Goal: Task Accomplishment & Management: Use online tool/utility

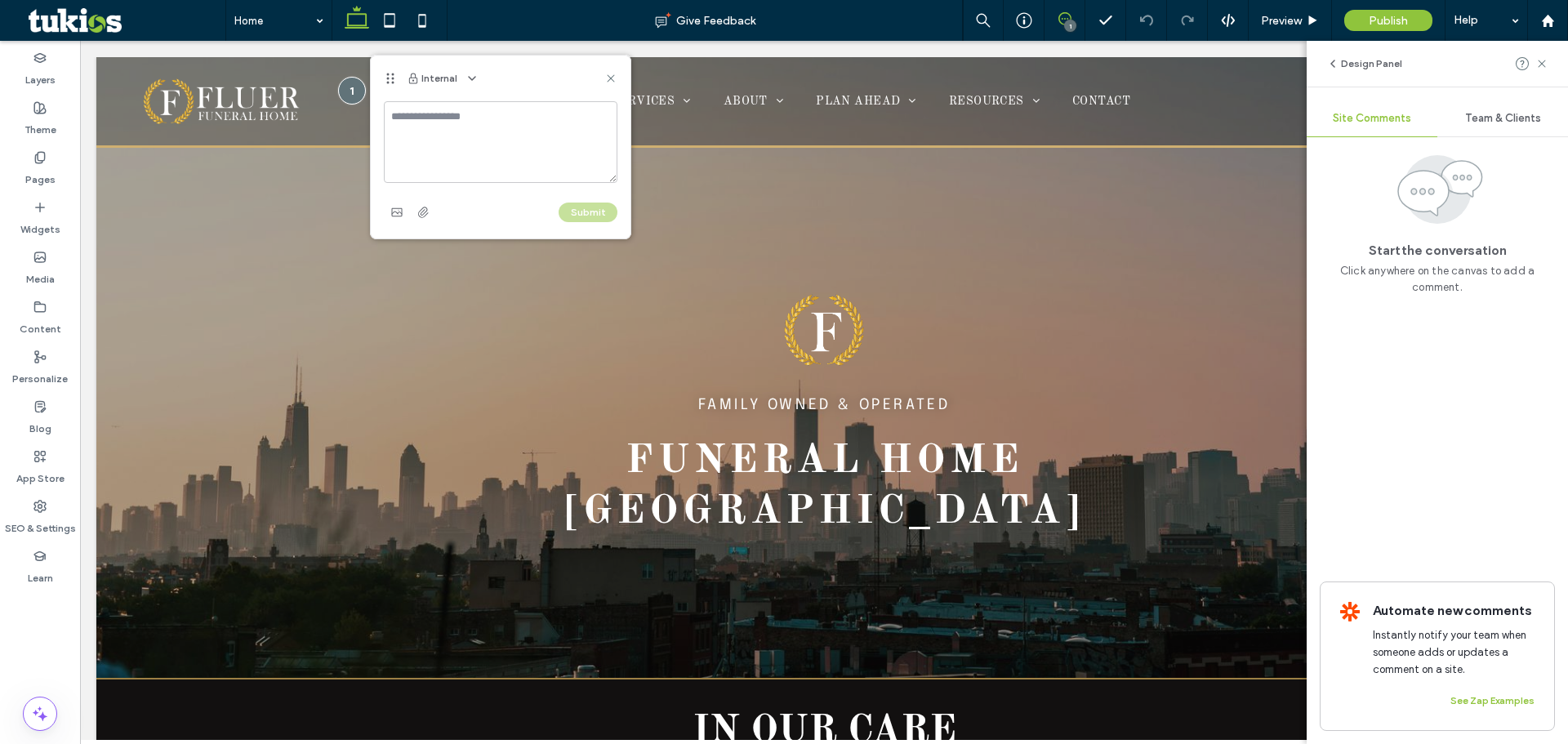
click at [463, 126] on textarea at bounding box center [500, 142] width 234 height 82
type textarea "**********"
drag, startPoint x: 597, startPoint y: 208, endPoint x: 554, endPoint y: 169, distance: 58.1
click at [597, 209] on button "Submit" at bounding box center [588, 212] width 59 height 20
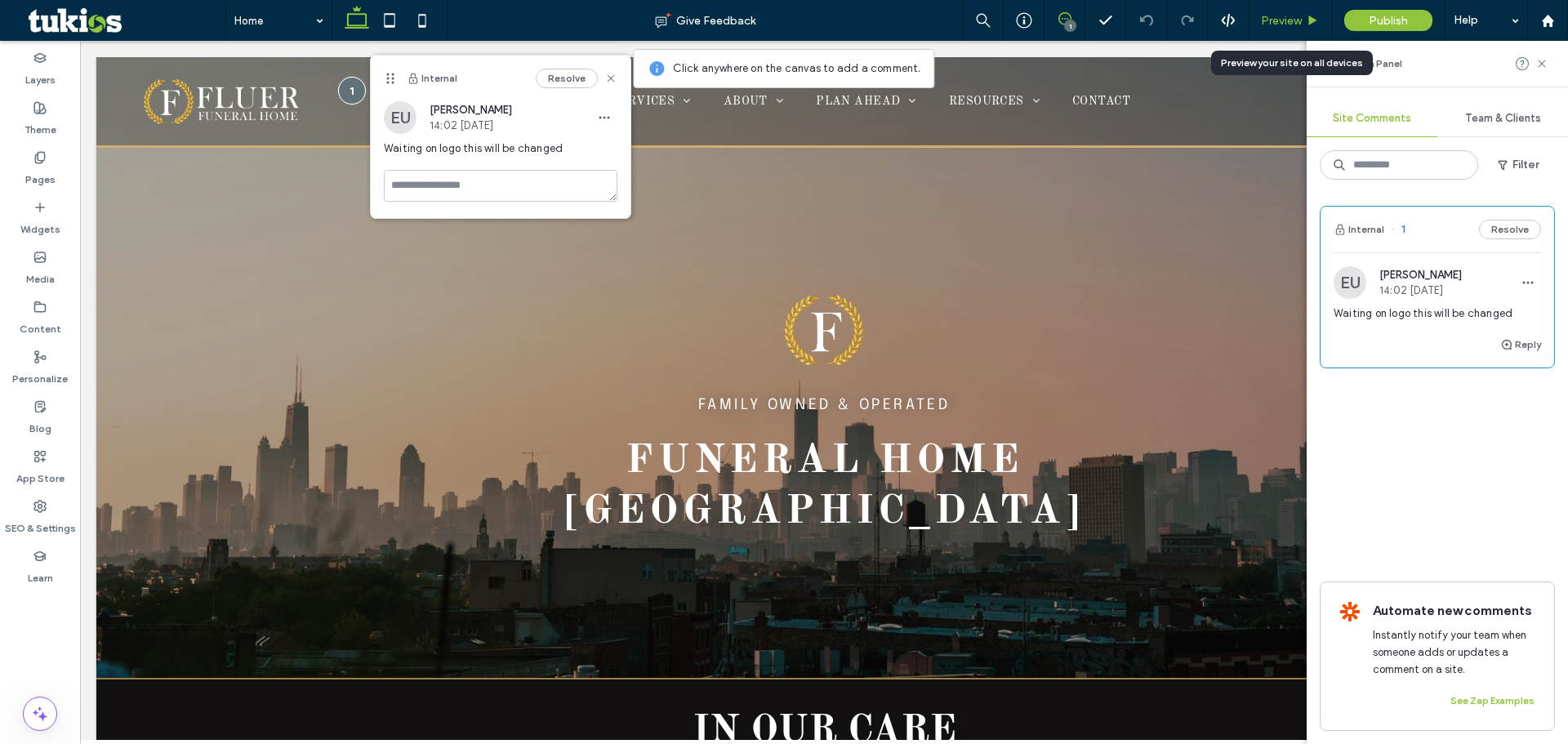
click at [1300, 25] on span "Preview" at bounding box center [1281, 21] width 40 height 14
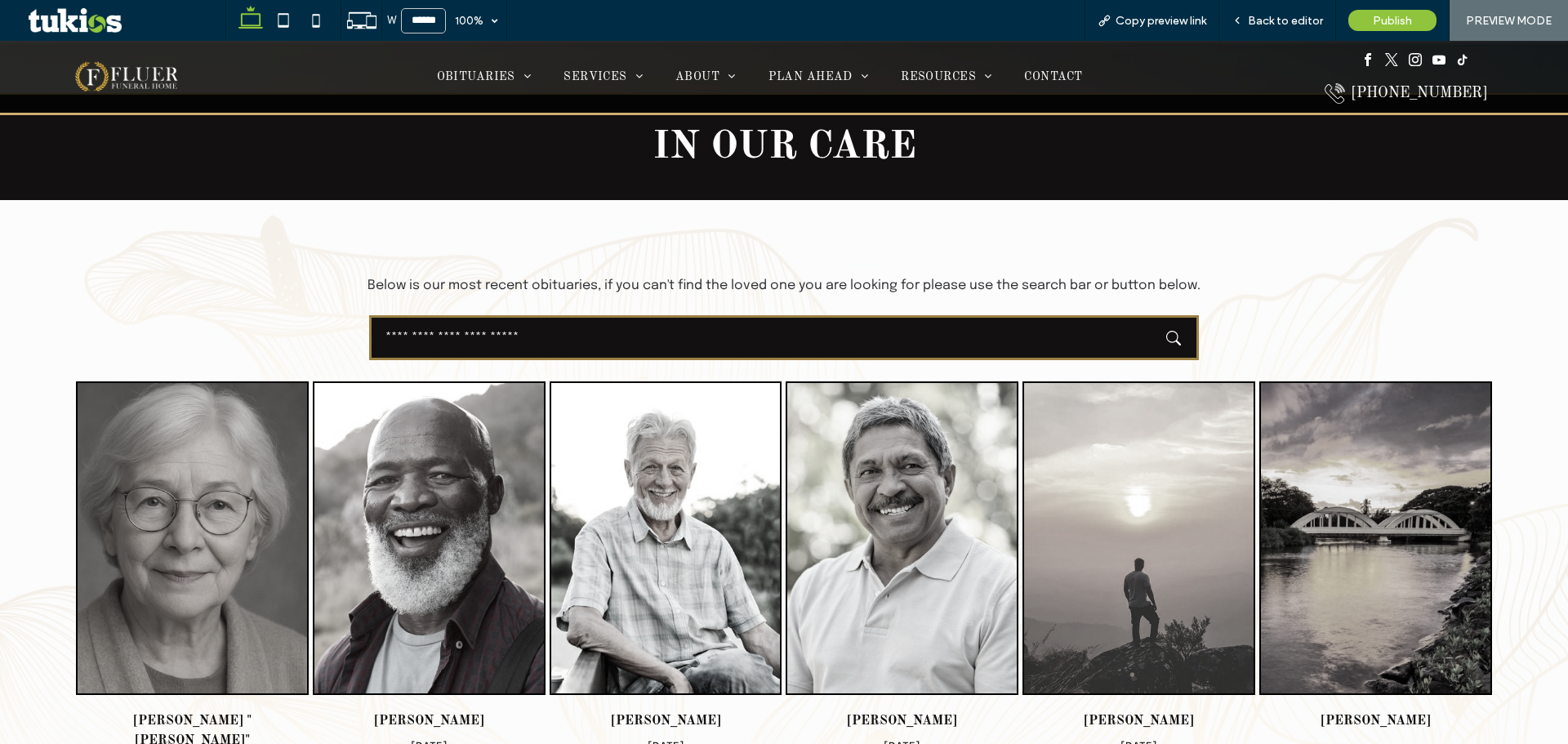
scroll to position [571, 0]
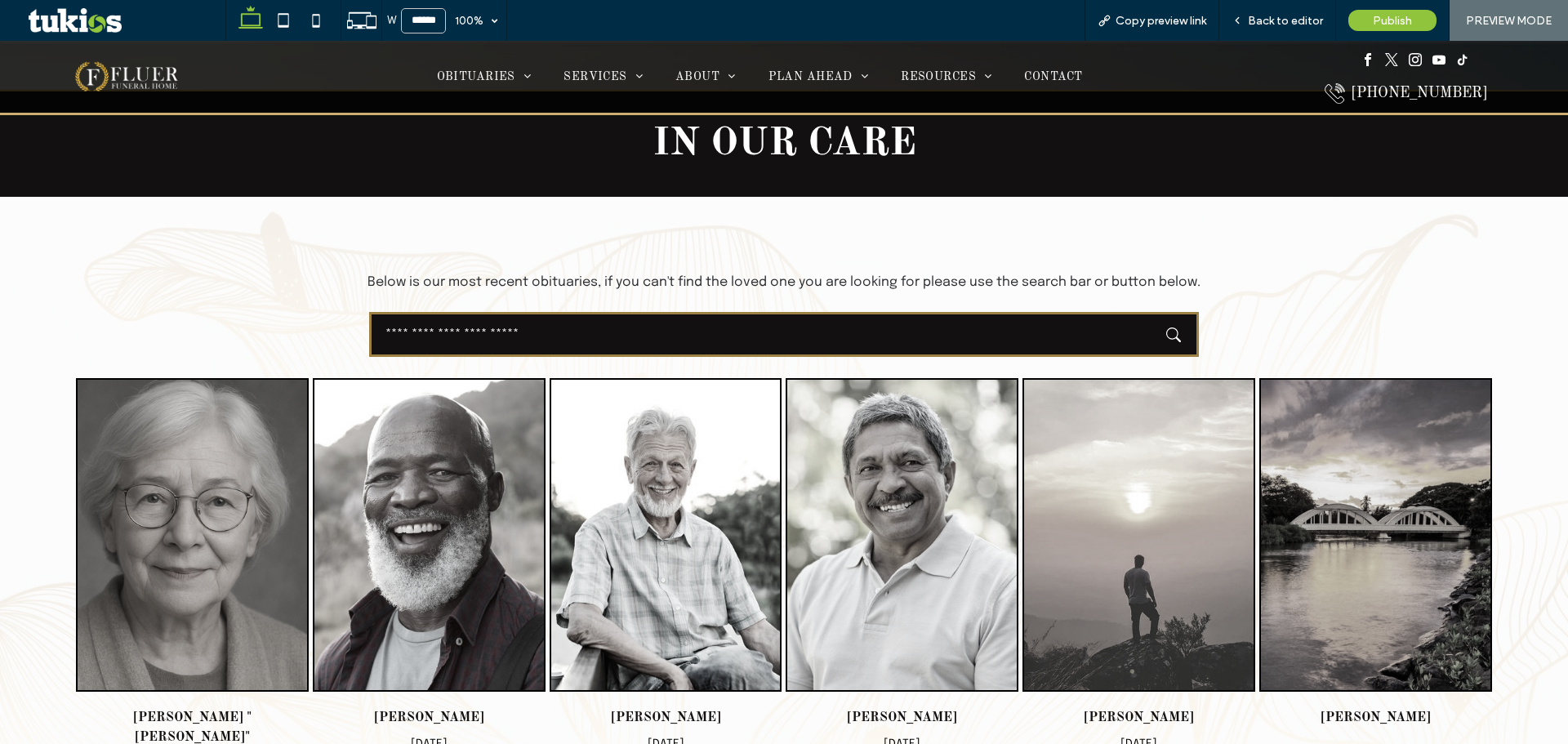
click at [546, 332] on input "text" at bounding box center [784, 334] width 830 height 45
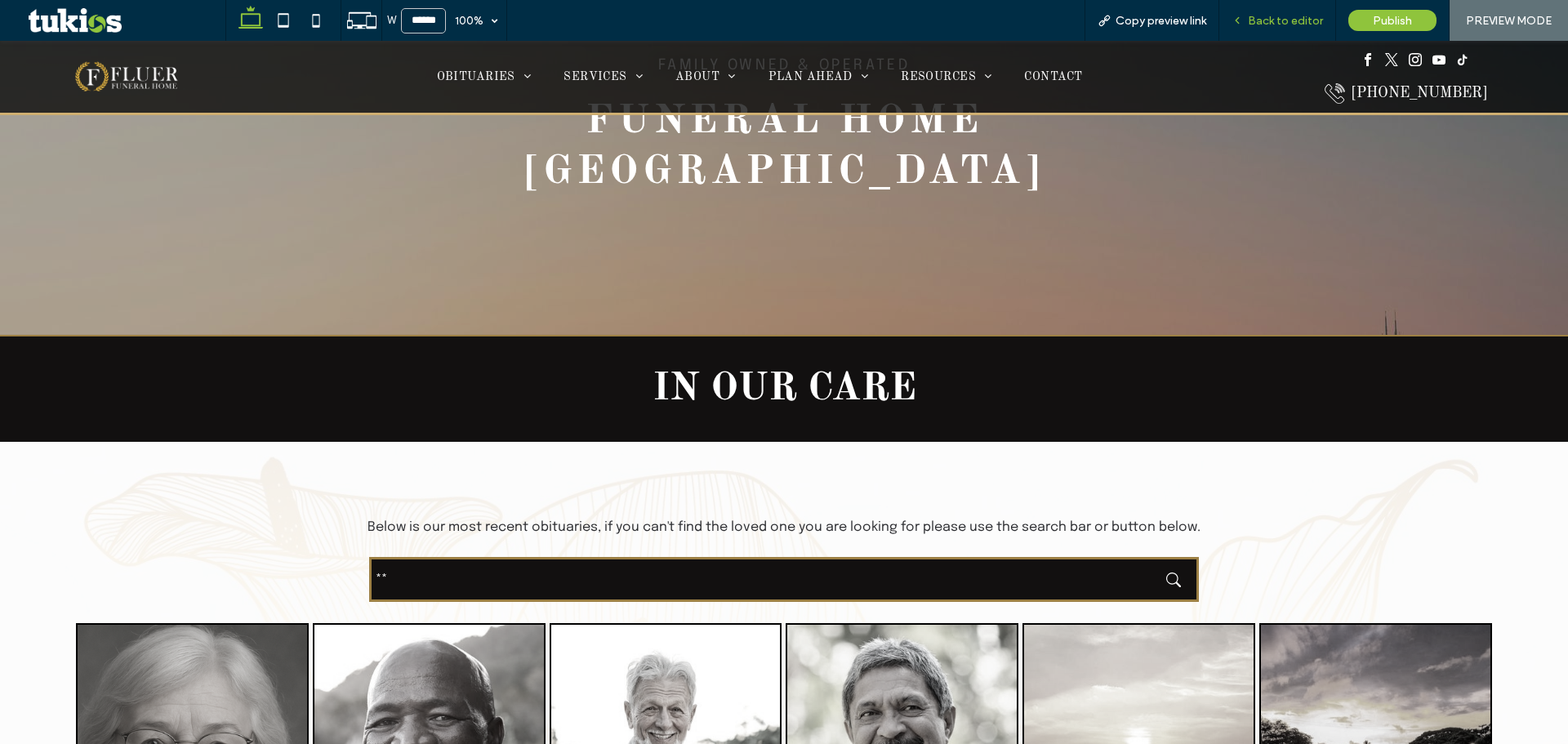
type input "**"
click at [1296, 21] on span "Back to editor" at bounding box center [1285, 21] width 75 height 14
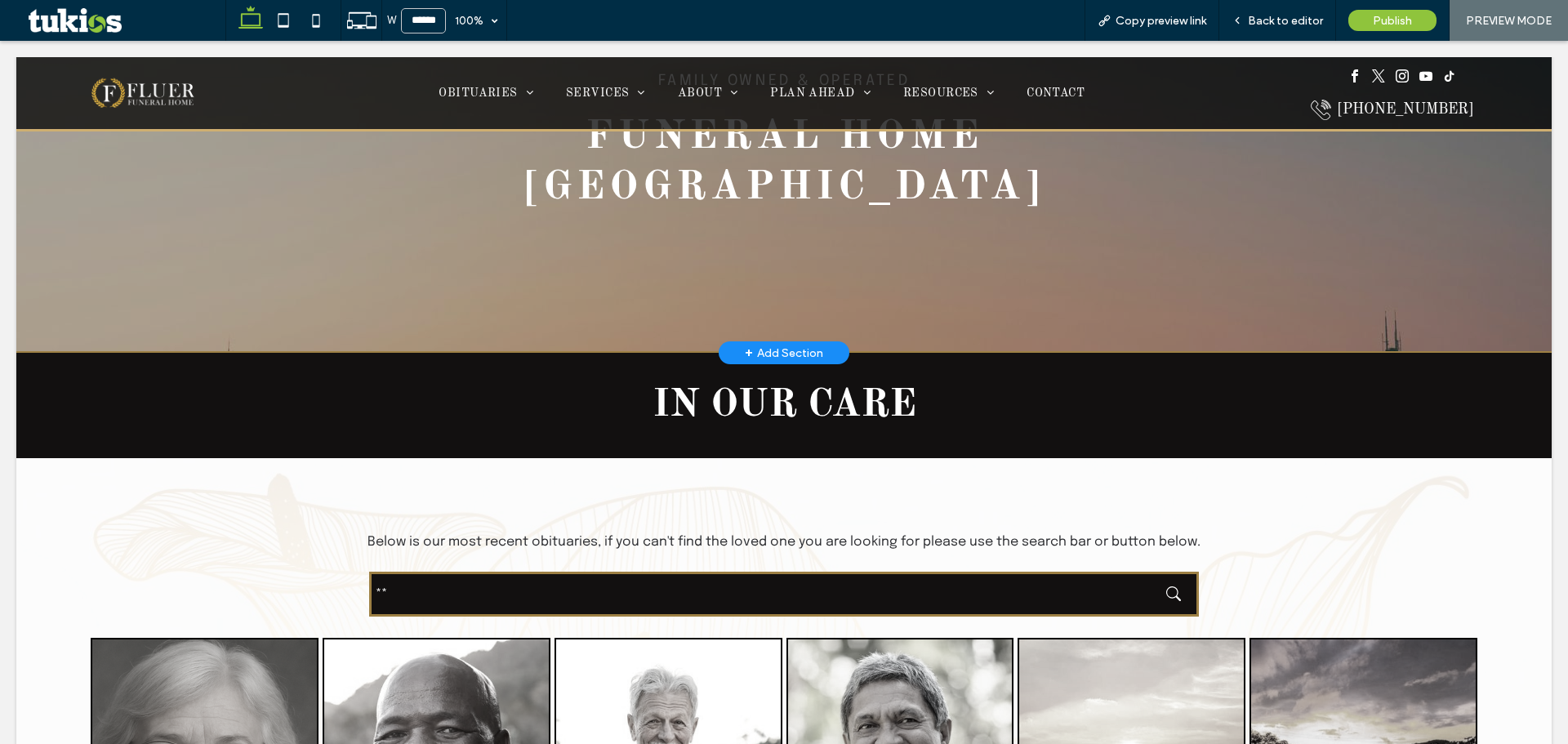
scroll to position [343, 0]
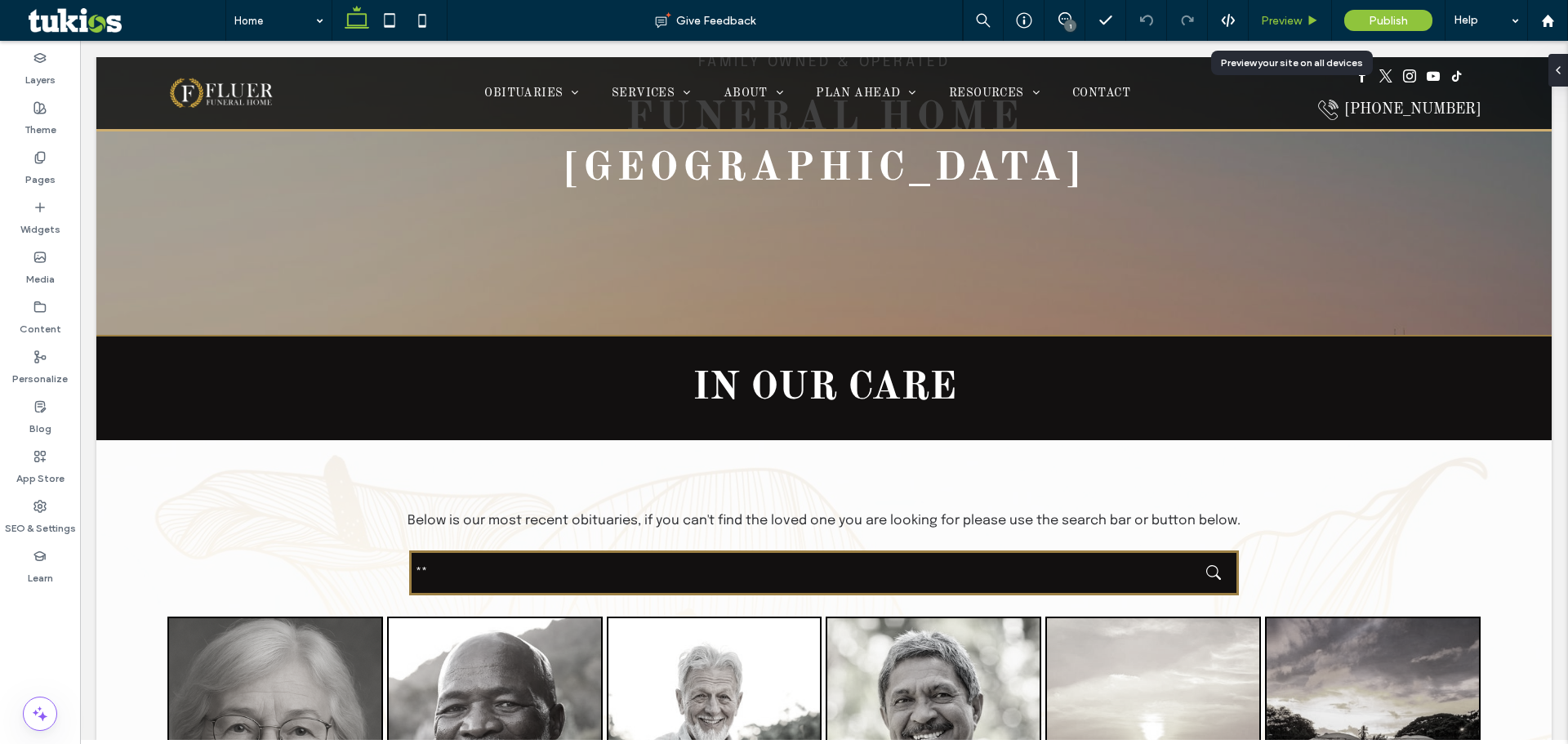
click at [1270, 24] on span "Preview" at bounding box center [1281, 21] width 40 height 14
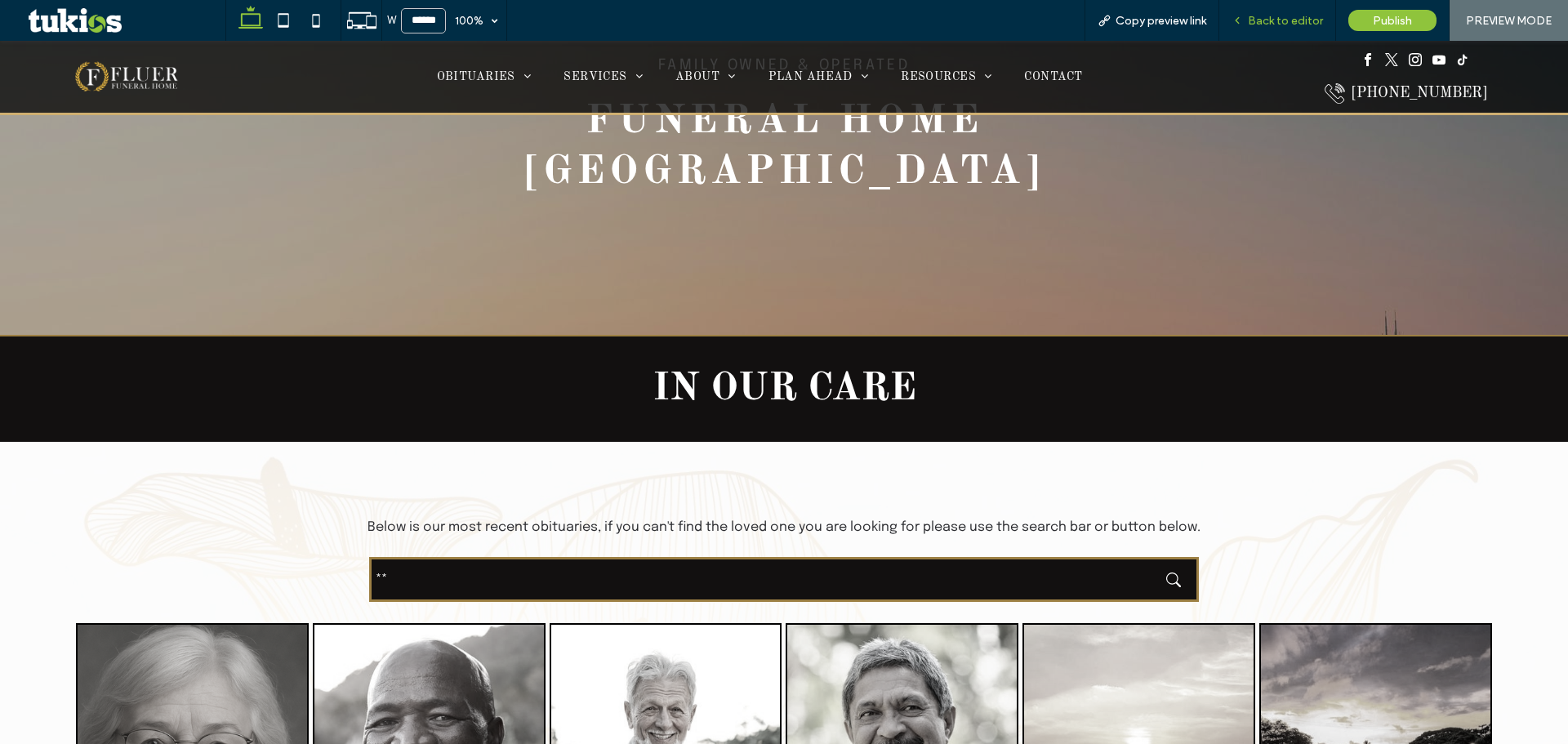
click at [1274, 14] on span "Back to editor" at bounding box center [1285, 21] width 75 height 14
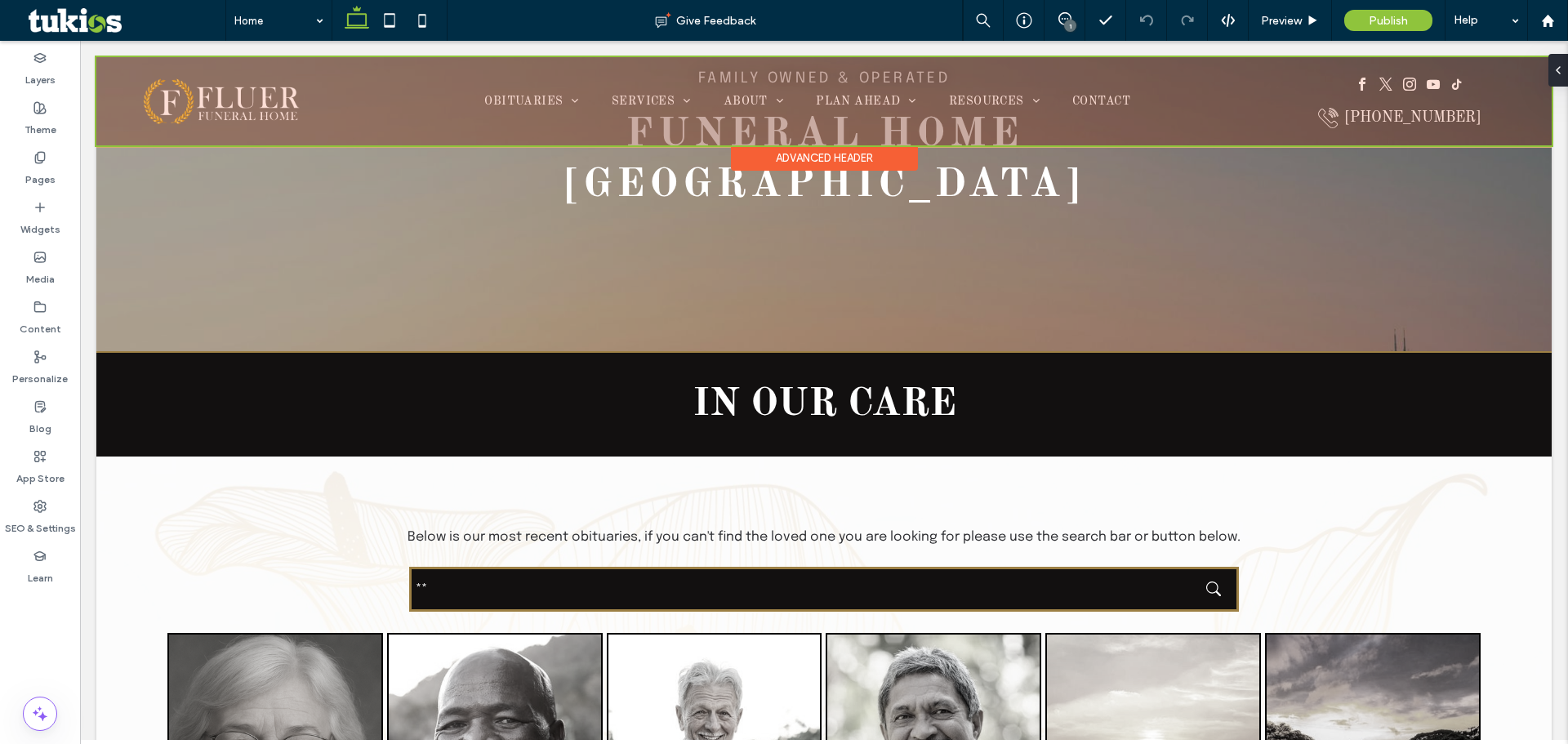
scroll to position [343, 0]
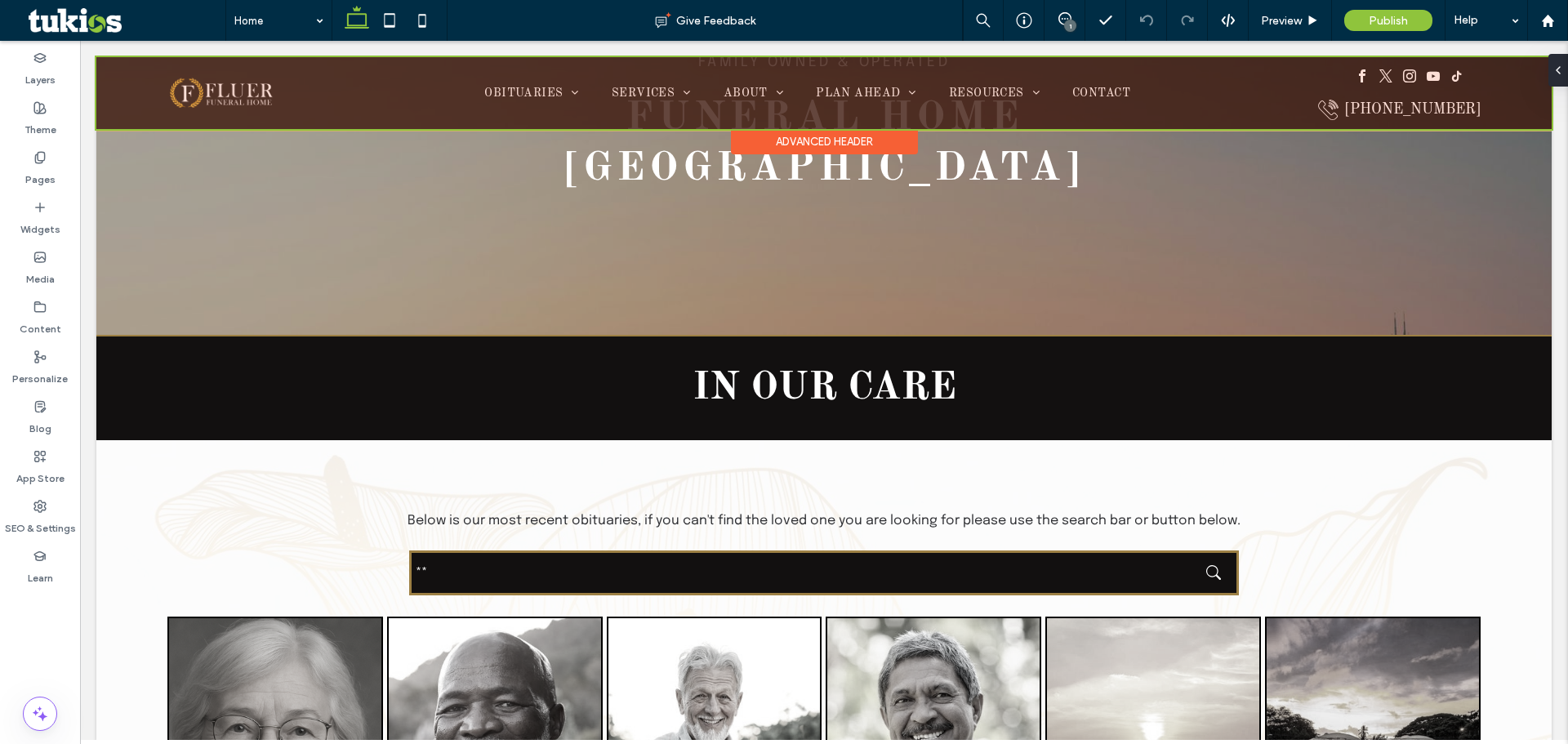
click at [1410, 116] on div at bounding box center [824, 92] width 1456 height 72
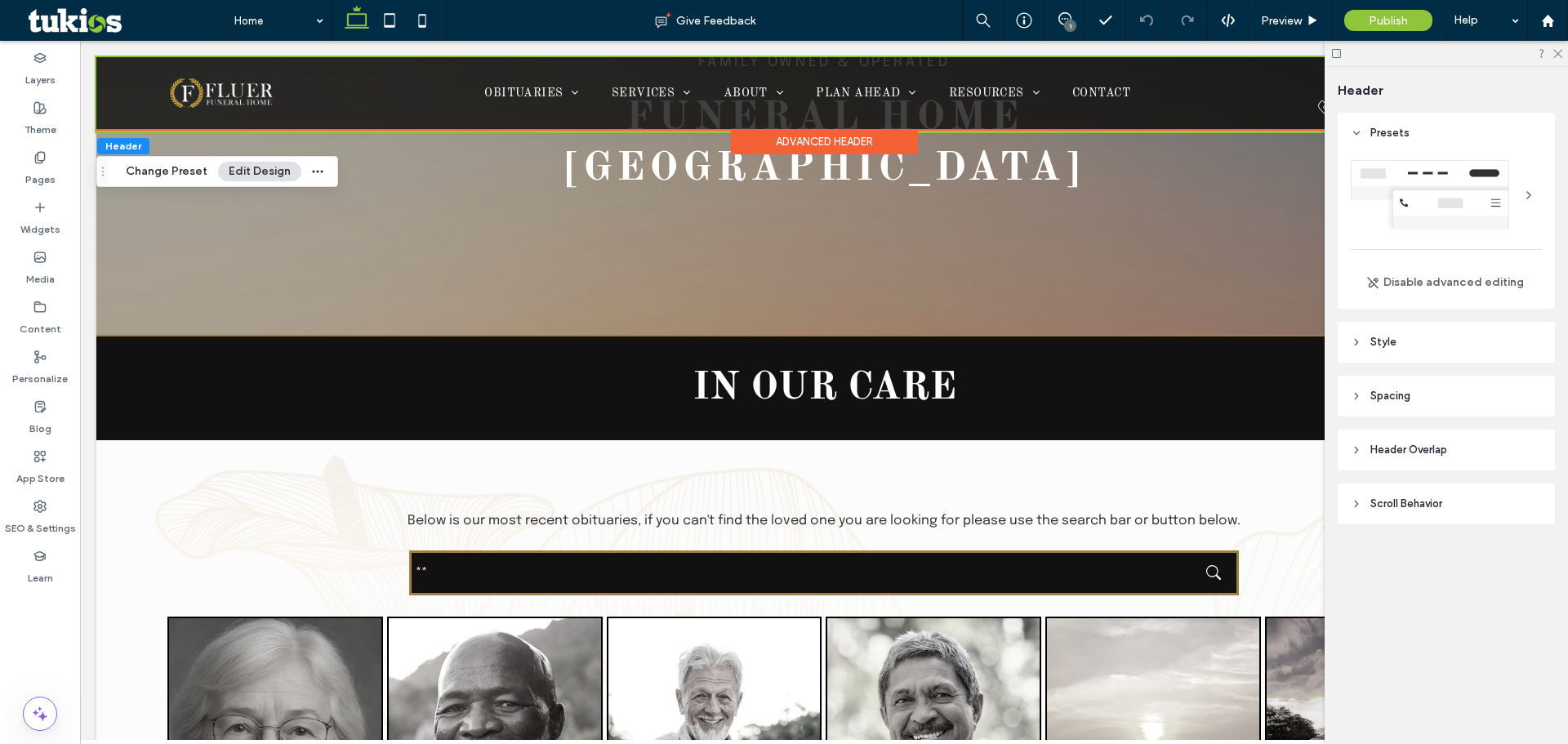
scroll to position [0, 244]
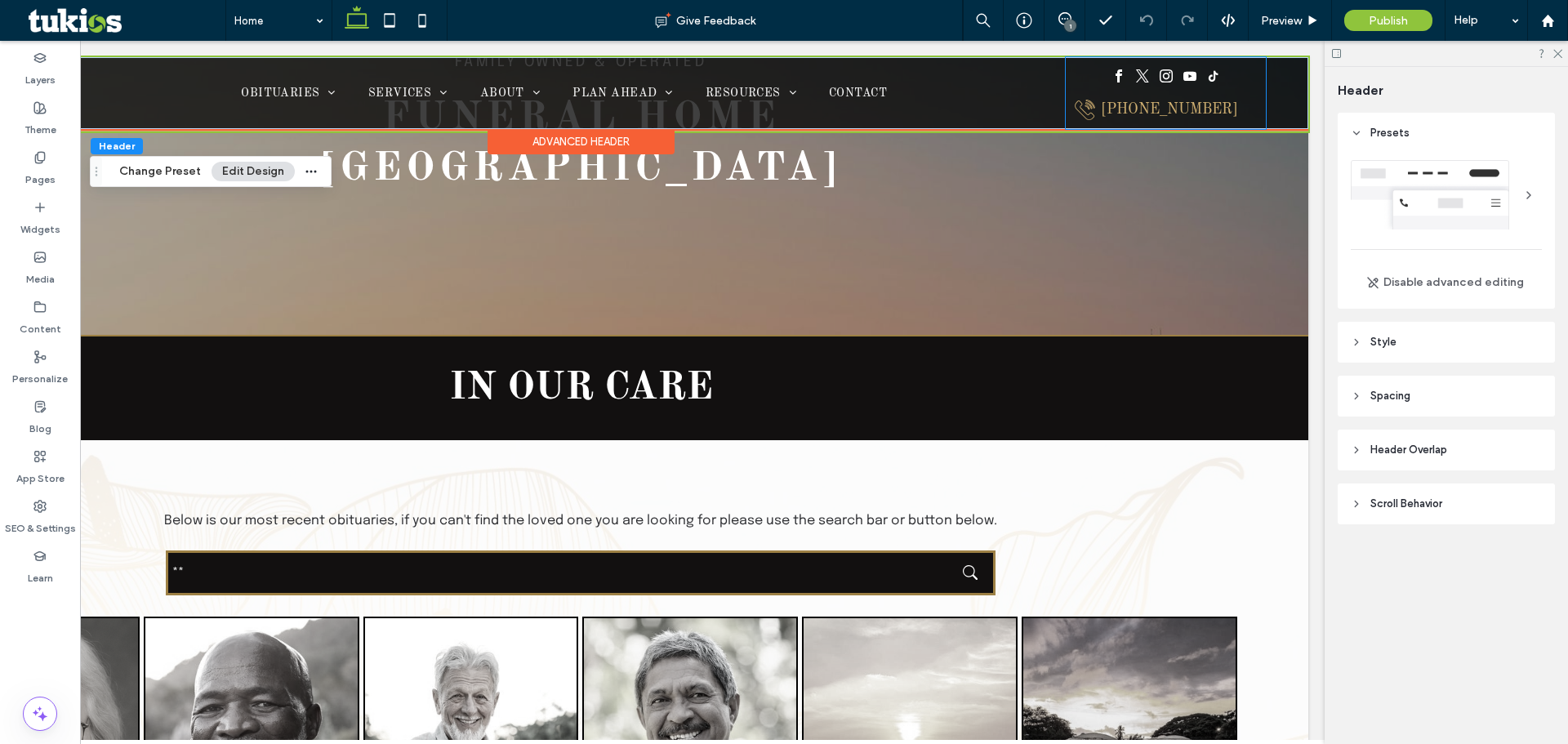
click at [1161, 108] on div "[PHONE_NUMBER]" at bounding box center [1169, 110] width 137 height 18
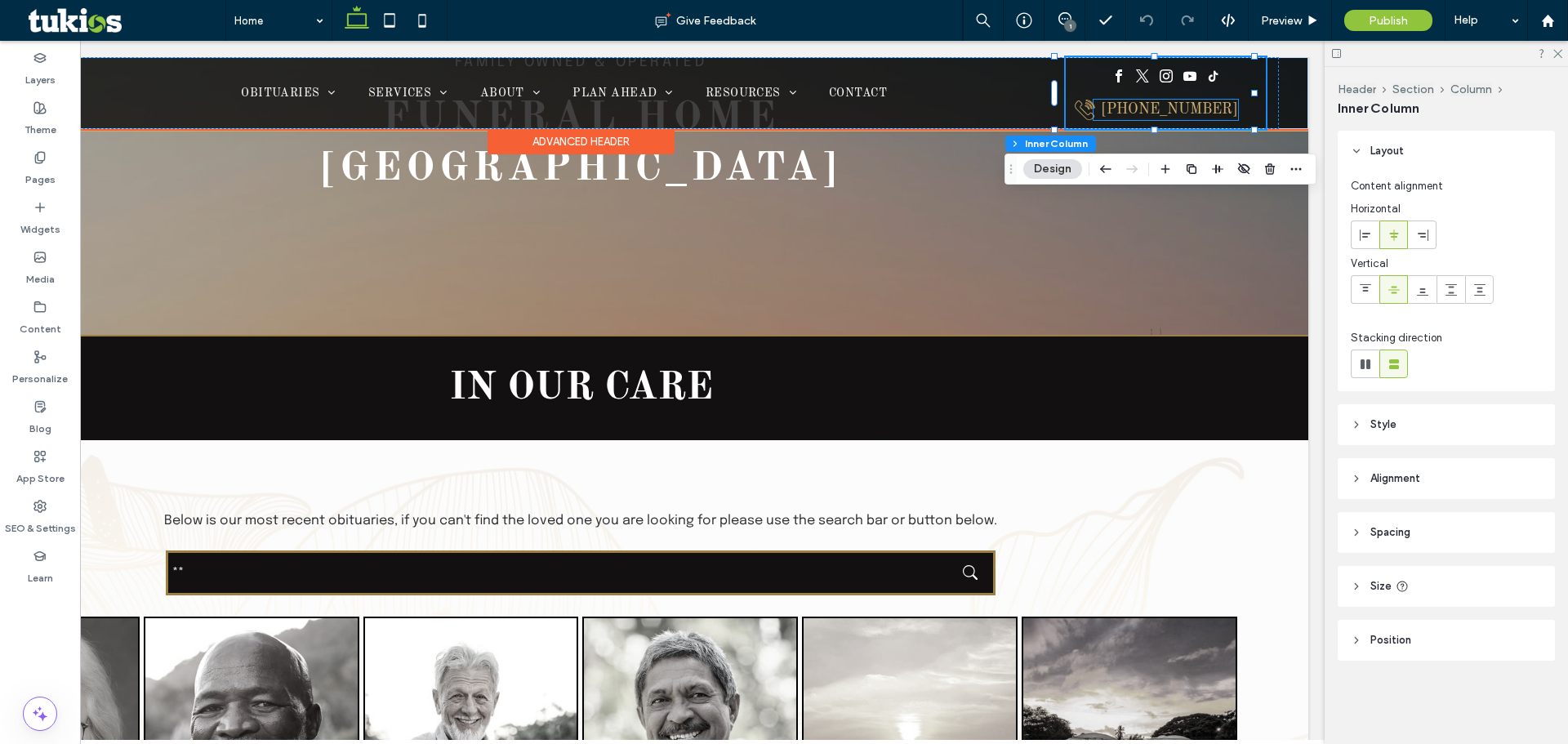
click at [1168, 110] on div "[PHONE_NUMBER]" at bounding box center [1169, 110] width 137 height 18
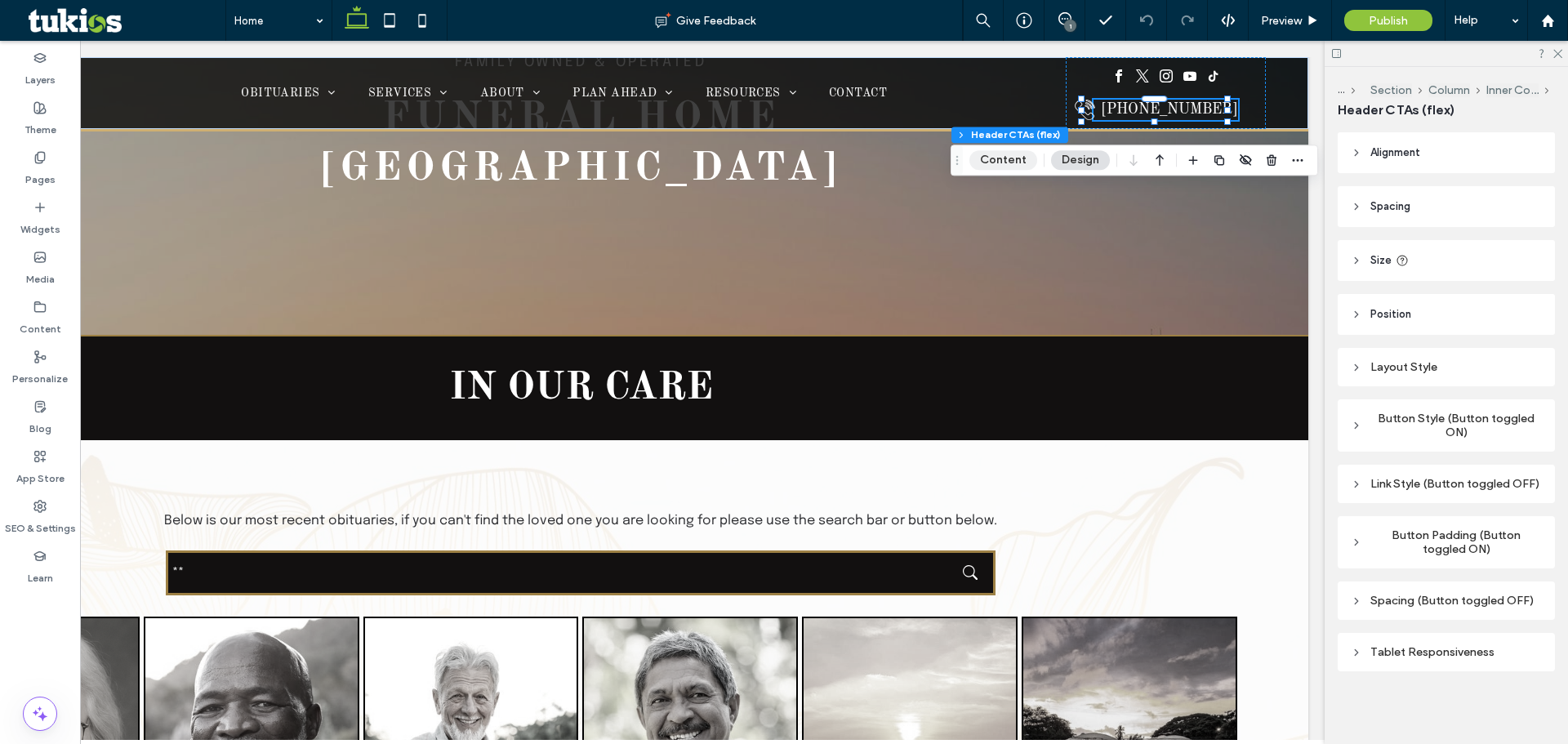
click at [1009, 158] on button "Content" at bounding box center [1003, 160] width 68 height 20
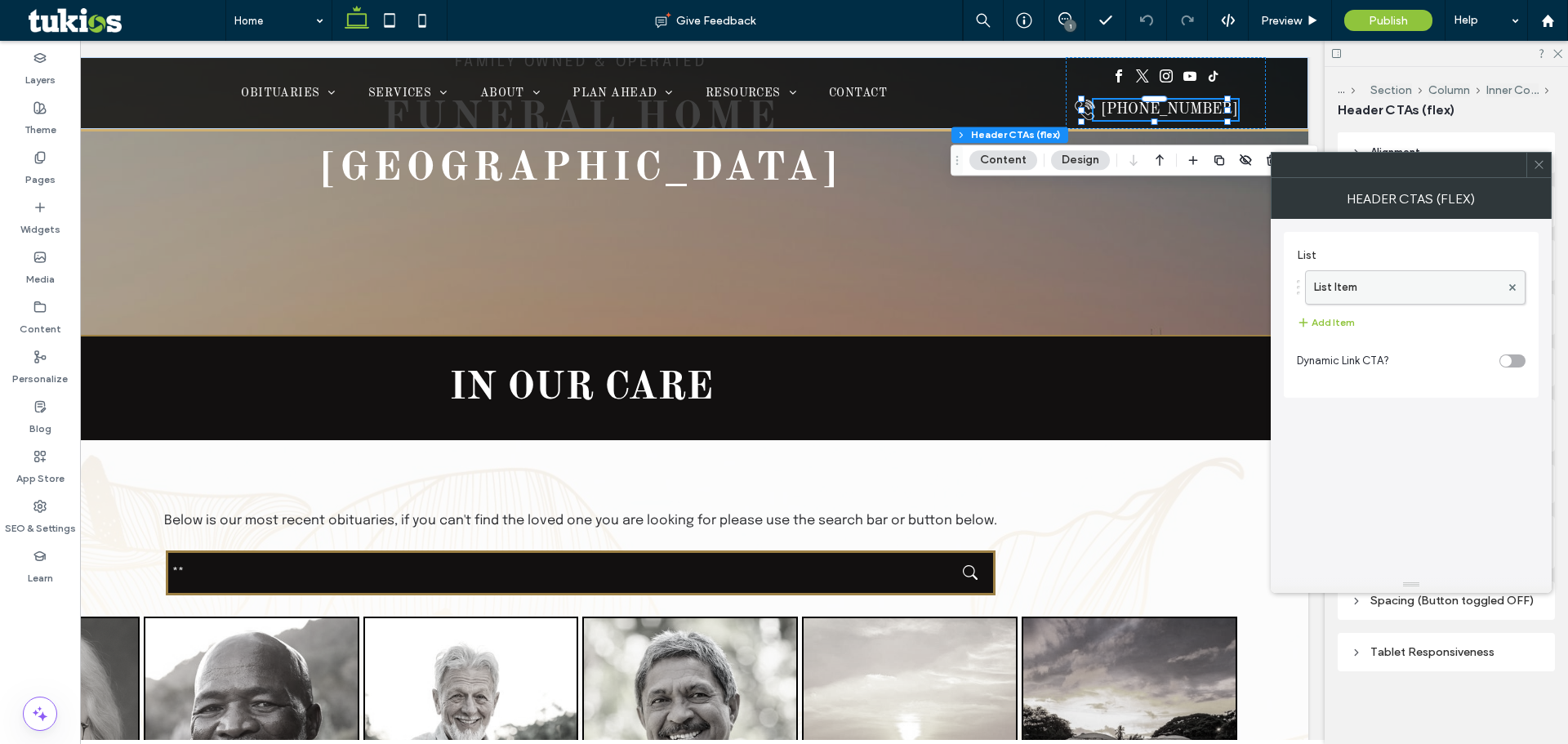
click at [1405, 290] on label "List Item" at bounding box center [1408, 287] width 187 height 33
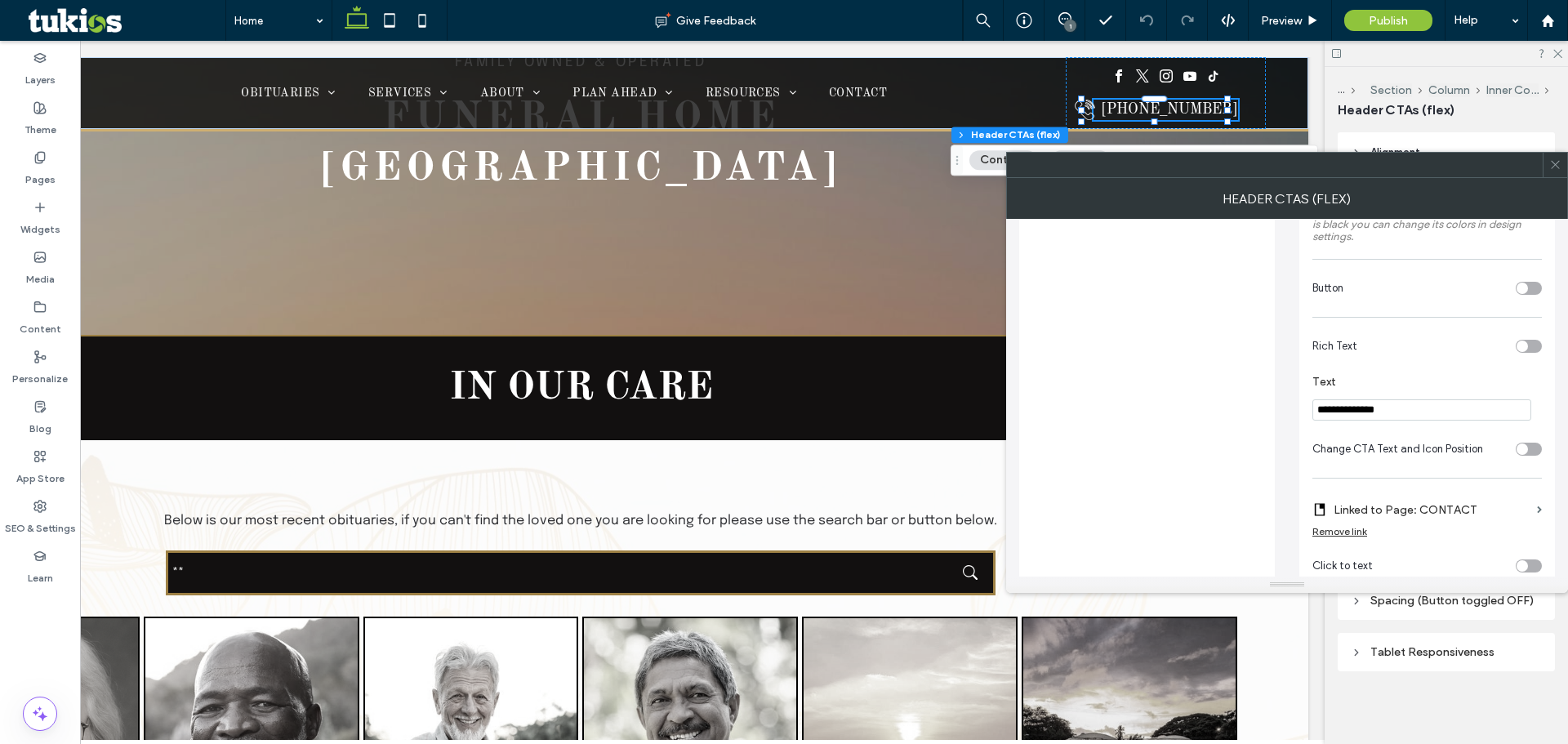
scroll to position [327, 0]
drag, startPoint x: 1412, startPoint y: 414, endPoint x: 1296, endPoint y: 399, distance: 117.0
click at [1296, 399] on div "**********" at bounding box center [1286, 294] width 536 height 804
click at [1398, 414] on input "**********" at bounding box center [1422, 410] width 219 height 21
drag, startPoint x: 1398, startPoint y: 414, endPoint x: 1324, endPoint y: 414, distance: 74.0
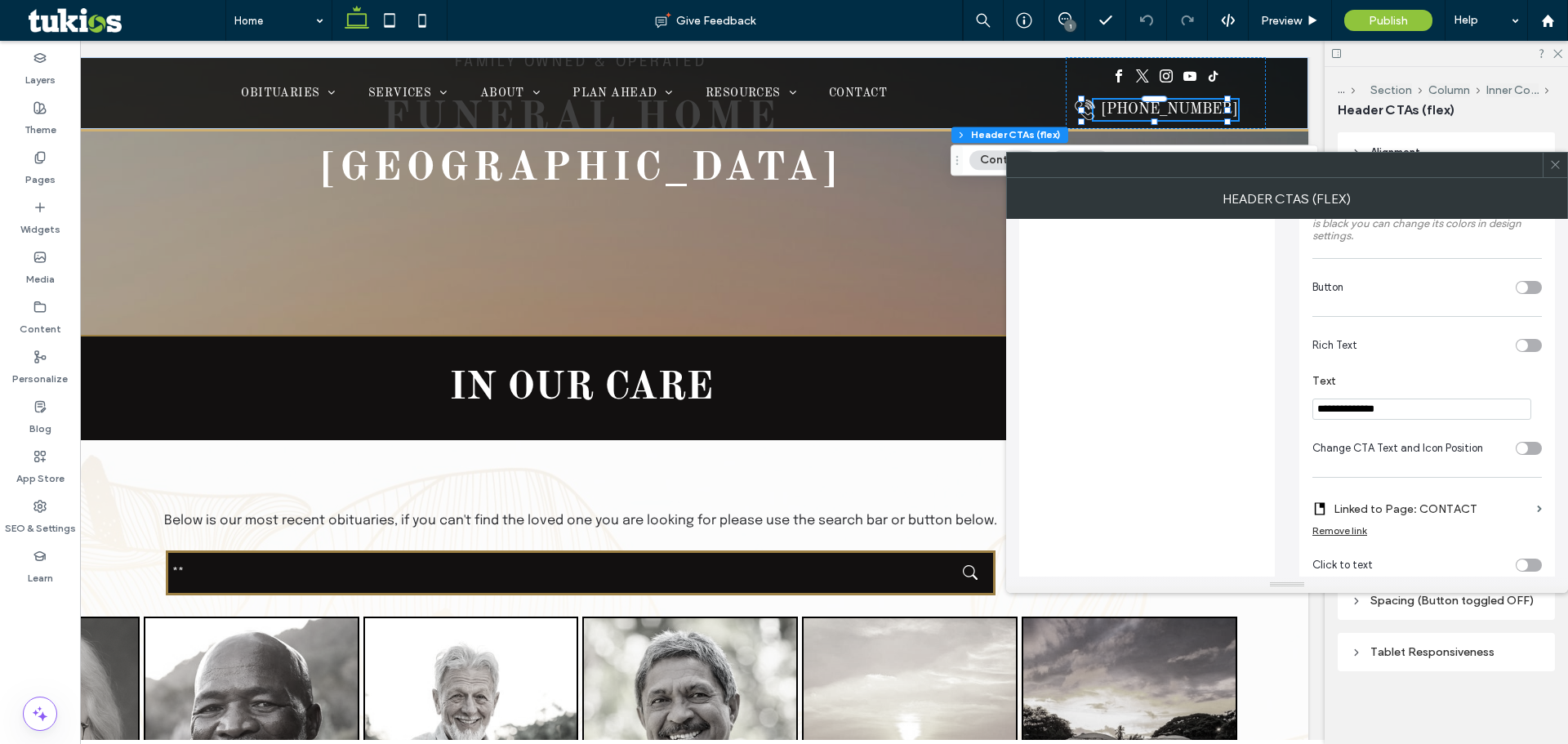
click at [1324, 414] on input "**********" at bounding box center [1422, 410] width 219 height 21
paste input "Text"
click at [1334, 410] on input "**********" at bounding box center [1422, 410] width 219 height 21
type input "**********"
click at [1551, 170] on icon at bounding box center [1555, 164] width 12 height 12
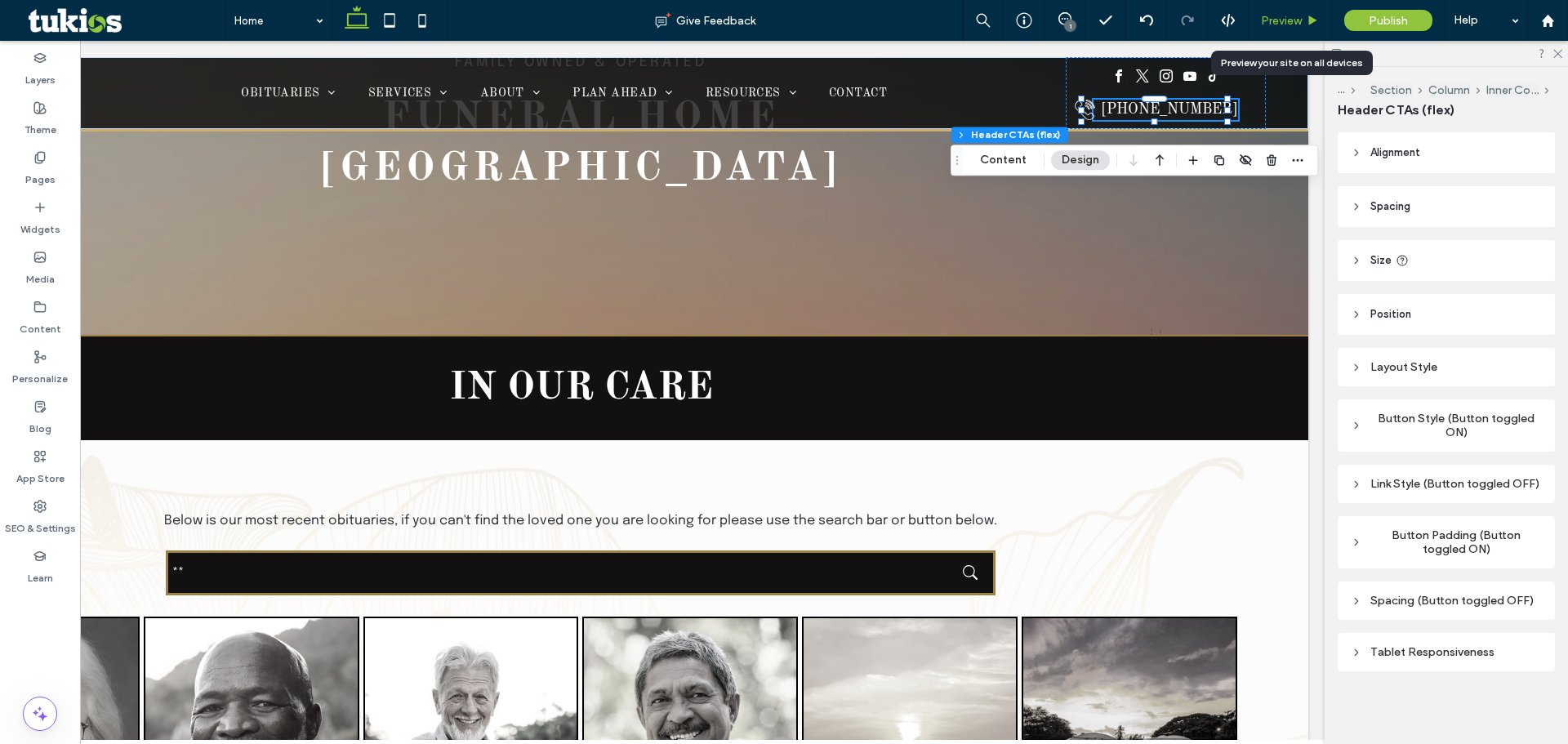
click at [1310, 20] on use at bounding box center [1314, 20] width 8 height 9
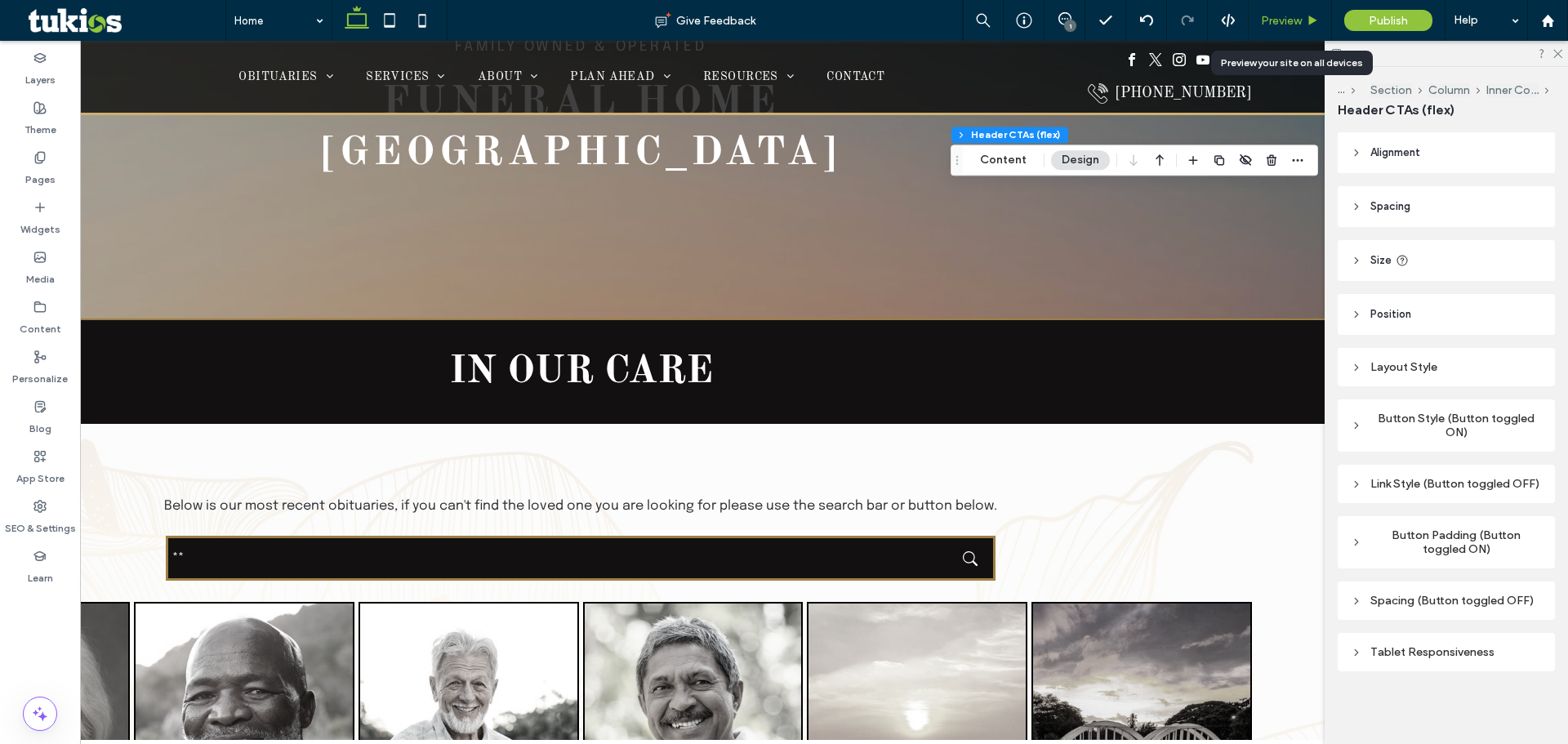
scroll to position [327, 0]
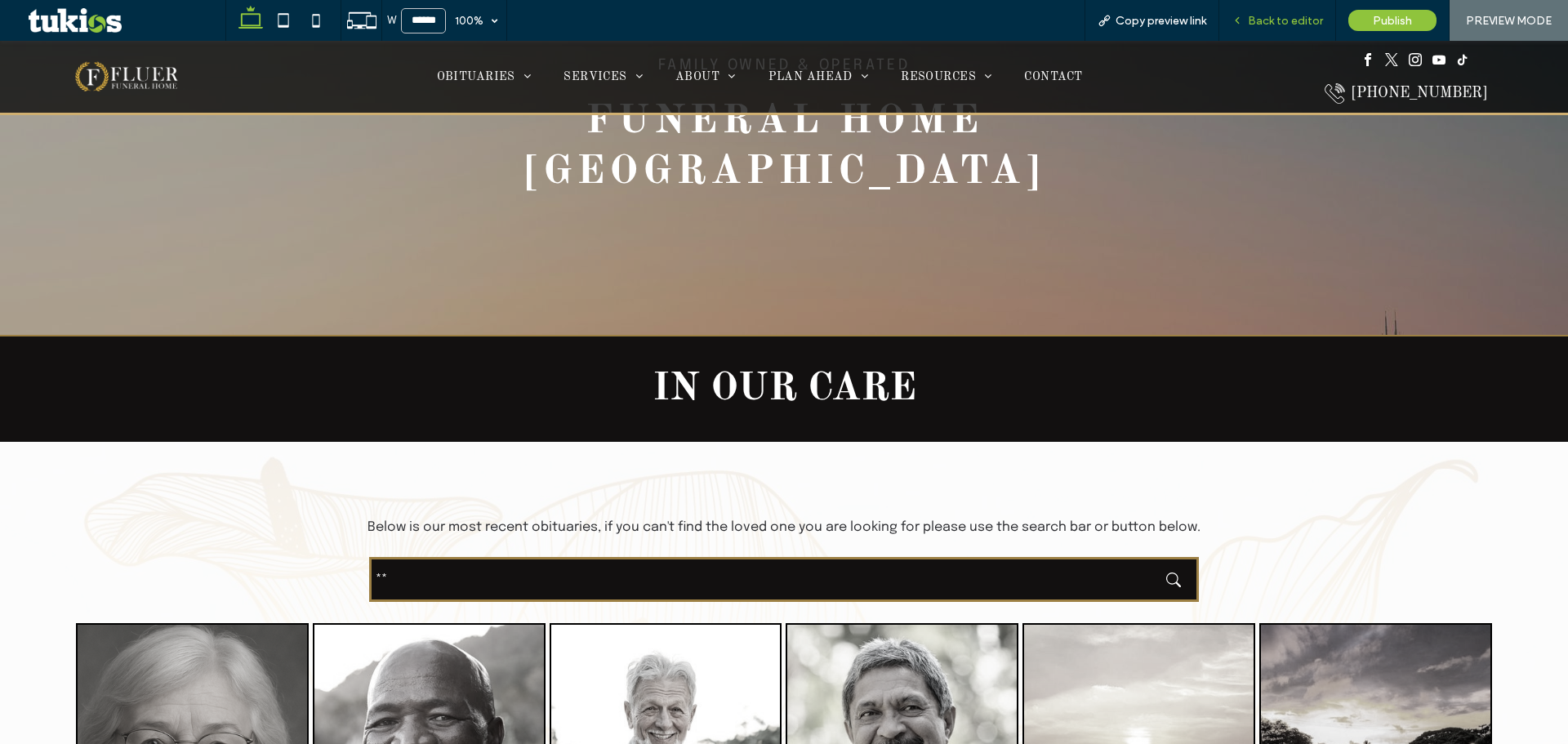
click at [1303, 20] on span "Back to editor" at bounding box center [1285, 21] width 75 height 14
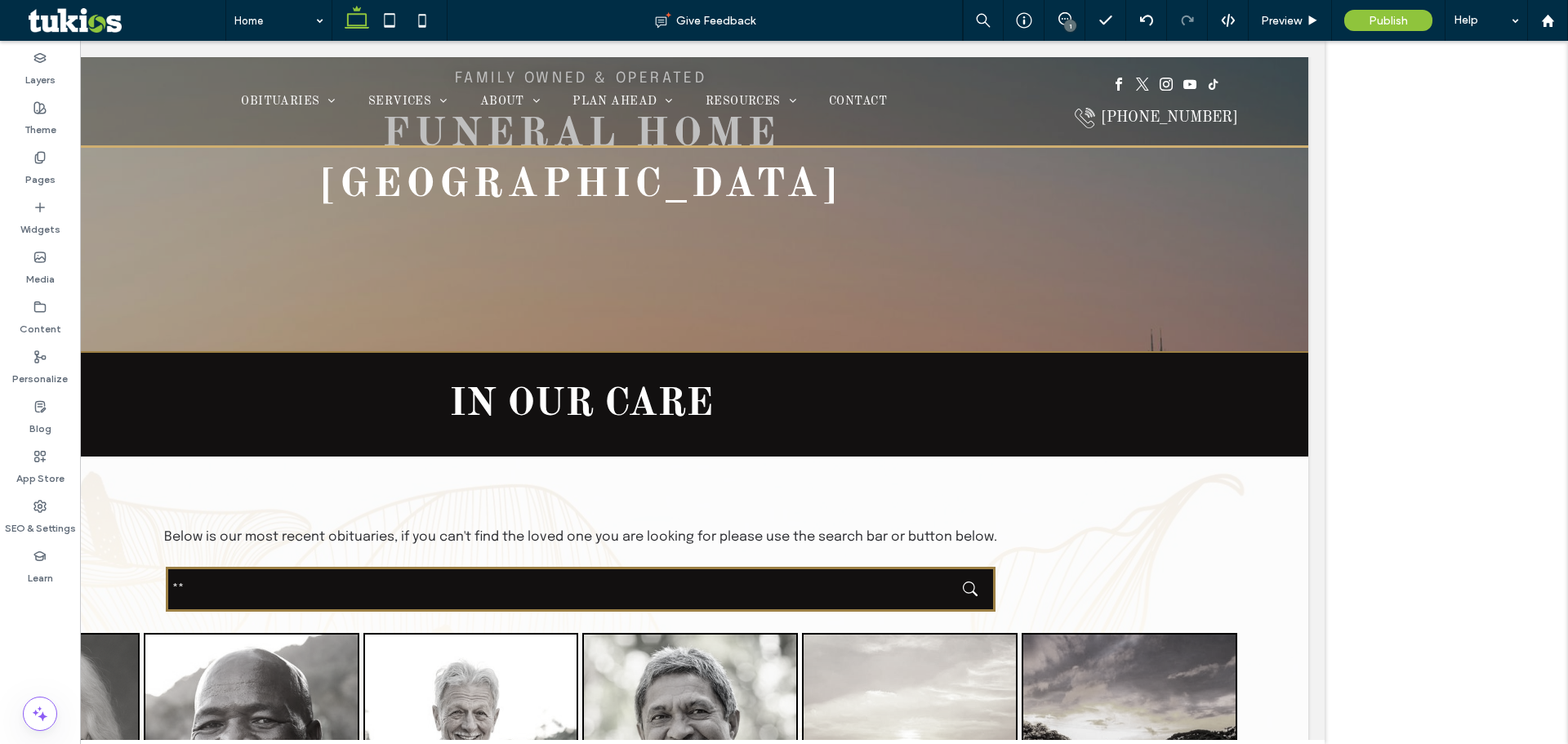
scroll to position [343, 0]
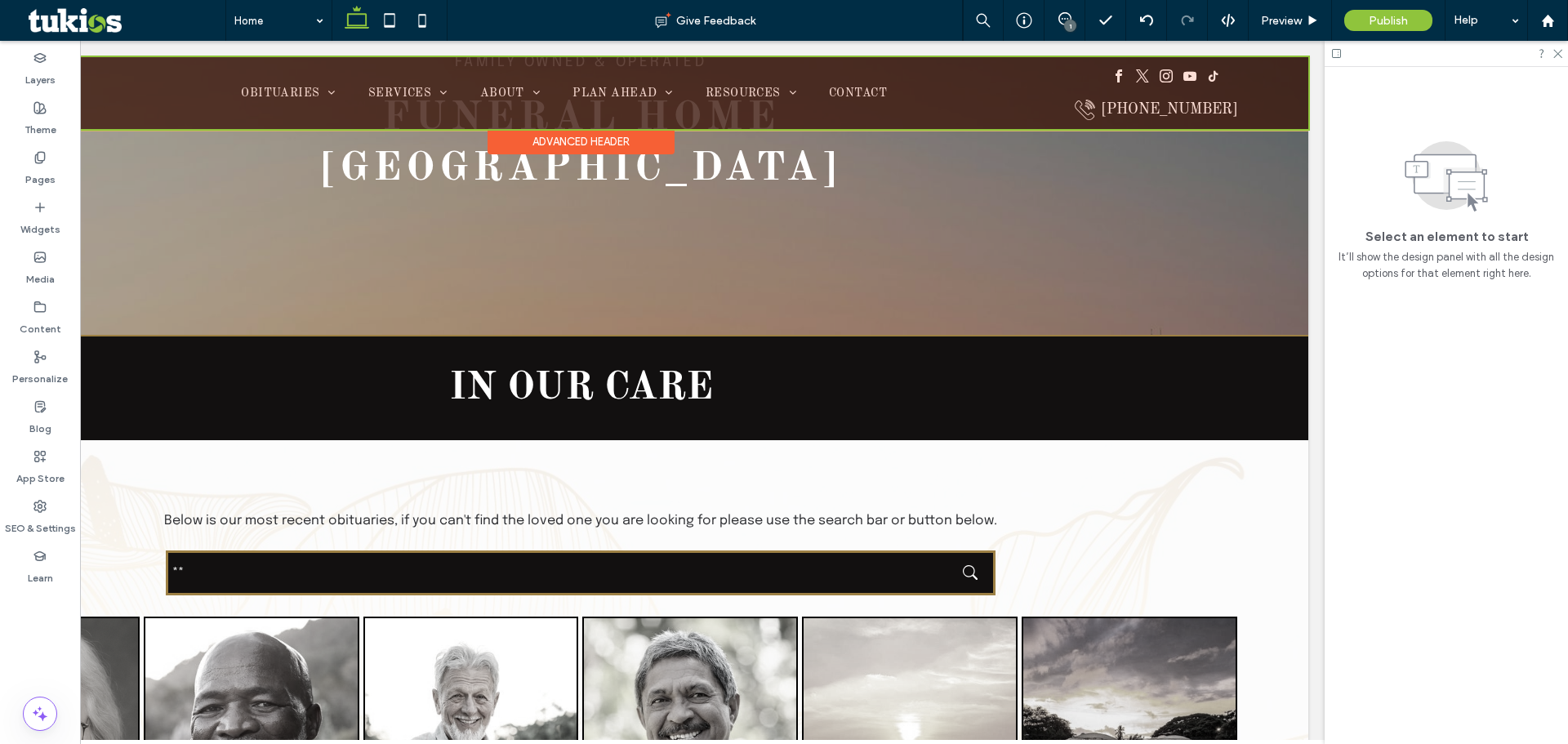
click at [1167, 107] on div at bounding box center [580, 92] width 1456 height 72
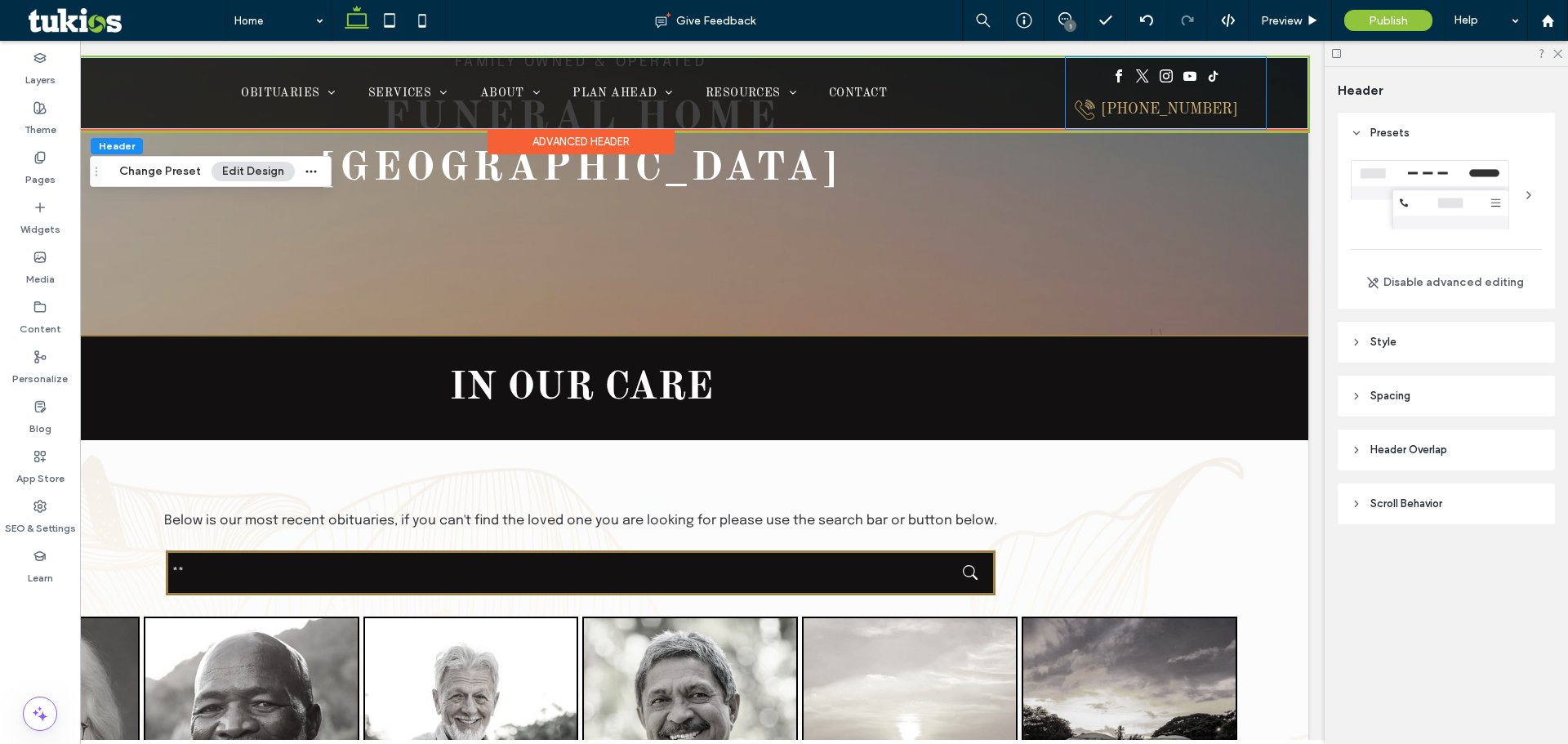
click at [1197, 116] on div "[PHONE_NUMBER]" at bounding box center [1169, 110] width 137 height 18
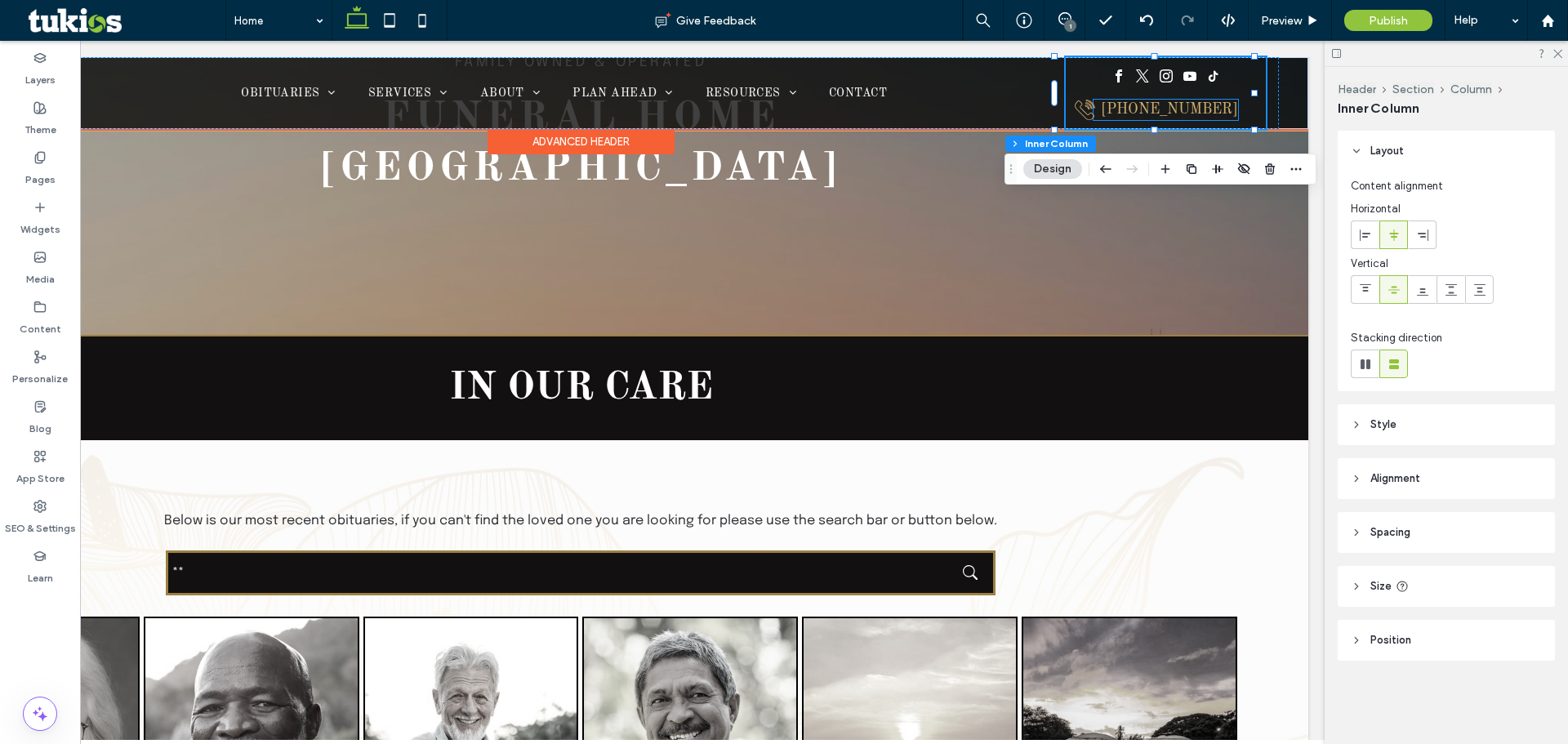
click at [1159, 110] on div "[PHONE_NUMBER]" at bounding box center [1169, 110] width 137 height 18
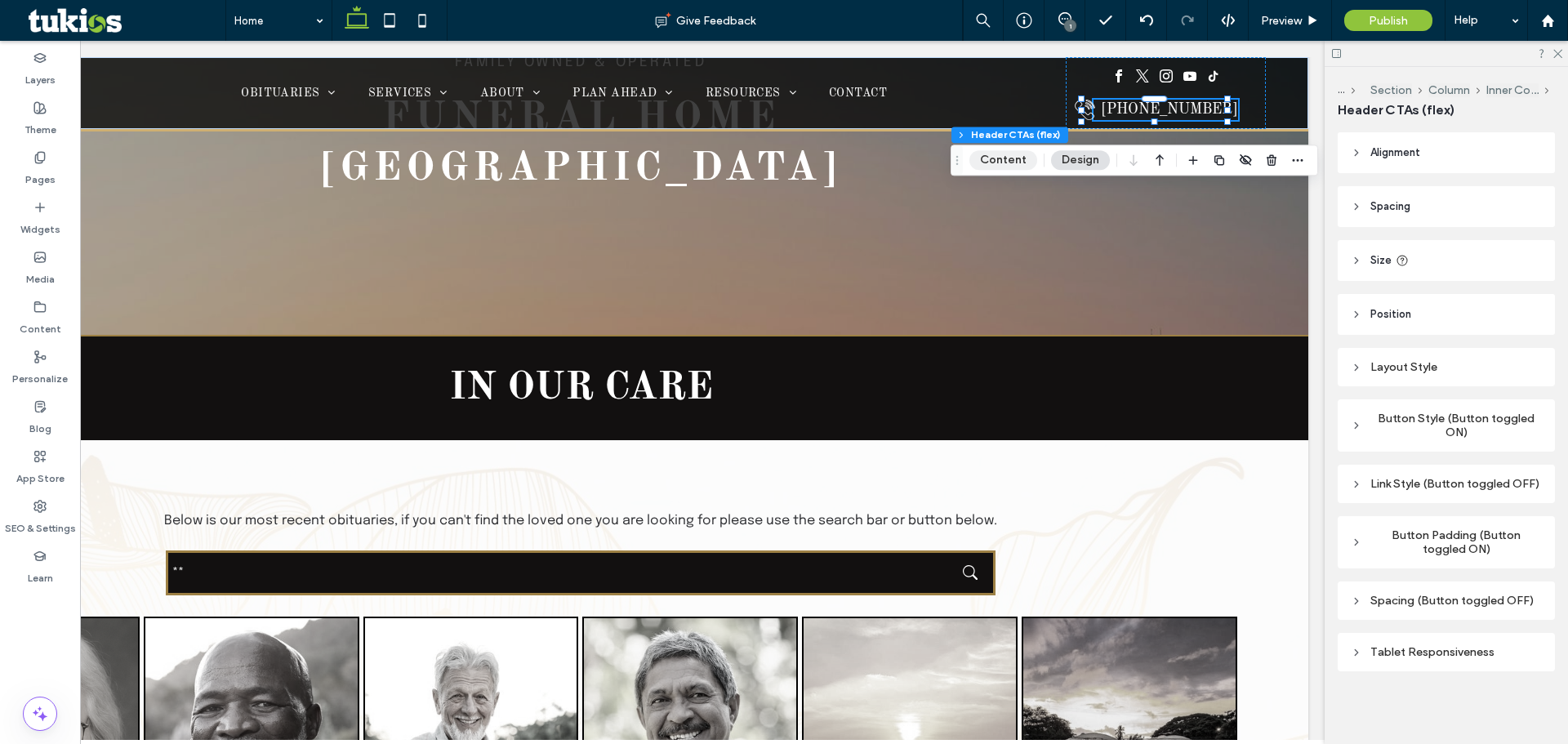
click at [1018, 158] on button "Content" at bounding box center [1003, 160] width 68 height 20
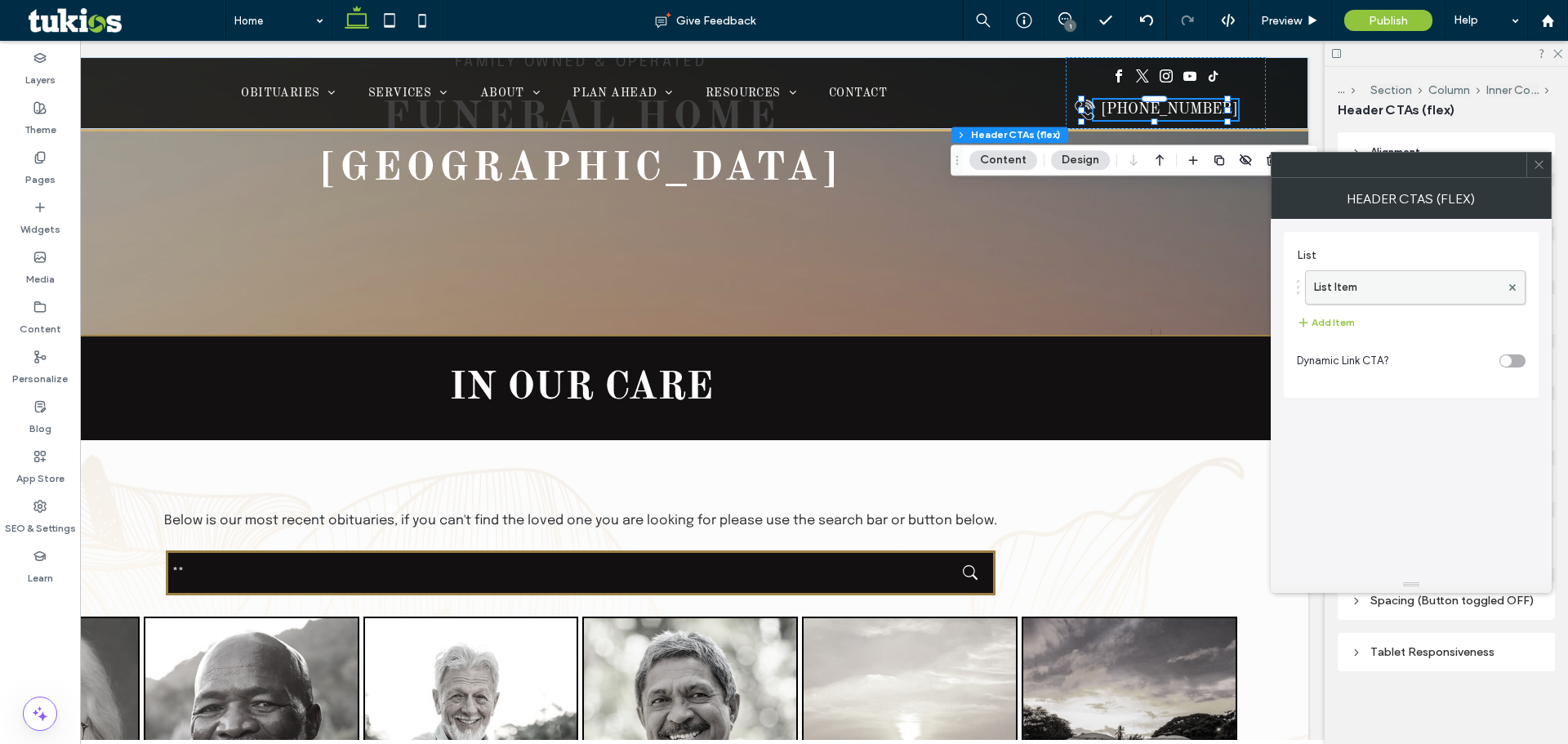
click at [1390, 289] on label "List Item" at bounding box center [1408, 287] width 187 height 33
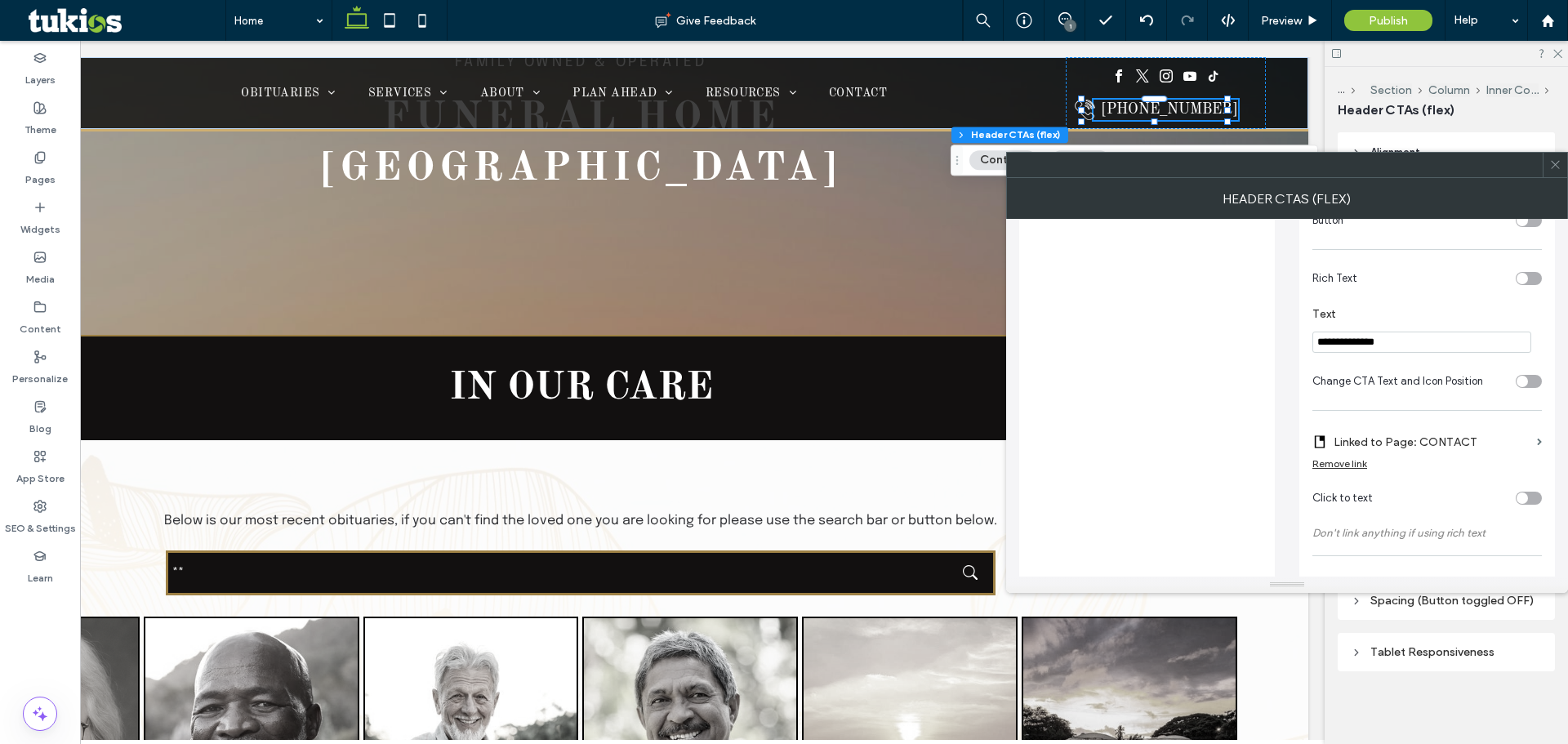
scroll to position [409, 0]
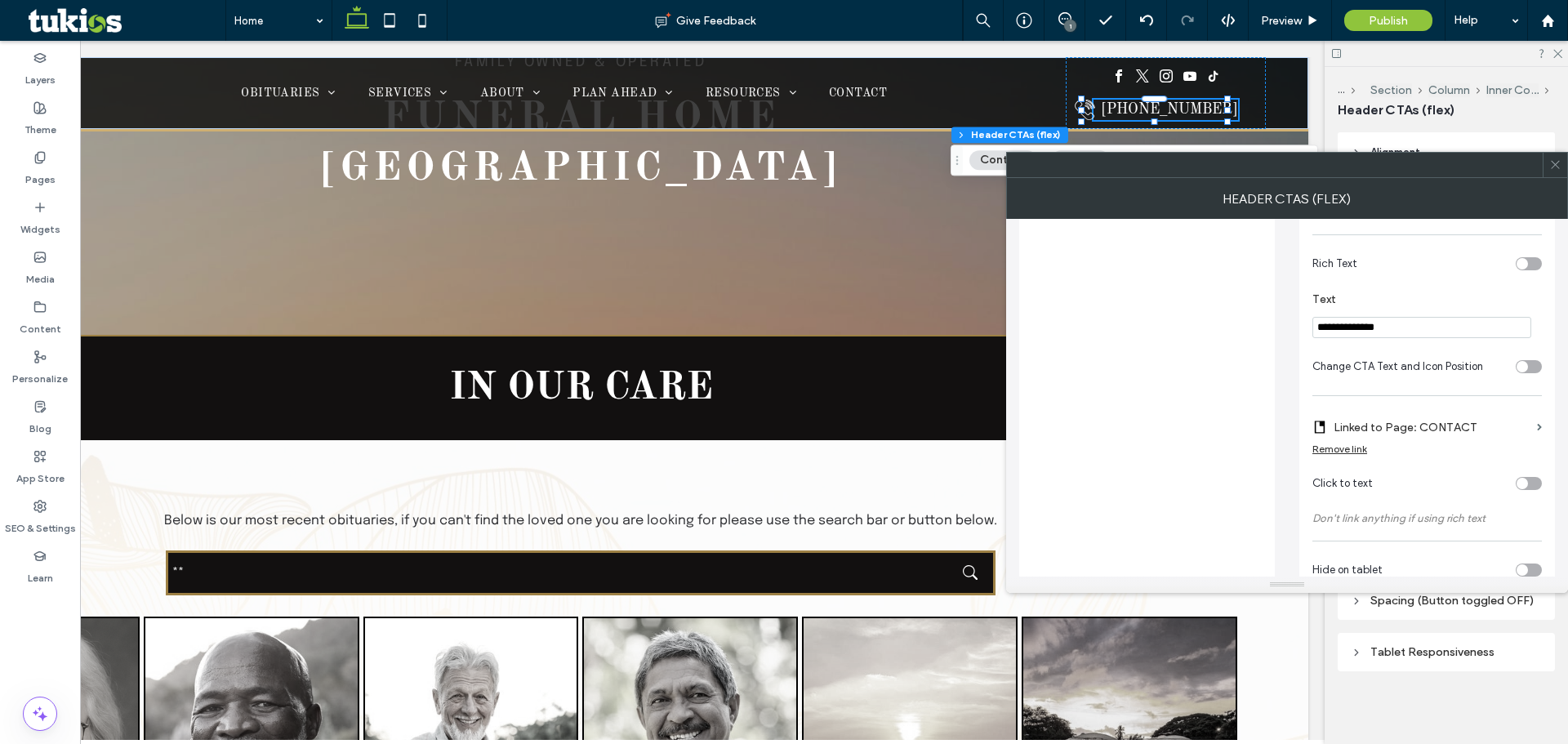
click at [1494, 429] on label "Linked to Page: CONTACT" at bounding box center [1432, 428] width 197 height 31
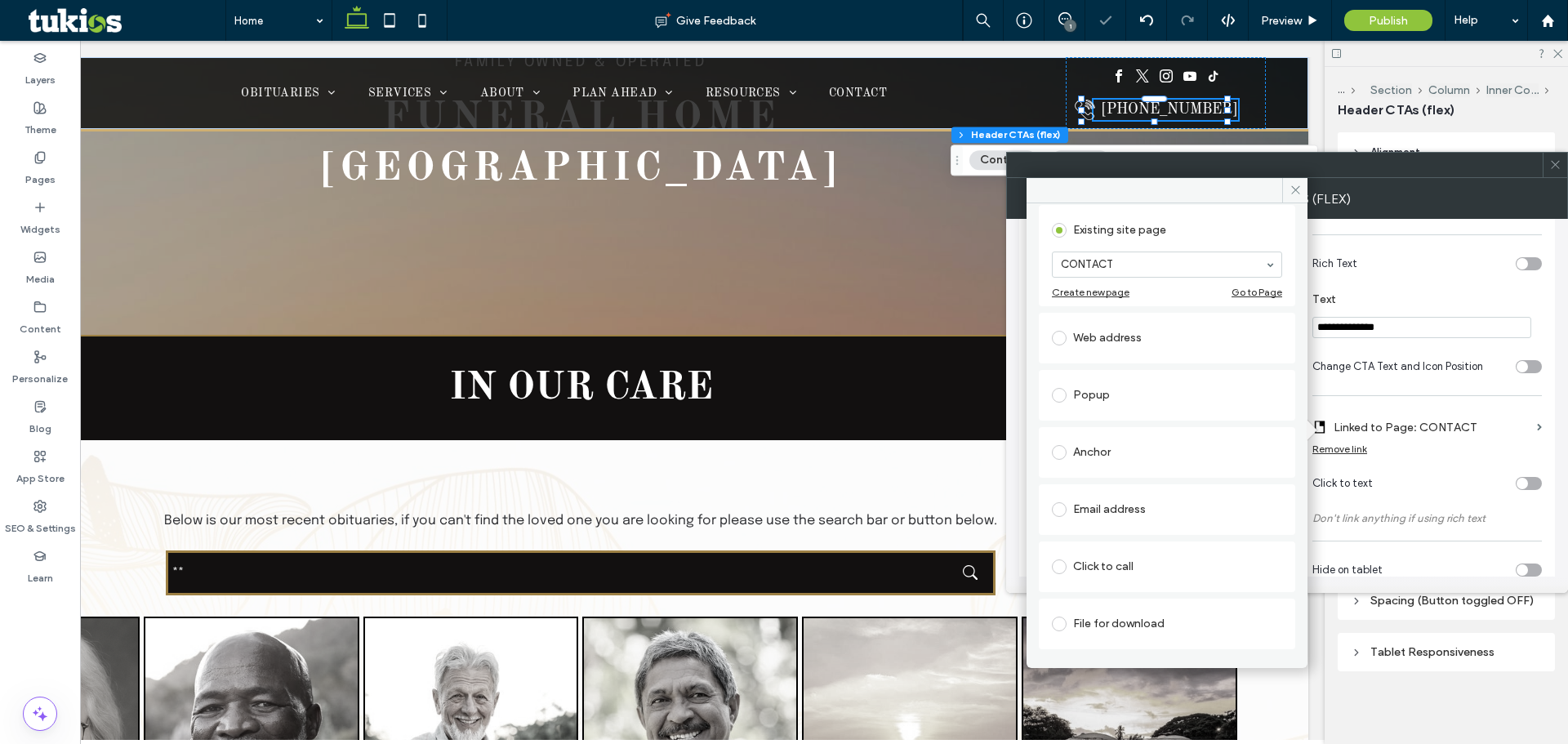
scroll to position [107, 0]
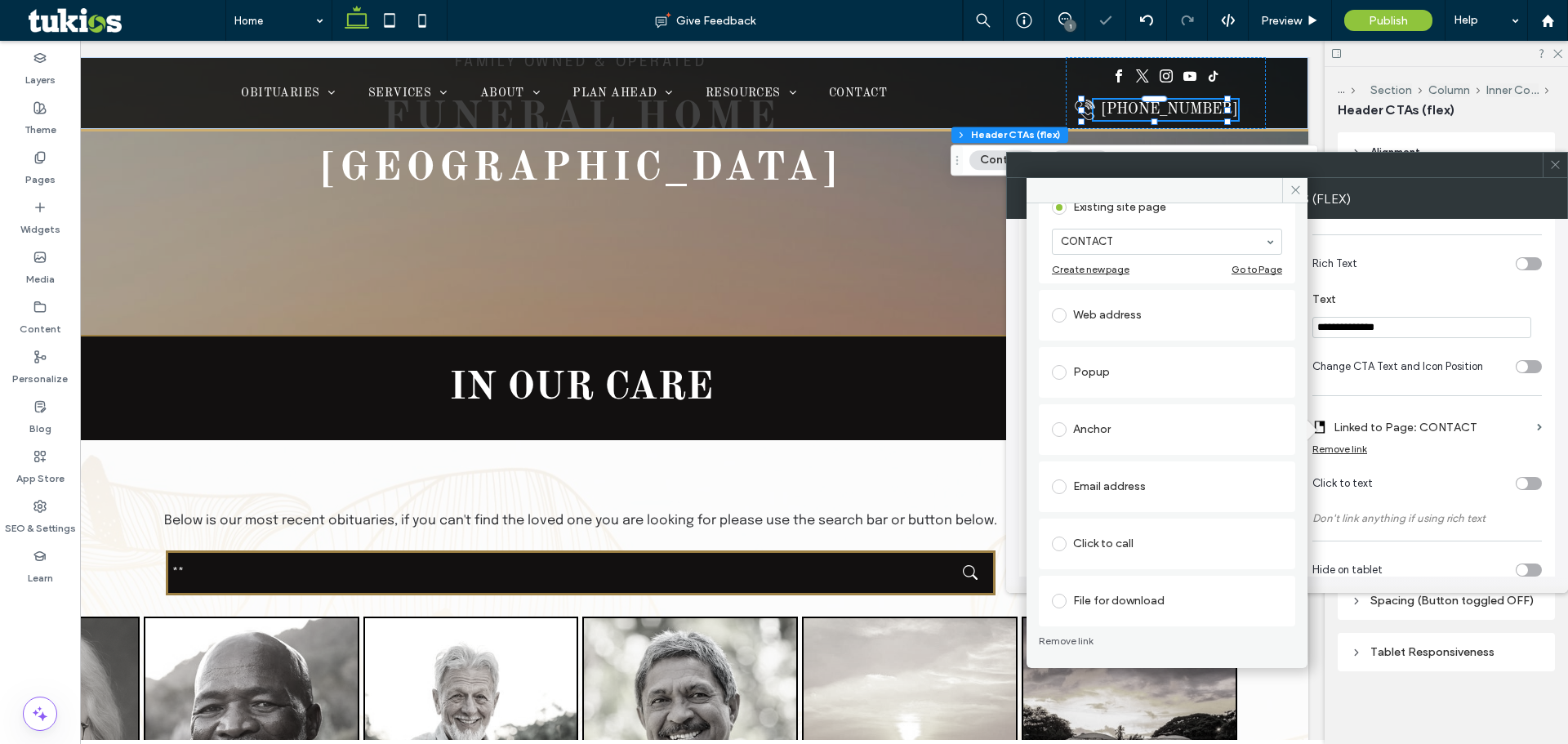
click at [1115, 557] on div "Click to call" at bounding box center [1167, 544] width 230 height 35
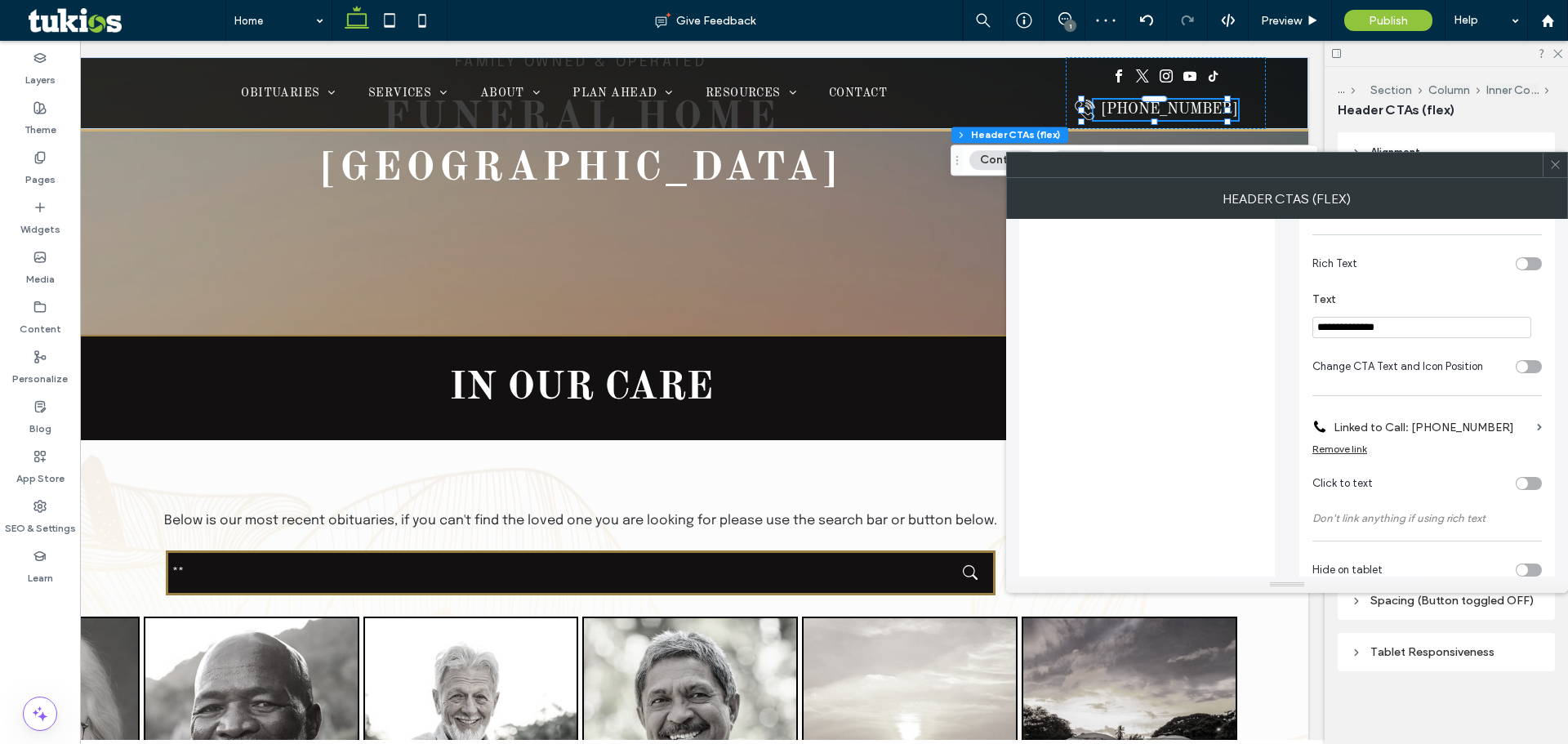
scroll to position [448, 0]
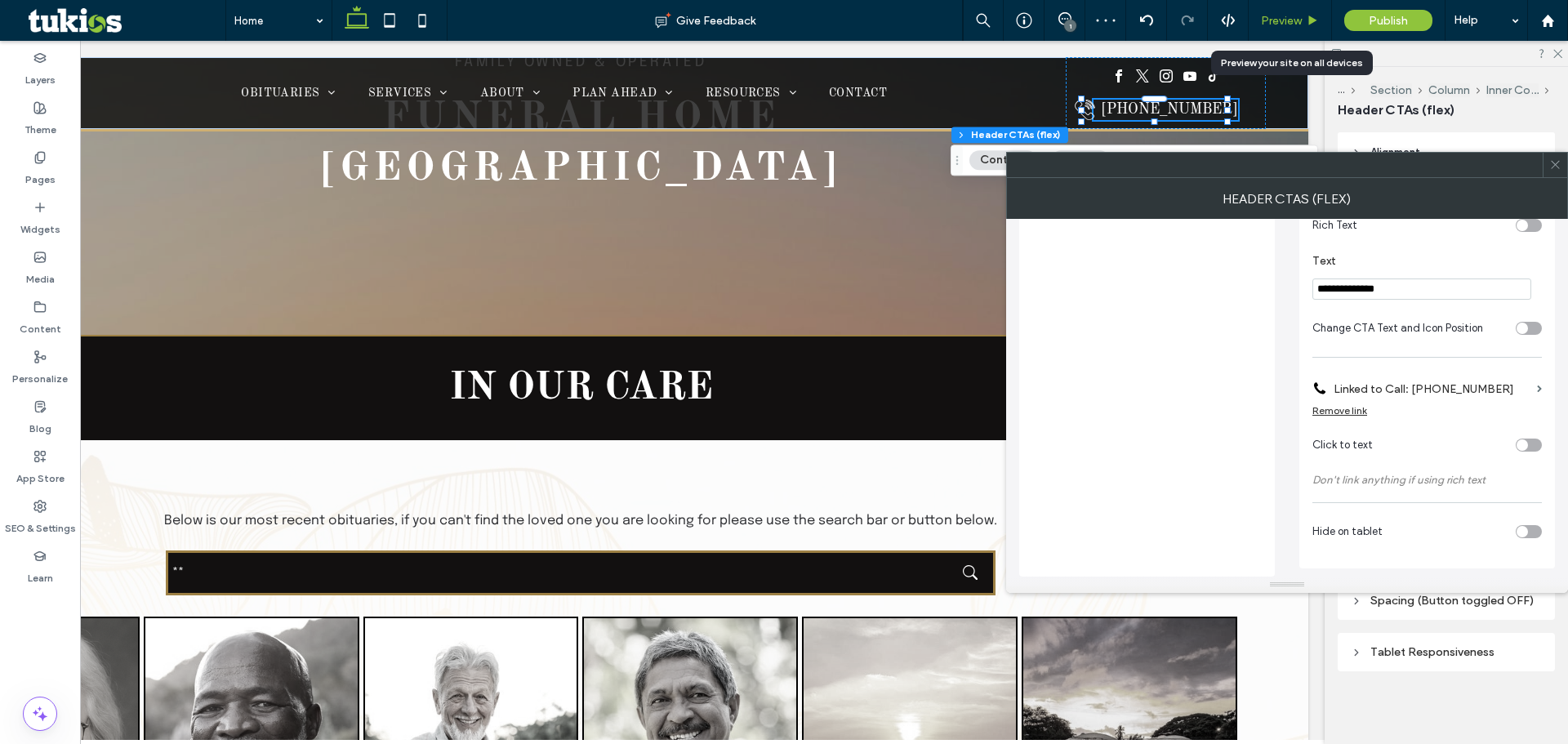
click at [1293, 19] on span "Preview" at bounding box center [1281, 21] width 40 height 14
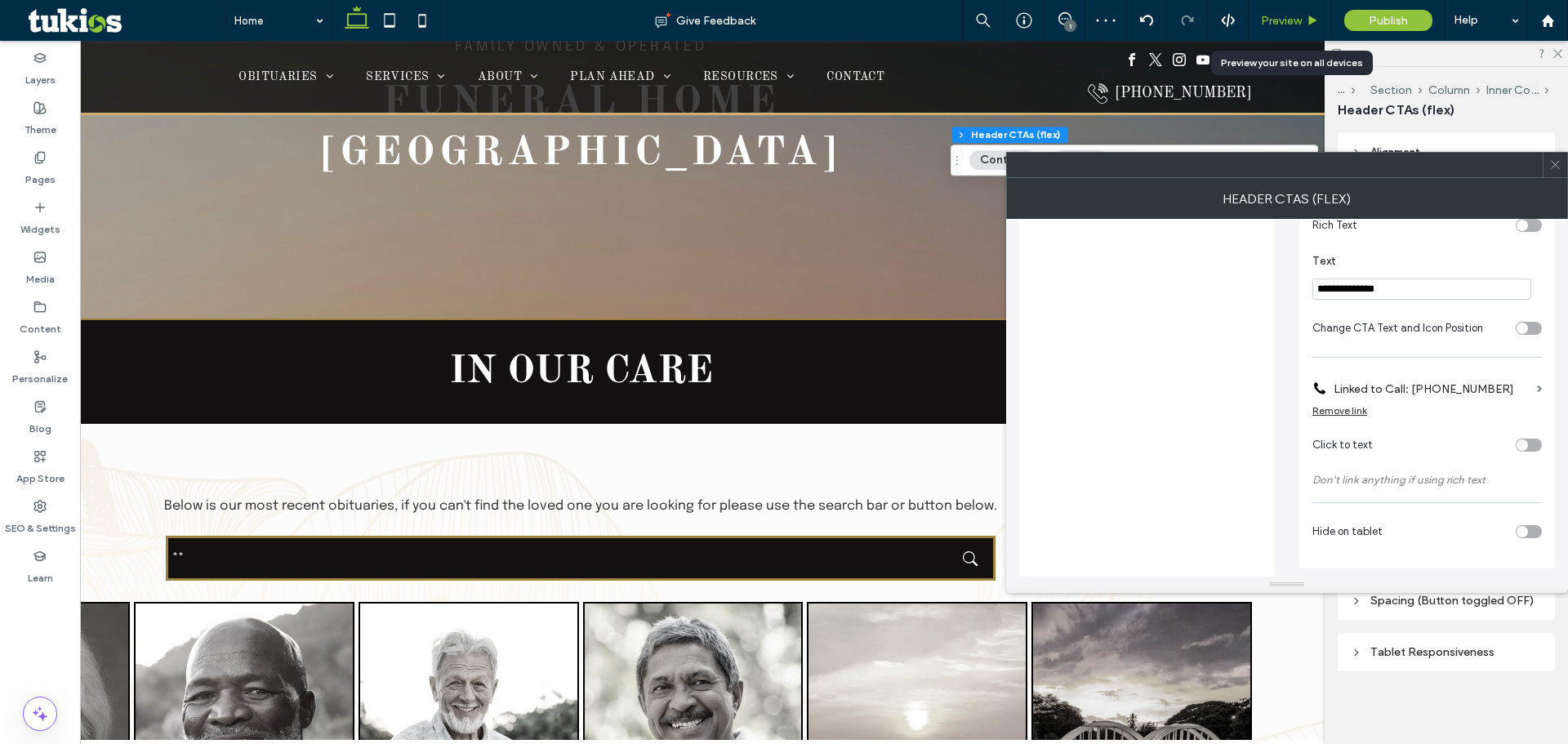
scroll to position [327, 0]
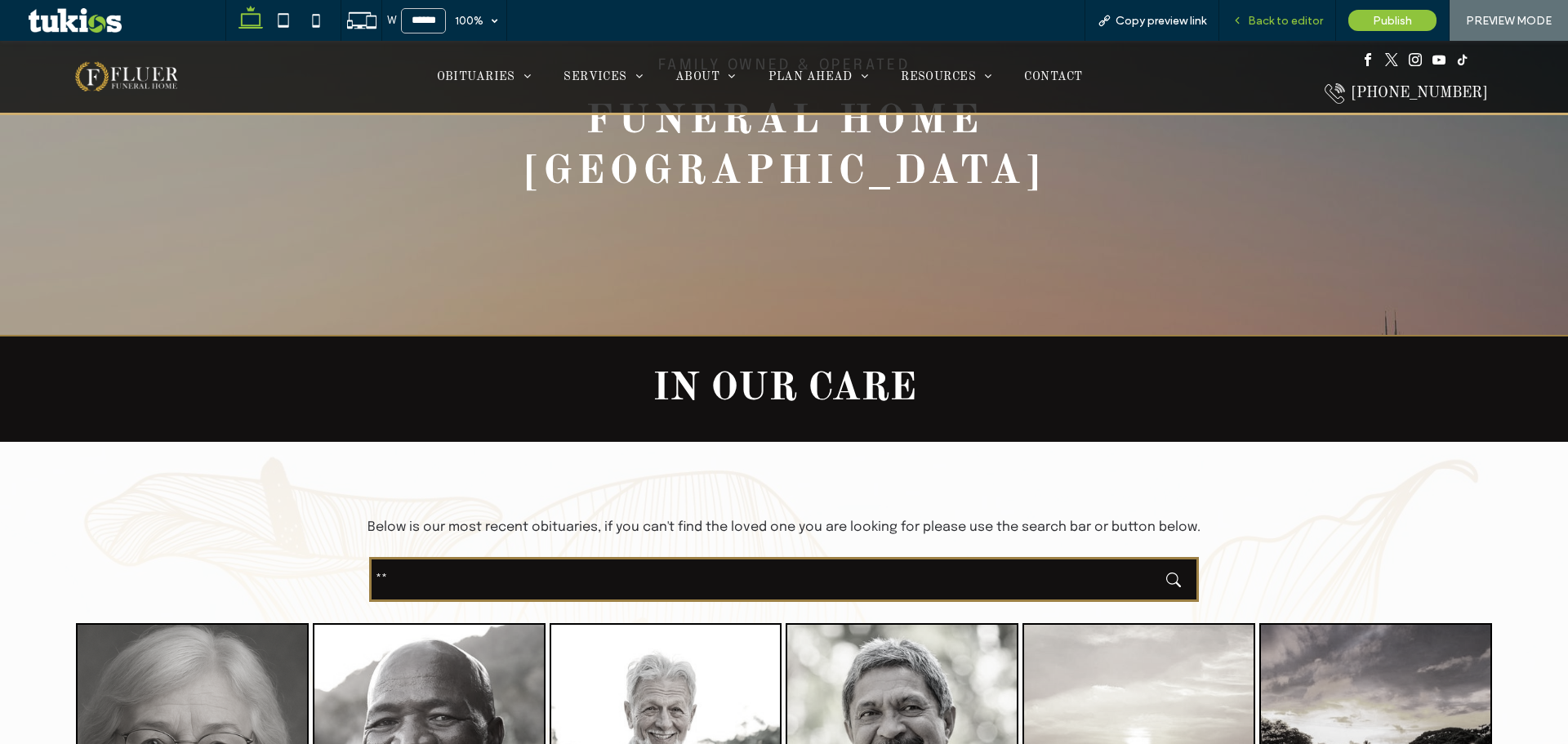
click at [1310, 23] on span "Back to editor" at bounding box center [1285, 21] width 75 height 14
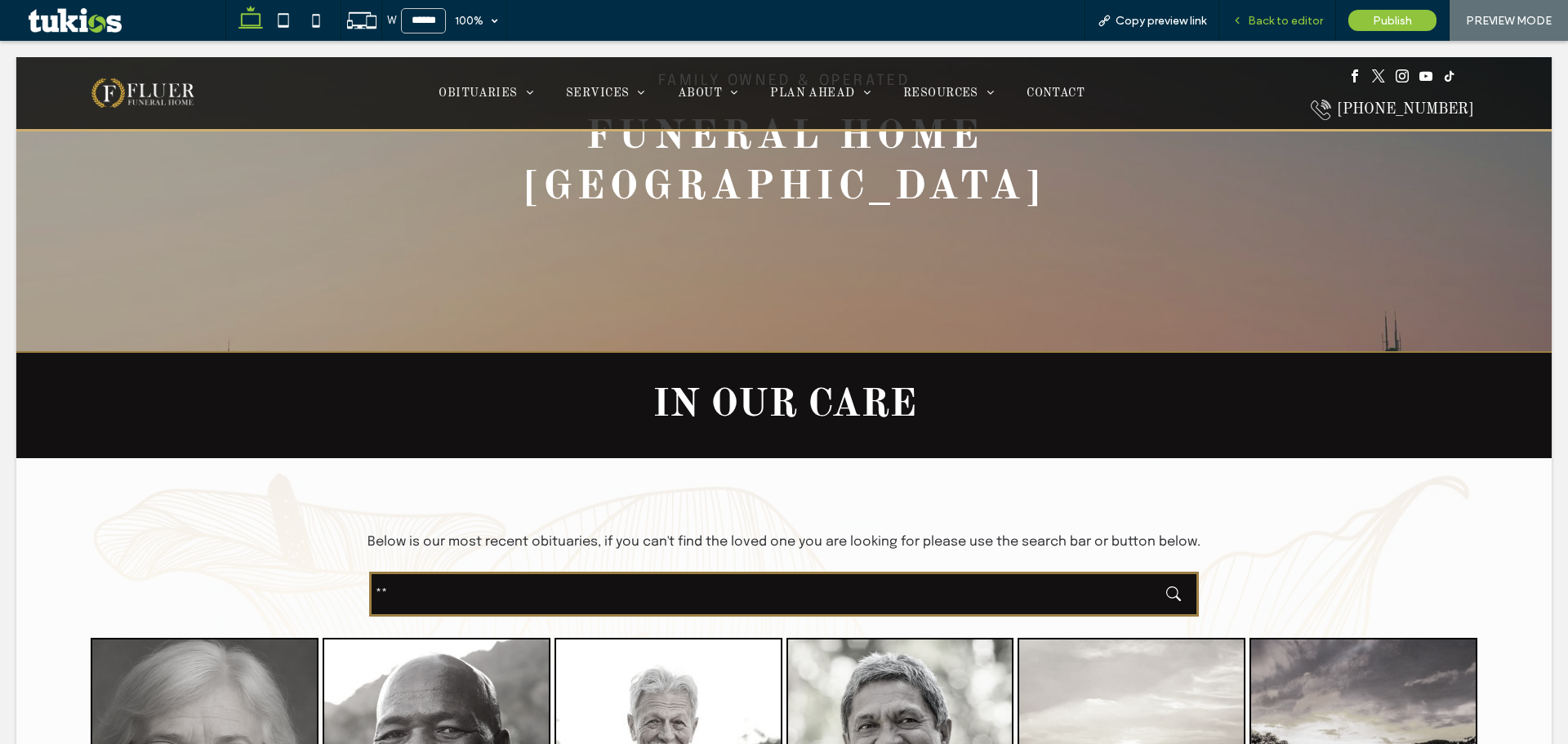
scroll to position [343, 0]
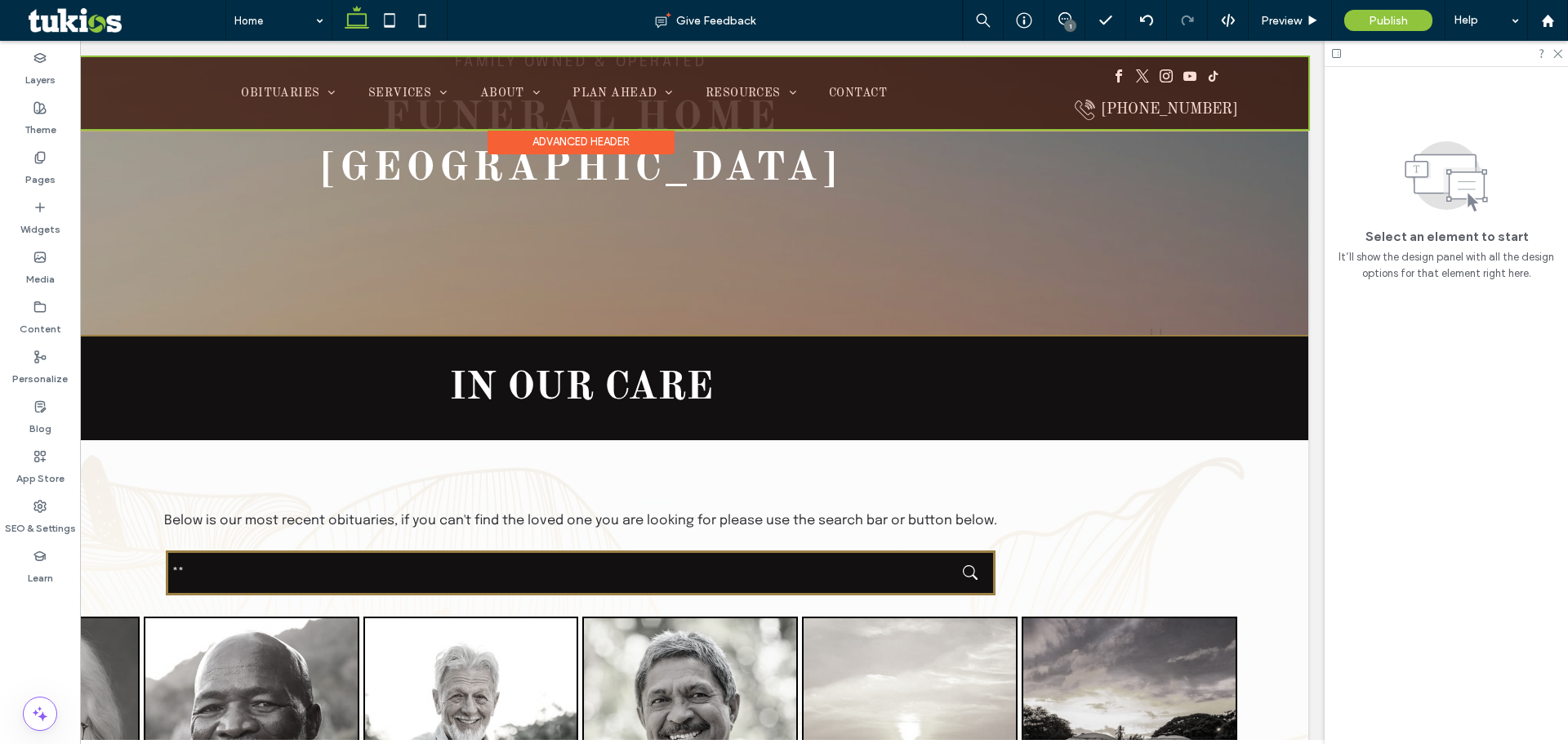
click at [1157, 72] on div at bounding box center [580, 92] width 1456 height 72
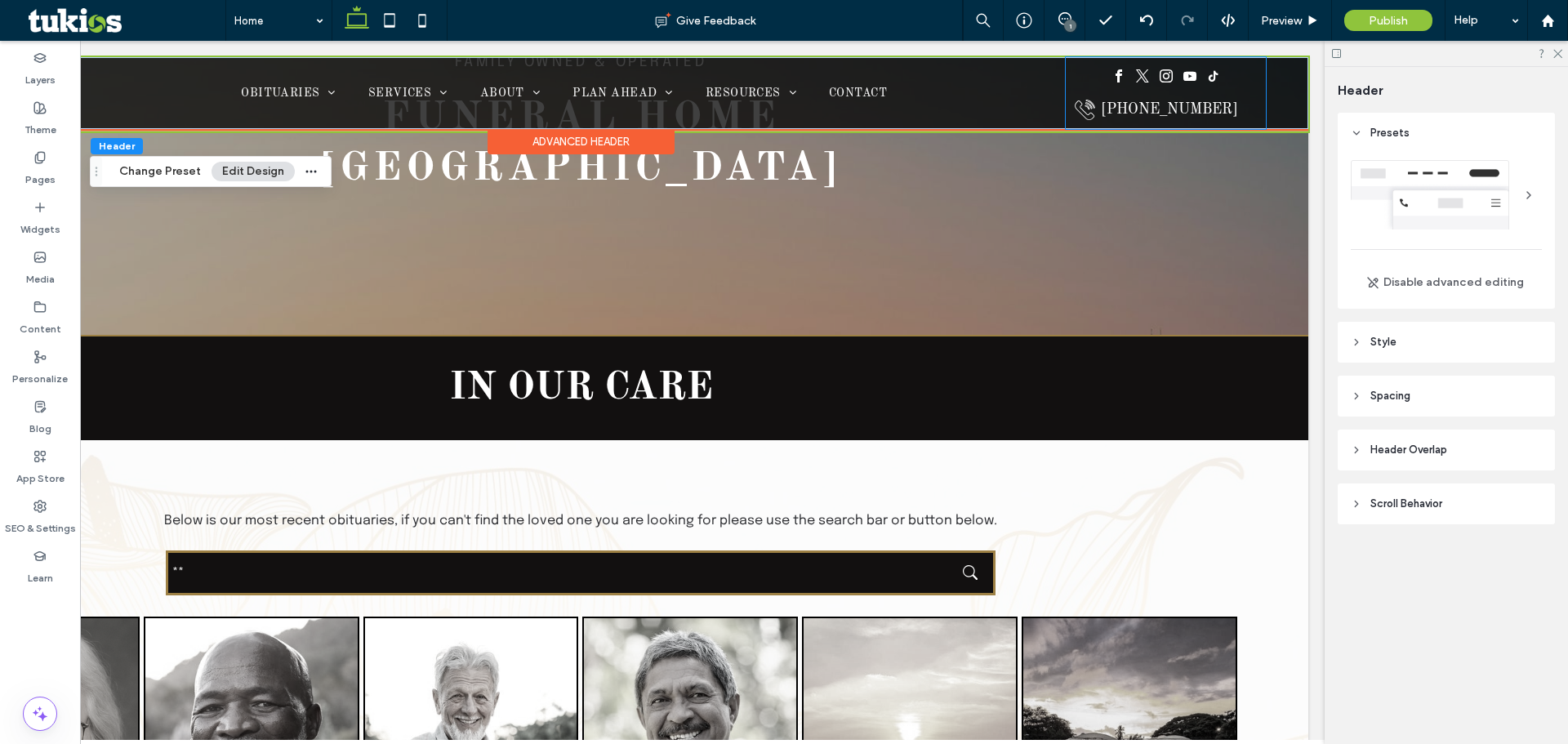
click at [1158, 75] on span "instagram" at bounding box center [1167, 76] width 20 height 20
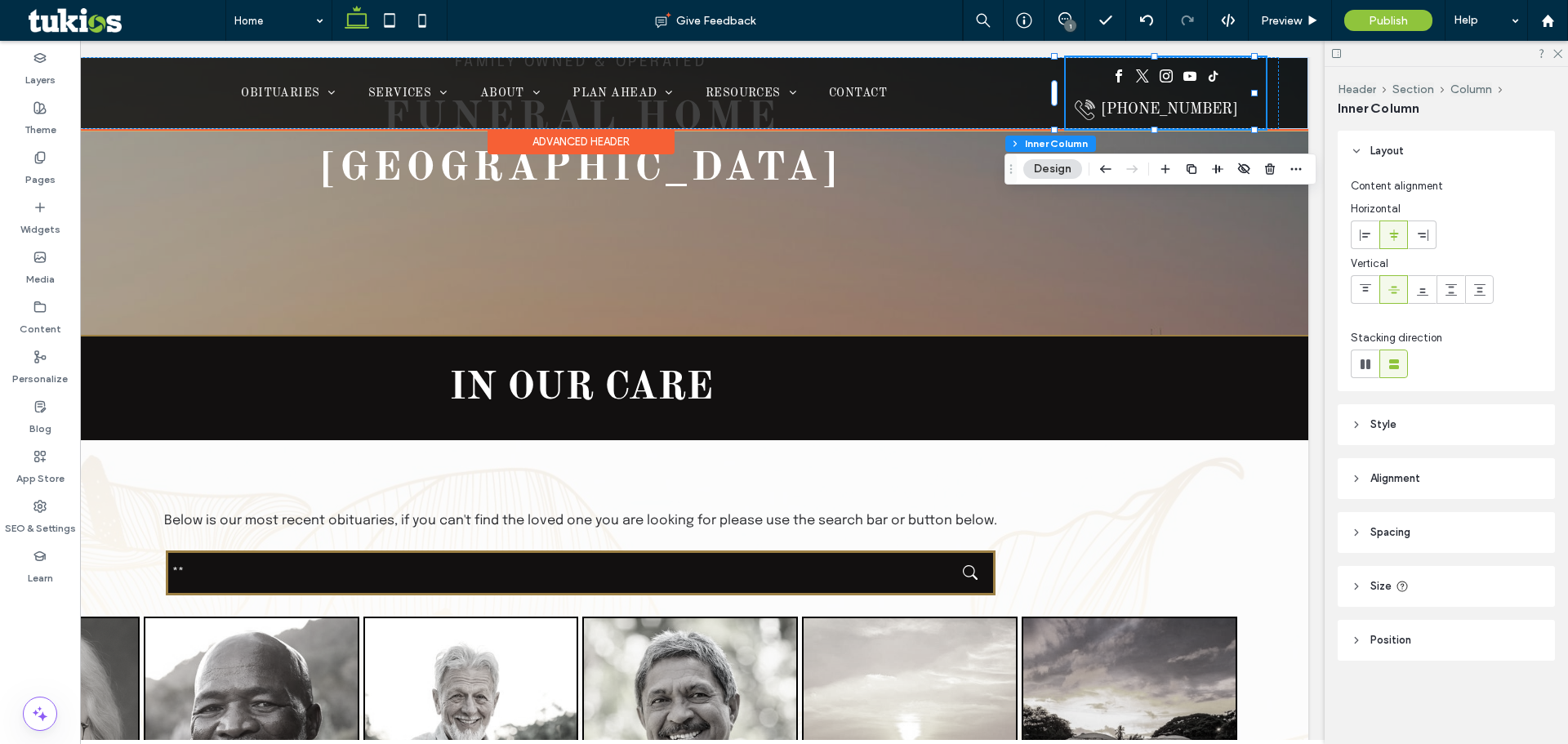
click at [1159, 75] on span "instagram" at bounding box center [1167, 76] width 20 height 20
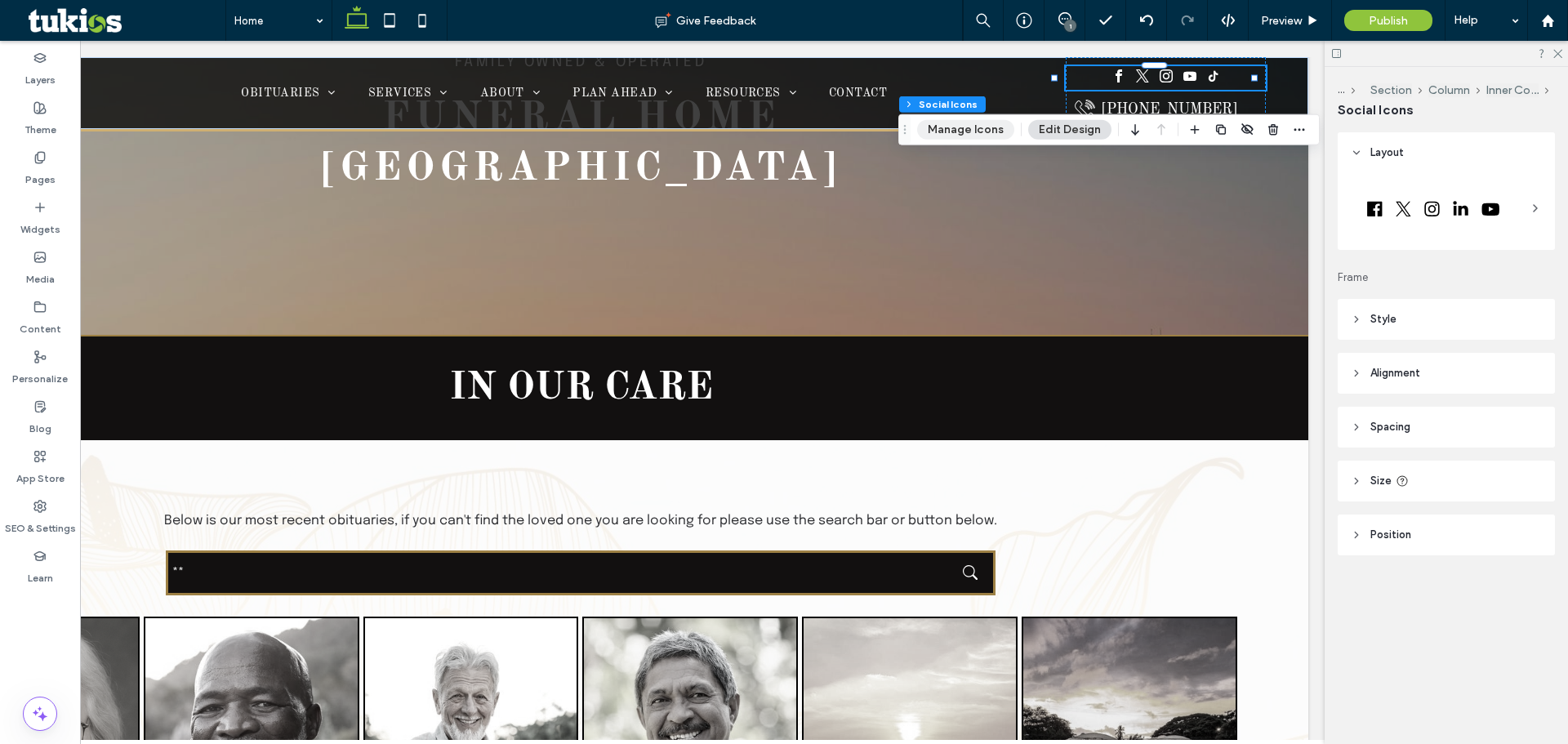
click at [997, 128] on button "Manage Icons" at bounding box center [966, 130] width 97 height 20
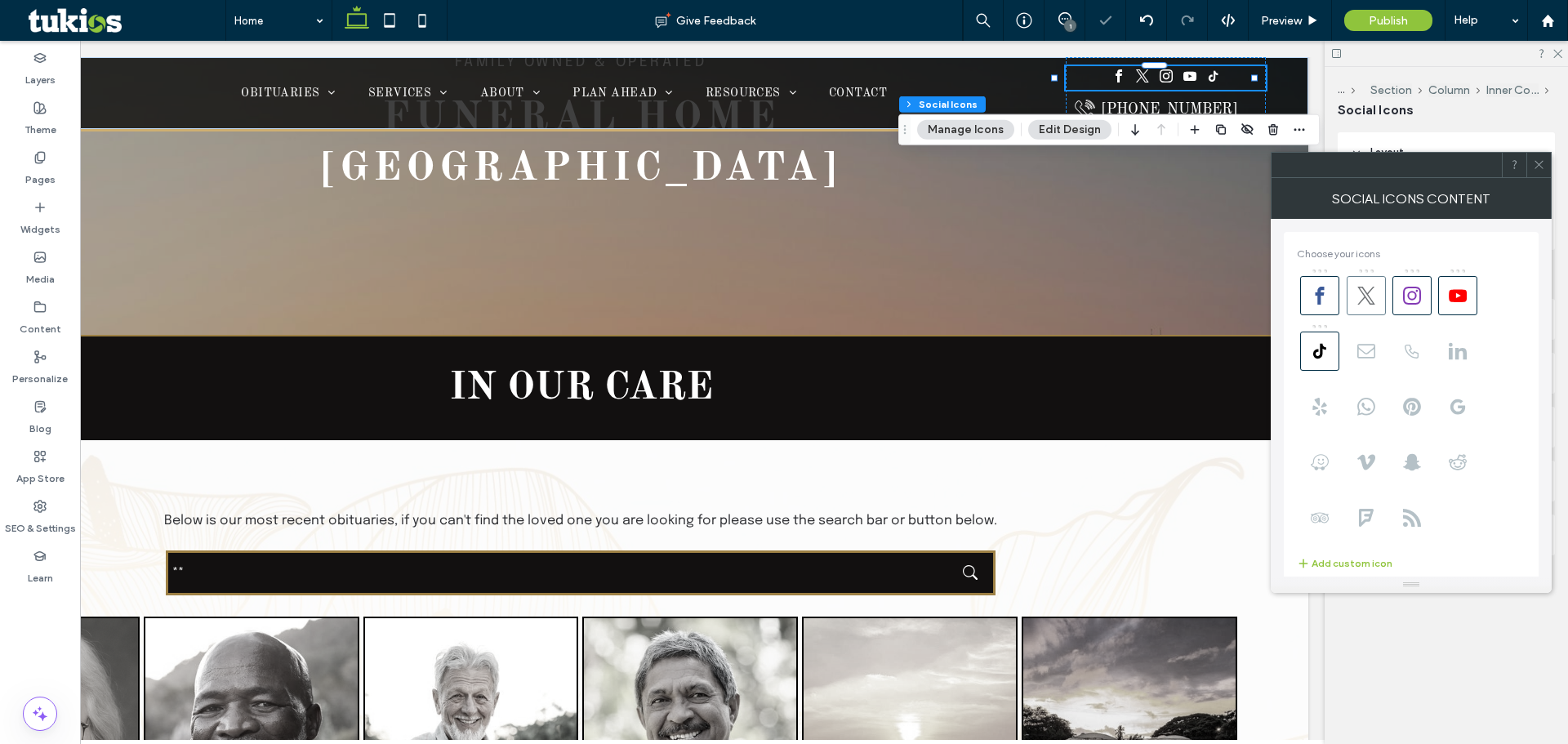
click at [1369, 291] on use at bounding box center [1367, 296] width 18 height 18
click at [1409, 296] on icon at bounding box center [1412, 296] width 18 height 18
click at [1466, 294] on use at bounding box center [1458, 295] width 18 height 12
click at [1322, 344] on use at bounding box center [1320, 350] width 13 height 15
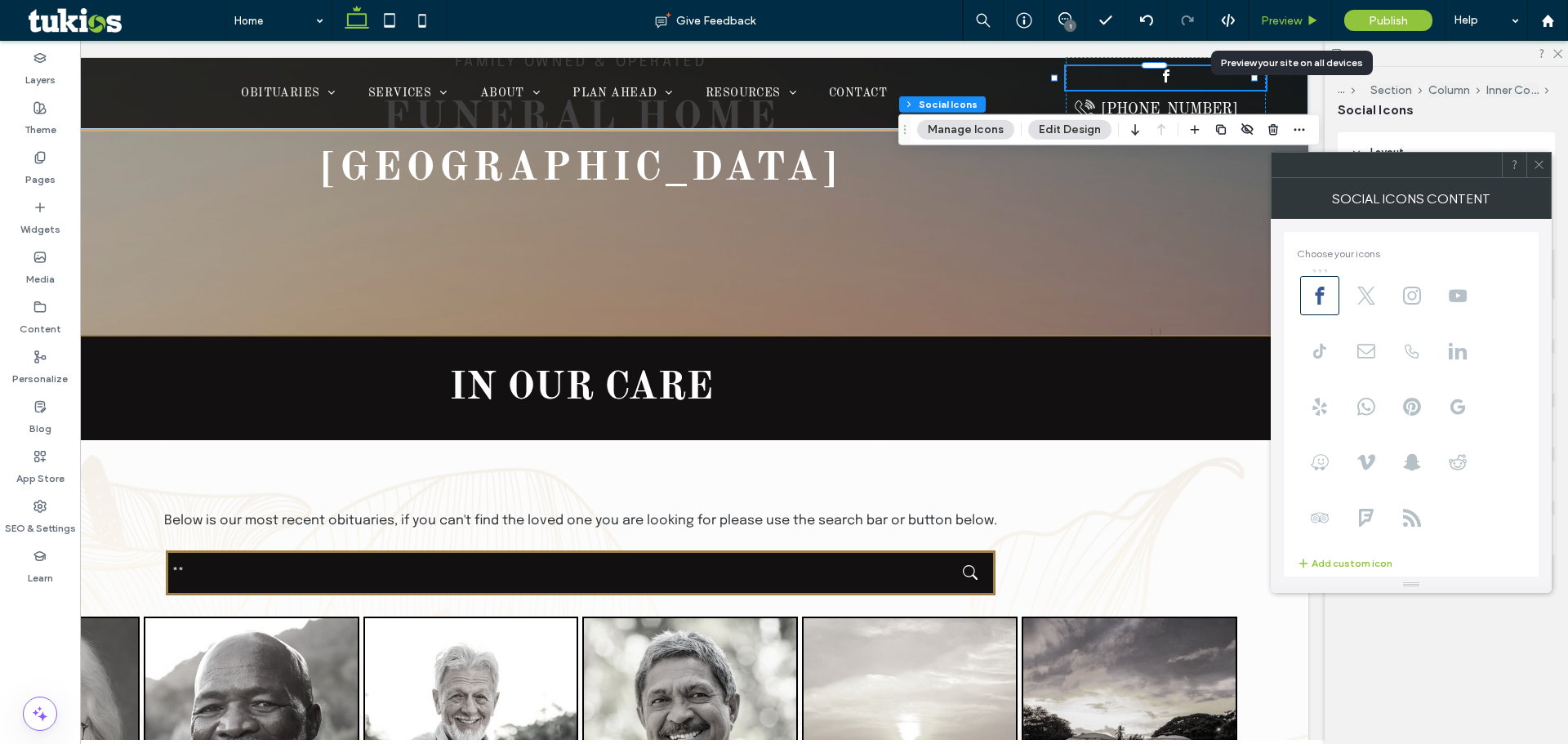
click at [1319, 21] on div "Preview" at bounding box center [1290, 21] width 83 height 14
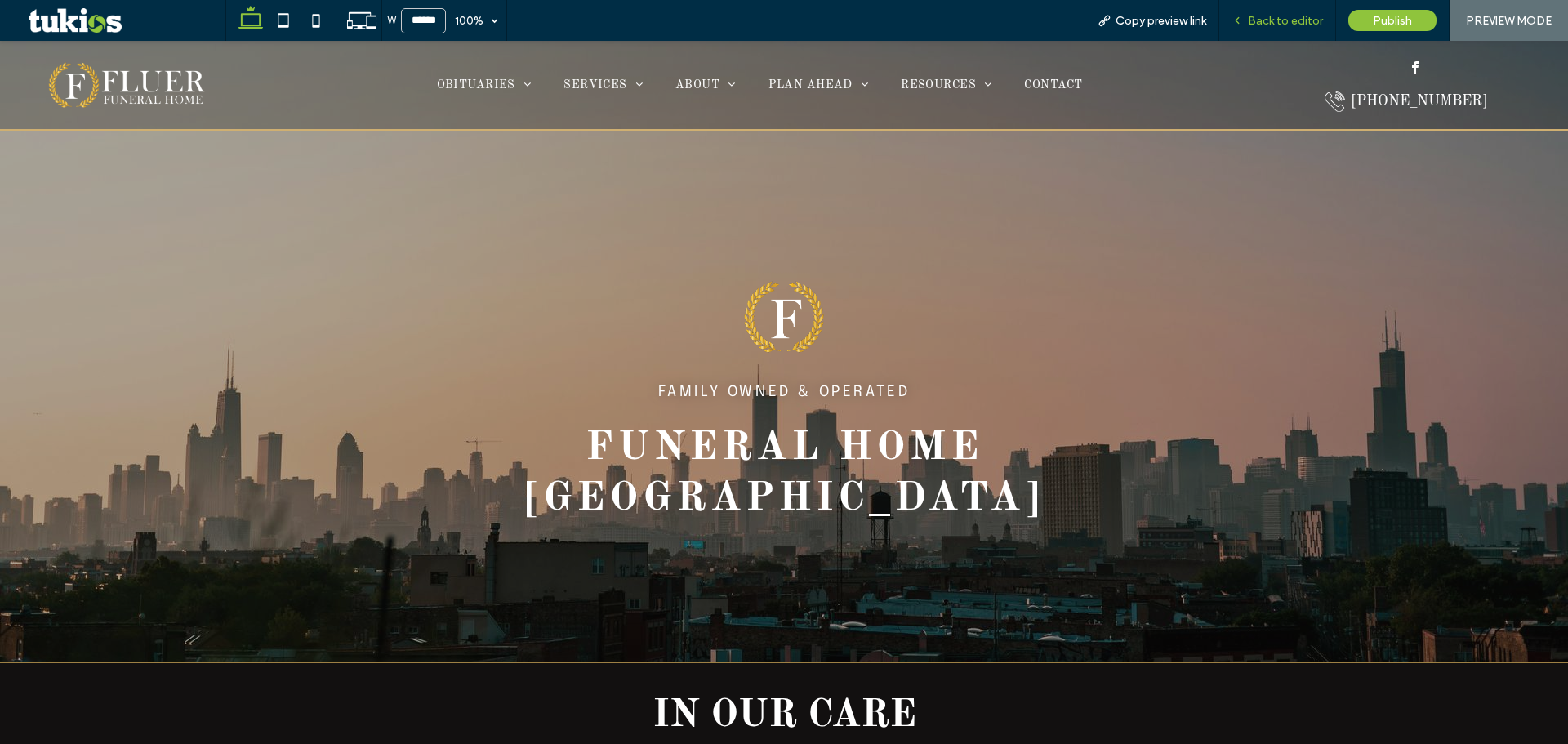
click at [1289, 24] on span "Back to editor" at bounding box center [1285, 21] width 75 height 14
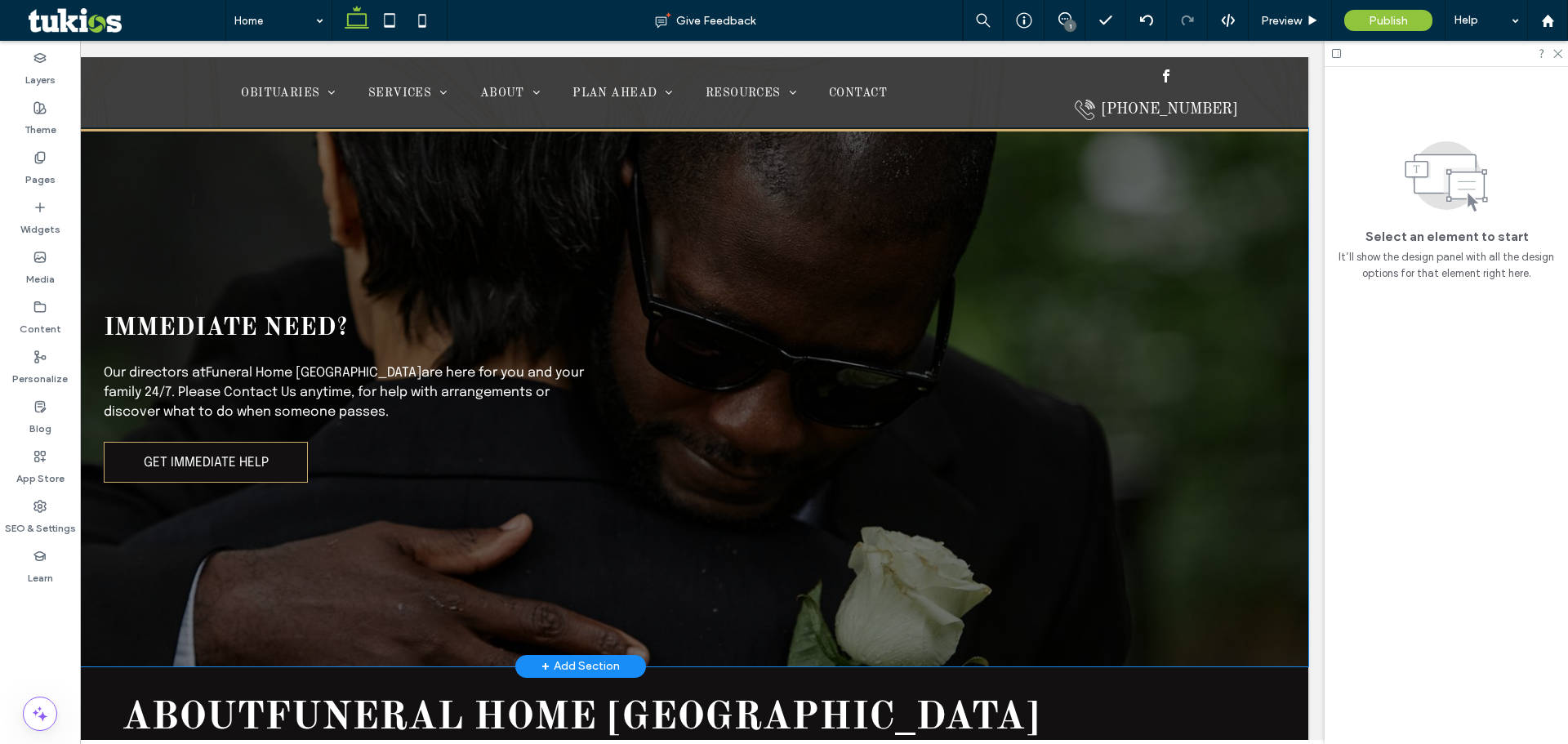
scroll to position [1470, 0]
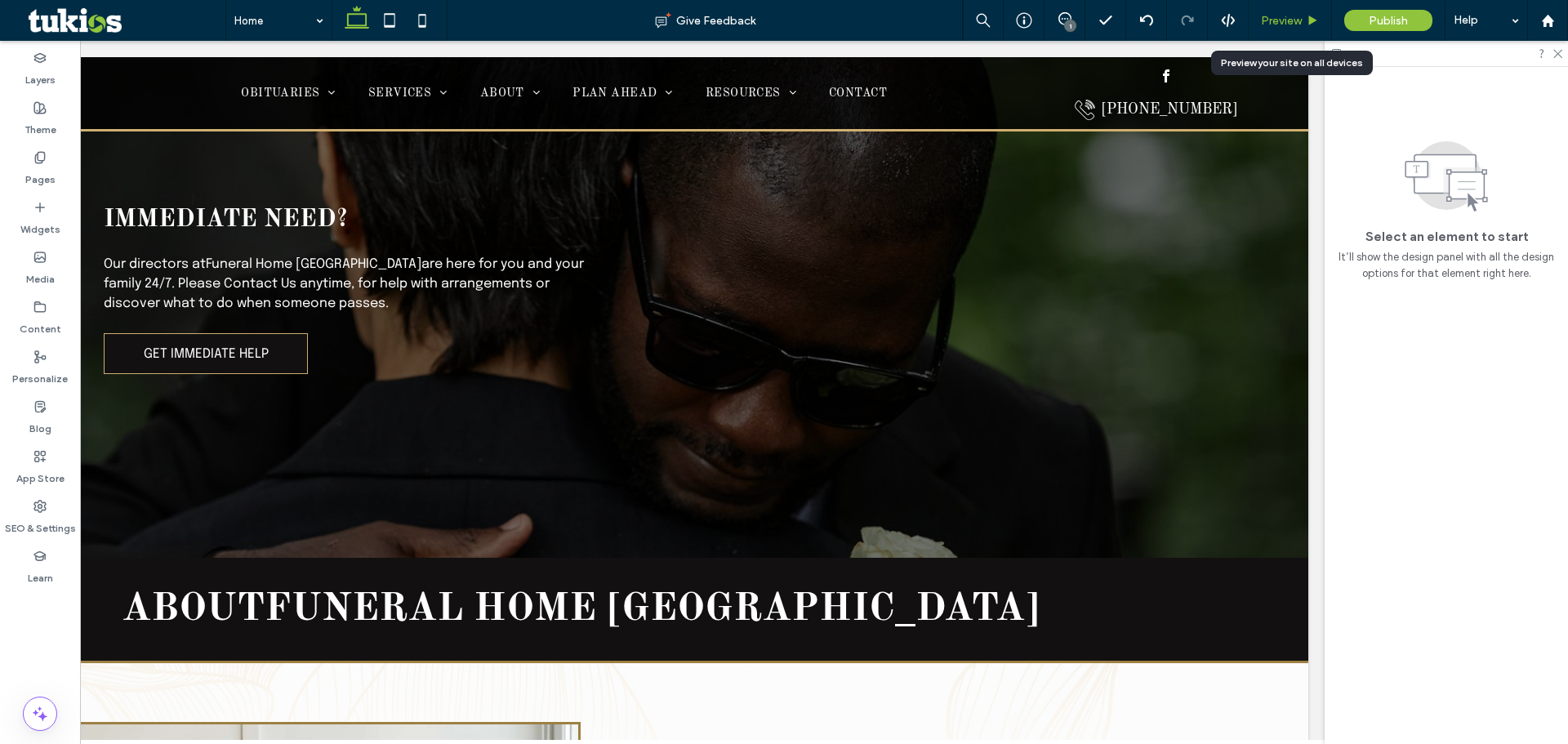
click at [1286, 21] on span "Preview" at bounding box center [1281, 21] width 40 height 14
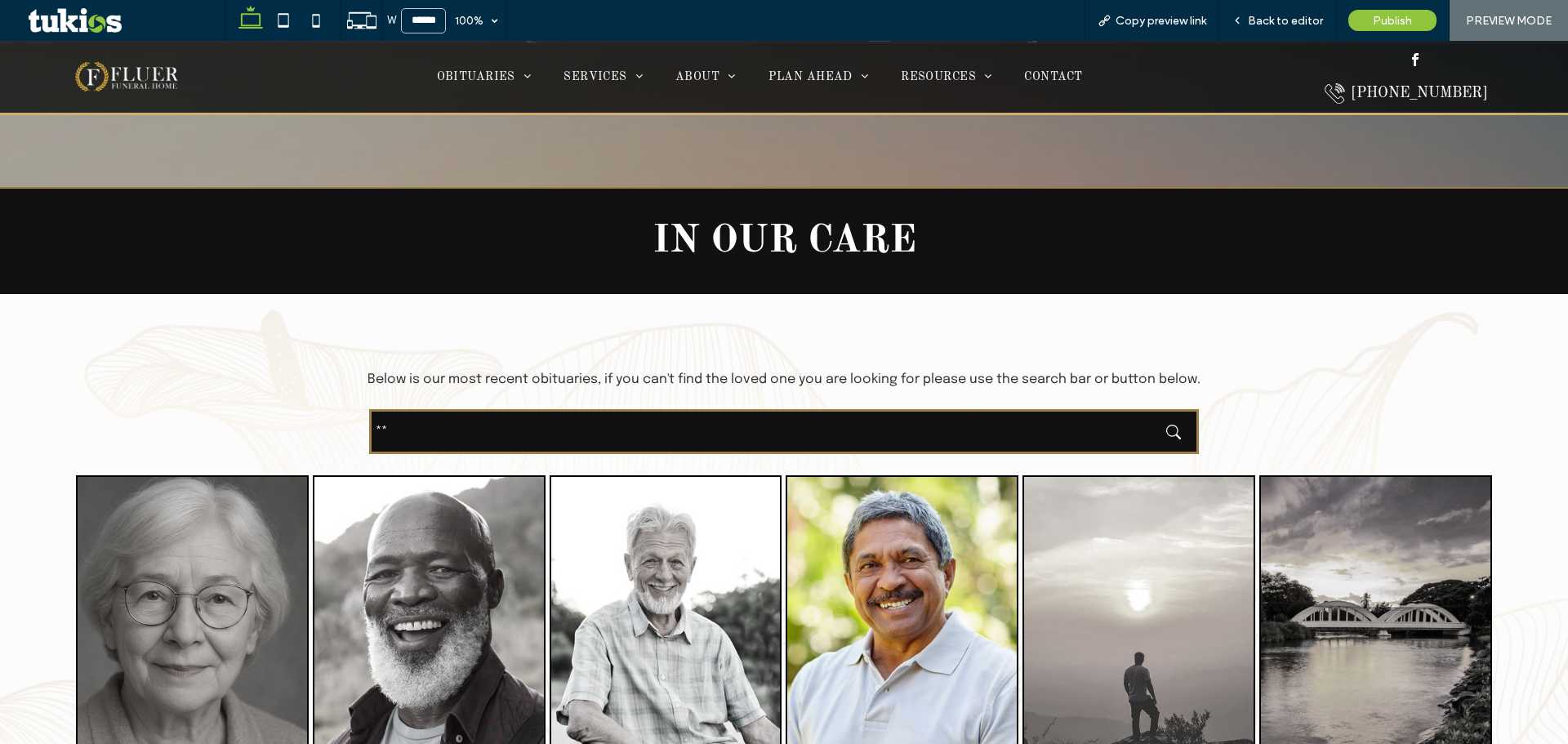
scroll to position [653, 0]
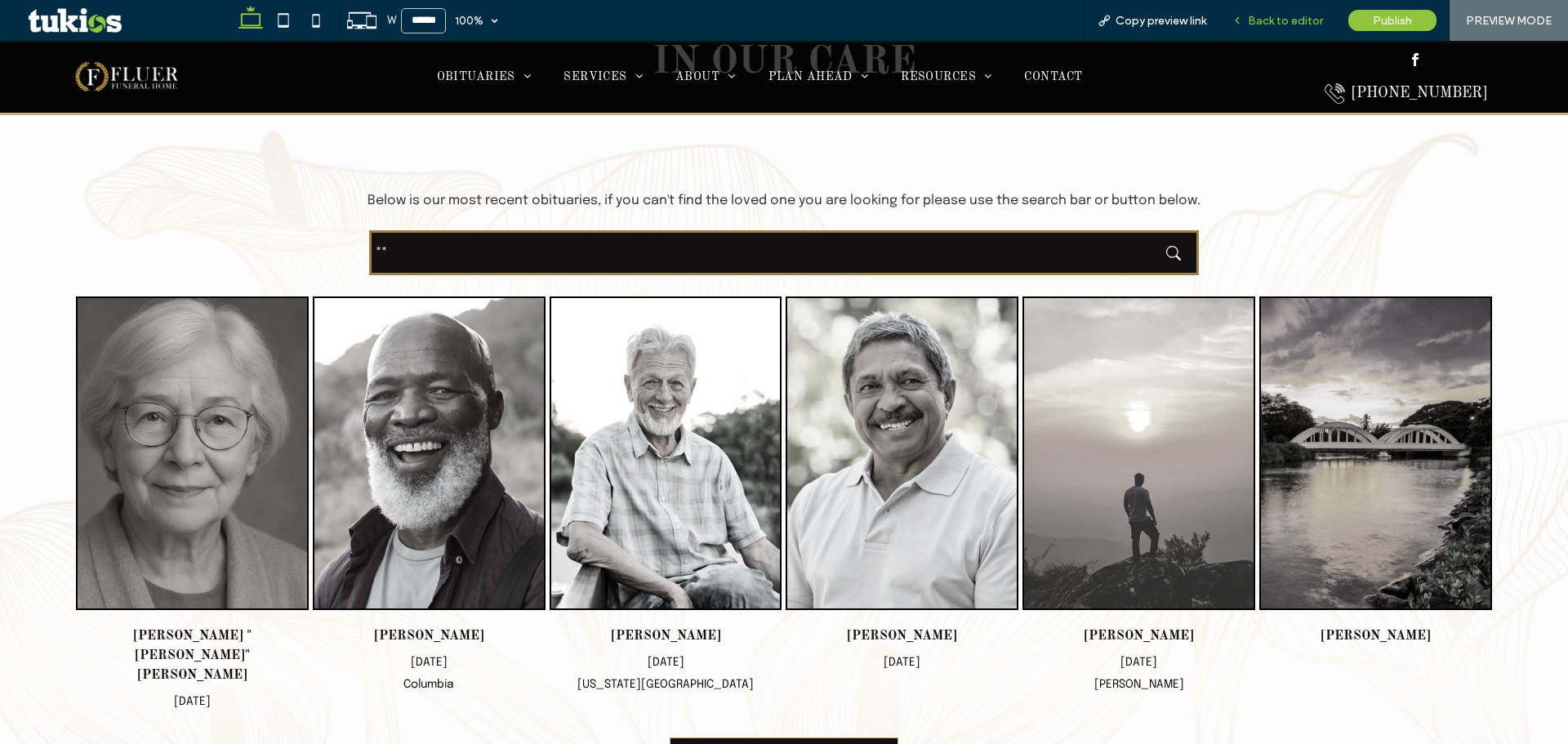
click at [1263, 17] on span "Back to editor" at bounding box center [1285, 21] width 75 height 14
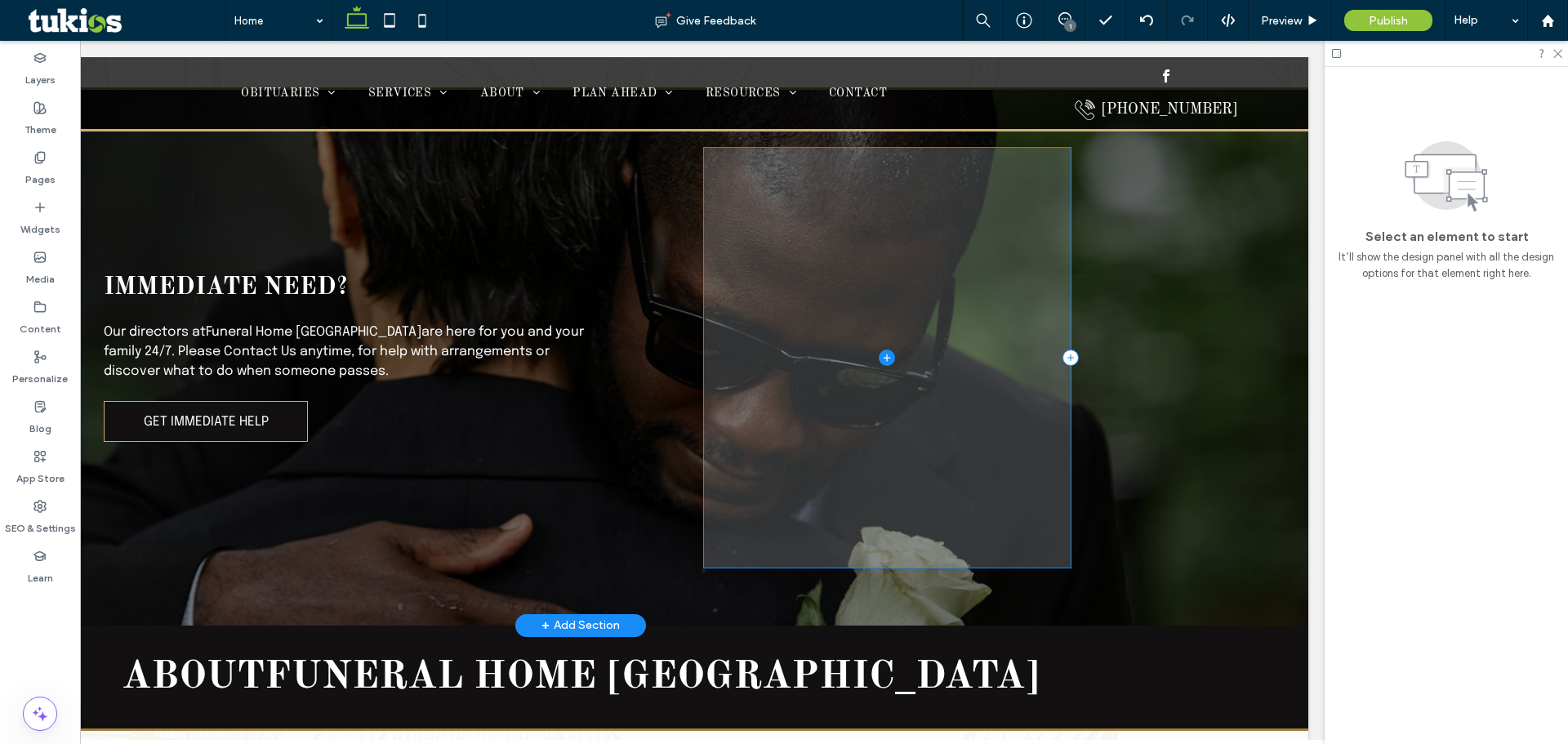
scroll to position [1404, 0]
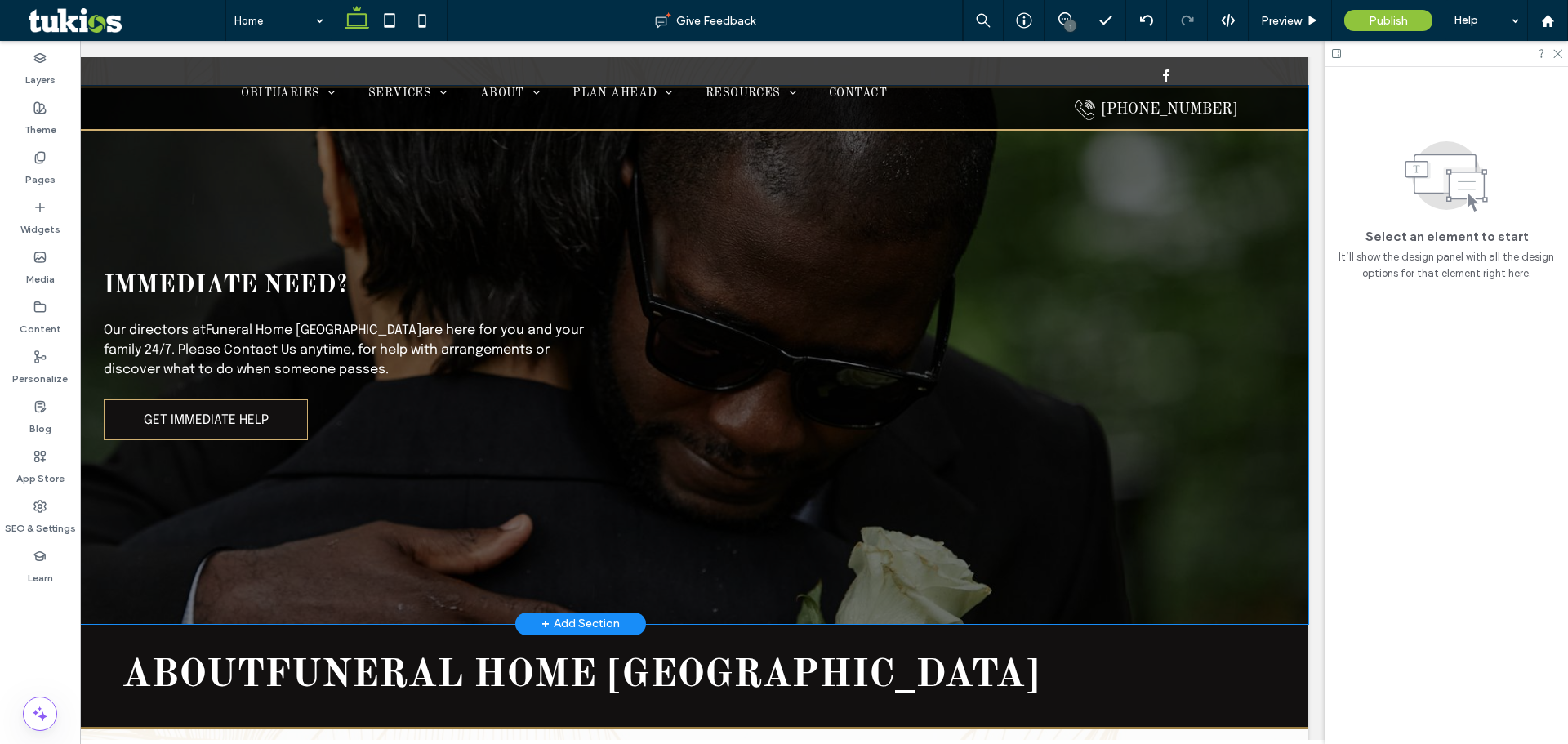
click at [1150, 430] on div "Immediate Need? Our directors at Funeral Home Chicago are here for you and your…" at bounding box center [580, 355] width 1456 height 538
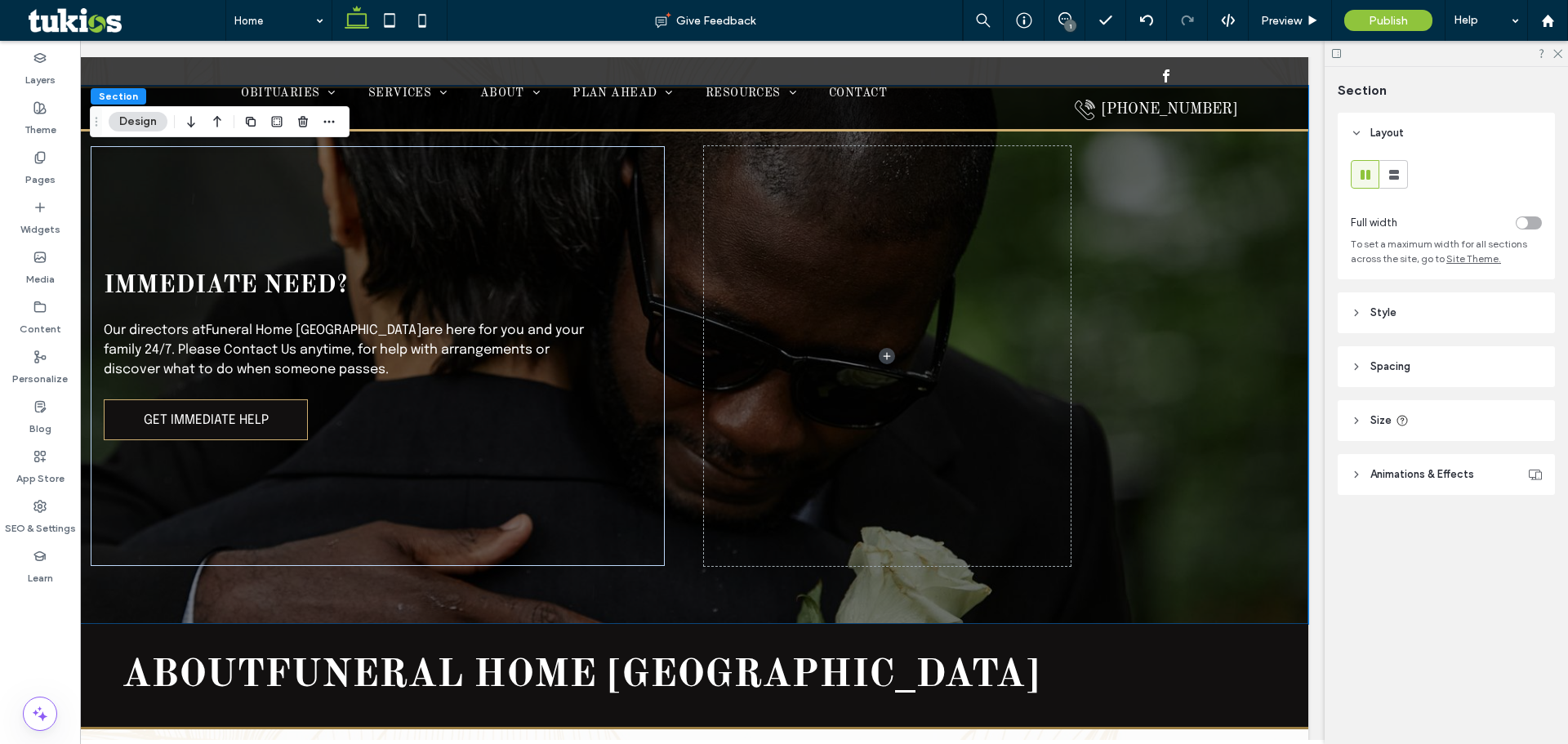
click at [1413, 320] on header "Style" at bounding box center [1446, 312] width 217 height 40
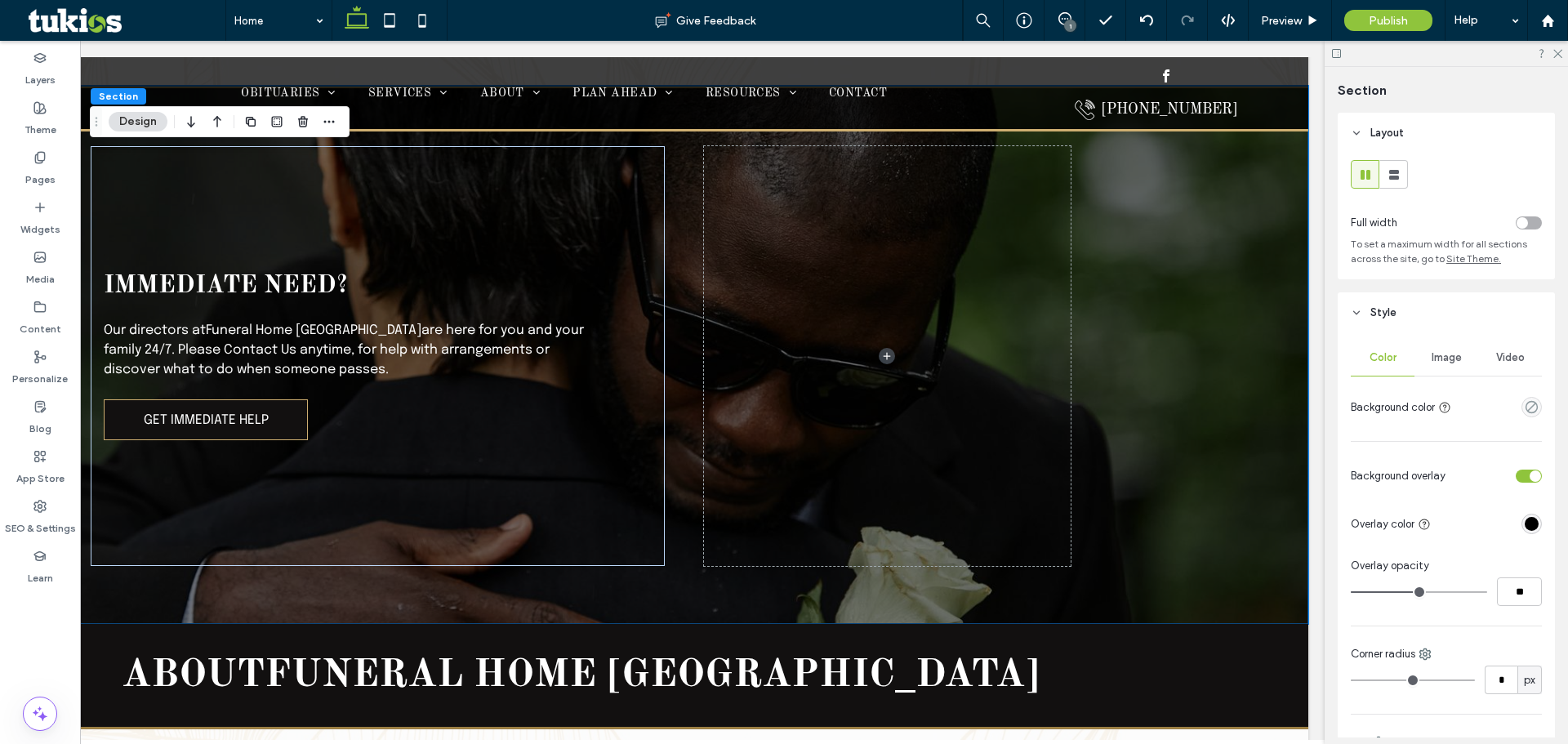
click at [1432, 361] on span "Image" at bounding box center [1447, 358] width 31 height 13
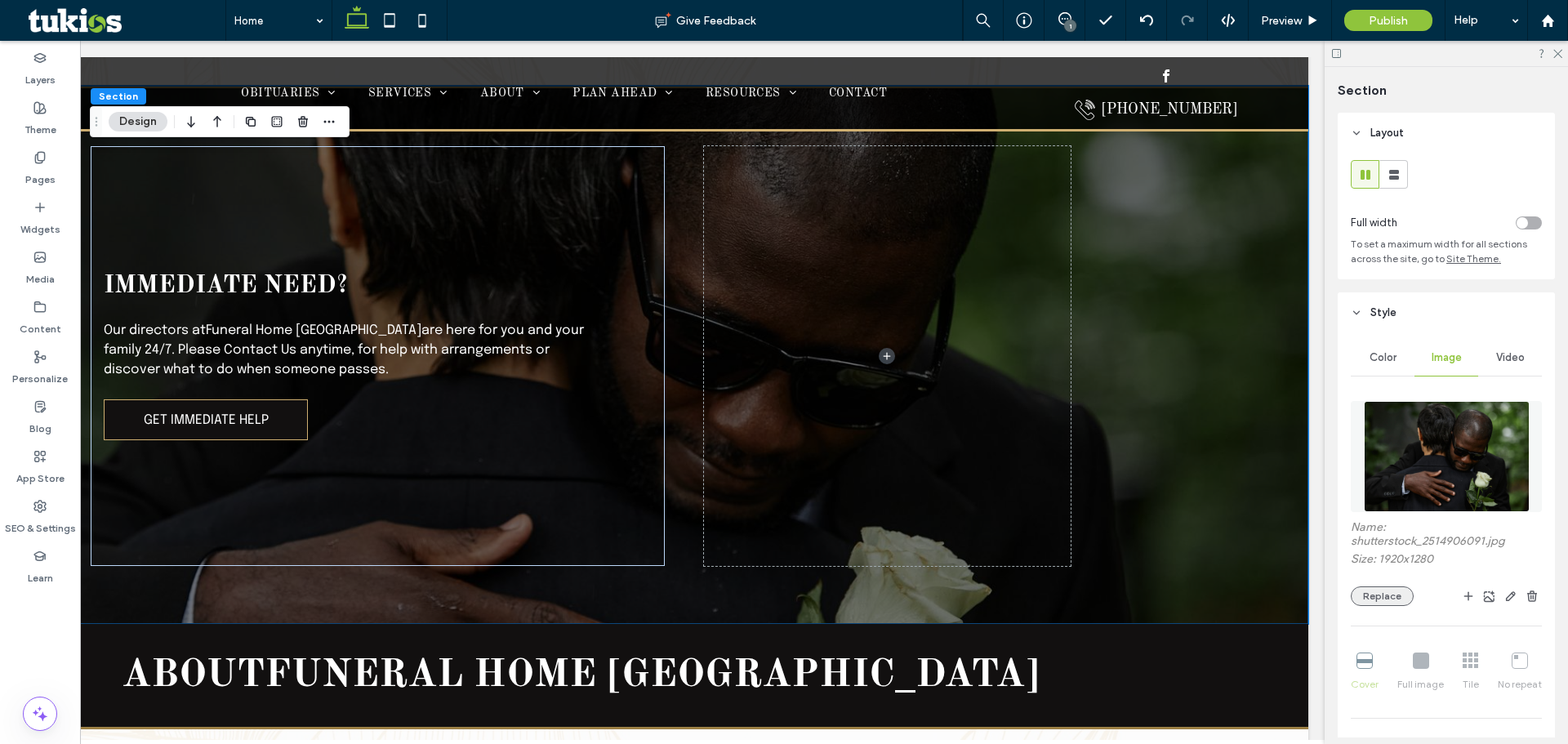
click at [1392, 599] on button "Replace" at bounding box center [1382, 596] width 63 height 20
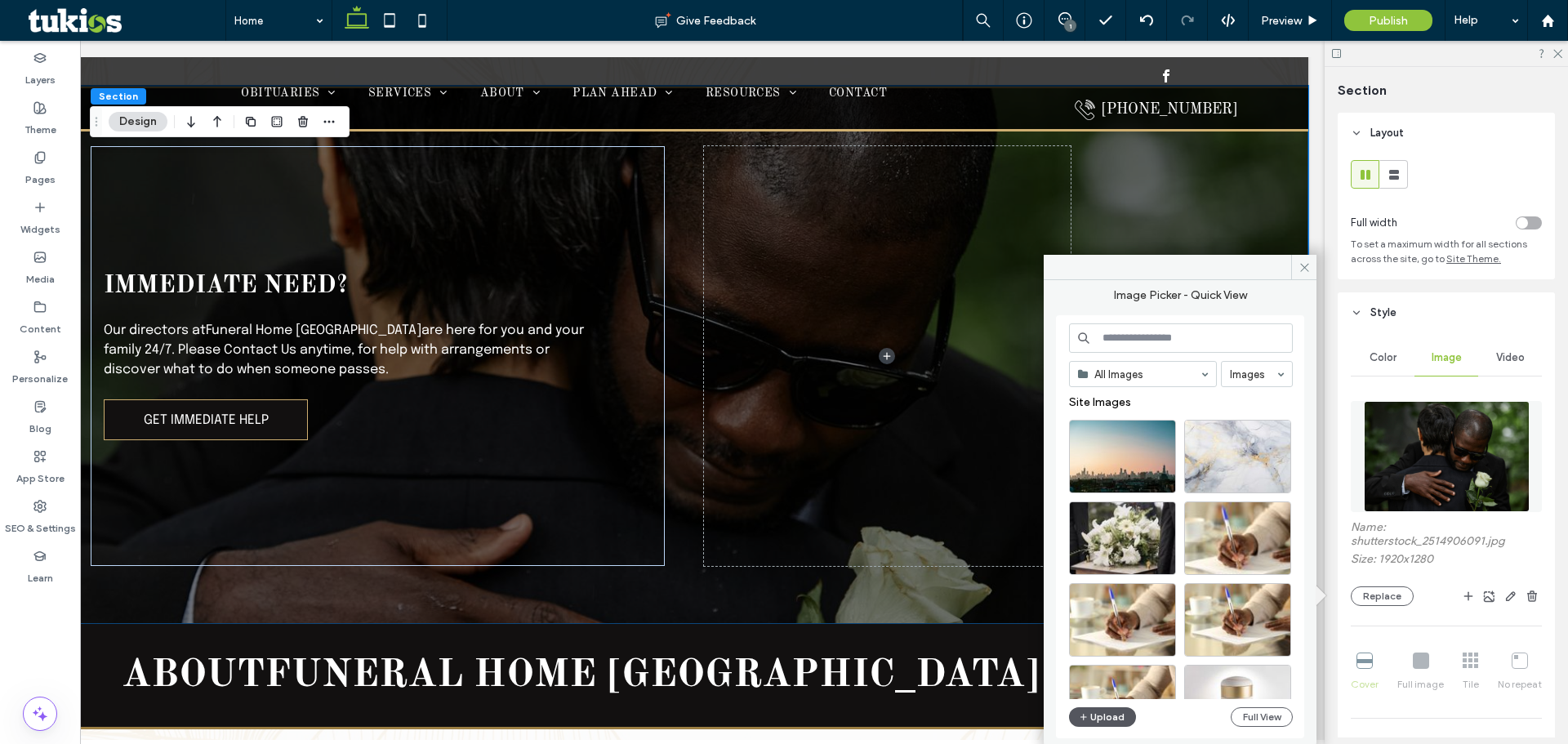
click at [1110, 722] on button "Upload" at bounding box center [1102, 718] width 67 height 20
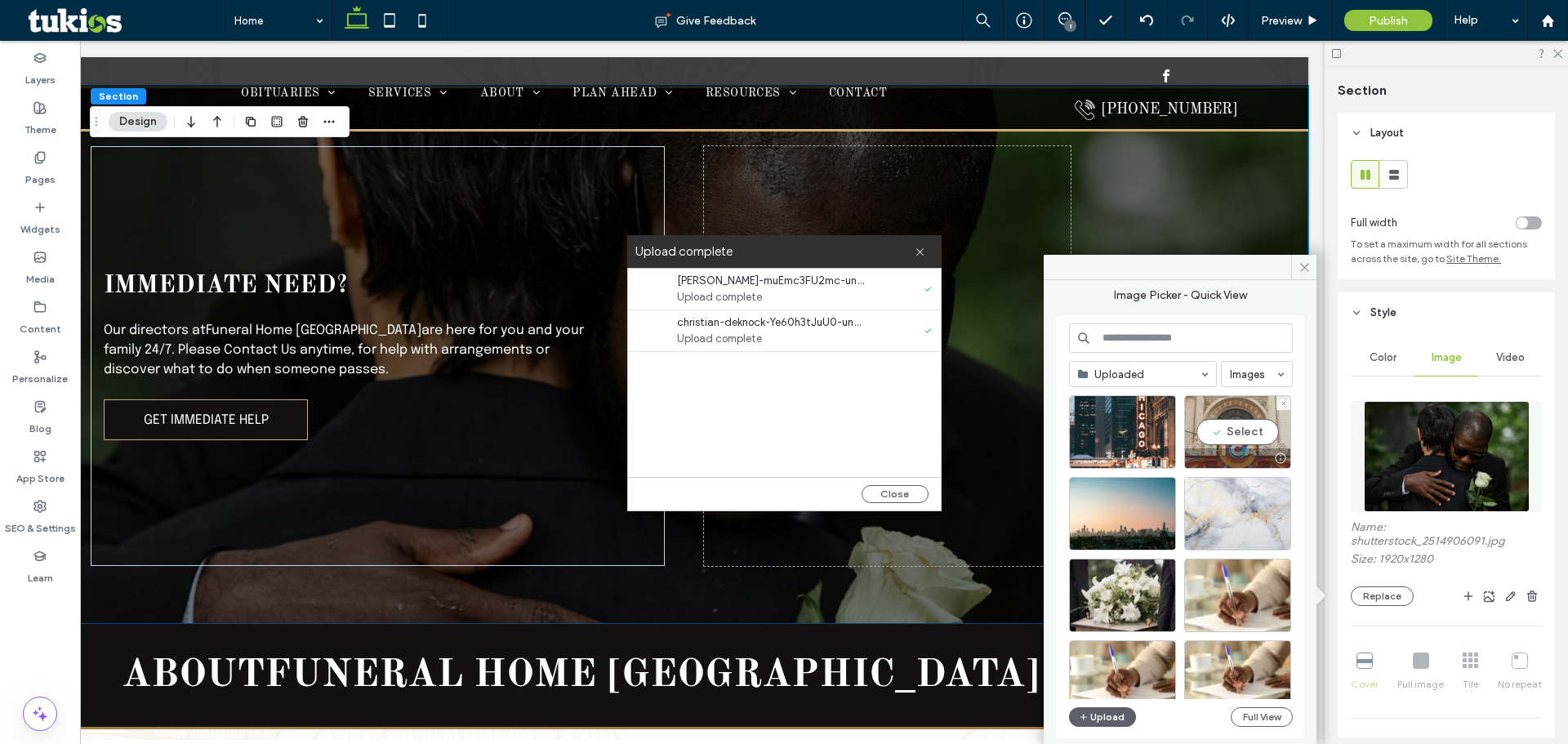
click at [1239, 434] on div "Select" at bounding box center [1238, 432] width 107 height 73
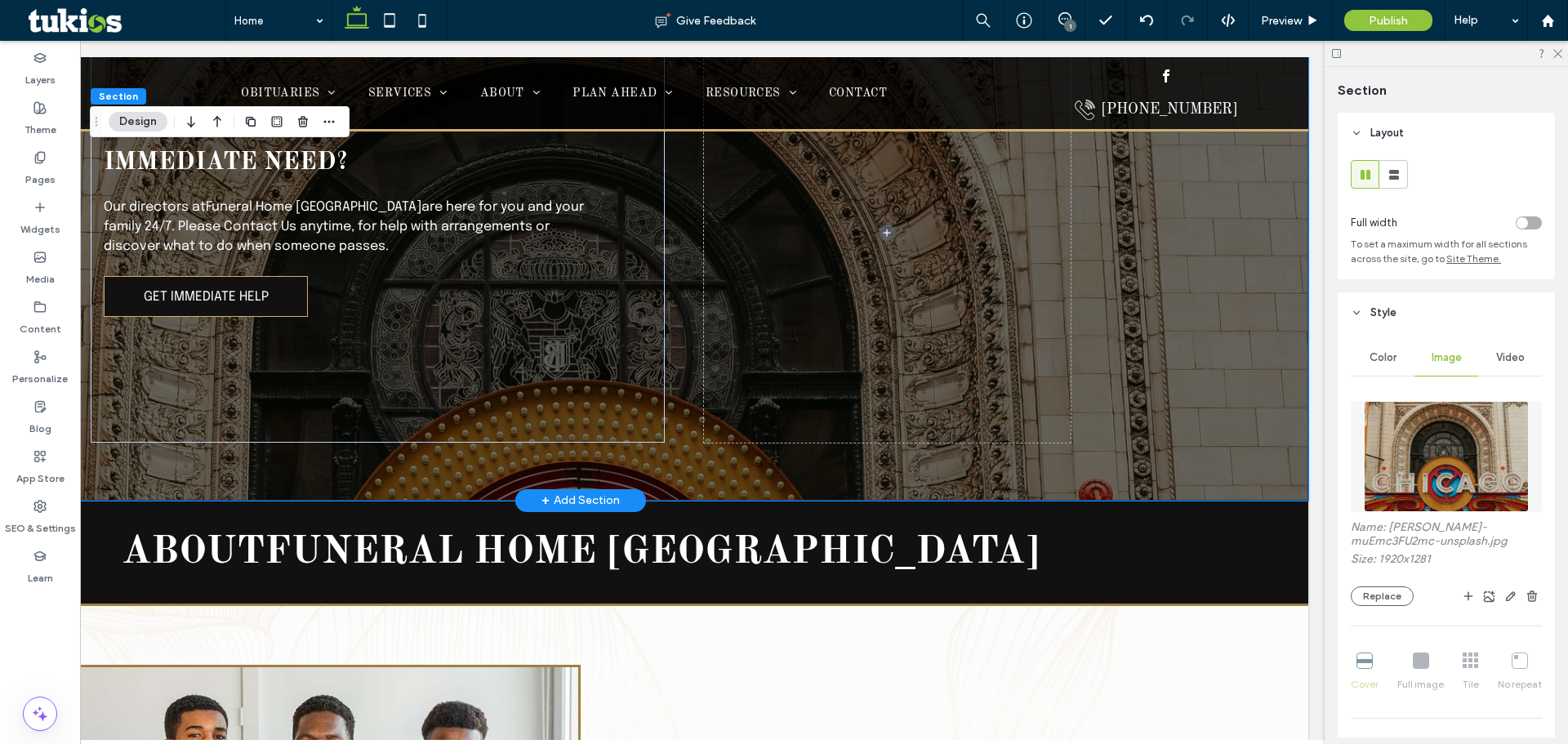
scroll to position [1567, 0]
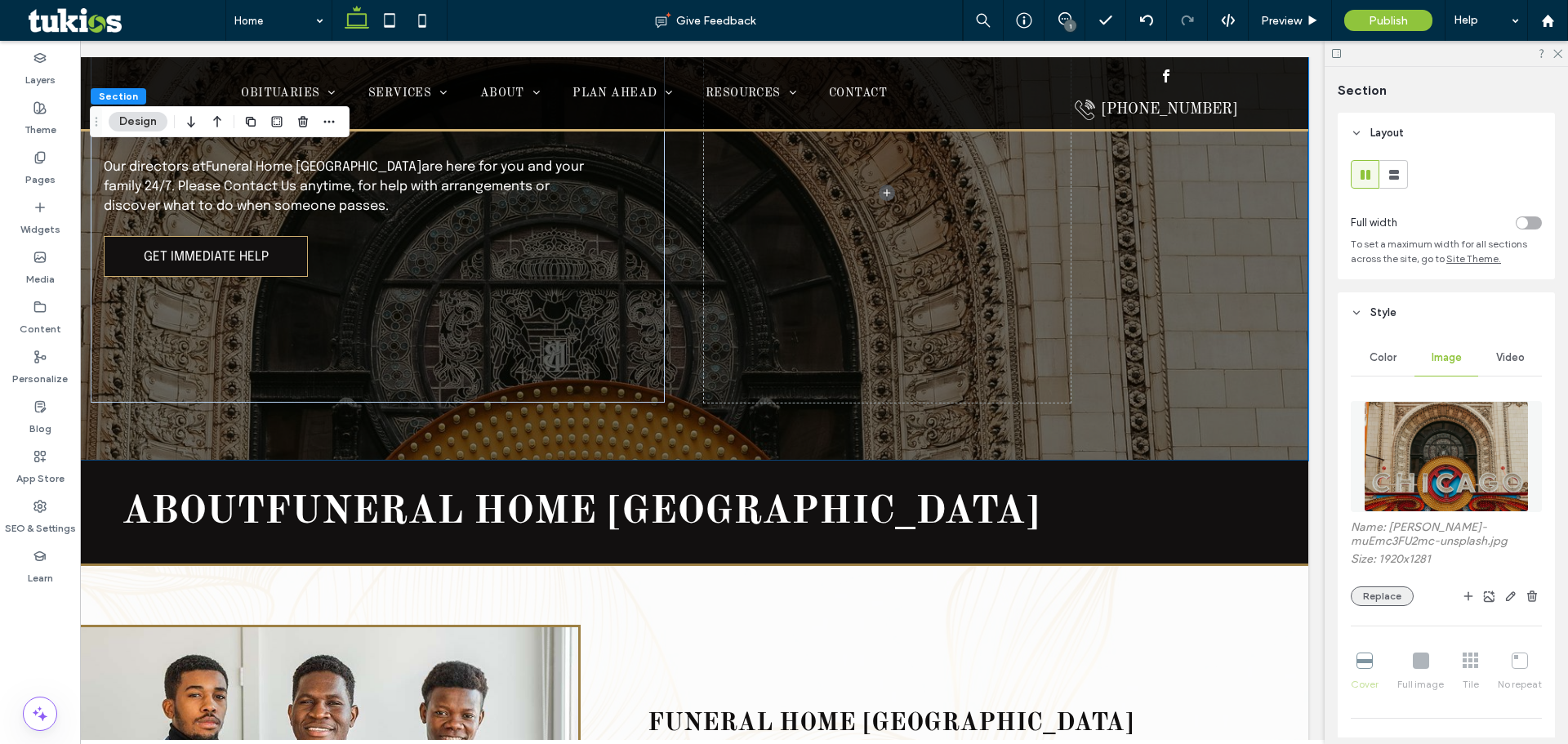
click at [1381, 598] on button "Replace" at bounding box center [1382, 596] width 63 height 20
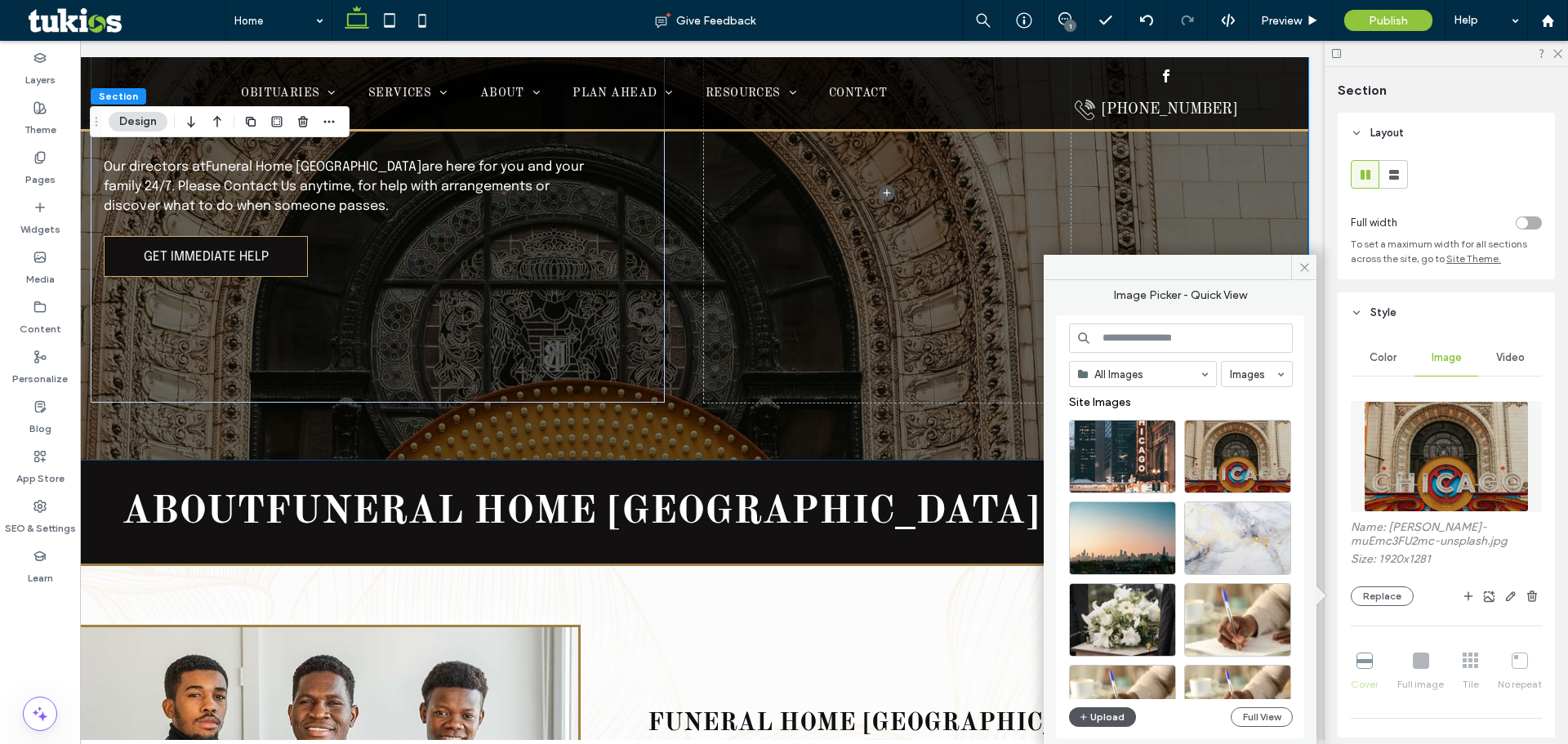
click at [1102, 715] on button "Upload" at bounding box center [1102, 718] width 67 height 20
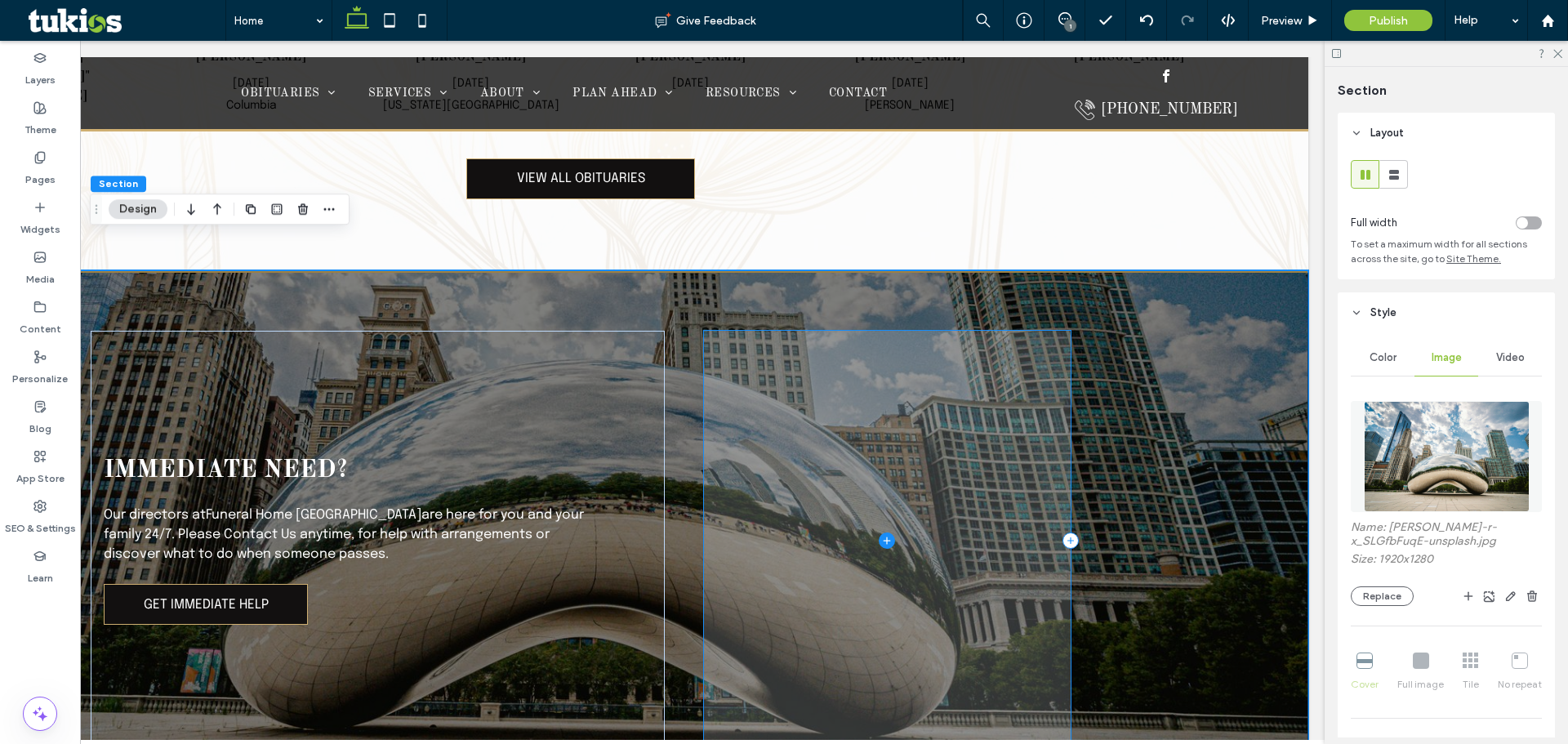
scroll to position [1241, 0]
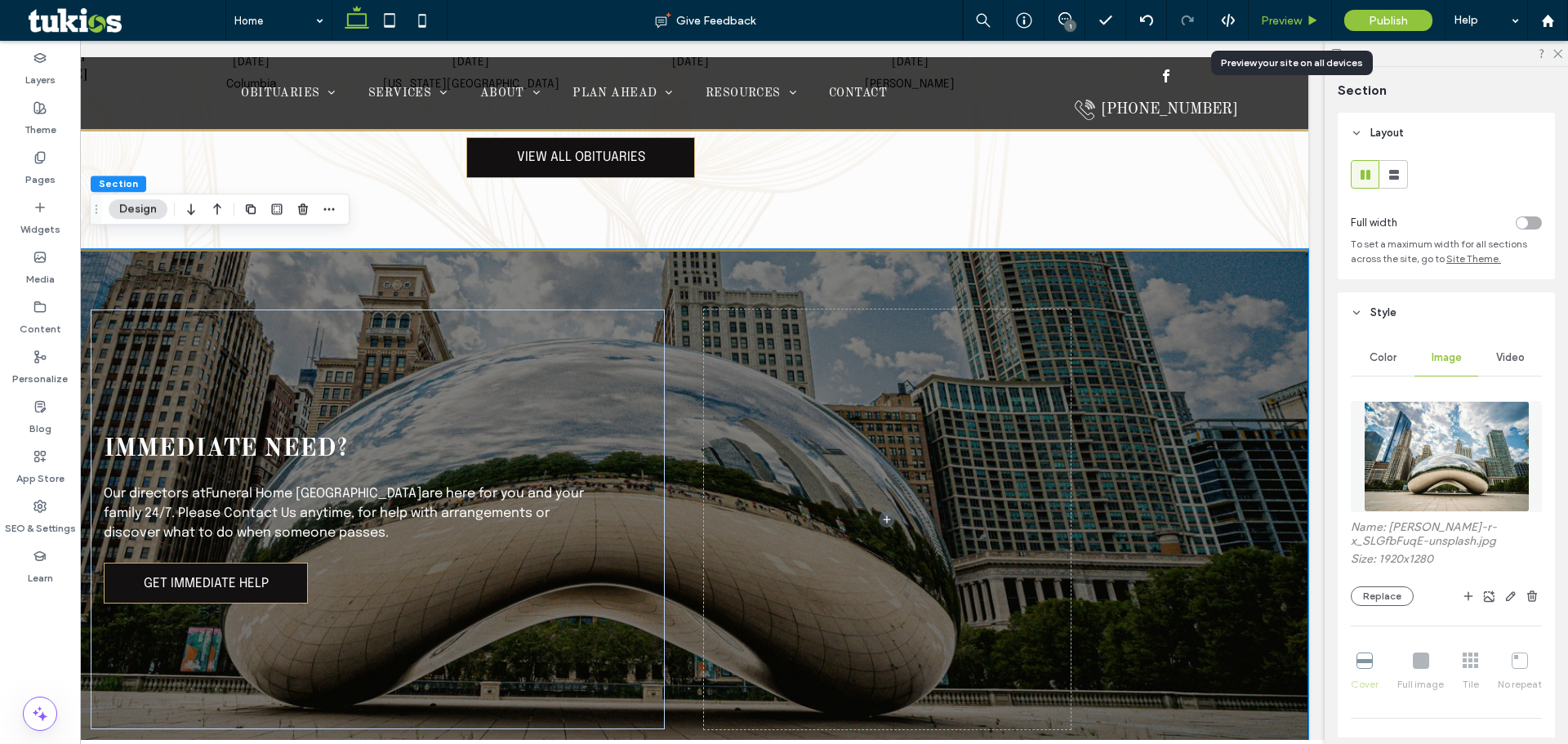
click at [1305, 21] on div "Preview" at bounding box center [1290, 21] width 83 height 14
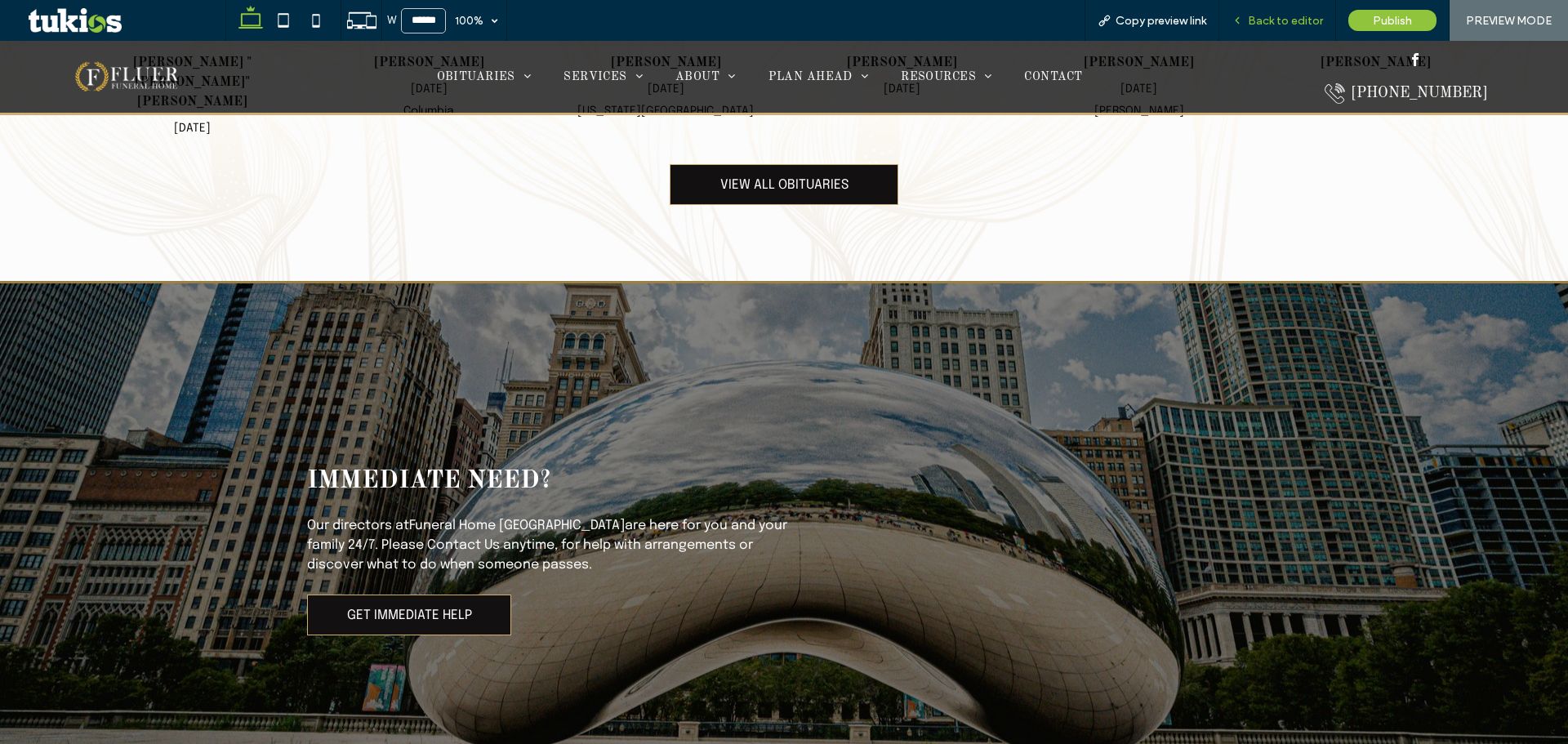
click at [1303, 19] on span "Back to editor" at bounding box center [1285, 21] width 75 height 14
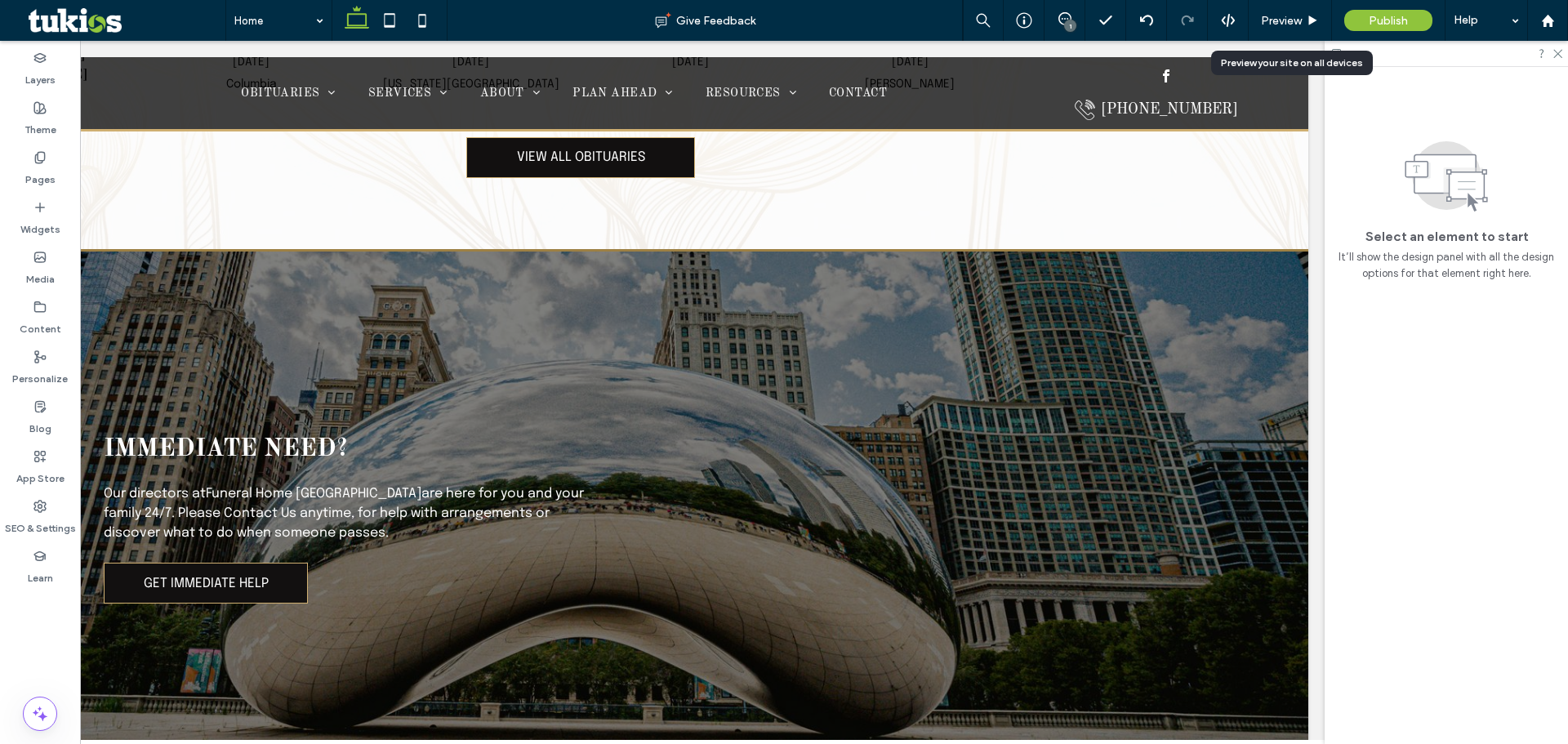
click at [1303, 19] on div "Preview" at bounding box center [1290, 21] width 83 height 14
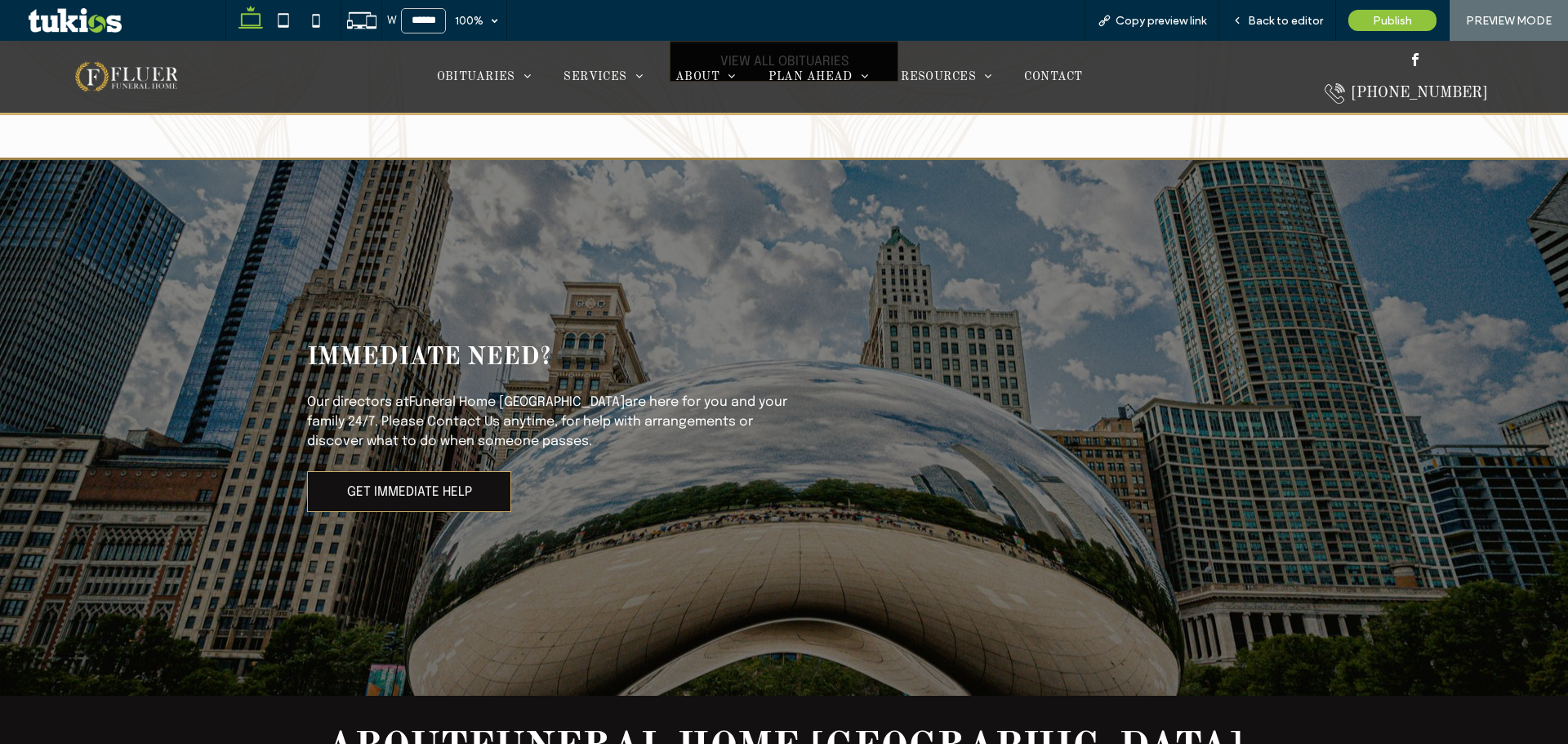
scroll to position [1391, 0]
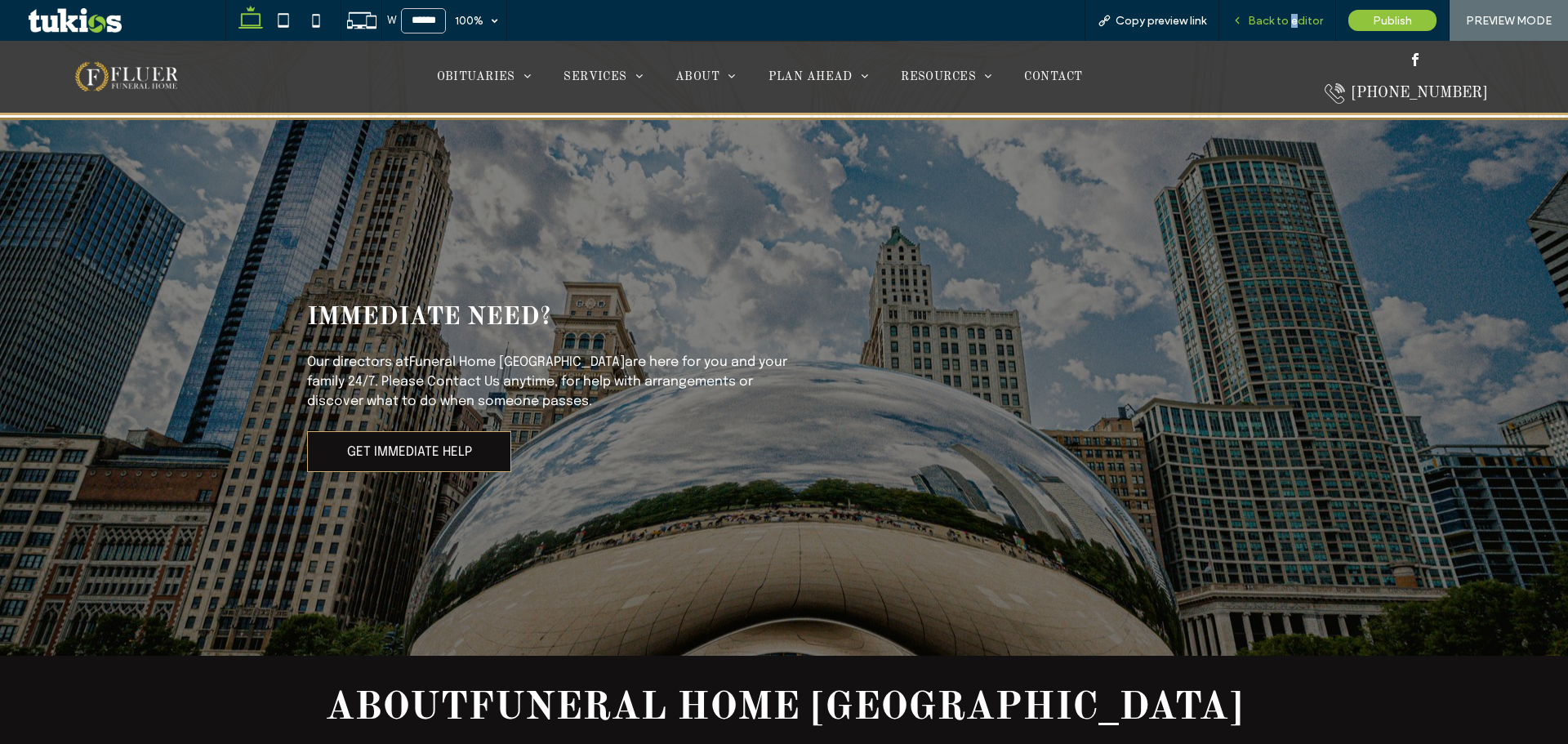
click at [1296, 20] on span "Back to editor" at bounding box center [1285, 21] width 75 height 14
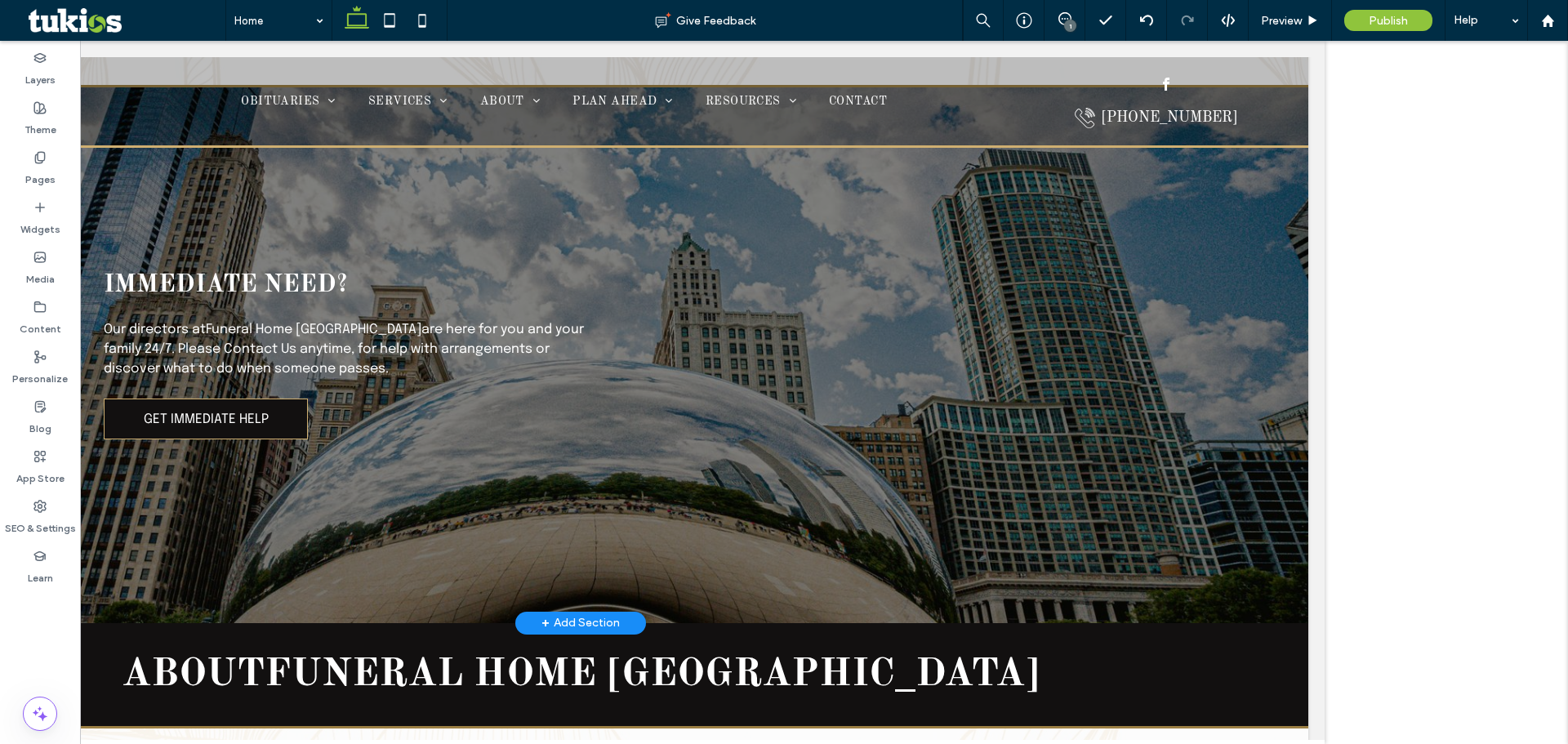
scroll to position [1404, 0]
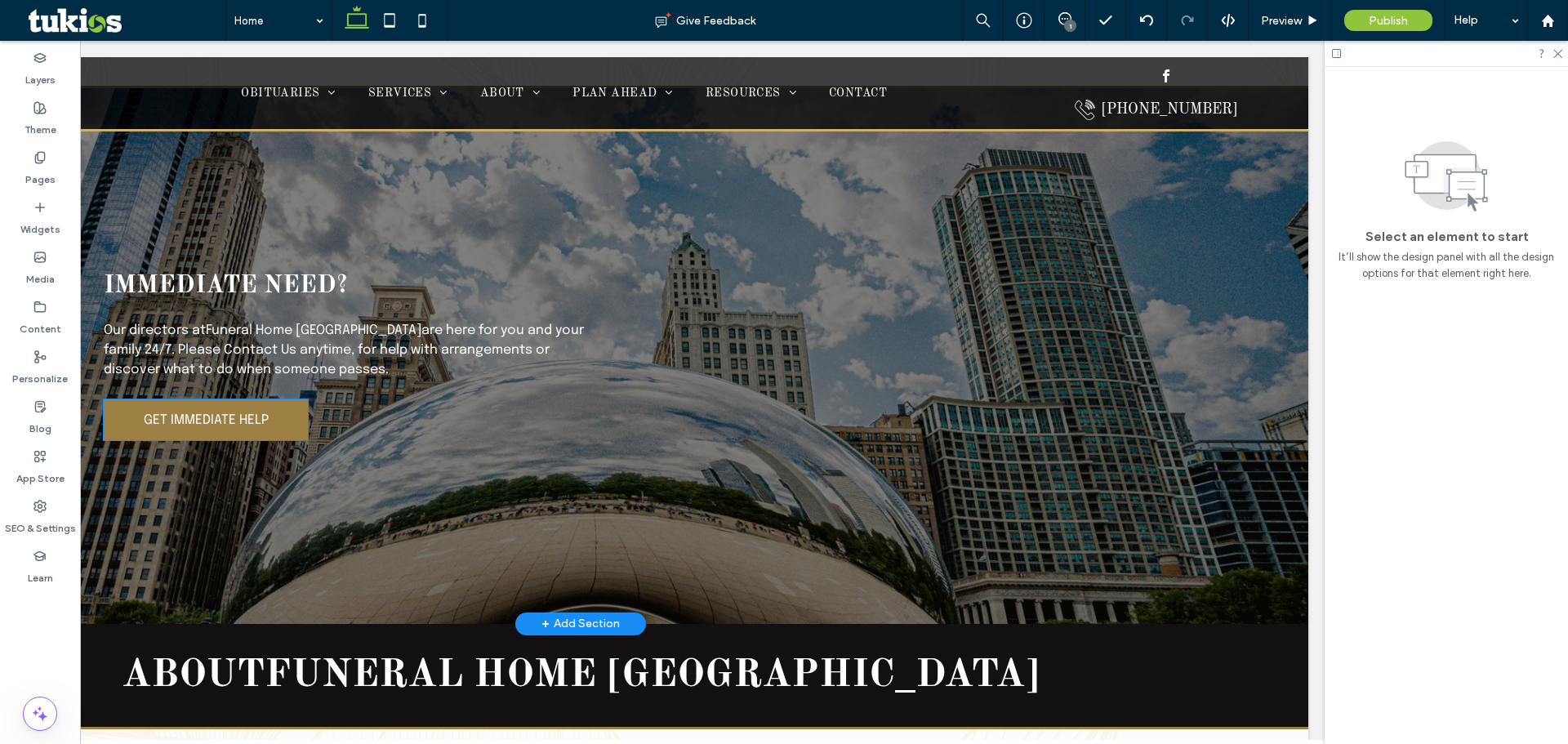
click at [207, 415] on link "GET IMMEDIATE HELP" at bounding box center [206, 419] width 204 height 40
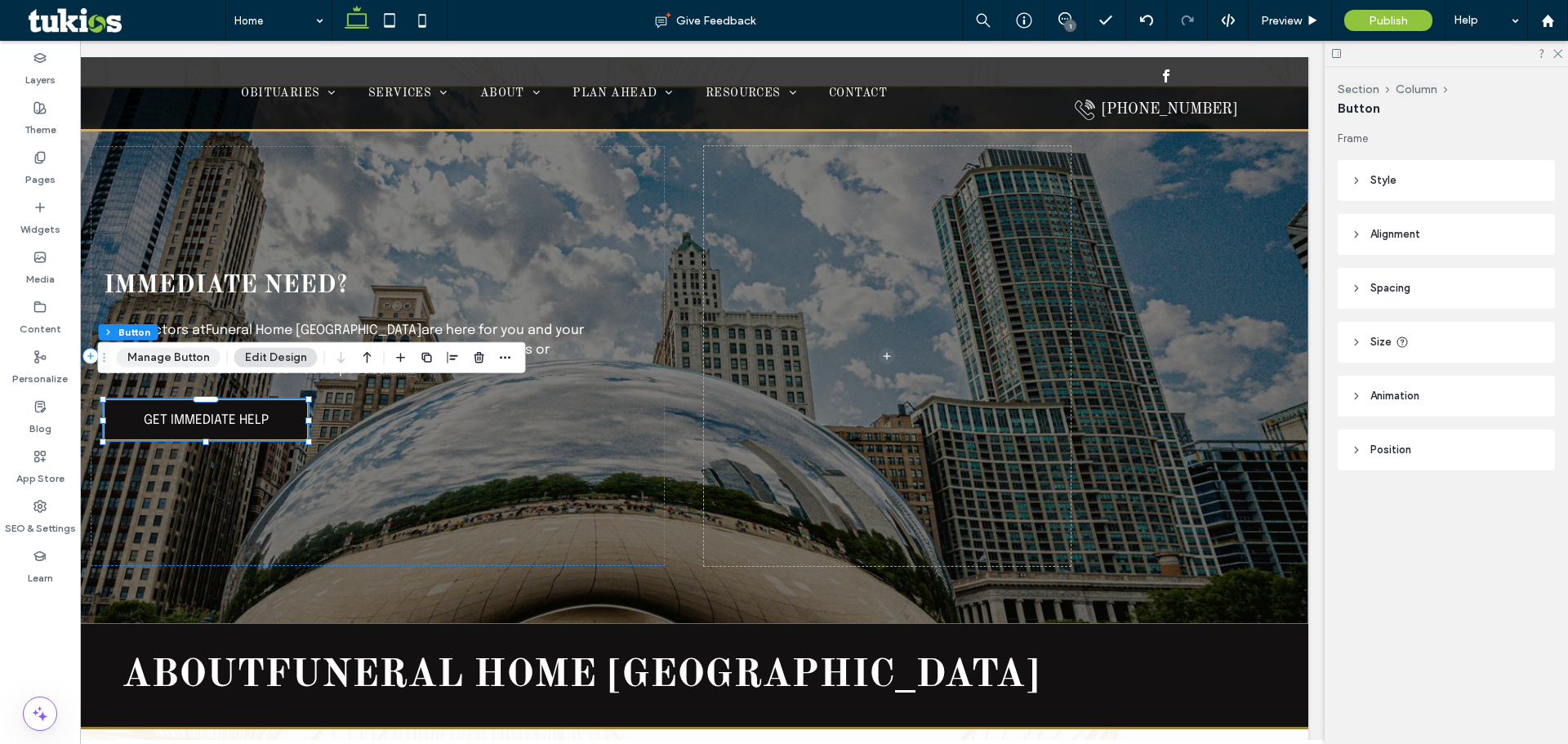
click at [197, 360] on button "Manage Button" at bounding box center [168, 358] width 104 height 20
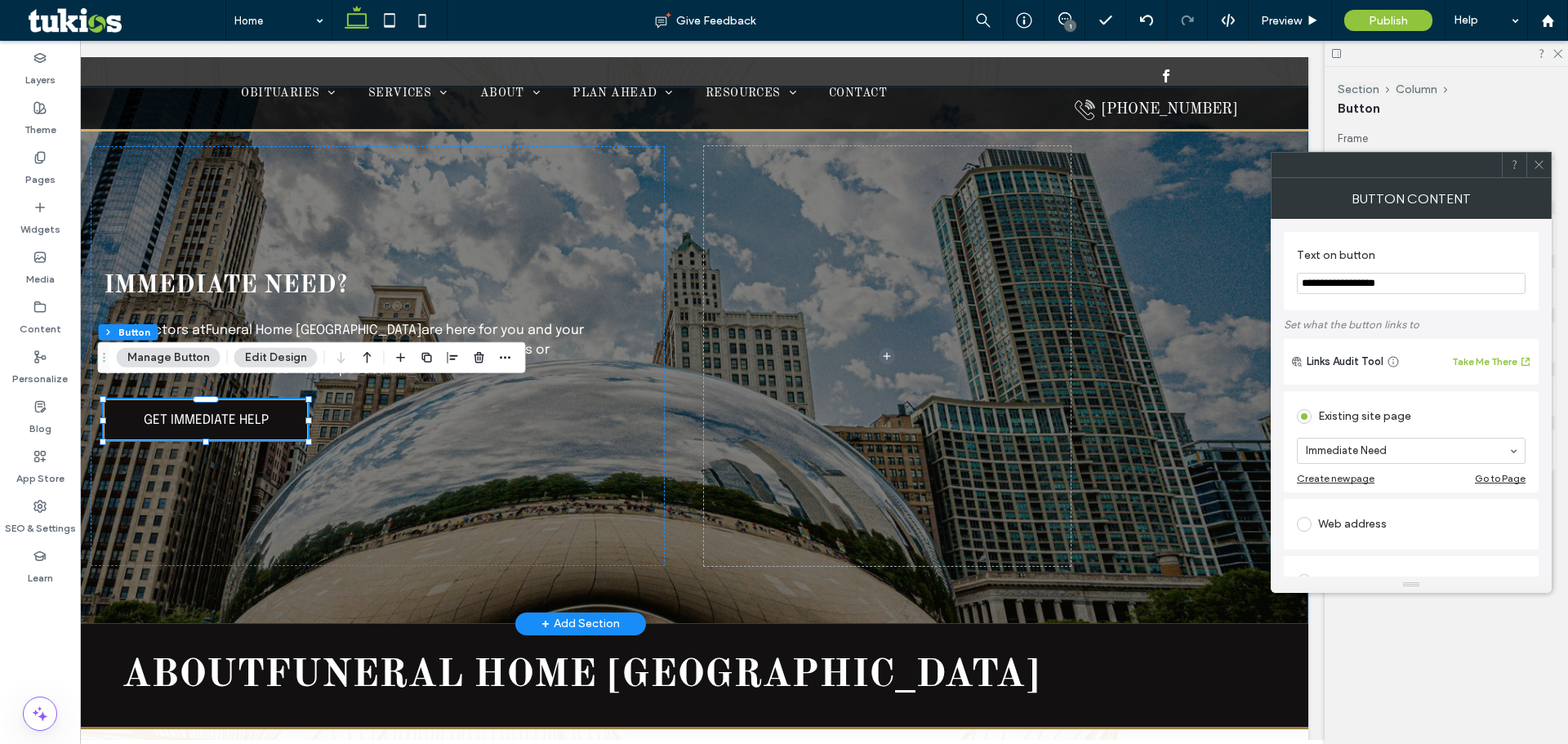
drag, startPoint x: 1266, startPoint y: 322, endPoint x: 1225, endPoint y: 284, distance: 55.9
type input "*"
paste input "**********"
click at [1315, 288] on input "**********" at bounding box center [1411, 283] width 229 height 21
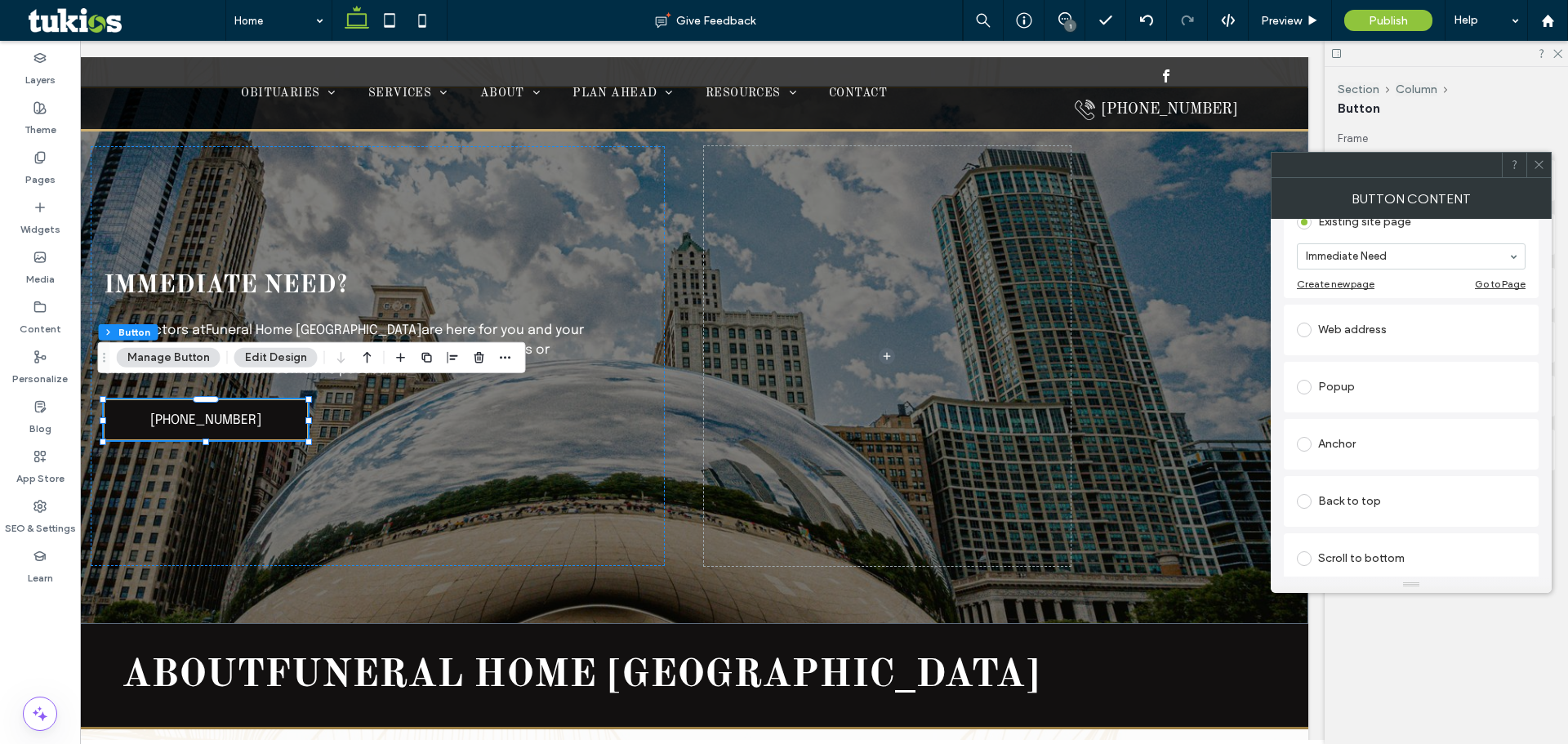
scroll to position [327, 0]
type input "**********"
drag, startPoint x: 1385, startPoint y: 485, endPoint x: 1375, endPoint y: 550, distance: 65.8
click at [1385, 525] on div "Existing site page Immediate Need Create new page Go to Page Web address Popup …" at bounding box center [1411, 342] width 255 height 562
click at [1375, 550] on div "Click to call" at bounding box center [1411, 541] width 229 height 26
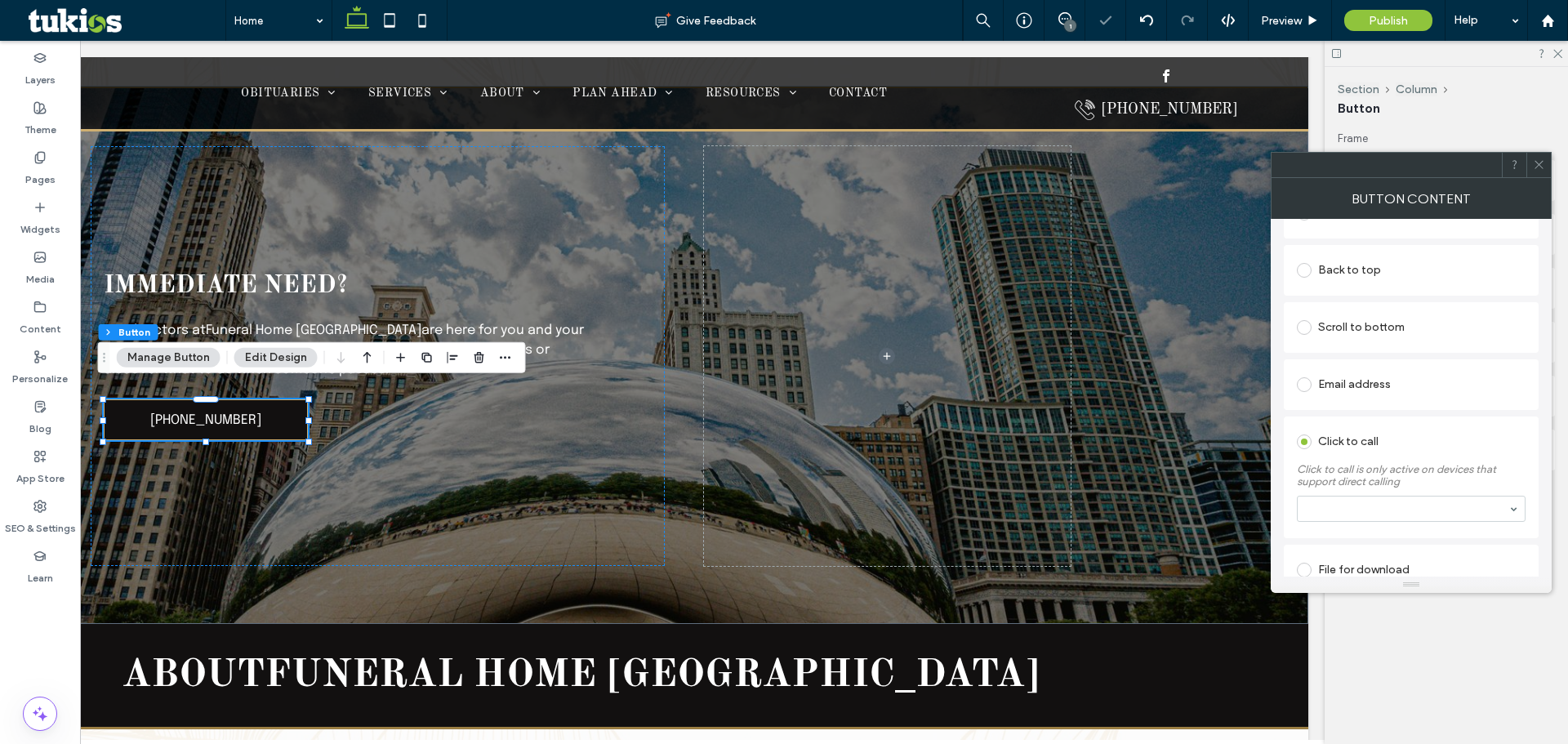
scroll to position [395, 0]
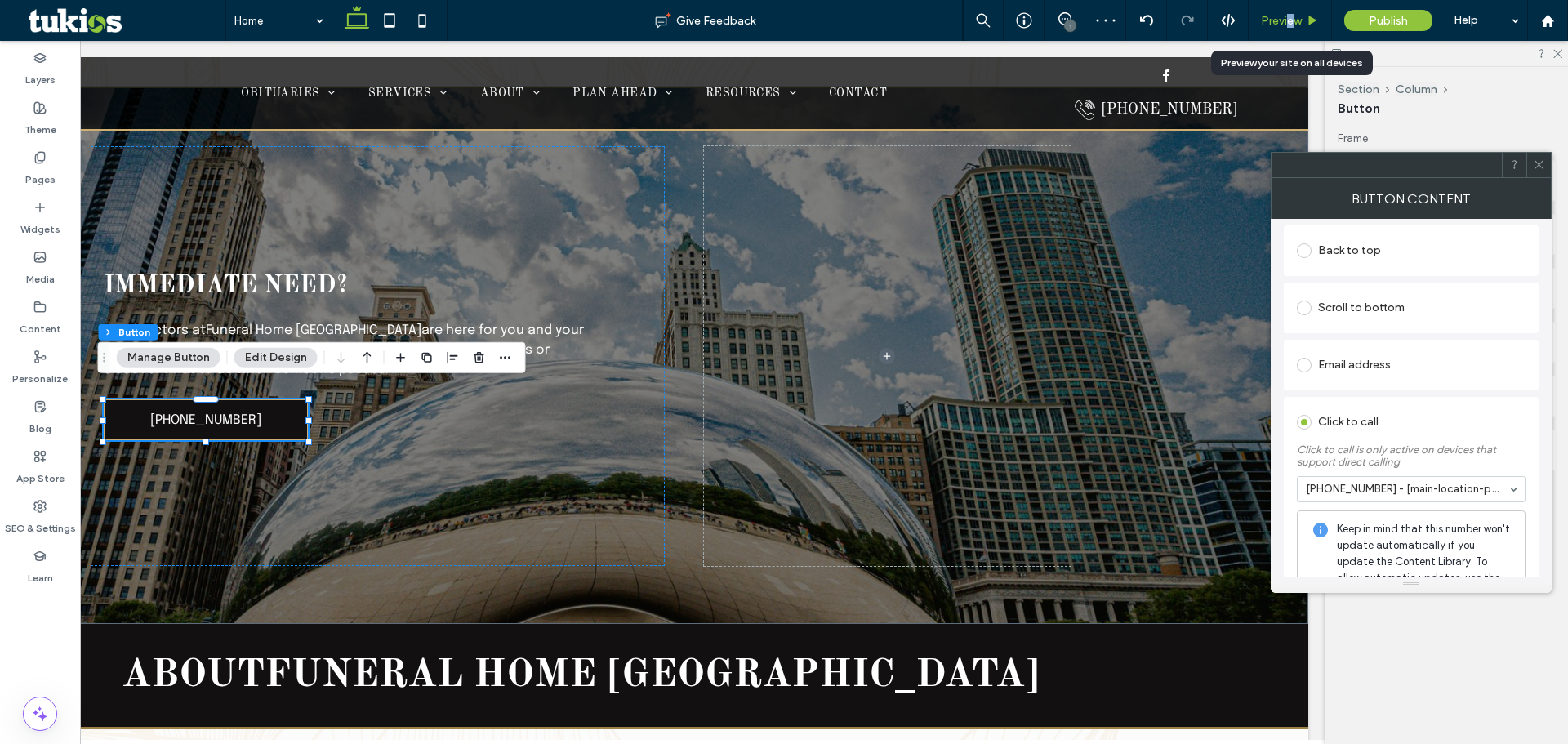
drag, startPoint x: 1288, startPoint y: 10, endPoint x: 1287, endPoint y: 21, distance: 11.0
click at [1287, 15] on div "Preview" at bounding box center [1290, 20] width 83 height 40
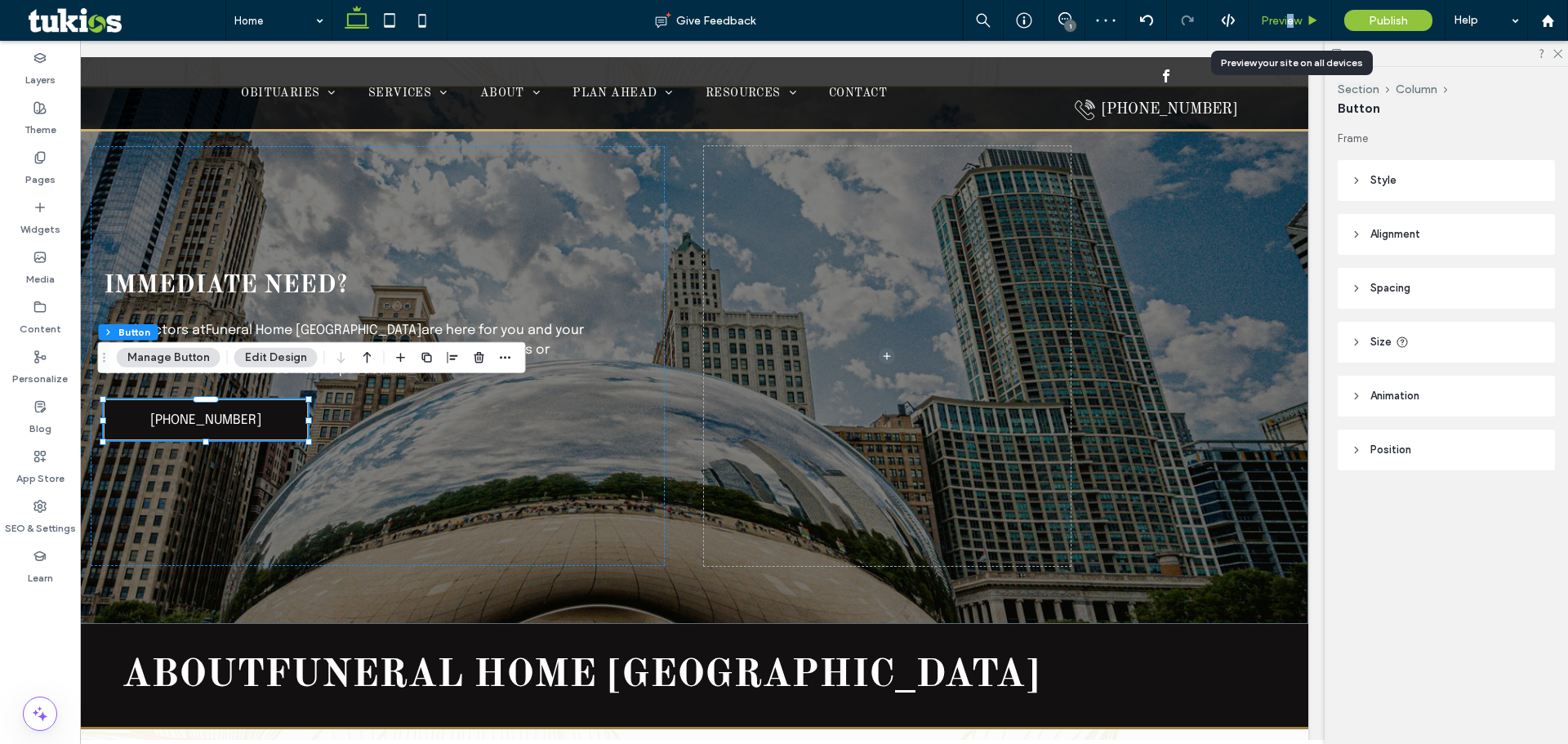
click at [1287, 21] on span "Preview" at bounding box center [1281, 21] width 40 height 14
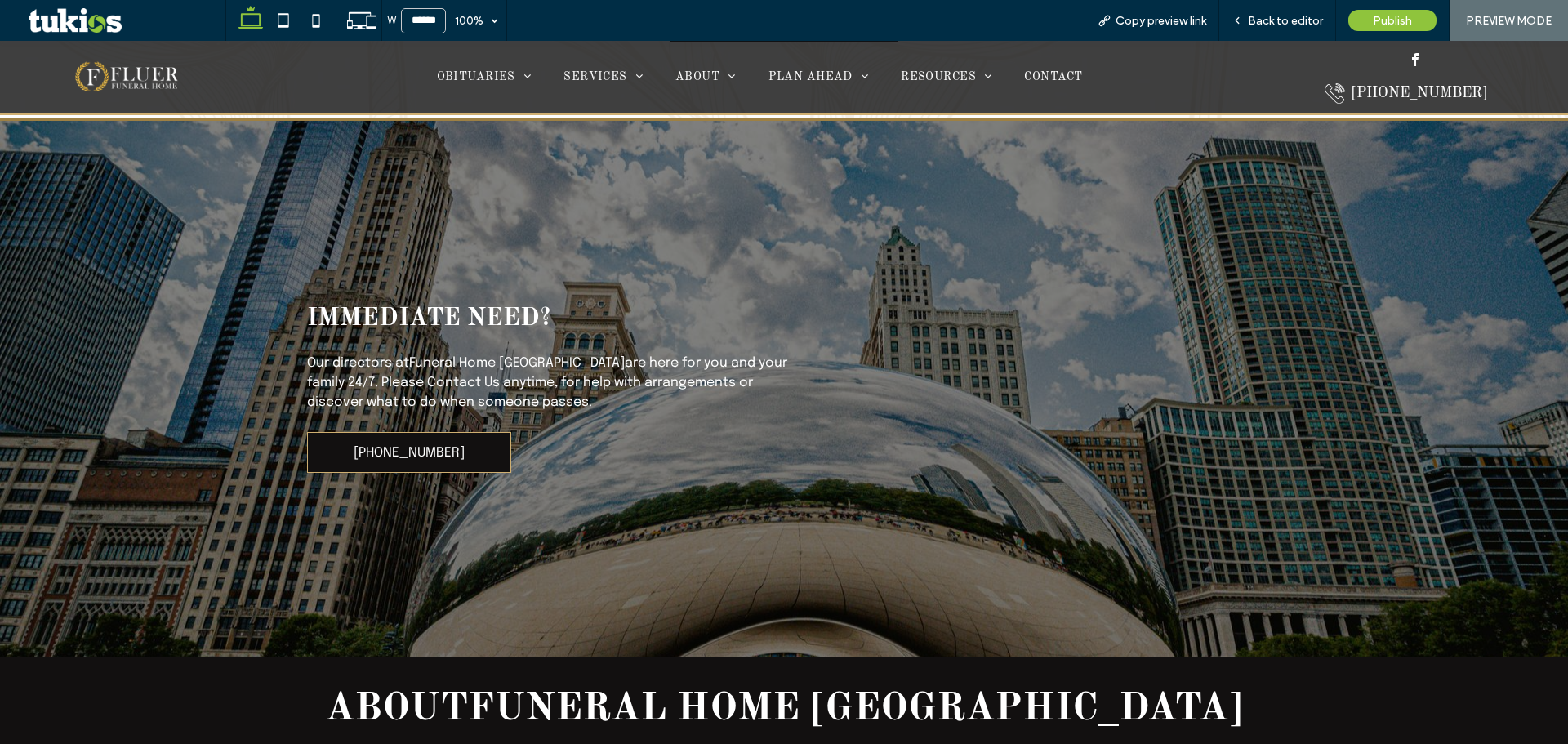
scroll to position [1391, 0]
click at [1253, 17] on span "Back to editor" at bounding box center [1285, 21] width 75 height 14
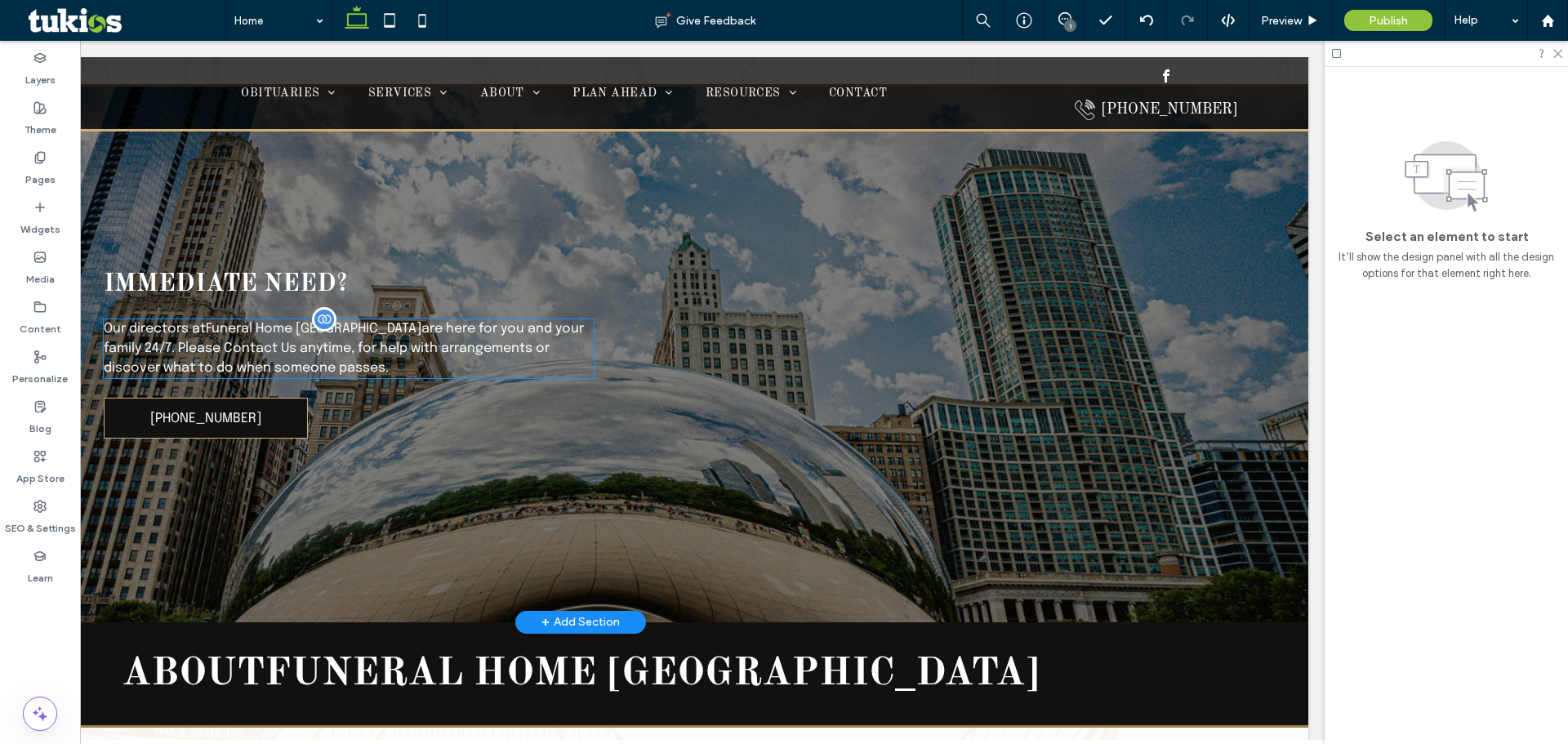
scroll to position [1404, 0]
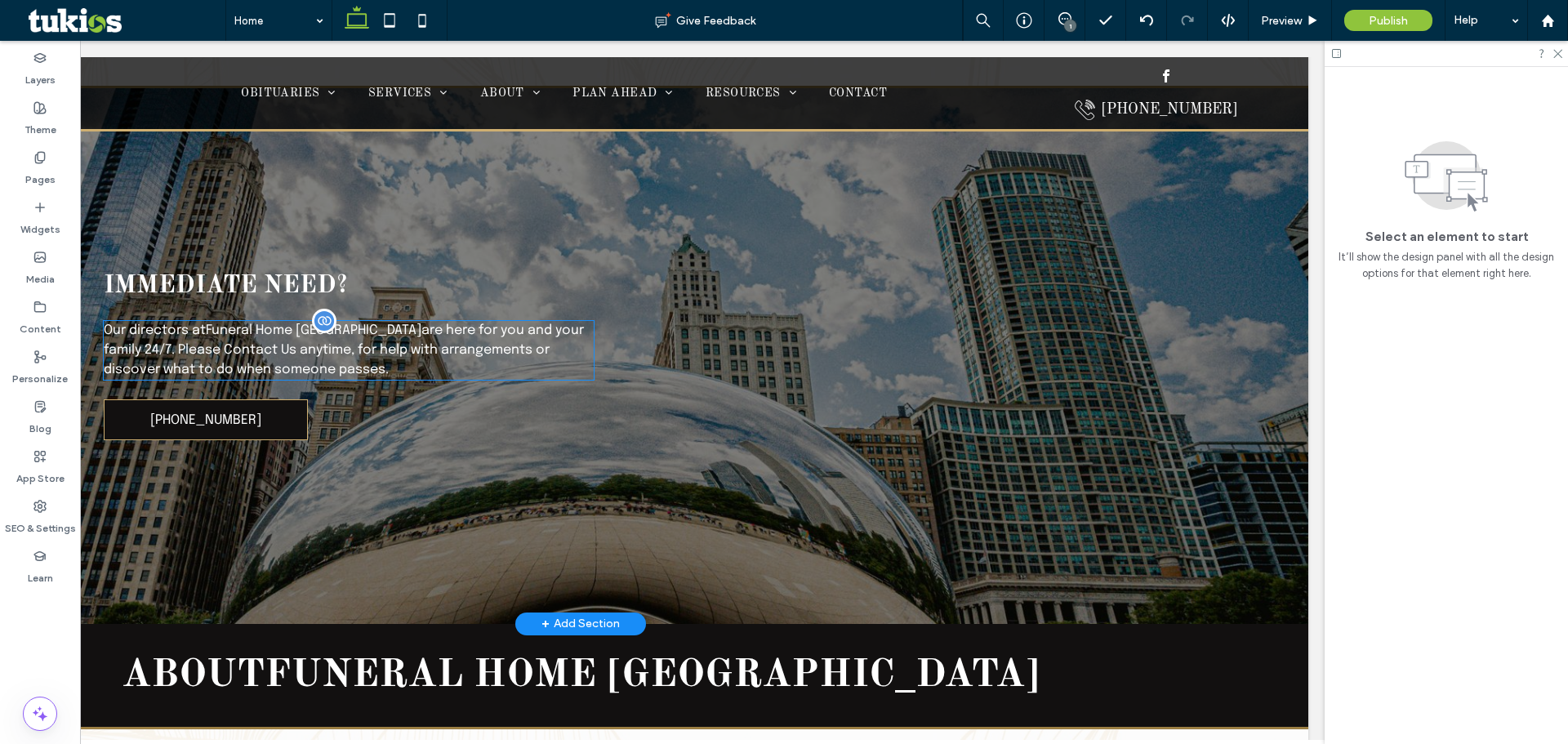
click at [166, 335] on span "Our directors at Funeral Home Chicago are here for you and your family 24/7. Pl…" at bounding box center [344, 350] width 481 height 53
click at [166, 335] on div "Our directors at Funeral Home Chicago are here for you and your family 24/7. Pl…" at bounding box center [348, 350] width 490 height 59
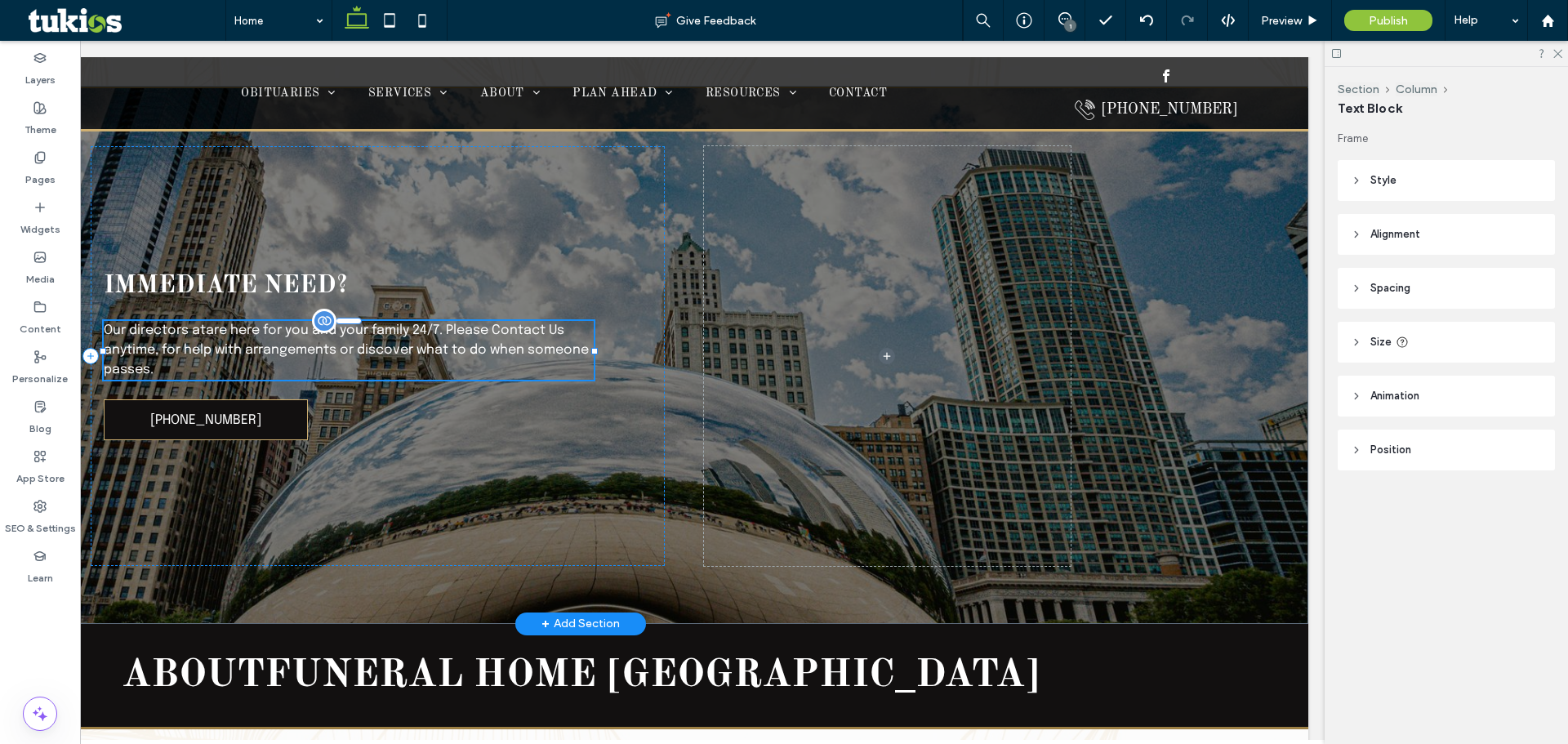
type input "********"
type input "**"
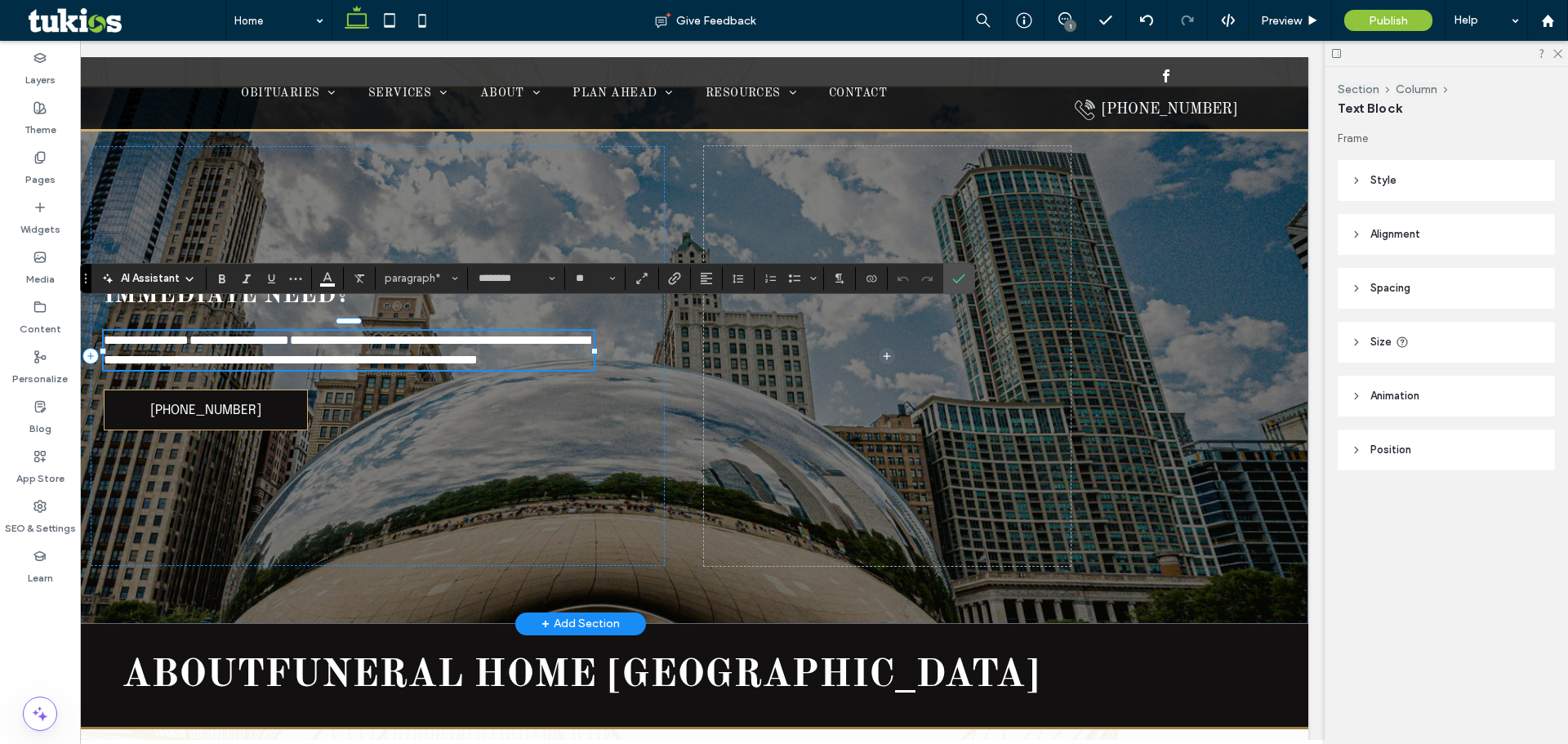
click at [215, 344] on p "**********" at bounding box center [348, 350] width 490 height 39
drag, startPoint x: 215, startPoint y: 335, endPoint x: 154, endPoint y: 333, distance: 61.0
click at [154, 334] on span "**********" at bounding box center [347, 350] width 486 height 33
drag, startPoint x: 212, startPoint y: 337, endPoint x: 156, endPoint y: 341, distance: 56.1
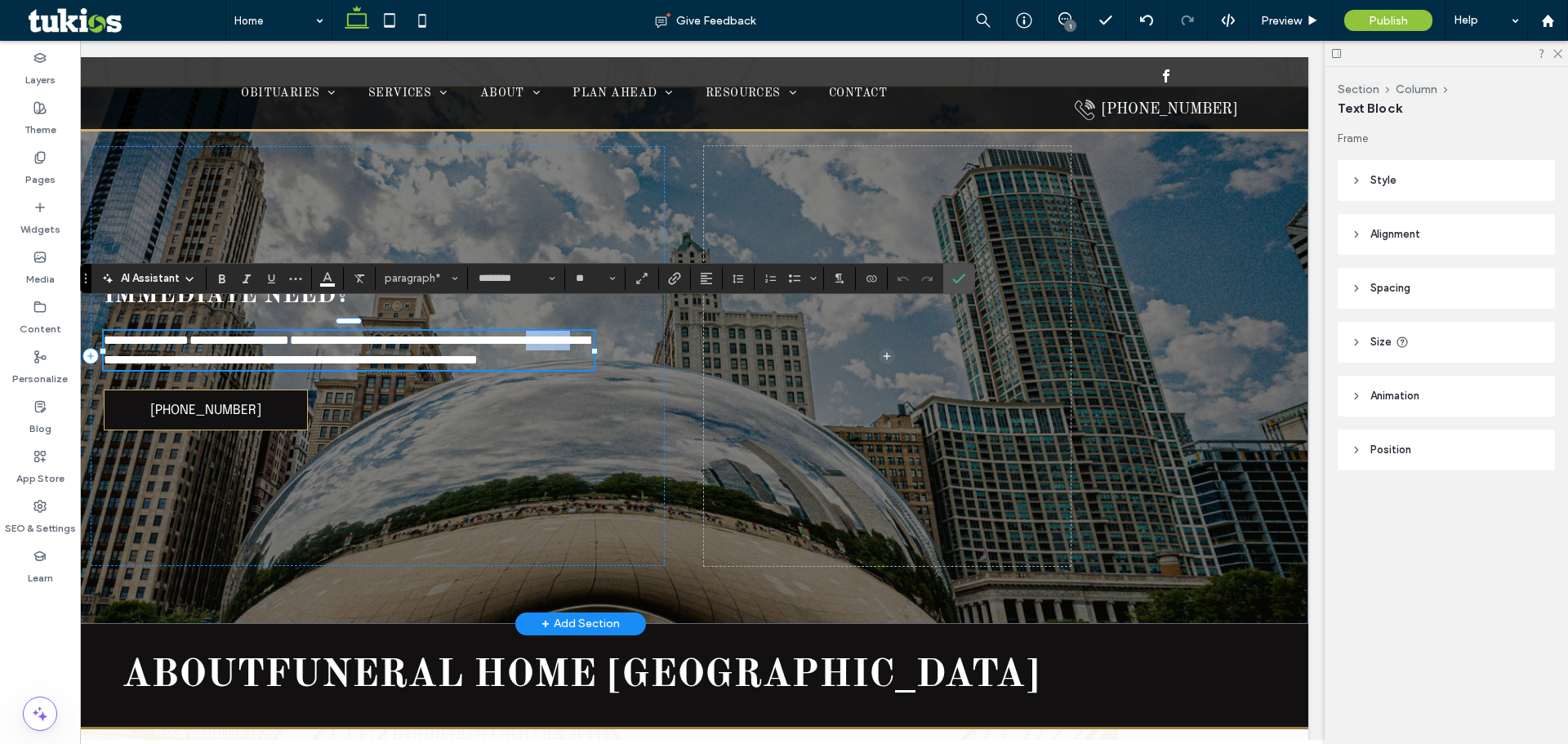
click at [156, 341] on span "**********" at bounding box center [347, 350] width 486 height 33
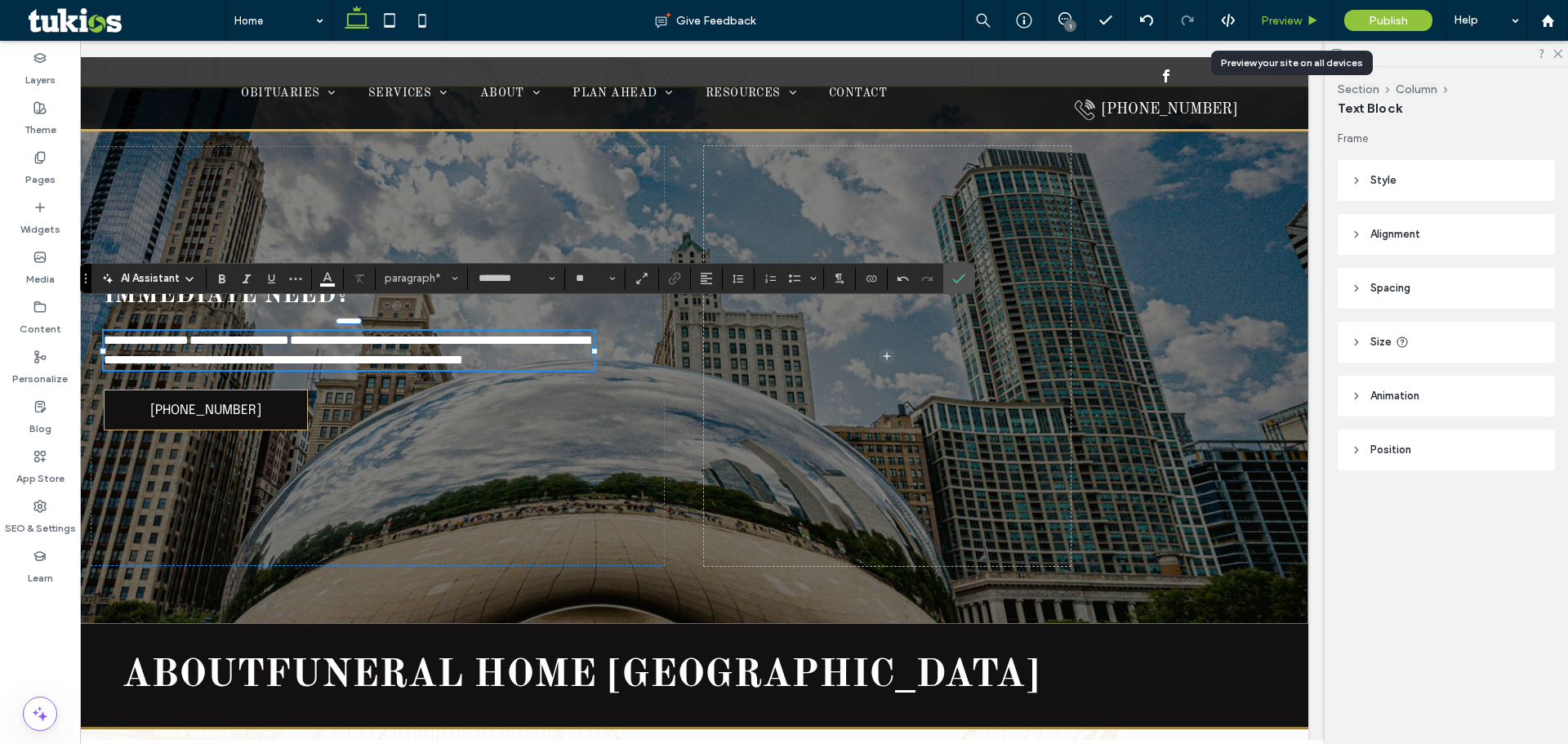
click at [1277, 16] on span "Preview" at bounding box center [1281, 21] width 40 height 14
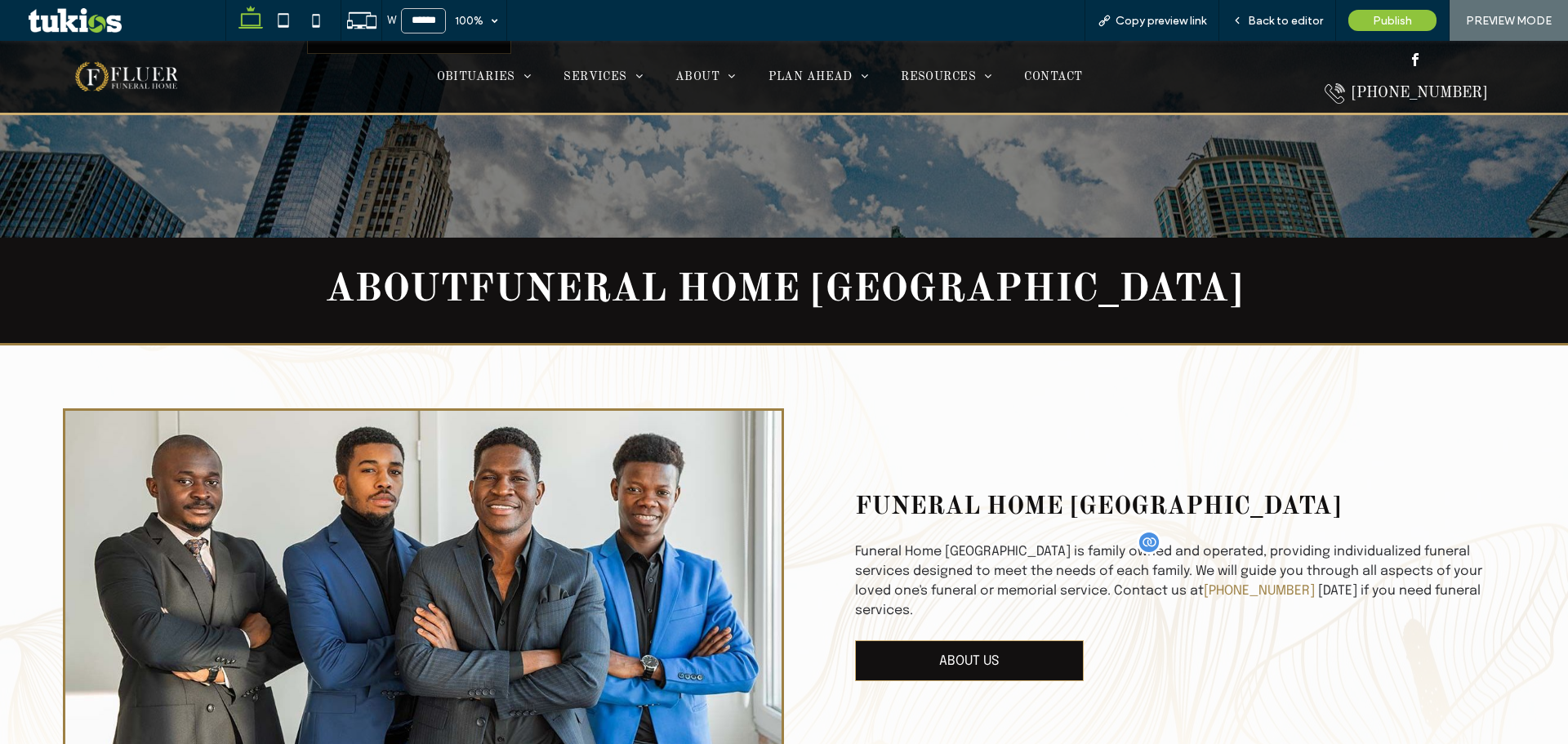
scroll to position [1798, 0]
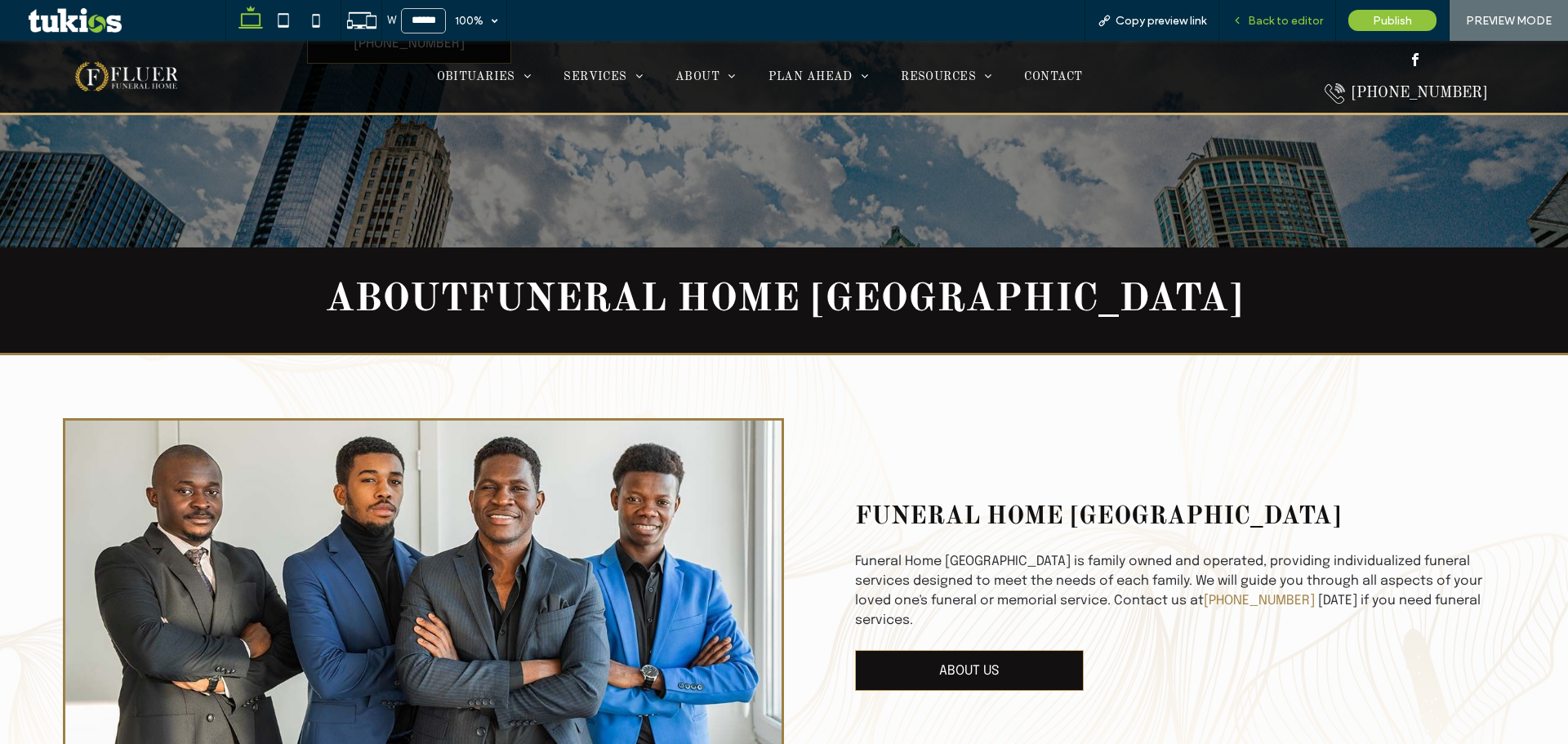
click at [1267, 16] on span "Back to editor" at bounding box center [1285, 21] width 75 height 14
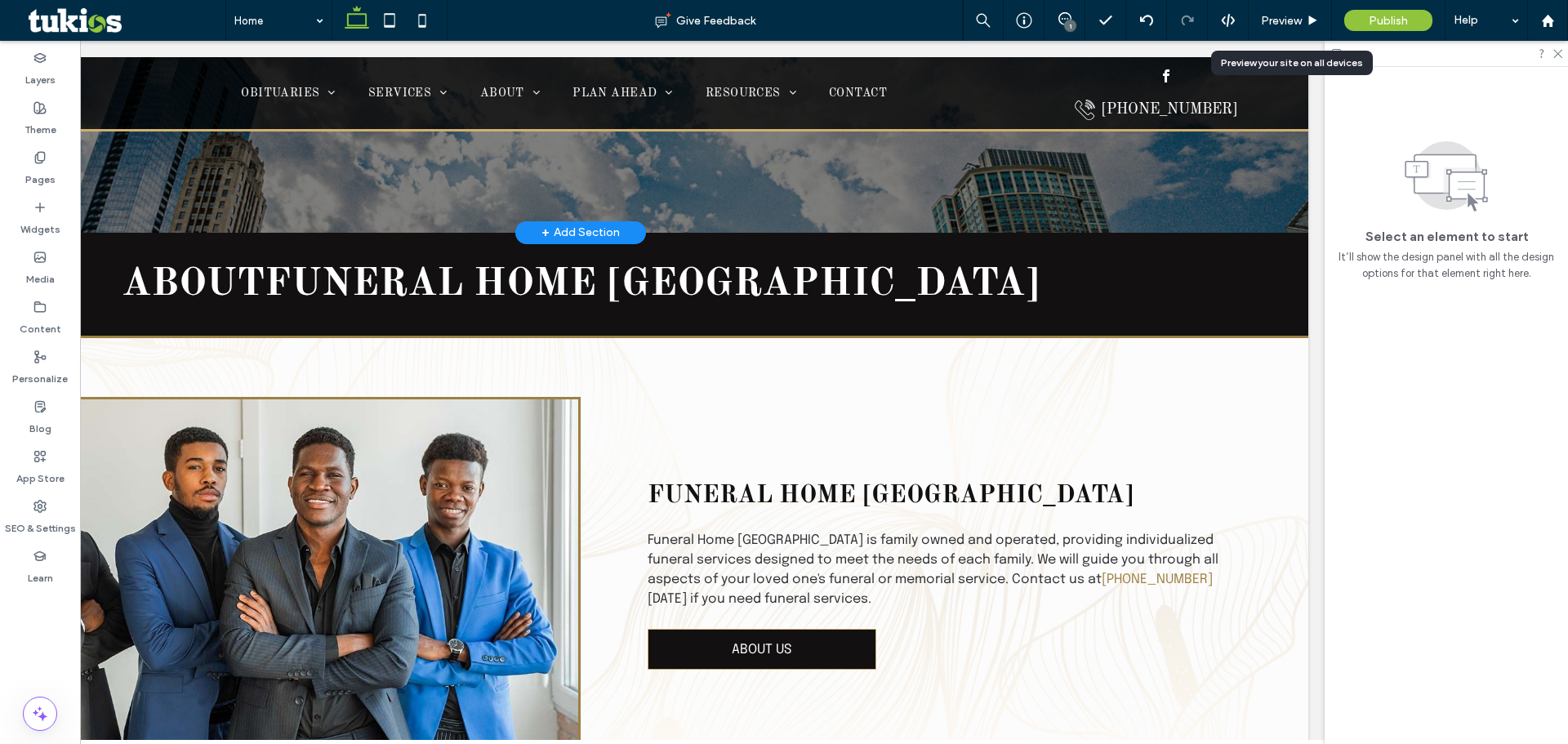
scroll to position [1780, 0]
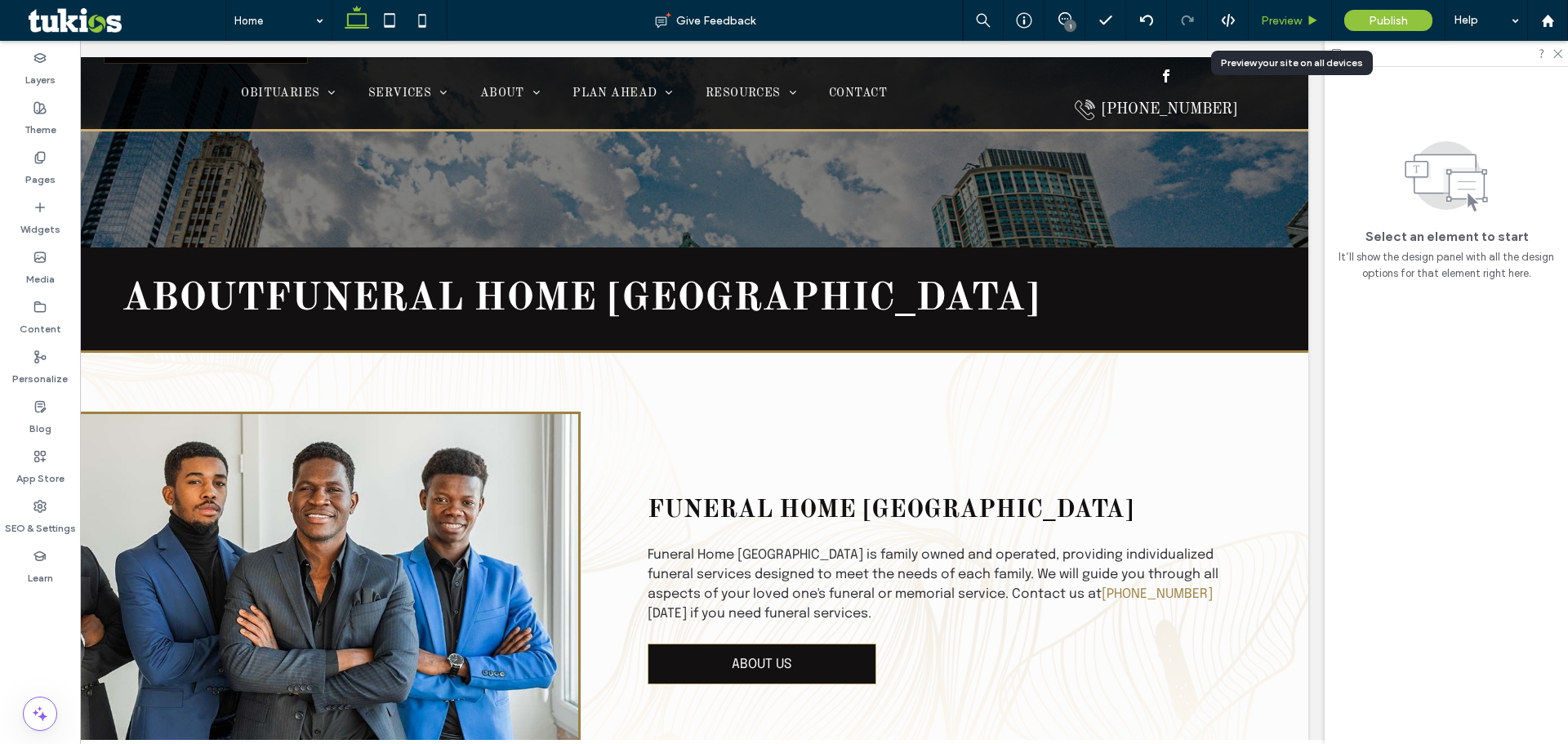
click at [1273, 17] on span "Preview" at bounding box center [1281, 21] width 40 height 14
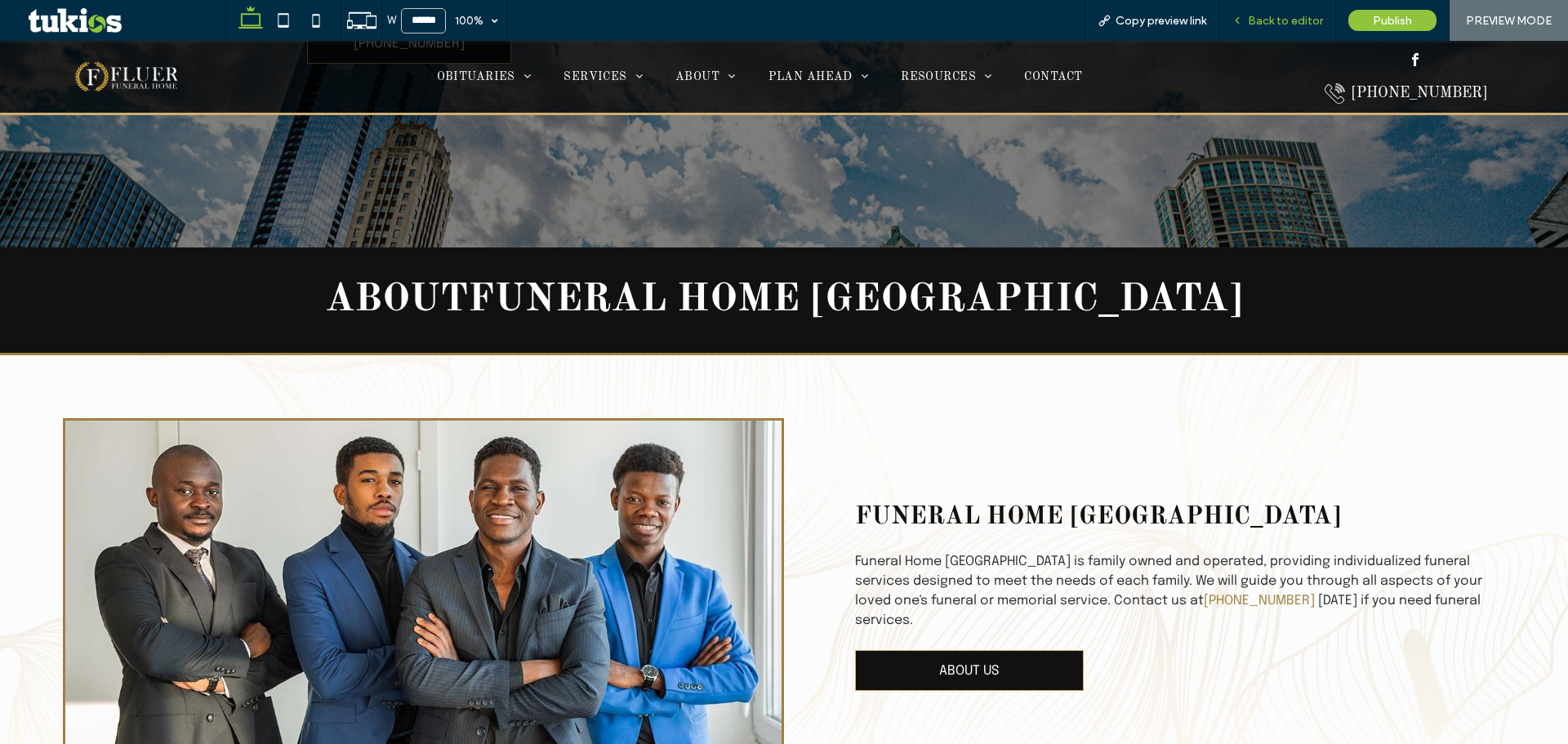
click at [1262, 21] on span "Back to editor" at bounding box center [1285, 21] width 75 height 14
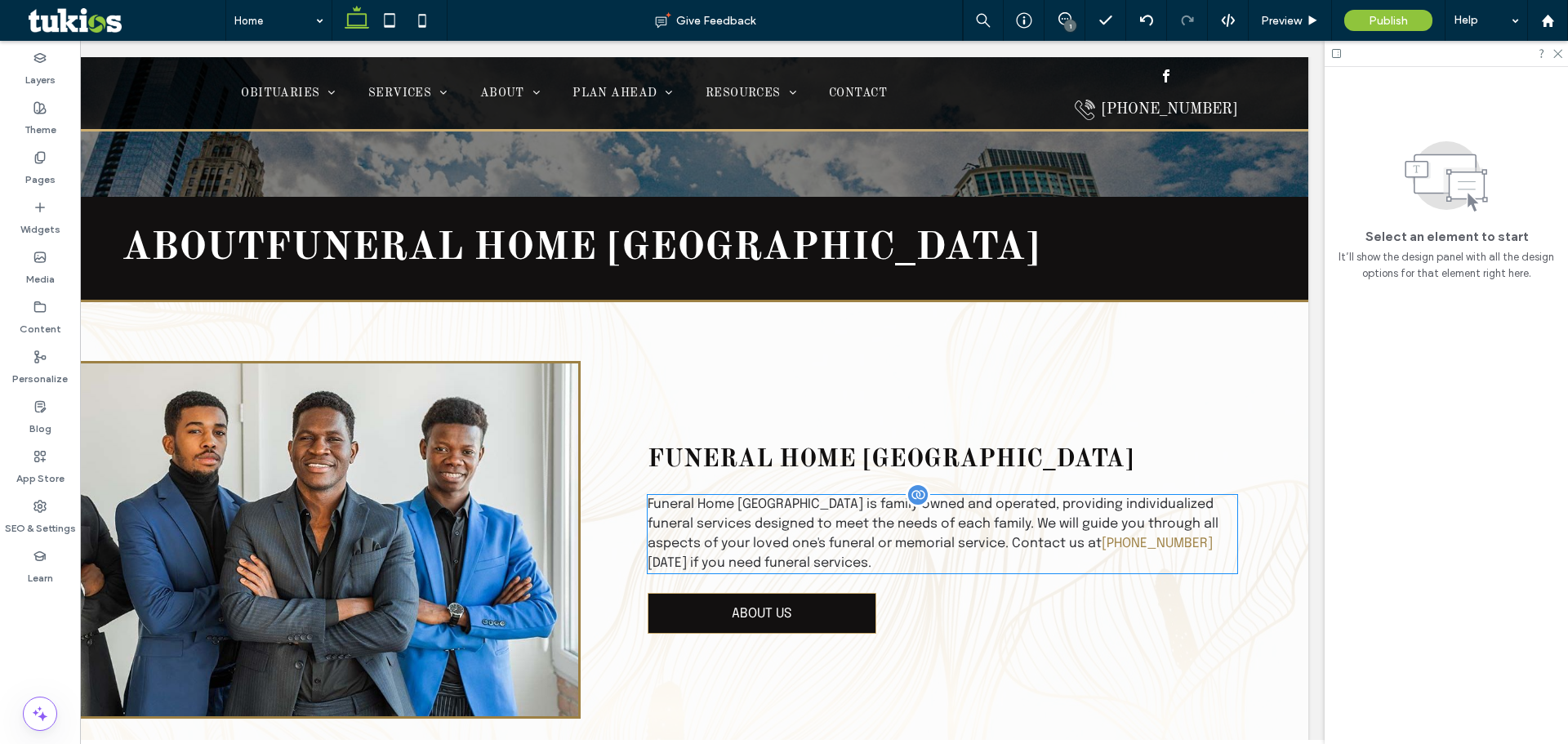
scroll to position [1862, 0]
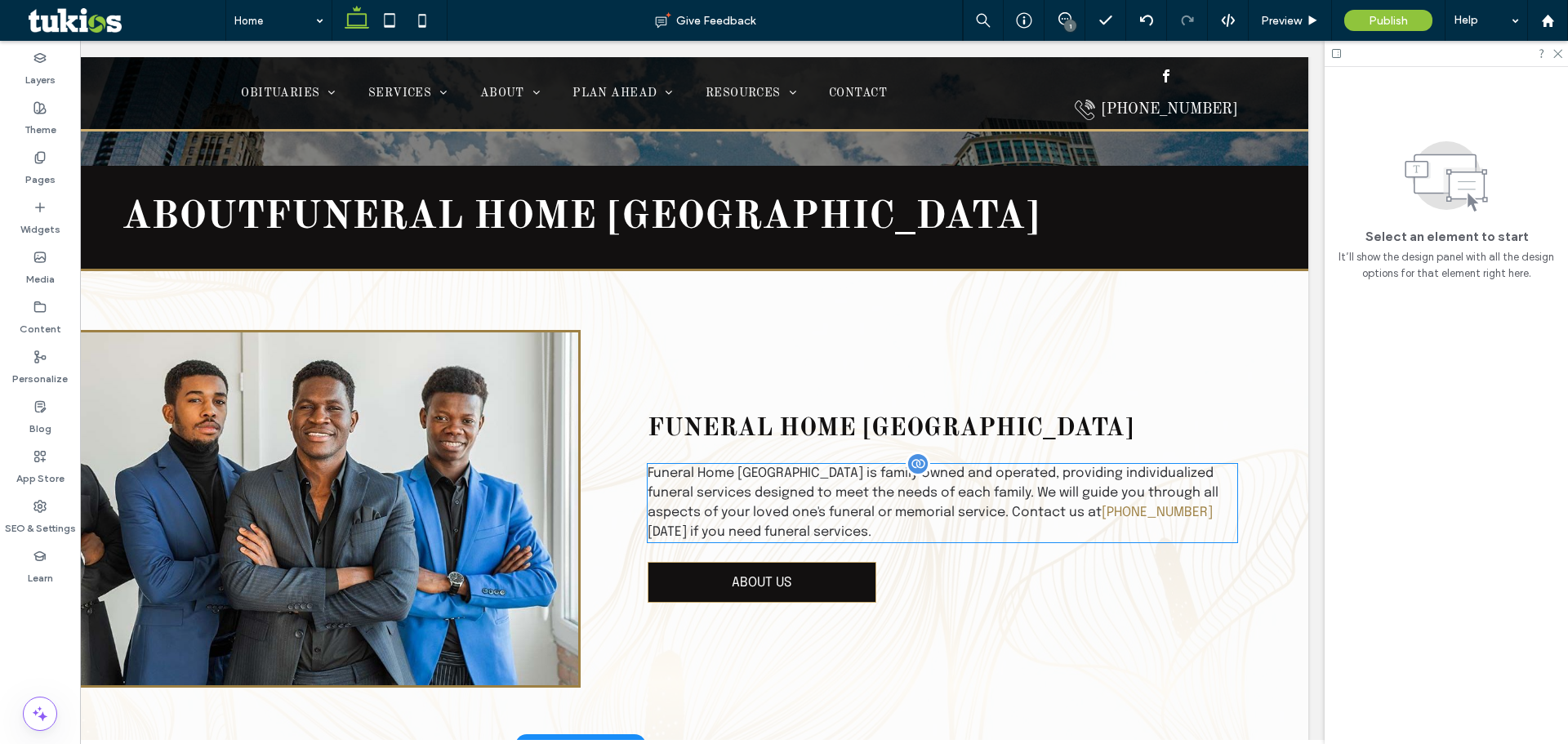
click at [1010, 497] on span "is family owned and operated, providing individualized funeral services designe…" at bounding box center [932, 493] width 571 height 53
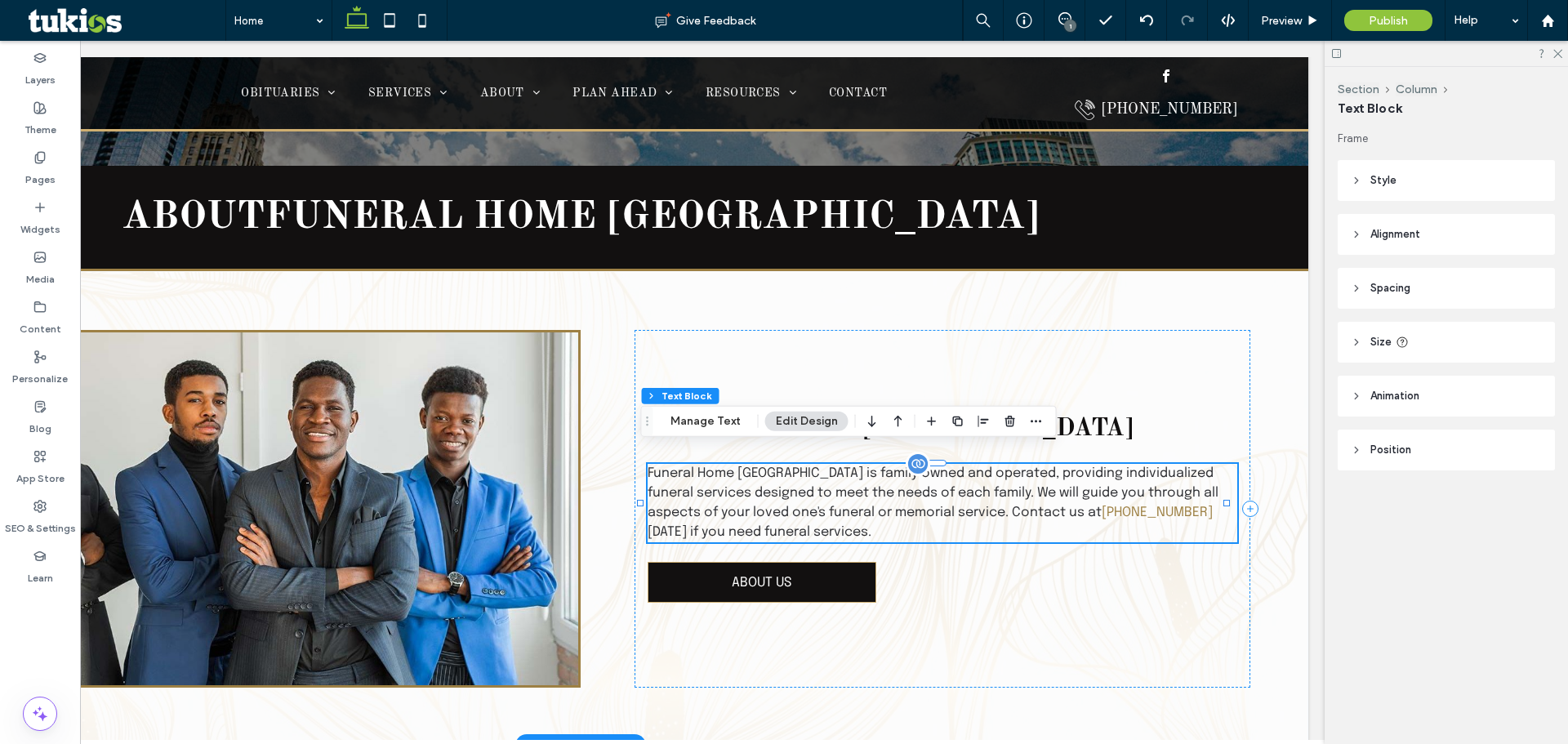
click at [1010, 497] on span "is family owned and operated, providing individualized funeral services designe…" at bounding box center [932, 493] width 571 height 53
type input "********"
type input "**"
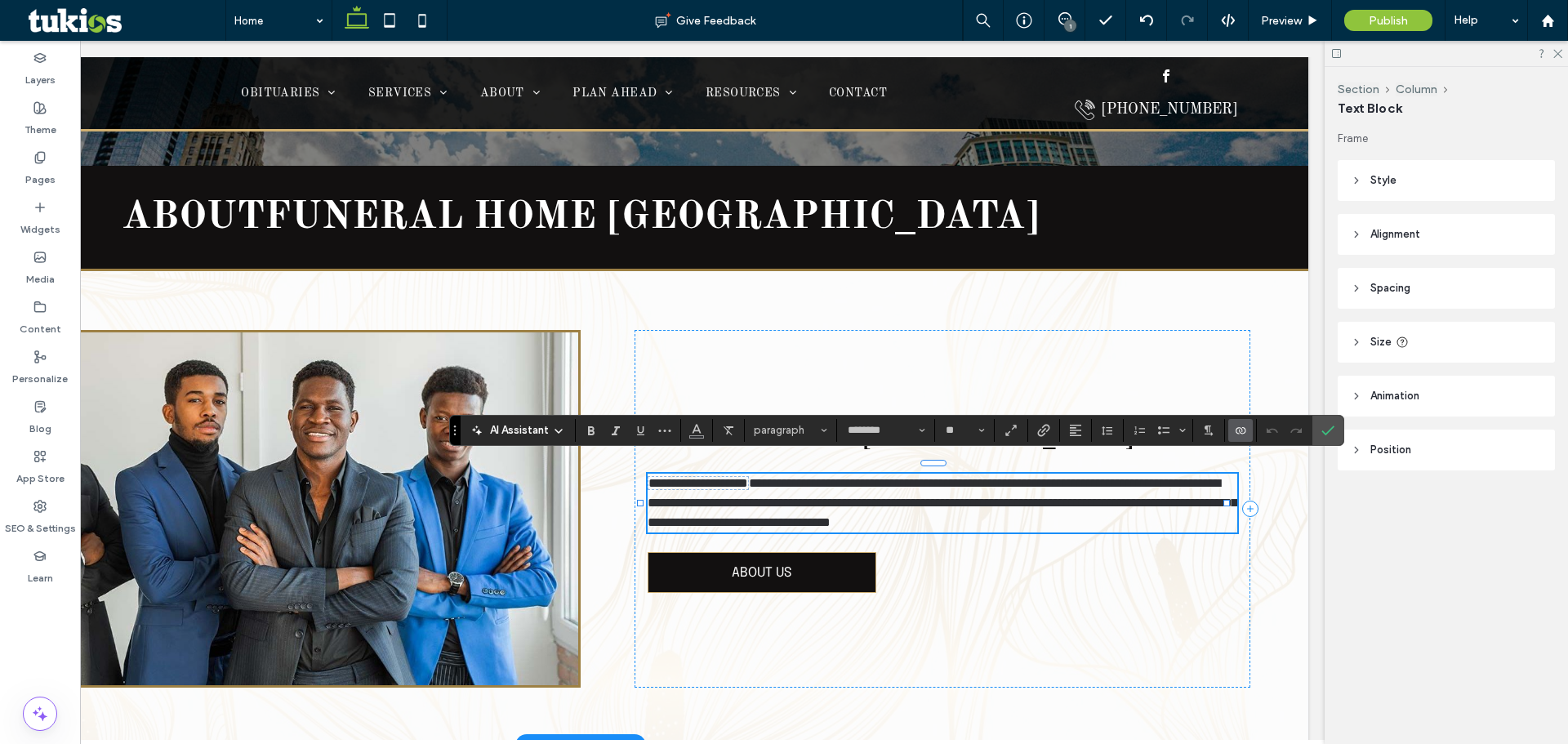
click at [998, 505] on p "**********" at bounding box center [942, 503] width 590 height 59
drag, startPoint x: 998, startPoint y: 503, endPoint x: 969, endPoint y: 503, distance: 29.0
click at [969, 503] on span "**********" at bounding box center [942, 503] width 590 height 51
click at [972, 492] on span "**********" at bounding box center [942, 503] width 590 height 51
drag, startPoint x: 999, startPoint y: 499, endPoint x: 961, endPoint y: 499, distance: 38.0
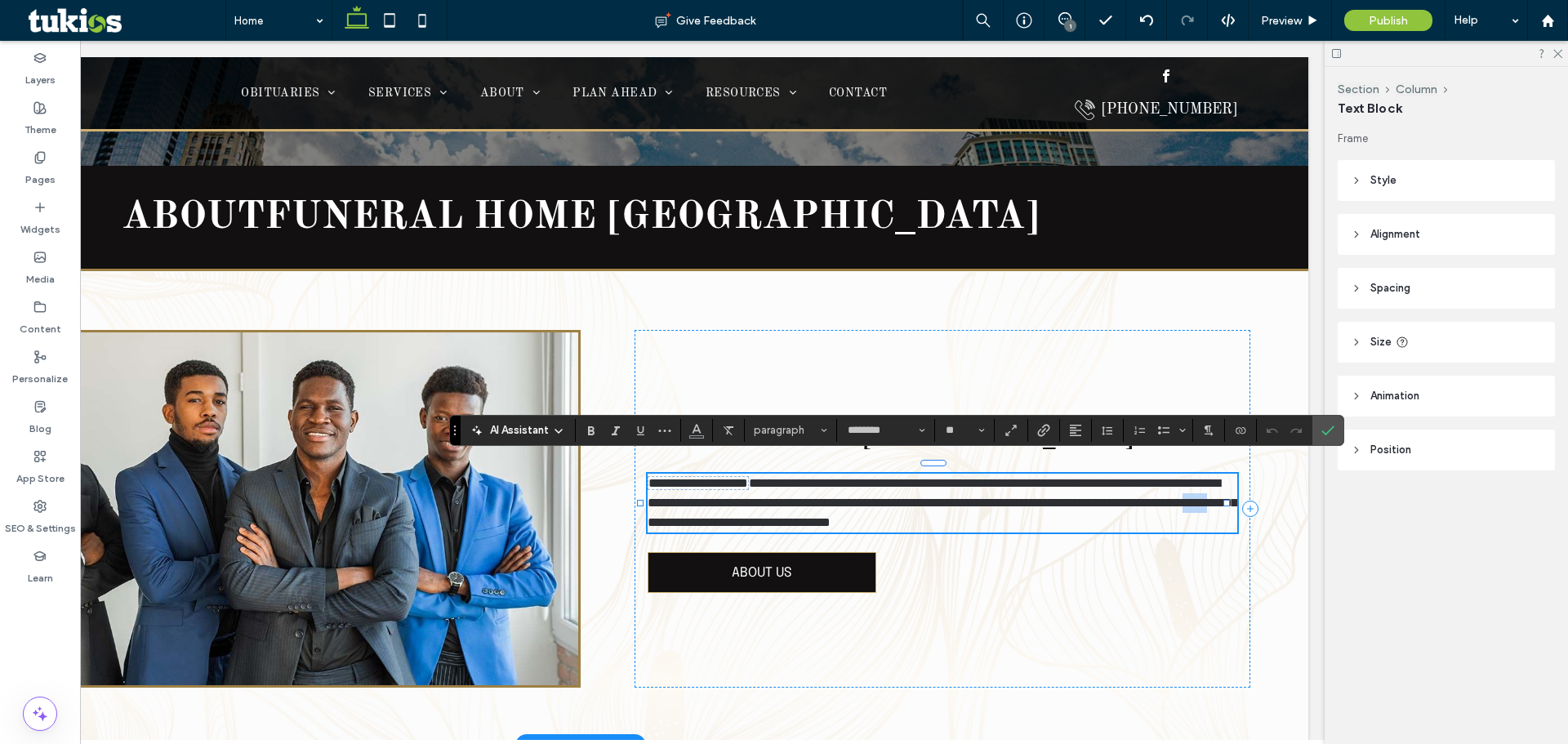
click at [961, 499] on span "**********" at bounding box center [942, 503] width 590 height 51
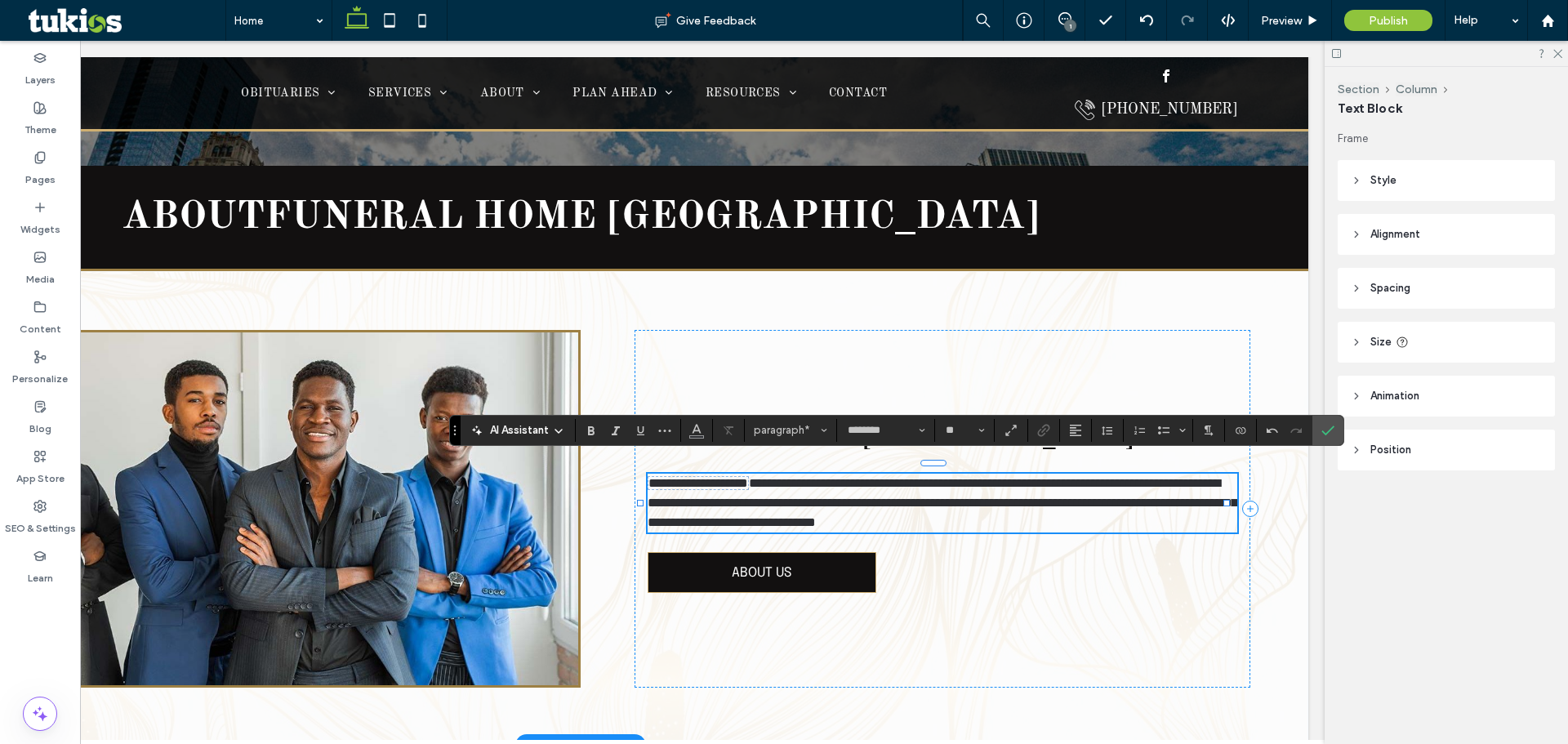
click at [1005, 492] on span "**********" at bounding box center [942, 503] width 590 height 51
click at [1009, 498] on span "**********" at bounding box center [942, 503] width 590 height 51
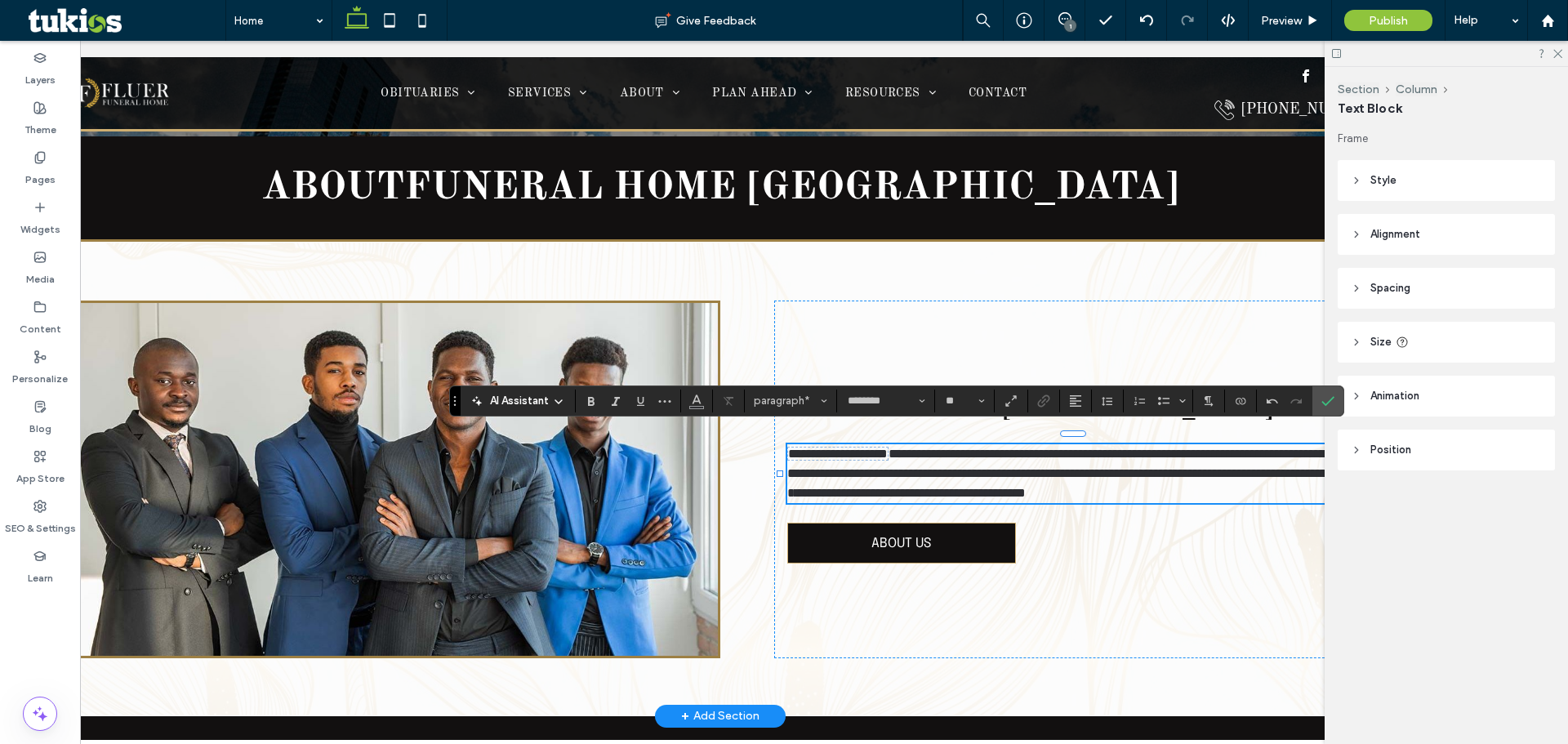
scroll to position [0, 244]
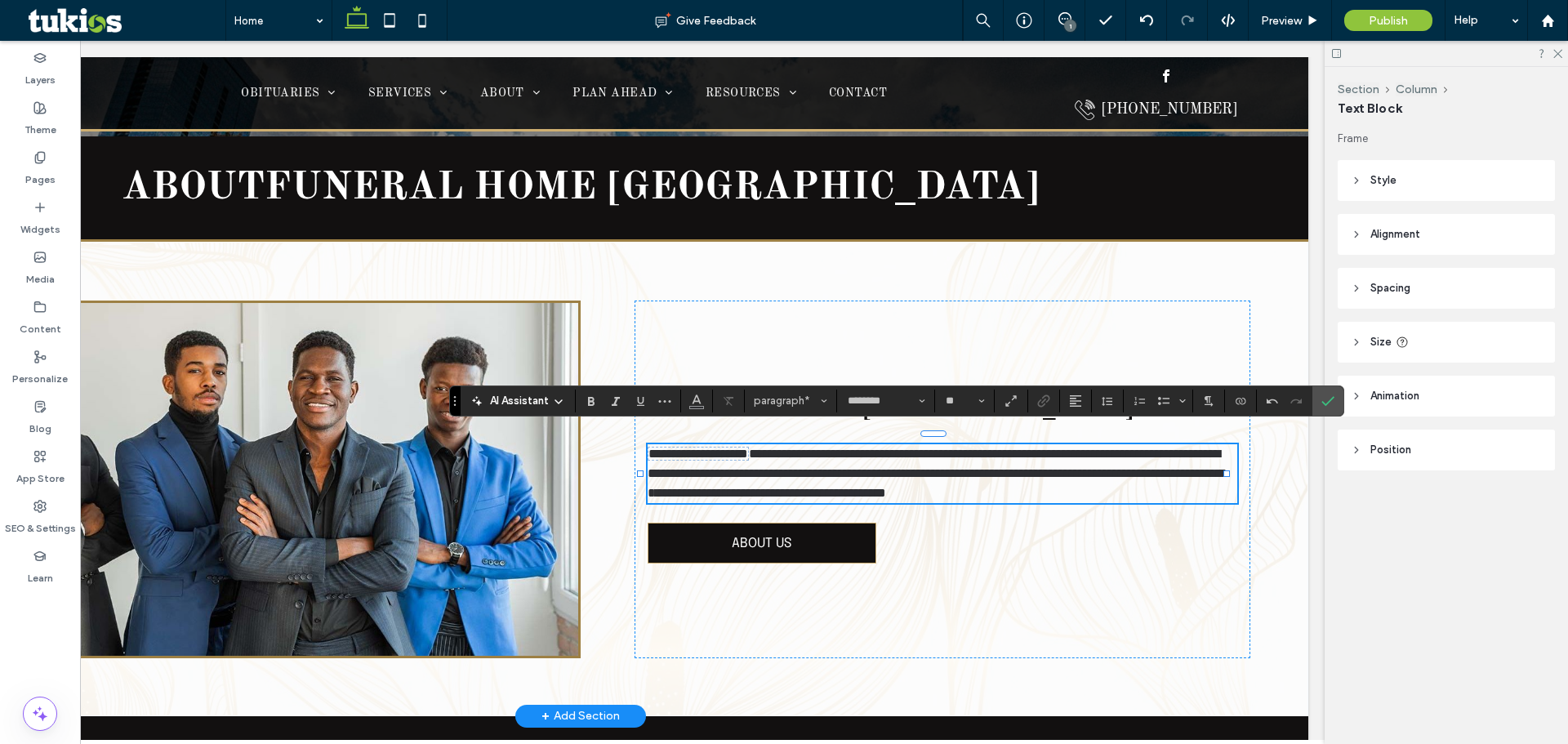
drag, startPoint x: 872, startPoint y: 740, endPoint x: 1315, endPoint y: 665, distance: 449.3
click at [886, 487] on span "**********" at bounding box center [770, 493] width 231 height 12
click at [1050, 408] on span "Link" at bounding box center [1044, 401] width 13 height 21
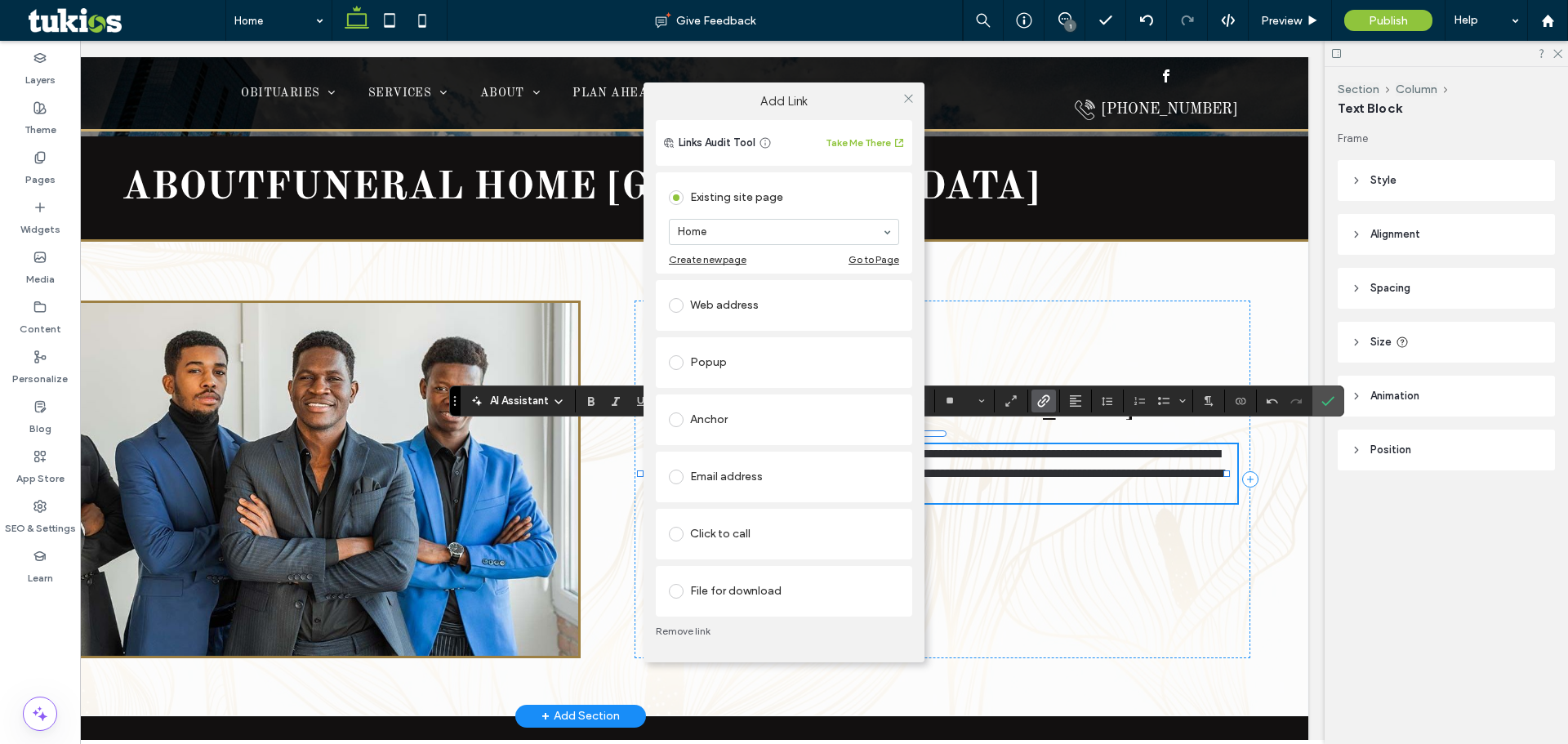
click at [771, 521] on div "Click to call" at bounding box center [784, 534] width 230 height 26
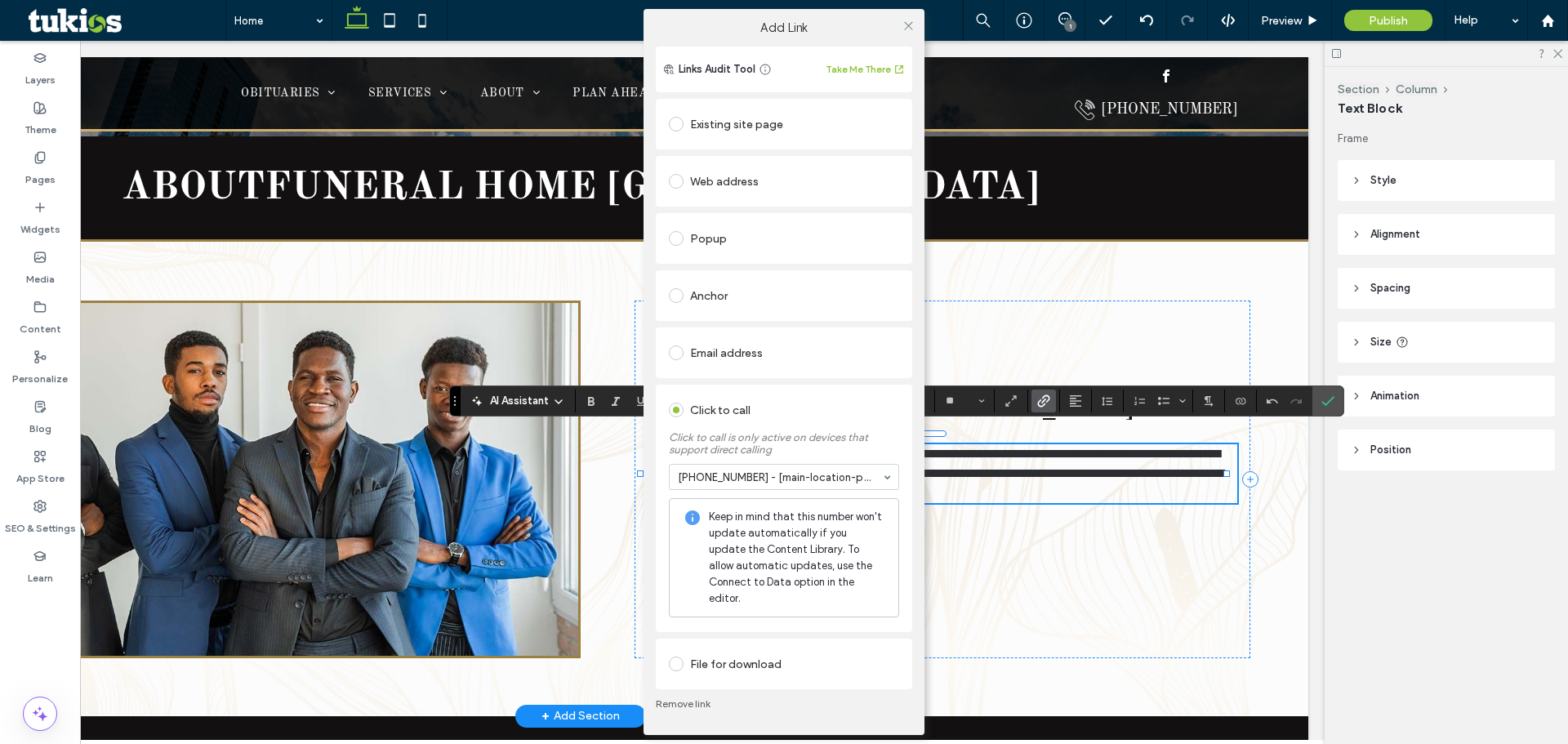
click at [1281, 20] on div "Add Link Links Audit Tool Take Me There Existing site page Home Create new page…" at bounding box center [784, 372] width 1568 height 744
drag, startPoint x: 1325, startPoint y: 403, endPoint x: 1284, endPoint y: 319, distance: 93.5
click at [1326, 402] on div "Add Link Links Audit Tool Take Me There Existing site page Home Create new page…" at bounding box center [784, 372] width 1568 height 744
click at [908, 32] on icon at bounding box center [908, 26] width 12 height 12
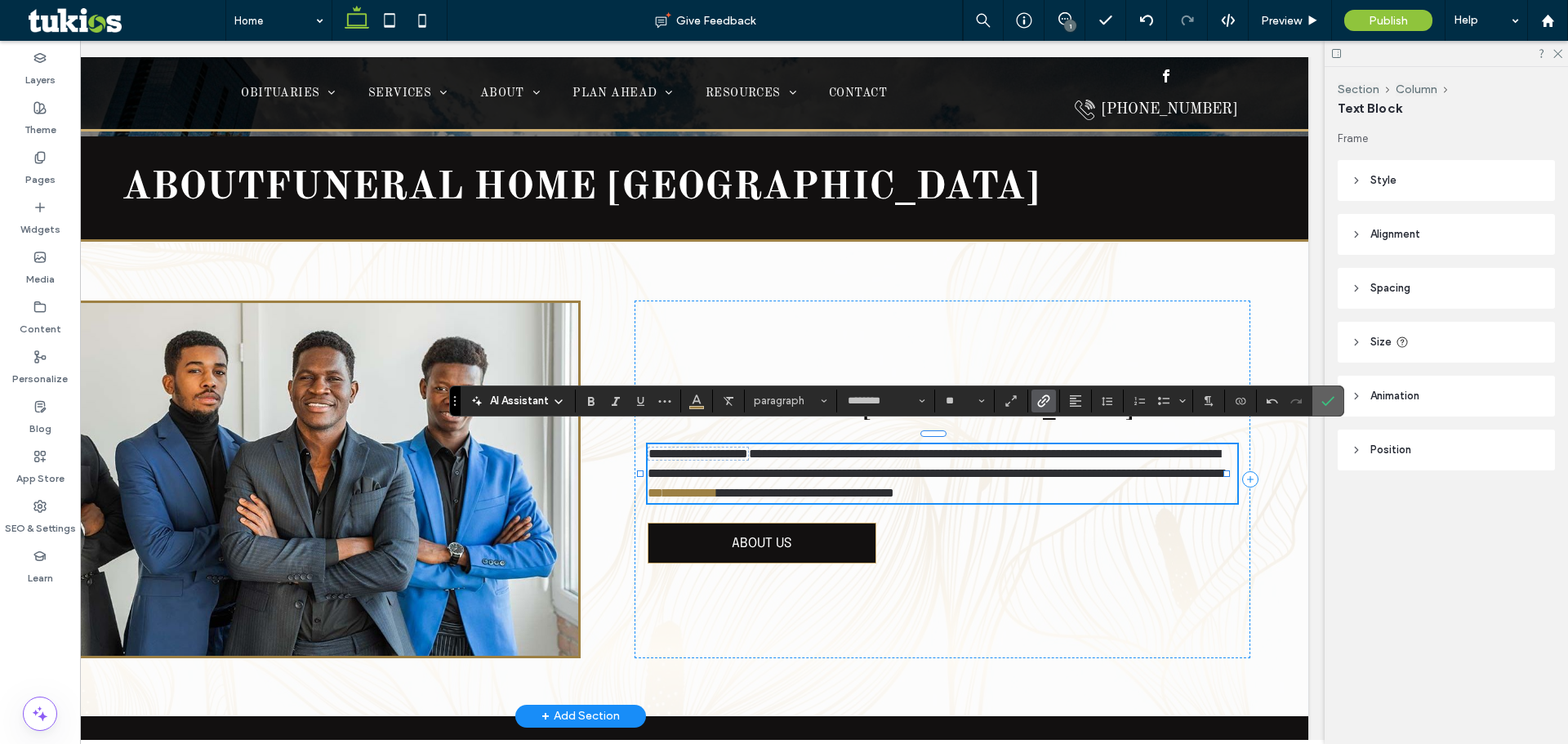
click at [1324, 395] on icon "Confirm" at bounding box center [1328, 401] width 13 height 13
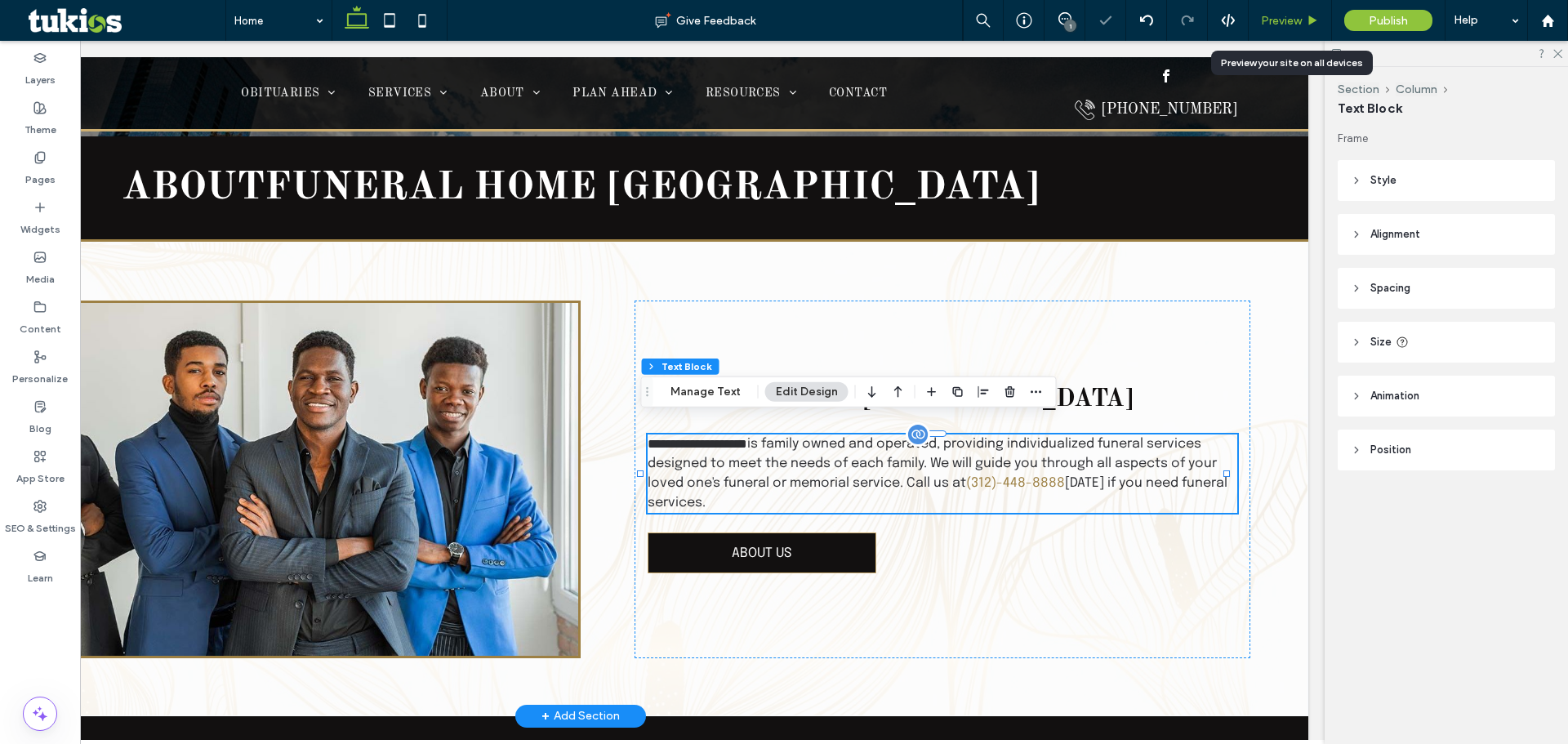
click at [1268, 16] on span "Preview" at bounding box center [1281, 21] width 40 height 14
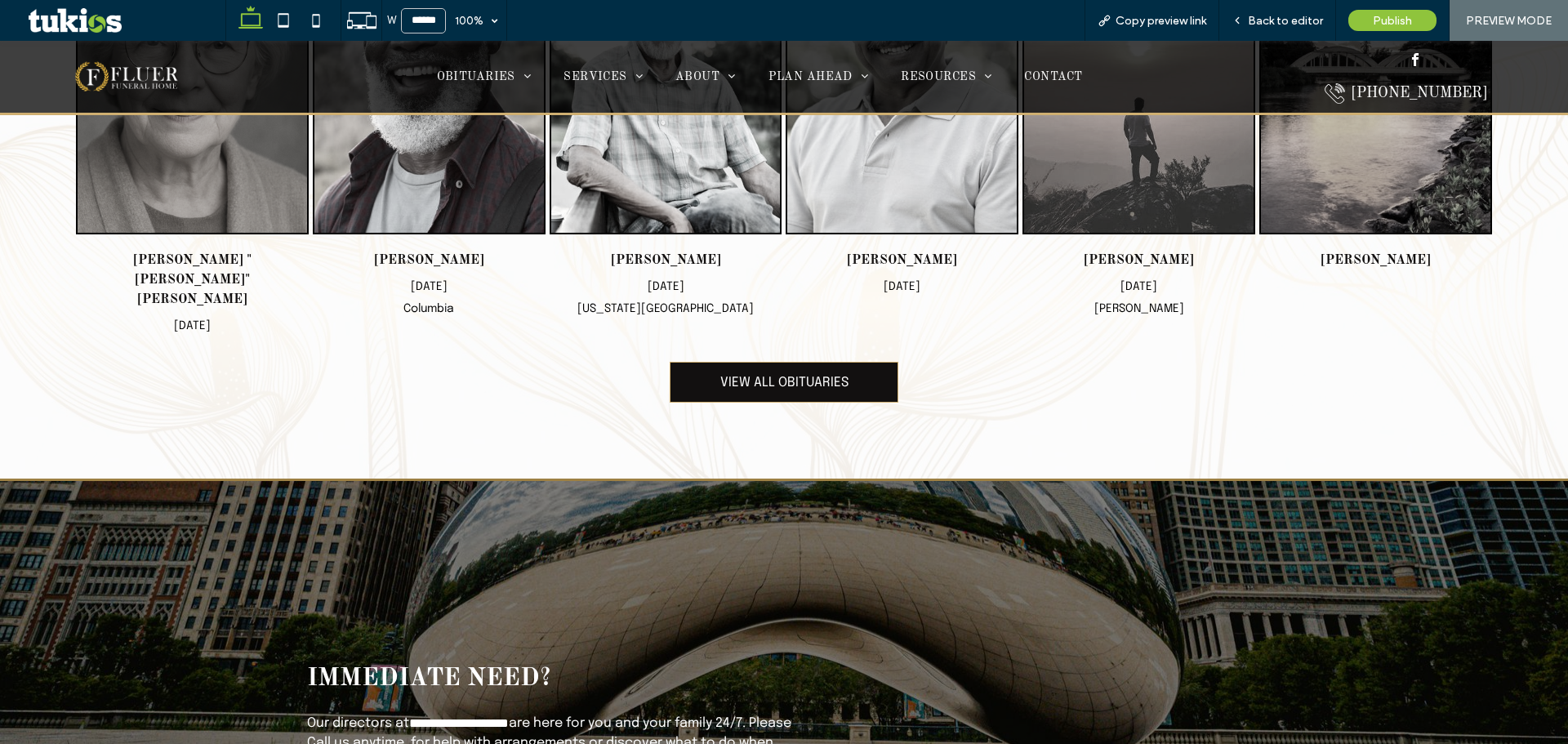
scroll to position [1338, 0]
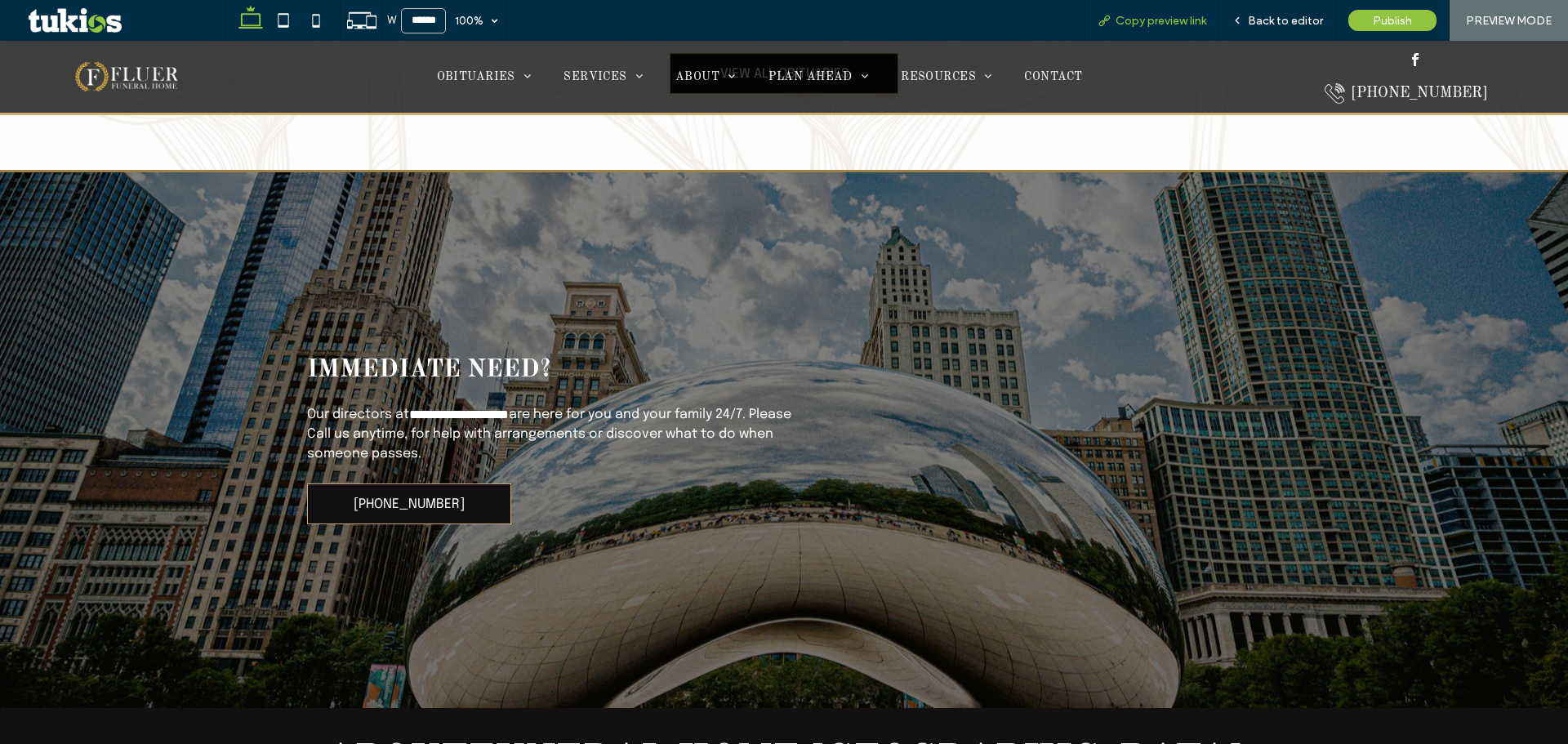
click at [1169, 17] on span "Copy preview link" at bounding box center [1161, 21] width 91 height 14
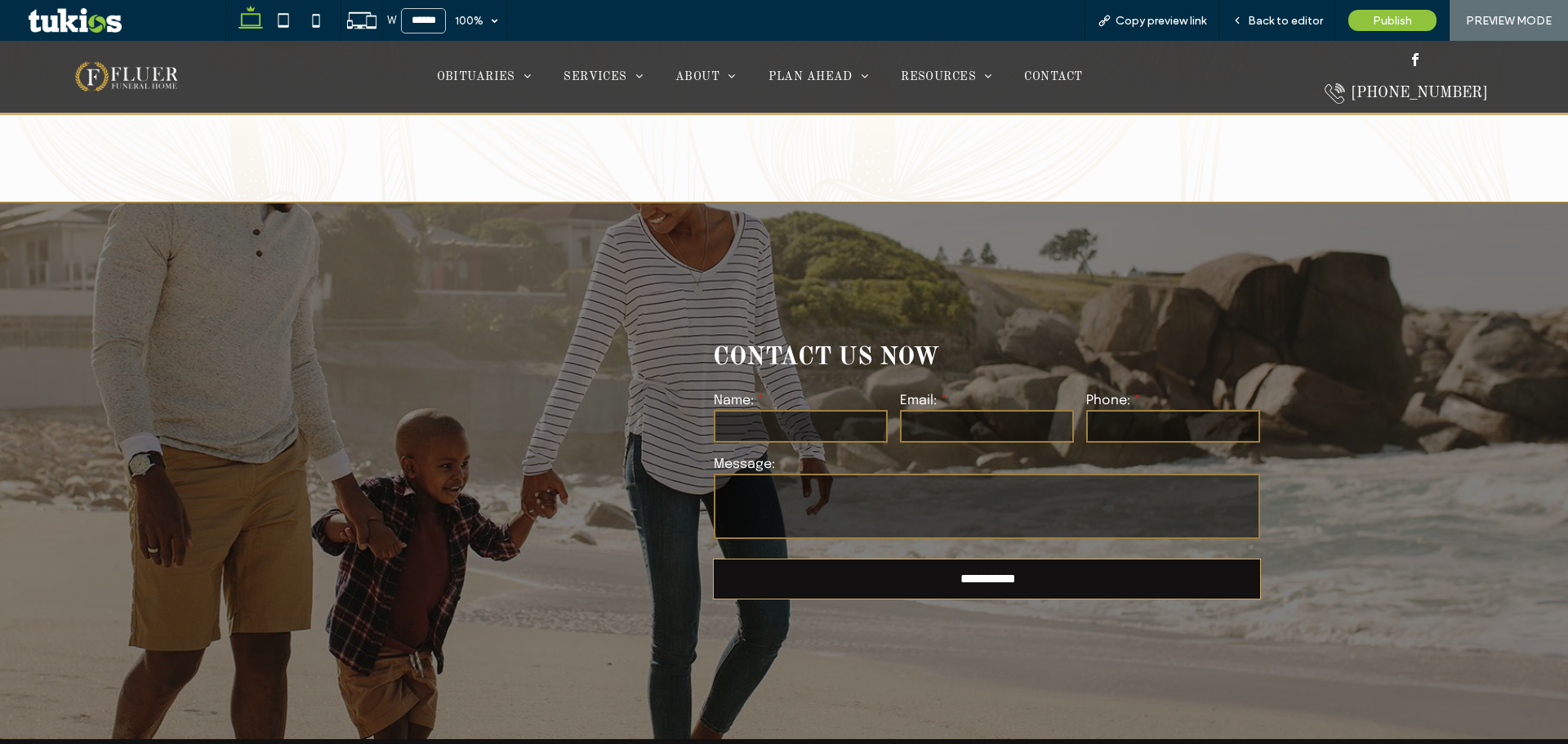
scroll to position [3707, 0]
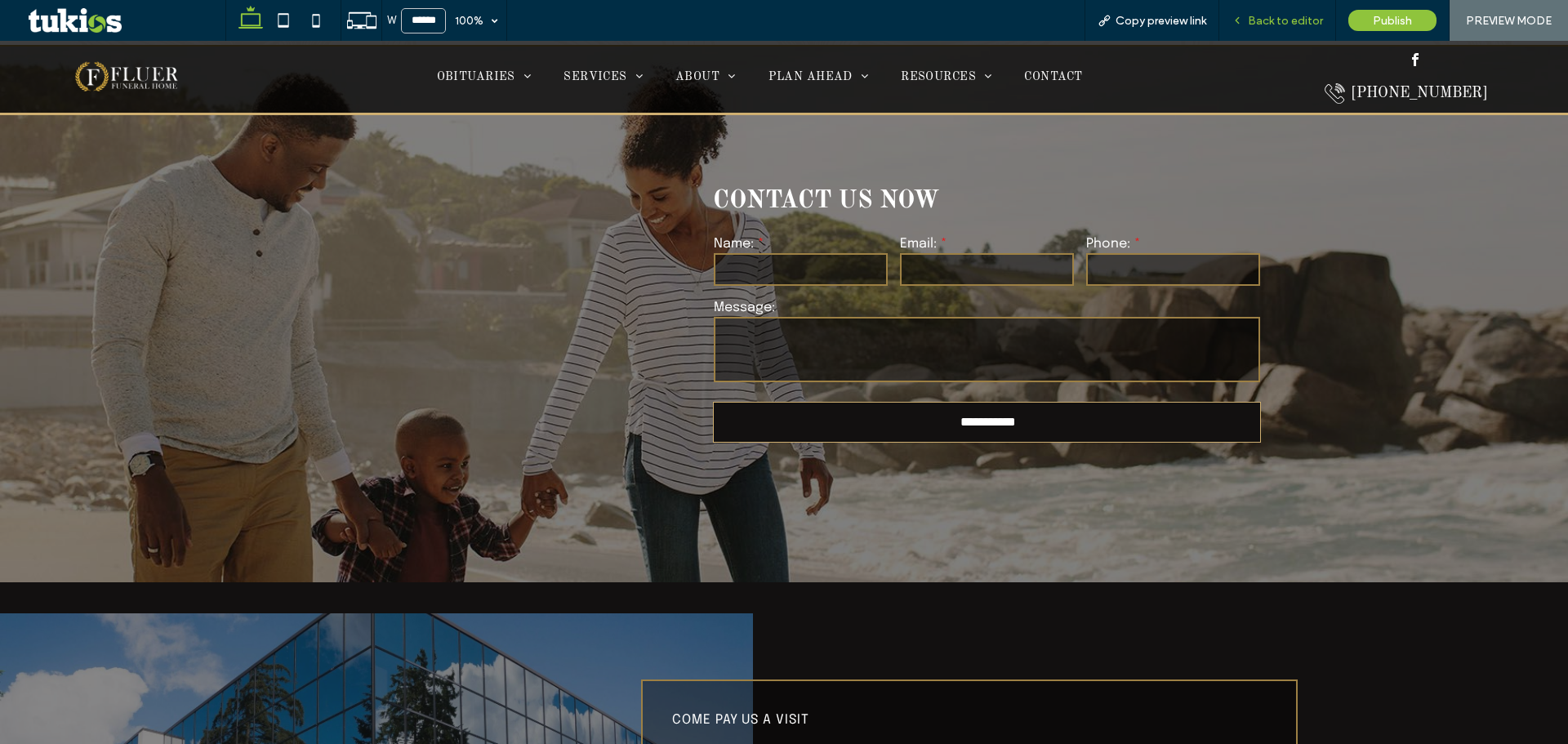
click at [1286, 21] on span "Back to editor" at bounding box center [1285, 21] width 75 height 14
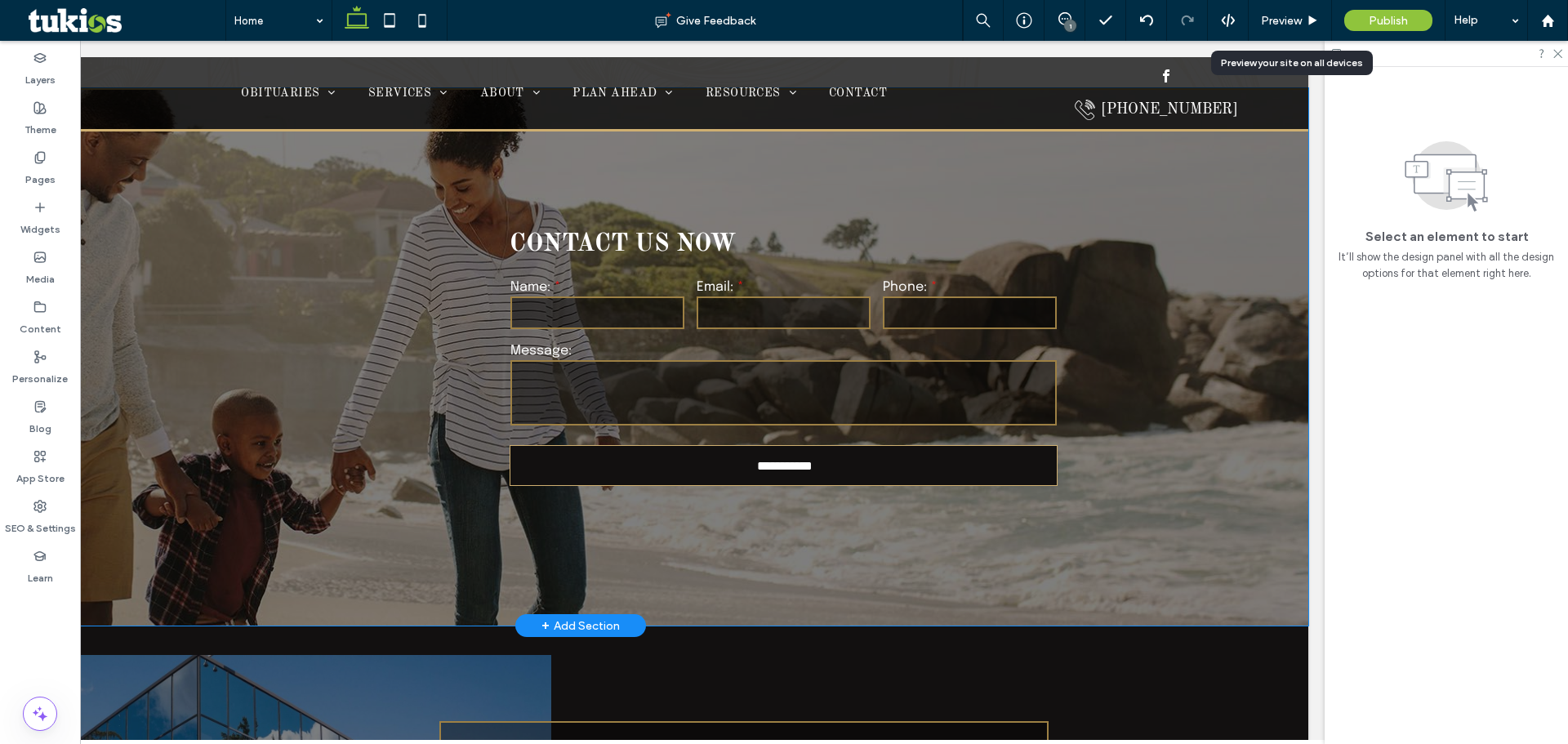
scroll to position [3542, 0]
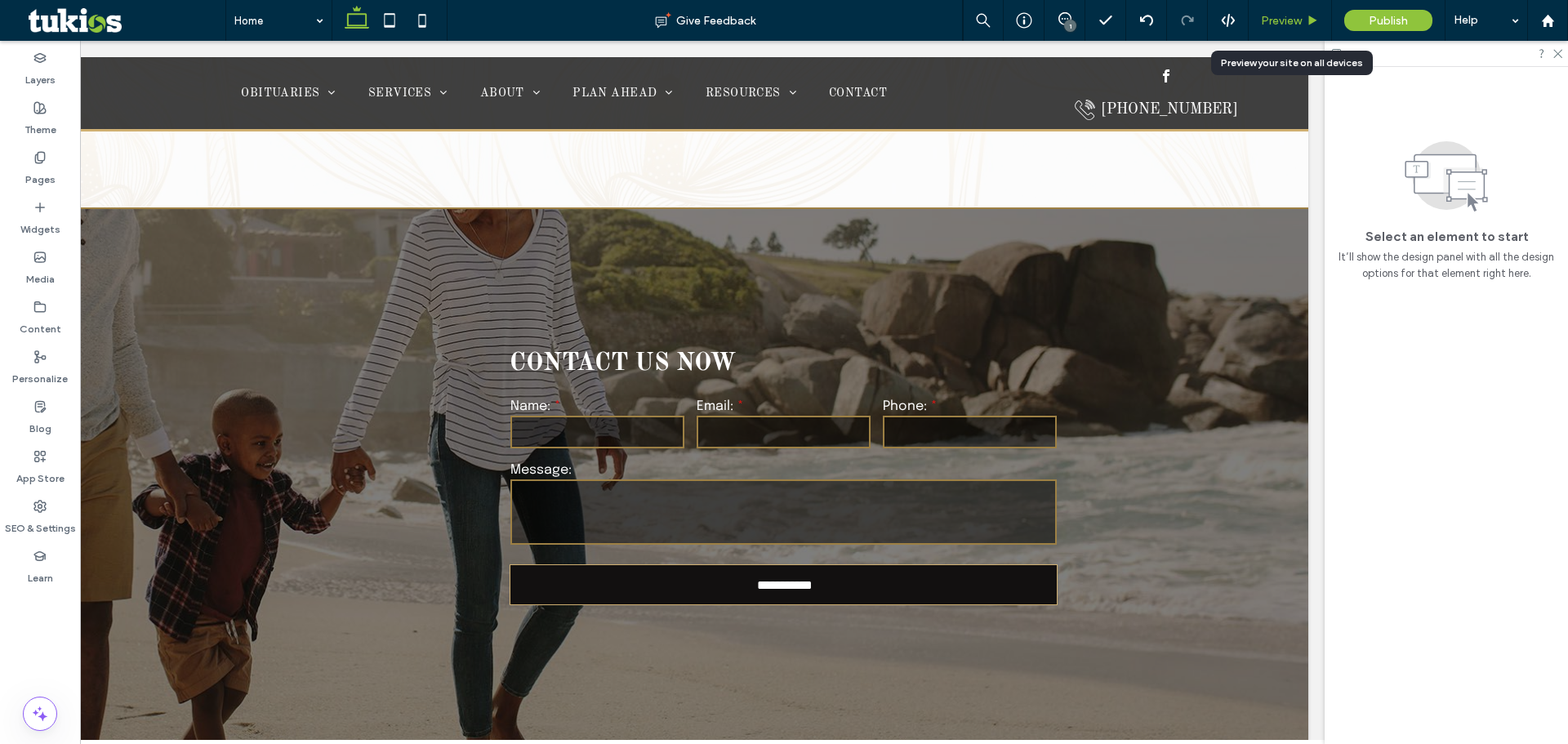
click at [1291, 17] on span "Preview" at bounding box center [1281, 21] width 40 height 14
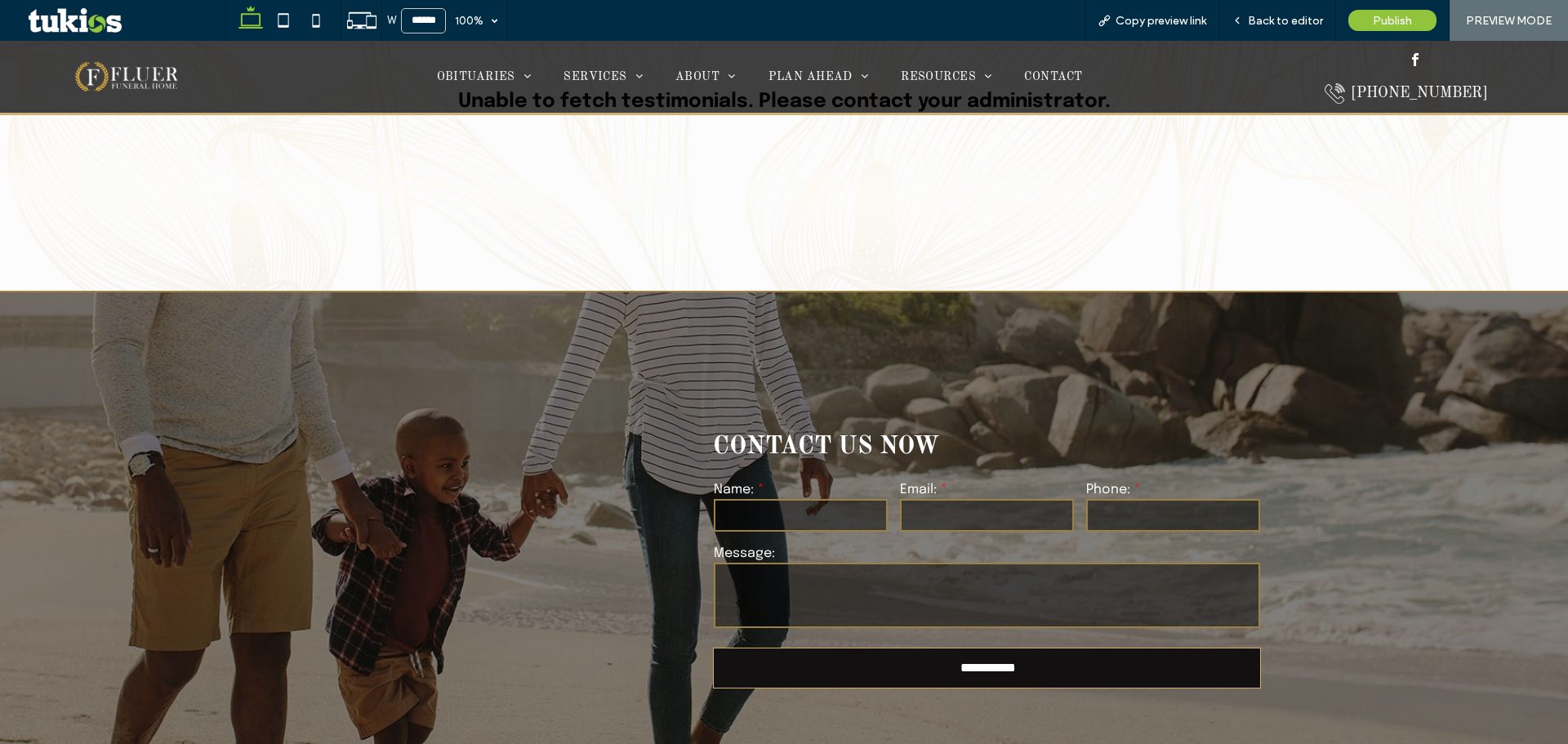
scroll to position [3612, 0]
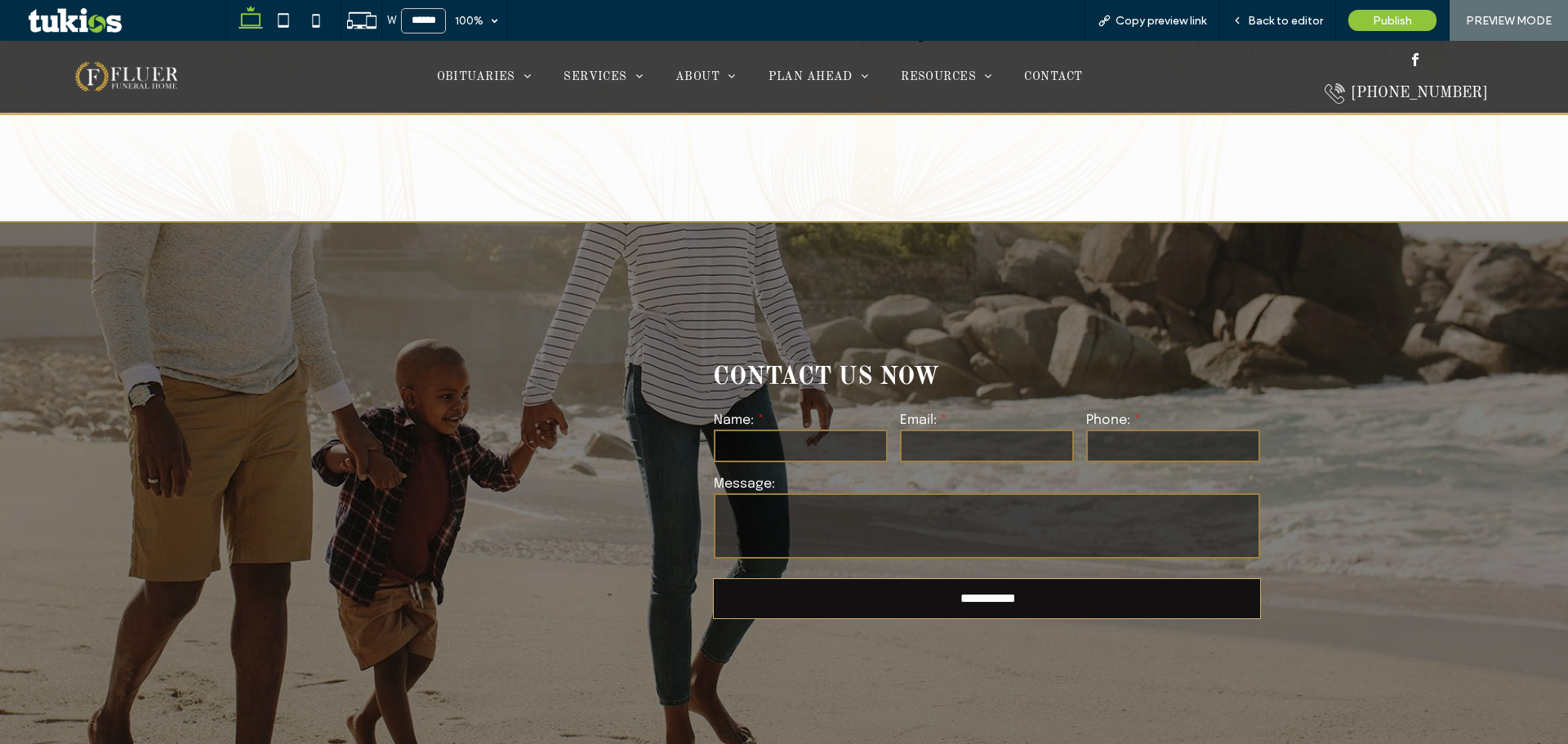
drag, startPoint x: 962, startPoint y: 317, endPoint x: 936, endPoint y: 337, distance: 32.8
drag, startPoint x: 936, startPoint y: 337, endPoint x: 656, endPoint y: 320, distance: 280.5
click at [656, 320] on div "**********" at bounding box center [784, 490] width 980 height 536
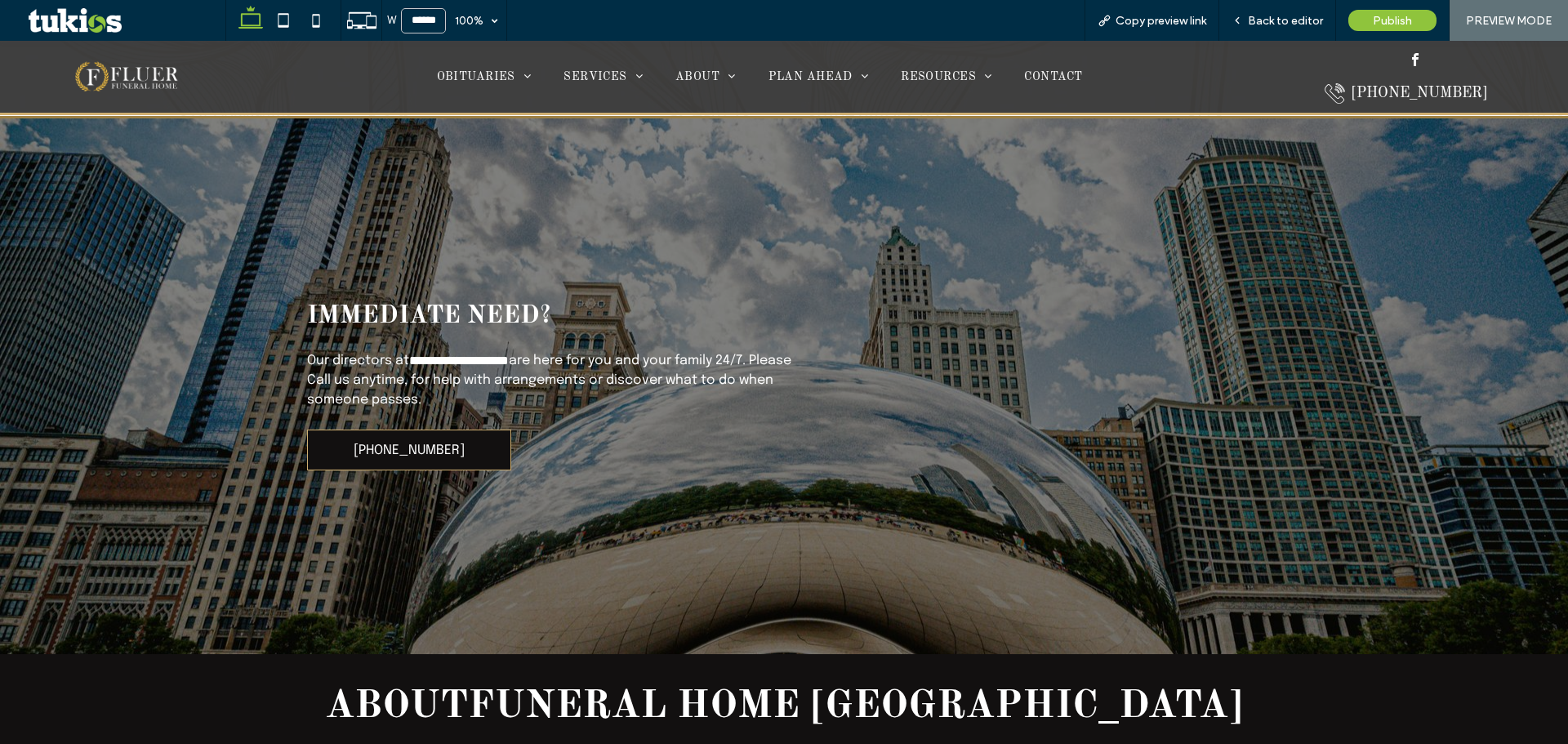
scroll to position [1225, 0]
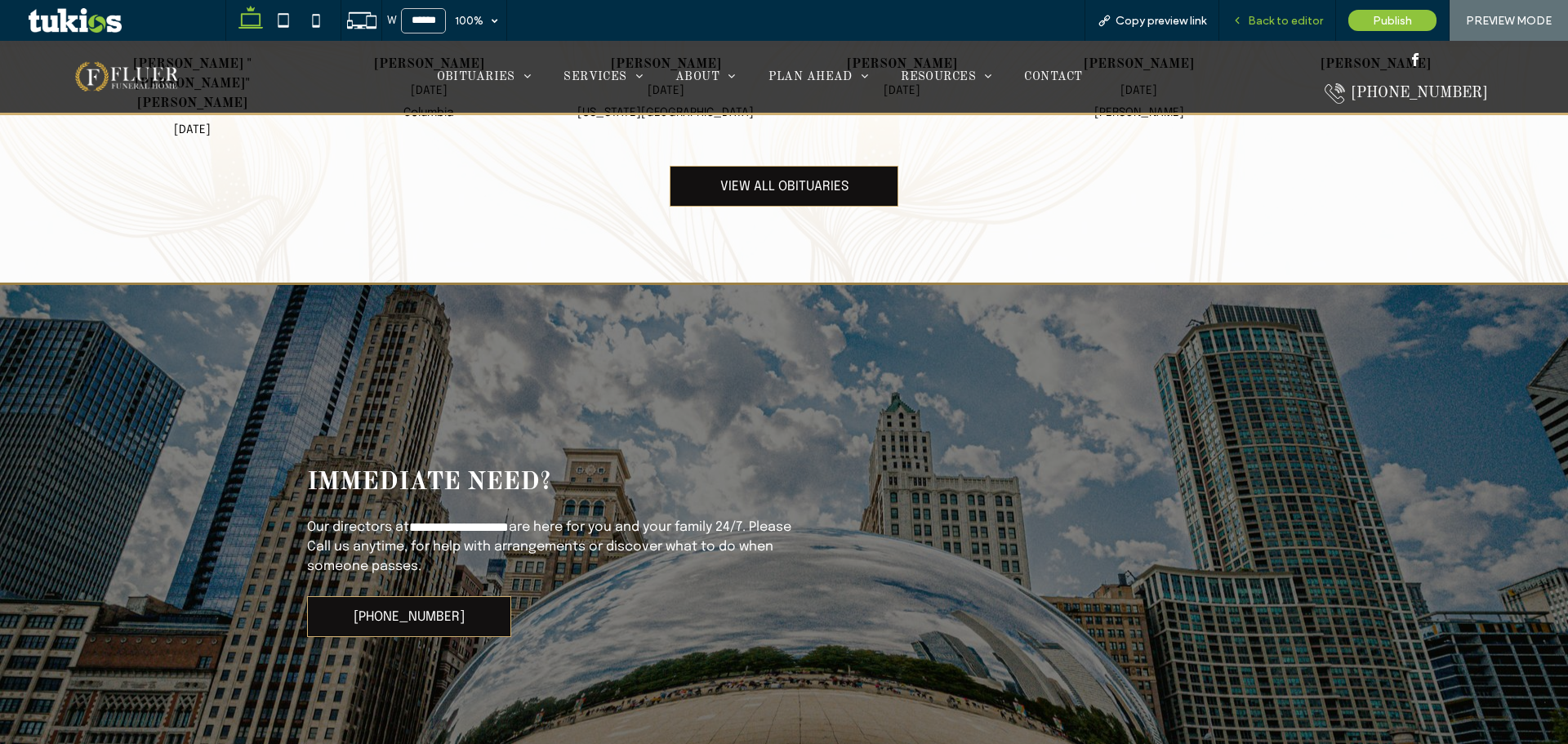
click at [1285, 21] on span "Back to editor" at bounding box center [1285, 21] width 75 height 14
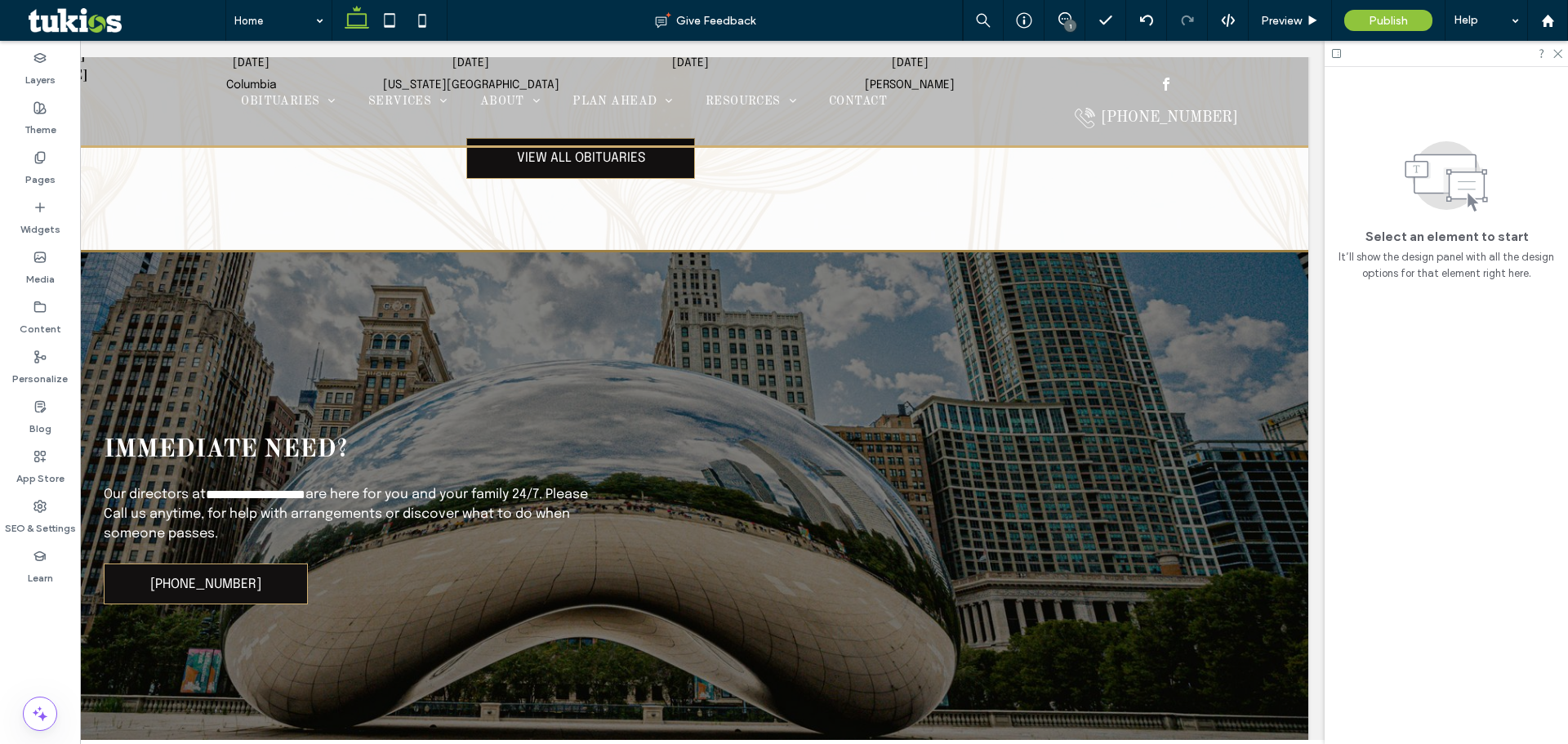
scroll to position [1239, 0]
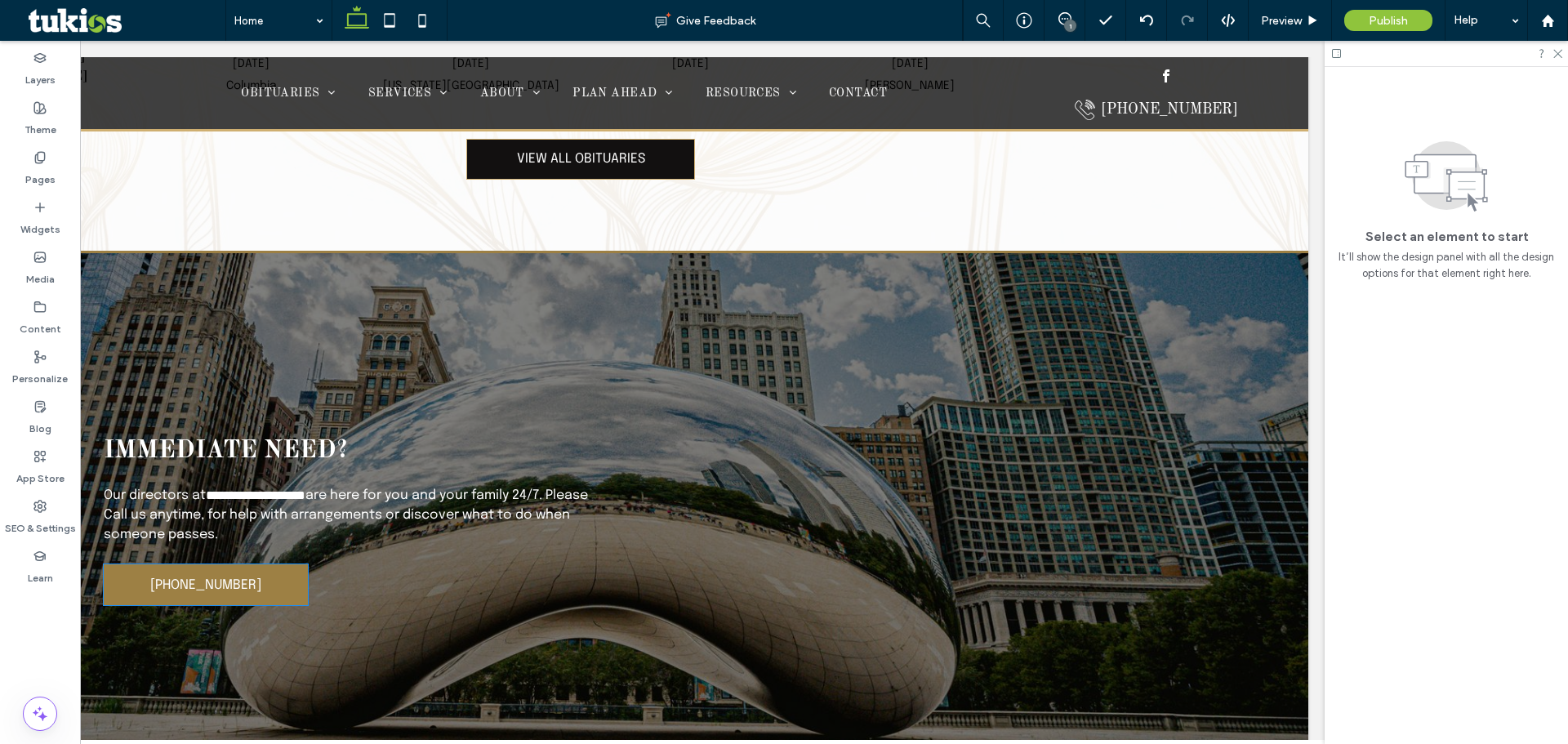
click at [159, 578] on span "[PHONE_NUMBER]" at bounding box center [206, 585] width 111 height 14
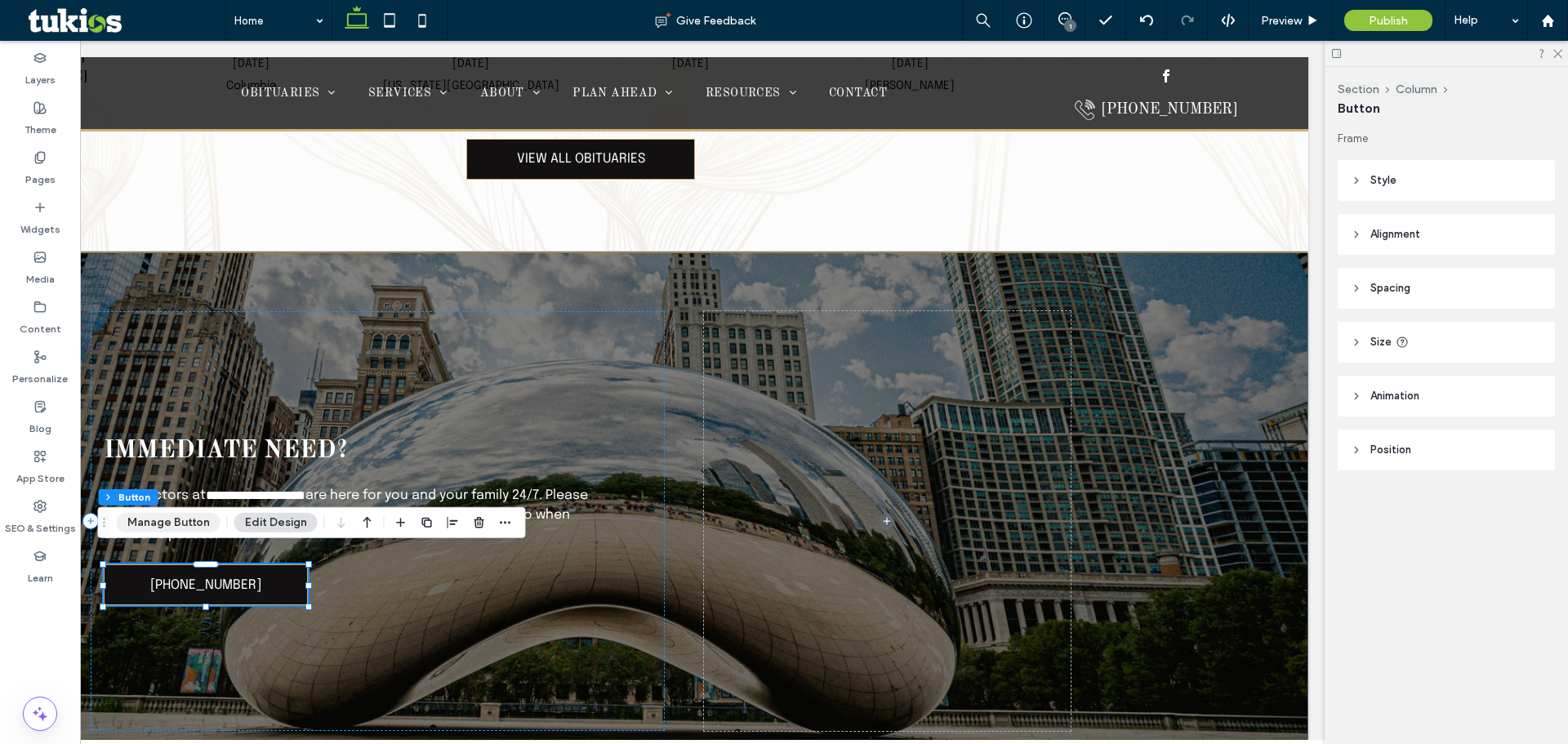
click at [173, 528] on button "Manage Button" at bounding box center [168, 523] width 104 height 20
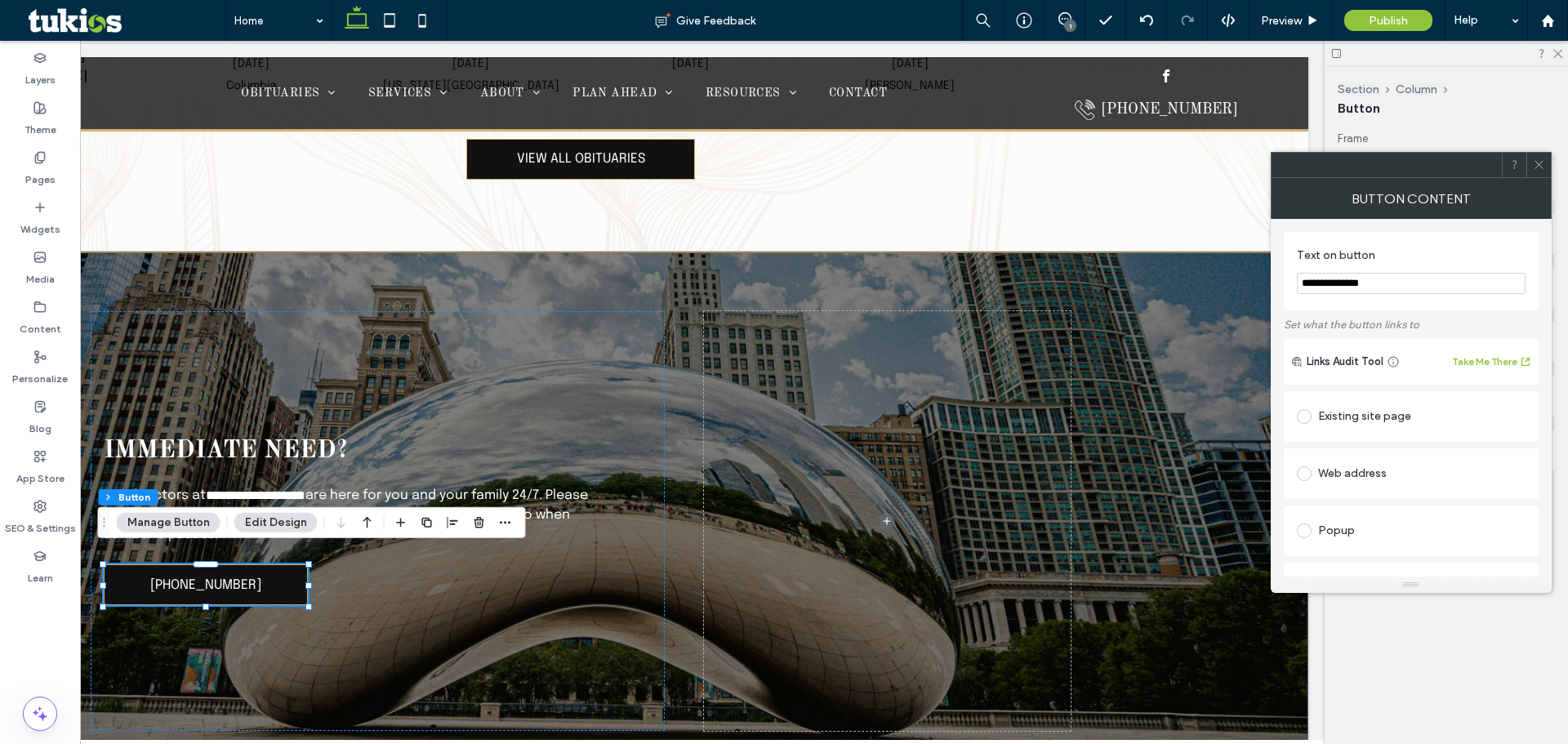
drag, startPoint x: 1220, startPoint y: 326, endPoint x: 1266, endPoint y: 284, distance: 62.3
type input "**********"
click at [1291, 24] on span "Preview" at bounding box center [1281, 21] width 40 height 14
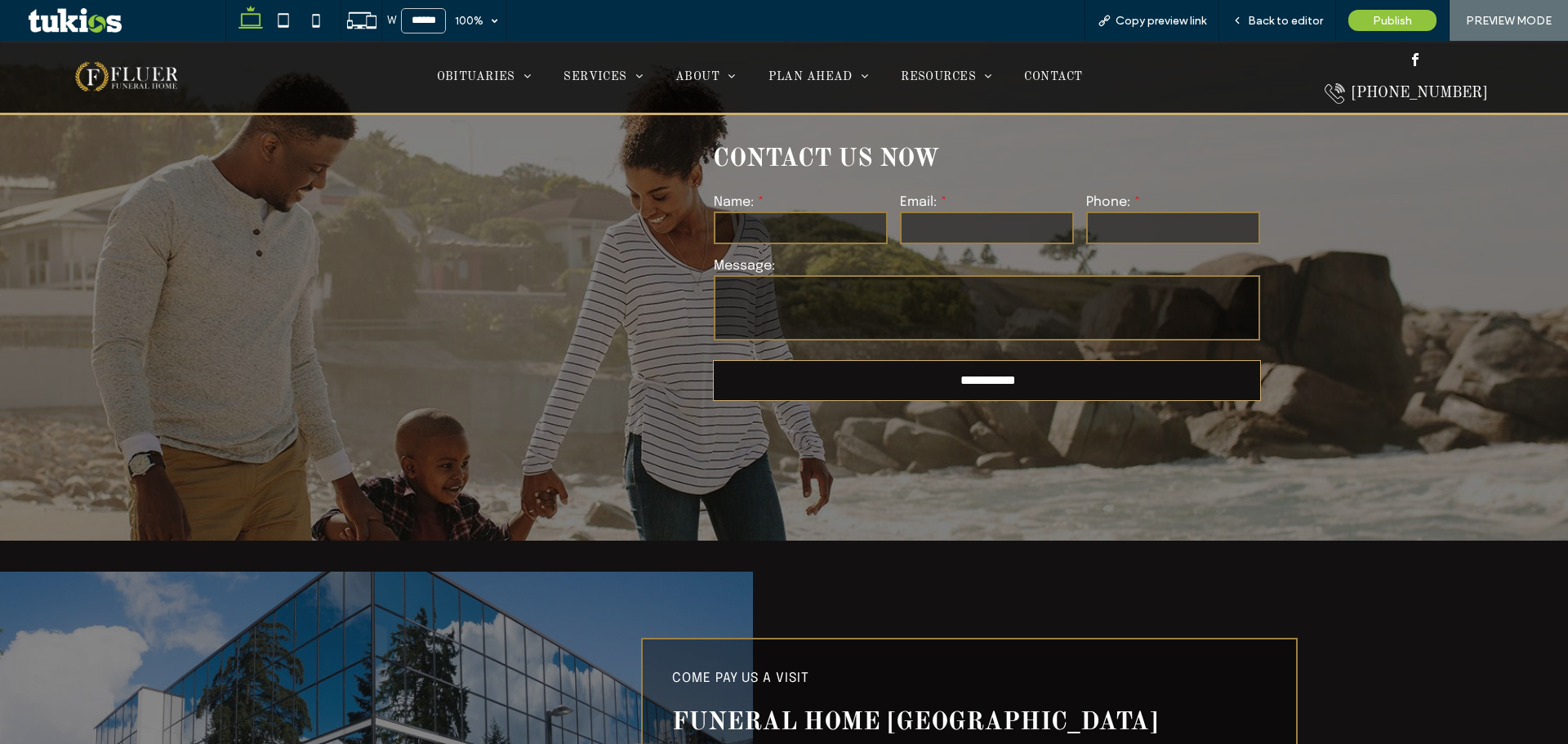
scroll to position [4084, 0]
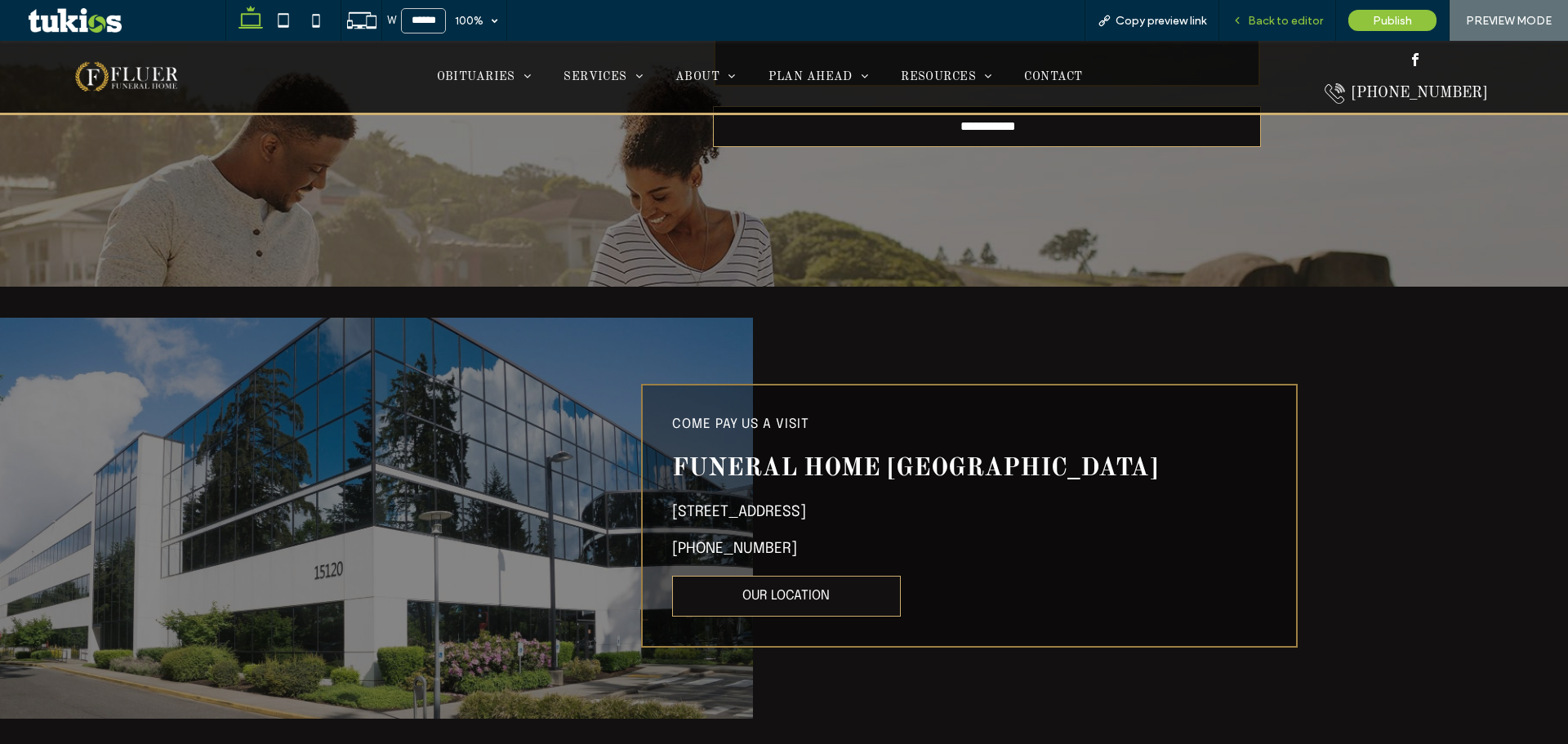
click at [1291, 24] on span "Back to editor" at bounding box center [1285, 21] width 75 height 14
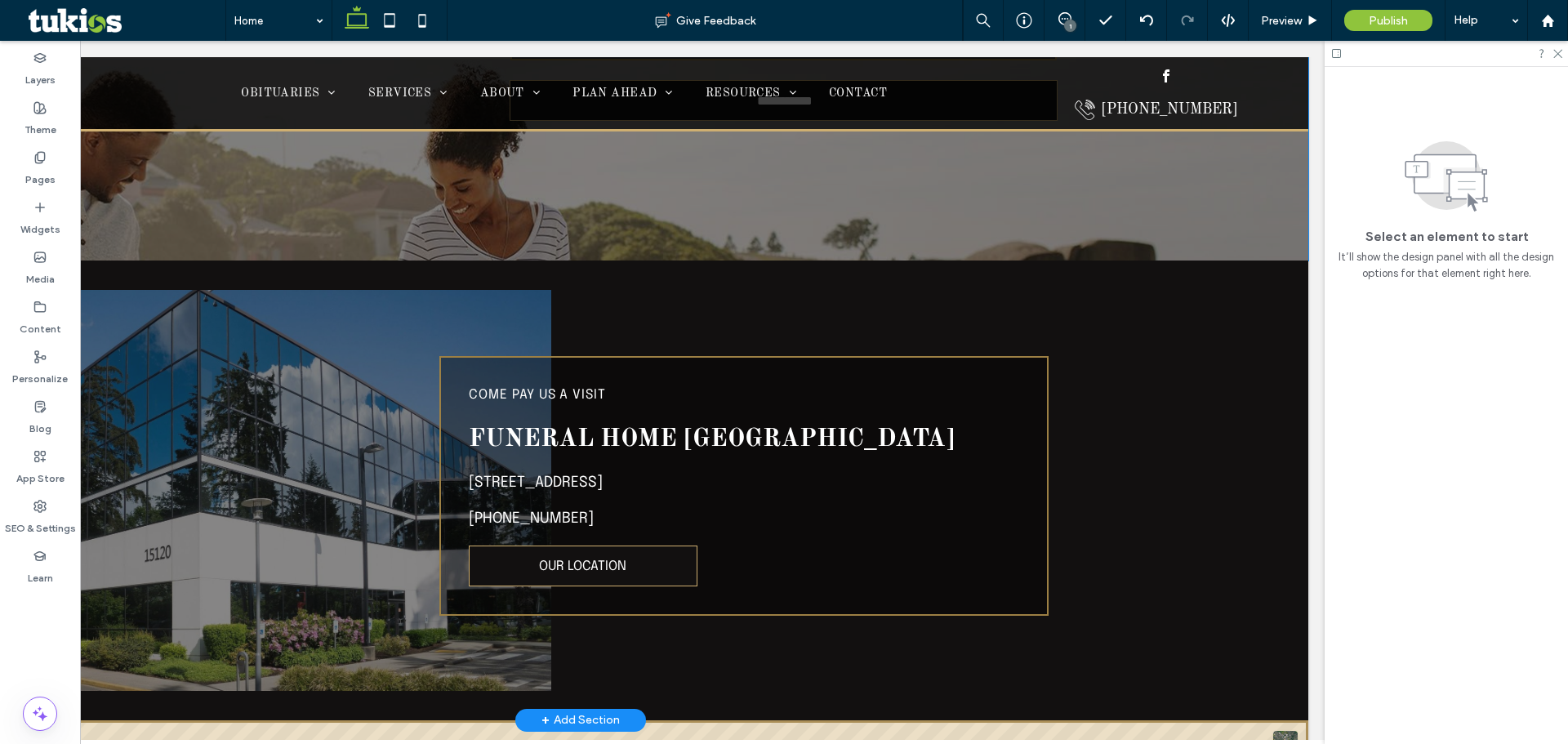
scroll to position [4002, 0]
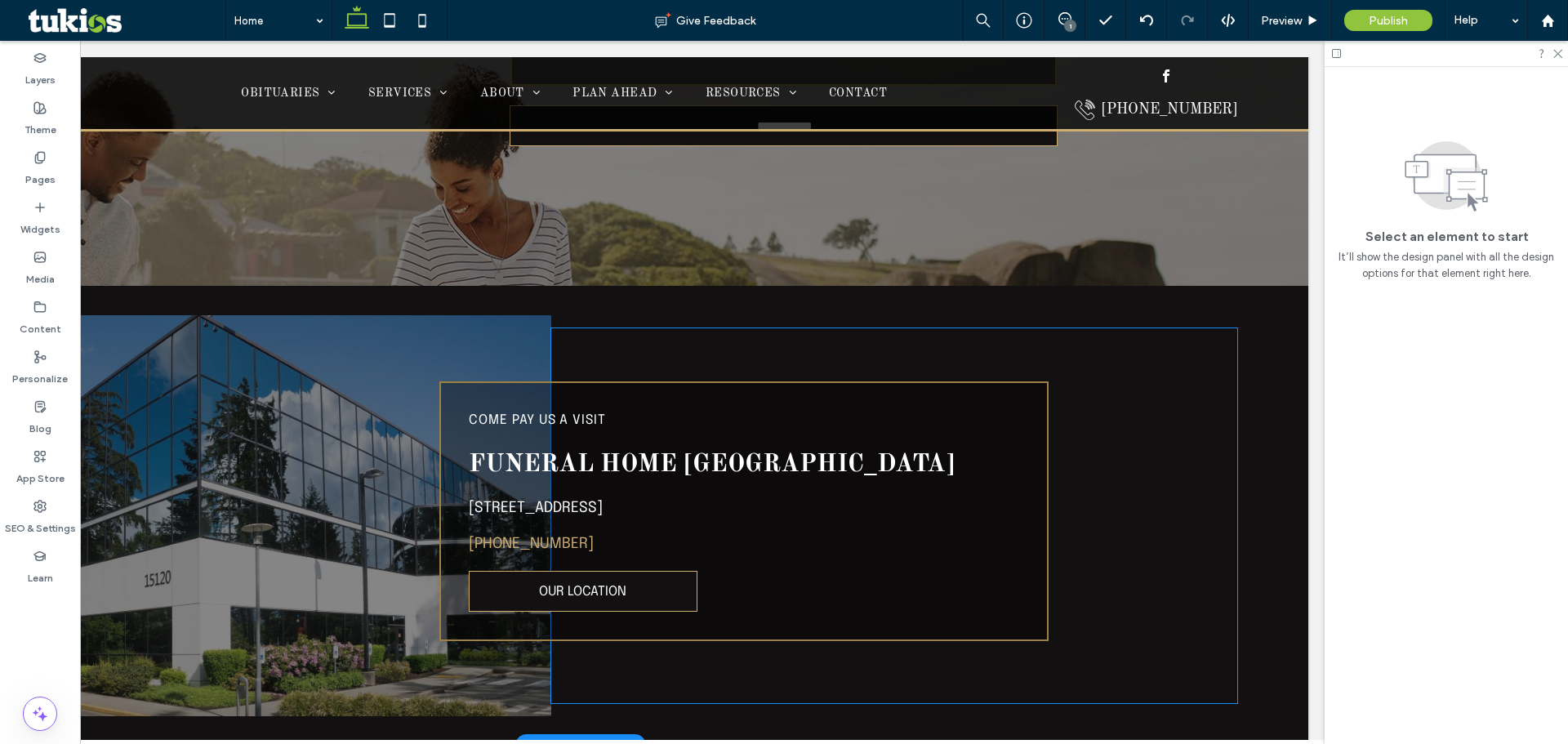
click at [552, 537] on link "[PHONE_NUMBER]" at bounding box center [531, 544] width 125 height 15
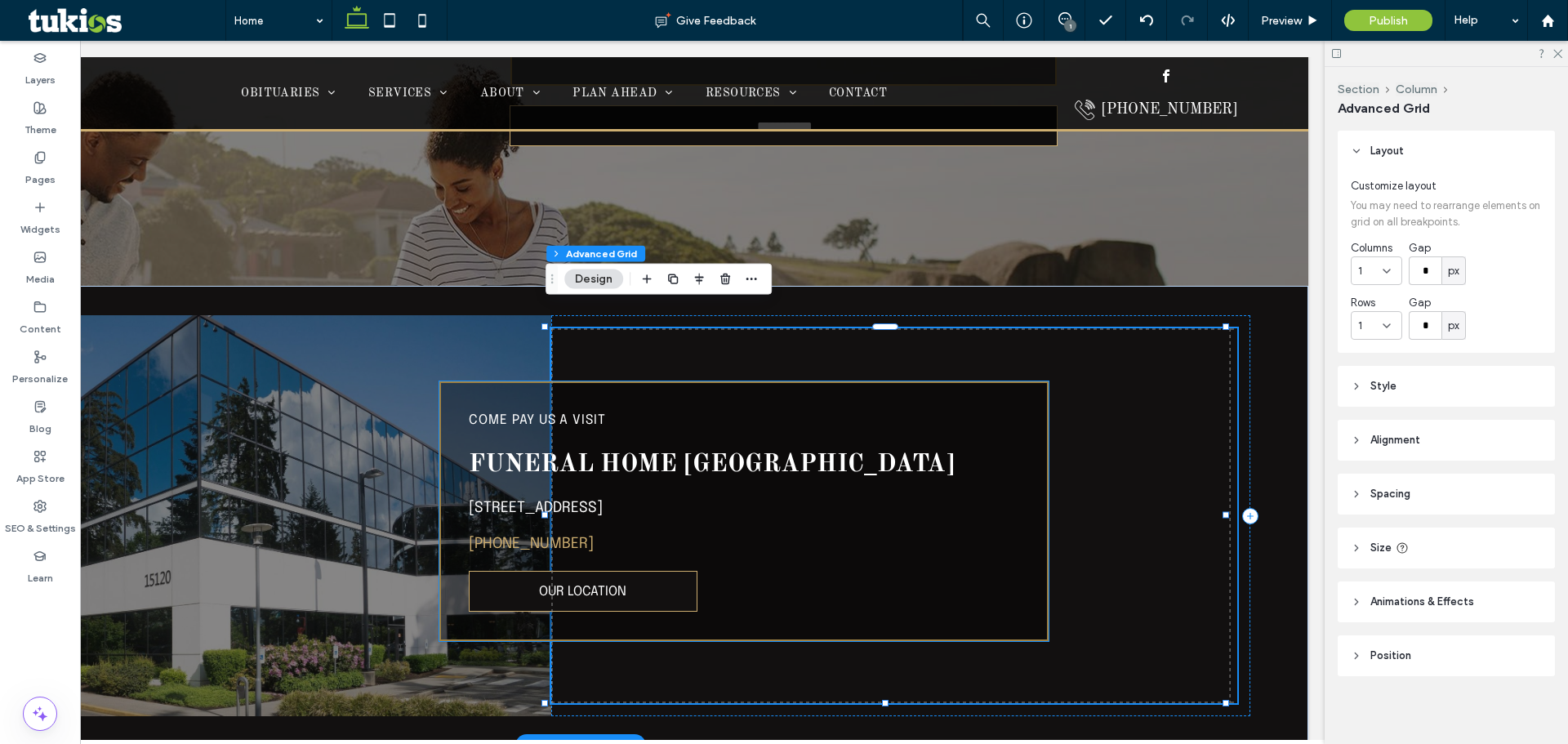
click at [519, 537] on link "[PHONE_NUMBER]" at bounding box center [531, 544] width 125 height 15
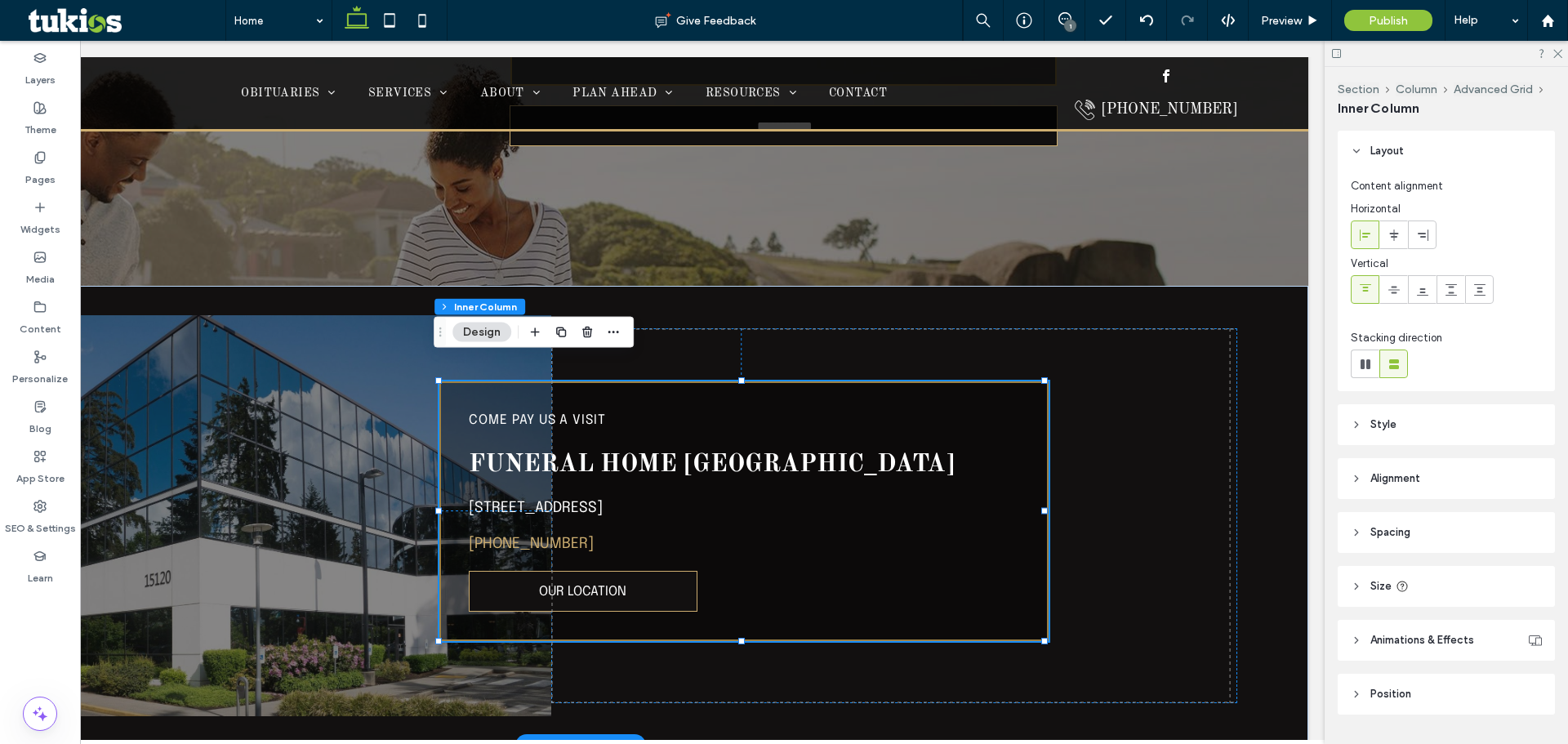
click at [546, 537] on link "[PHONE_NUMBER]" at bounding box center [531, 544] width 125 height 15
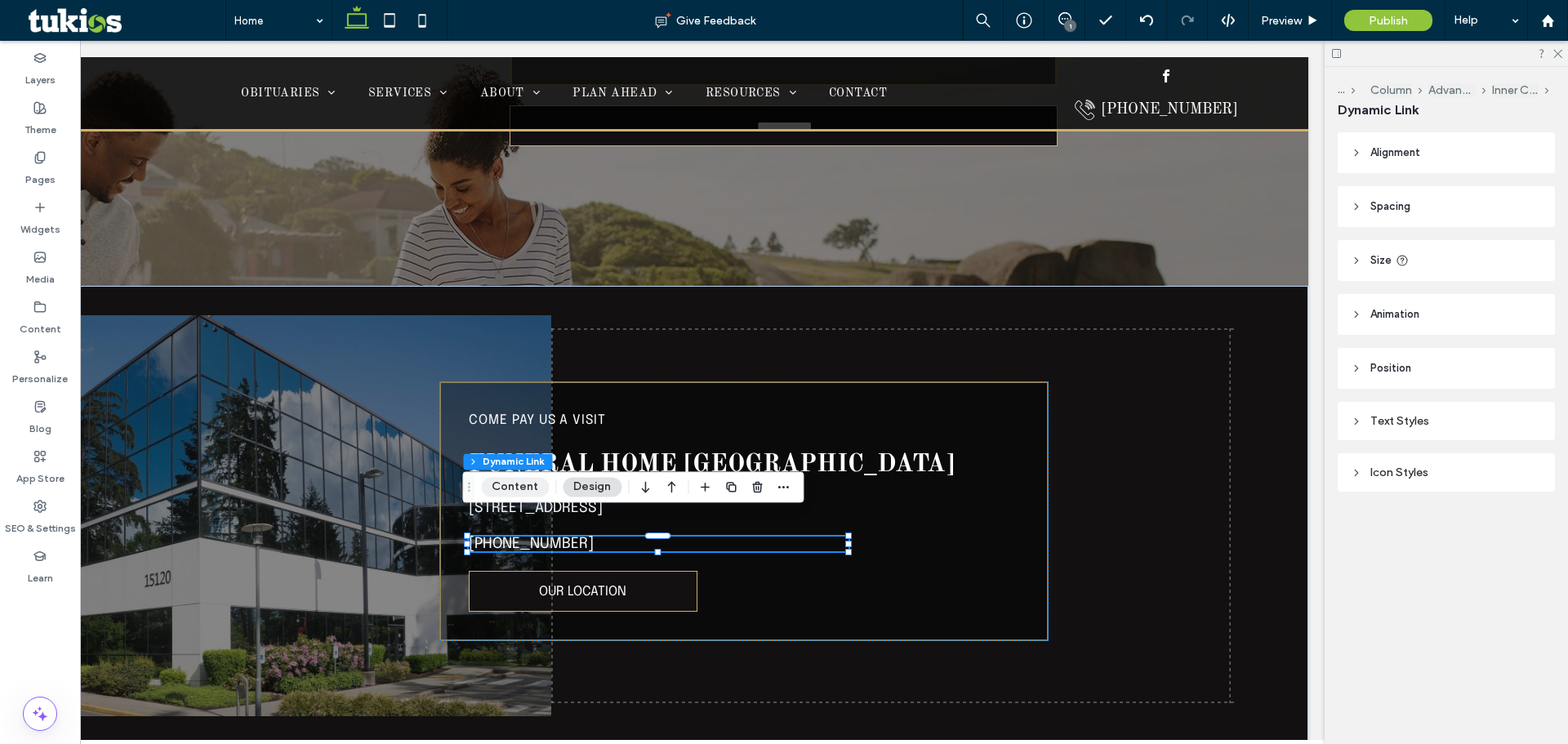
click at [521, 494] on button "Content" at bounding box center [515, 487] width 68 height 20
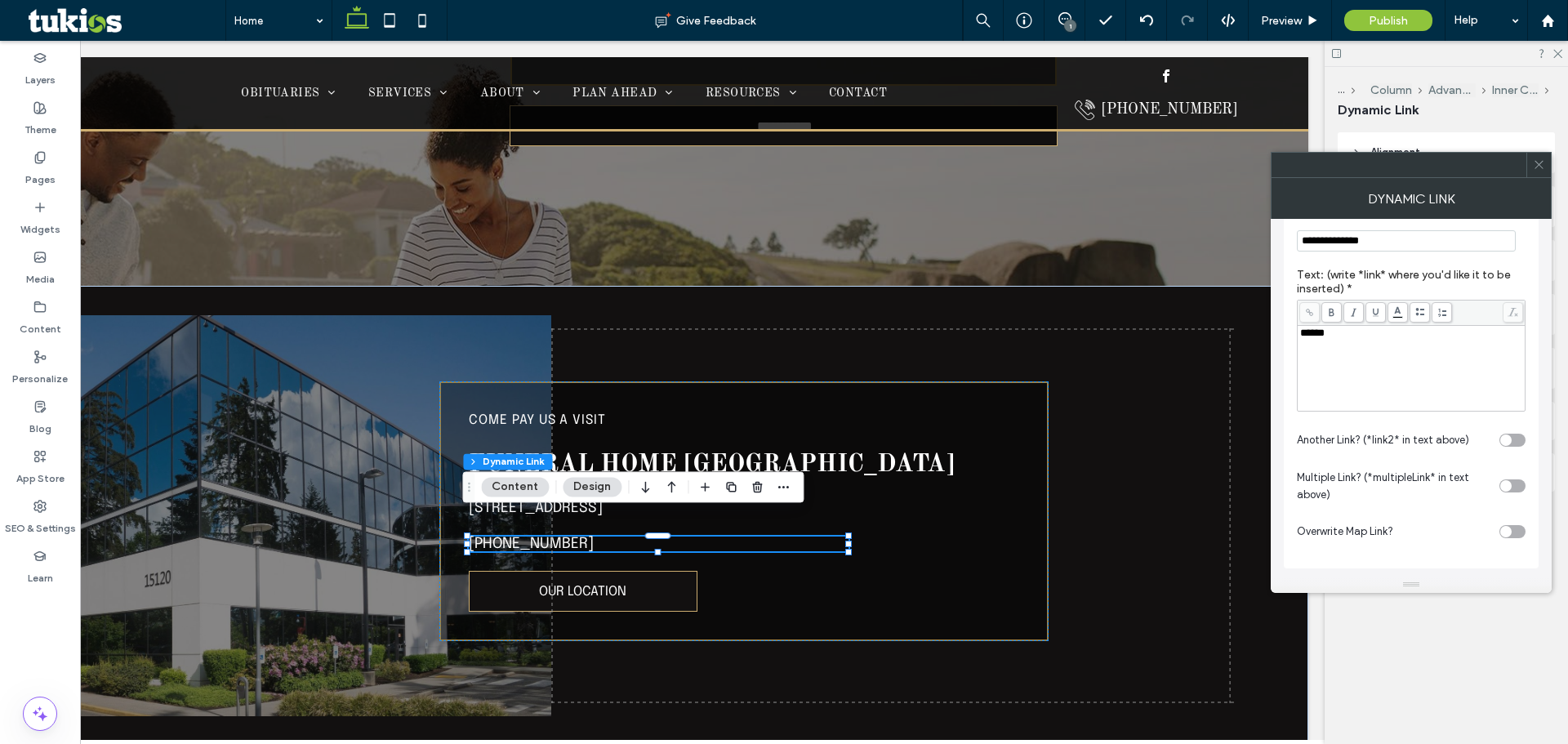
scroll to position [157, 0]
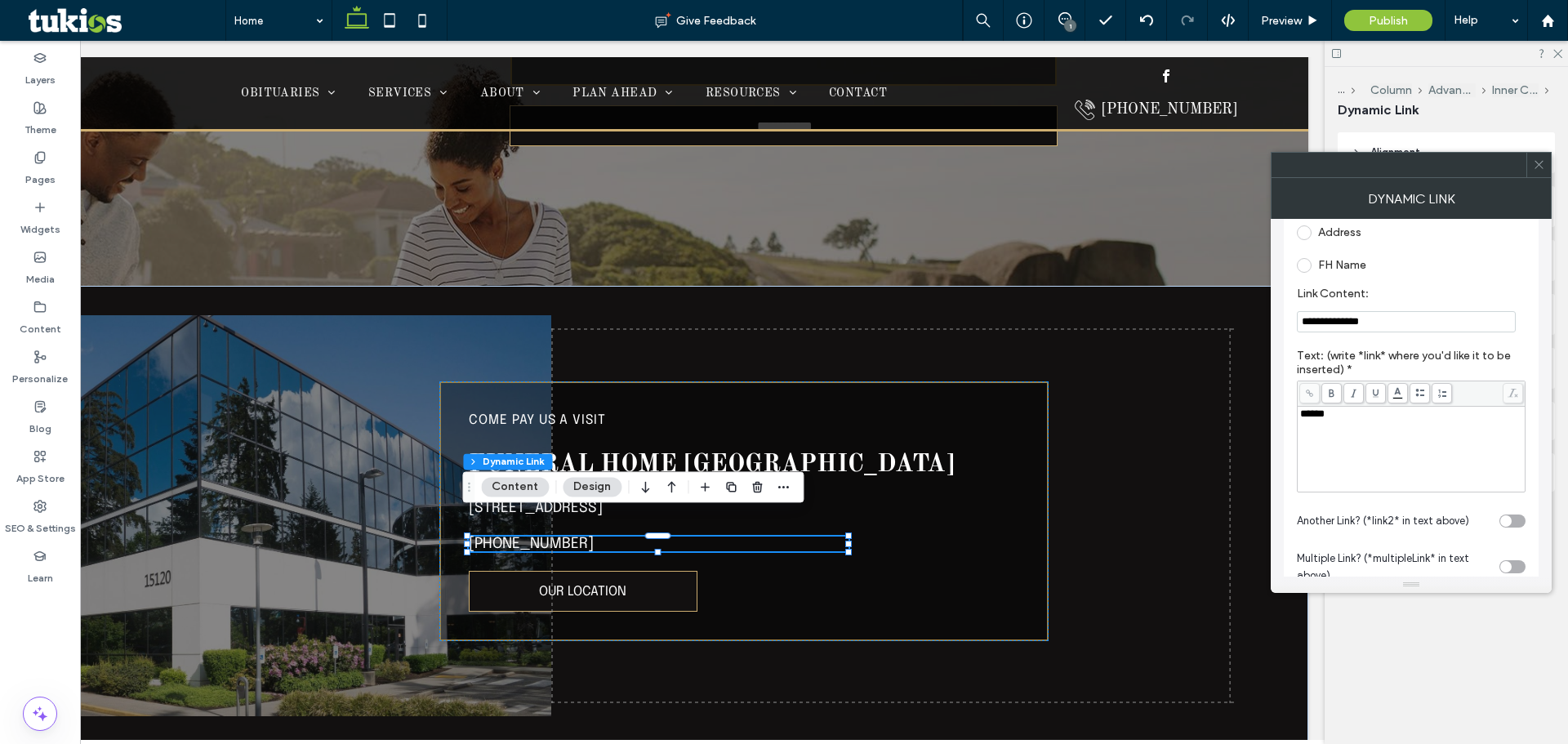
drag, startPoint x: 1337, startPoint y: 323, endPoint x: 1308, endPoint y: 327, distance: 29.3
click at [1308, 327] on input "**********" at bounding box center [1406, 322] width 219 height 21
paste input "Link Content:"
click at [1306, 320] on input "**********" at bounding box center [1406, 322] width 219 height 21
type input "**********"
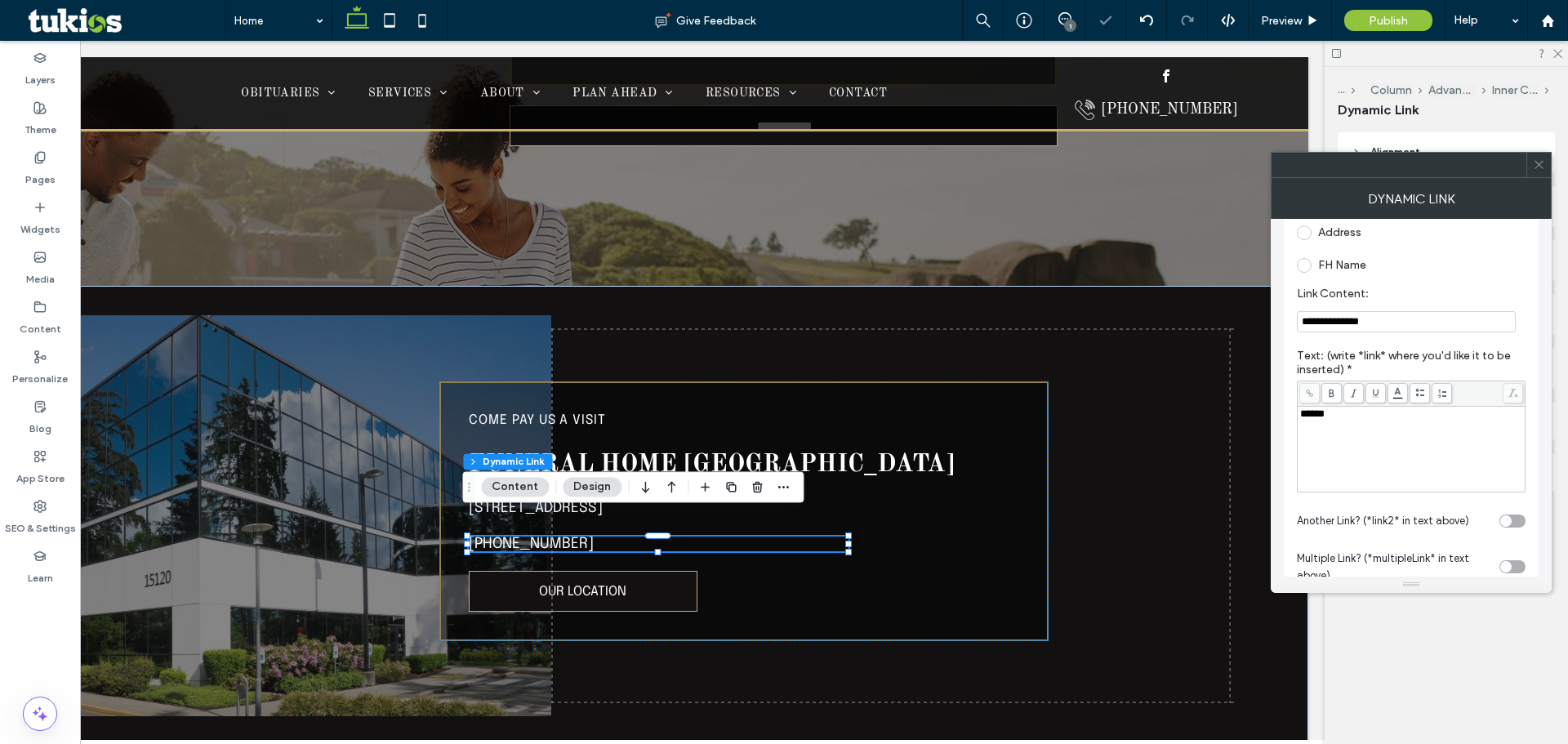
click at [1541, 161] on icon at bounding box center [1539, 164] width 12 height 12
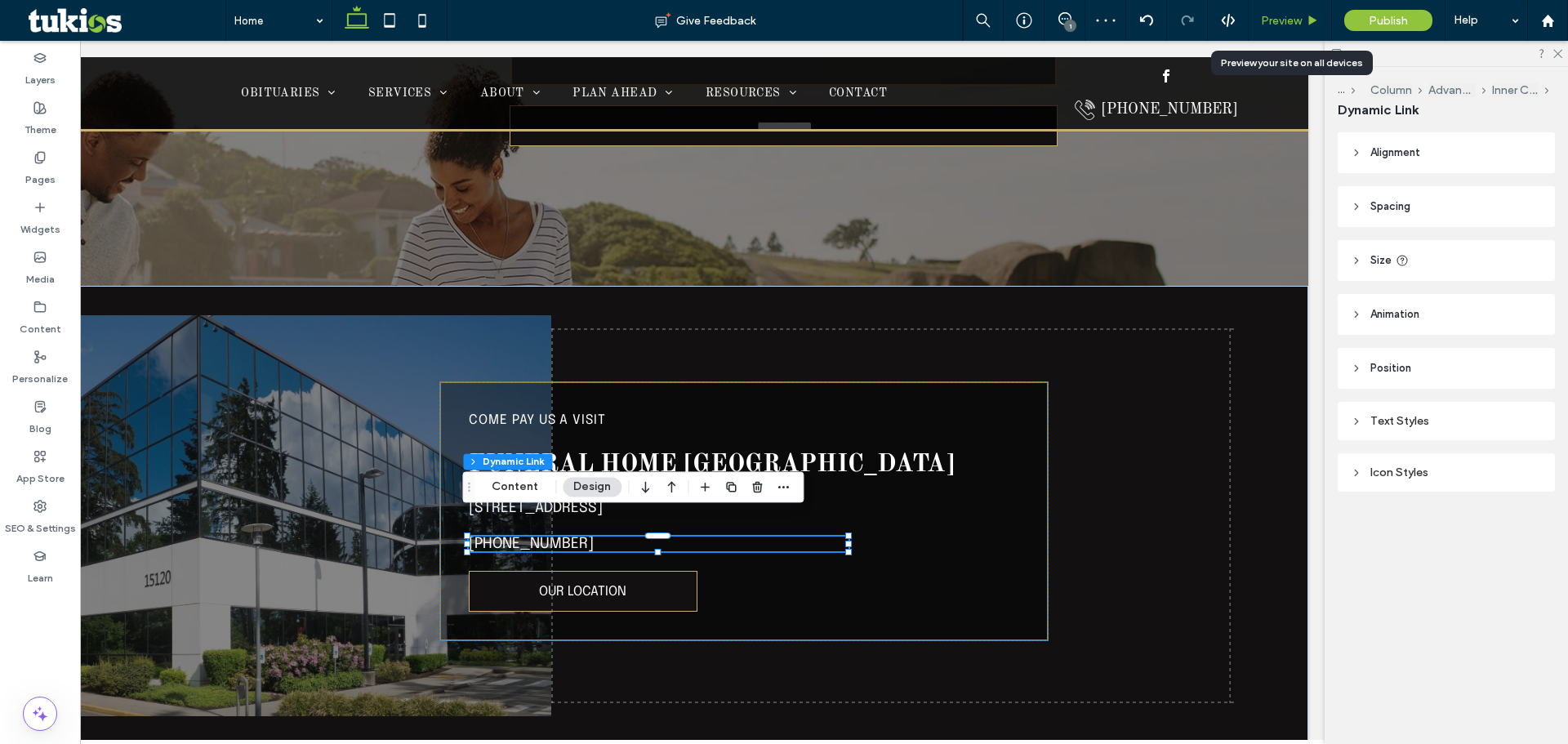
click at [1303, 26] on div "Preview" at bounding box center [1290, 21] width 83 height 14
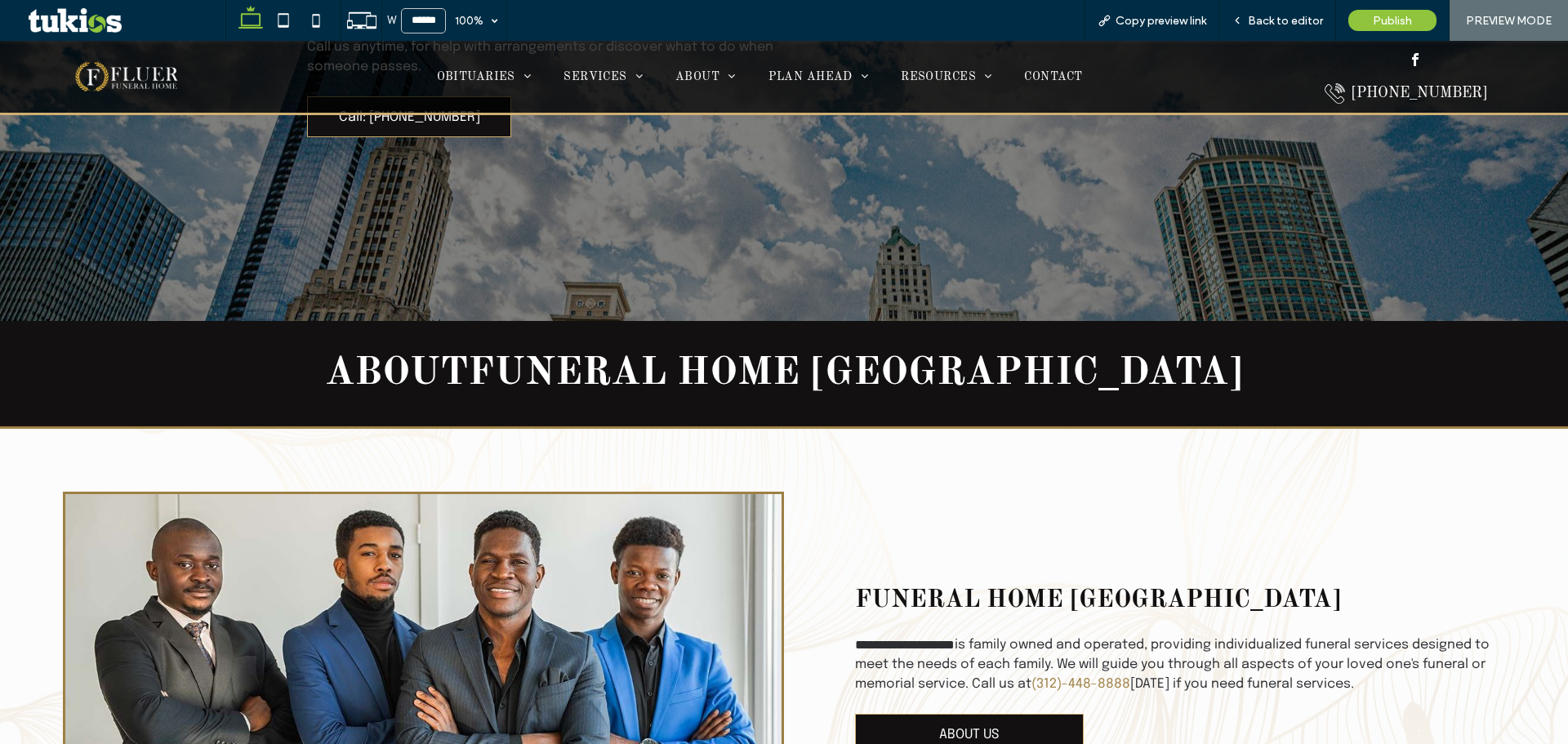
scroll to position [1969, 0]
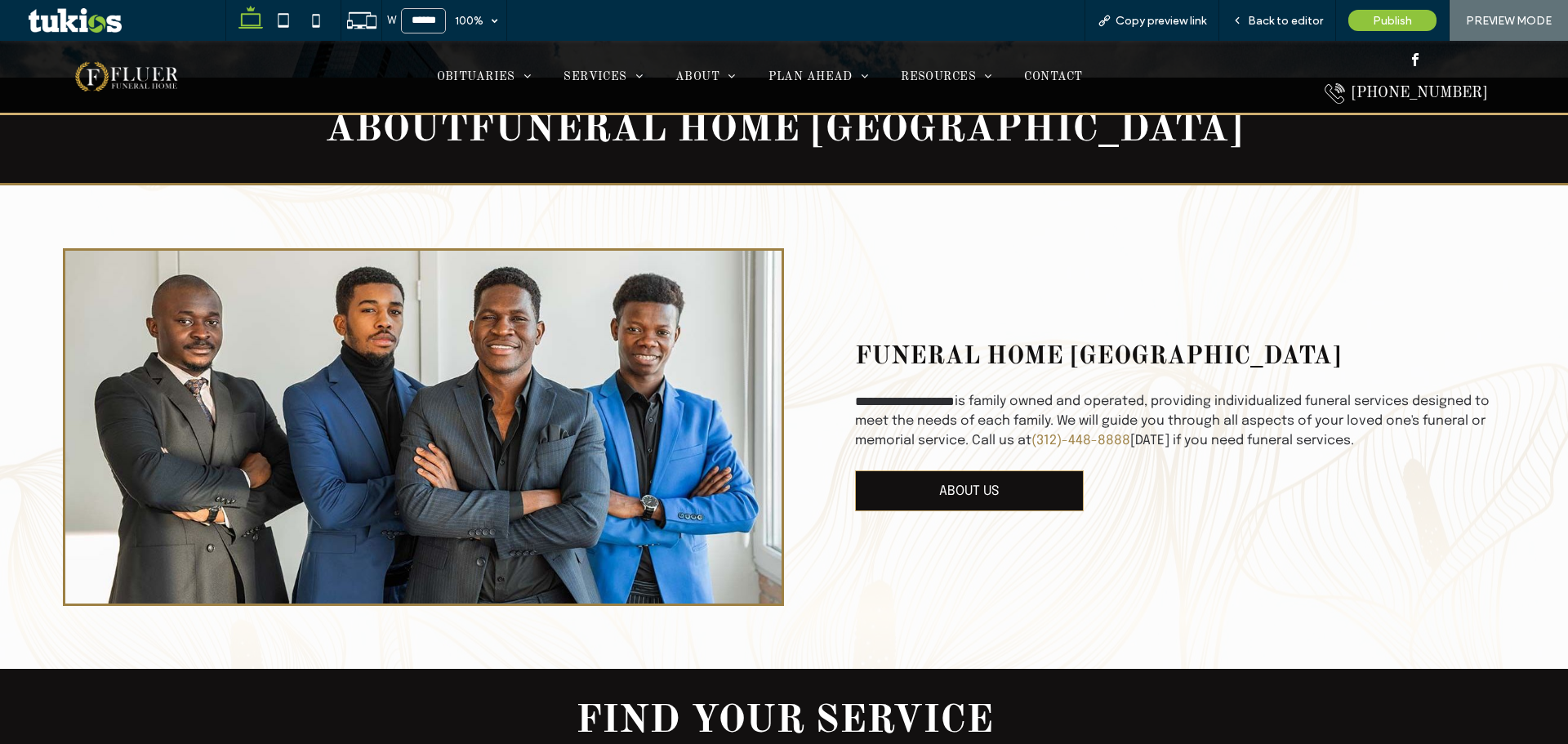
drag, startPoint x: 1124, startPoint y: 197, endPoint x: 1246, endPoint y: 80, distance: 169.0
click at [1124, 197] on div "**********" at bounding box center [784, 428] width 1568 height 484
click at [1281, 19] on span "Back to editor" at bounding box center [1285, 21] width 75 height 14
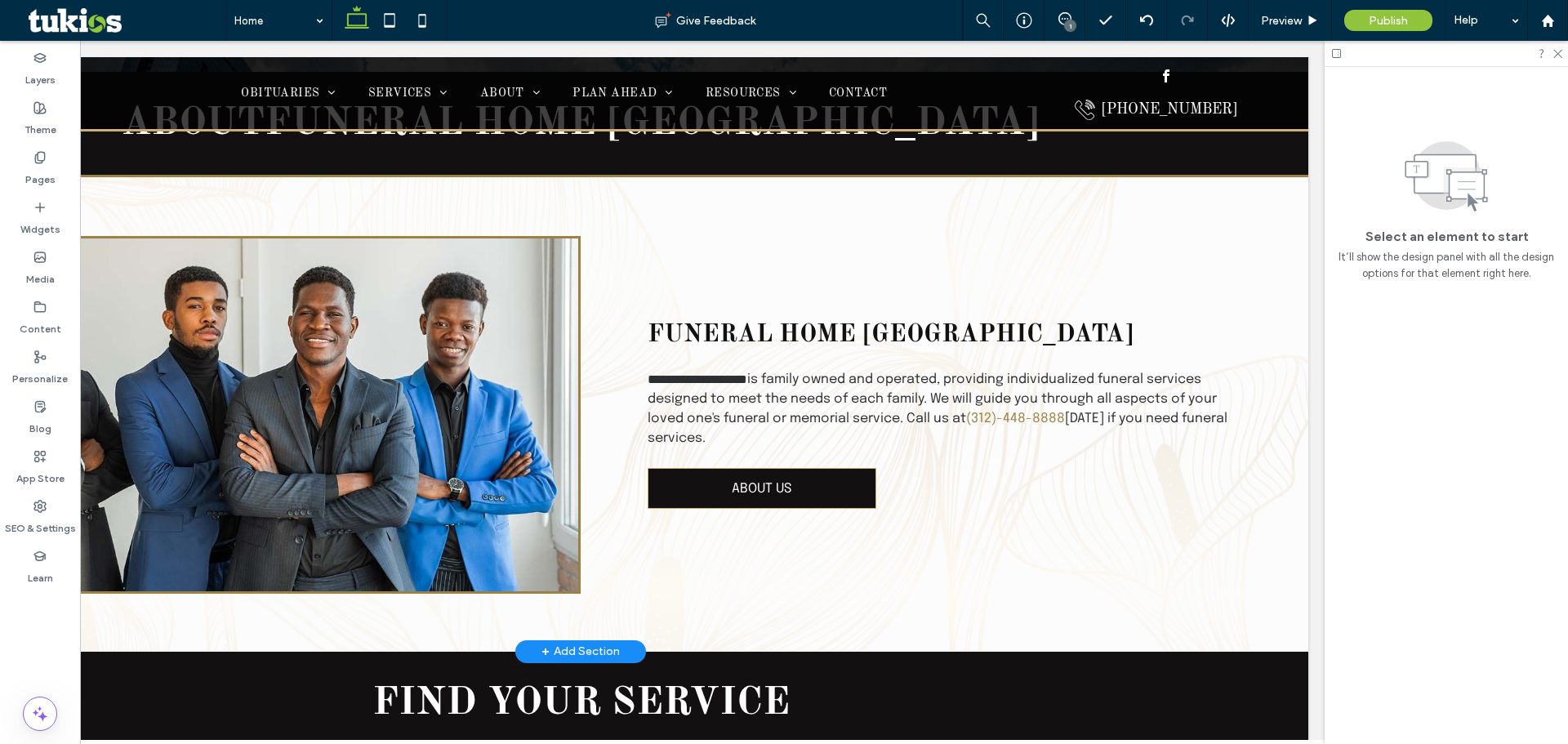
scroll to position [1950, 0]
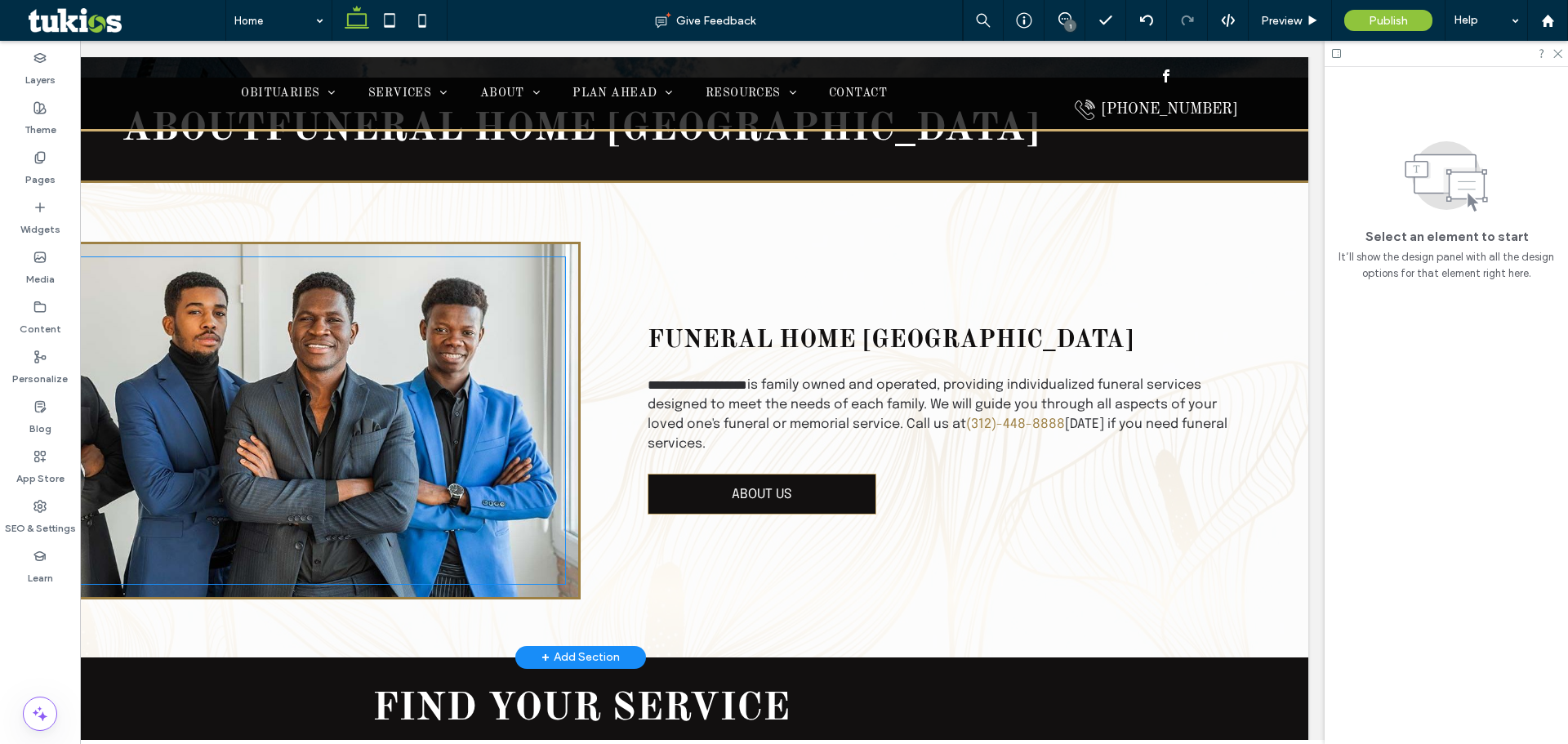
click at [284, 435] on div at bounding box center [246, 421] width 639 height 327
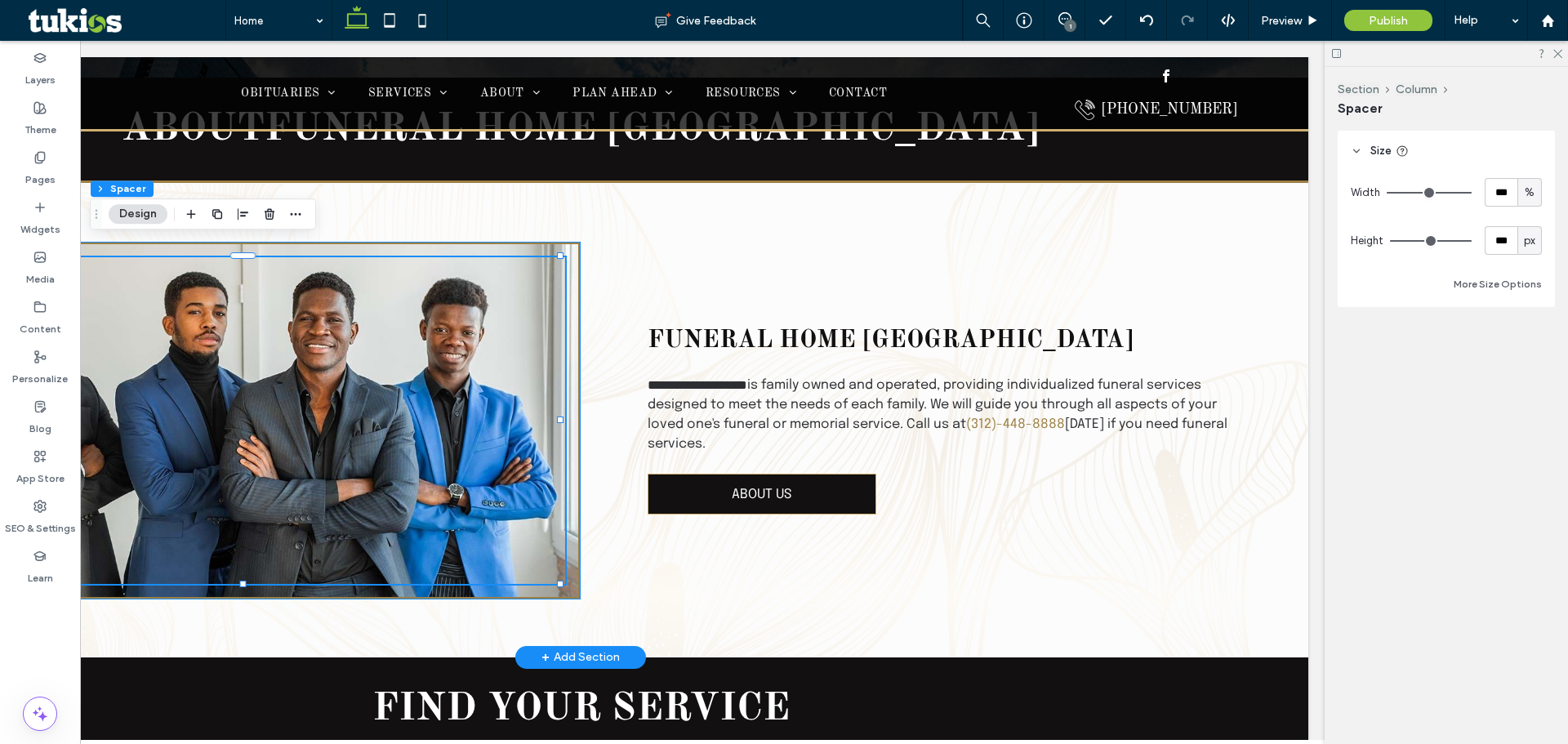
click at [388, 242] on div at bounding box center [245, 420] width 670 height 358
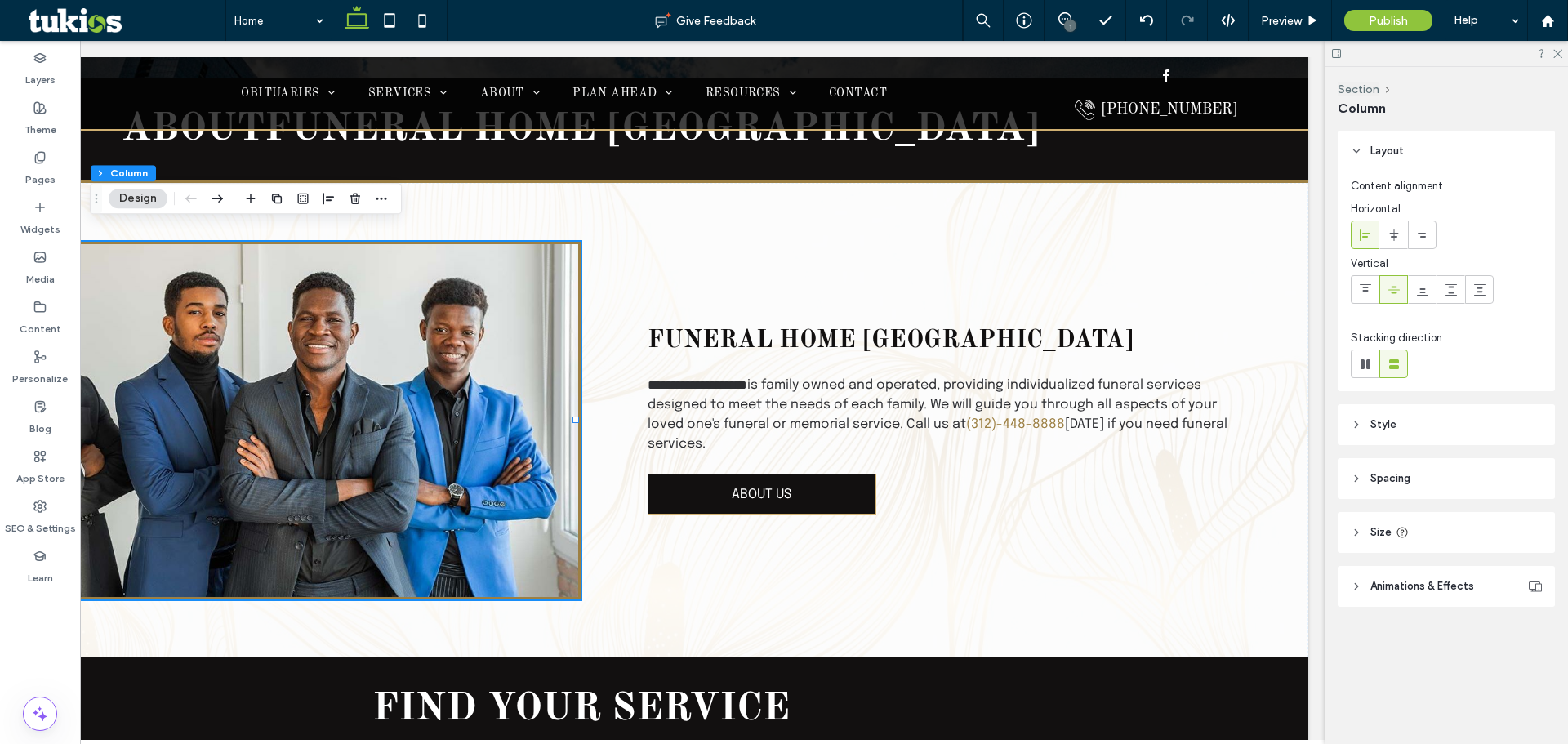
click at [1409, 430] on header "Style" at bounding box center [1446, 424] width 217 height 40
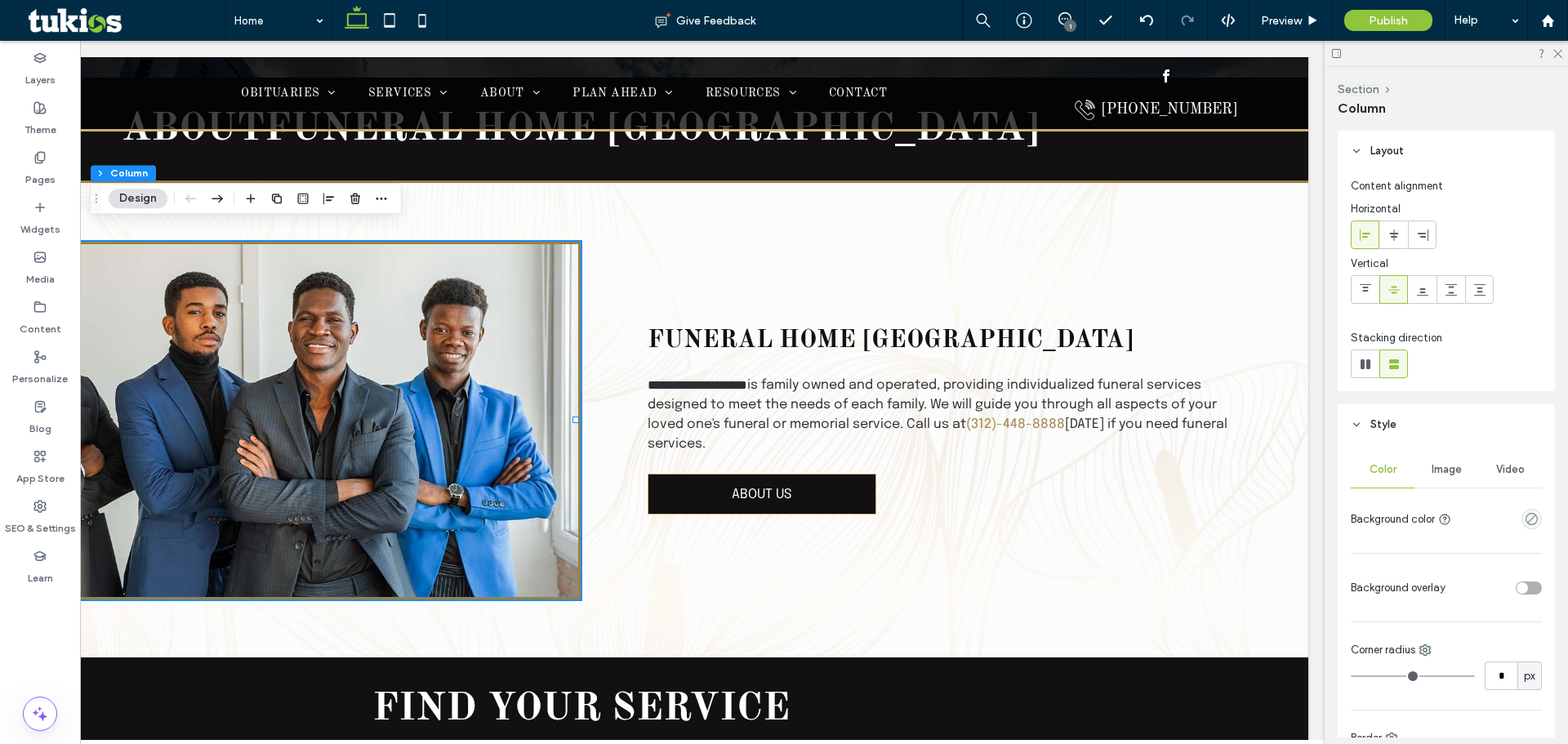
click at [1443, 470] on span "Image" at bounding box center [1447, 470] width 31 height 13
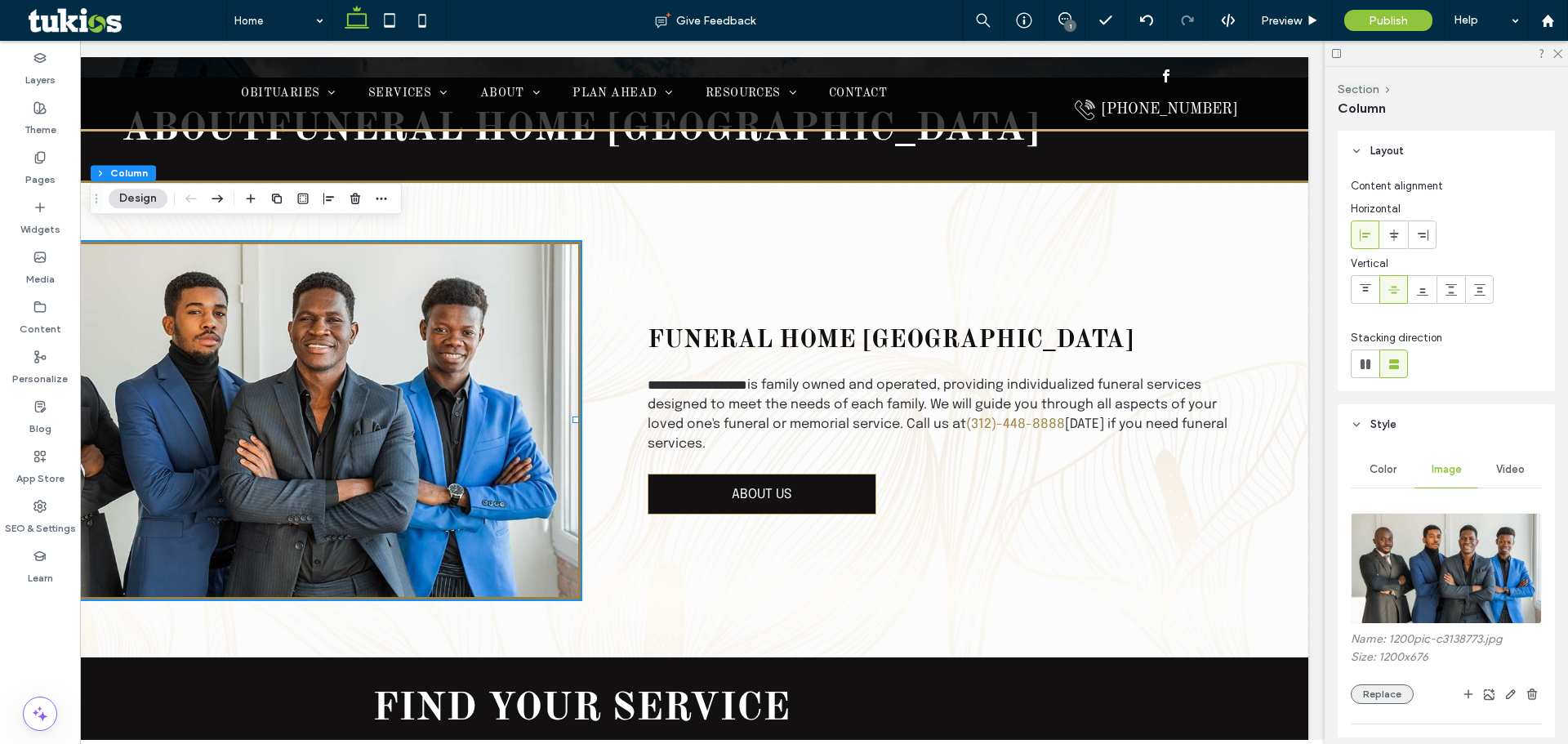
click at [1406, 698] on button "Replace" at bounding box center [1382, 694] width 63 height 20
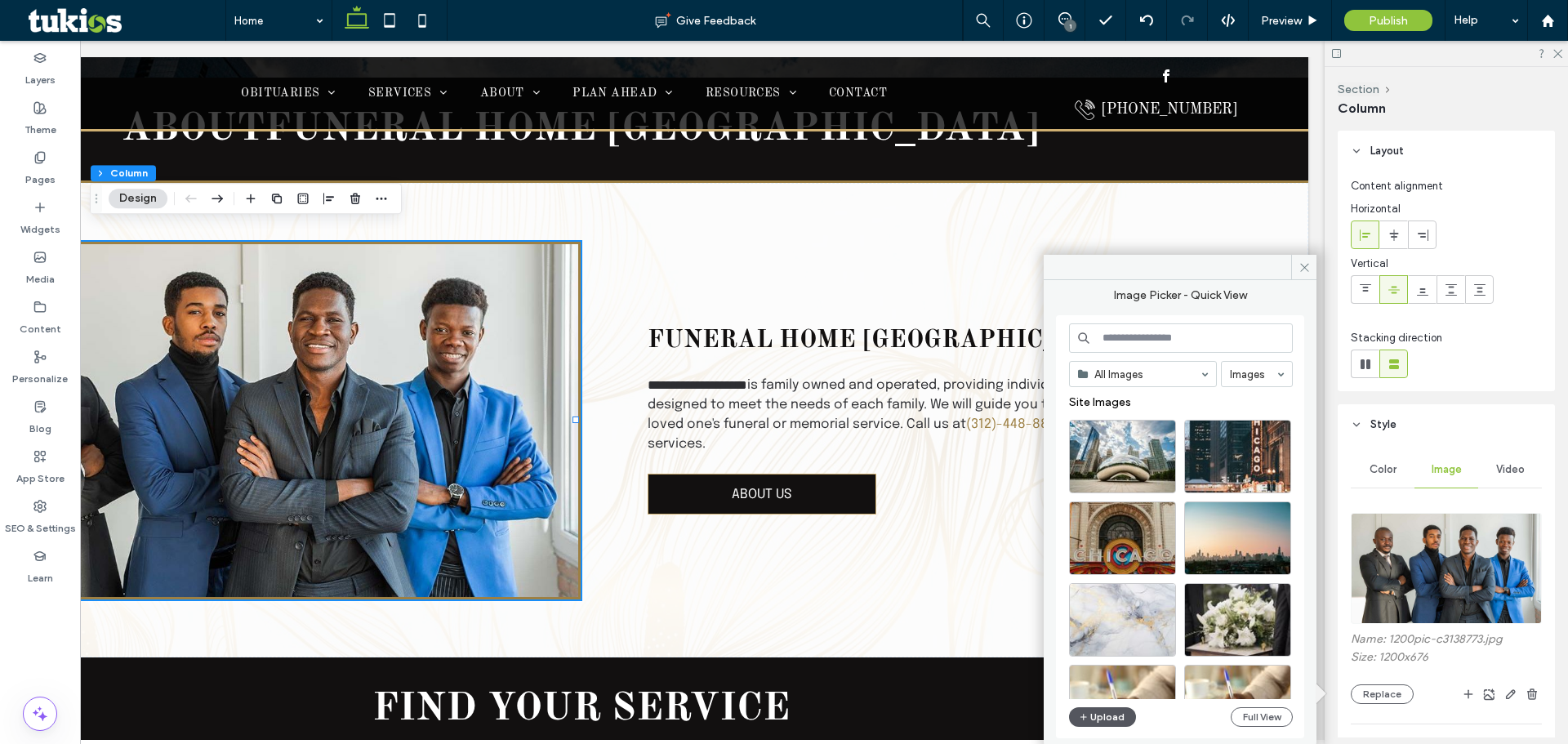
click at [1091, 722] on button "Upload" at bounding box center [1102, 718] width 67 height 20
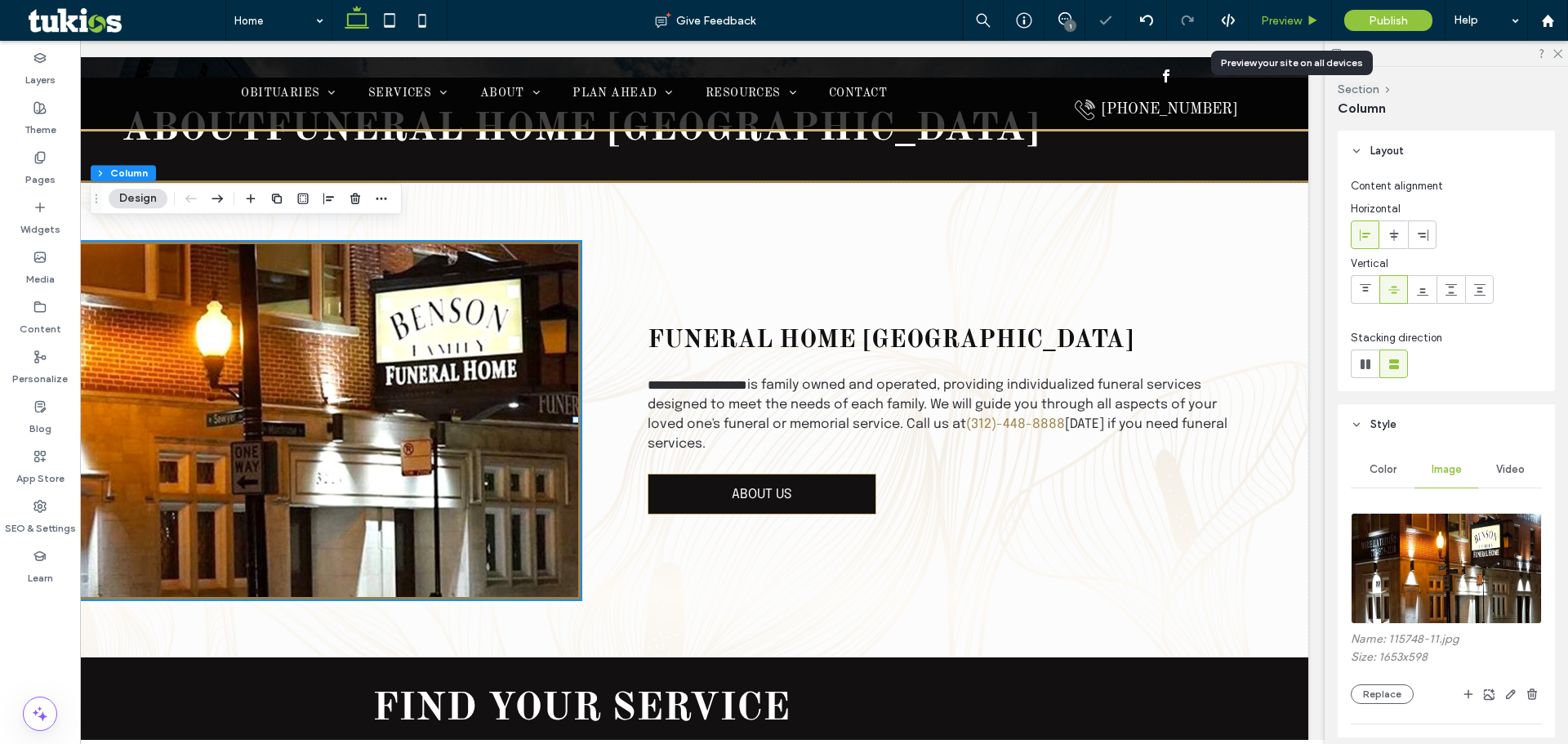
click at [1296, 22] on span "Preview" at bounding box center [1281, 21] width 40 height 14
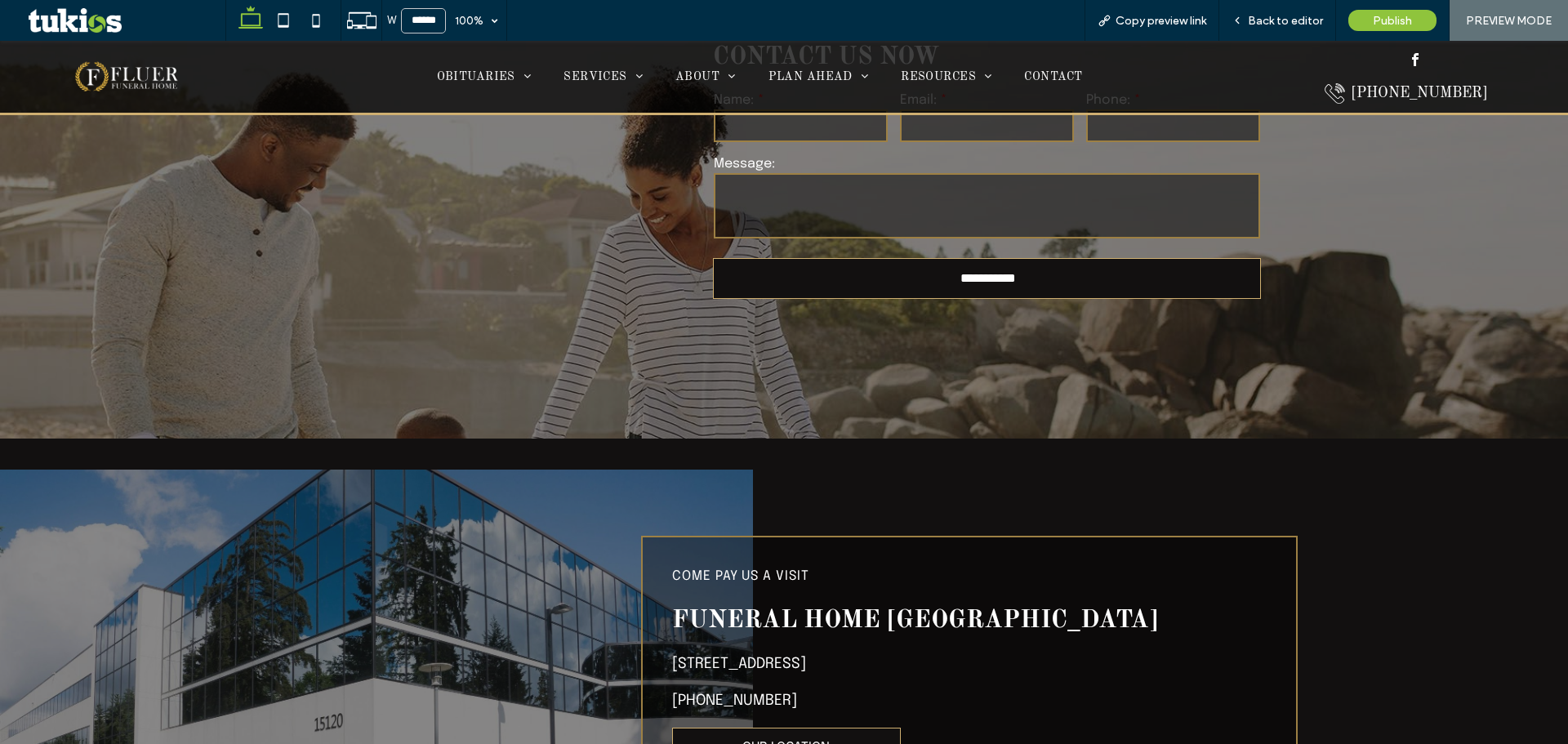
scroll to position [3929, 0]
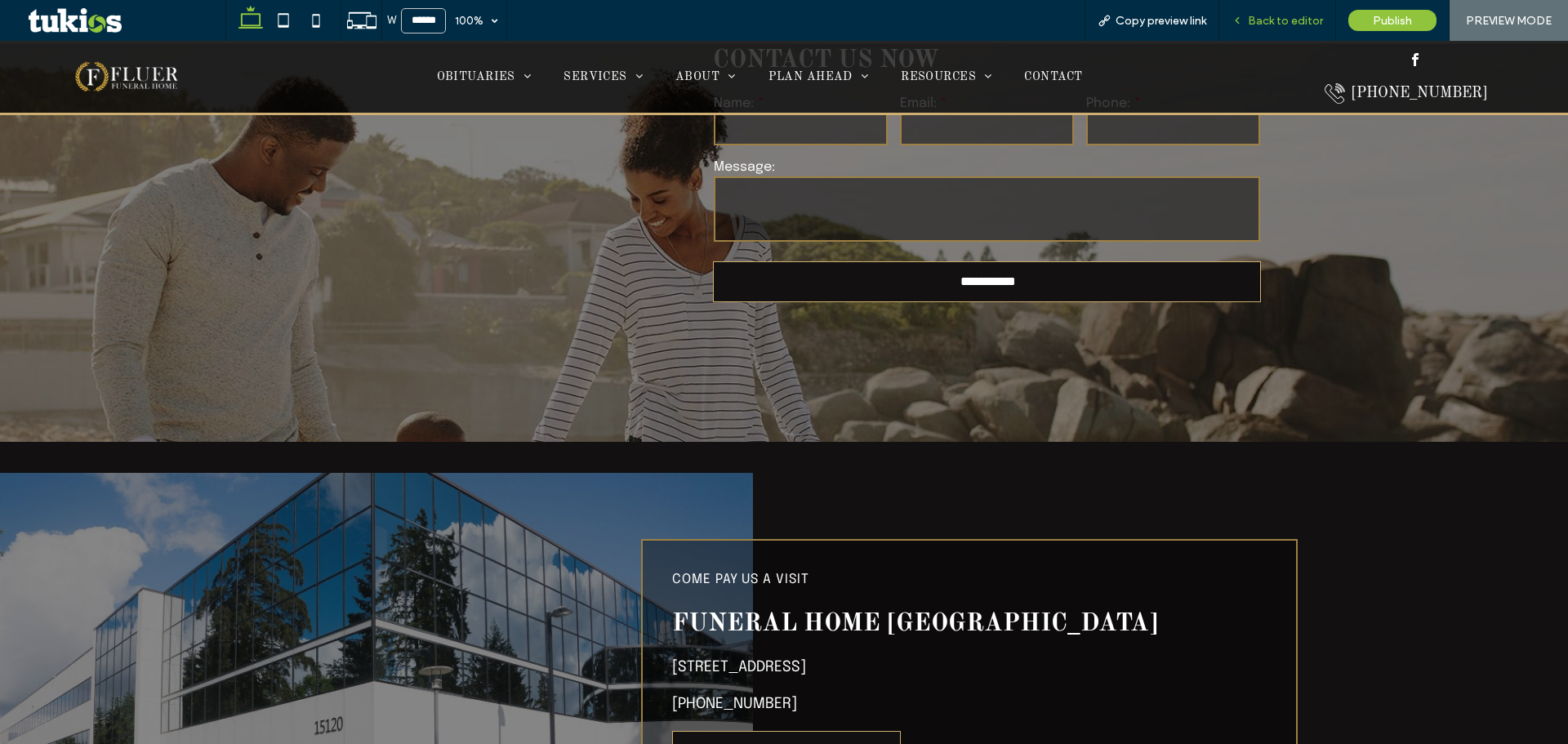
click at [1243, 22] on icon at bounding box center [1238, 21] width 12 height 12
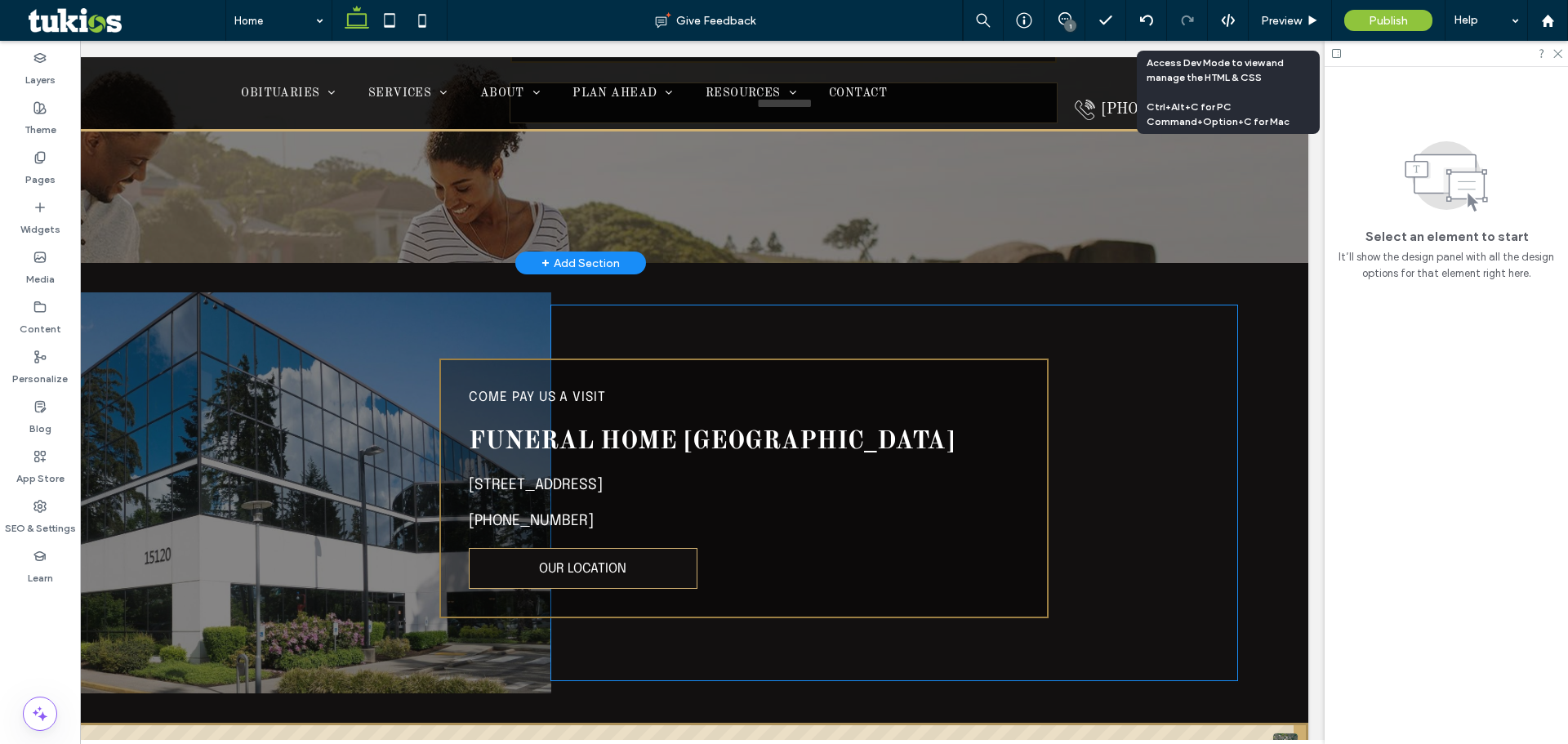
scroll to position [4336, 0]
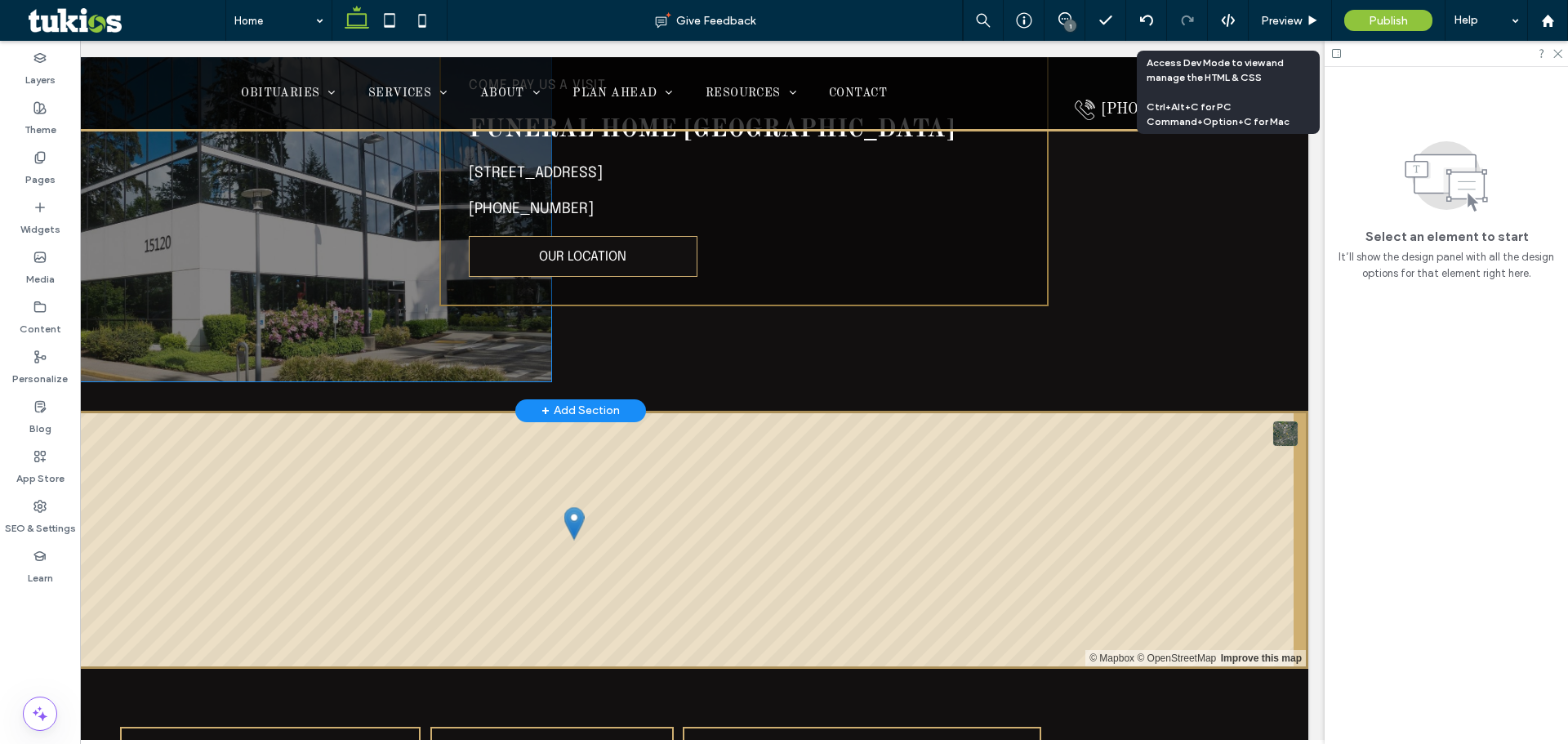
click at [331, 244] on div at bounding box center [202, 181] width 699 height 401
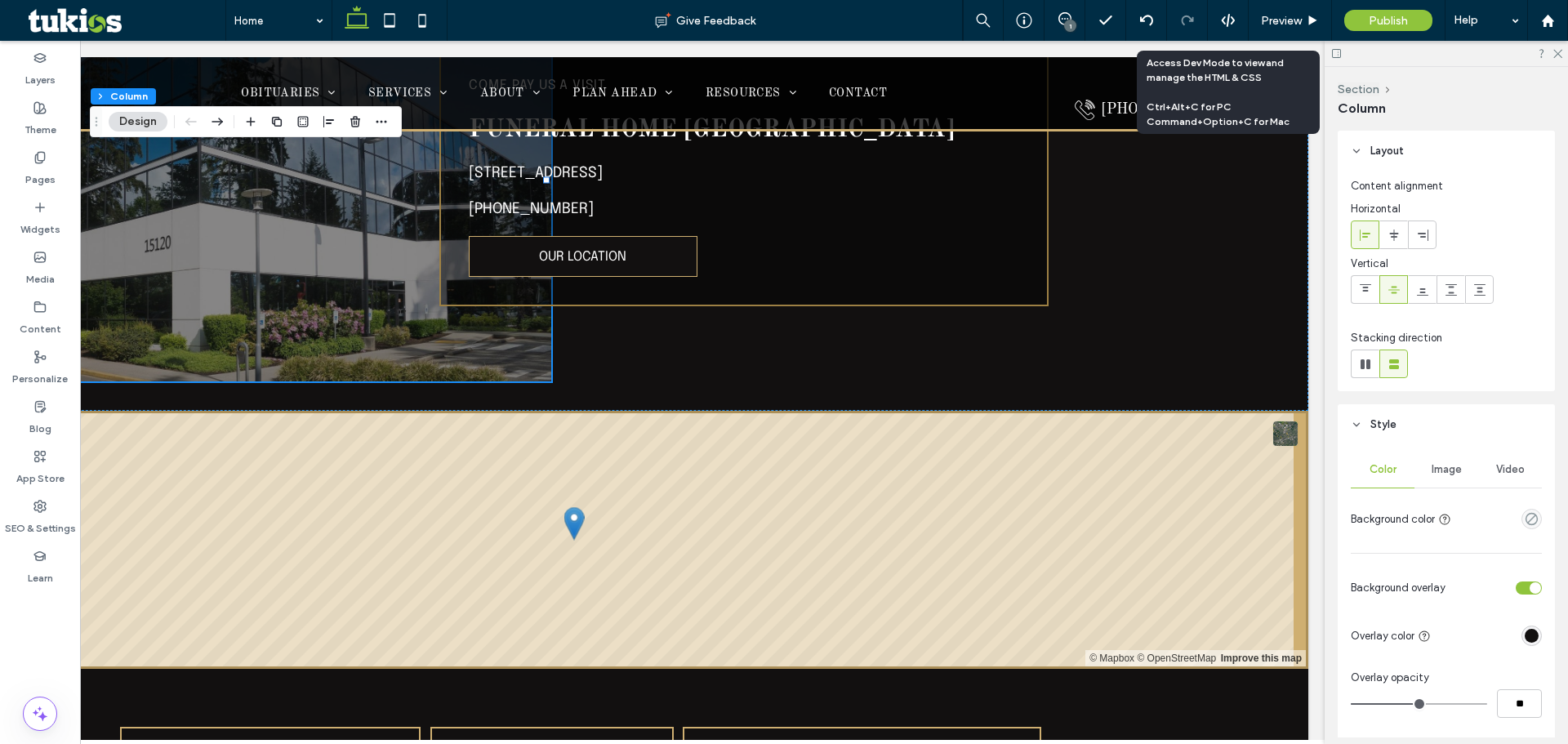
click at [1418, 472] on div "Image" at bounding box center [1446, 470] width 64 height 36
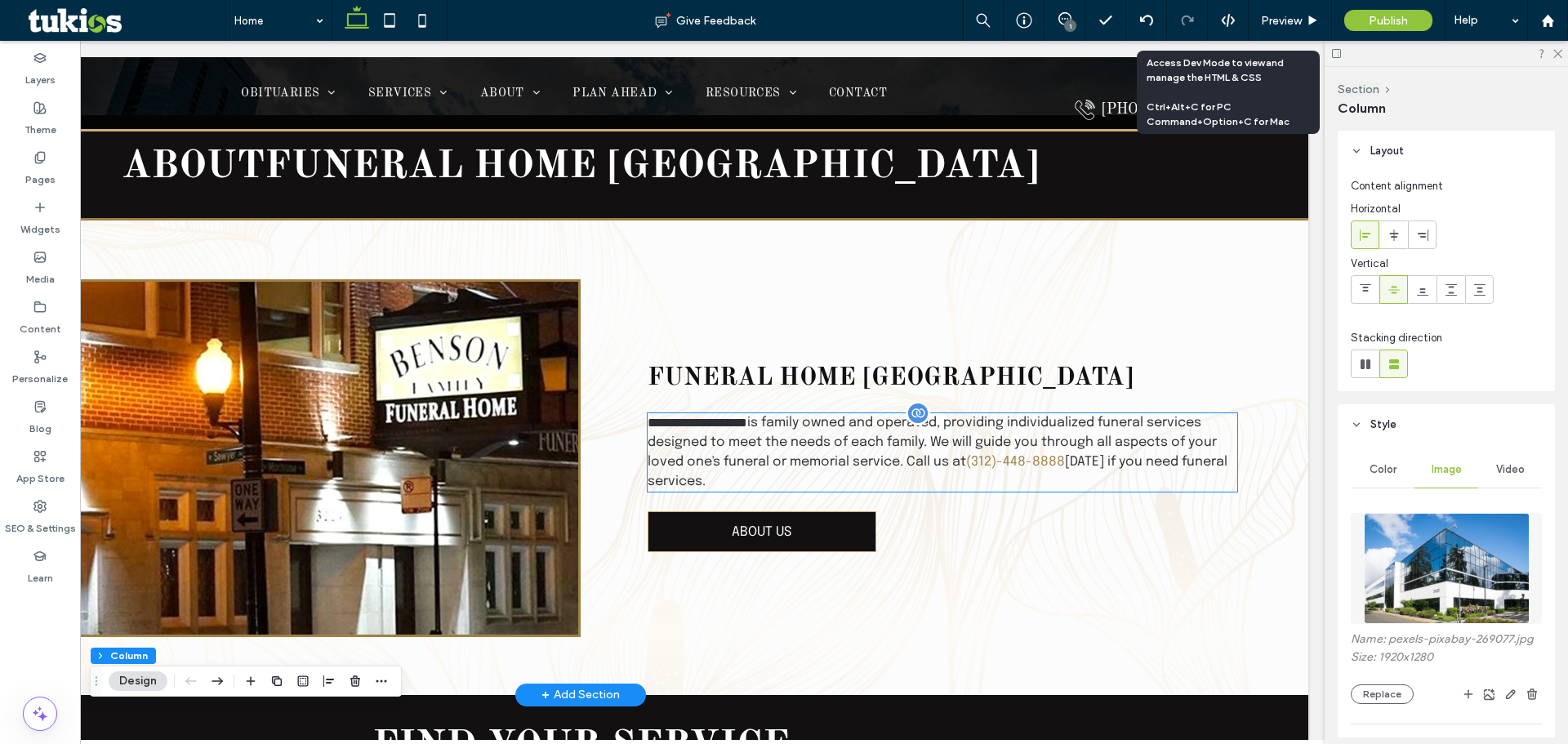
scroll to position [1975, 0]
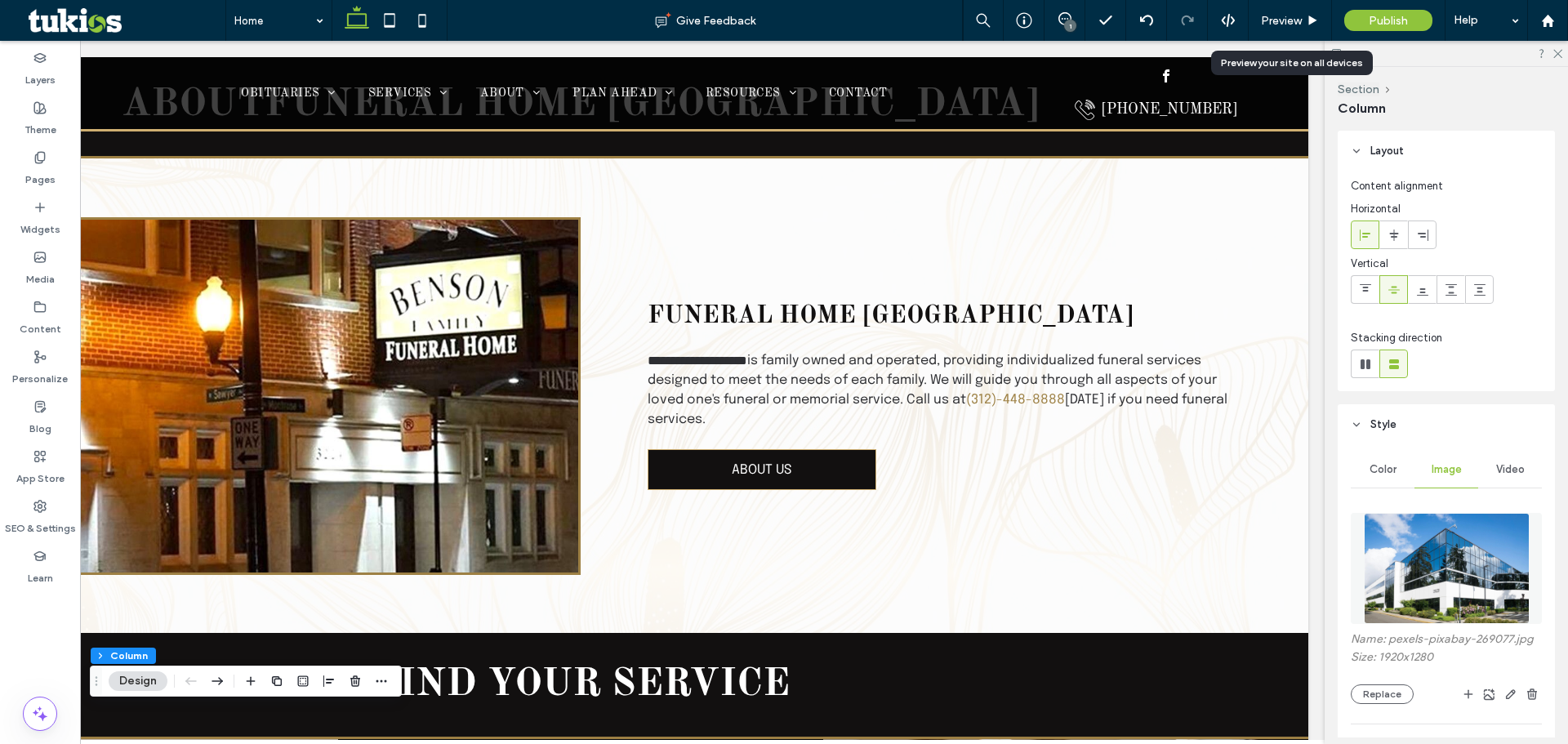
click at [1316, 21] on use at bounding box center [1314, 20] width 8 height 9
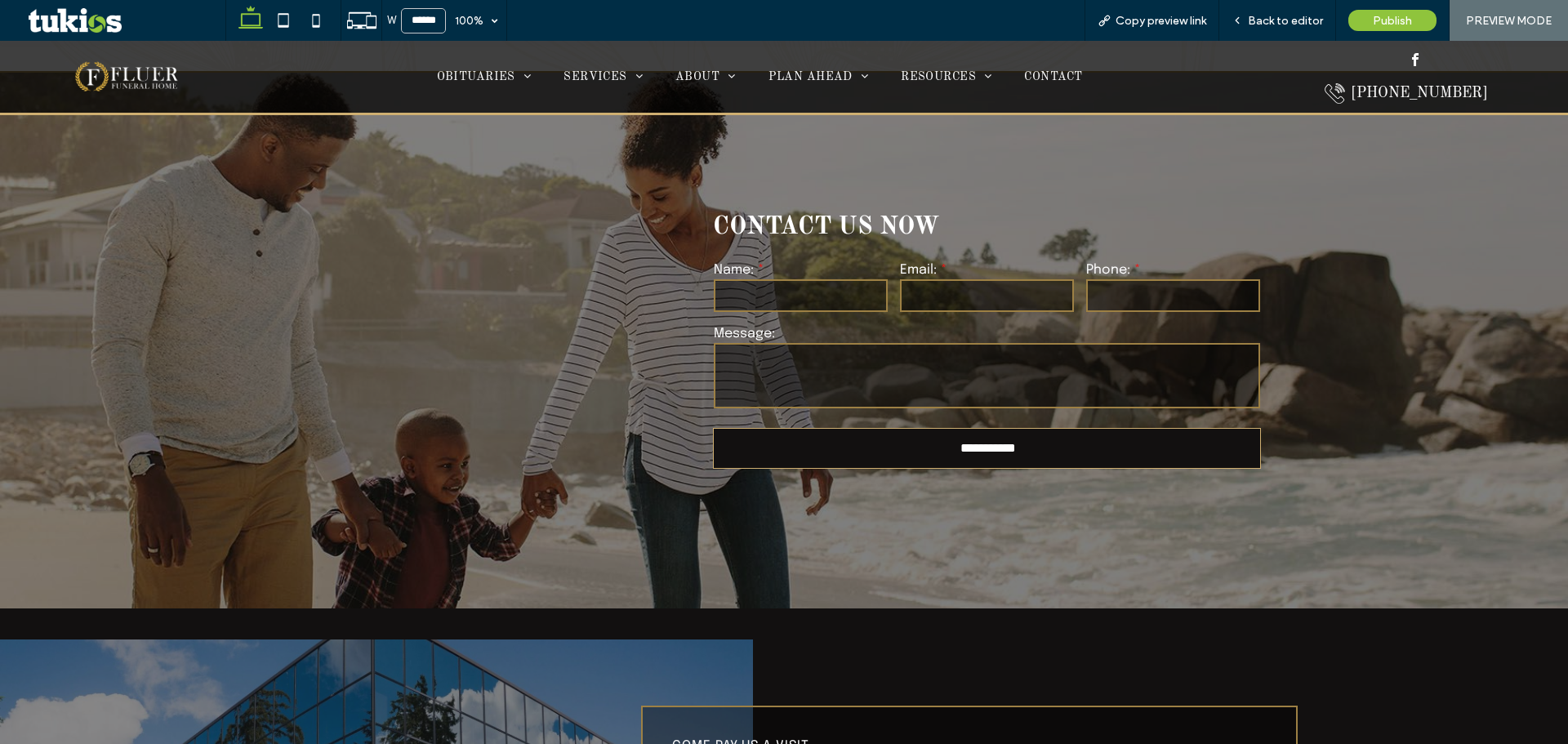
scroll to position [3708, 0]
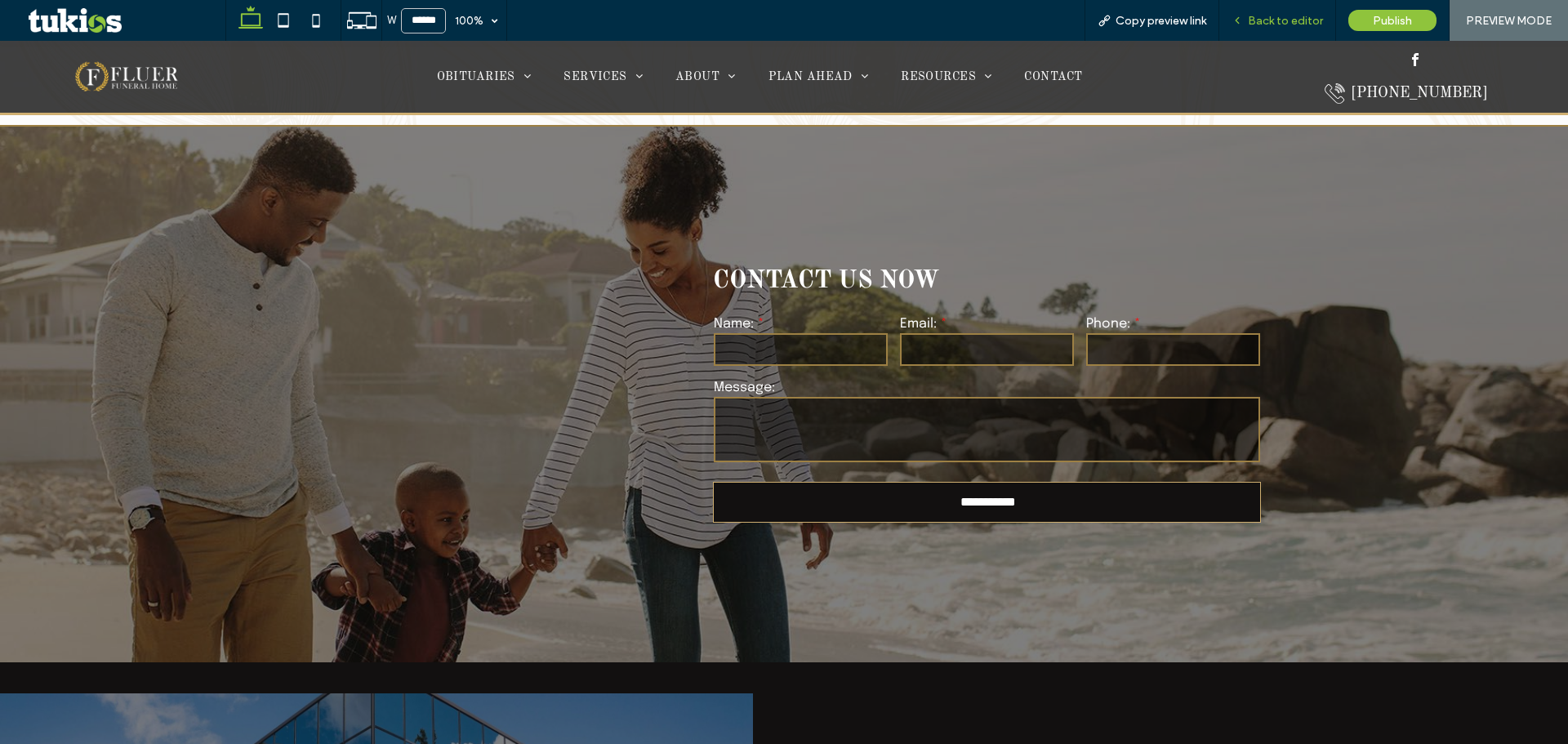
click at [1269, 12] on div "Back to editor" at bounding box center [1277, 20] width 116 height 40
click at [1267, 17] on span "Back to editor" at bounding box center [1285, 21] width 75 height 14
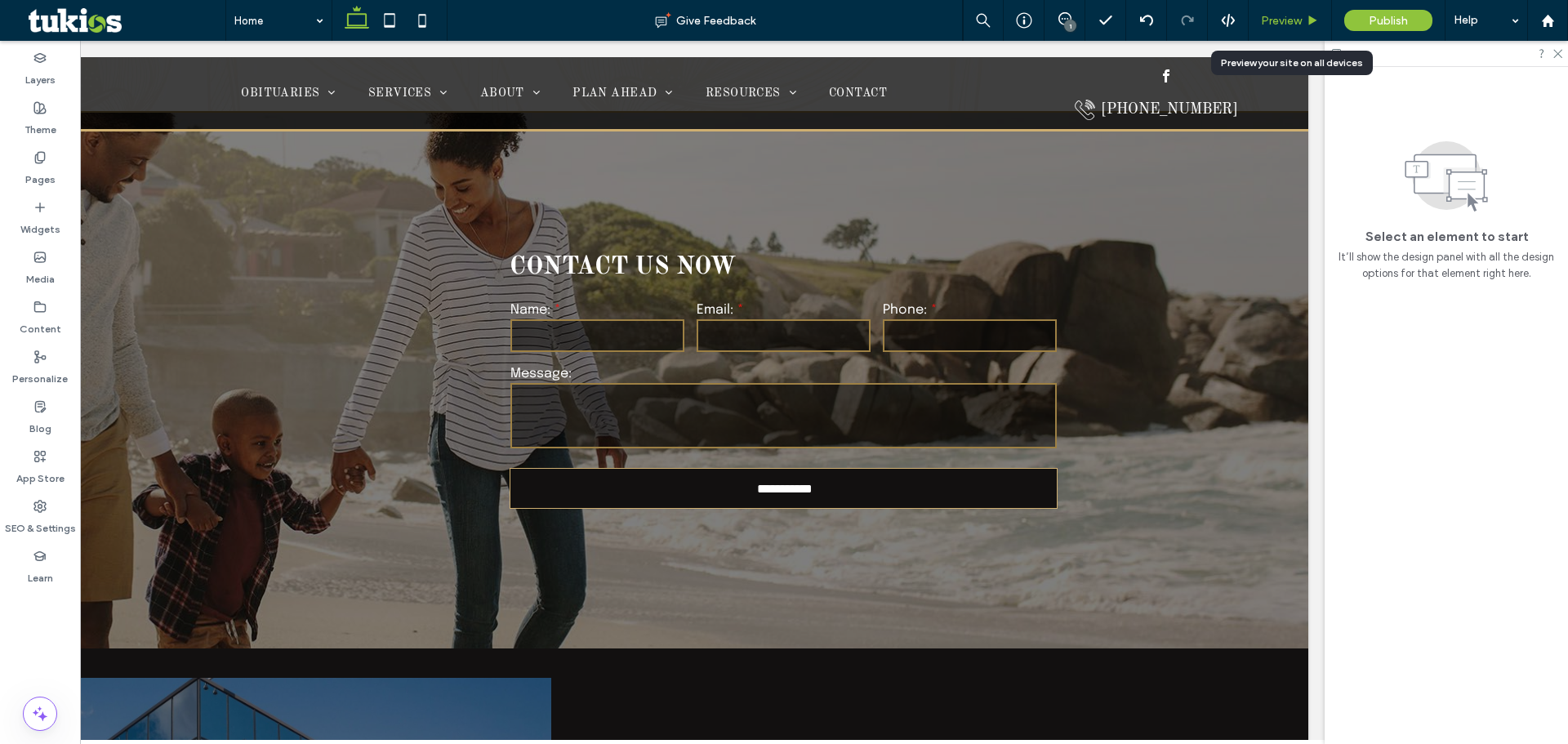
click at [1273, 18] on span "Preview" at bounding box center [1281, 21] width 40 height 14
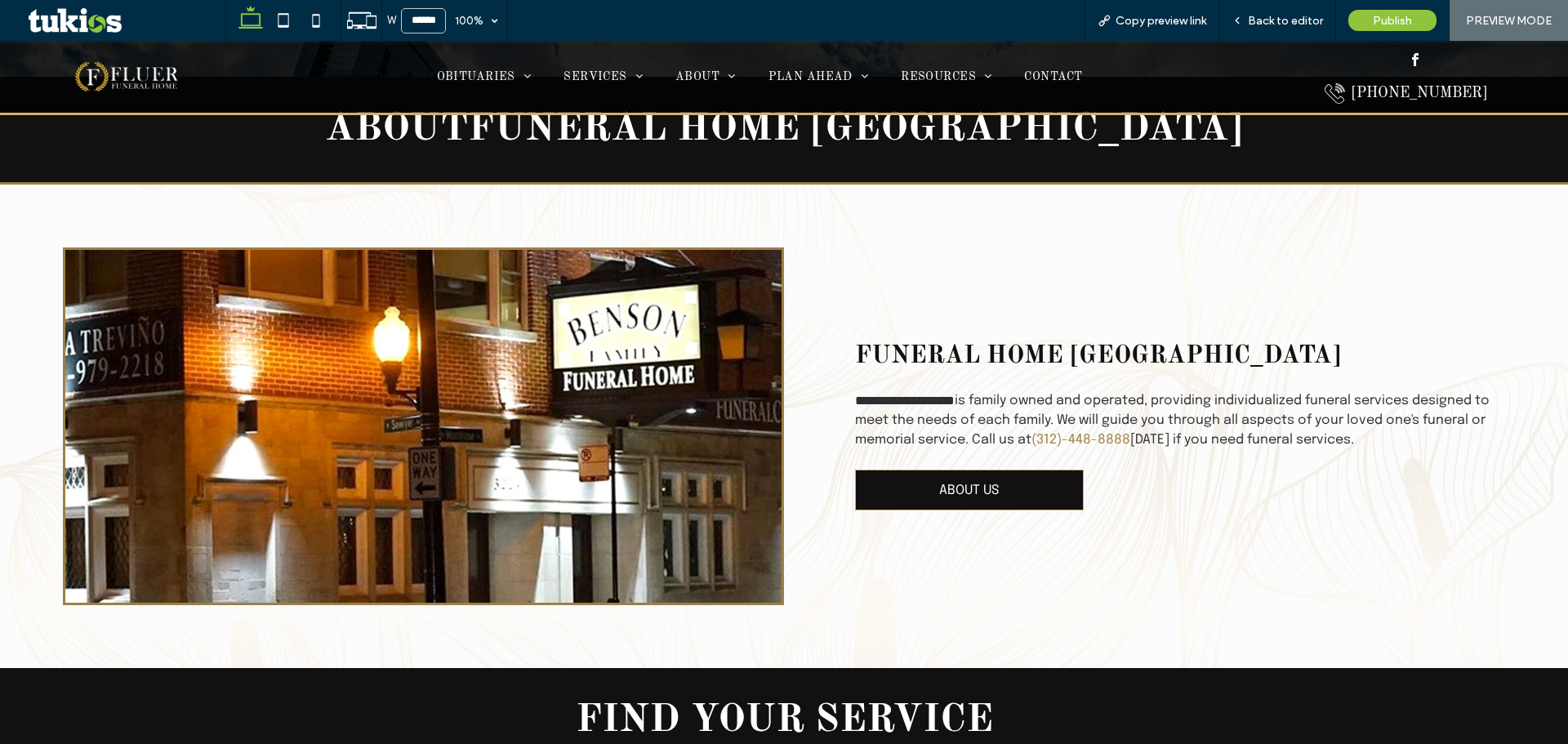
scroll to position [1993, 0]
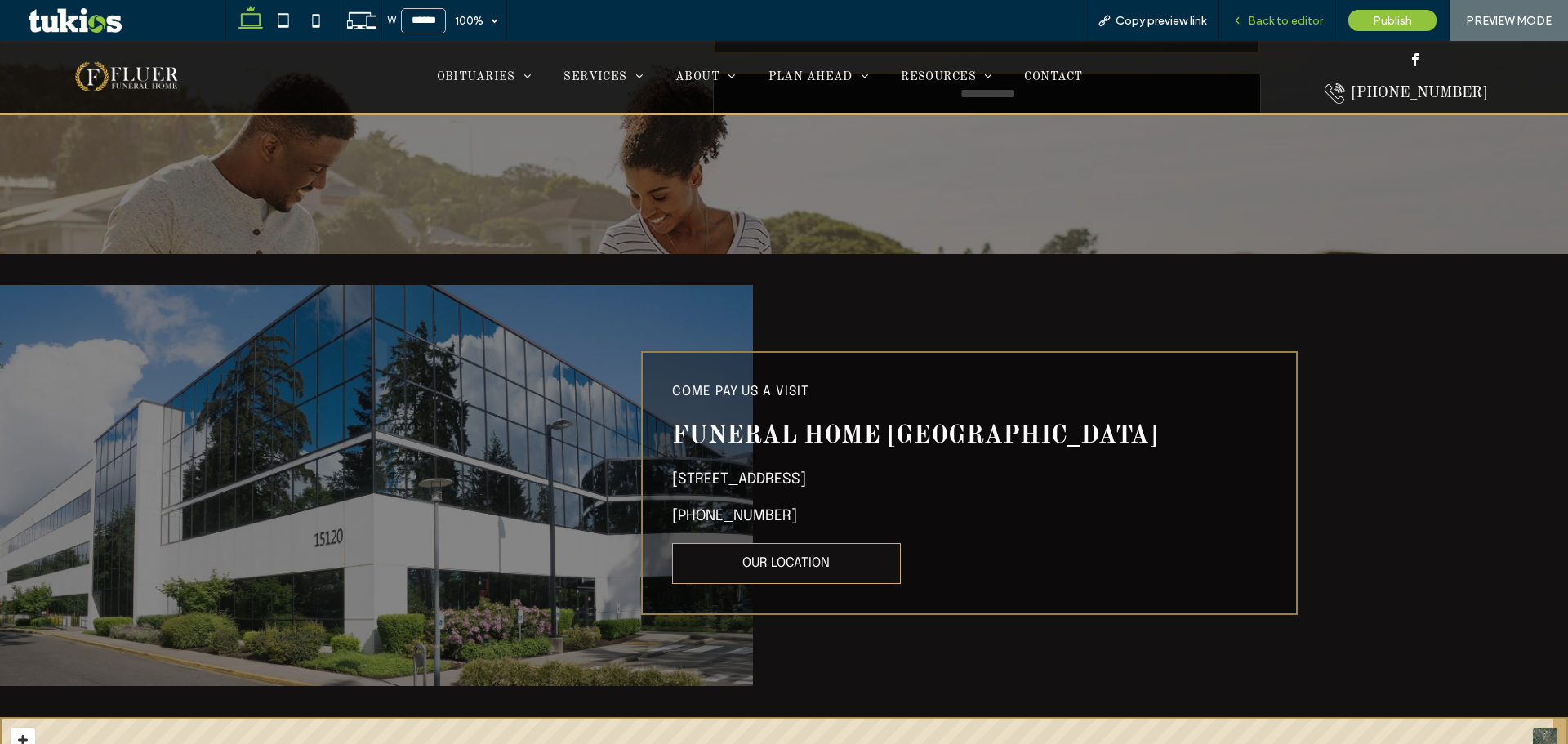
click at [1242, 21] on icon at bounding box center [1238, 21] width 12 height 12
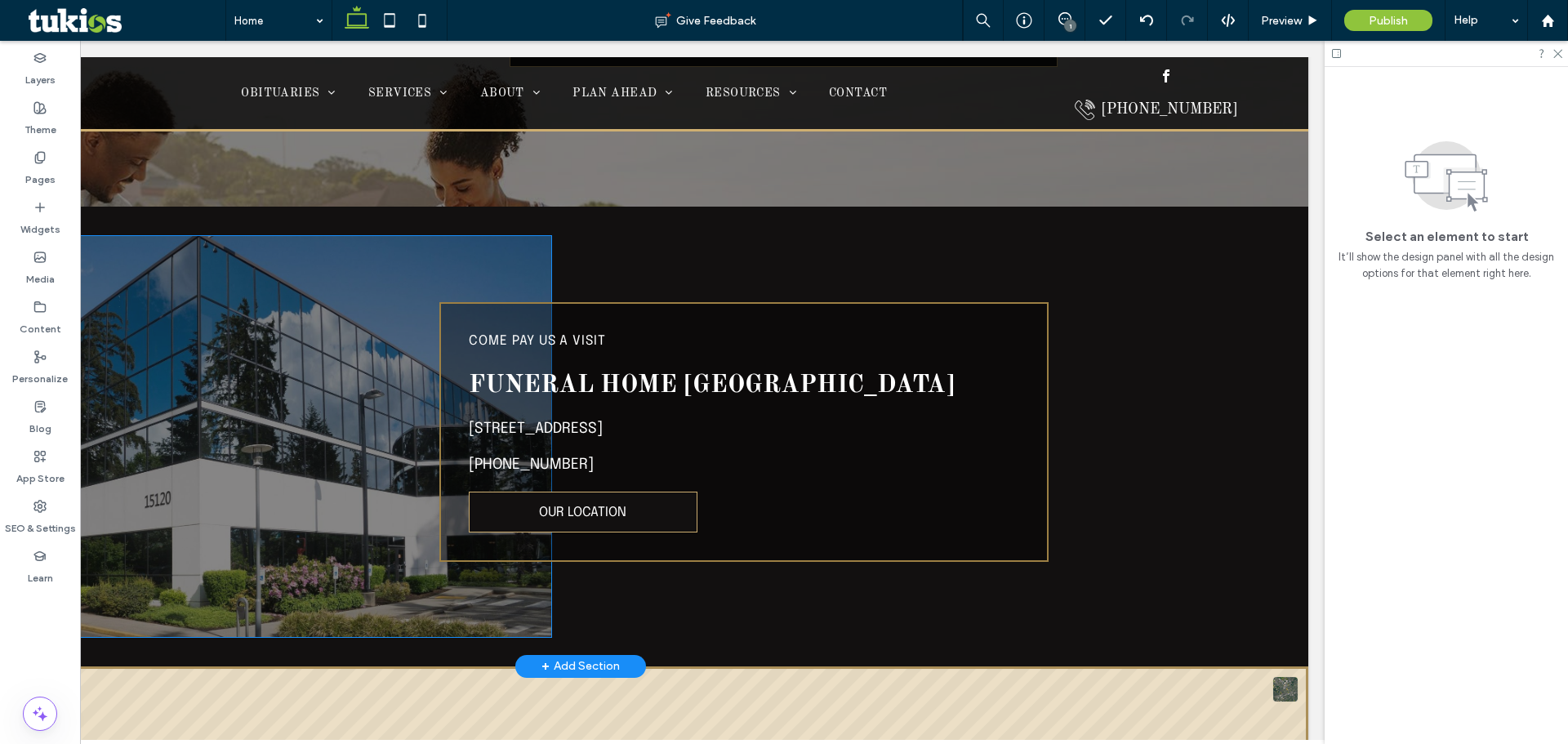
scroll to position [4034, 0]
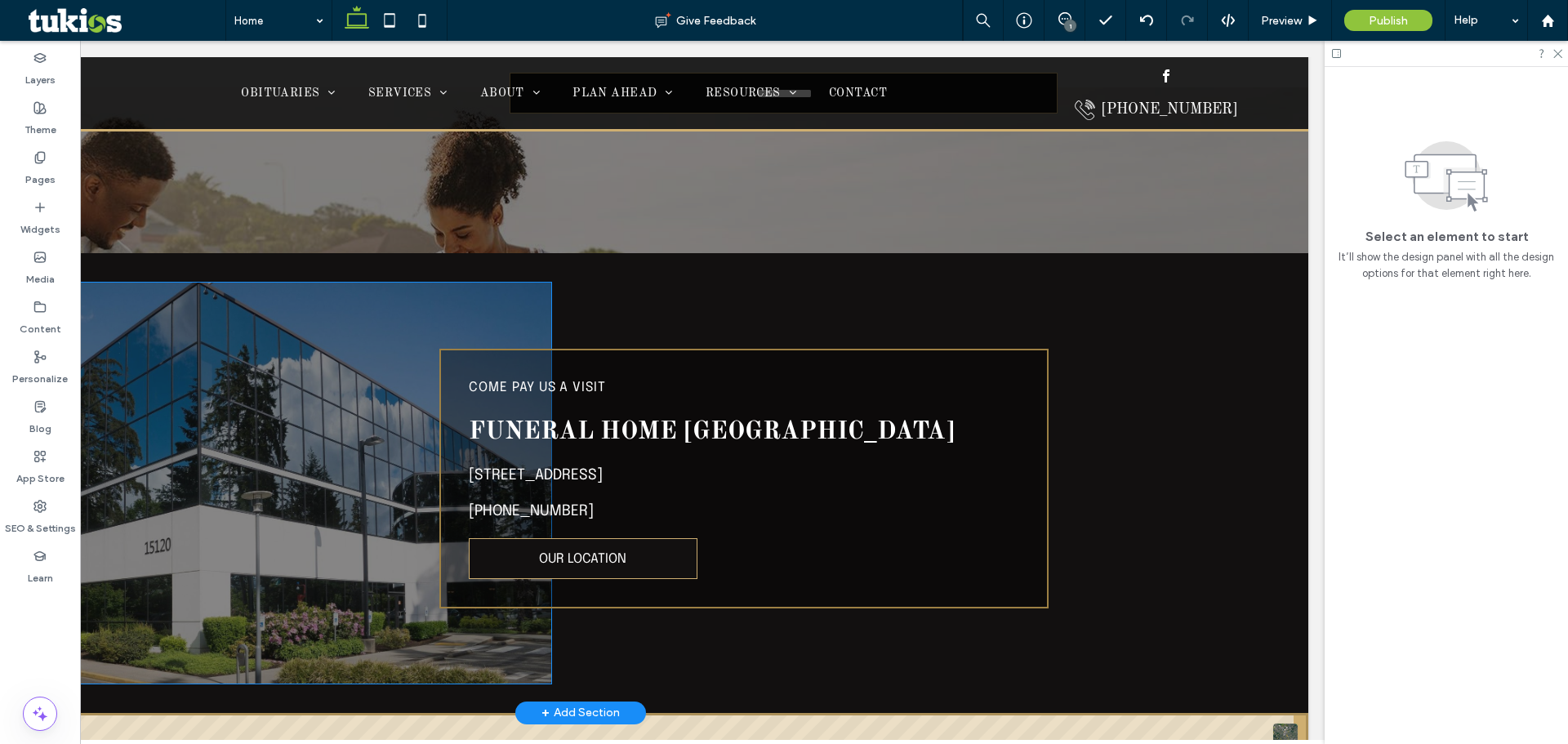
click at [276, 381] on div at bounding box center [202, 483] width 699 height 401
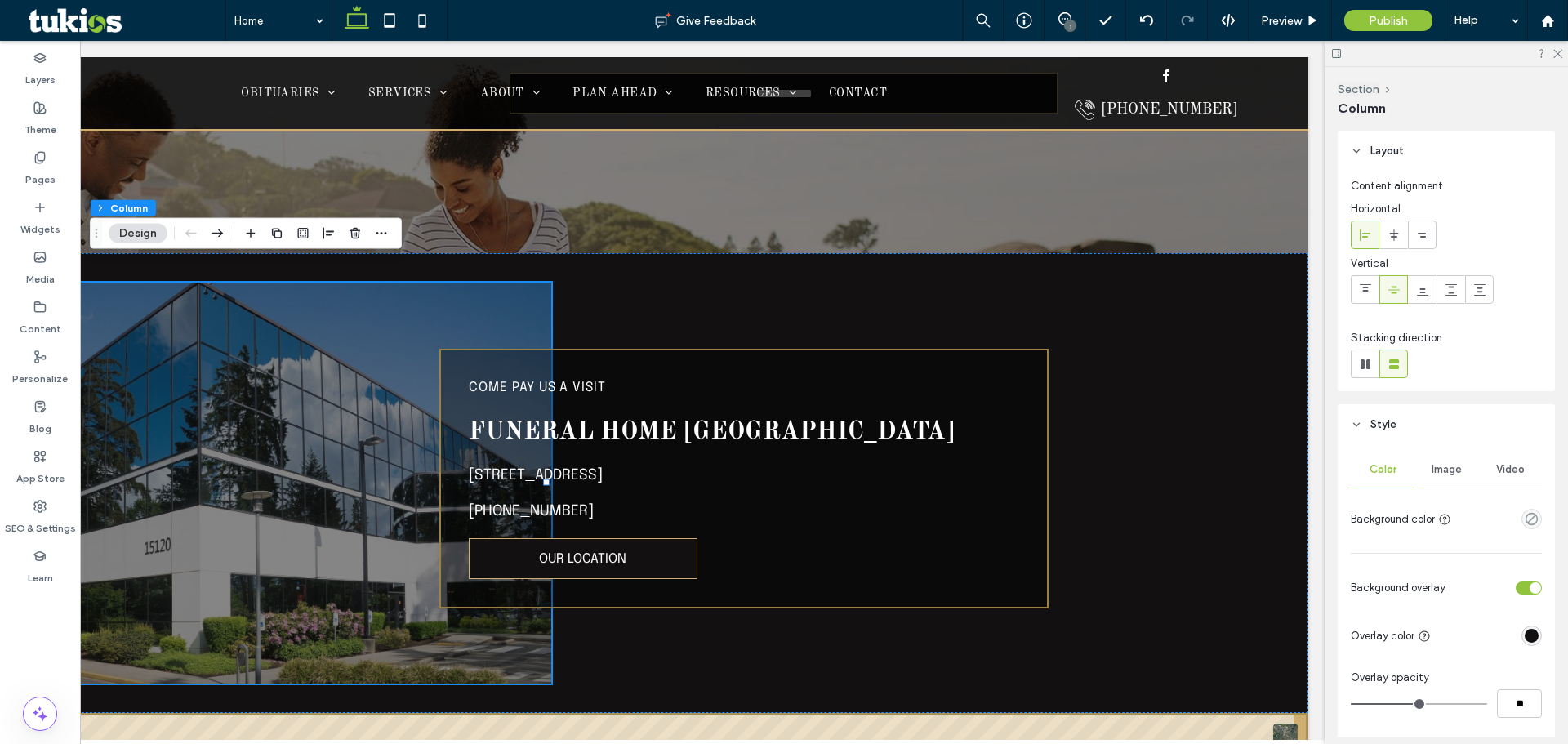
click at [1445, 469] on span "Image" at bounding box center [1447, 470] width 31 height 13
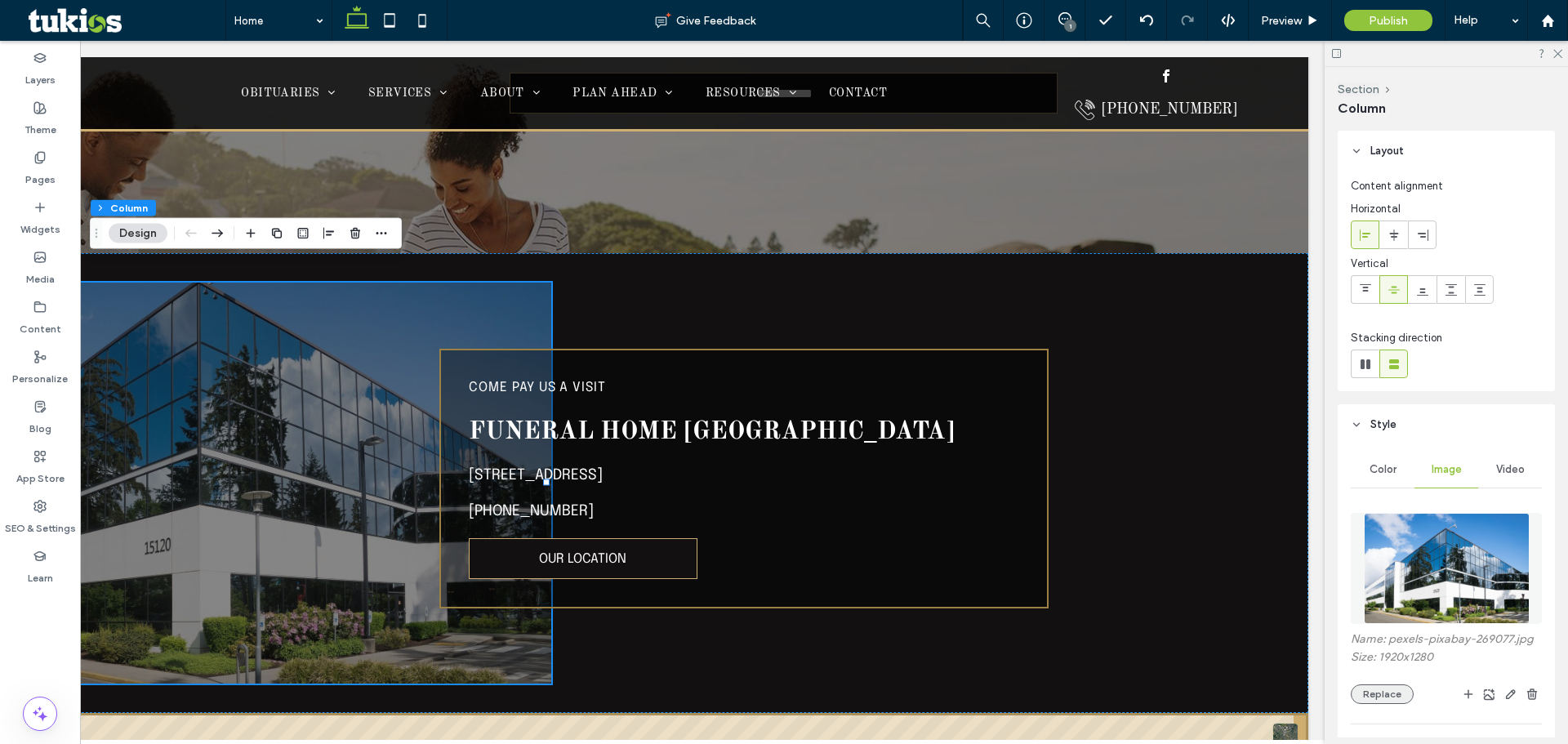
click at [1377, 697] on button "Replace" at bounding box center [1382, 694] width 63 height 20
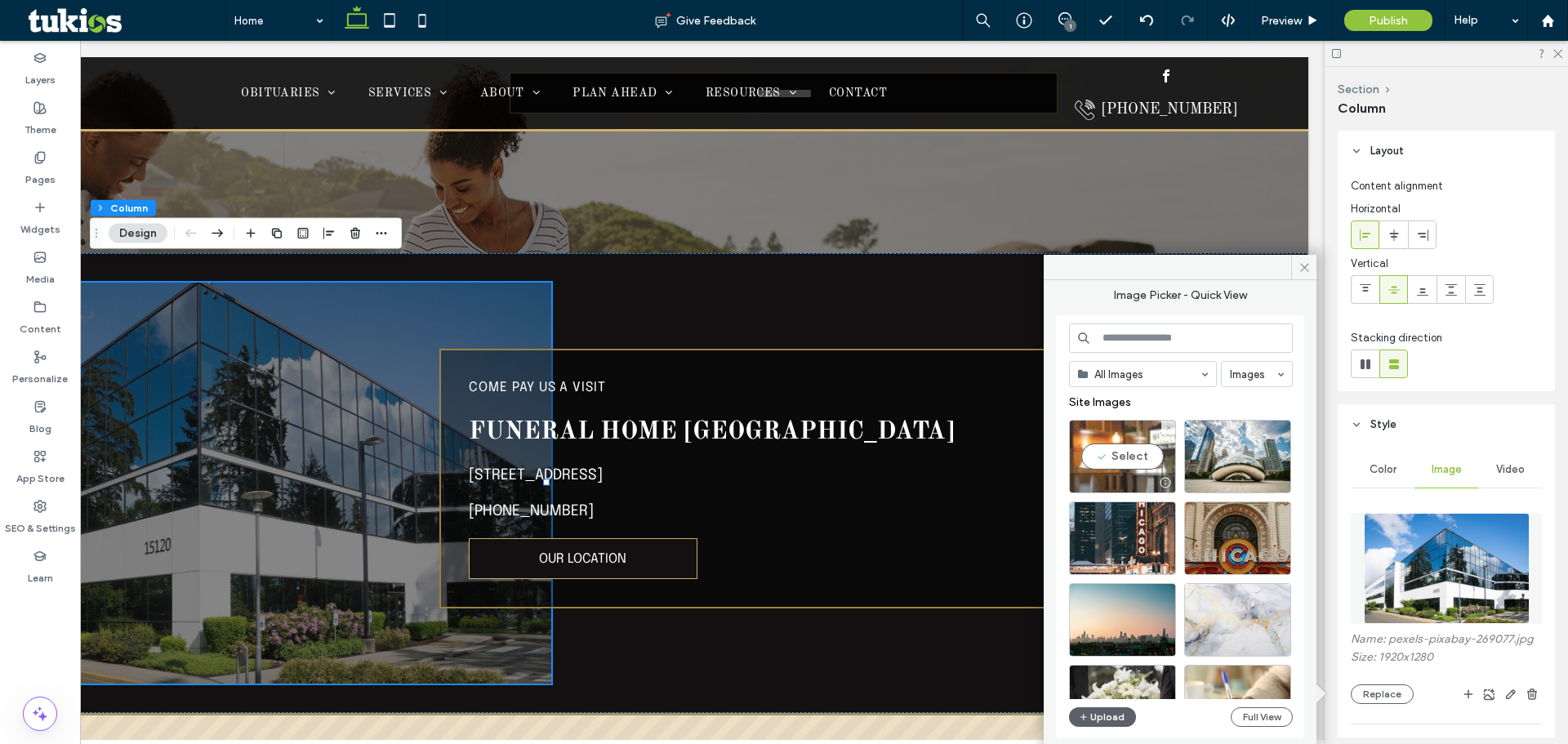
click at [1129, 457] on div "Select" at bounding box center [1123, 456] width 107 height 73
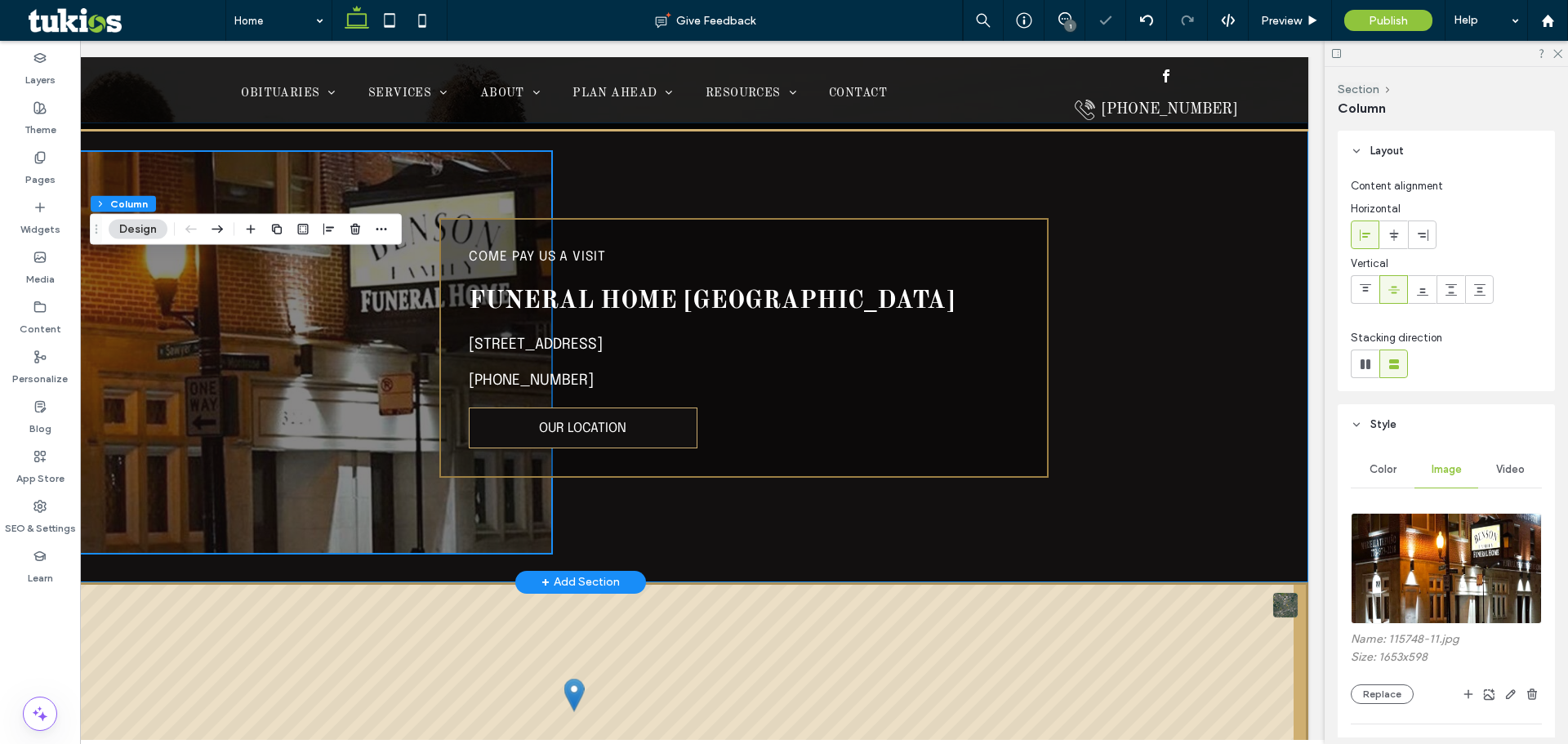
scroll to position [4197, 0]
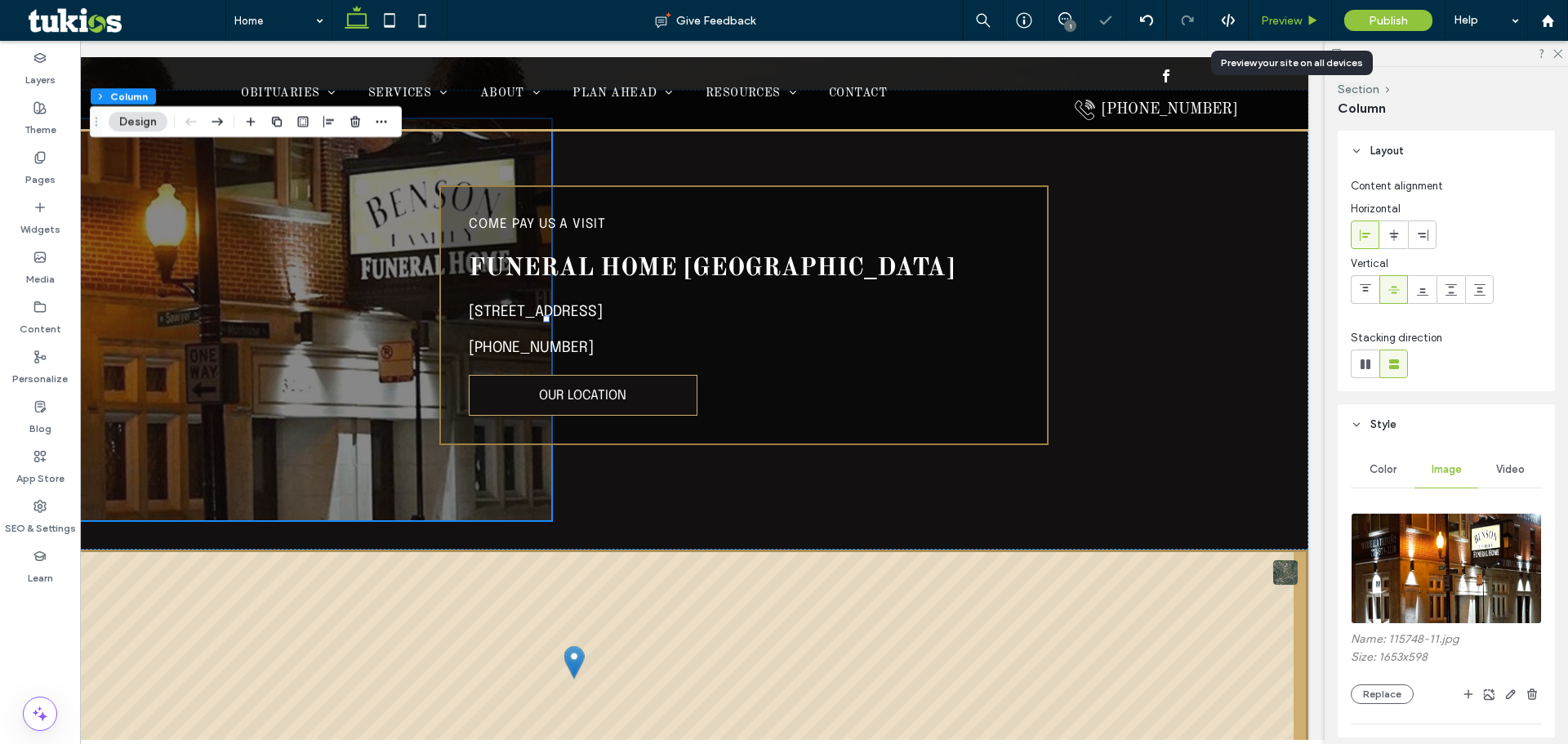
click at [1294, 24] on span "Preview" at bounding box center [1281, 21] width 40 height 14
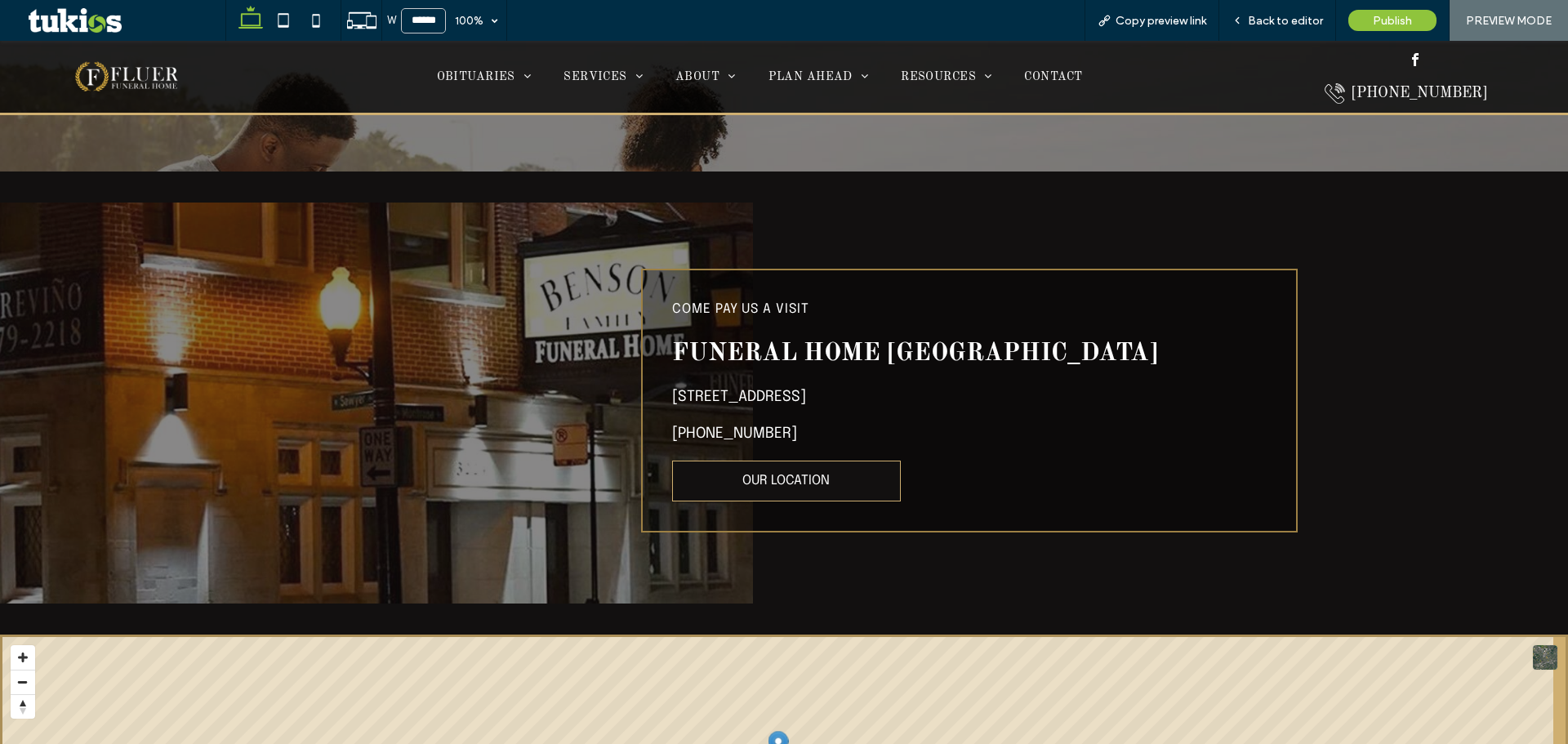
scroll to position [4198, 0]
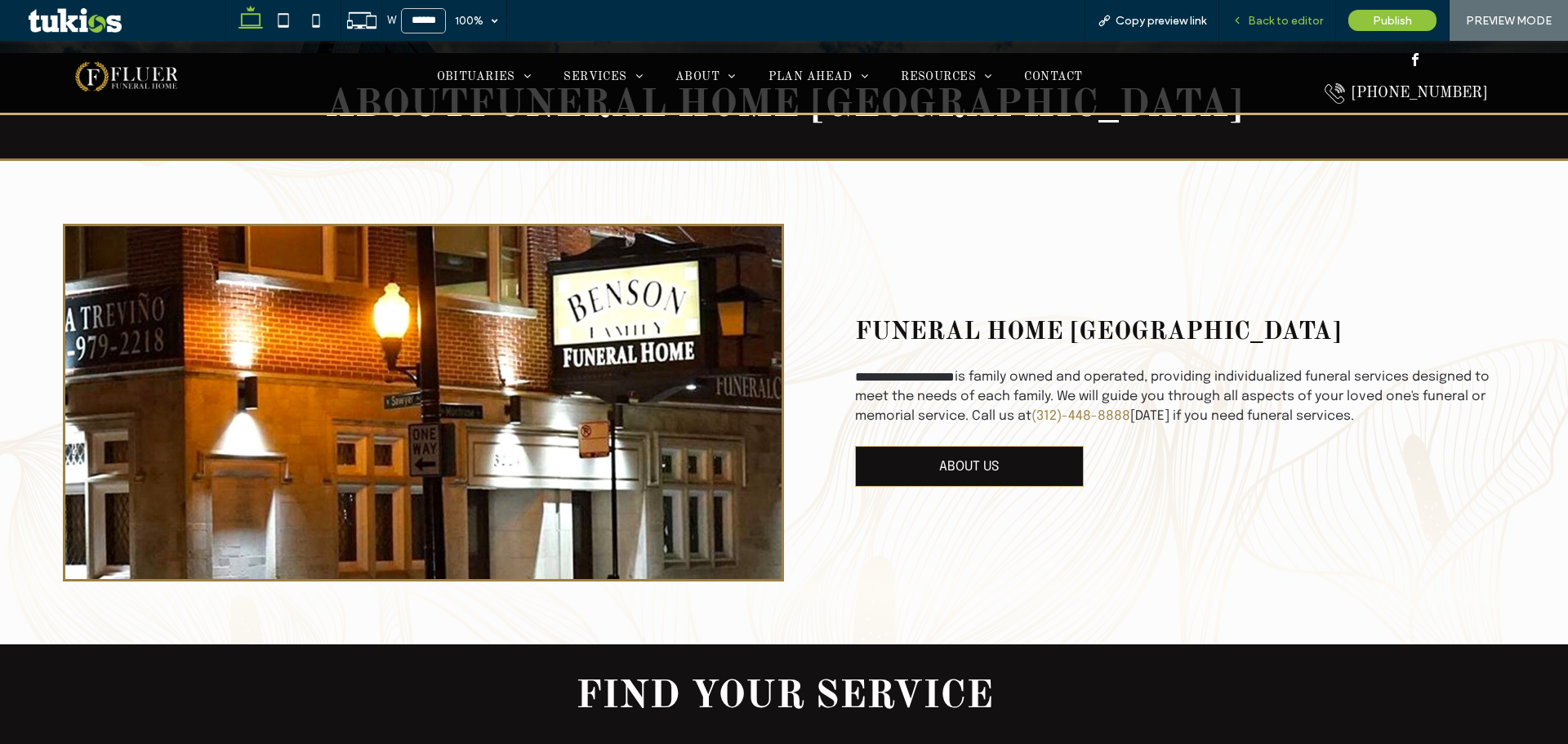
click at [1253, 19] on span "Back to editor" at bounding box center [1285, 21] width 75 height 14
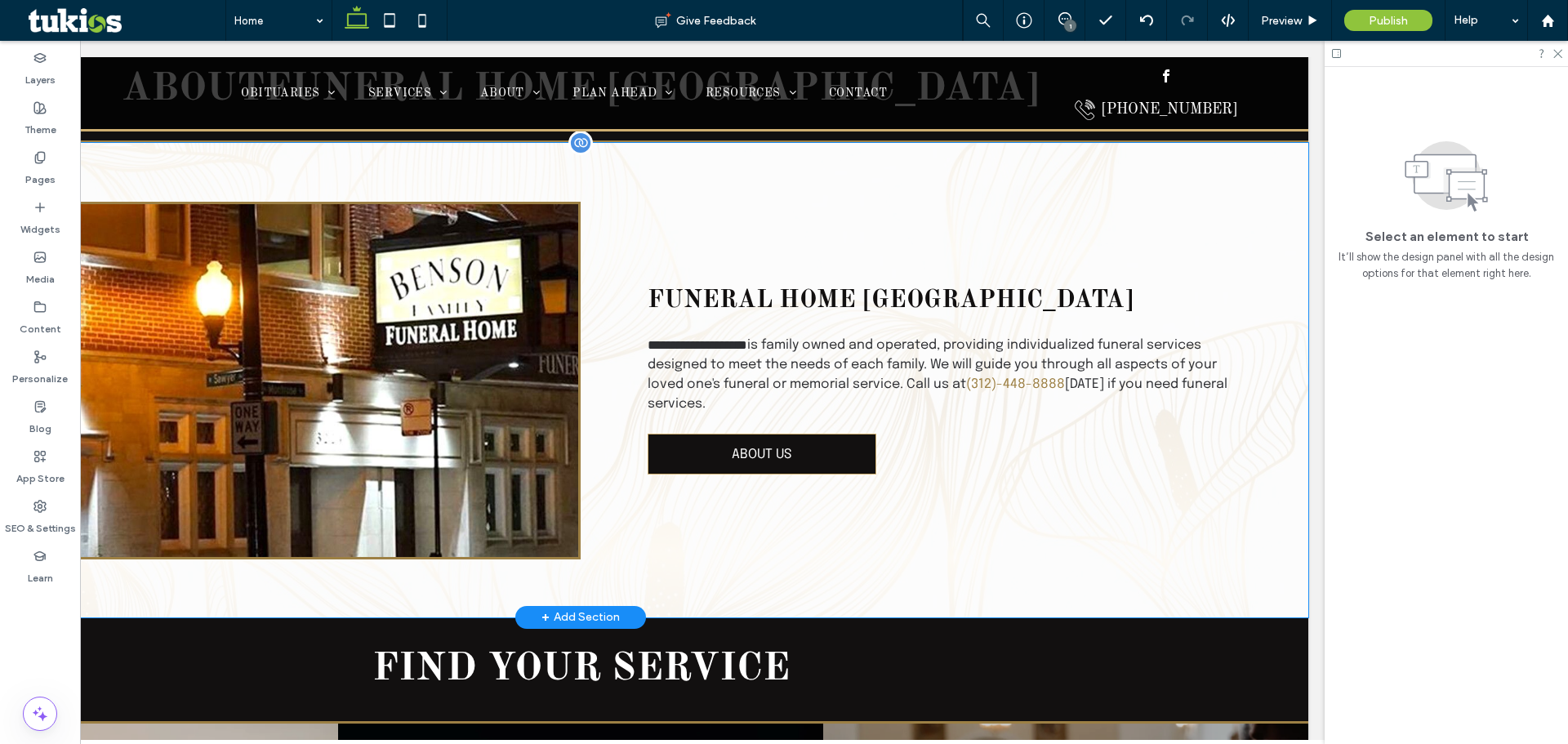
scroll to position [1975, 0]
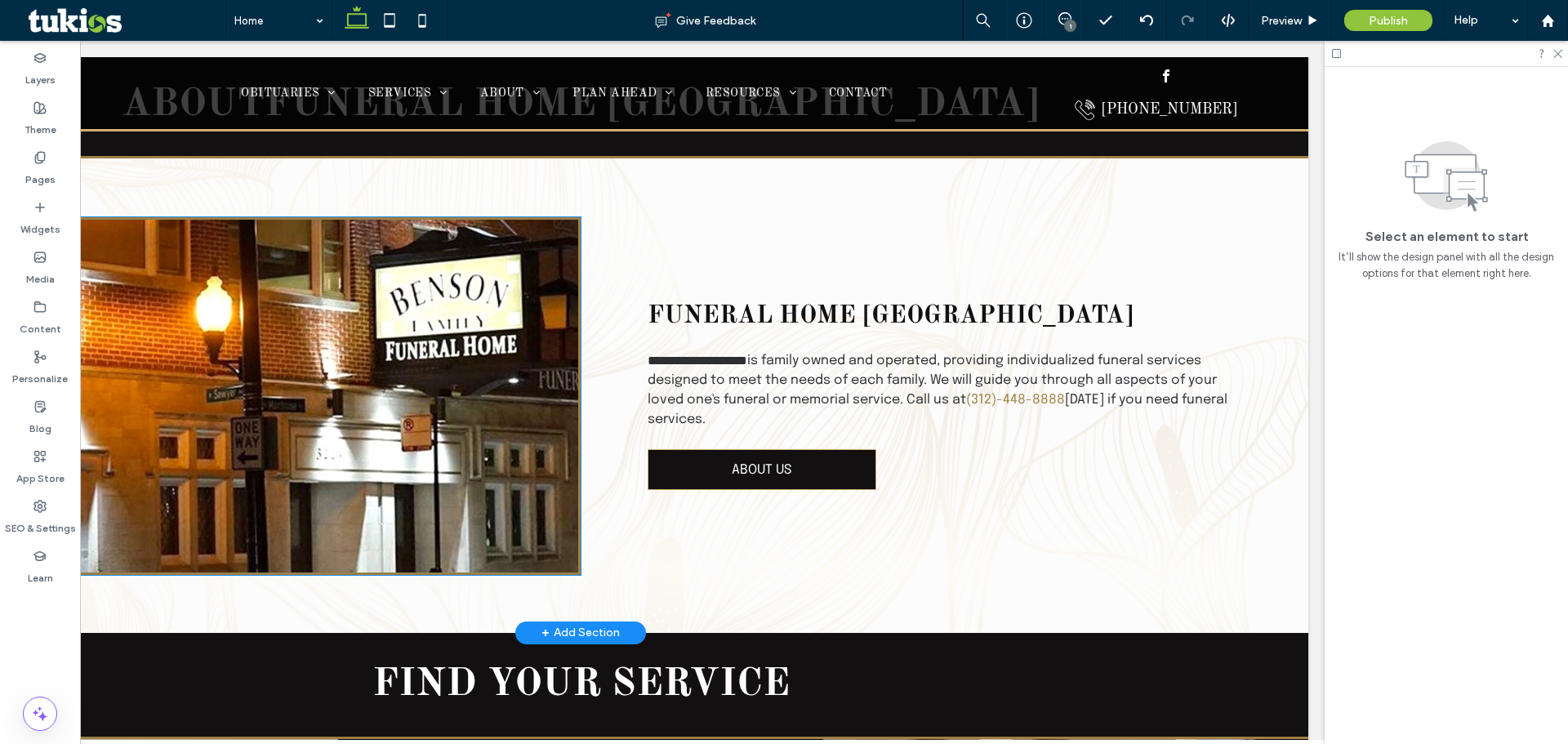
click at [565, 268] on div at bounding box center [245, 396] width 670 height 358
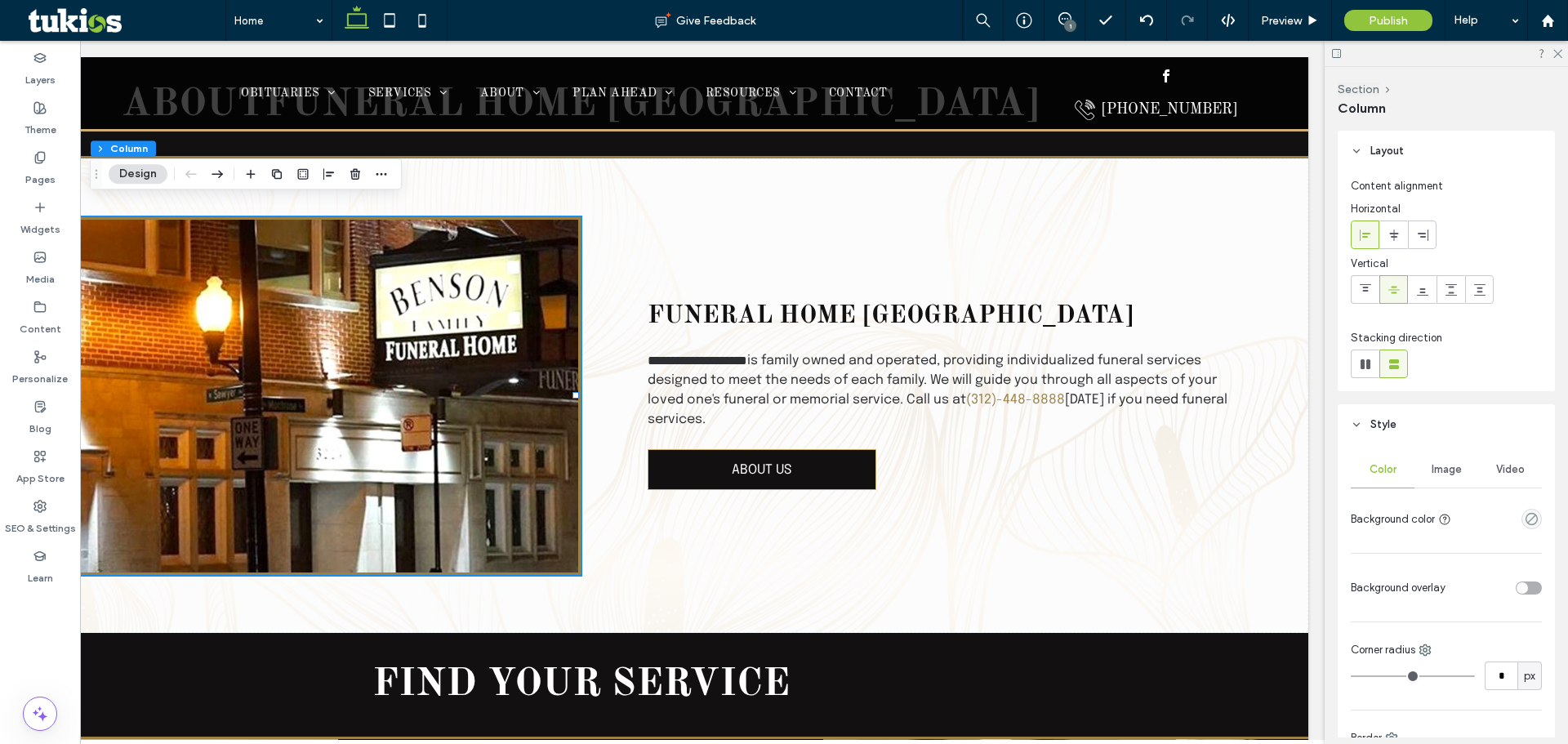
click at [1447, 471] on span "Image" at bounding box center [1447, 470] width 31 height 13
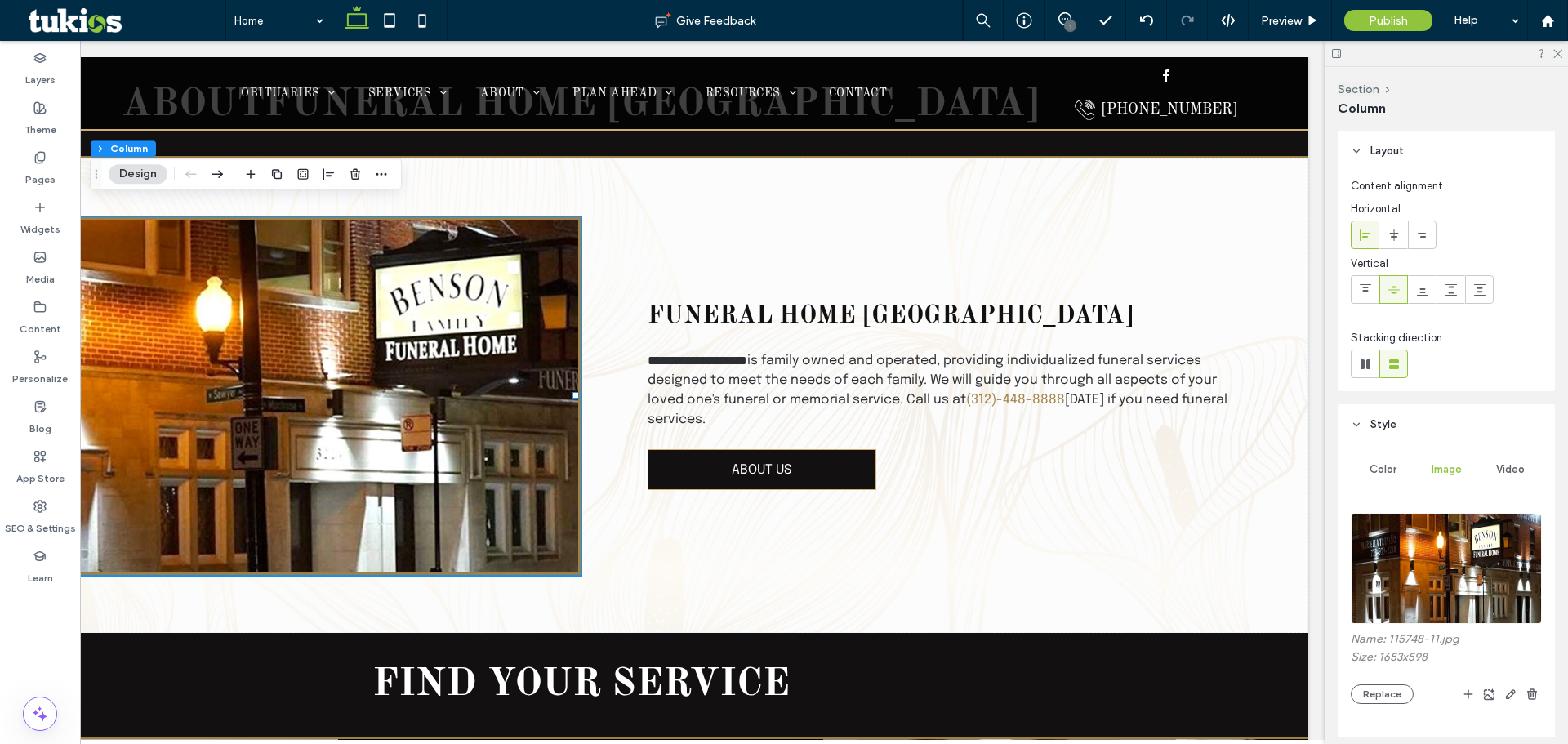
click at [1379, 684] on div "Name: 115748-11.jpg Size: 1653x598 Replace" at bounding box center [1446, 668] width 191 height 72
click at [1383, 698] on button "Replace" at bounding box center [1382, 694] width 63 height 20
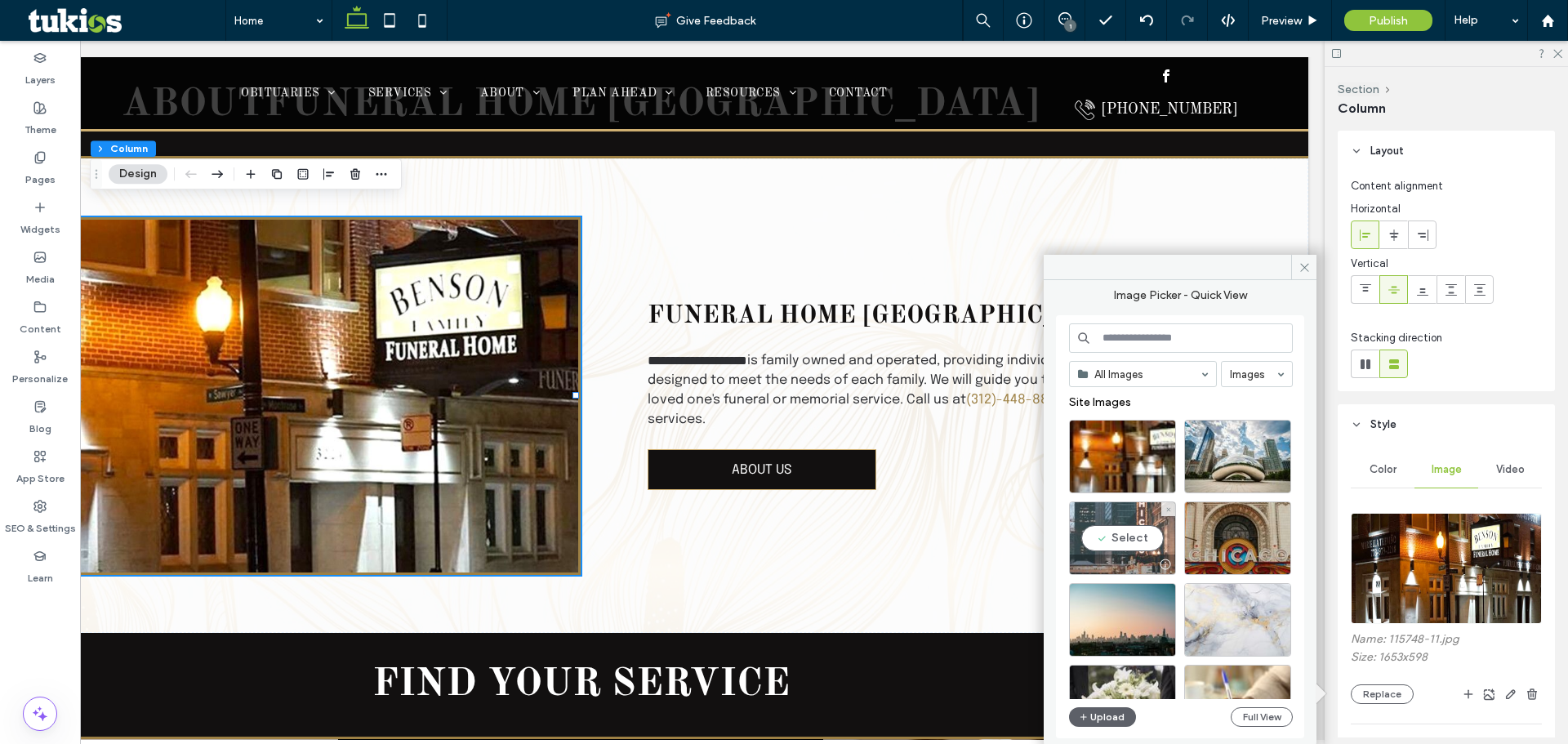
click at [1114, 540] on div "Select" at bounding box center [1123, 538] width 107 height 73
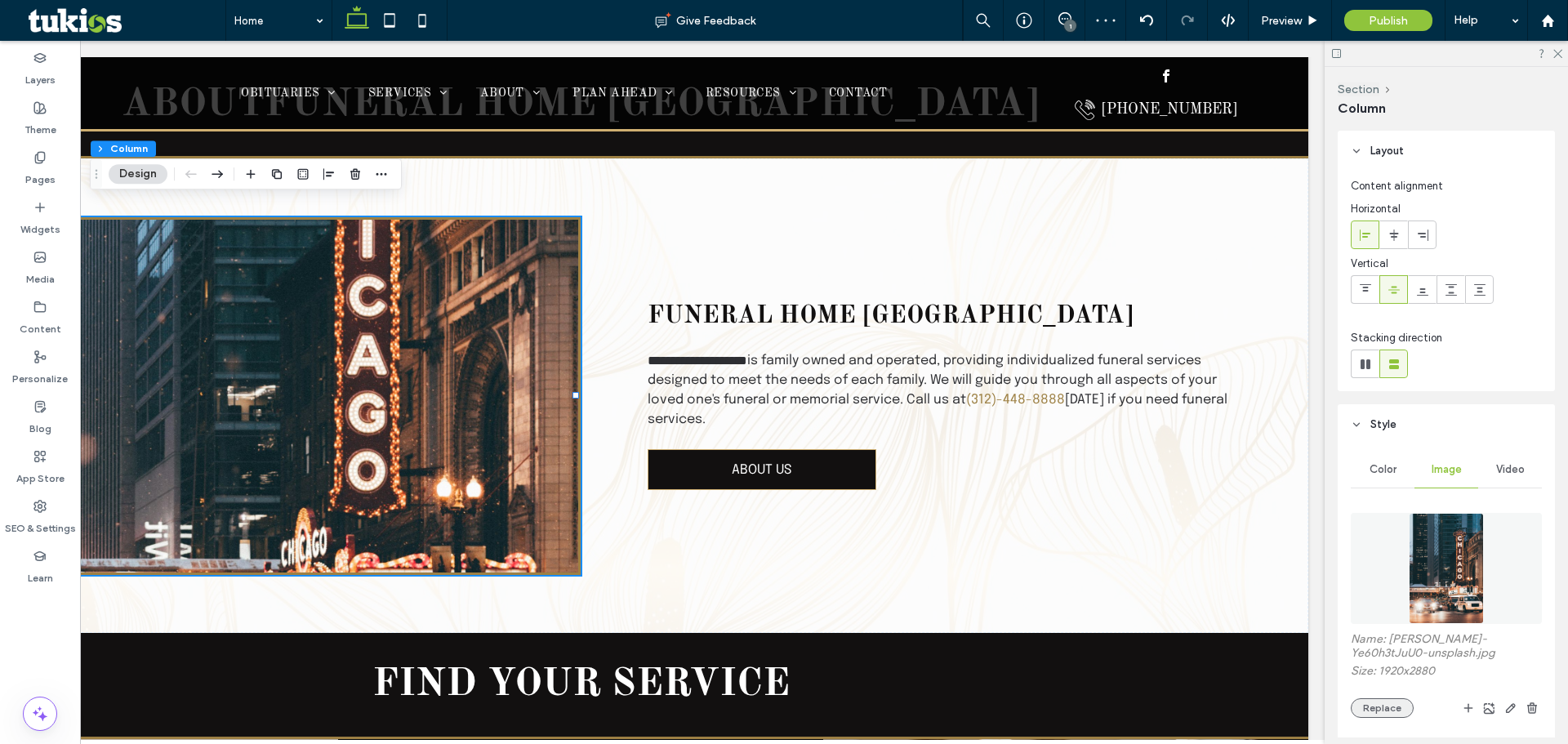
click at [1387, 708] on button "Replace" at bounding box center [1382, 708] width 63 height 20
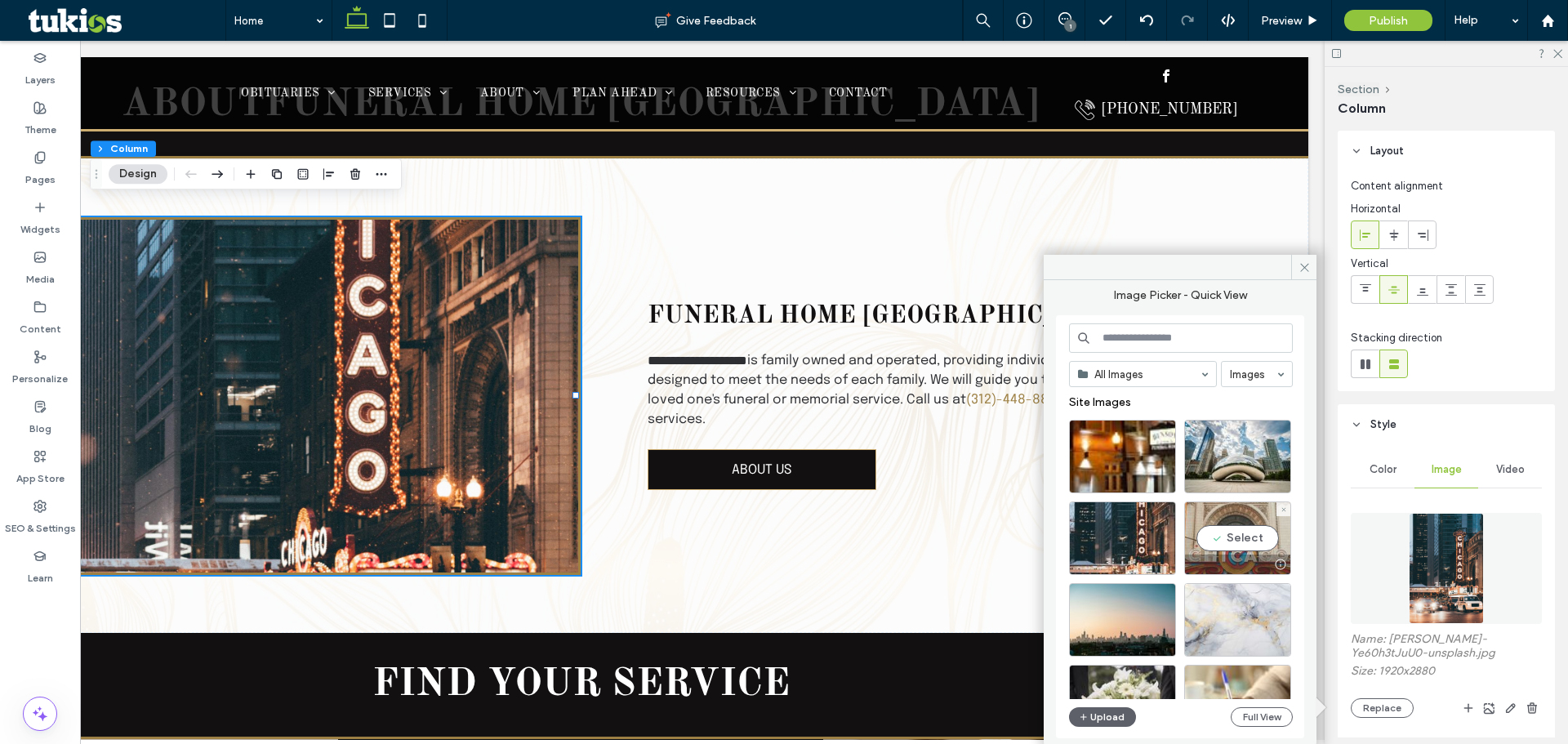
click at [1252, 542] on div "Select" at bounding box center [1238, 538] width 107 height 73
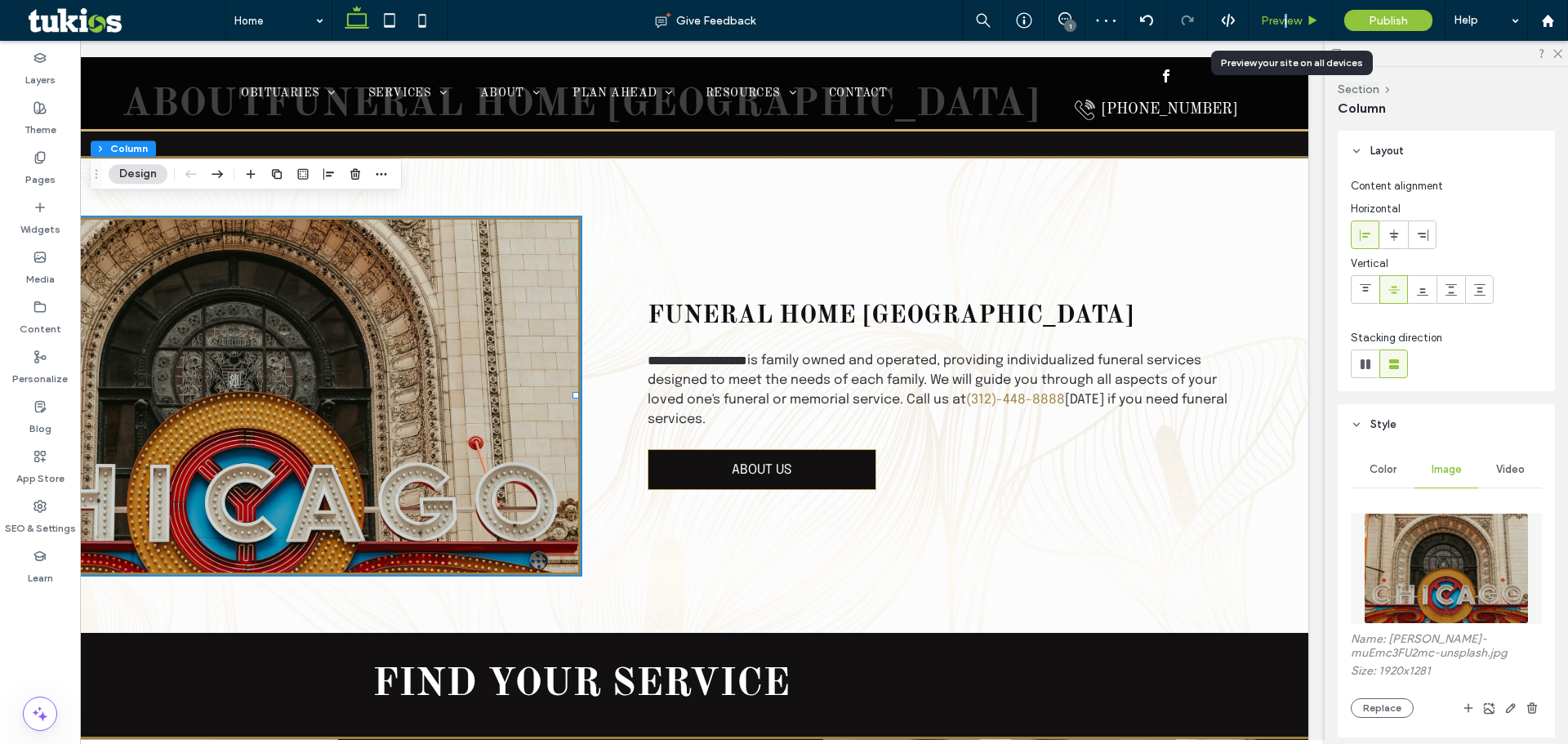
click at [1286, 12] on div "Preview" at bounding box center [1290, 20] width 83 height 40
click at [1286, 17] on span "Preview" at bounding box center [1281, 21] width 40 height 14
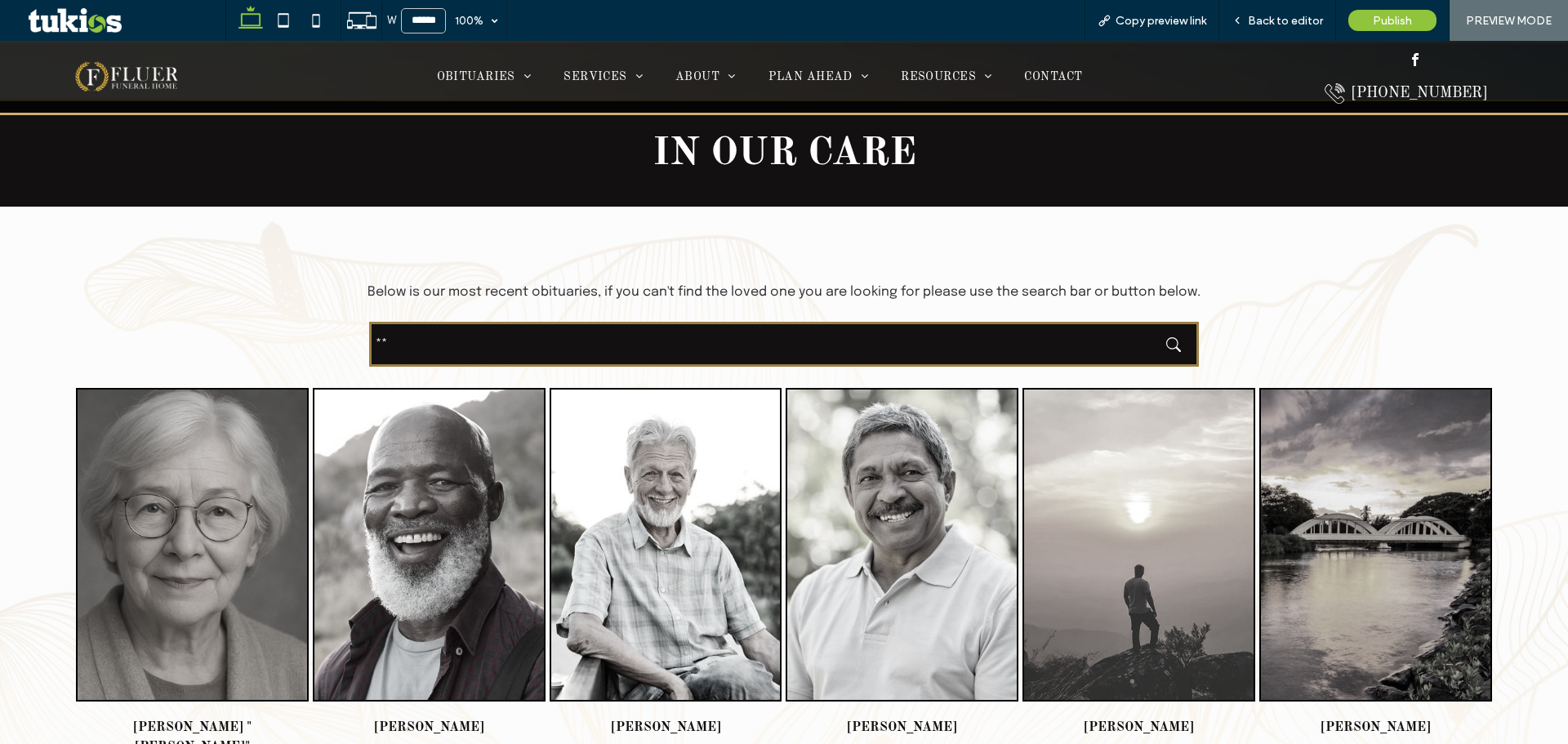
scroll to position [571, 0]
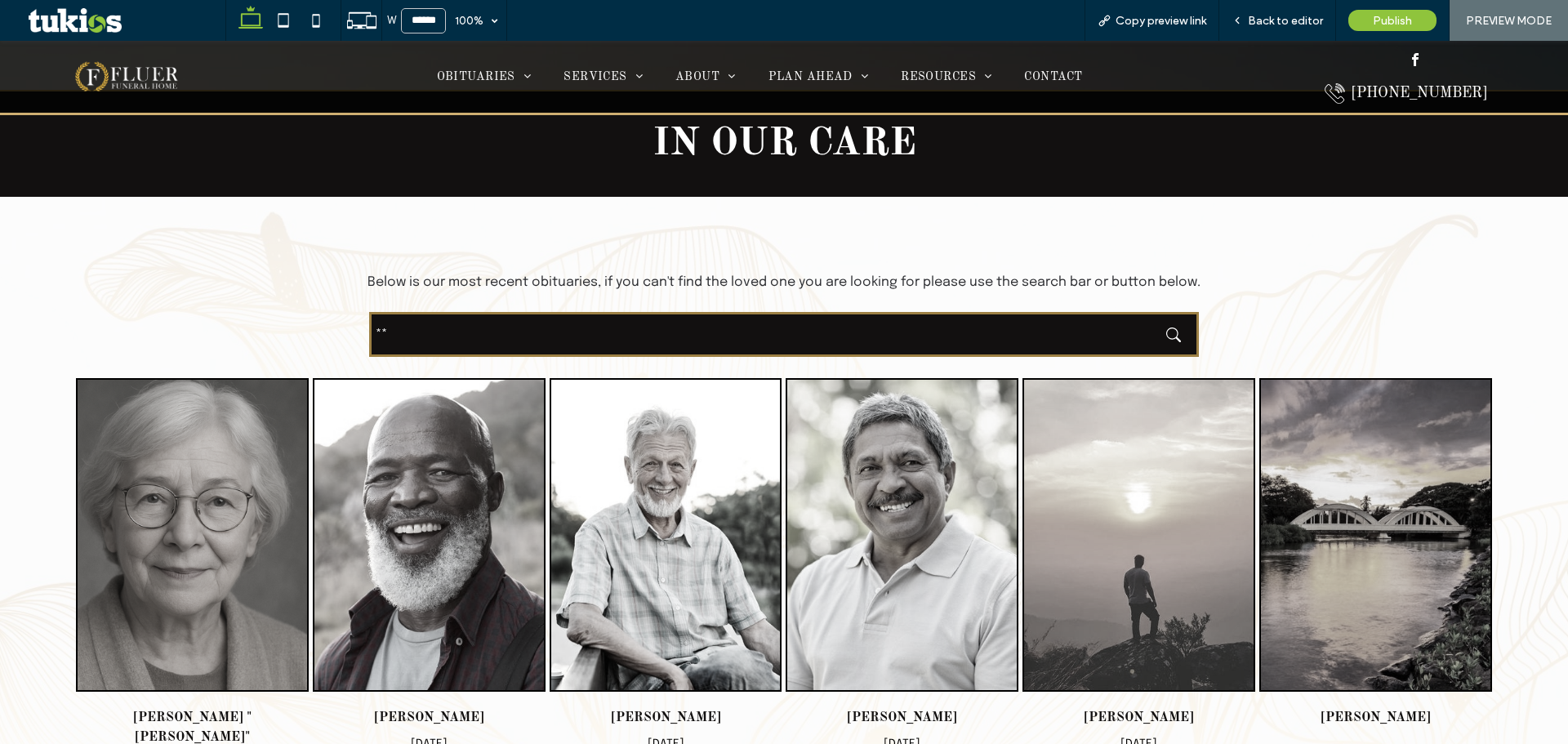
drag, startPoint x: 485, startPoint y: 320, endPoint x: 215, endPoint y: 326, distance: 270.1
click at [230, 330] on div "Below is our most recent obituaries, if you can't find the loved one you are lo…" at bounding box center [784, 566] width 1442 height 614
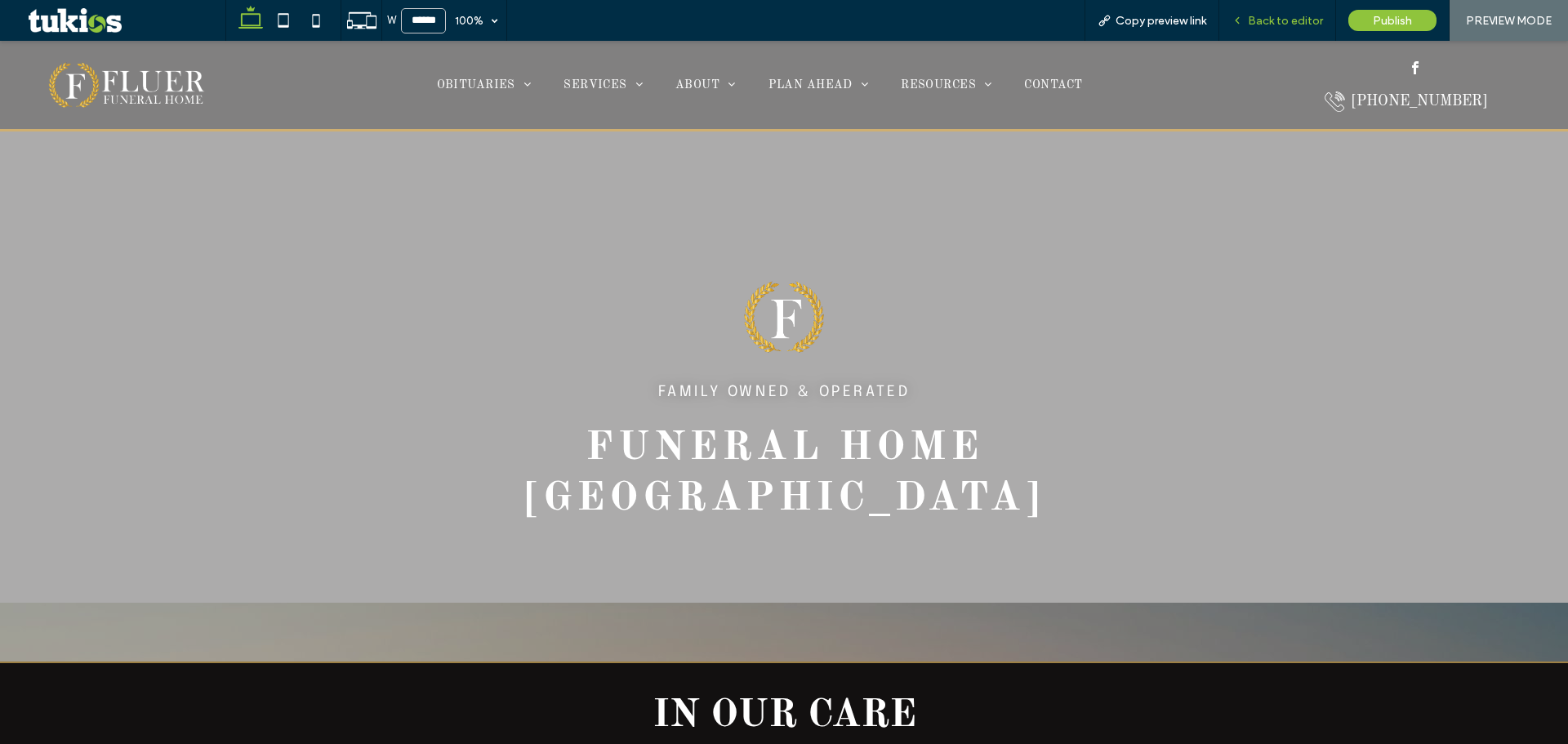
click at [1266, 17] on span "Back to editor" at bounding box center [1285, 21] width 75 height 14
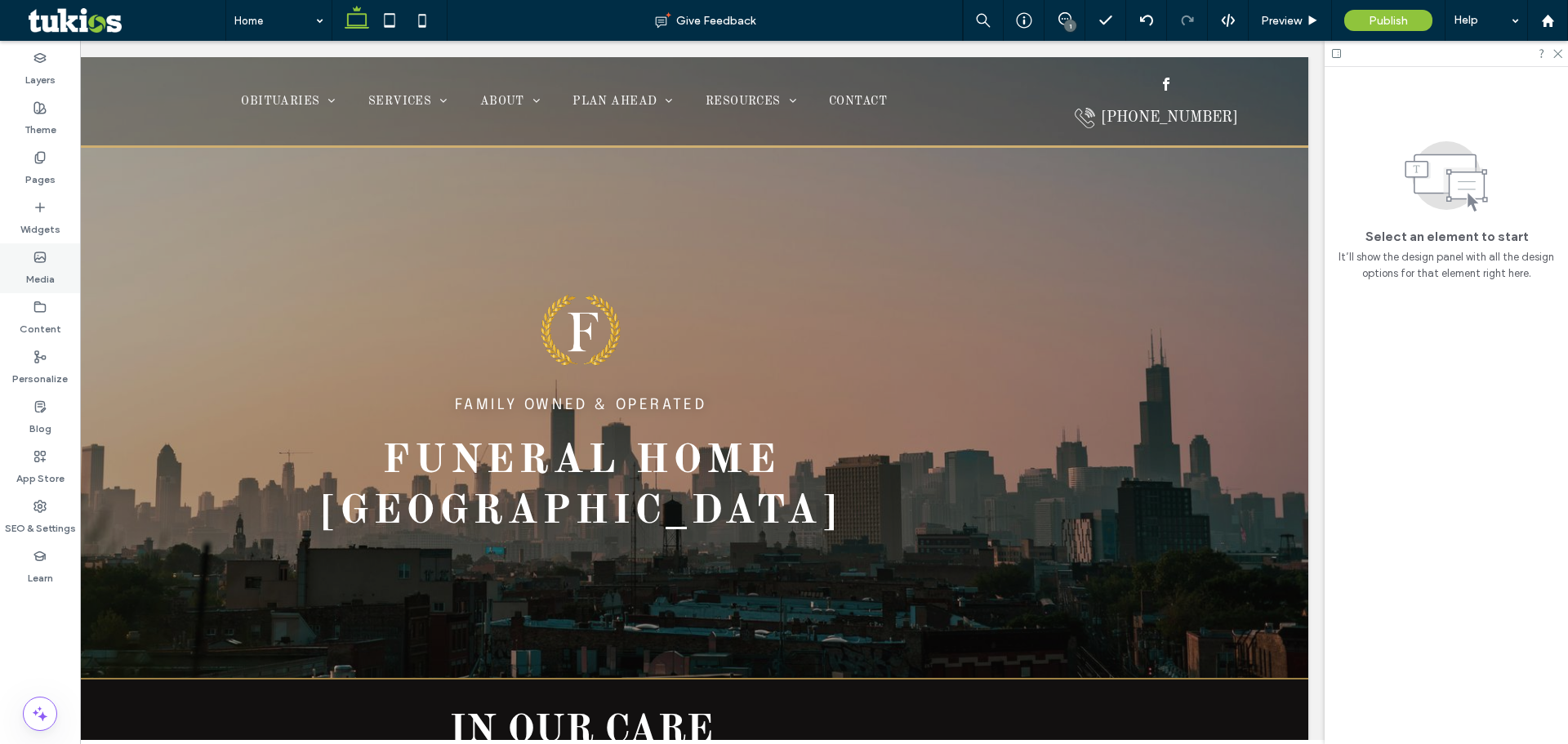
click at [26, 282] on label "Media" at bounding box center [40, 275] width 29 height 23
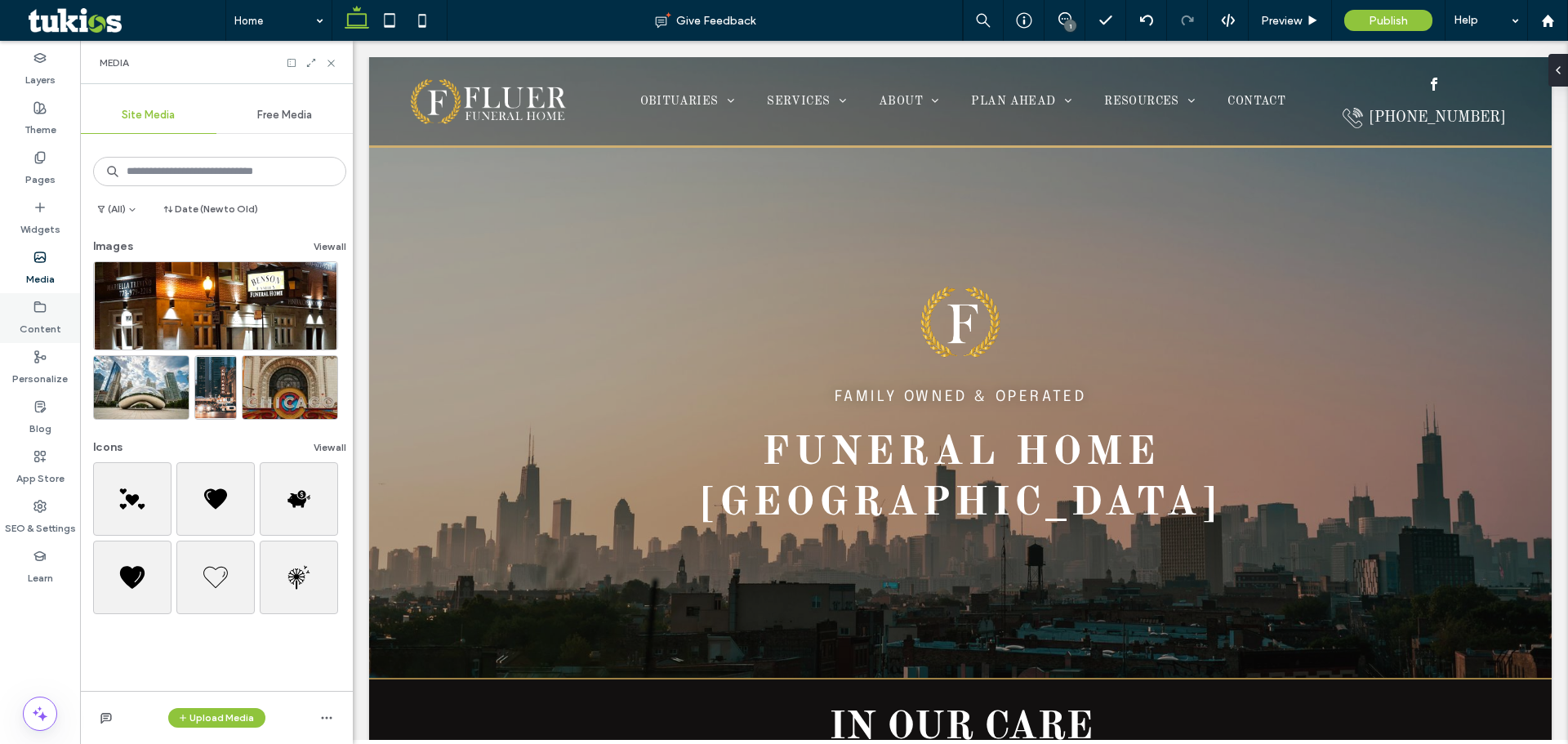
click at [60, 331] on div "Content" at bounding box center [40, 318] width 80 height 50
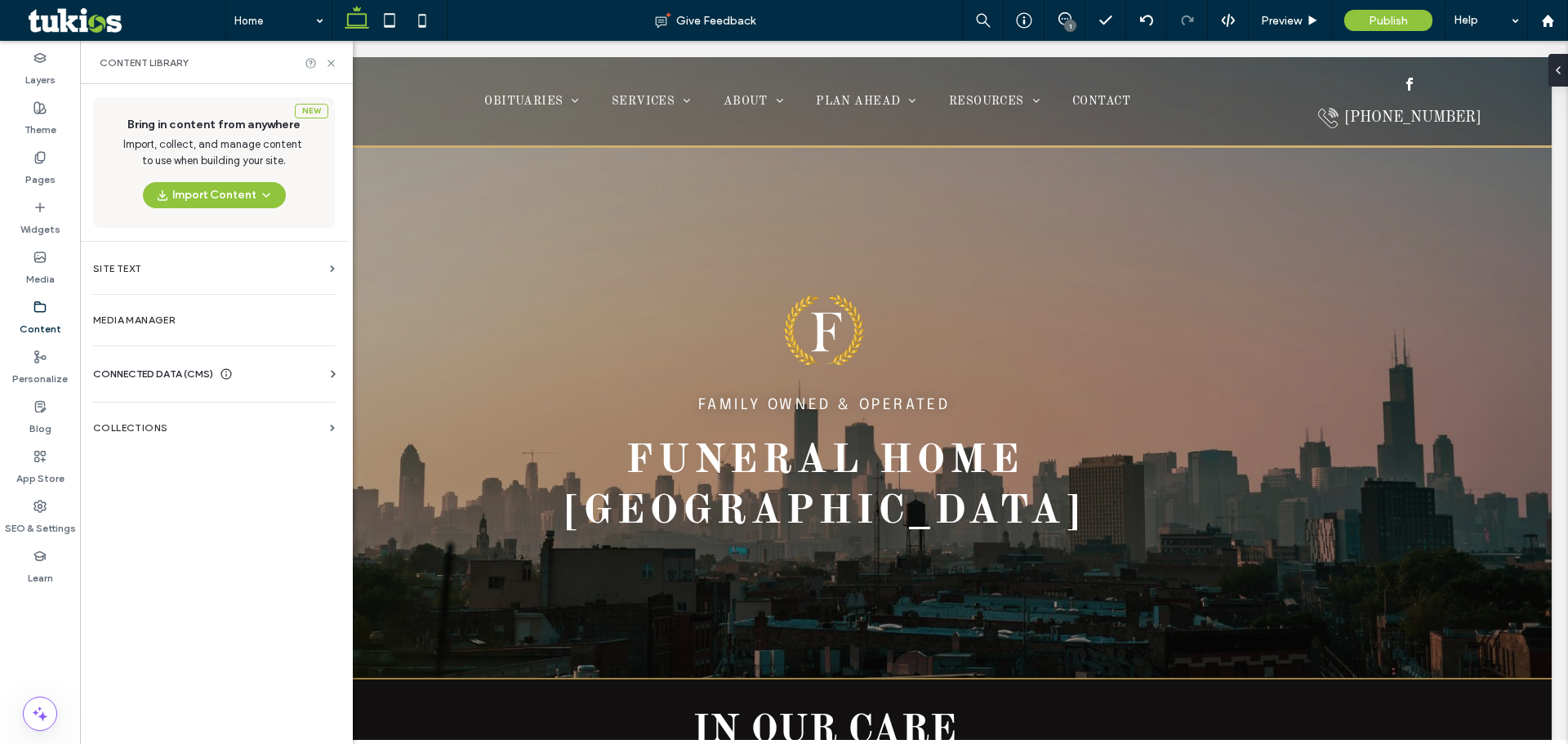
click at [207, 390] on div "Business Info Business Text Business Images Find and Replace" at bounding box center [217, 389] width 249 height 13
click at [205, 376] on span "CONNECTED DATA (CMS)" at bounding box center [153, 374] width 120 height 17
click at [276, 422] on section "Business Info" at bounding box center [217, 415] width 249 height 38
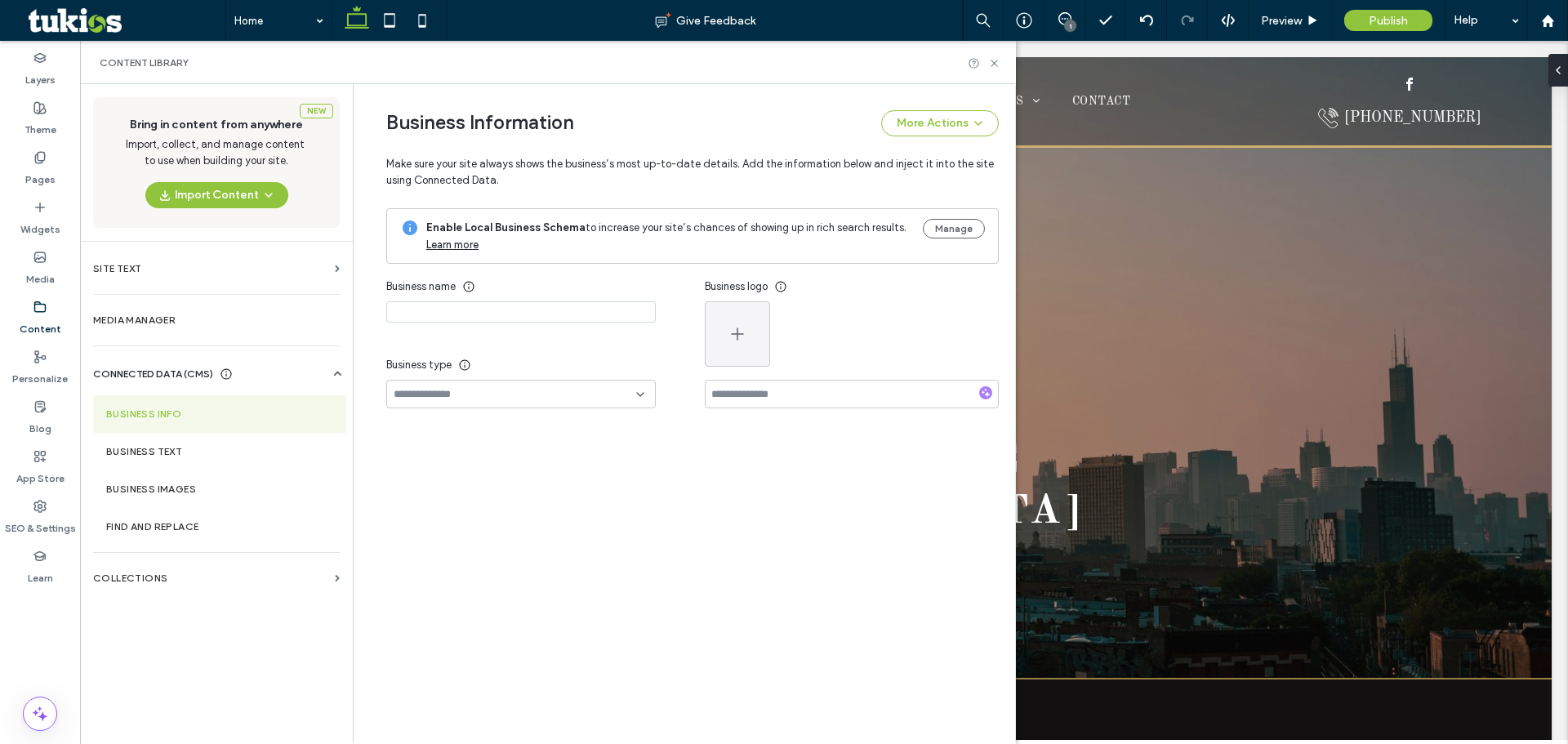
type input "**********"
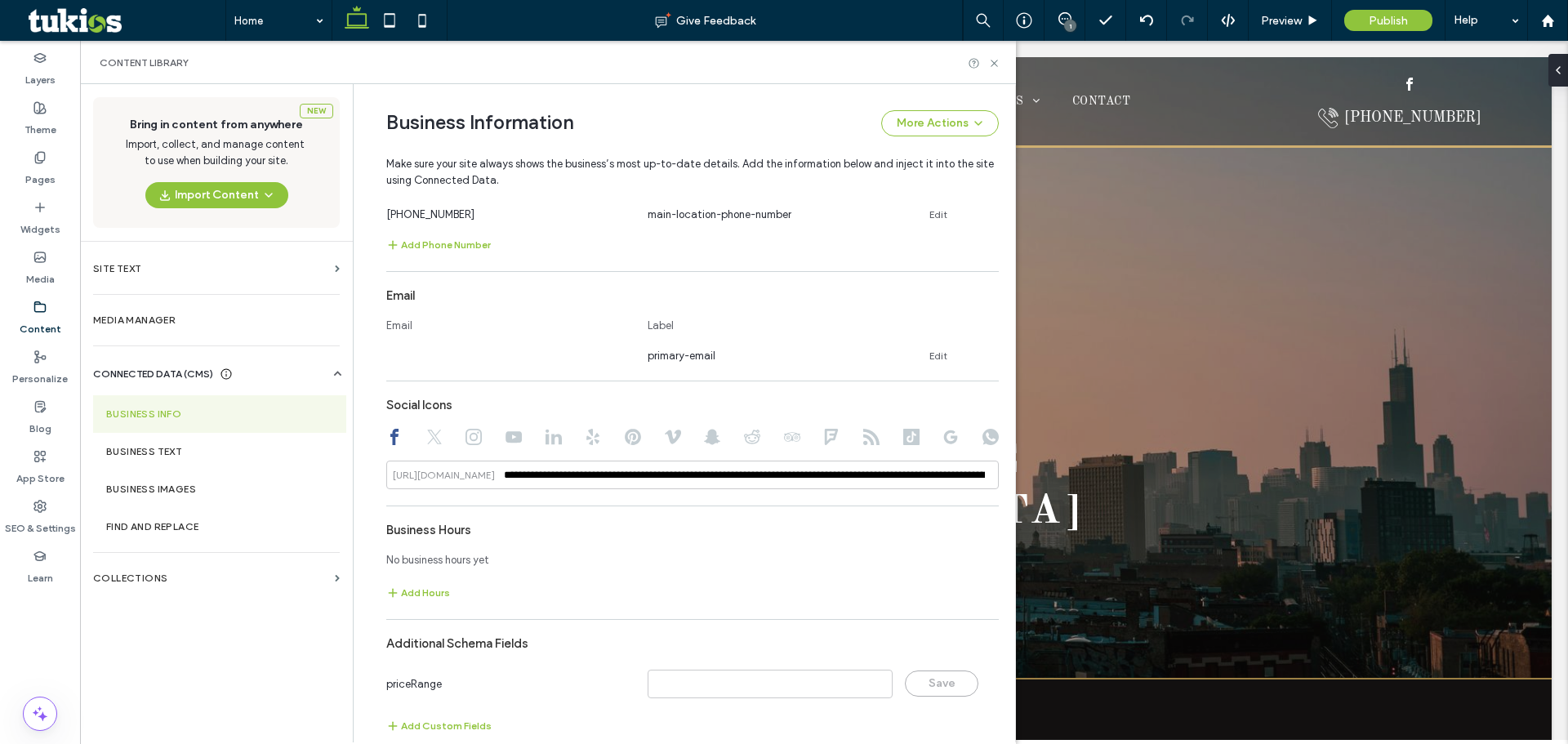
scroll to position [594, 0]
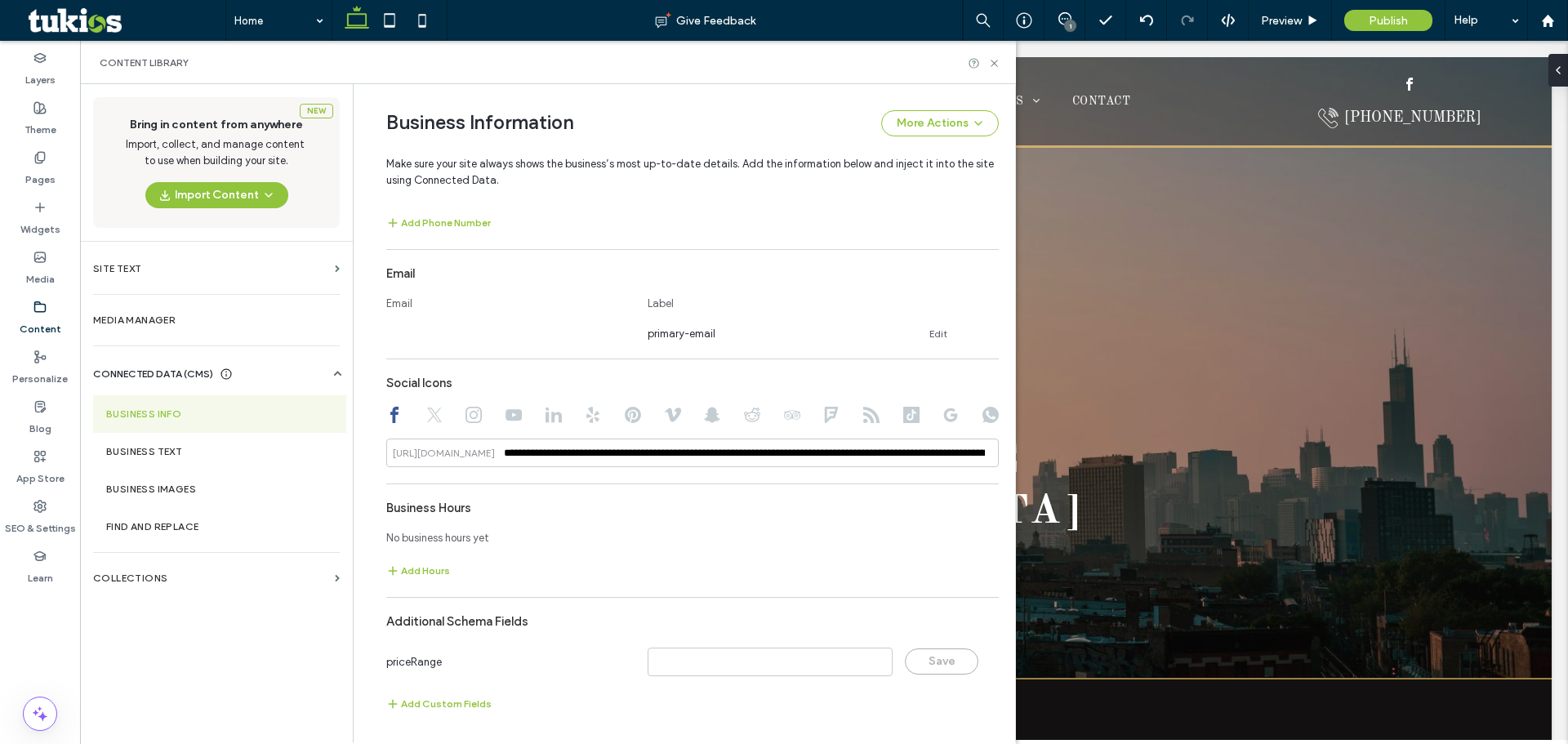
click at [1002, 63] on div "Content Library" at bounding box center [548, 62] width 936 height 43
click at [990, 63] on icon at bounding box center [994, 63] width 12 height 12
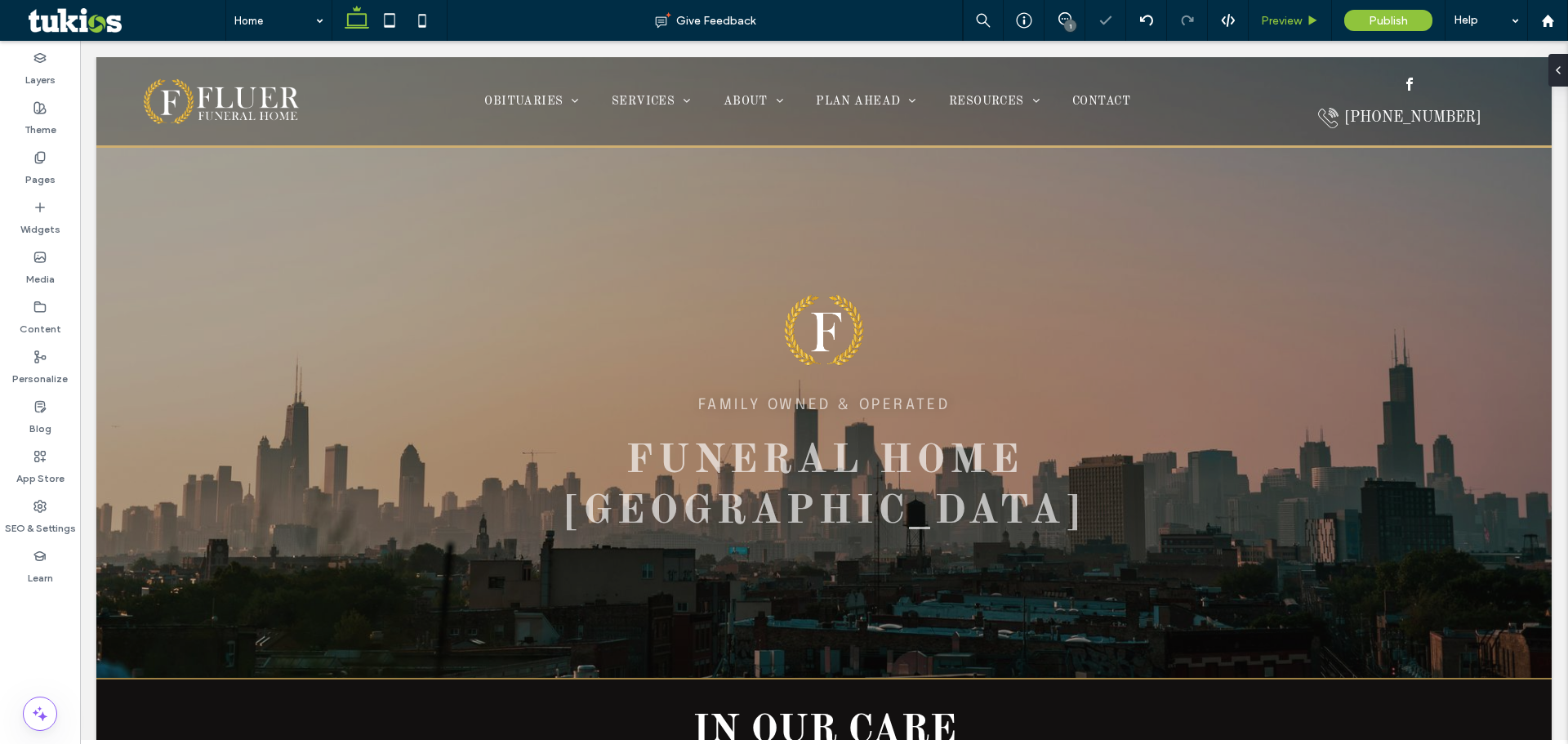
scroll to position [0, 0]
click at [1286, 28] on div "Preview" at bounding box center [1290, 20] width 83 height 40
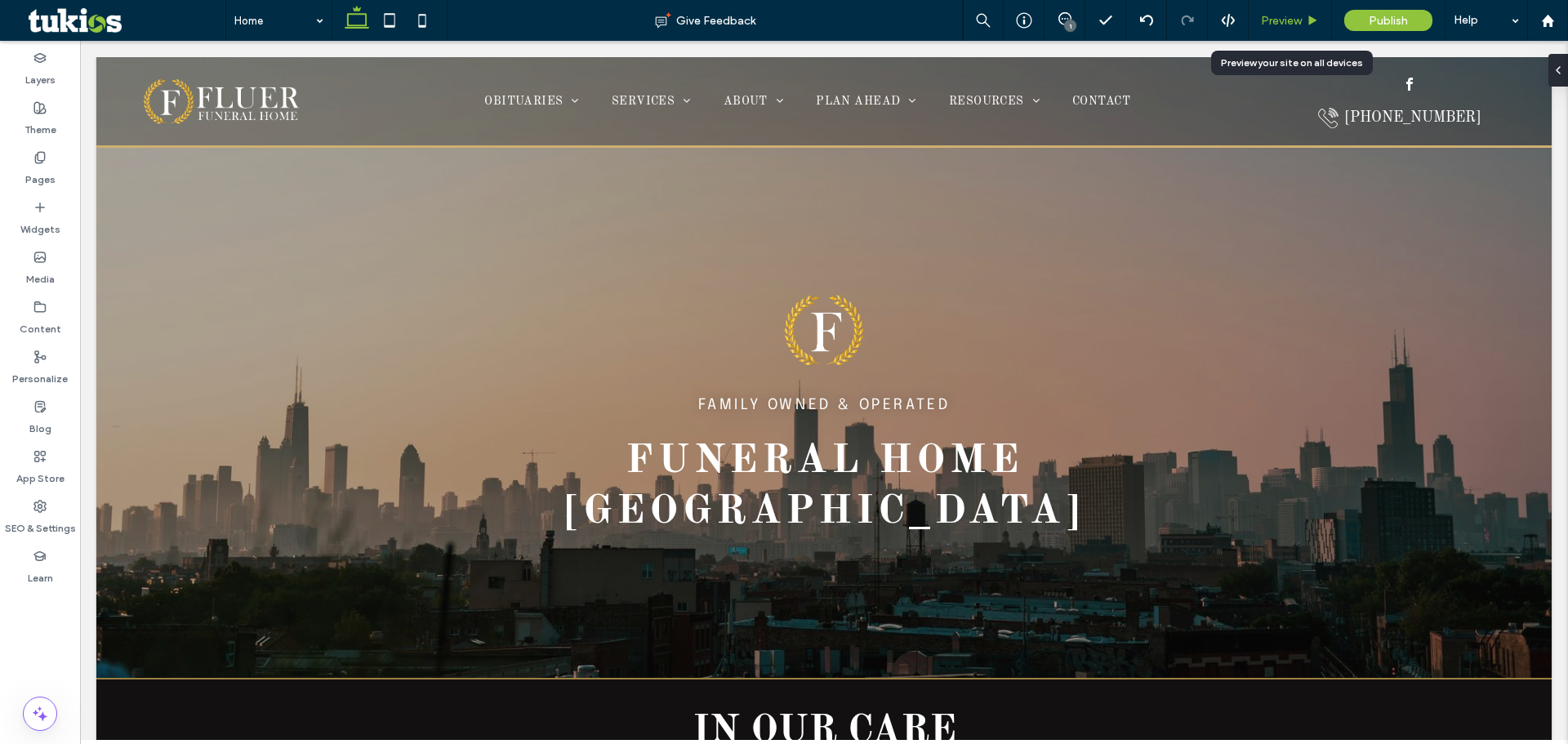
click at [1300, 23] on span "Preview" at bounding box center [1281, 21] width 40 height 14
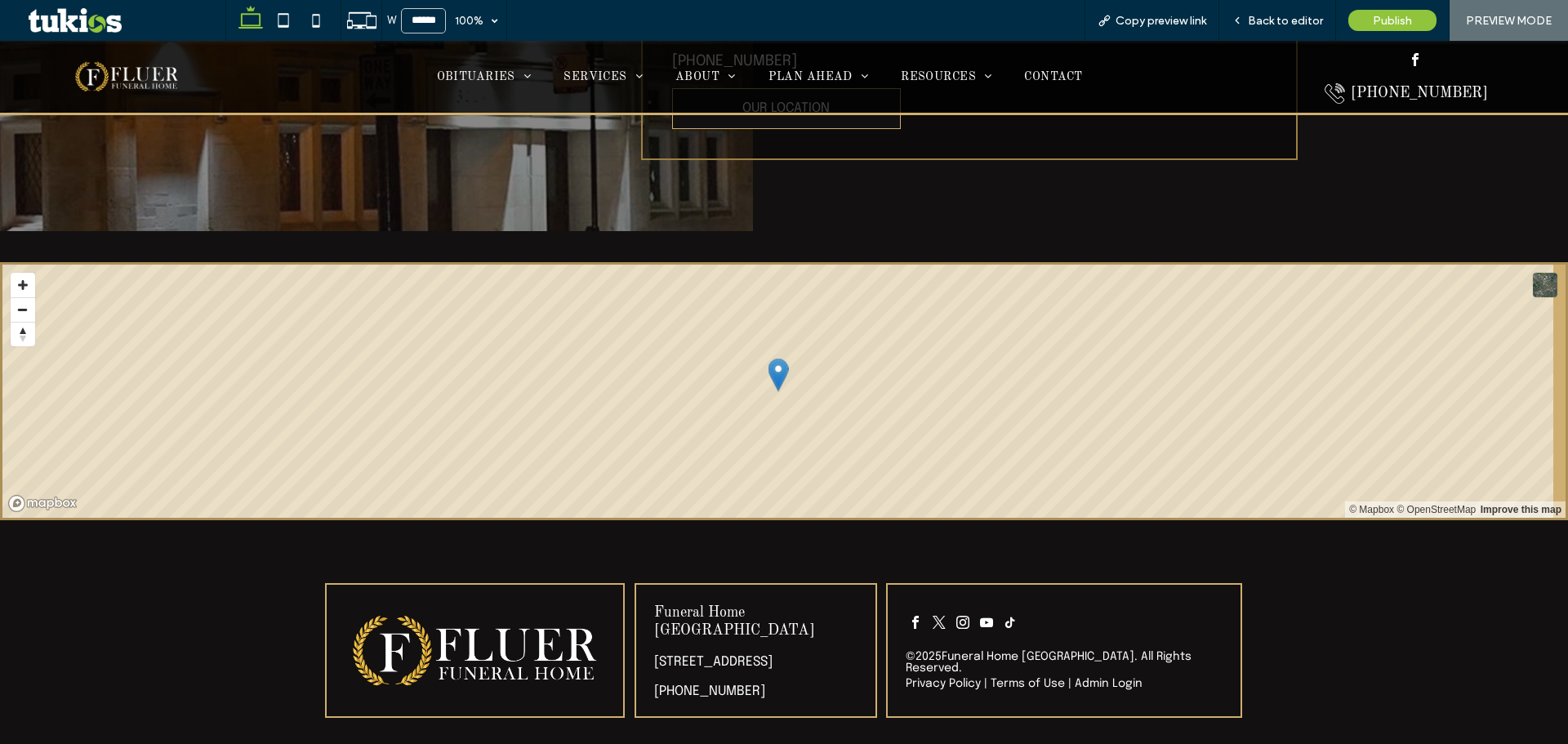
scroll to position [4582, 0]
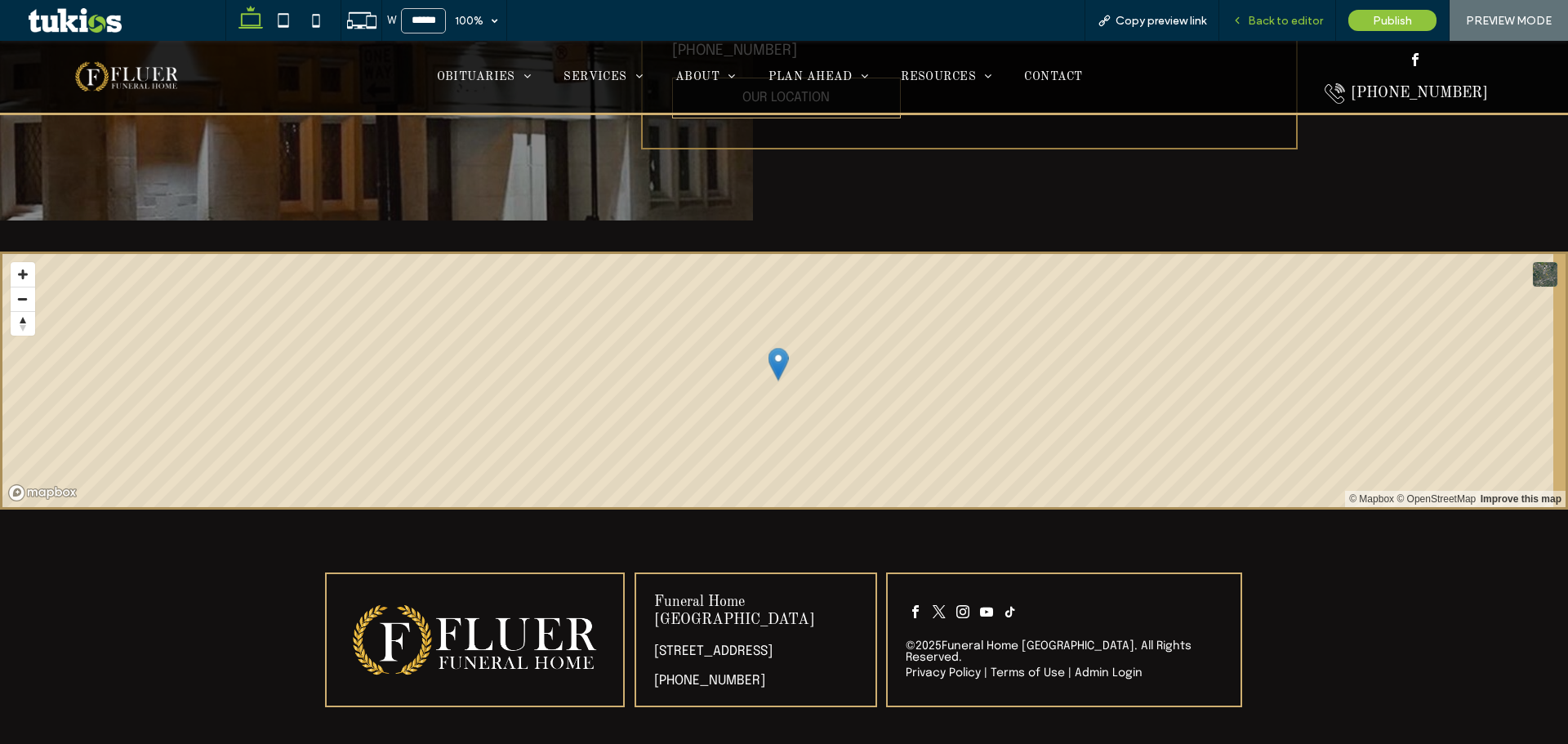
click at [1306, 27] on span "Back to editor" at bounding box center [1285, 21] width 75 height 14
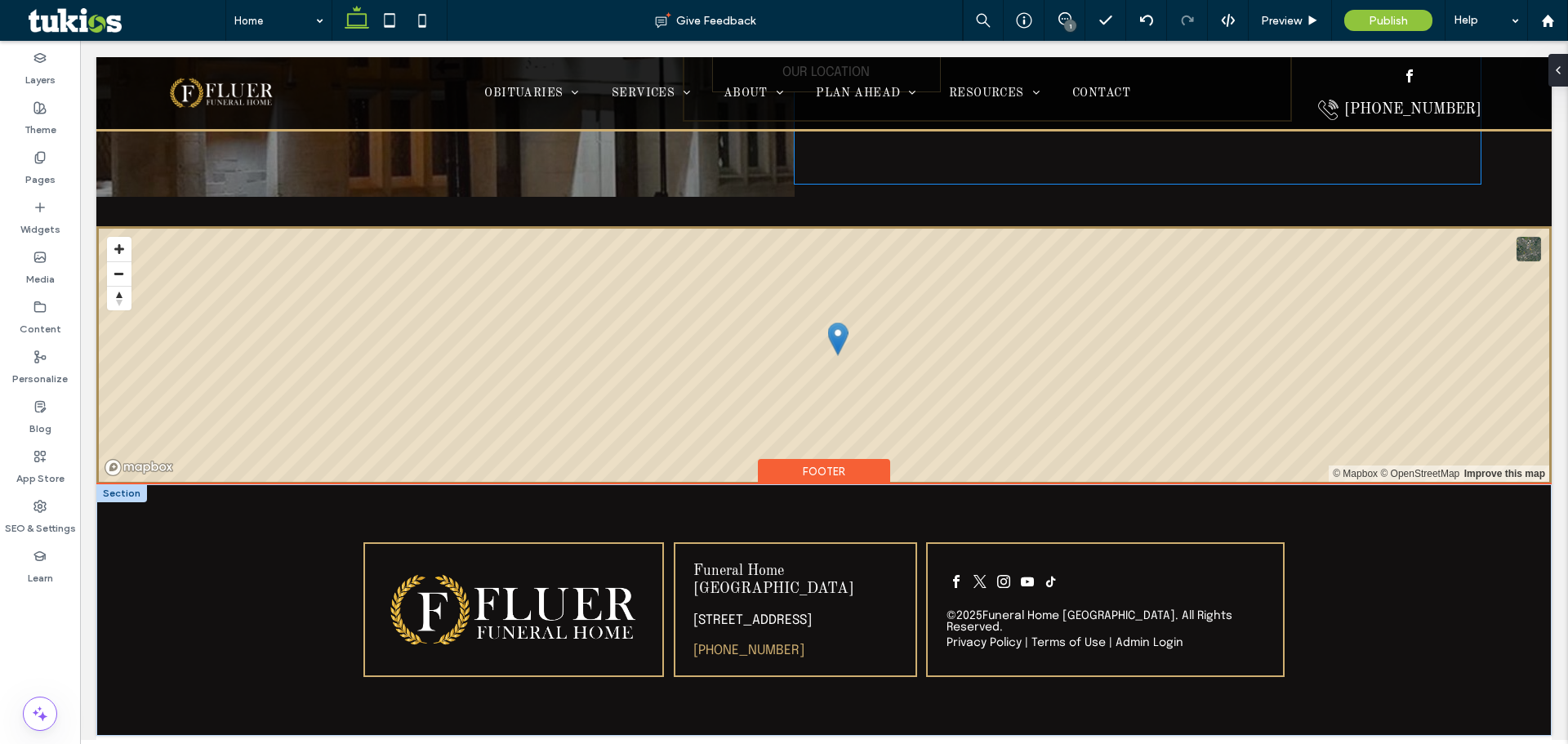
scroll to position [4495, 0]
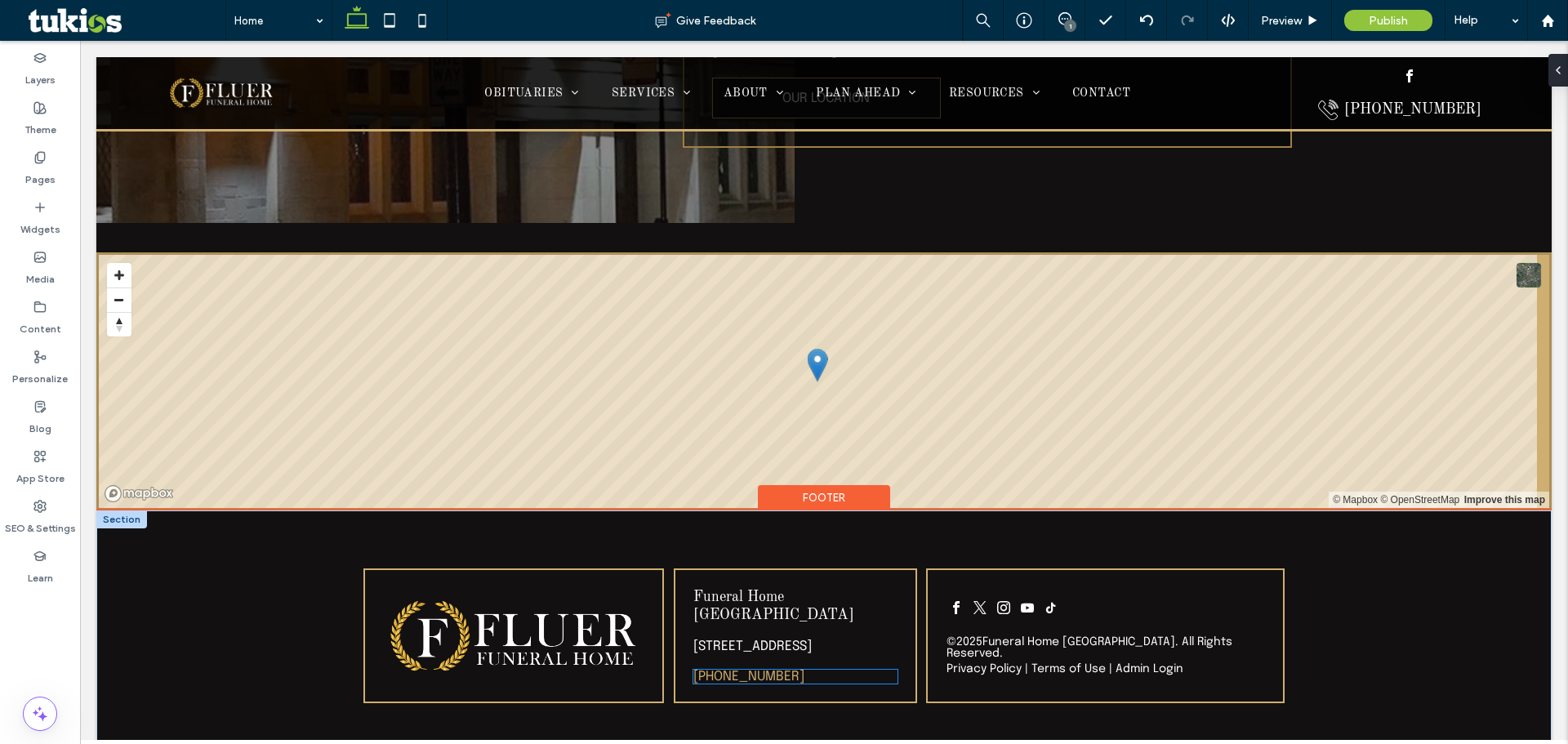
click at [754, 670] on link "[PHONE_NUMBER]" at bounding box center [749, 676] width 111 height 14
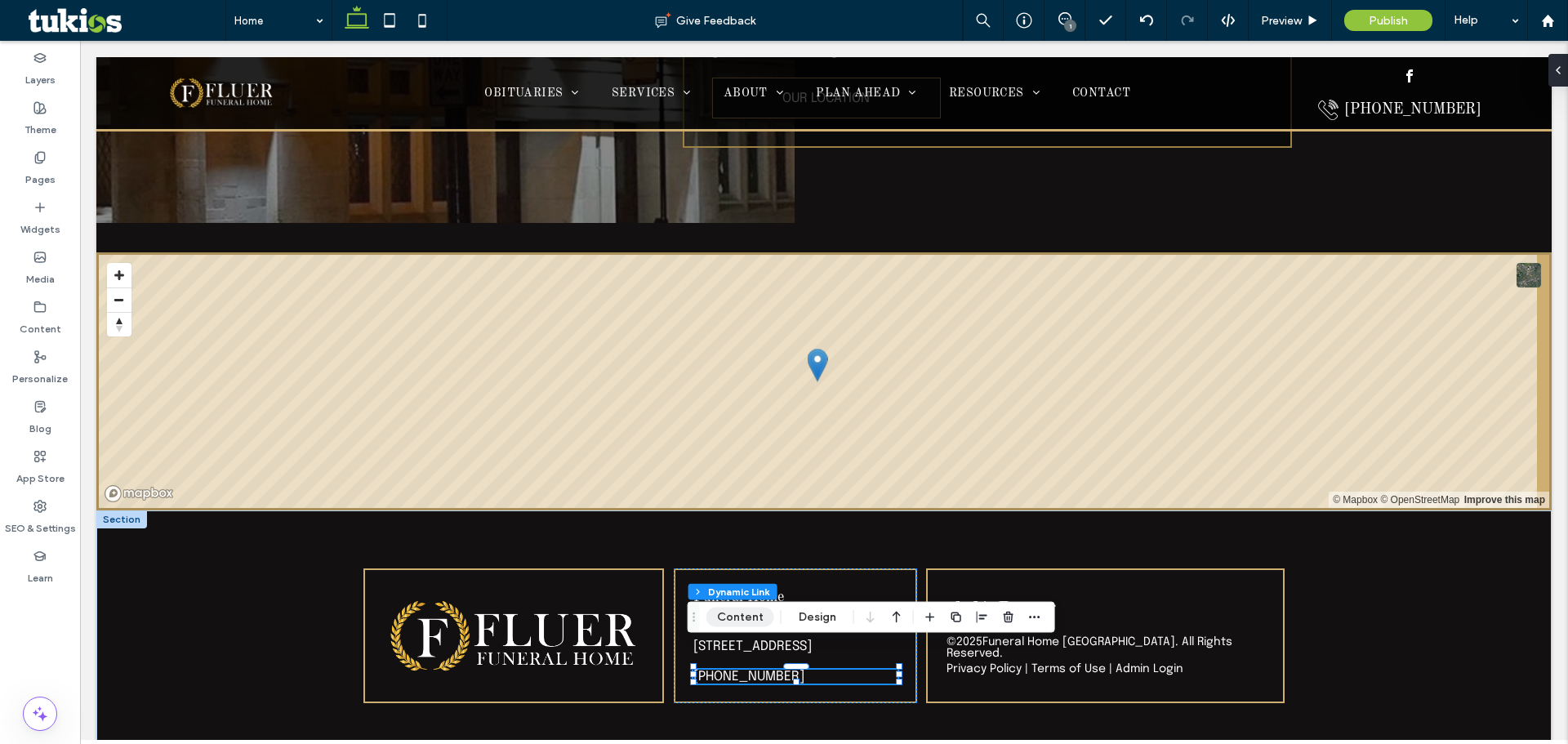
click at [746, 618] on button "Content" at bounding box center [741, 618] width 68 height 20
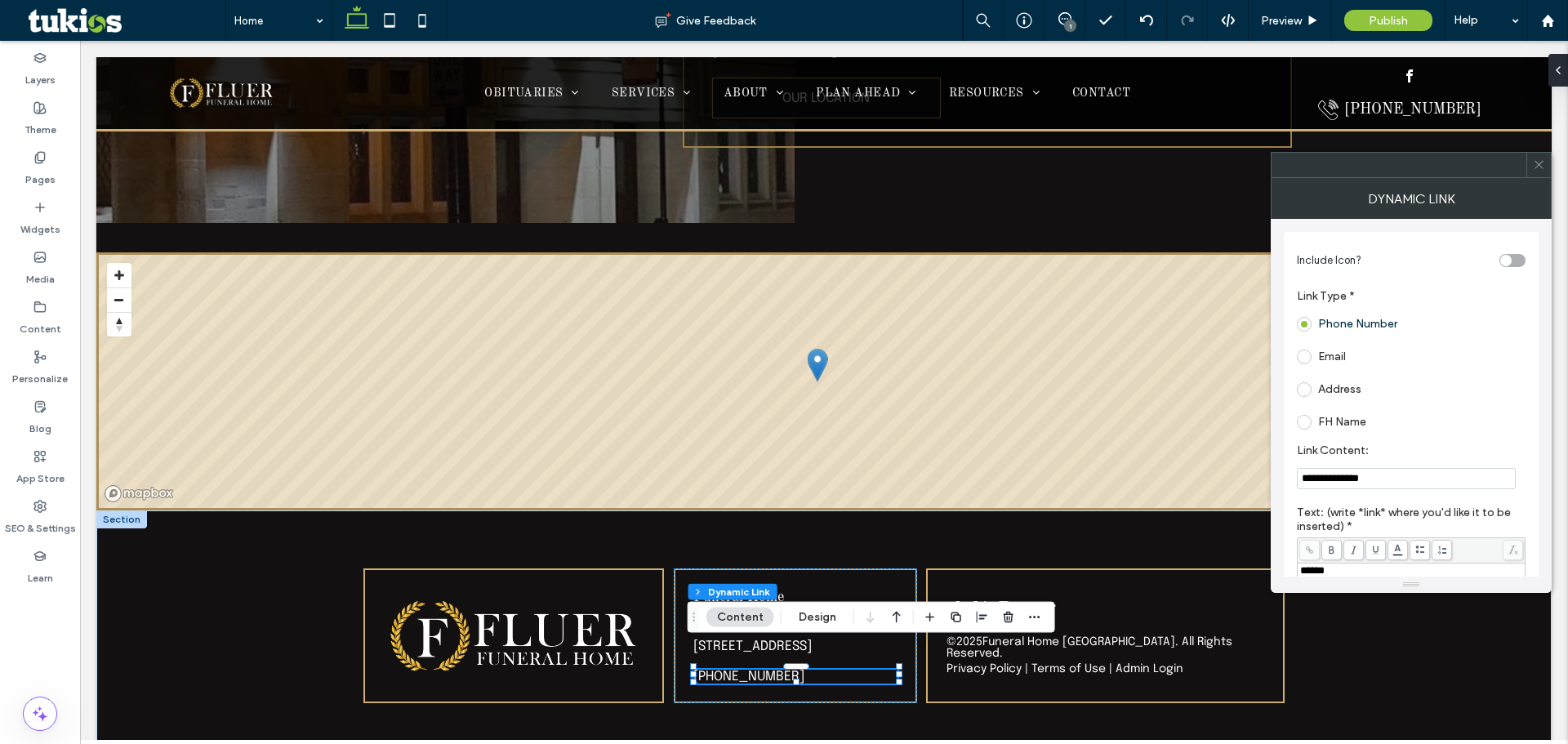
drag, startPoint x: 1408, startPoint y: 486, endPoint x: 1305, endPoint y: 492, distance: 103.2
click at [1305, 492] on section "**********" at bounding box center [1411, 466] width 229 height 62
paste input "Link Content:"
click at [1313, 484] on input "**********" at bounding box center [1406, 479] width 219 height 21
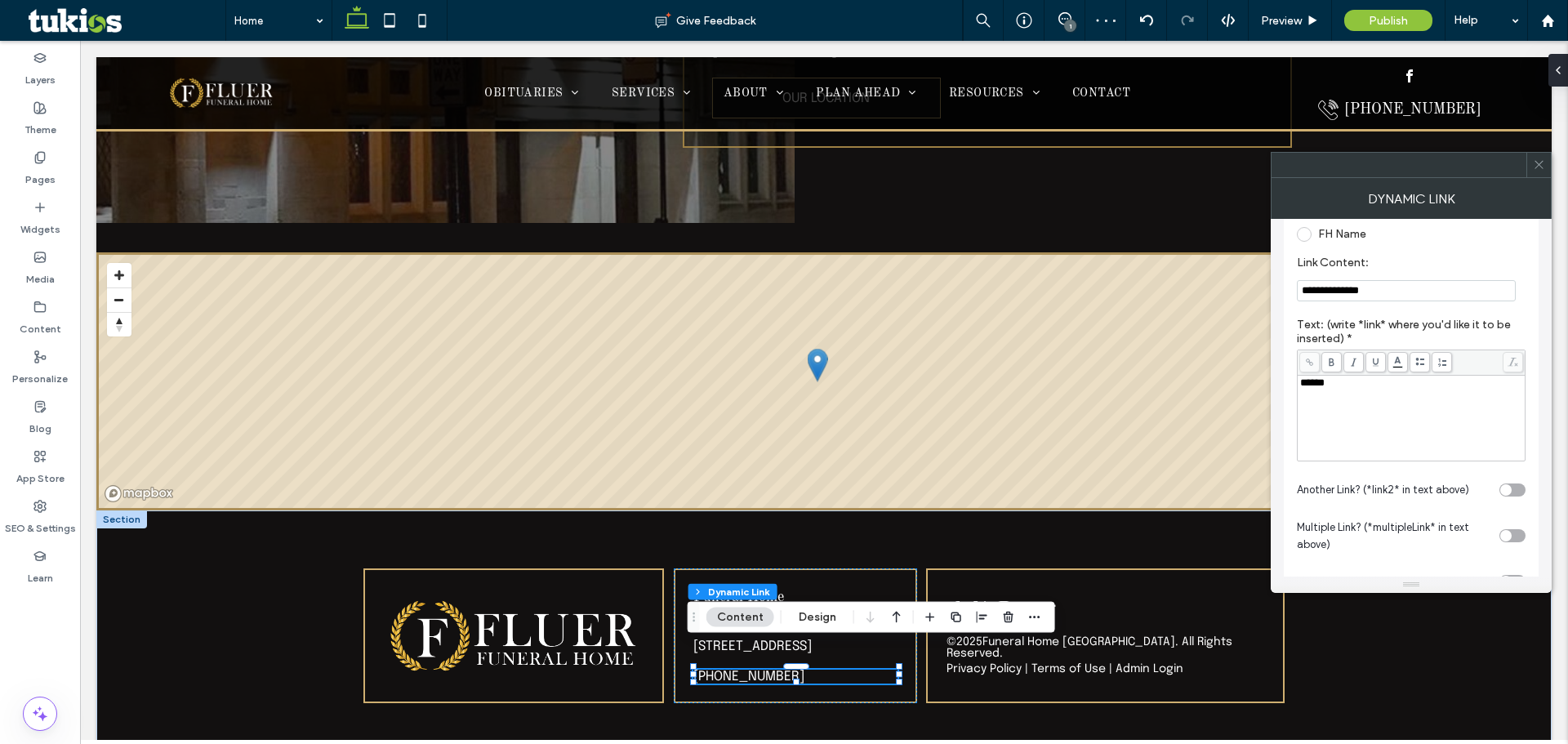
scroll to position [239, 0]
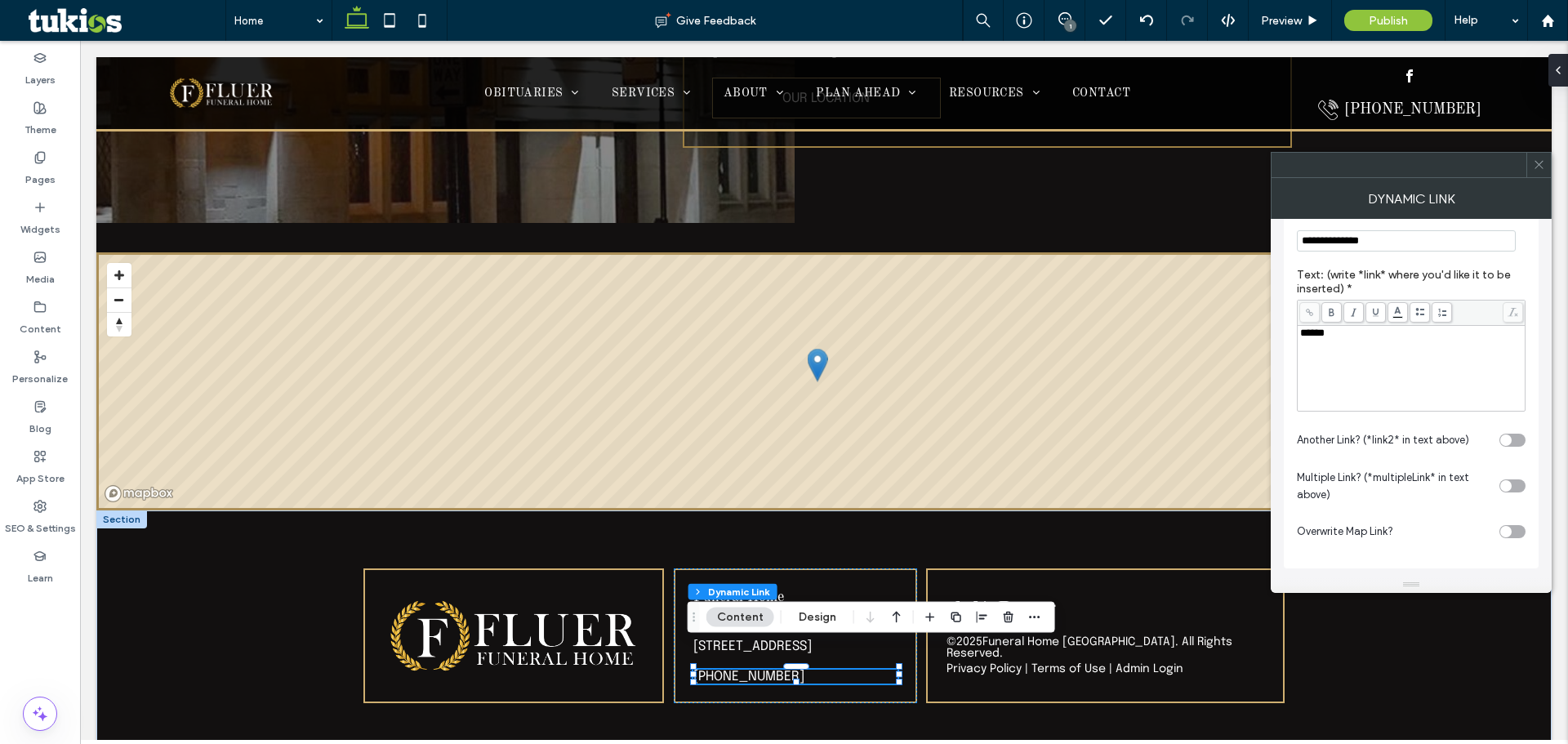
type input "**********"
click at [1543, 163] on icon at bounding box center [1539, 164] width 12 height 12
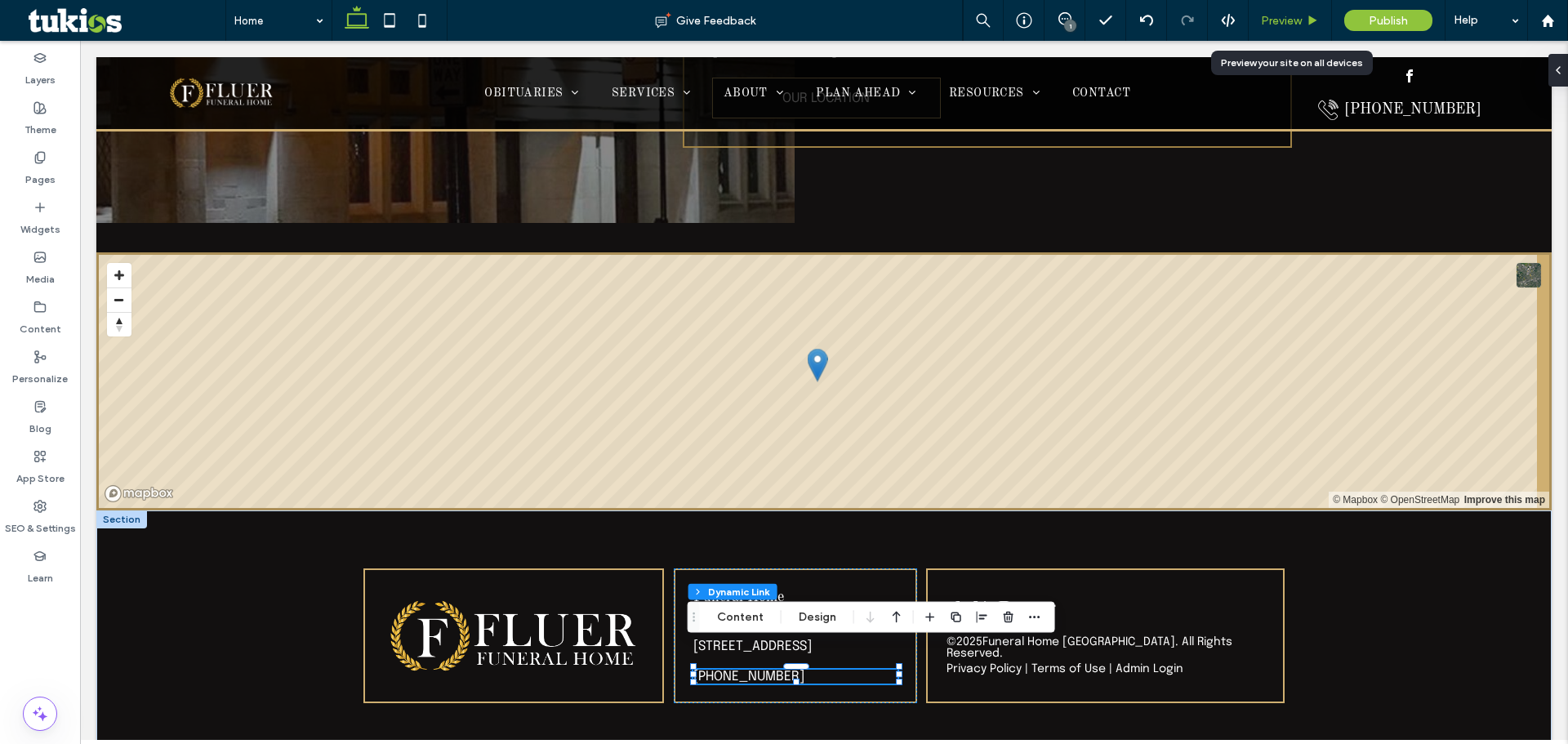
drag, startPoint x: 1267, startPoint y: 23, endPoint x: 1124, endPoint y: 64, distance: 148.8
click at [1267, 23] on span "Preview" at bounding box center [1281, 21] width 40 height 14
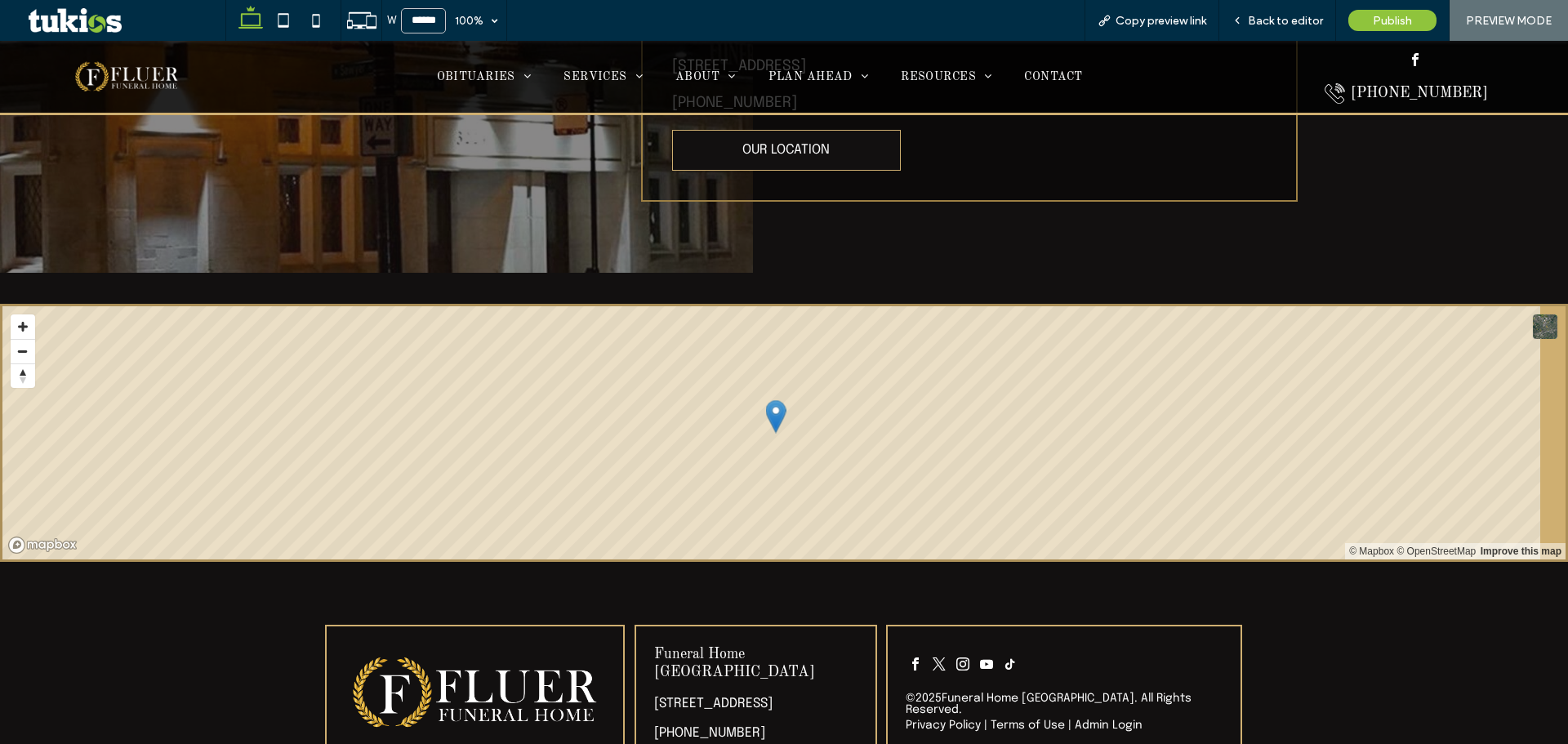
scroll to position [4582, 0]
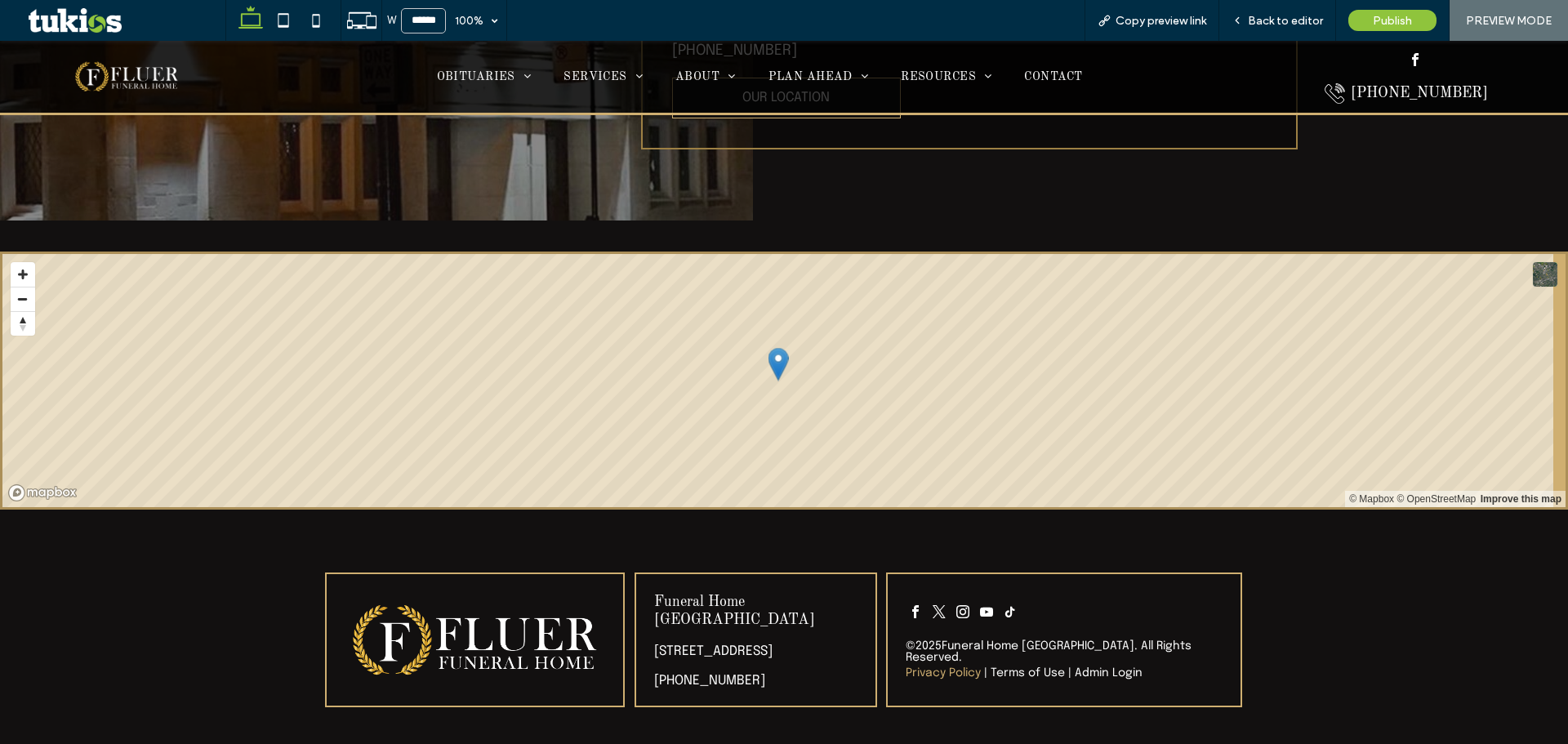
drag, startPoint x: 964, startPoint y: 644, endPoint x: 972, endPoint y: 639, distance: 9.4
drag, startPoint x: 1010, startPoint y: 641, endPoint x: 996, endPoint y: 599, distance: 44.3
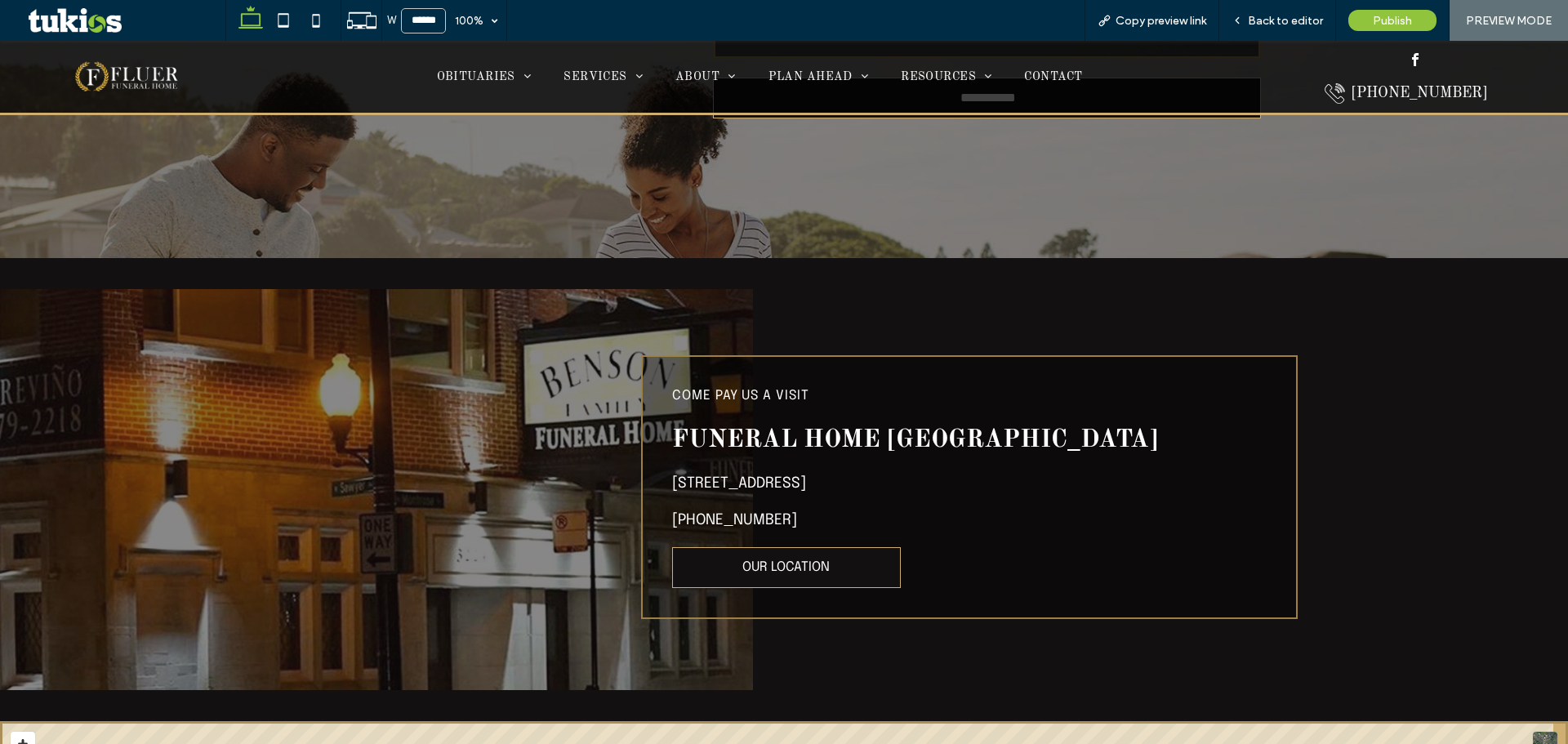
scroll to position [3847, 0]
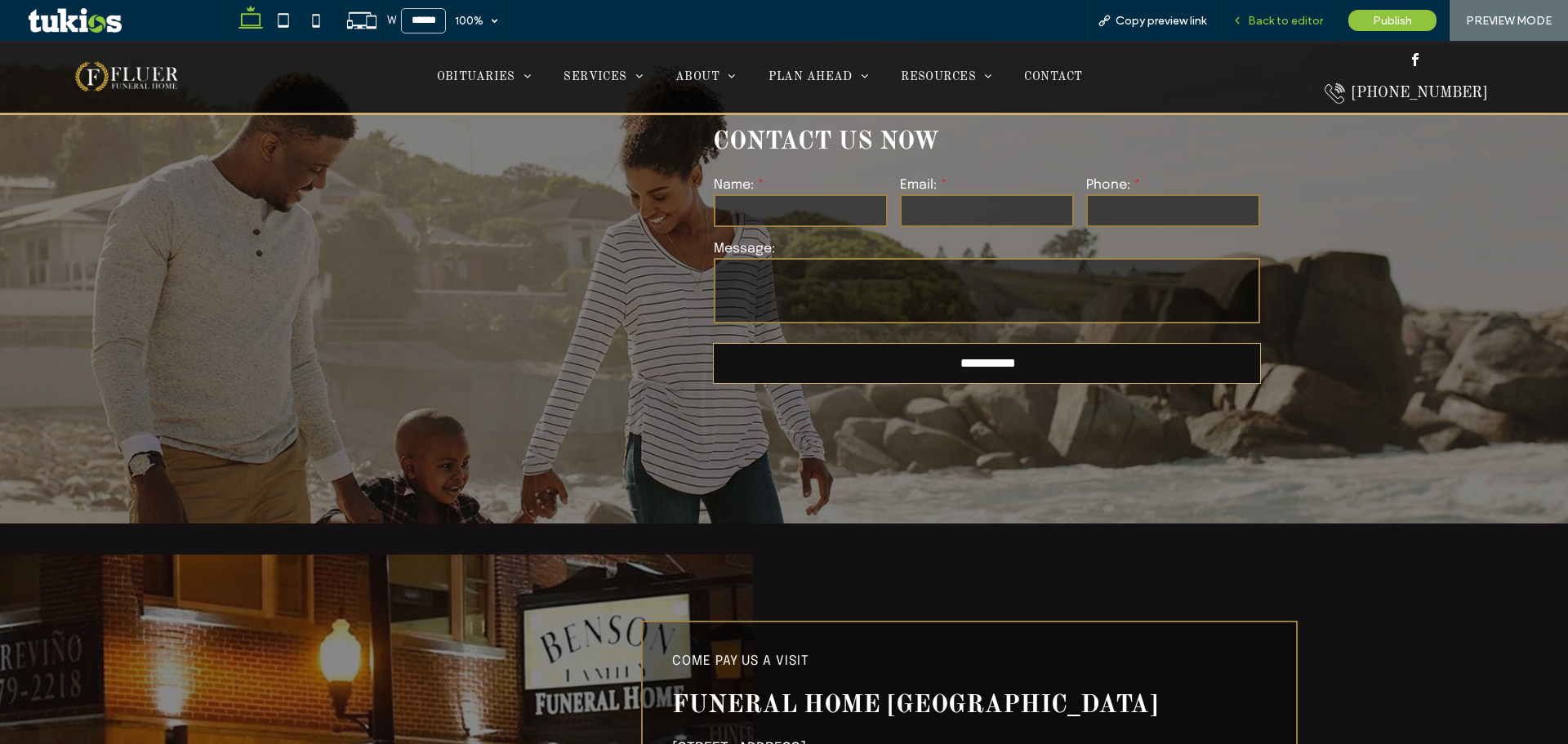
click at [1299, 29] on div "Back to editor" at bounding box center [1277, 20] width 116 height 40
click at [1287, 17] on span "Back to editor" at bounding box center [1285, 21] width 75 height 14
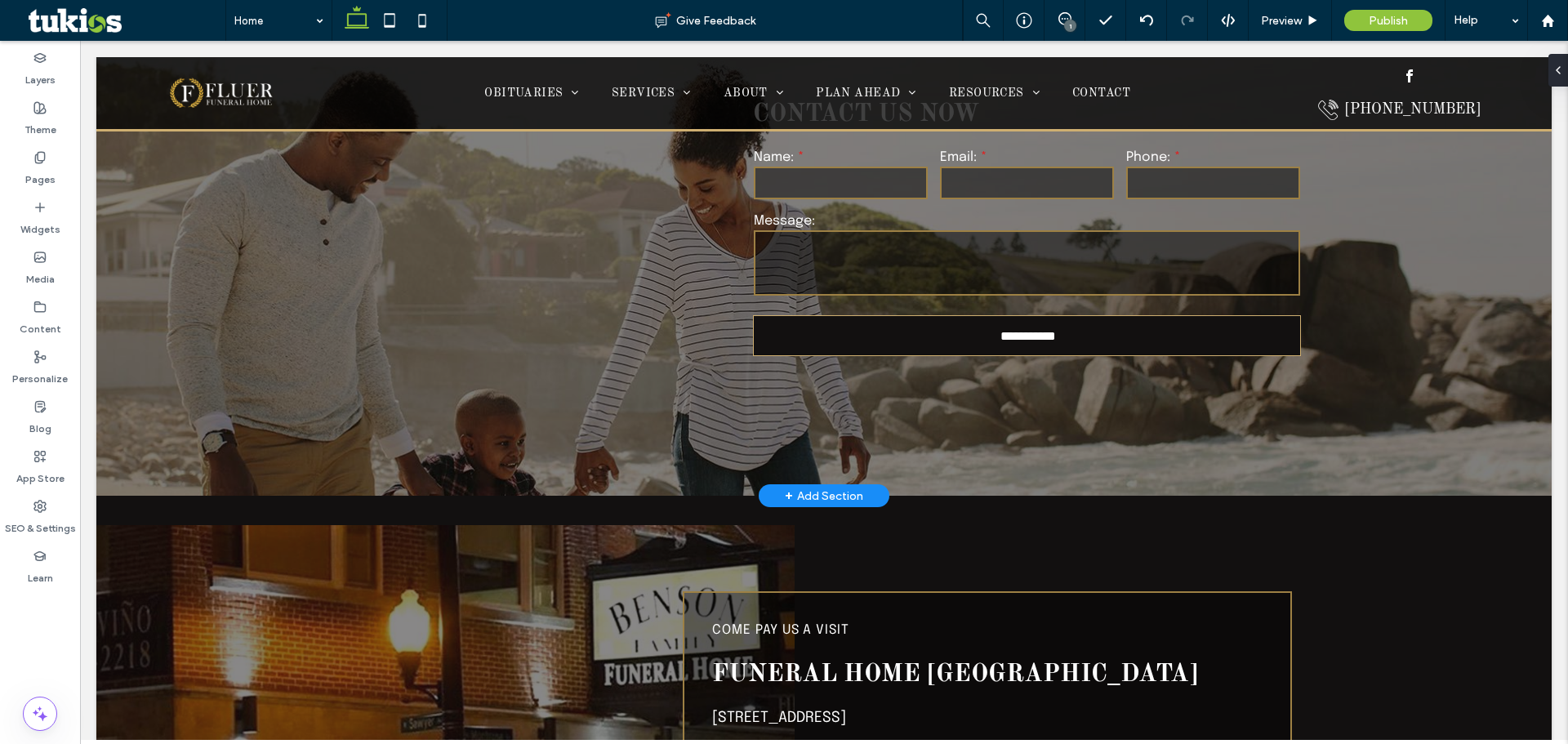
scroll to position [3765, 0]
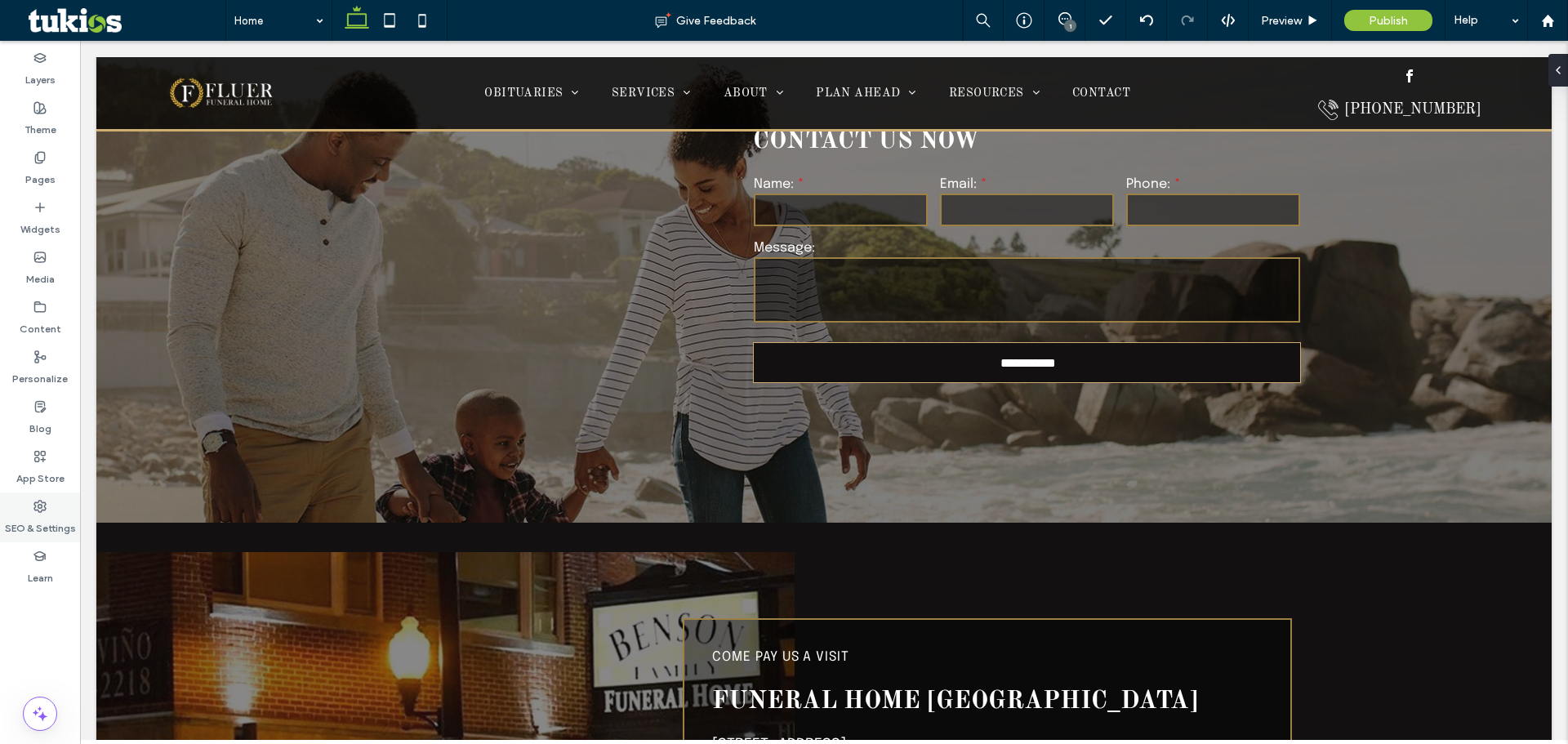
click at [31, 500] on div "SEO & Settings" at bounding box center [40, 517] width 80 height 50
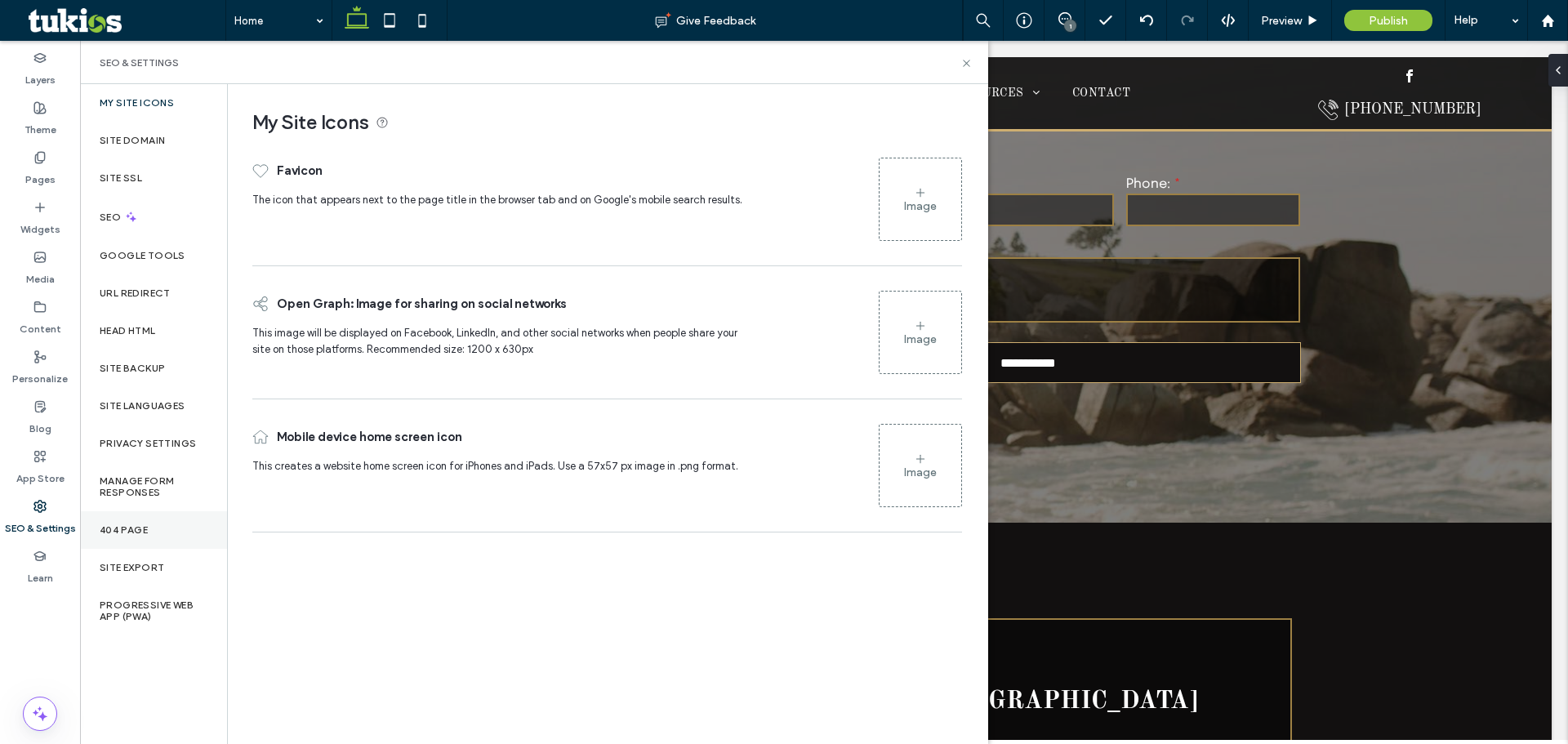
drag, startPoint x: 153, startPoint y: 533, endPoint x: 193, endPoint y: 519, distance: 42.4
click at [153, 532] on div "404 Page" at bounding box center [154, 530] width 147 height 38
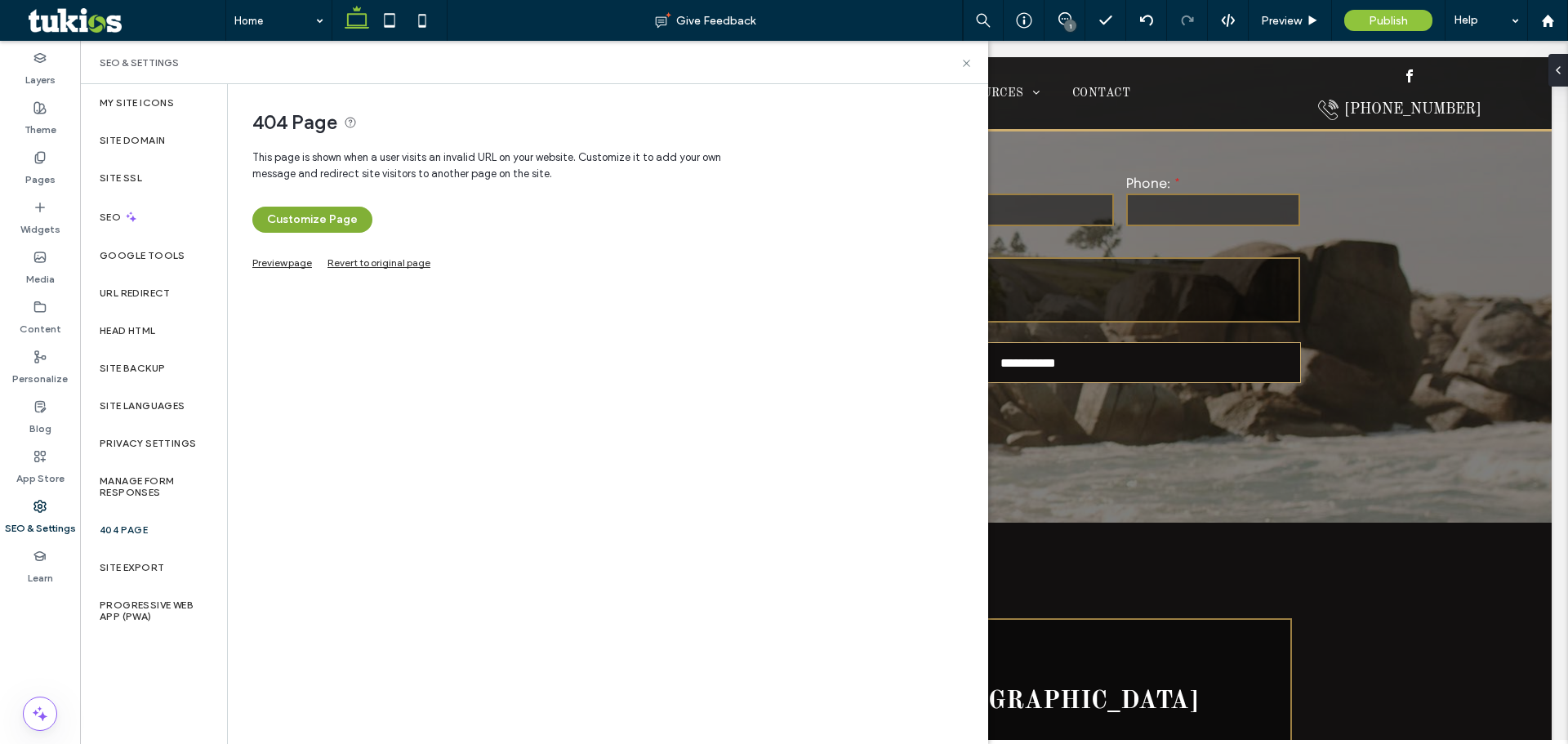
click at [317, 215] on button "Customize Page" at bounding box center [312, 220] width 120 height 26
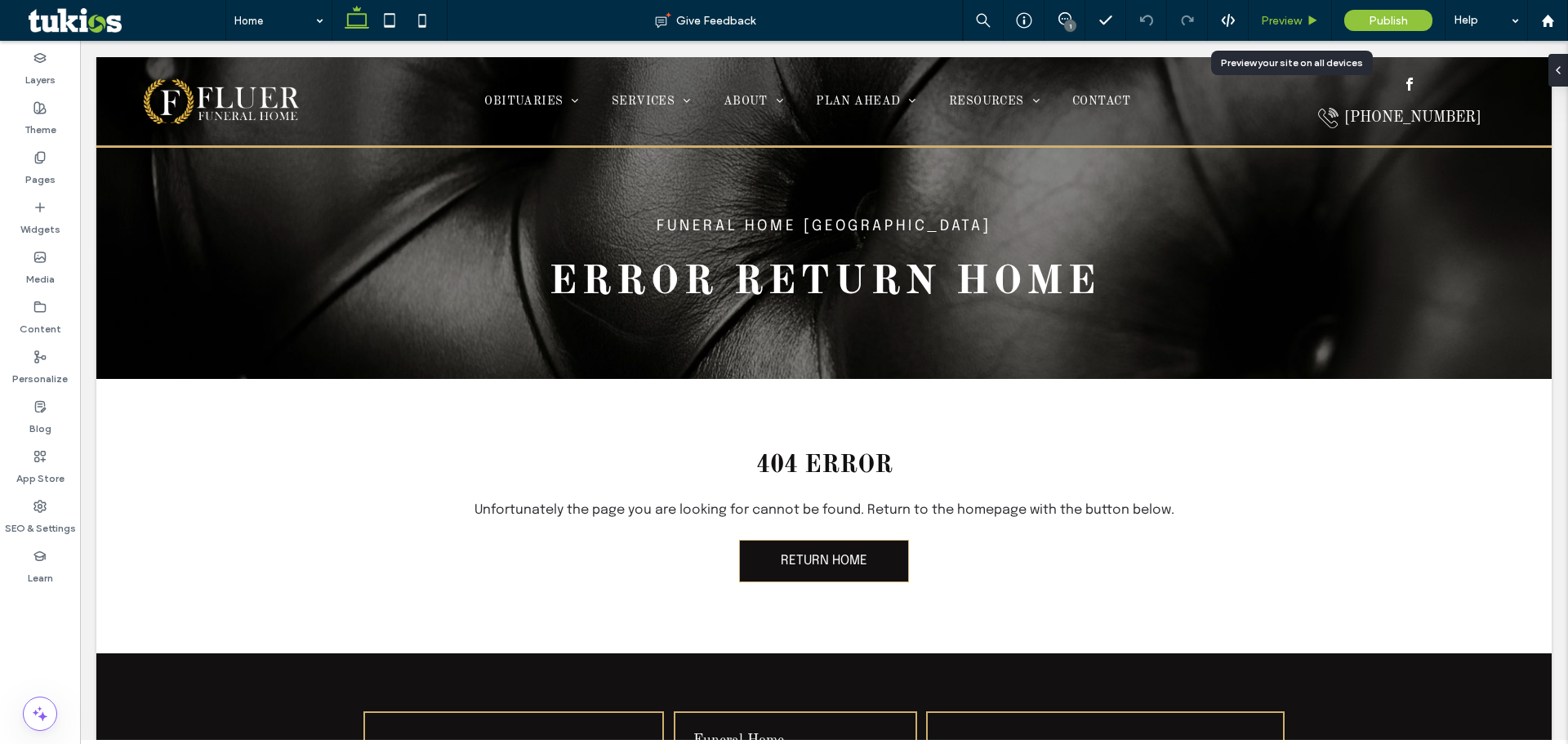
click at [1291, 17] on span "Preview" at bounding box center [1281, 21] width 40 height 14
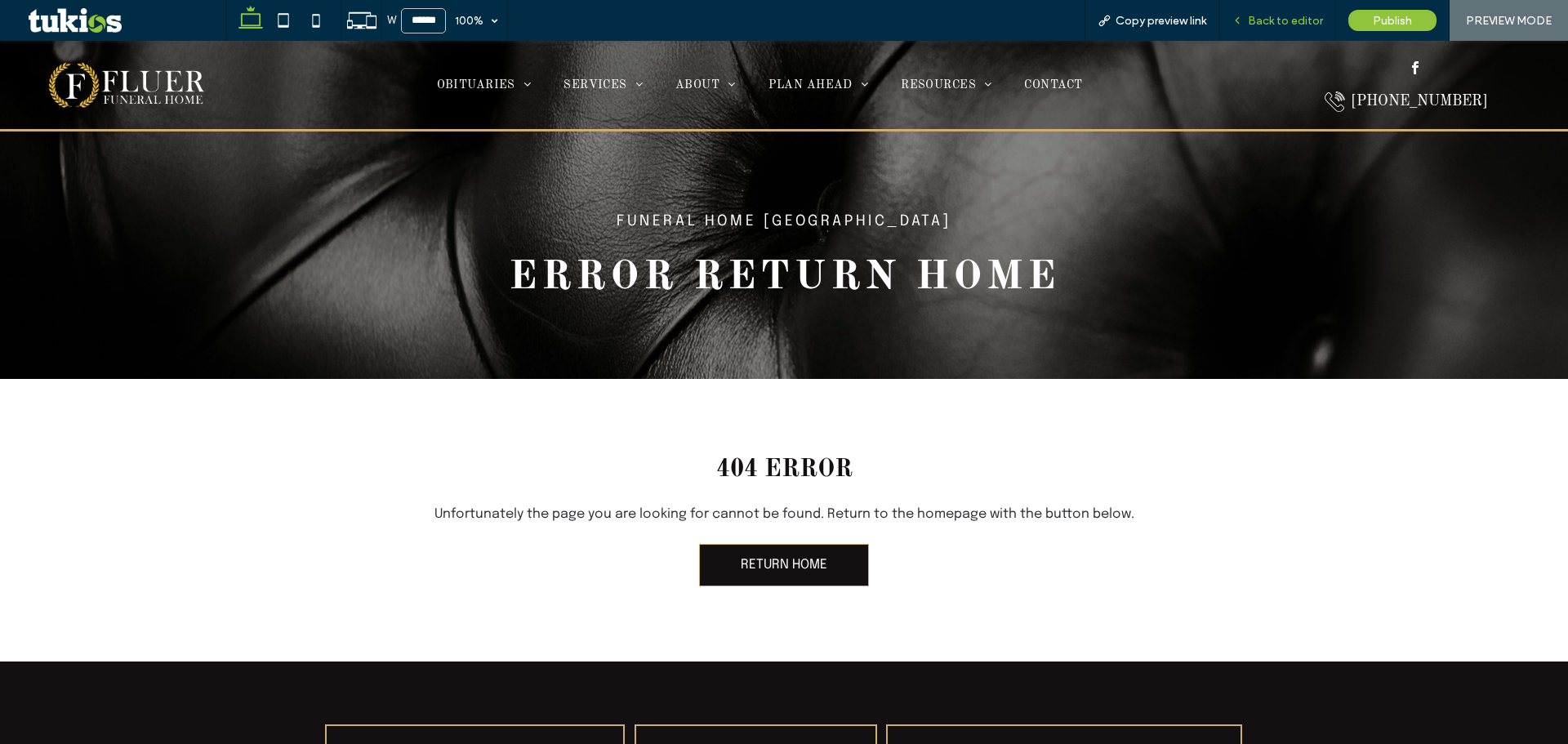
click at [1267, 17] on span "Back to editor" at bounding box center [1285, 21] width 75 height 14
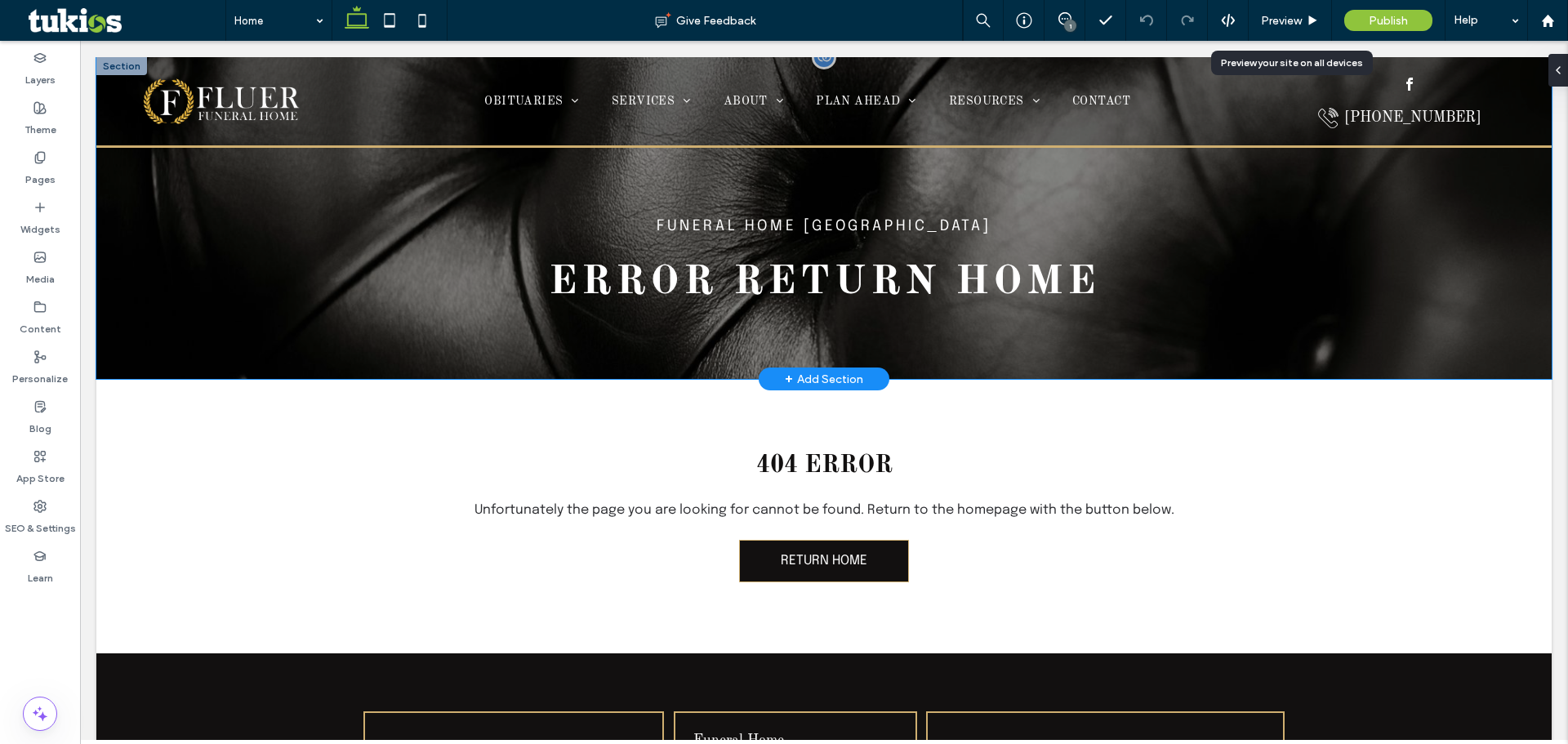
click at [1301, 254] on div "Funeral Home Chicago Error return home" at bounding box center [824, 218] width 980 height 322
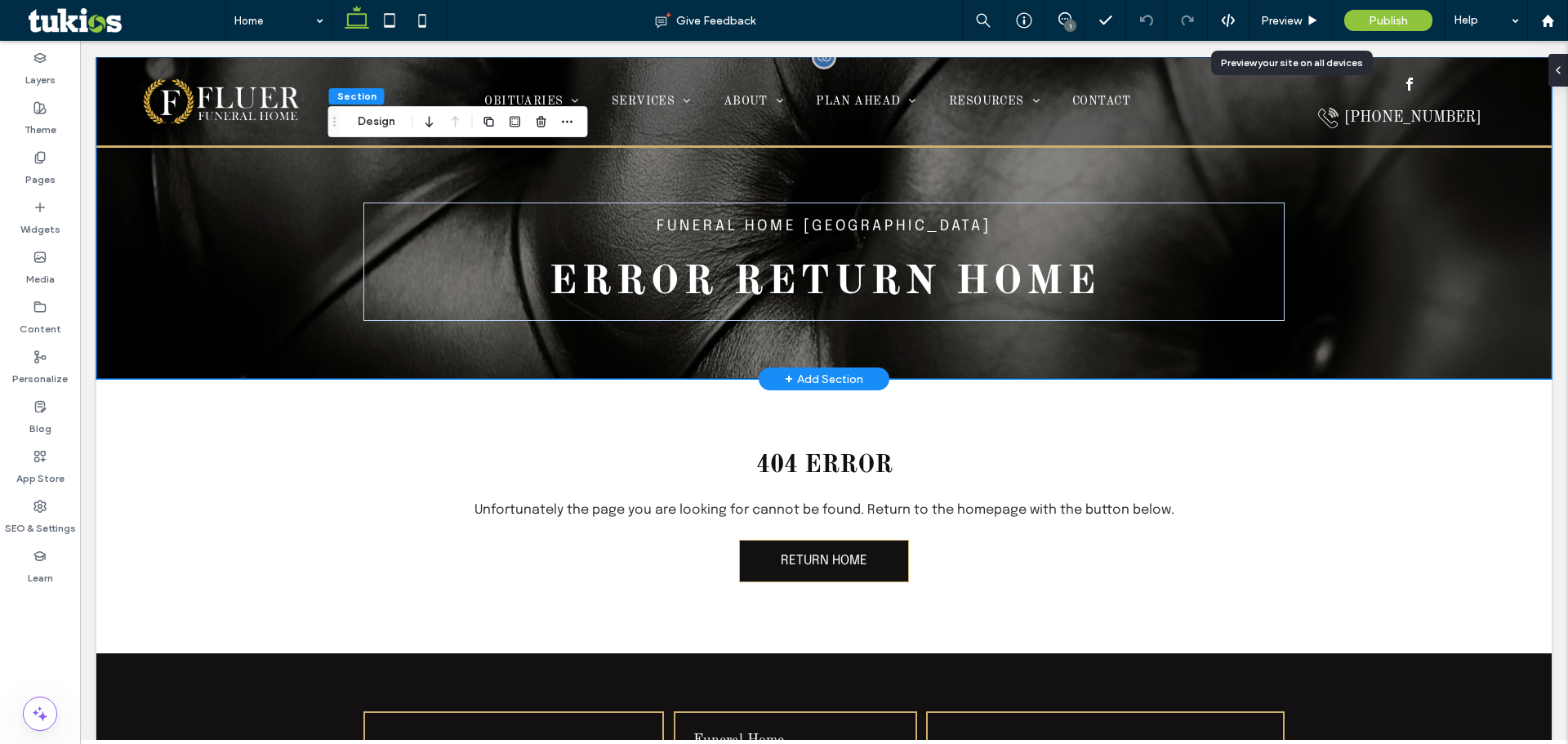
click at [1407, 252] on div "Funeral Home Chicago Error return home" at bounding box center [824, 218] width 1456 height 322
click at [378, 128] on button "Design" at bounding box center [376, 122] width 59 height 20
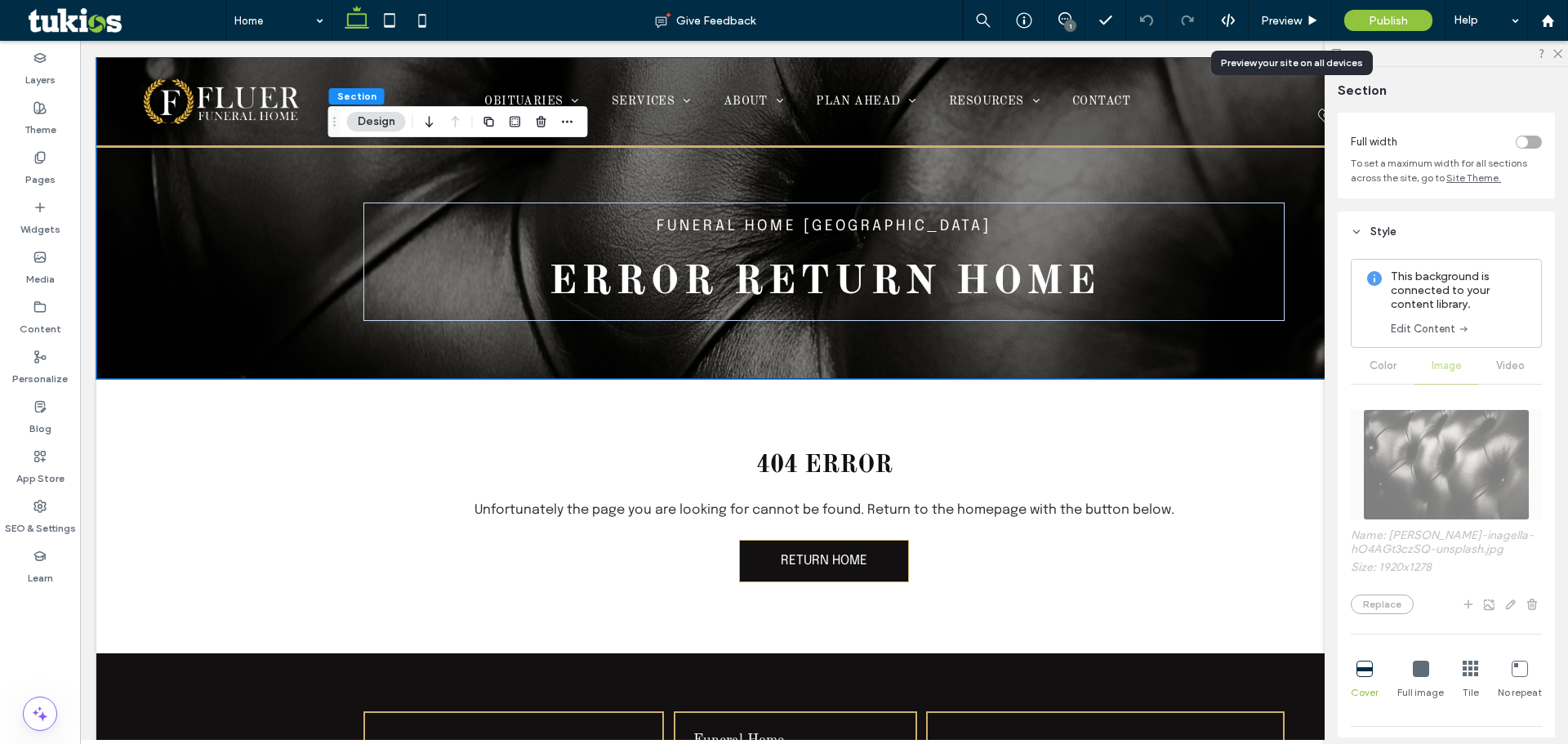
scroll to position [82, 0]
click at [1414, 330] on link "Edit Content" at bounding box center [1431, 329] width 79 height 17
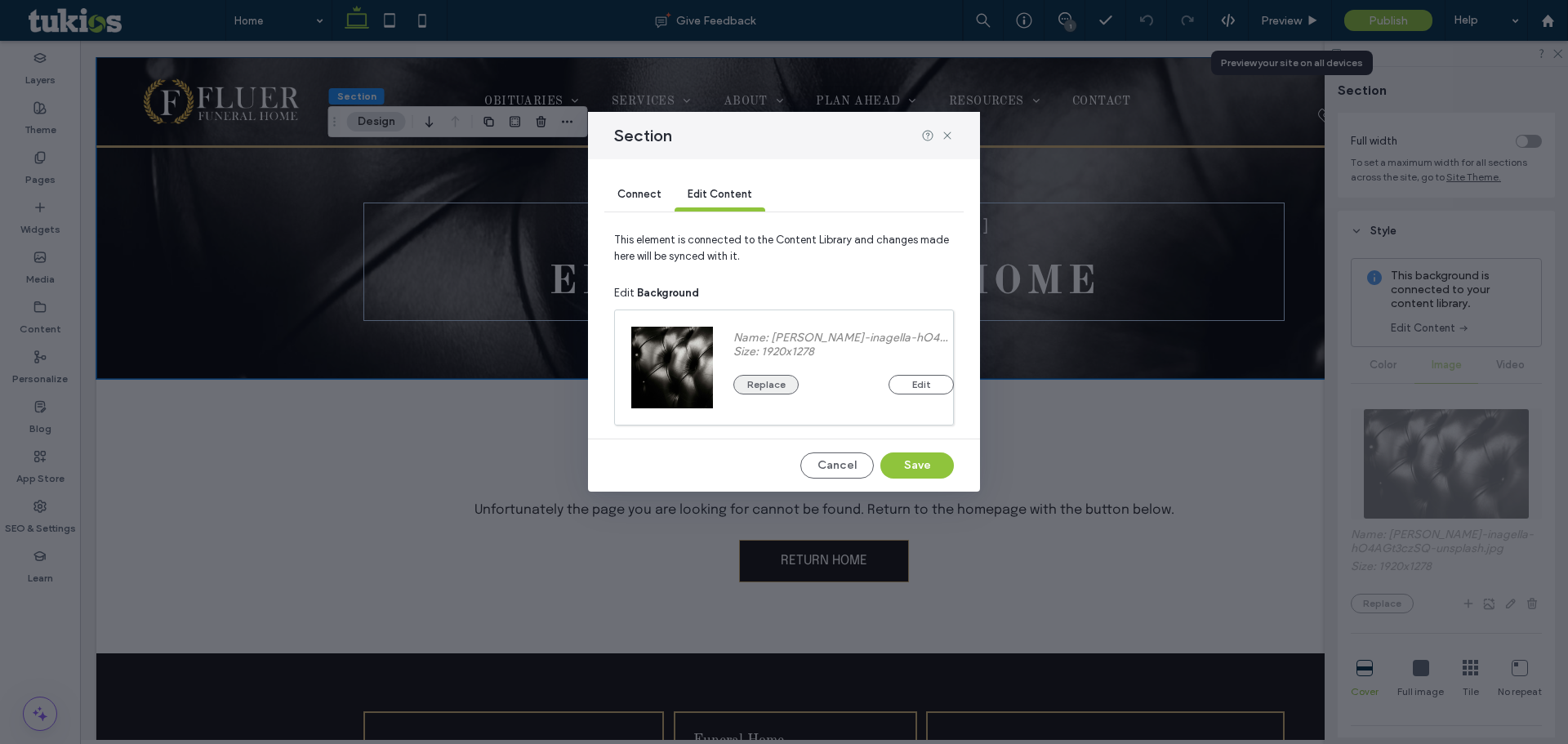
click at [784, 378] on button "Replace" at bounding box center [765, 385] width 65 height 20
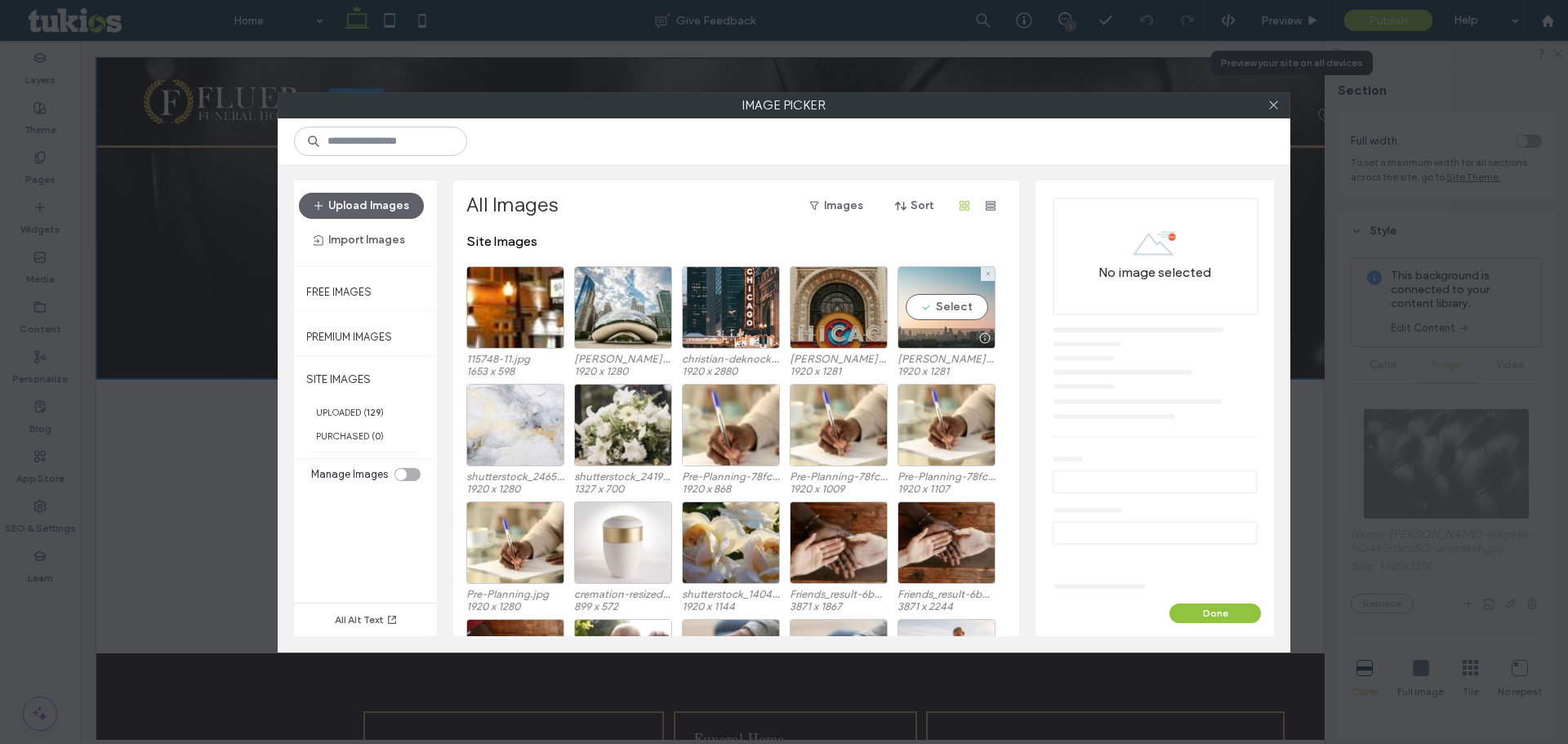
click at [945, 310] on div "Select" at bounding box center [946, 307] width 98 height 83
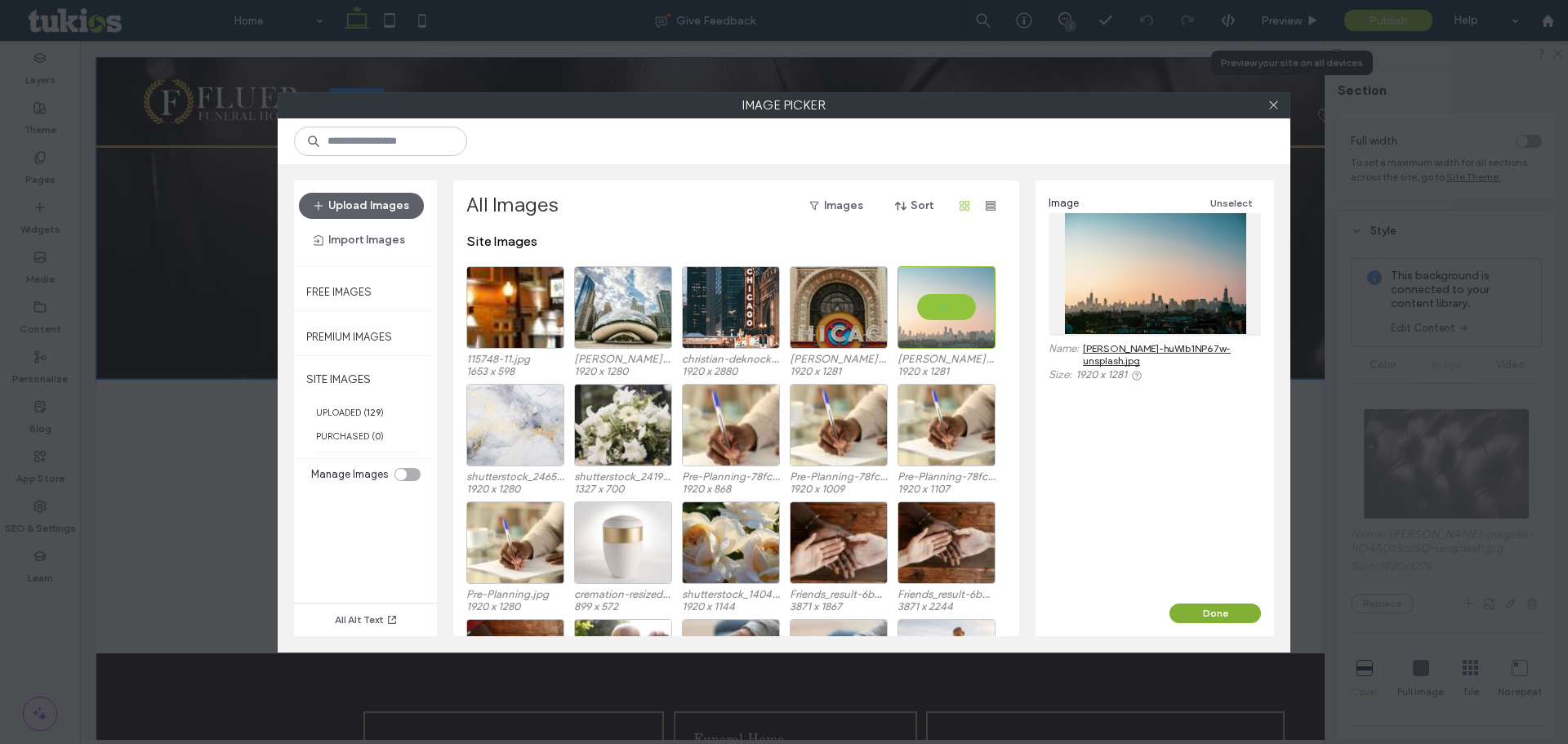
click at [1234, 605] on button "Done" at bounding box center [1215, 614] width 92 height 20
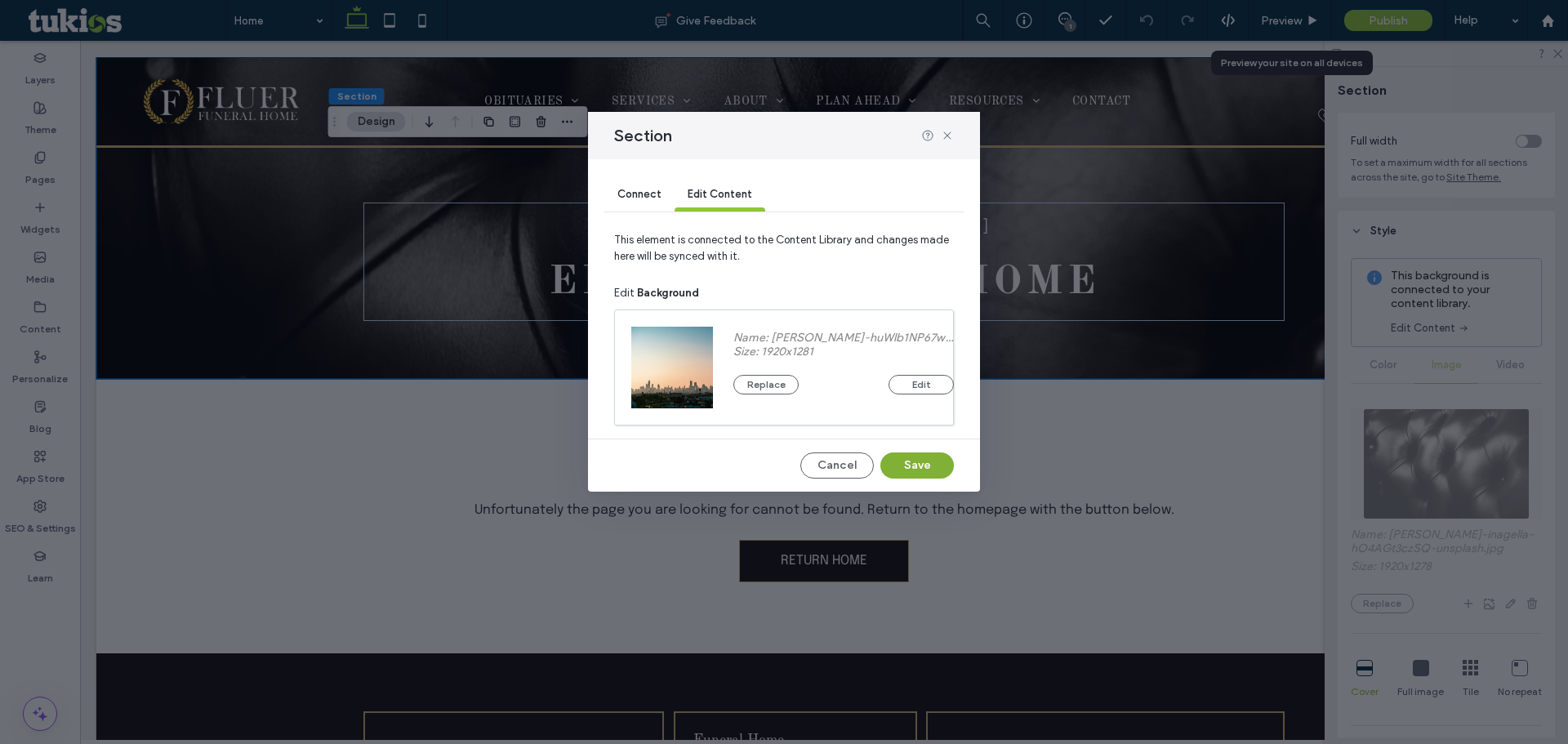
click at [908, 462] on button "Save" at bounding box center [917, 466] width 73 height 26
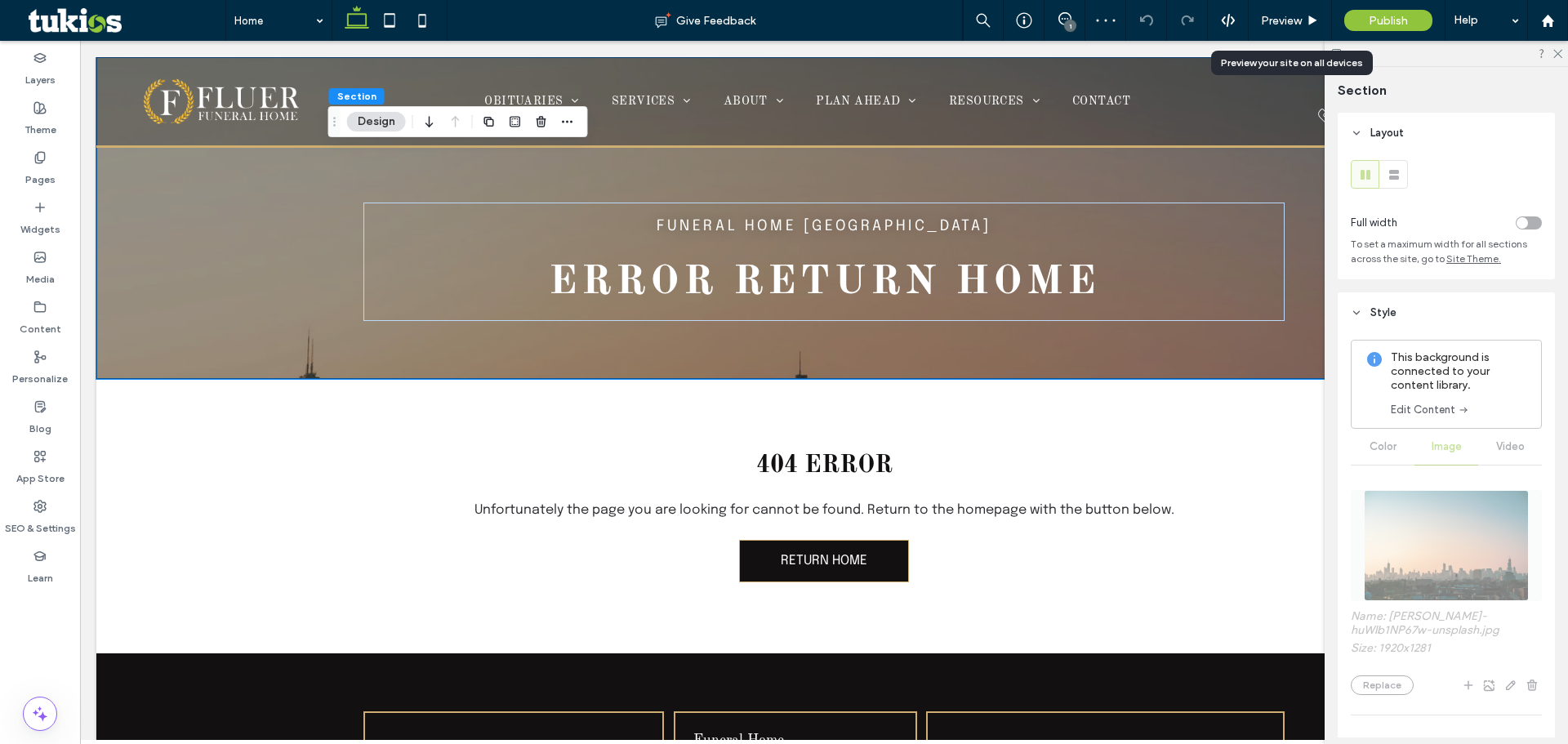
scroll to position [0, 0]
click at [1444, 410] on link "Edit Content" at bounding box center [1431, 410] width 79 height 17
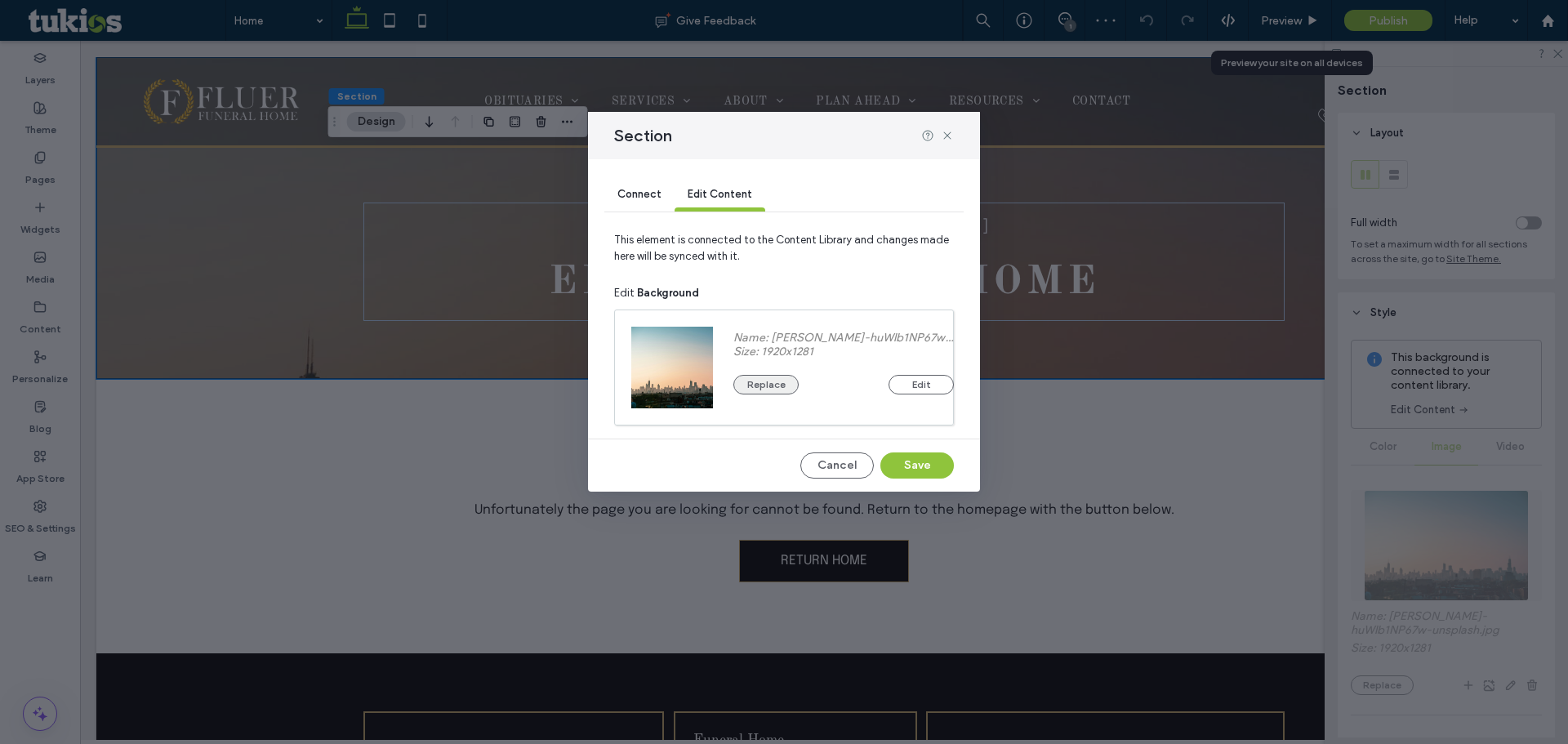
click at [792, 384] on button "Replace" at bounding box center [765, 385] width 65 height 20
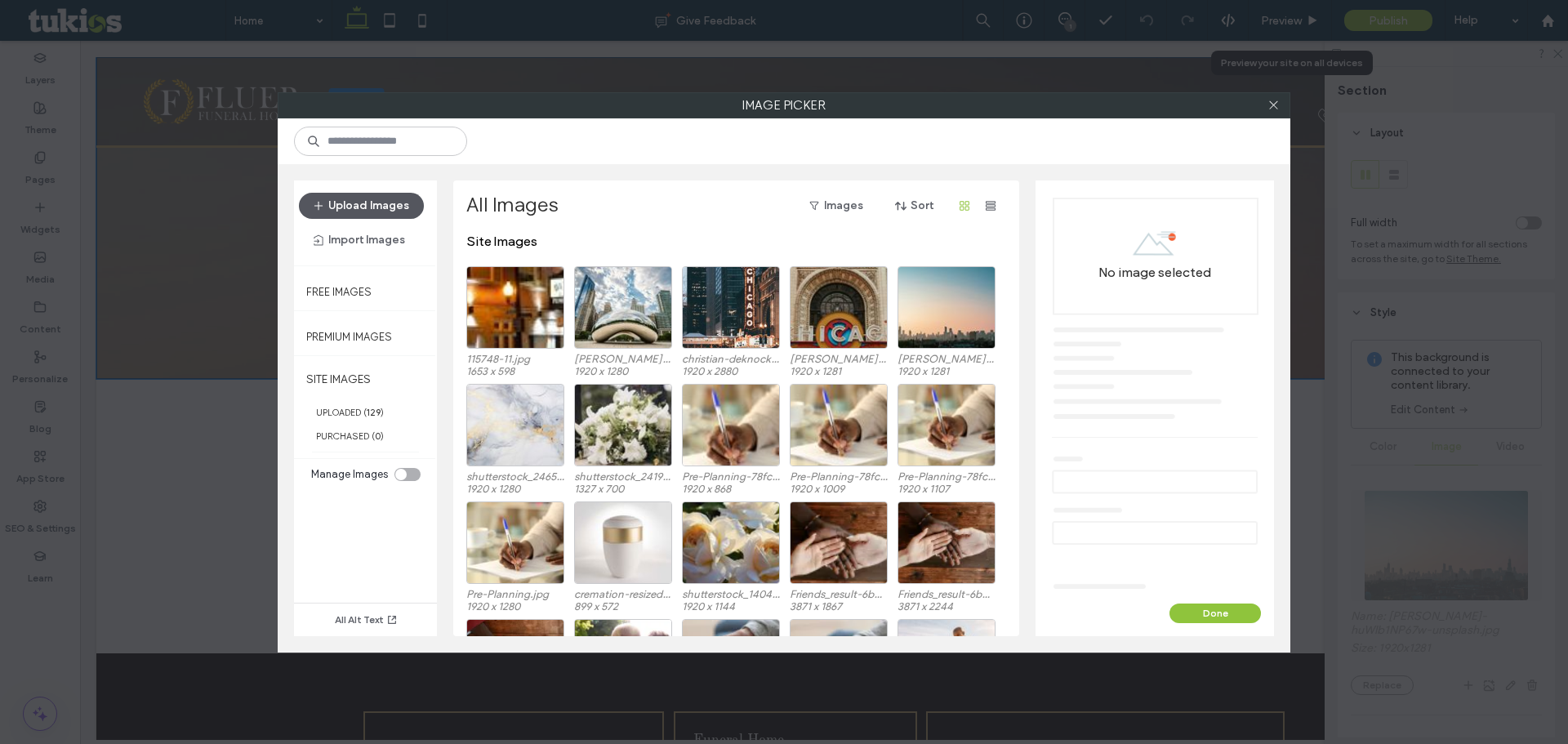
click at [353, 206] on button "Upload Images" at bounding box center [361, 206] width 125 height 26
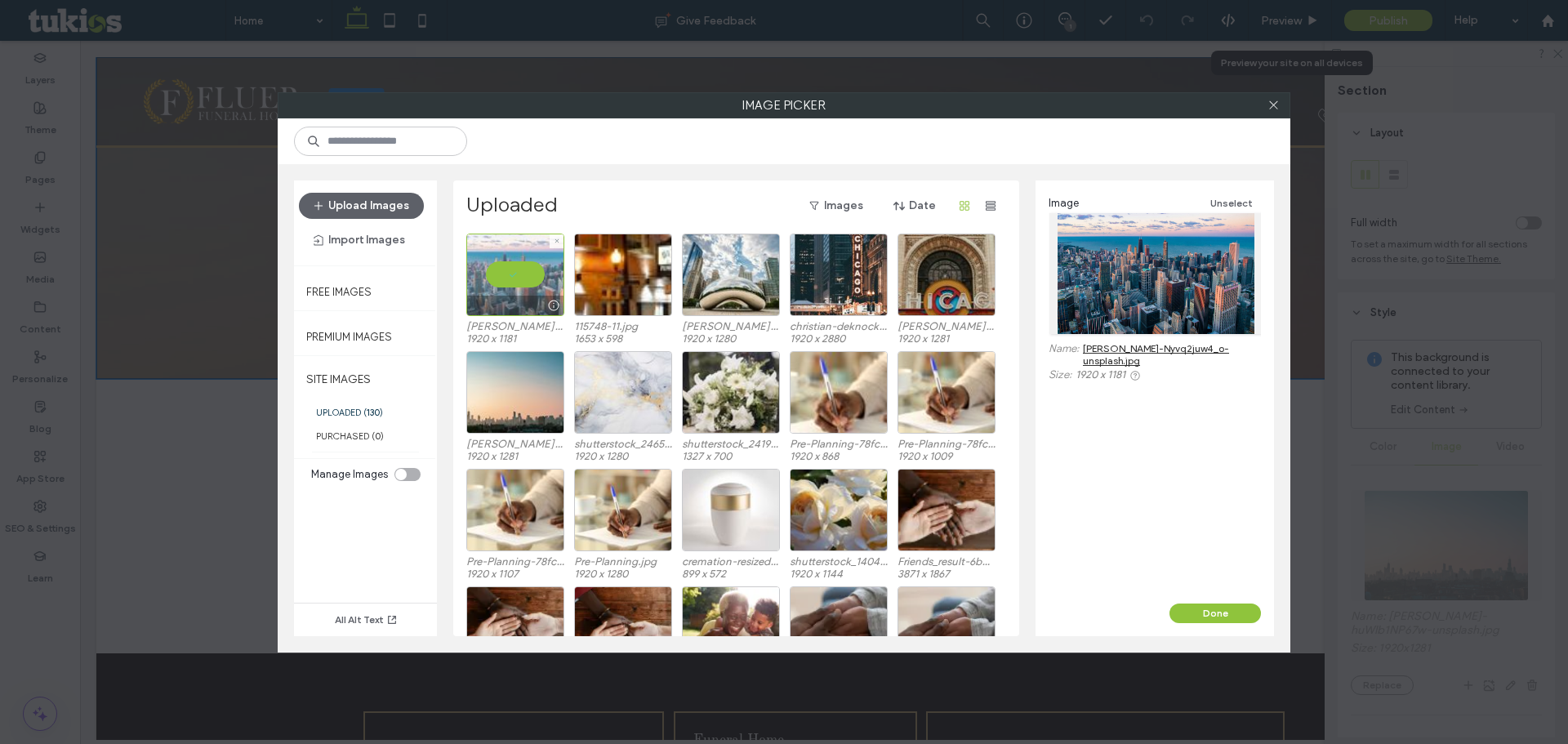
click at [503, 277] on div at bounding box center [515, 275] width 98 height 83
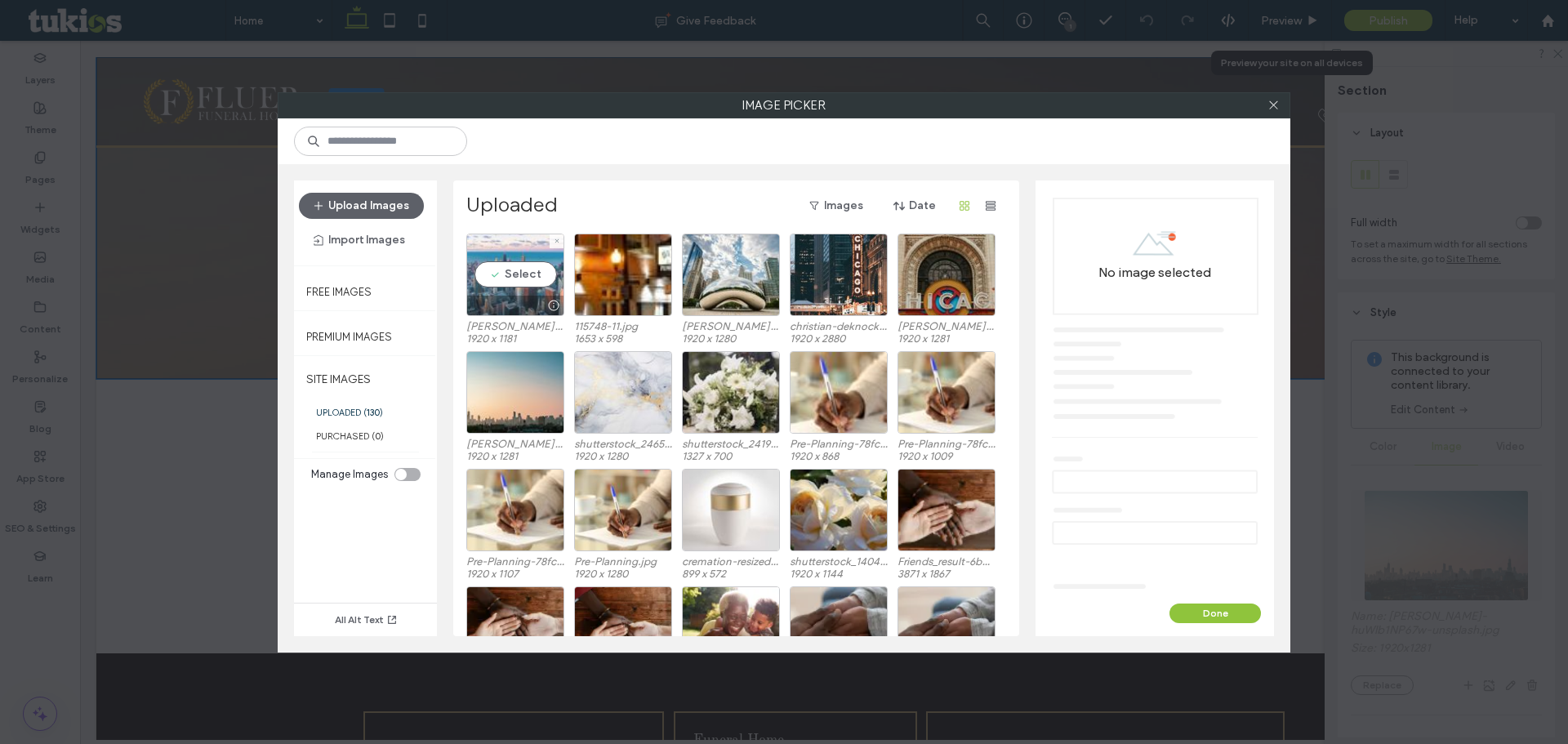
click at [503, 273] on div "Select" at bounding box center [515, 275] width 98 height 83
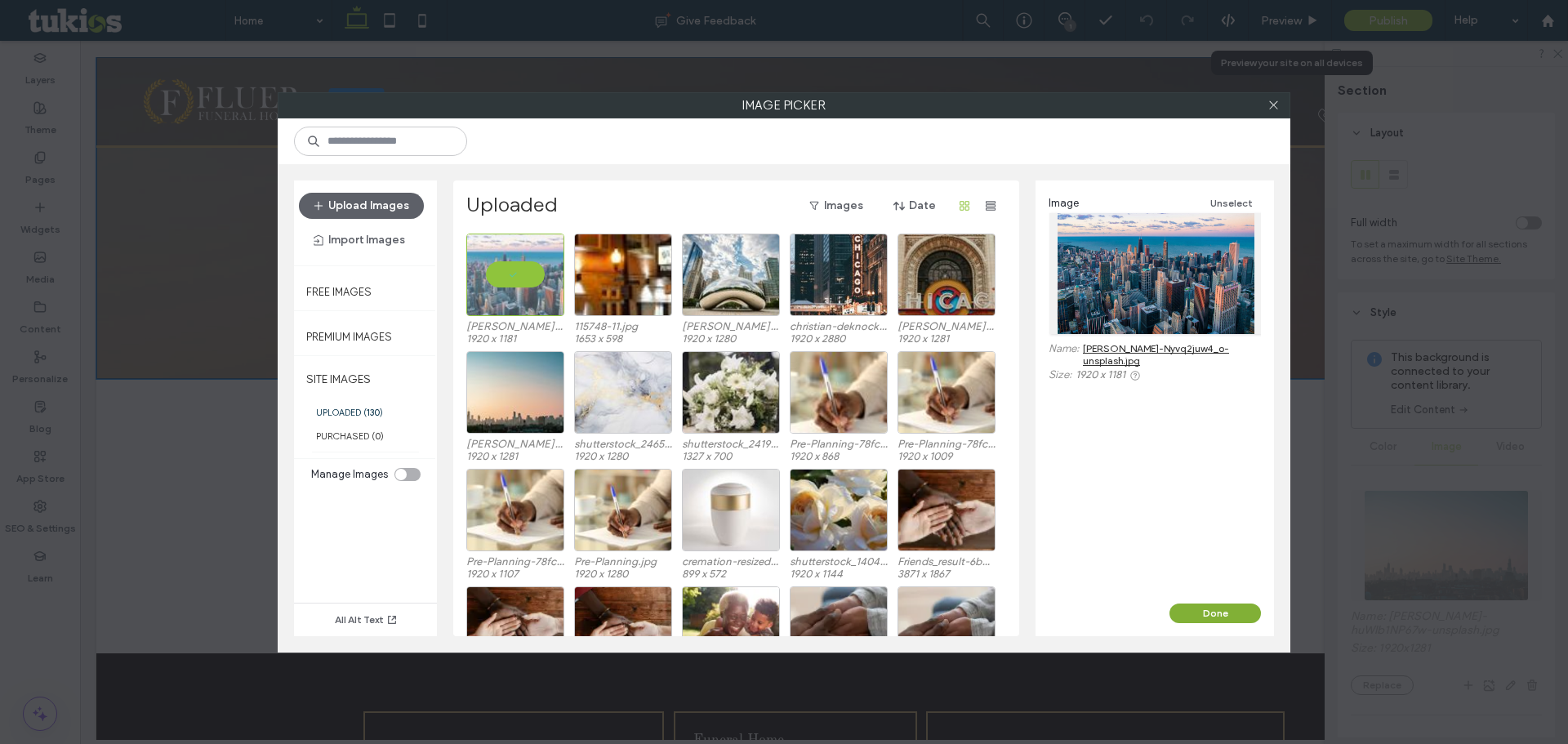
click at [1248, 618] on button "Done" at bounding box center [1215, 614] width 92 height 20
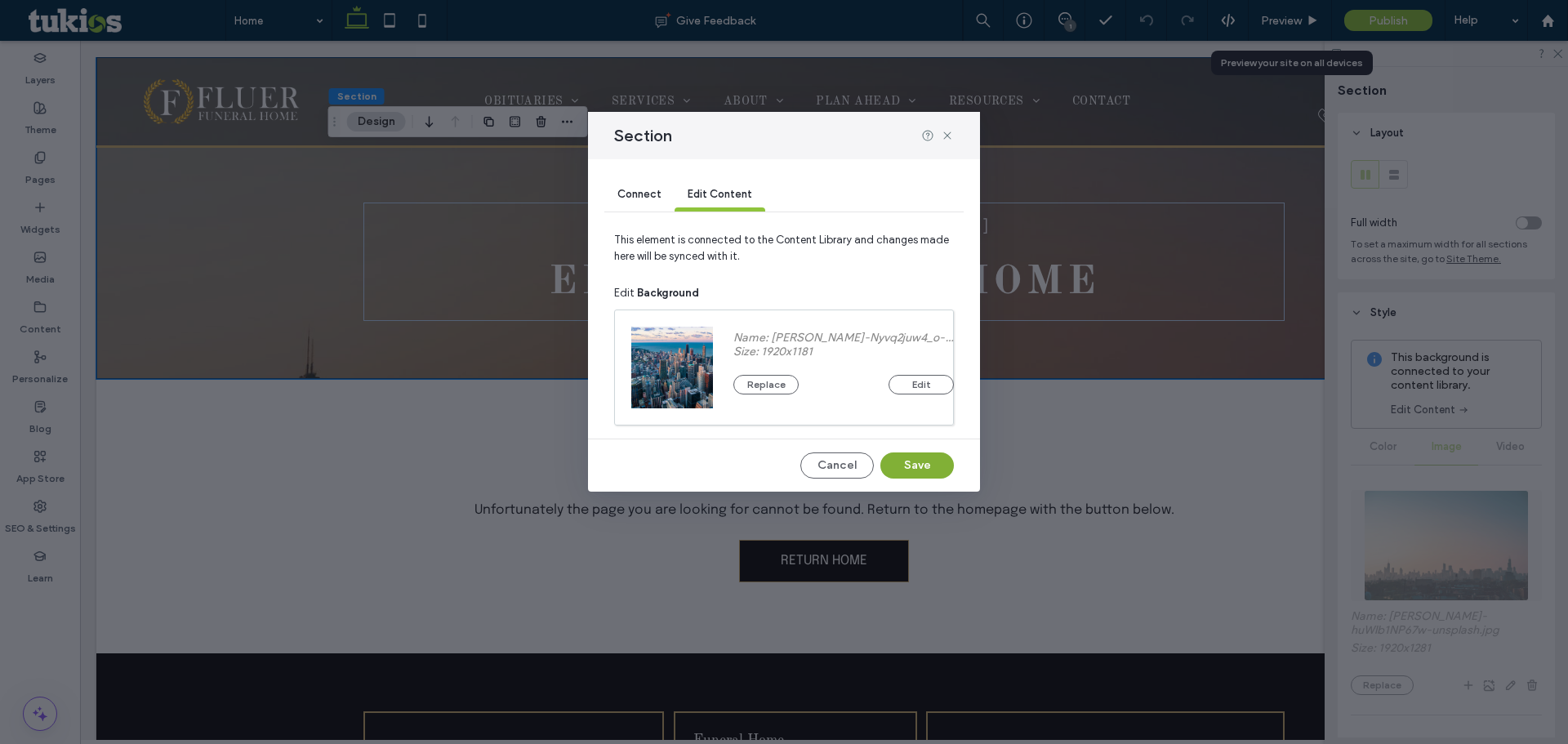
click at [929, 457] on button "Save" at bounding box center [917, 466] width 73 height 26
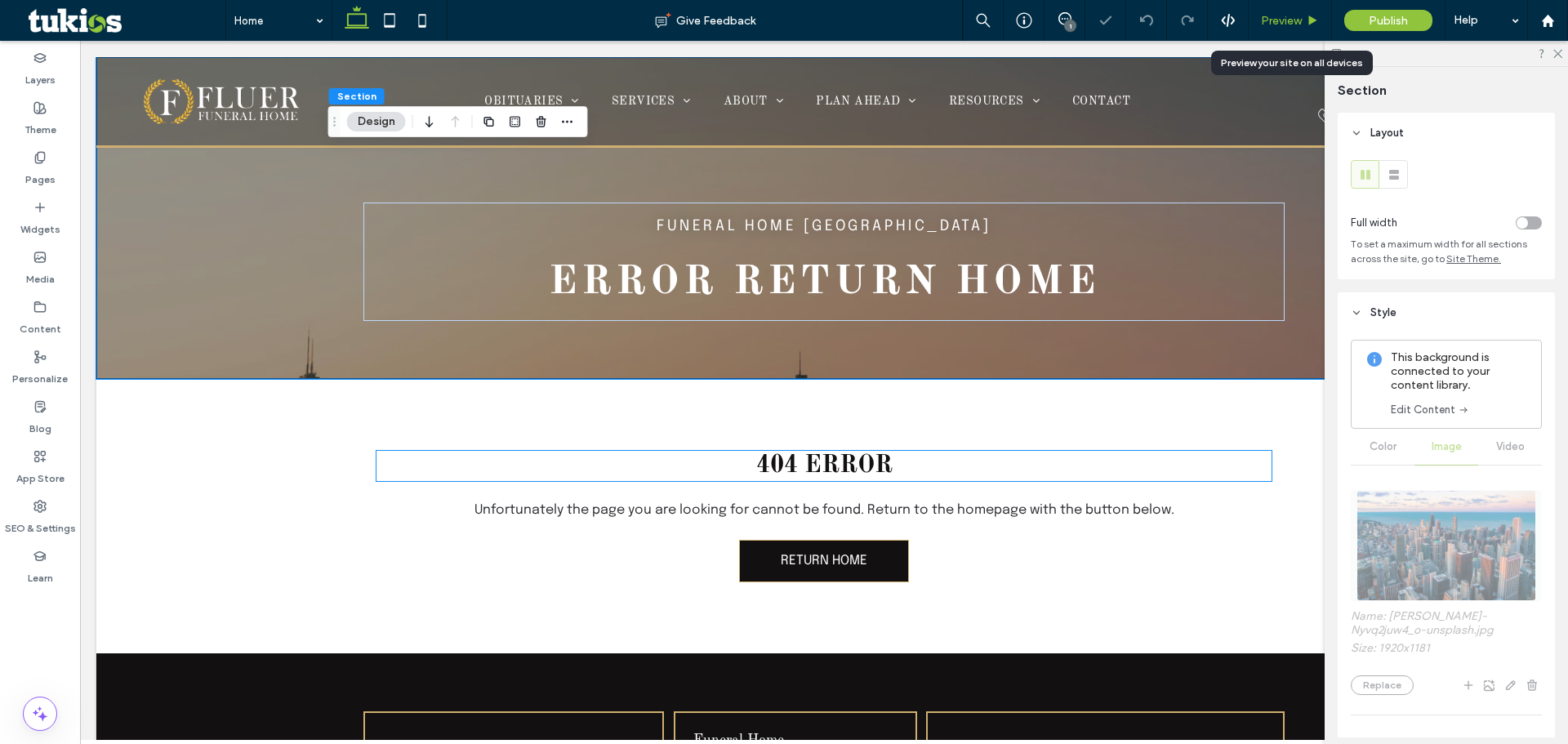
click at [1317, 17] on icon at bounding box center [1313, 21] width 12 height 12
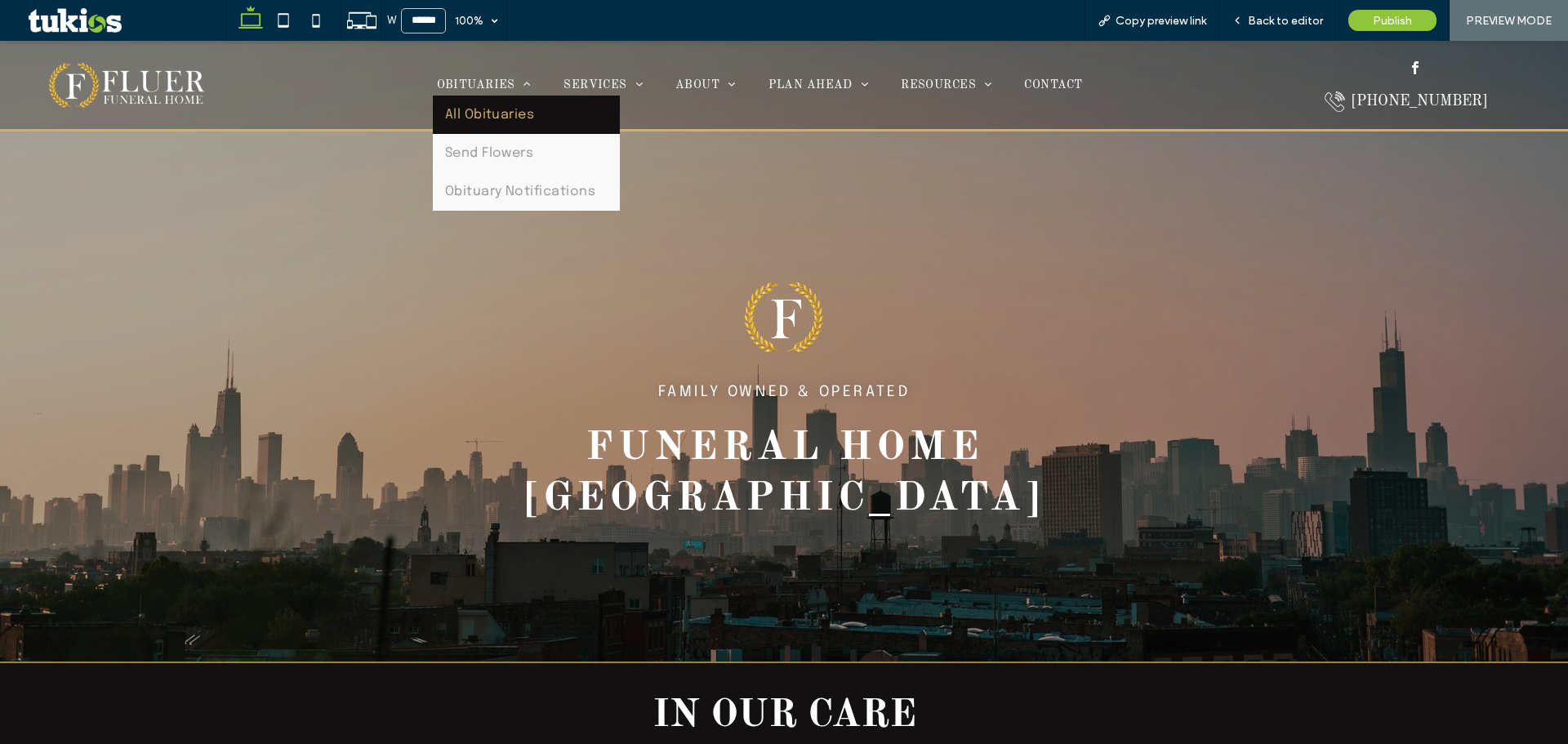
click at [494, 116] on span "All Obituaries" at bounding box center [490, 115] width 90 height 14
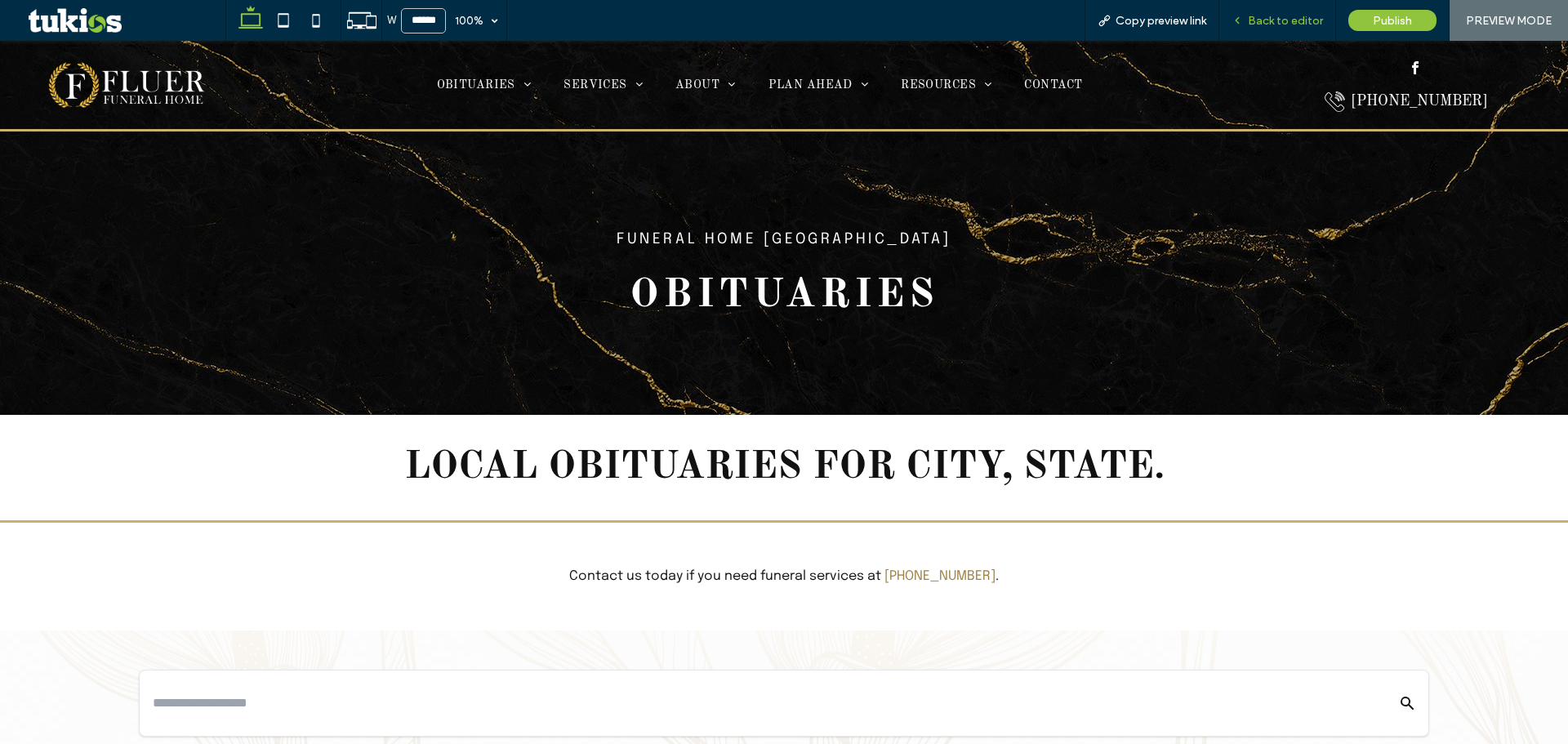
click at [1255, 21] on span "Back to editor" at bounding box center [1285, 21] width 75 height 14
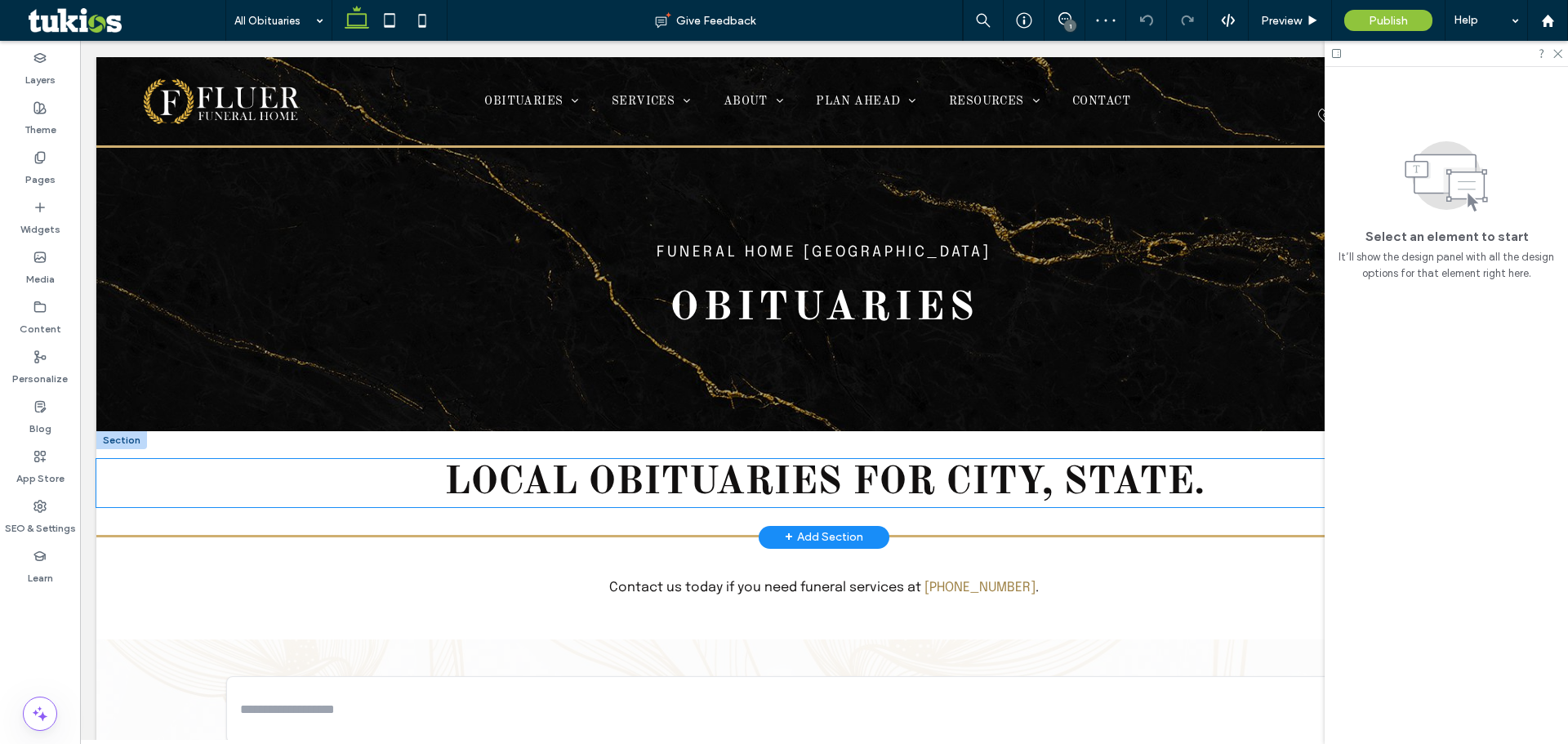
click at [1026, 483] on span "Local obituaries for city, state." at bounding box center [824, 482] width 760 height 39
click at [1026, 483] on div "Local obituaries for city, state." at bounding box center [824, 483] width 1456 height 48
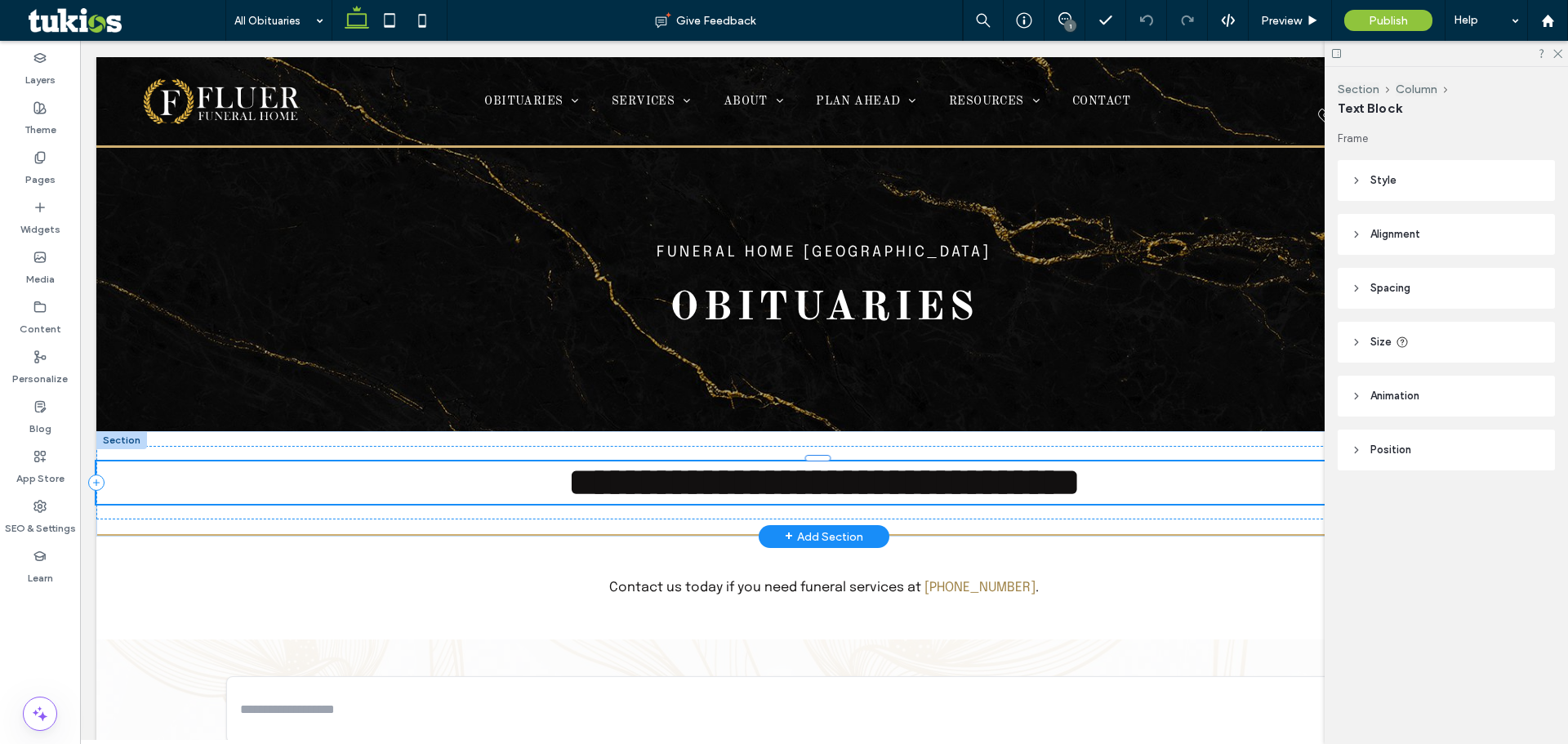
type input "**********"
type input "**"
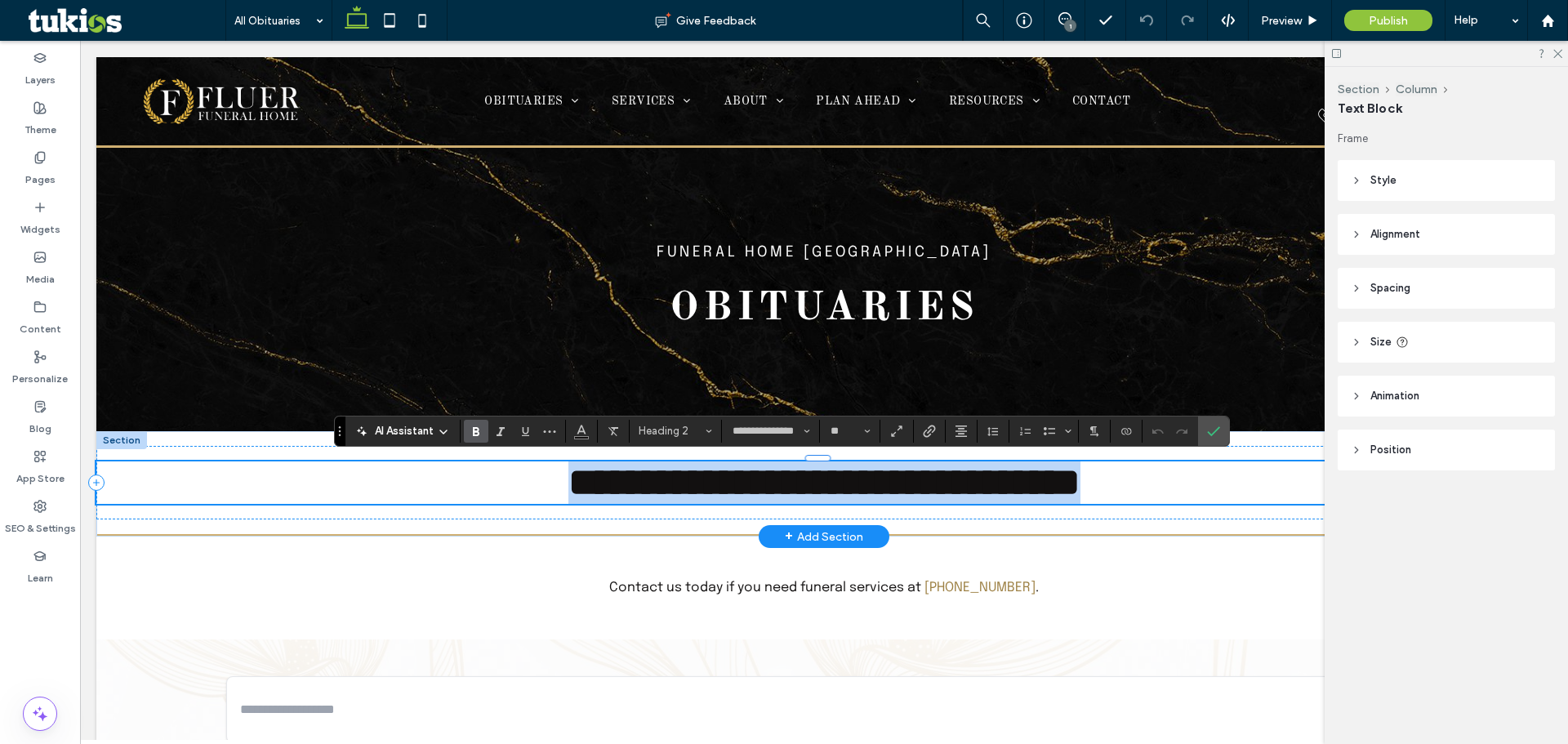
click at [1081, 490] on span "**********" at bounding box center [824, 482] width 512 height 38
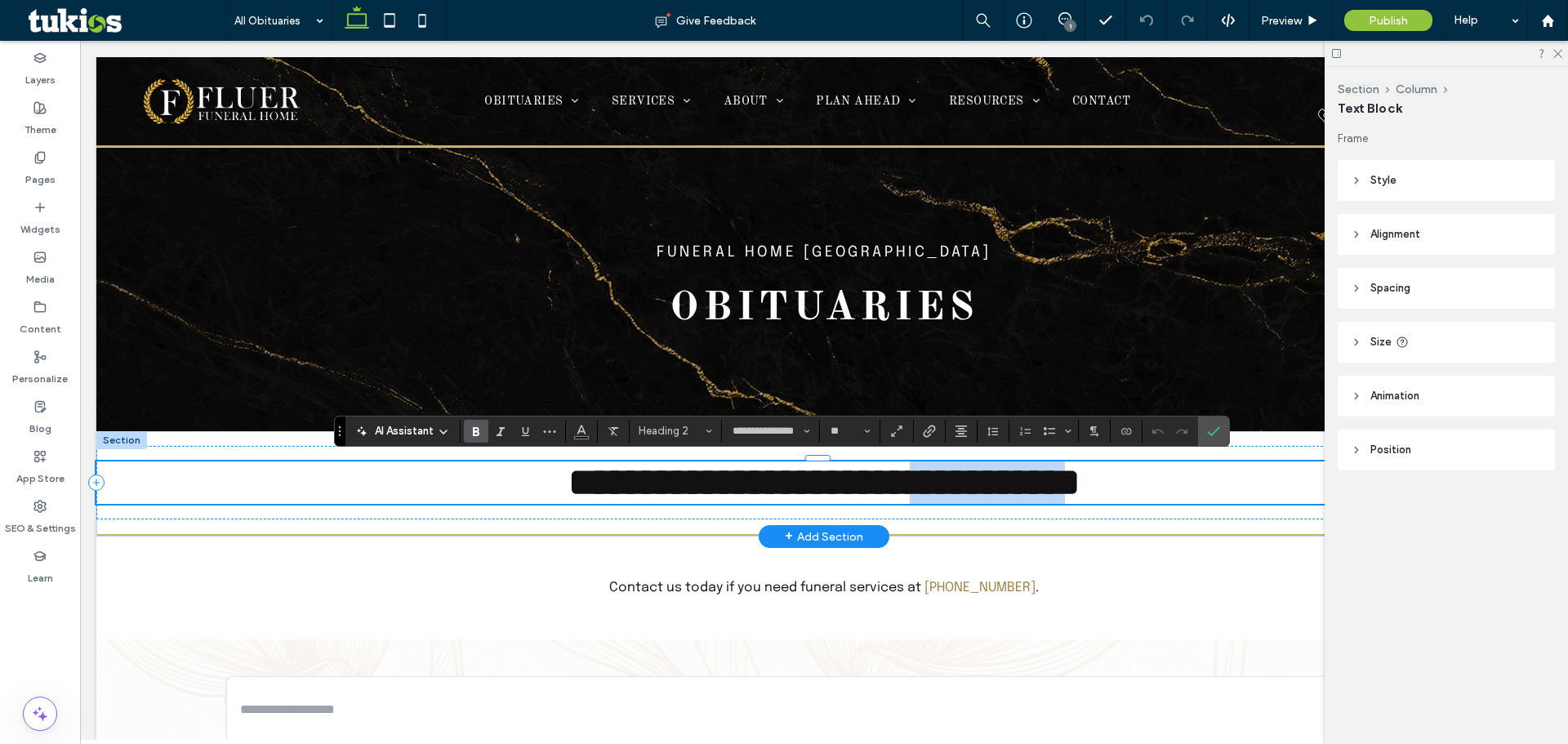
drag, startPoint x: 1183, startPoint y: 486, endPoint x: 1022, endPoint y: 476, distance: 161.3
click at [964, 481] on span "**********" at bounding box center [824, 482] width 512 height 38
drag, startPoint x: 1175, startPoint y: 483, endPoint x: 1125, endPoint y: 470, distance: 51.7
drag, startPoint x: 1125, startPoint y: 470, endPoint x: 1098, endPoint y: 487, distance: 31.9
click at [1098, 487] on span "**********" at bounding box center [824, 482] width 605 height 38
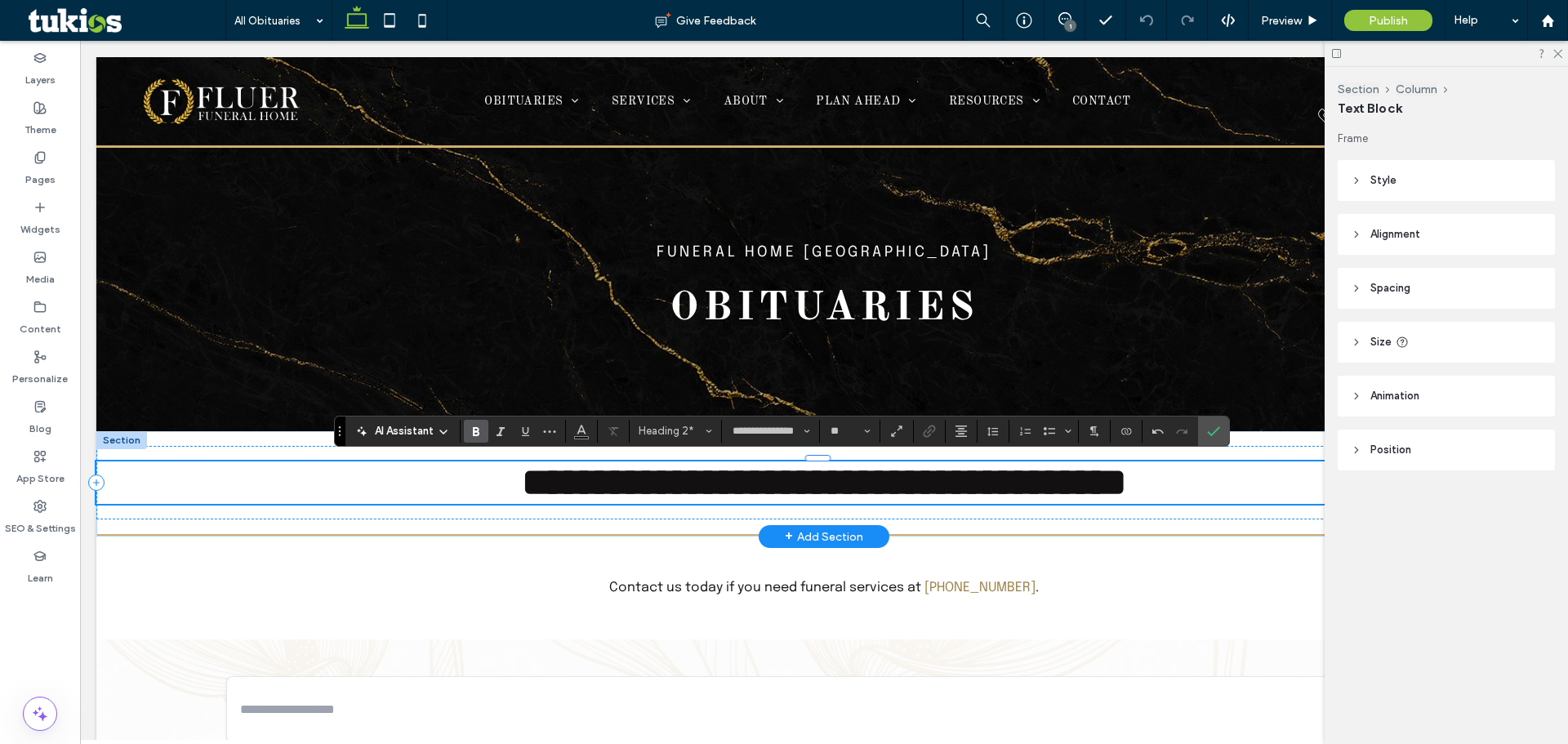
click at [1127, 484] on span "**********" at bounding box center [824, 482] width 605 height 38
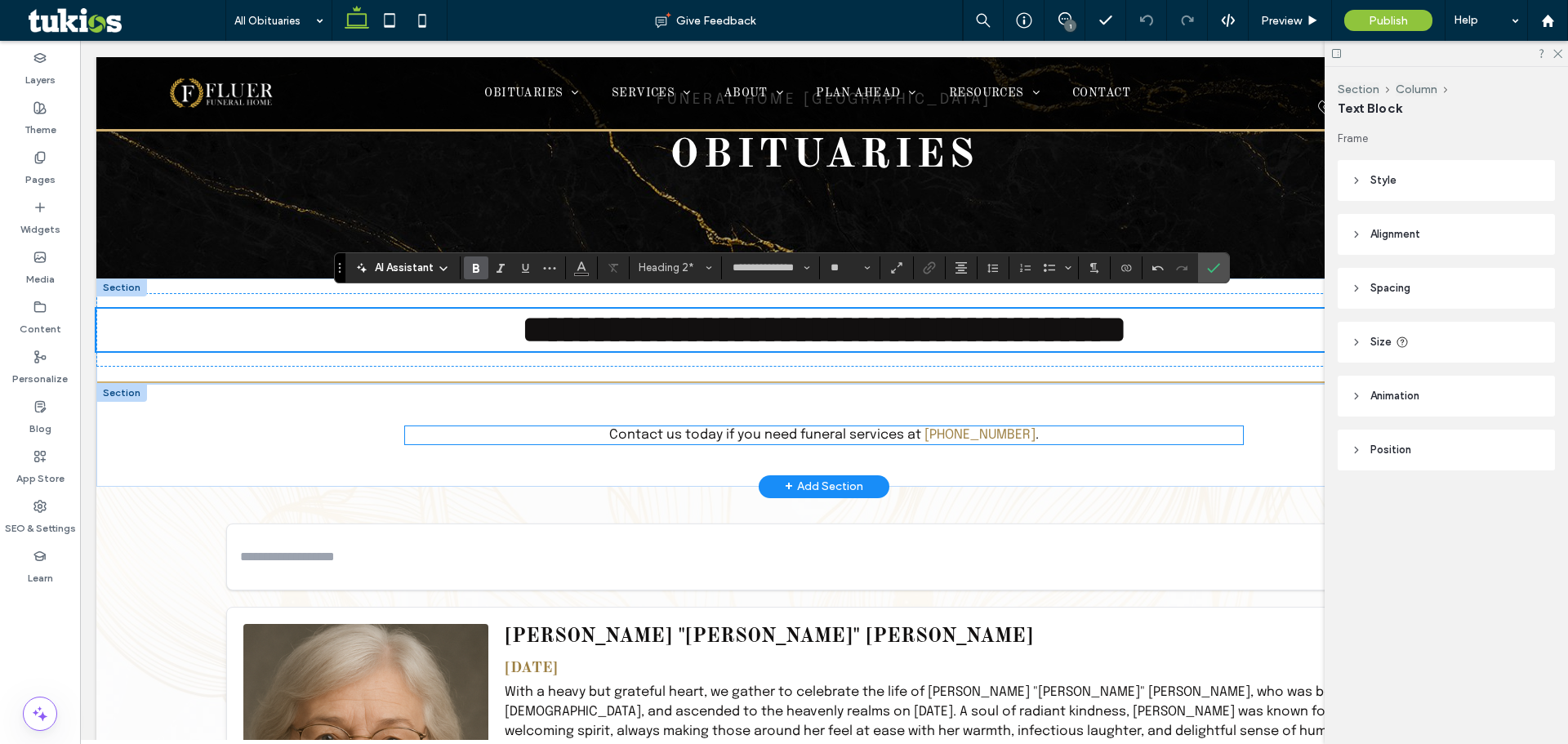
scroll to position [163, 0]
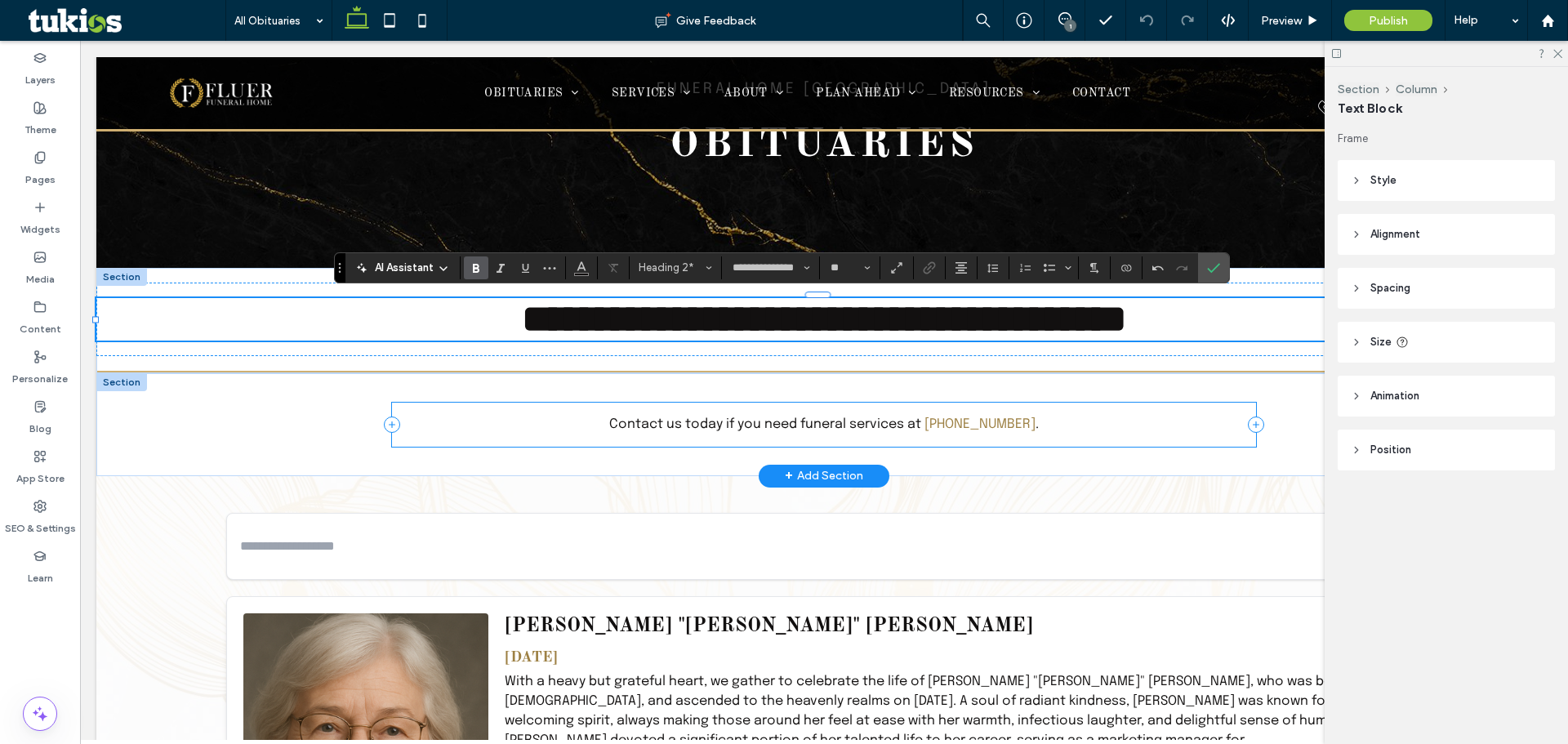
click at [970, 411] on div "Contact us today if you need funeral services at ﻿ (308) 555-5555 ." at bounding box center [824, 424] width 864 height 44
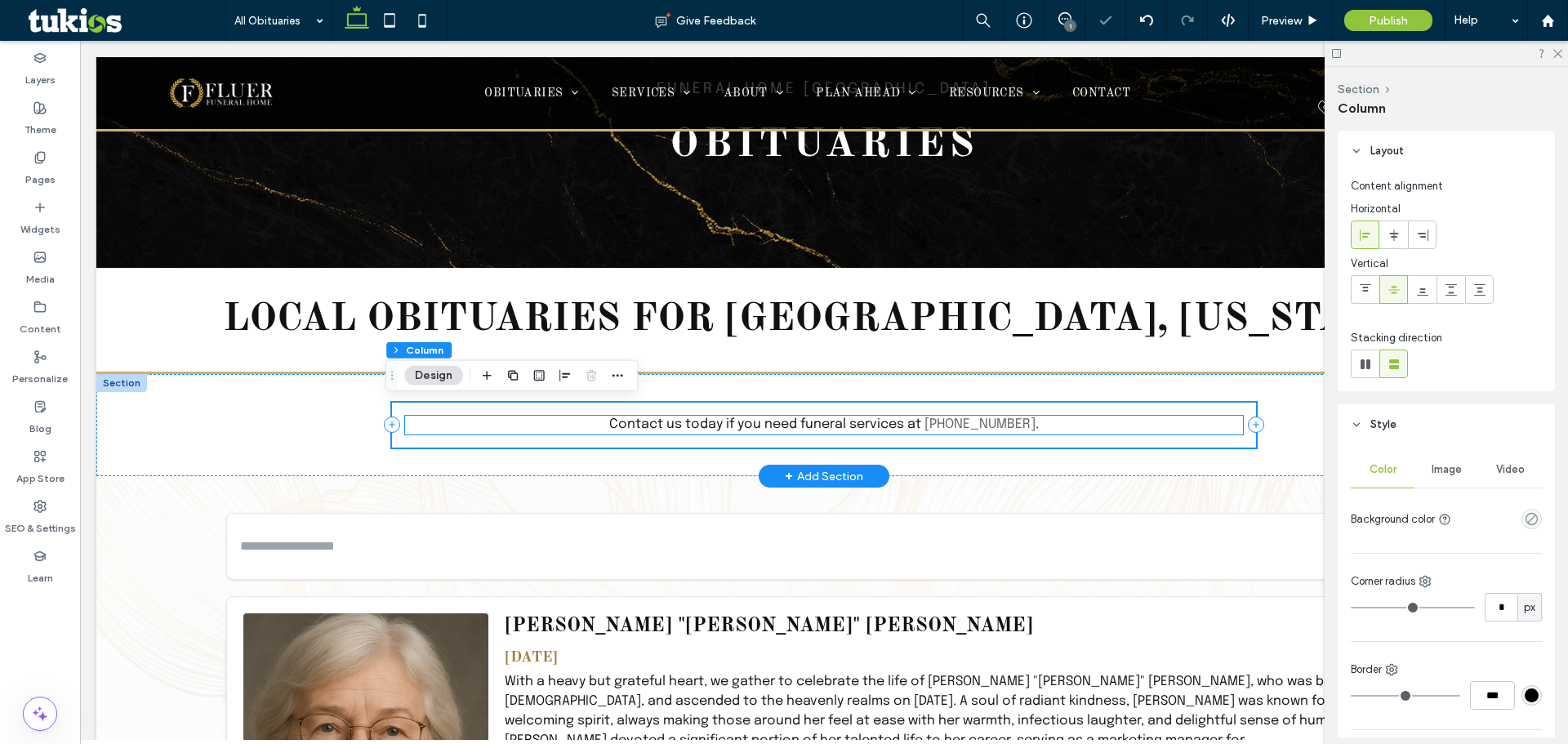
click at [969, 423] on link "[PHONE_NUMBER]" at bounding box center [980, 424] width 111 height 14
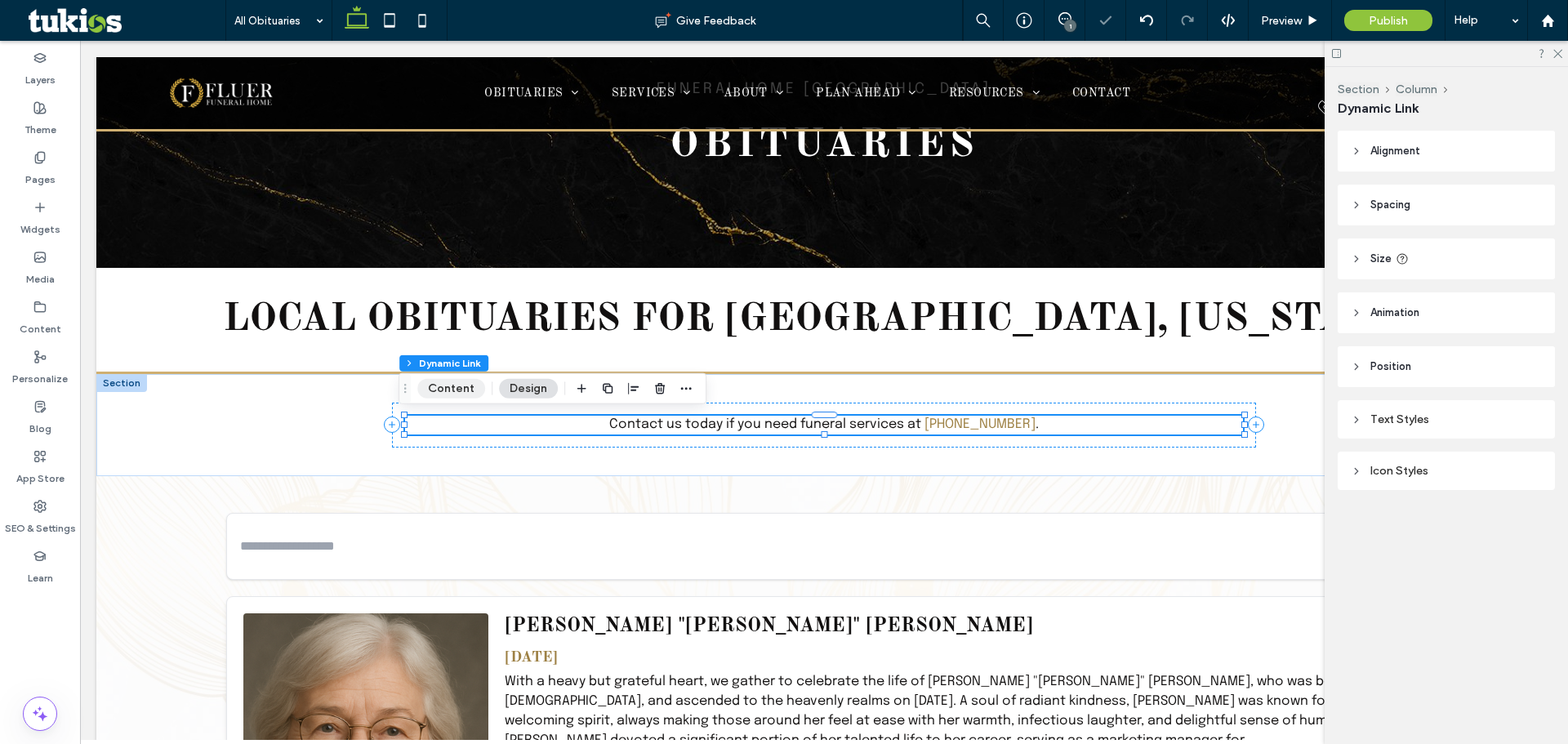
click at [467, 381] on button "Content" at bounding box center [451, 389] width 68 height 20
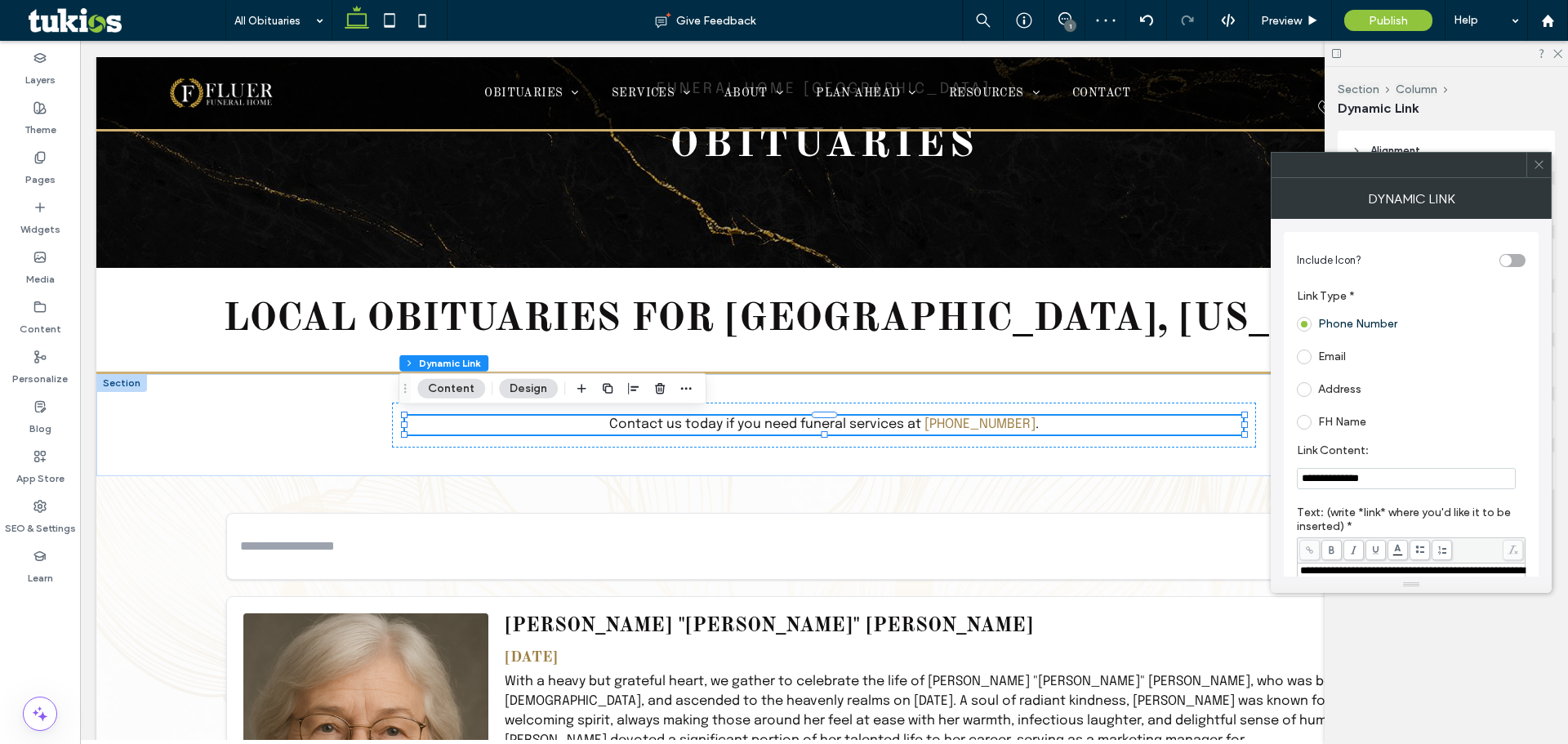
drag, startPoint x: 1366, startPoint y: 472, endPoint x: 1297, endPoint y: 477, distance: 69.2
click at [1297, 477] on input "**********" at bounding box center [1406, 479] width 219 height 21
paste input "Link Content:"
click at [1317, 476] on input "**********" at bounding box center [1406, 479] width 219 height 21
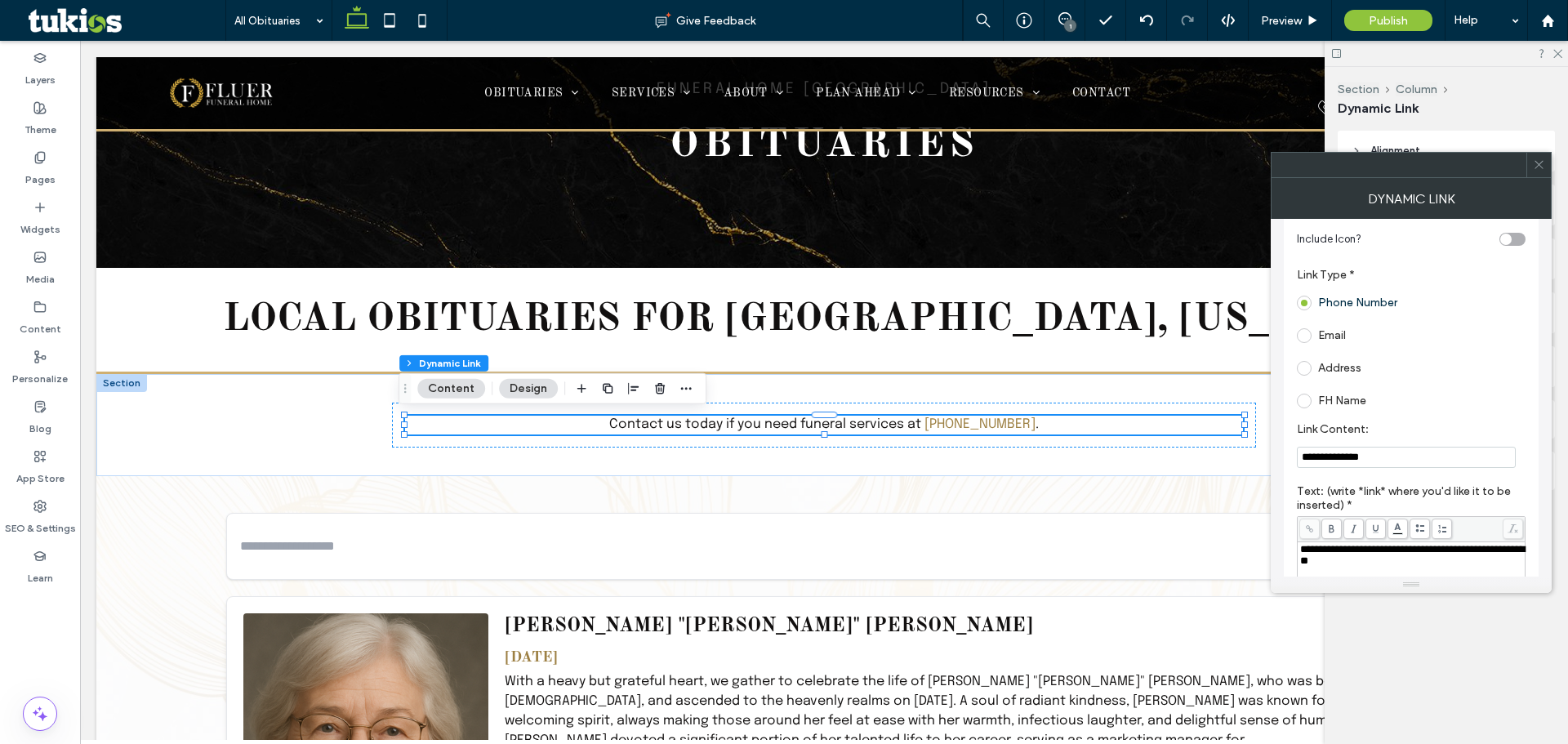
scroll to position [0, 0]
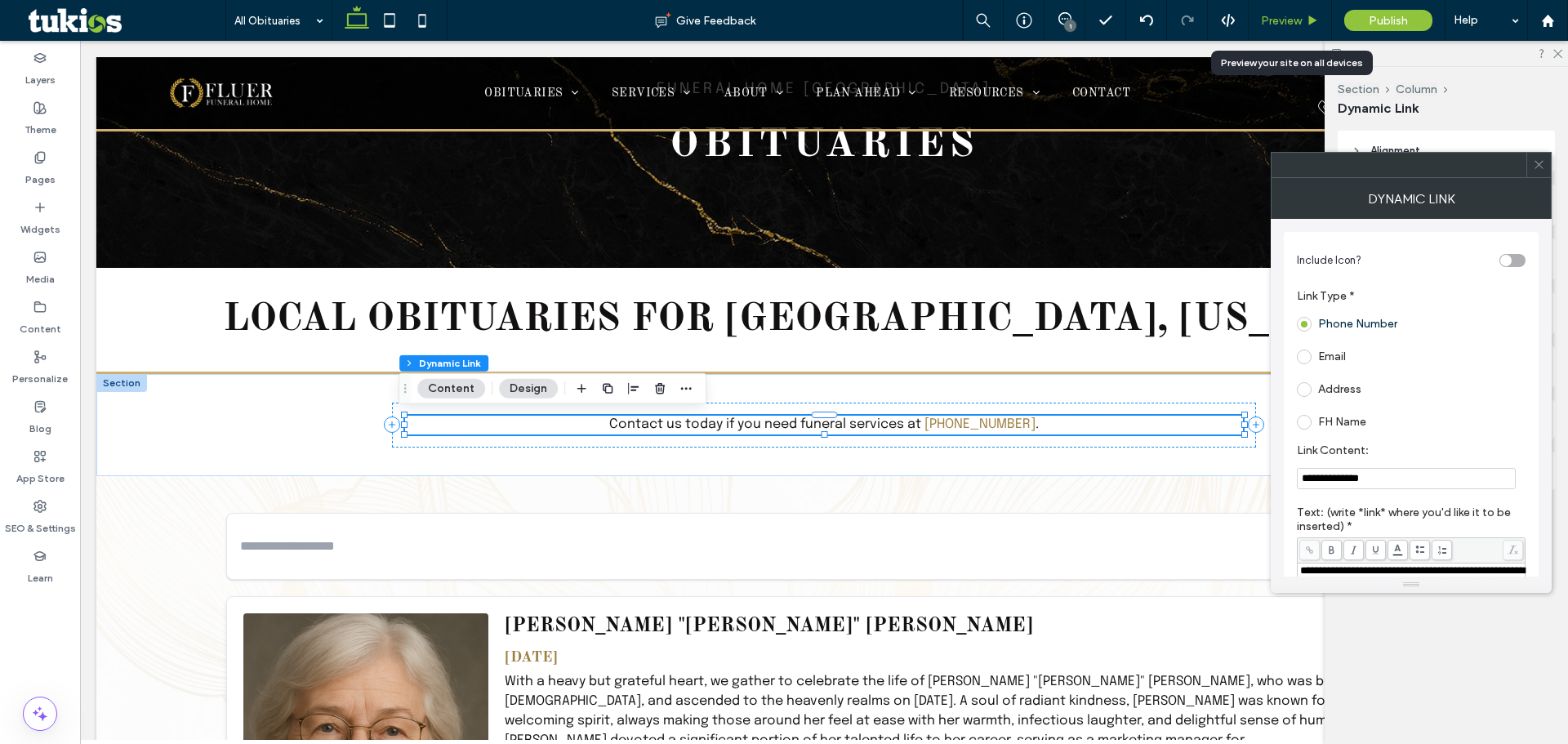
type input "**********"
click at [1281, 20] on span "Preview" at bounding box center [1281, 21] width 40 height 14
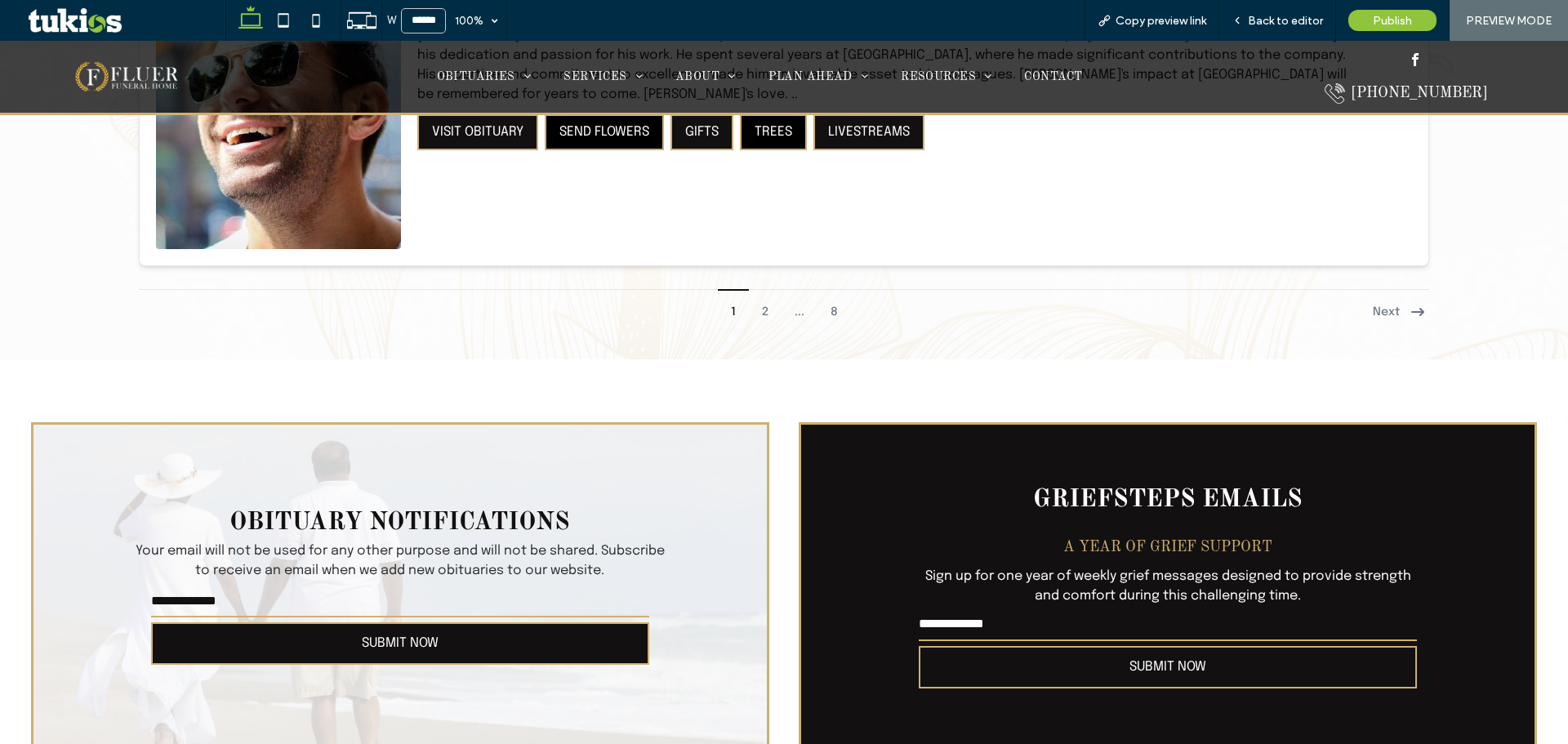
scroll to position [4231, 0]
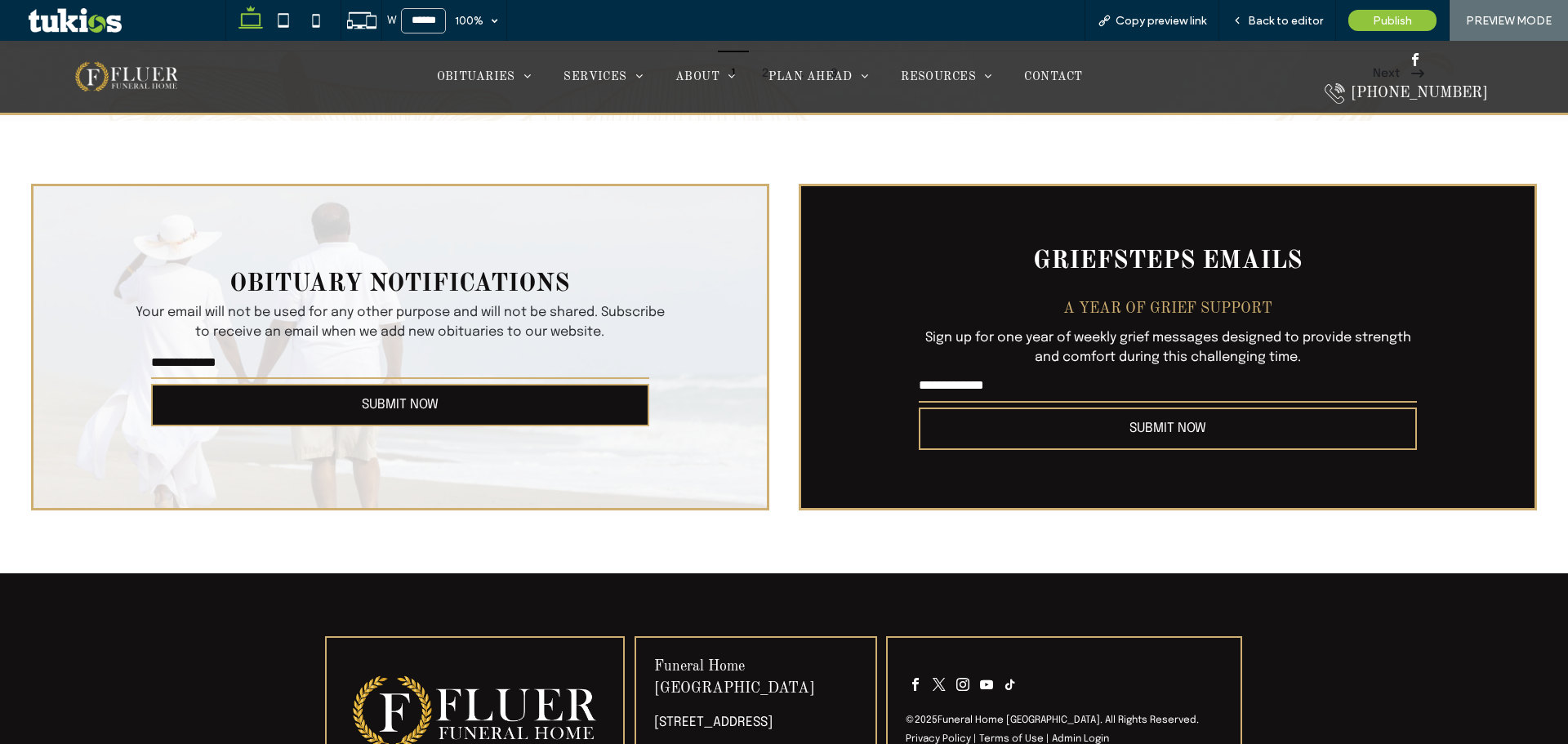
drag, startPoint x: 500, startPoint y: 373, endPoint x: 495, endPoint y: 354, distance: 19.6
click at [495, 355] on input "email" at bounding box center [400, 363] width 498 height 33
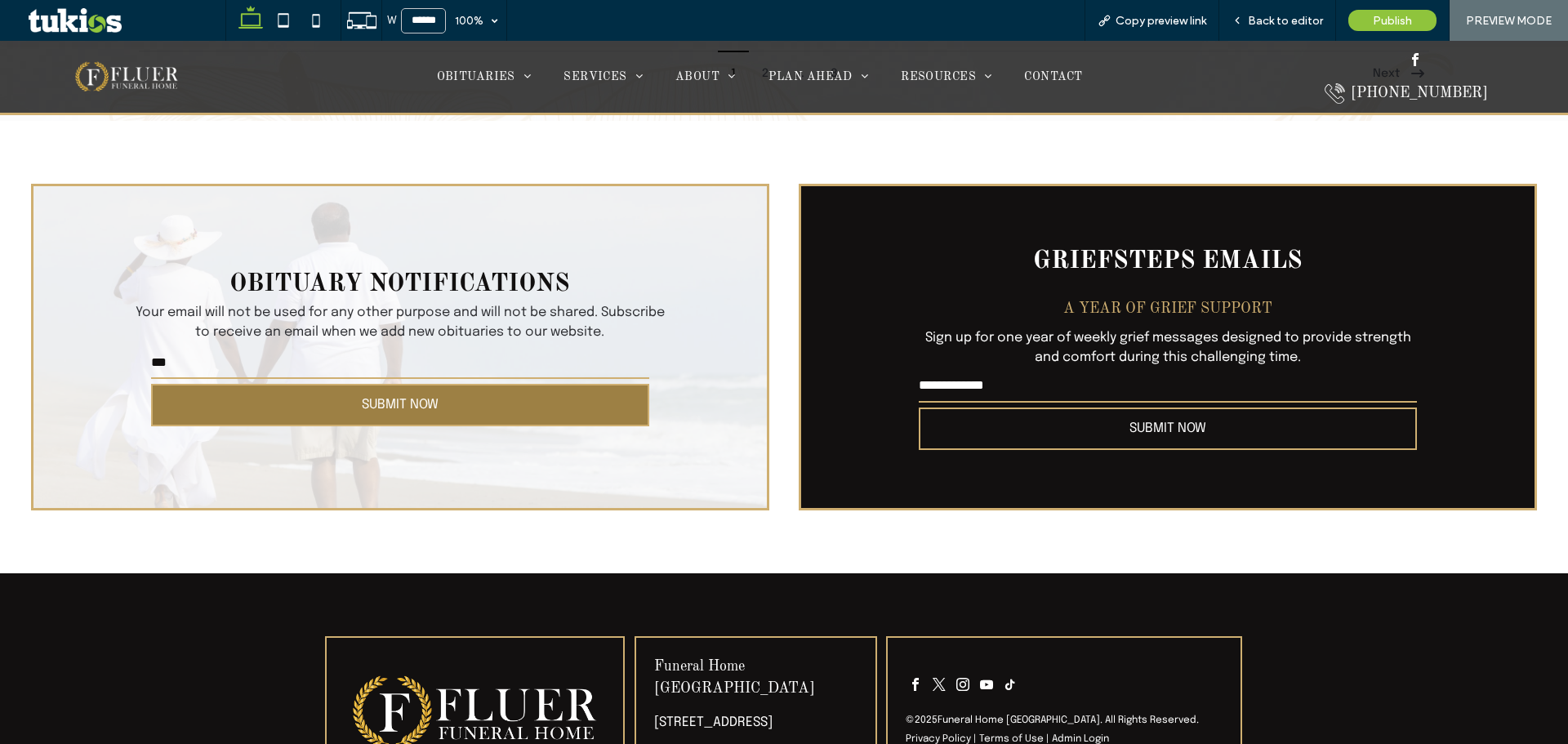
type input "***"
click at [559, 406] on button "SUBMIT NOW" at bounding box center [400, 405] width 498 height 42
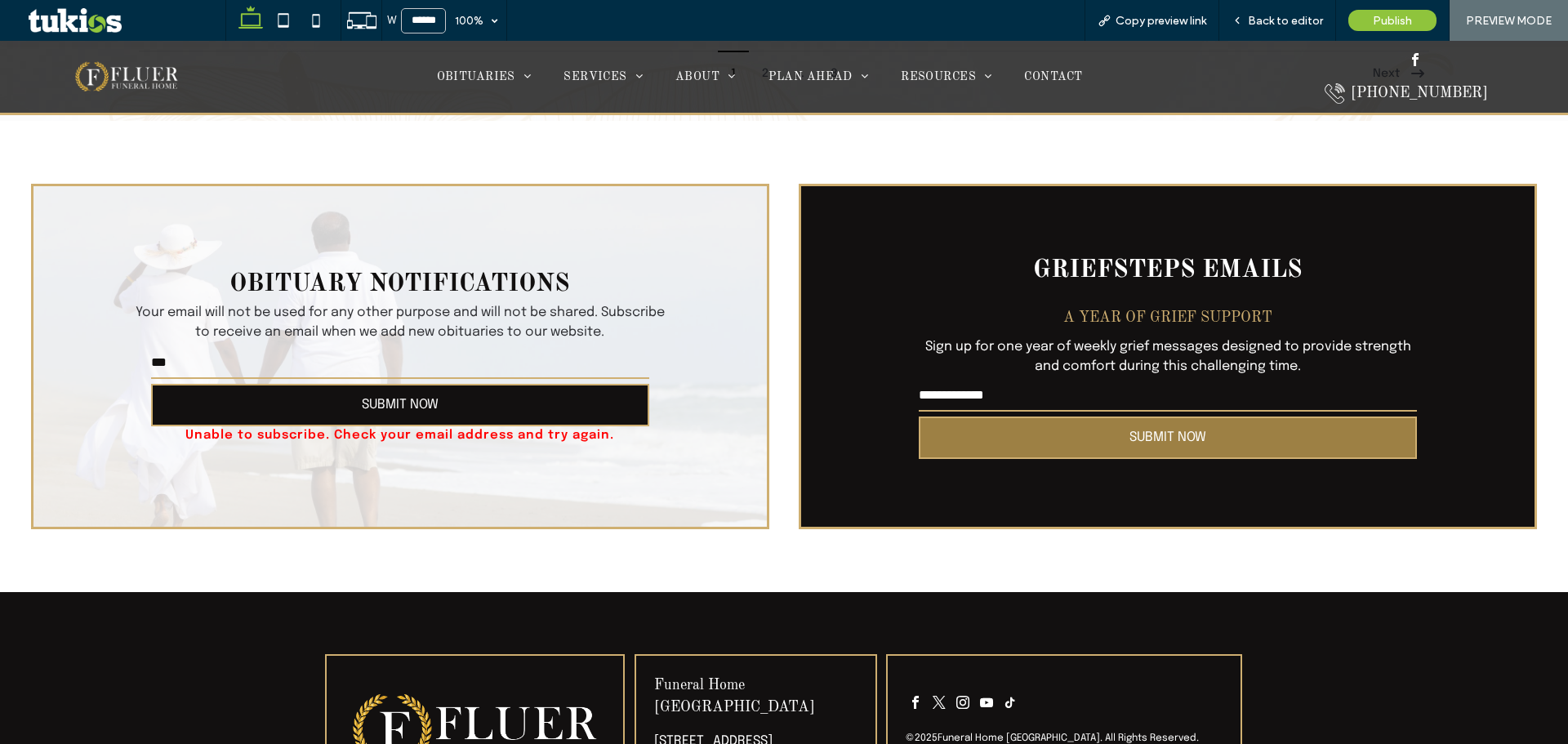
click at [1103, 434] on button "SUBMIT NOW" at bounding box center [1168, 437] width 498 height 42
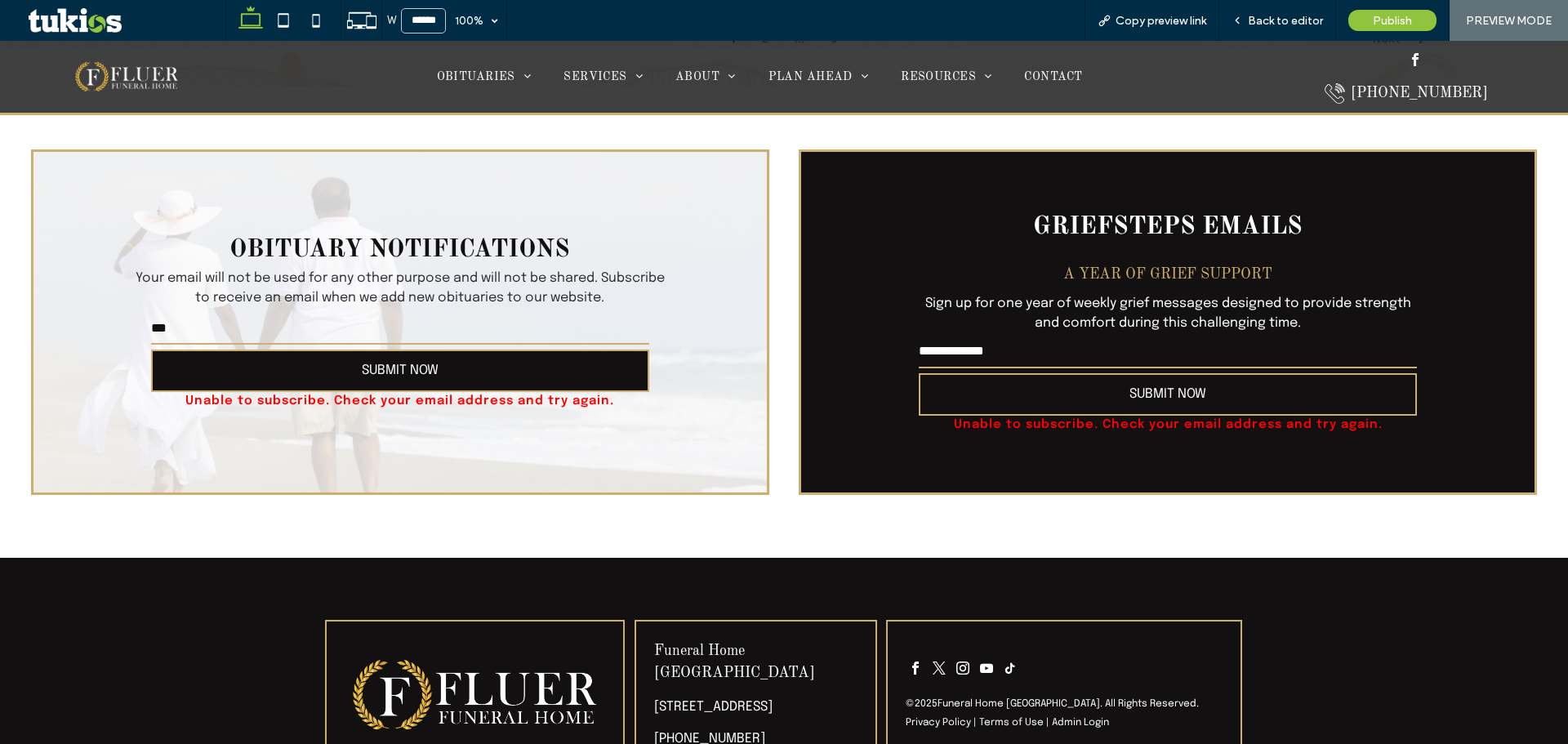
scroll to position [4343, 0]
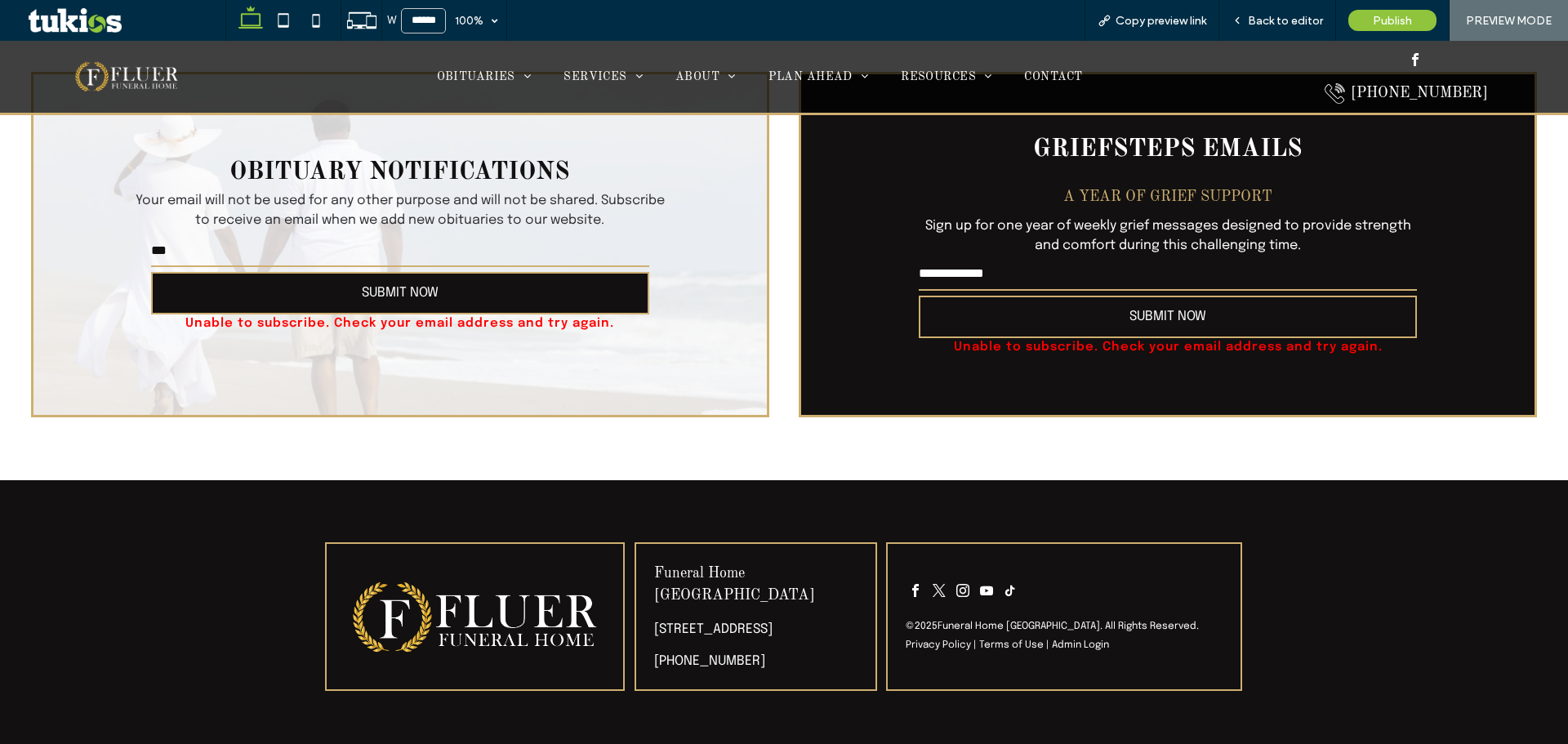
drag, startPoint x: 1266, startPoint y: 580, endPoint x: 1305, endPoint y: 268, distance: 314.4
drag, startPoint x: 1448, startPoint y: 611, endPoint x: 1447, endPoint y: 599, distance: 12.0
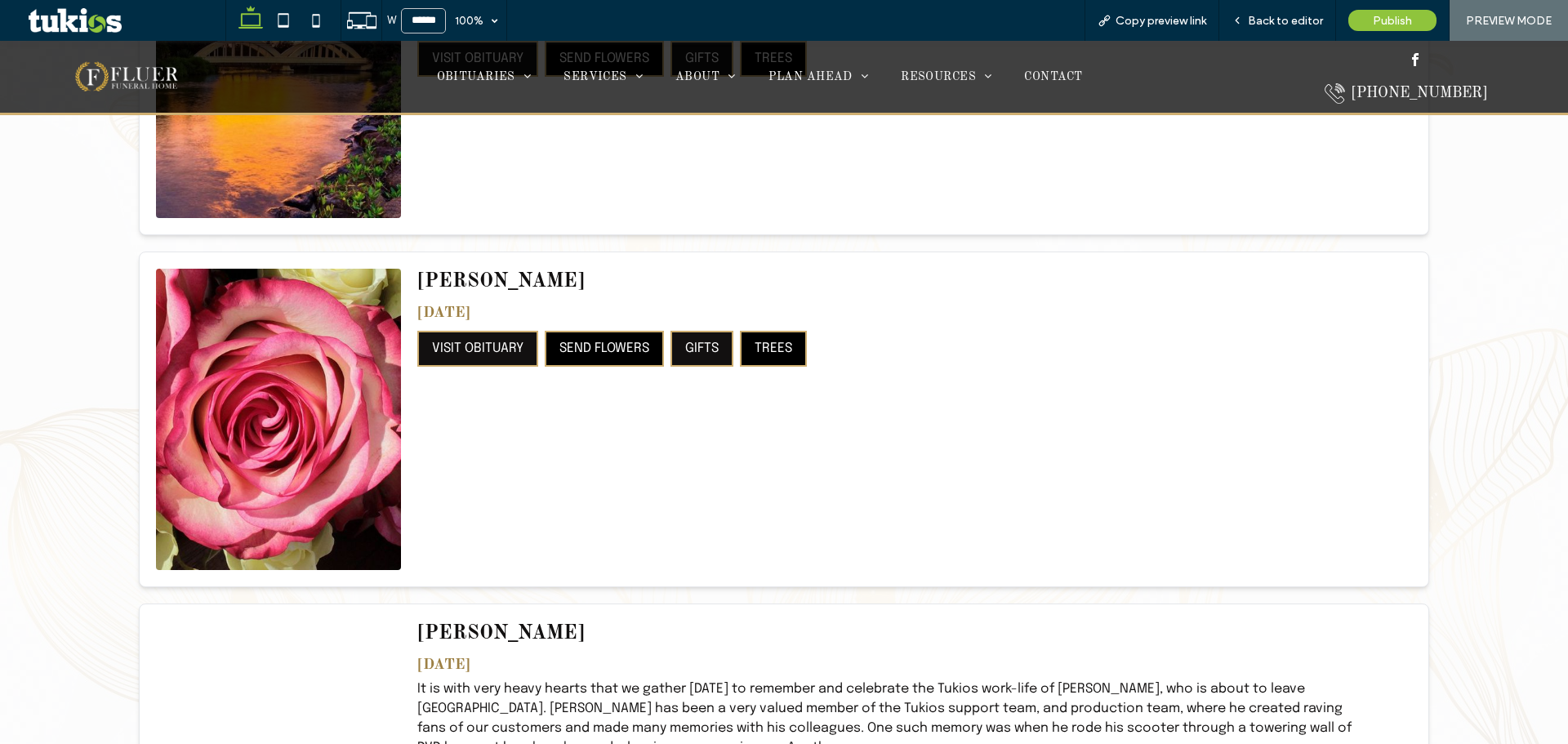
scroll to position [0, 0]
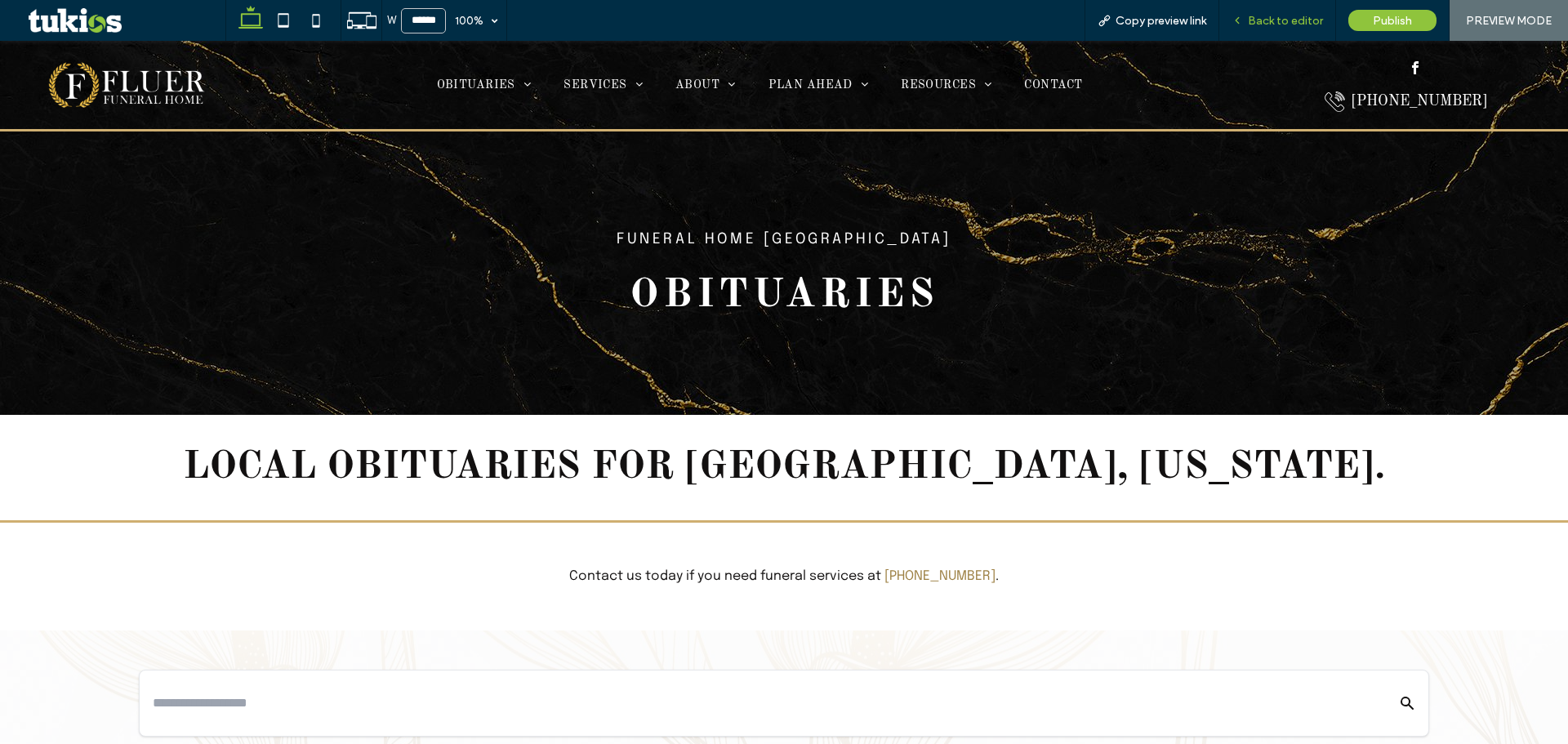
click at [1282, 24] on span "Back to editor" at bounding box center [1285, 21] width 75 height 14
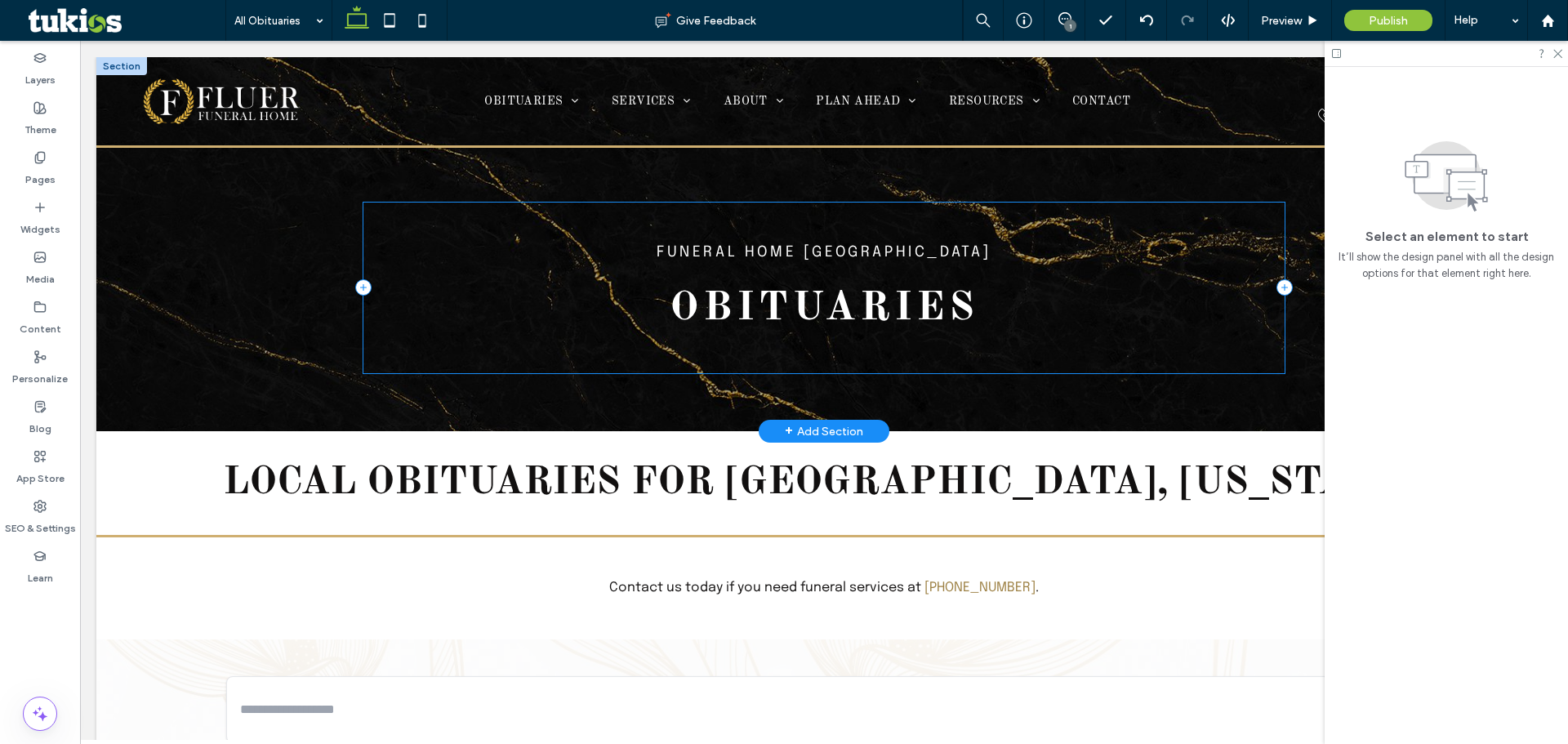
click at [1230, 281] on div "Funeral Home Chicago Obituaries" at bounding box center [824, 287] width 922 height 171
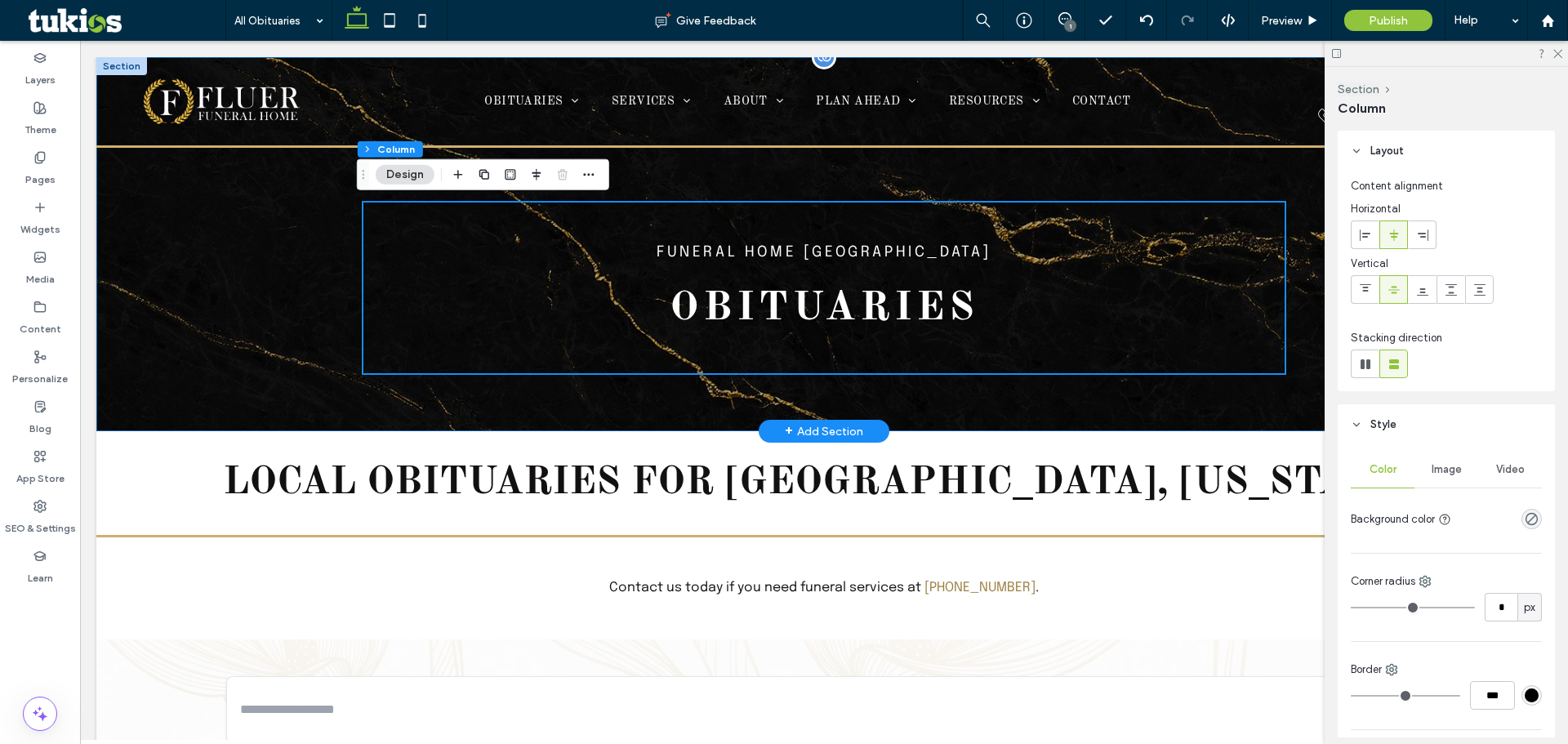
click at [255, 306] on div "Funeral Home Chicago Obituaries" at bounding box center [824, 244] width 1456 height 374
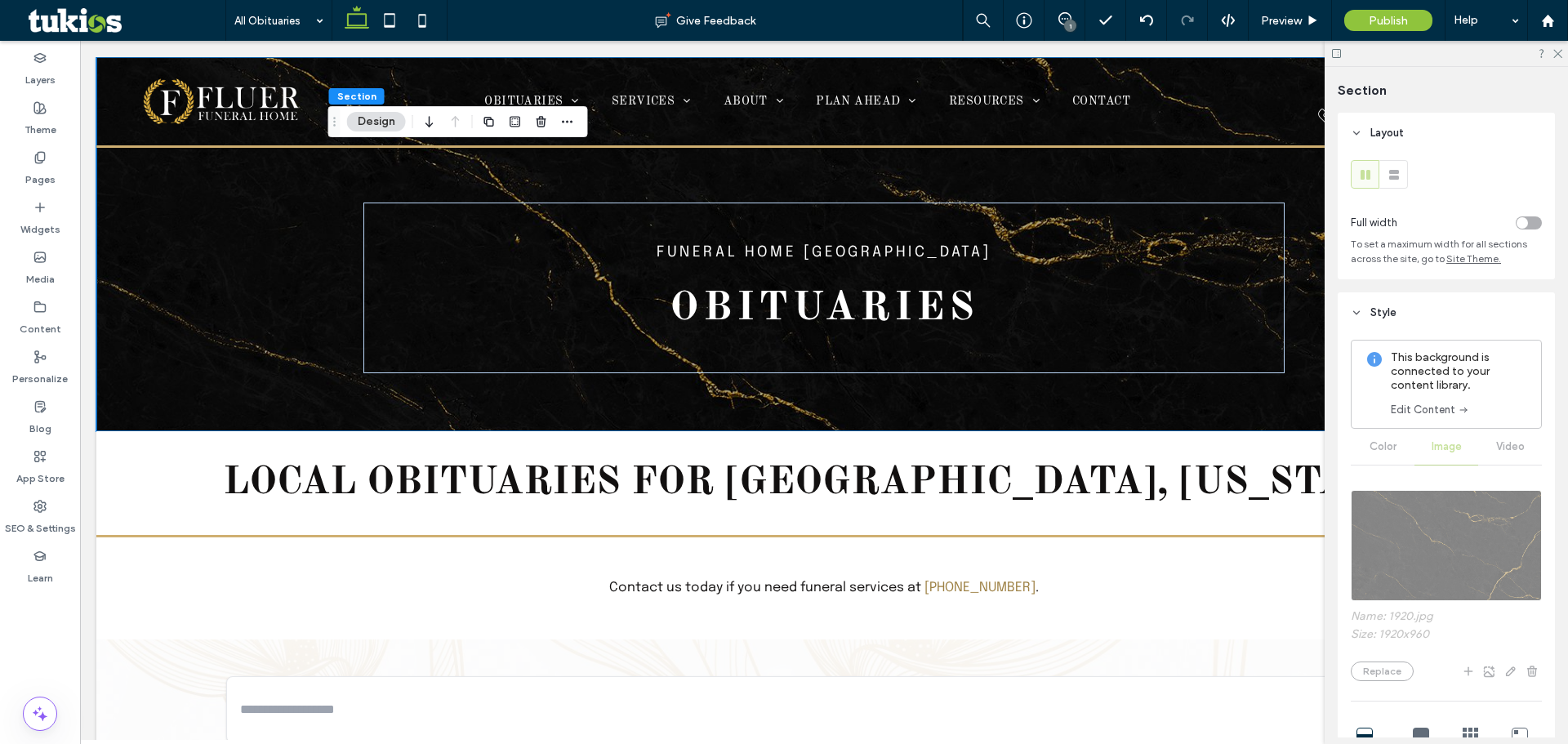
click at [1425, 416] on link "Edit Content" at bounding box center [1431, 410] width 79 height 17
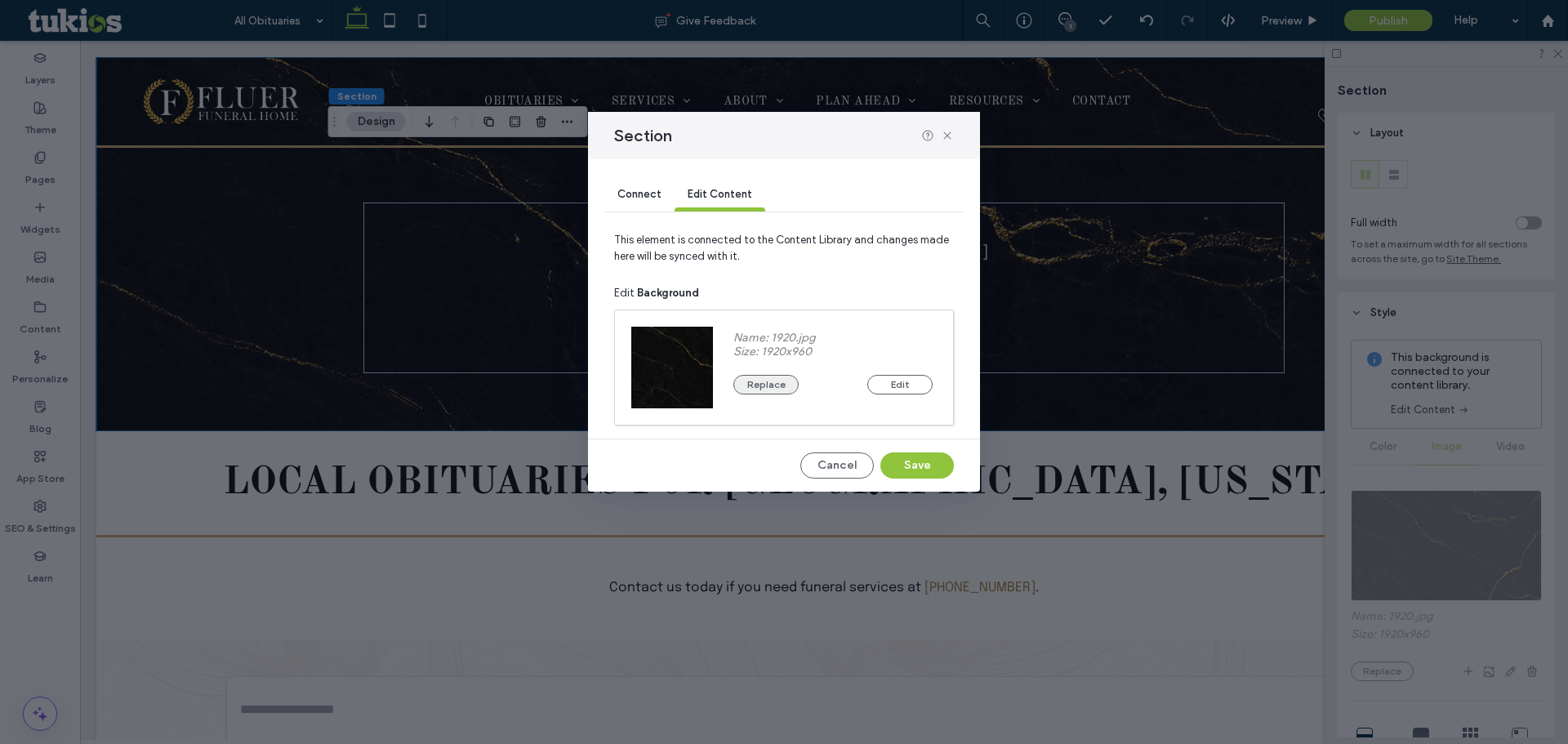
click at [773, 378] on button "Replace" at bounding box center [765, 385] width 65 height 20
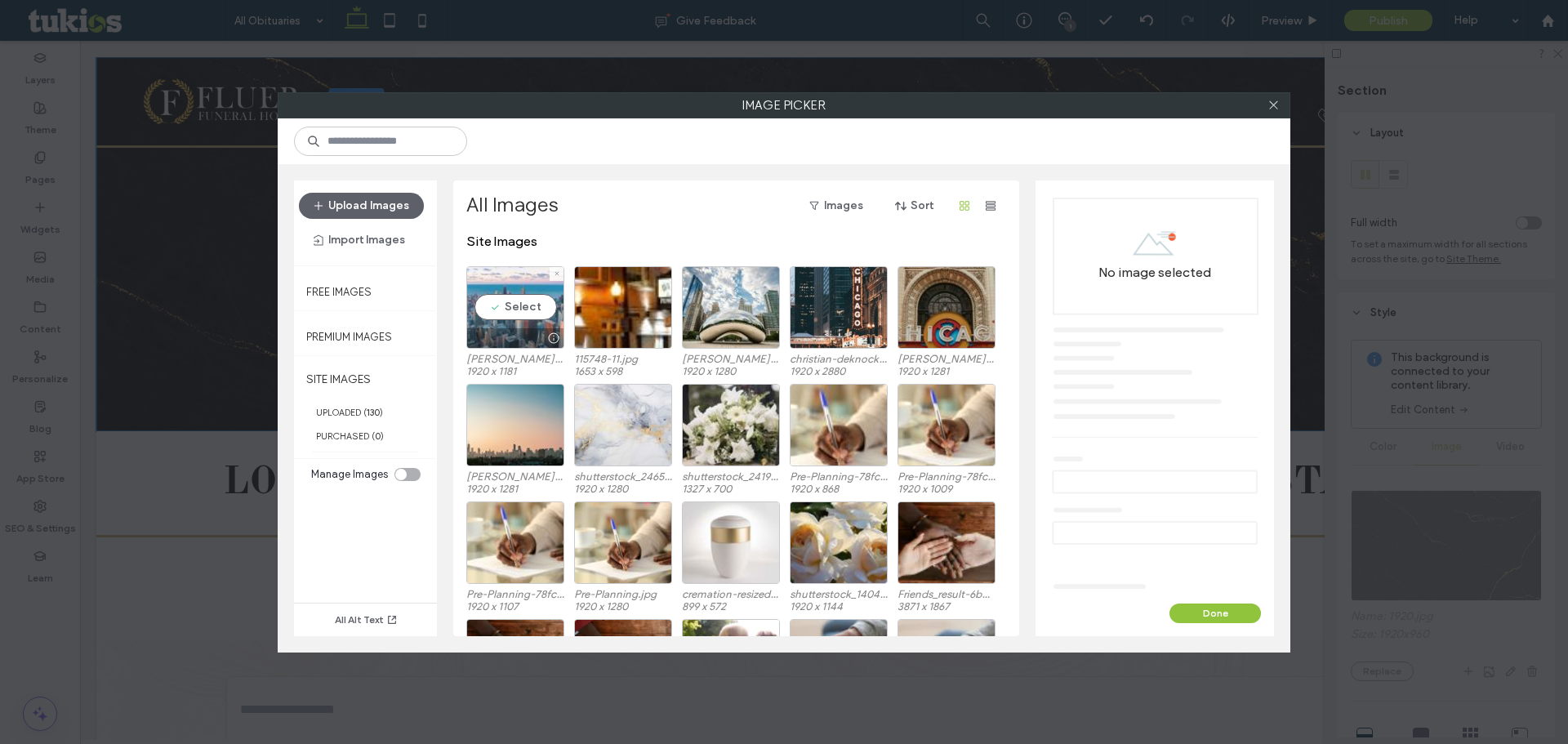
click at [503, 293] on div "Select" at bounding box center [515, 307] width 98 height 83
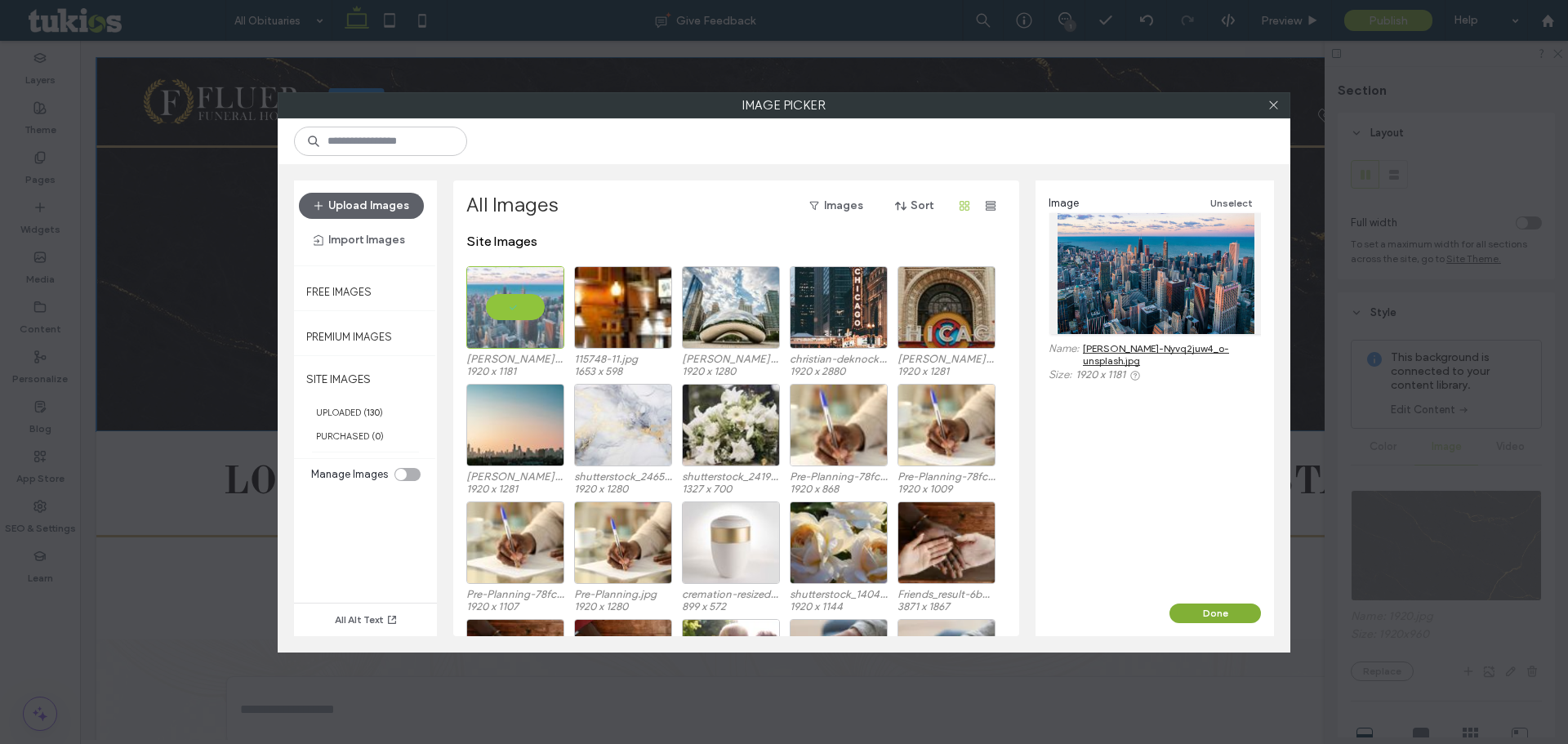
click at [1227, 618] on button "Done" at bounding box center [1215, 614] width 92 height 20
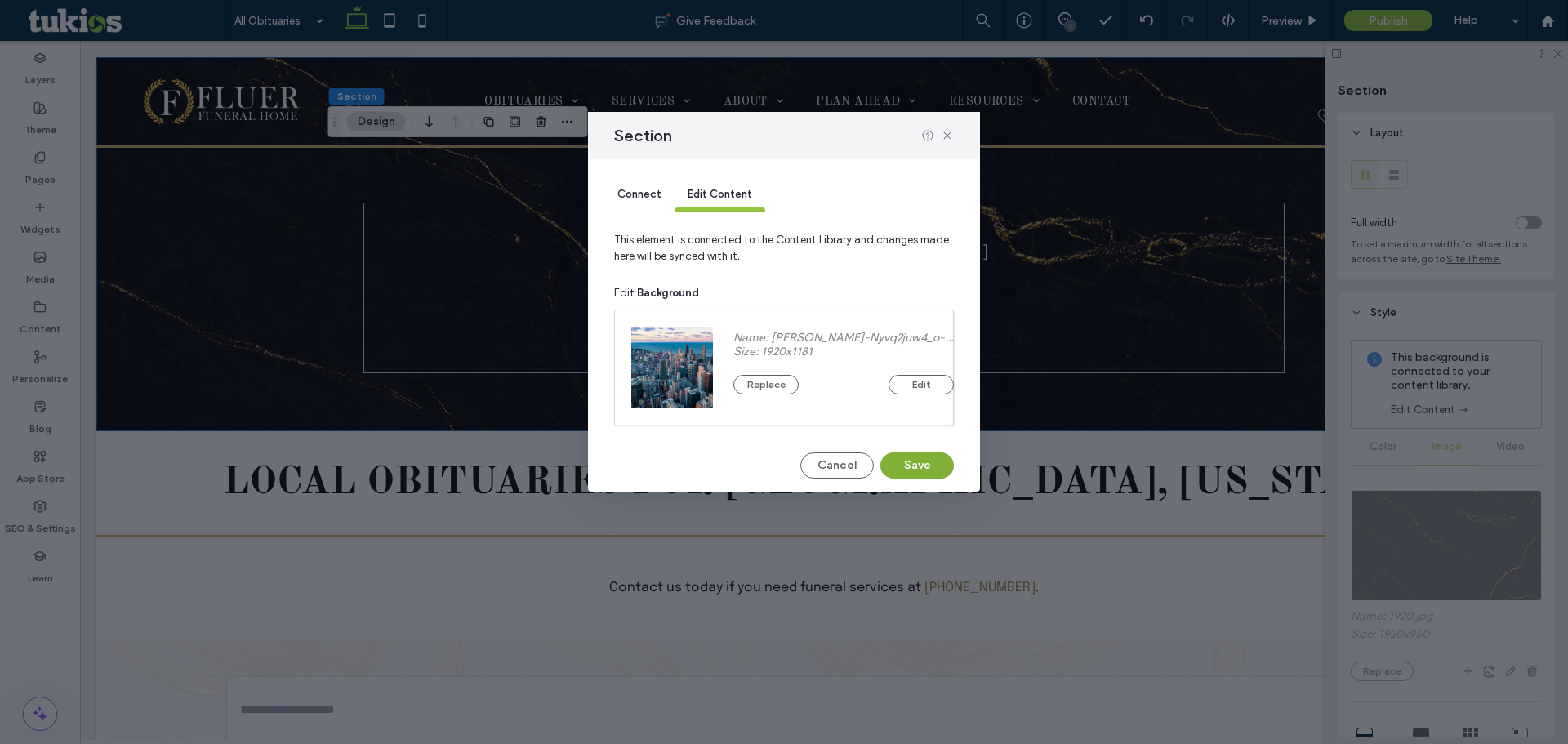
click at [917, 472] on button "Save" at bounding box center [917, 466] width 73 height 26
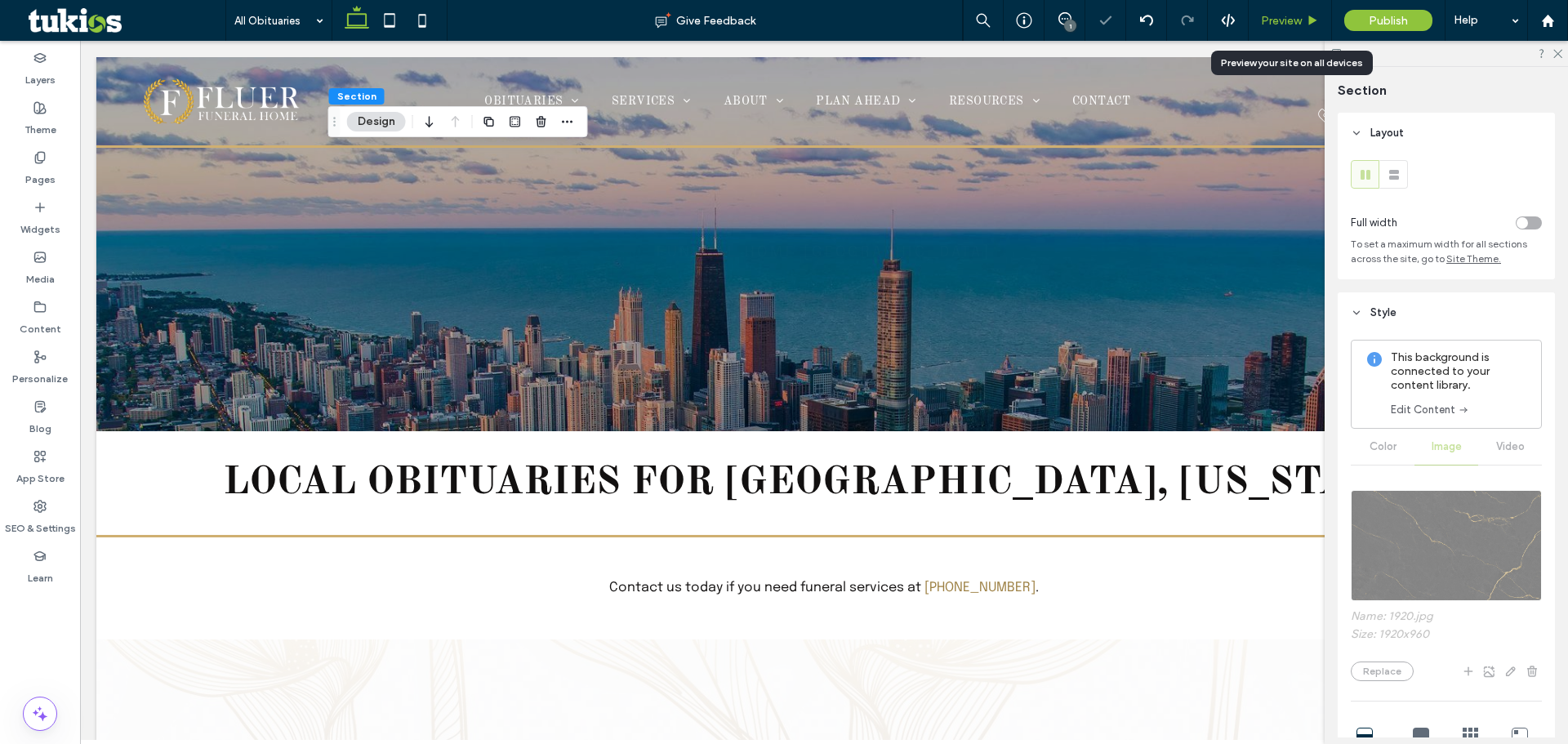
click at [1276, 21] on span "Preview" at bounding box center [1281, 21] width 40 height 14
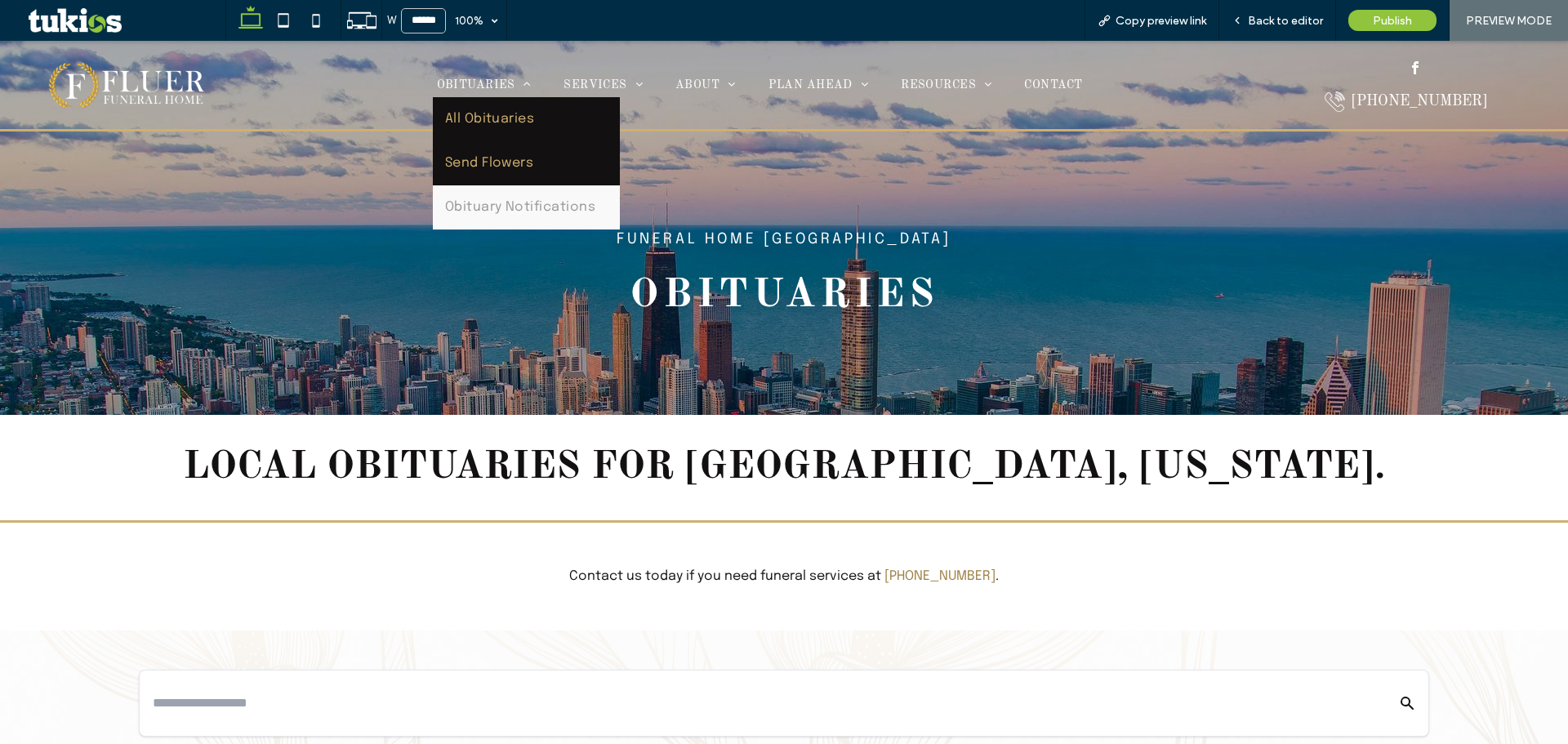
click at [486, 168] on span "Send Flowers" at bounding box center [490, 163] width 89 height 20
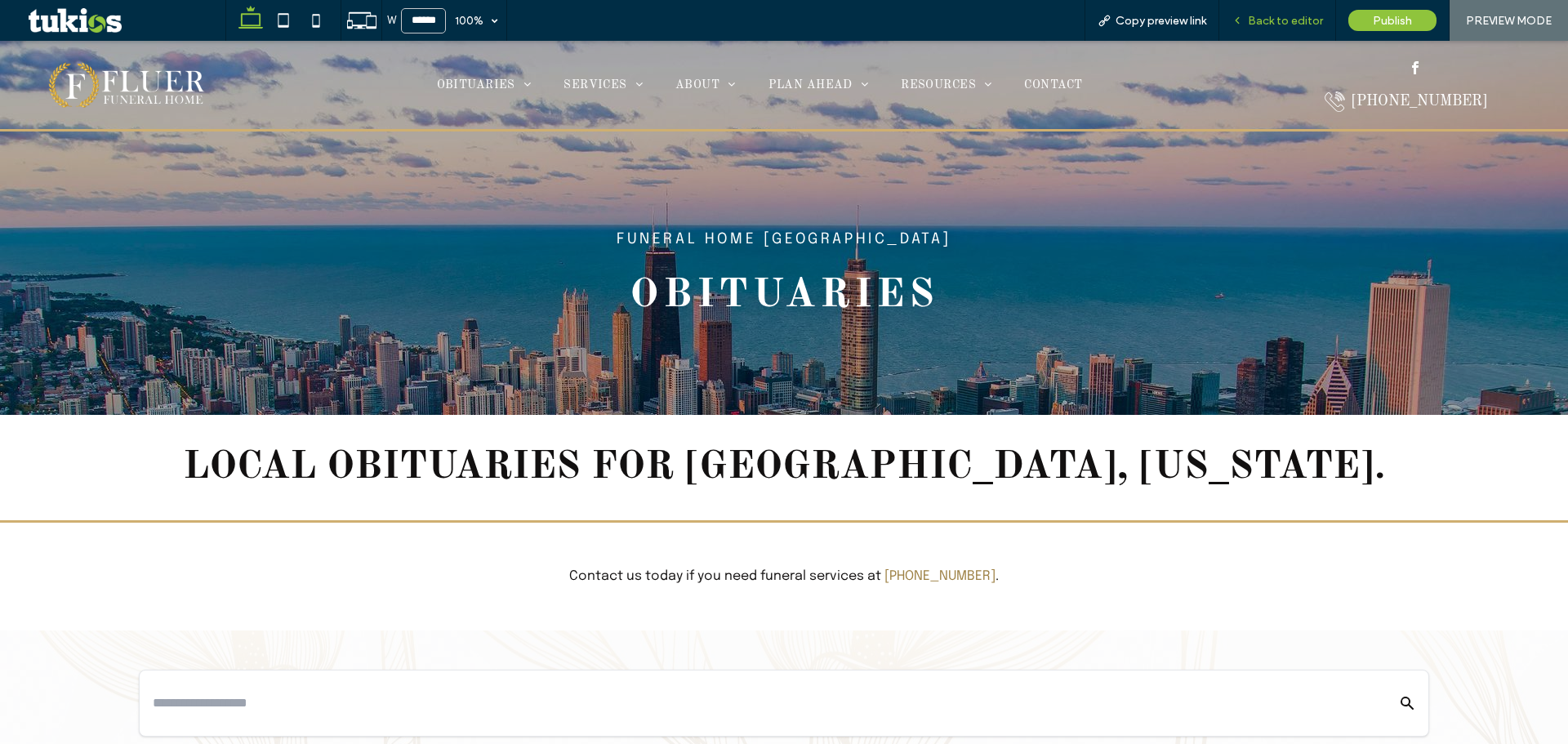
click at [1302, 20] on span "Back to editor" at bounding box center [1285, 21] width 75 height 14
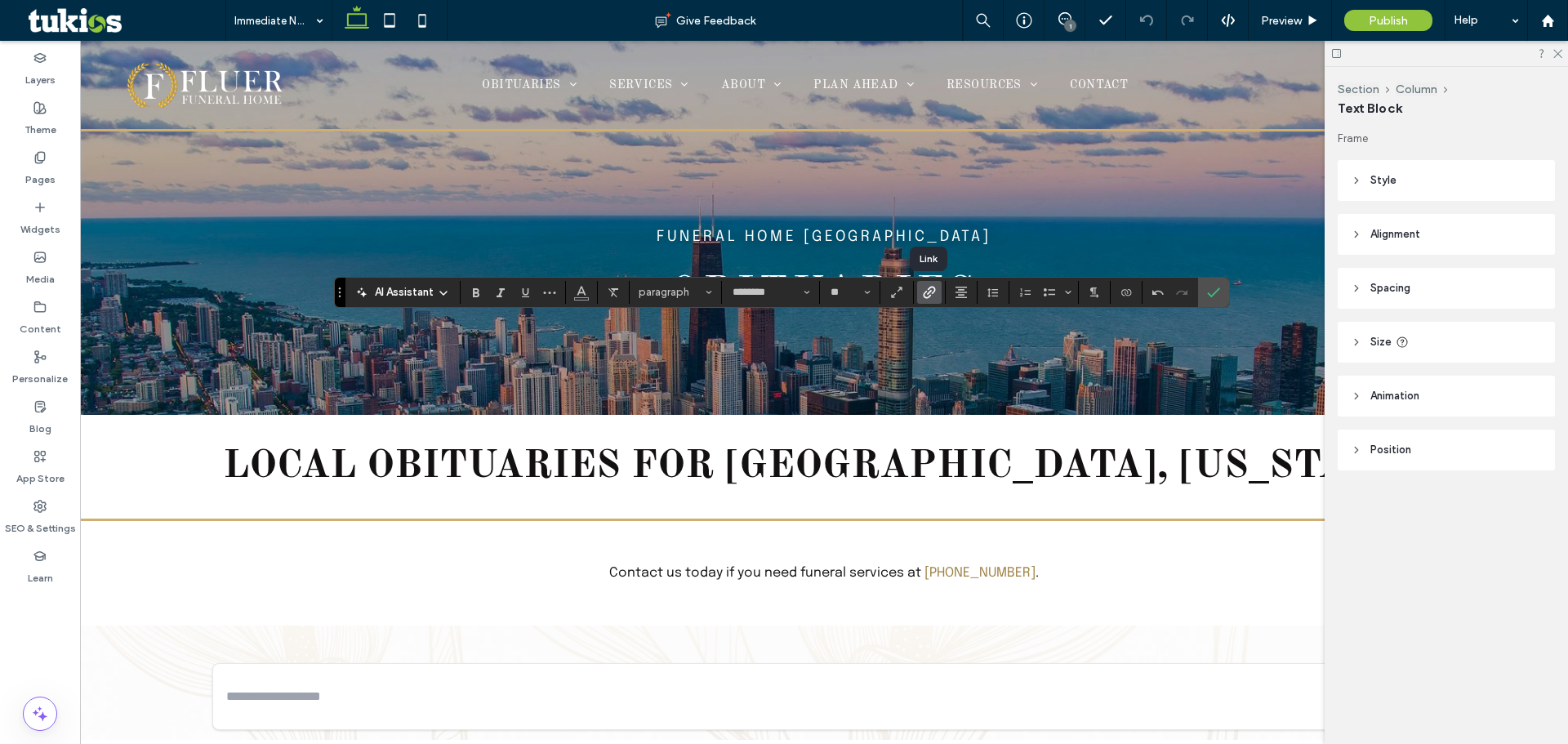
click at [928, 296] on icon "Link" at bounding box center [930, 292] width 13 height 13
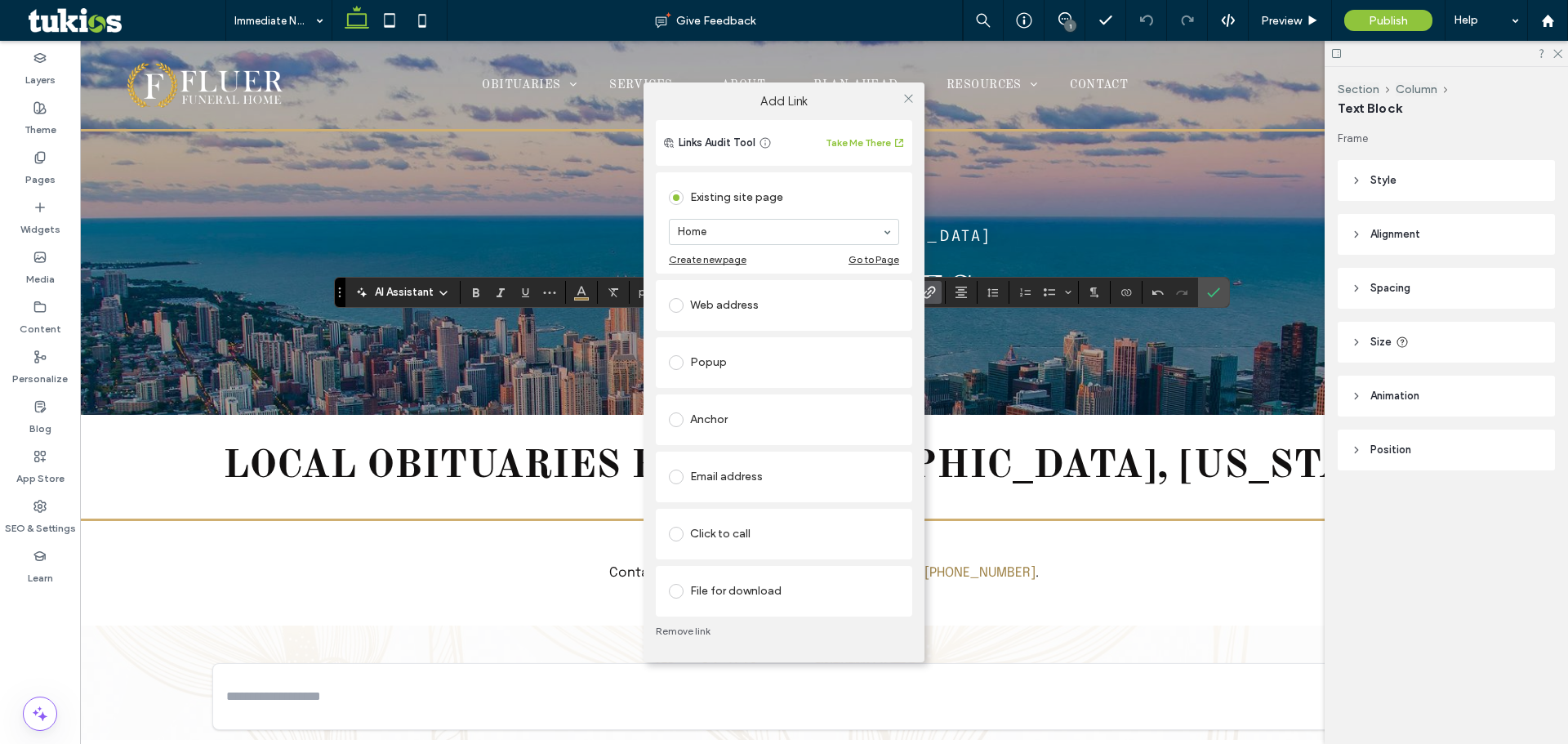
click at [730, 543] on div "Click to call" at bounding box center [784, 534] width 230 height 26
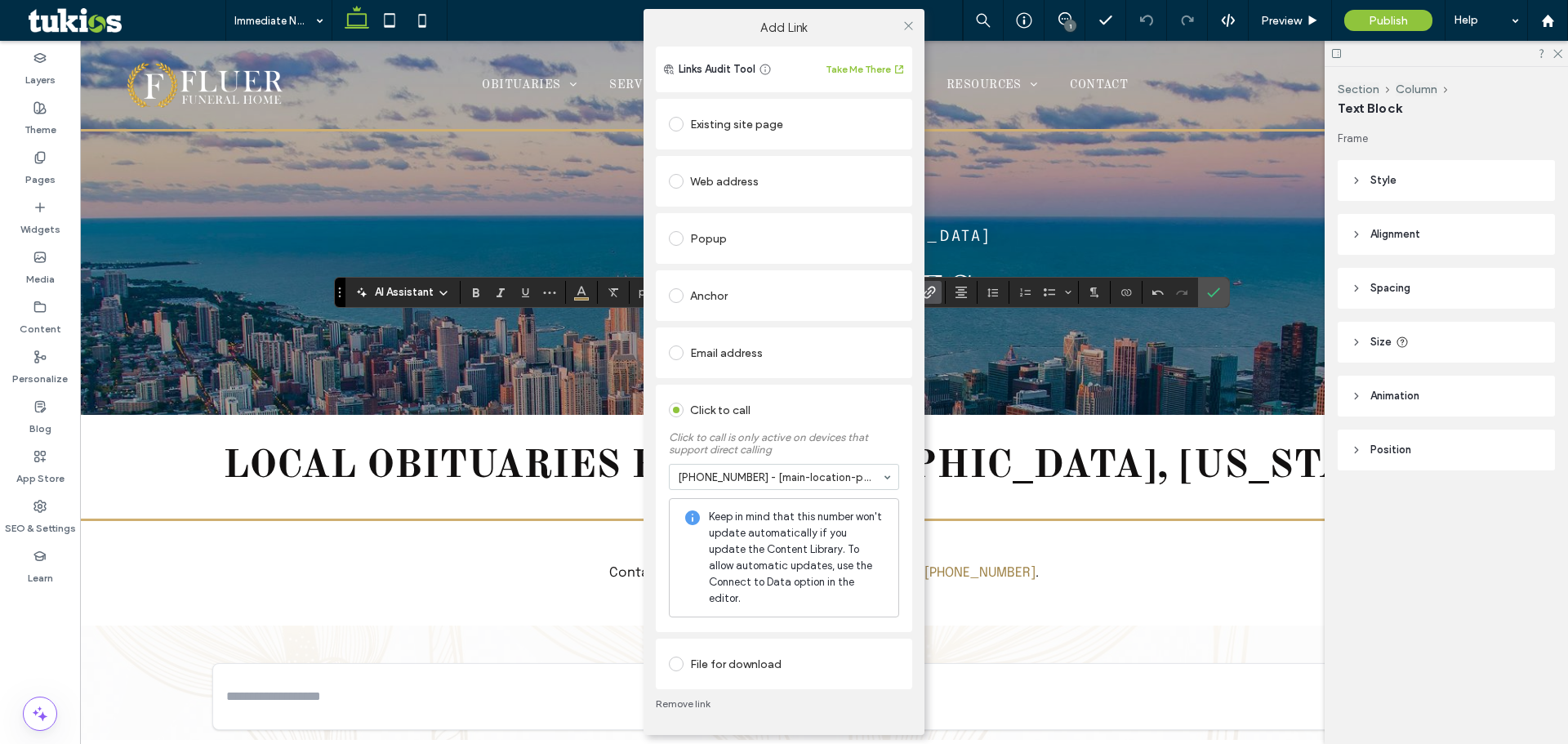
click at [1281, 17] on div "Add Link Links Audit Tool Take Me There Existing site page Home Create new page…" at bounding box center [784, 372] width 1568 height 744
click at [913, 32] on icon at bounding box center [908, 26] width 12 height 12
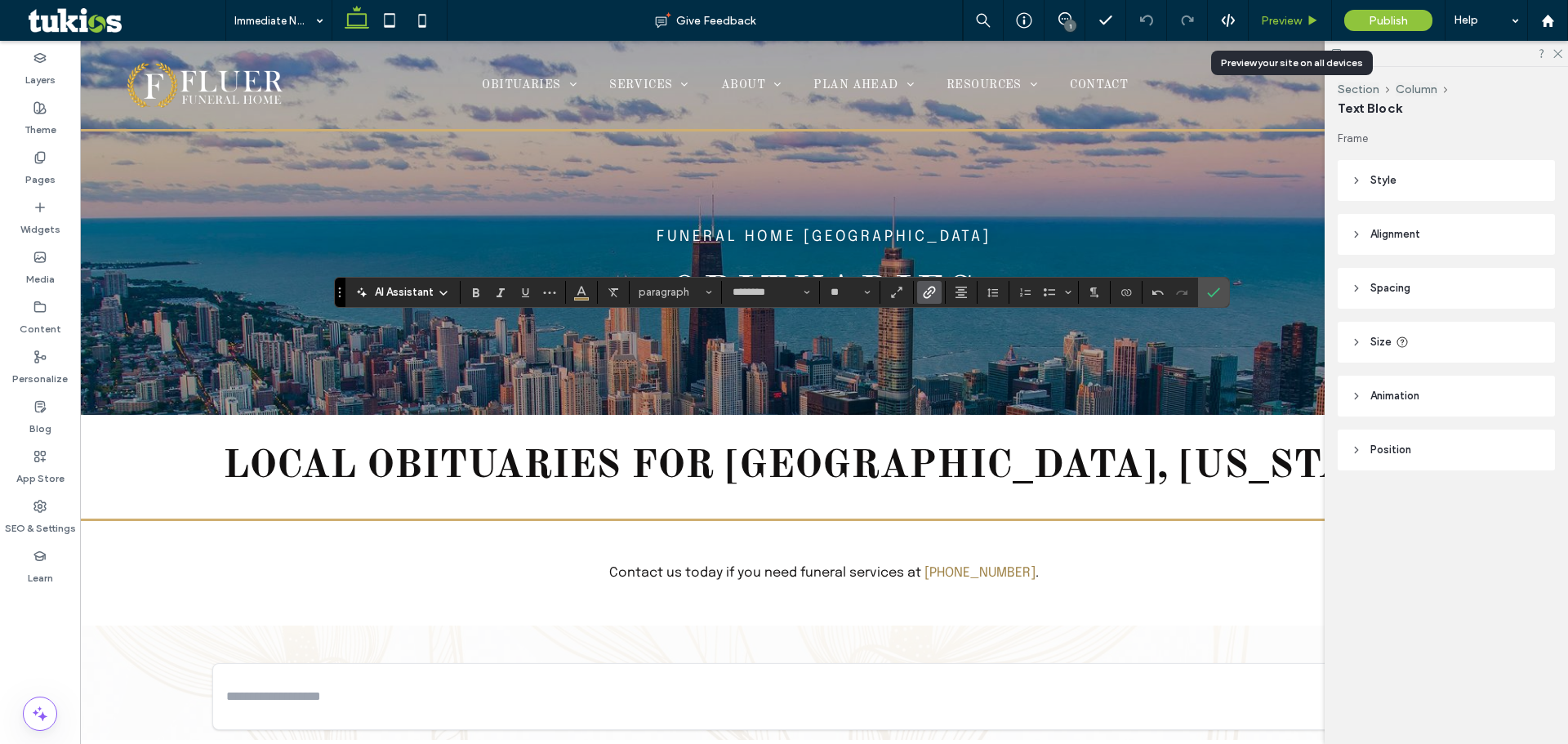
click at [1273, 20] on span "Preview" at bounding box center [1281, 21] width 40 height 14
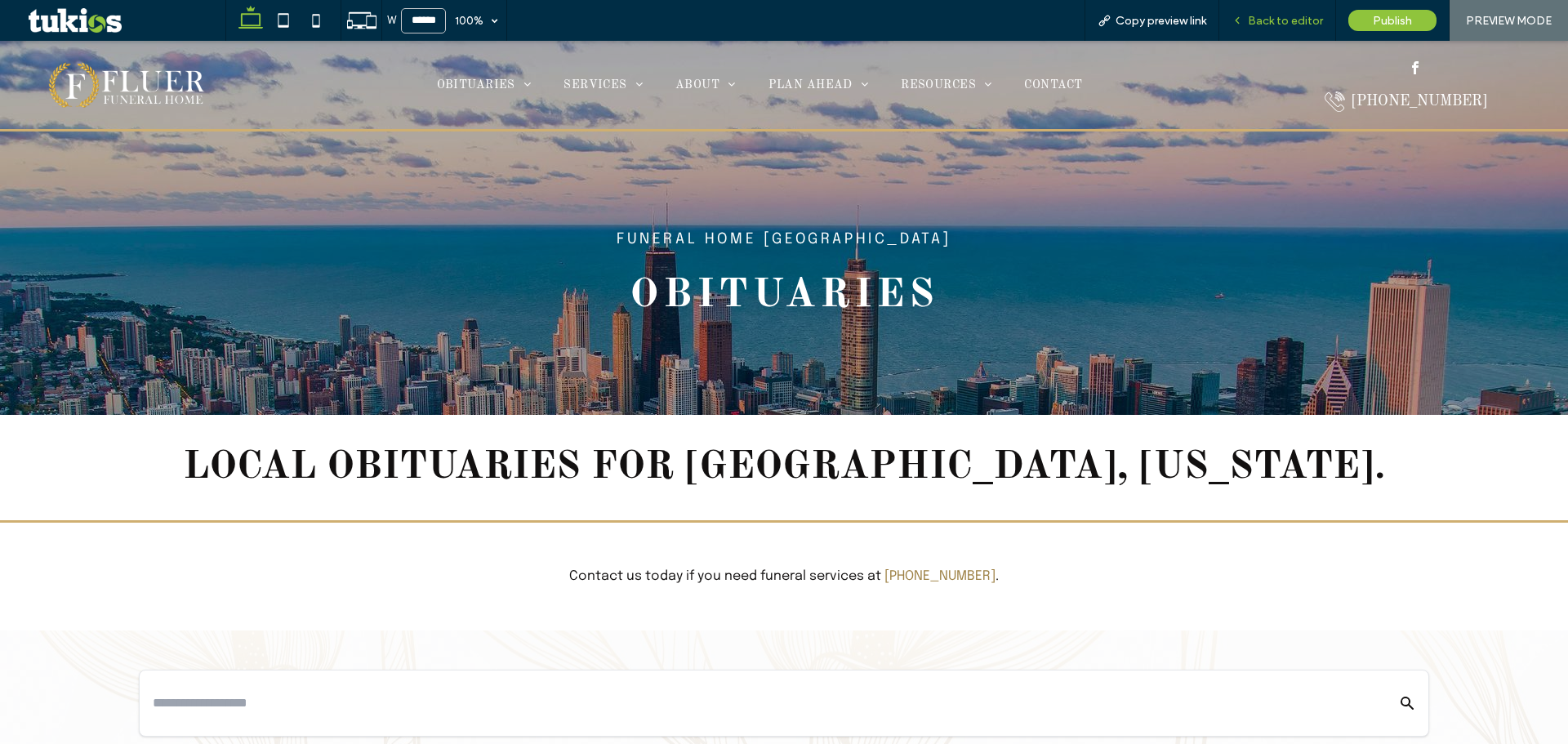
click at [1251, 28] on div "Back to editor" at bounding box center [1277, 20] width 116 height 40
click at [1257, 24] on span "Back to editor" at bounding box center [1285, 21] width 75 height 14
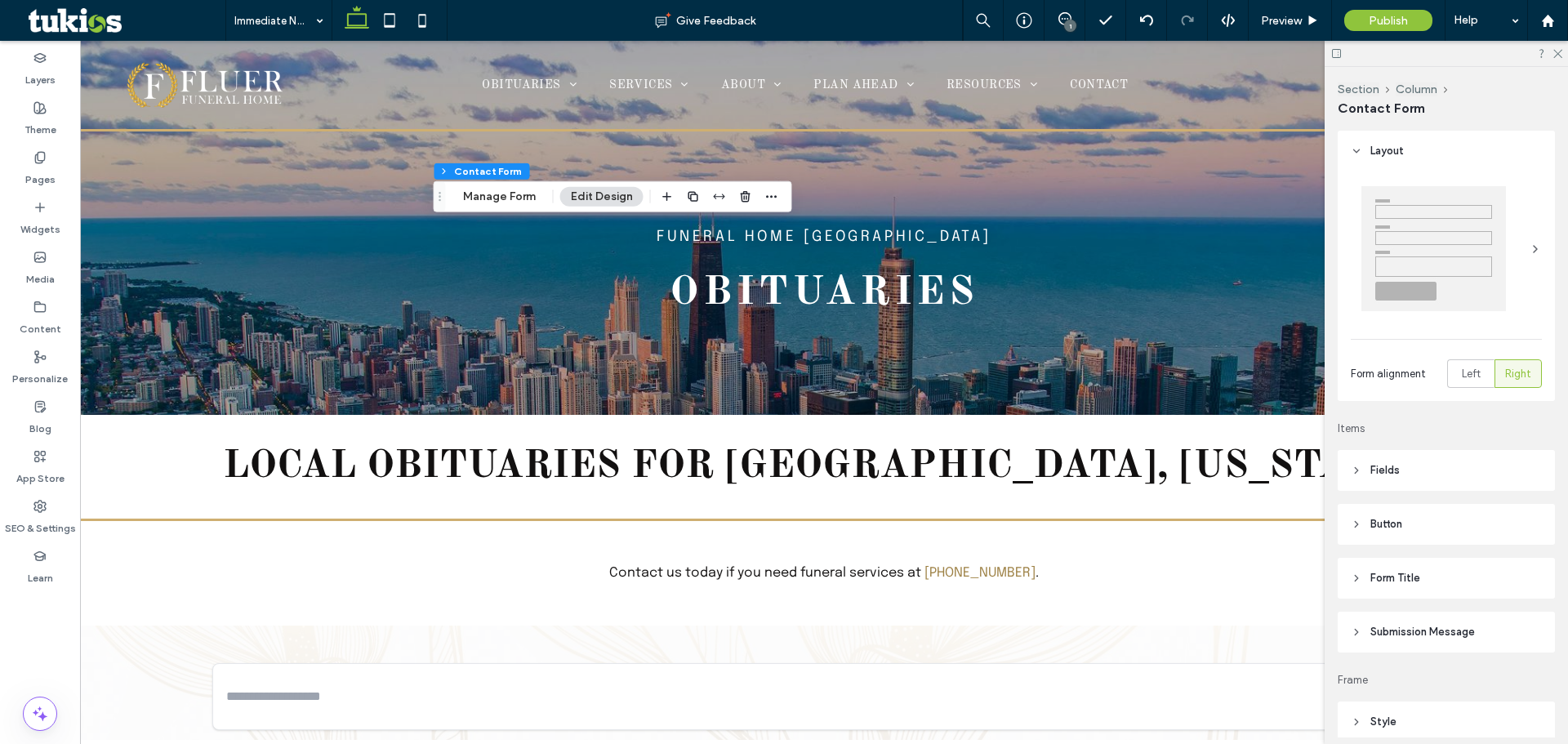
click at [520, 197] on button "Manage Form" at bounding box center [500, 197] width 94 height 20
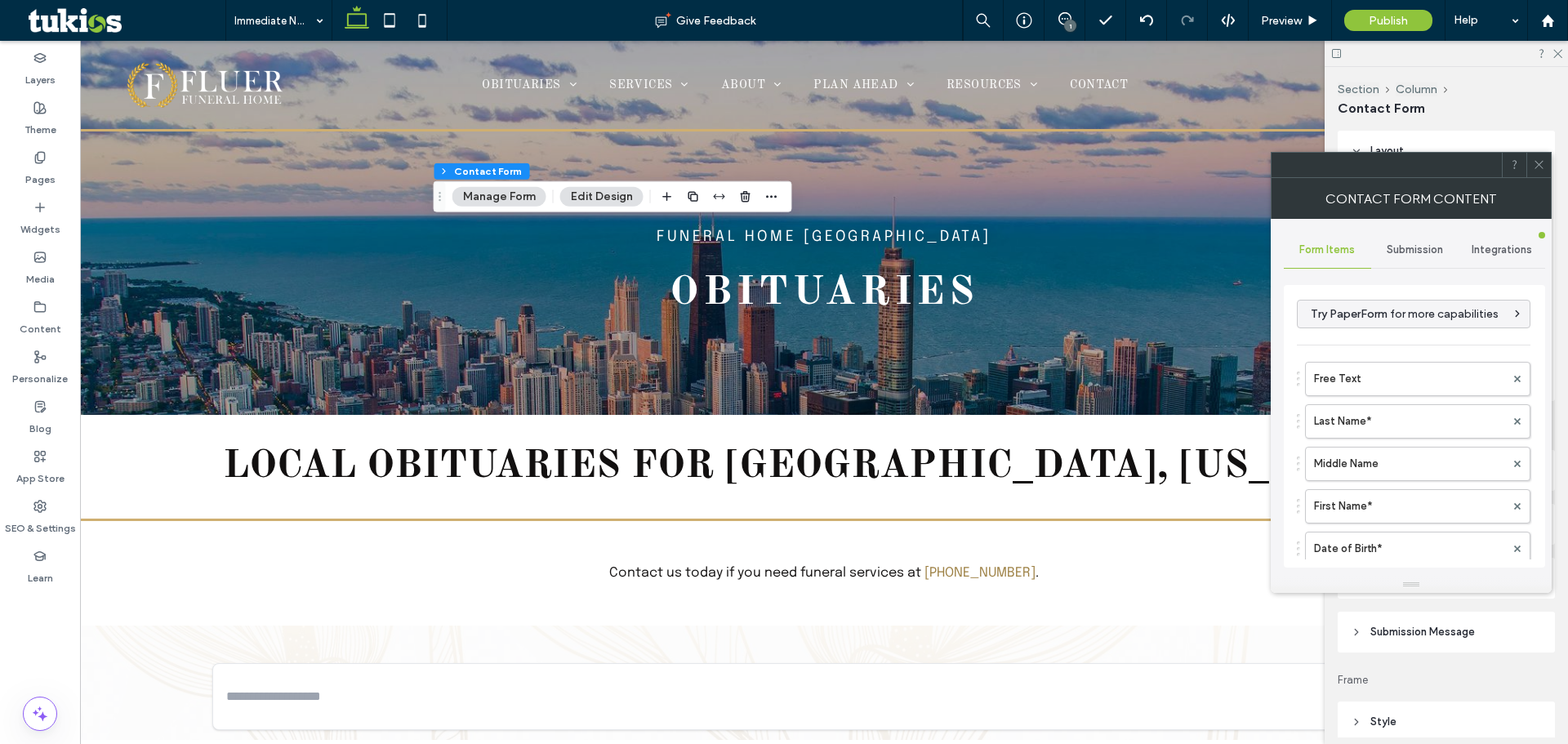
click at [1401, 247] on span "Submission" at bounding box center [1415, 250] width 56 height 13
click at [1356, 337] on label "New submission notification" at bounding box center [1415, 327] width 218 height 33
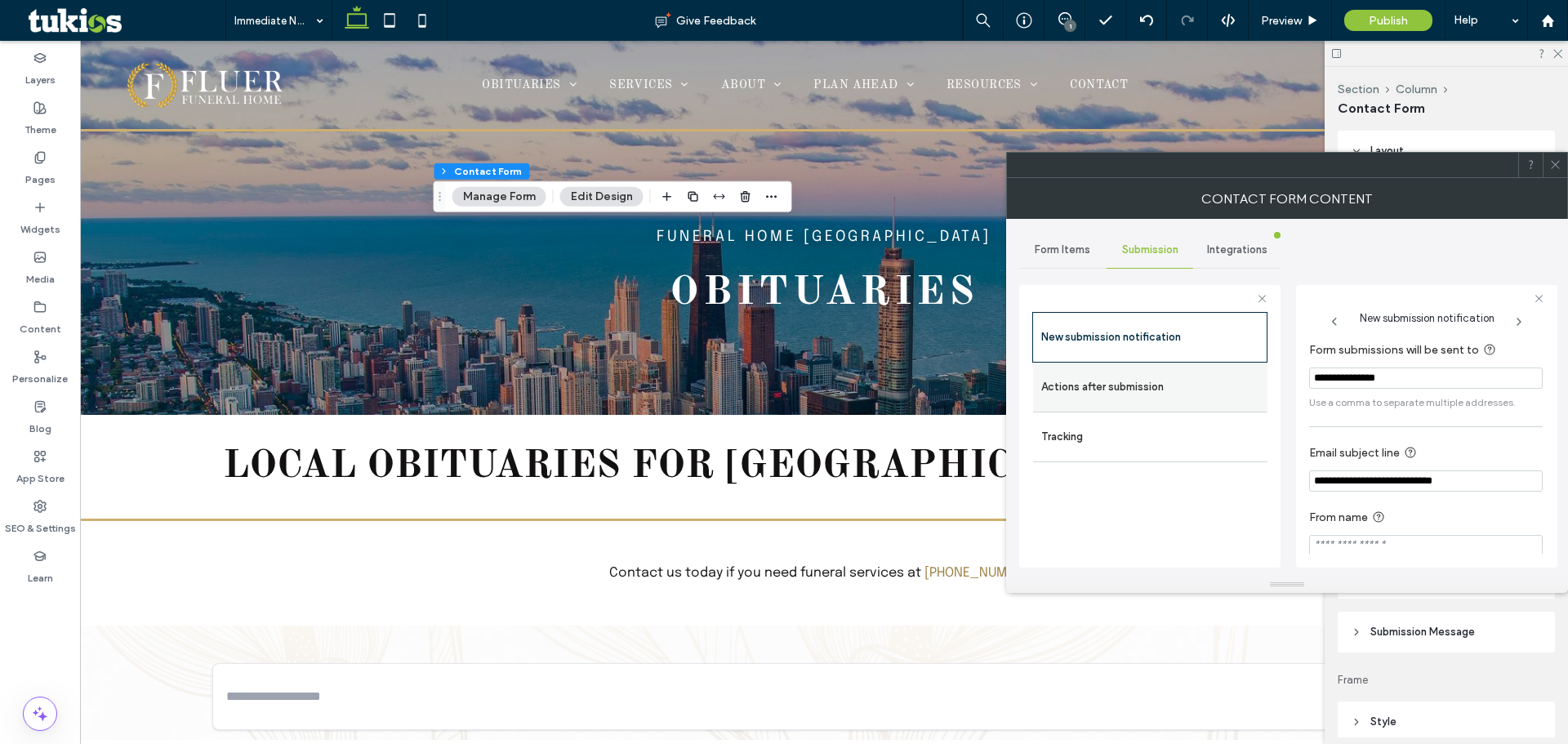
click at [1206, 374] on label "Actions after submission" at bounding box center [1150, 387] width 218 height 33
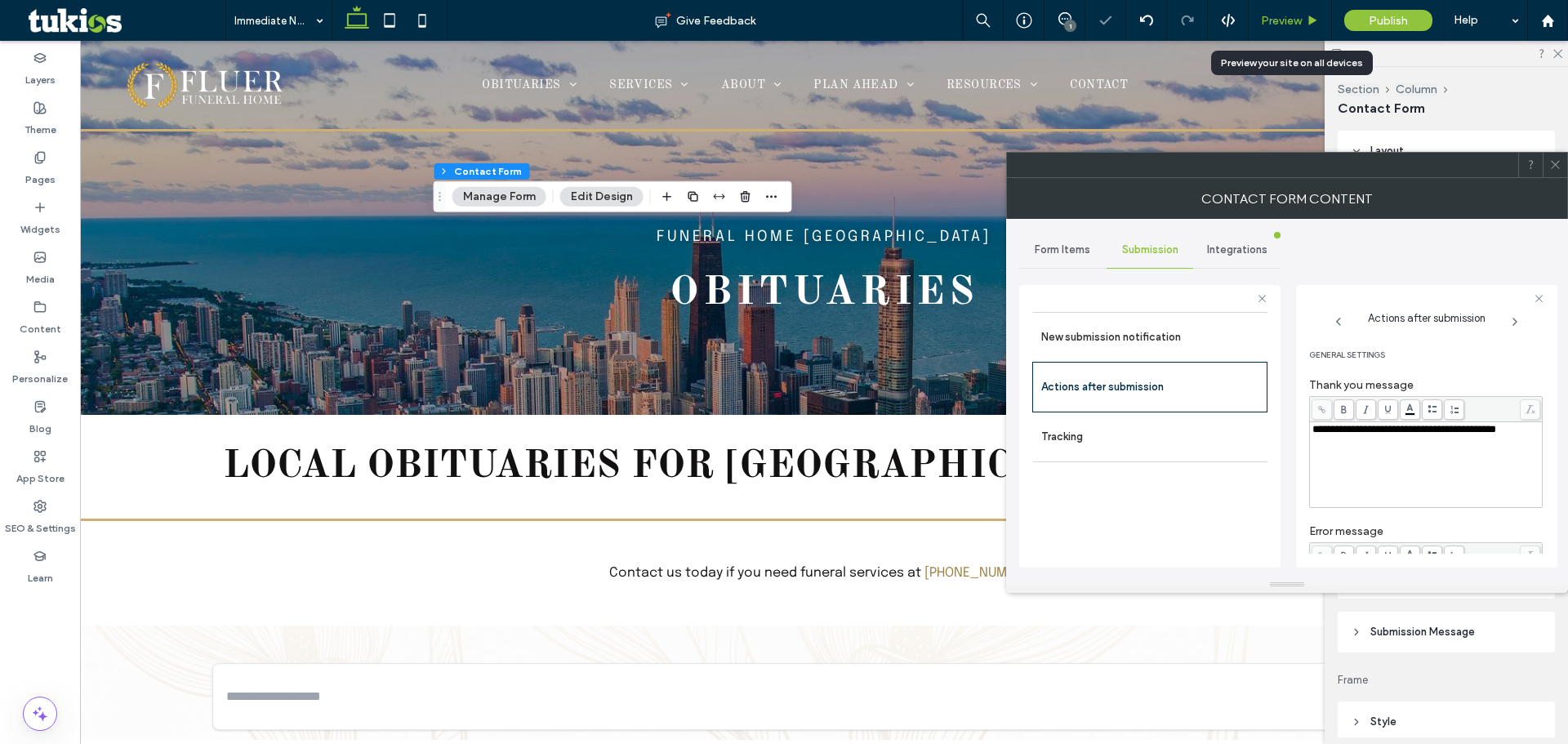
click at [1283, 7] on div "Preview" at bounding box center [1290, 20] width 83 height 40
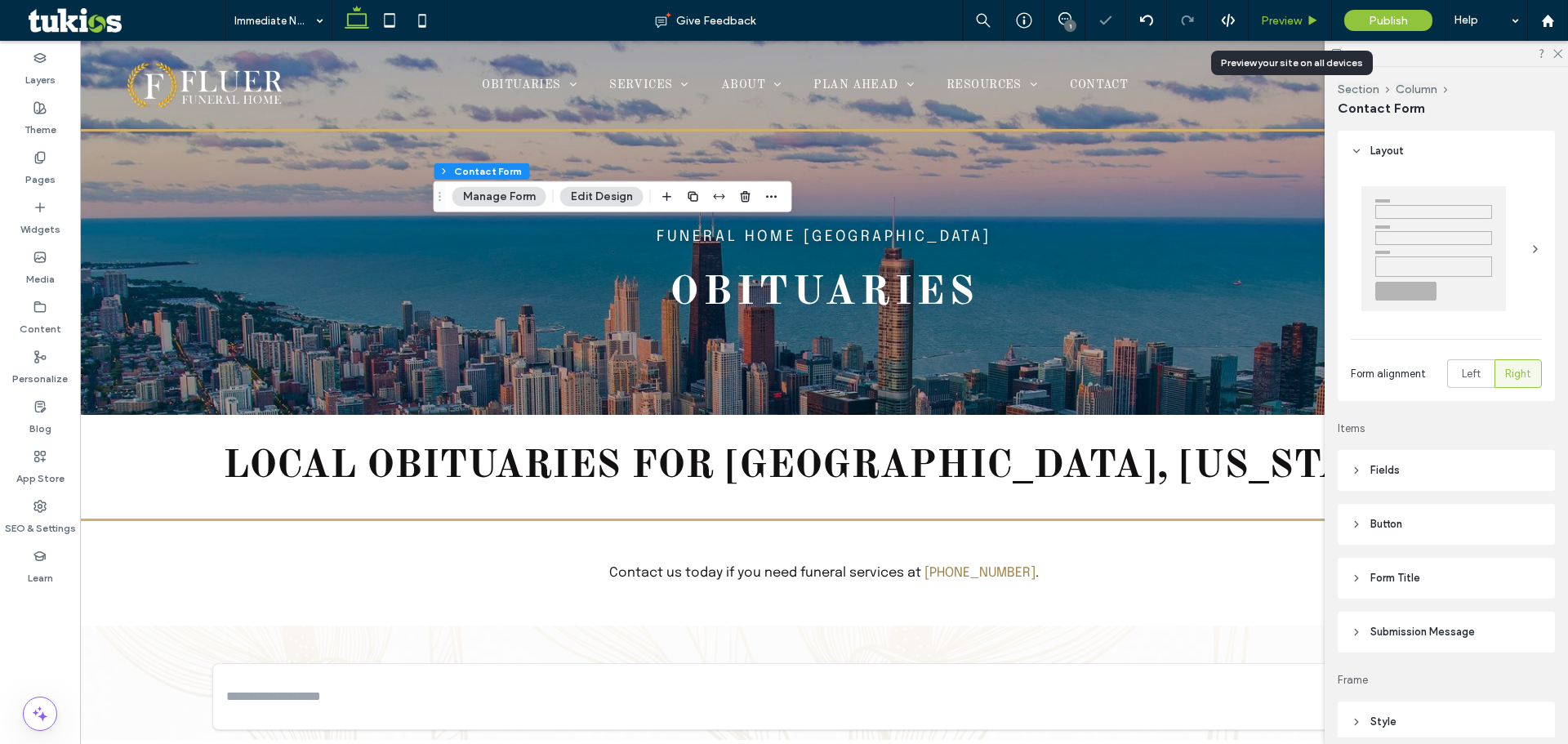
click at [1296, 19] on span "Preview" at bounding box center [1281, 21] width 40 height 14
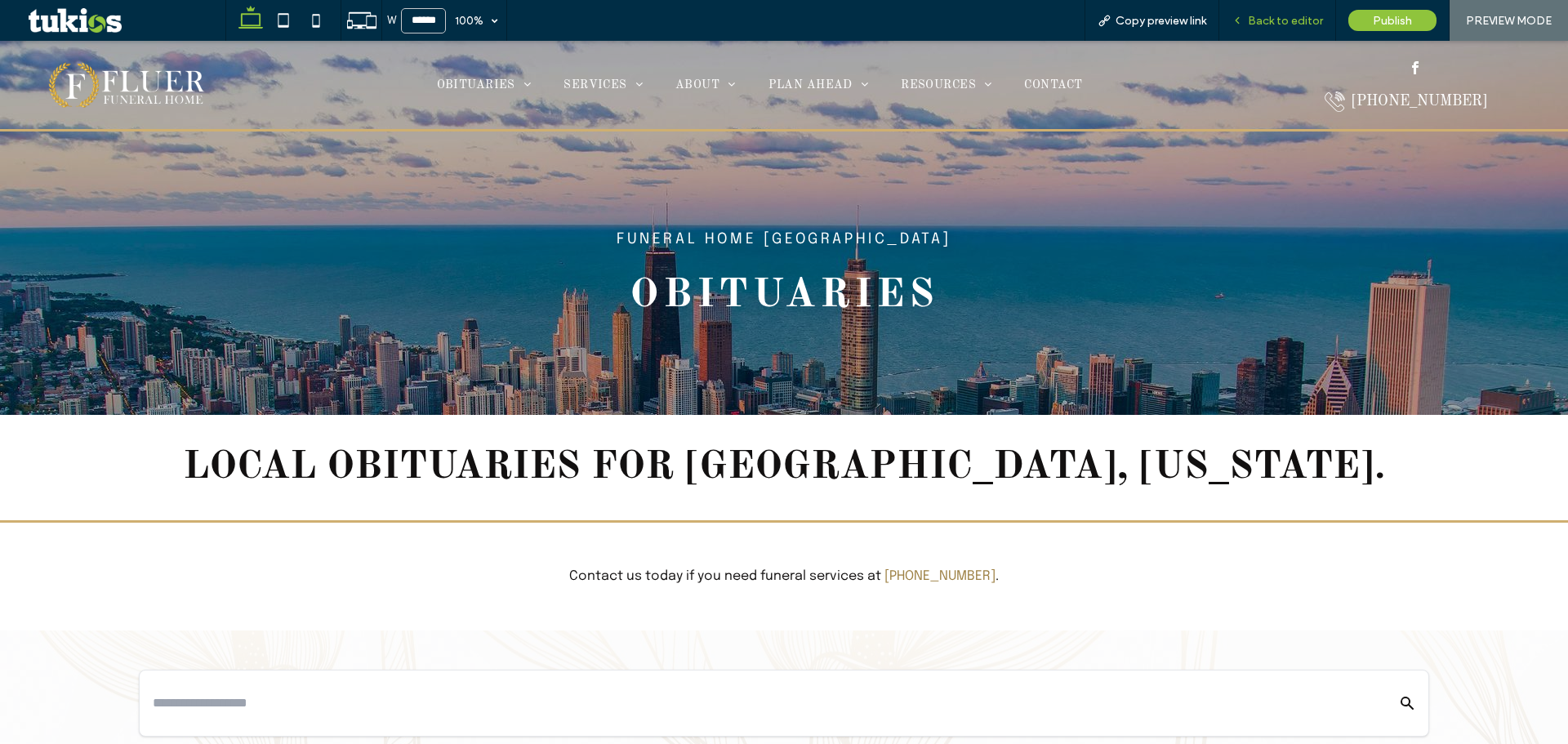
click at [1278, 24] on span "Back to editor" at bounding box center [1285, 21] width 75 height 14
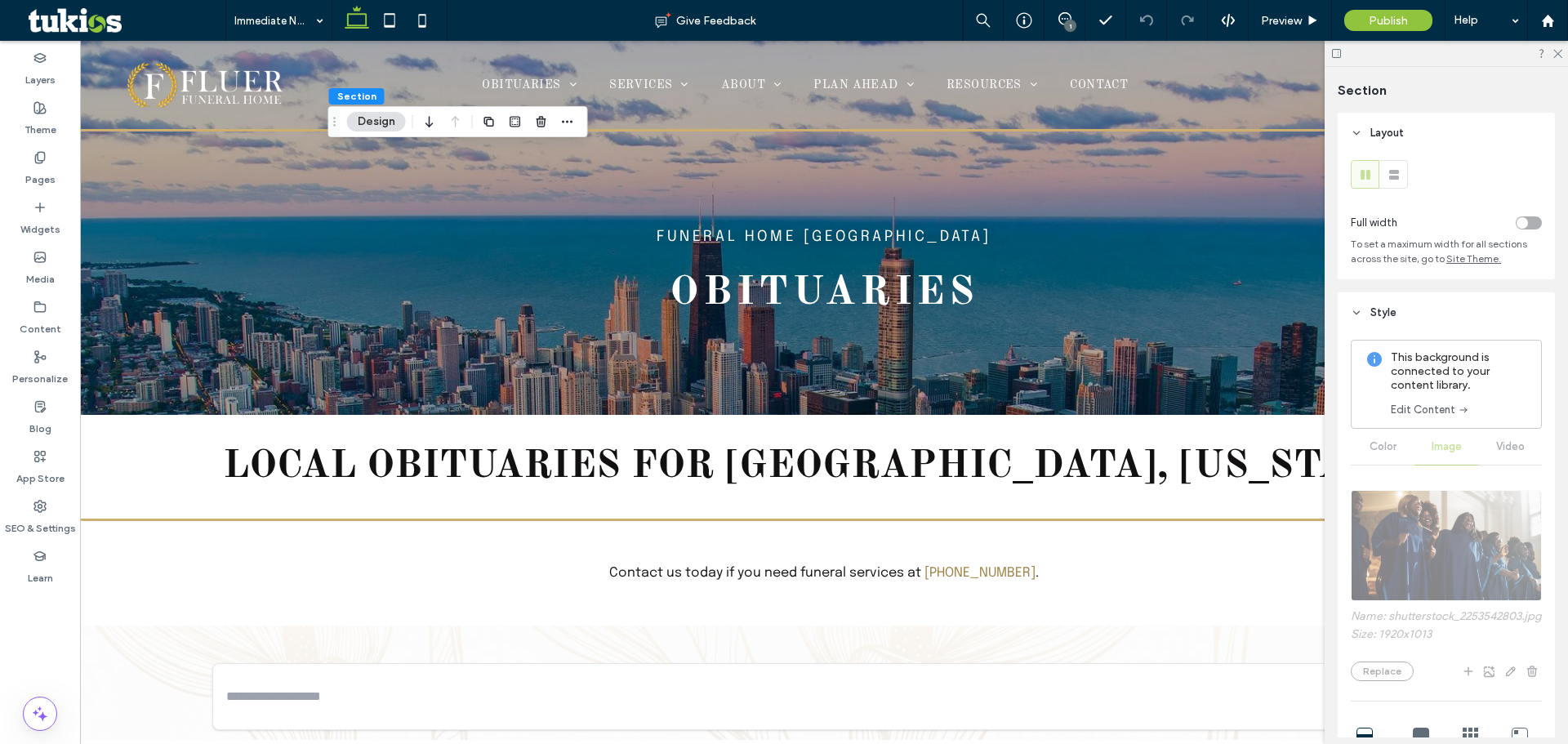
click at [1429, 406] on link "Edit Content" at bounding box center [1431, 410] width 79 height 17
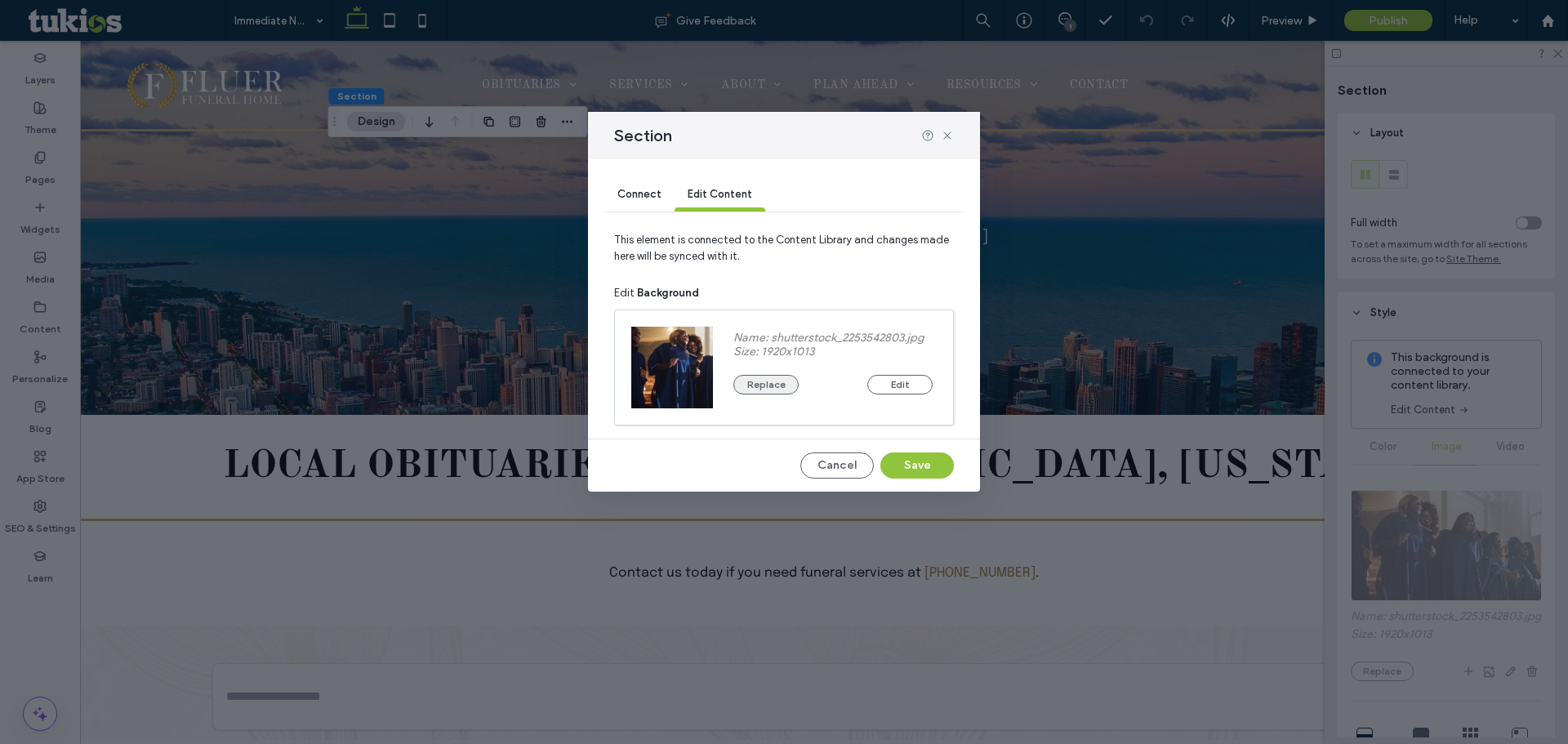
click at [774, 381] on button "Replace" at bounding box center [765, 385] width 65 height 20
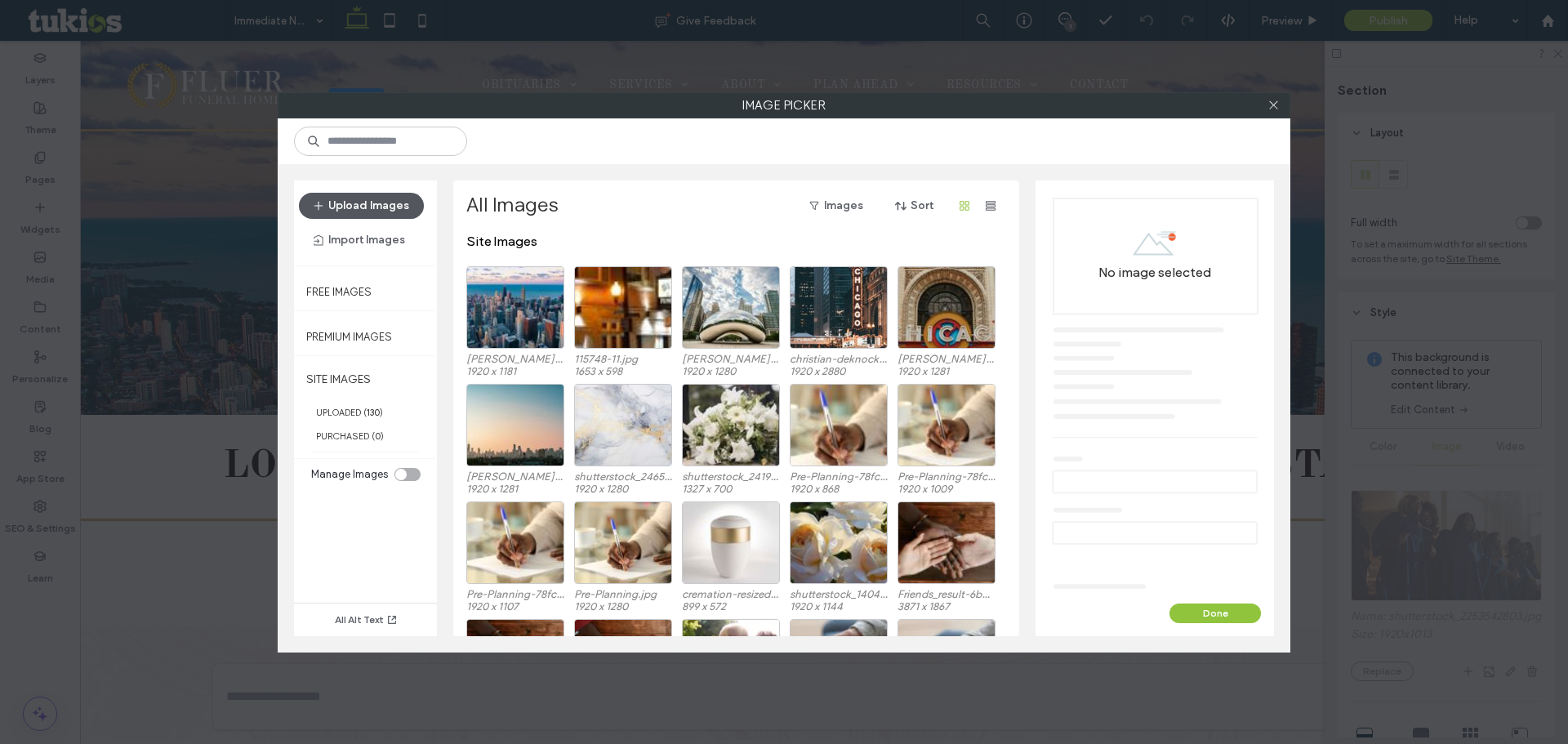
click at [399, 204] on button "Upload Images" at bounding box center [361, 206] width 125 height 26
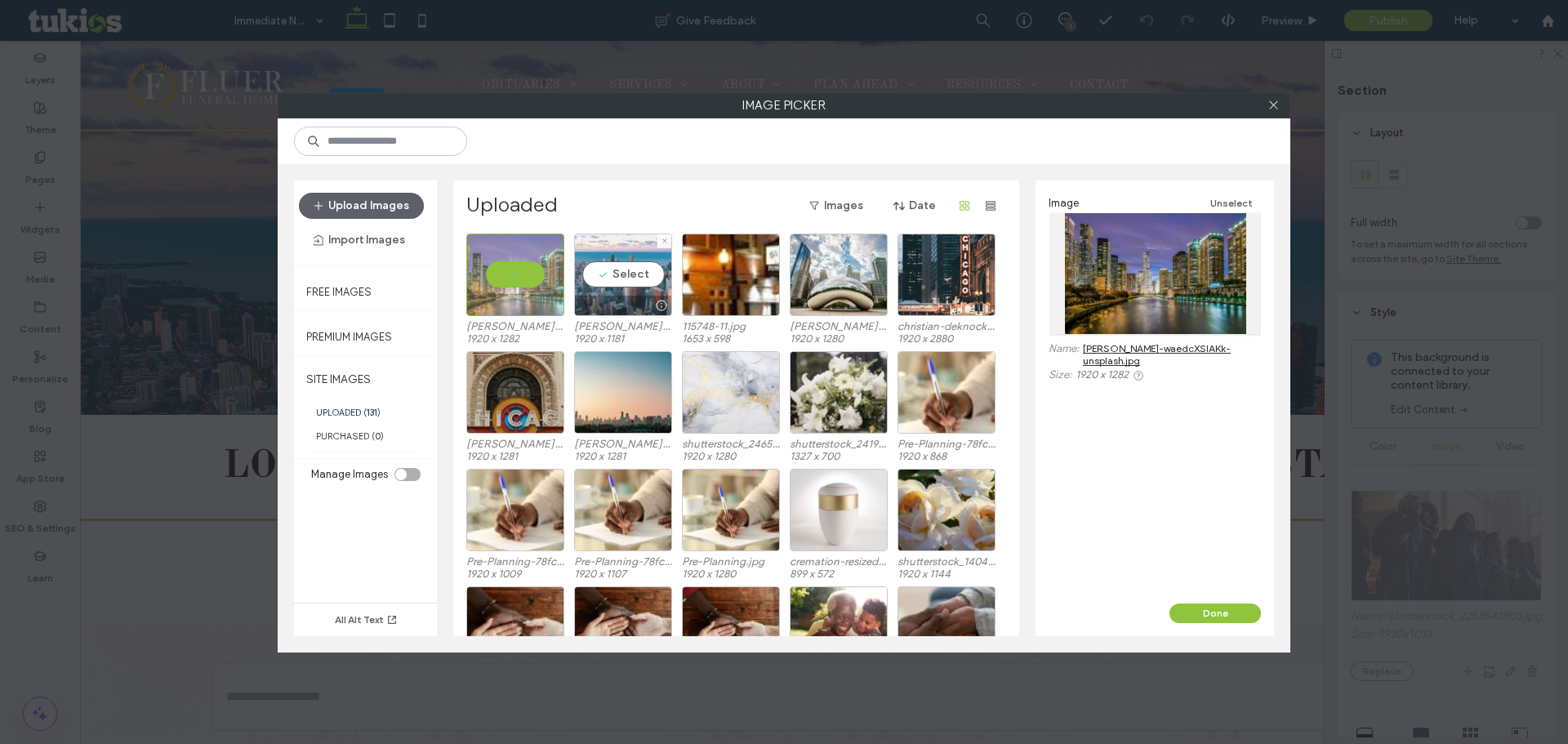
click at [618, 277] on div "Select" at bounding box center [623, 275] width 98 height 83
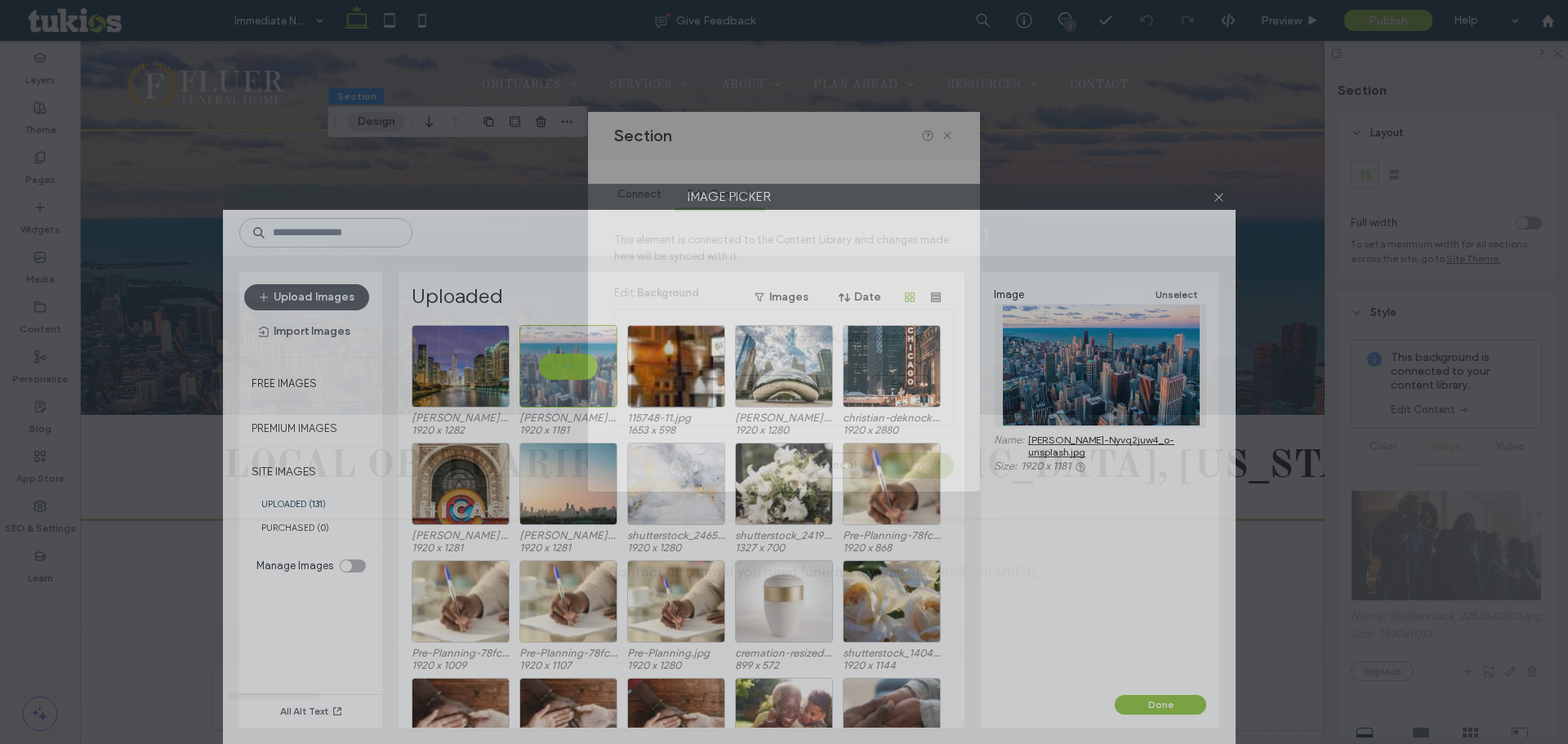
drag, startPoint x: 715, startPoint y: 103, endPoint x: 661, endPoint y: 236, distance: 143.5
click at [661, 236] on div "Image Picker Upload Images Import Images Free Images Premium Images SITE IMAGES…" at bounding box center [729, 464] width 1013 height 561
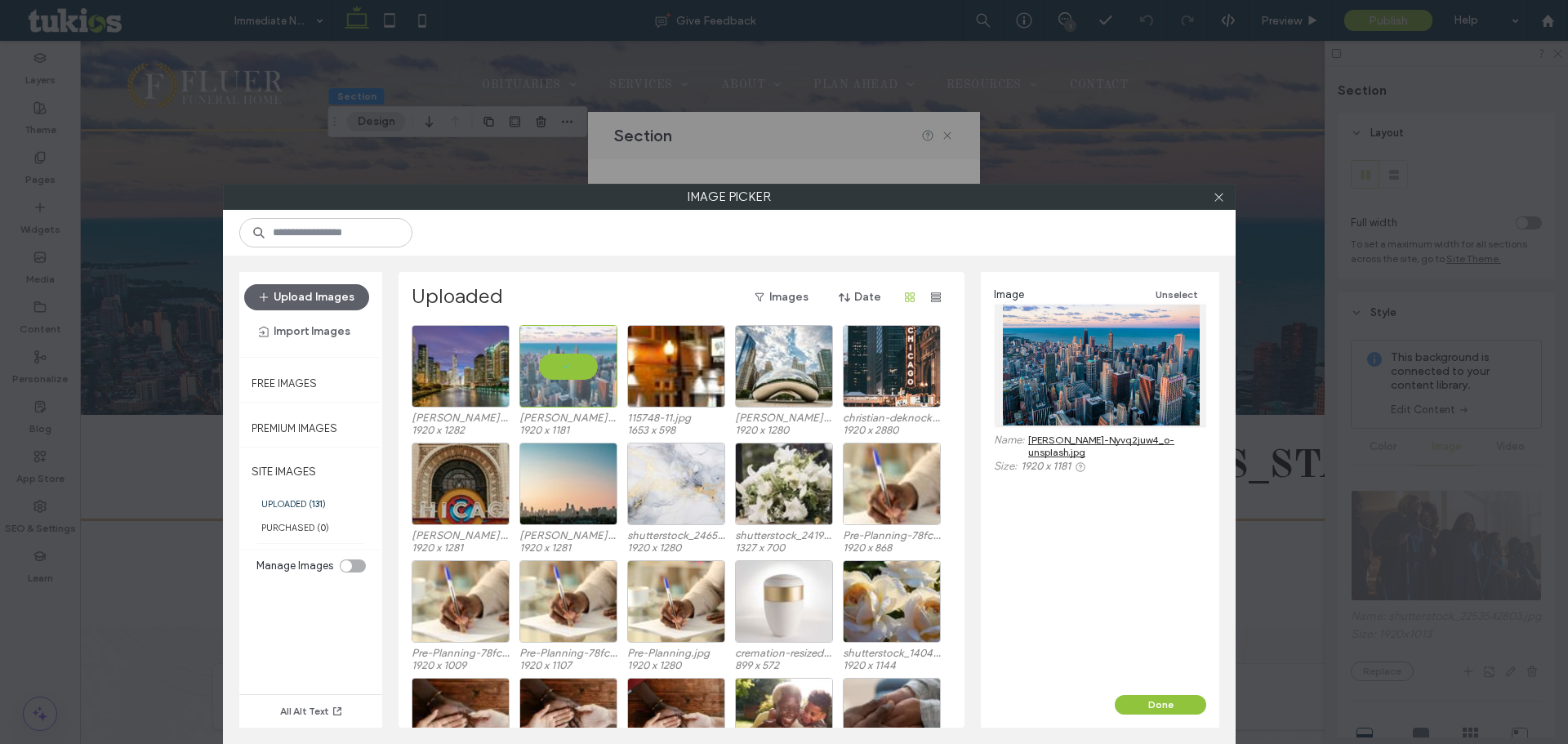
click at [1168, 690] on div "Image Unselect Name: pedro-lastra-Nyvq2juw4_o-unsplash.jpg Size: 1920 x 1181" at bounding box center [1100, 483] width 239 height 423
click at [1170, 703] on button "Done" at bounding box center [1160, 705] width 92 height 20
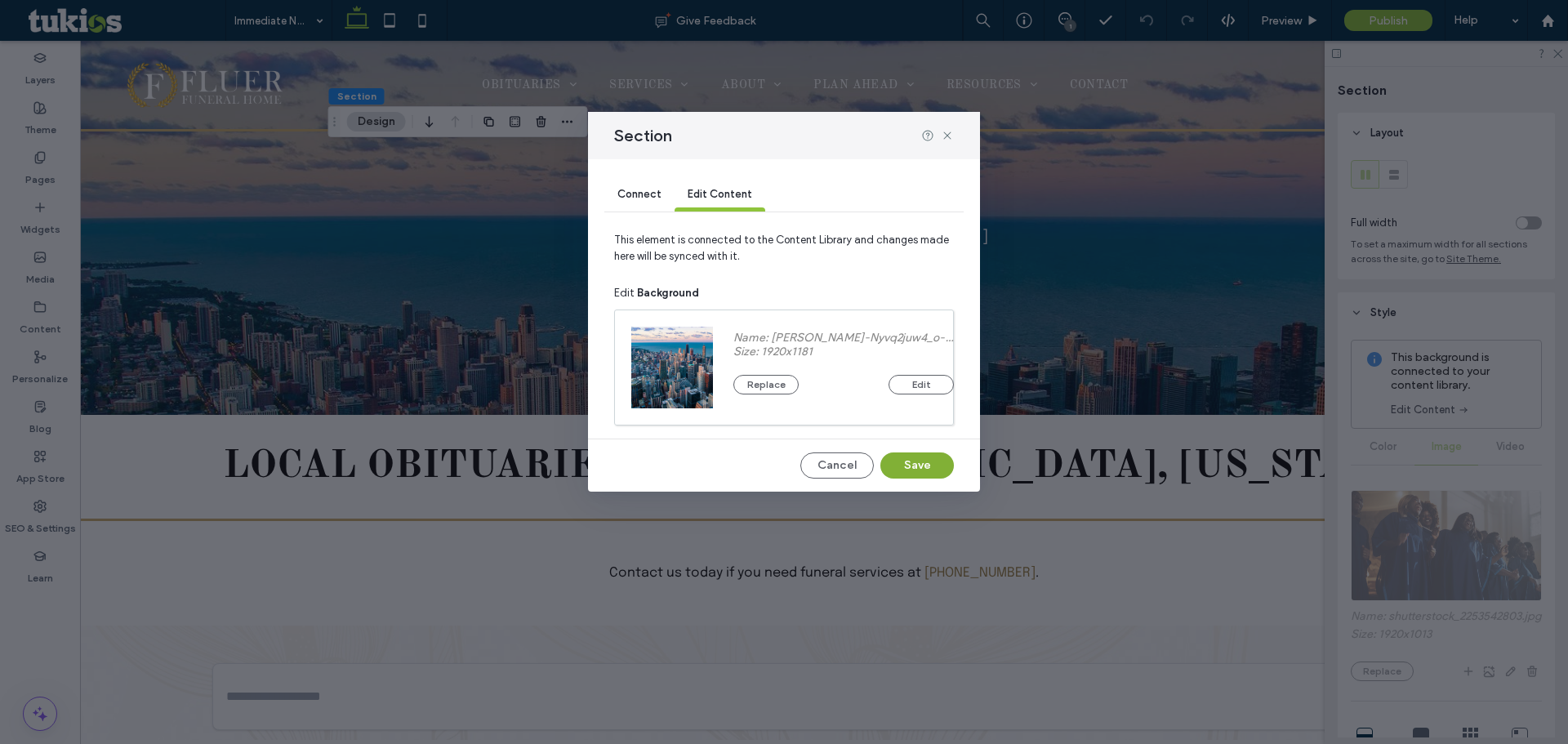
click at [926, 467] on button "Save" at bounding box center [917, 466] width 73 height 26
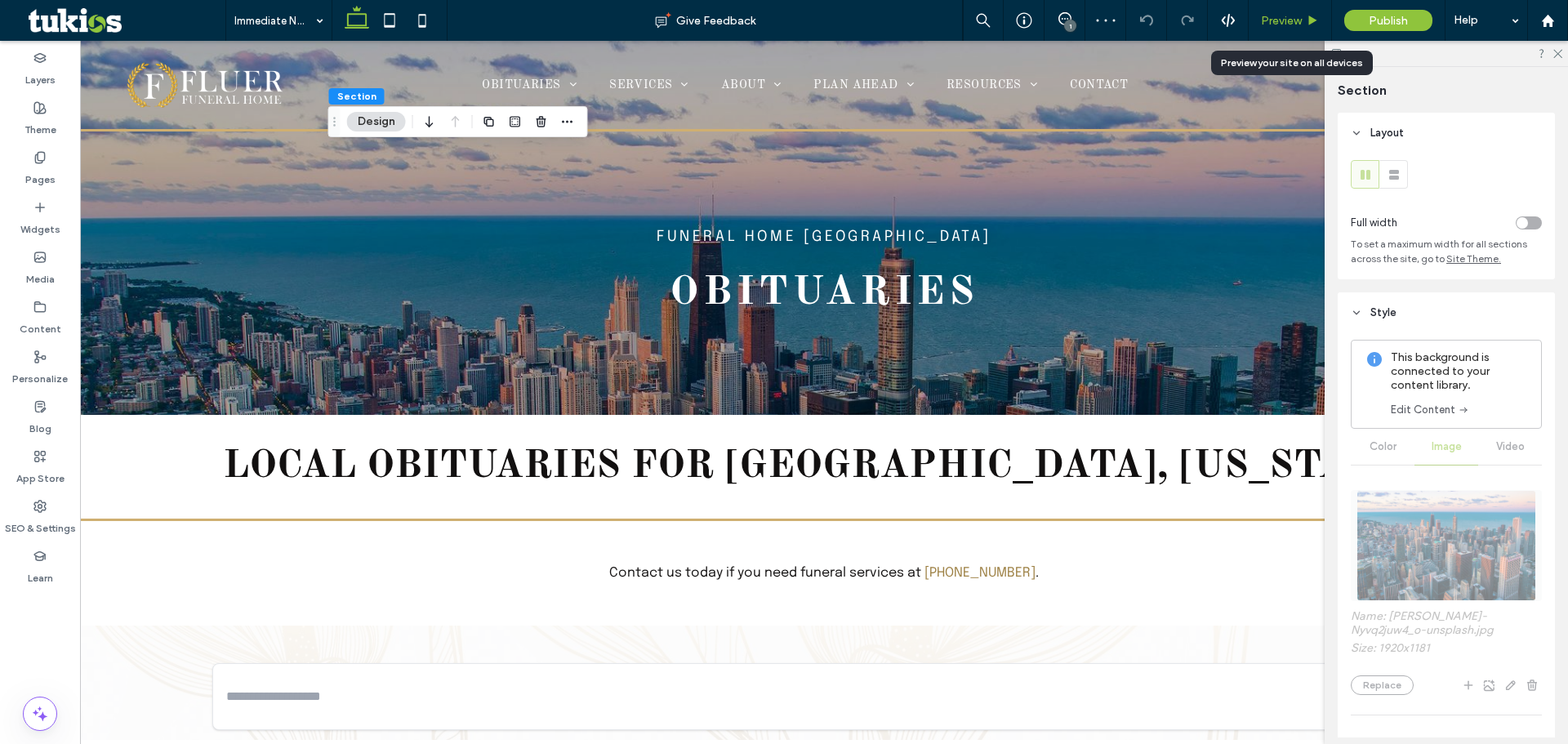
click at [1306, 24] on div "Preview" at bounding box center [1290, 21] width 83 height 14
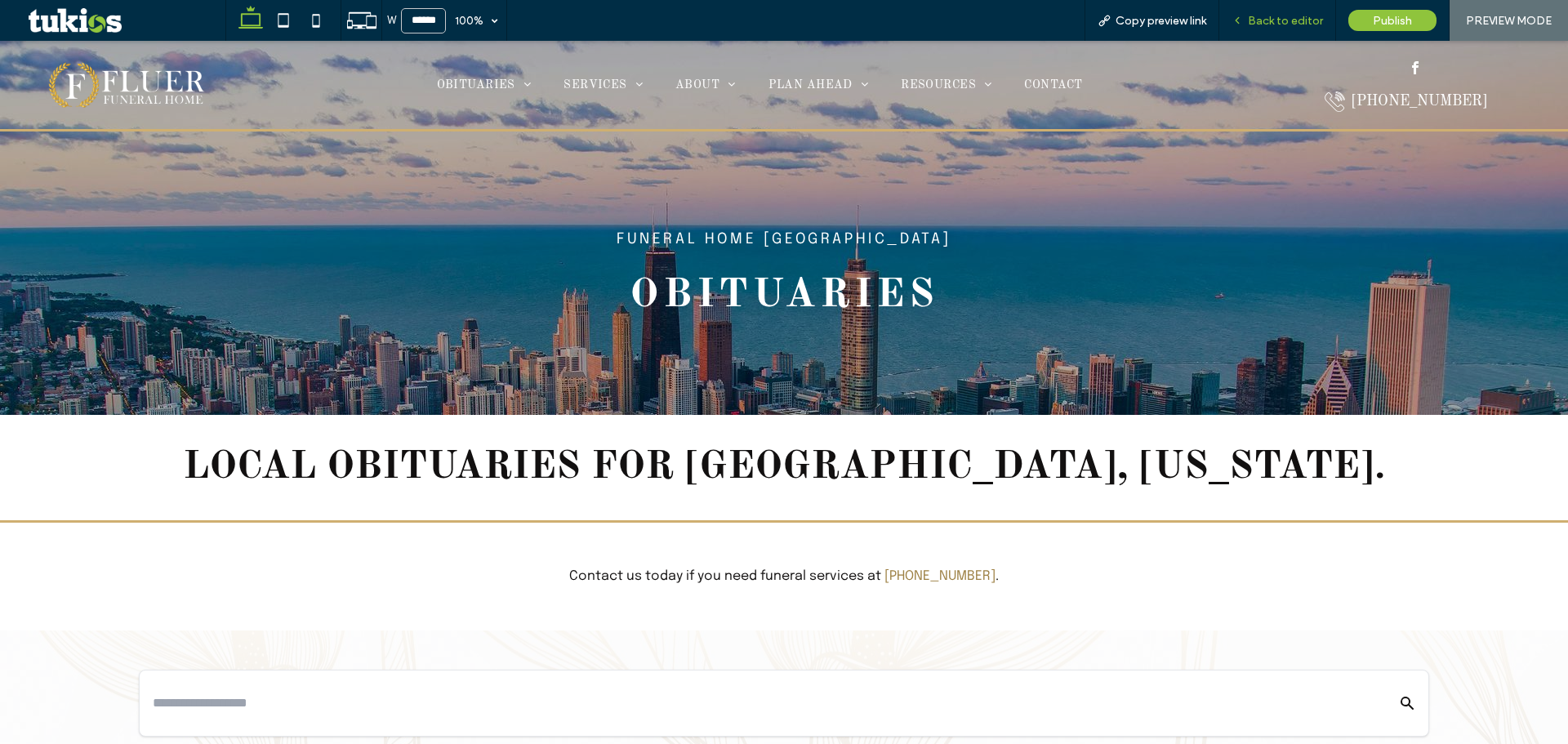
click at [1296, 14] on span "Back to editor" at bounding box center [1285, 21] width 75 height 14
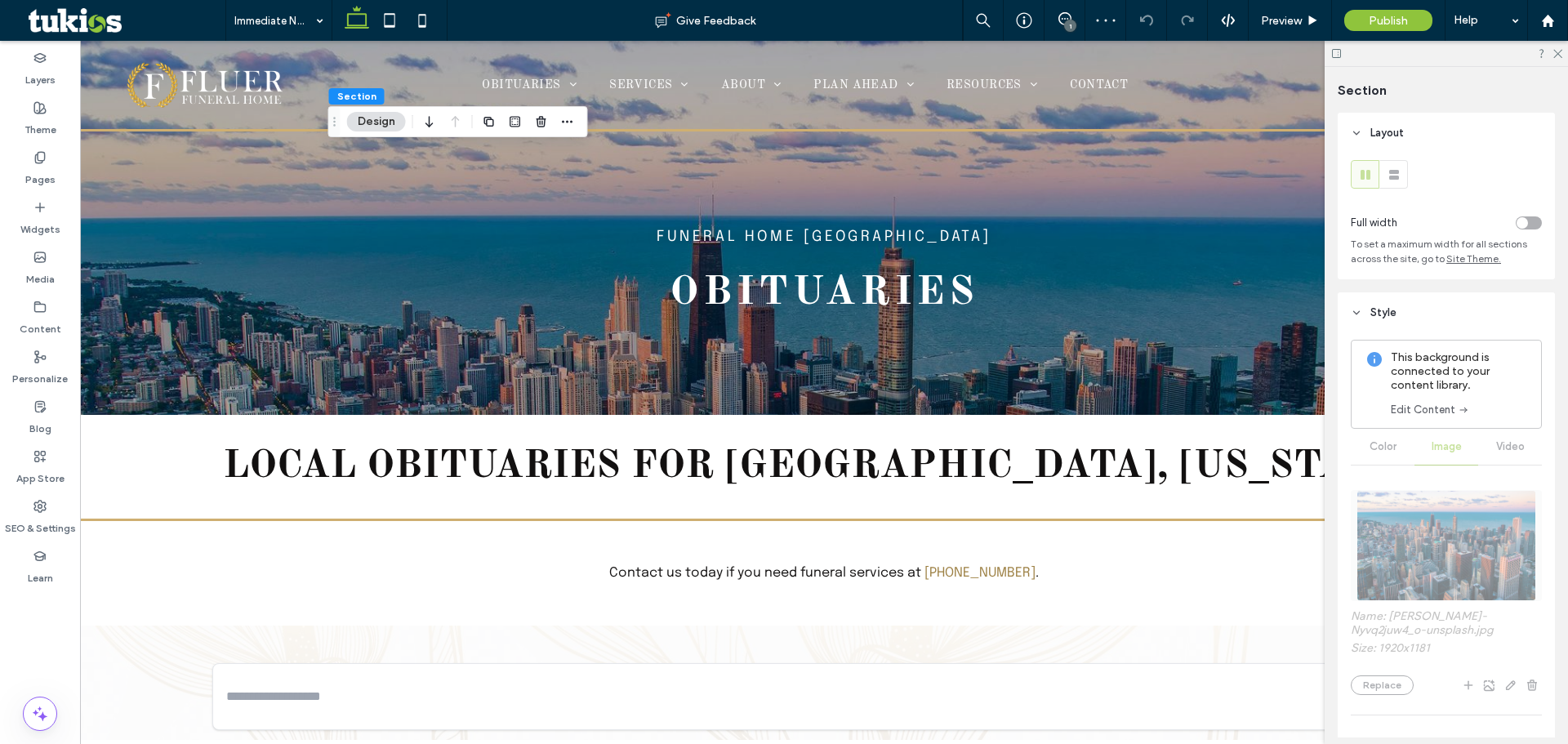
click at [1424, 409] on link "Edit Content" at bounding box center [1431, 410] width 79 height 17
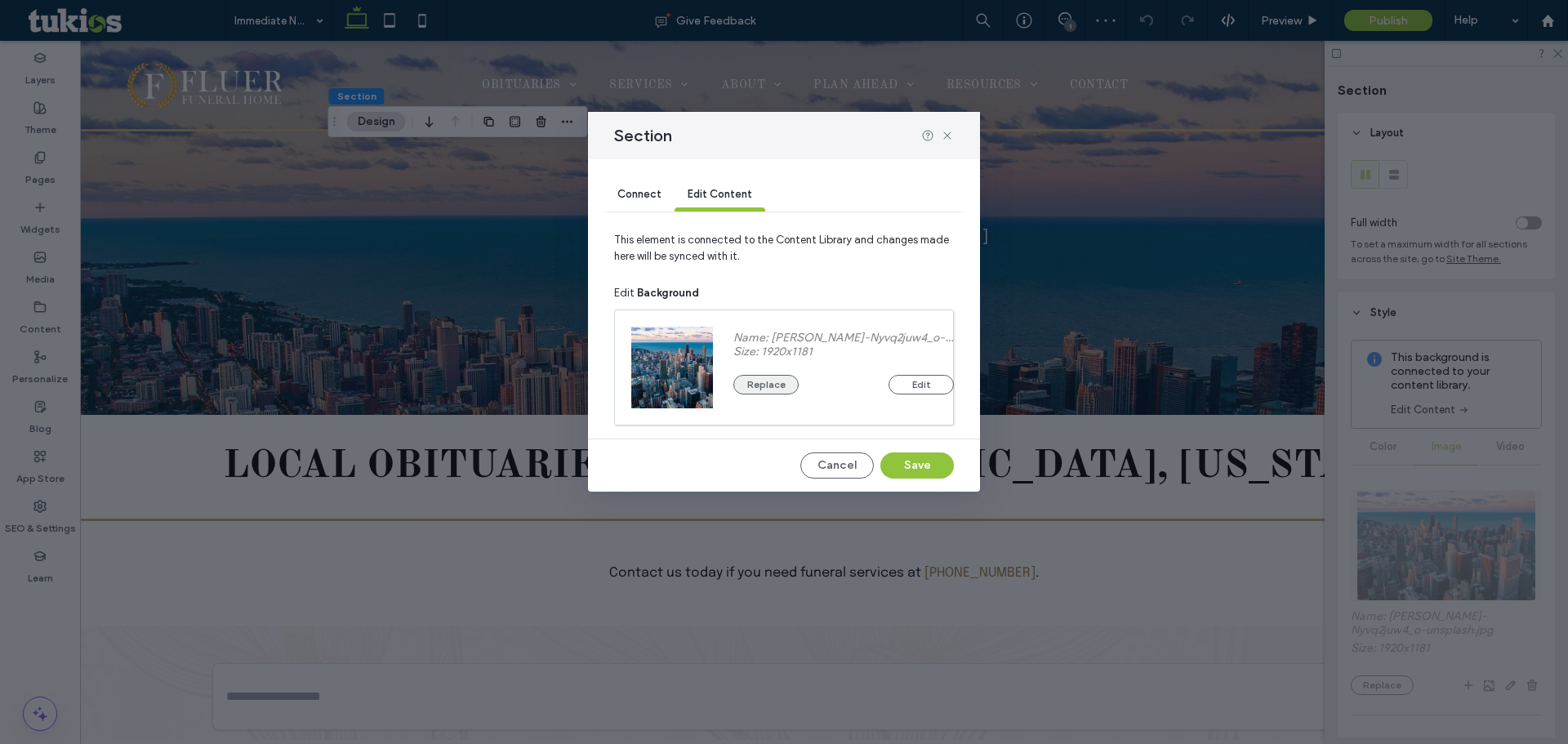
click at [789, 384] on button "Replace" at bounding box center [765, 385] width 65 height 20
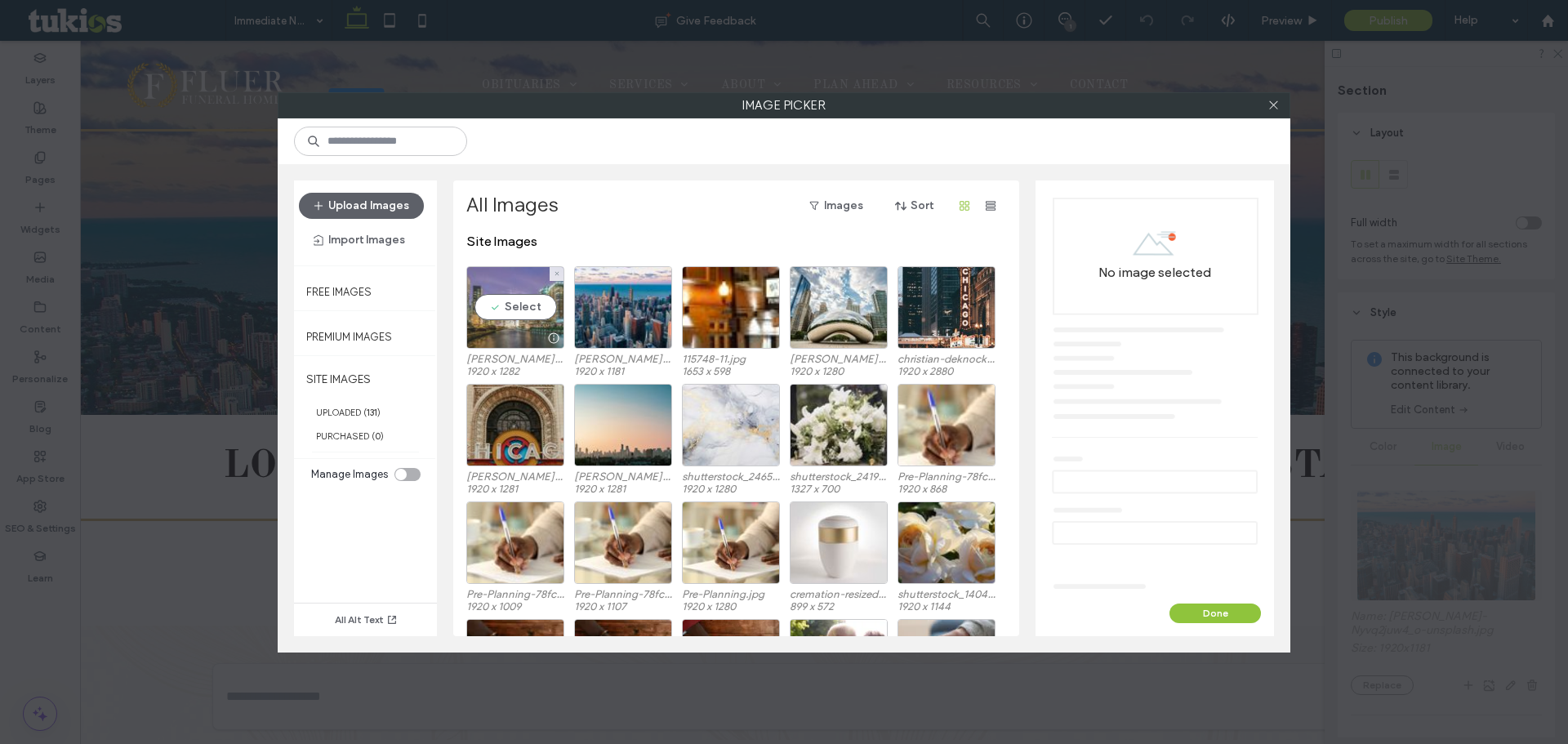
click at [523, 308] on div "Select" at bounding box center [515, 307] width 98 height 83
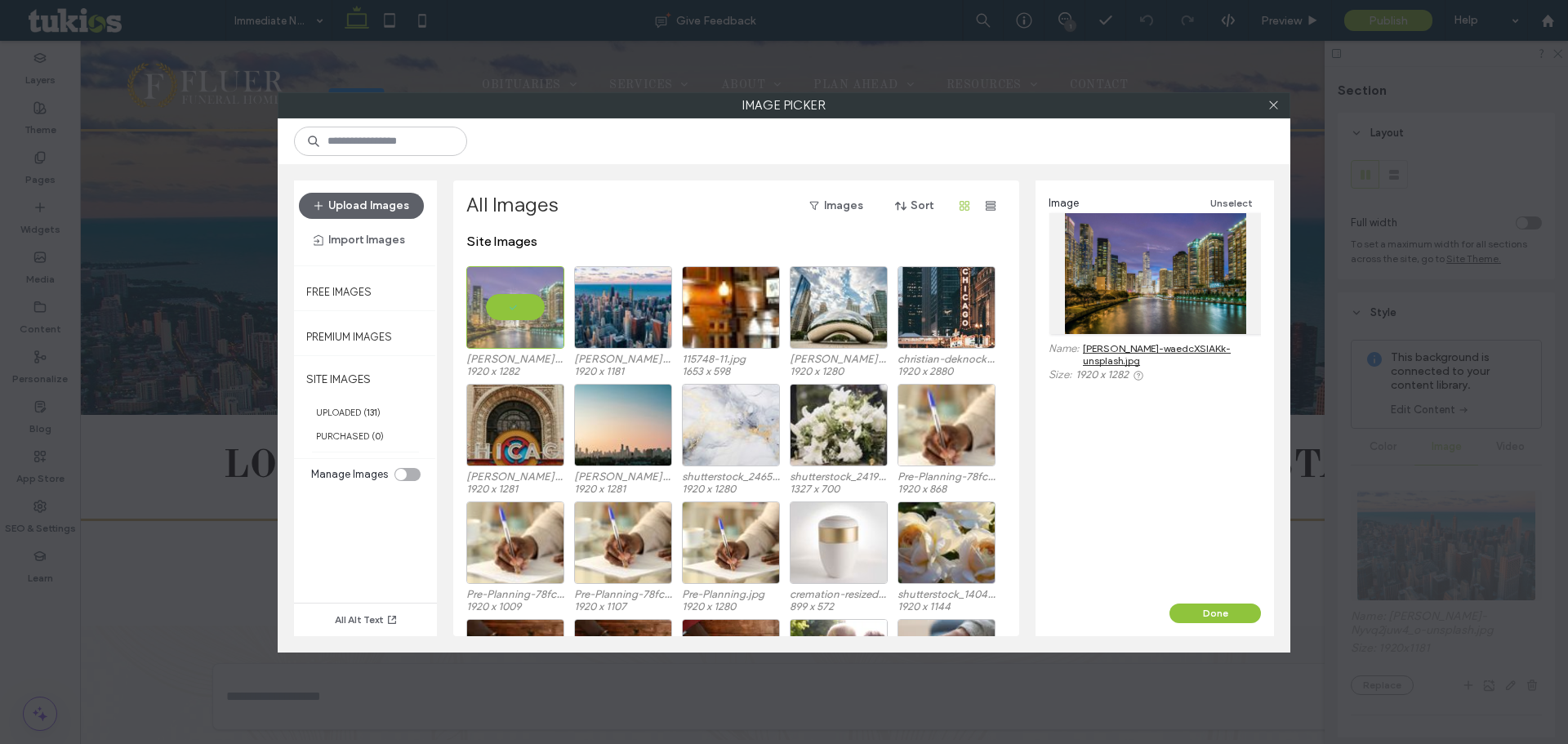
click at [1209, 600] on div "Image Unselect Name: pedro-lastra-waedcXSIAKk-unsplash.jpg Size: 1920 x 1282" at bounding box center [1154, 392] width 239 height 423
click at [1208, 614] on button "Done" at bounding box center [1215, 614] width 92 height 20
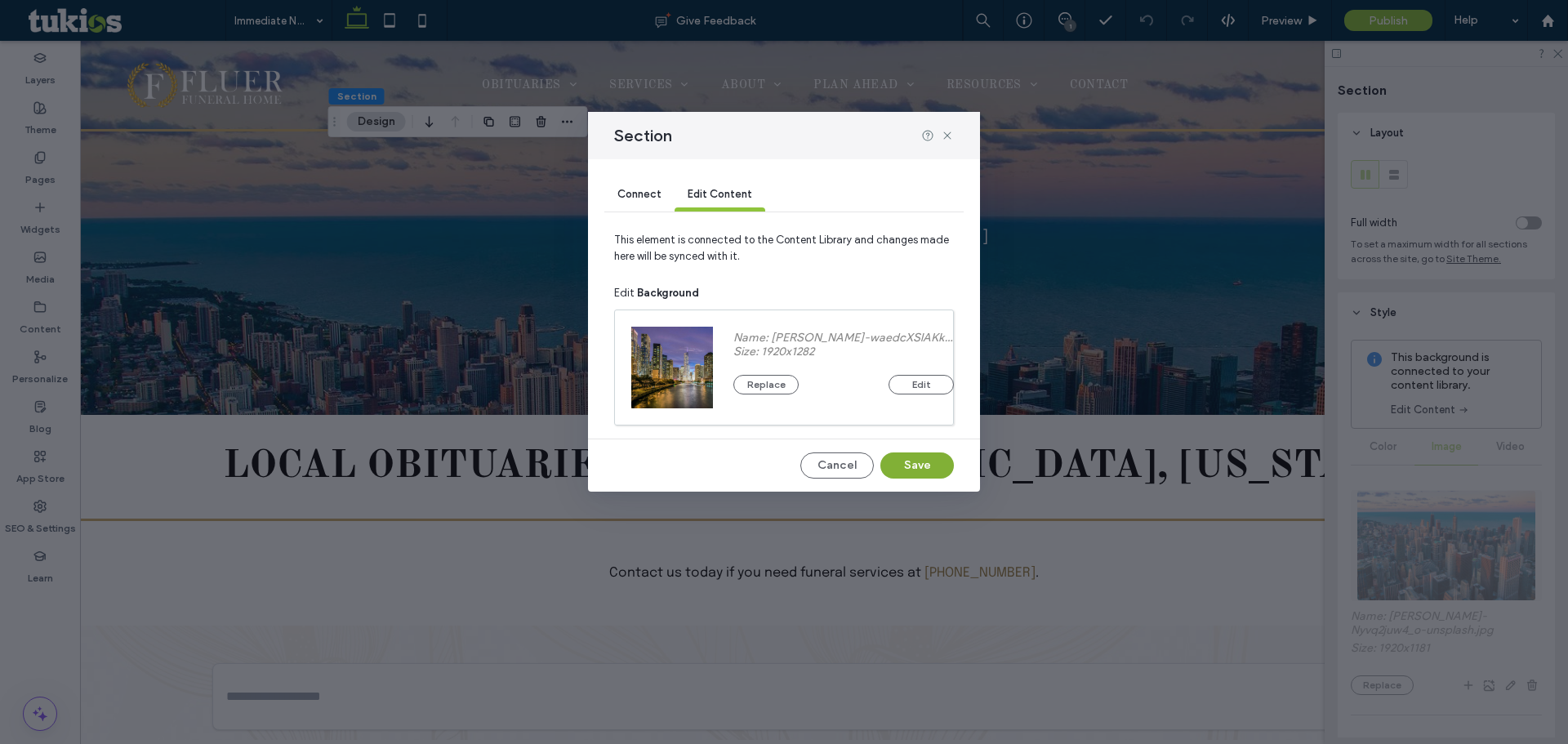
click at [908, 461] on button "Save" at bounding box center [917, 466] width 73 height 26
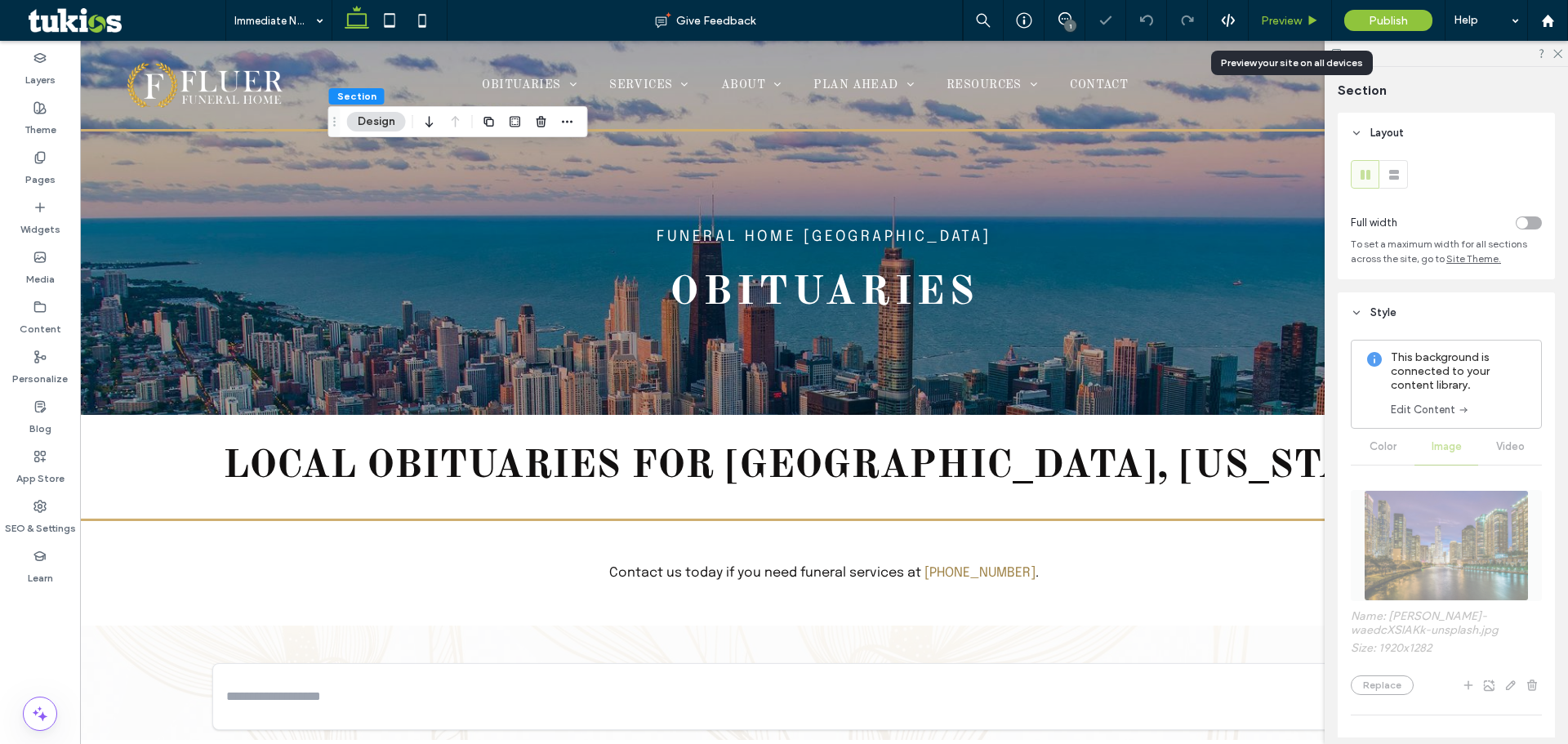
click at [1305, 18] on div "Preview" at bounding box center [1290, 21] width 83 height 14
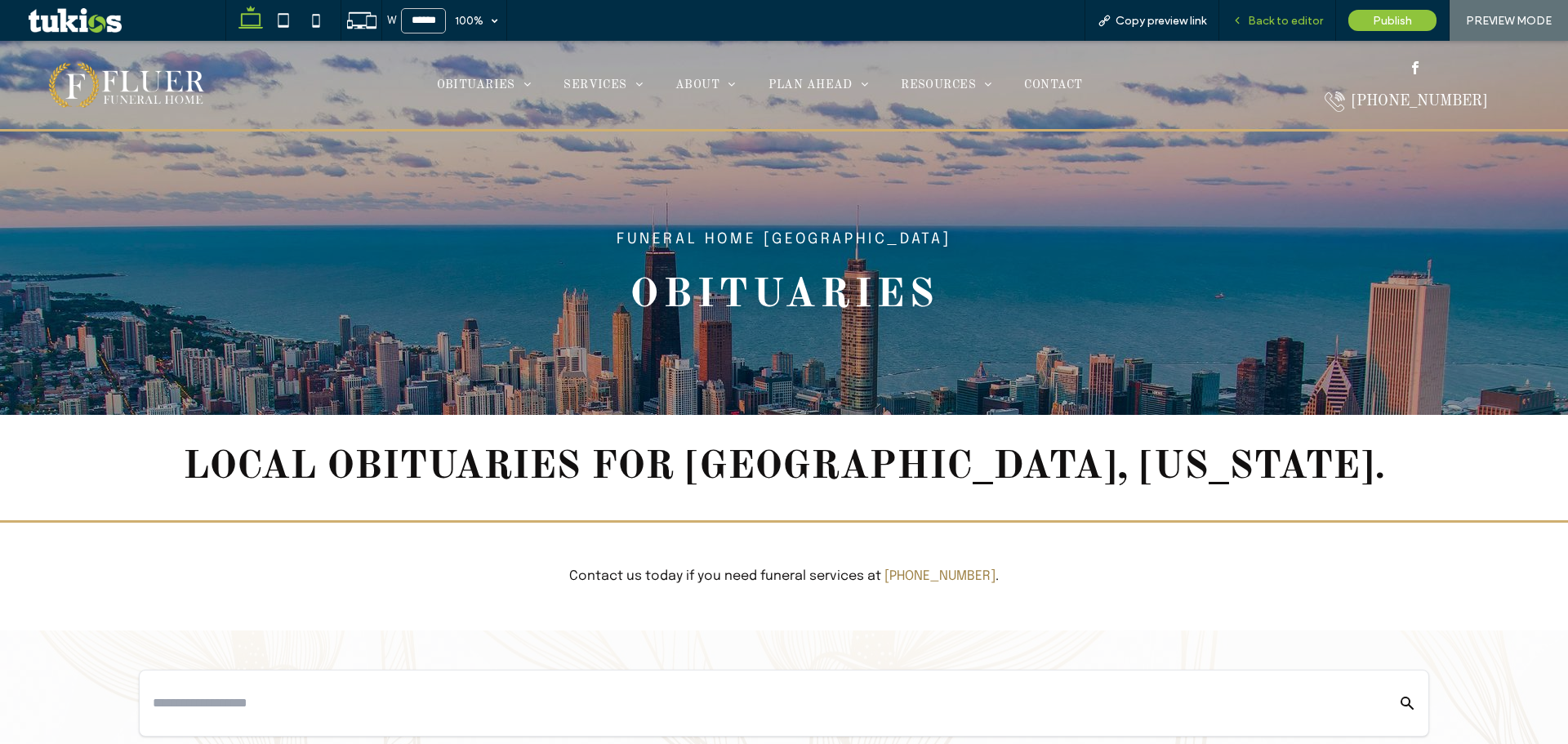
click at [1255, 12] on div "Back to editor" at bounding box center [1277, 20] width 116 height 40
click at [1256, 25] on span "Back to editor" at bounding box center [1285, 21] width 75 height 14
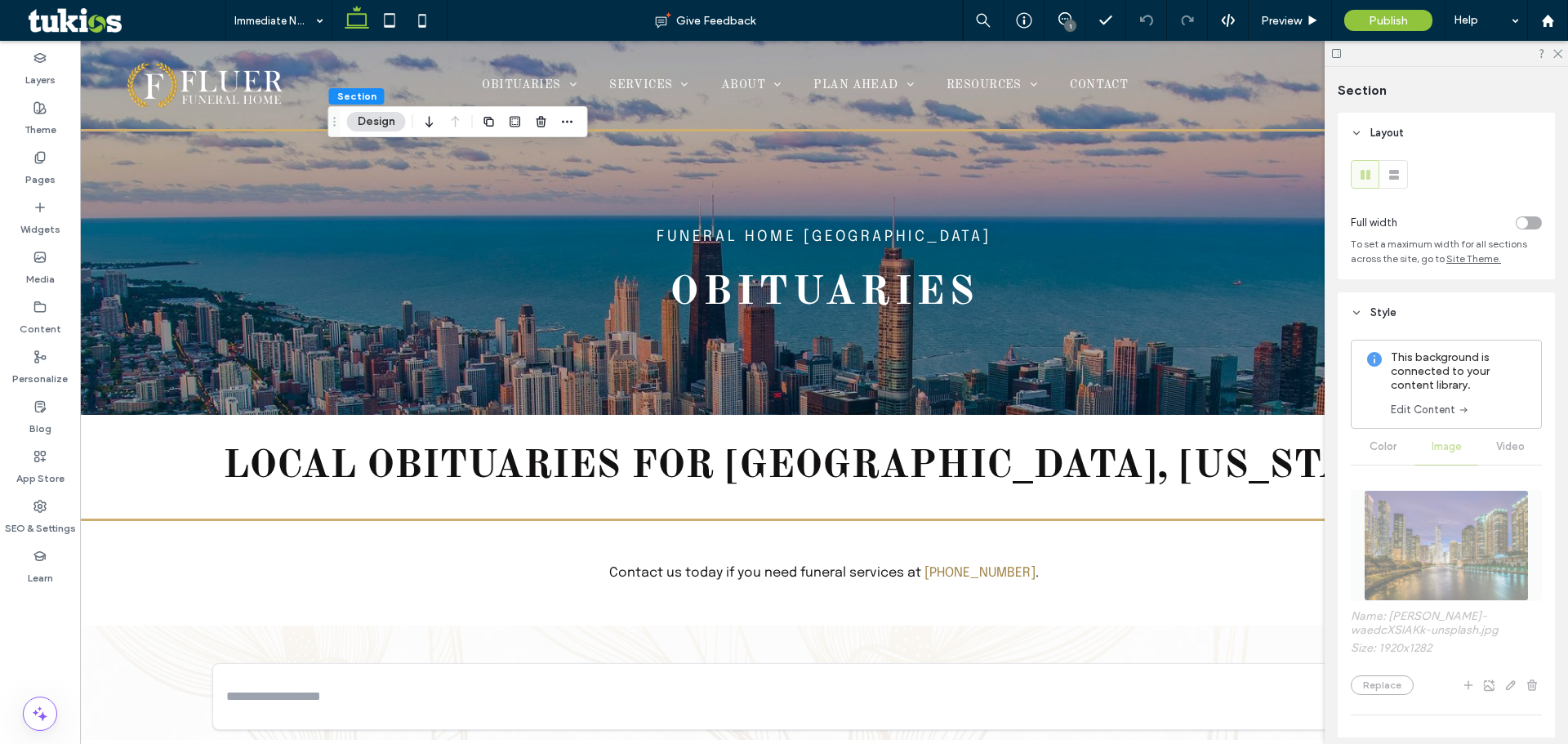
click at [1438, 415] on link "Edit Content" at bounding box center [1431, 410] width 79 height 17
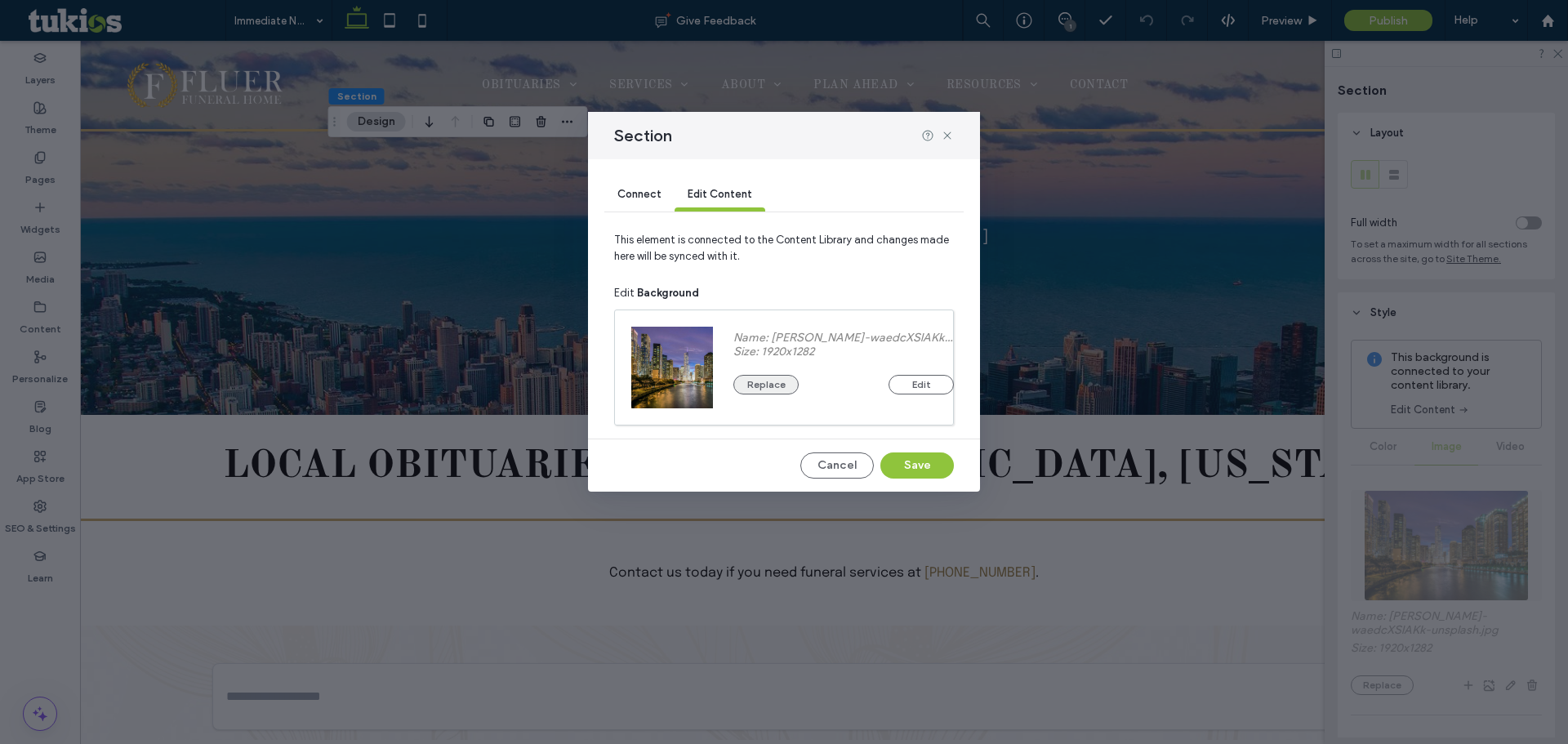
click at [784, 394] on button "Replace" at bounding box center [765, 385] width 65 height 20
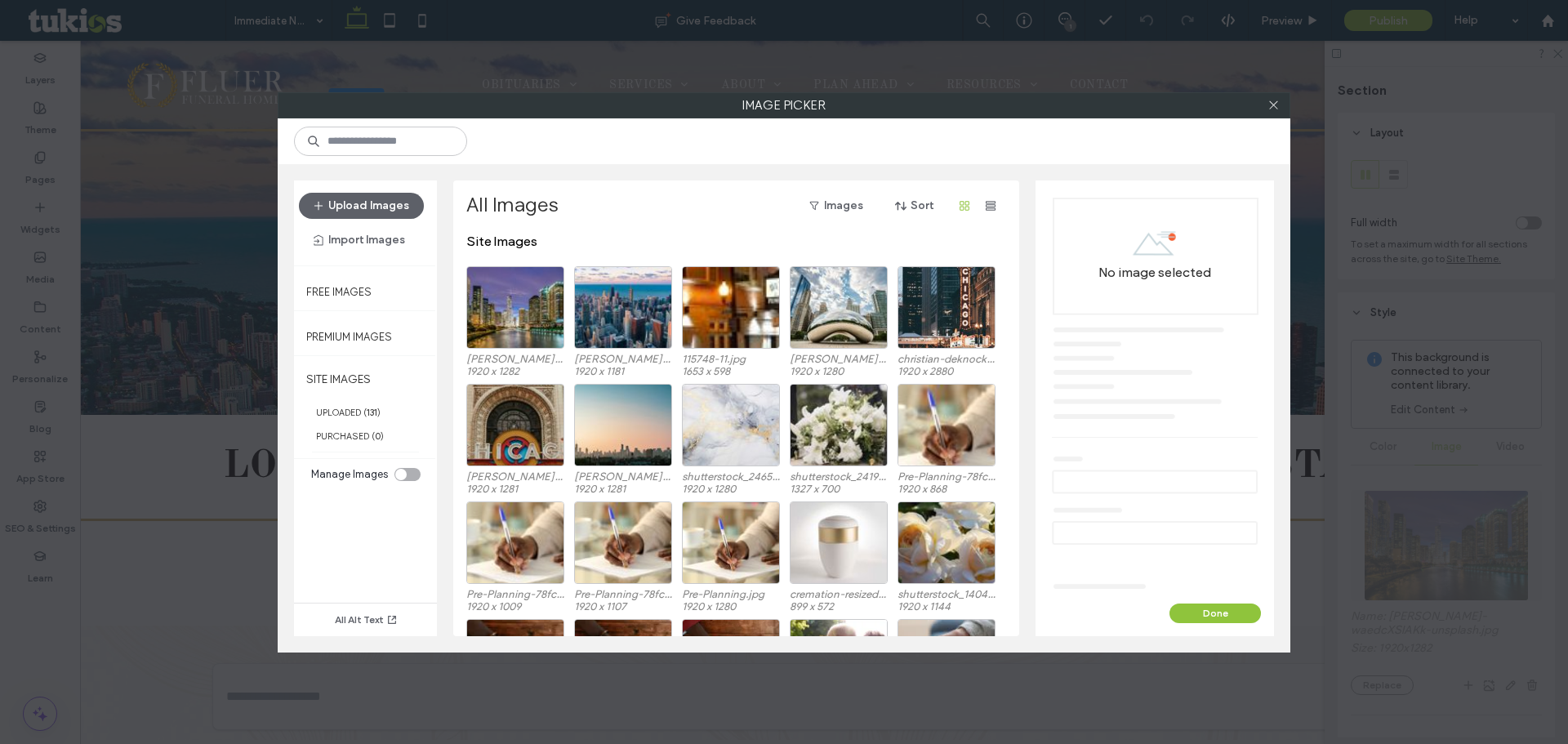
click at [362, 191] on div "Upload Images Import Images" at bounding box center [365, 223] width 143 height 85
click at [363, 197] on button "Upload Images" at bounding box center [361, 206] width 125 height 26
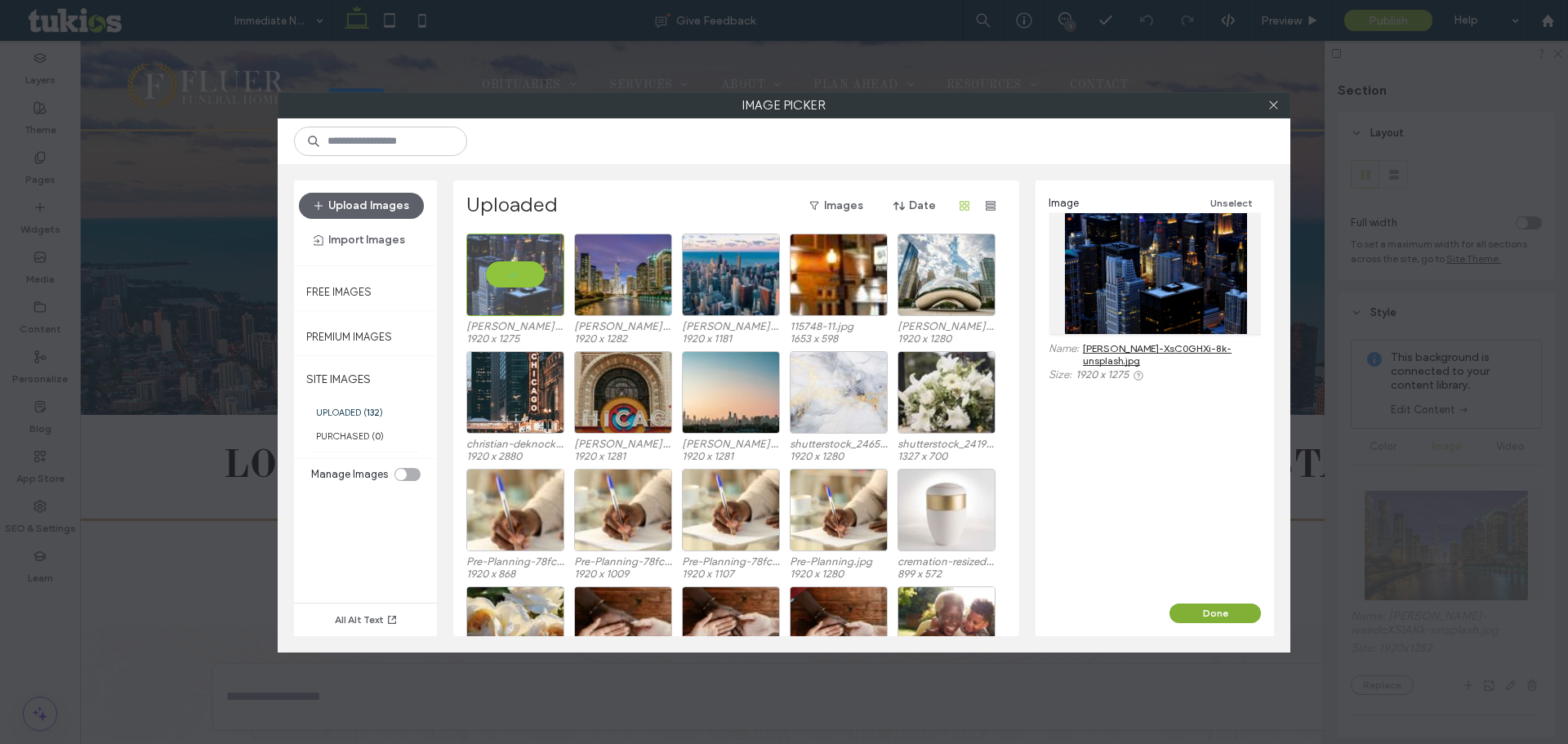
click at [1200, 605] on button "Done" at bounding box center [1215, 614] width 92 height 20
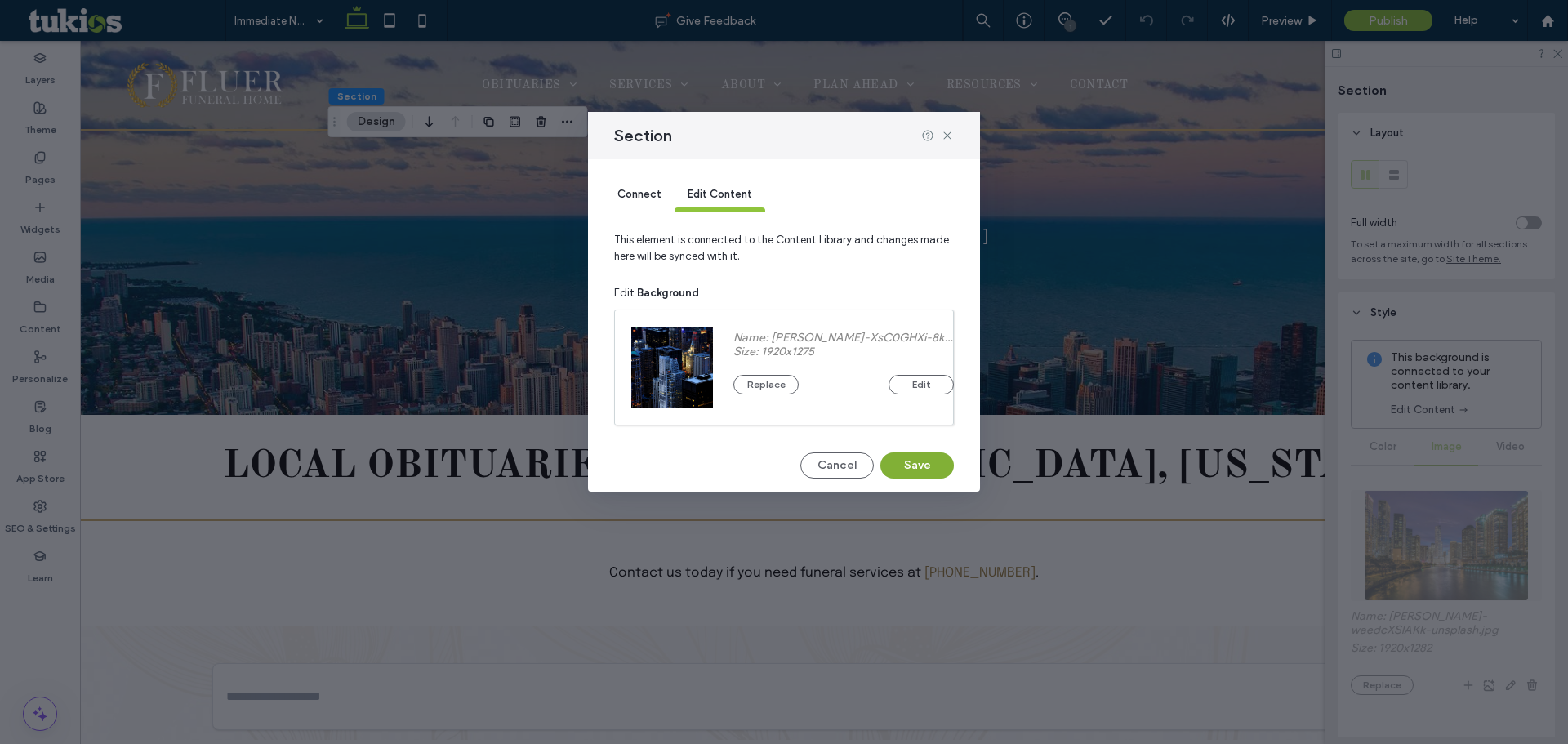
click at [915, 464] on button "Save" at bounding box center [917, 466] width 73 height 26
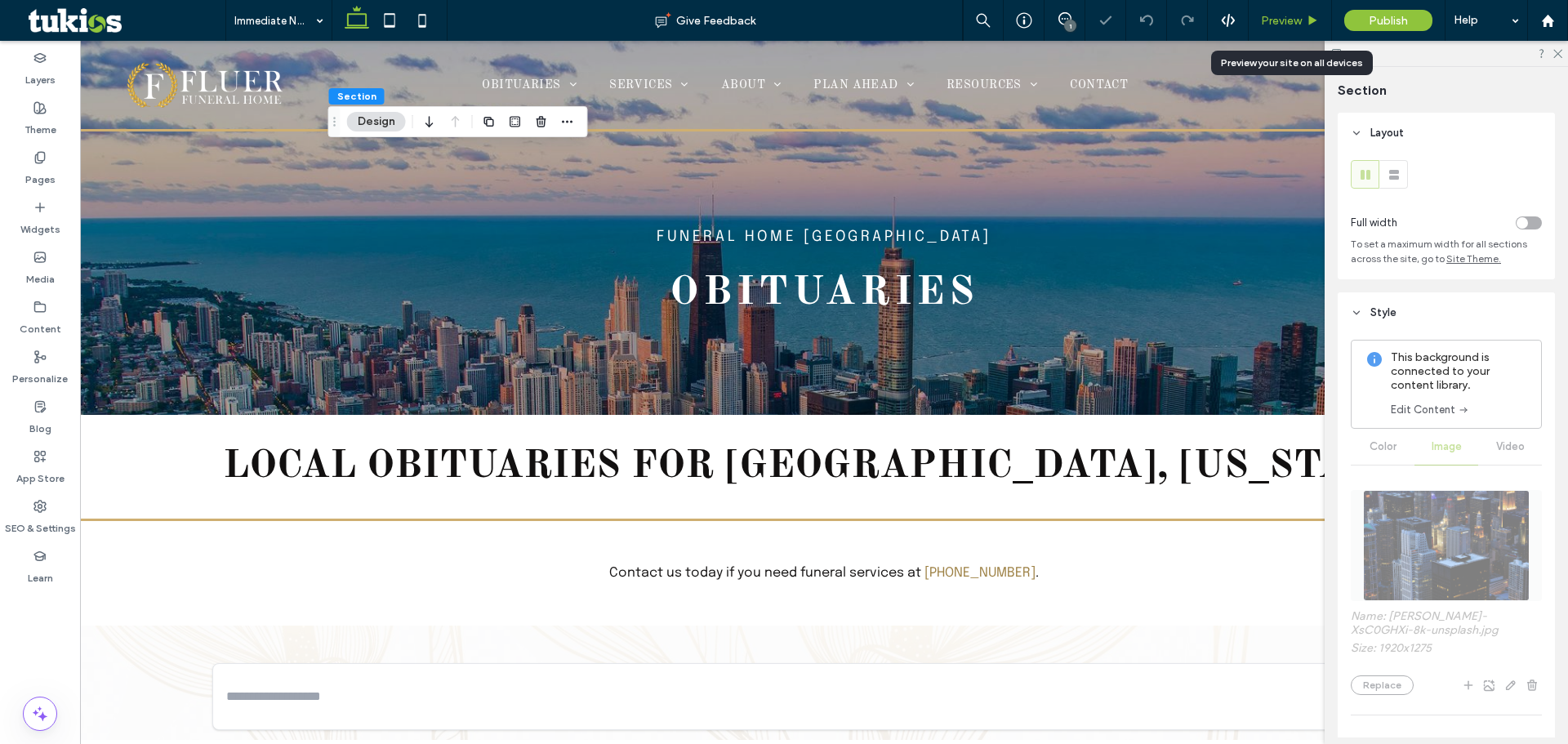
click at [1279, 21] on span "Preview" at bounding box center [1281, 21] width 40 height 14
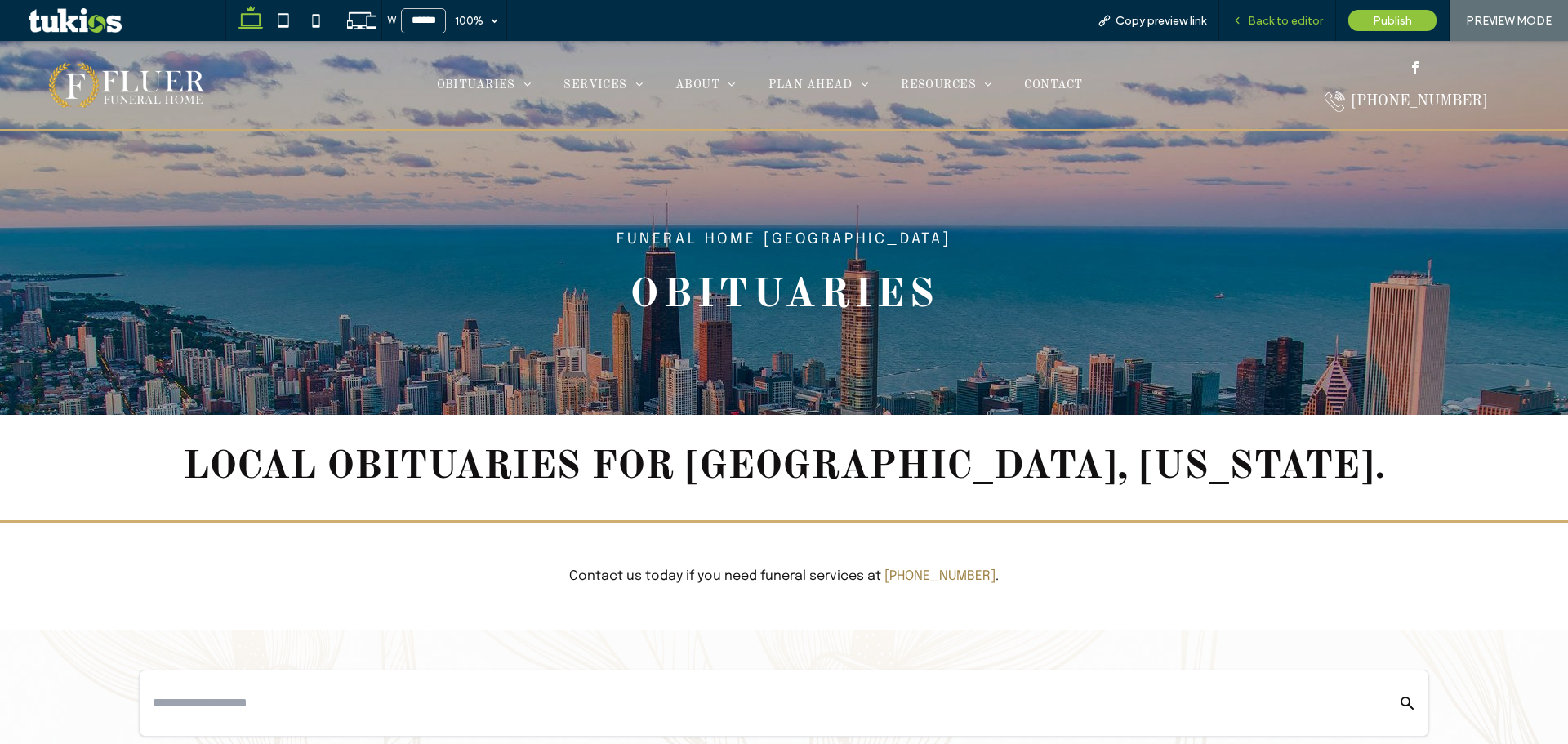
click at [1274, 27] on span "Back to editor" at bounding box center [1285, 21] width 75 height 14
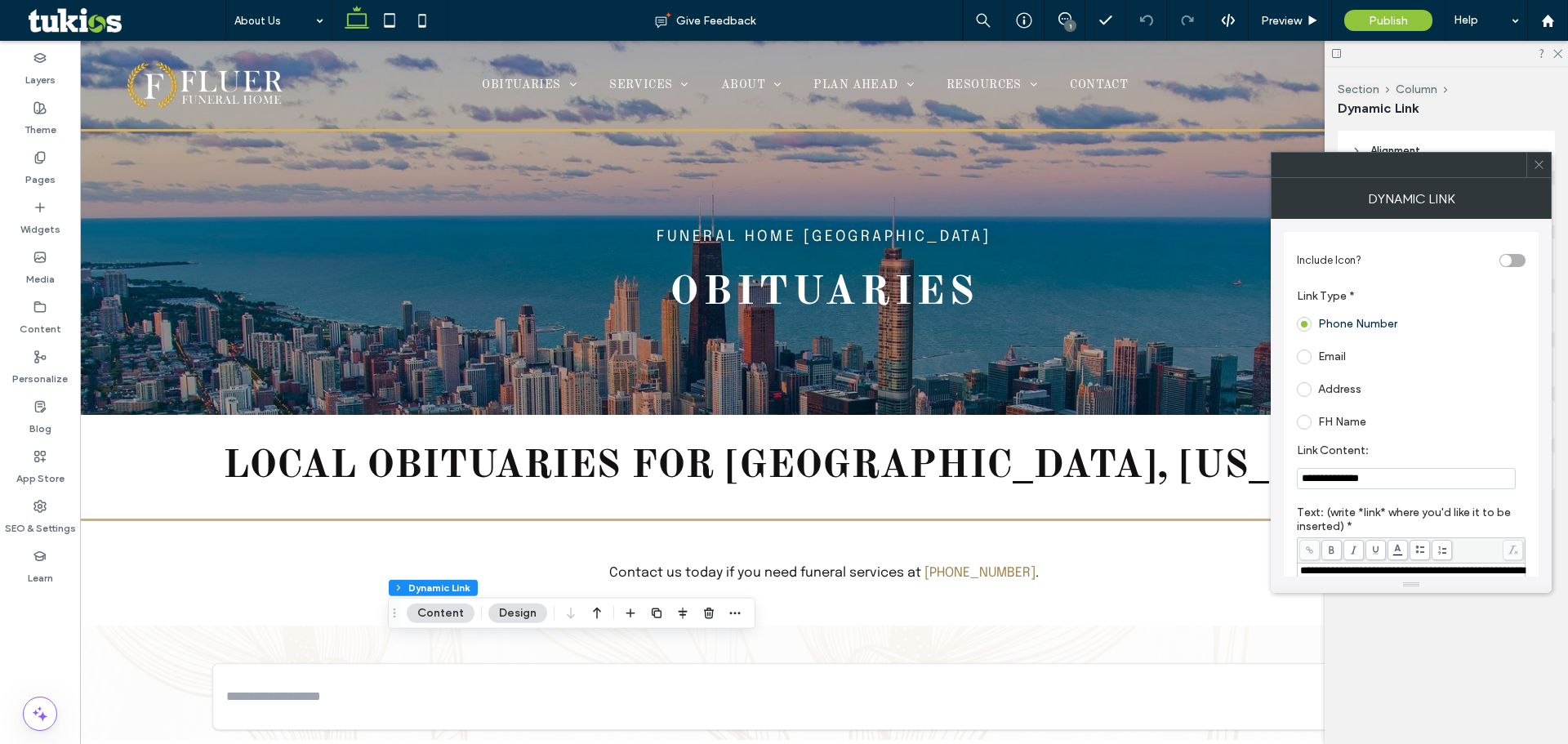
click at [1380, 481] on input "**********" at bounding box center [1406, 479] width 219 height 21
click at [1308, 481] on input "**********" at bounding box center [1406, 479] width 219 height 21
paste input "**********"
click at [1457, 488] on input "**********" at bounding box center [1406, 479] width 219 height 21
paste input "Link Content:"
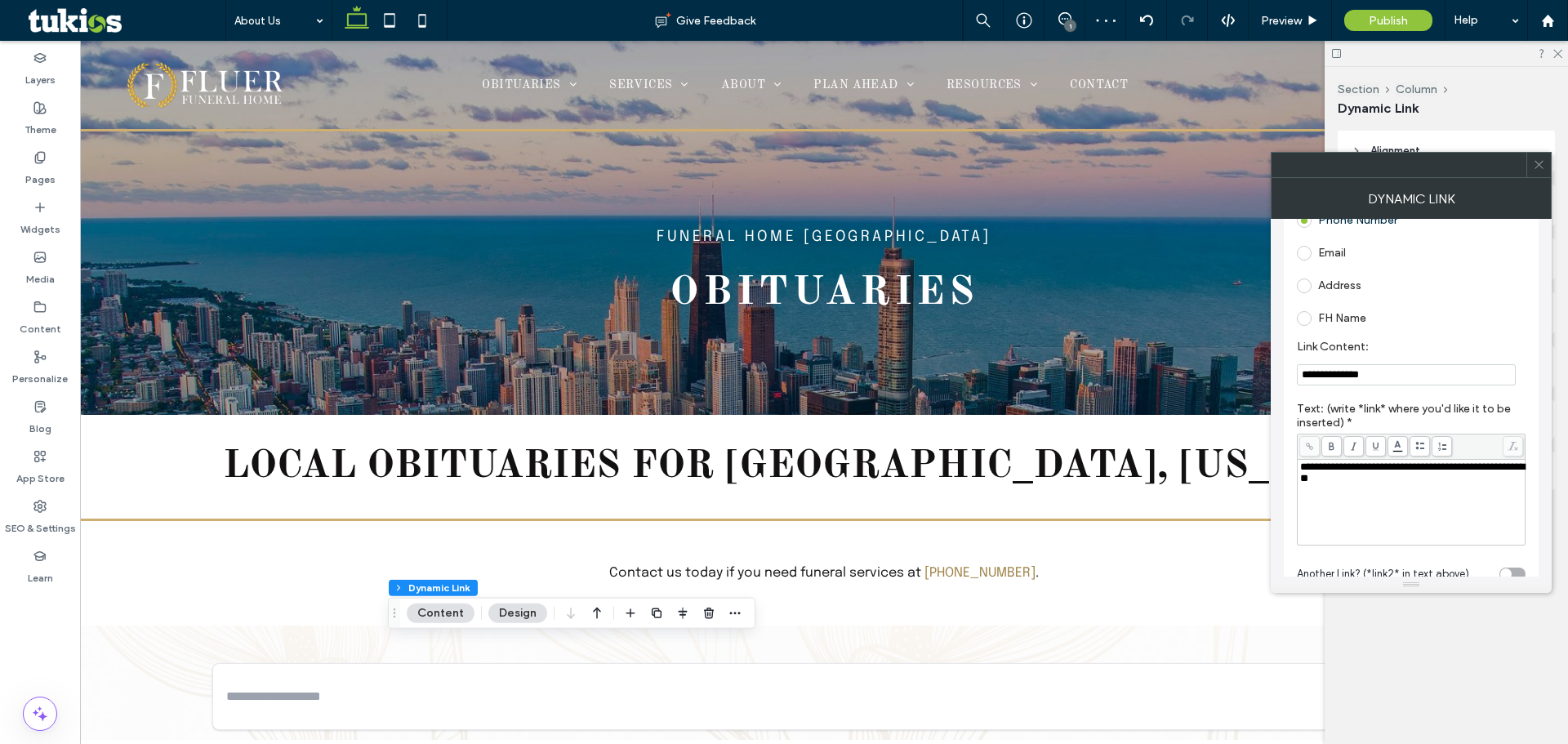
scroll to position [239, 0]
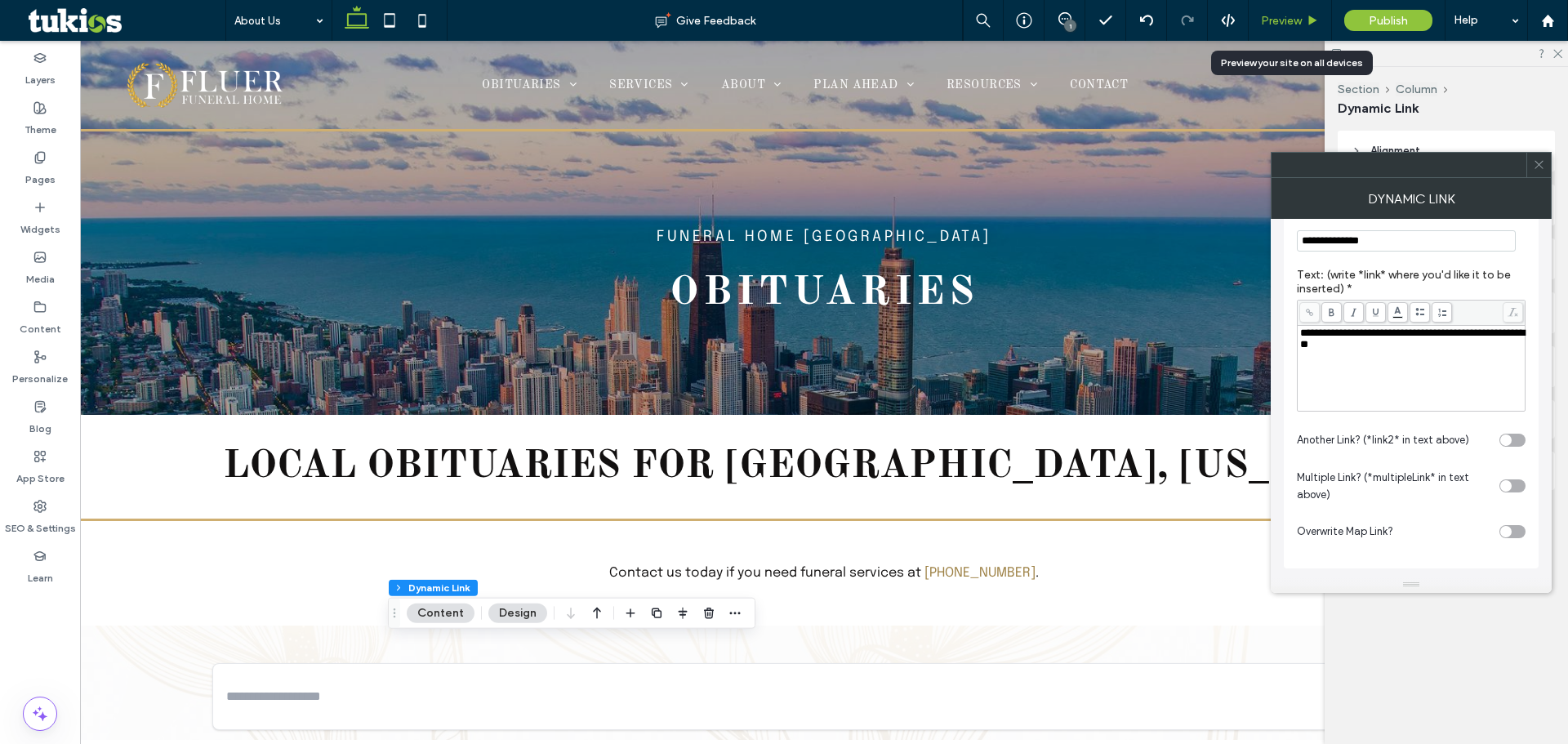
type input "**********"
click at [1272, 19] on div "Preview" at bounding box center [1290, 20] width 83 height 40
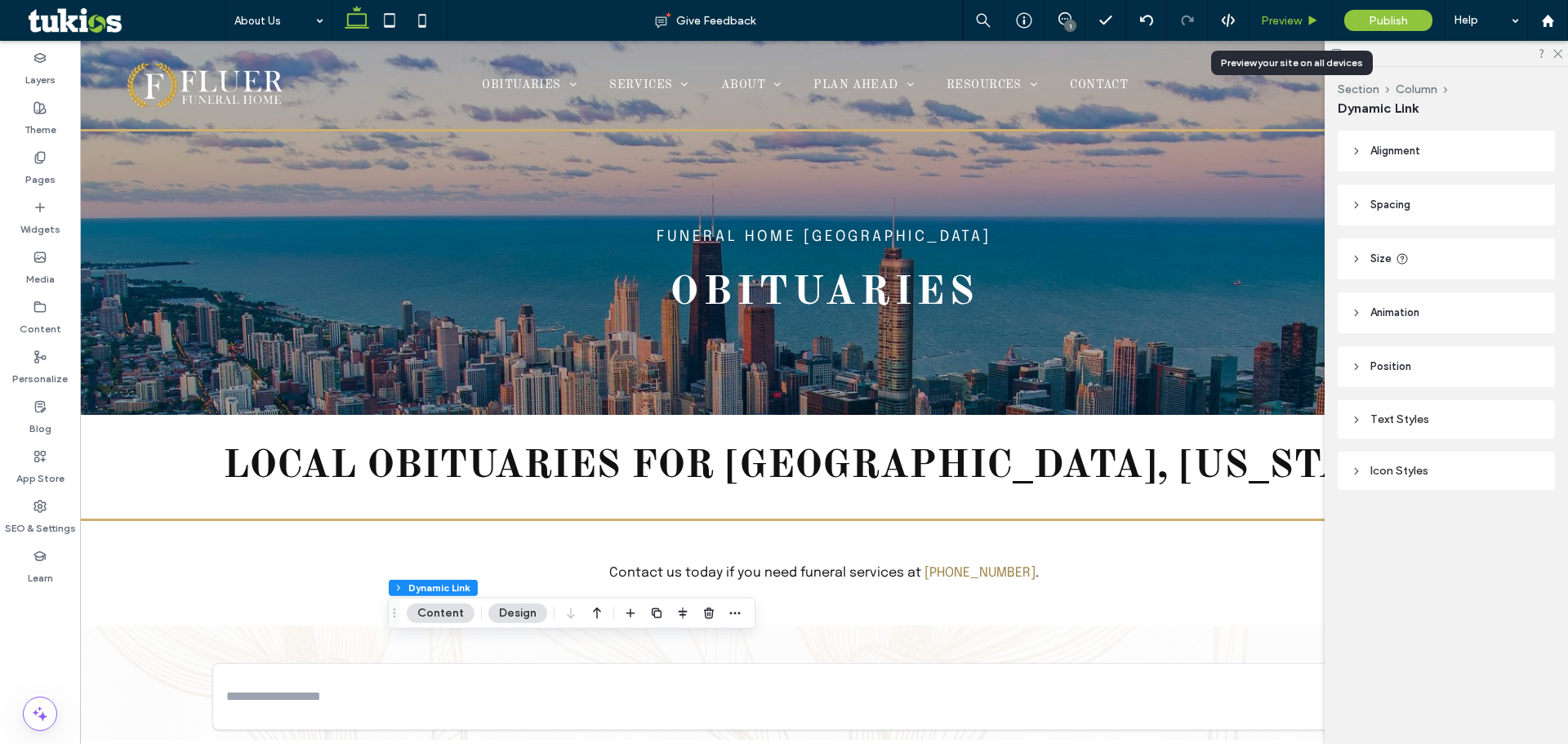
click at [1272, 21] on span "Preview" at bounding box center [1281, 21] width 40 height 14
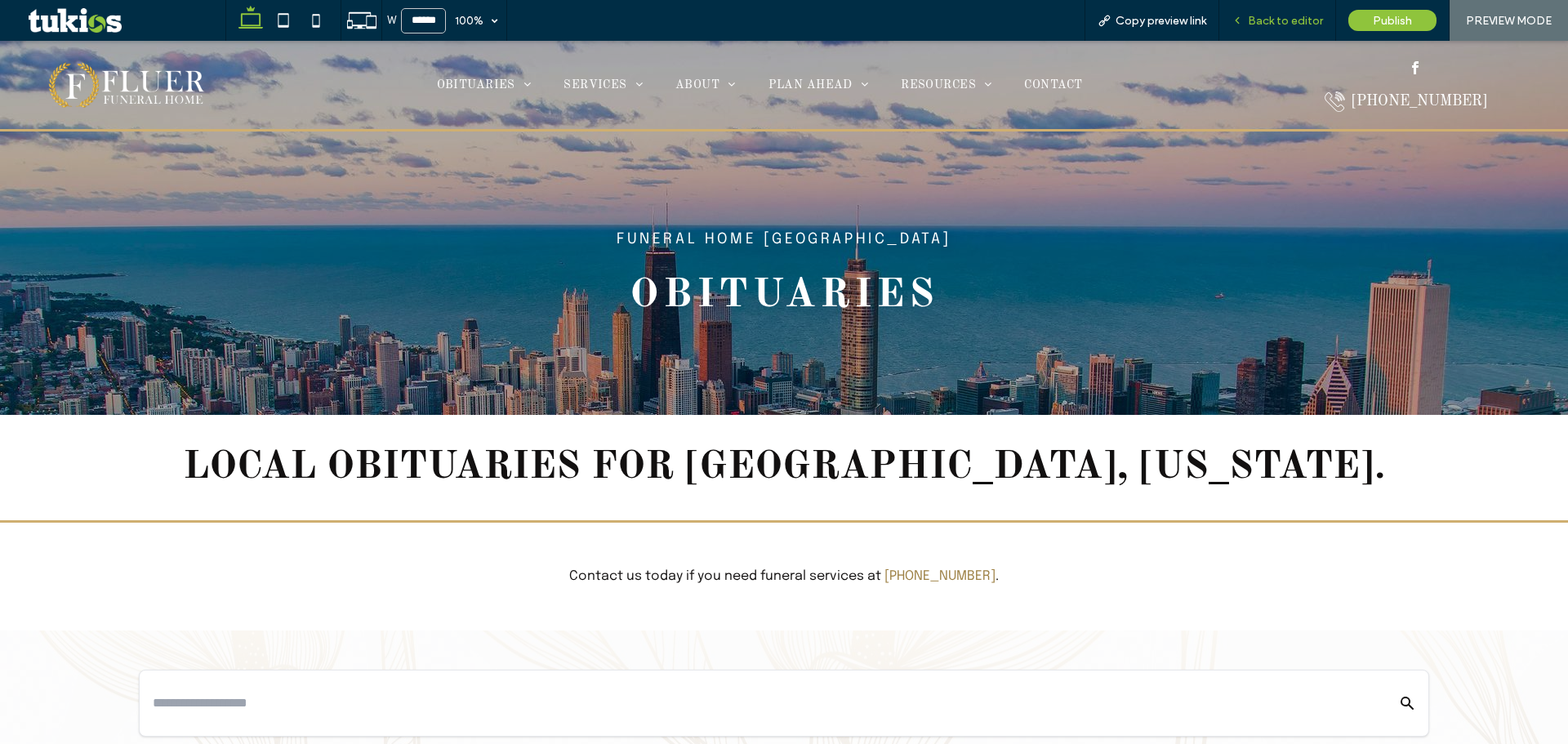
click at [1302, 14] on span "Back to editor" at bounding box center [1285, 21] width 75 height 14
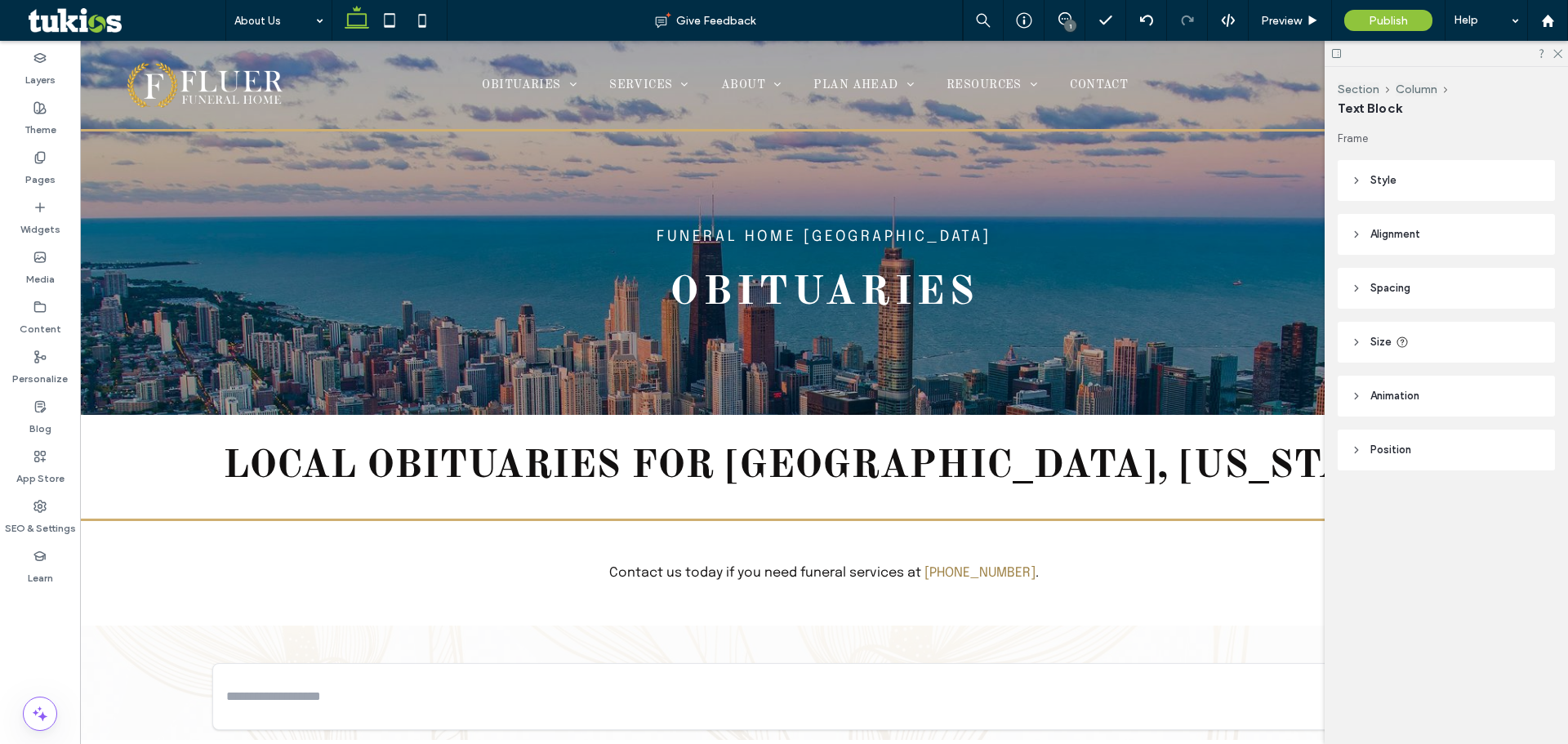
type input "********"
type input "**"
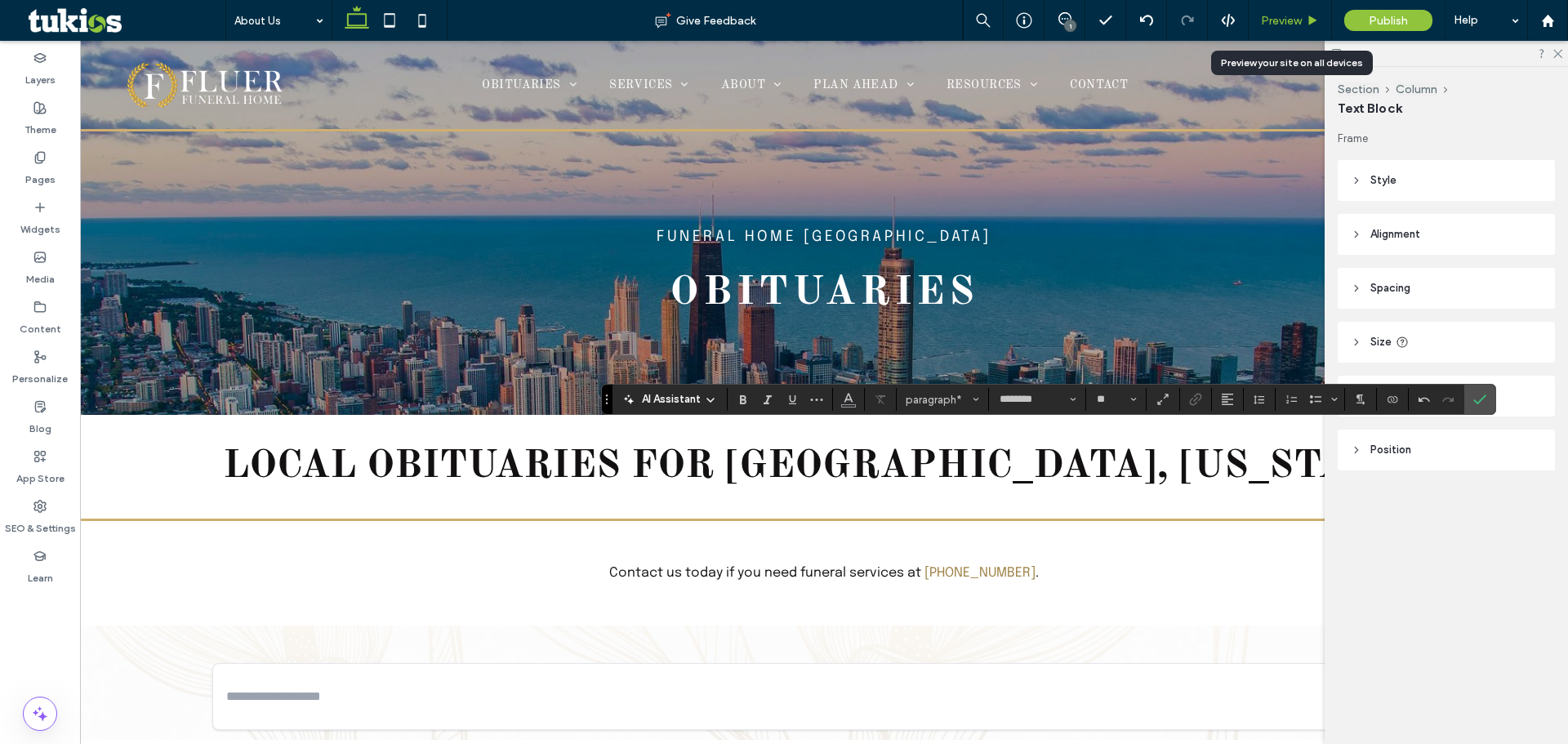
click at [1281, 19] on span "Preview" at bounding box center [1281, 21] width 40 height 14
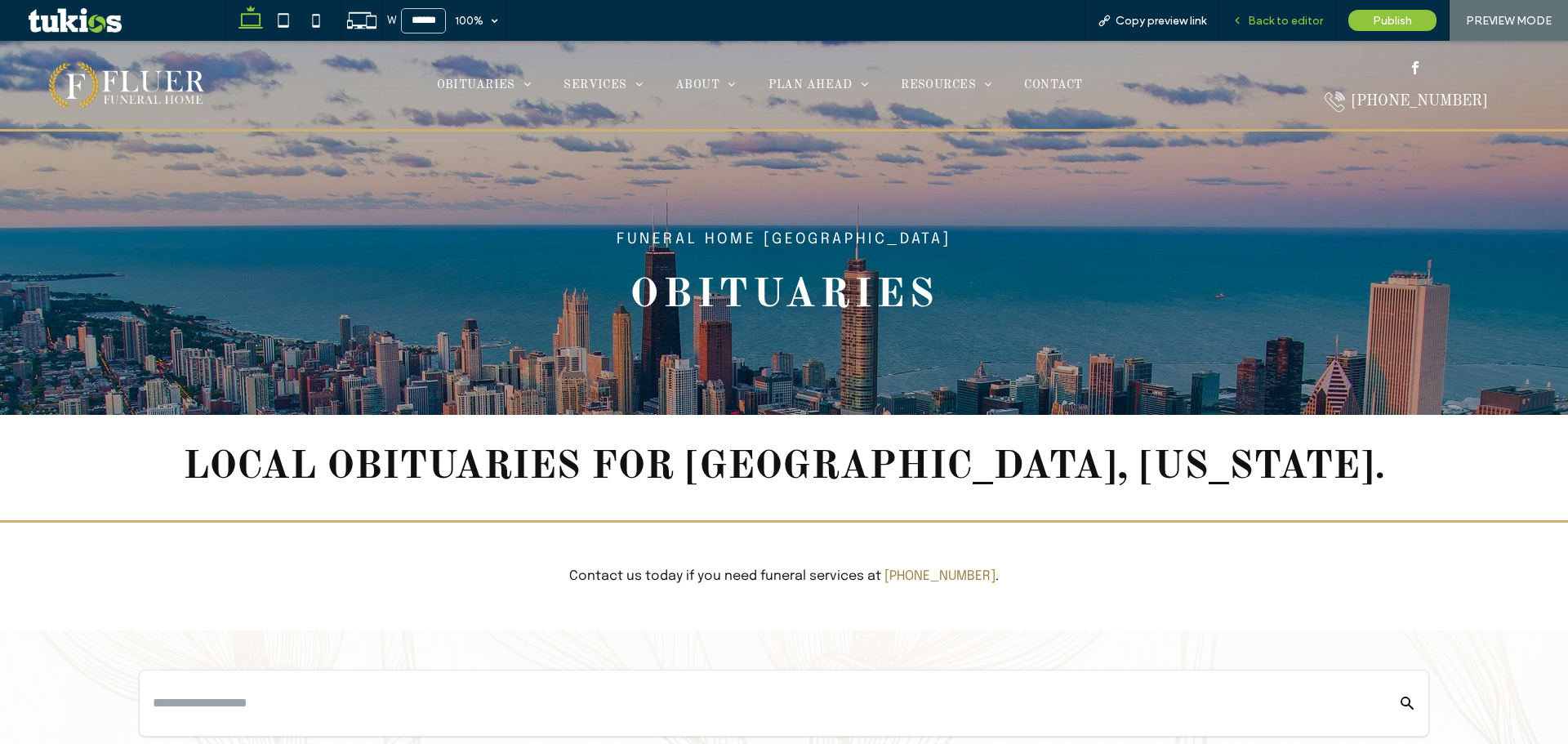
click at [1277, 14] on span "Back to editor" at bounding box center [1285, 21] width 75 height 14
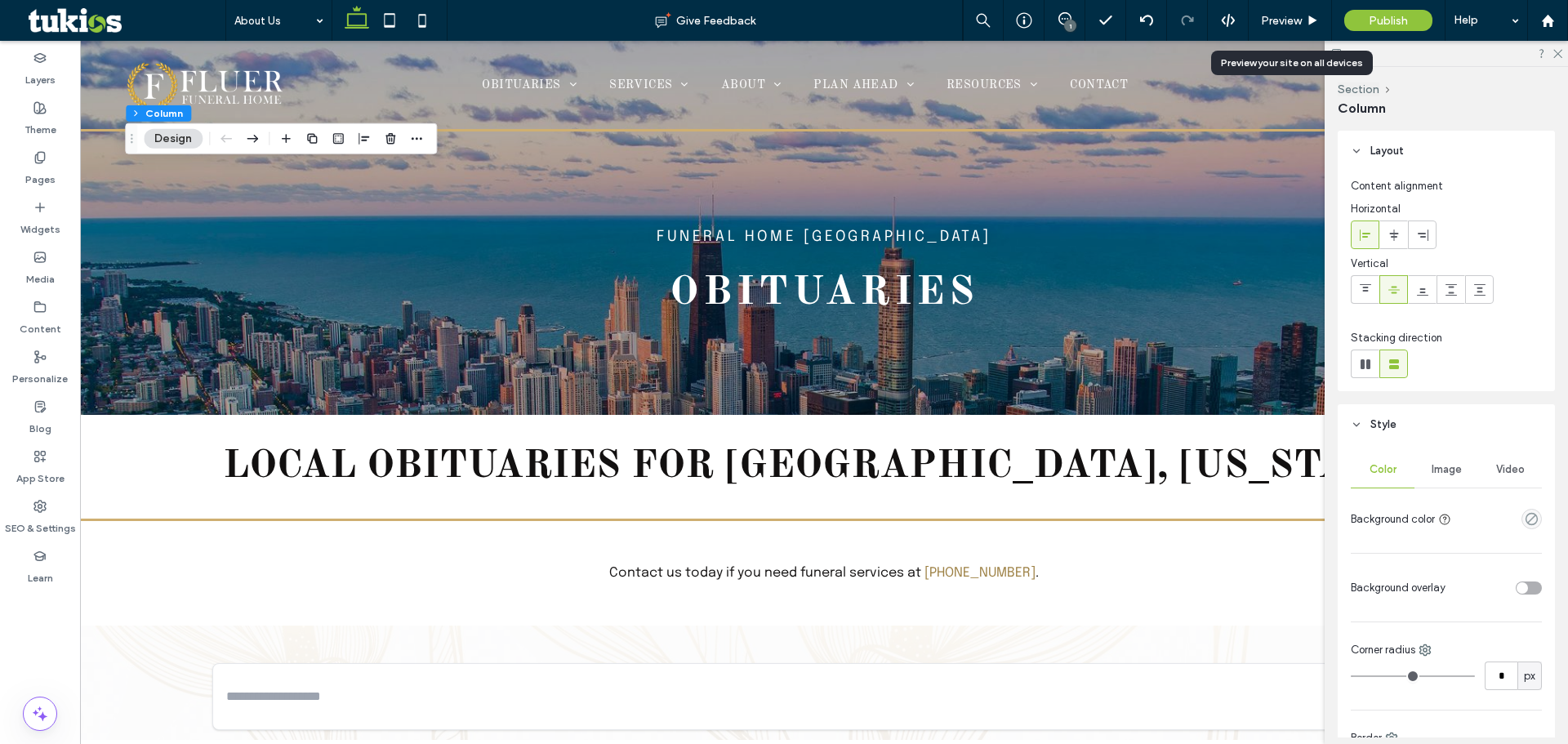
click at [1440, 467] on span "Image" at bounding box center [1447, 470] width 31 height 13
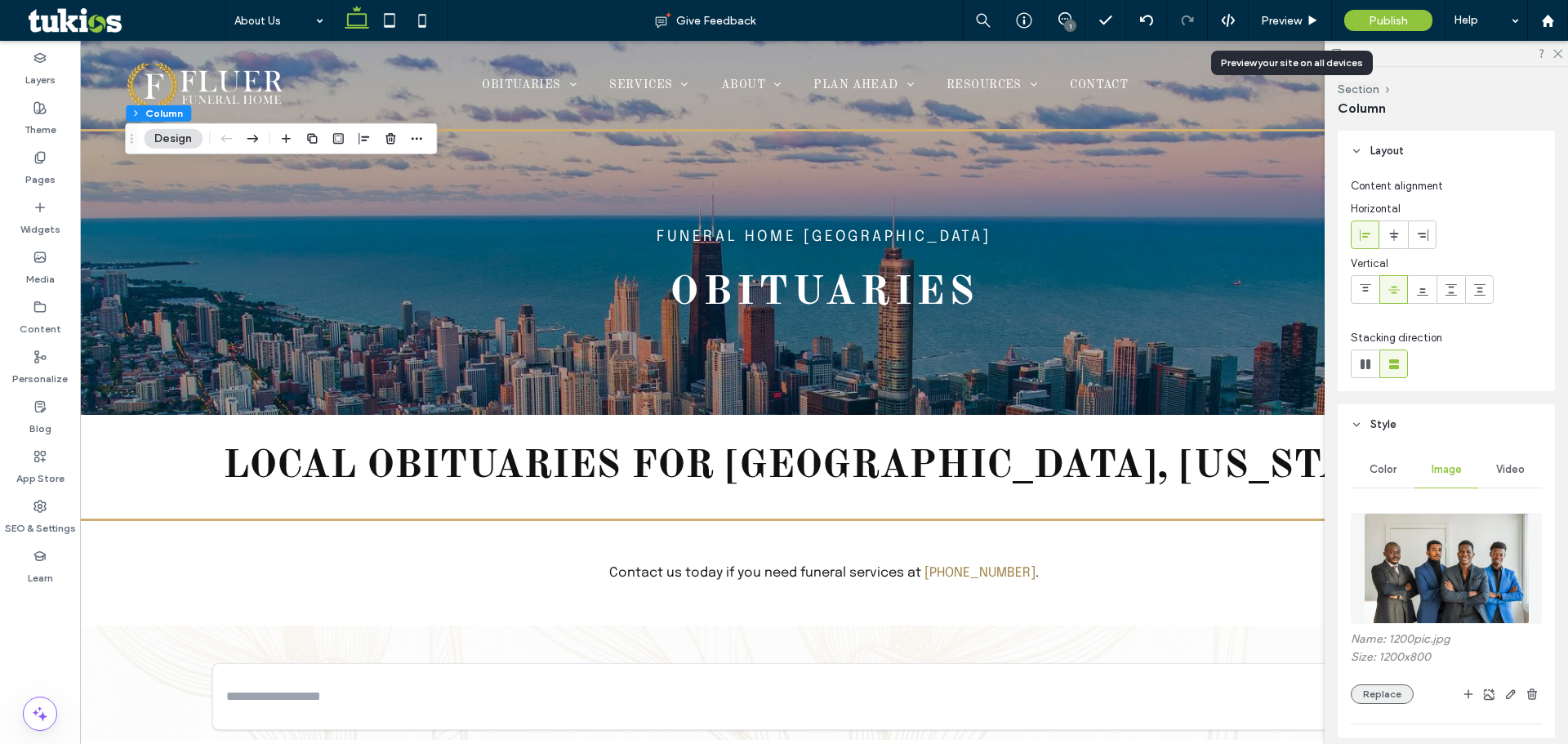
click at [1359, 700] on button "Replace" at bounding box center [1382, 694] width 63 height 20
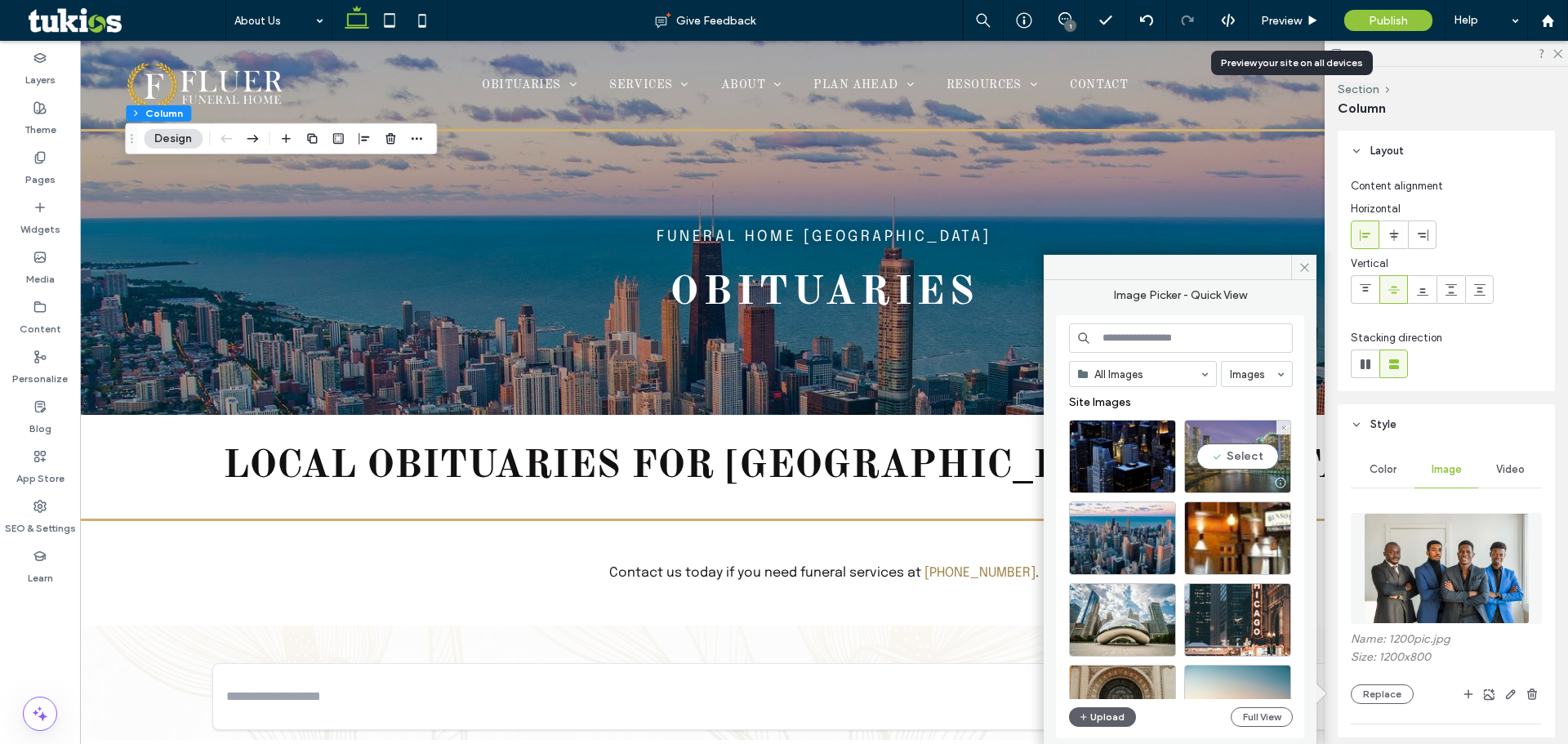
click at [1259, 457] on div "Select" at bounding box center [1238, 456] width 107 height 73
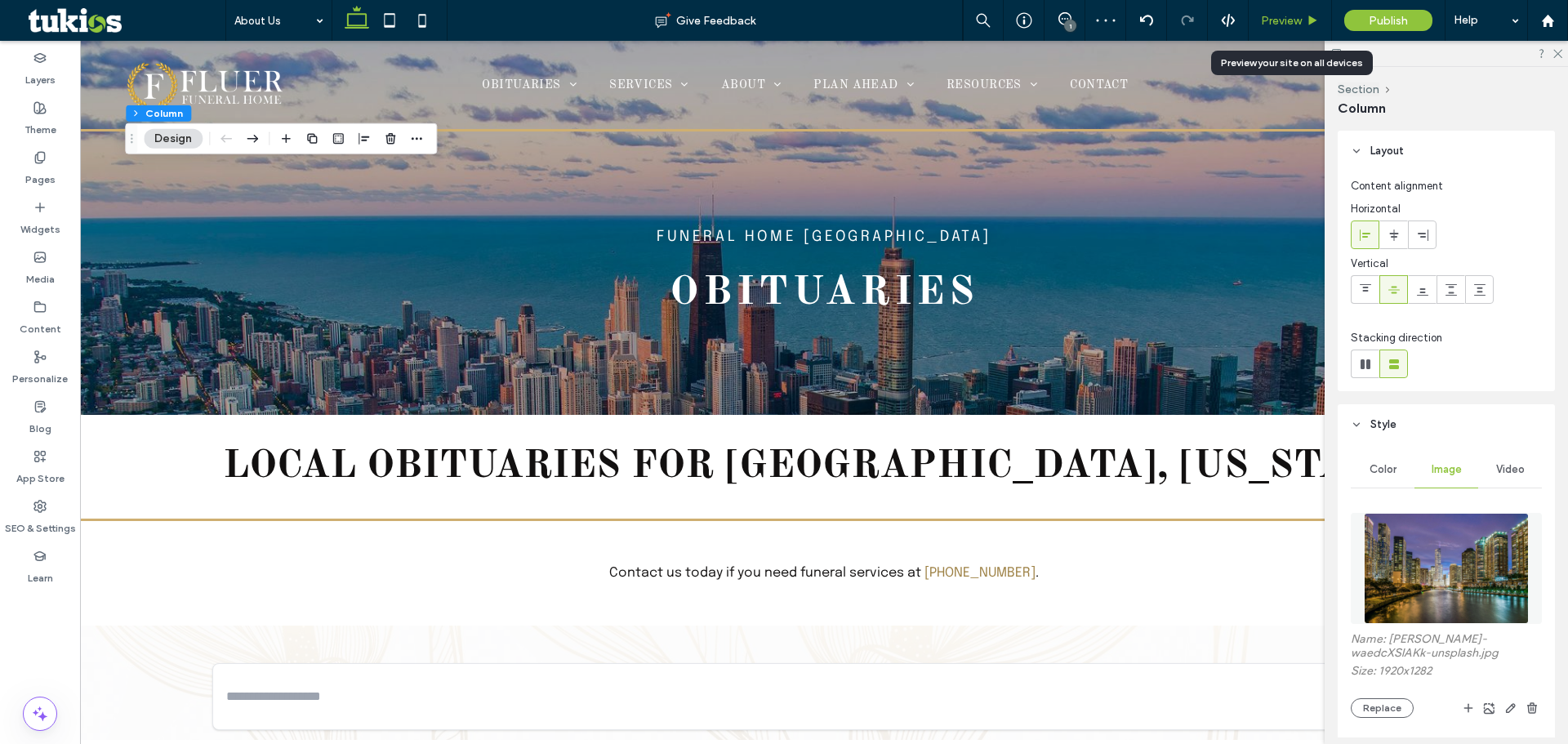
click at [1287, 25] on span "Preview" at bounding box center [1281, 21] width 40 height 14
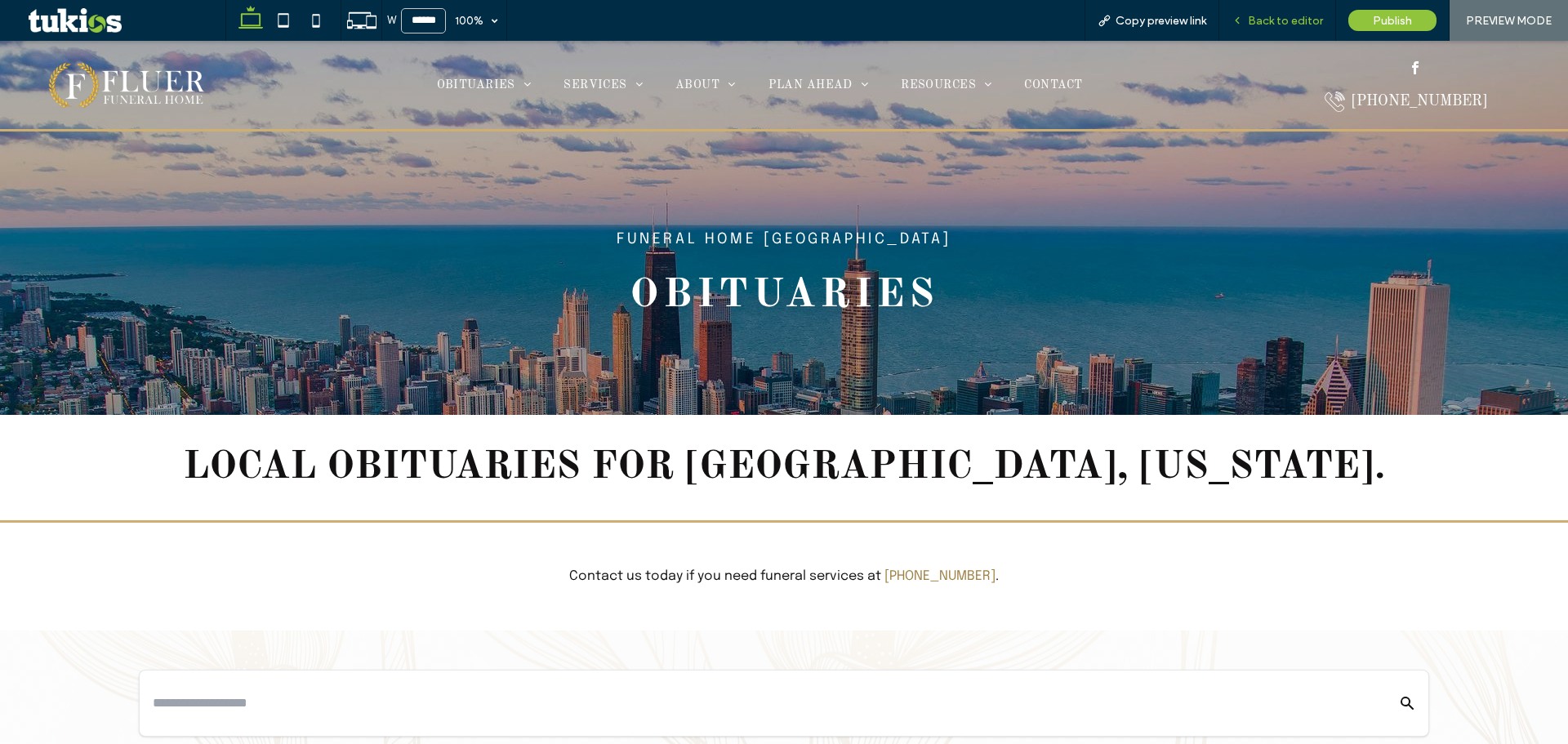
click at [1285, 21] on span "Back to editor" at bounding box center [1285, 21] width 75 height 14
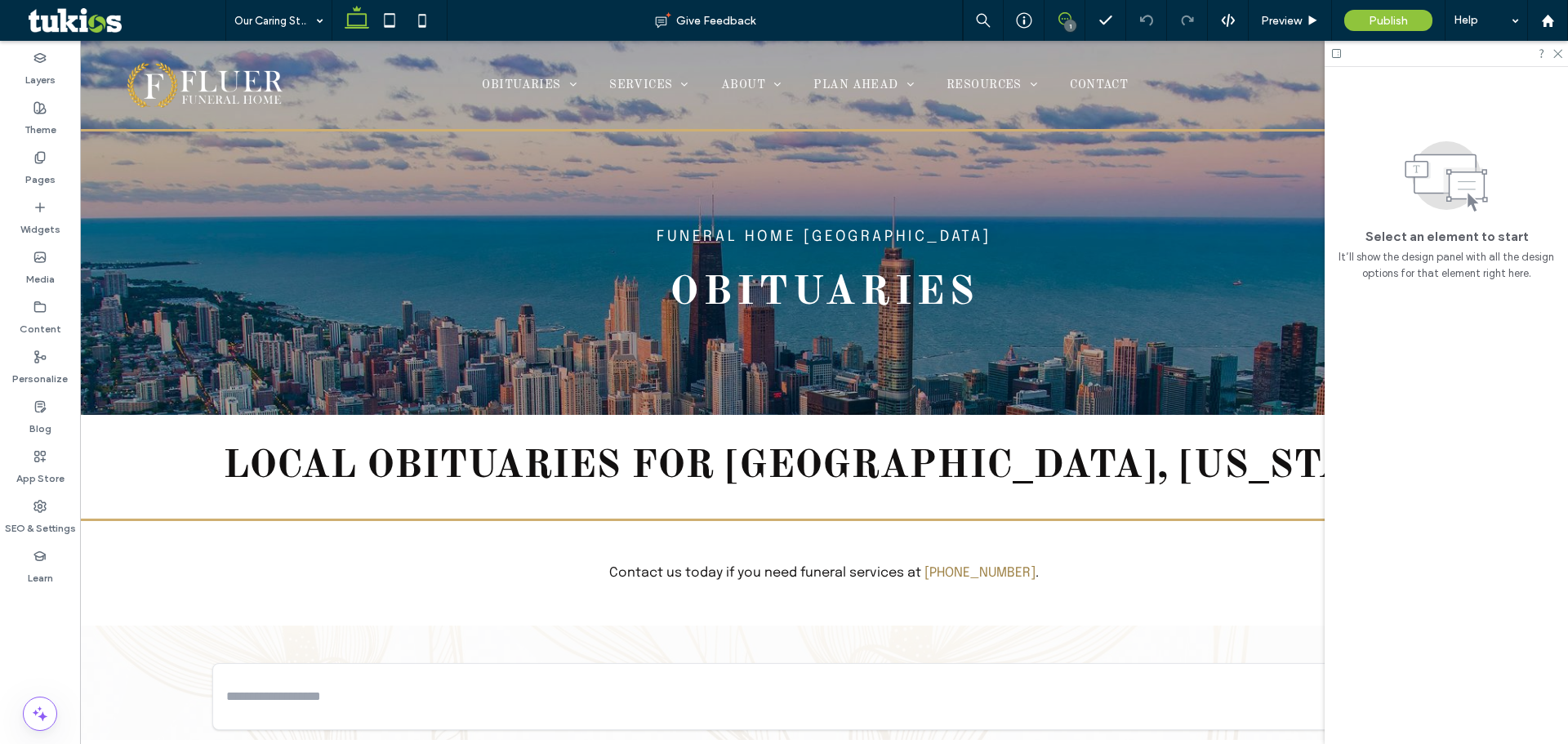
click at [1061, 17] on icon at bounding box center [1065, 19] width 13 height 13
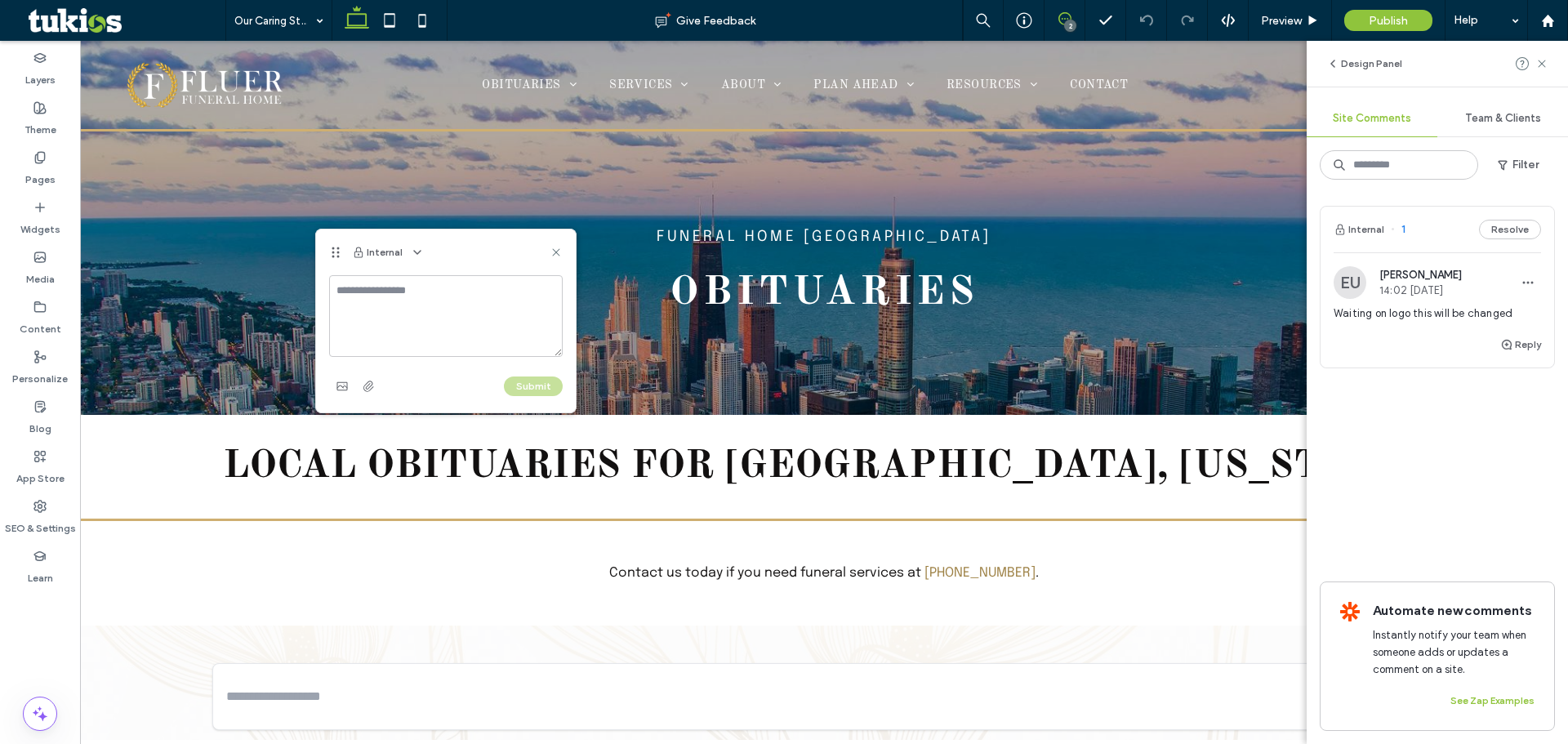
click at [361, 314] on textarea at bounding box center [446, 315] width 234 height 82
type textarea "**********"
click at [516, 389] on button "Submit" at bounding box center [533, 386] width 59 height 20
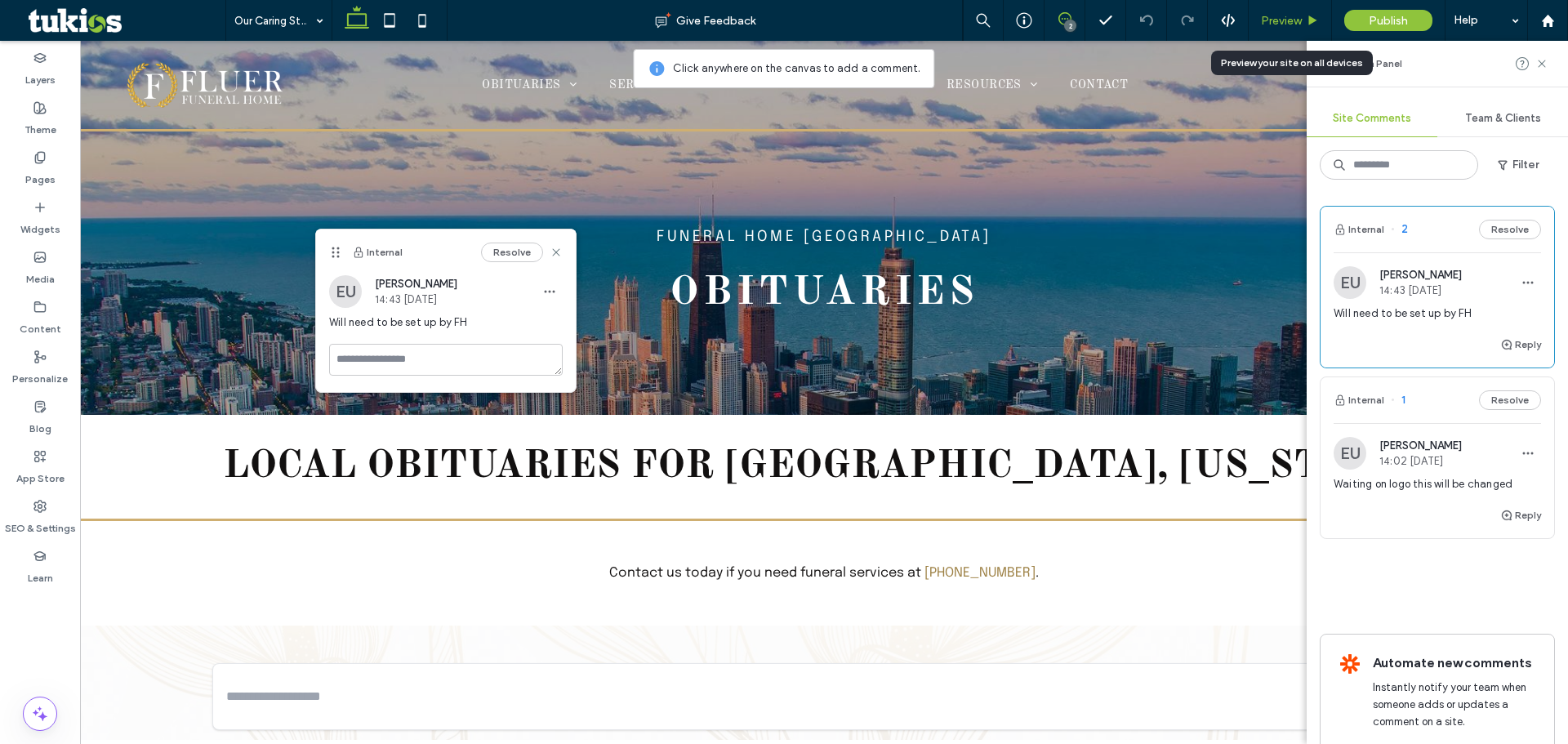
click at [1310, 20] on icon at bounding box center [1313, 21] width 12 height 12
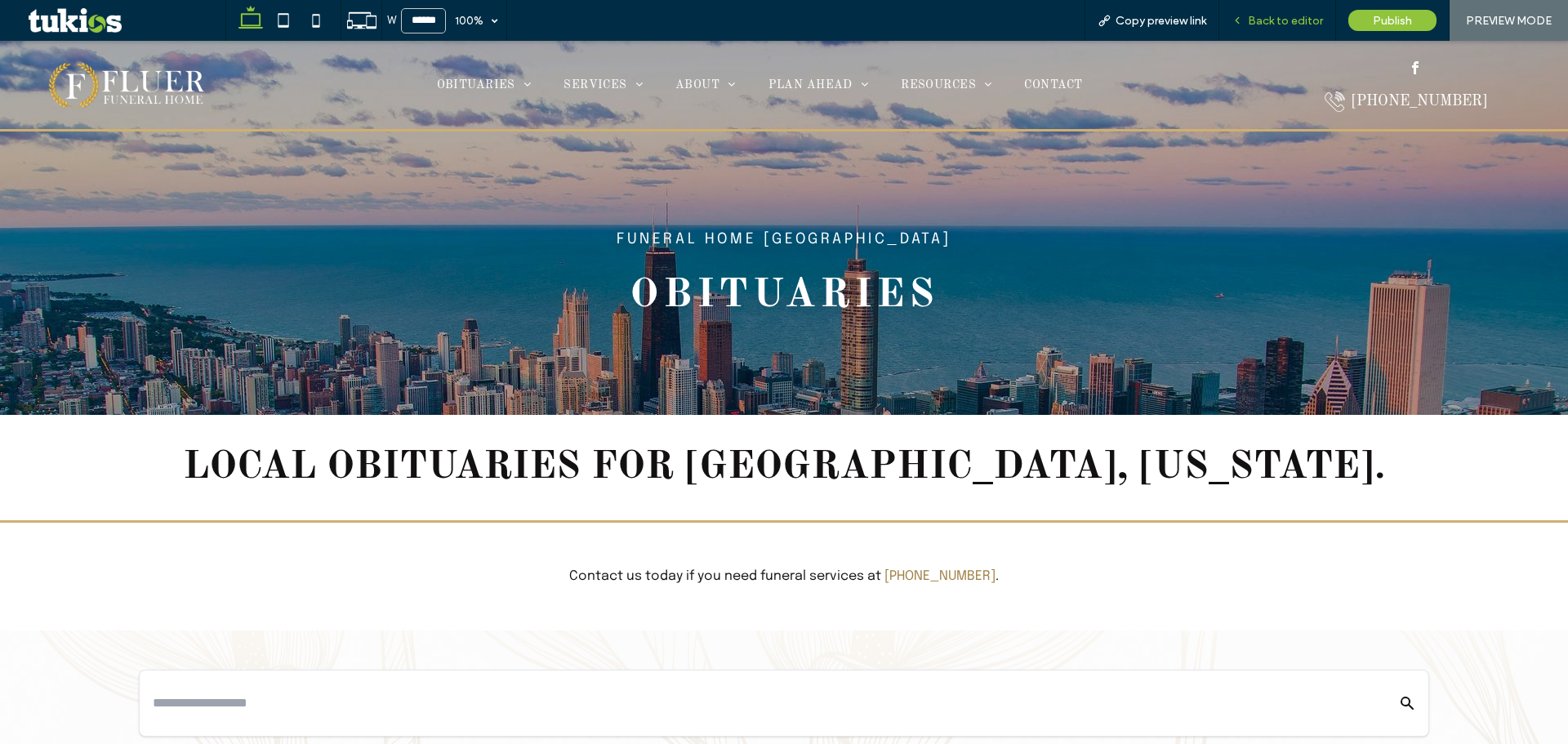
click at [1298, 24] on span "Back to editor" at bounding box center [1285, 21] width 75 height 14
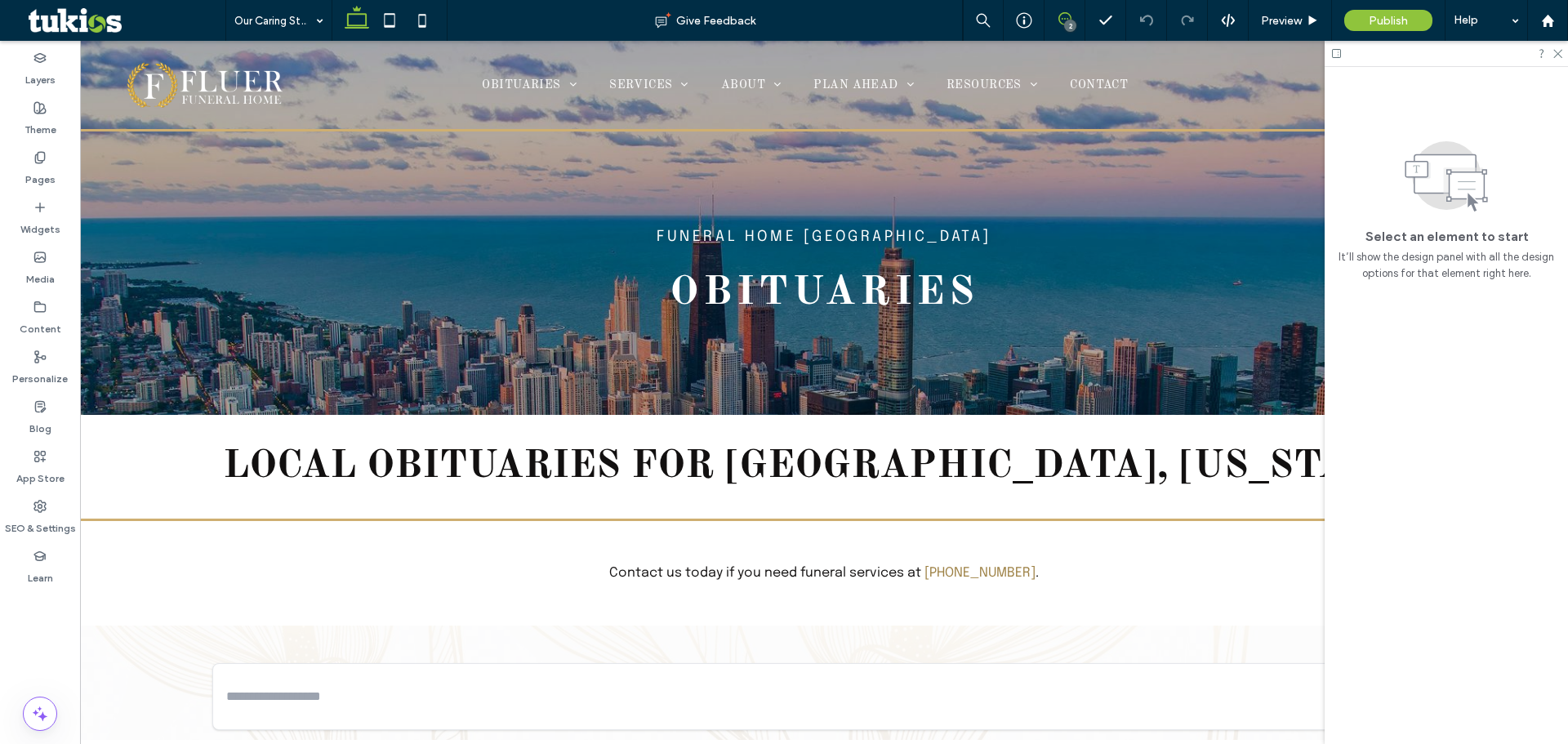
click at [1059, 17] on icon at bounding box center [1065, 19] width 13 height 13
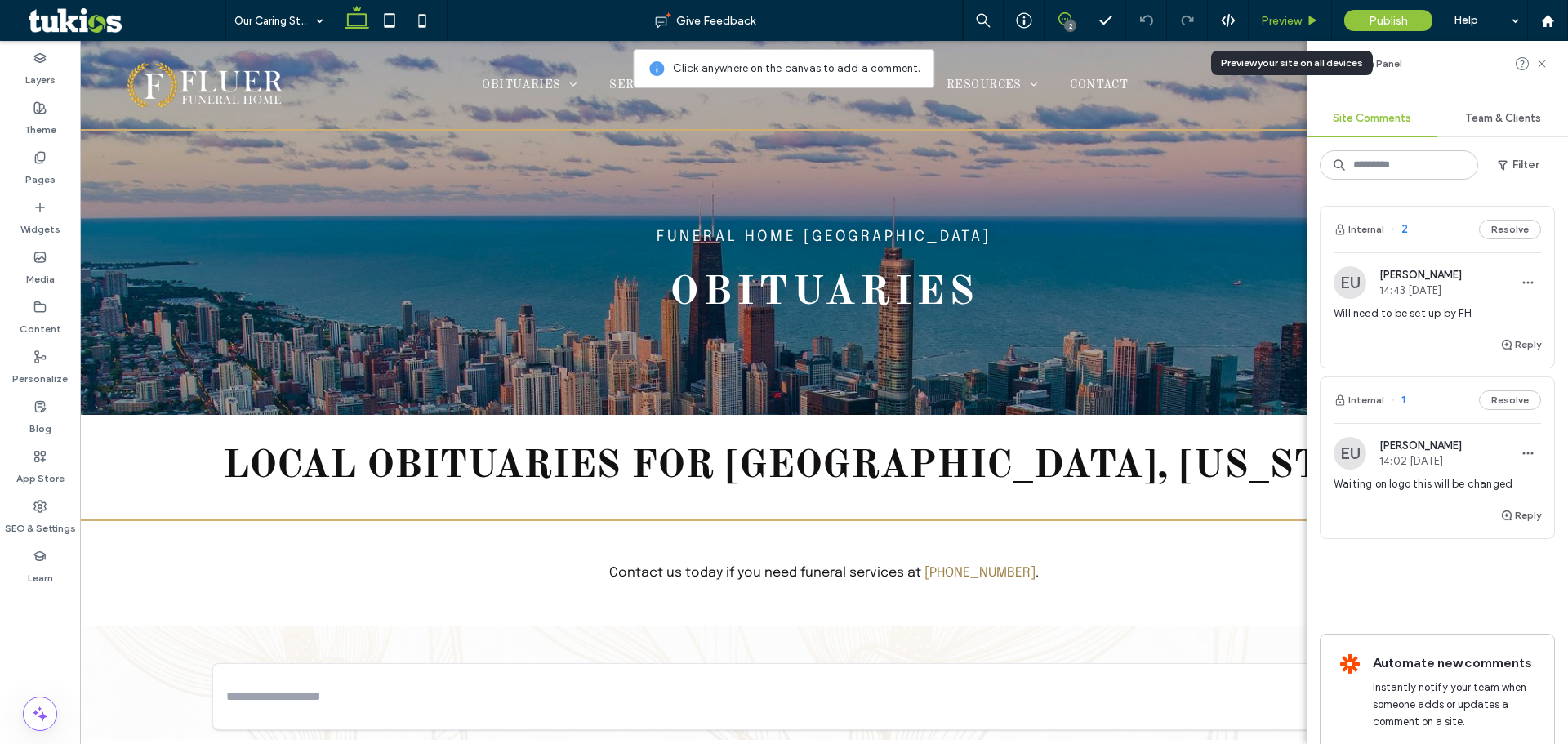
click at [1298, 17] on span "Preview" at bounding box center [1281, 21] width 40 height 14
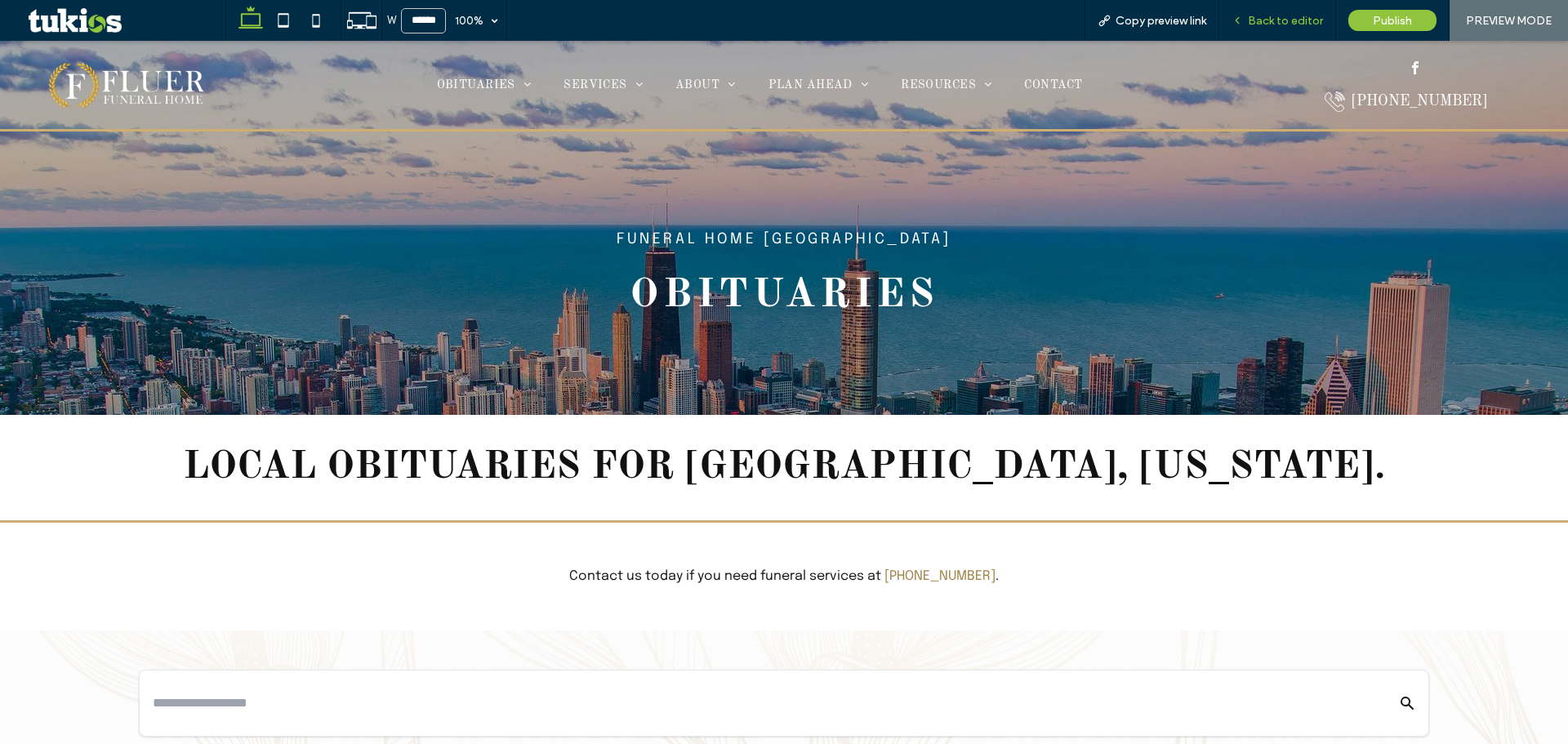
click at [1282, 21] on span "Back to editor" at bounding box center [1285, 21] width 75 height 14
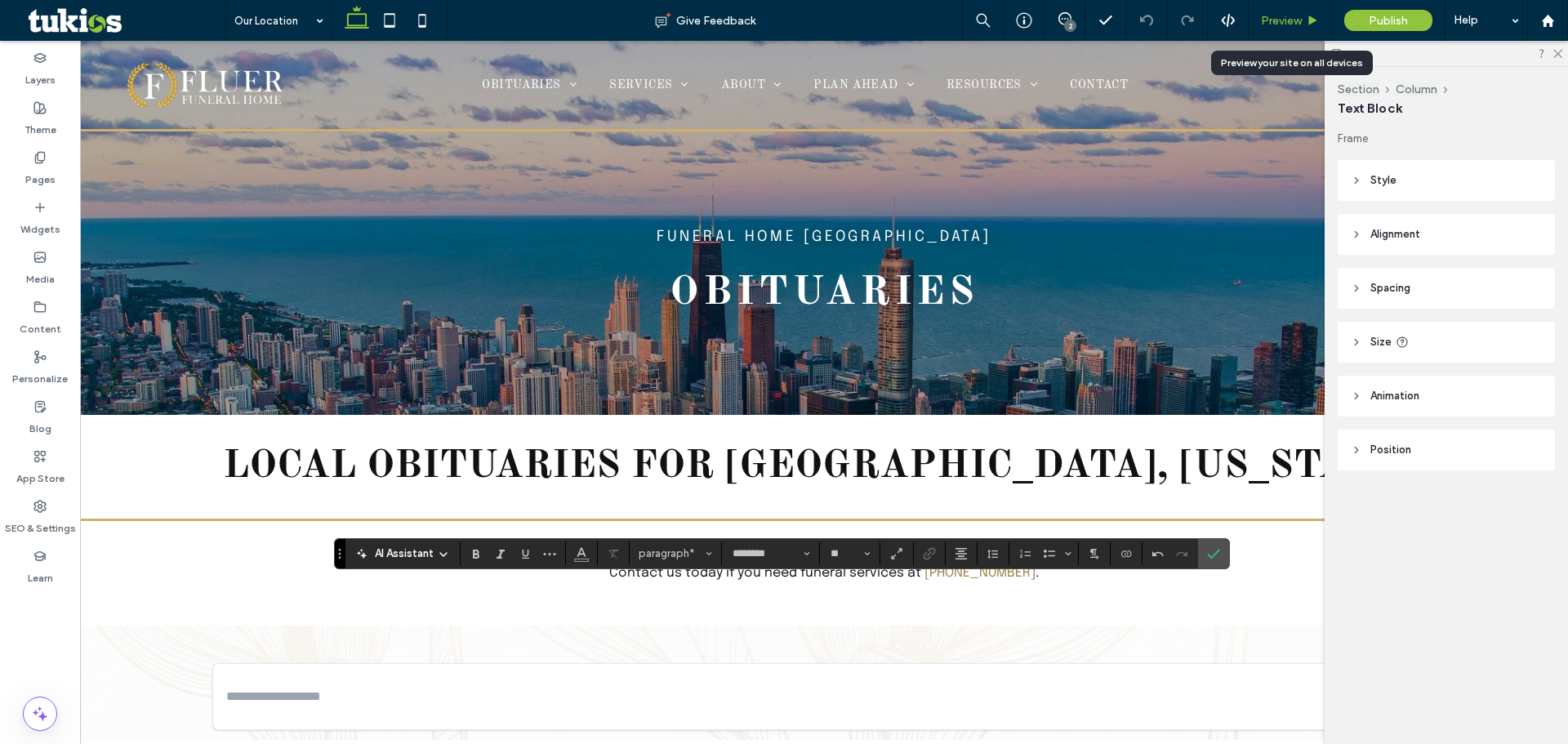
click at [1267, 19] on span "Preview" at bounding box center [1281, 21] width 40 height 14
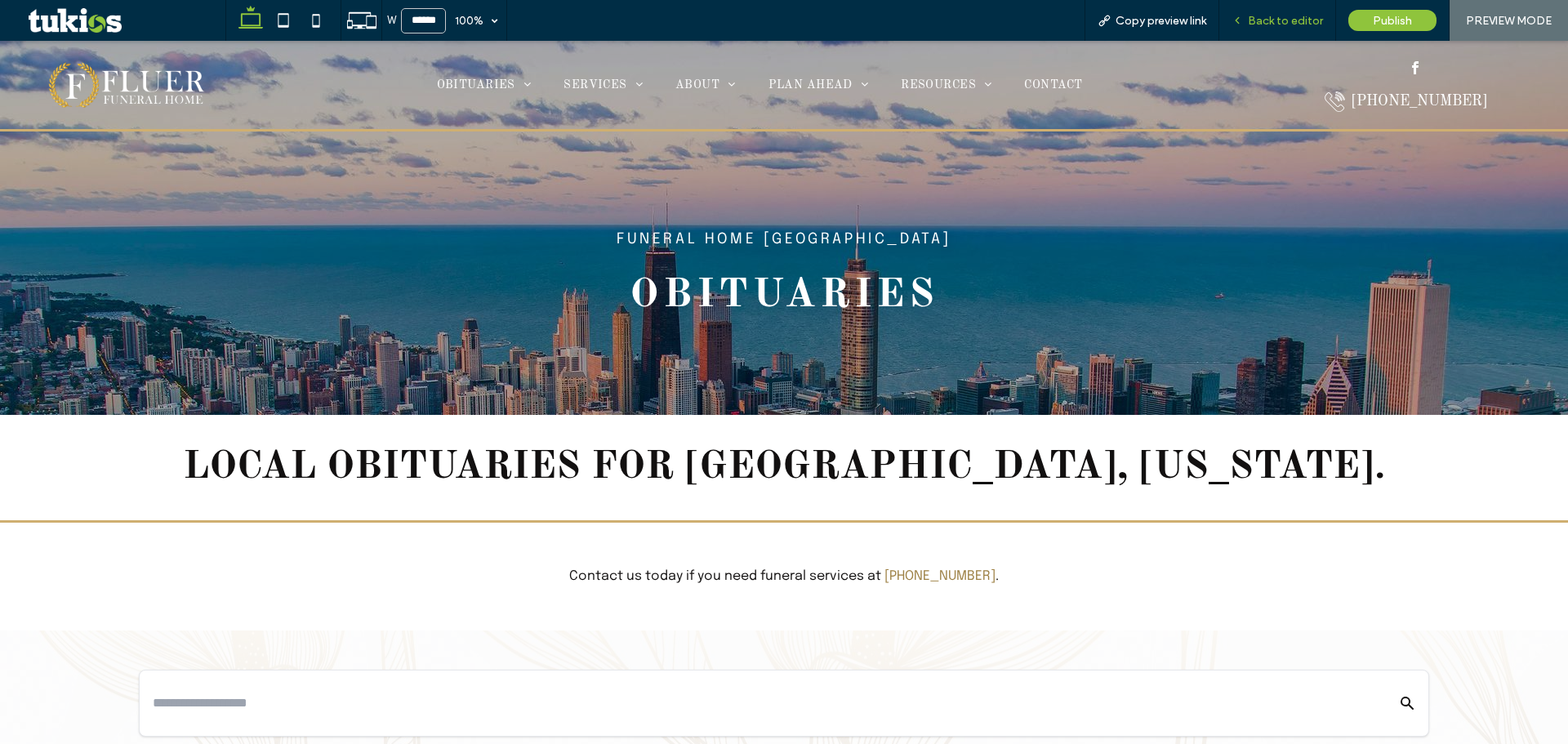
click at [1310, 15] on span "Back to editor" at bounding box center [1285, 21] width 75 height 14
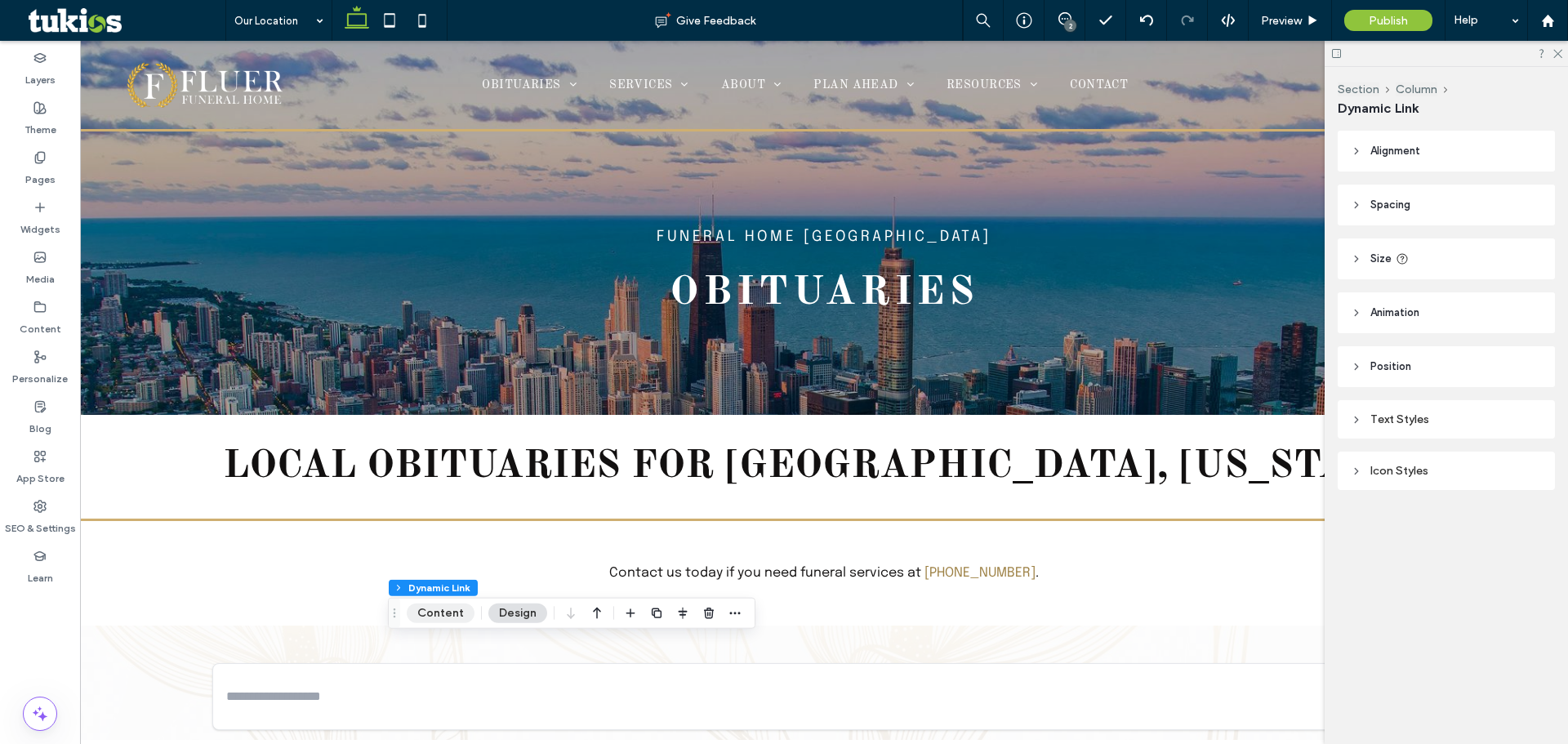
click at [457, 621] on button "Content" at bounding box center [441, 614] width 68 height 20
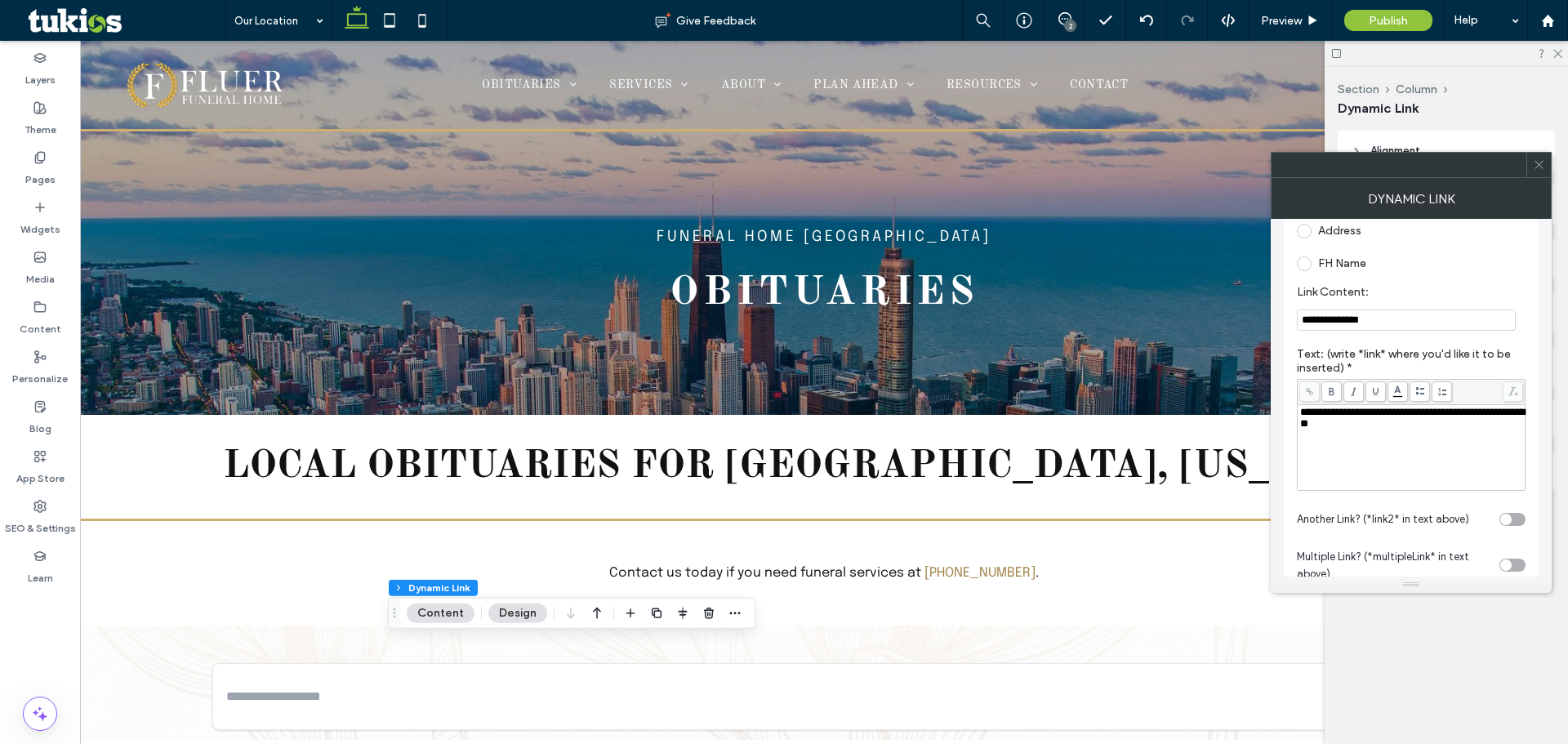
scroll to position [157, 0]
drag, startPoint x: 1358, startPoint y: 327, endPoint x: 1297, endPoint y: 328, distance: 61.0
click at [1297, 328] on input "**********" at bounding box center [1406, 322] width 219 height 21
paste input "**********"
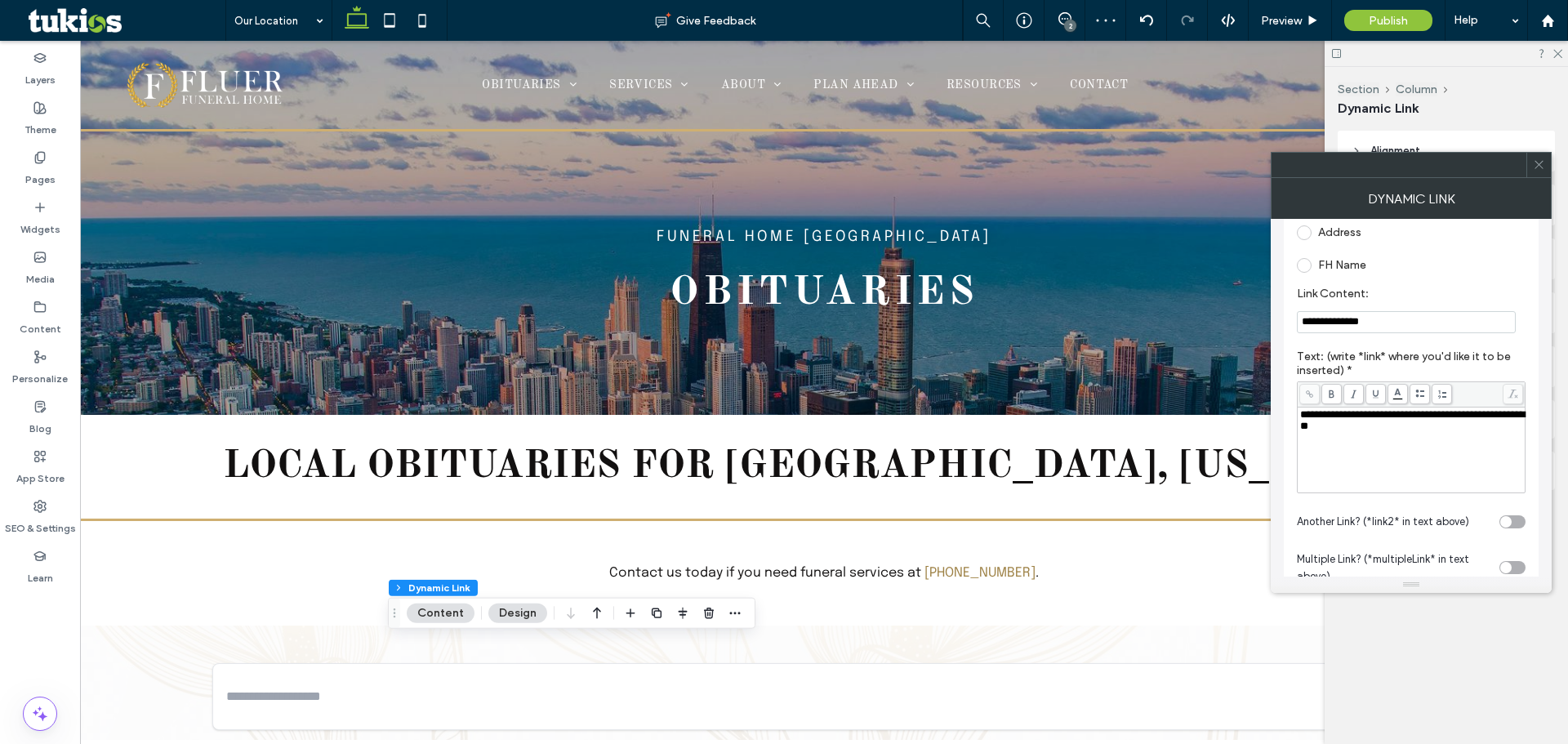
drag, startPoint x: 1348, startPoint y: 310, endPoint x: 1374, endPoint y: 315, distance: 26.5
click at [1348, 310] on section "**********" at bounding box center [1411, 310] width 229 height 63
drag, startPoint x: 1400, startPoint y: 318, endPoint x: 1308, endPoint y: 322, distance: 92.1
click at [1308, 322] on input "**********" at bounding box center [1406, 322] width 219 height 22
paste input "Link Content:"
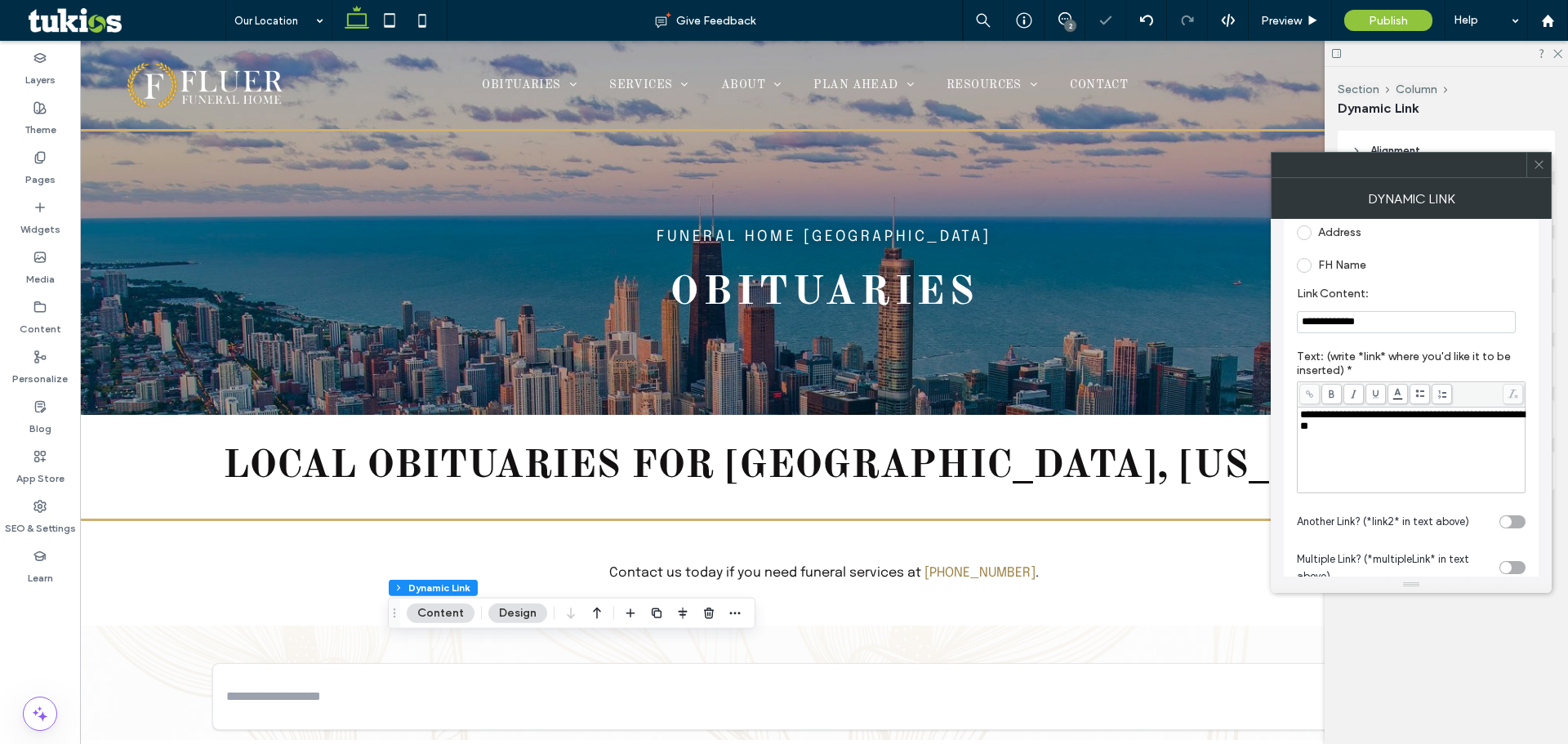
click at [1323, 325] on input "**********" at bounding box center [1406, 322] width 219 height 22
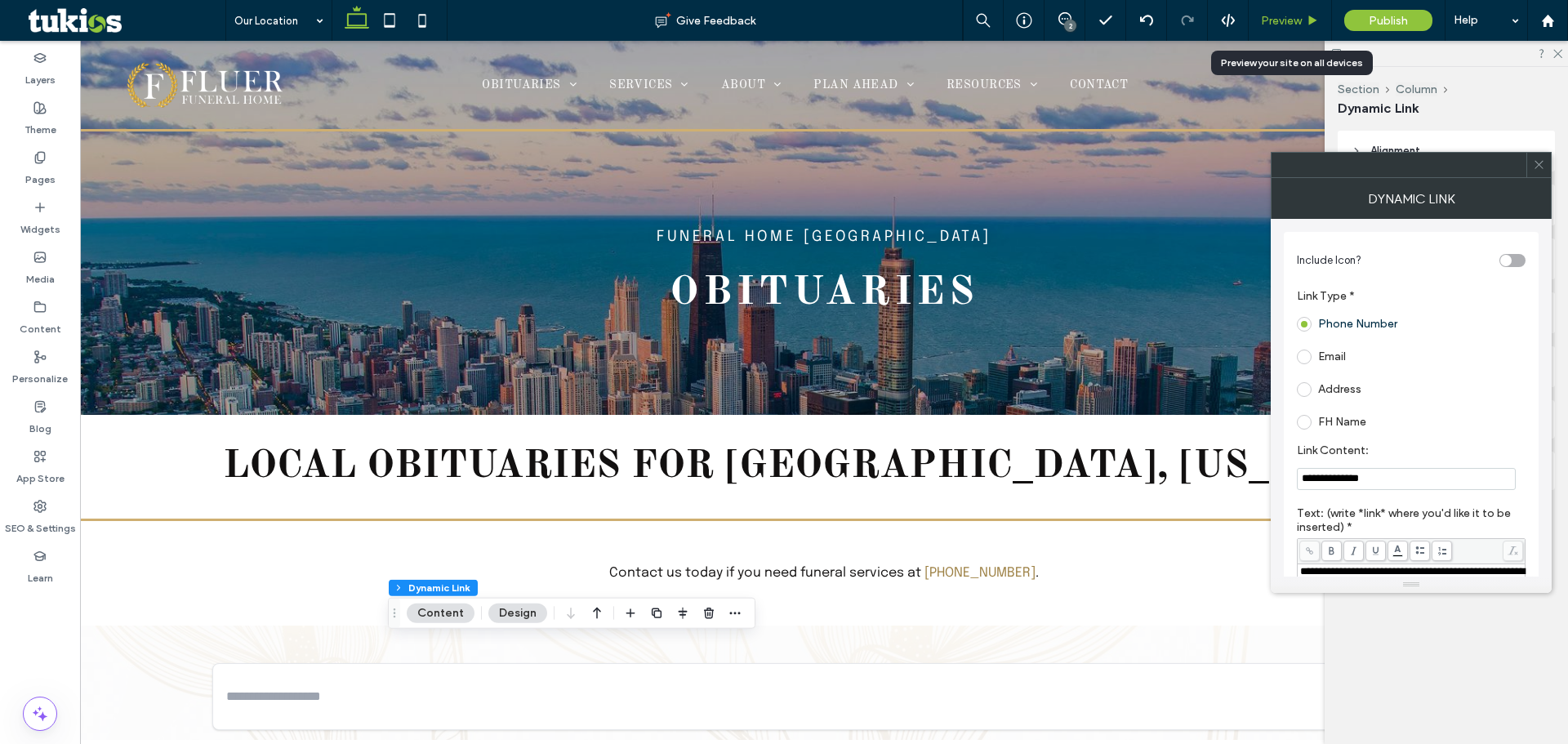
type input "**********"
click at [1283, 25] on span "Preview" at bounding box center [1281, 21] width 40 height 14
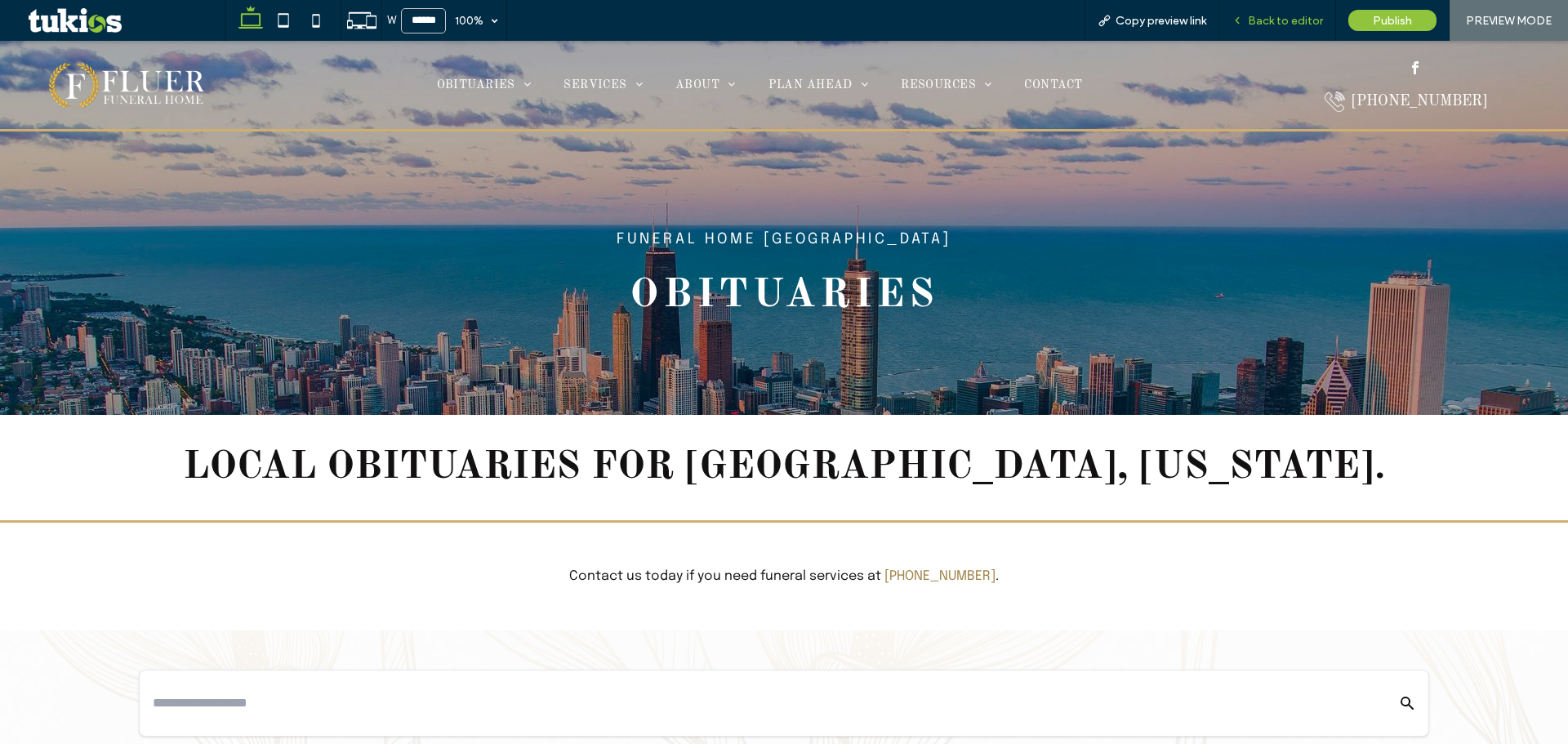
click at [1286, 21] on span "Back to editor" at bounding box center [1285, 21] width 75 height 14
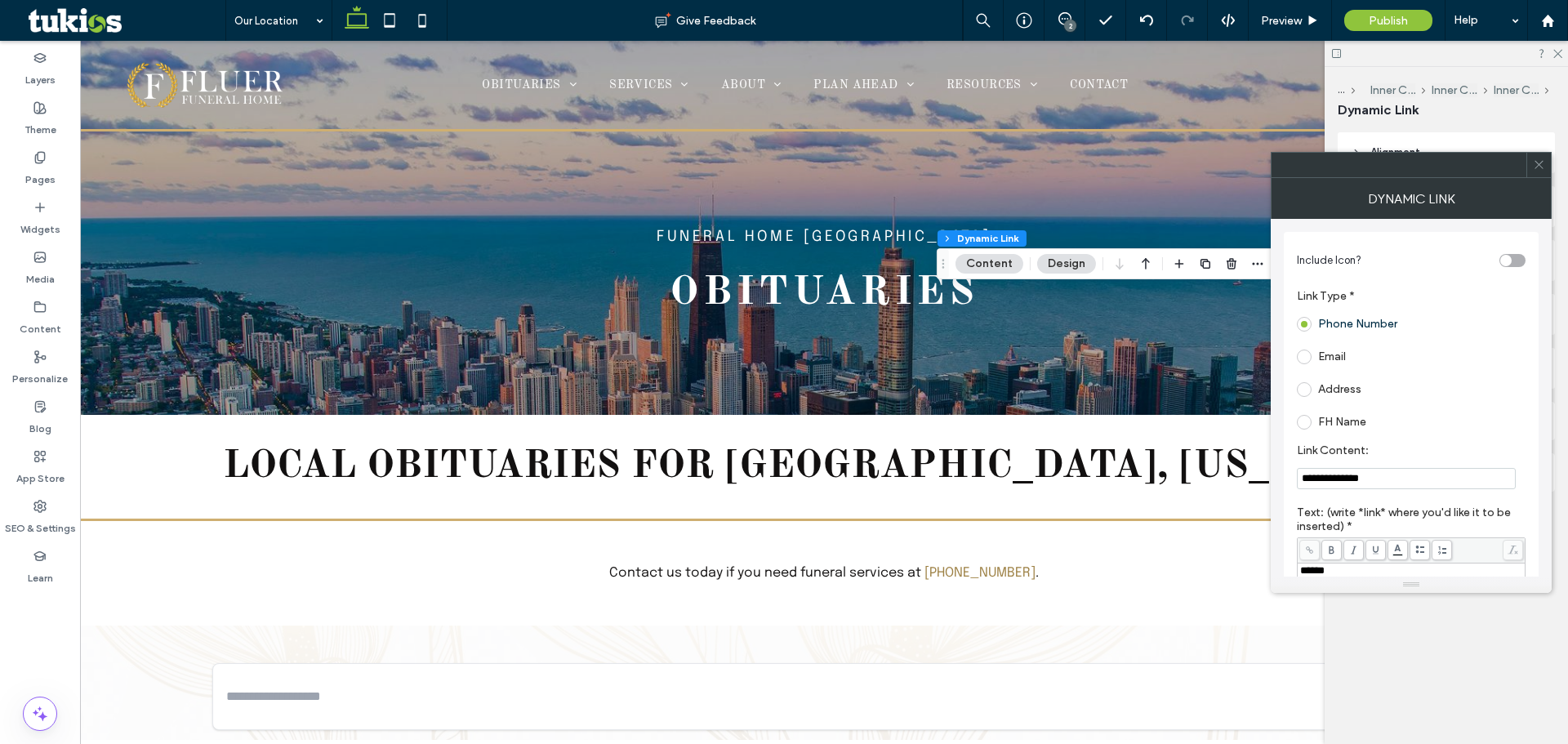
drag, startPoint x: 1404, startPoint y: 477, endPoint x: 1305, endPoint y: 472, distance: 99.1
click at [1305, 472] on input "**********" at bounding box center [1406, 479] width 219 height 21
paste input "Link Content:"
drag, startPoint x: 1381, startPoint y: 477, endPoint x: 1393, endPoint y: 477, distance: 12.0
click at [1383, 477] on input "**********" at bounding box center [1406, 479] width 219 height 21
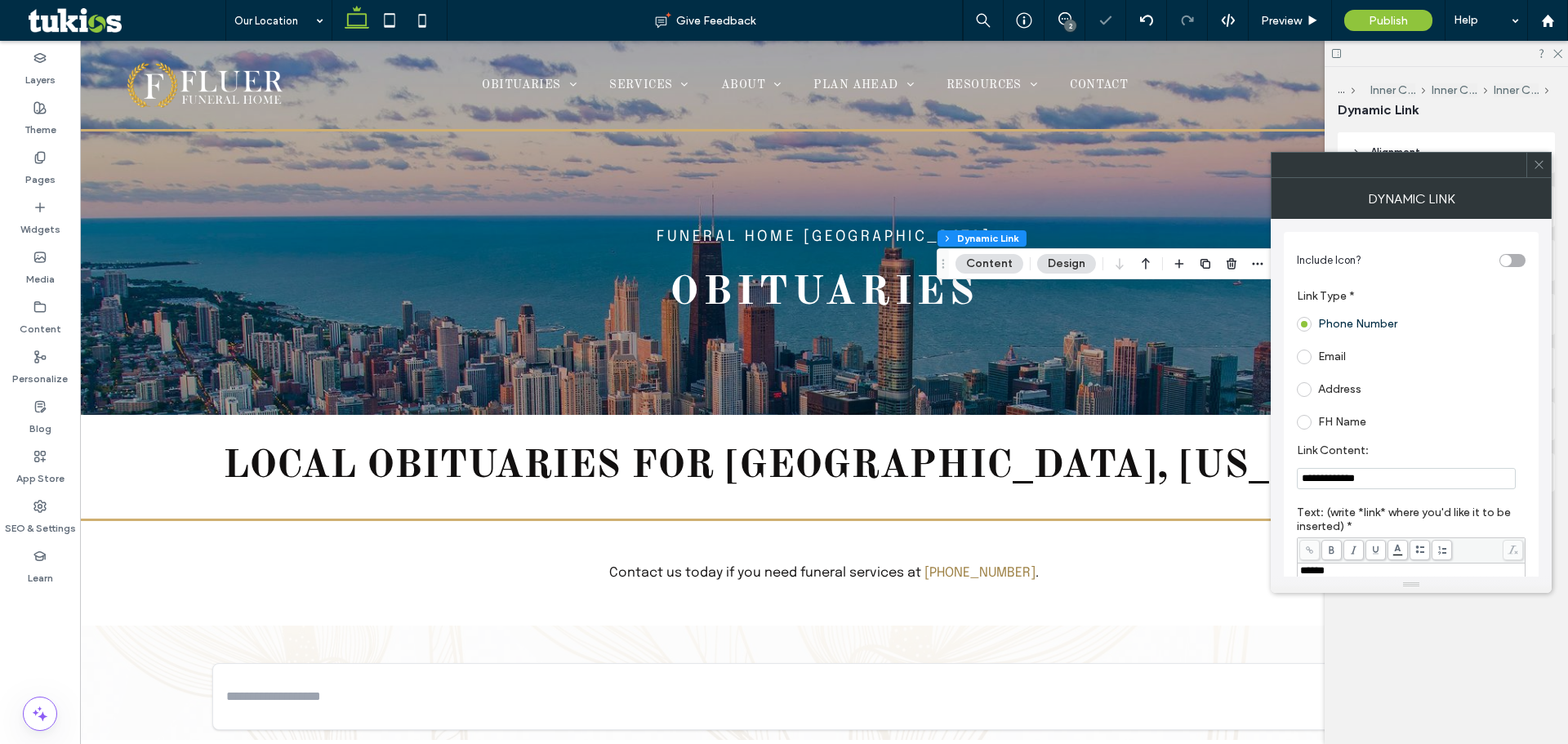
click at [1325, 477] on input "**********" at bounding box center [1406, 479] width 219 height 21
click at [1324, 482] on input "**********" at bounding box center [1406, 479] width 219 height 21
type input "**********"
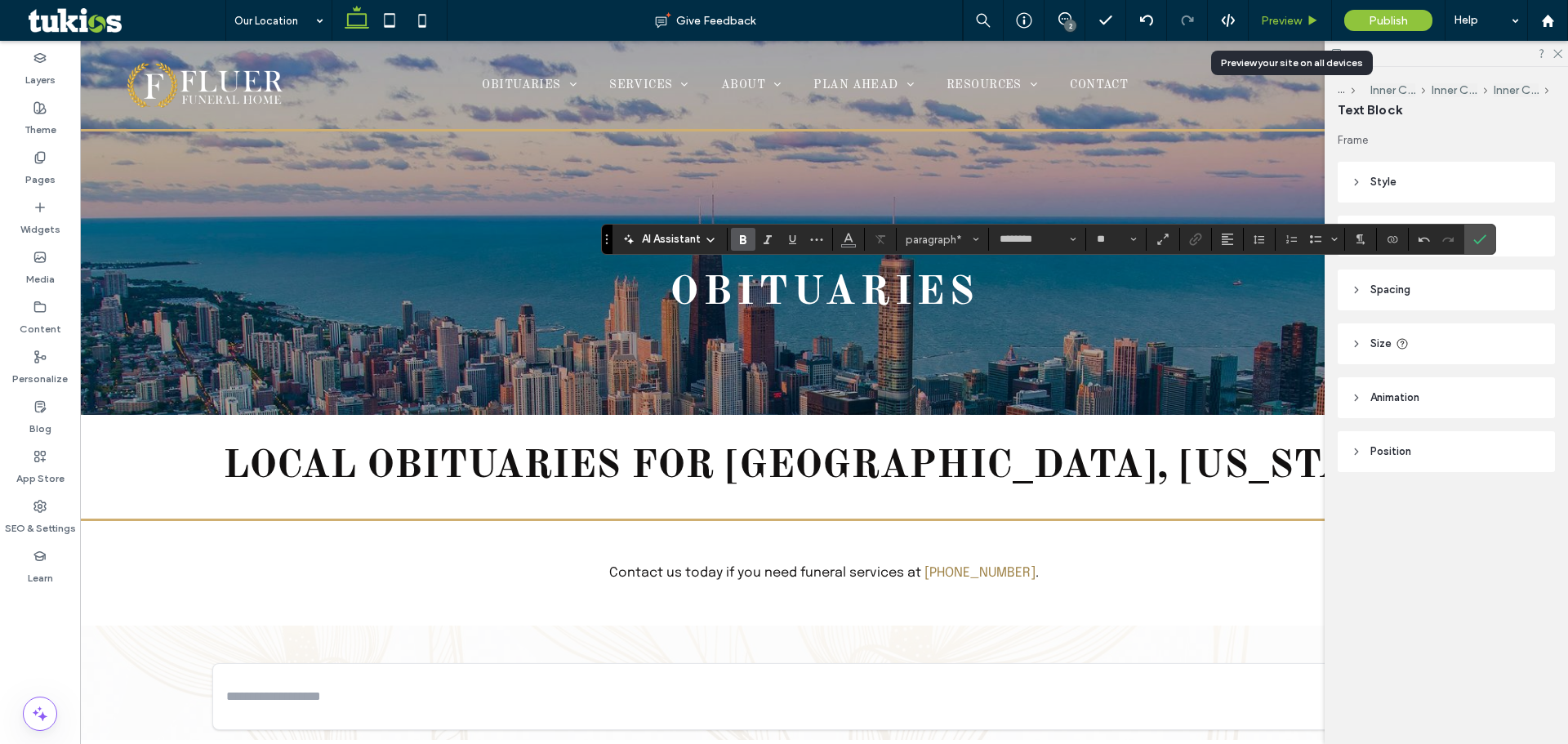
click at [1300, 23] on span "Preview" at bounding box center [1281, 21] width 40 height 14
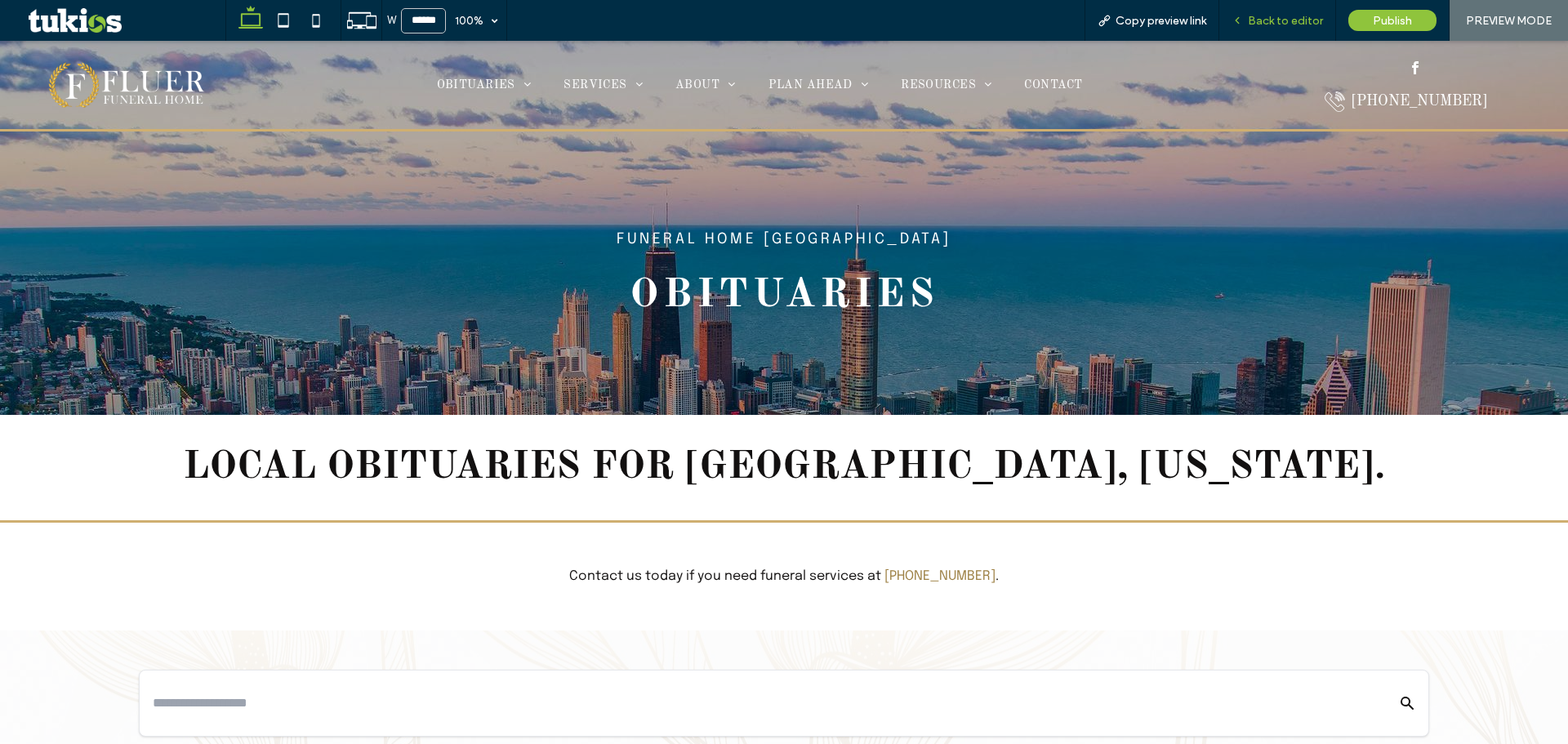
click at [1264, 17] on span "Back to editor" at bounding box center [1285, 21] width 75 height 14
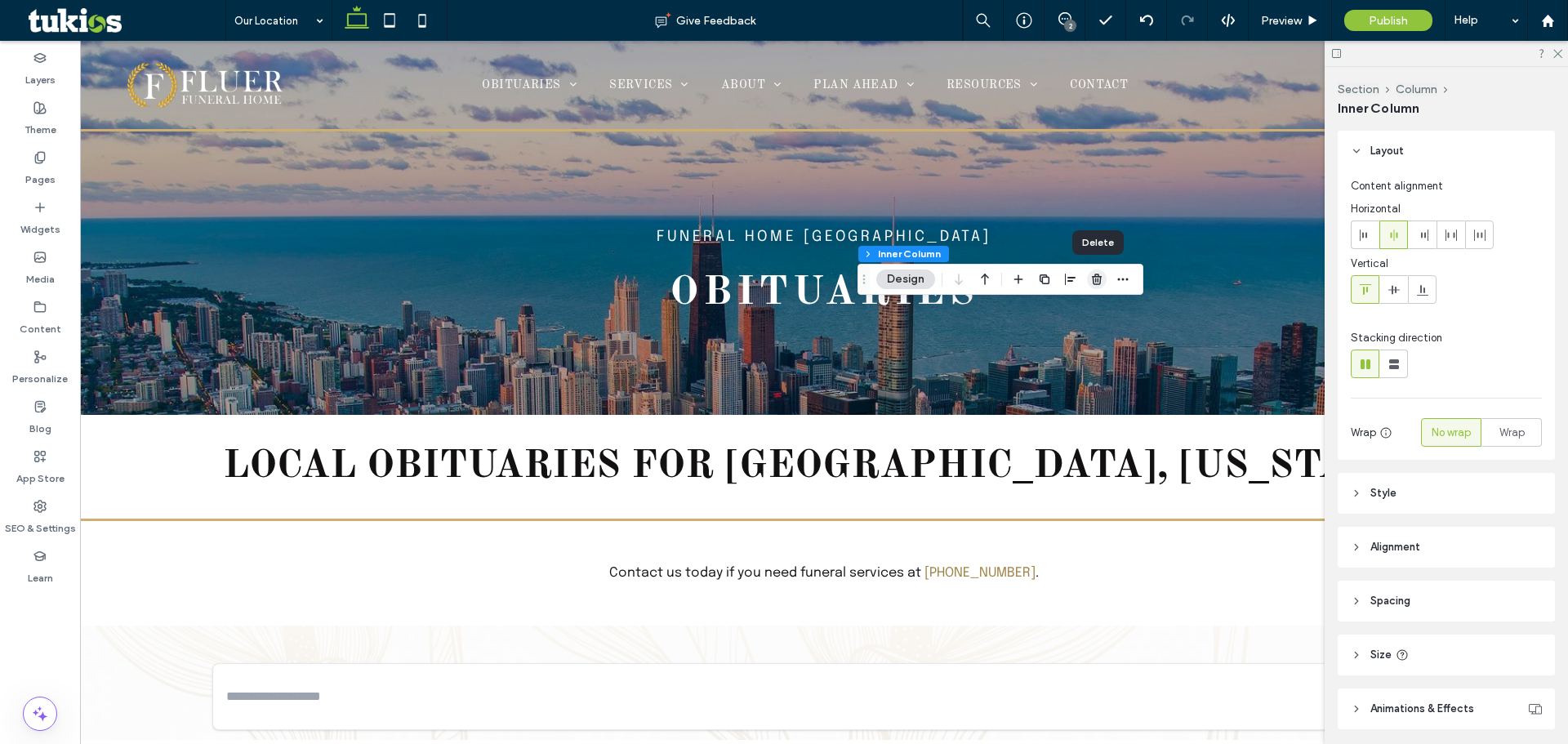
click at [1092, 273] on icon "button" at bounding box center [1097, 279] width 13 height 13
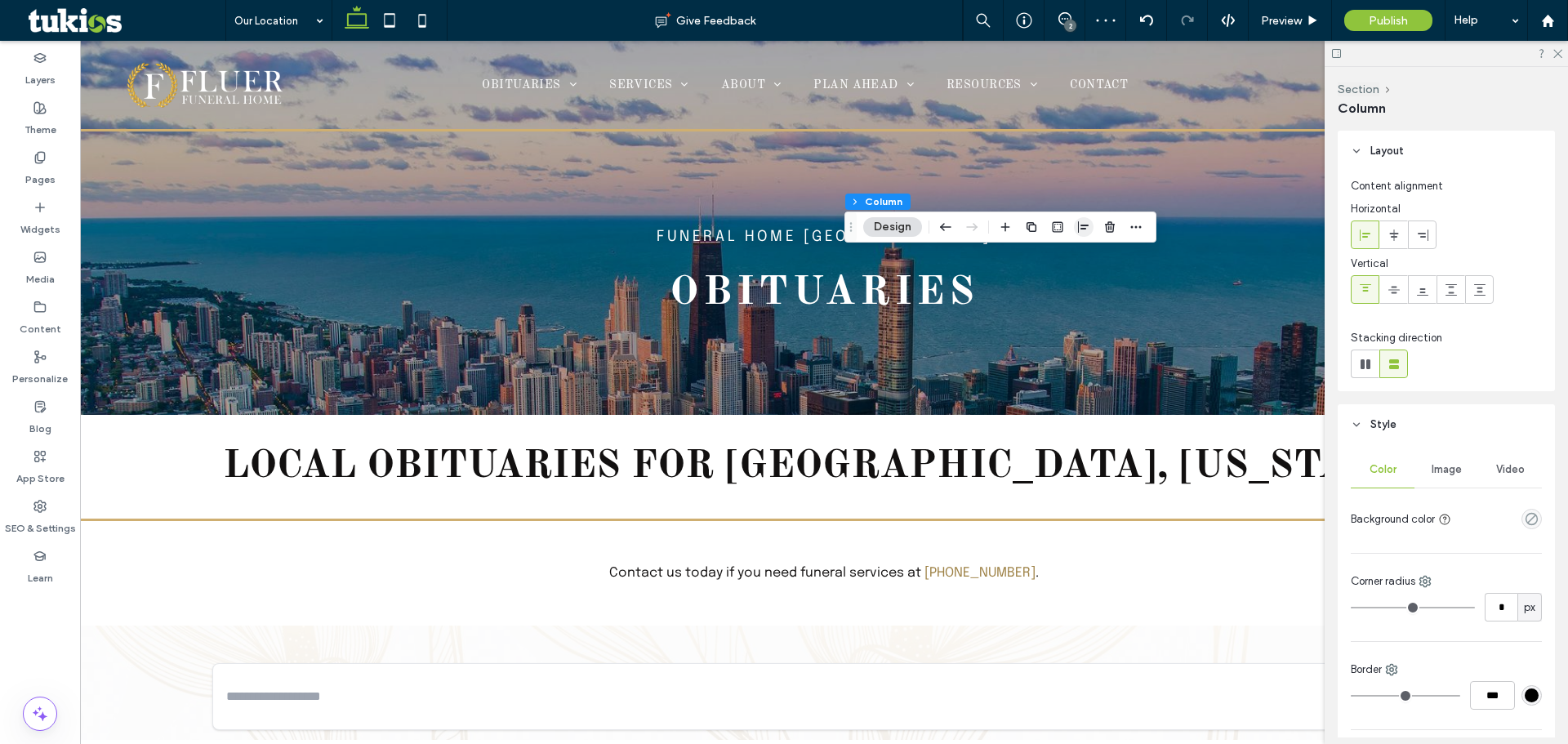
click at [1087, 228] on icon "button" at bounding box center [1084, 227] width 13 height 13
click at [1085, 257] on icon "center" at bounding box center [1084, 259] width 13 height 13
click at [1395, 288] on icon at bounding box center [1395, 290] width 13 height 13
click at [1293, 17] on span "Preview" at bounding box center [1281, 21] width 40 height 14
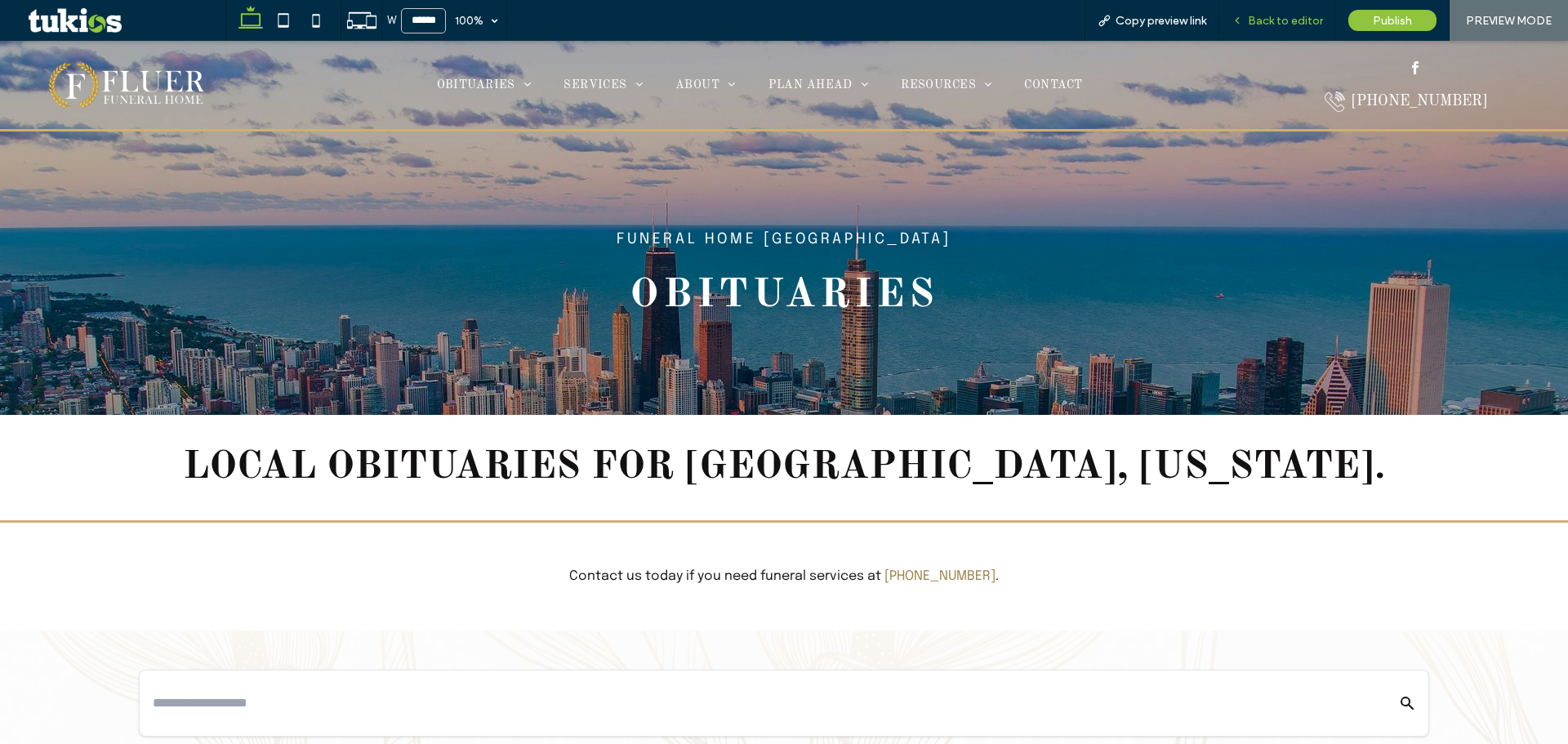
click at [1293, 20] on span "Back to editor" at bounding box center [1285, 21] width 75 height 14
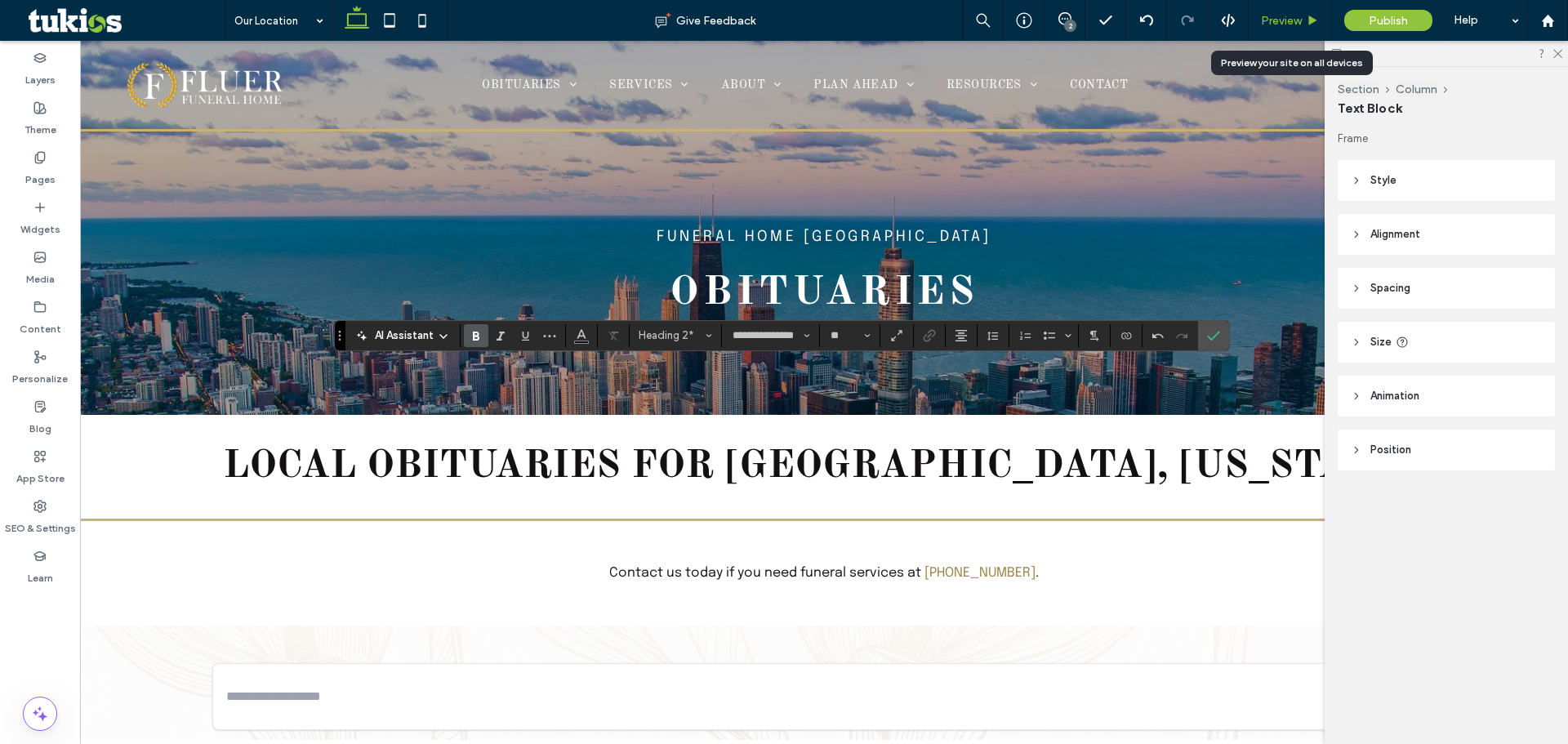
click at [1295, 12] on div "Preview" at bounding box center [1290, 20] width 83 height 40
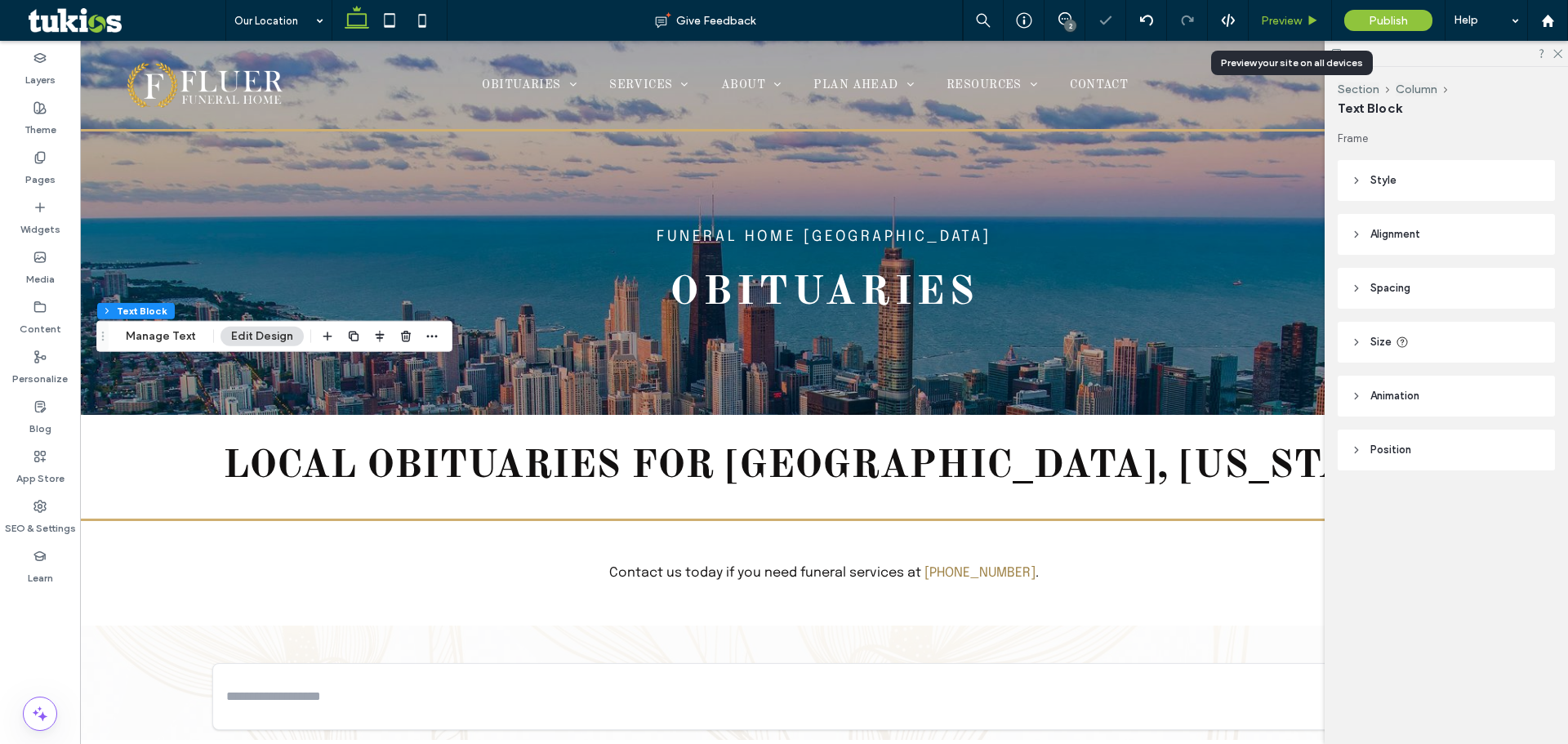
click at [1295, 22] on span "Preview" at bounding box center [1281, 21] width 40 height 14
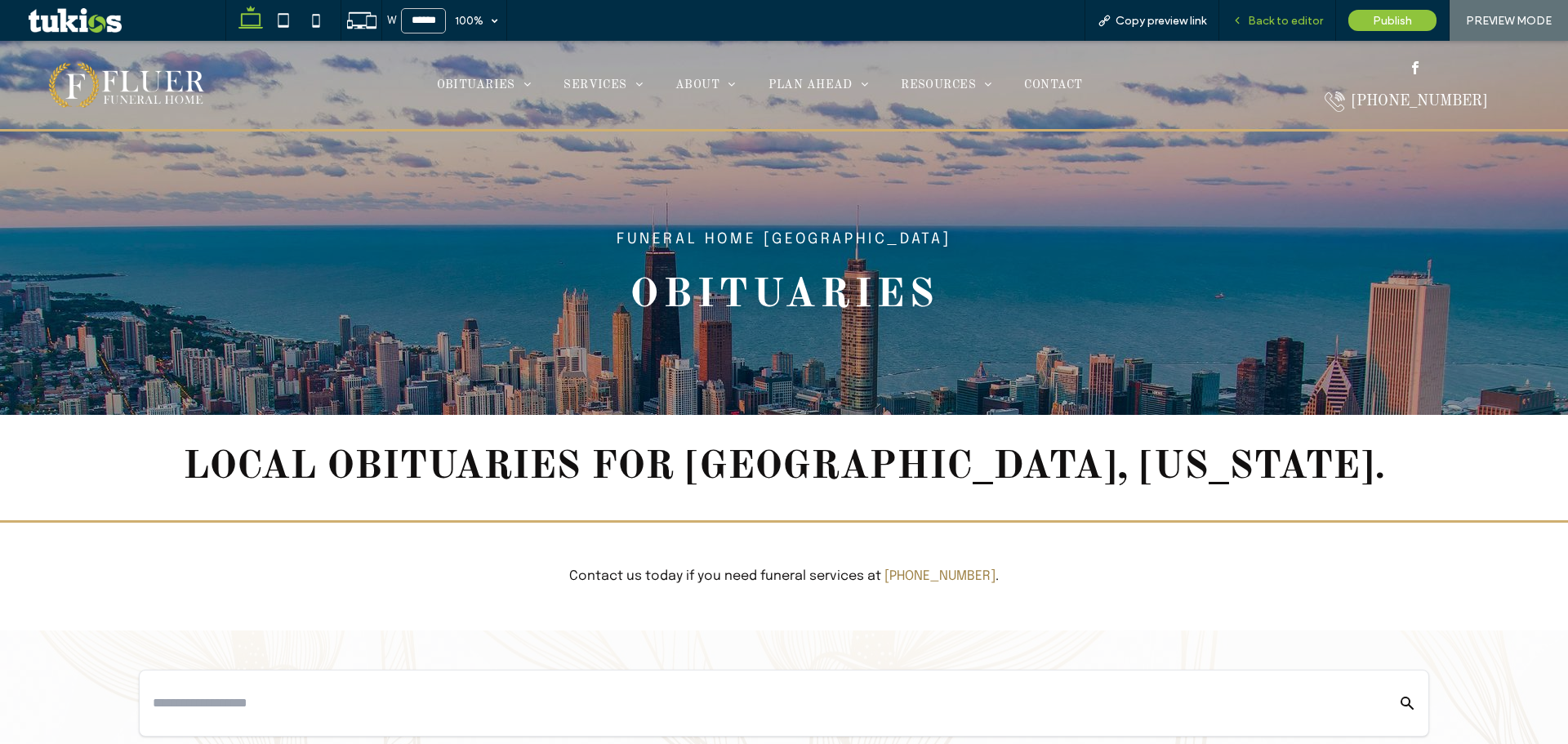
click at [1242, 24] on icon at bounding box center [1238, 21] width 12 height 12
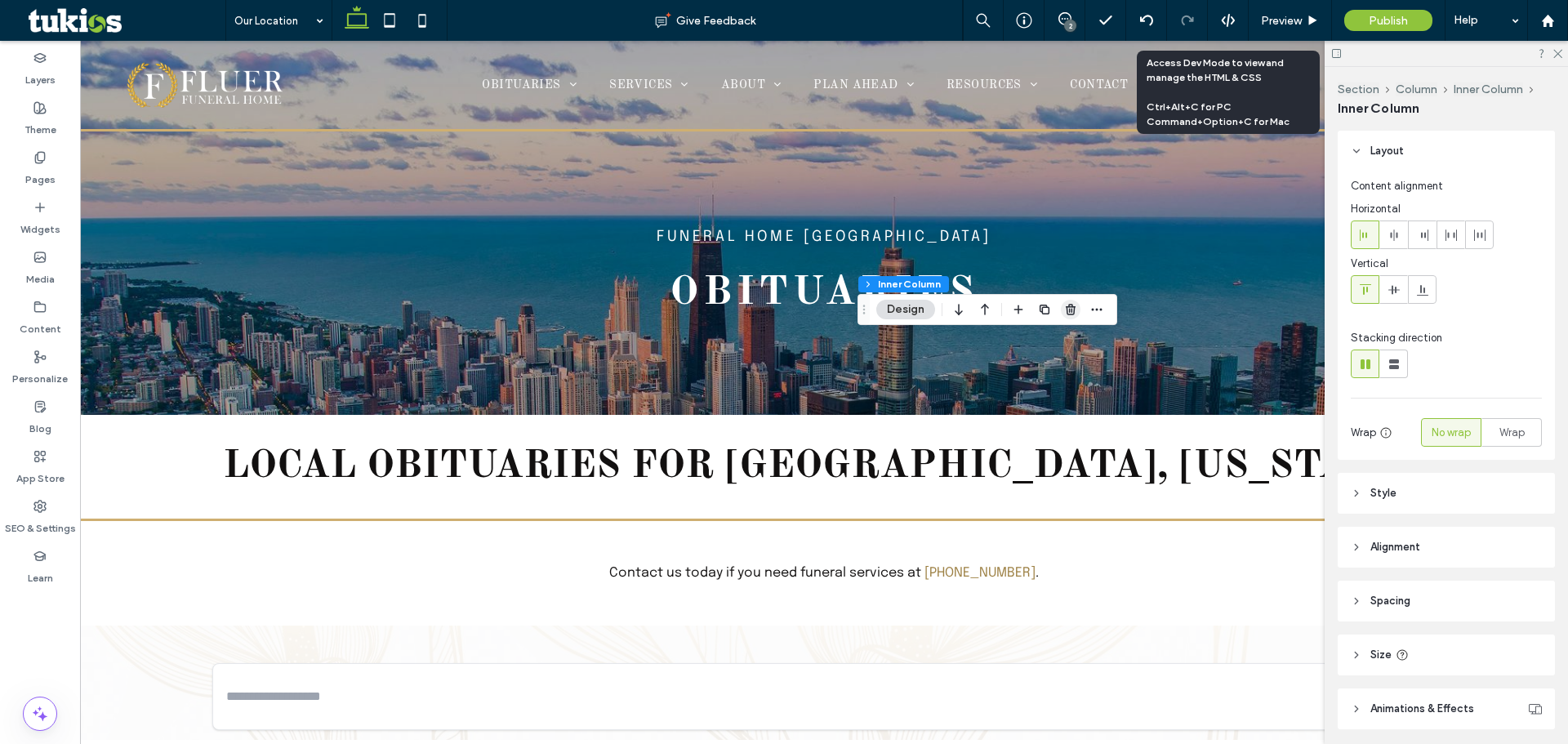
click at [1069, 300] on span "button" at bounding box center [1071, 310] width 20 height 20
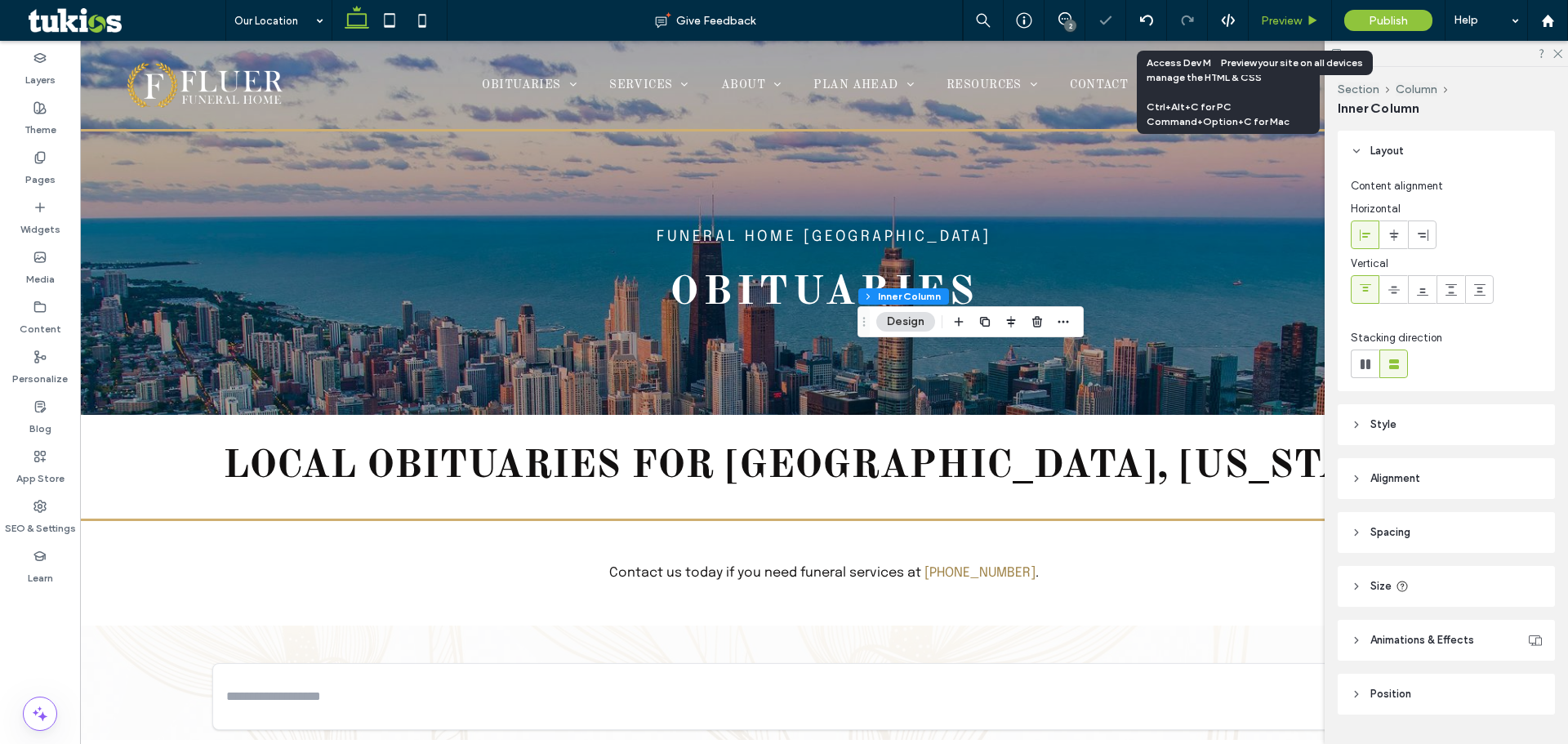
click at [1307, 21] on icon at bounding box center [1313, 21] width 12 height 12
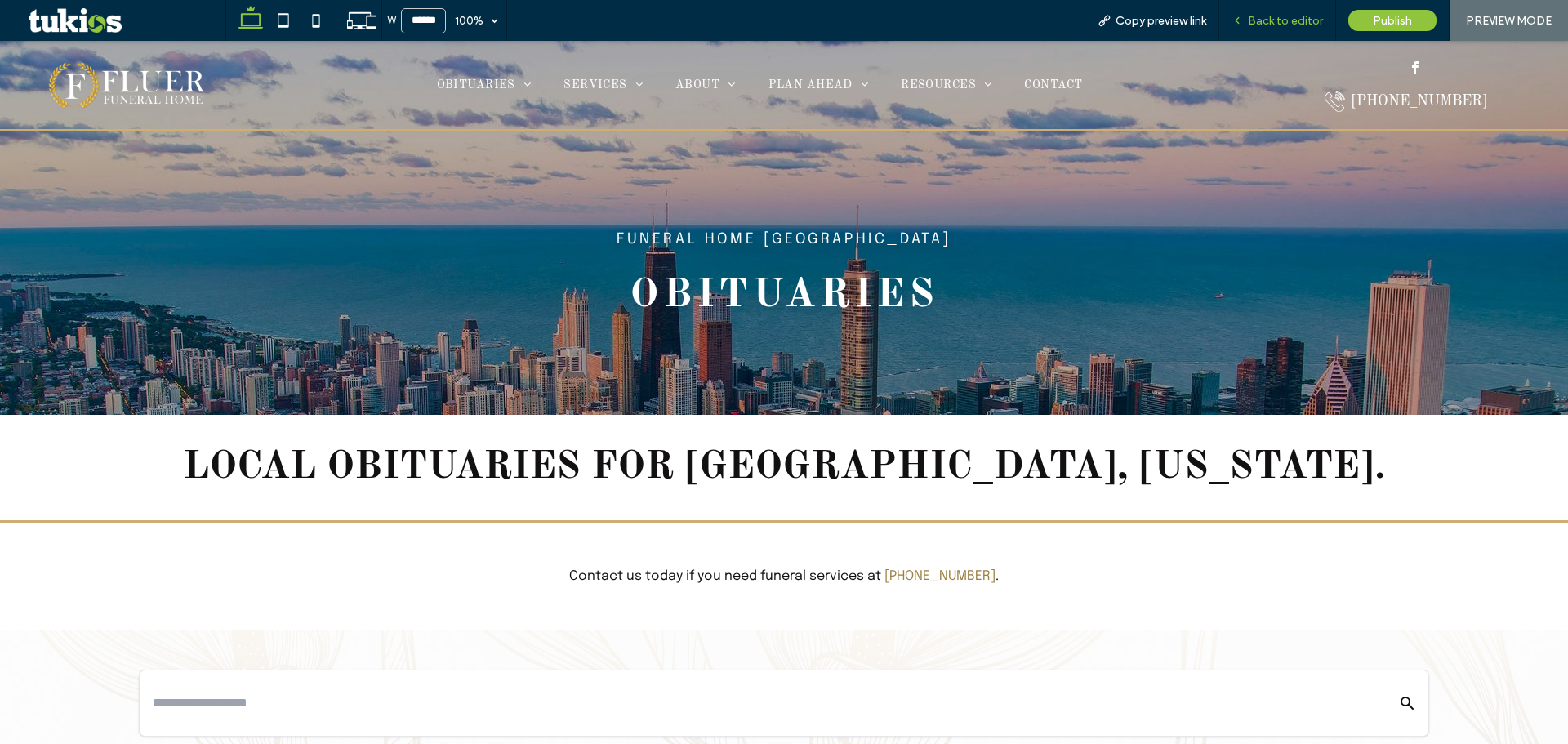
click at [1288, 23] on span "Back to editor" at bounding box center [1285, 21] width 75 height 14
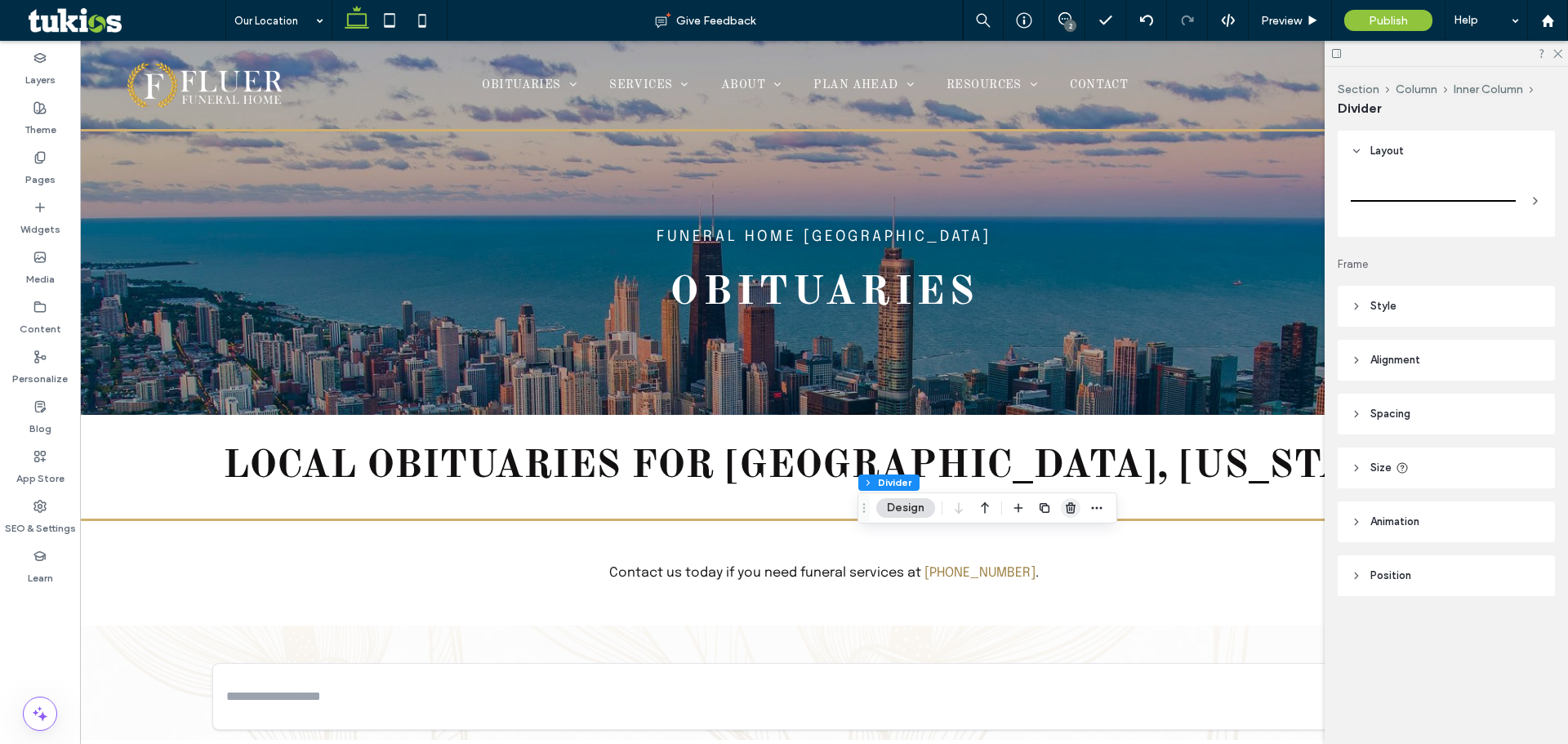
click at [1071, 514] on icon "button" at bounding box center [1071, 508] width 13 height 13
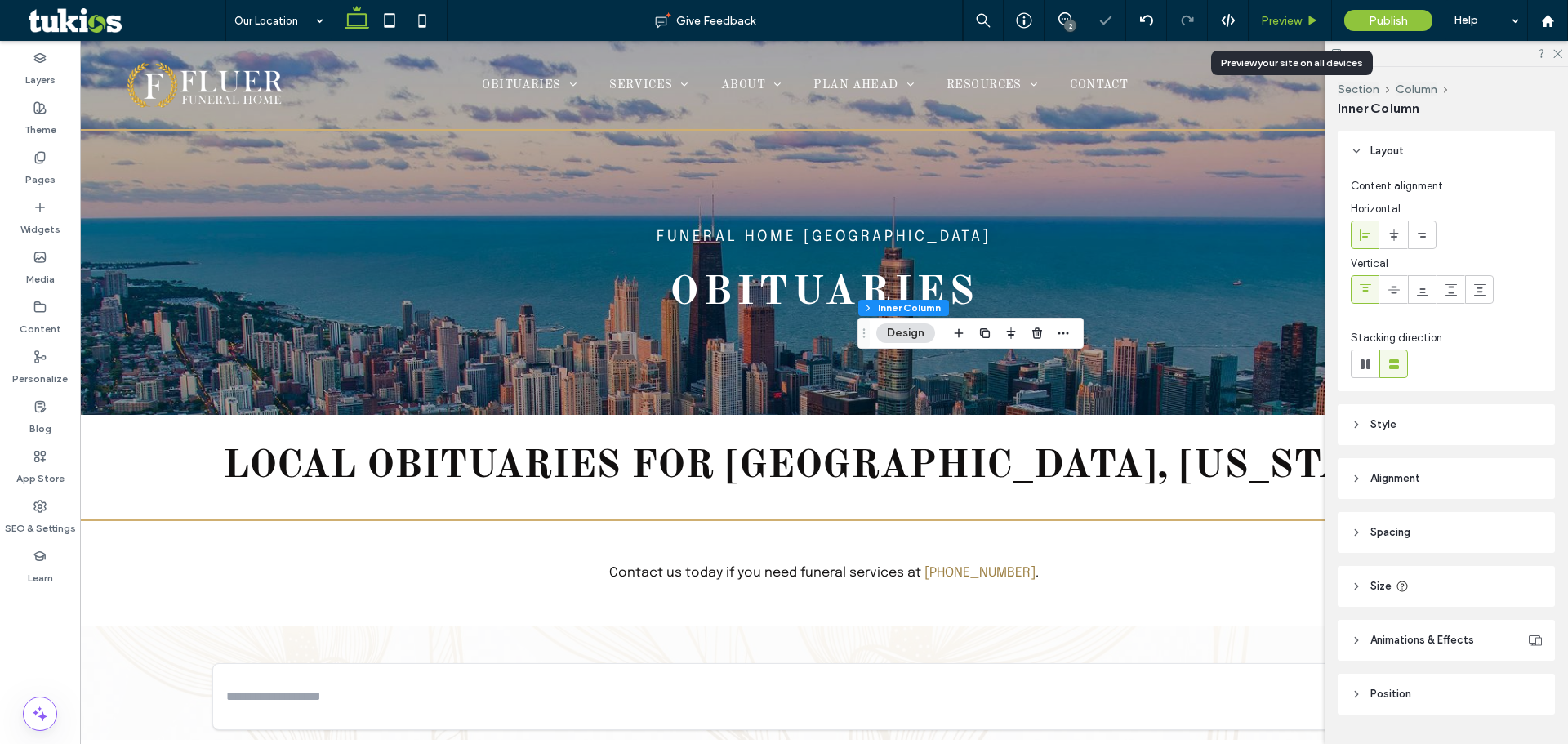
click at [1300, 24] on span "Preview" at bounding box center [1281, 21] width 40 height 14
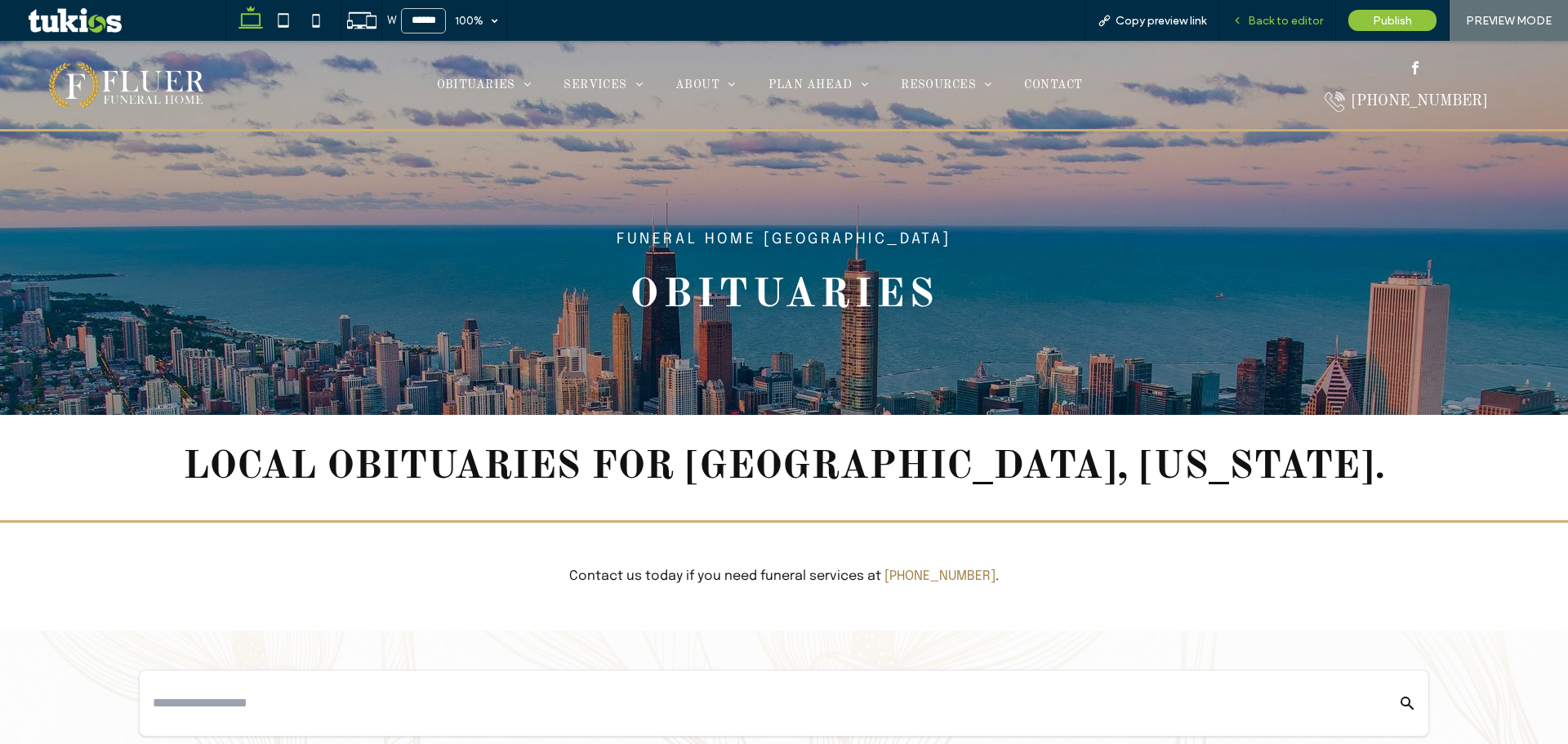
click at [1291, 16] on span "Back to editor" at bounding box center [1285, 21] width 75 height 14
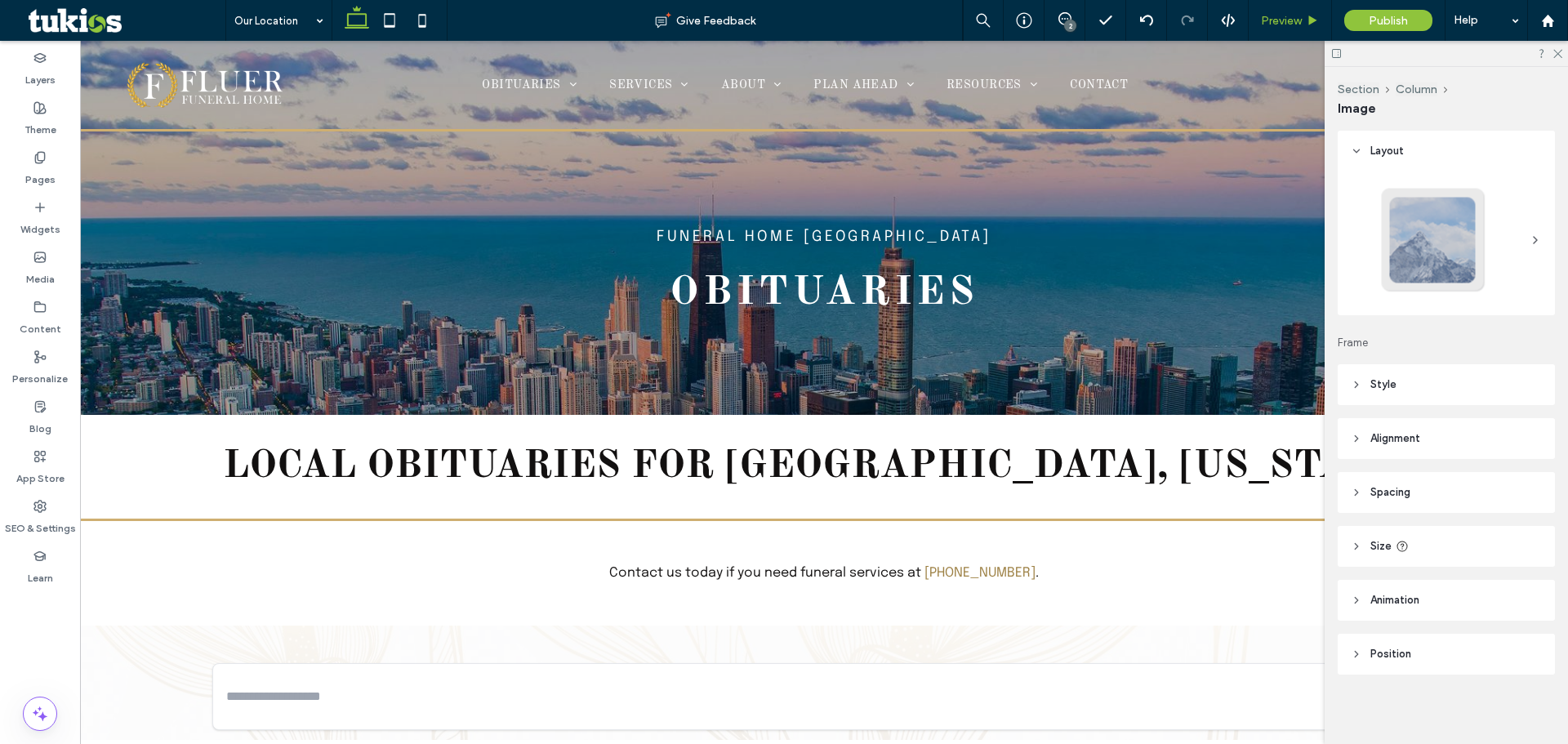
type input "**"
type input "****"
type input "**"
type input "****"
type input "***"
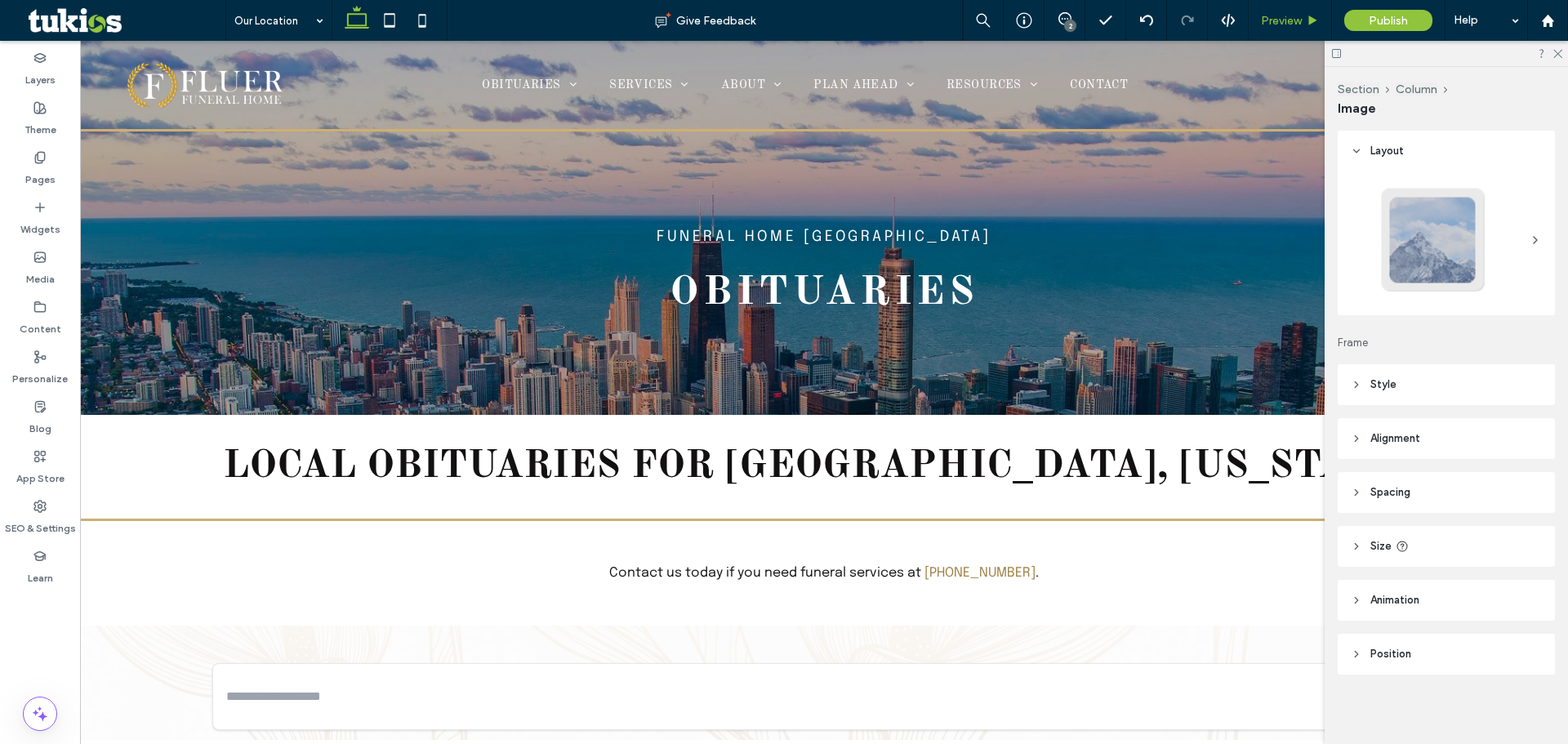
type input "***"
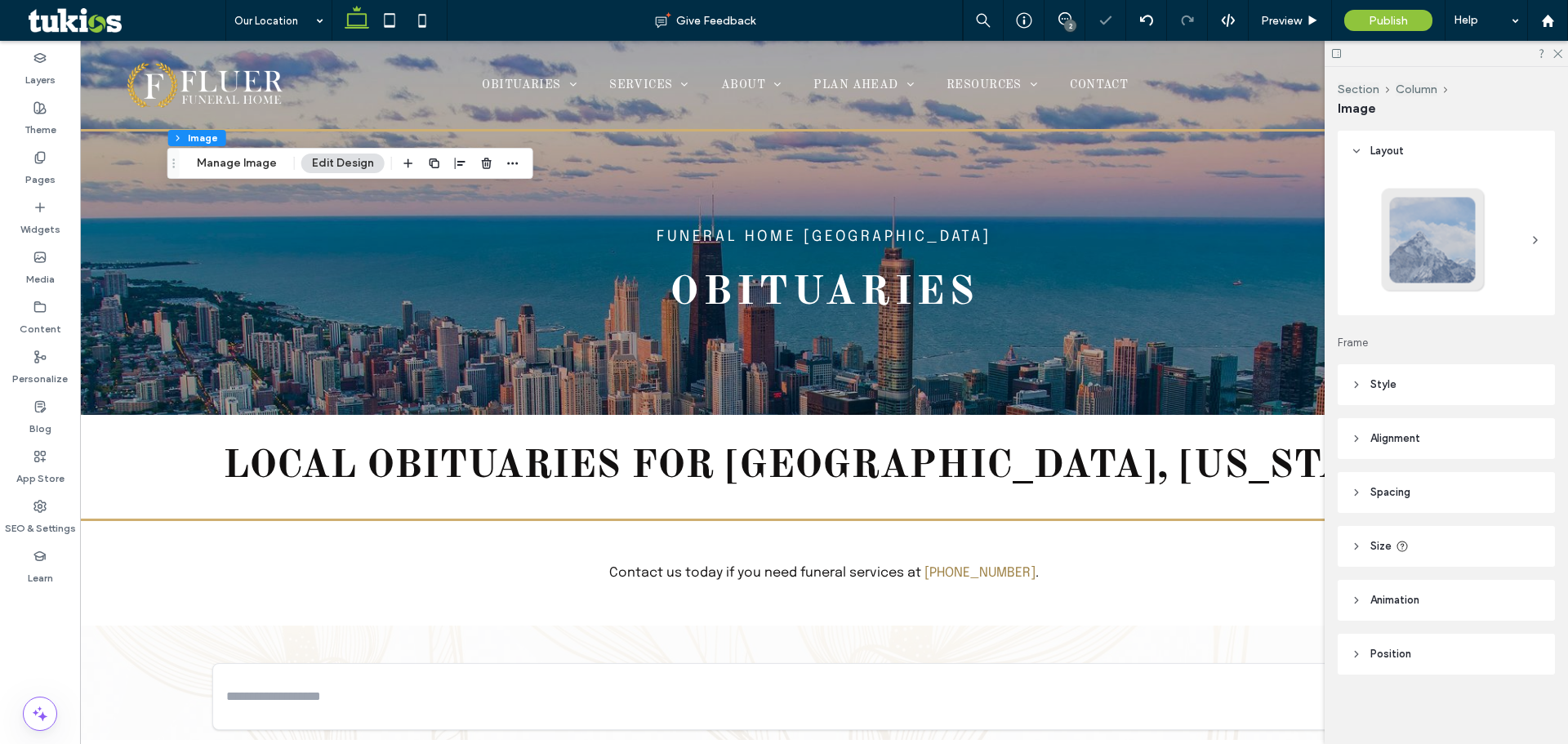
click at [1396, 371] on header "Style" at bounding box center [1446, 384] width 217 height 40
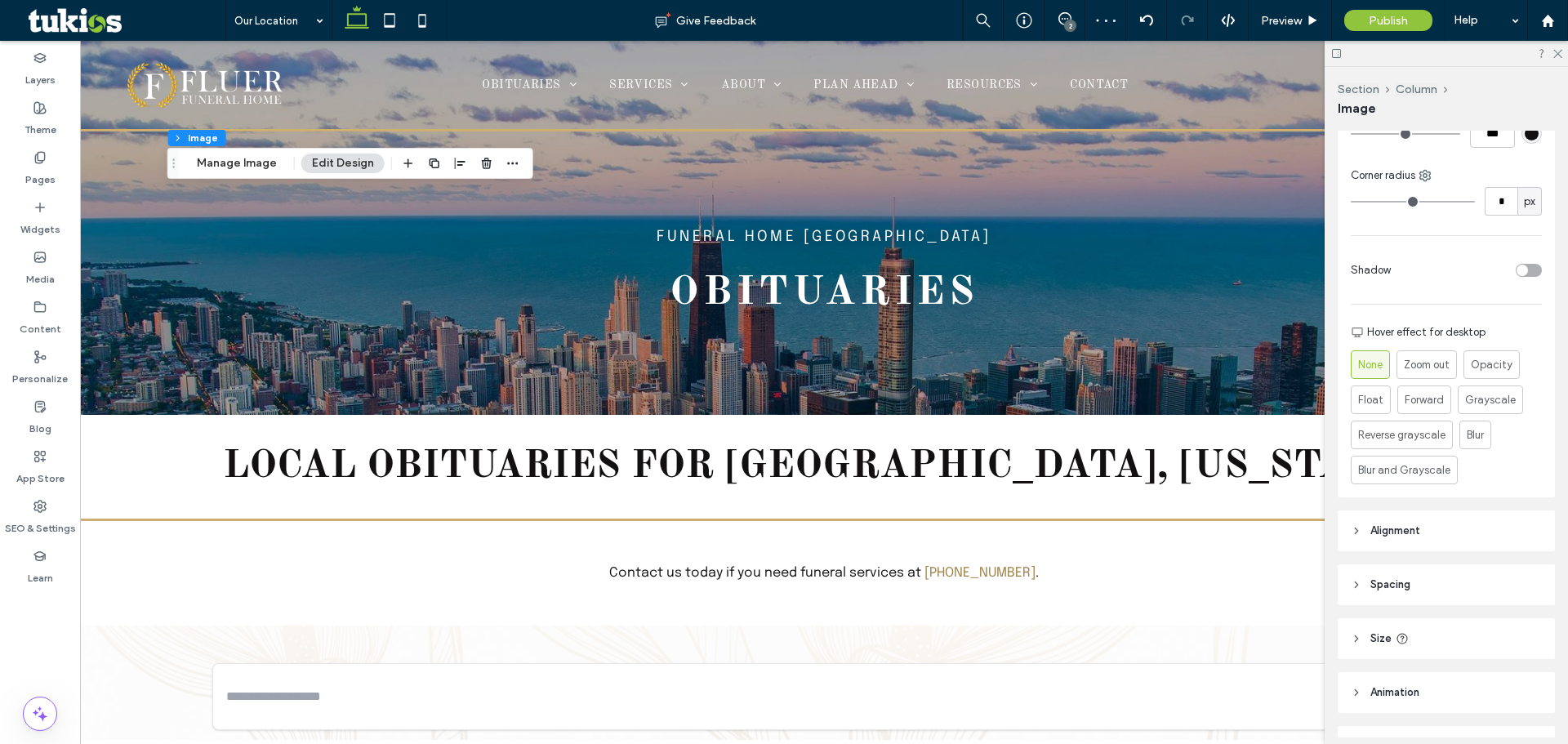
scroll to position [571, 0]
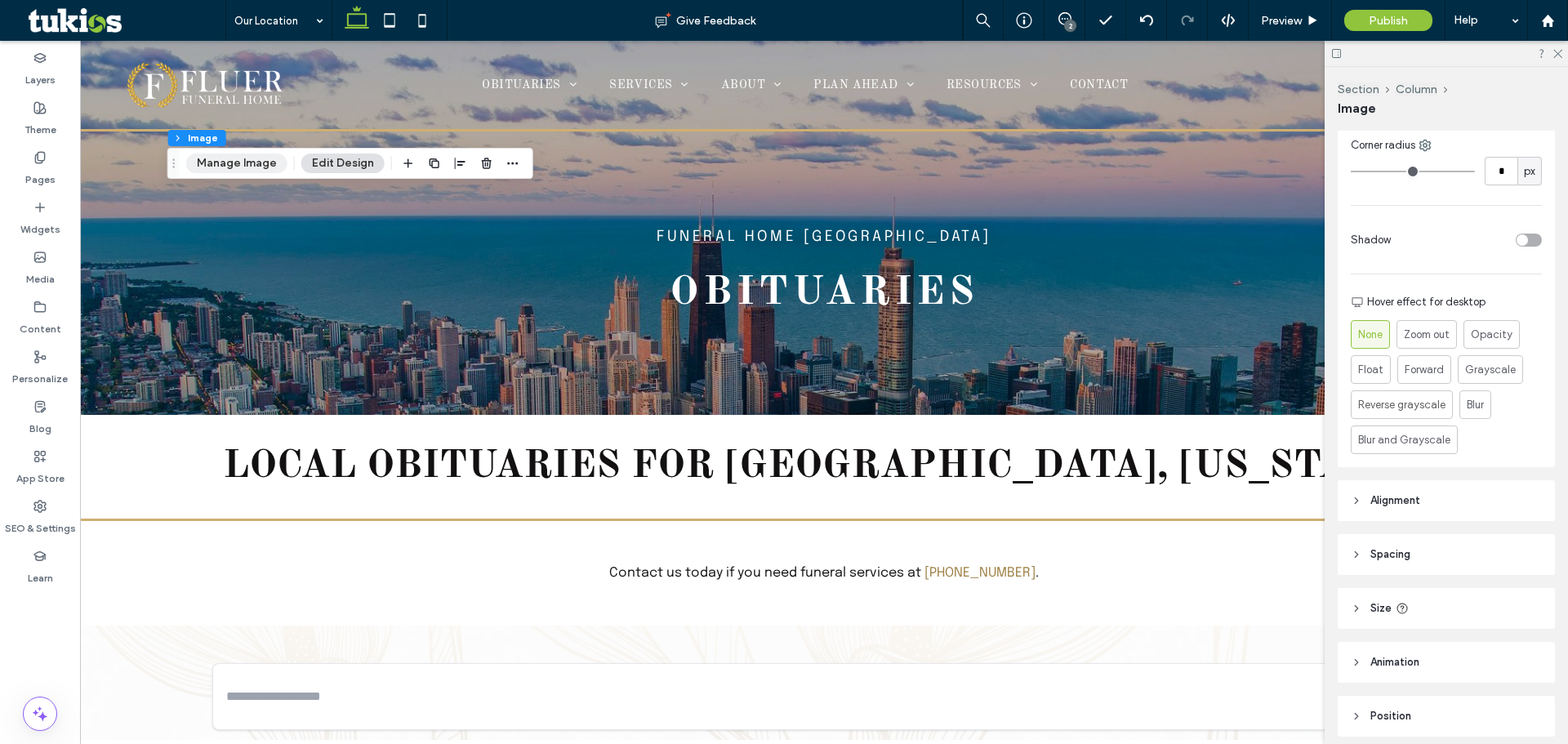
click at [273, 171] on button "Manage Image" at bounding box center [237, 163] width 102 height 20
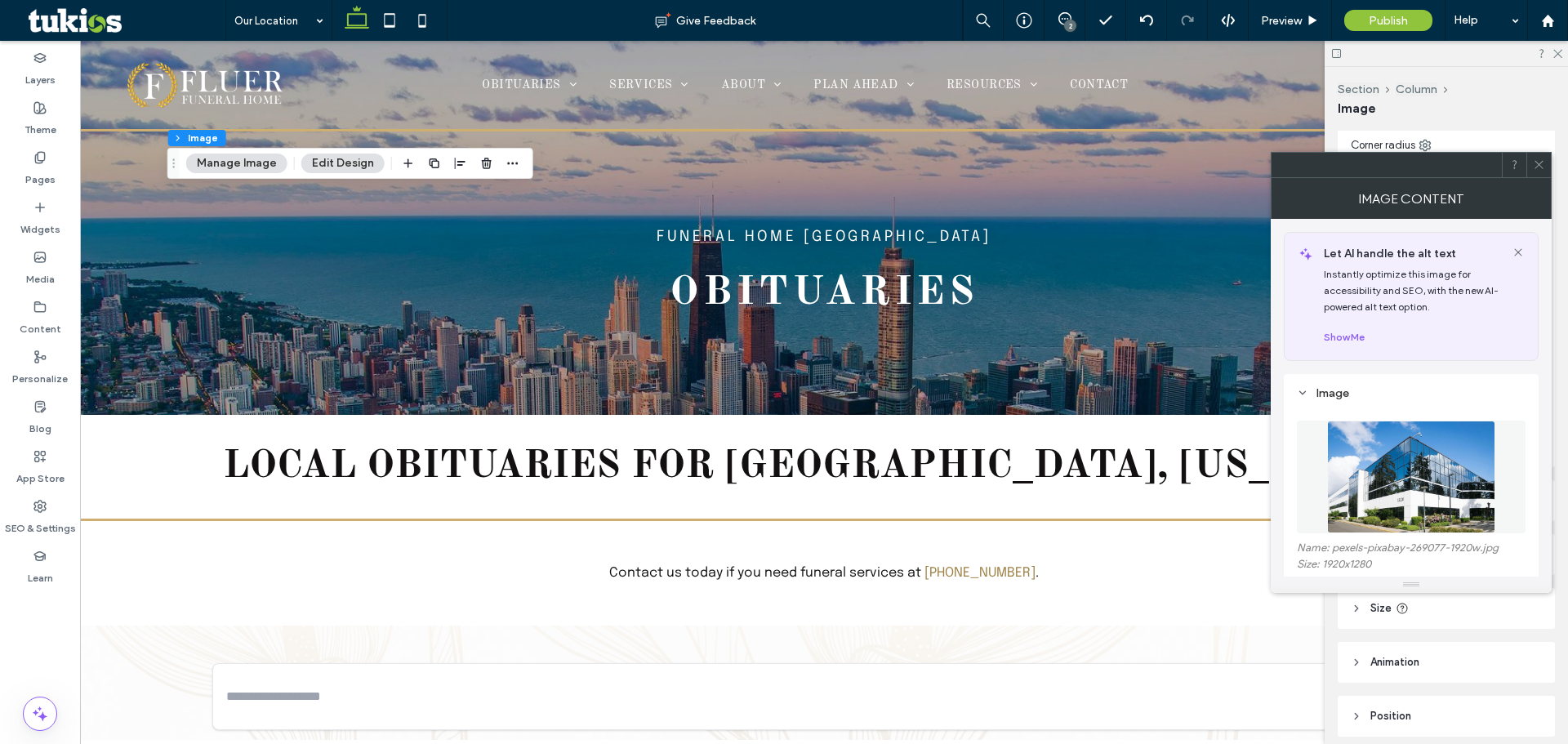
scroll to position [82, 0]
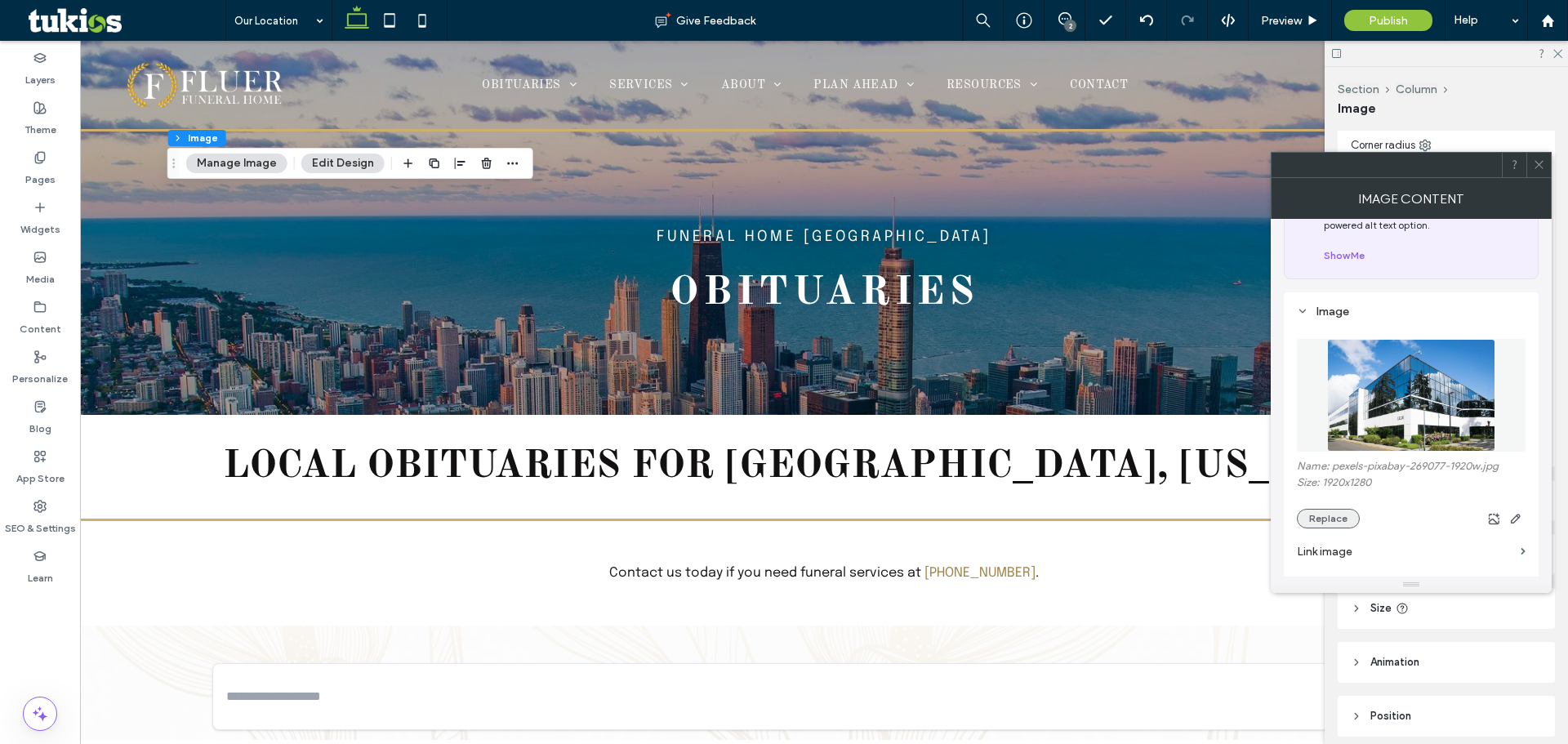
click at [1327, 519] on button "Replace" at bounding box center [1329, 519] width 63 height 20
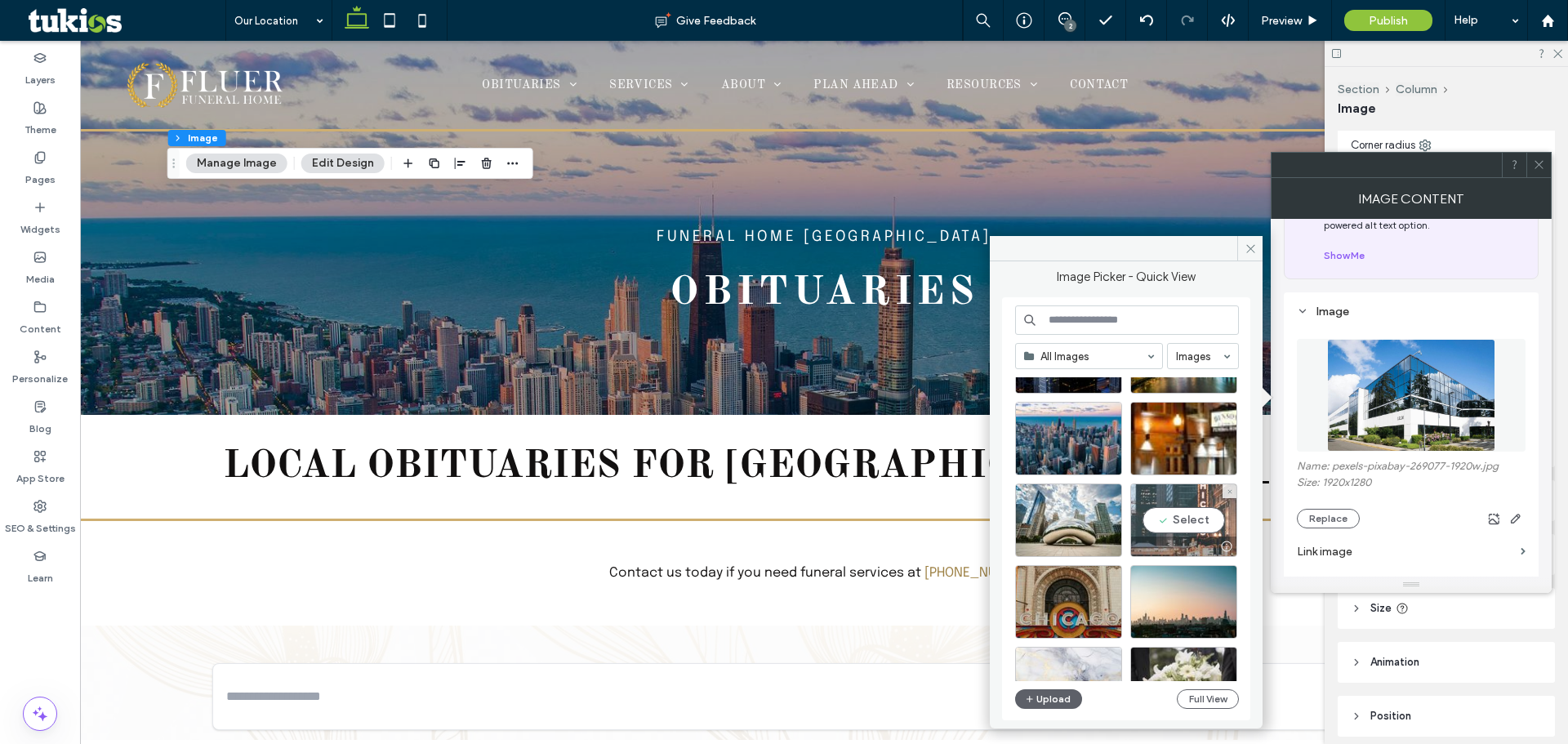
click at [1191, 519] on div "Select" at bounding box center [1184, 520] width 107 height 73
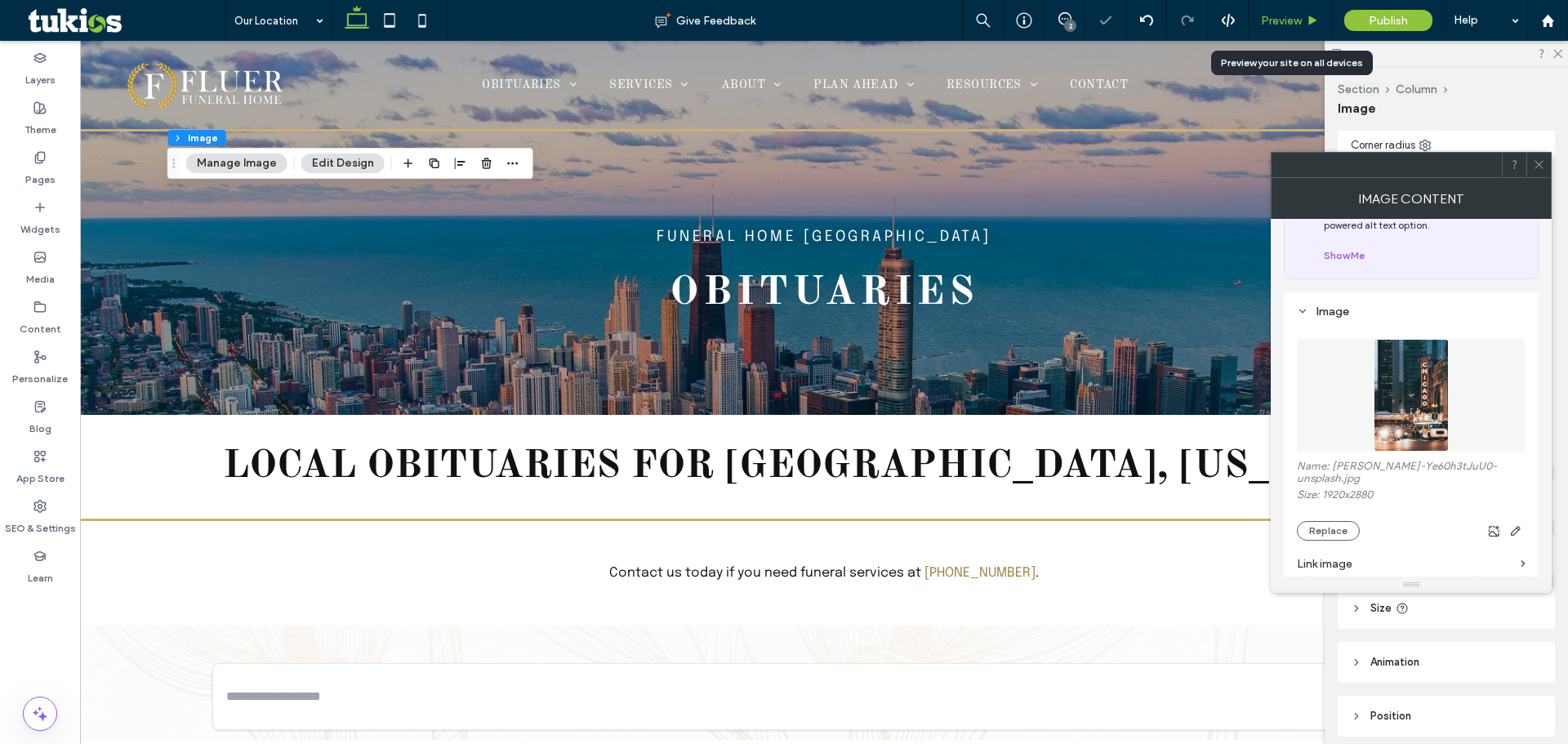
click at [1303, 24] on div "Preview" at bounding box center [1290, 21] width 83 height 14
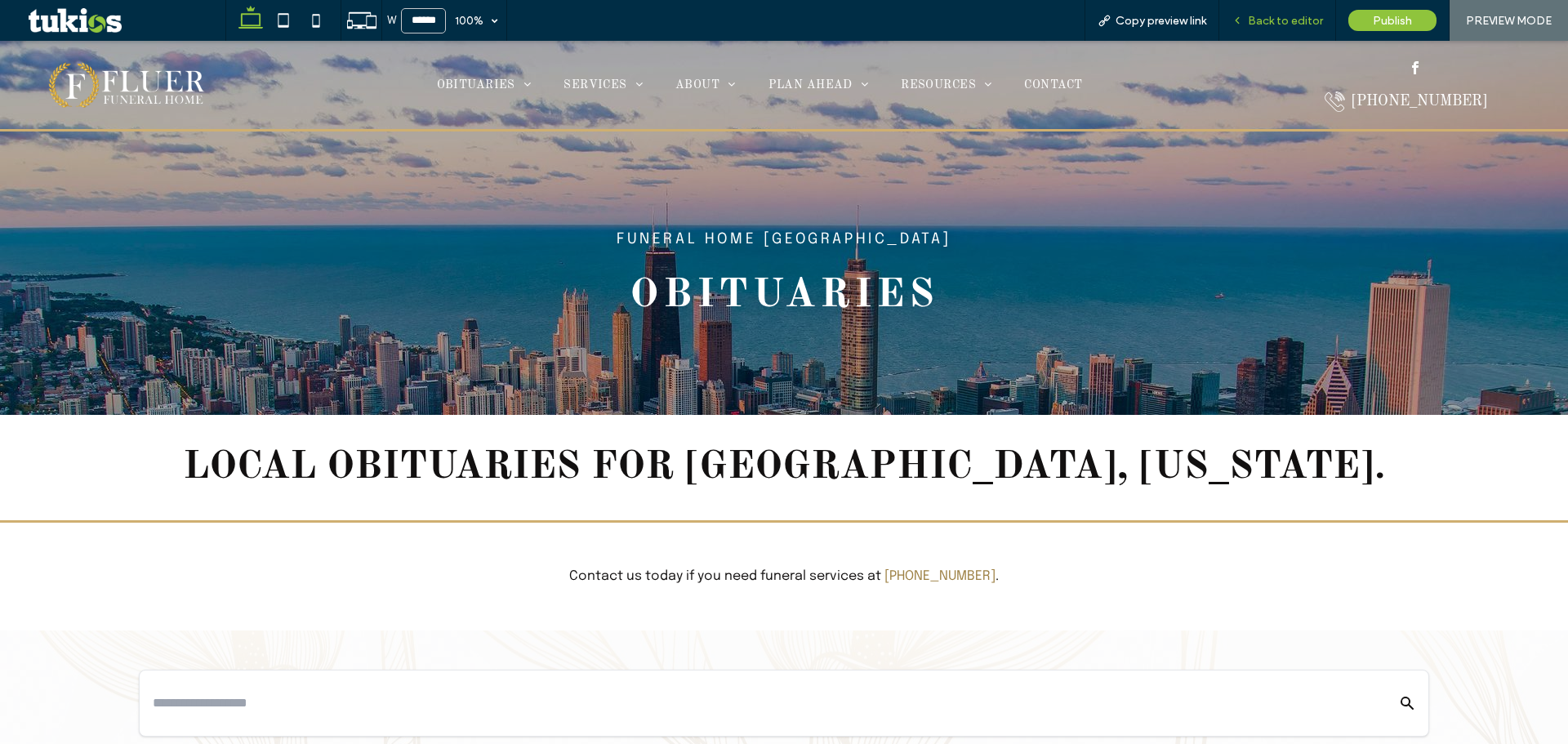
click at [1305, 21] on span "Back to editor" at bounding box center [1285, 21] width 75 height 14
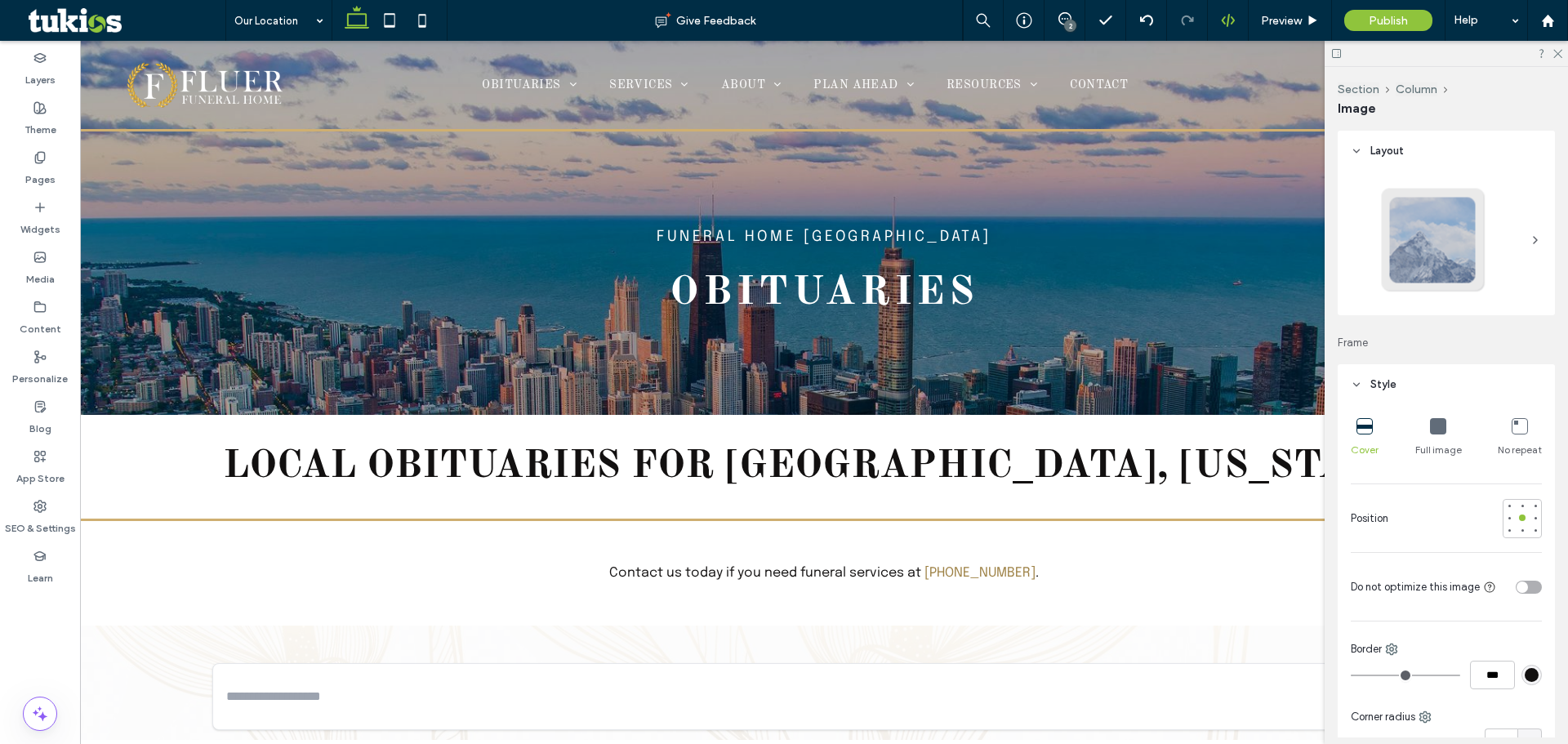
type input "**"
type input "****"
type input "***"
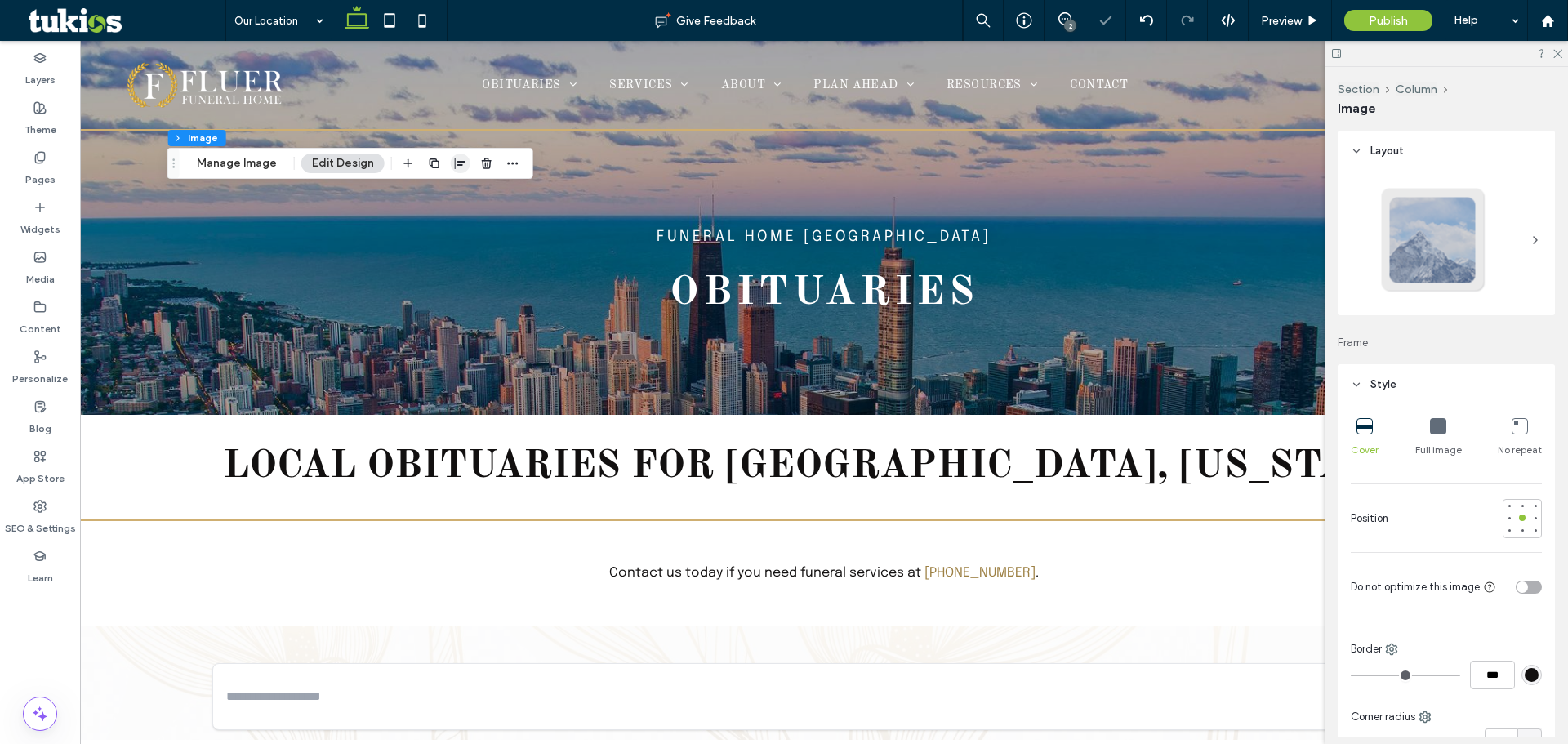
click at [462, 166] on icon "button" at bounding box center [461, 163] width 13 height 13
click at [444, 190] on icon "center" at bounding box center [443, 195] width 13 height 13
click at [465, 192] on icon "flex-end" at bounding box center [470, 195] width 13 height 13
click at [1291, 24] on span "Preview" at bounding box center [1281, 21] width 40 height 14
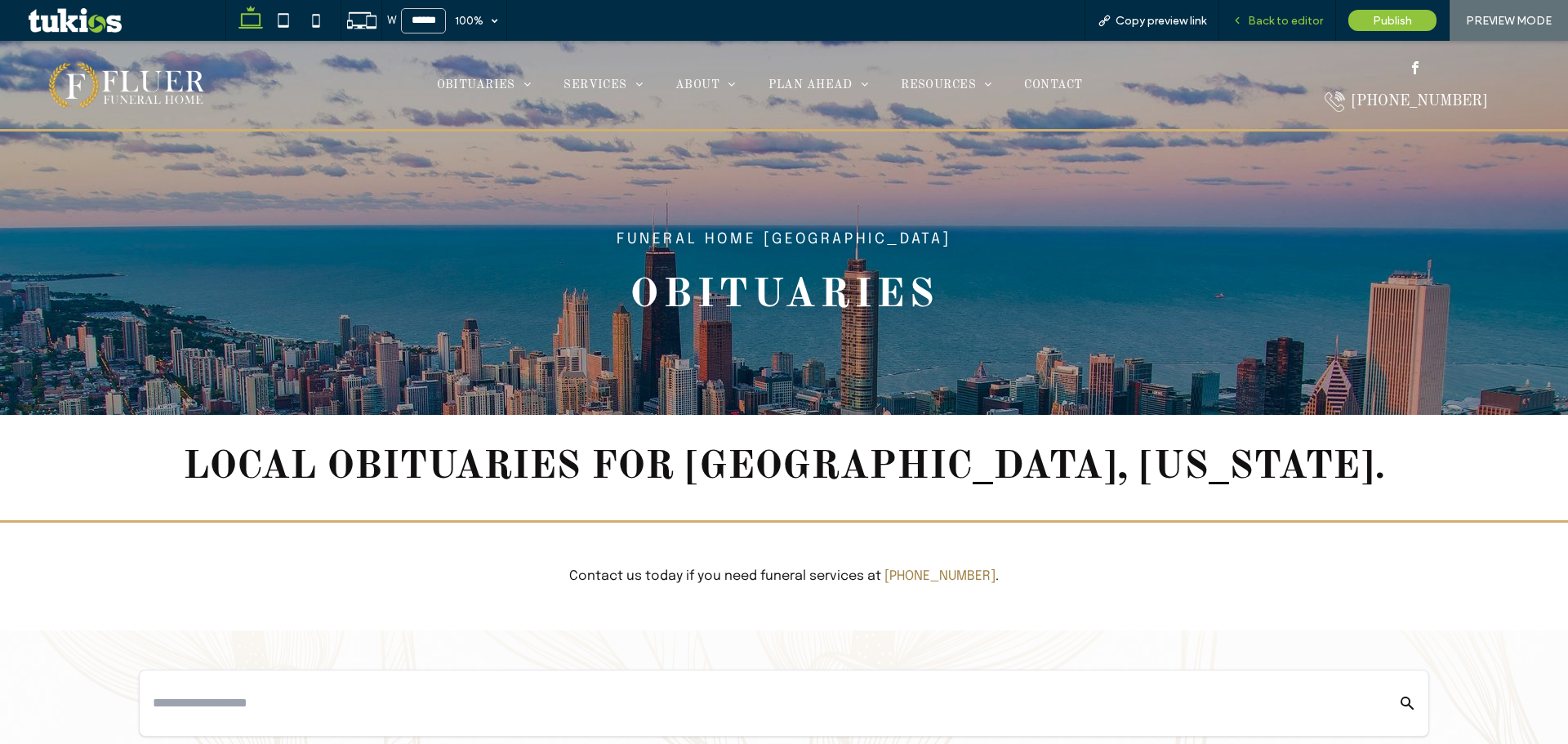
click at [1296, 20] on span "Back to editor" at bounding box center [1285, 21] width 75 height 14
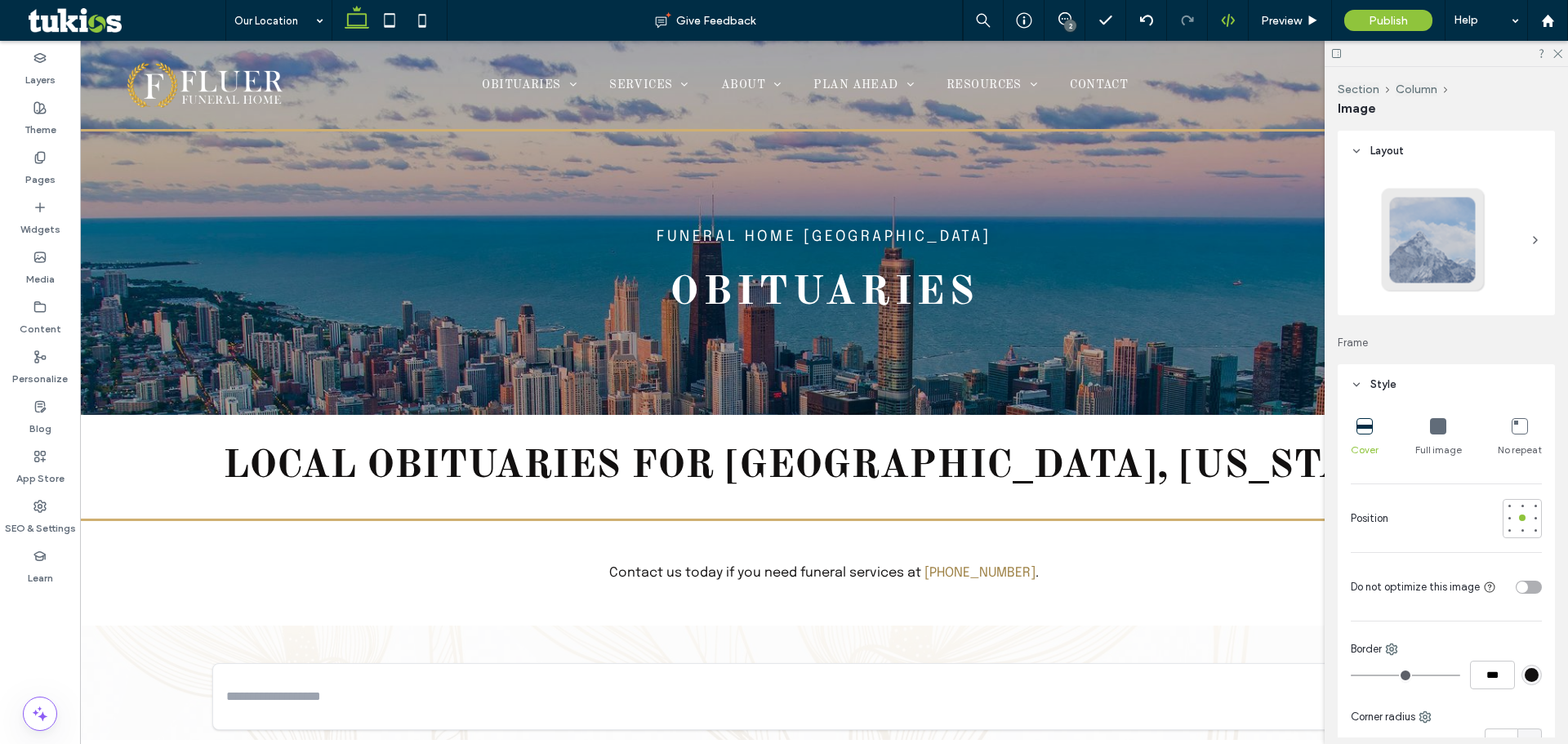
type input "**"
type input "****"
type input "***"
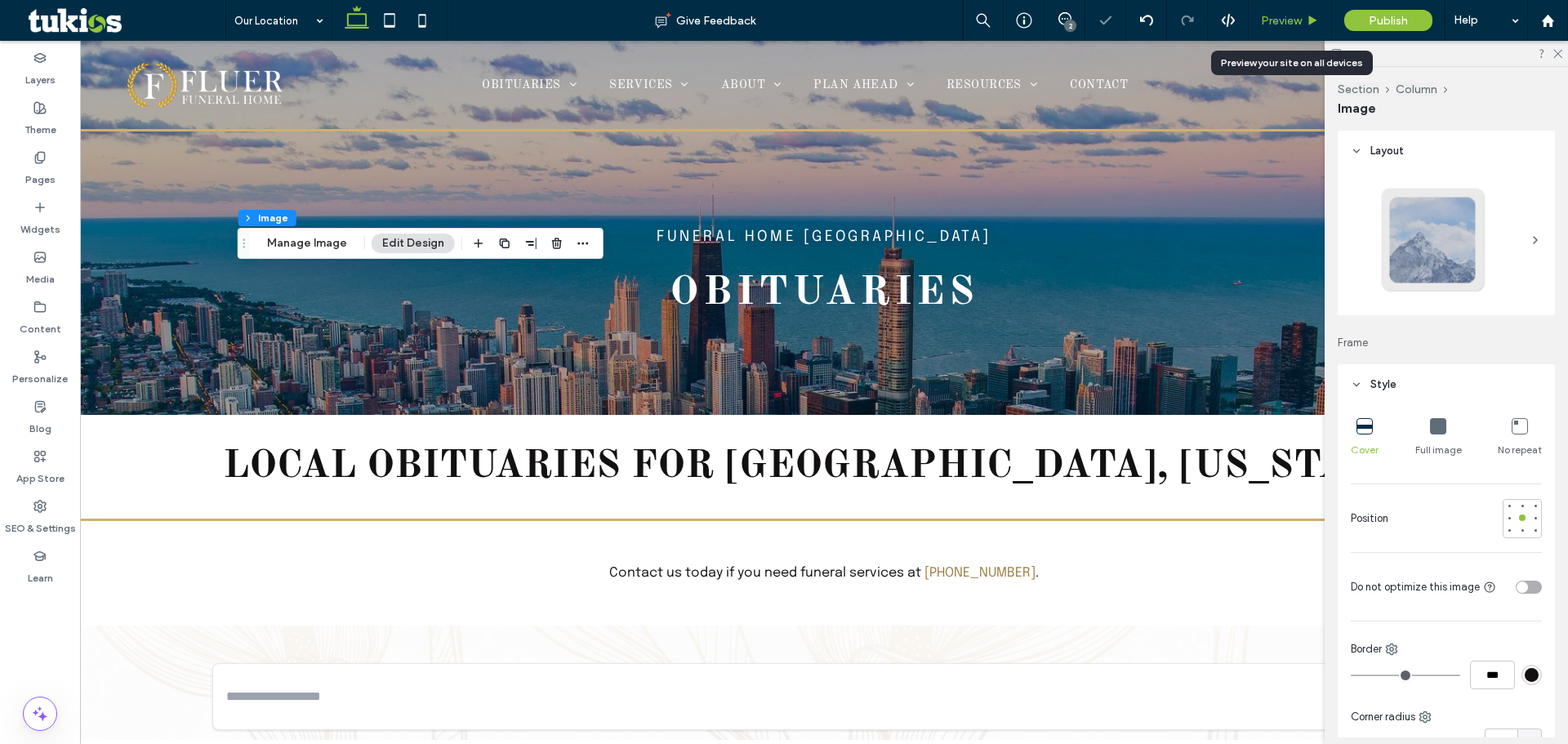
click at [1298, 25] on span "Preview" at bounding box center [1281, 21] width 40 height 14
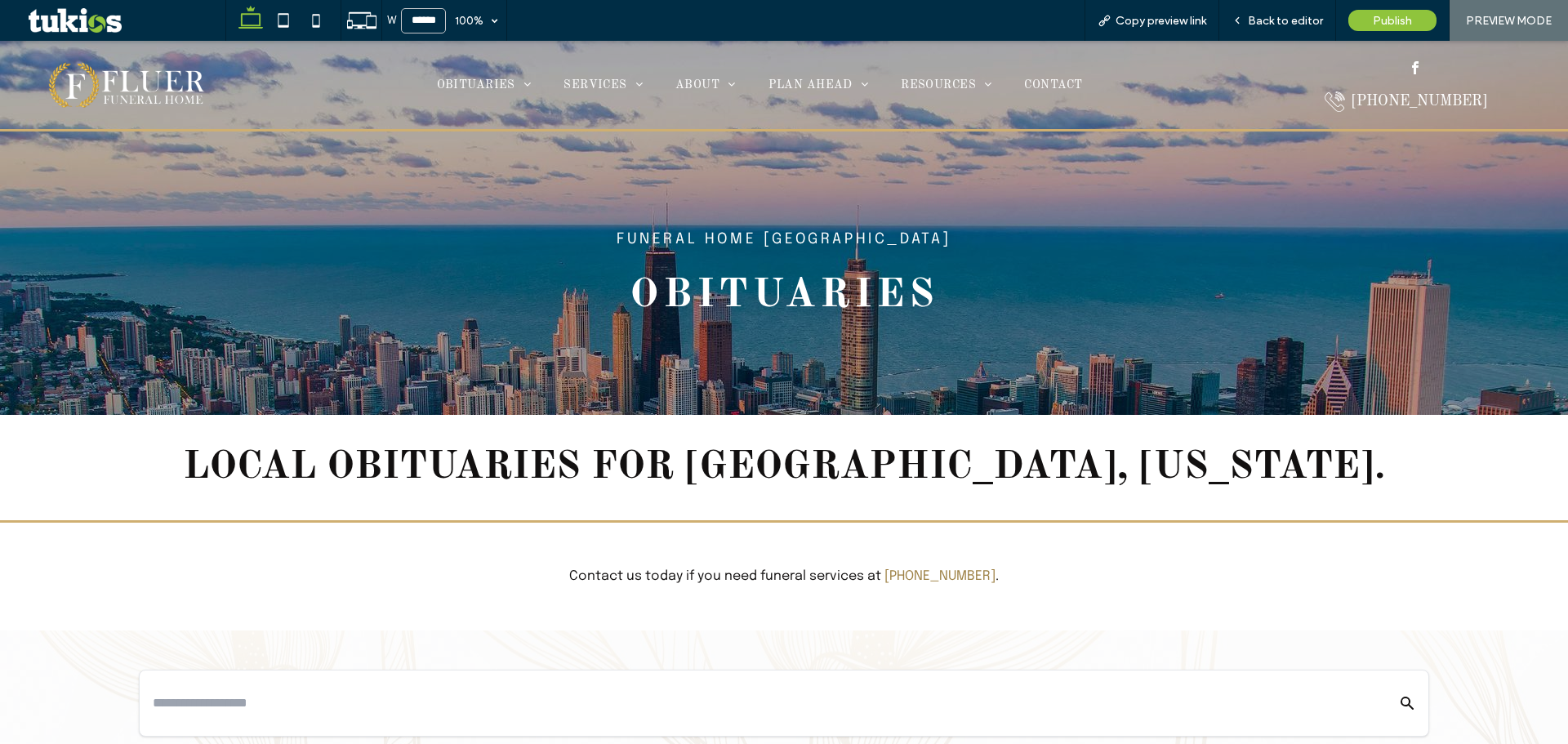
click at [1298, 24] on span "Back to editor" at bounding box center [1285, 21] width 75 height 14
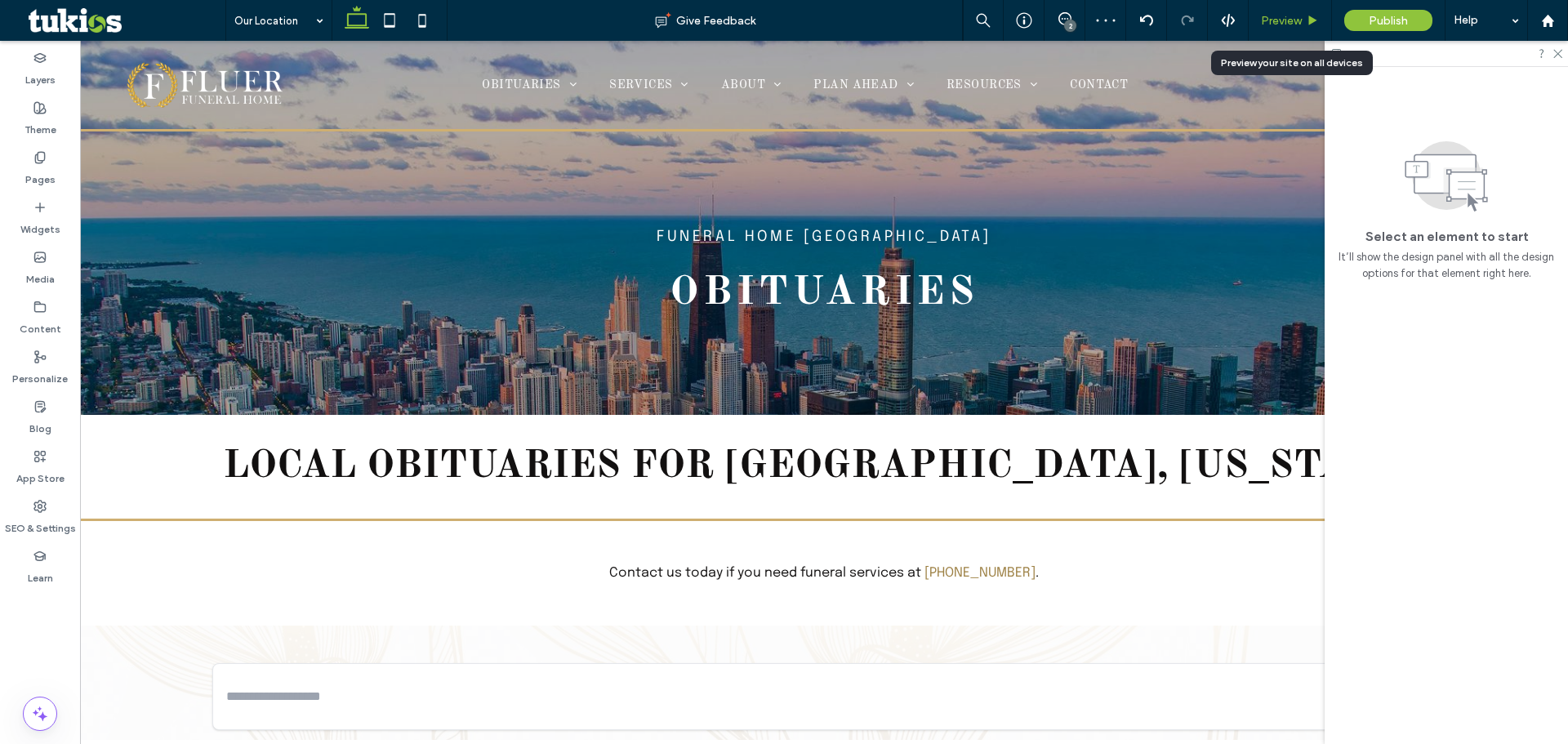
click at [1288, 14] on span "Preview" at bounding box center [1281, 21] width 40 height 14
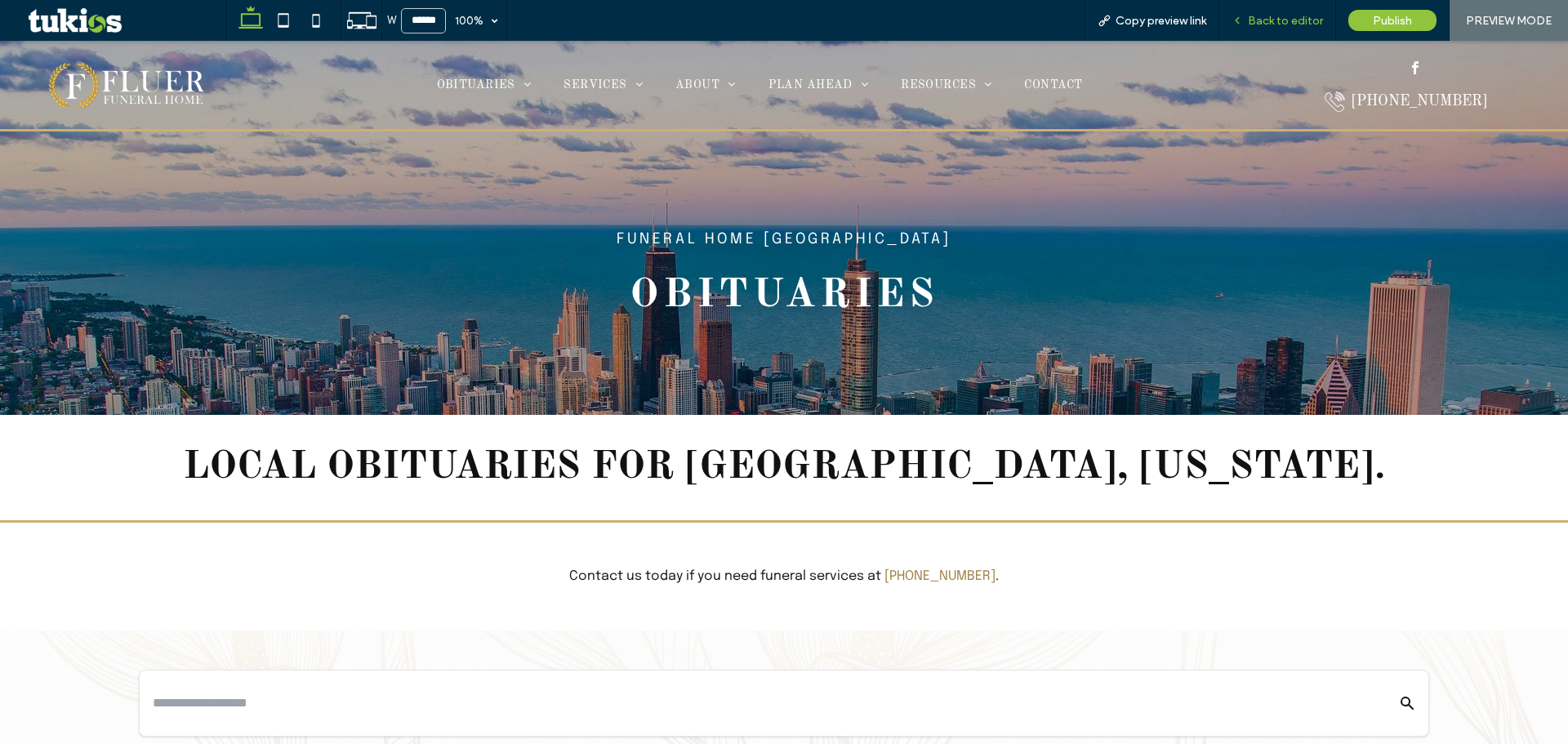
click at [1281, 21] on span "Back to editor" at bounding box center [1285, 21] width 75 height 14
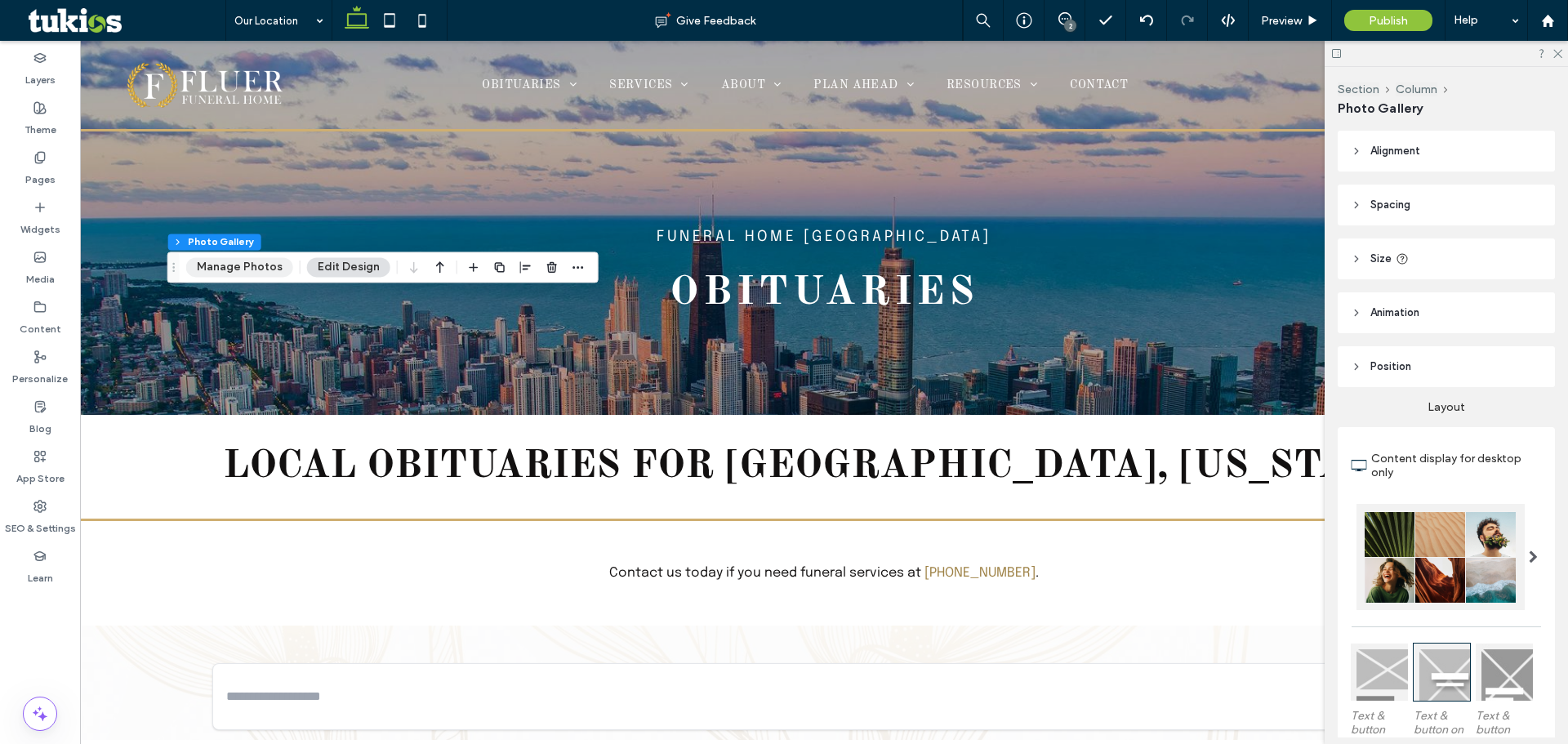
click at [243, 268] on button "Manage Photos" at bounding box center [240, 268] width 107 height 20
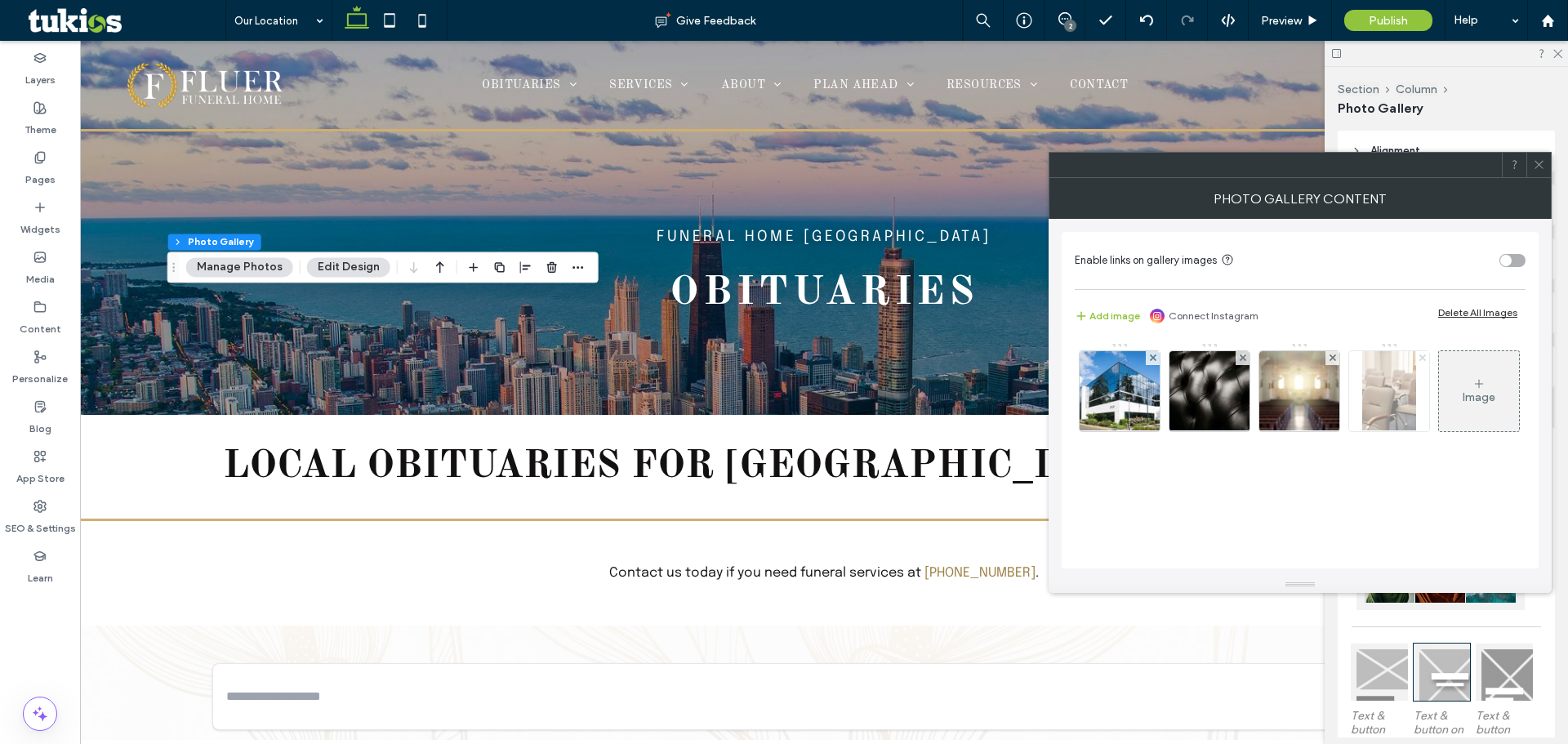
click at [1423, 357] on use at bounding box center [1422, 358] width 7 height 7
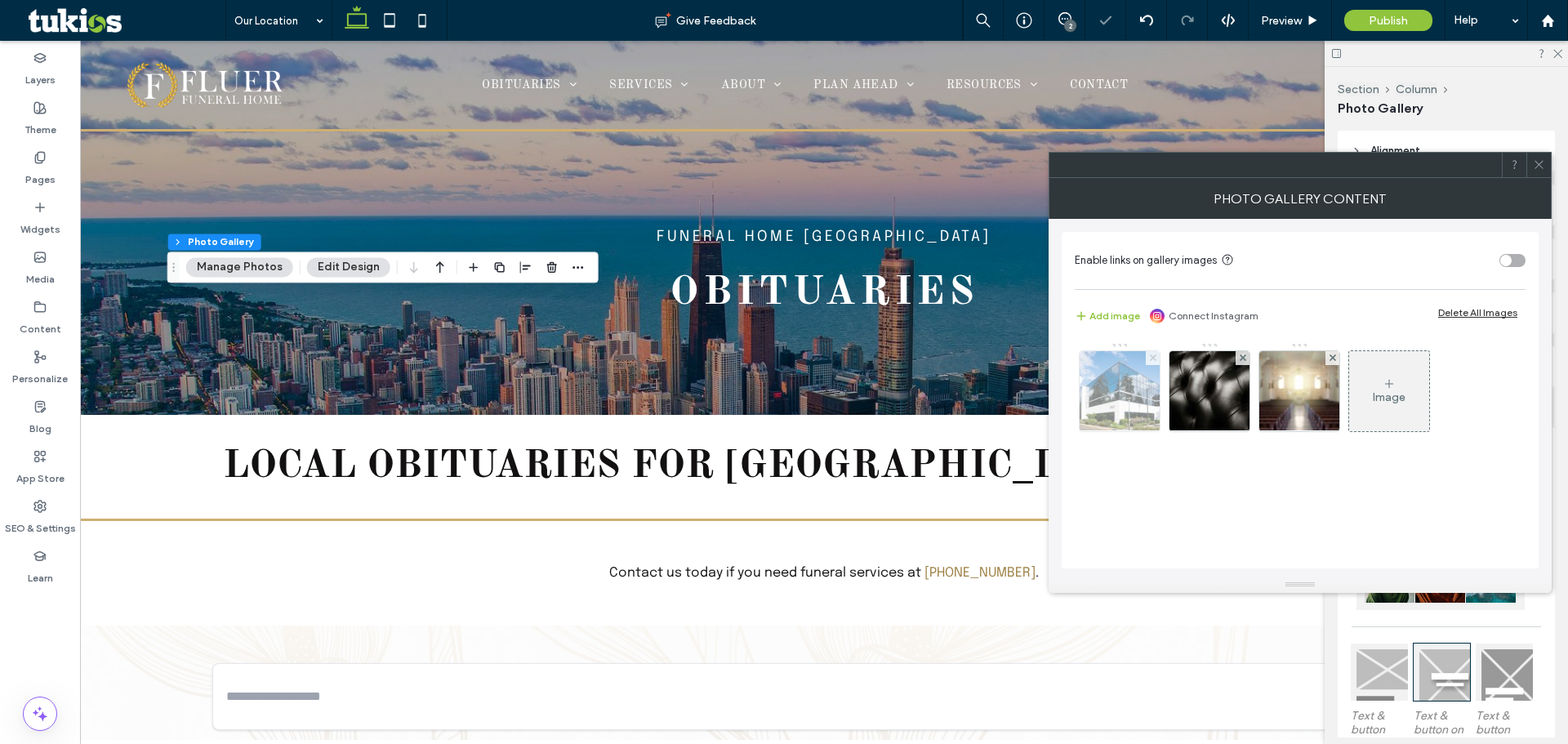
click at [1155, 364] on span at bounding box center [1153, 358] width 7 height 14
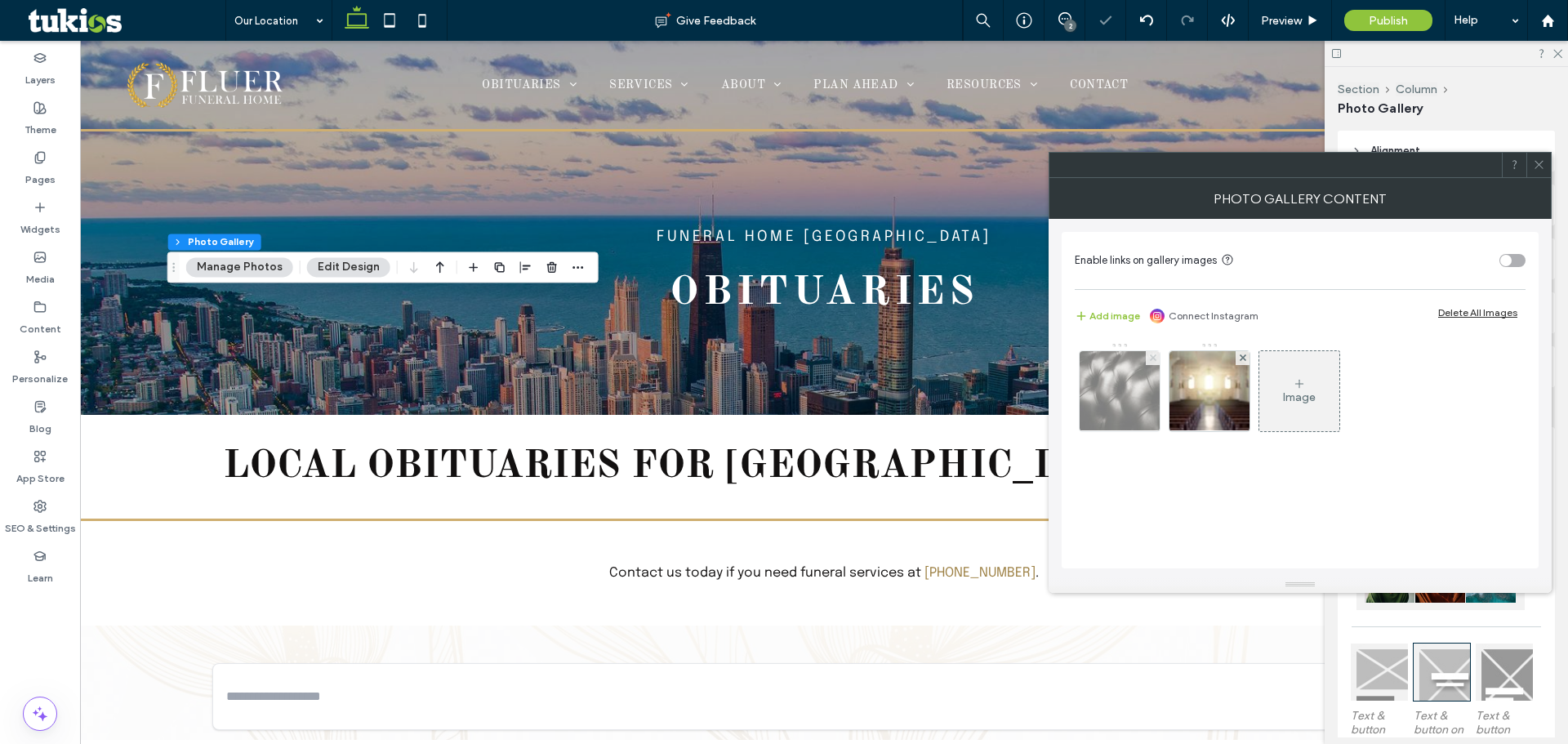
click at [1153, 360] on icon at bounding box center [1153, 358] width 7 height 7
click at [1147, 346] on div at bounding box center [1120, 386] width 82 height 90
click at [1155, 358] on icon at bounding box center [1153, 358] width 7 height 7
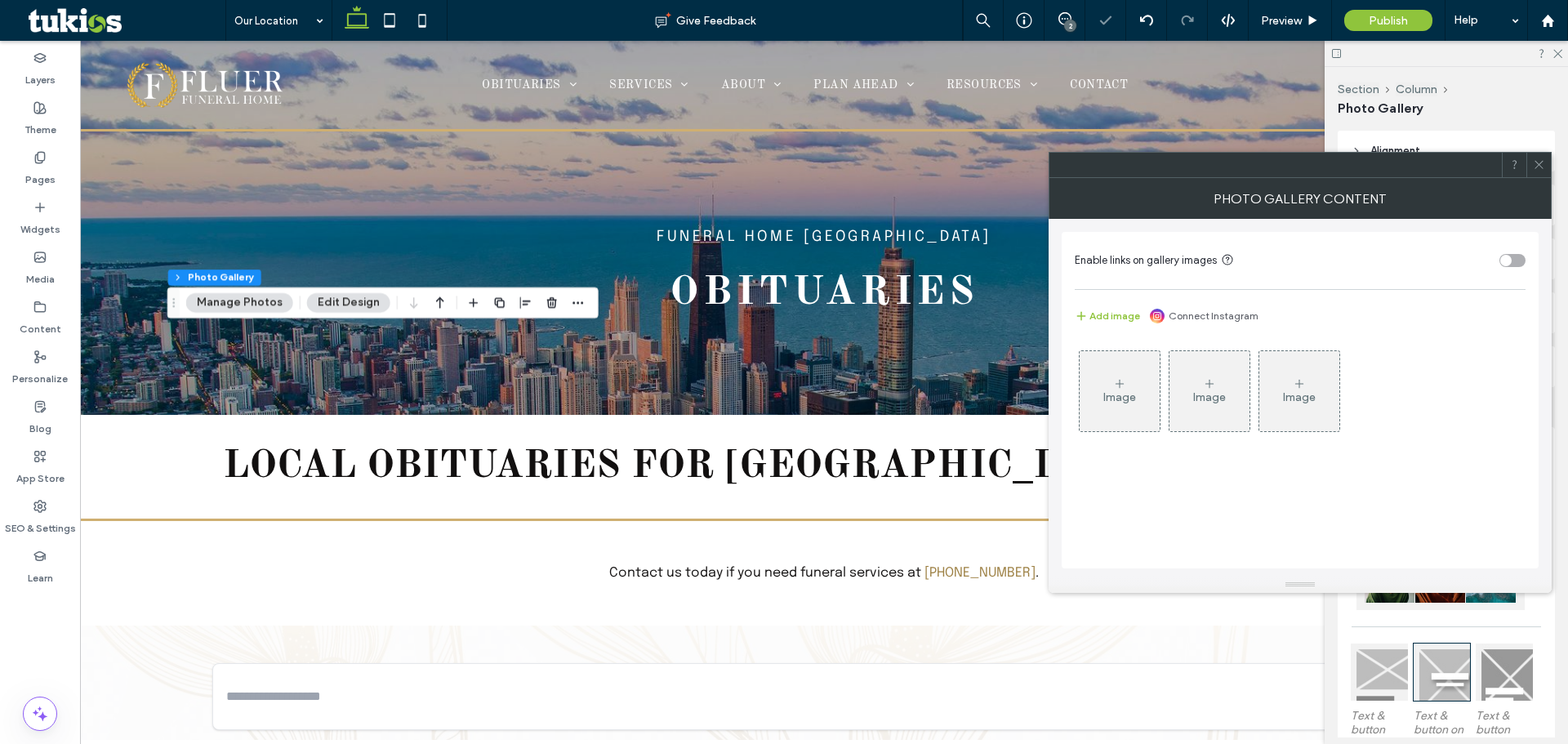
click at [1125, 390] on icon at bounding box center [1120, 384] width 13 height 13
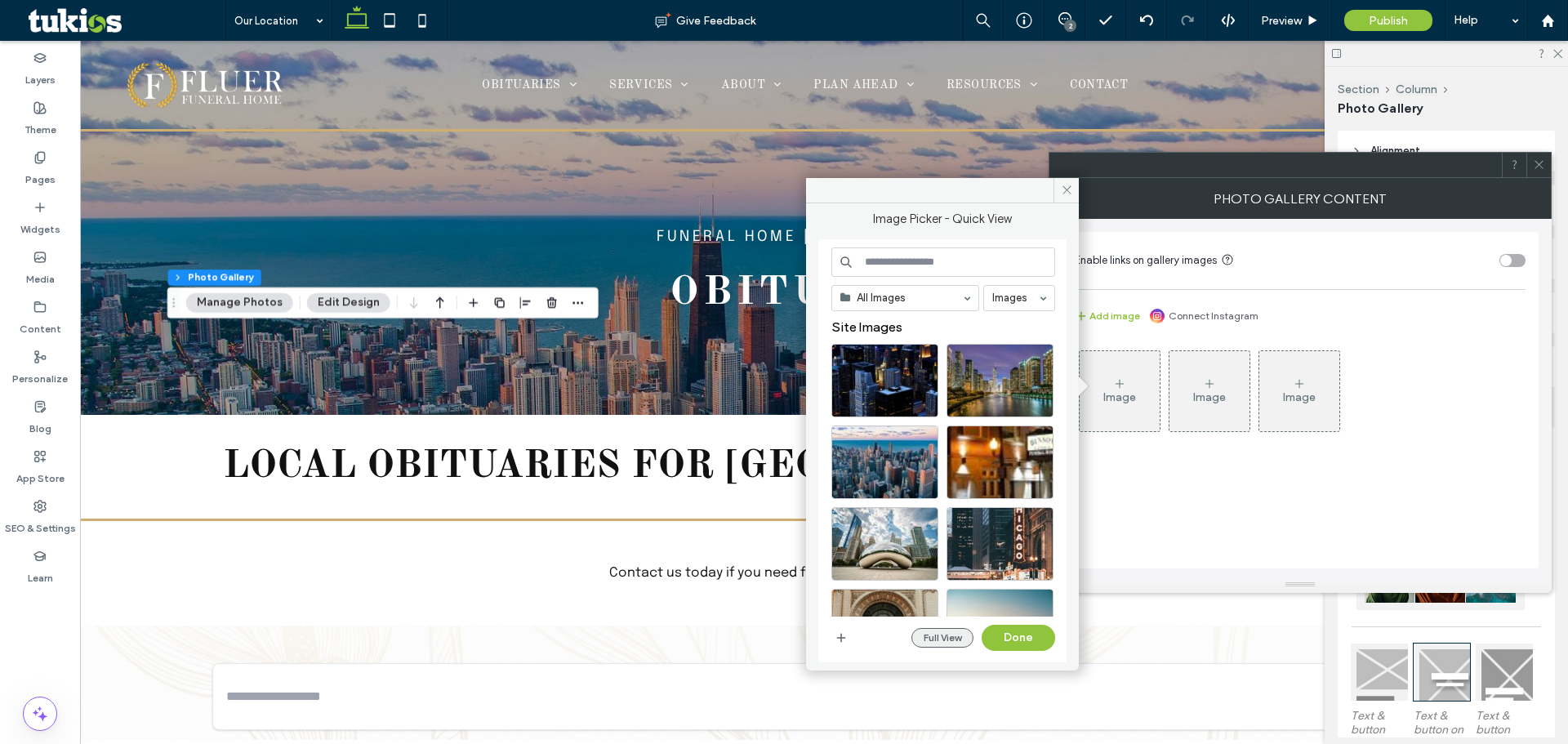
drag, startPoint x: 902, startPoint y: 632, endPoint x: 914, endPoint y: 632, distance: 12.0
click at [913, 632] on div "Full View Done" at bounding box center [943, 638] width 224 height 26
click at [917, 633] on button "Full View" at bounding box center [942, 638] width 62 height 20
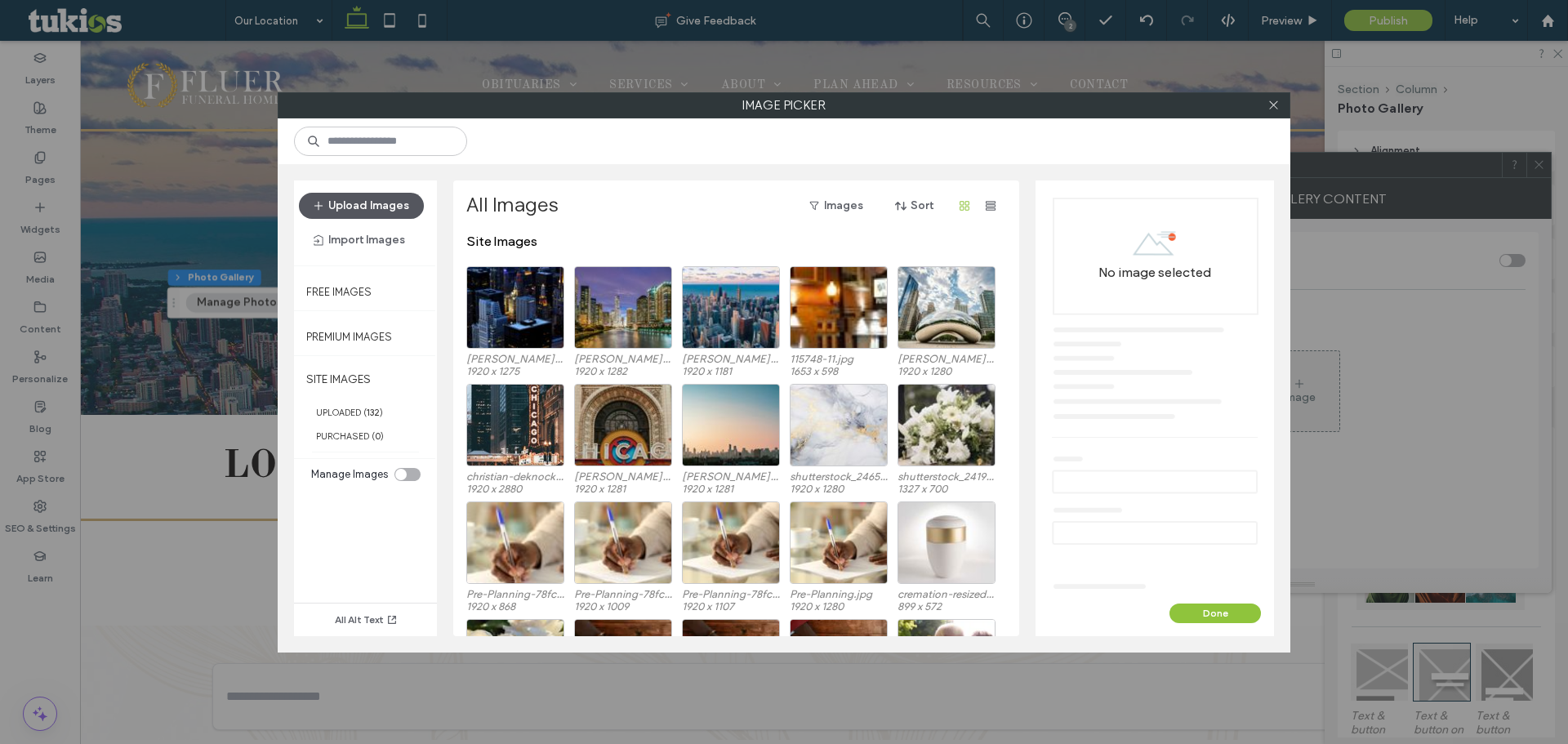
click at [341, 211] on button "Upload Images" at bounding box center [361, 206] width 125 height 26
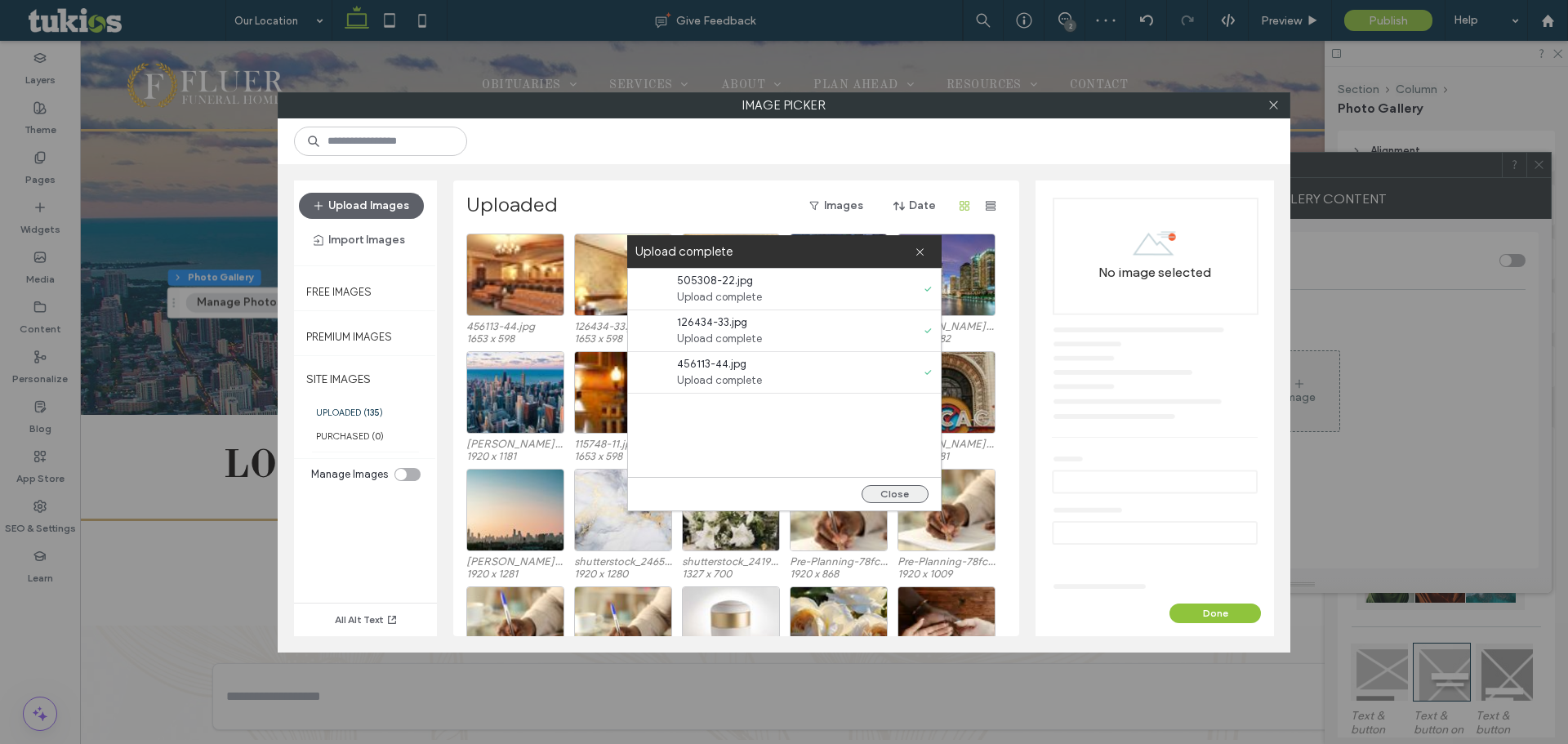
click at [912, 486] on button "Close" at bounding box center [895, 495] width 67 height 18
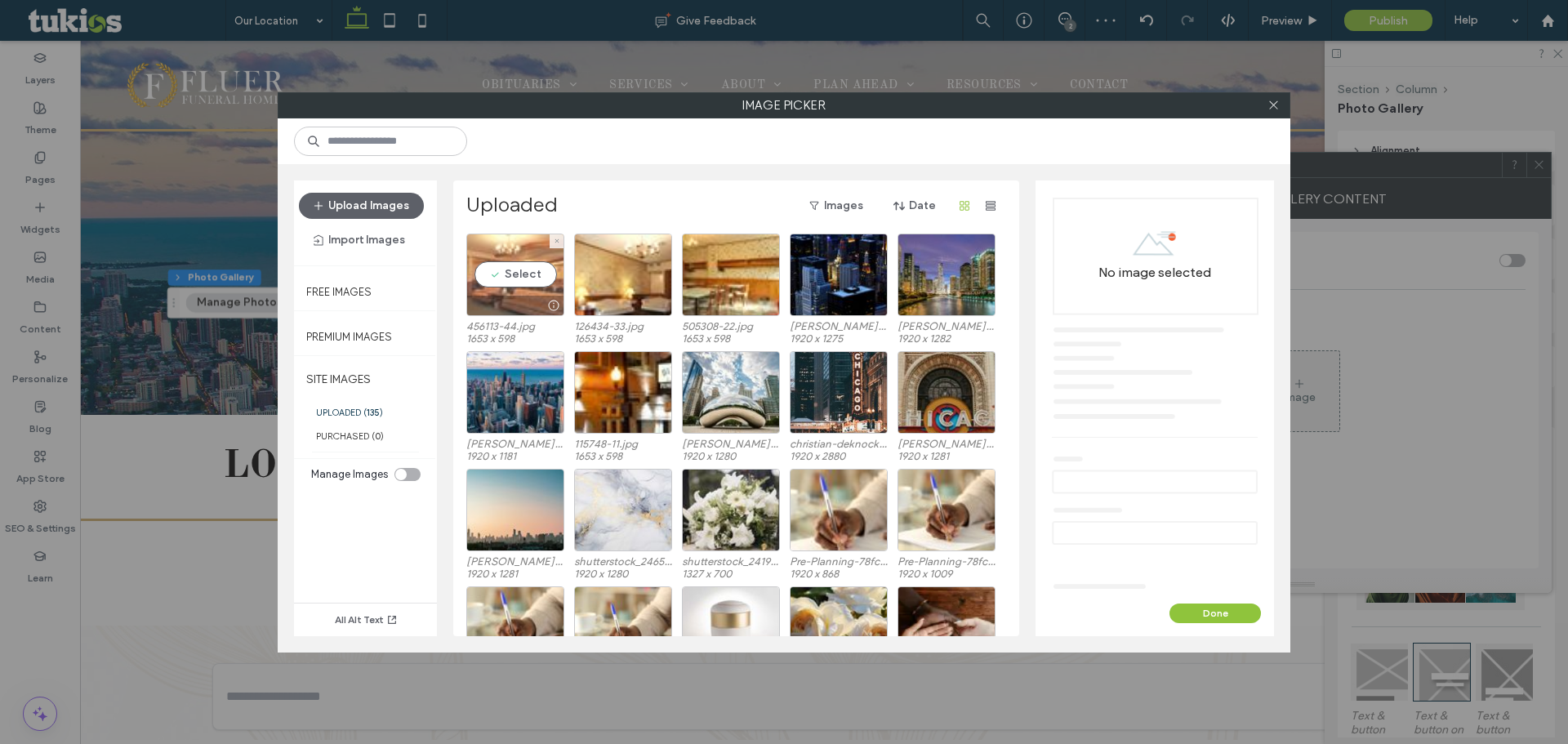
click at [525, 272] on div "Select" at bounding box center [515, 275] width 98 height 83
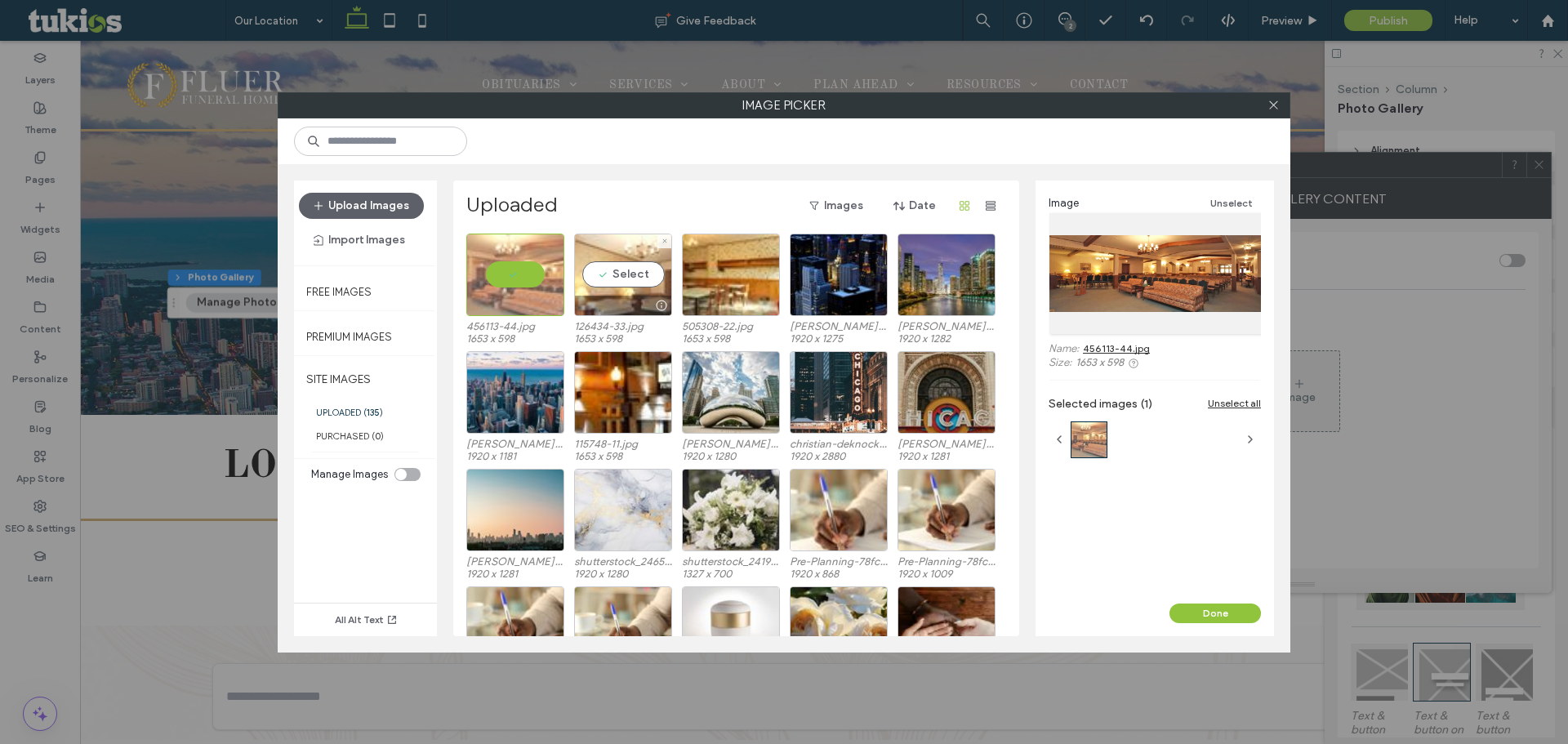
click at [630, 272] on div "Select" at bounding box center [623, 275] width 98 height 83
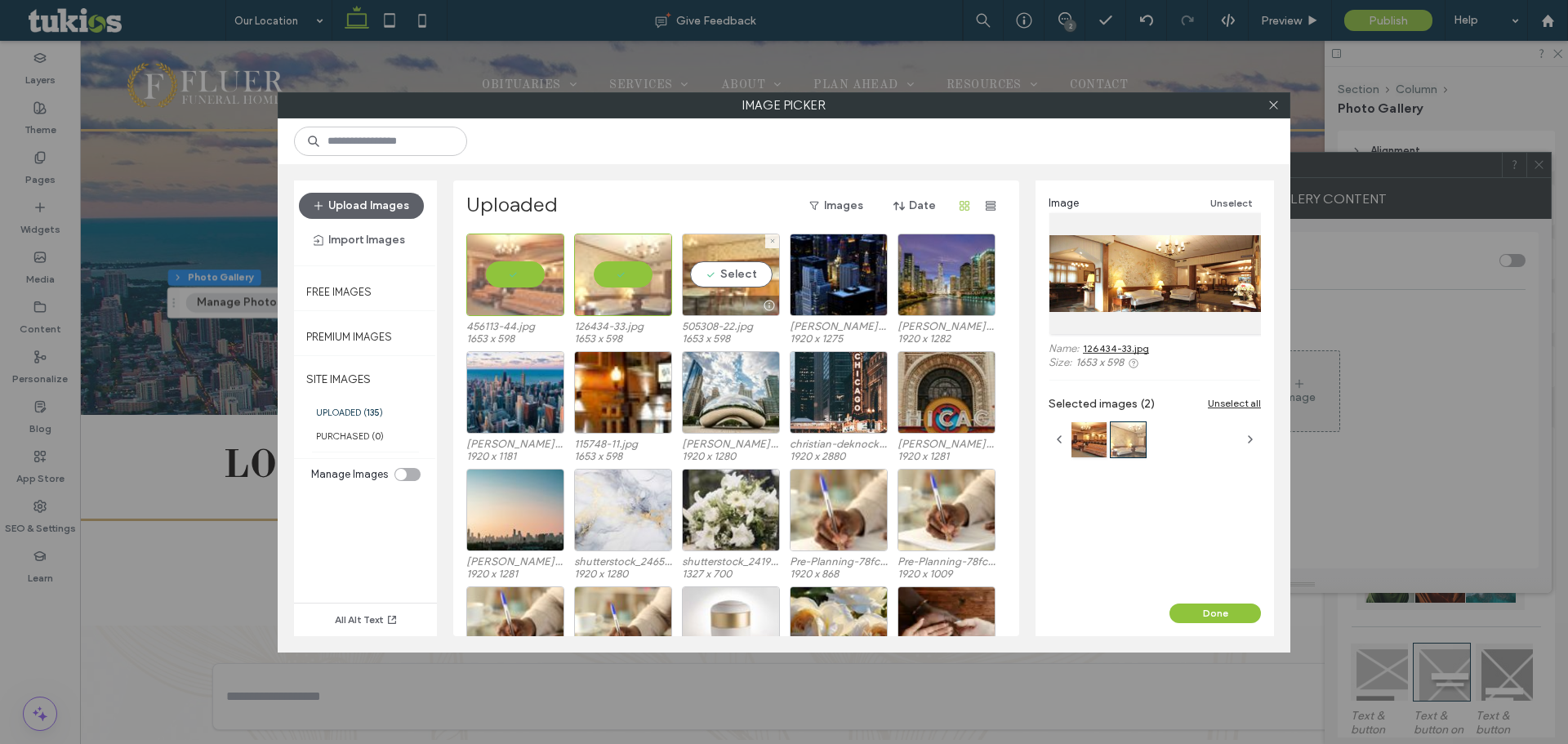
click at [750, 272] on div "Select" at bounding box center [731, 275] width 98 height 83
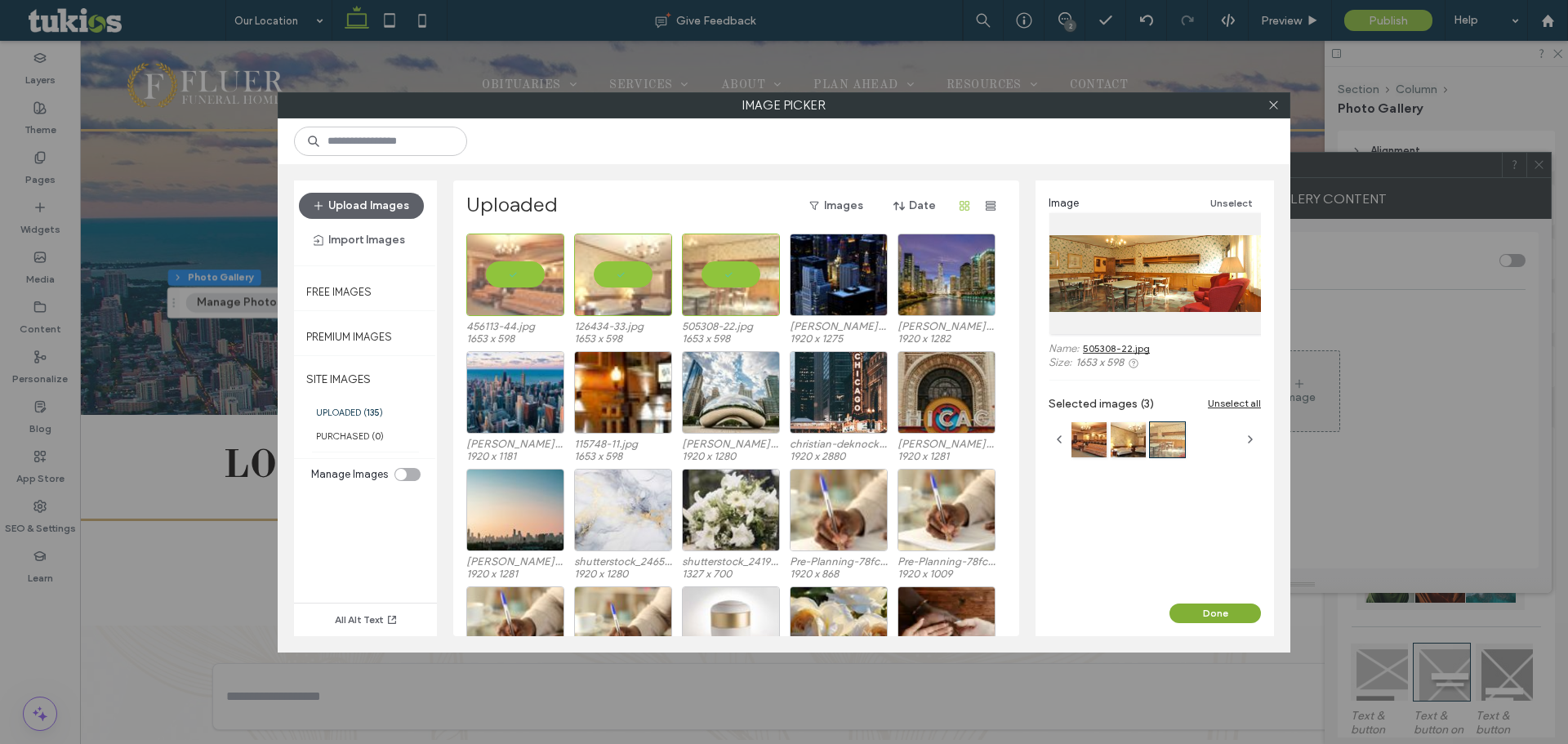
click at [1224, 613] on button "Done" at bounding box center [1215, 614] width 92 height 20
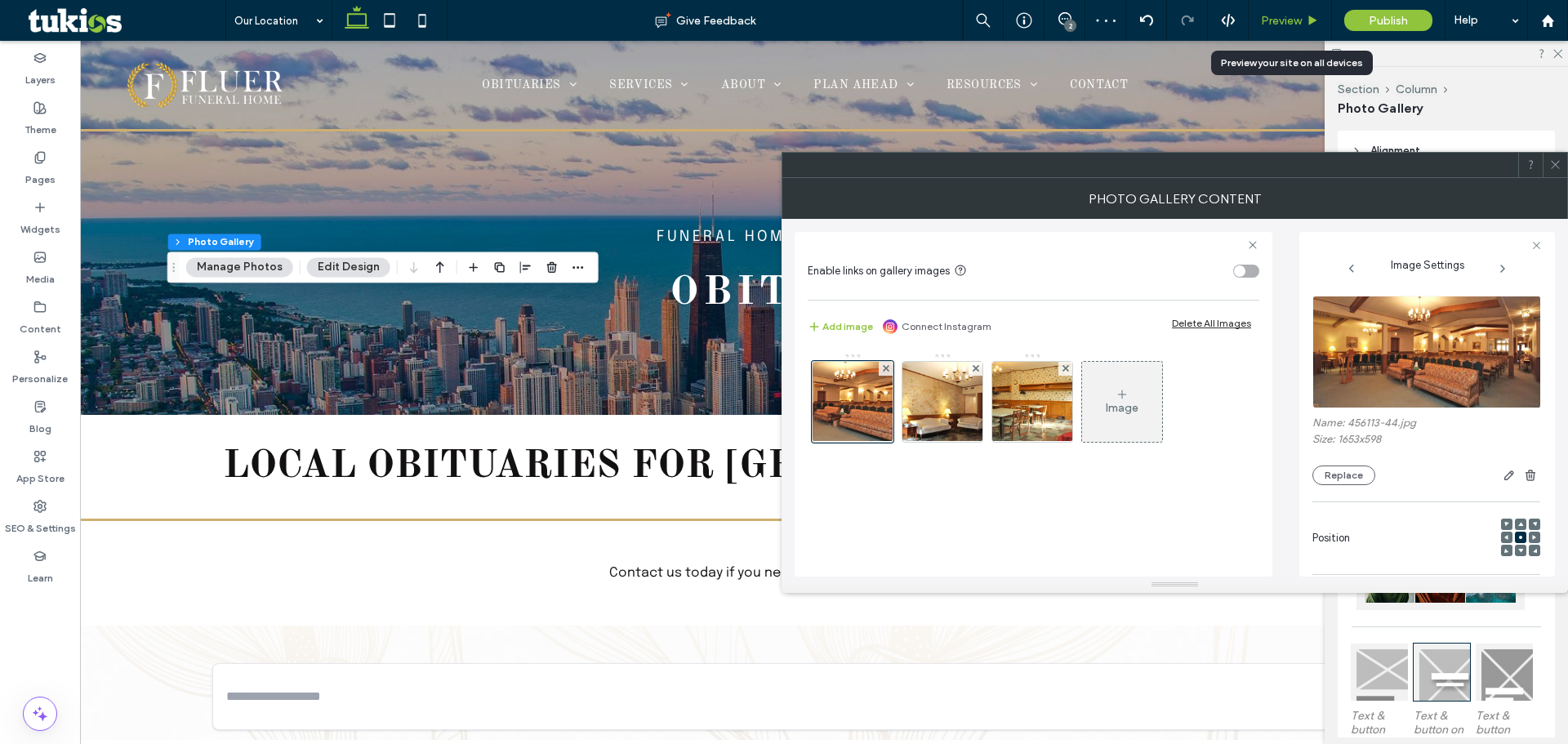
click at [1307, 21] on icon at bounding box center [1313, 21] width 12 height 12
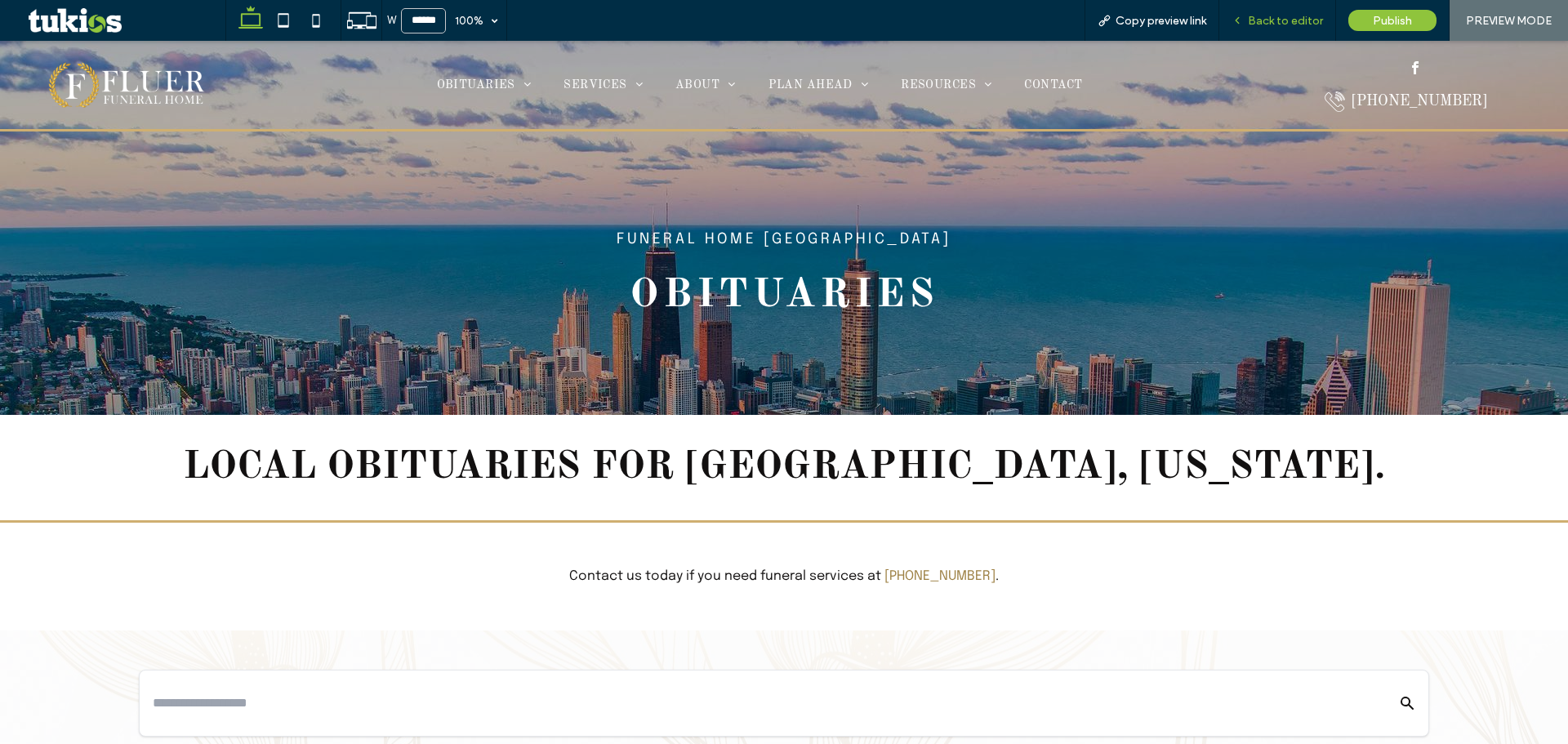
click at [1267, 21] on span "Back to editor" at bounding box center [1285, 21] width 75 height 14
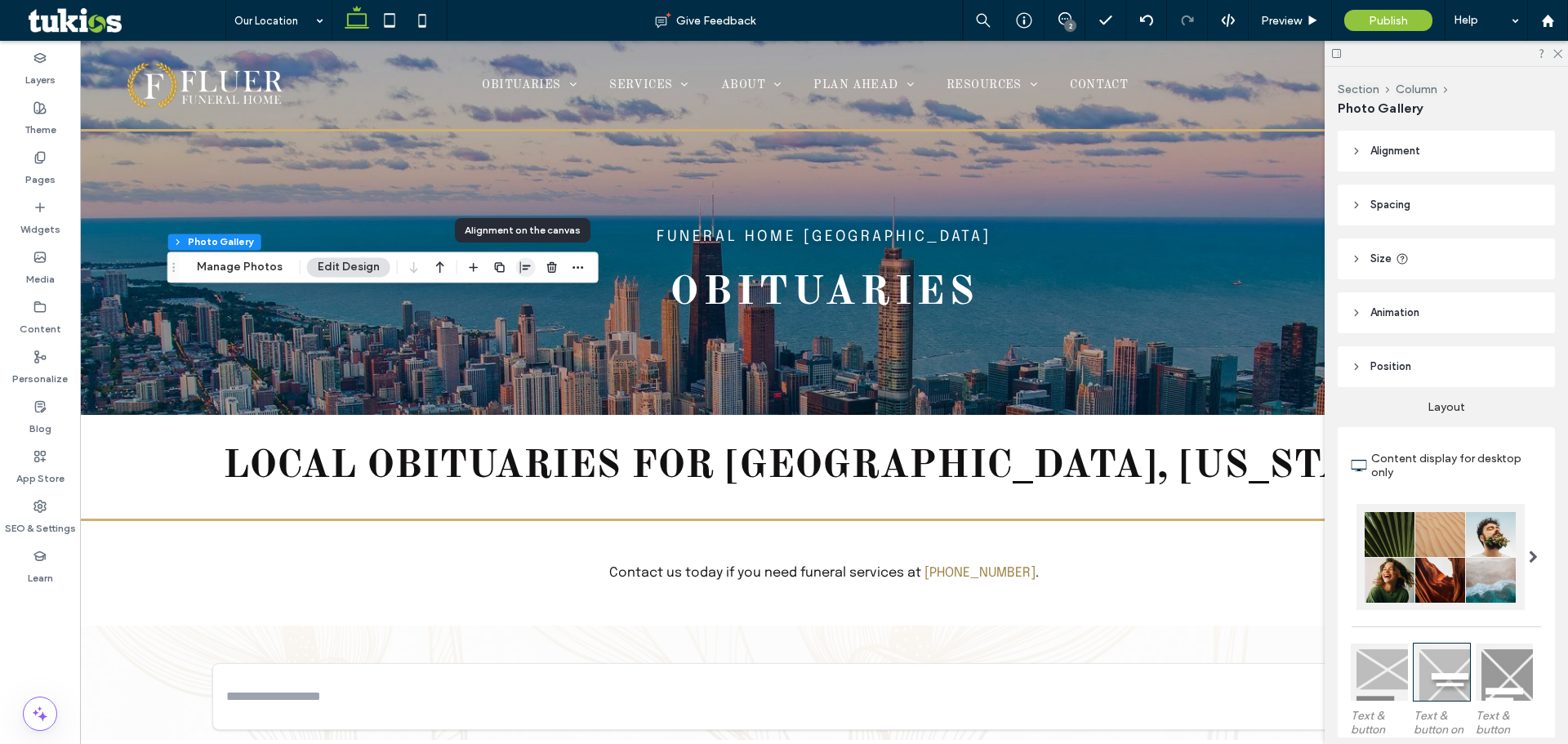
click at [522, 258] on span "button" at bounding box center [526, 268] width 20 height 20
click at [509, 301] on icon "center" at bounding box center [509, 299] width 13 height 13
click at [1432, 199] on header "Spacing" at bounding box center [1446, 205] width 217 height 40
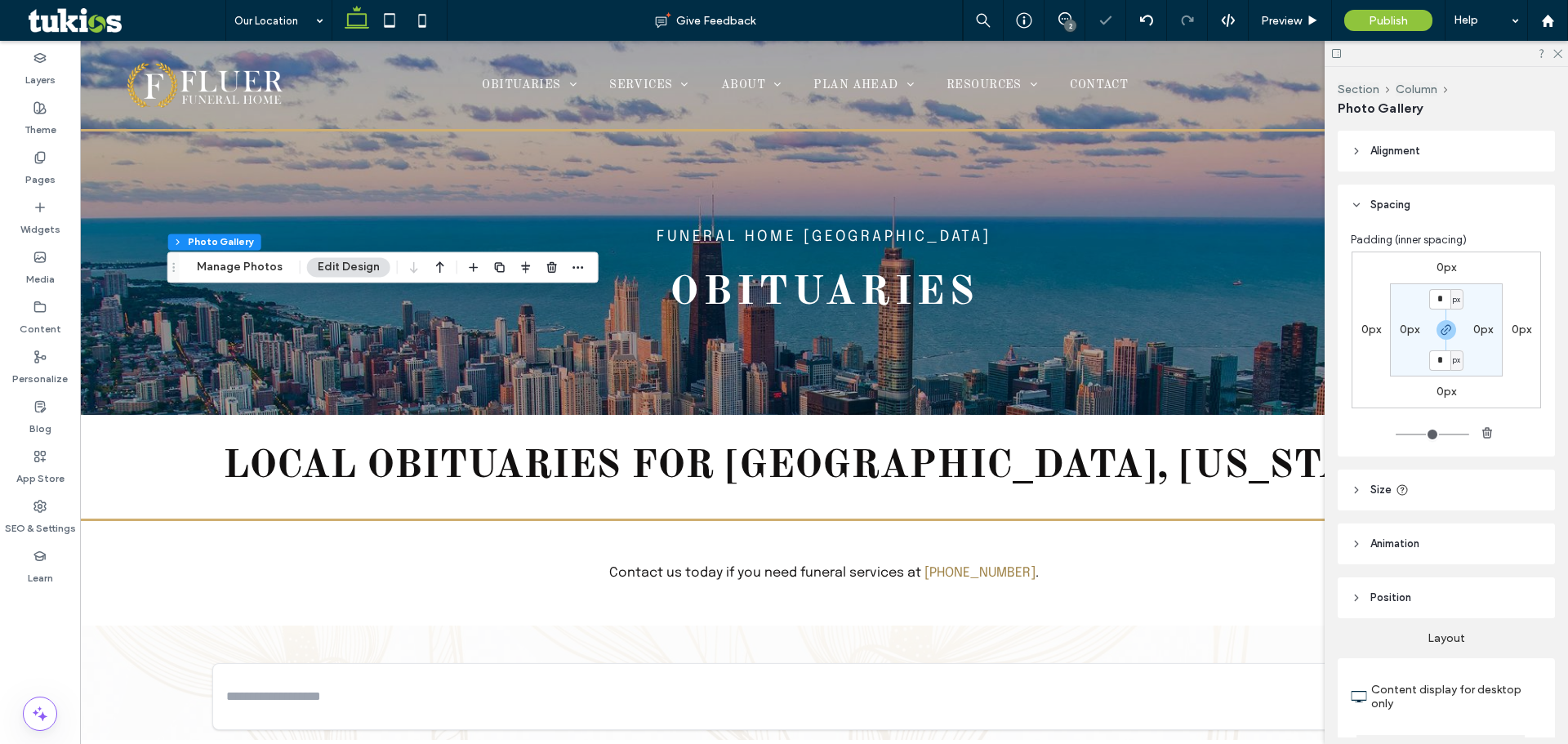
click at [1458, 498] on header "Size" at bounding box center [1446, 490] width 217 height 40
click at [1402, 163] on header "Alignment" at bounding box center [1446, 150] width 217 height 40
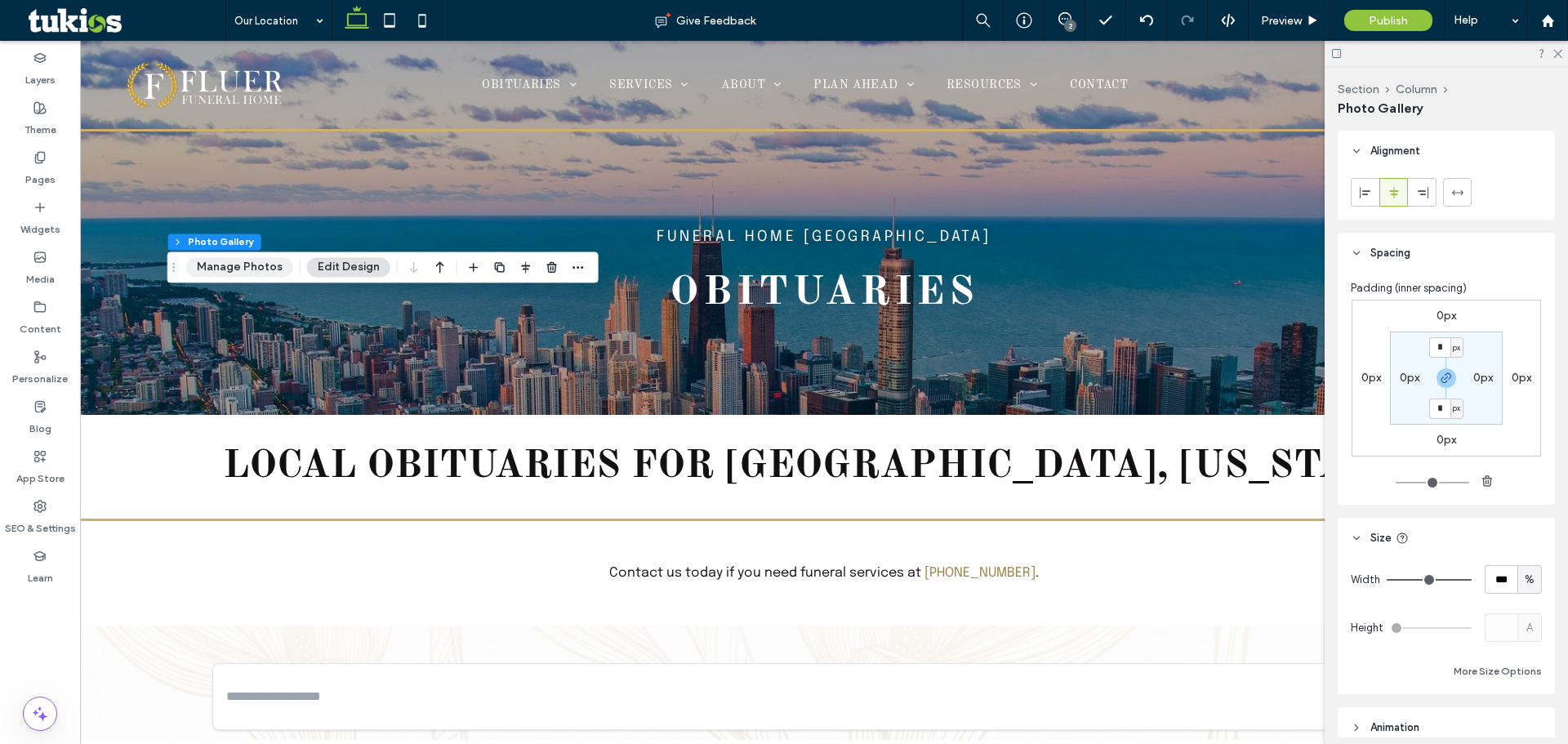
click at [228, 267] on button "Manage Photos" at bounding box center [240, 268] width 107 height 20
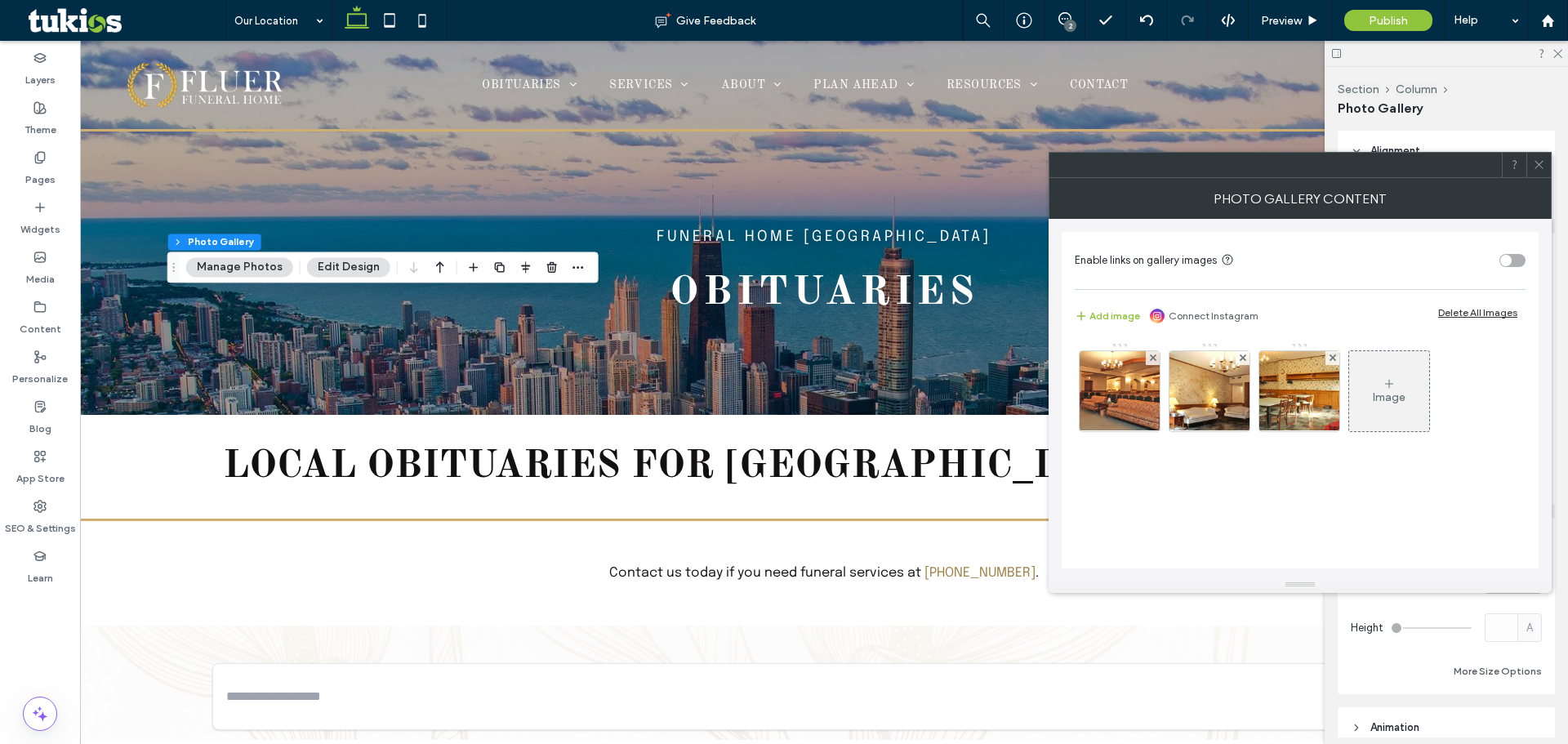
click at [1536, 168] on icon at bounding box center [1539, 164] width 12 height 12
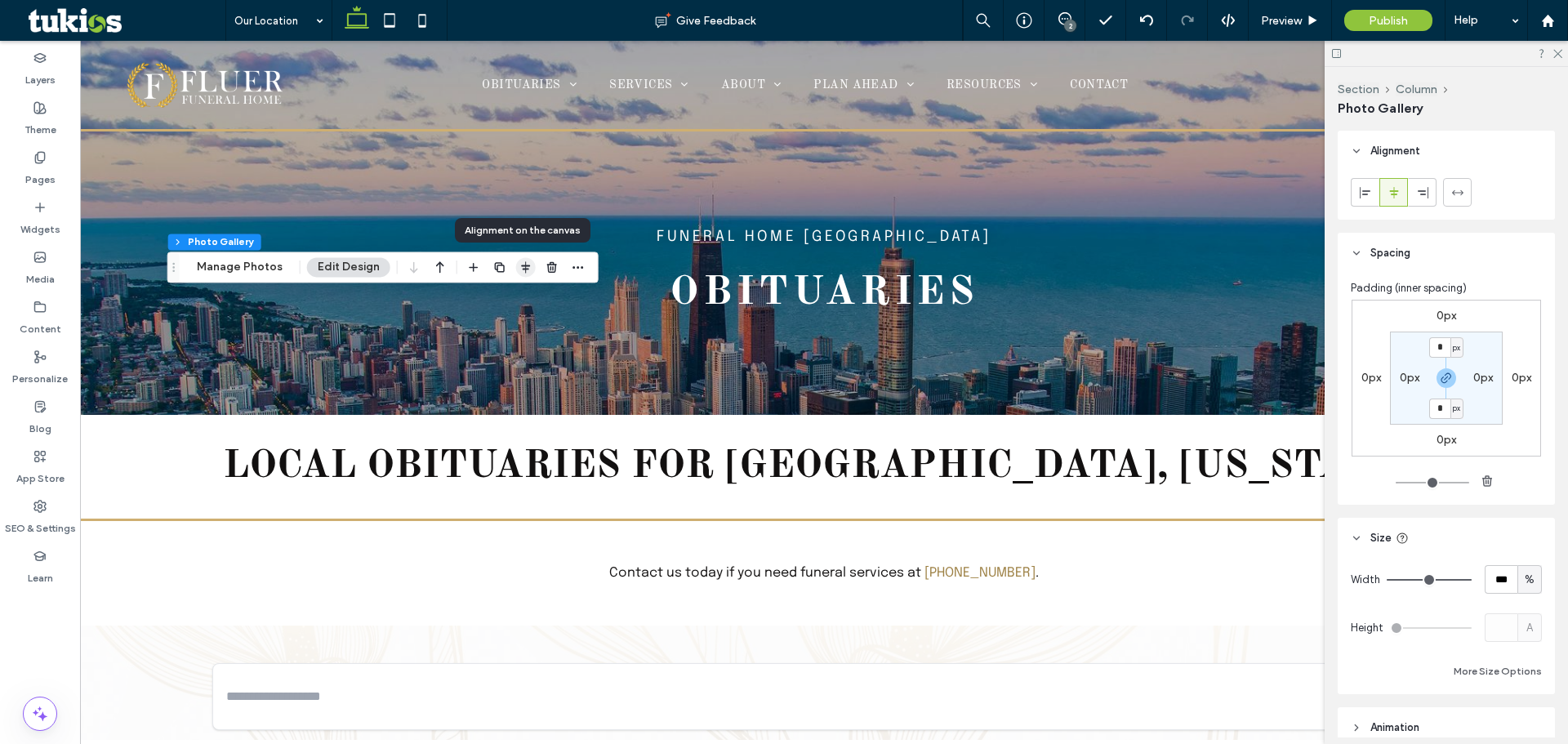
click at [521, 266] on use "button" at bounding box center [525, 268] width 9 height 12
click at [566, 302] on icon "stretch" at bounding box center [569, 299] width 13 height 13
click at [507, 296] on icon "center" at bounding box center [509, 299] width 13 height 13
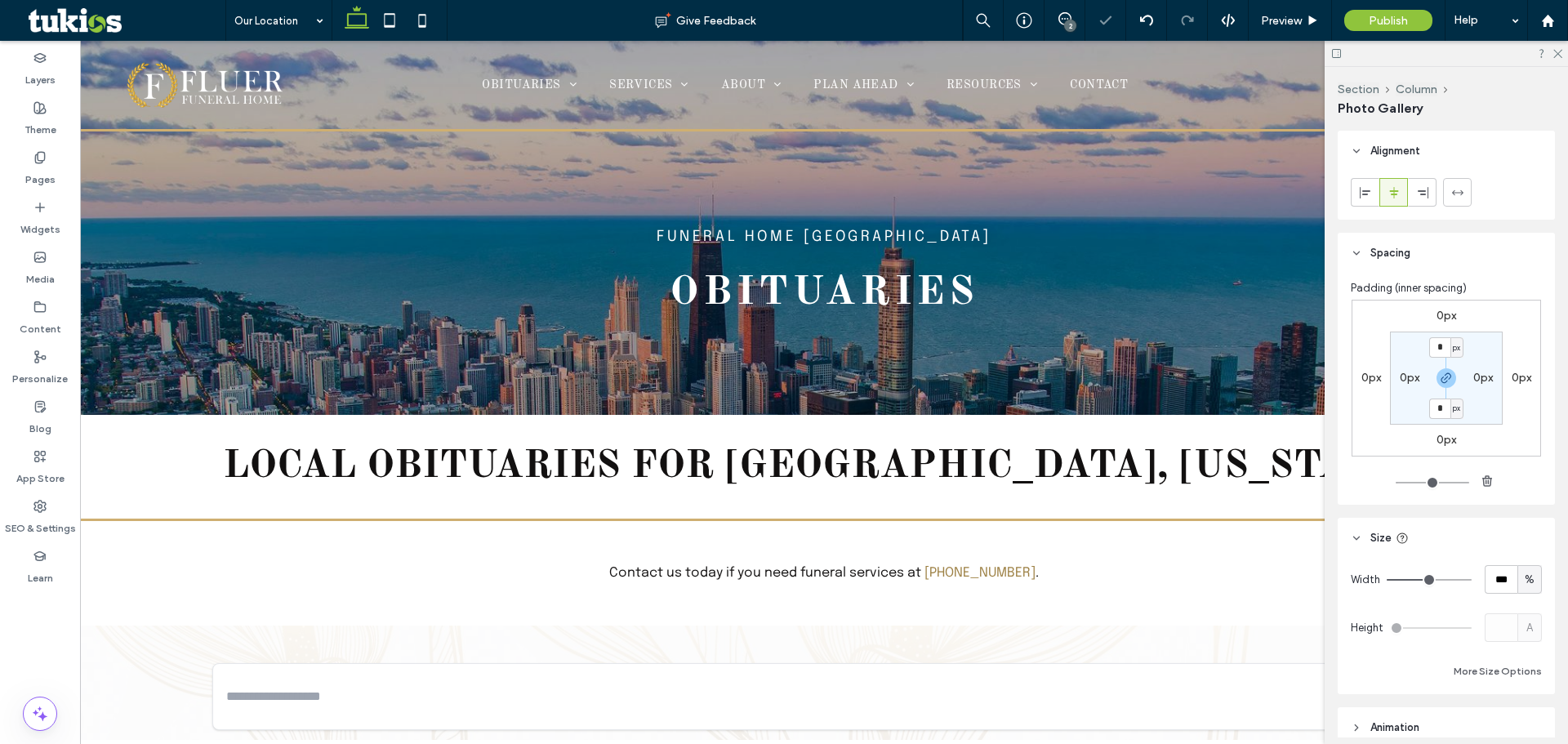
type input "**"
type input "****"
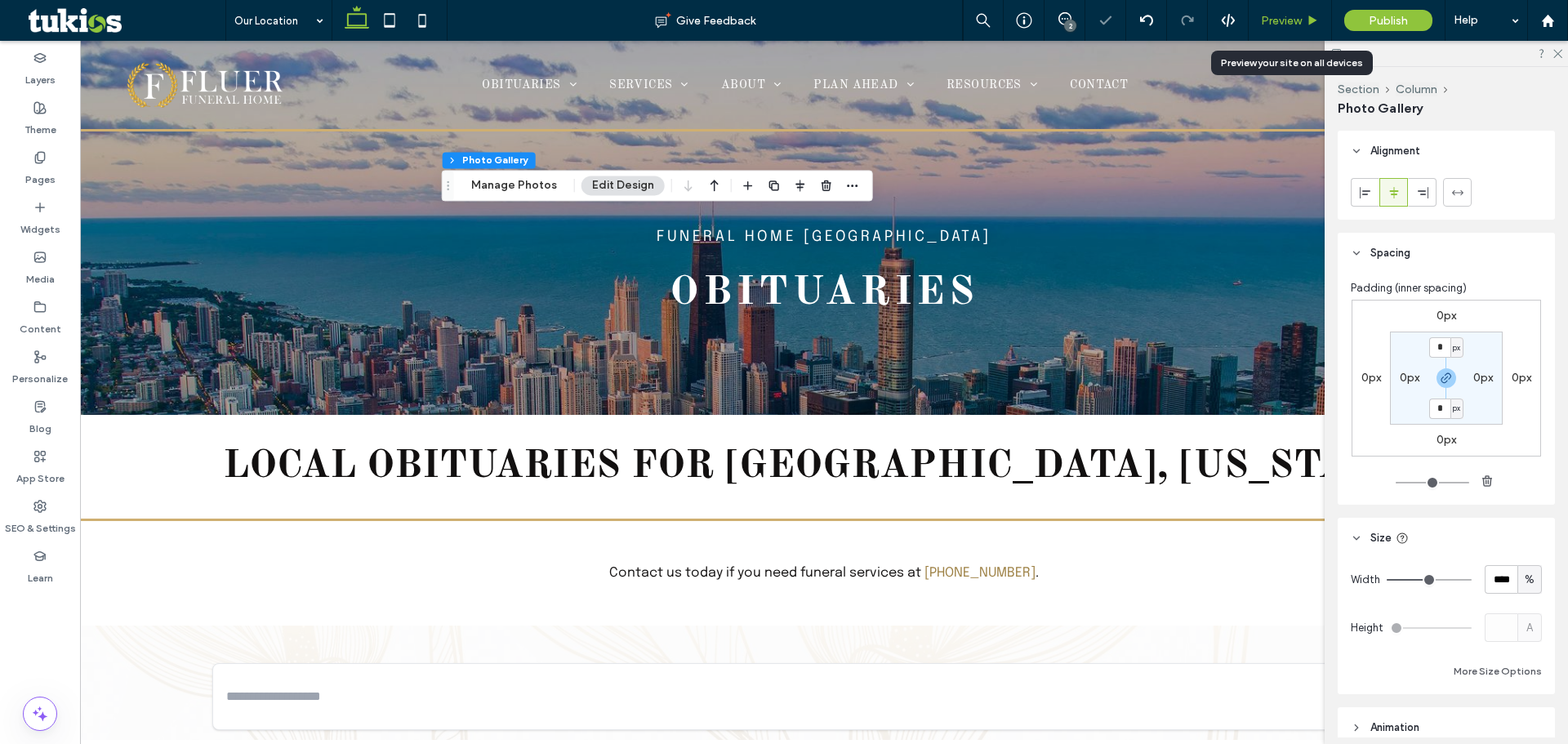
click at [1272, 15] on span "Preview" at bounding box center [1281, 21] width 40 height 14
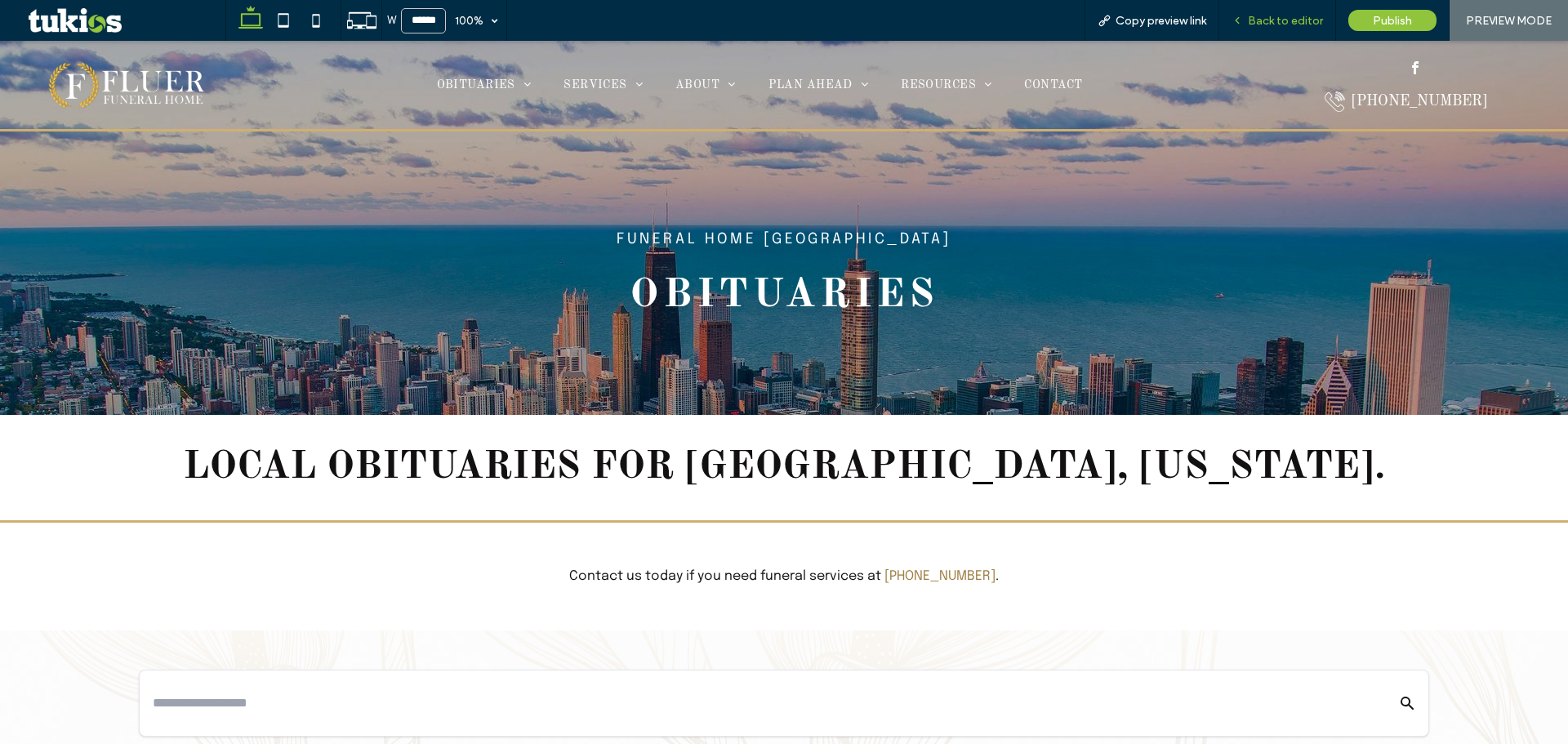
click at [1281, 22] on span "Back to editor" at bounding box center [1285, 21] width 75 height 14
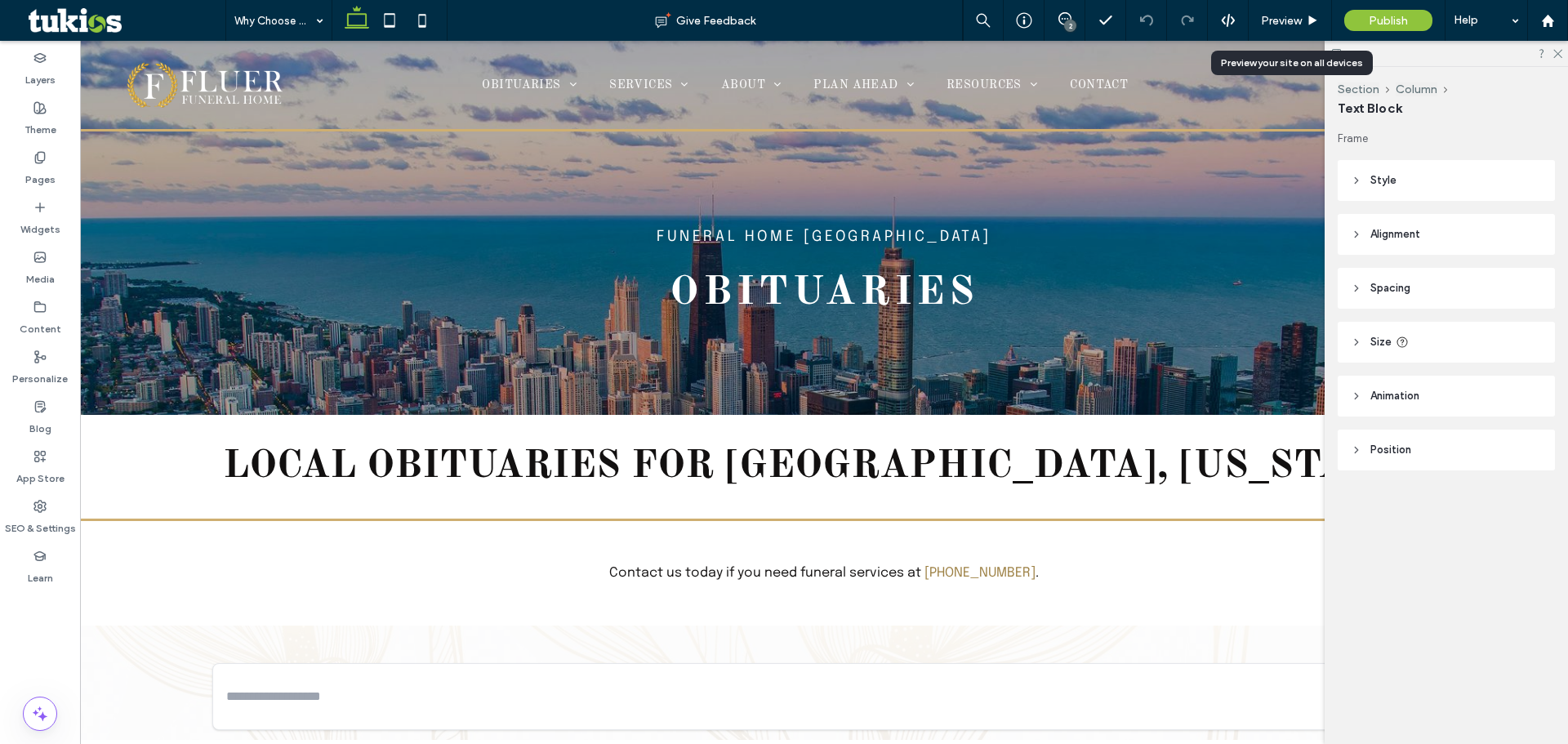
type input "********"
type input "**"
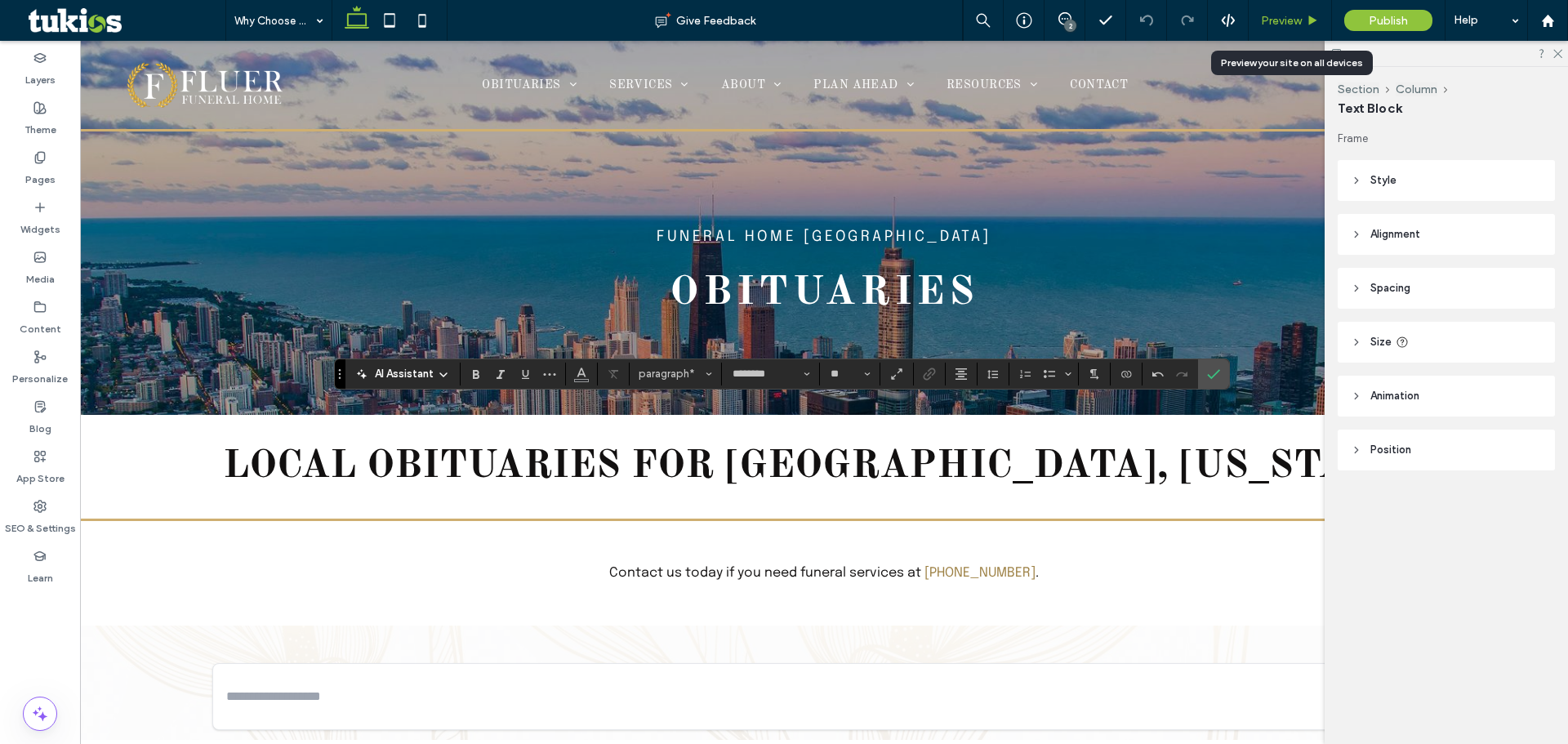
click at [1283, 20] on span "Preview" at bounding box center [1281, 21] width 40 height 14
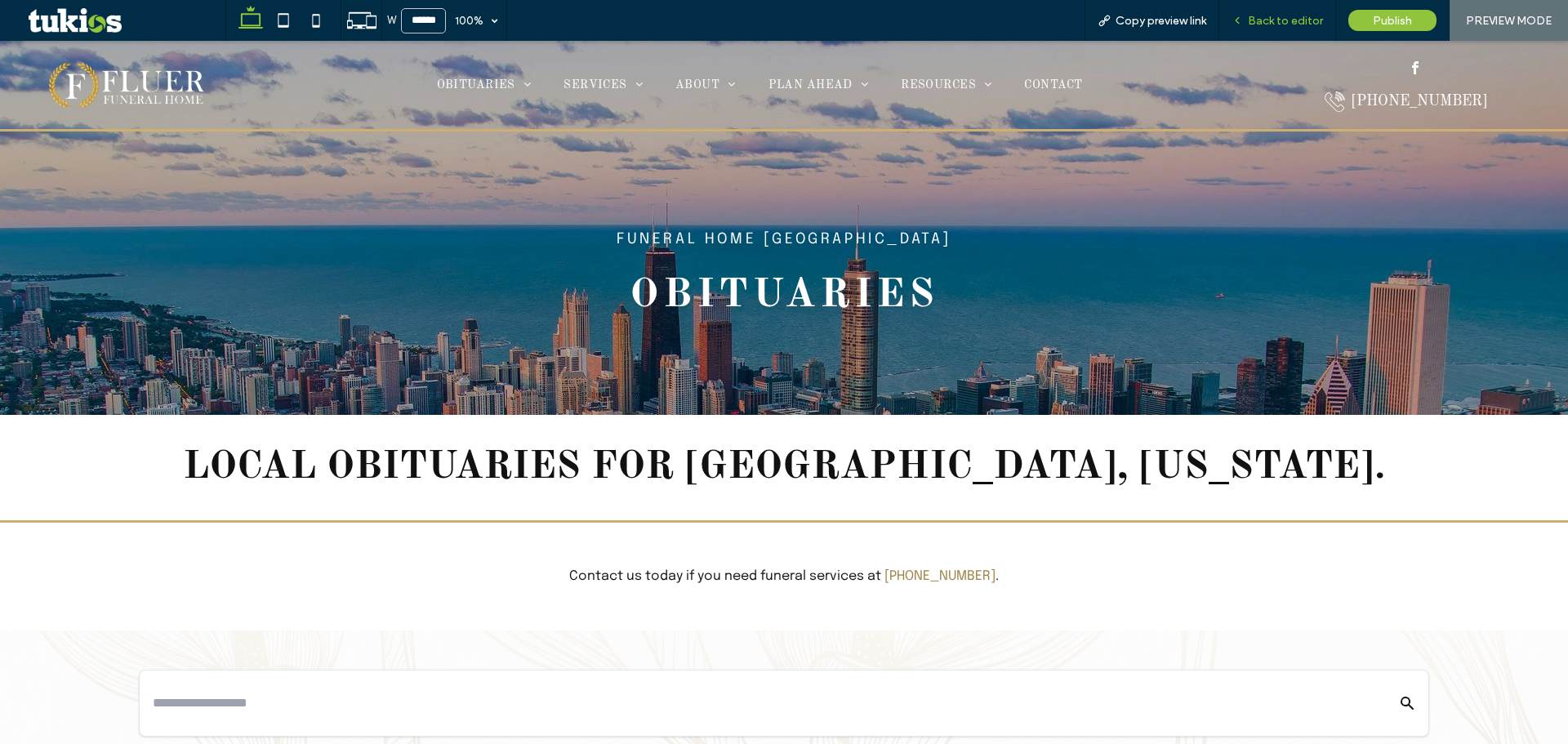
click at [1273, 28] on div "Back to editor" at bounding box center [1277, 20] width 116 height 40
click at [1286, 17] on span "Back to editor" at bounding box center [1285, 21] width 75 height 14
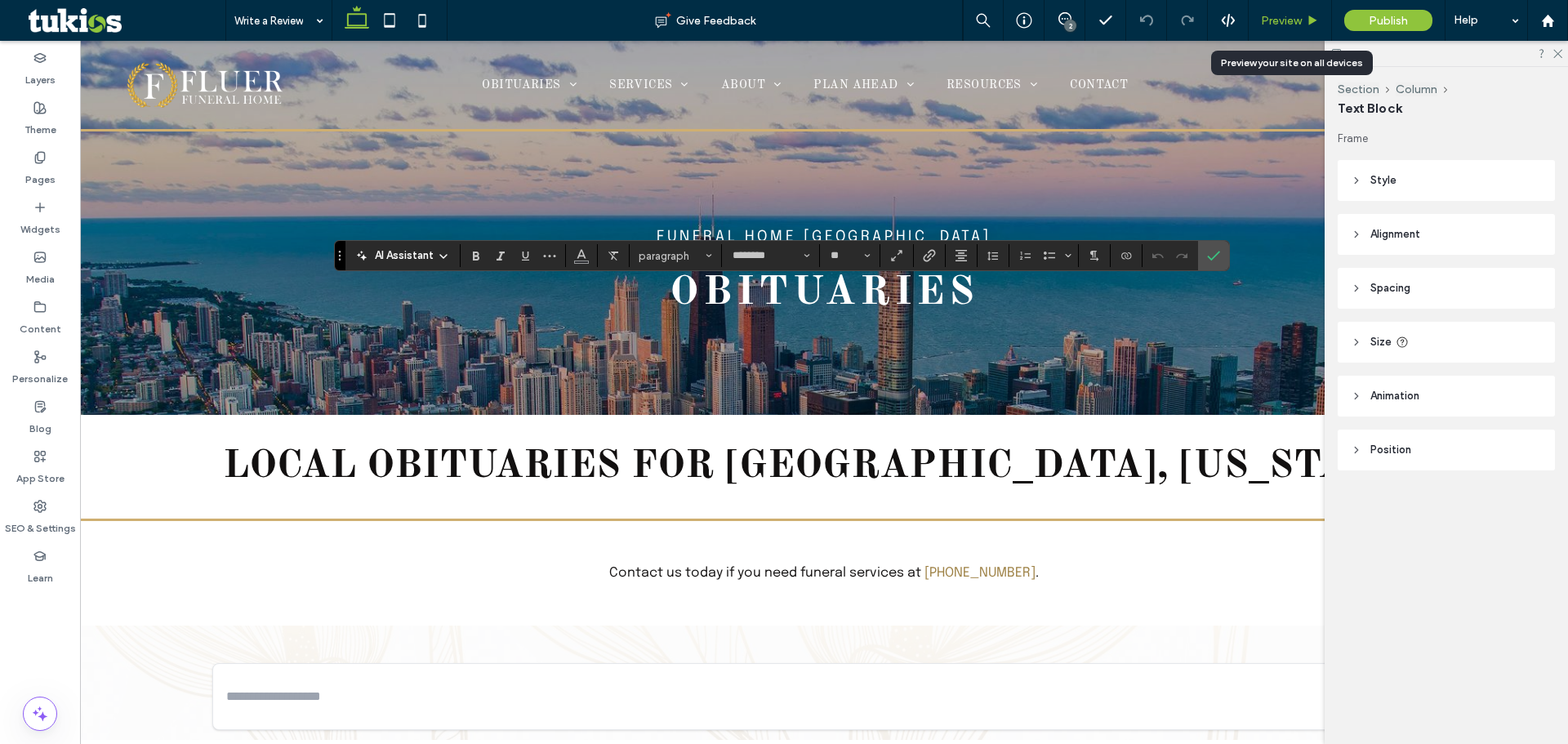
click at [1274, 21] on span "Preview" at bounding box center [1281, 21] width 40 height 14
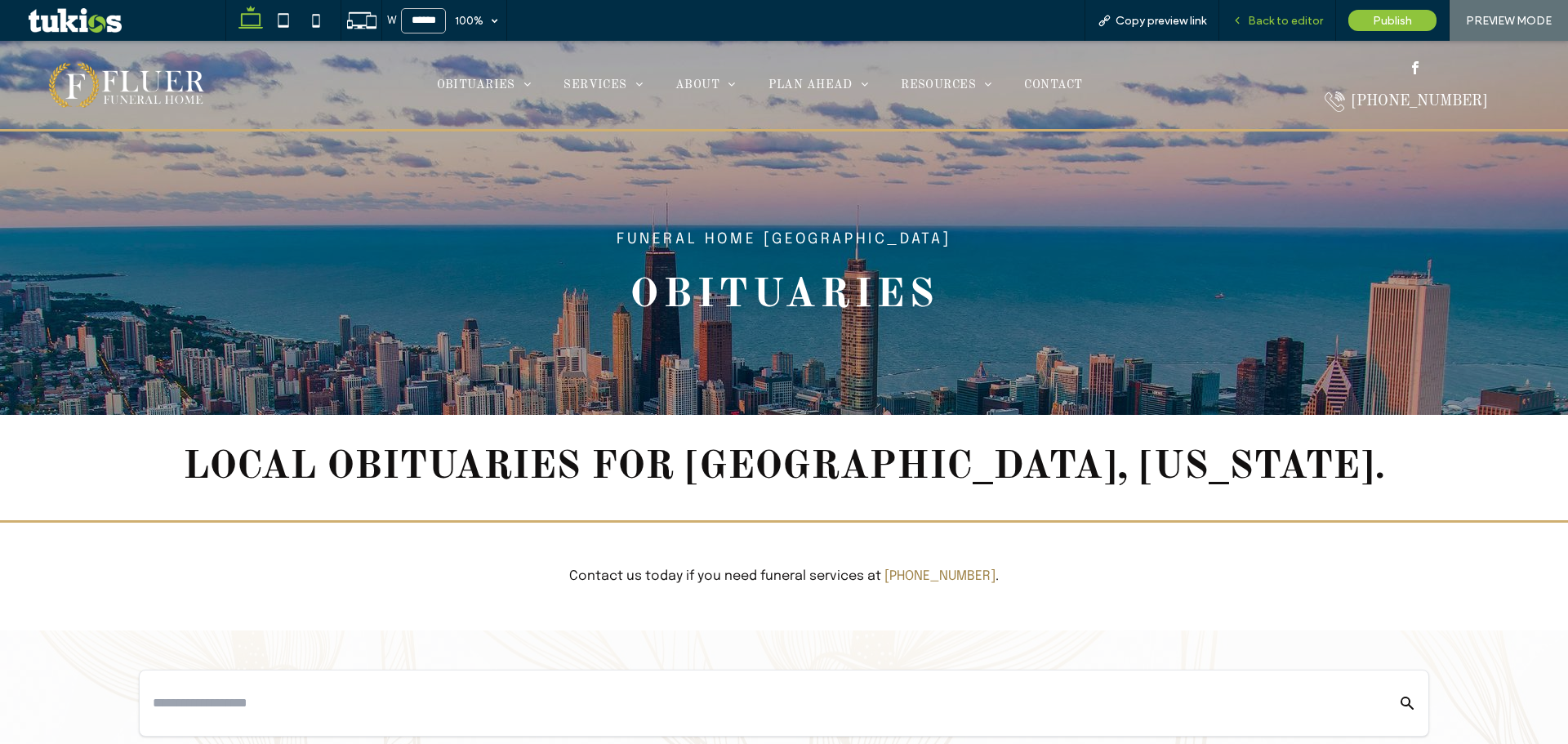
click at [1267, 12] on div "Back to editor" at bounding box center [1277, 20] width 116 height 40
click at [1247, 20] on div "Back to editor" at bounding box center [1277, 21] width 116 height 14
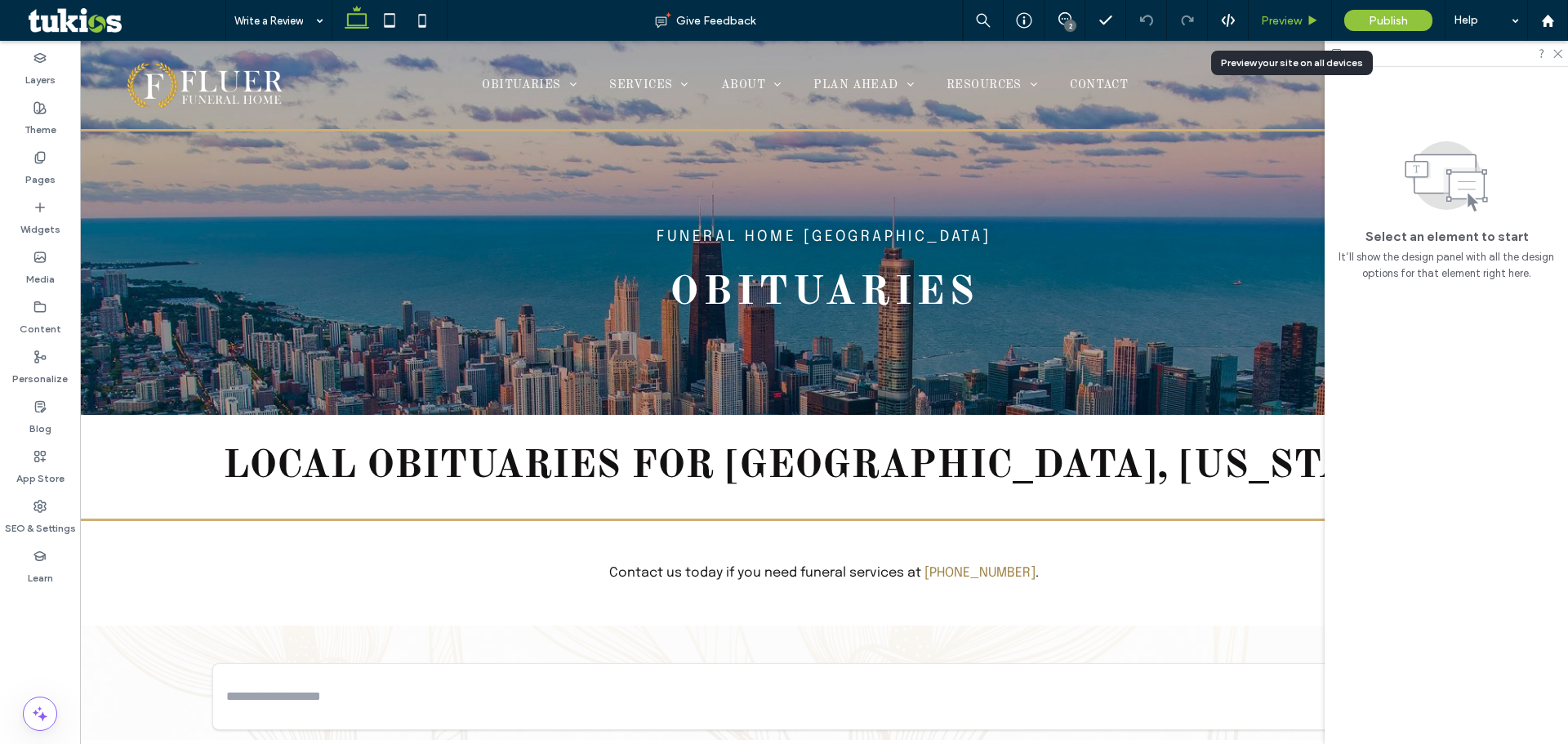
click at [1284, 14] on span "Preview" at bounding box center [1281, 21] width 40 height 14
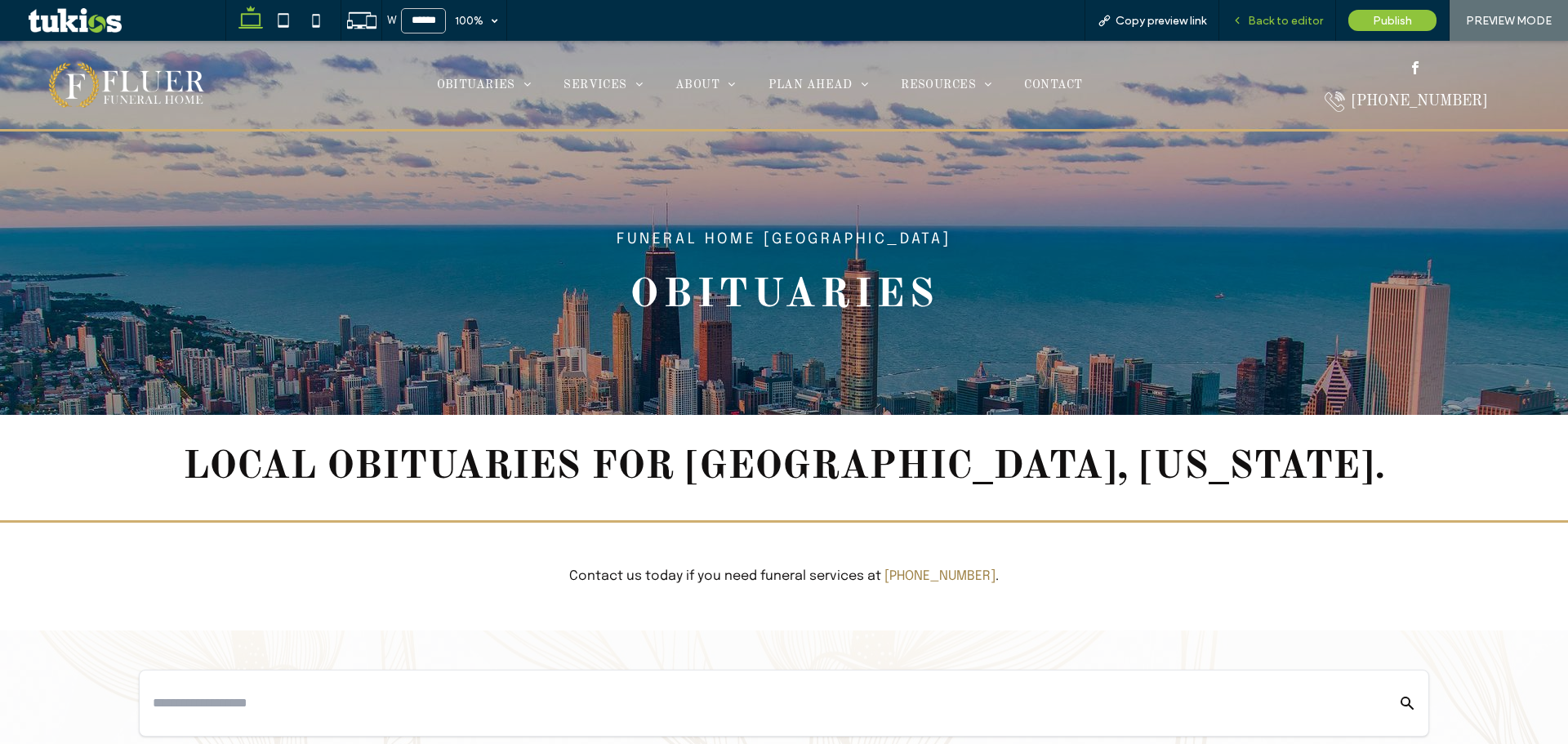
click at [1261, 26] on span "Back to editor" at bounding box center [1285, 21] width 75 height 14
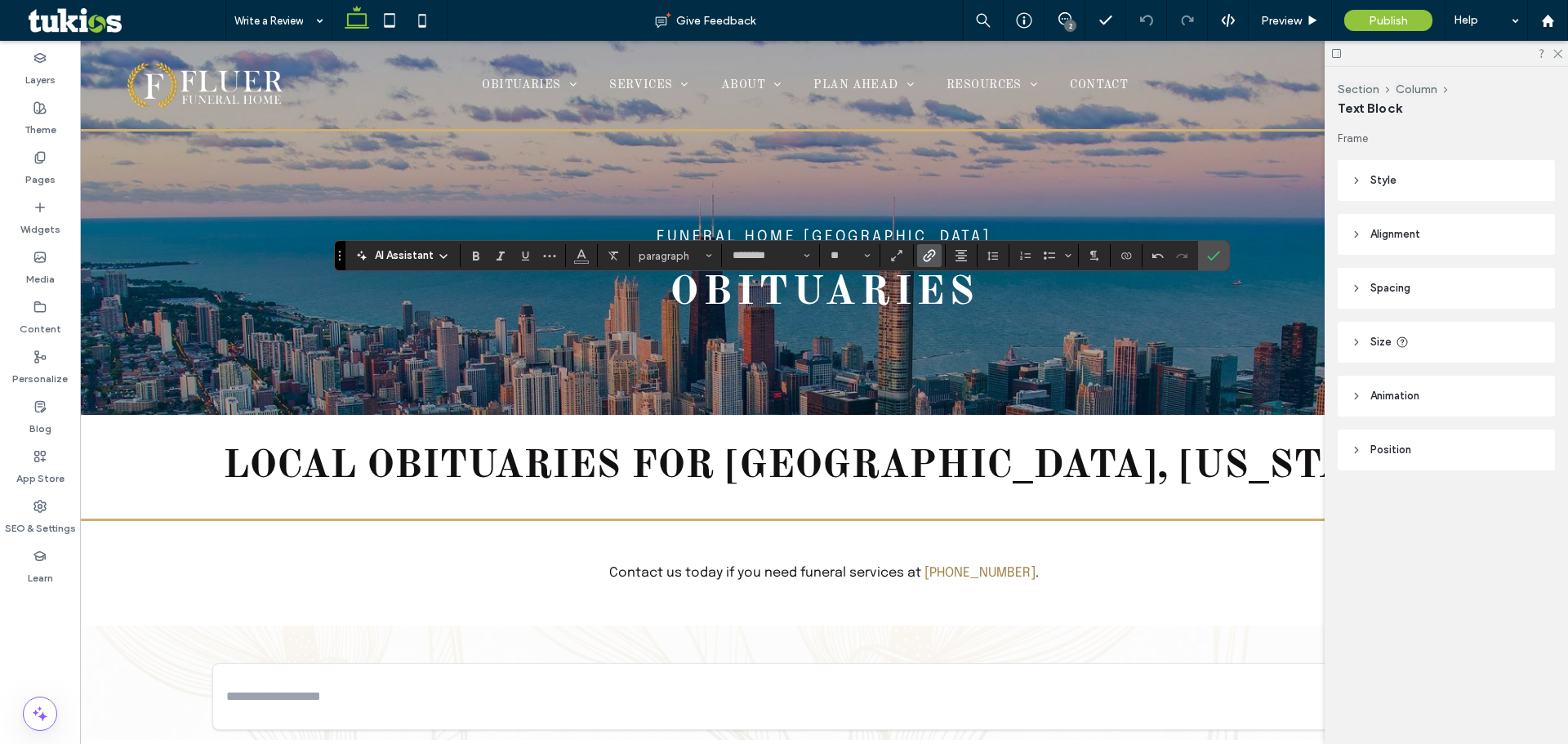
click at [928, 254] on icon "Link" at bounding box center [930, 256] width 13 height 13
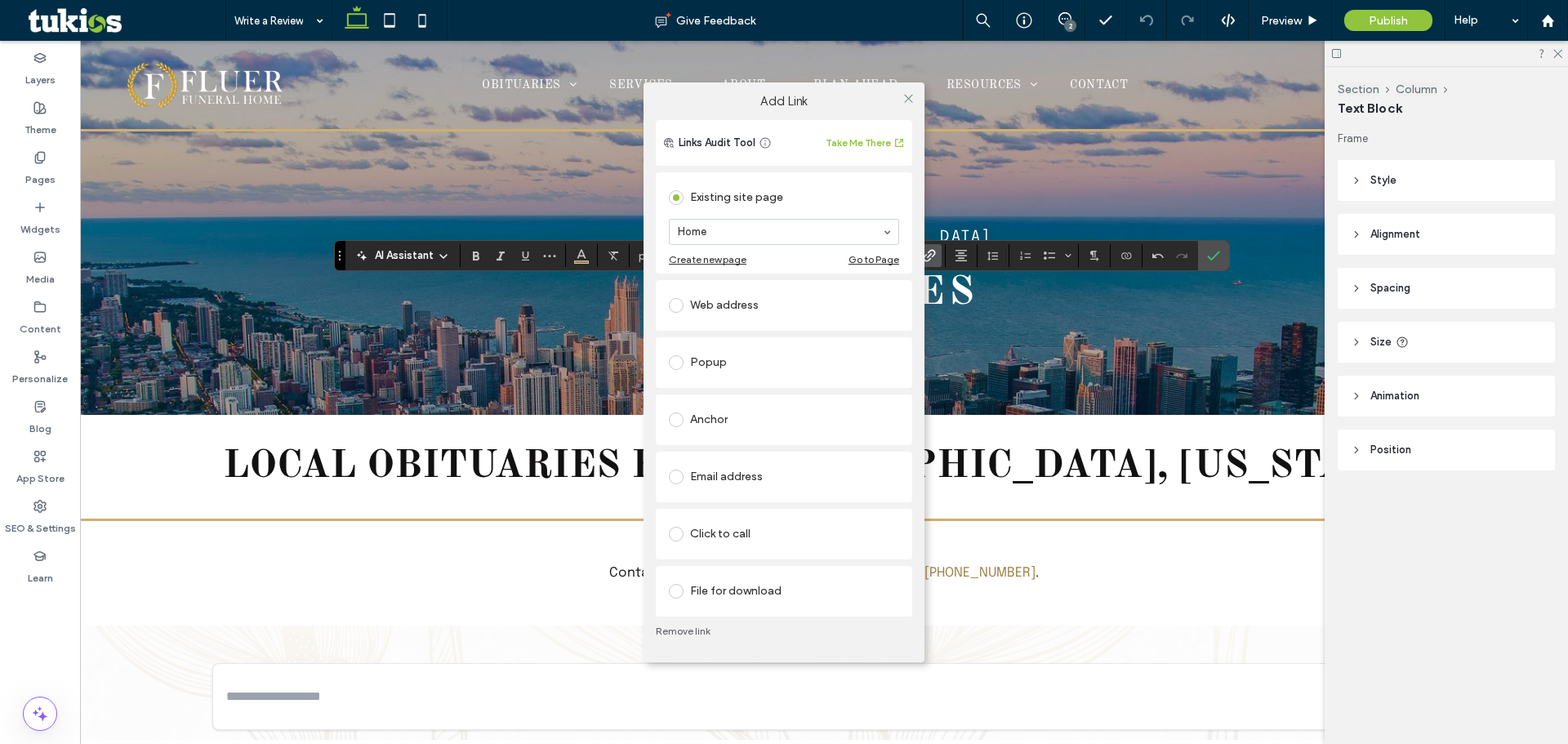
click at [752, 526] on div "Click to call" at bounding box center [784, 534] width 230 height 26
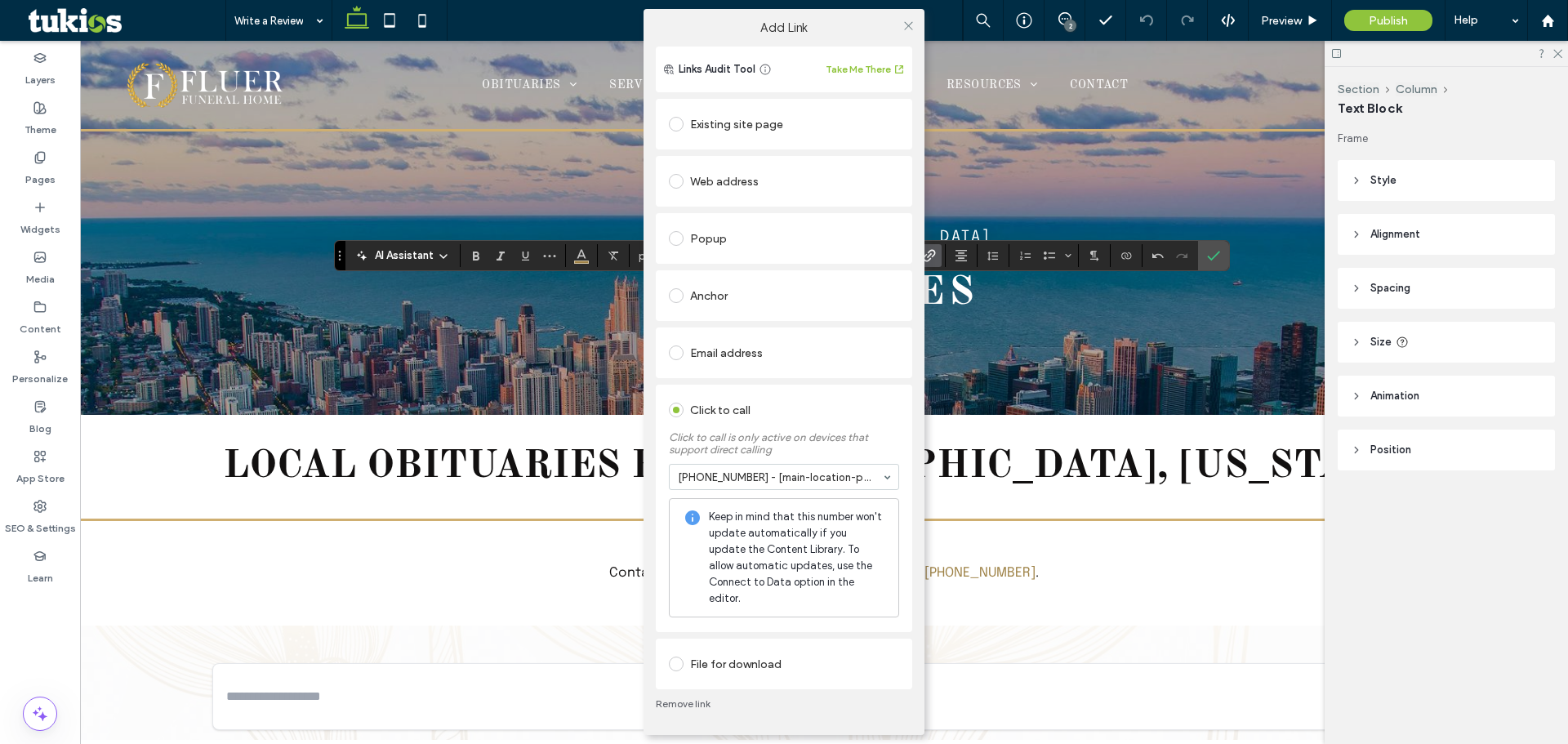
click at [1291, 19] on div "Add Link Links Audit Tool Take Me There Existing site page Home Create new page…" at bounding box center [784, 372] width 1568 height 744
click at [905, 31] on icon at bounding box center [908, 26] width 12 height 12
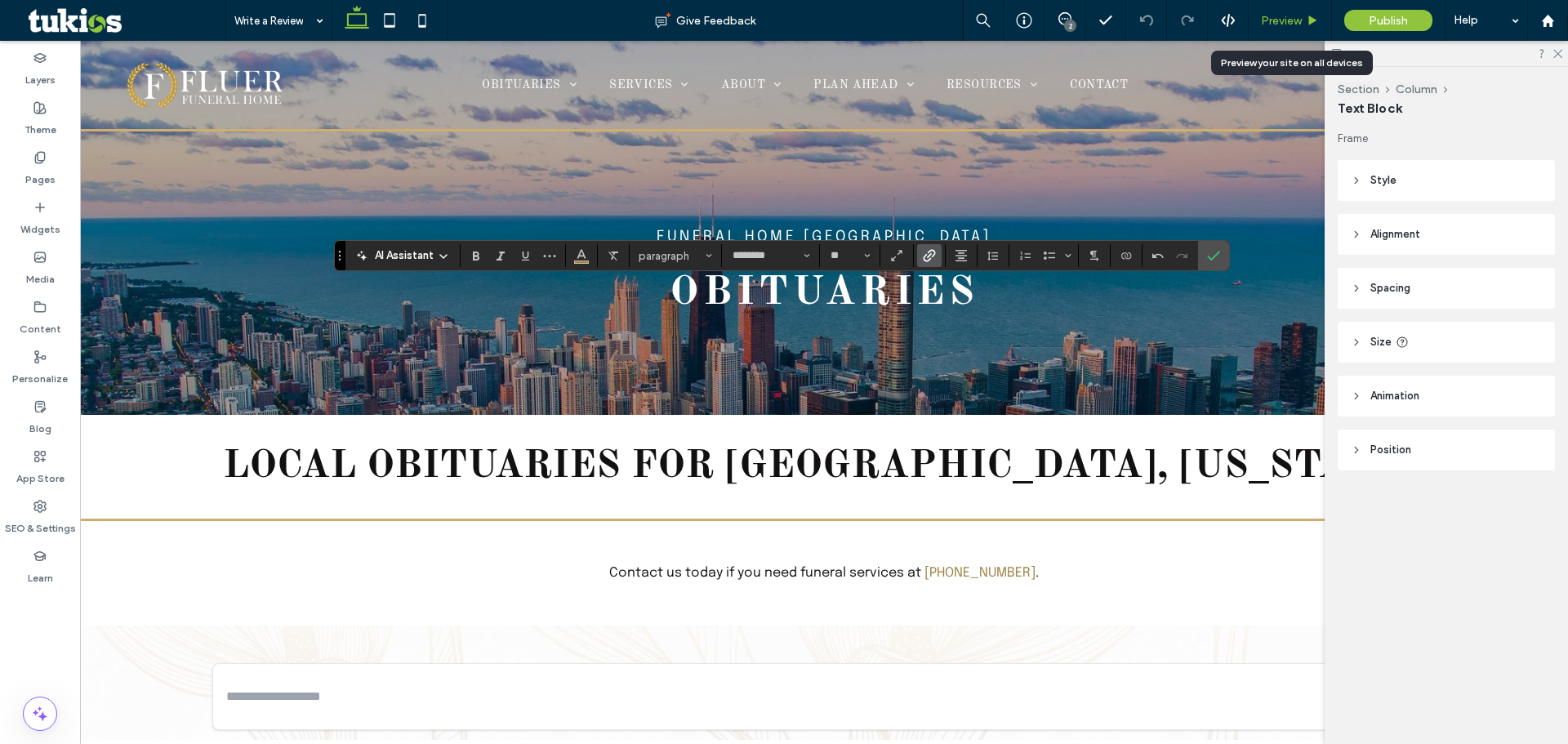
click at [1281, 15] on span "Preview" at bounding box center [1281, 21] width 40 height 14
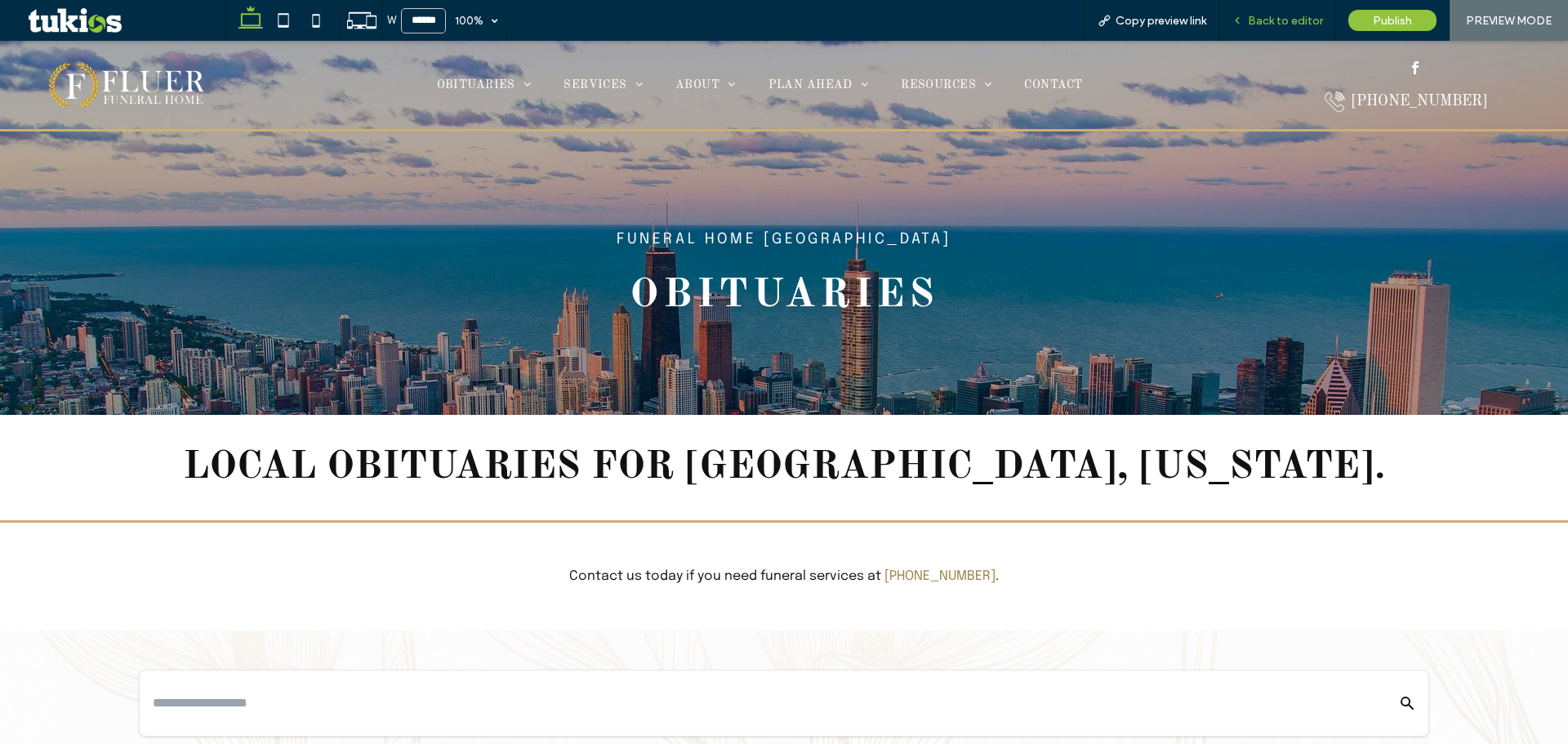
click at [1291, 31] on div "Back to editor" at bounding box center [1277, 20] width 116 height 40
click at [1292, 12] on div "Back to editor" at bounding box center [1277, 20] width 116 height 40
click at [1292, 17] on span "Back to editor" at bounding box center [1285, 21] width 75 height 14
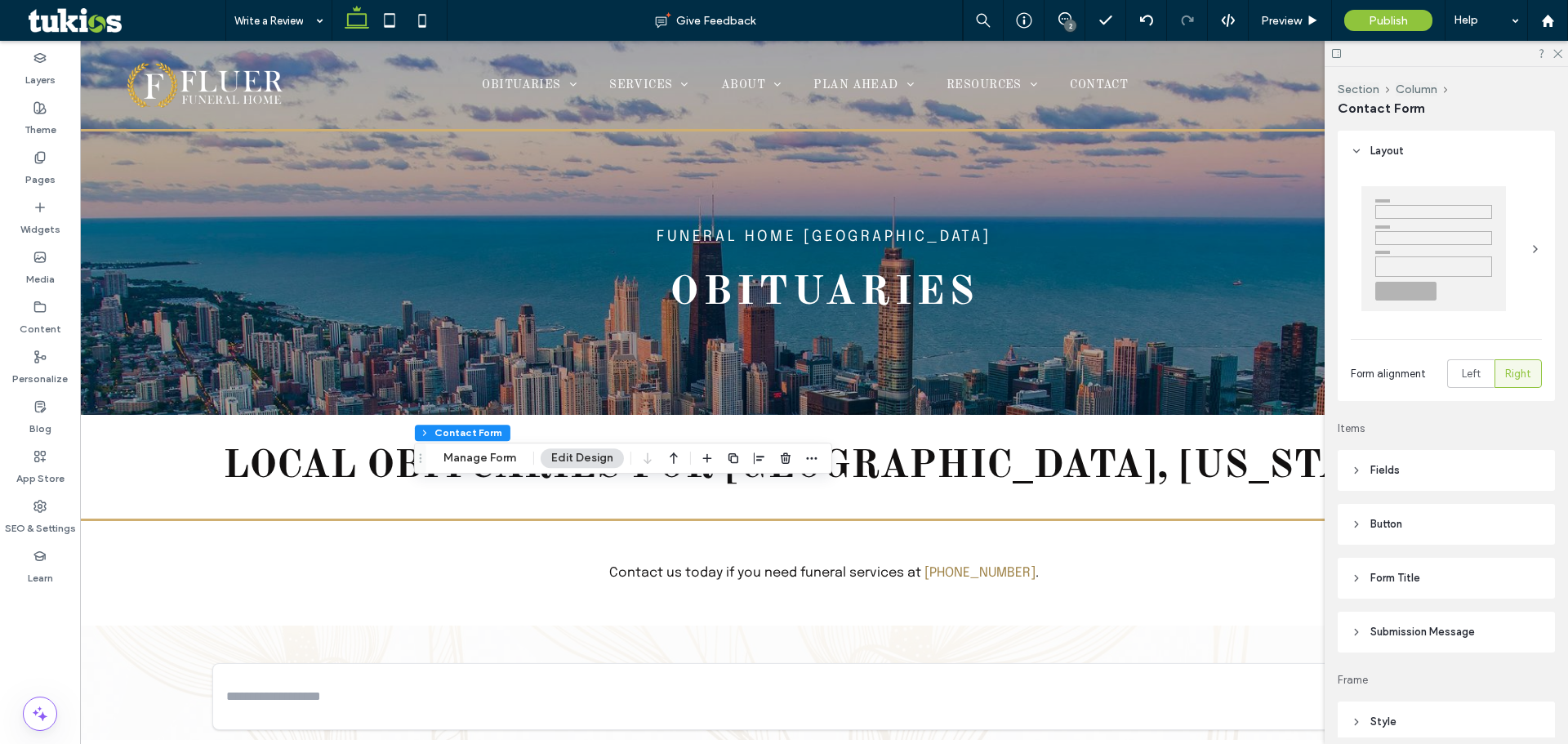
type input "*"
type input "***"
type input "*"
type input "***"
click at [512, 460] on button "Manage Form" at bounding box center [480, 458] width 94 height 20
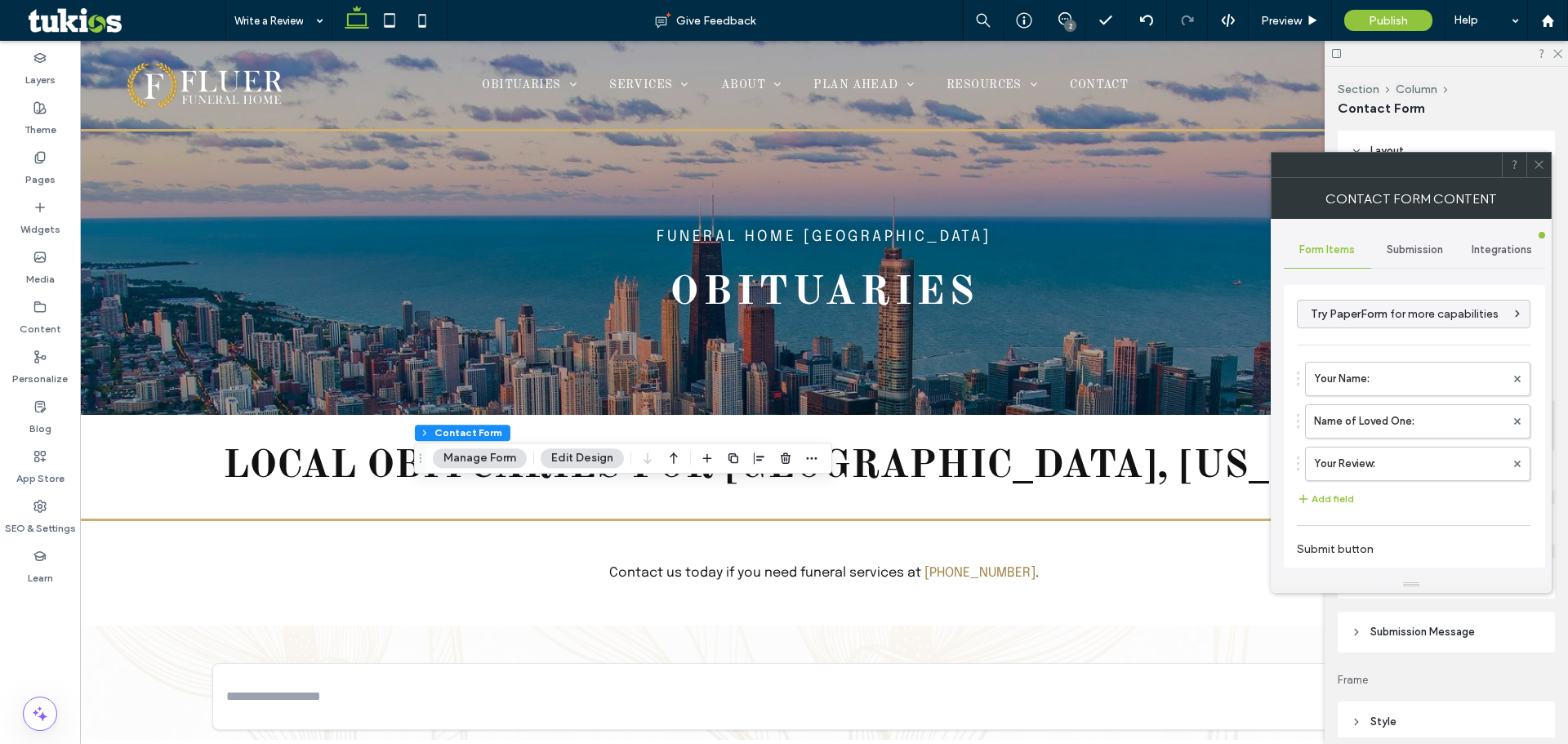
click at [1382, 247] on div "Submission" at bounding box center [1415, 250] width 88 height 36
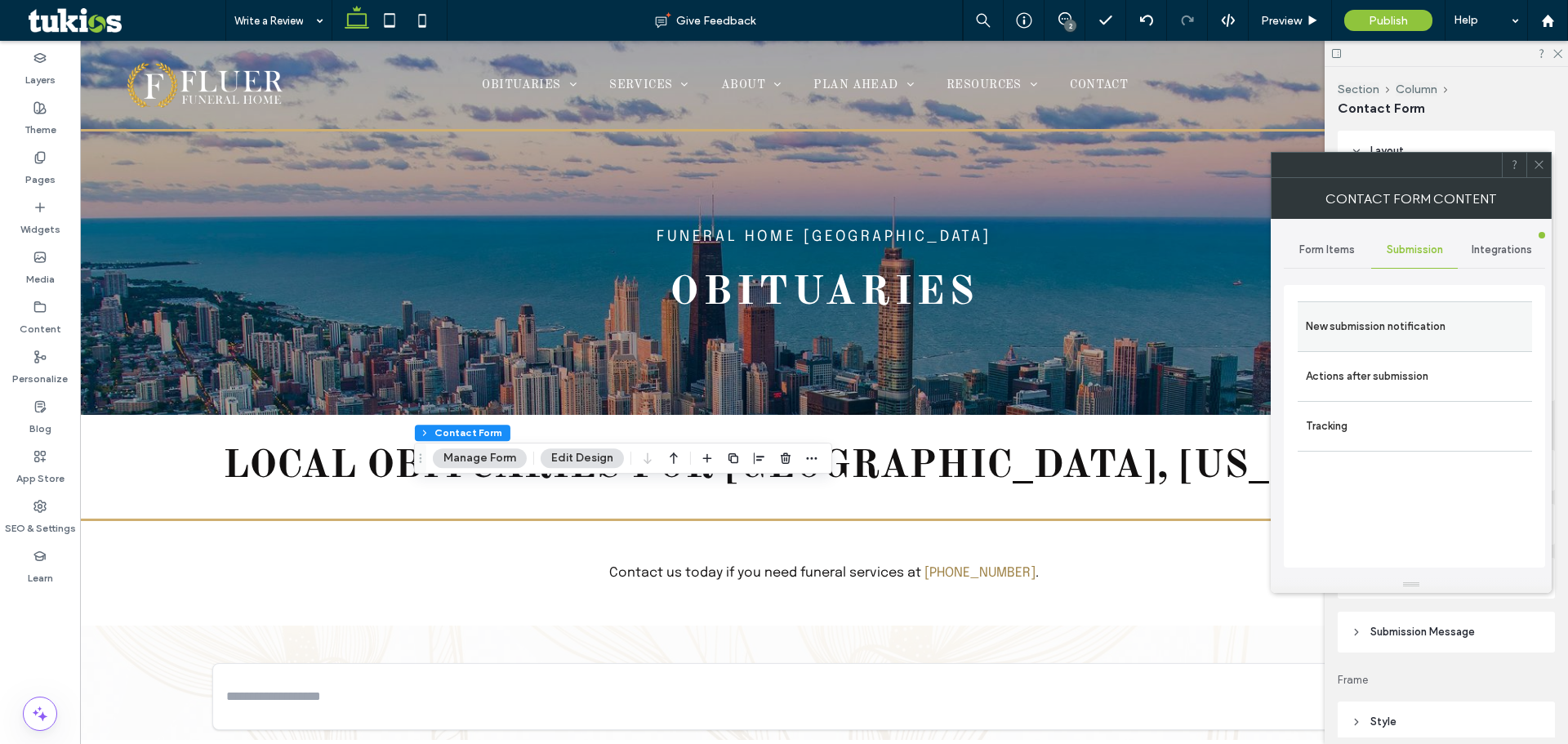
click at [1376, 344] on div "New submission notification" at bounding box center [1415, 326] width 234 height 50
click at [1333, 315] on label "New submission notification" at bounding box center [1415, 327] width 218 height 33
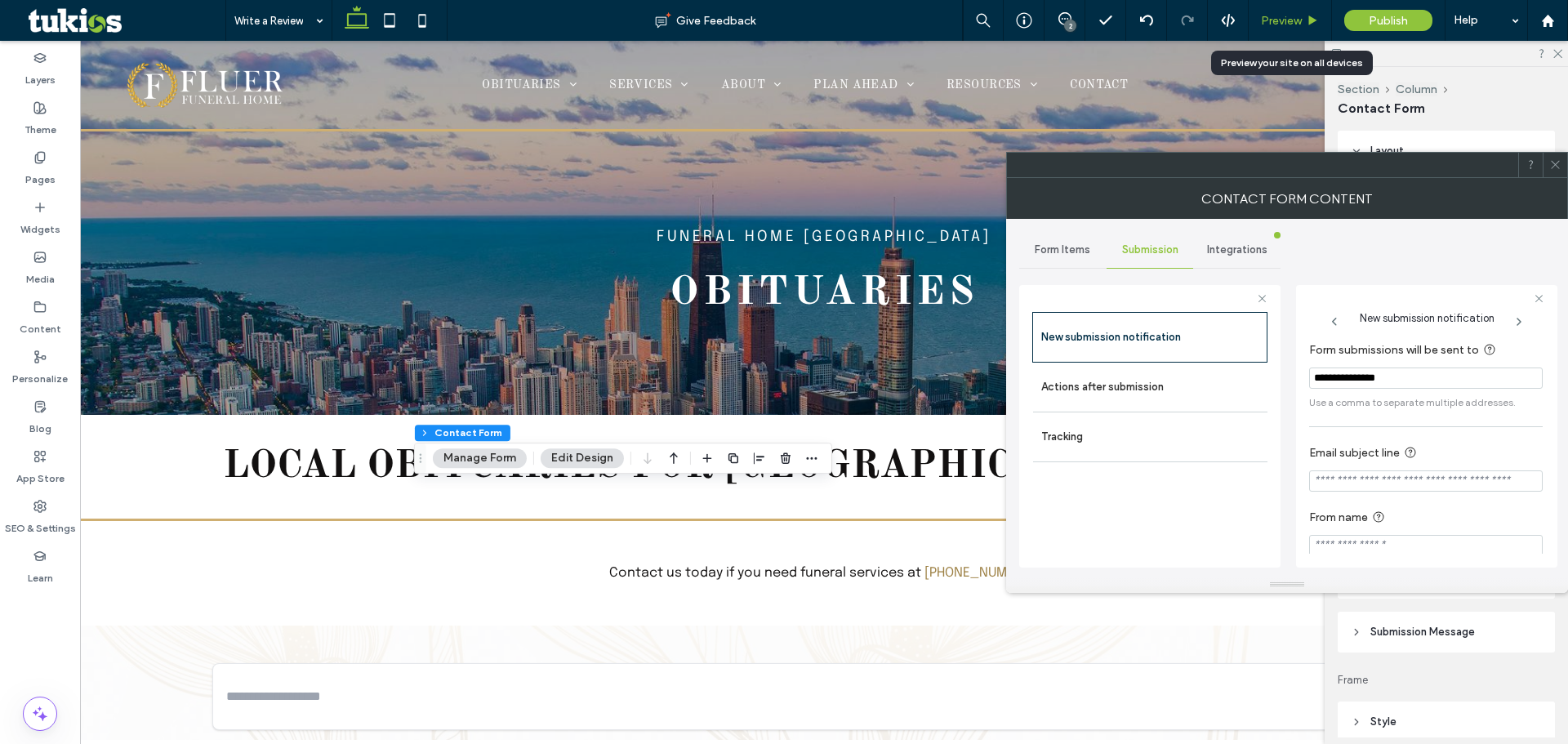
click at [1312, 15] on icon at bounding box center [1313, 21] width 12 height 12
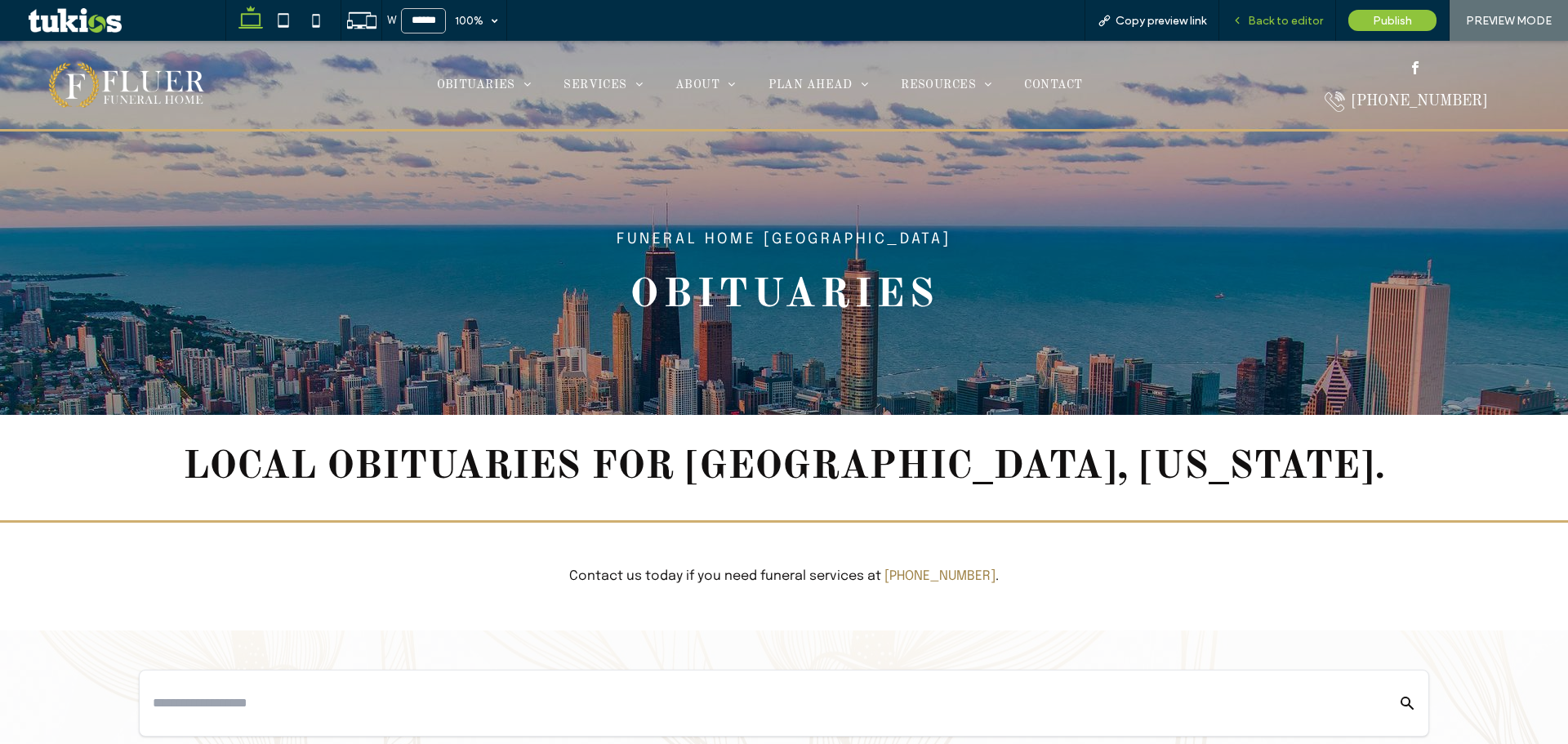
click at [1265, 21] on span "Back to editor" at bounding box center [1285, 21] width 75 height 14
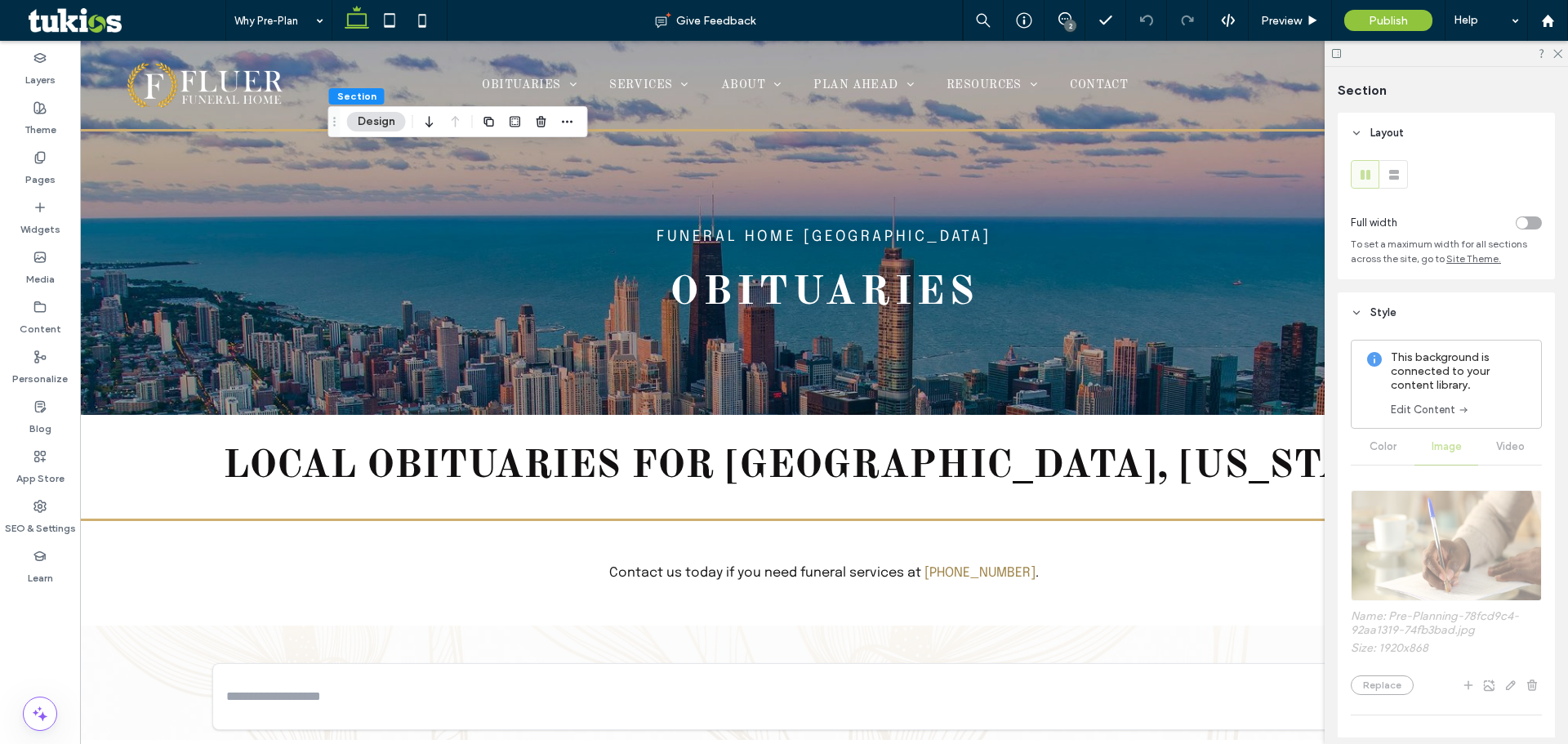
click at [1430, 413] on link "Edit Content" at bounding box center [1431, 410] width 79 height 17
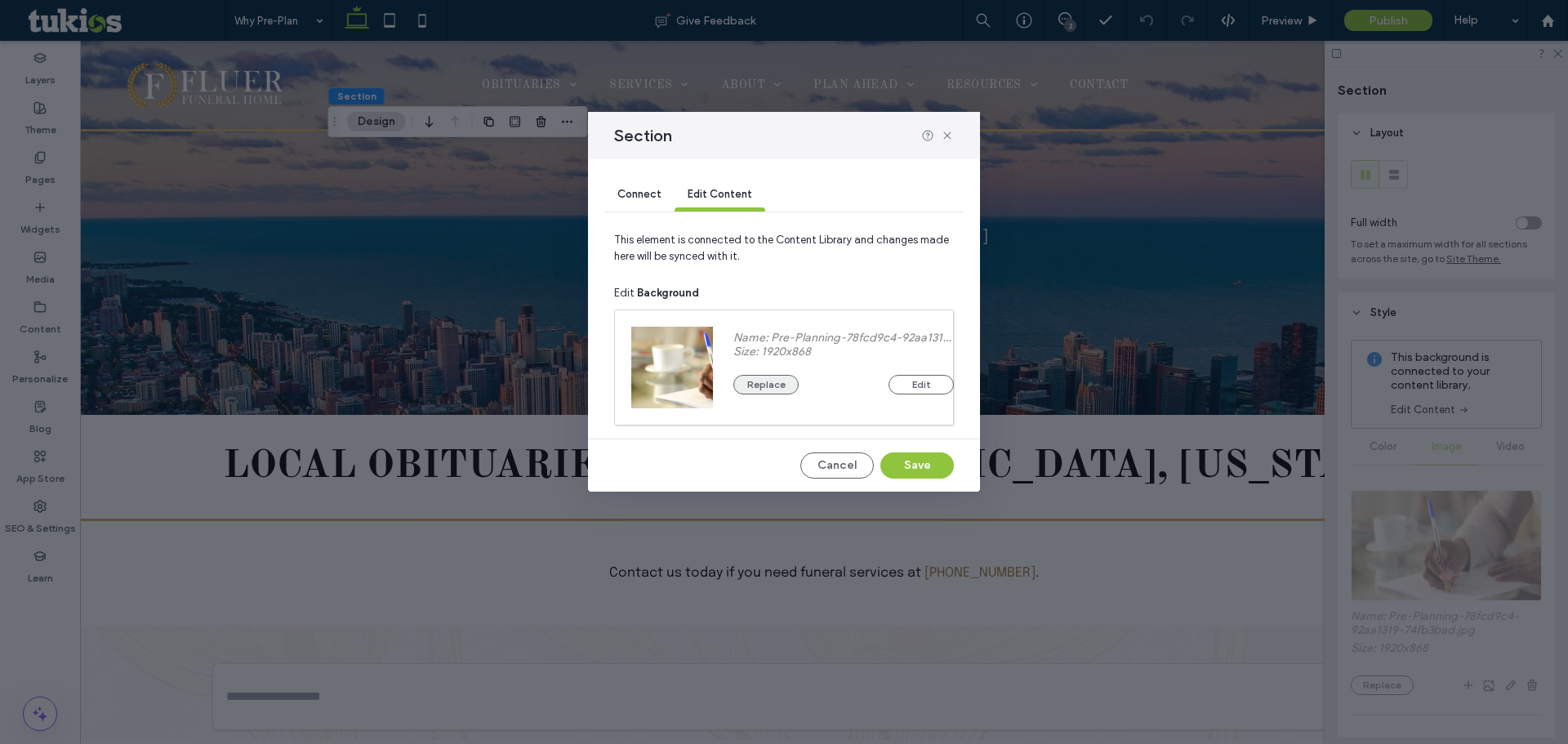
click at [788, 376] on button "Replace" at bounding box center [765, 385] width 65 height 20
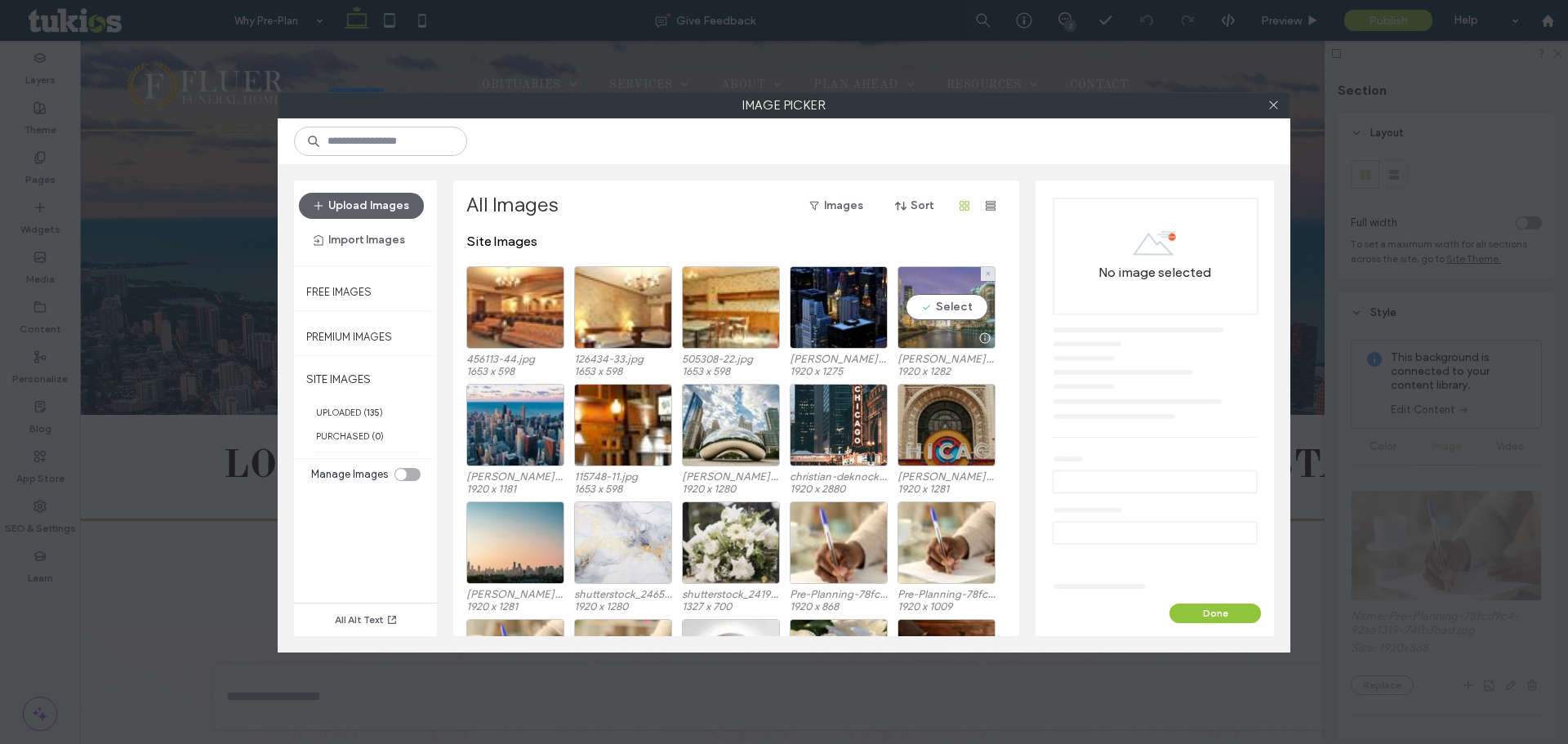
click at [941, 306] on div "Select" at bounding box center [946, 307] width 98 height 83
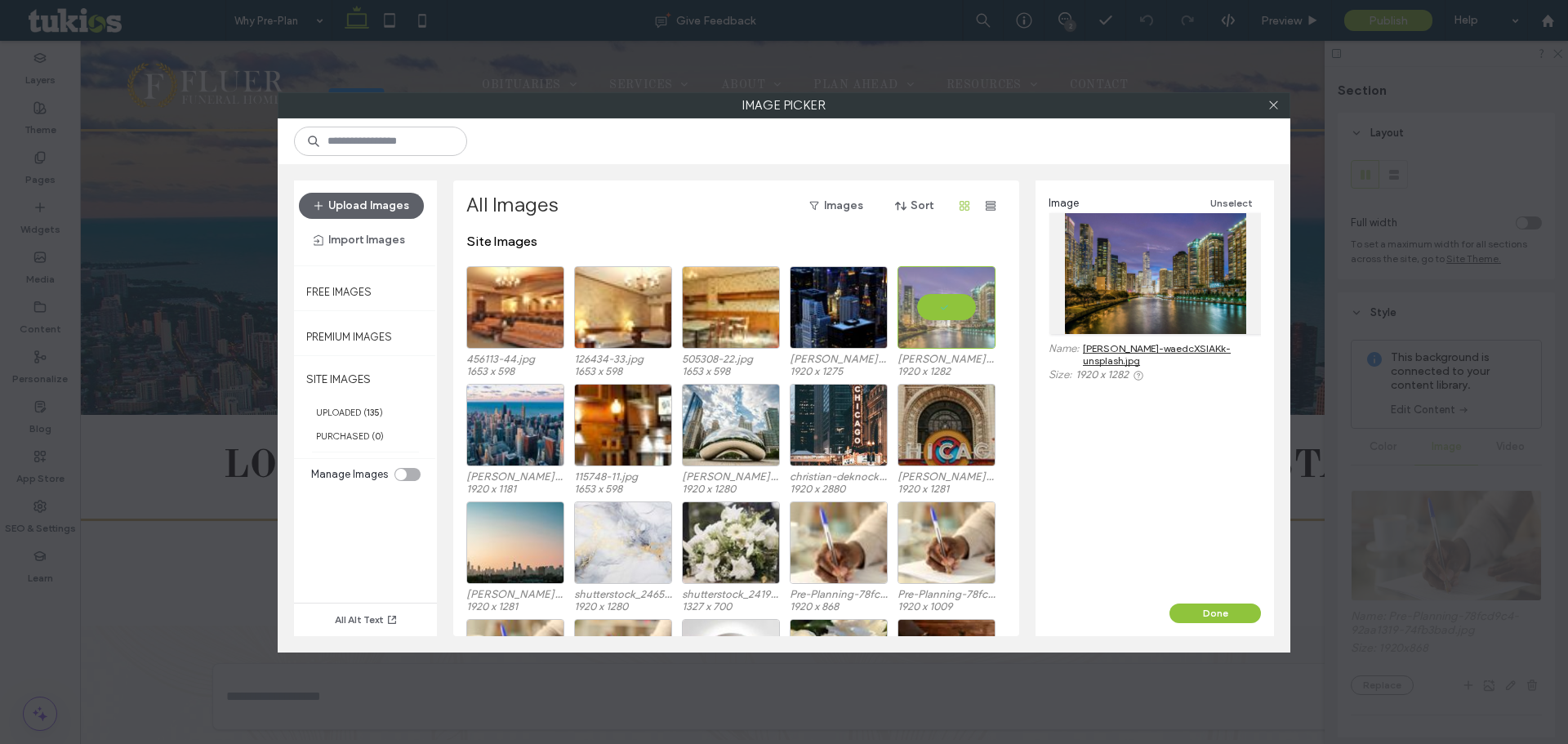
click at [1196, 624] on div "Done" at bounding box center [1154, 620] width 239 height 33
click at [1195, 618] on button "Done" at bounding box center [1215, 614] width 92 height 20
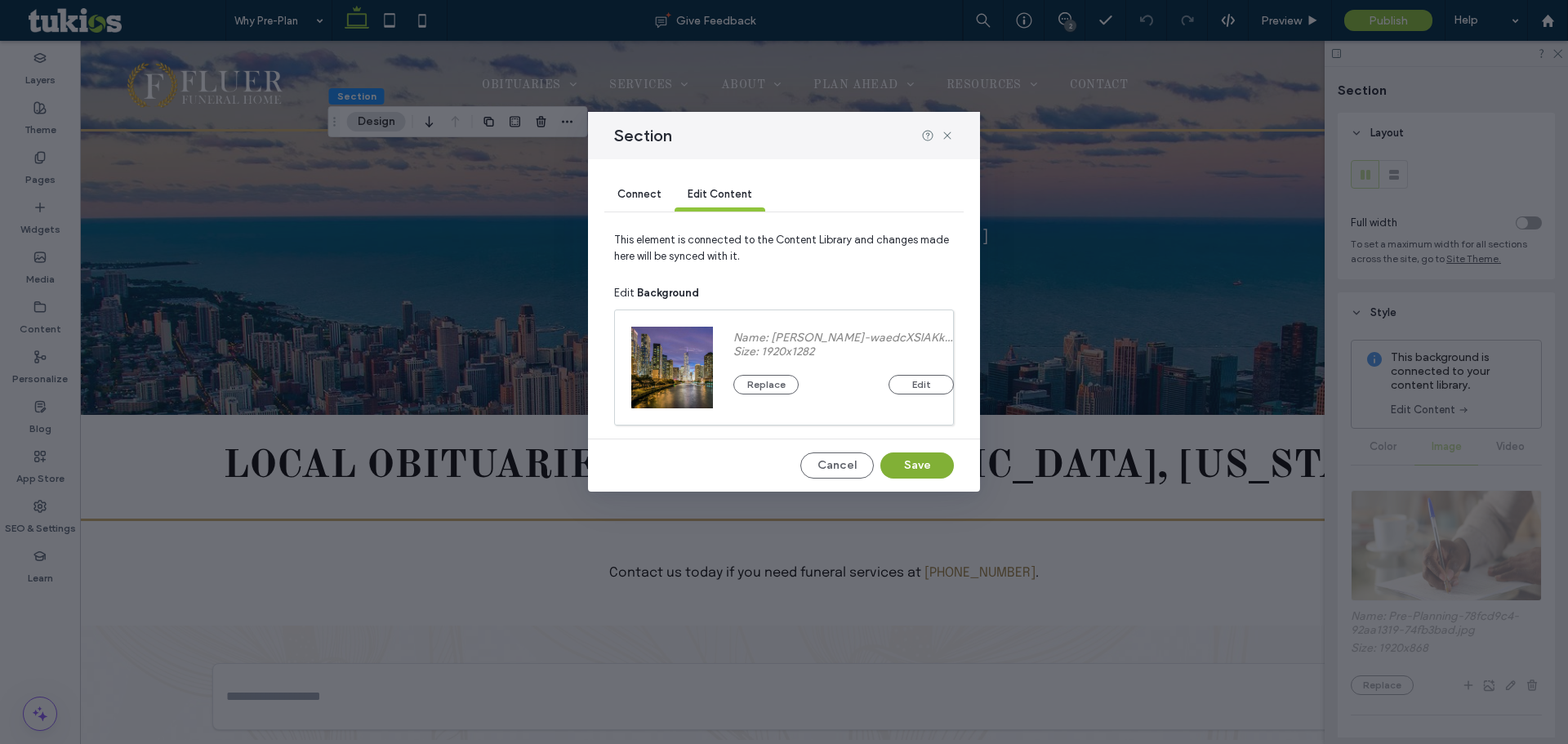
click at [911, 467] on button "Save" at bounding box center [917, 466] width 73 height 26
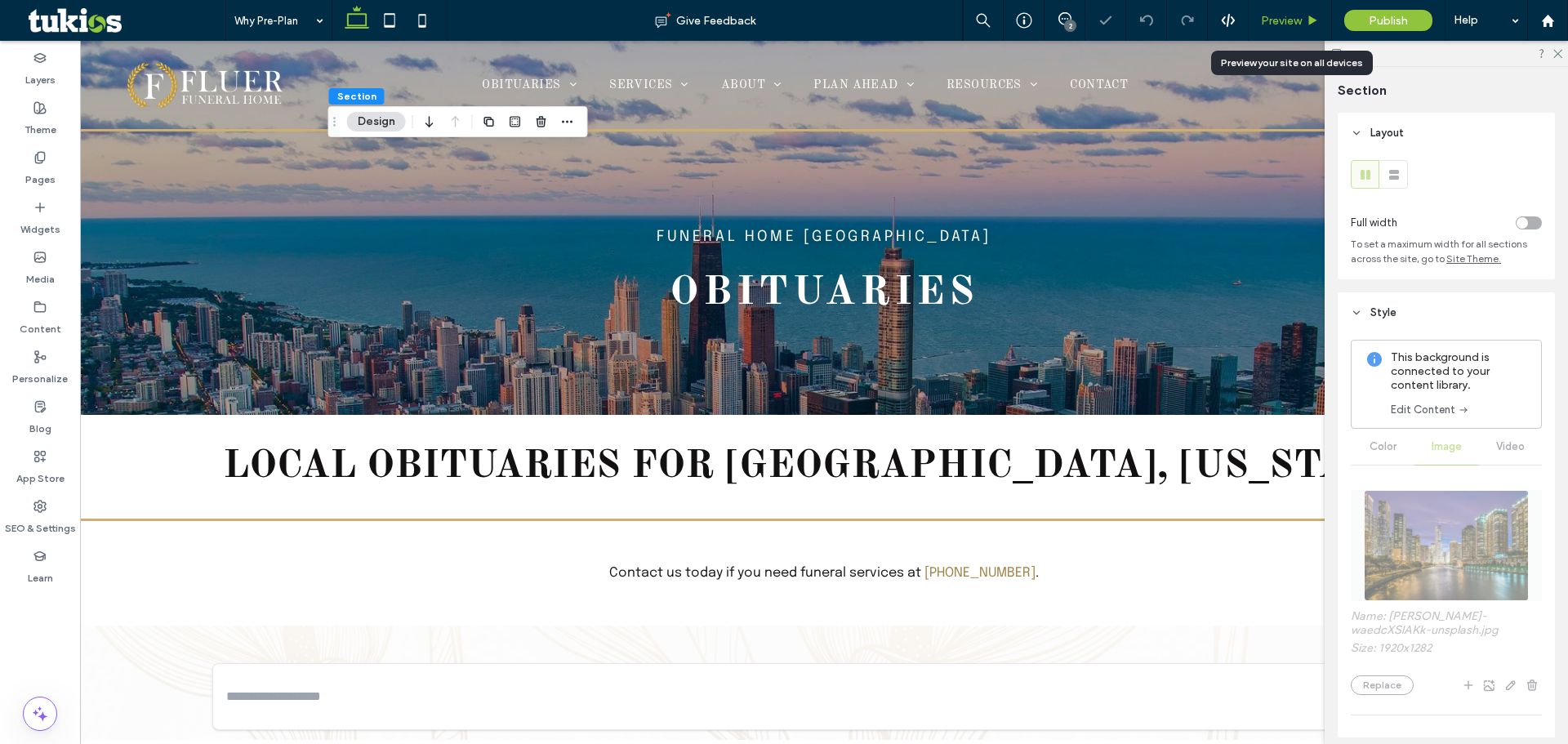
click at [1281, 21] on span "Preview" at bounding box center [1281, 21] width 40 height 14
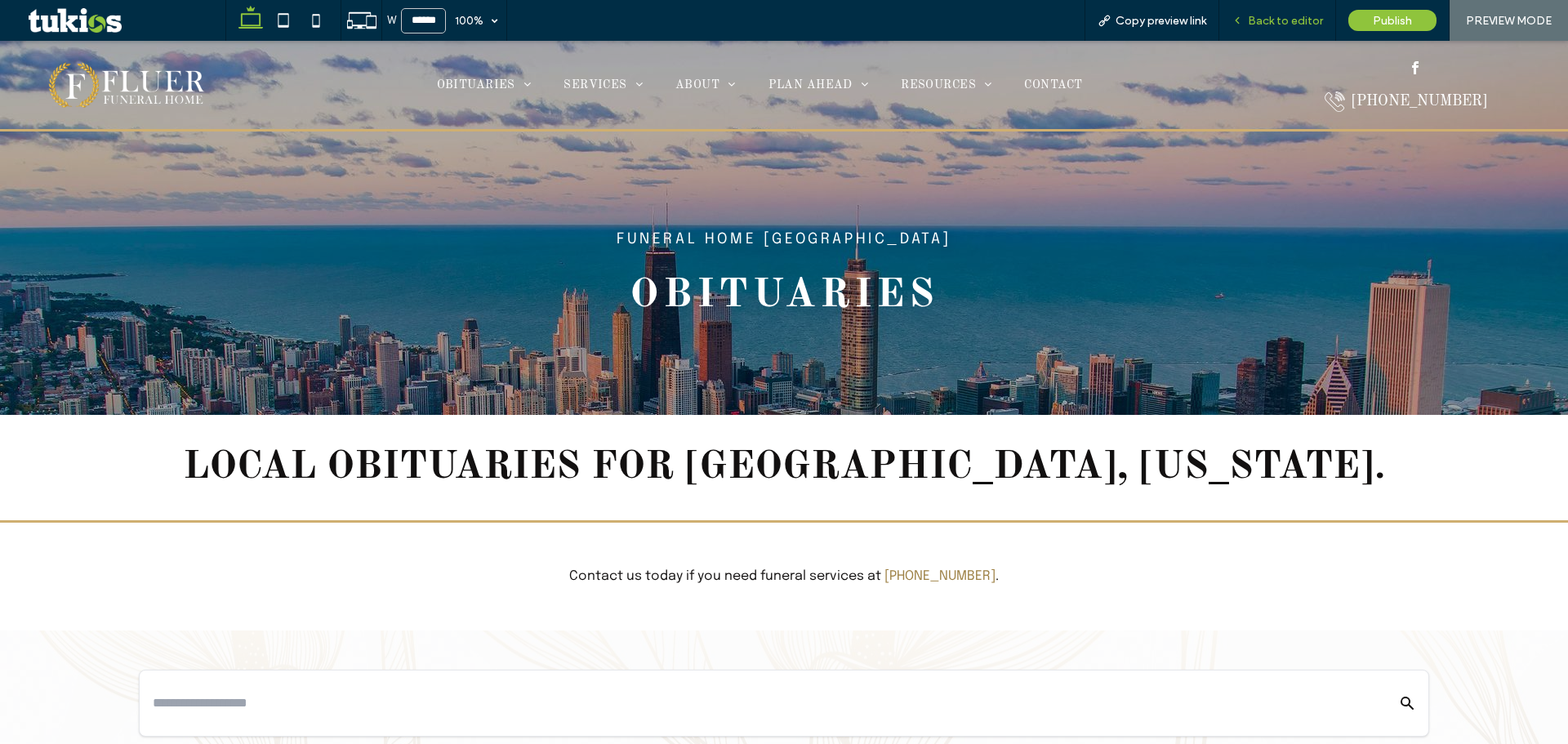
click at [1275, 24] on span "Back to editor" at bounding box center [1285, 21] width 75 height 14
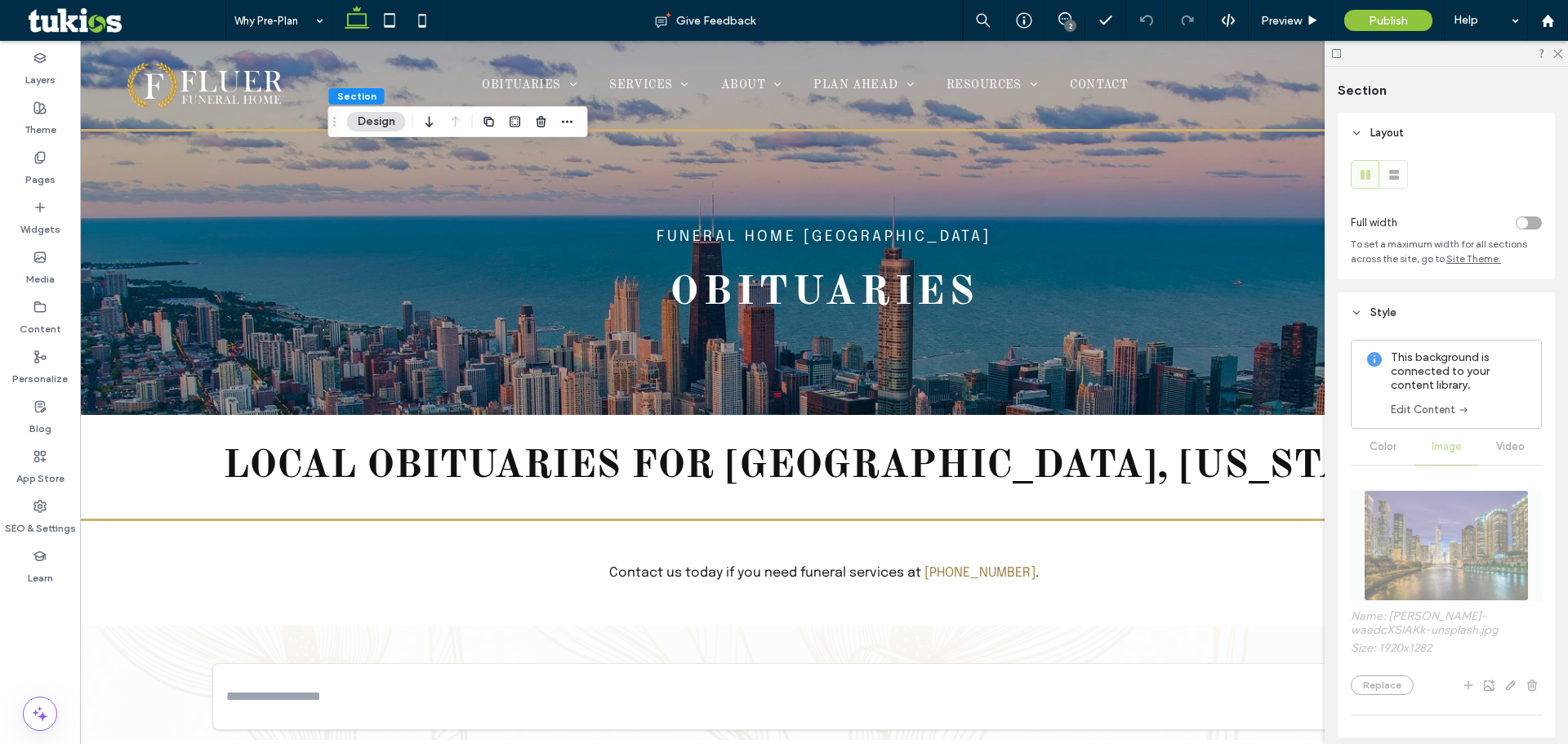
click at [1434, 415] on link "Edit Content" at bounding box center [1431, 410] width 79 height 17
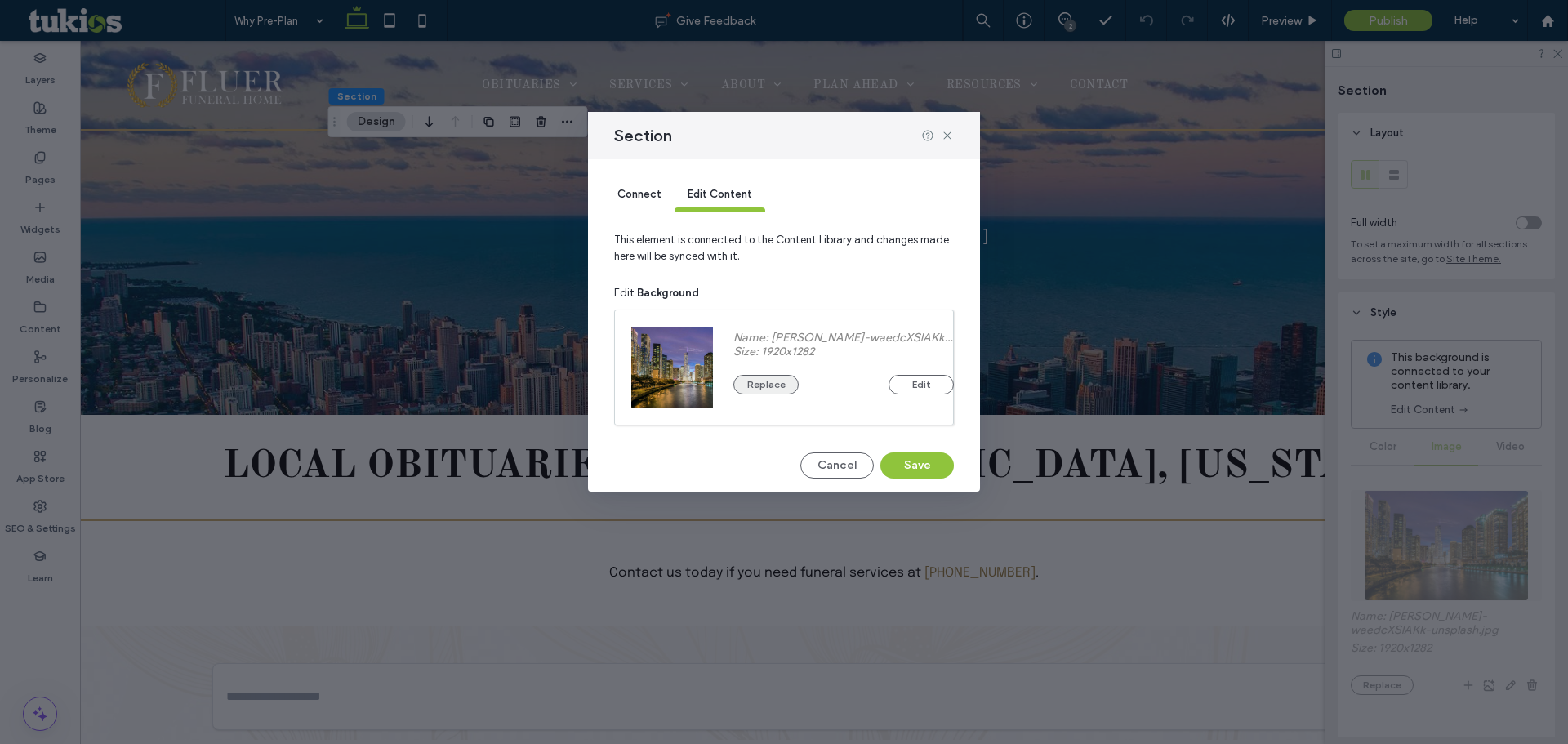
click at [780, 385] on button "Replace" at bounding box center [765, 385] width 65 height 20
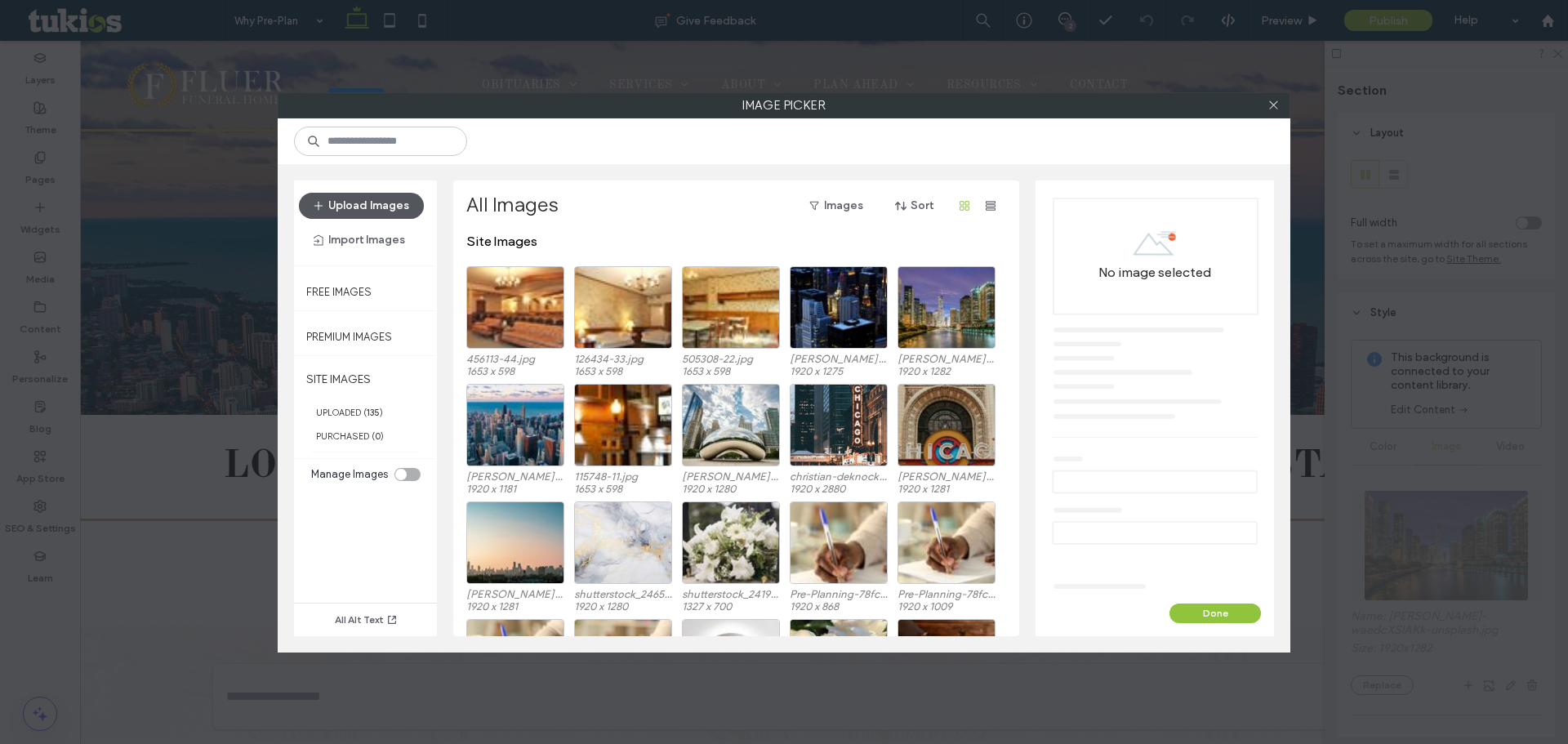
click at [376, 206] on button "Upload Images" at bounding box center [361, 206] width 125 height 26
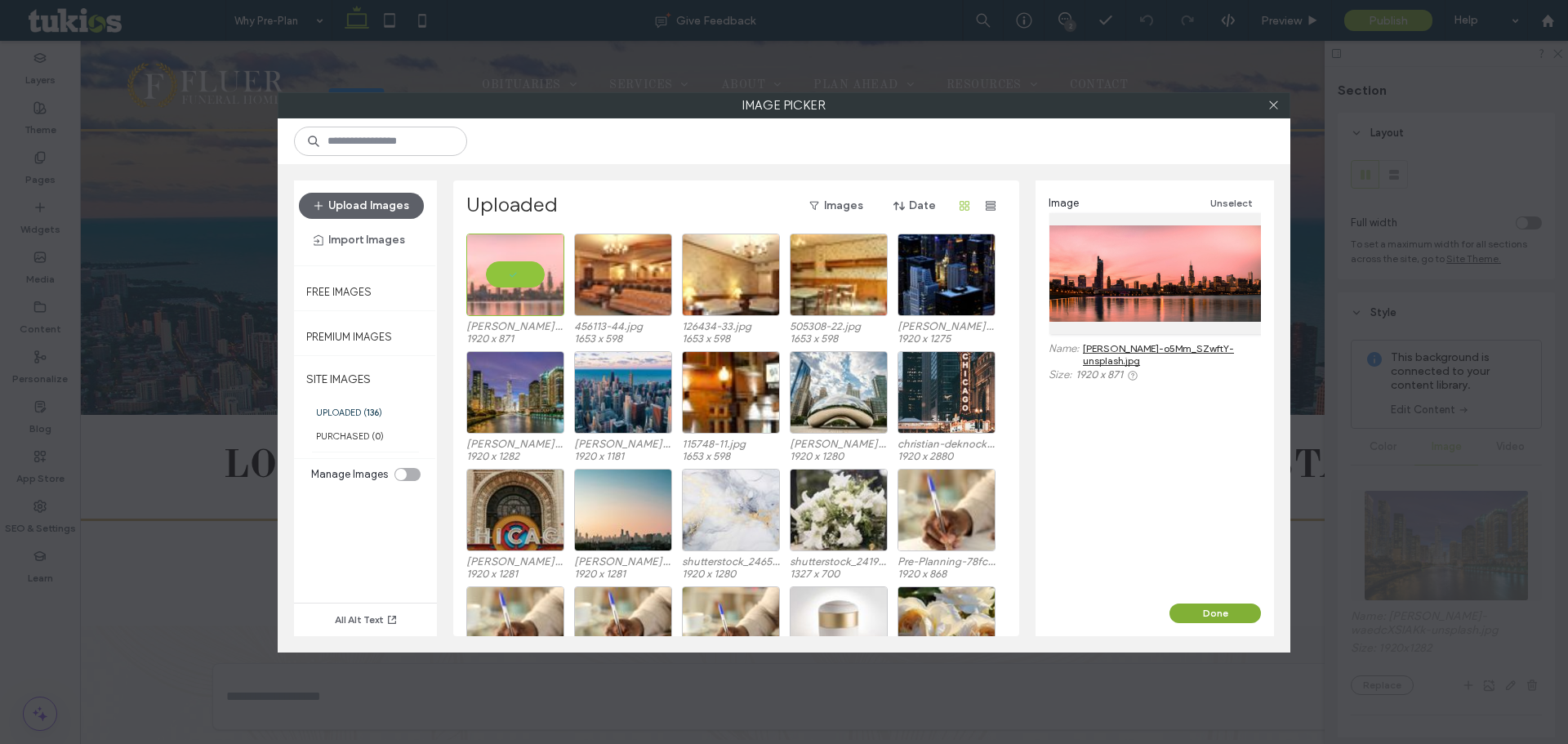
click at [1223, 620] on button "Done" at bounding box center [1215, 614] width 92 height 20
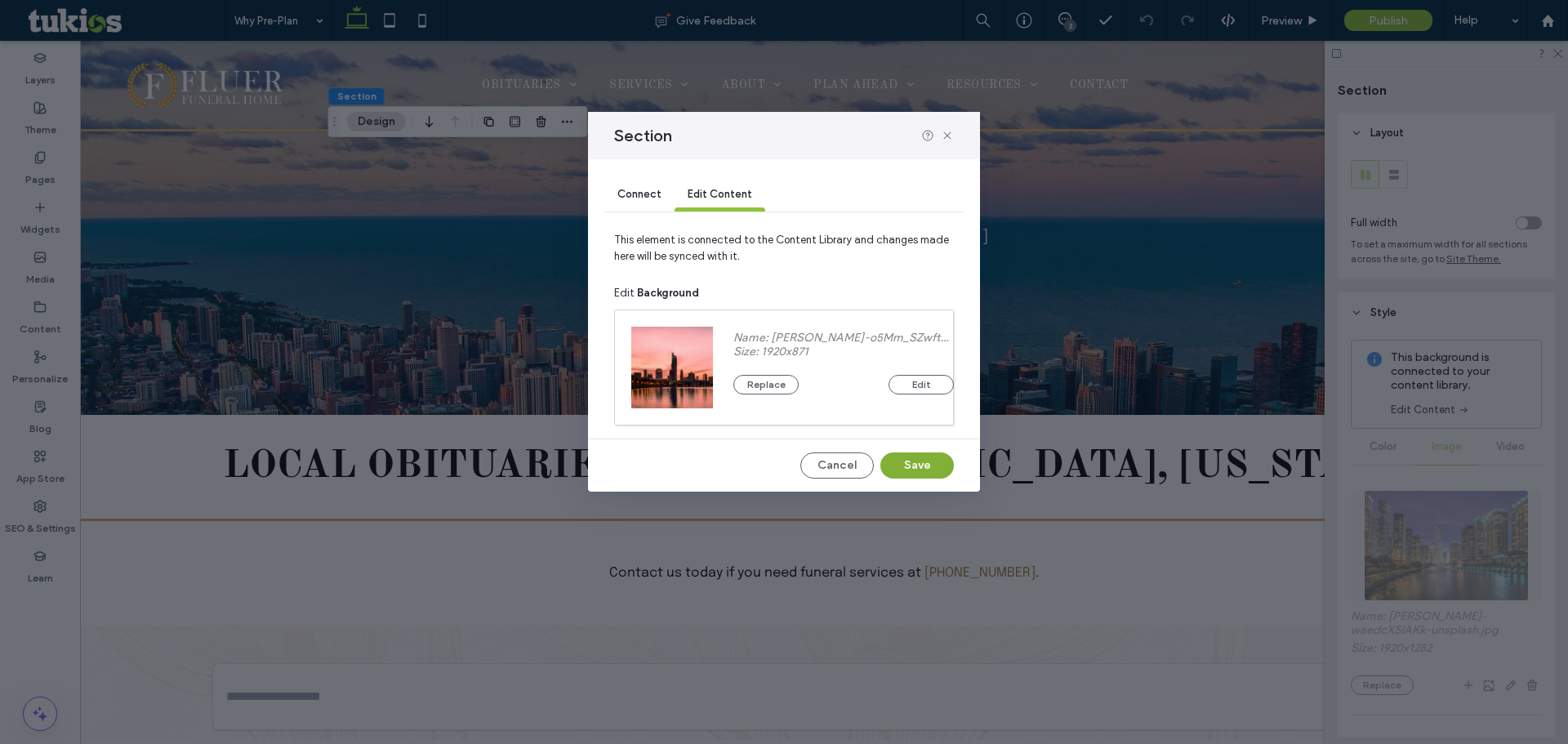
click at [915, 457] on button "Save" at bounding box center [917, 466] width 73 height 26
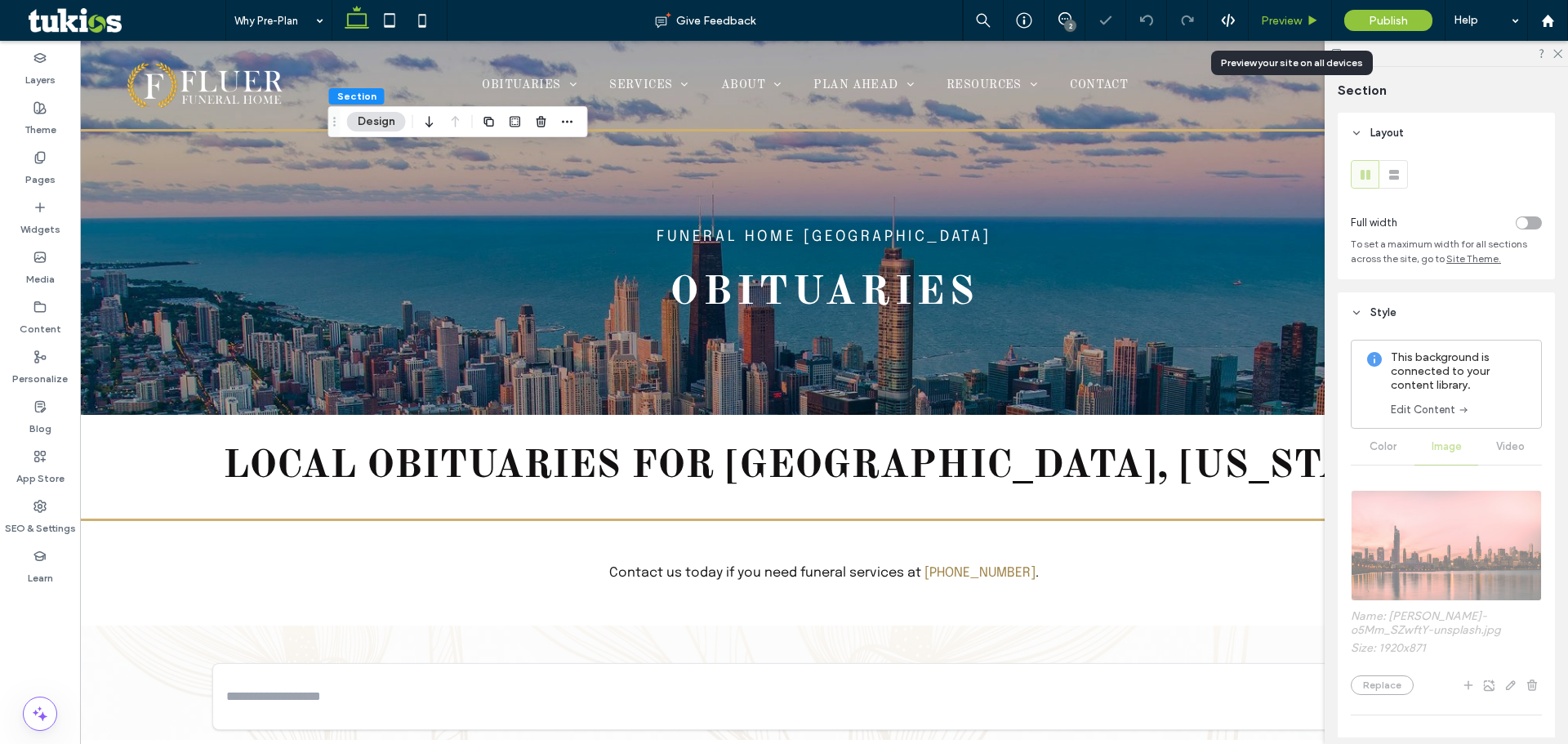
click at [1286, 24] on span "Preview" at bounding box center [1281, 21] width 40 height 14
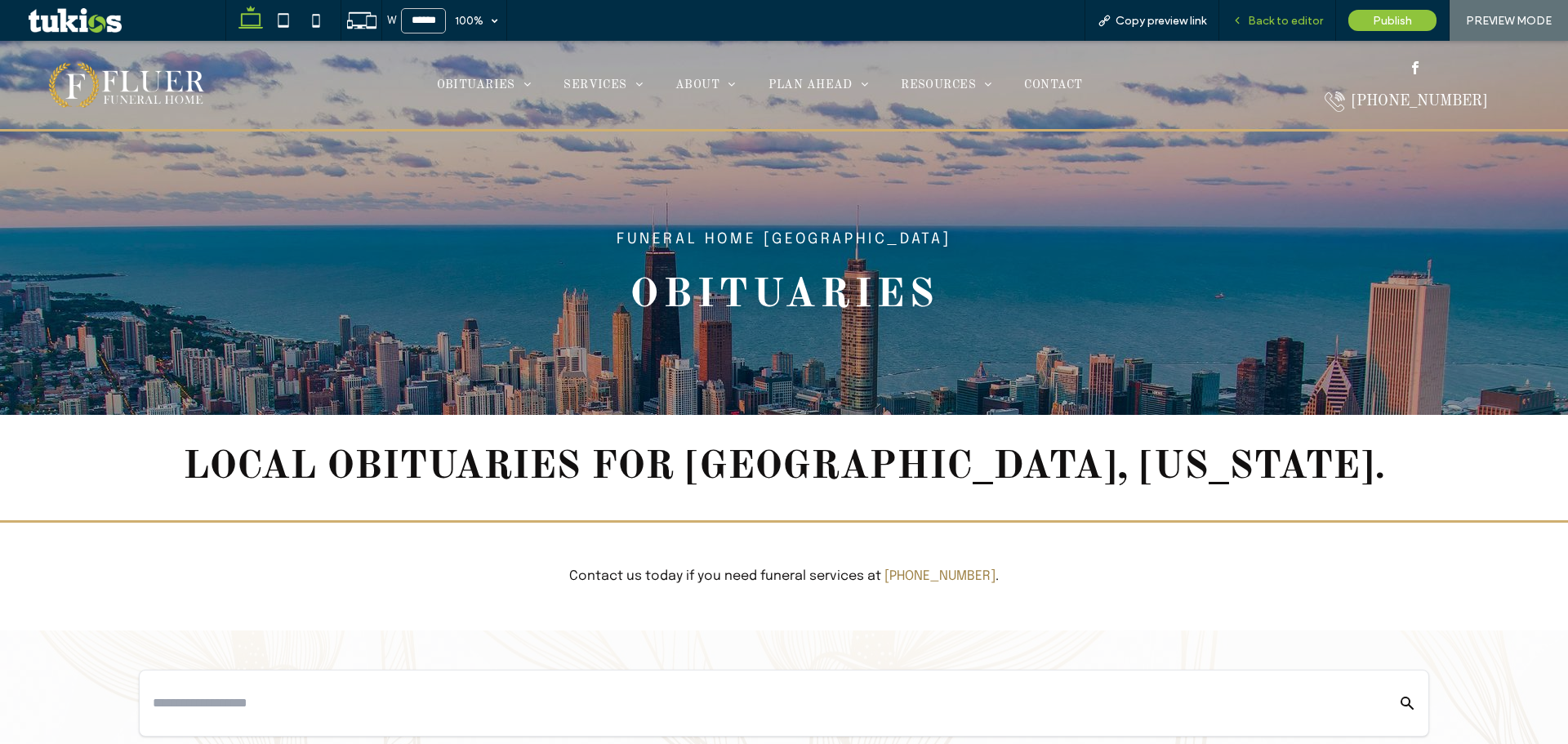
click at [1276, 27] on span "Back to editor" at bounding box center [1285, 21] width 75 height 14
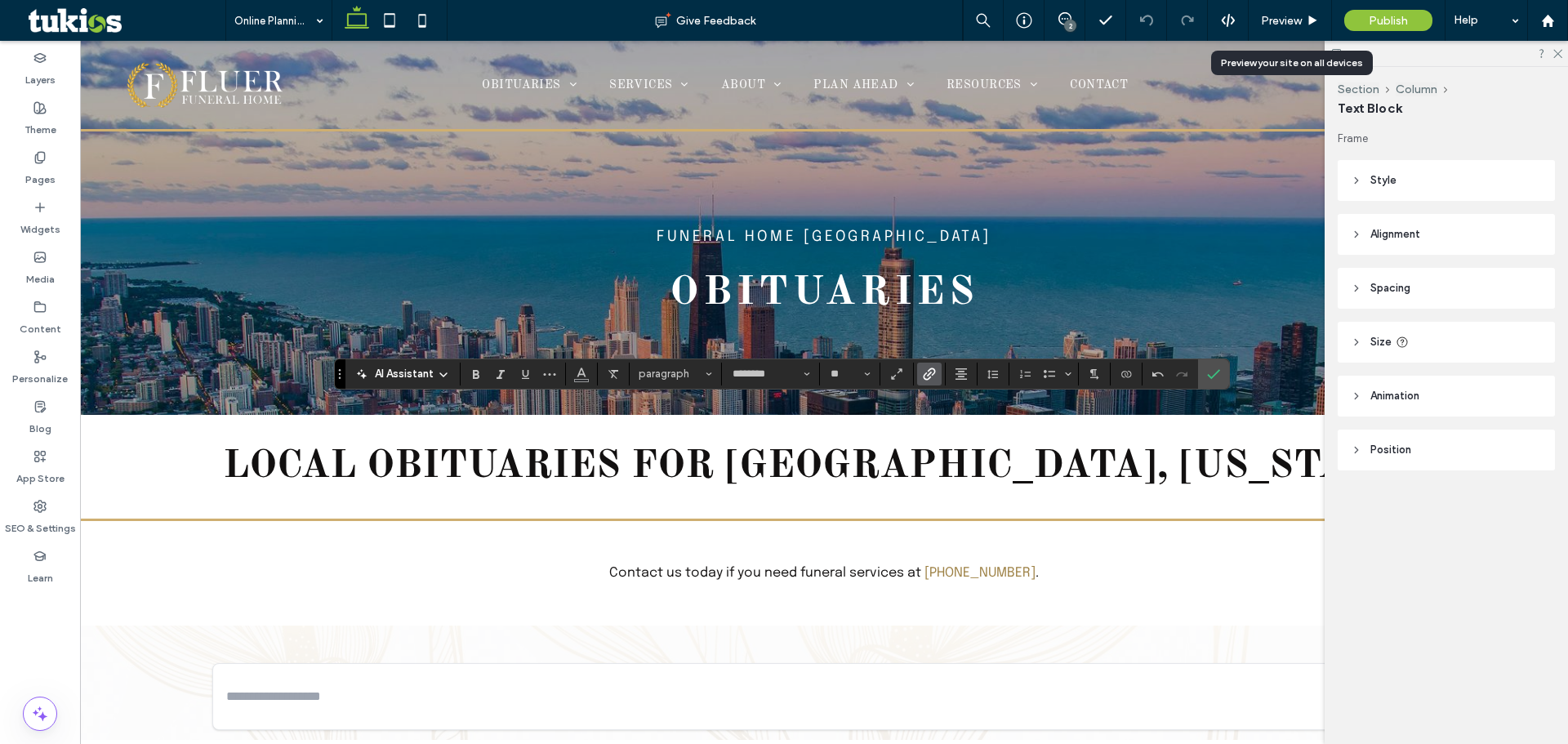
click at [929, 378] on use "Link" at bounding box center [929, 373] width 12 height 12
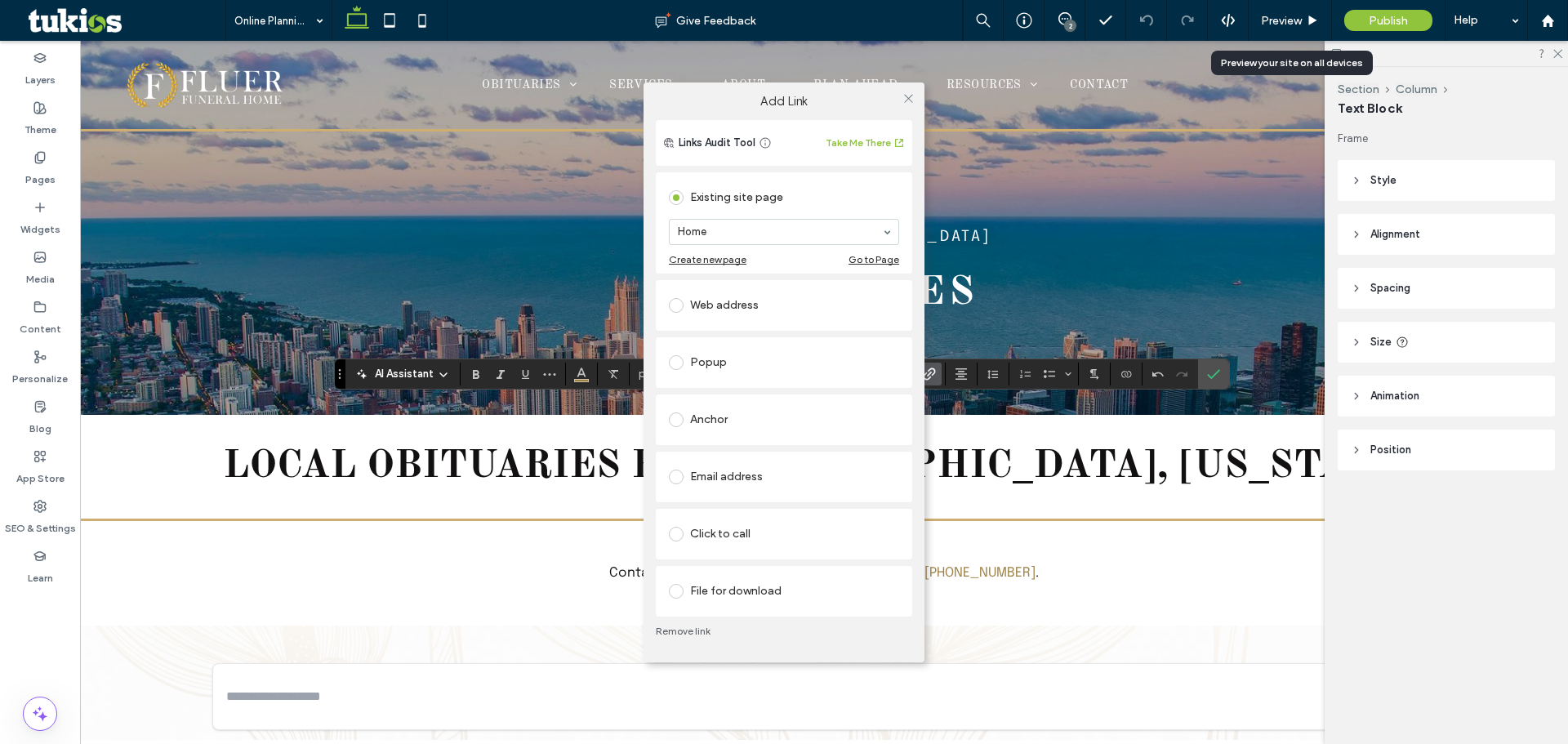
click at [755, 535] on div "Click to call" at bounding box center [784, 534] width 230 height 26
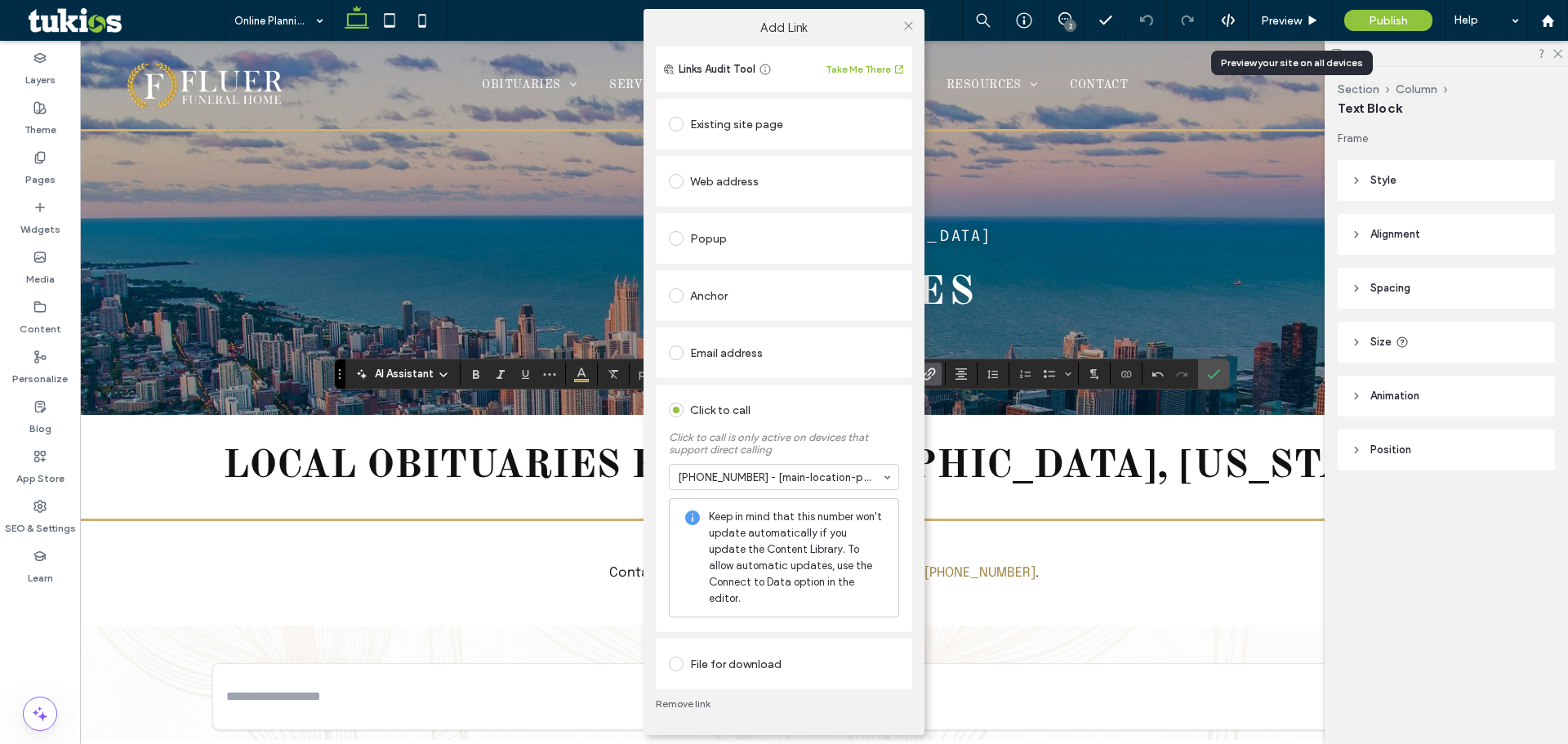
click at [1277, 21] on div "Add Link Links Audit Tool Take Me There Existing site page Home Create new page…" at bounding box center [784, 372] width 1568 height 744
click at [905, 30] on use at bounding box center [908, 26] width 8 height 8
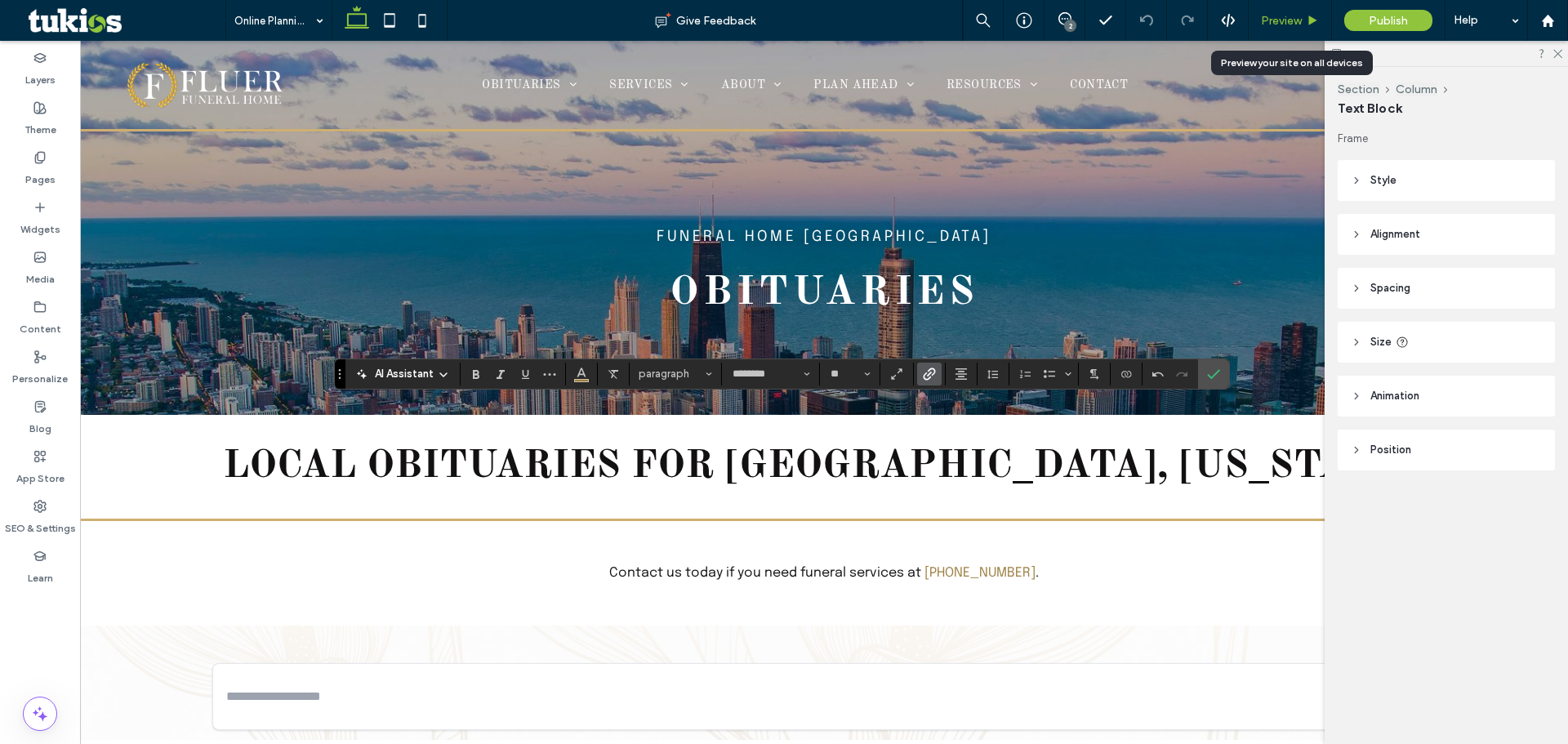
click at [1263, 20] on span "Preview" at bounding box center [1281, 21] width 40 height 14
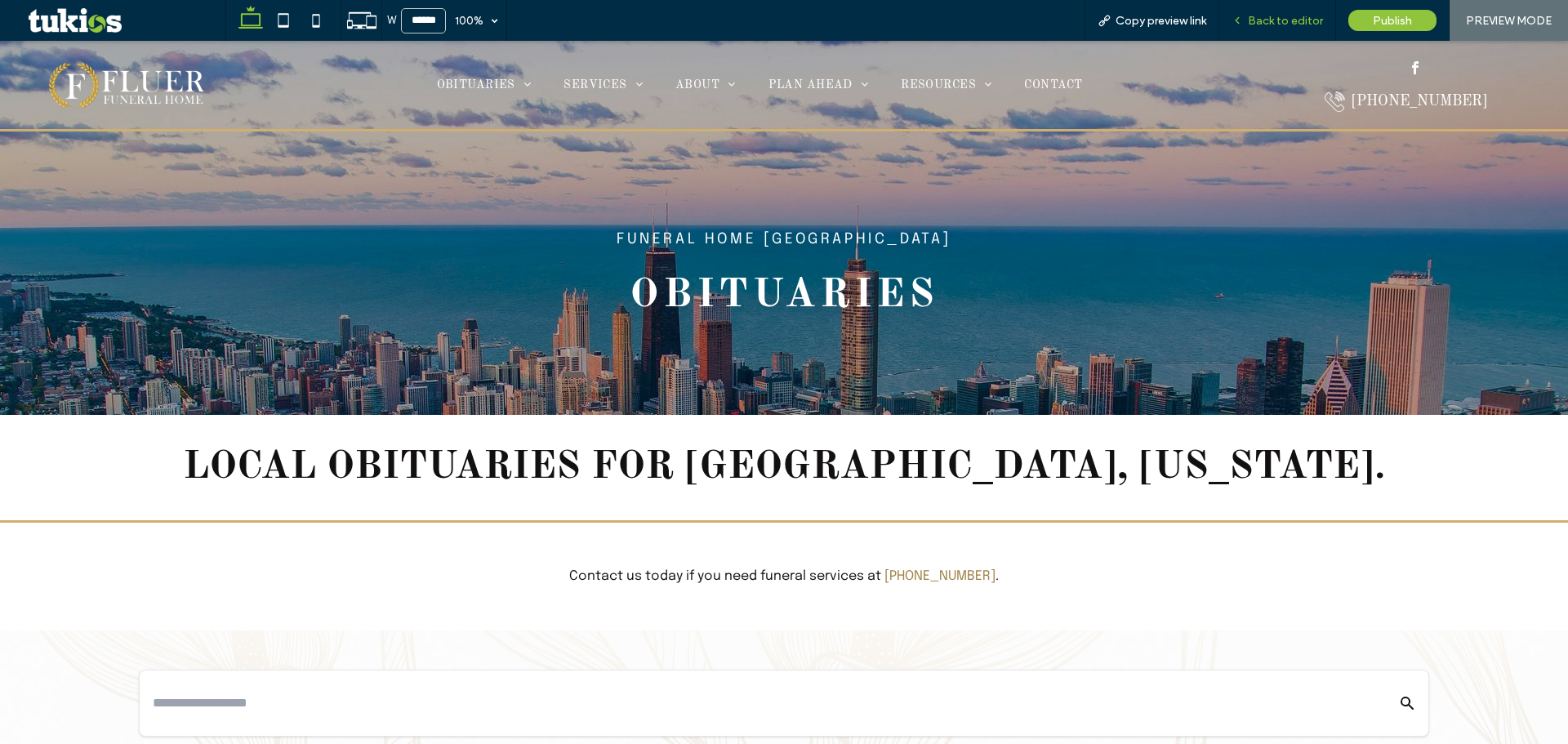
click at [1254, 20] on span "Back to editor" at bounding box center [1285, 21] width 75 height 14
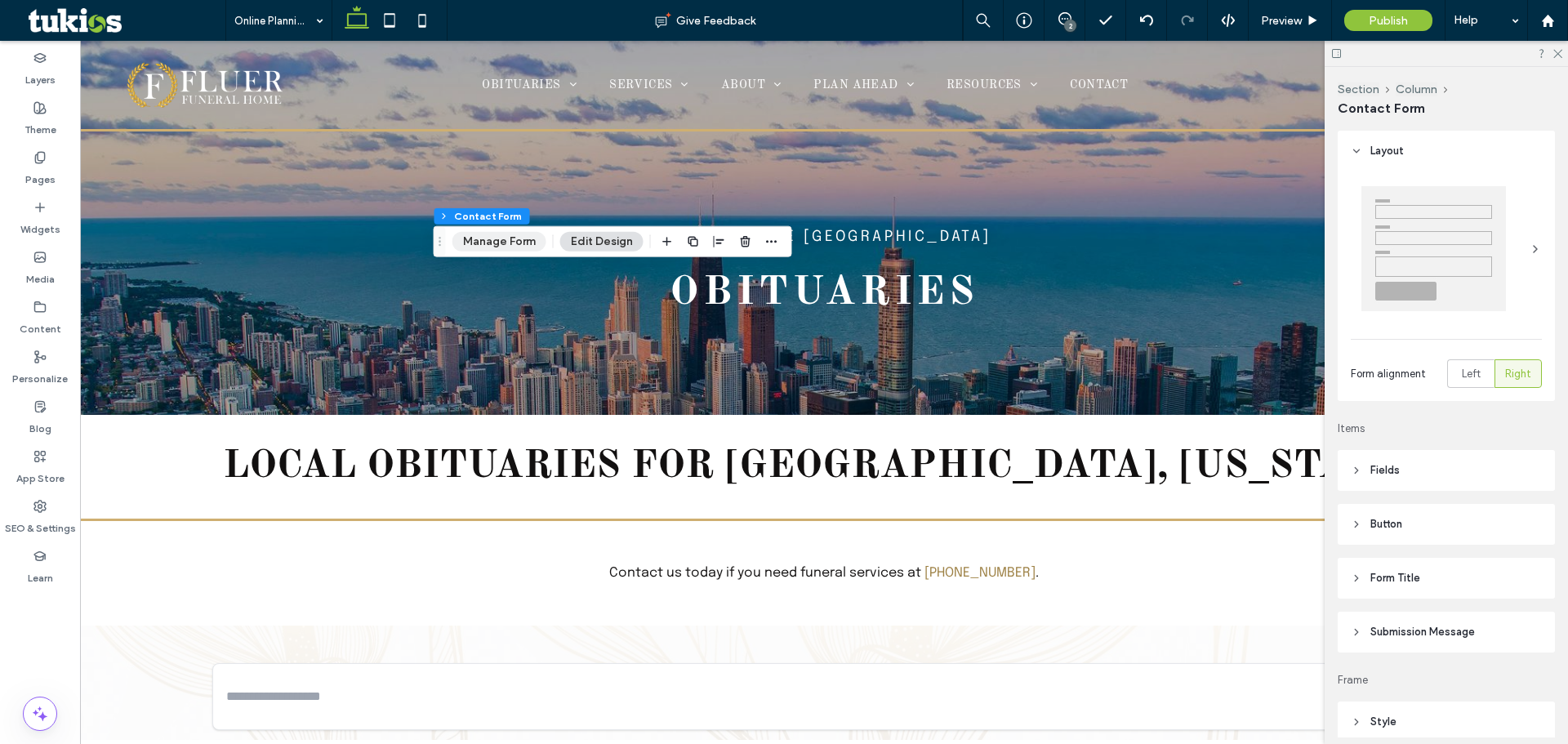
click at [490, 250] on div "Section Column Contact Form Manage Form Edit Design" at bounding box center [613, 242] width 358 height 31
click at [465, 249] on button "Manage Form" at bounding box center [500, 242] width 94 height 20
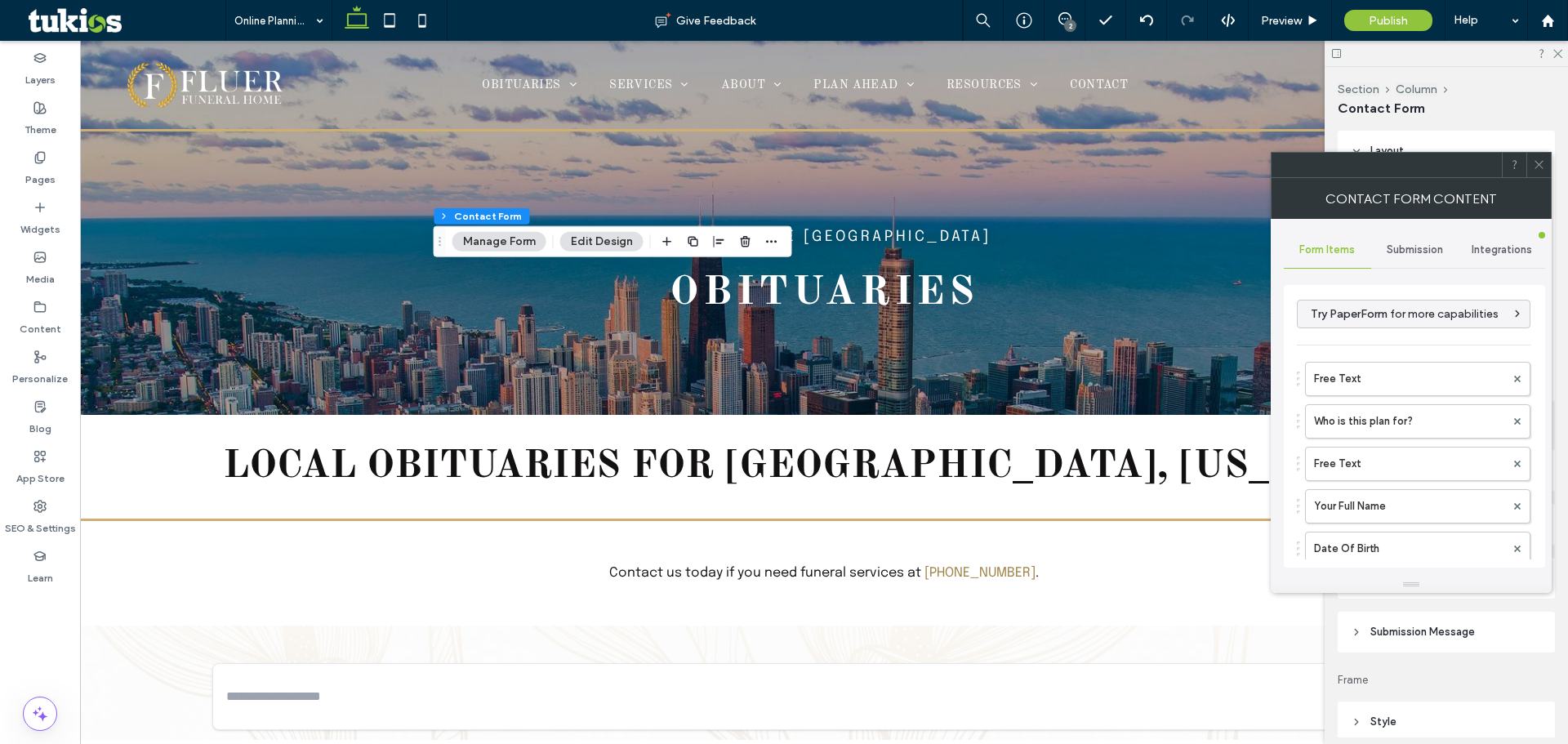
click at [1396, 254] on span "Submission" at bounding box center [1415, 250] width 56 height 13
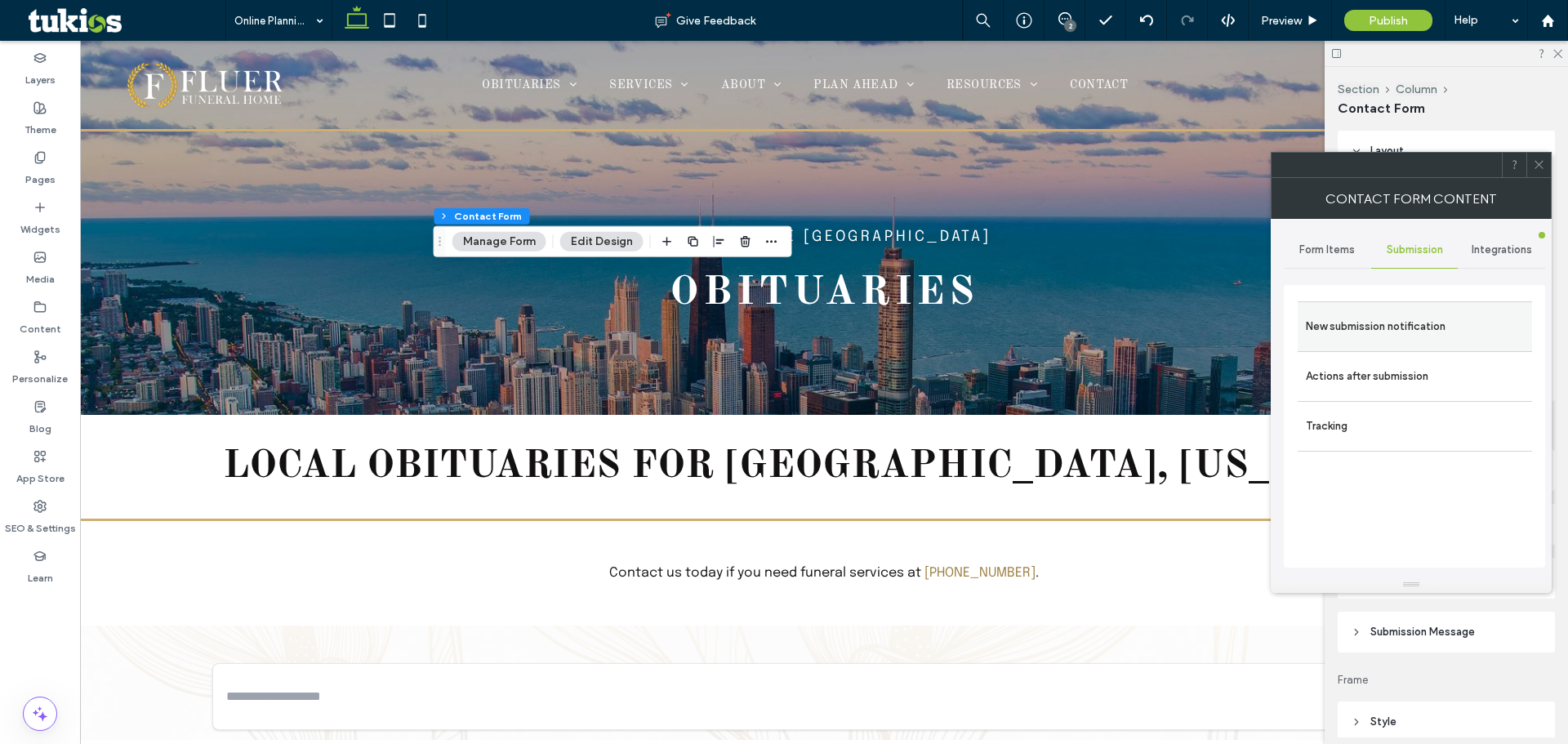
click at [1418, 325] on label "New submission notification" at bounding box center [1415, 327] width 218 height 33
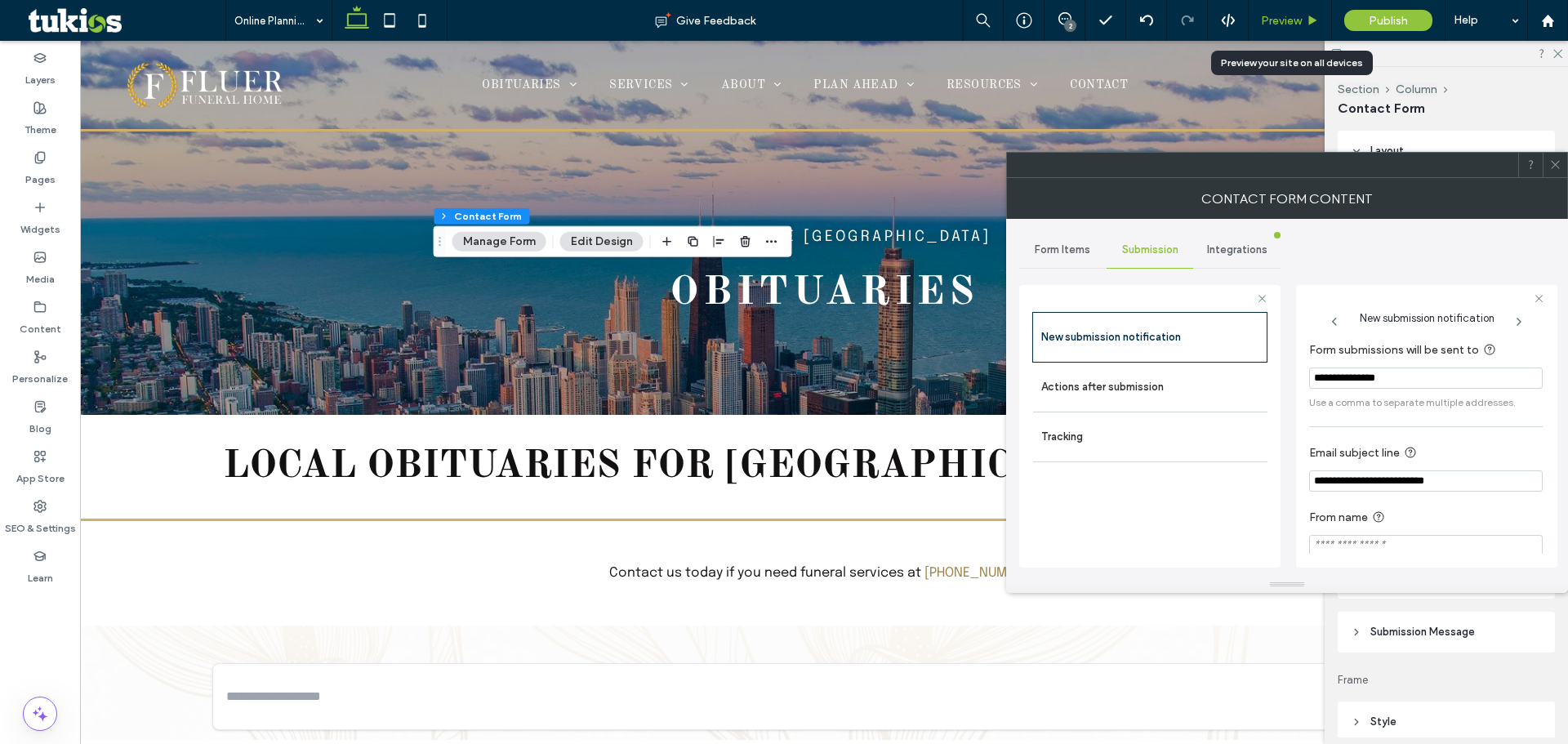
click at [1301, 17] on span "Preview" at bounding box center [1281, 21] width 40 height 14
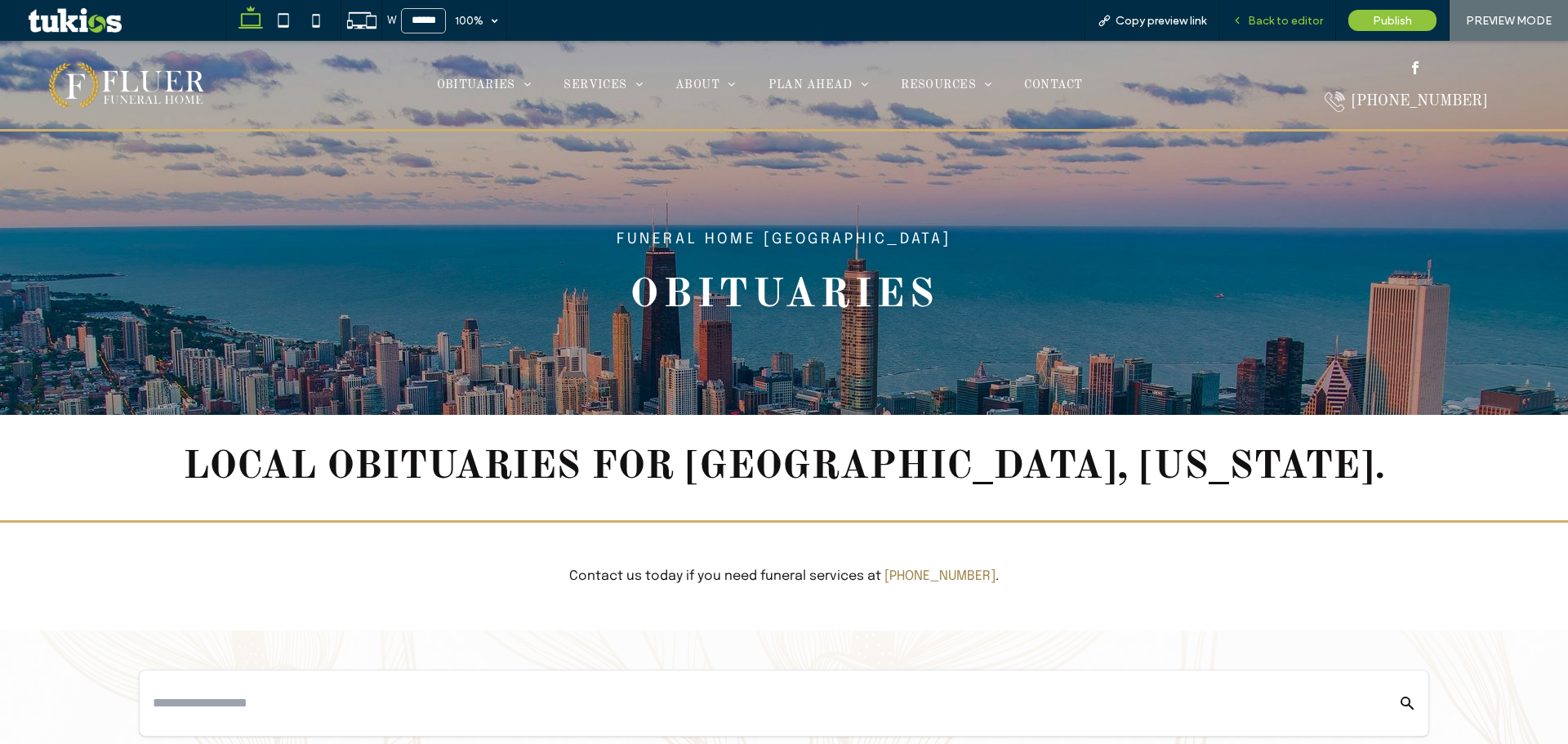
click at [1302, 12] on div "Back to editor" at bounding box center [1277, 20] width 116 height 40
click at [1299, 19] on span "Back to editor" at bounding box center [1285, 21] width 75 height 14
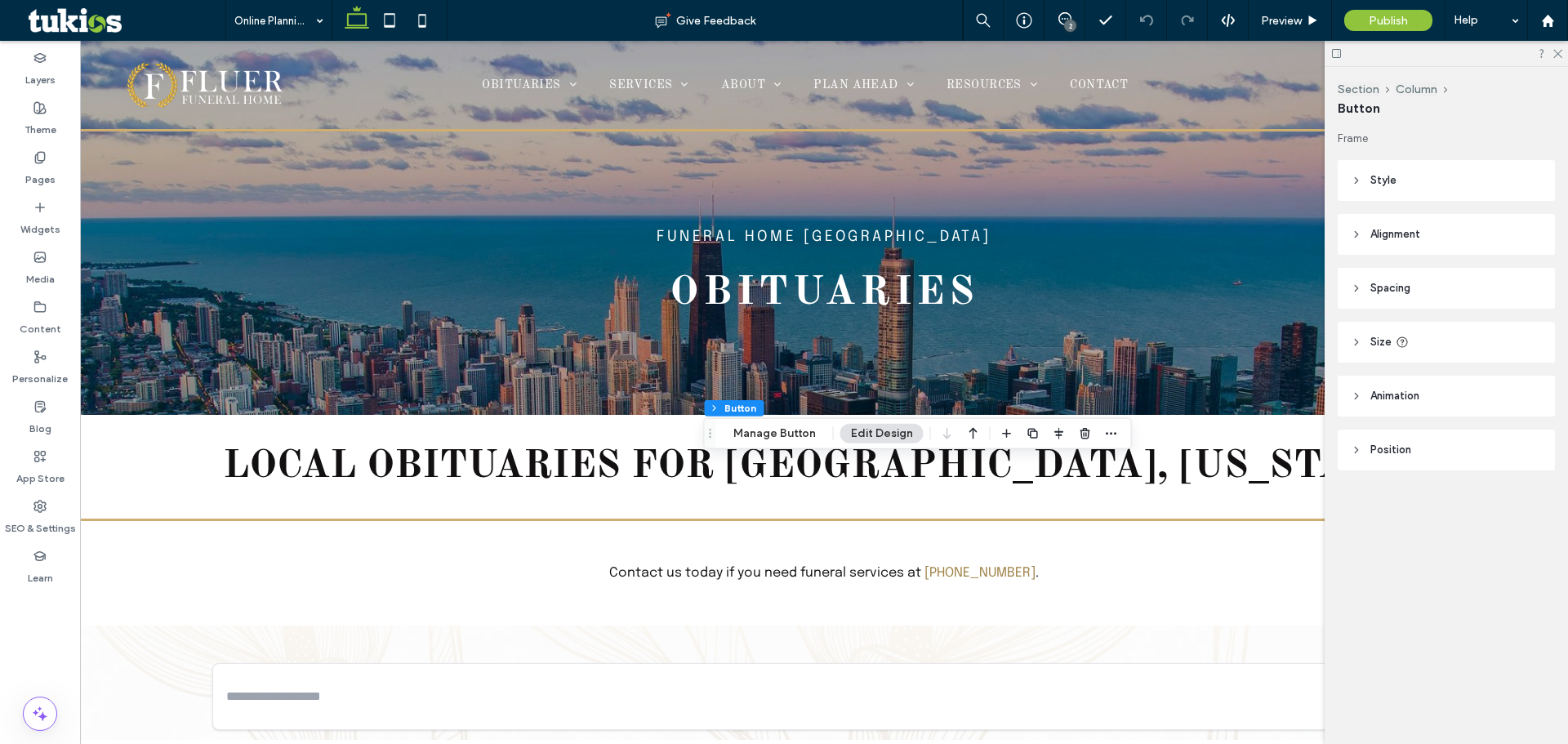
type input "**"
click at [785, 438] on button "Manage Button" at bounding box center [775, 434] width 104 height 20
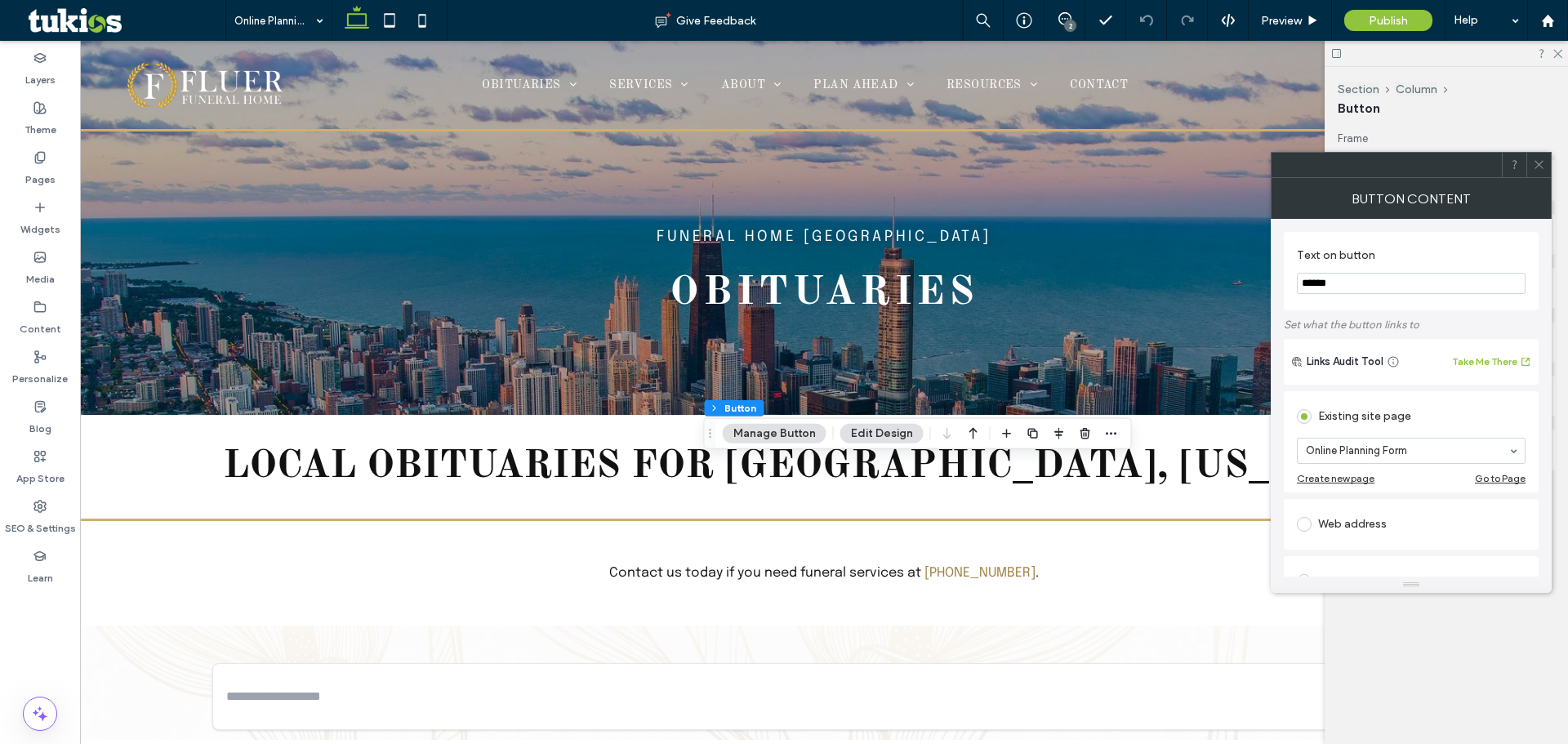
paste input "**********"
click at [1343, 279] on input "**********" at bounding box center [1411, 283] width 229 height 21
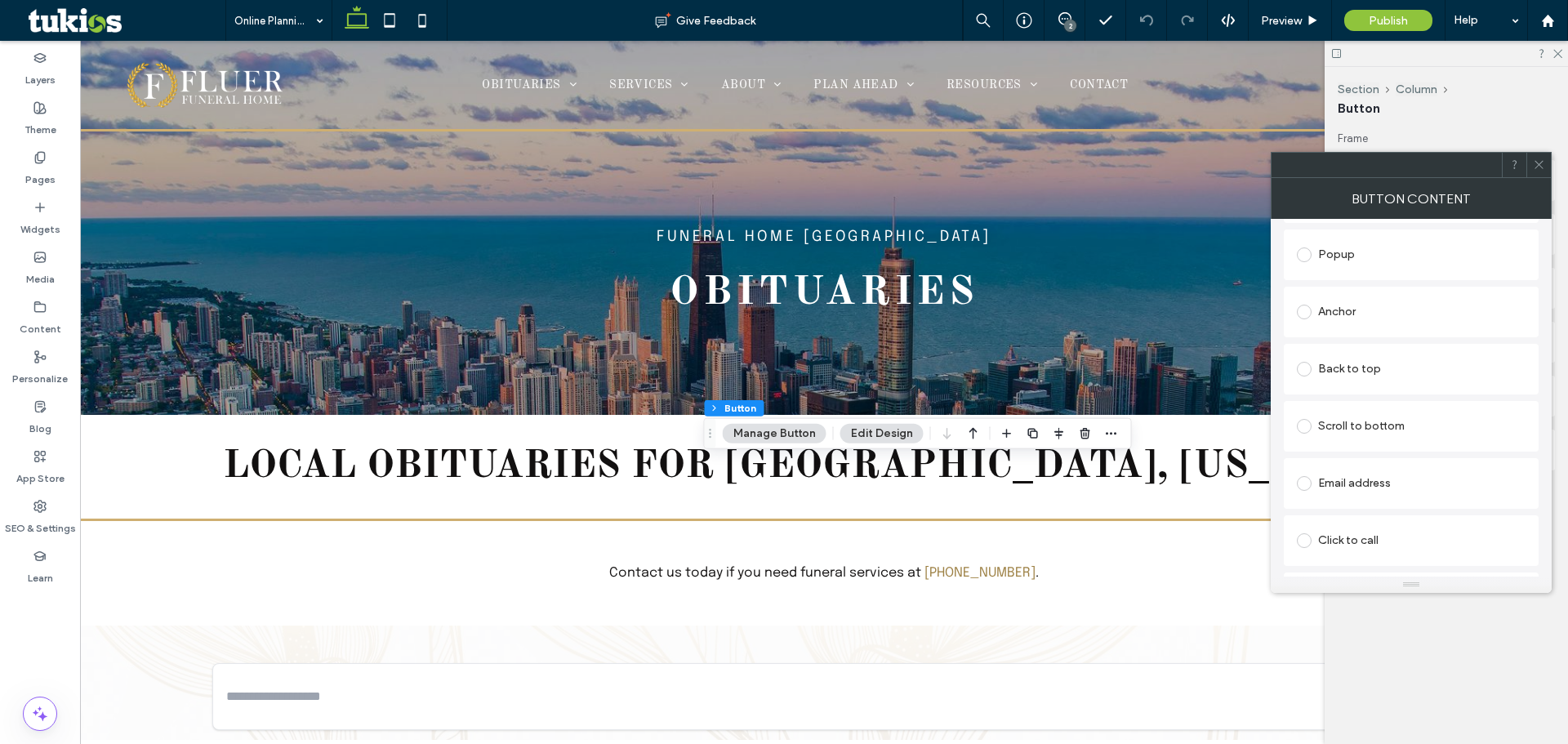
type input "**********"
click at [1371, 557] on div "Click to call" at bounding box center [1411, 541] width 229 height 35
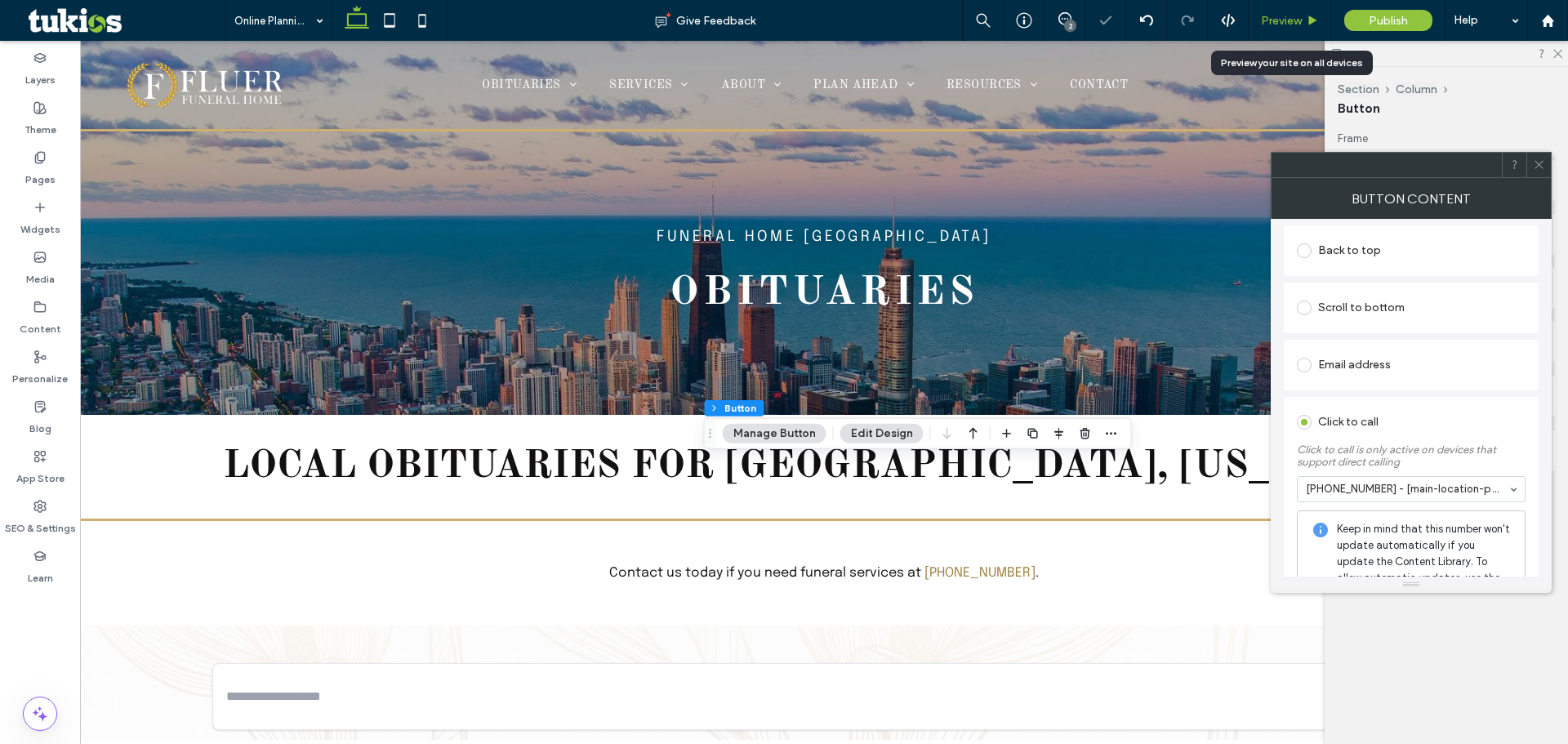
click at [1310, 18] on use at bounding box center [1314, 20] width 8 height 9
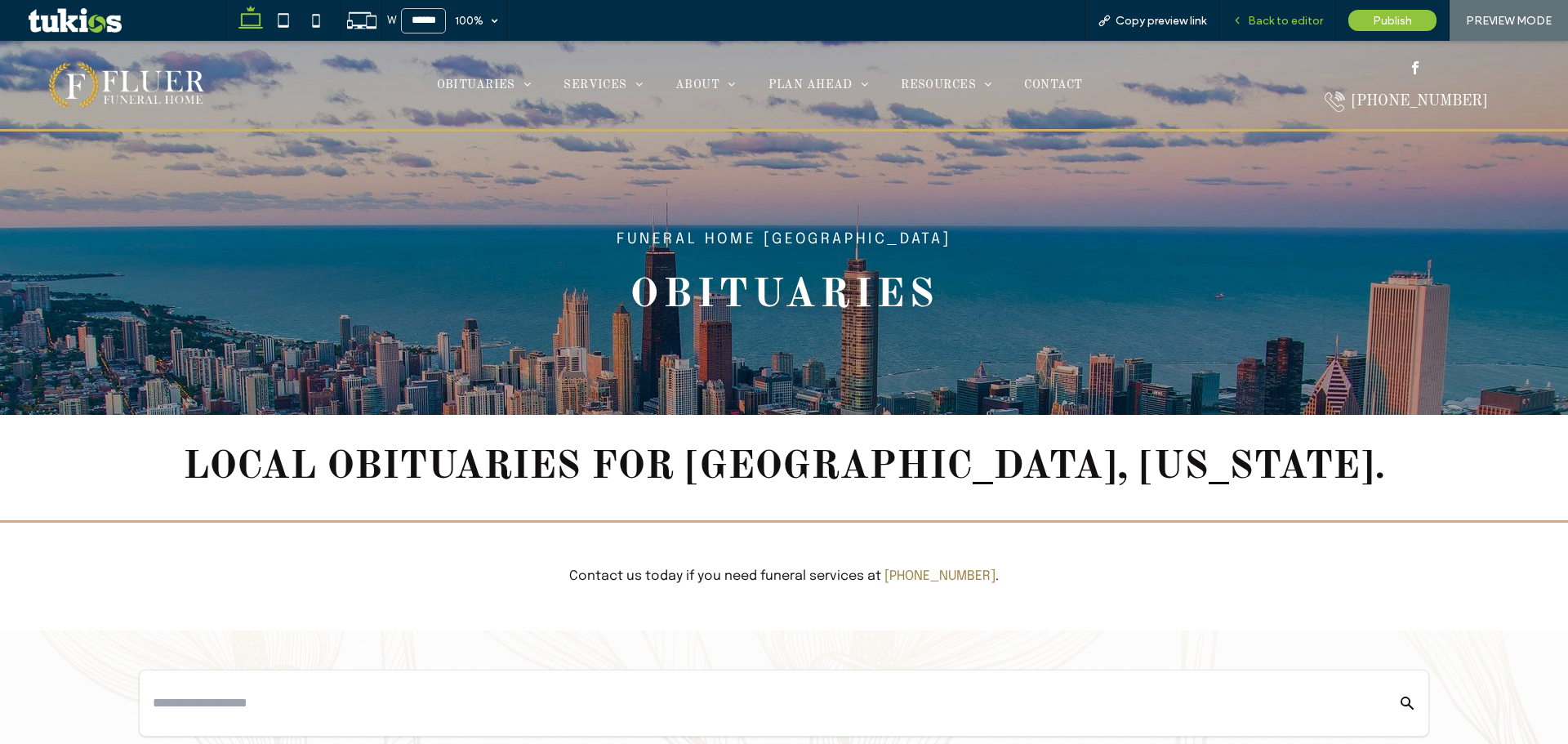
click at [1281, 17] on span "Back to editor" at bounding box center [1285, 21] width 75 height 14
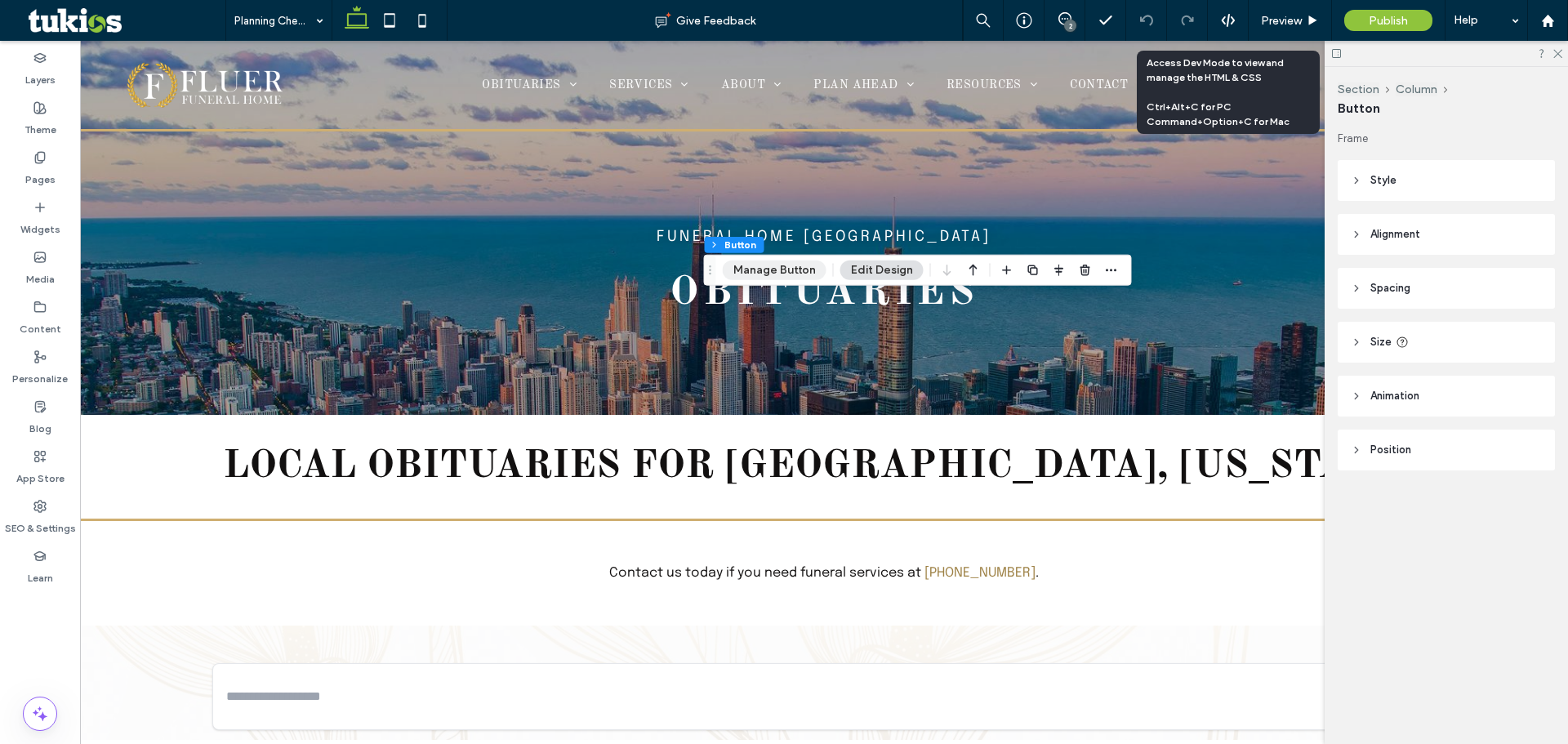
click at [774, 277] on button "Manage Button" at bounding box center [775, 271] width 104 height 20
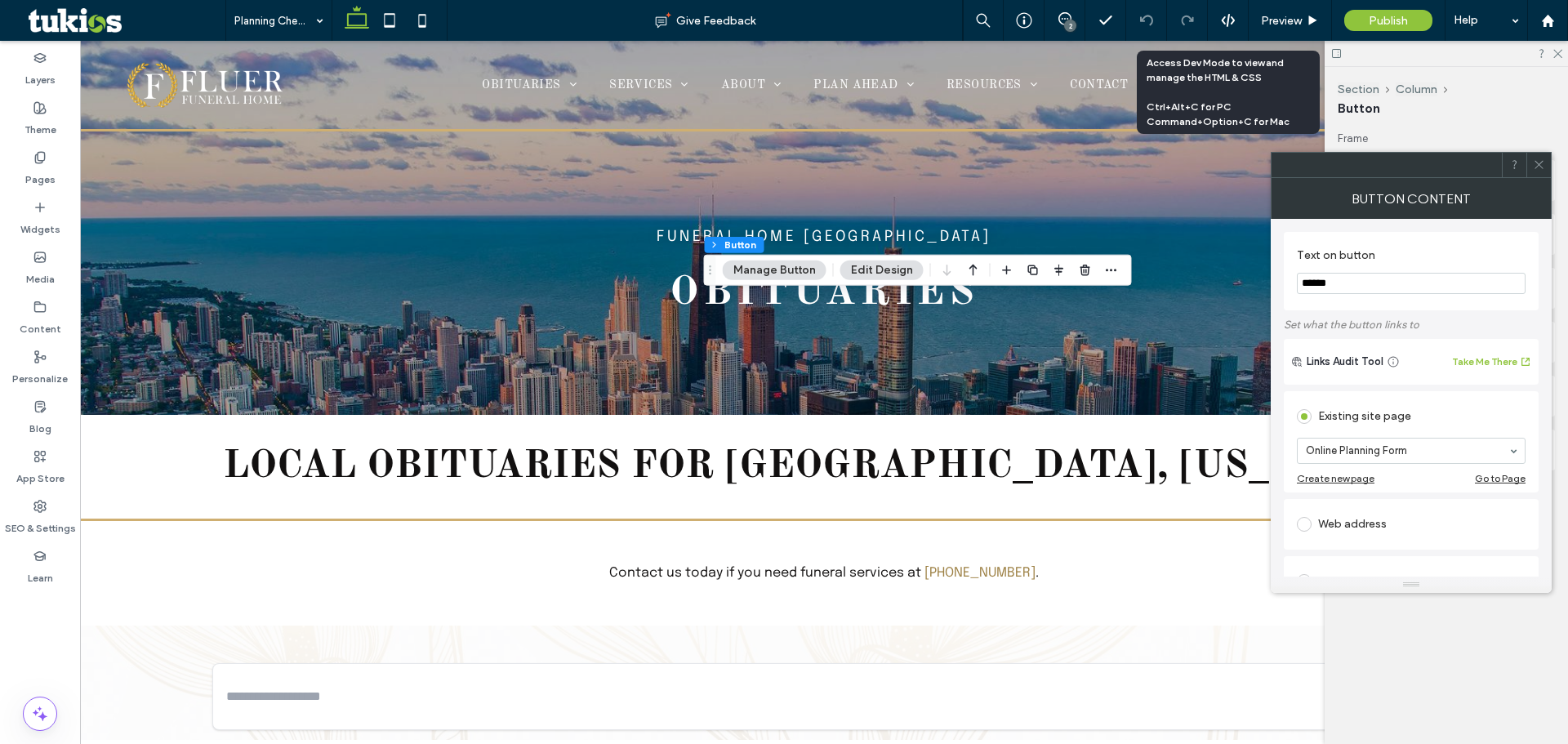
paste input "**********"
click at [1342, 283] on input "**********" at bounding box center [1411, 283] width 229 height 21
drag, startPoint x: 1326, startPoint y: 284, endPoint x: 1357, endPoint y: 282, distance: 31.1
click at [1326, 283] on input "**********" at bounding box center [1411, 283] width 229 height 21
click at [1321, 280] on input "**********" at bounding box center [1411, 283] width 229 height 21
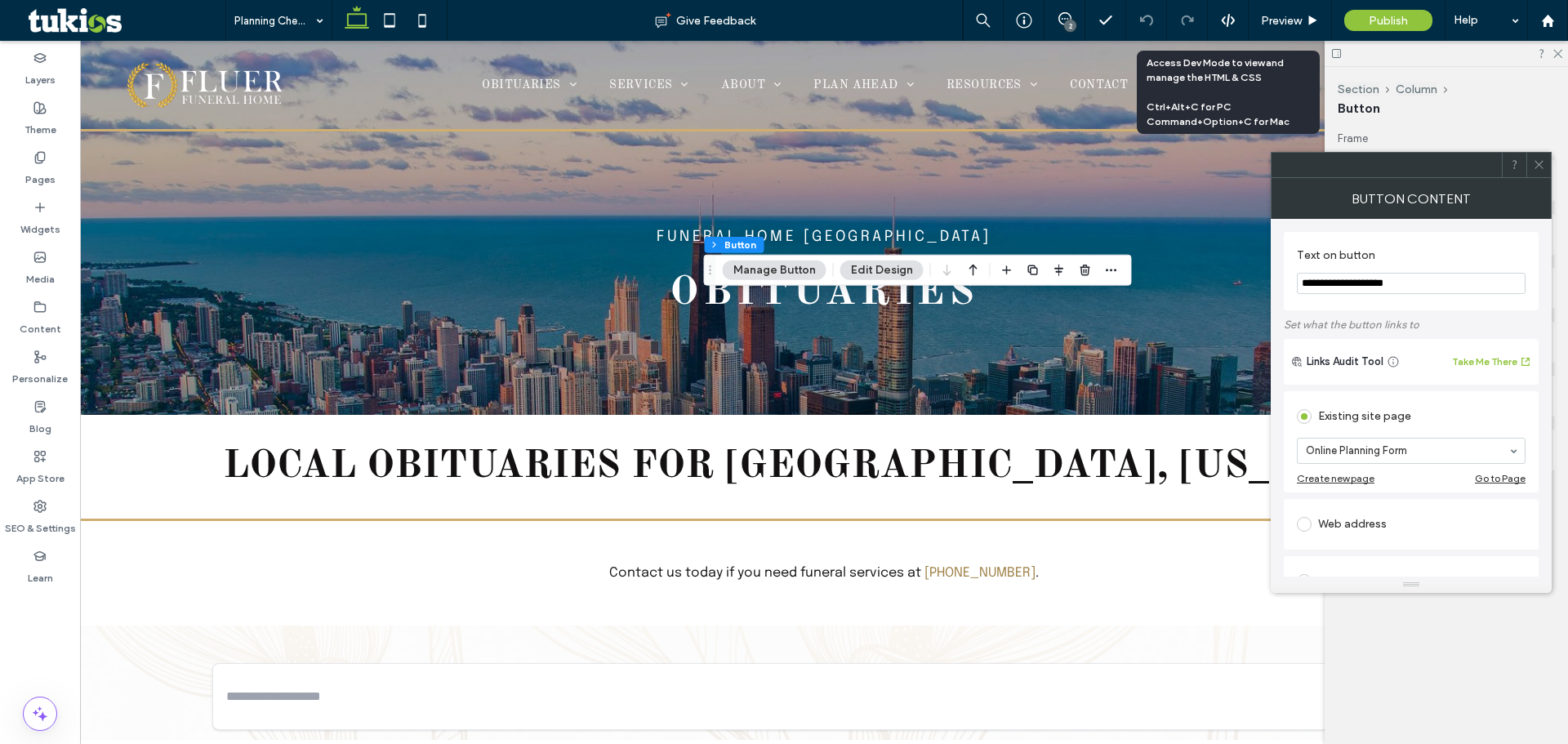
type input "**********"
click at [1538, 166] on icon at bounding box center [1539, 164] width 12 height 12
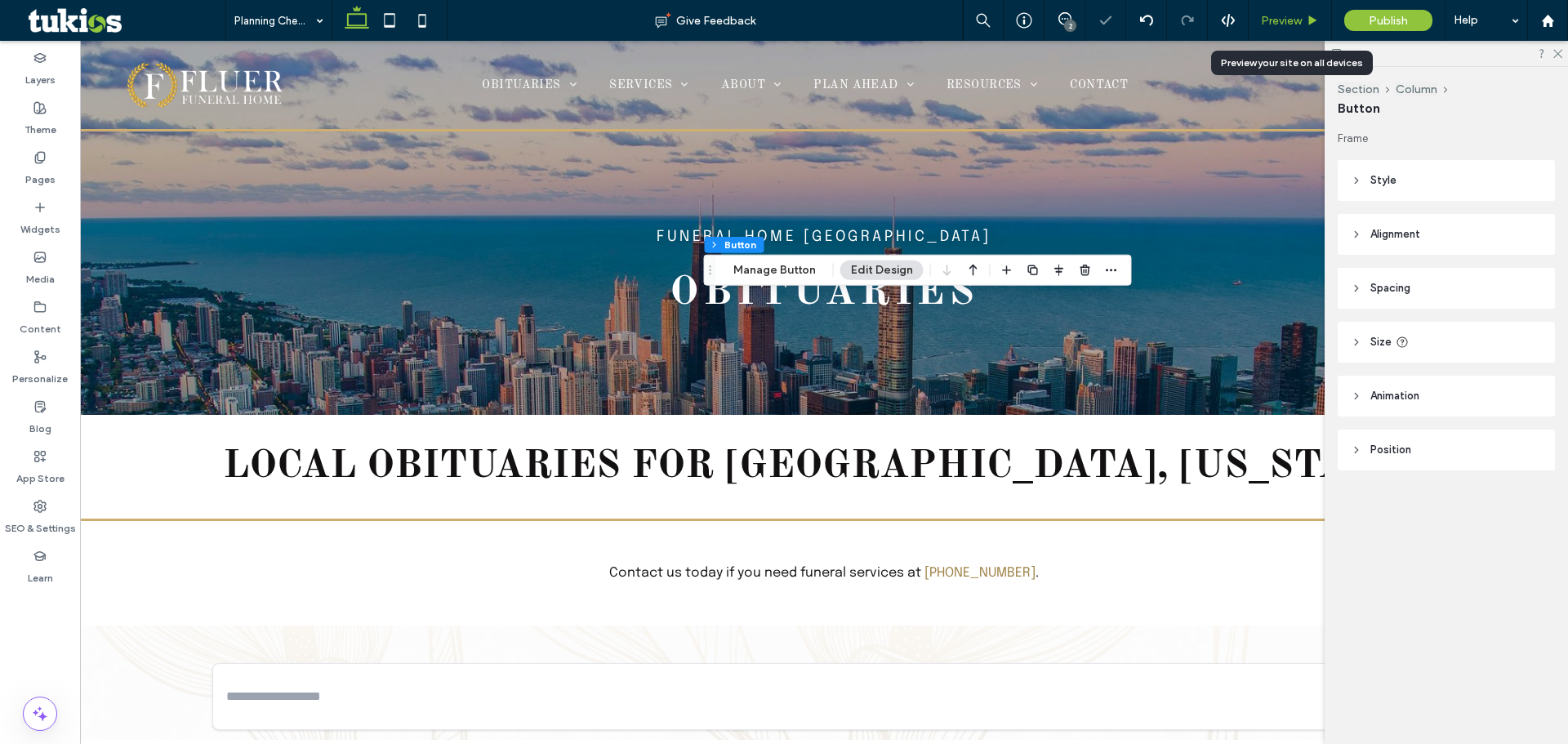
click at [1290, 21] on span "Preview" at bounding box center [1281, 21] width 40 height 14
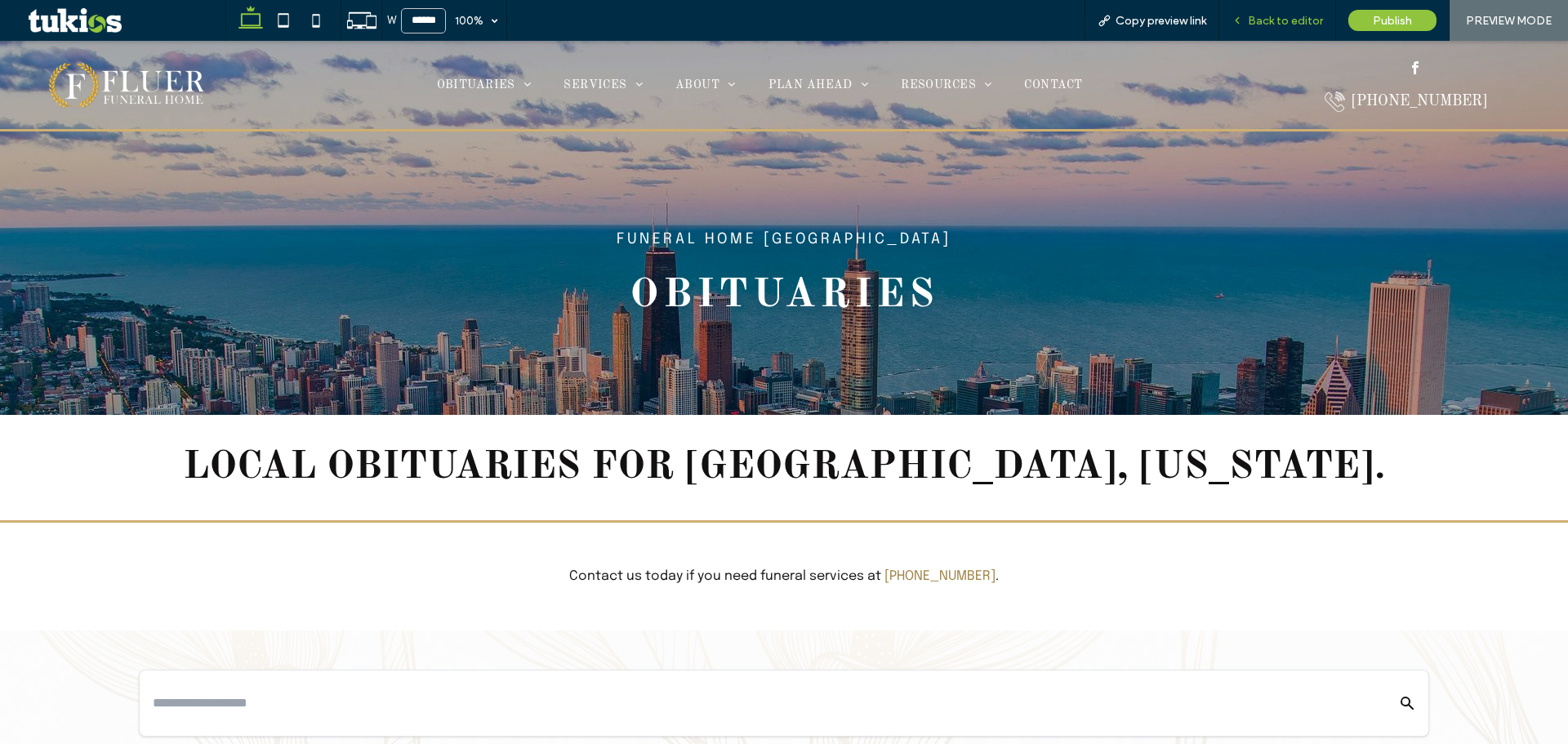
click at [1259, 24] on span "Back to editor" at bounding box center [1285, 21] width 75 height 14
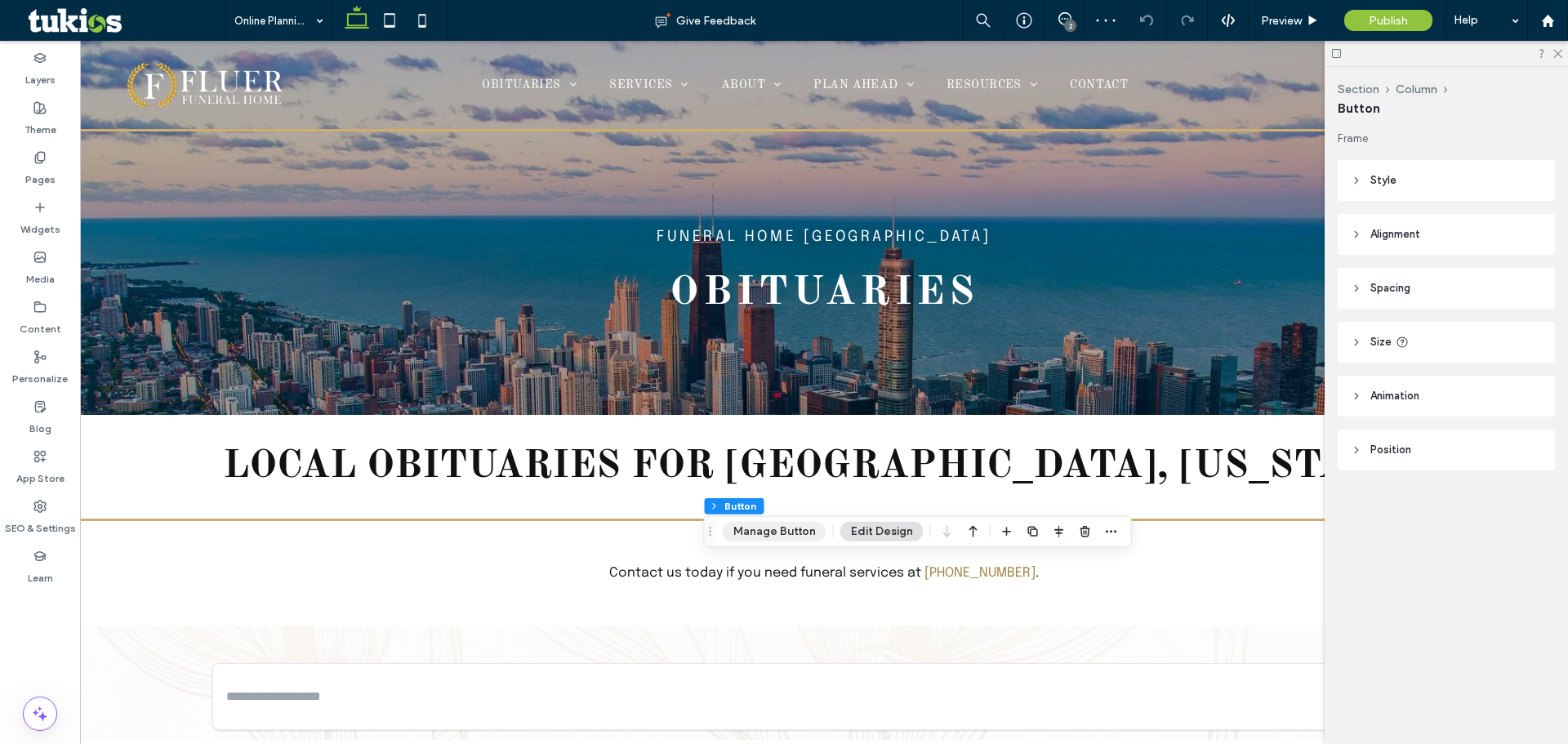
click at [777, 528] on button "Manage Button" at bounding box center [775, 532] width 104 height 20
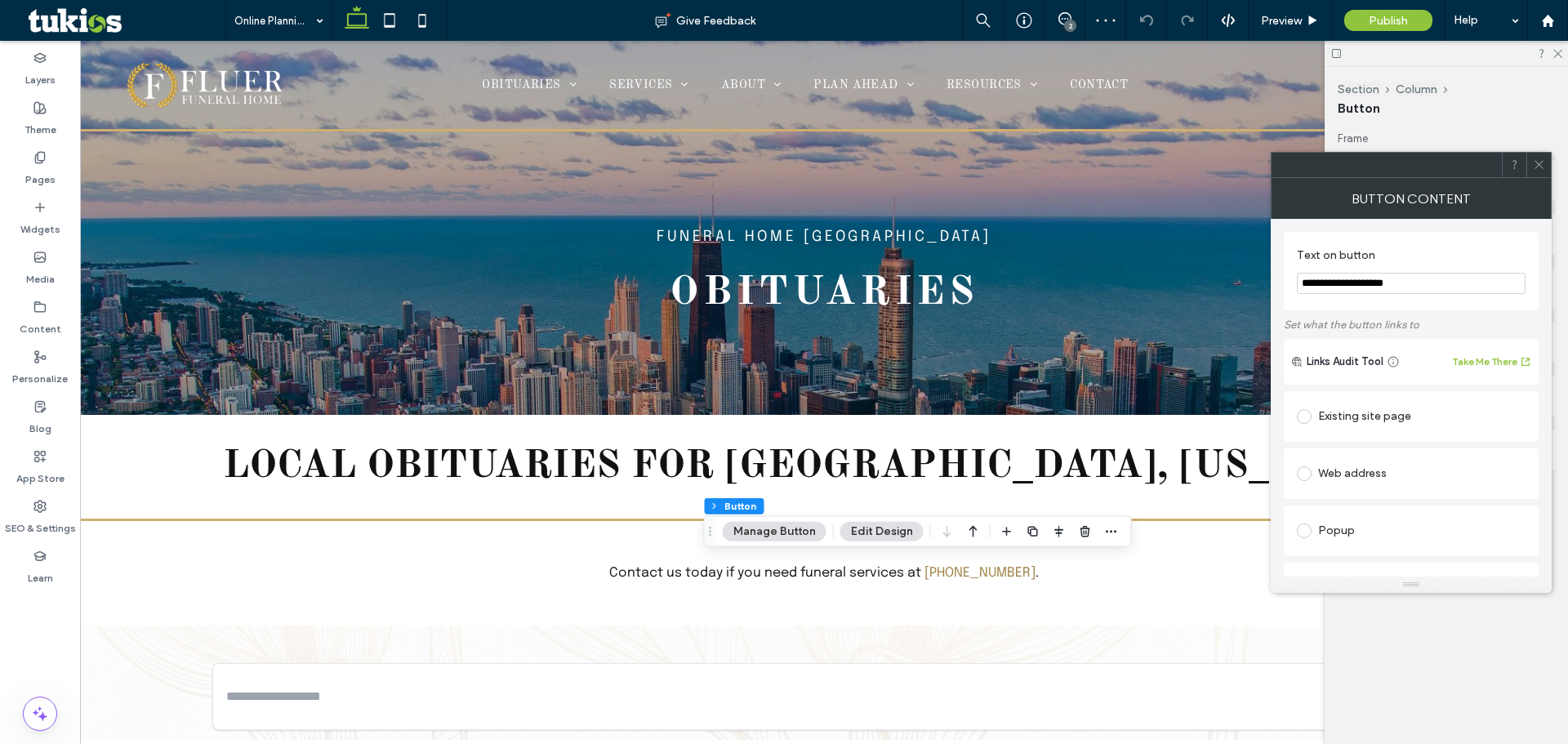
click at [1323, 282] on input "**********" at bounding box center [1411, 283] width 229 height 21
type input "**********"
click at [1286, 14] on span "Preview" at bounding box center [1281, 21] width 40 height 14
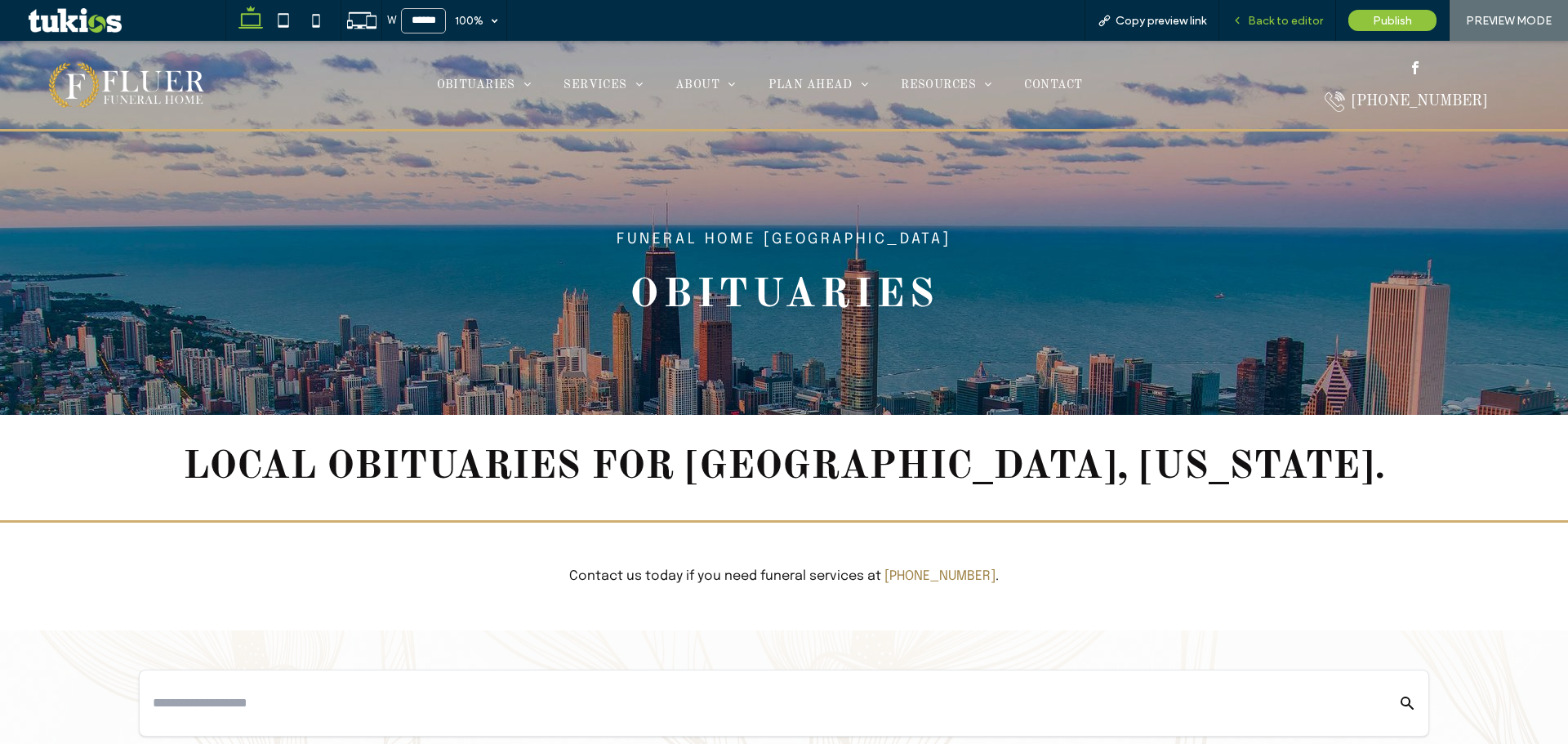
click at [1278, 24] on span "Back to editor" at bounding box center [1285, 21] width 75 height 14
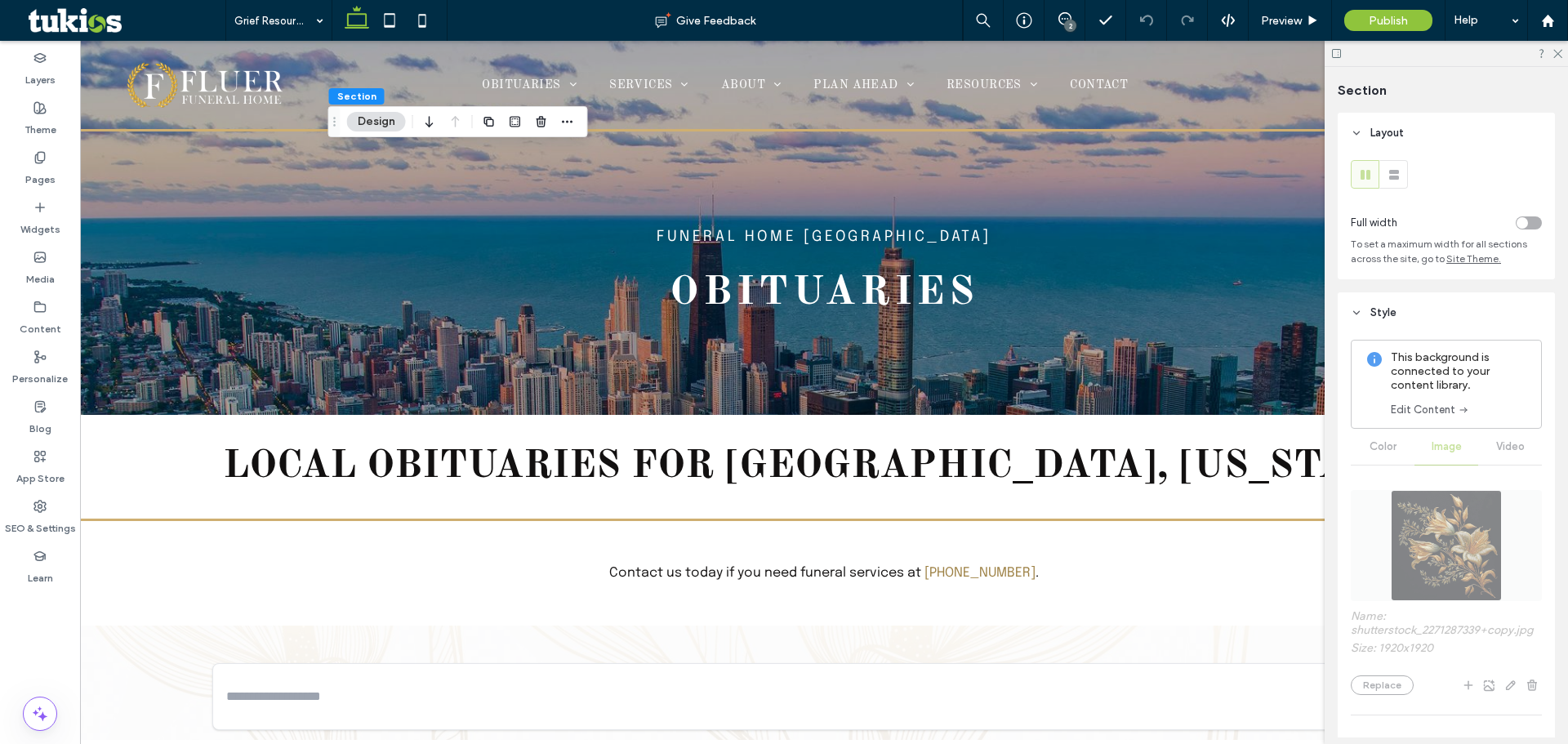
click at [1413, 414] on link "Edit Content" at bounding box center [1431, 410] width 79 height 17
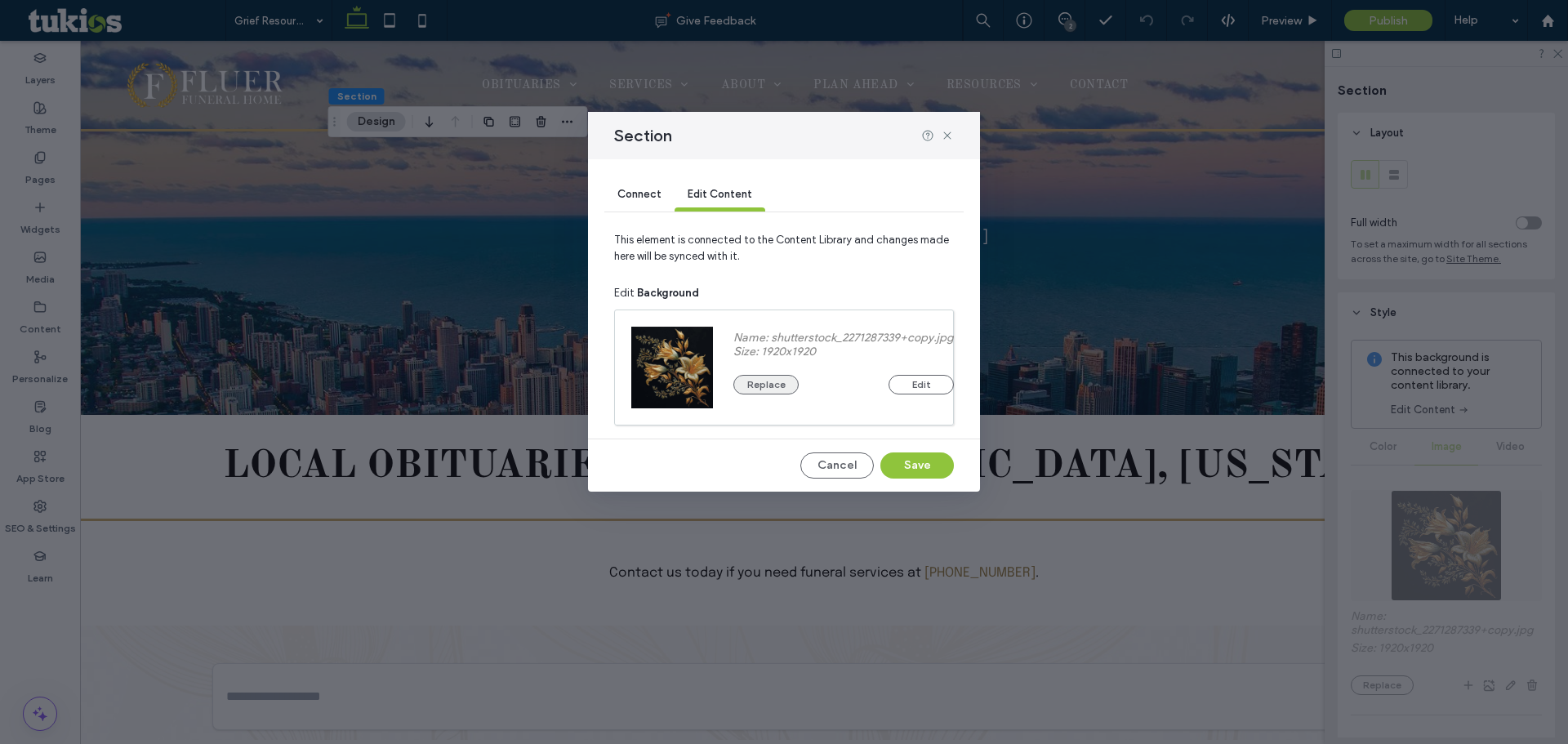
click at [778, 387] on button "Replace" at bounding box center [765, 385] width 65 height 20
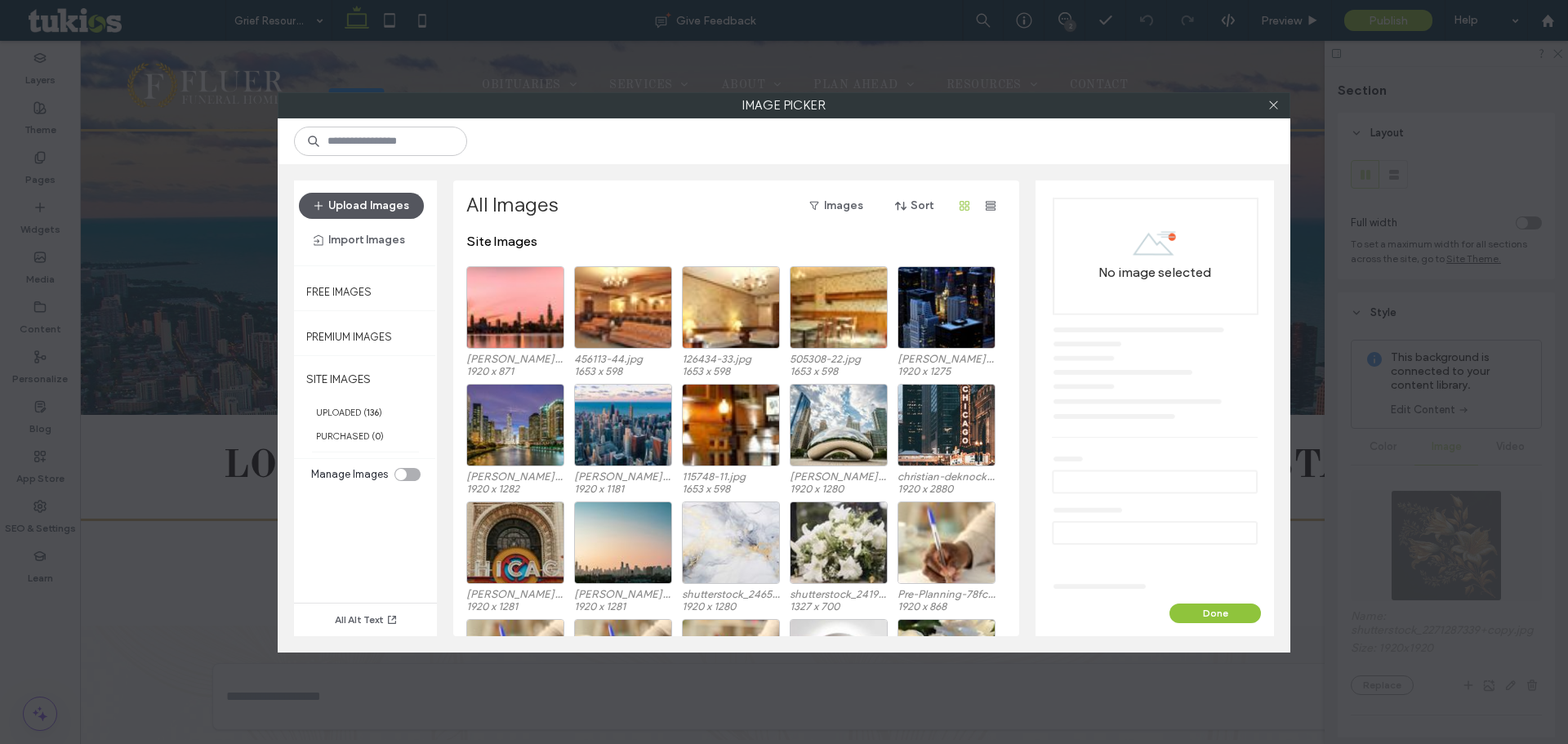
click at [374, 207] on button "Upload Images" at bounding box center [361, 206] width 125 height 26
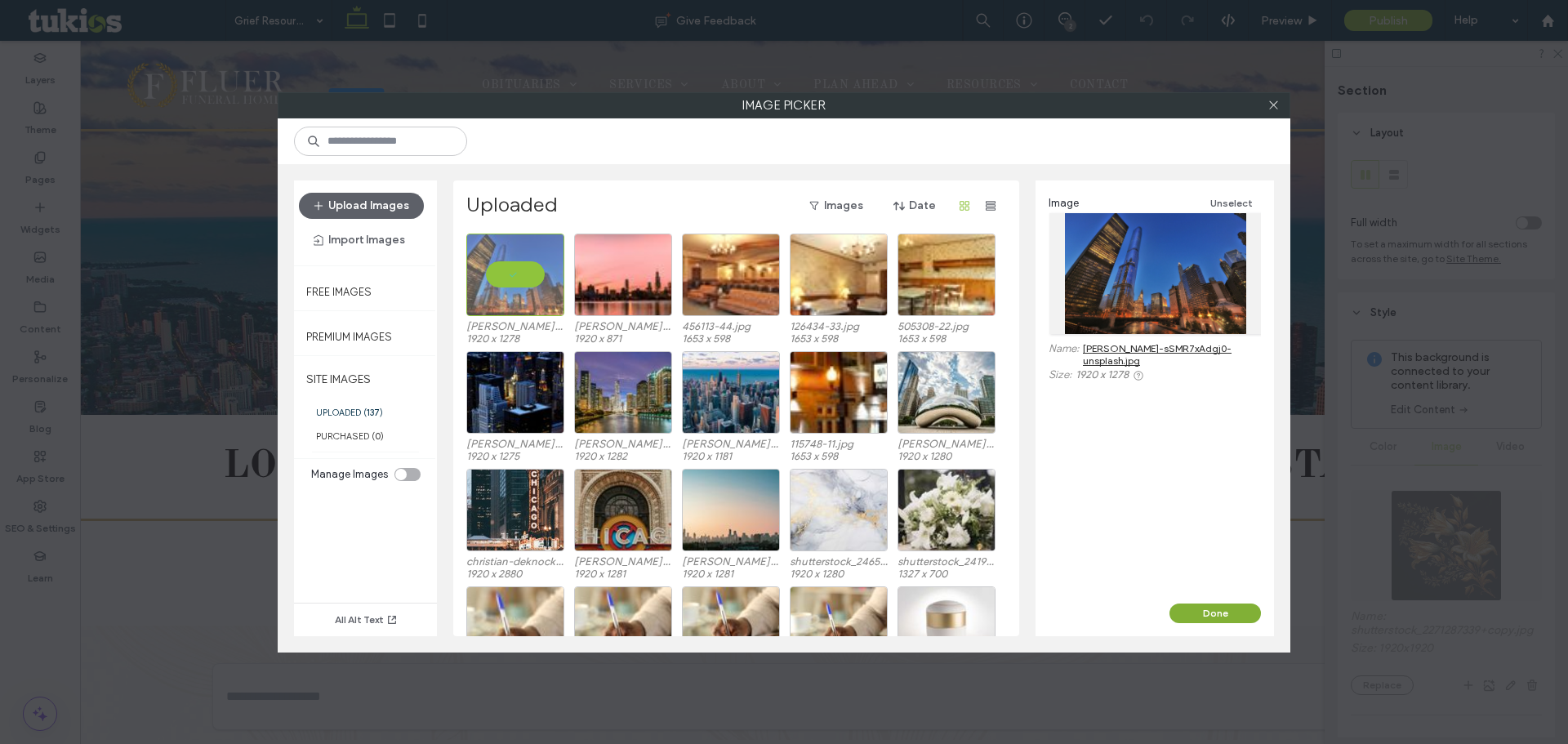
click at [1225, 604] on button "Done" at bounding box center [1215, 614] width 92 height 20
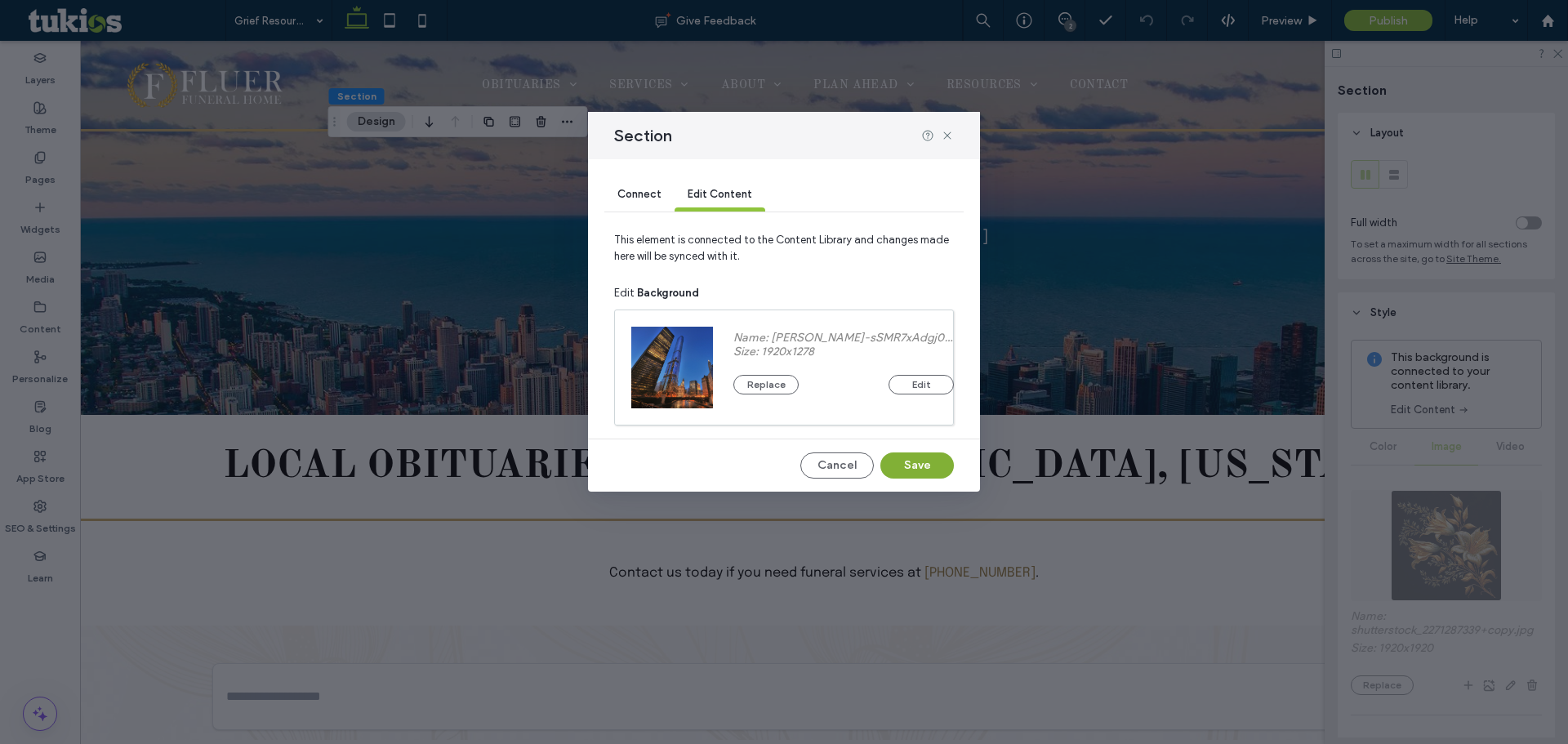
click at [940, 471] on button "Save" at bounding box center [917, 466] width 73 height 26
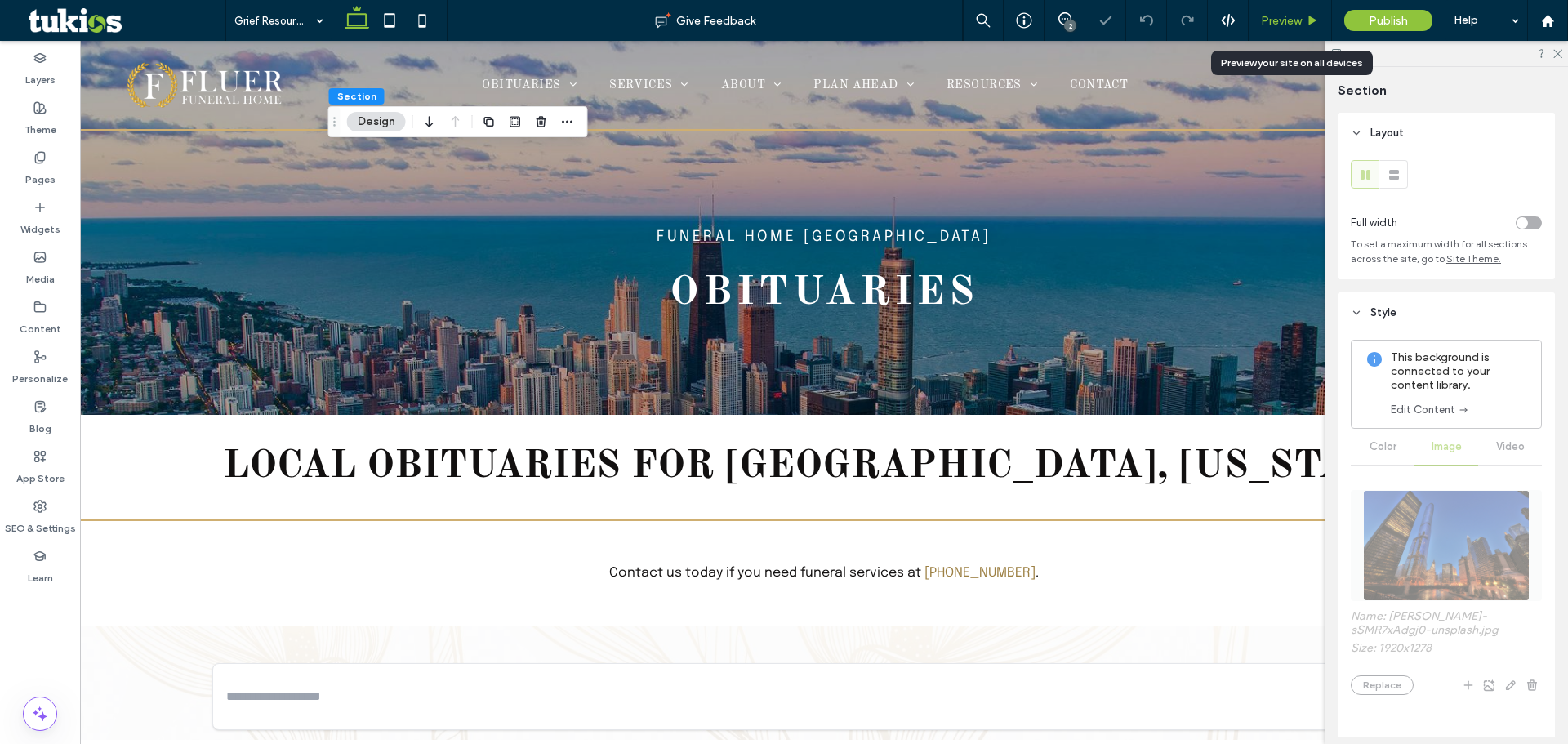
click at [1305, 21] on div "Preview" at bounding box center [1290, 21] width 83 height 14
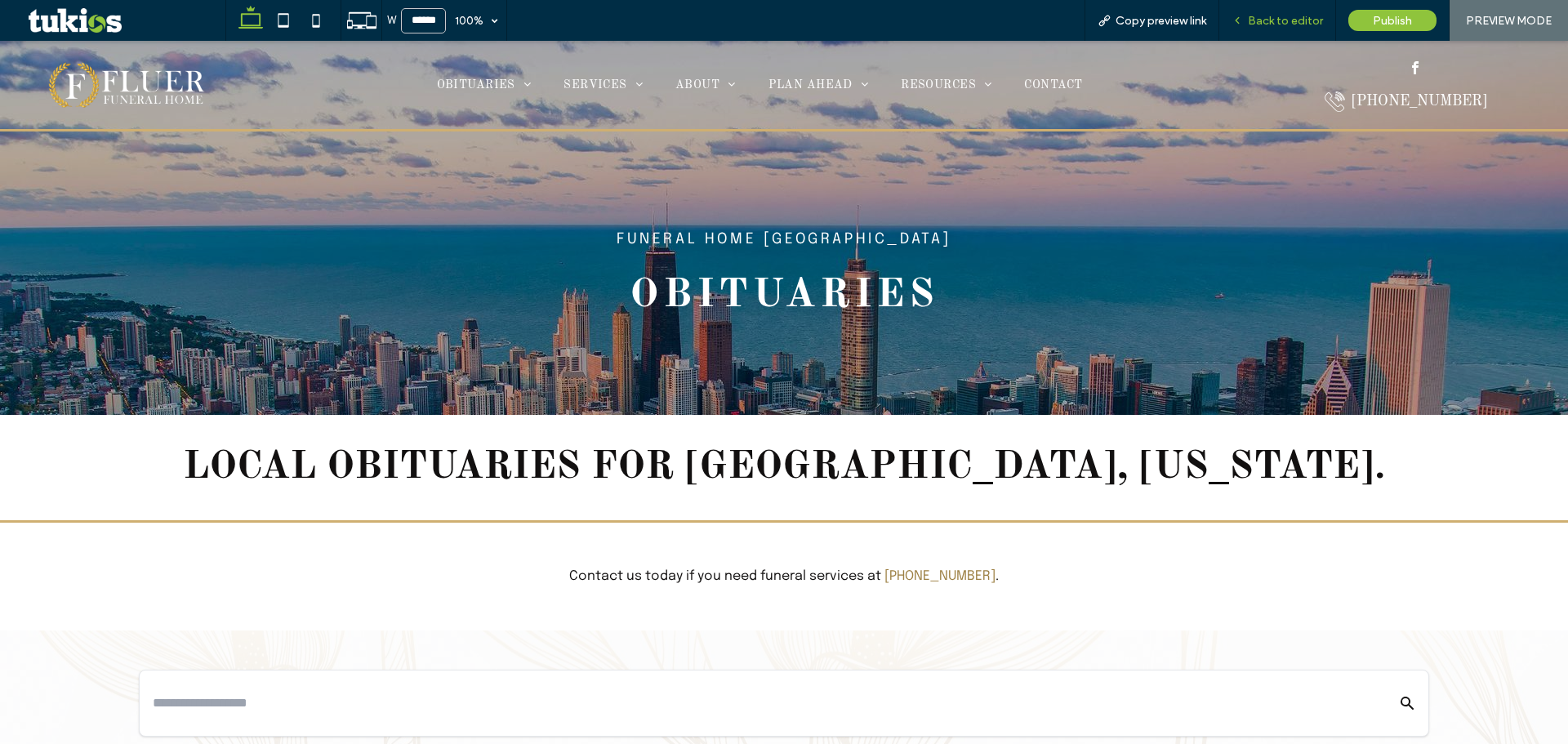
click at [1258, 23] on span "Back to editor" at bounding box center [1285, 21] width 75 height 14
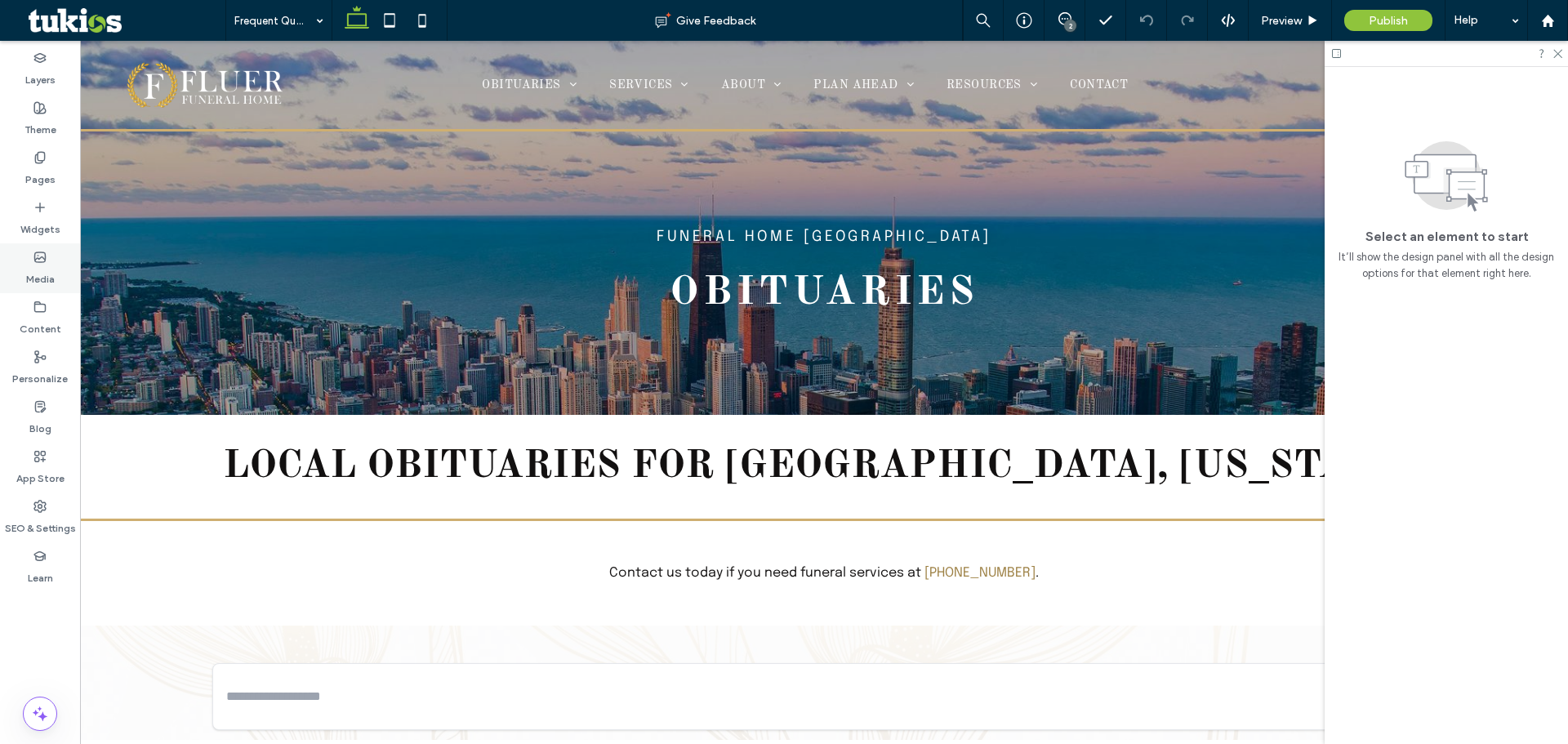
click at [40, 251] on icon at bounding box center [40, 258] width 13 height 13
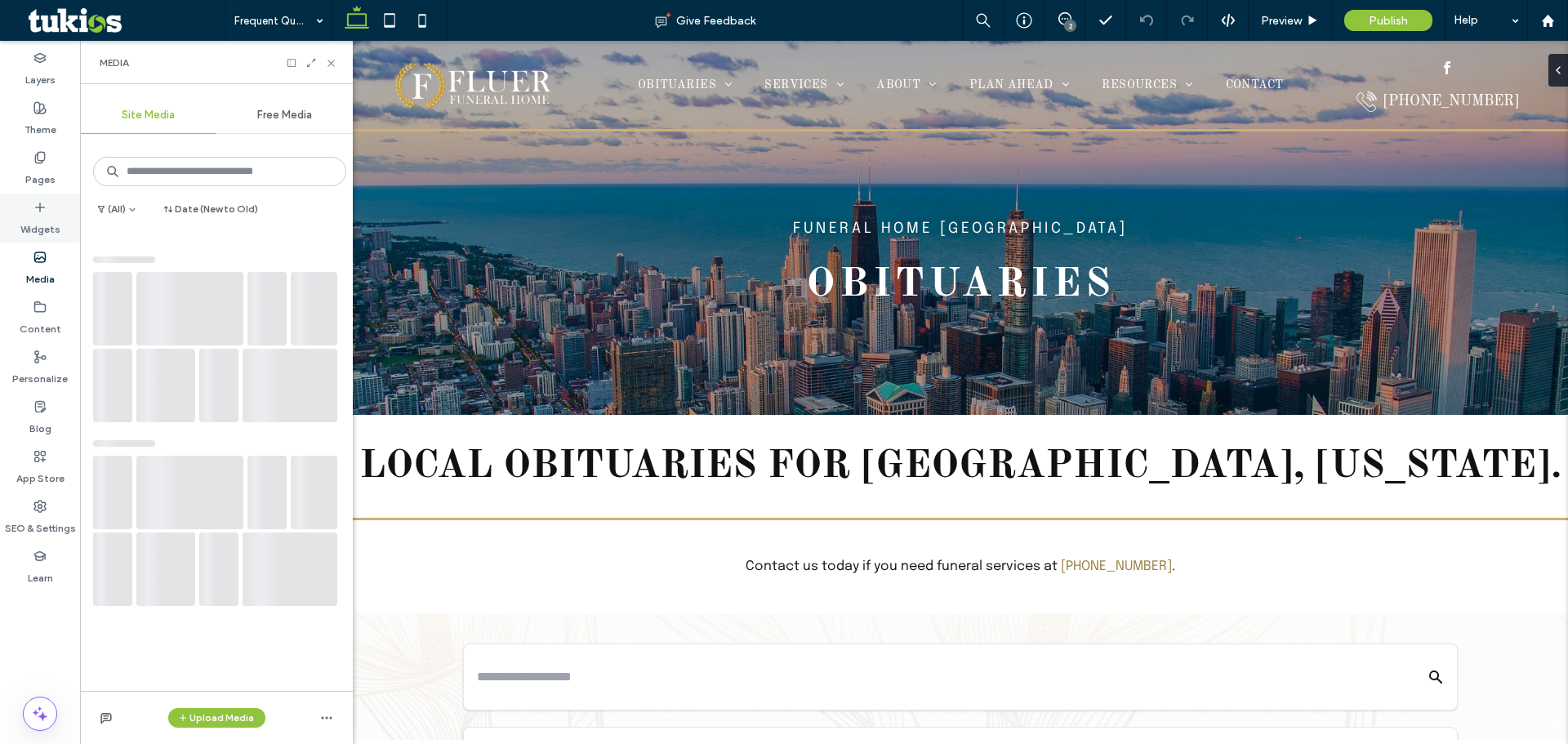
click at [43, 197] on div "Widgets" at bounding box center [40, 218] width 80 height 50
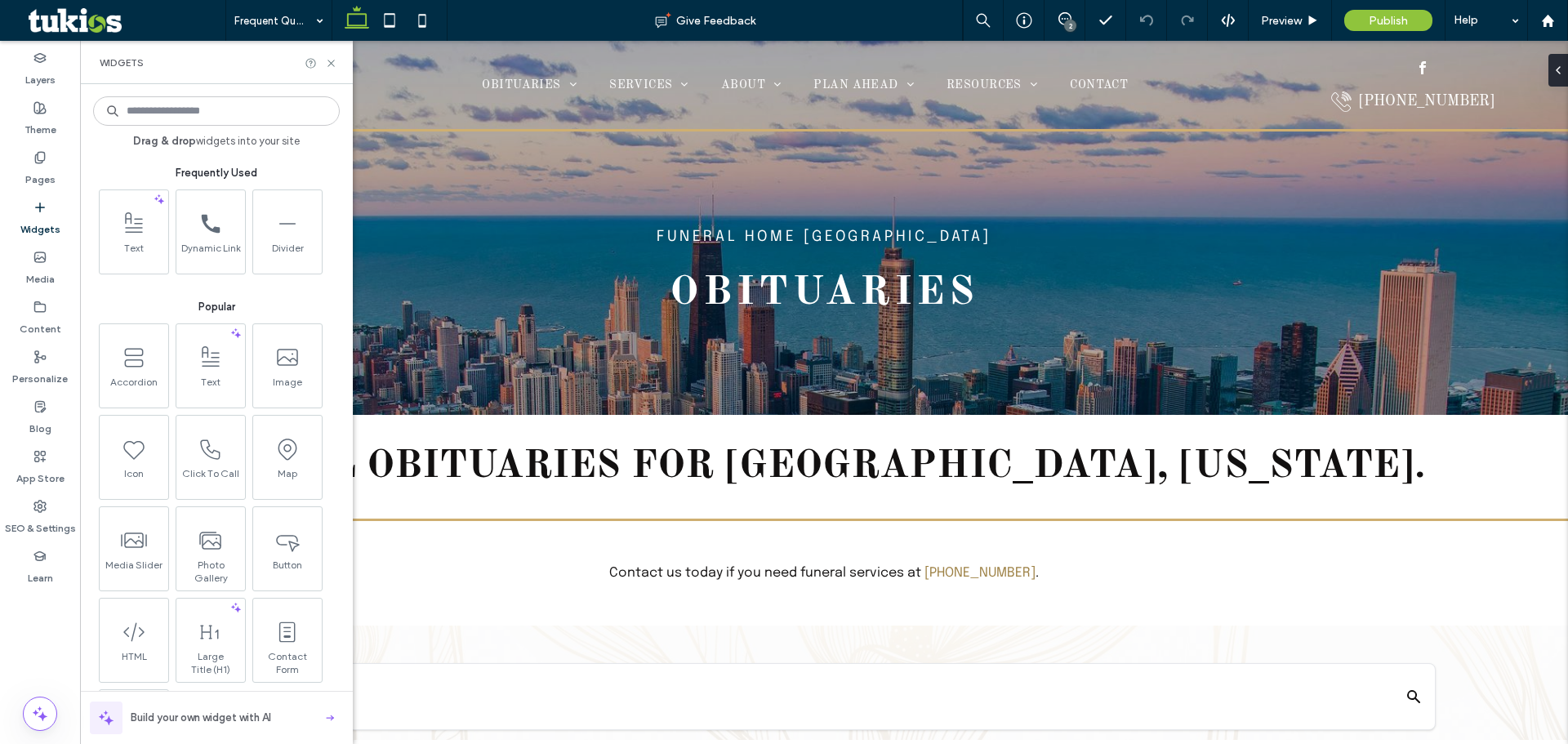
click at [185, 121] on input at bounding box center [216, 111] width 247 height 30
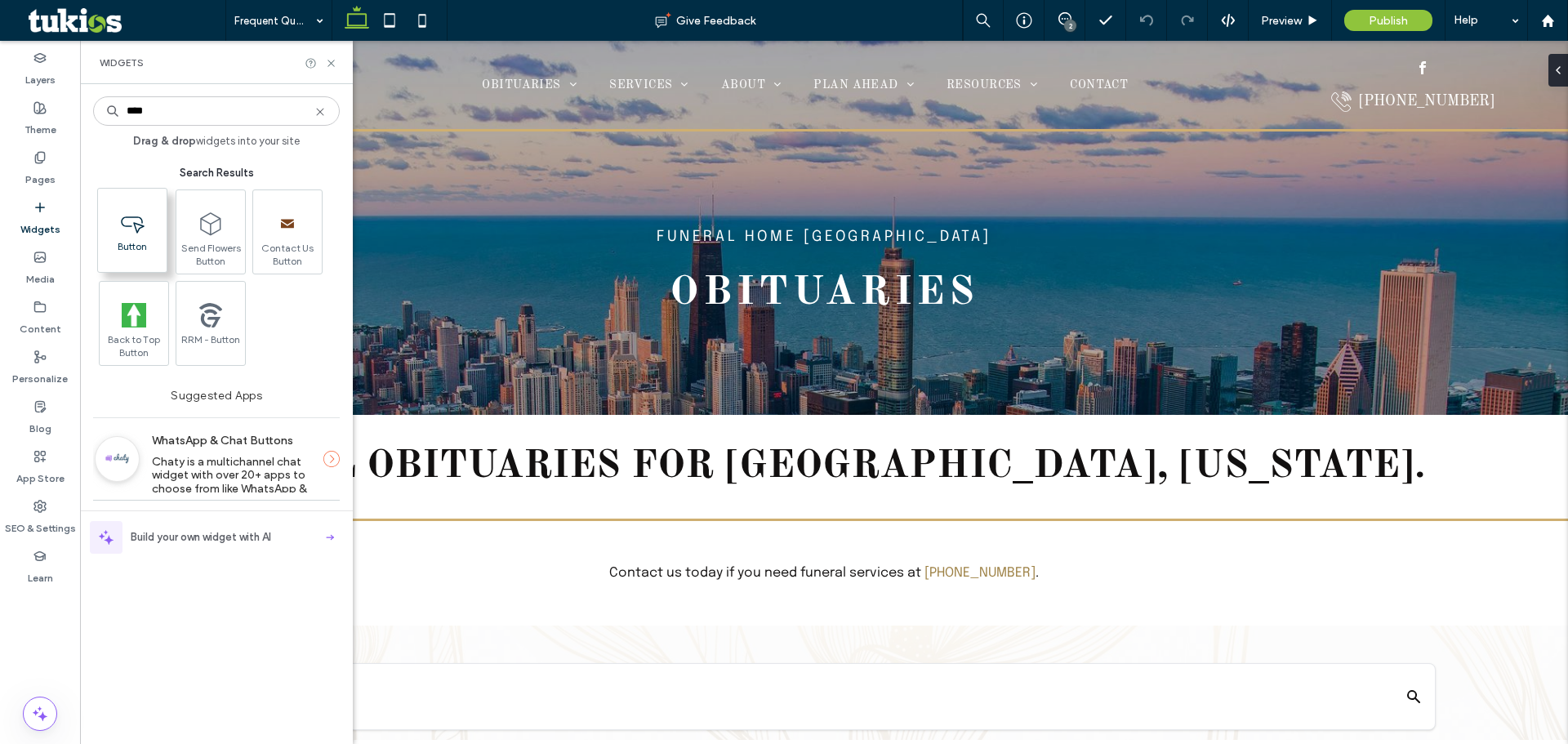
type input "****"
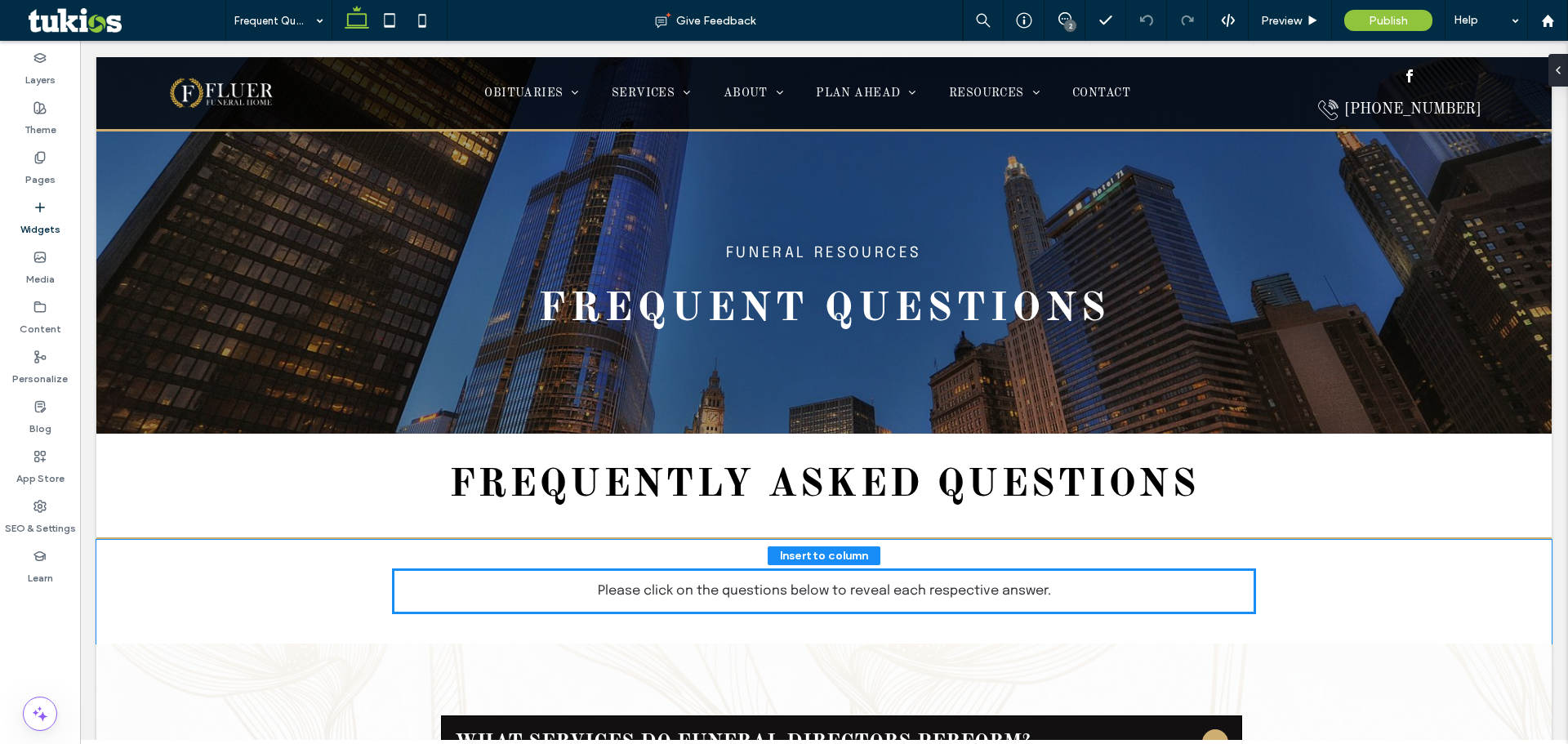
scroll to position [180, 0]
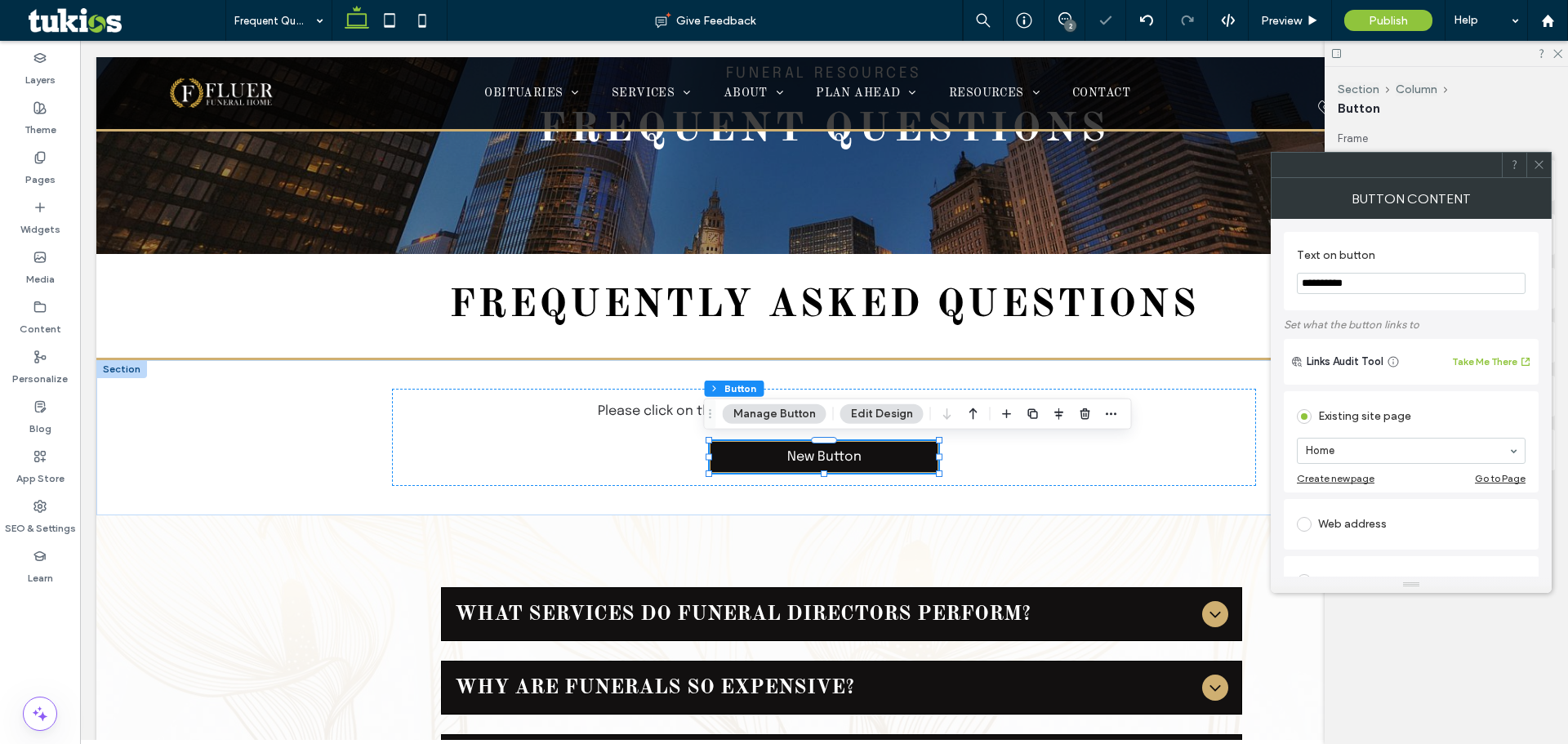
click at [1402, 290] on input "**********" at bounding box center [1411, 283] width 229 height 21
type input "*"
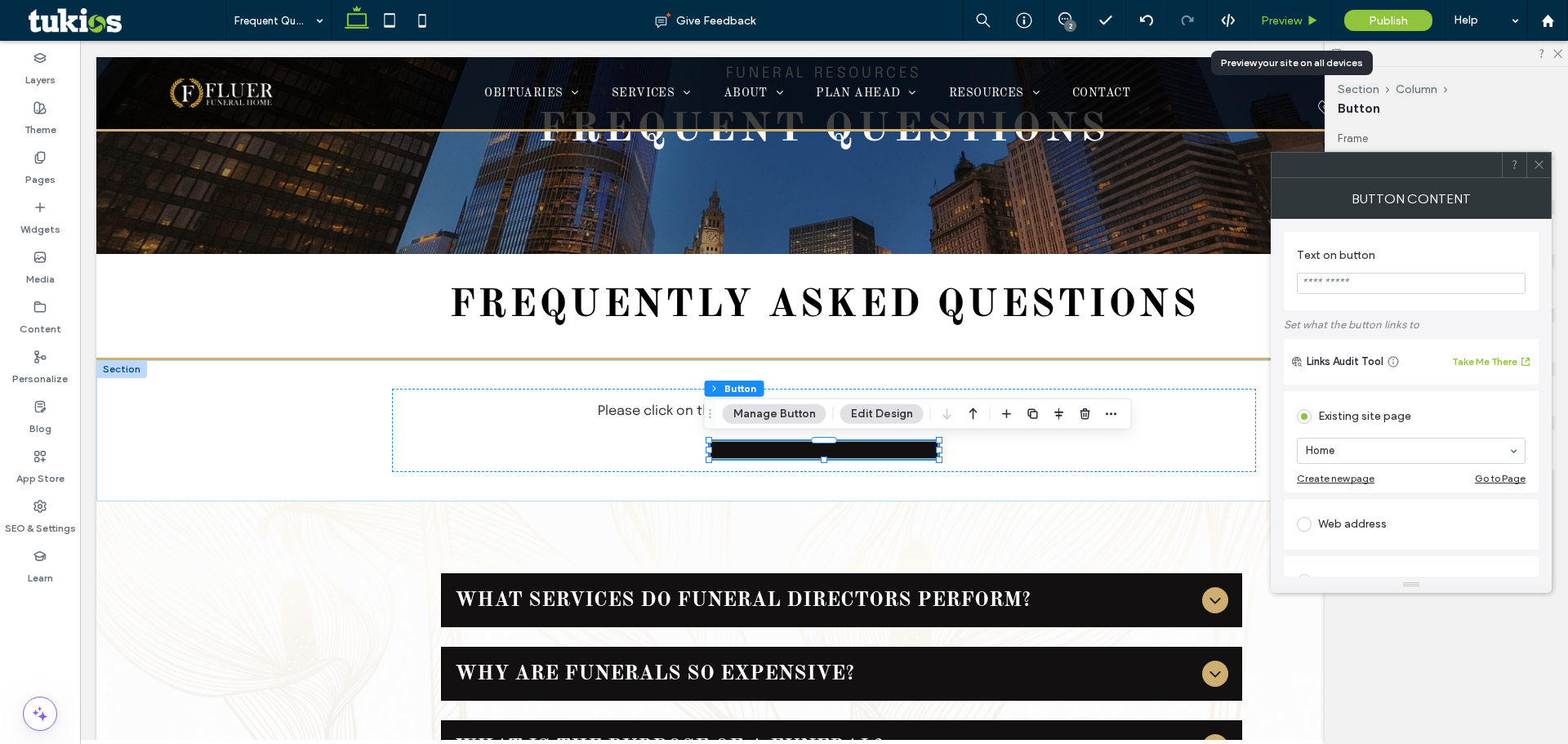
click at [1296, 24] on span "Preview" at bounding box center [1281, 21] width 40 height 14
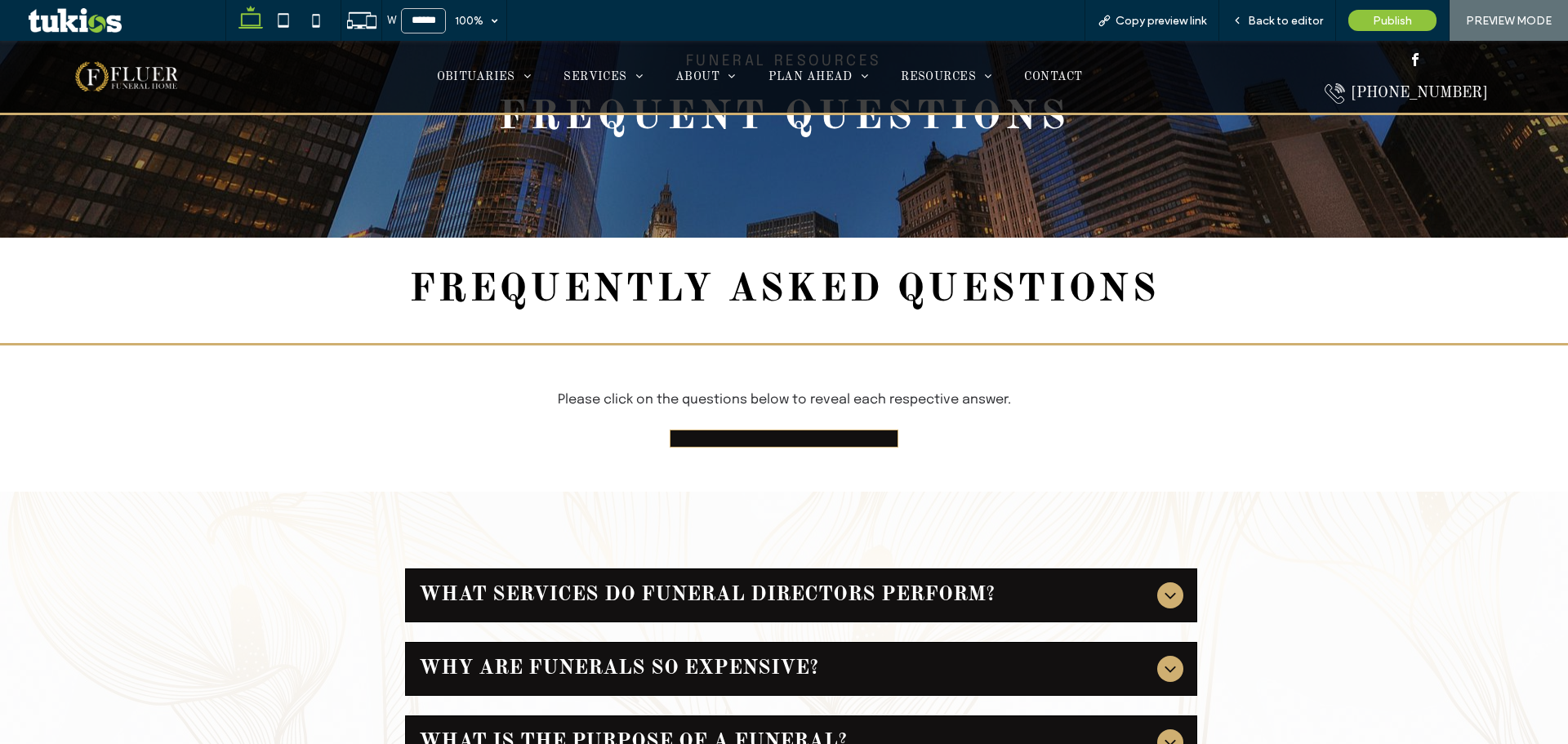
scroll to position [163, 0]
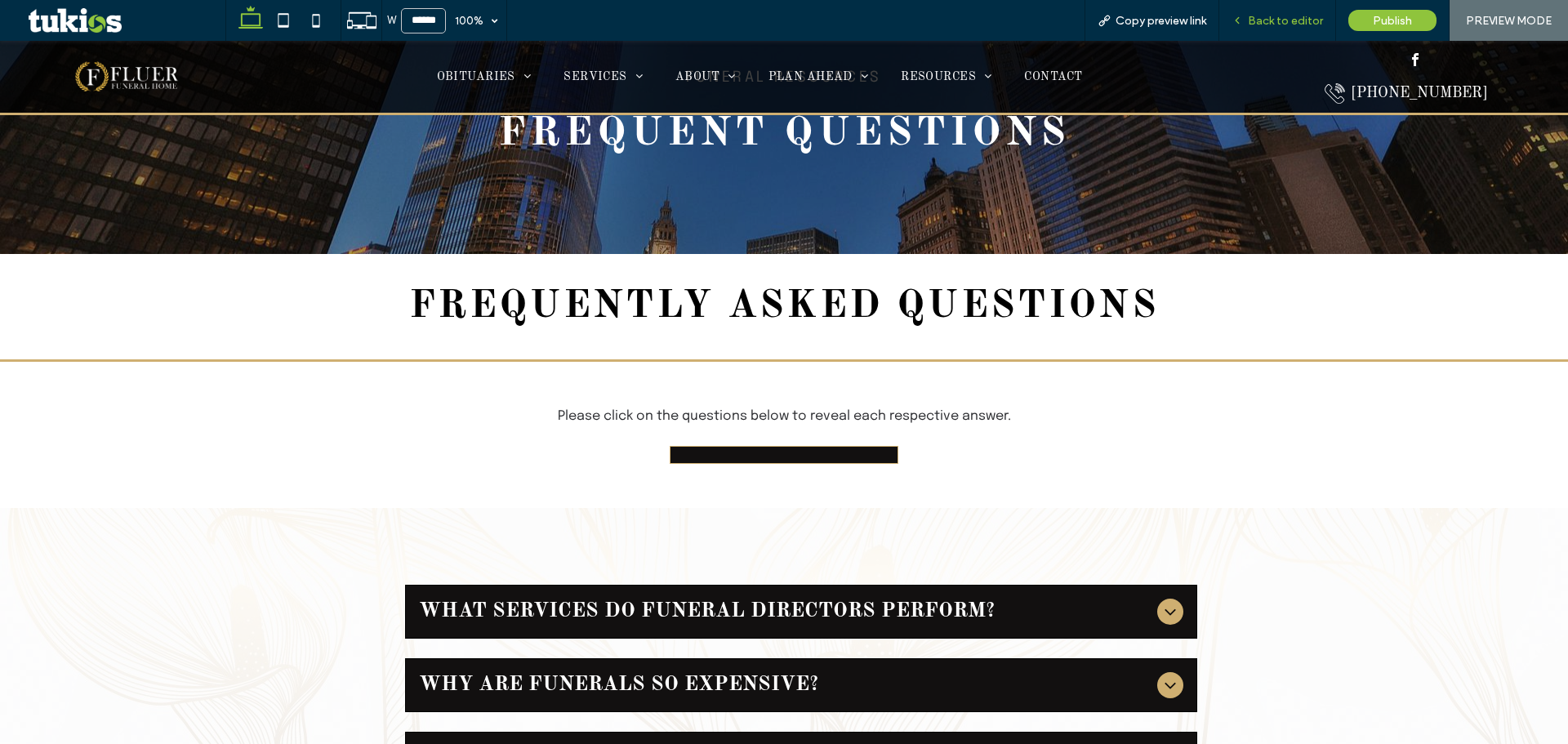
click at [1243, 19] on icon at bounding box center [1238, 21] width 12 height 12
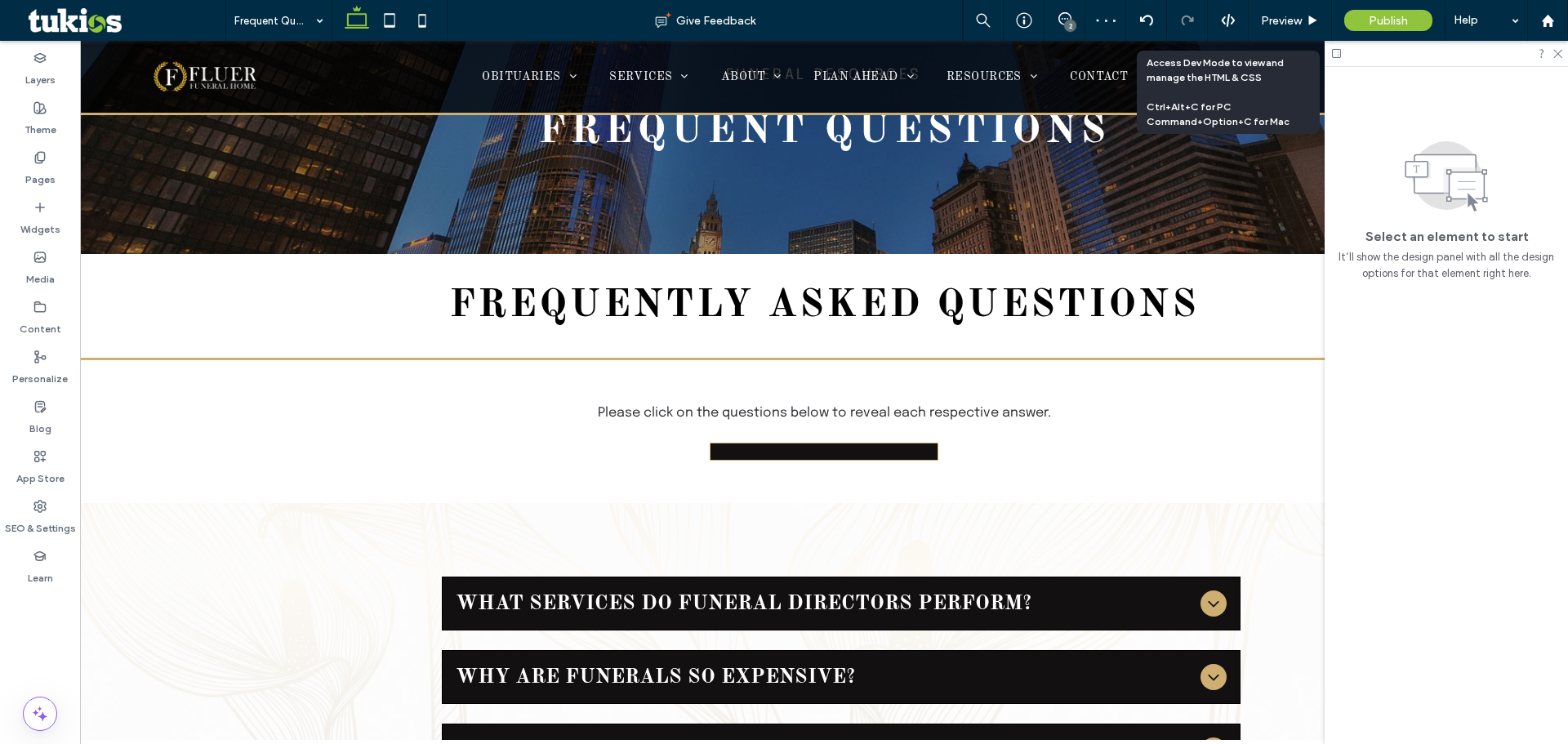
scroll to position [180, 0]
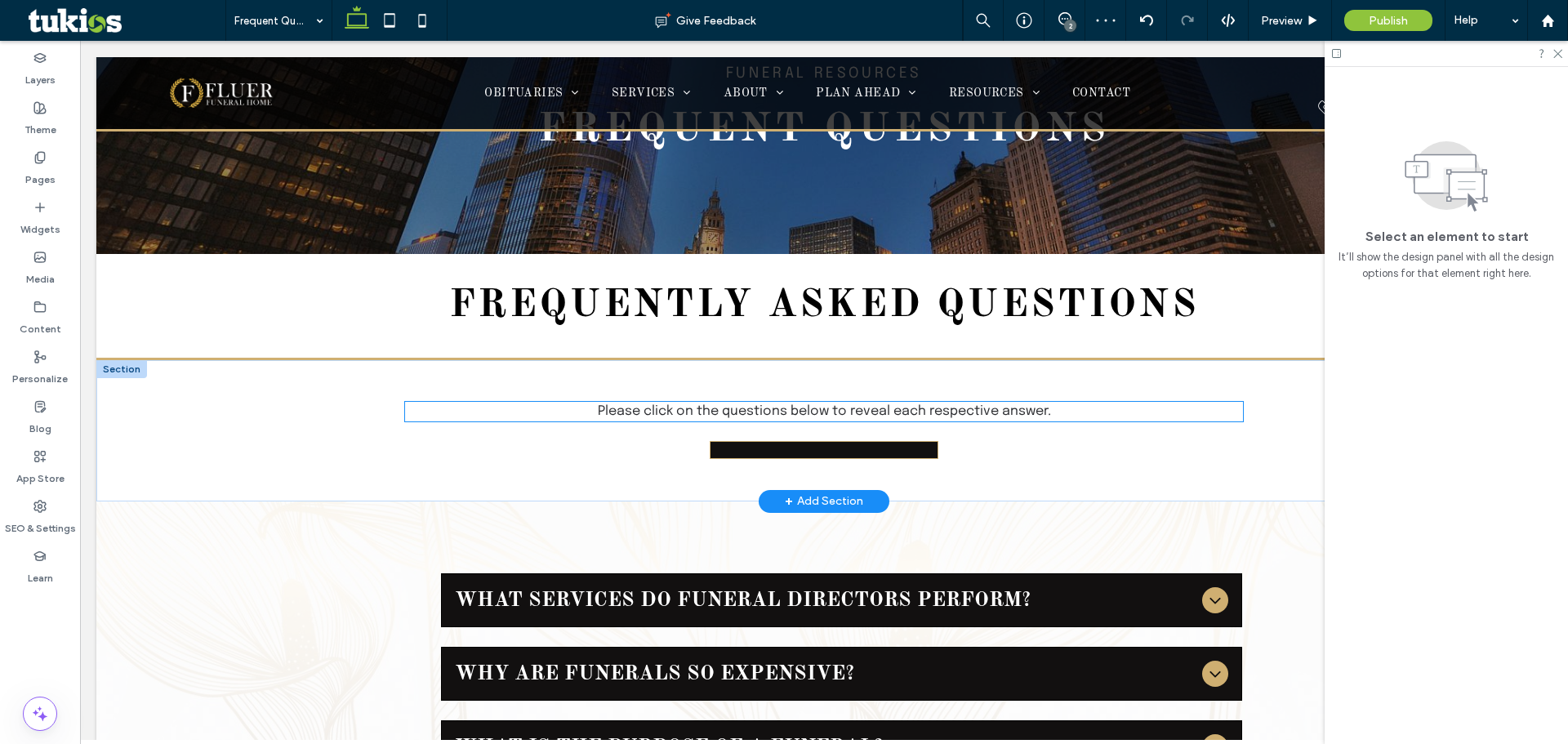
click at [1069, 414] on p "Please click on the questions below to reveal each respective answer." at bounding box center [824, 412] width 837 height 20
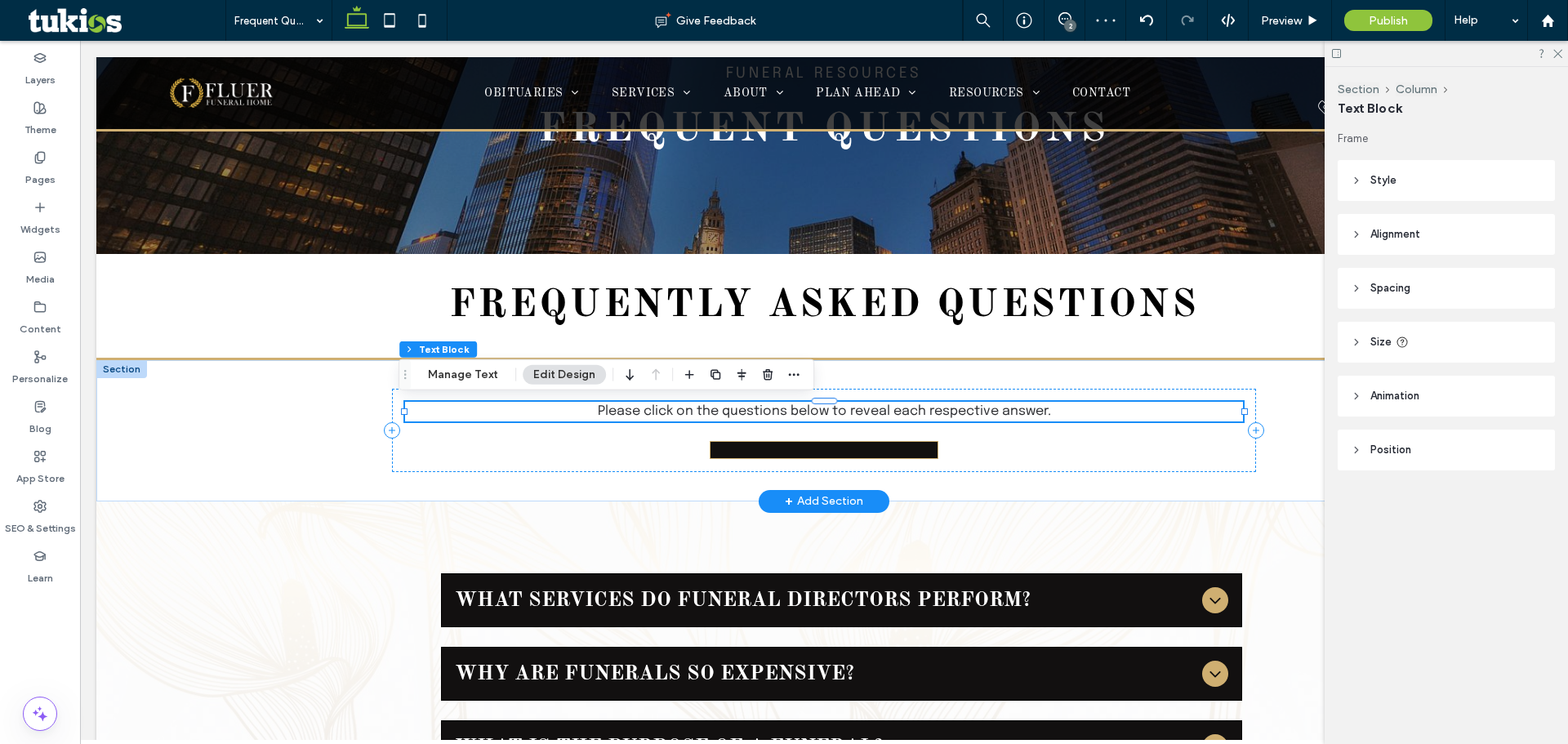
click at [1069, 414] on p "Please click on the questions below to reveal each respective answer." at bounding box center [824, 412] width 837 height 20
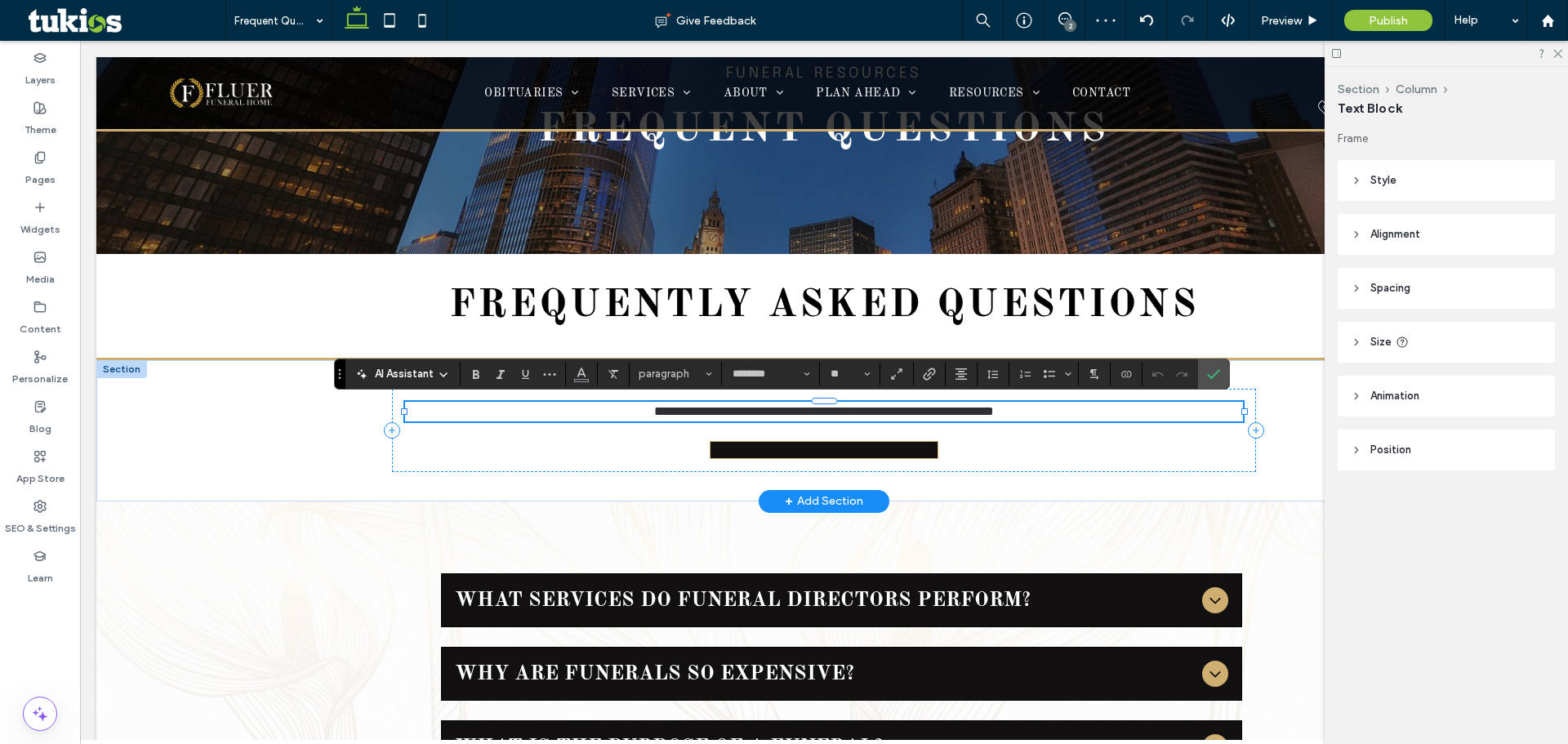
click at [1059, 416] on p "**********" at bounding box center [824, 412] width 837 height 20
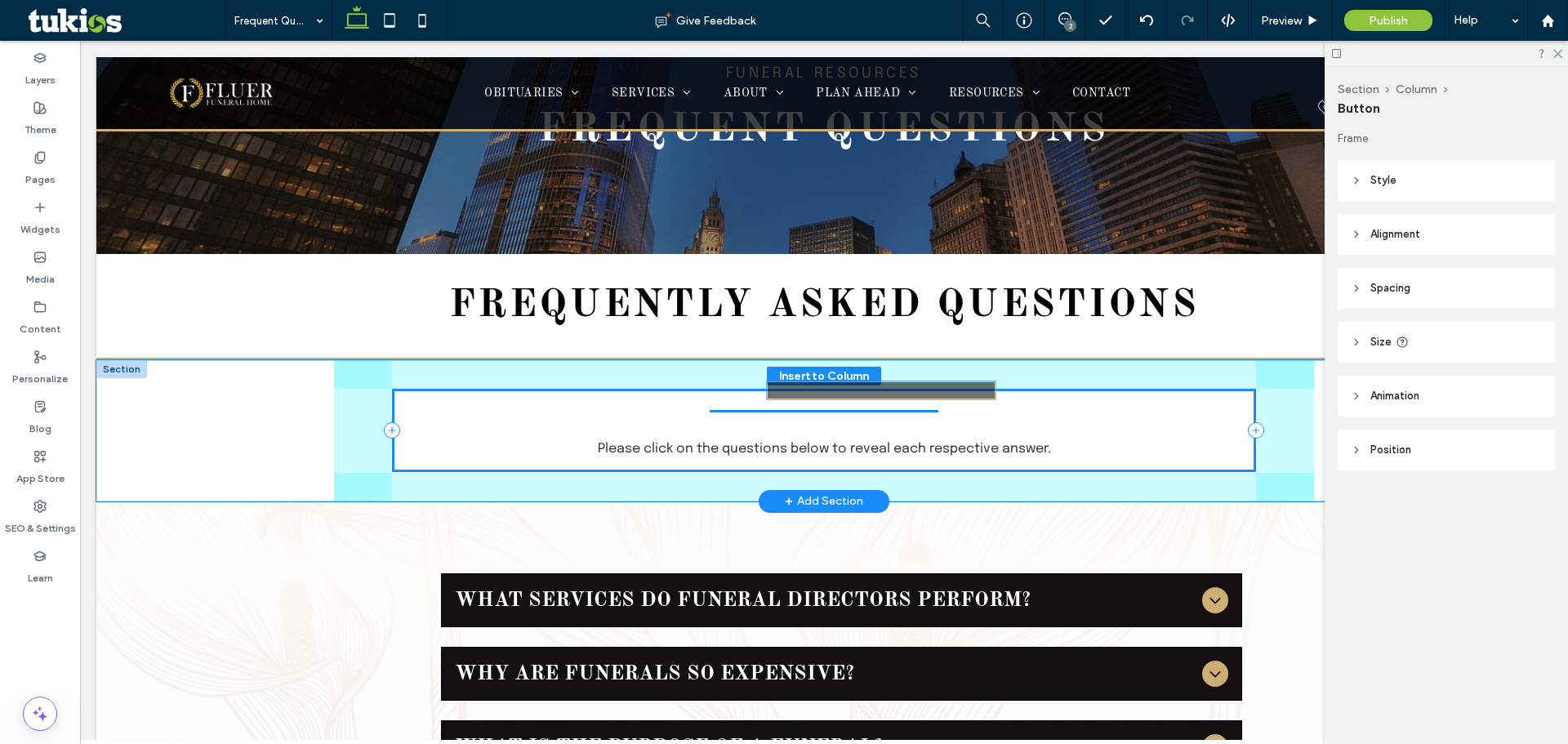
drag, startPoint x: 721, startPoint y: 447, endPoint x: 789, endPoint y: 394, distance: 86.2
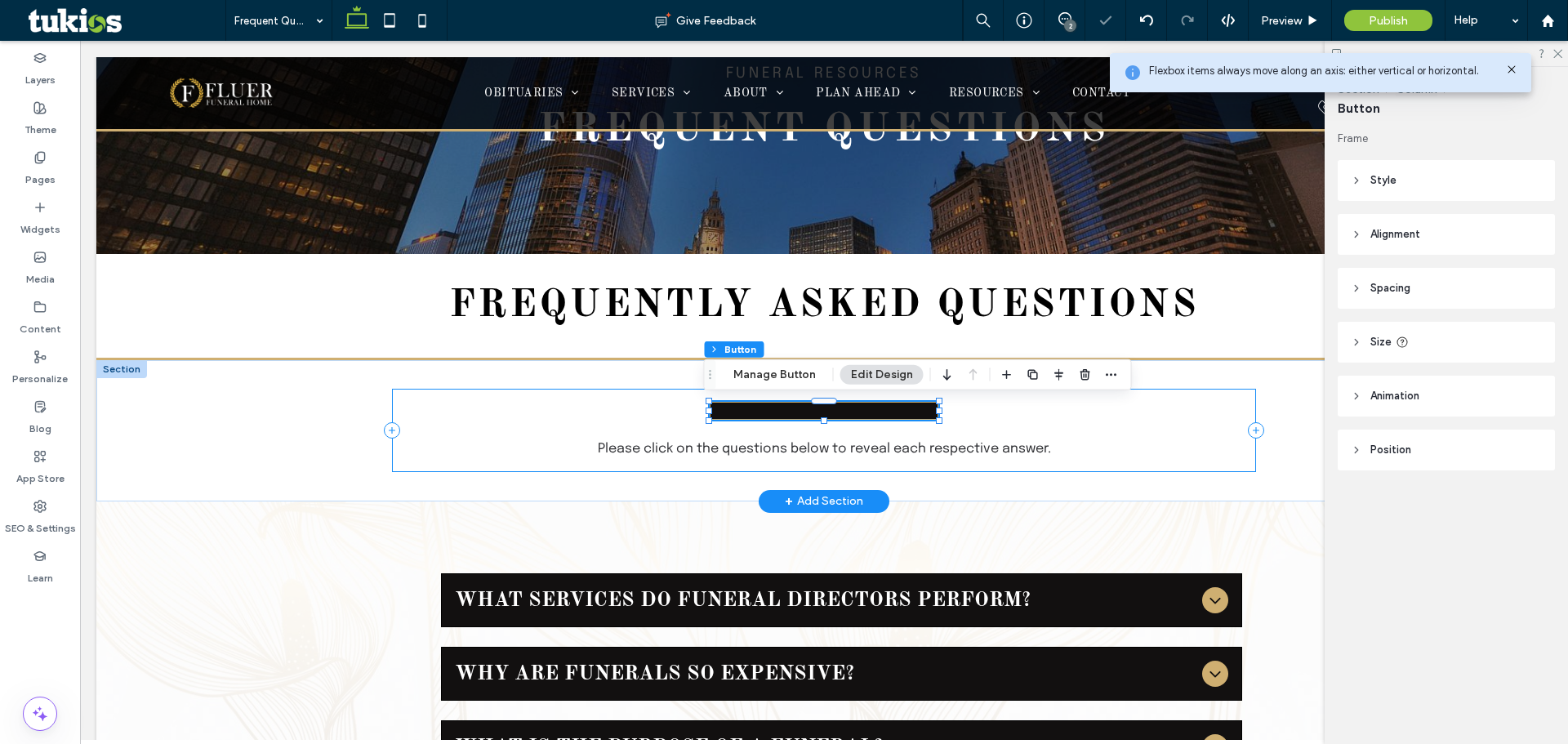
click at [678, 399] on div "Please click on the questions below to reveal each respective answer." at bounding box center [824, 430] width 864 height 83
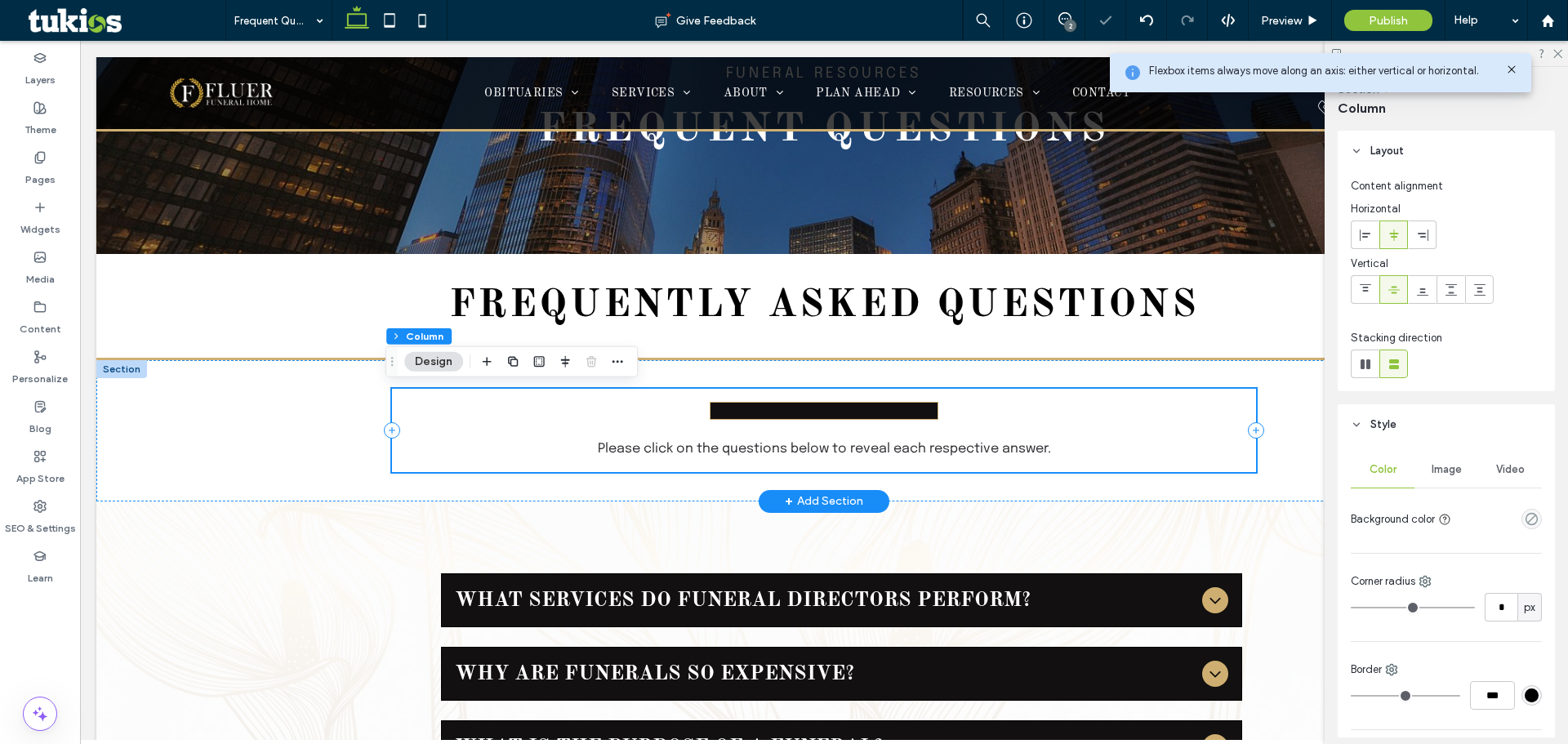
click at [683, 397] on div "Please click on the questions below to reveal each respective answer." at bounding box center [824, 430] width 864 height 83
click at [738, 394] on div "Please click on the questions below to reveal each respective answer." at bounding box center [824, 430] width 864 height 83
click at [694, 408] on div "Please click on the questions below to reveal each respective answer." at bounding box center [824, 430] width 864 height 83
click at [640, 426] on div "Please click on the questions below to reveal each respective answer." at bounding box center [824, 430] width 864 height 83
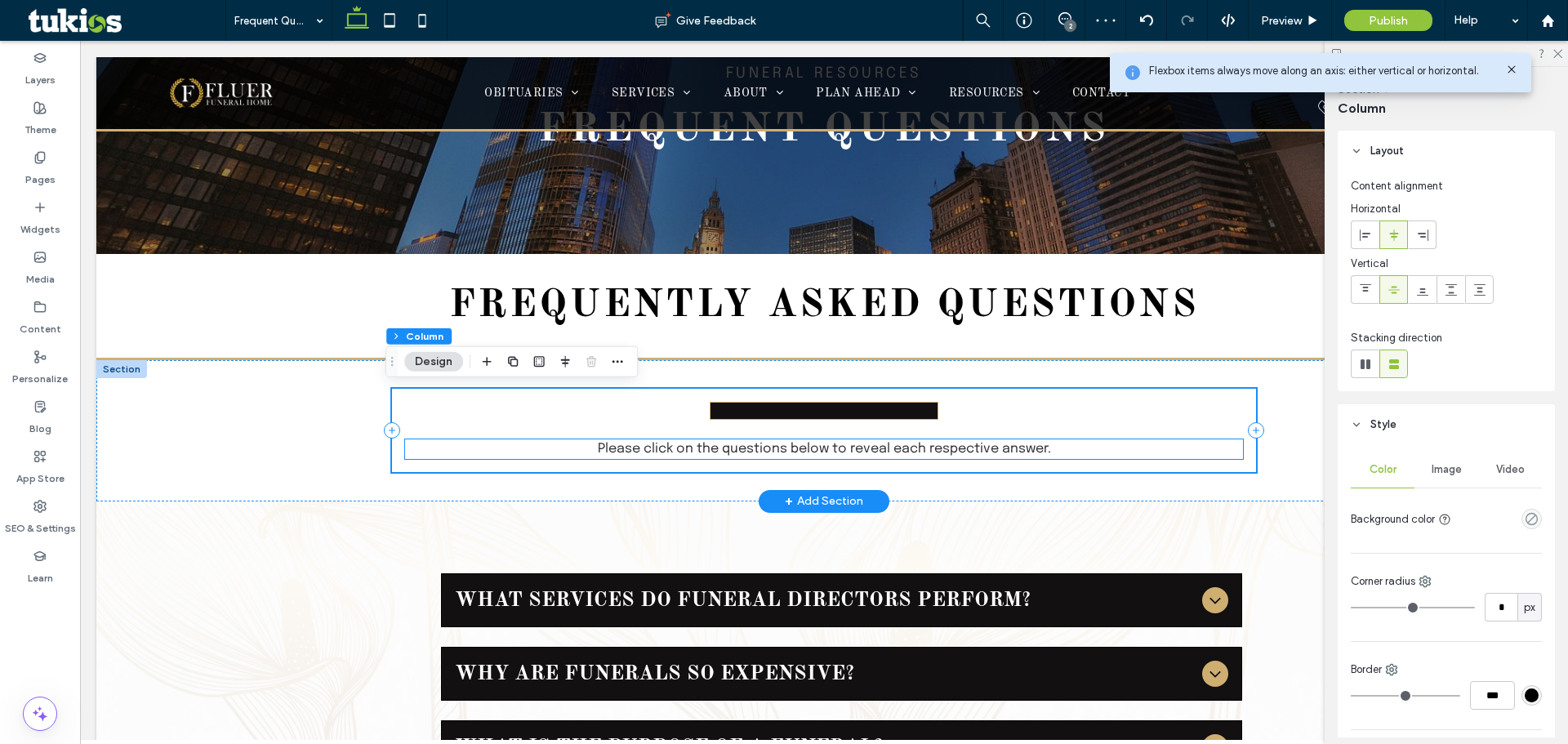
click at [598, 446] on span "Please click on the questions below to reveal each respective answer." at bounding box center [824, 448] width 453 height 14
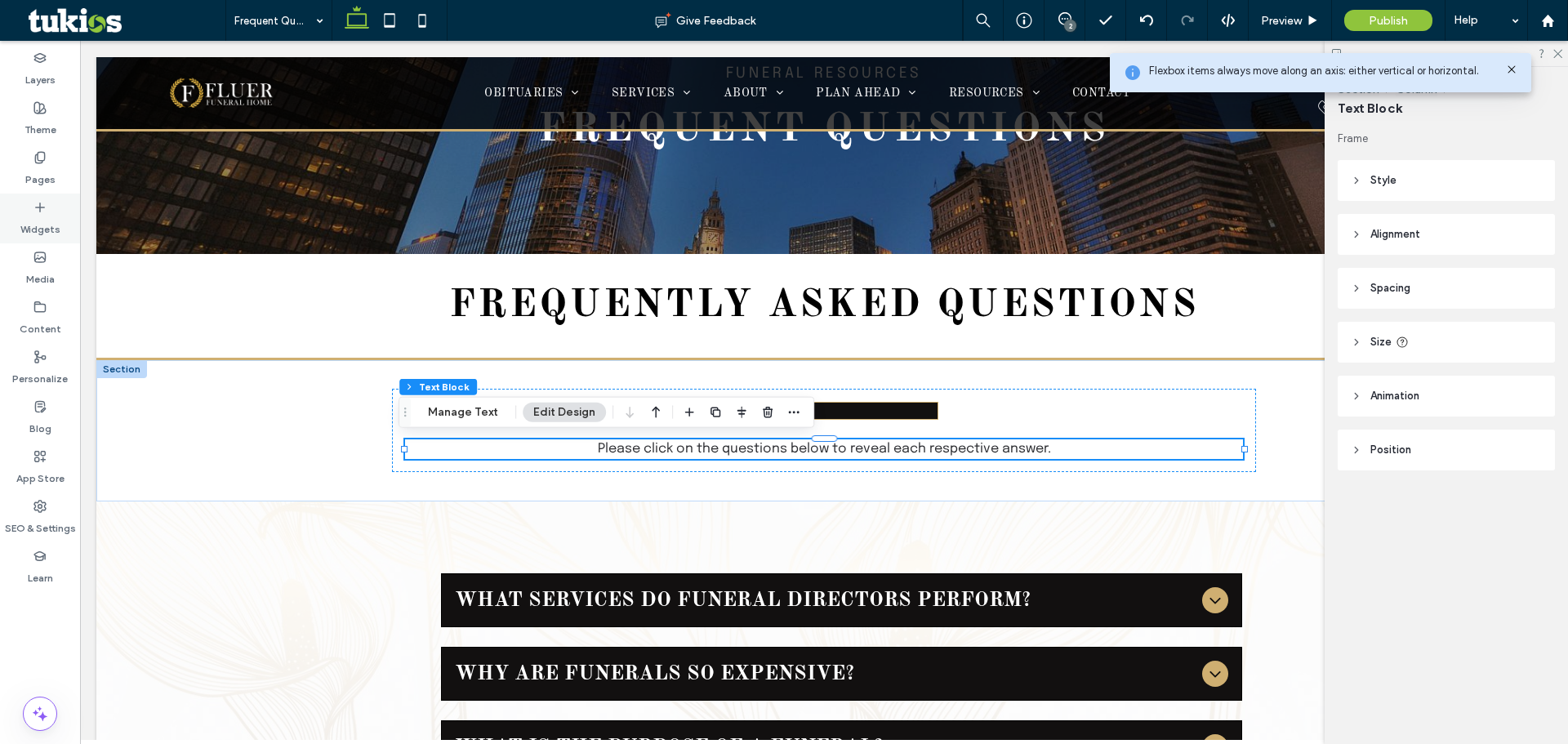
click at [35, 232] on label "Widgets" at bounding box center [40, 225] width 40 height 23
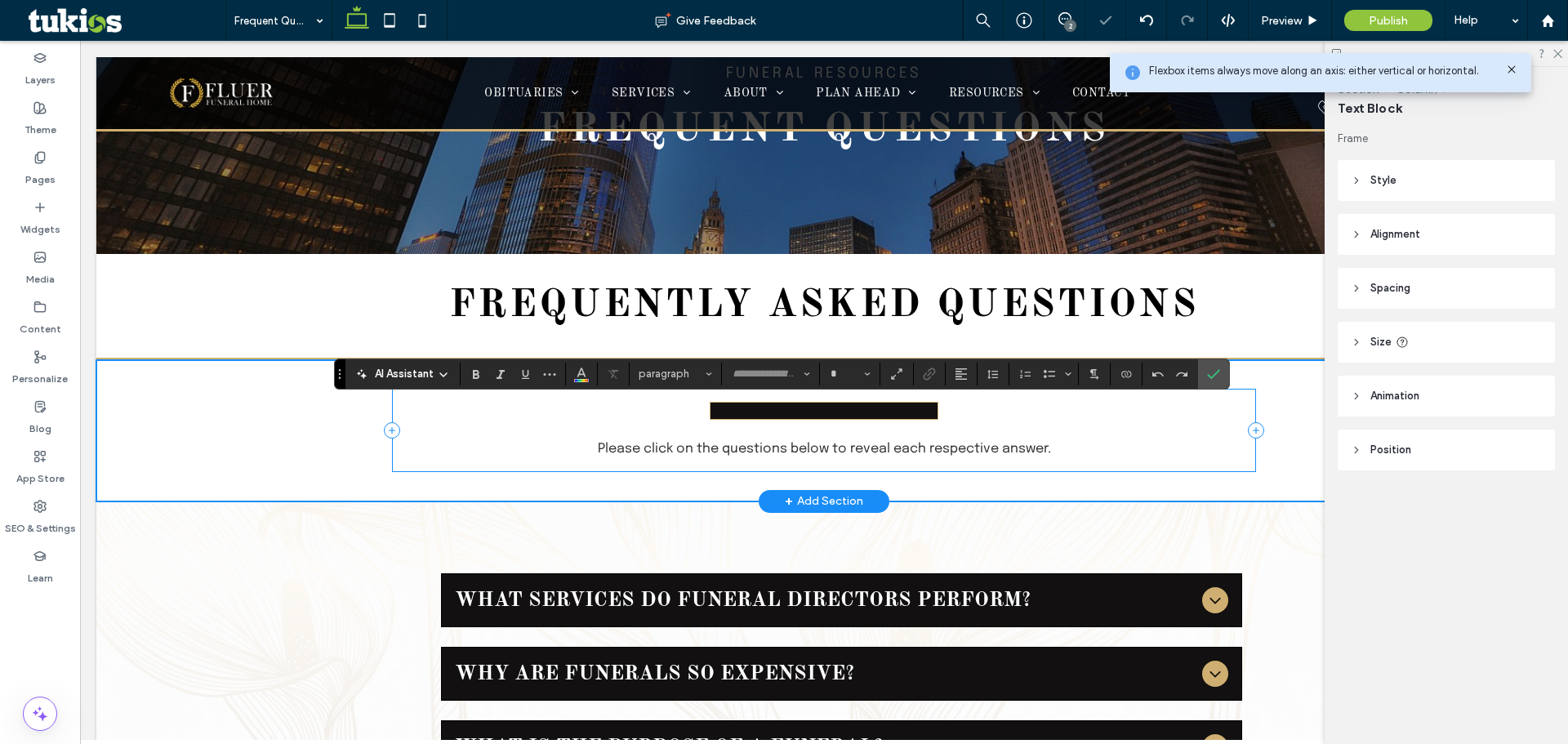
type input "********"
type input "**"
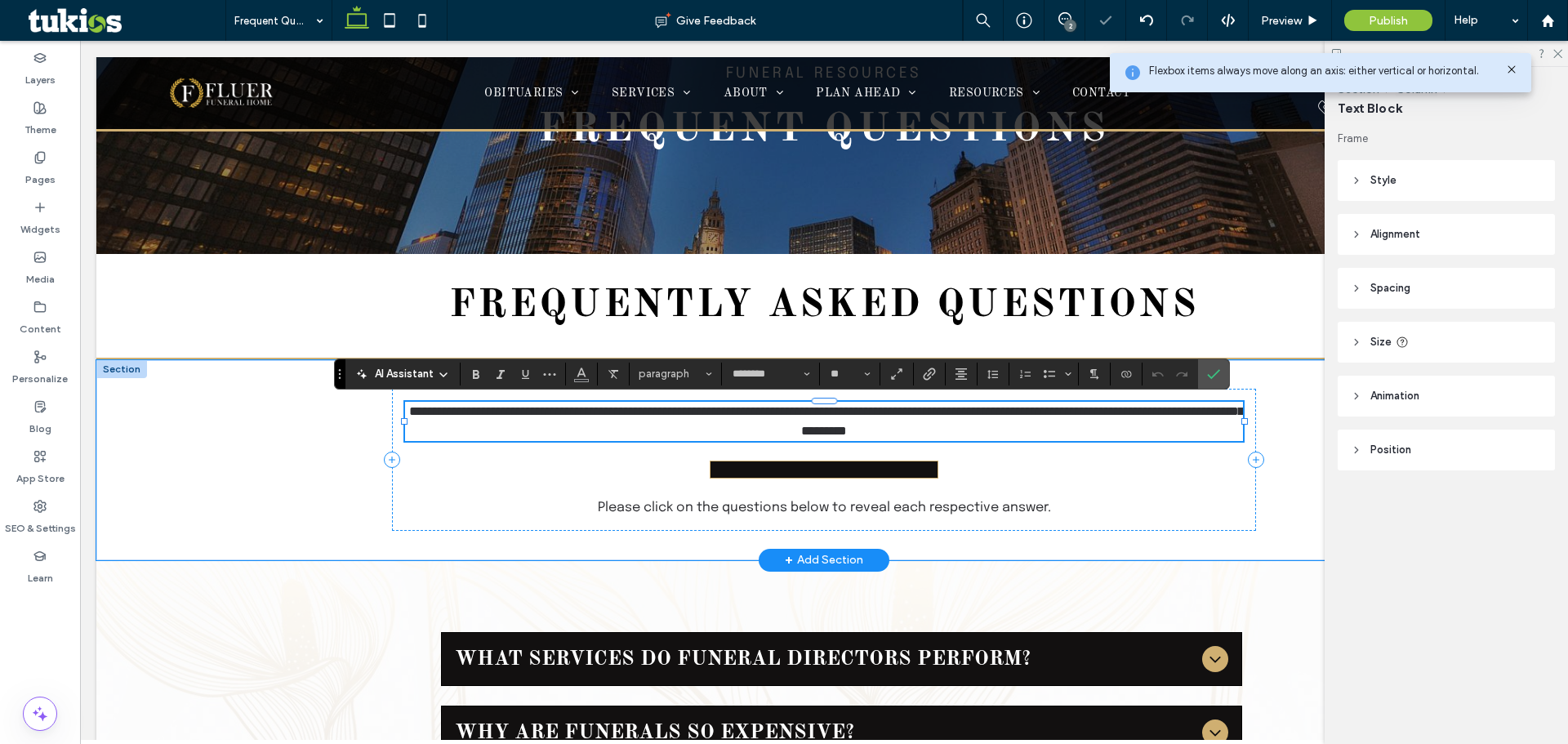
click at [798, 423] on span "**********" at bounding box center [827, 421] width 835 height 32
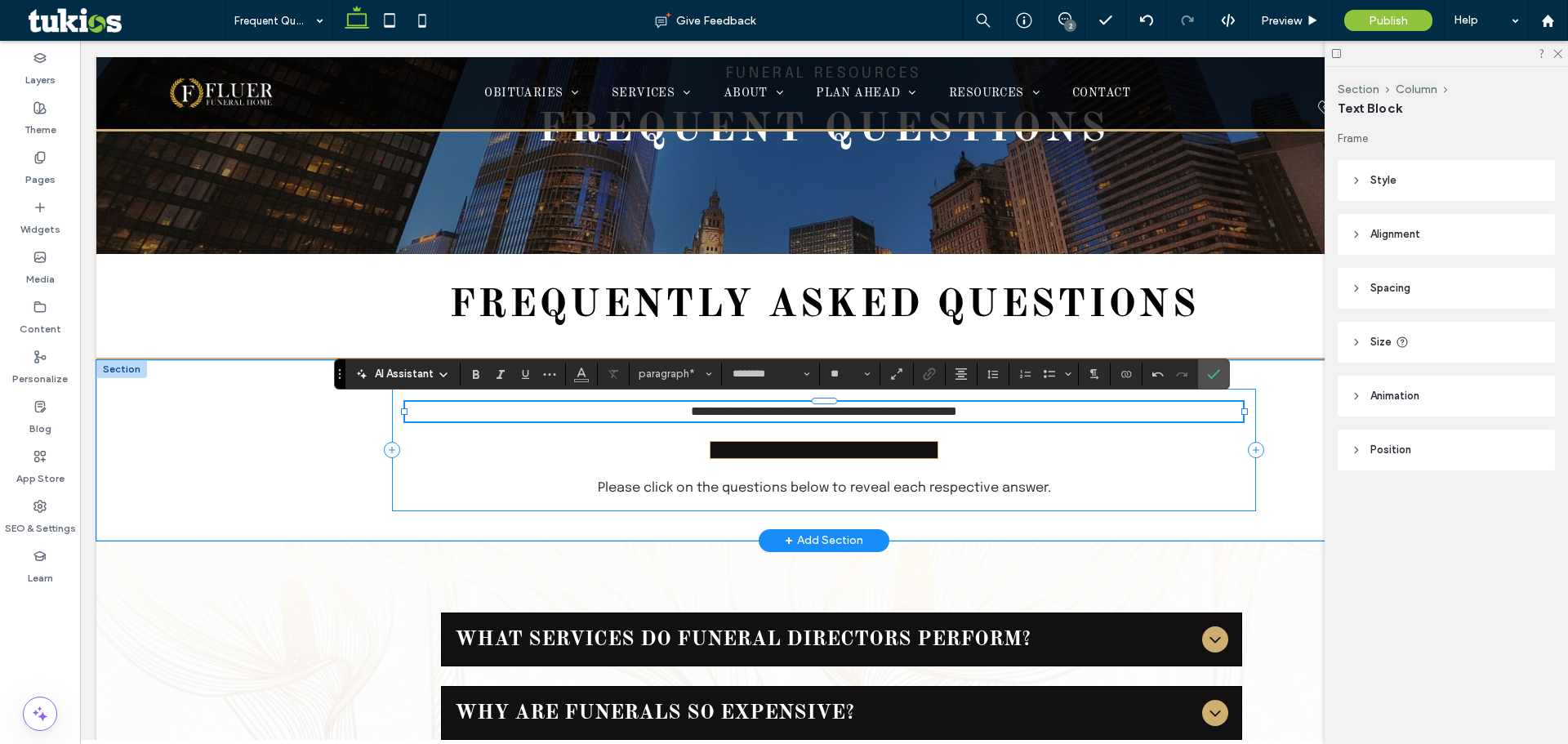
click at [1039, 453] on div "**********" at bounding box center [824, 450] width 864 height 122
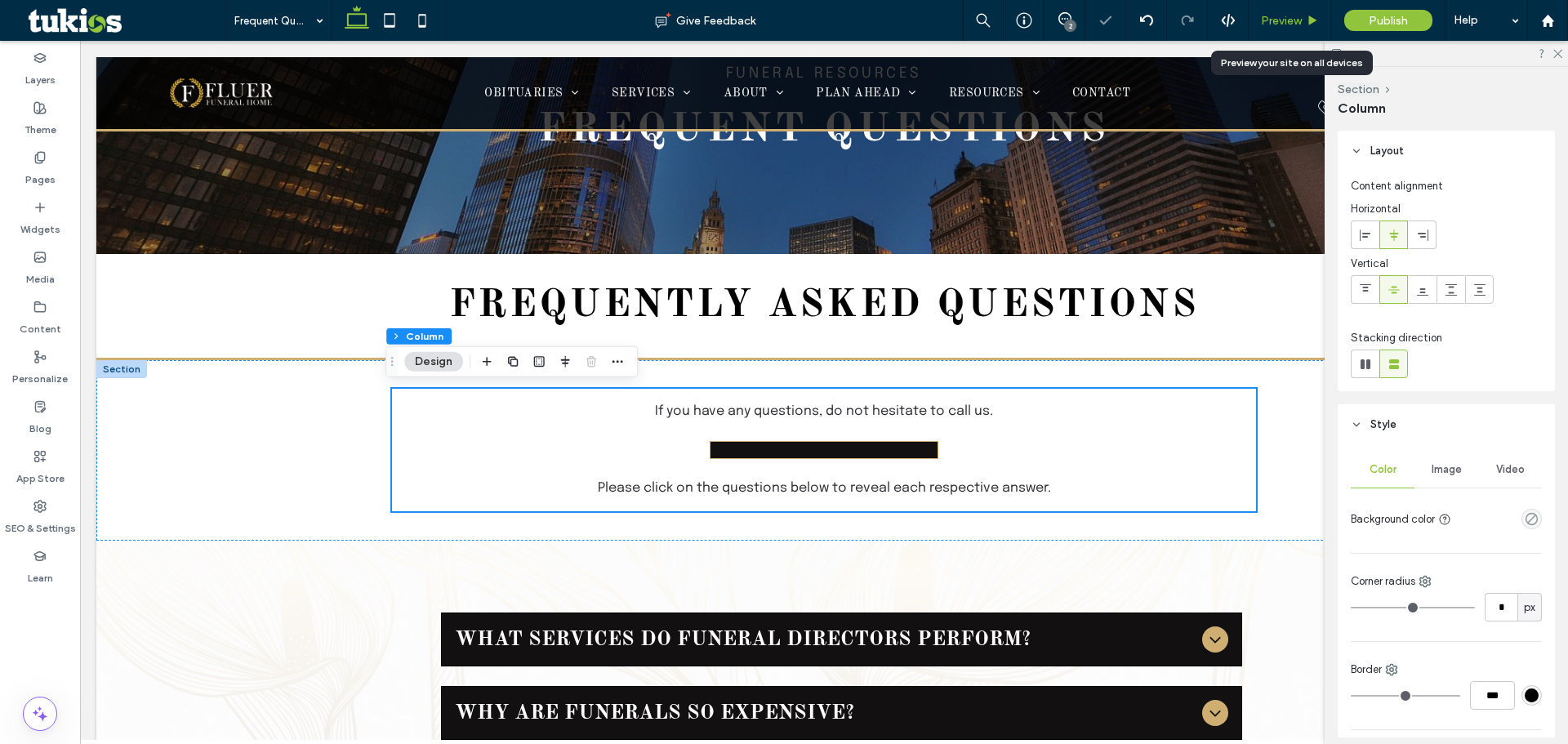
drag, startPoint x: 1305, startPoint y: 17, endPoint x: 819, endPoint y: 111, distance: 495.0
click at [1305, 17] on div "Preview" at bounding box center [1290, 21] width 83 height 14
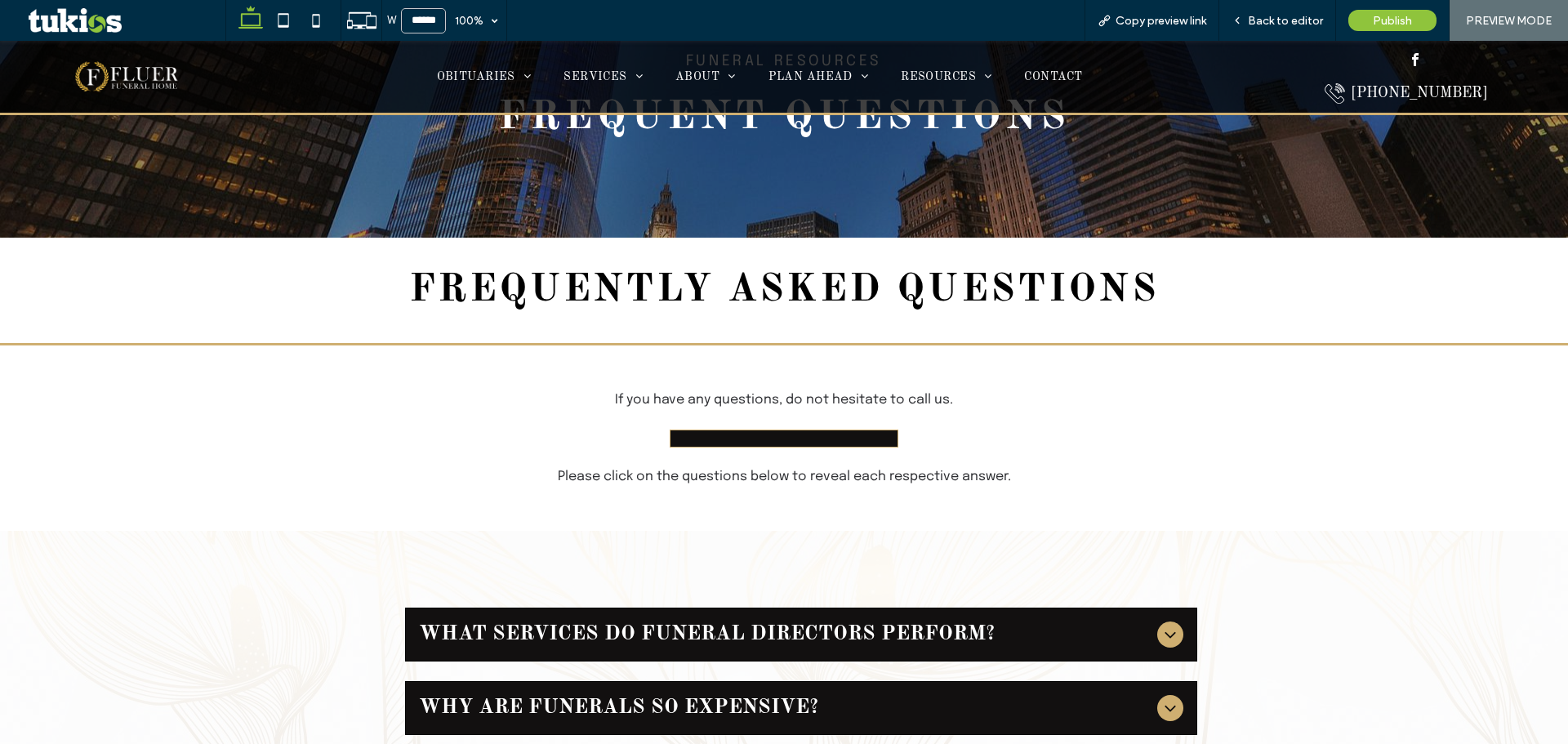
scroll to position [163, 0]
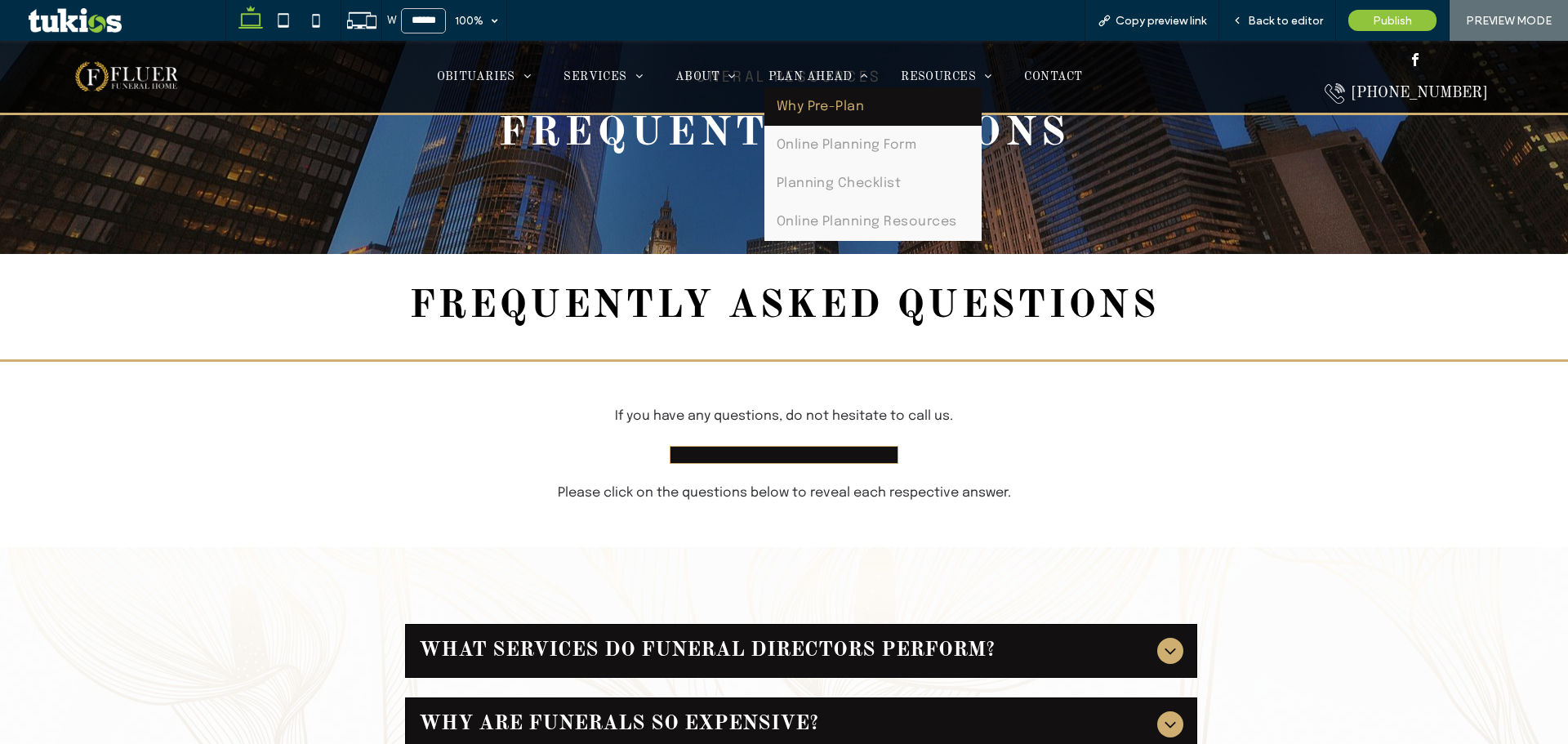
click at [823, 109] on span "Why Pre-Plan" at bounding box center [821, 107] width 88 height 14
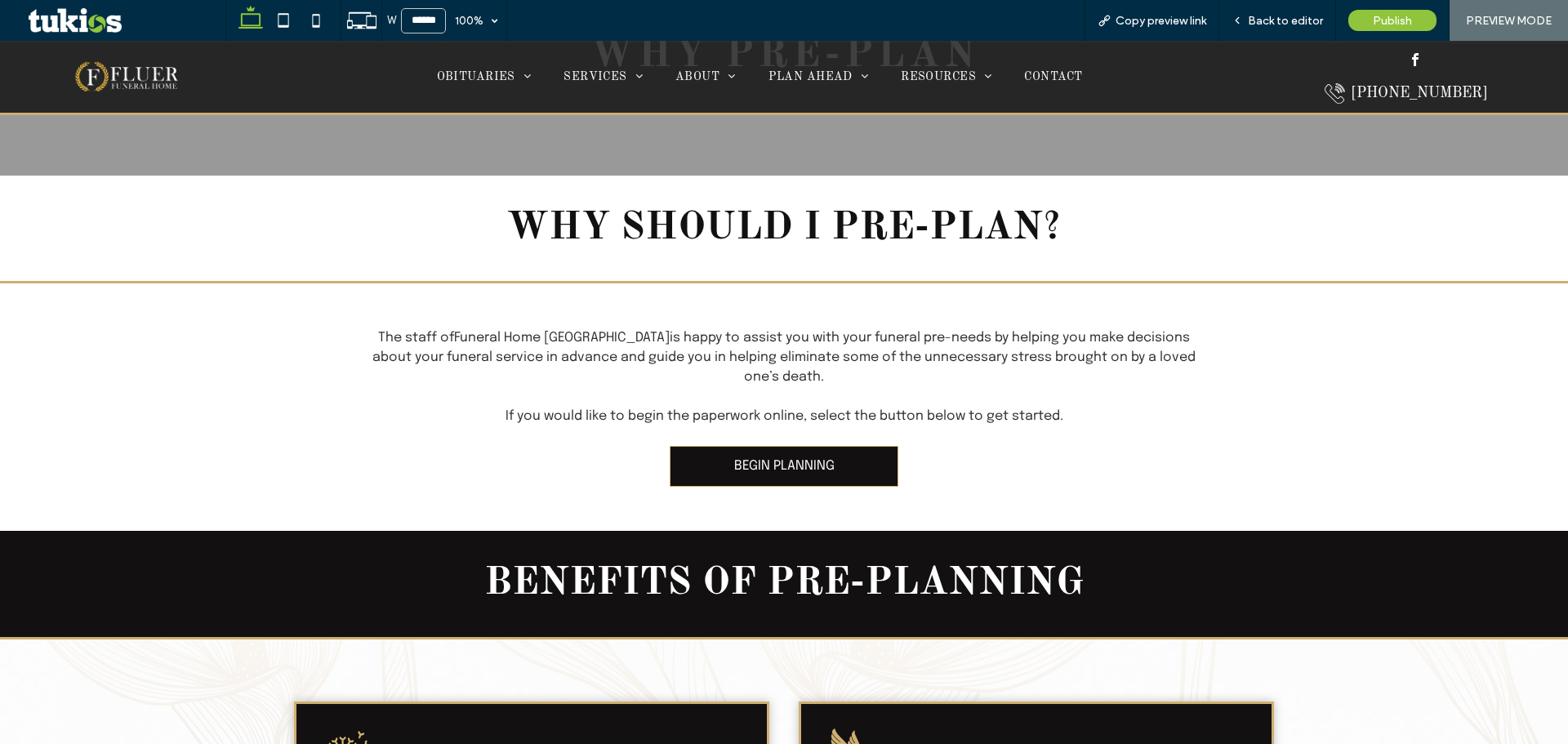
scroll to position [245, 0]
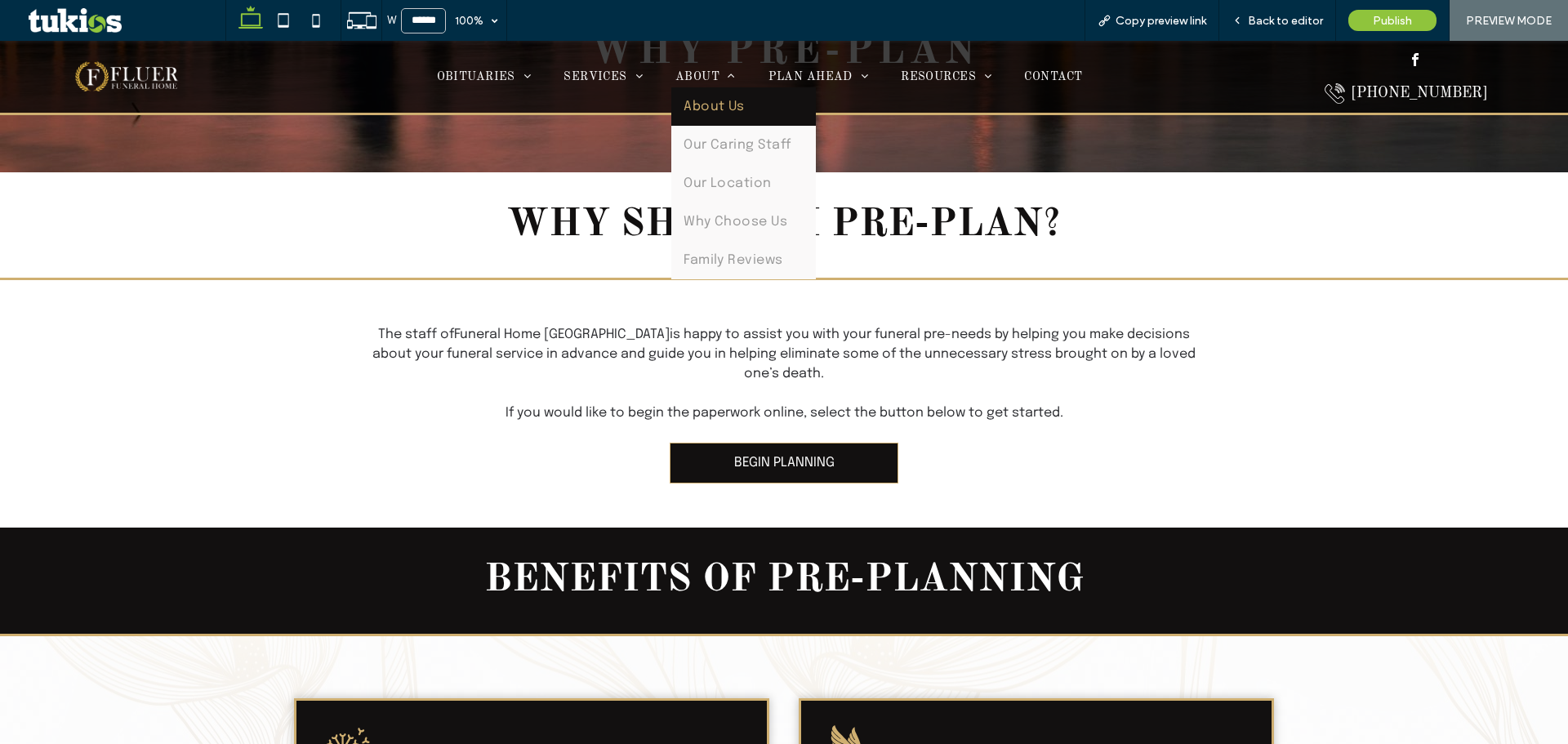
click at [718, 103] on span "About Us" at bounding box center [714, 107] width 61 height 14
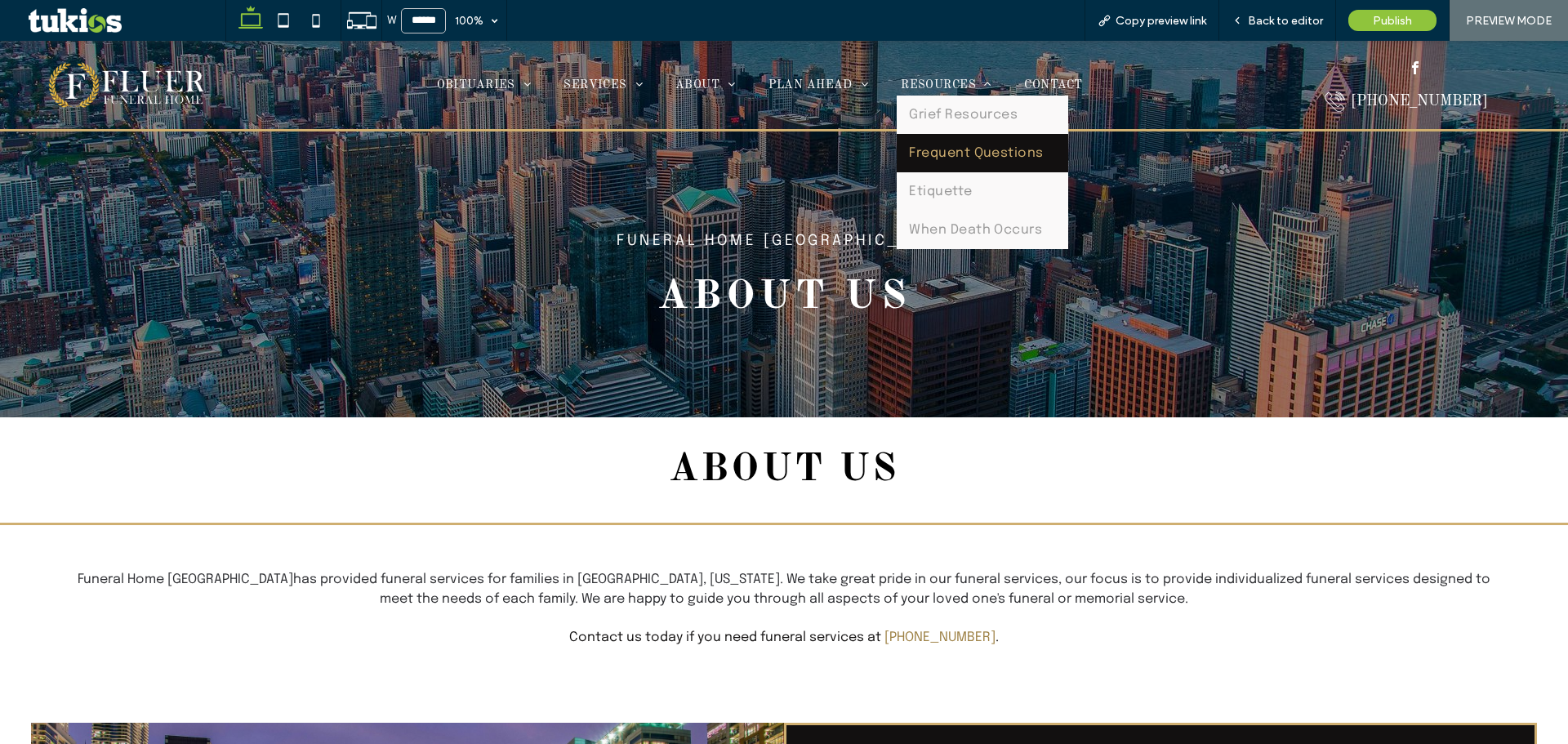
click at [971, 140] on link "Frequent Questions" at bounding box center [983, 153] width 172 height 38
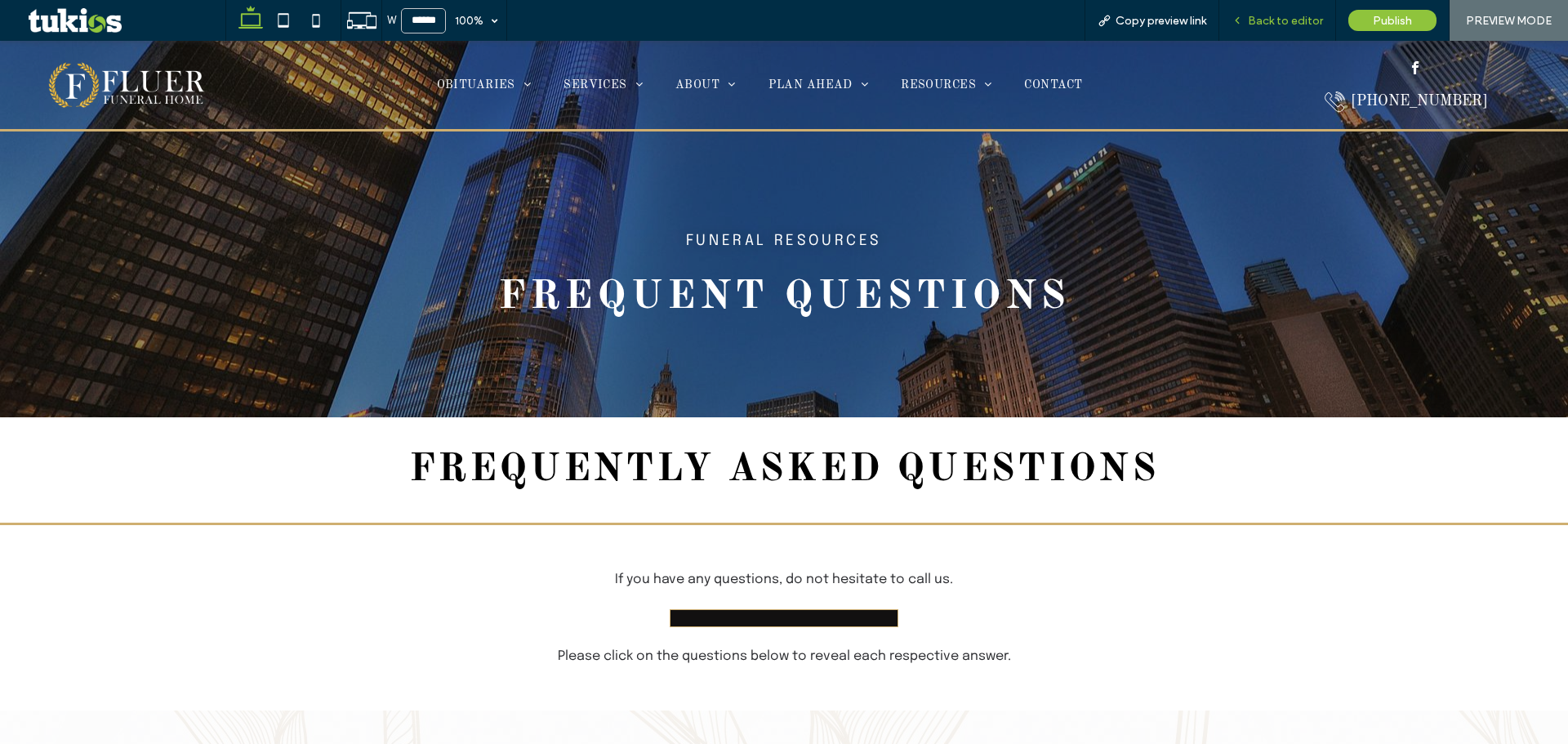
click at [1273, 16] on span "Back to editor" at bounding box center [1285, 21] width 75 height 14
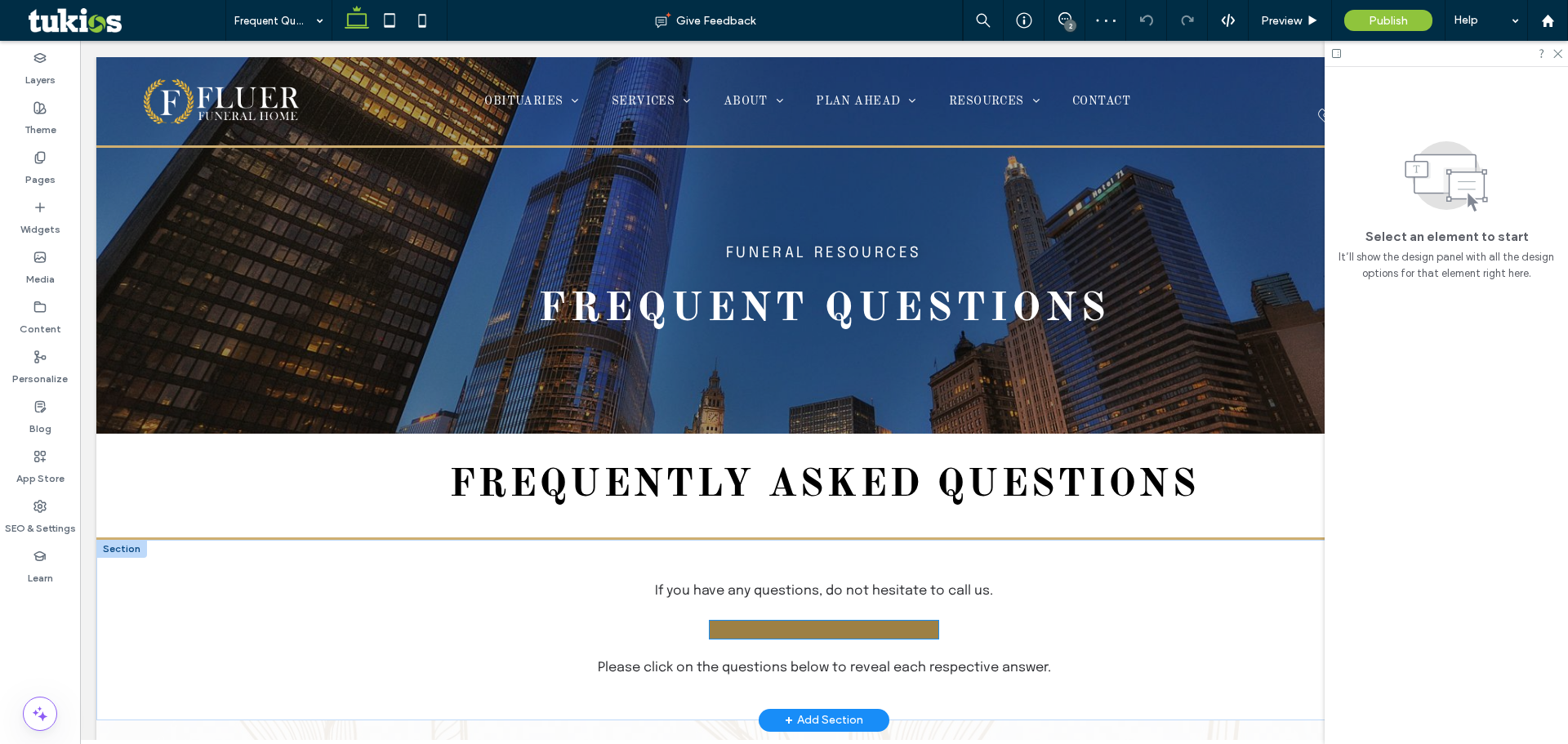
click at [842, 631] on link at bounding box center [824, 630] width 229 height 18
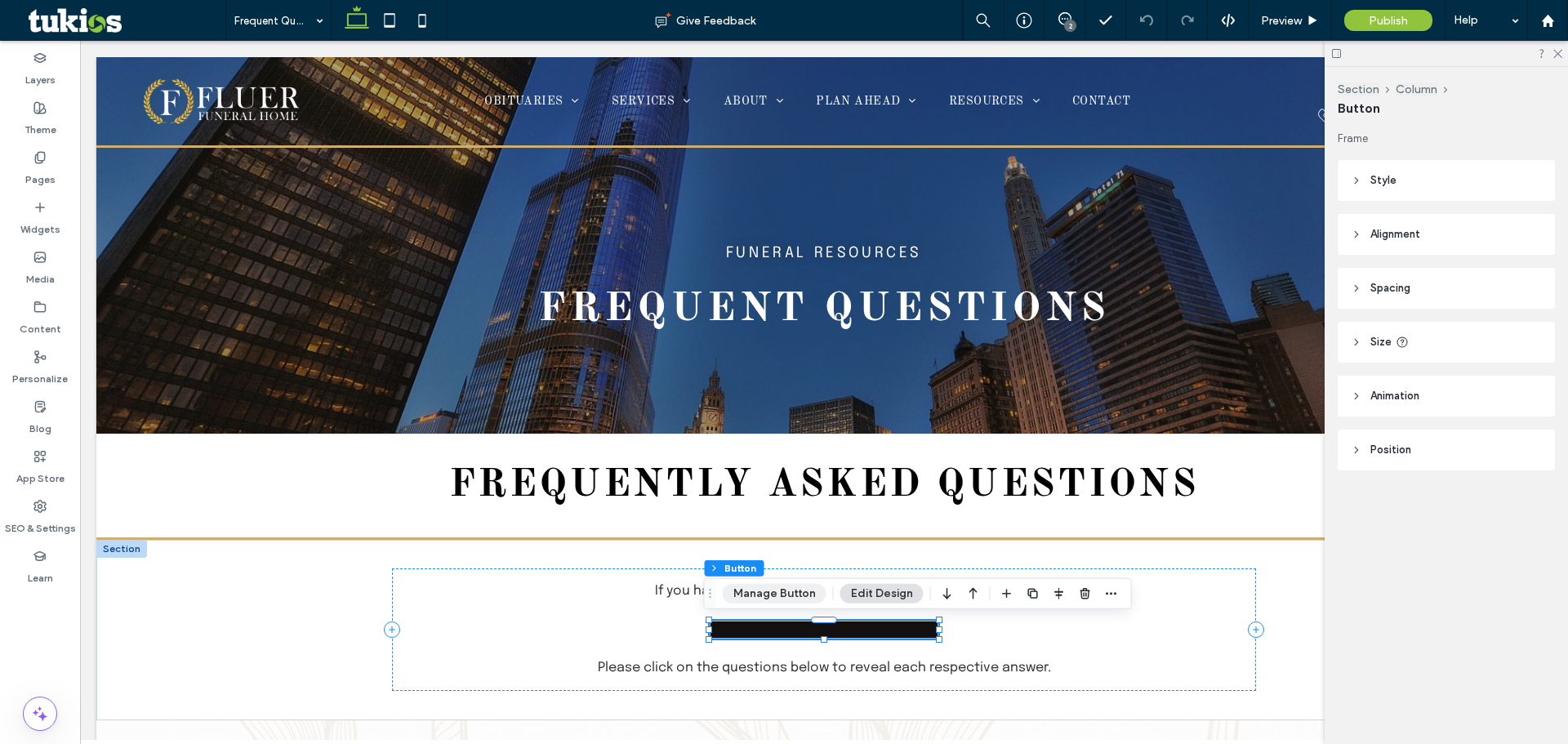
drag, startPoint x: 779, startPoint y: 595, endPoint x: 767, endPoint y: 506, distance: 89.8
click at [779, 595] on button "Manage Button" at bounding box center [775, 594] width 104 height 20
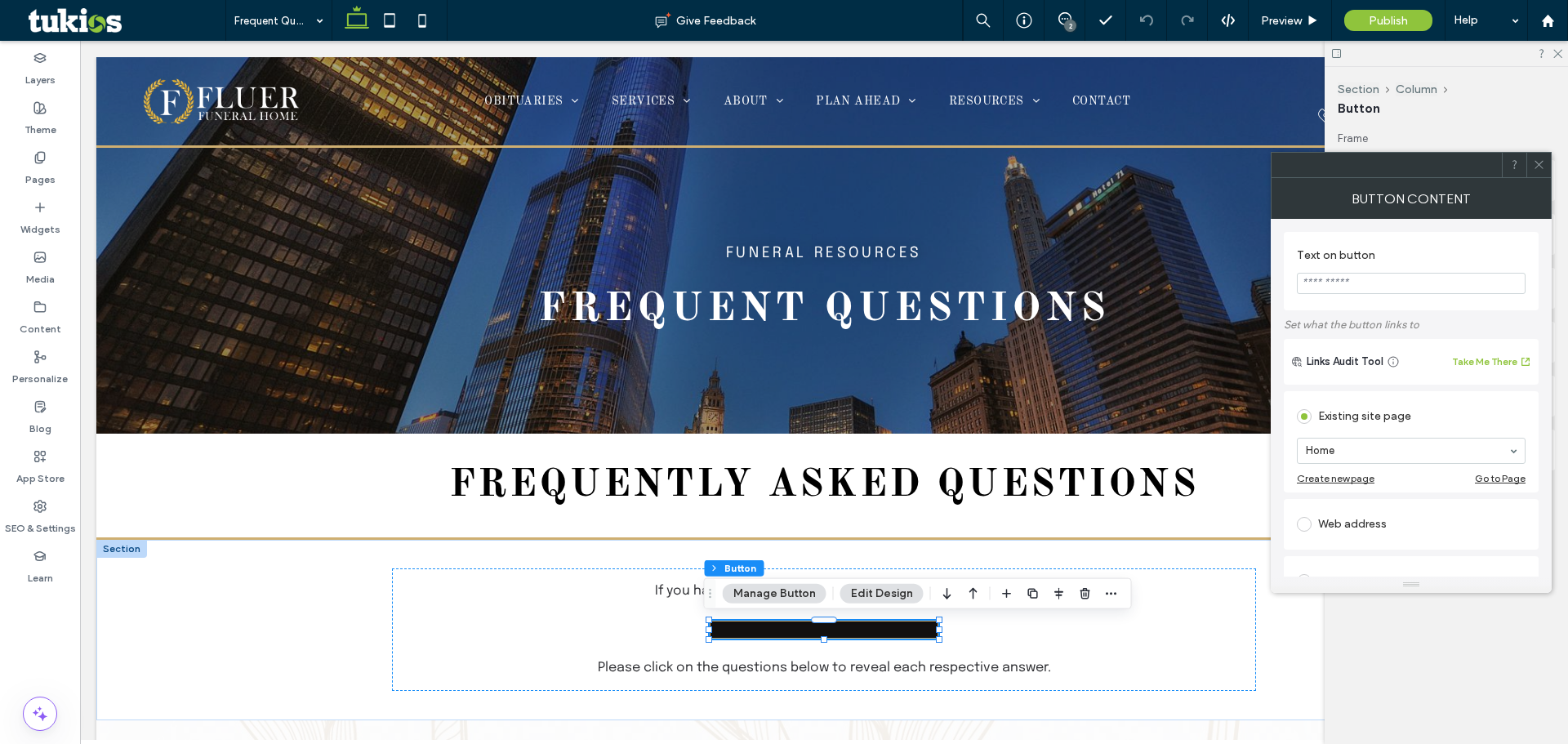
click at [1374, 283] on input "Text on button" at bounding box center [1411, 283] width 229 height 21
paste input "**********"
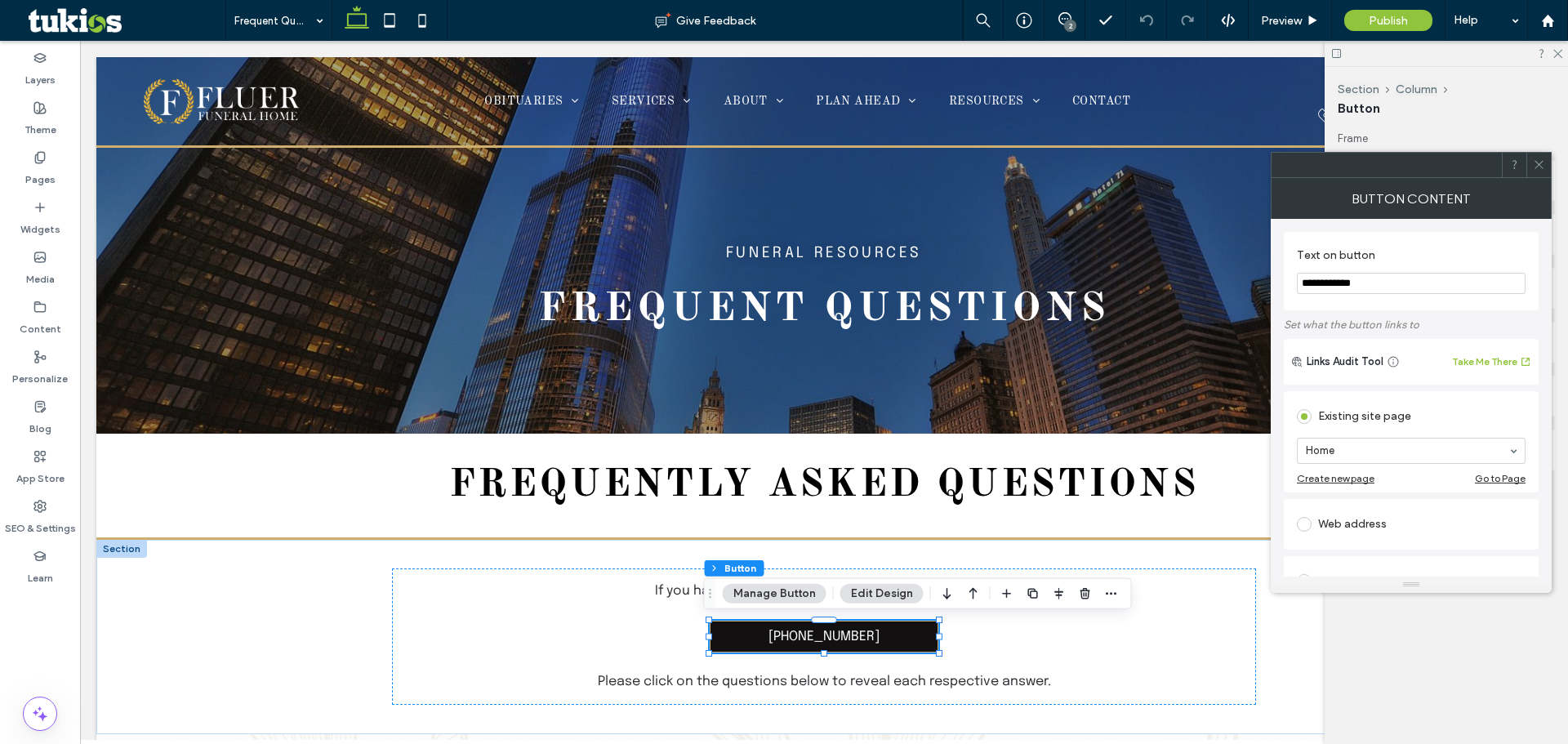
click at [1319, 284] on input "**********" at bounding box center [1411, 283] width 229 height 21
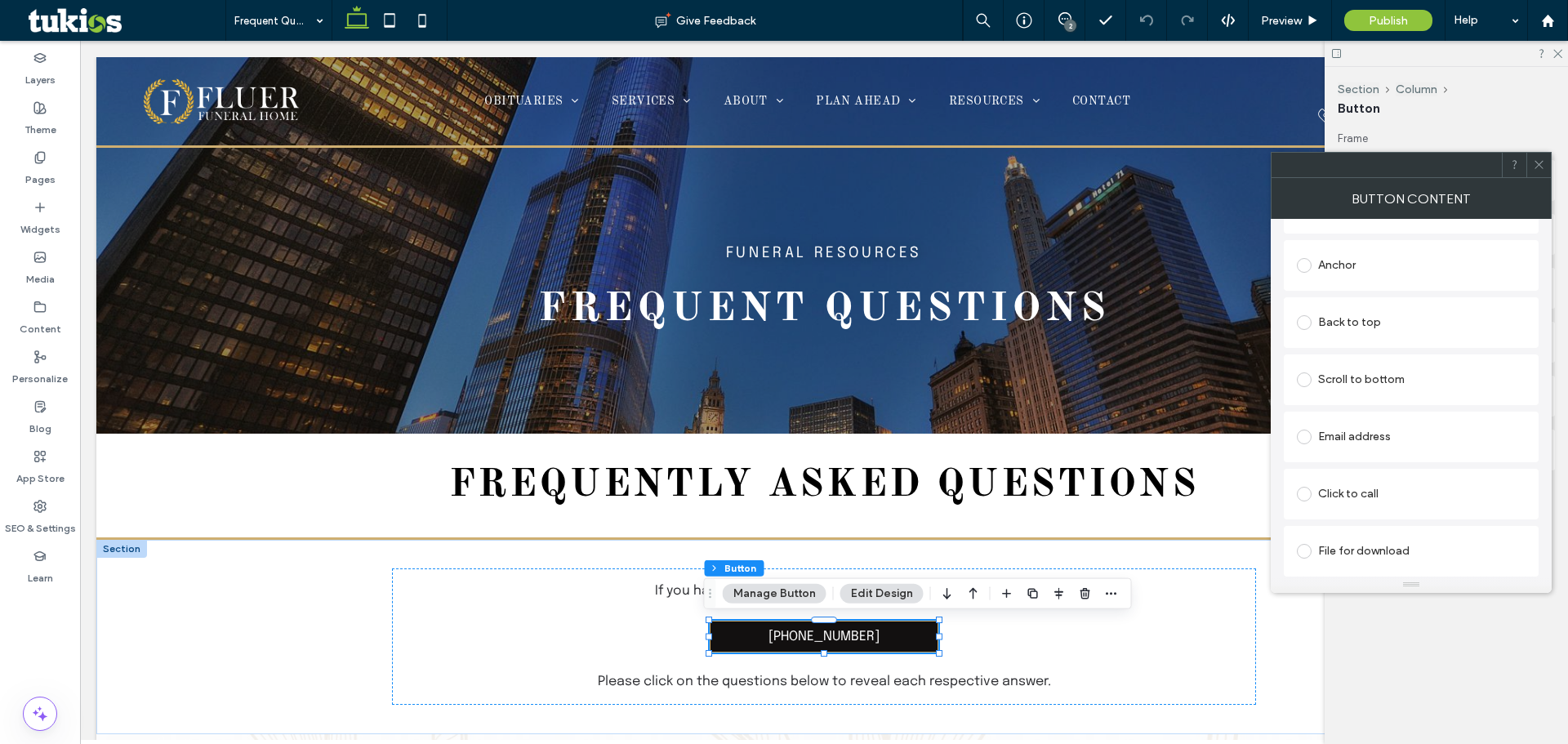
type input "**********"
click at [1395, 486] on div "Click to call" at bounding box center [1411, 495] width 229 height 26
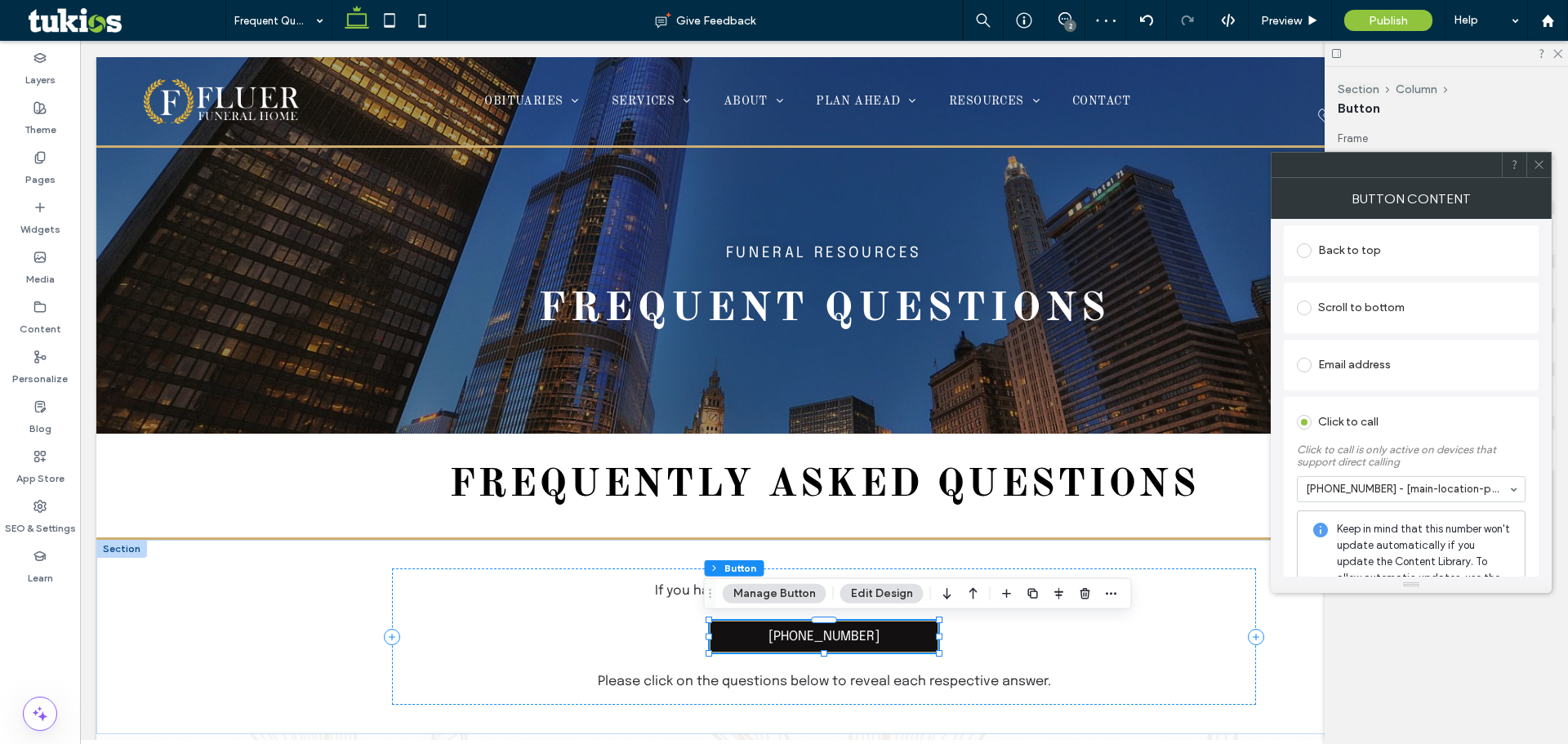
click at [1537, 165] on icon at bounding box center [1539, 164] width 12 height 12
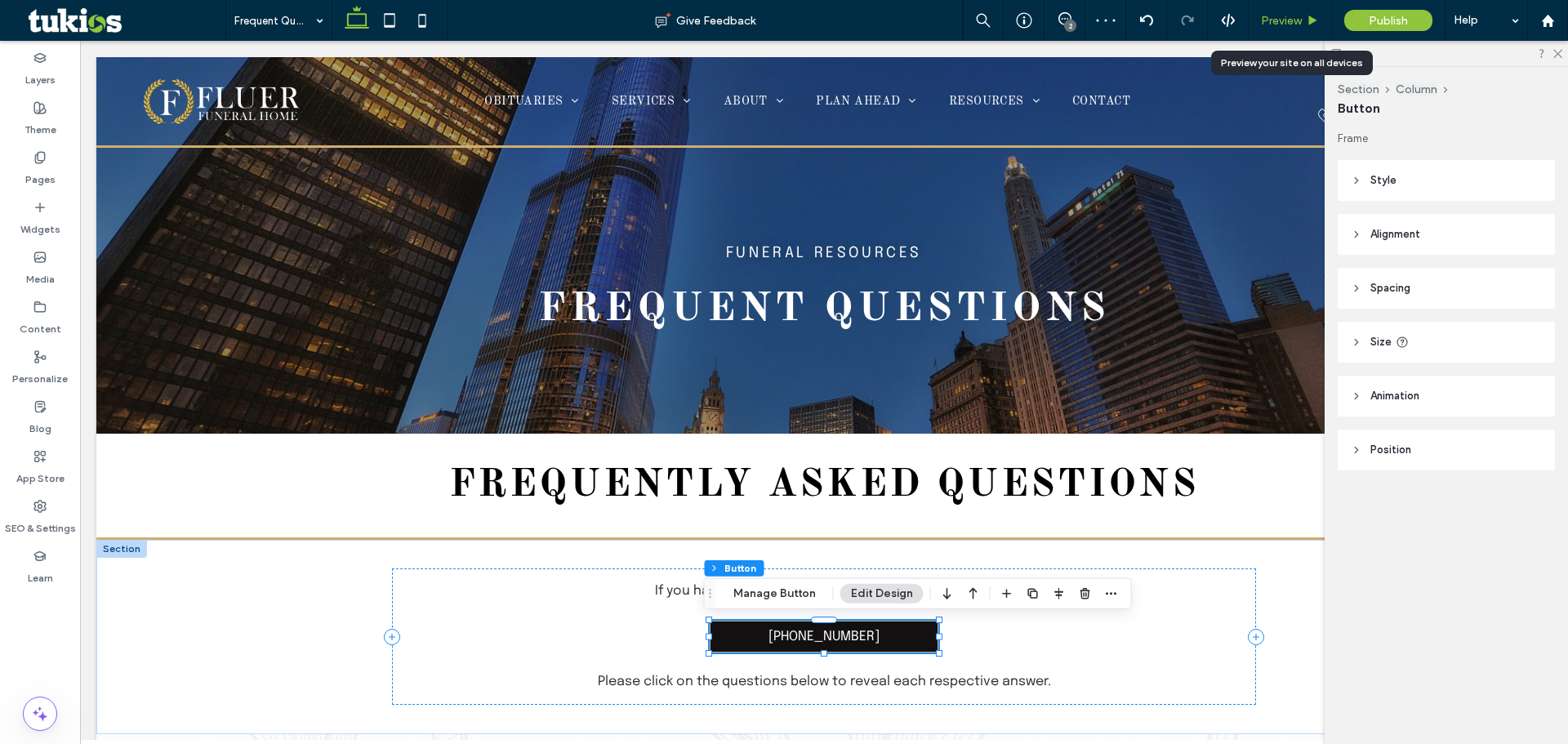
drag, startPoint x: 1267, startPoint y: 17, endPoint x: 994, endPoint y: 211, distance: 334.9
click at [1267, 17] on span "Preview" at bounding box center [1281, 21] width 40 height 14
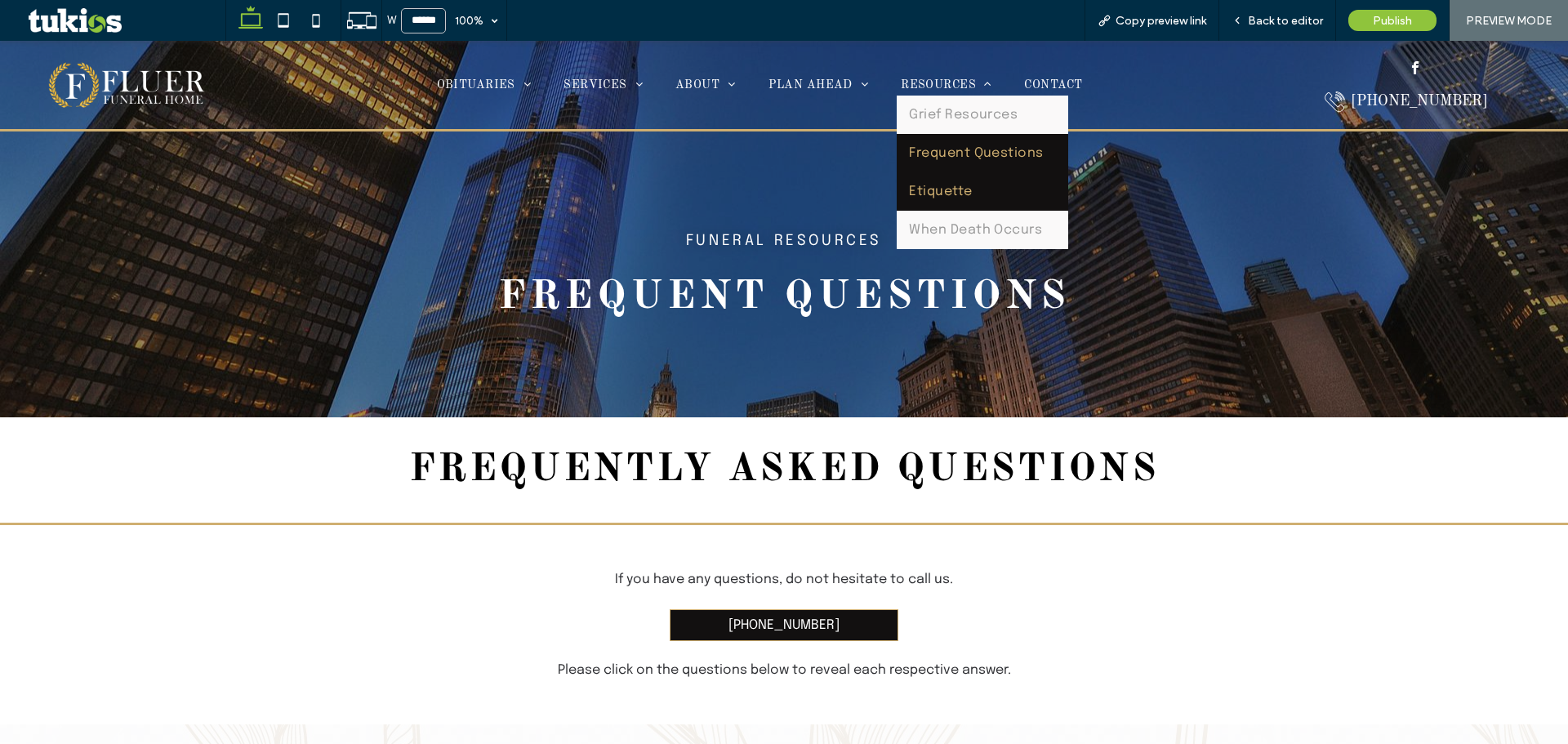
click at [942, 190] on span "Etiquette" at bounding box center [940, 192] width 63 height 14
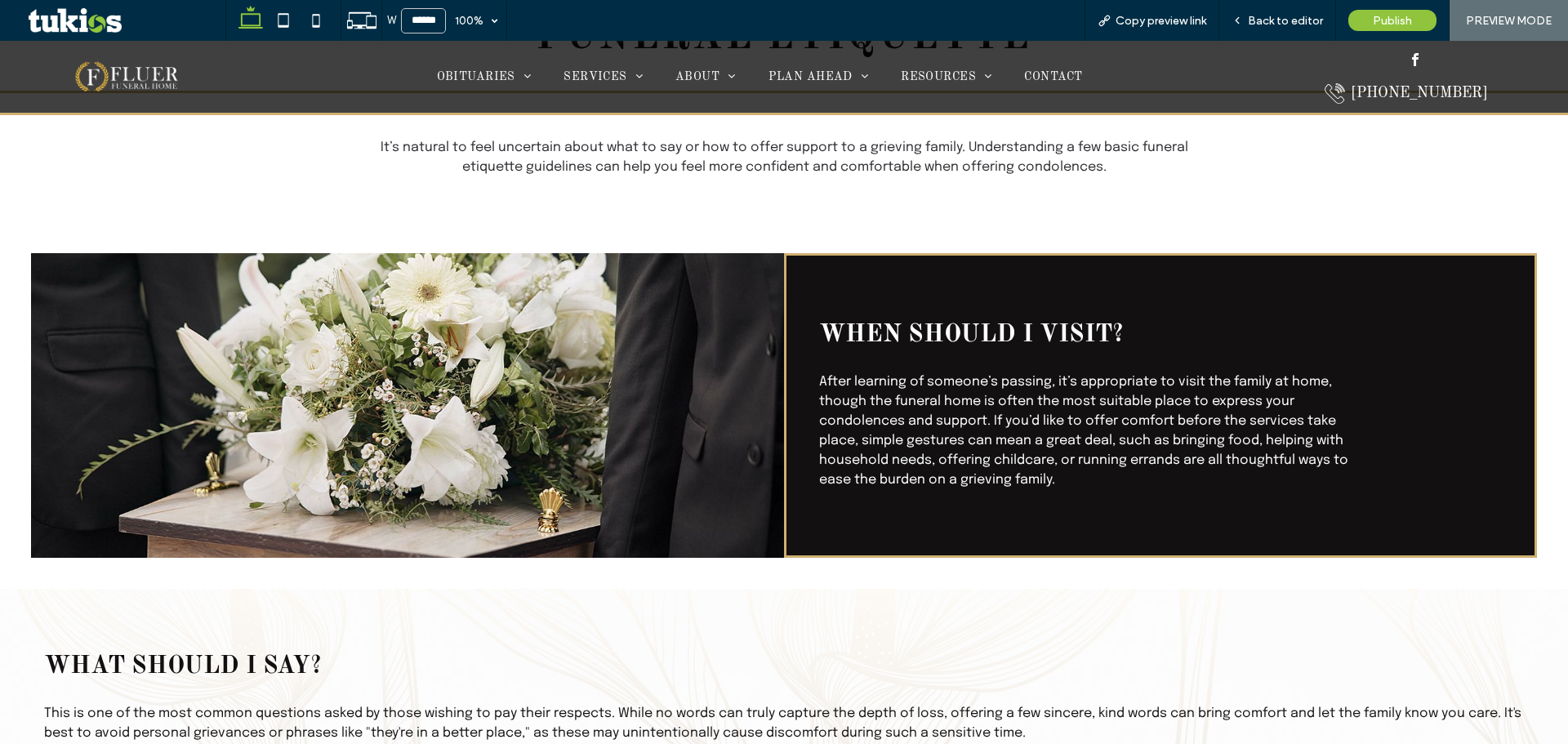
scroll to position [277, 0]
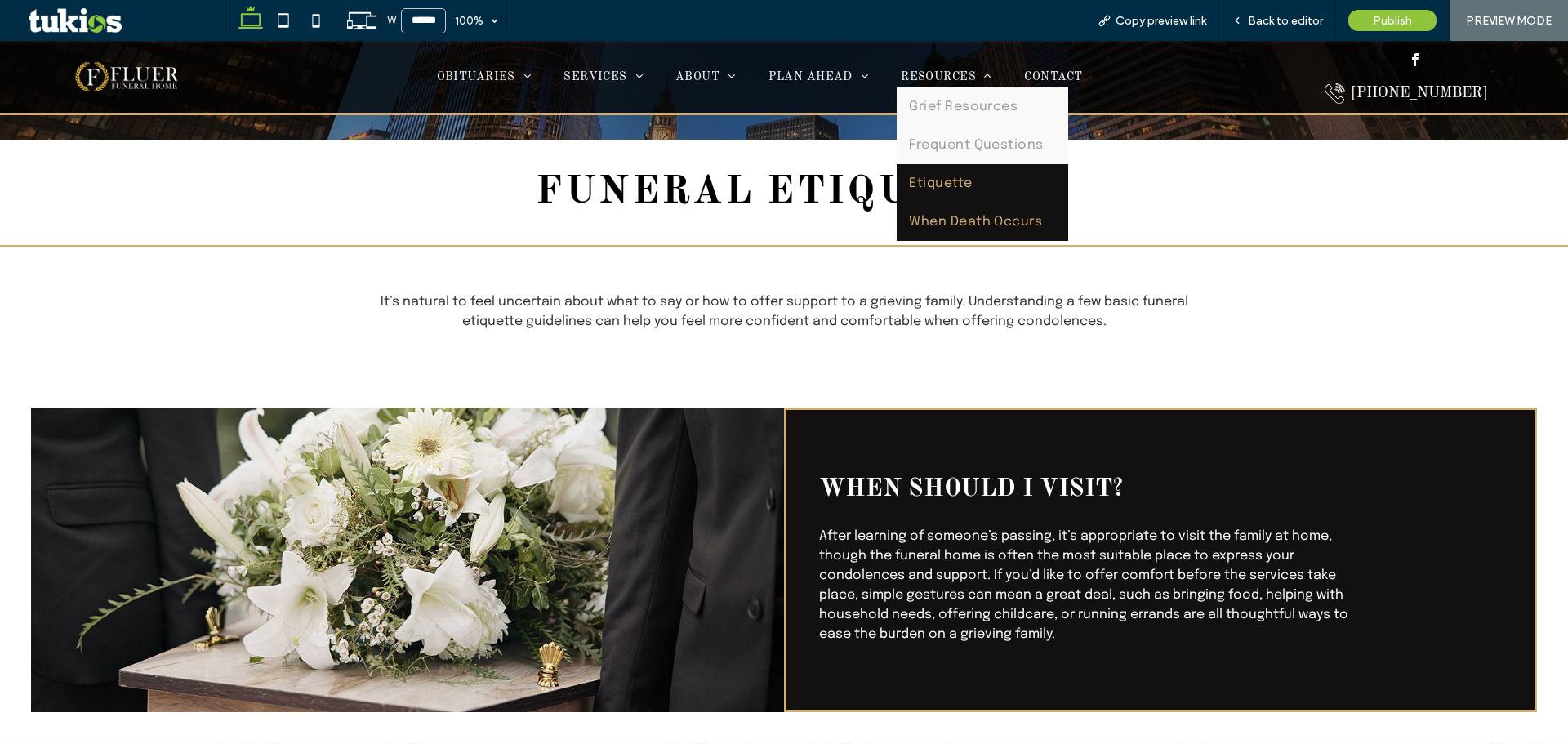
click at [960, 223] on span "When Death Occurs" at bounding box center [975, 221] width 133 height 14
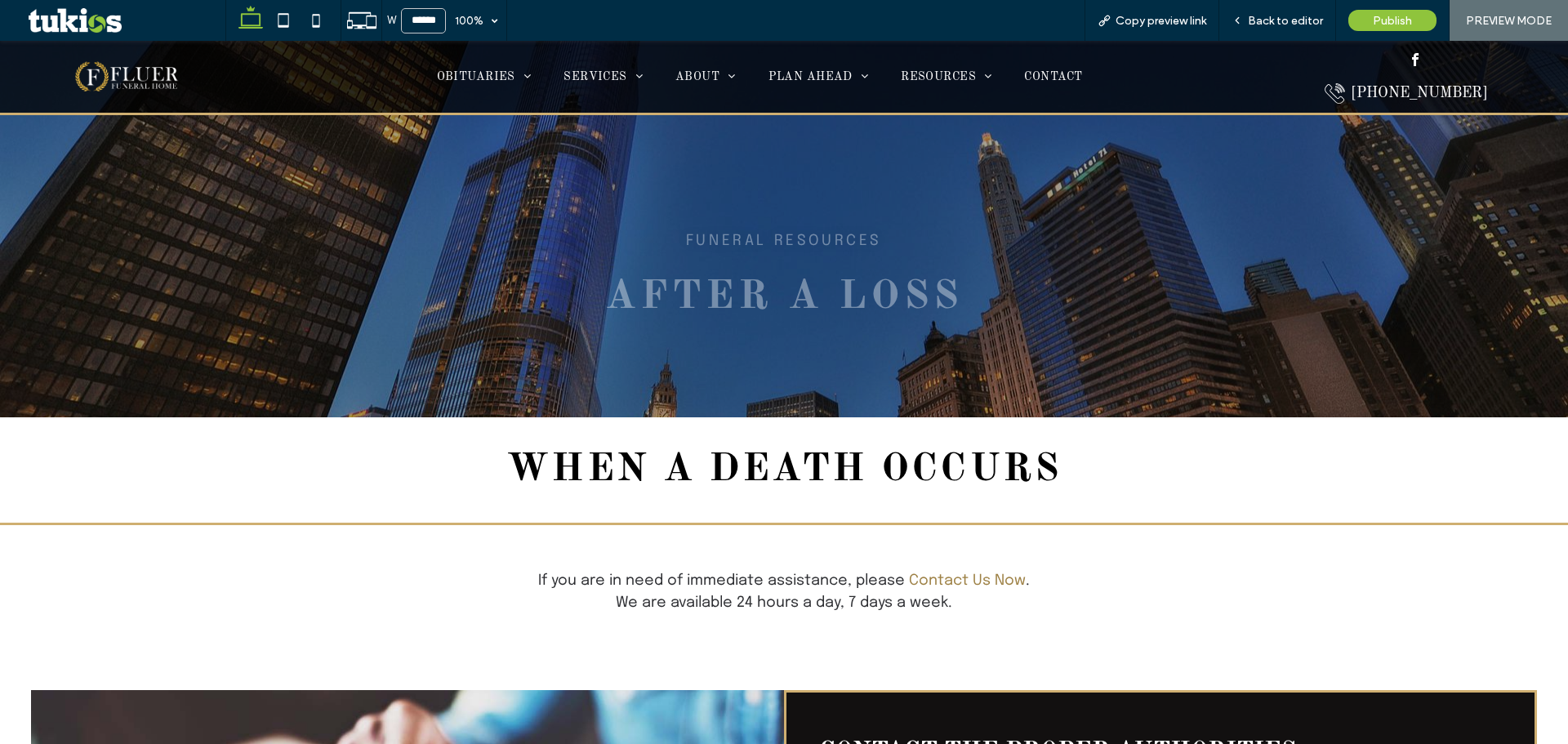
scroll to position [163, 0]
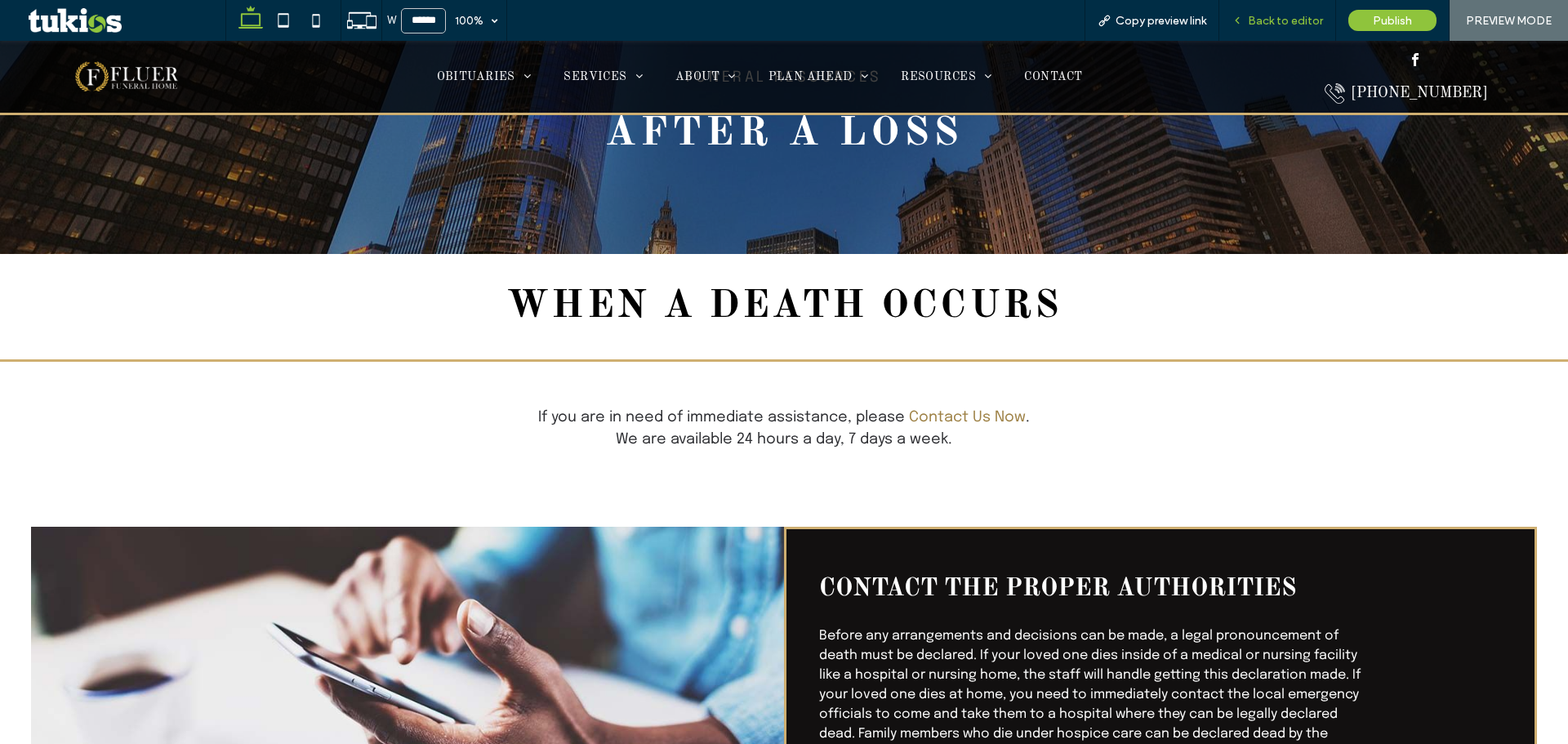
click at [1299, 30] on div "Back to editor" at bounding box center [1277, 20] width 116 height 40
drag, startPoint x: 1271, startPoint y: 17, endPoint x: 1213, endPoint y: 36, distance: 61.0
click at [1271, 17] on span "Back to editor" at bounding box center [1285, 21] width 75 height 14
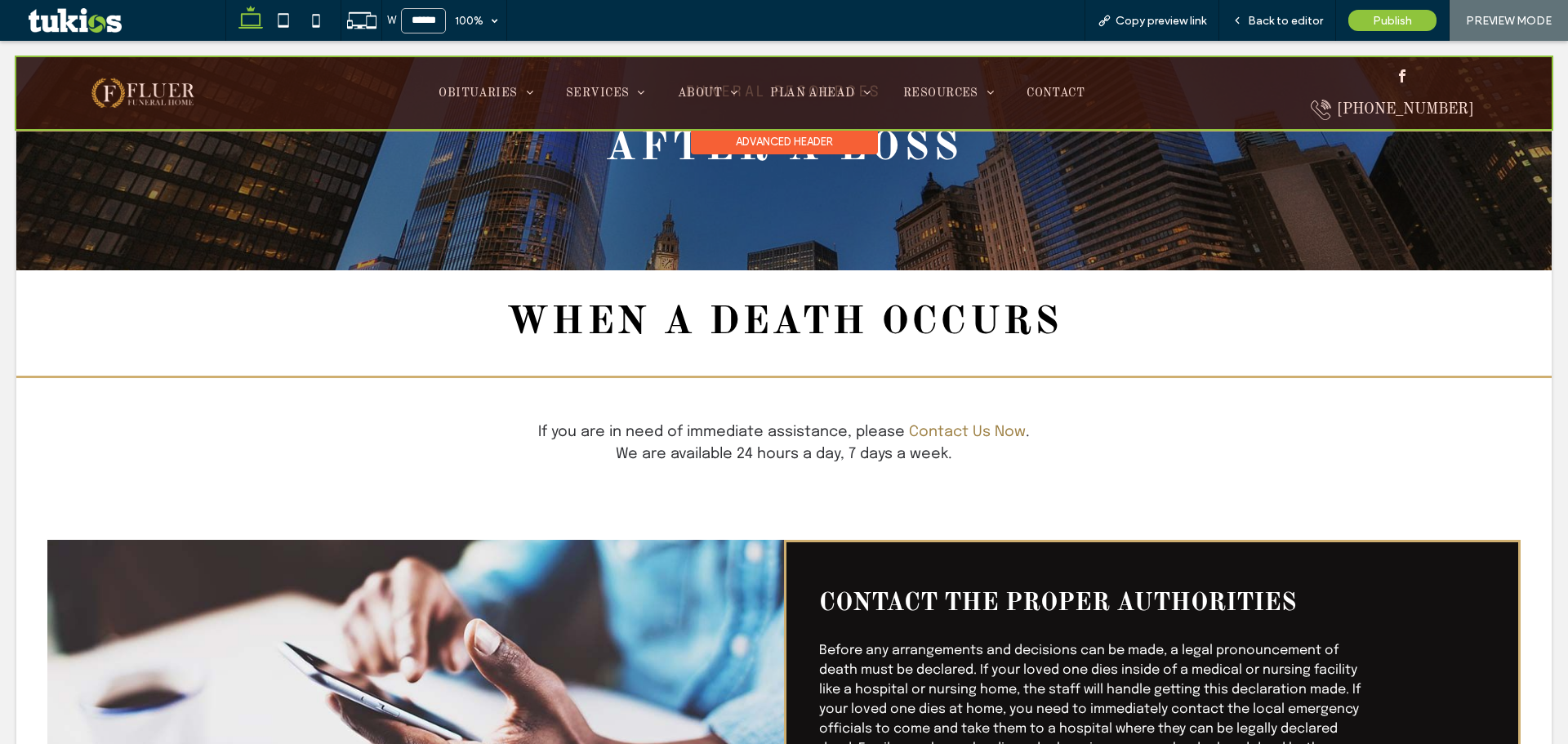
scroll to position [180, 0]
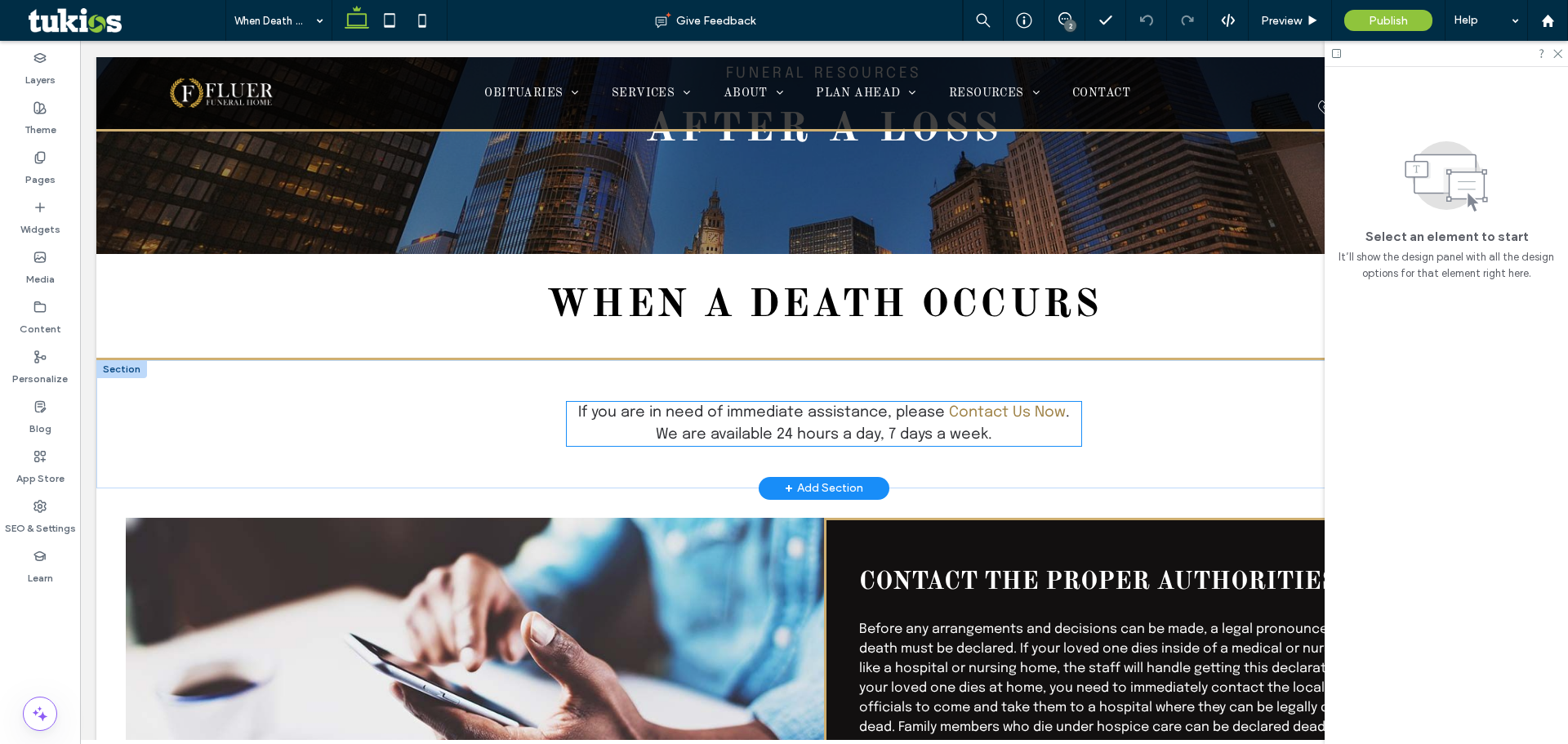
click at [1049, 410] on span ". We are available 24 hours a day, 7 days a week." at bounding box center [862, 424] width 414 height 37
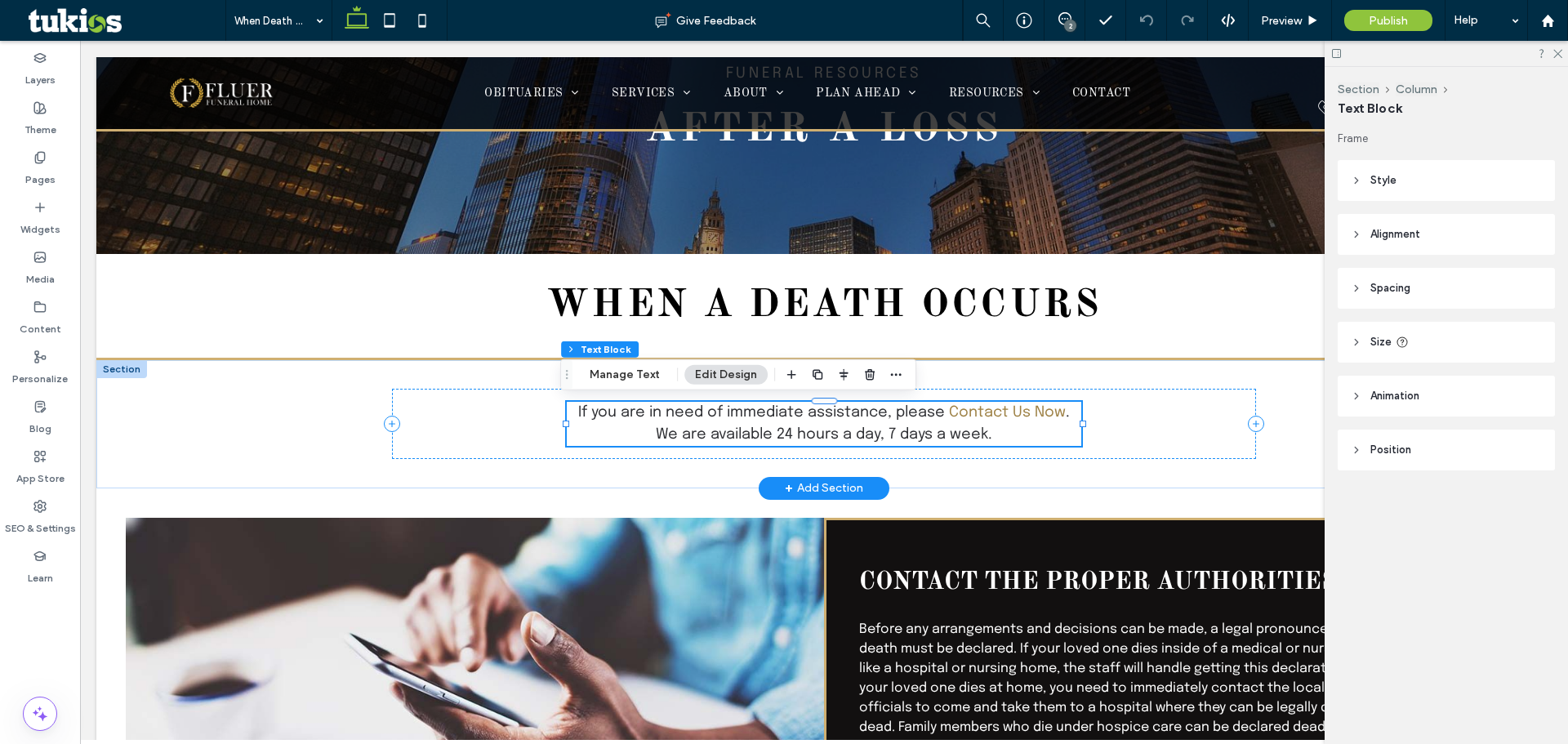
click at [1049, 410] on div "If you are in need of immediate assistance, please Contact Us Now . We are avai…" at bounding box center [823, 424] width 514 height 44
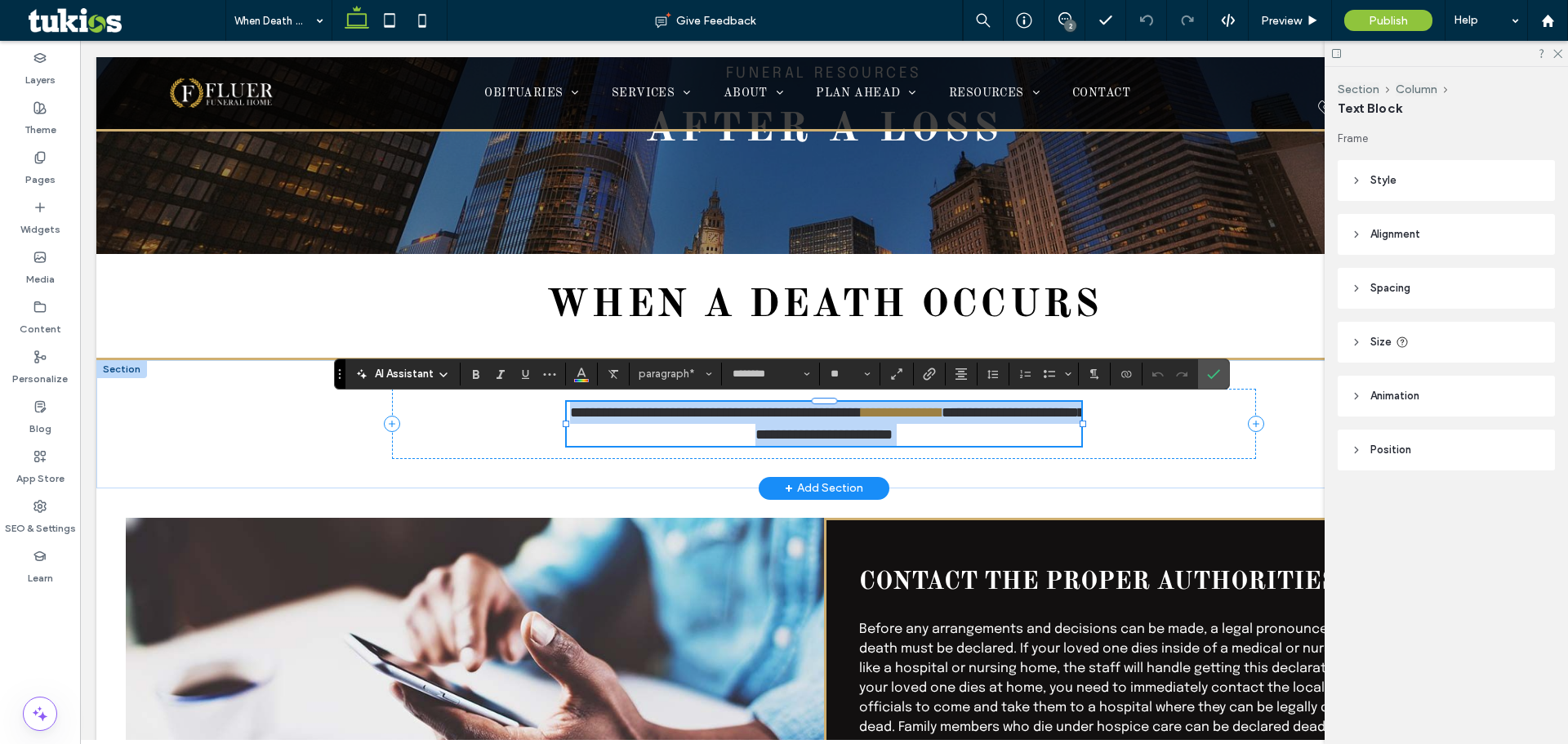
click at [1045, 415] on span "**********" at bounding box center [920, 424] width 329 height 37
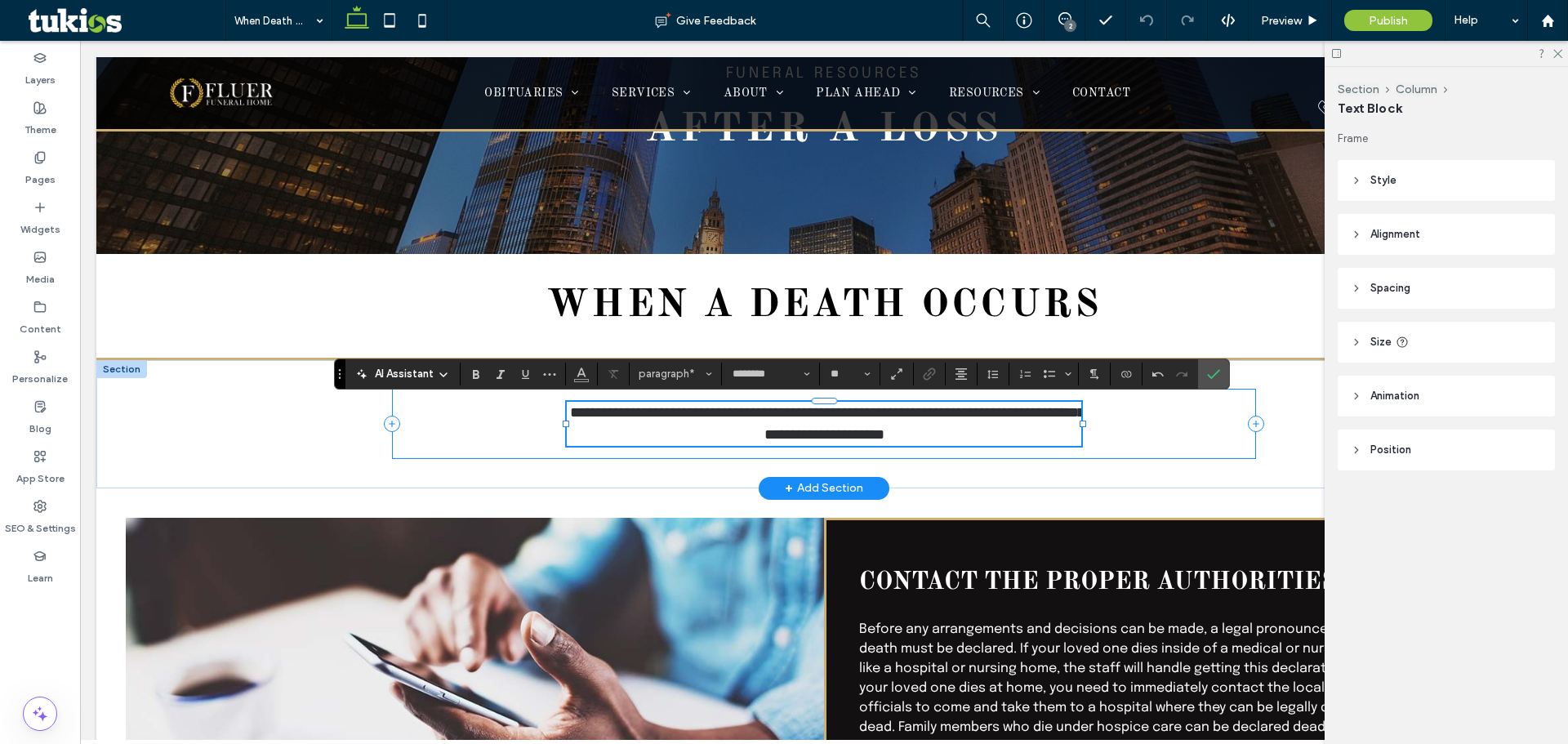
type input "**"
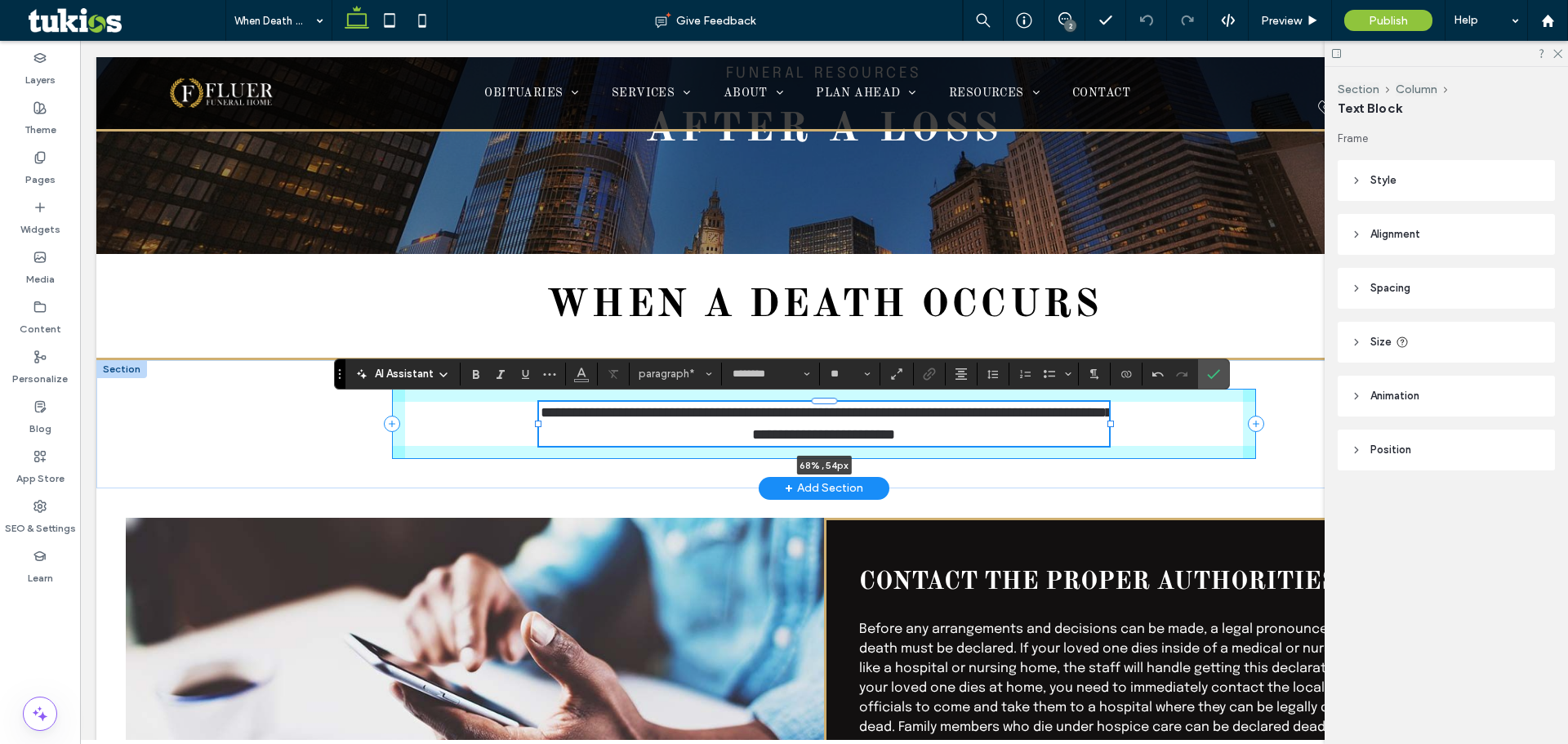
drag, startPoint x: 1079, startPoint y: 422, endPoint x: 1106, endPoint y: 417, distance: 27.5
click at [1106, 417] on div "**********" at bounding box center [824, 424] width 980 height 128
type input "**"
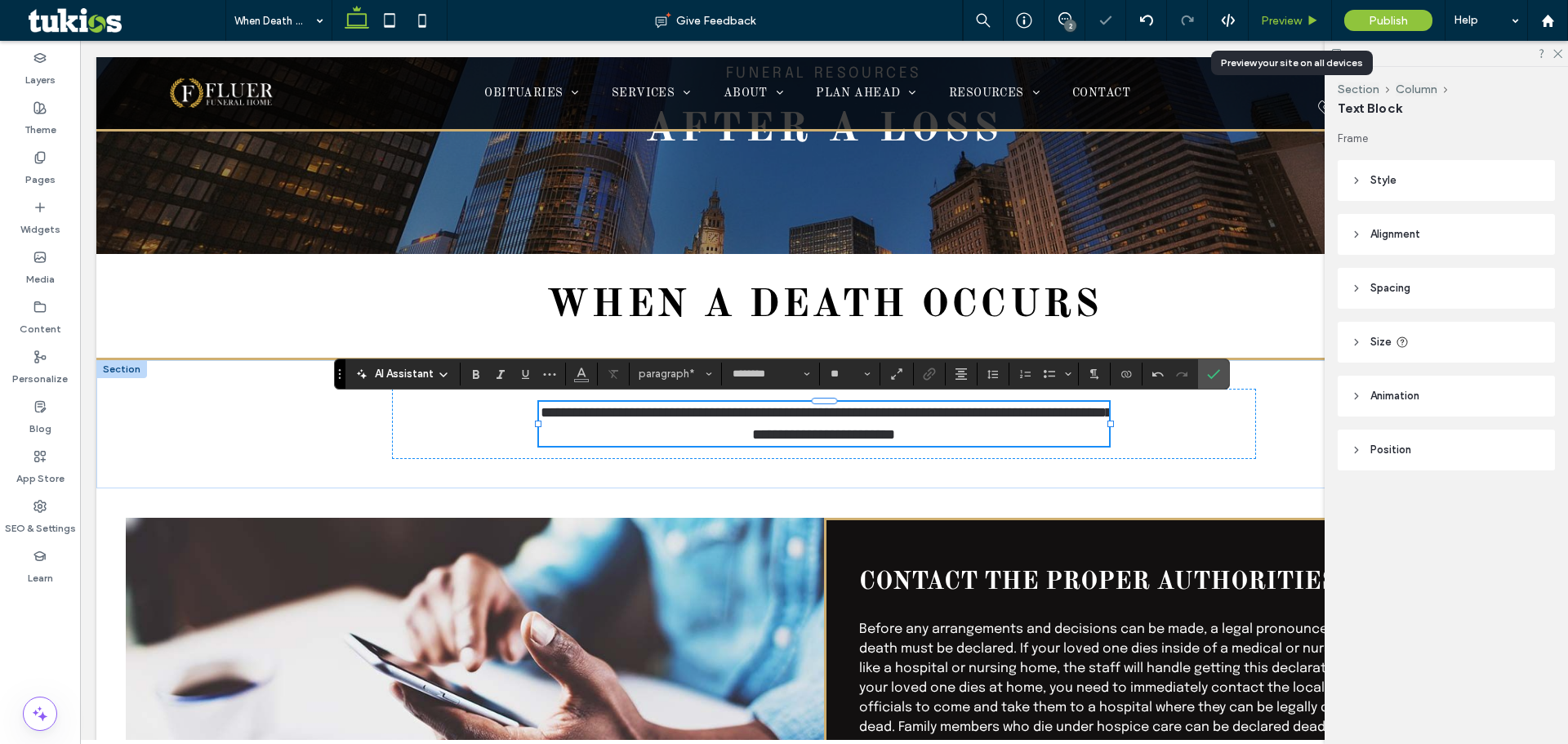
click at [1293, 23] on span "Preview" at bounding box center [1281, 21] width 40 height 14
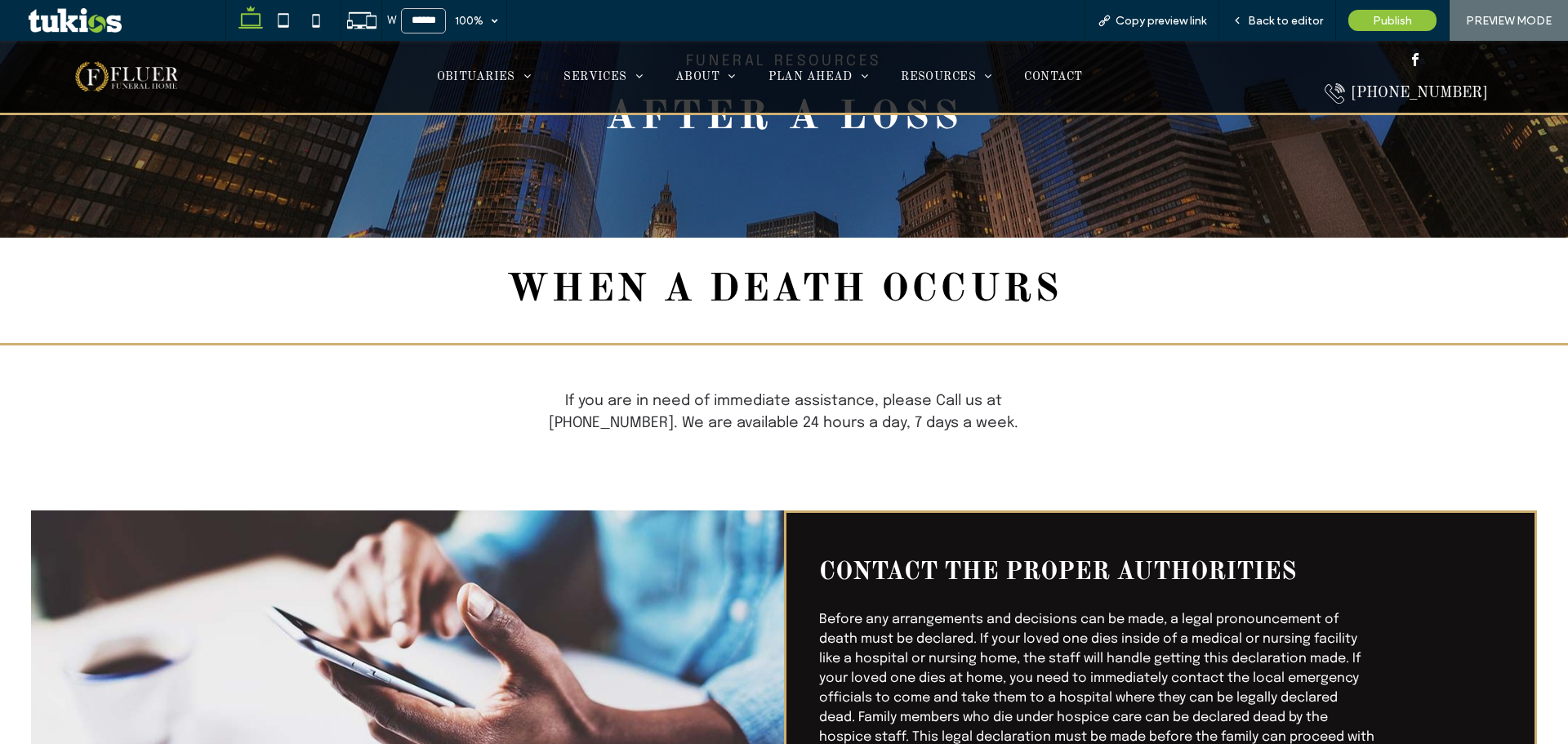
scroll to position [163, 0]
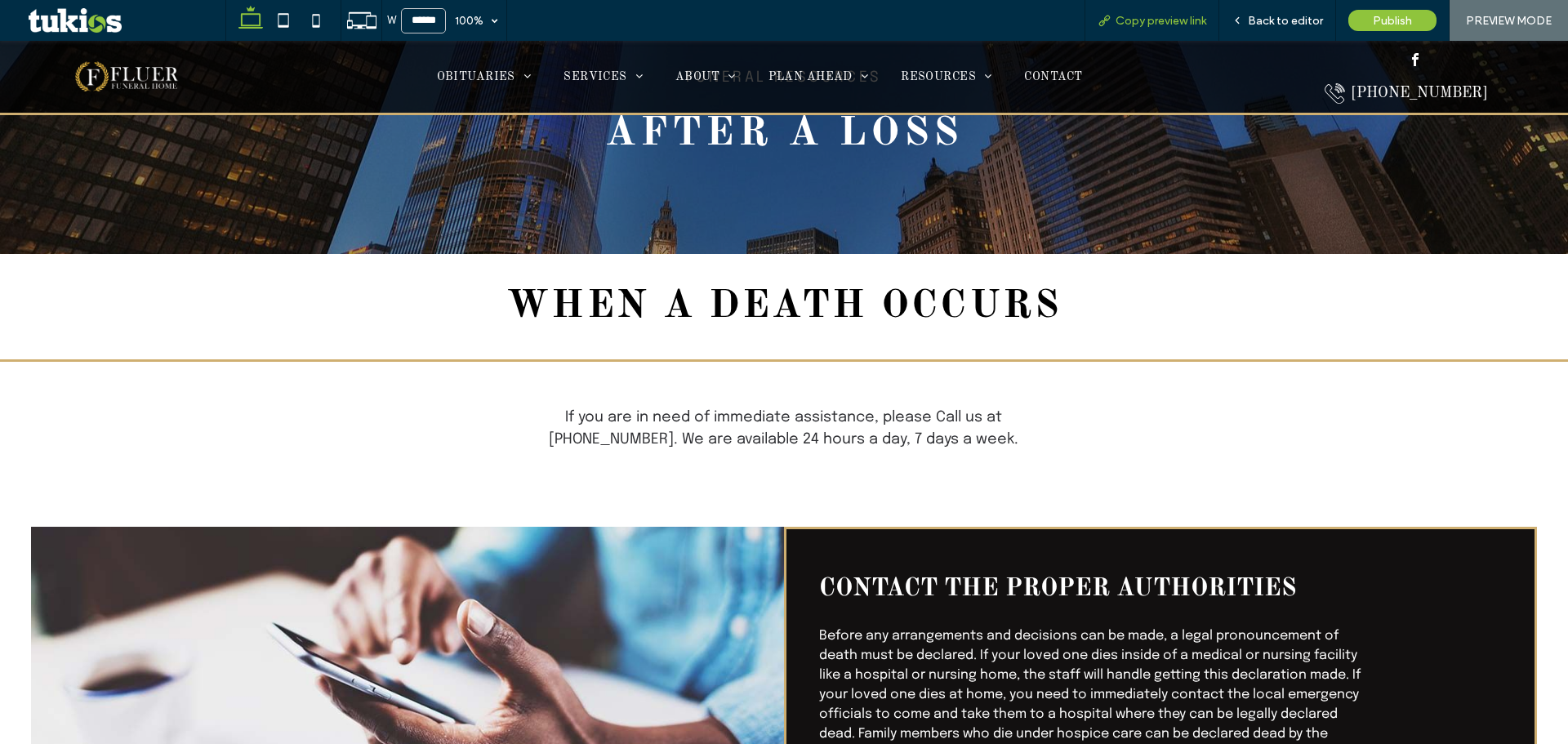
click at [1172, 18] on span "Copy preview link" at bounding box center [1161, 21] width 91 height 14
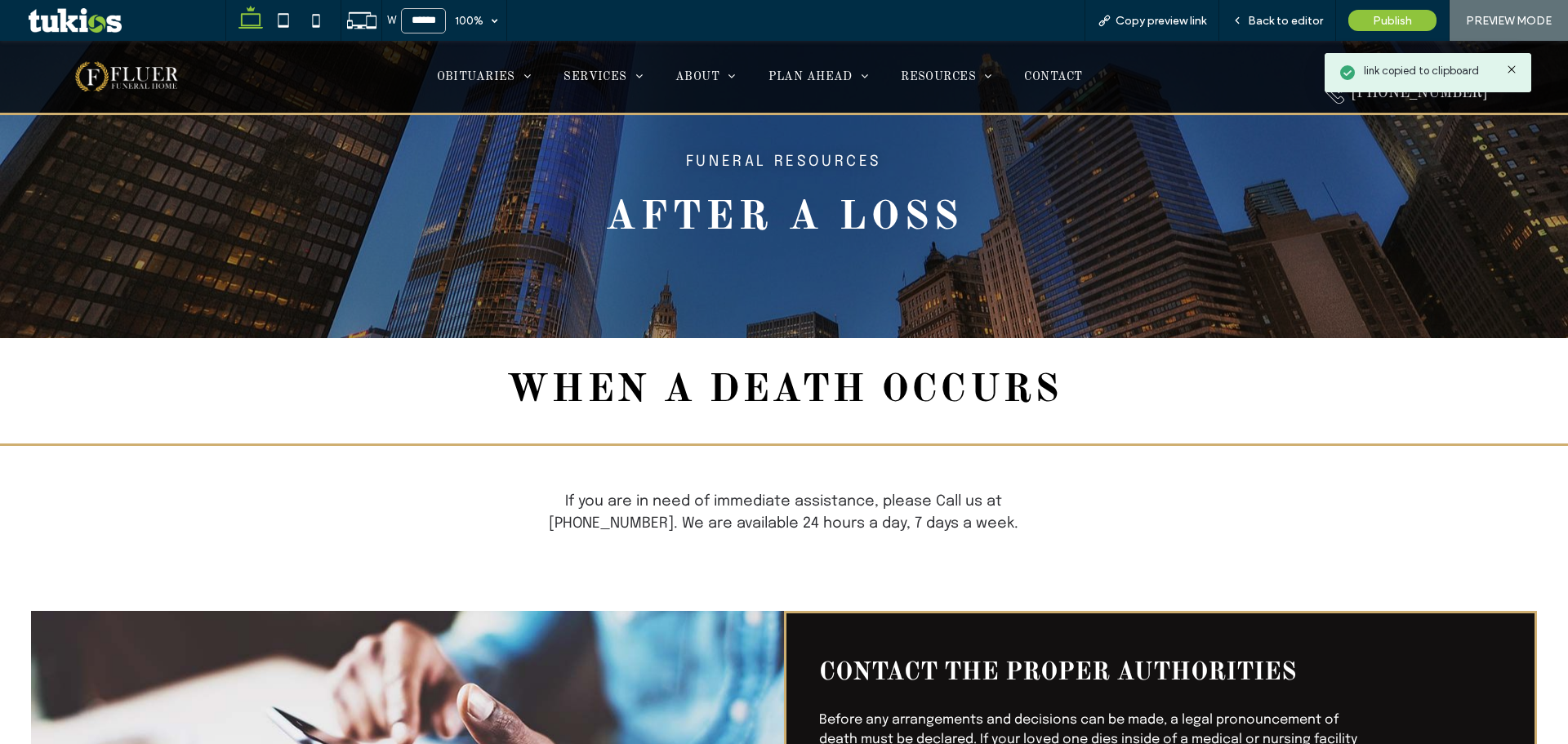
scroll to position [0, 0]
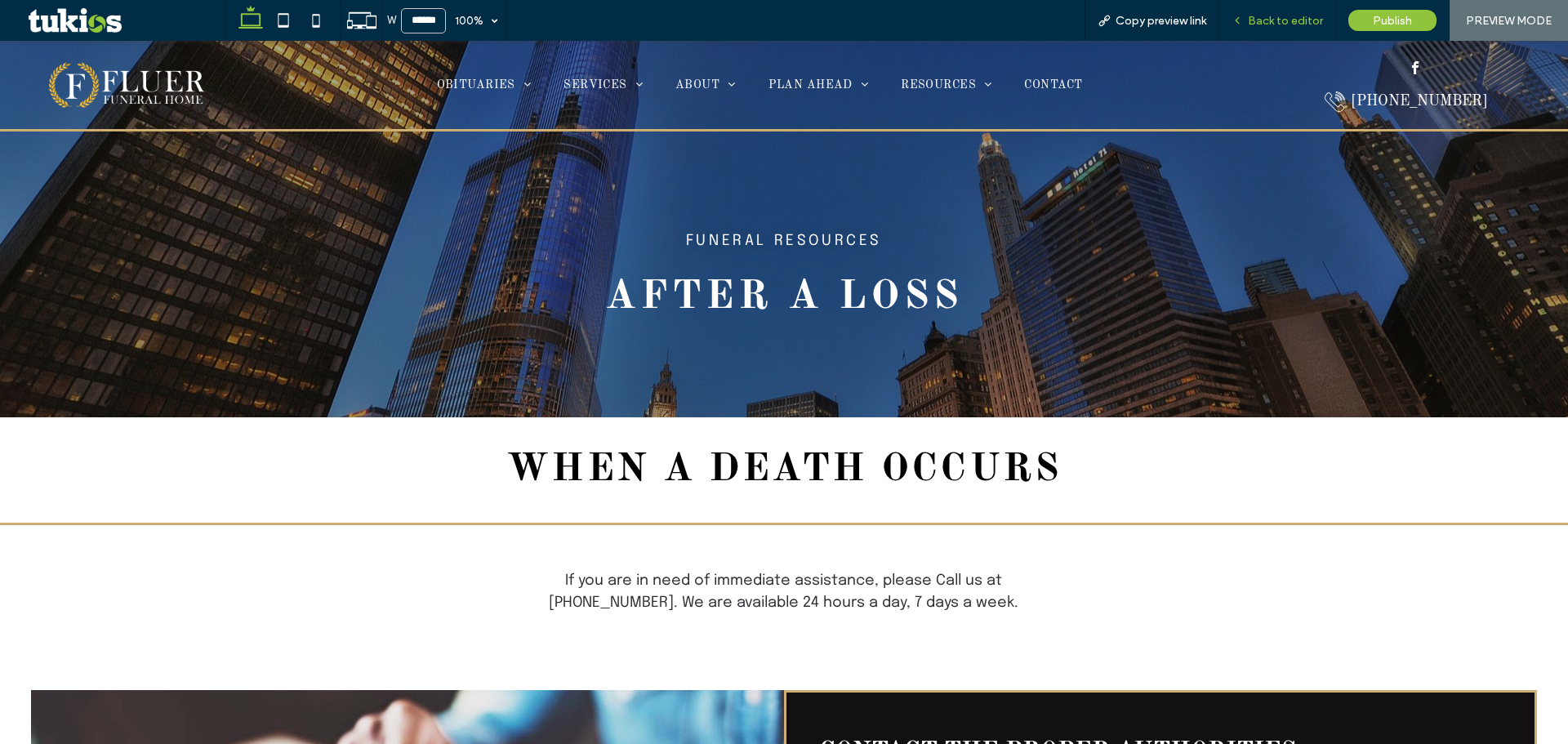
click at [1248, 21] on div "Back to editor" at bounding box center [1277, 21] width 116 height 14
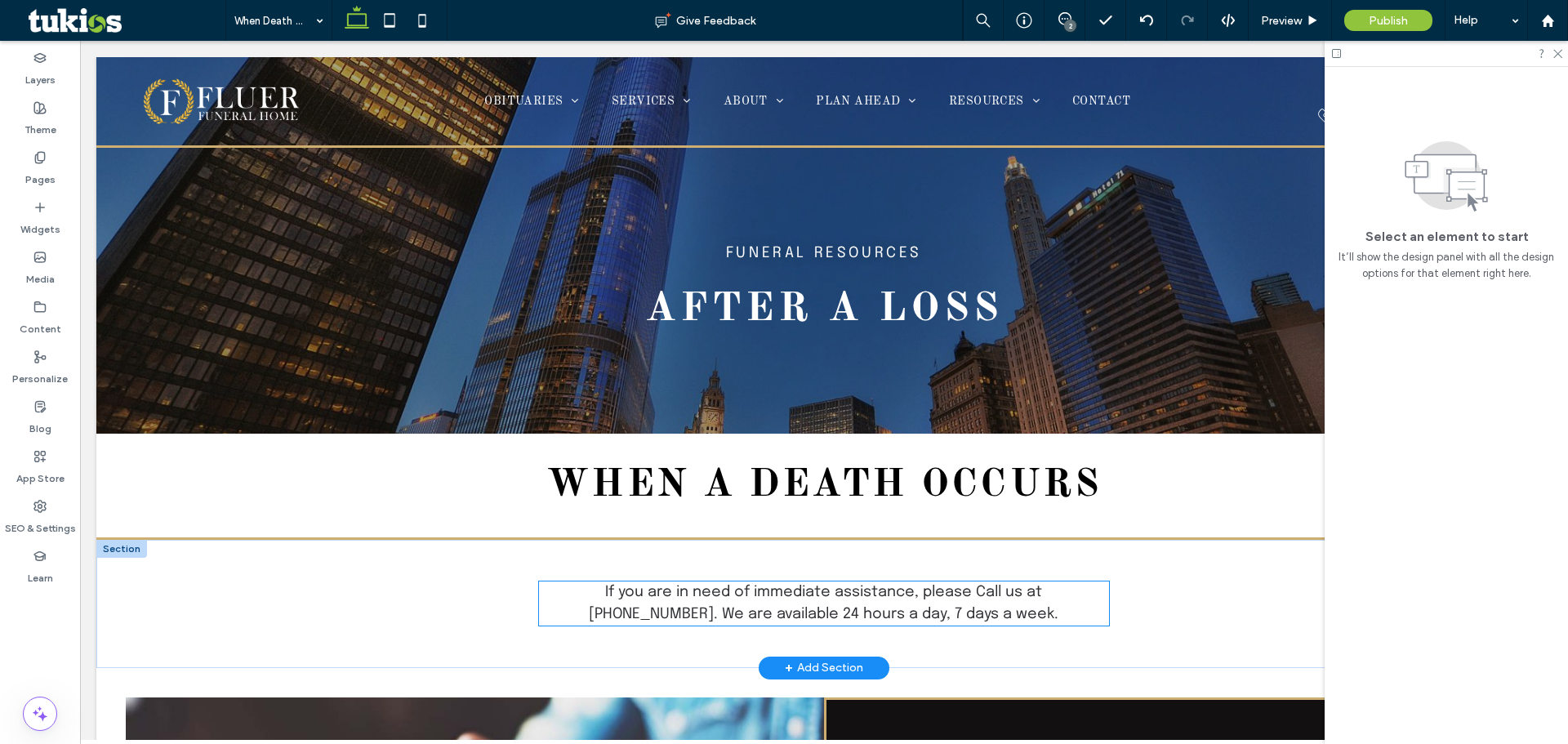
click at [975, 593] on span "If you are in need of immediate assistance, please Call us at (312)-448-8888. W…" at bounding box center [823, 603] width 470 height 37
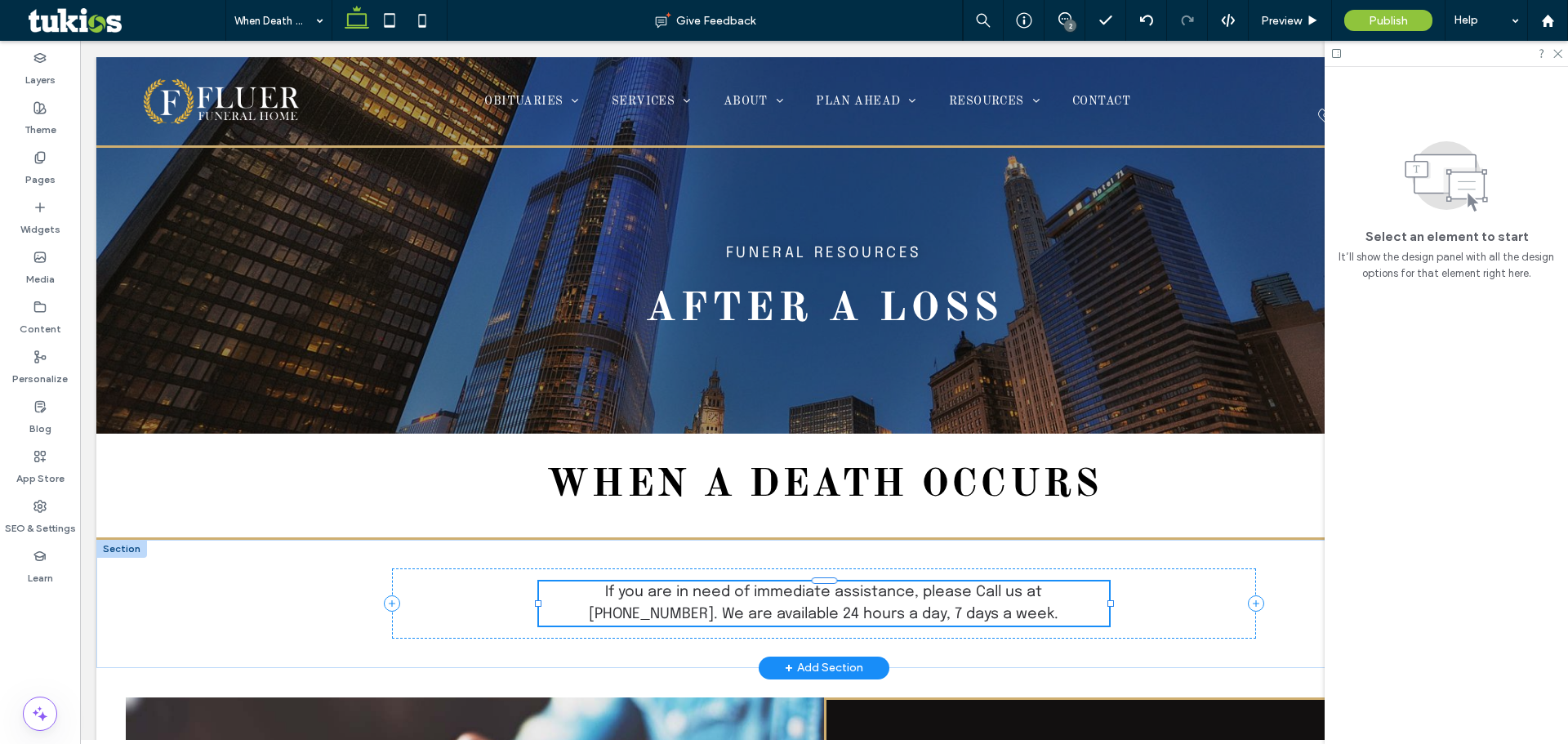
click at [975, 594] on div "If you are in need of immediate assistance, please Call us at (312)-448-8888. W…" at bounding box center [824, 603] width 570 height 44
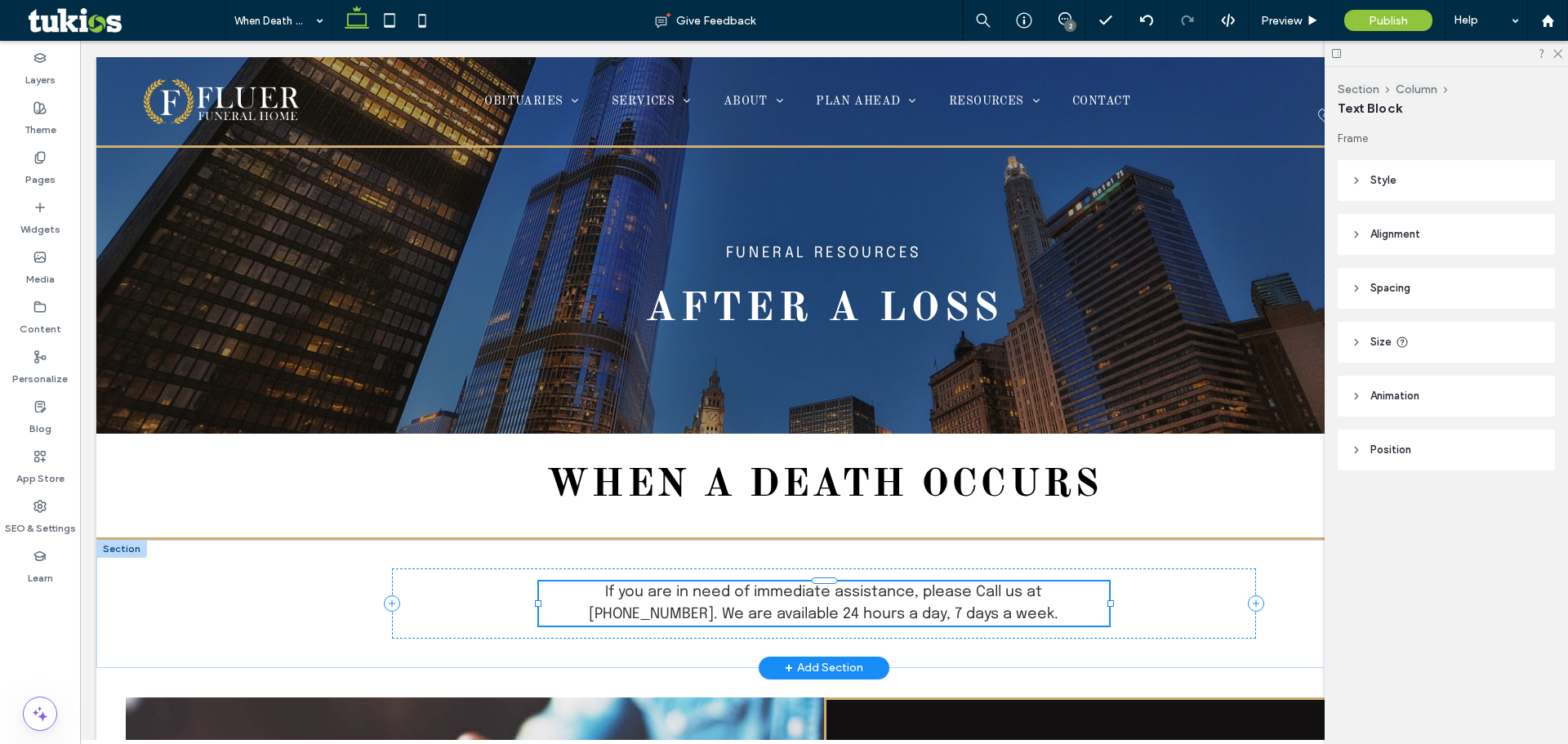
type input "********"
type input "**"
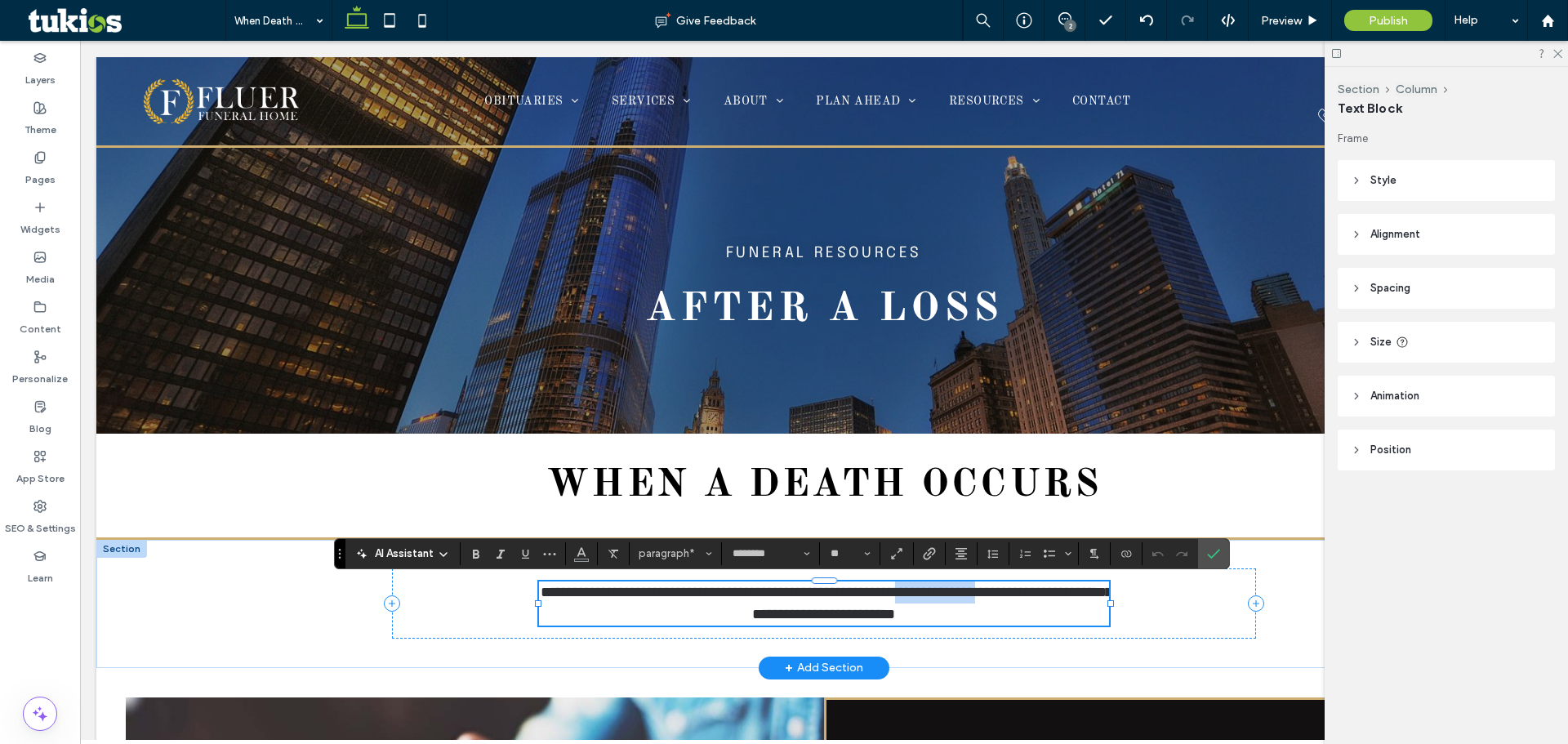
drag, startPoint x: 978, startPoint y: 591, endPoint x: 1059, endPoint y: 583, distance: 81.4
click at [1088, 591] on span "**********" at bounding box center [827, 603] width 571 height 37
click at [923, 552] on icon "Link" at bounding box center [930, 554] width 13 height 13
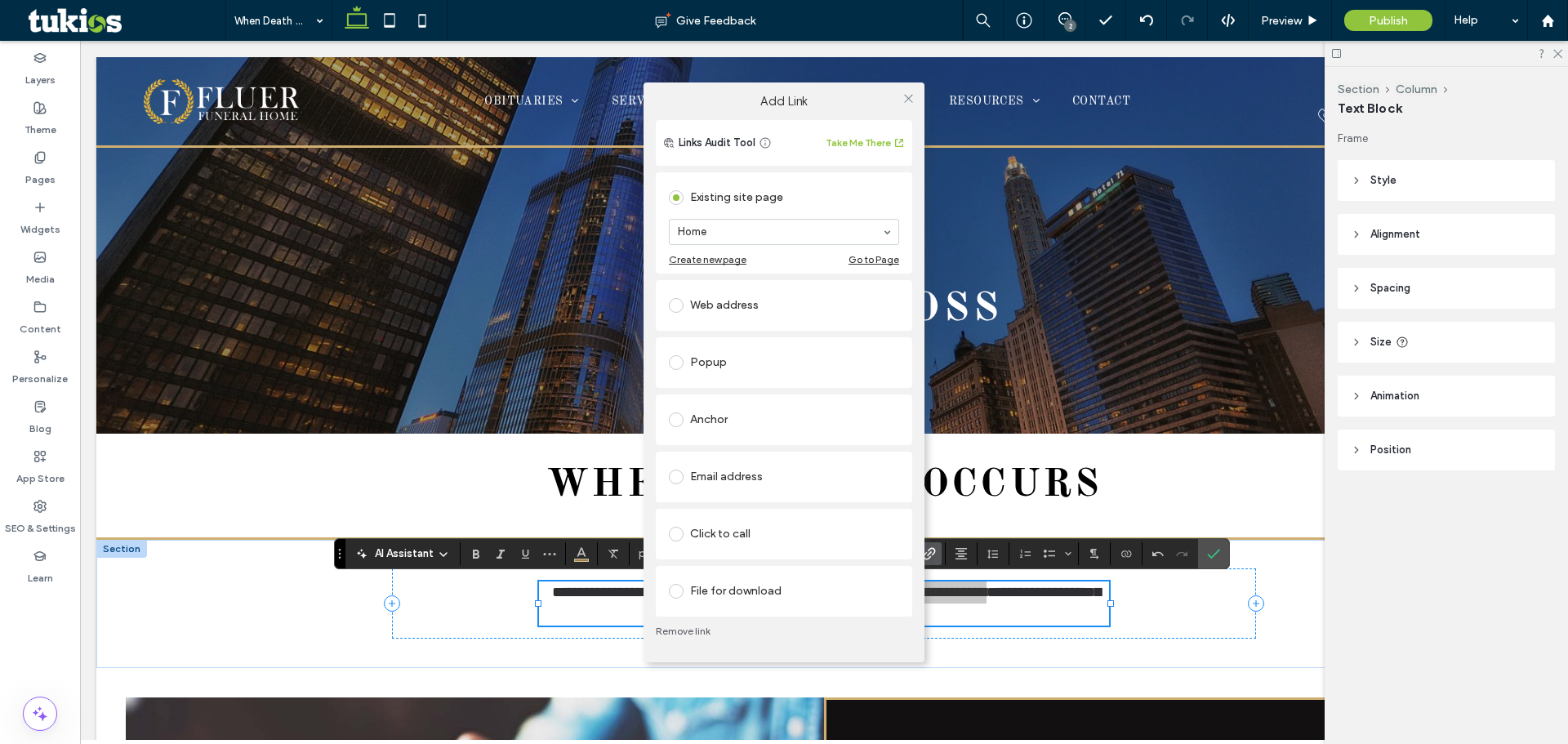
click at [751, 522] on div "Click to call" at bounding box center [784, 534] width 230 height 26
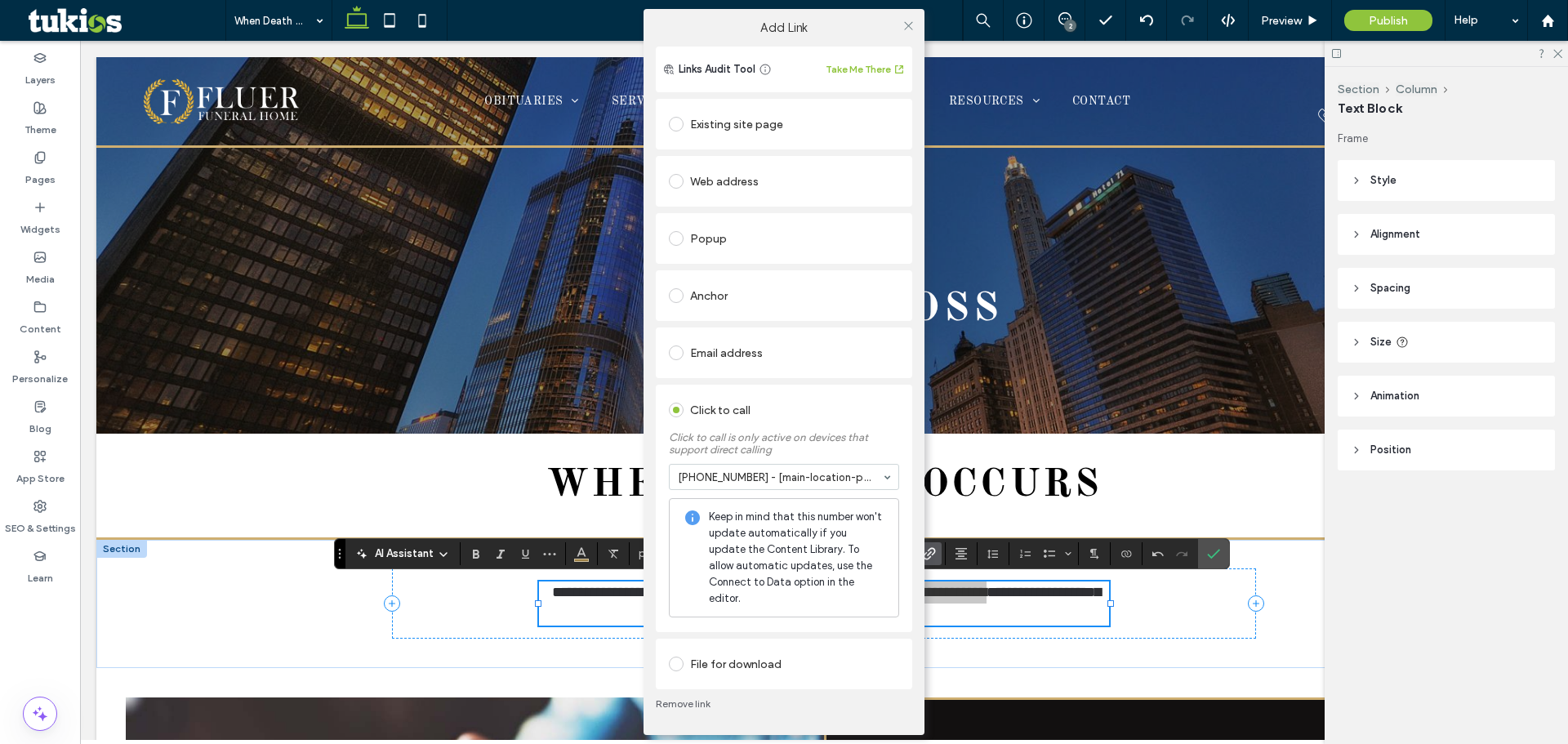
click at [1297, 24] on div "Add Link Links Audit Tool Take Me There Existing site page Home Create new page…" at bounding box center [784, 372] width 1568 height 744
drag, startPoint x: 910, startPoint y: 38, endPoint x: 1267, endPoint y: 45, distance: 357.1
click at [920, 38] on div at bounding box center [908, 26] width 25 height 25
click at [908, 30] on use at bounding box center [908, 26] width 8 height 8
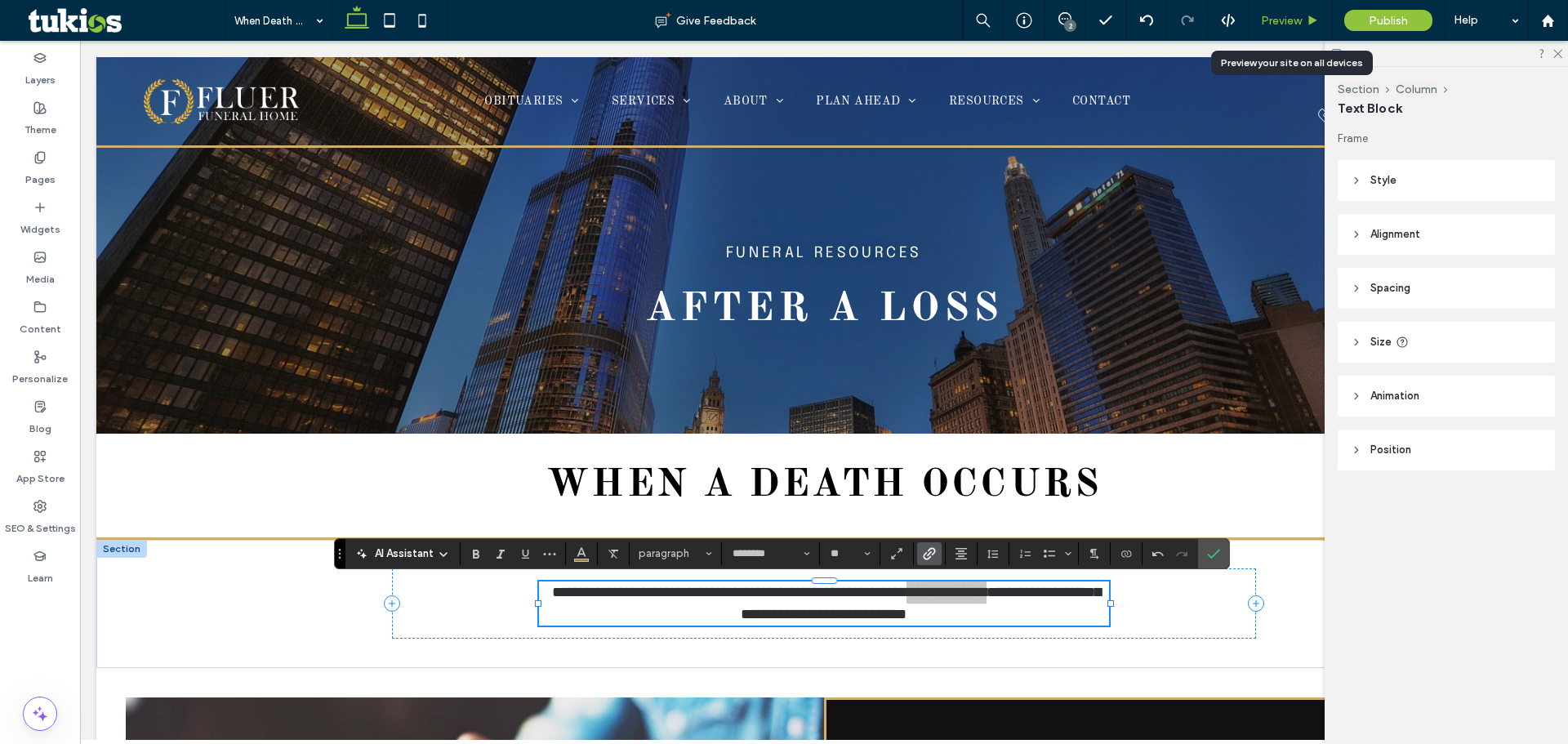
click at [1275, 20] on span "Preview" at bounding box center [1281, 21] width 40 height 14
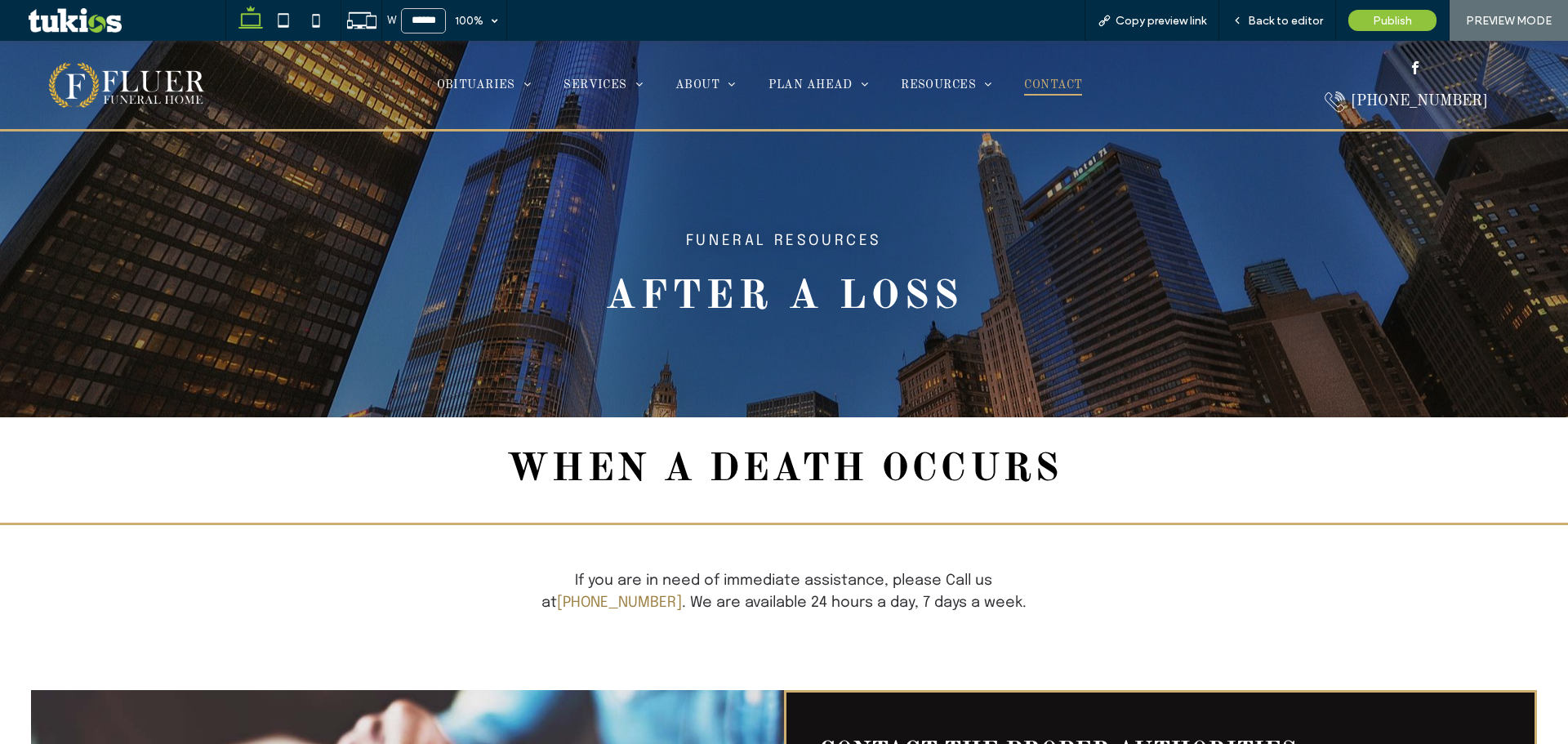
click at [1048, 85] on span "CONTACT" at bounding box center [1053, 85] width 58 height 22
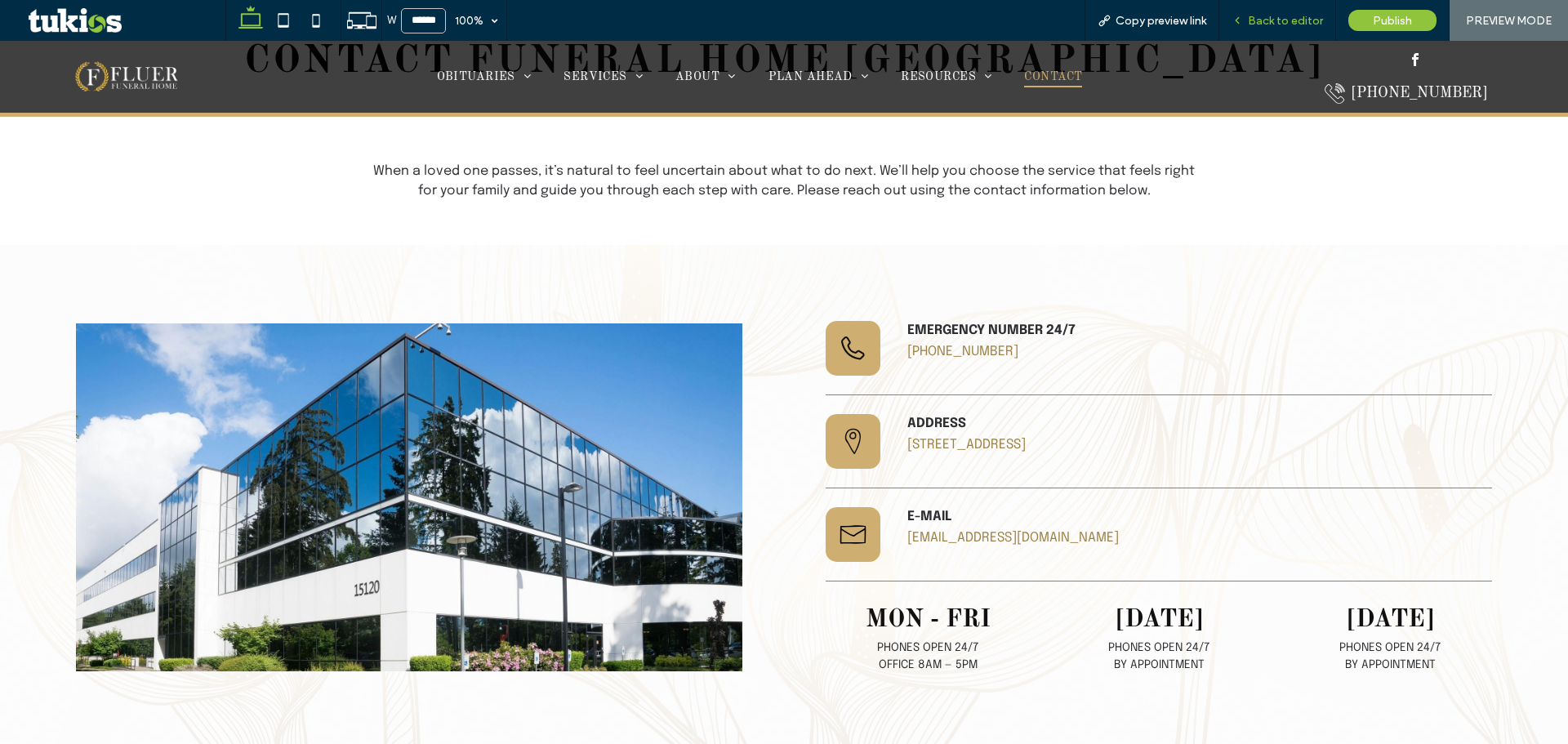
click at [1303, 25] on span "Back to editor" at bounding box center [1285, 21] width 75 height 14
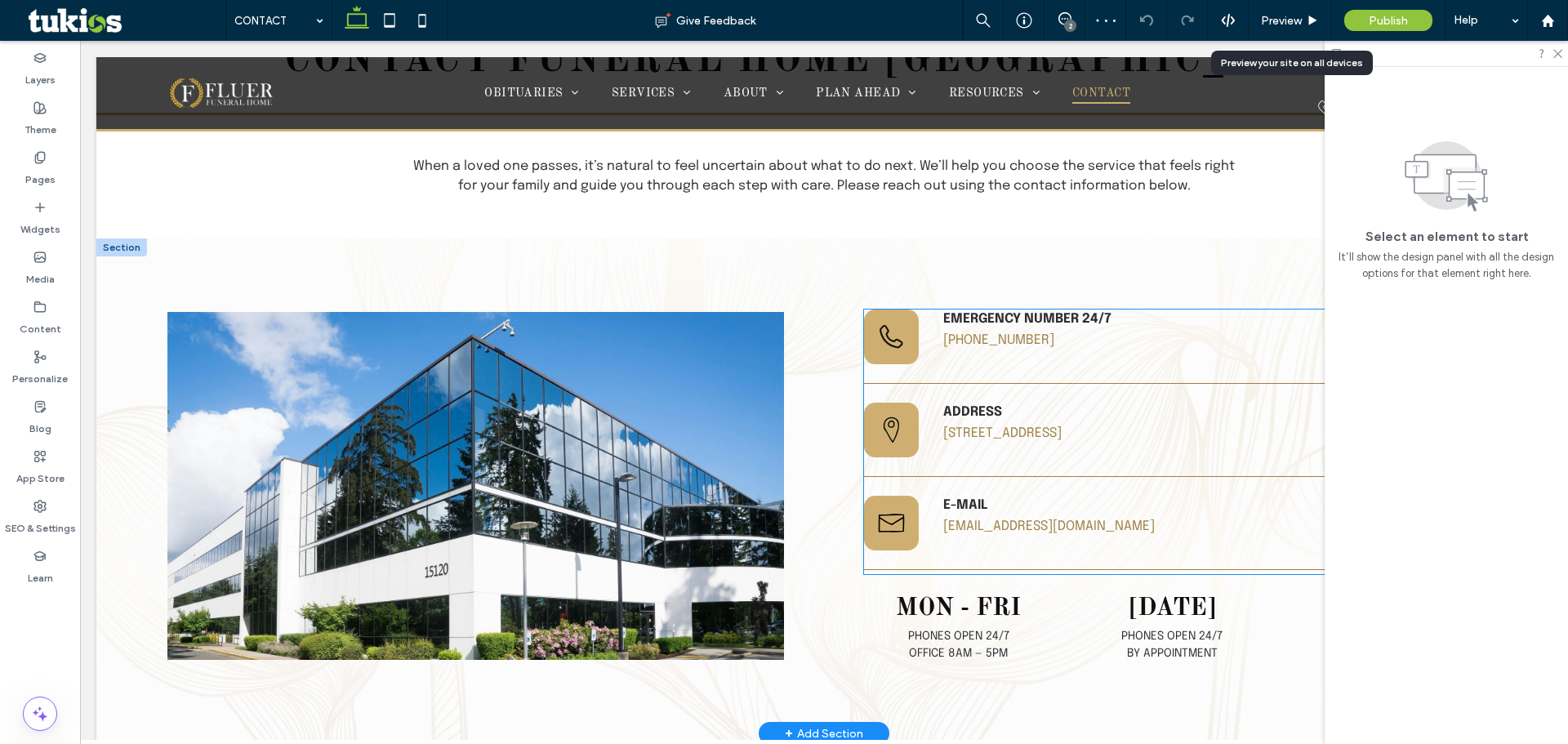
scroll to position [424, 0]
click at [1016, 320] on strong "Emergency number 24/7" at bounding box center [1027, 320] width 168 height 14
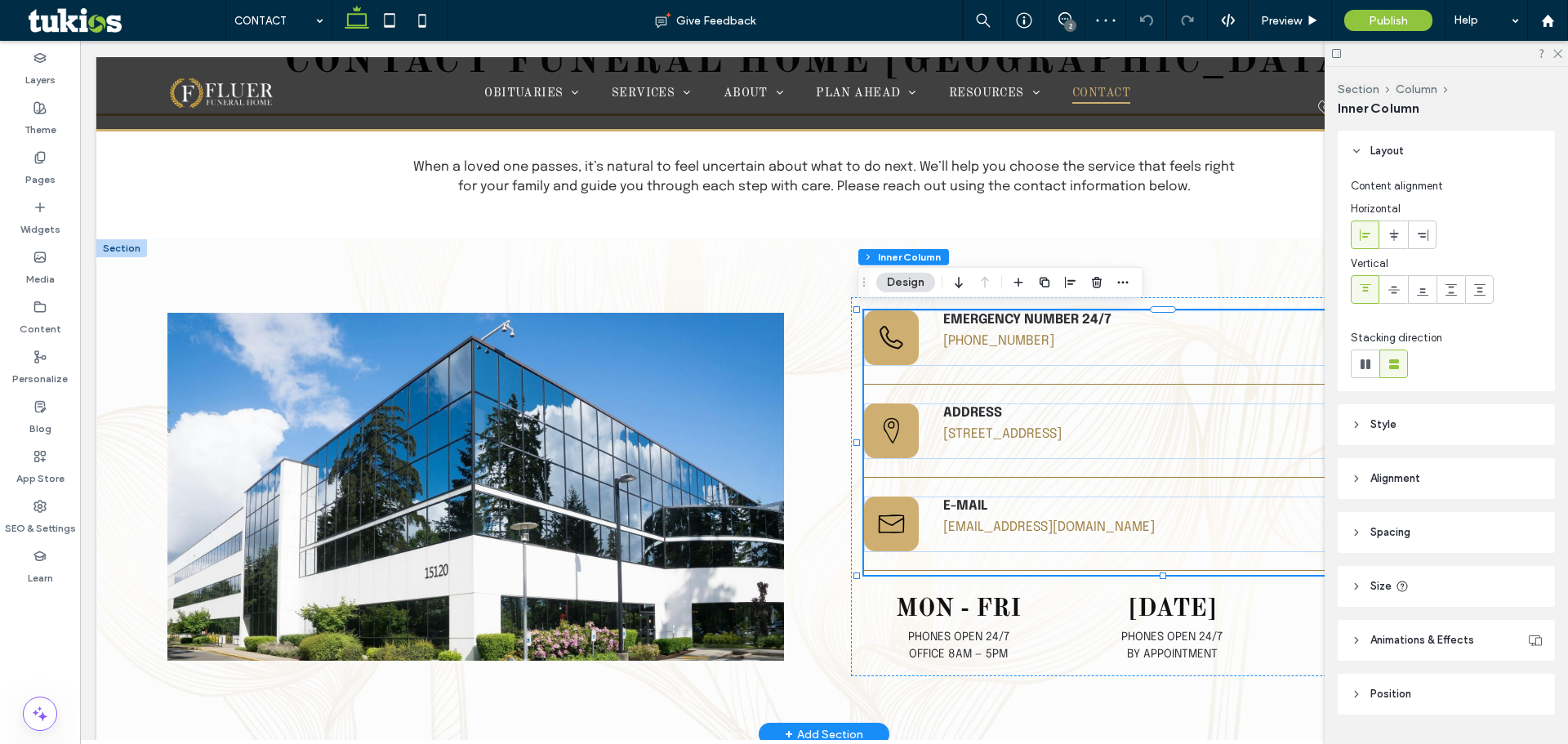
click at [1016, 315] on strong "Emergency number 24/7" at bounding box center [1027, 320] width 168 height 14
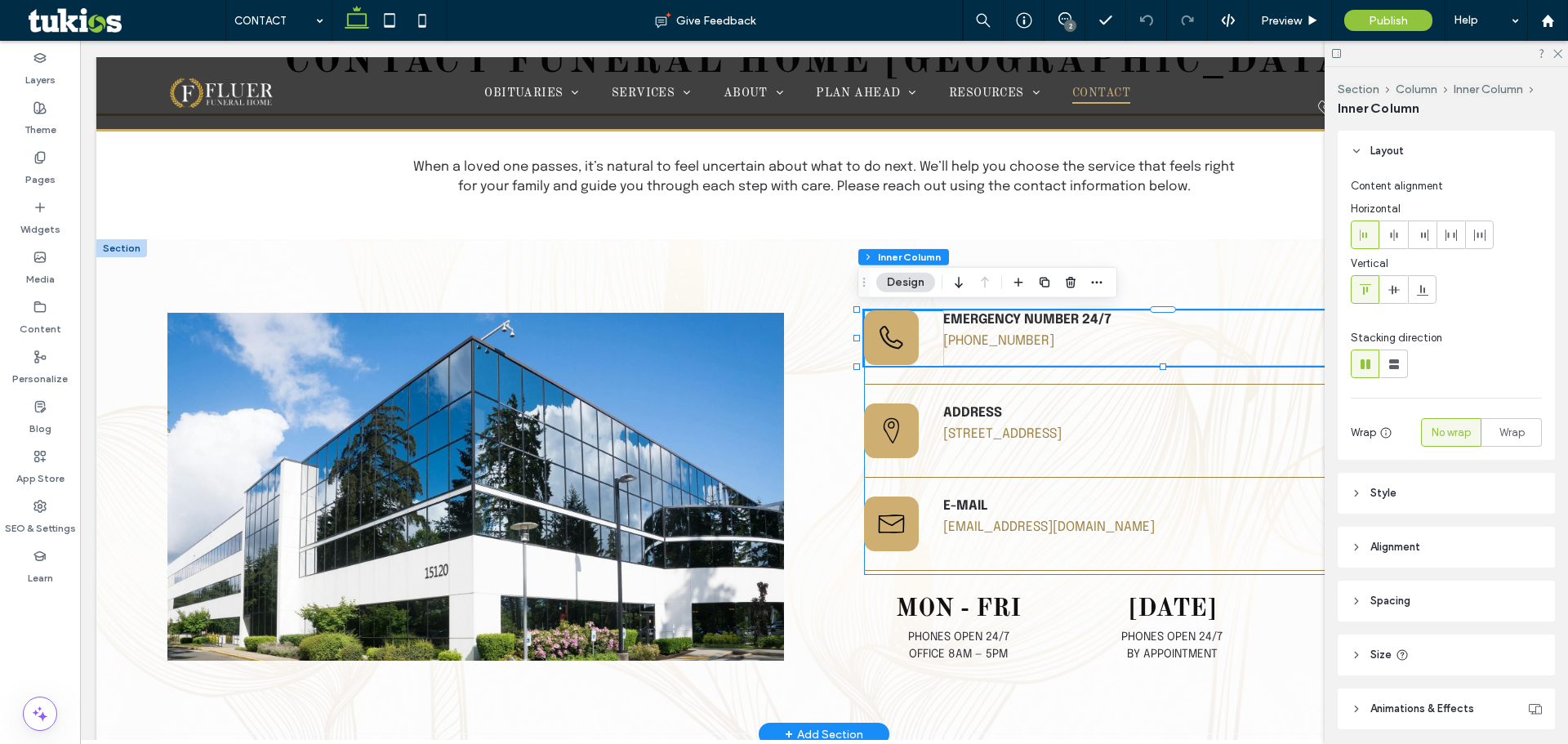
click at [1016, 315] on strong "Emergency number 24/7" at bounding box center [1027, 320] width 168 height 14
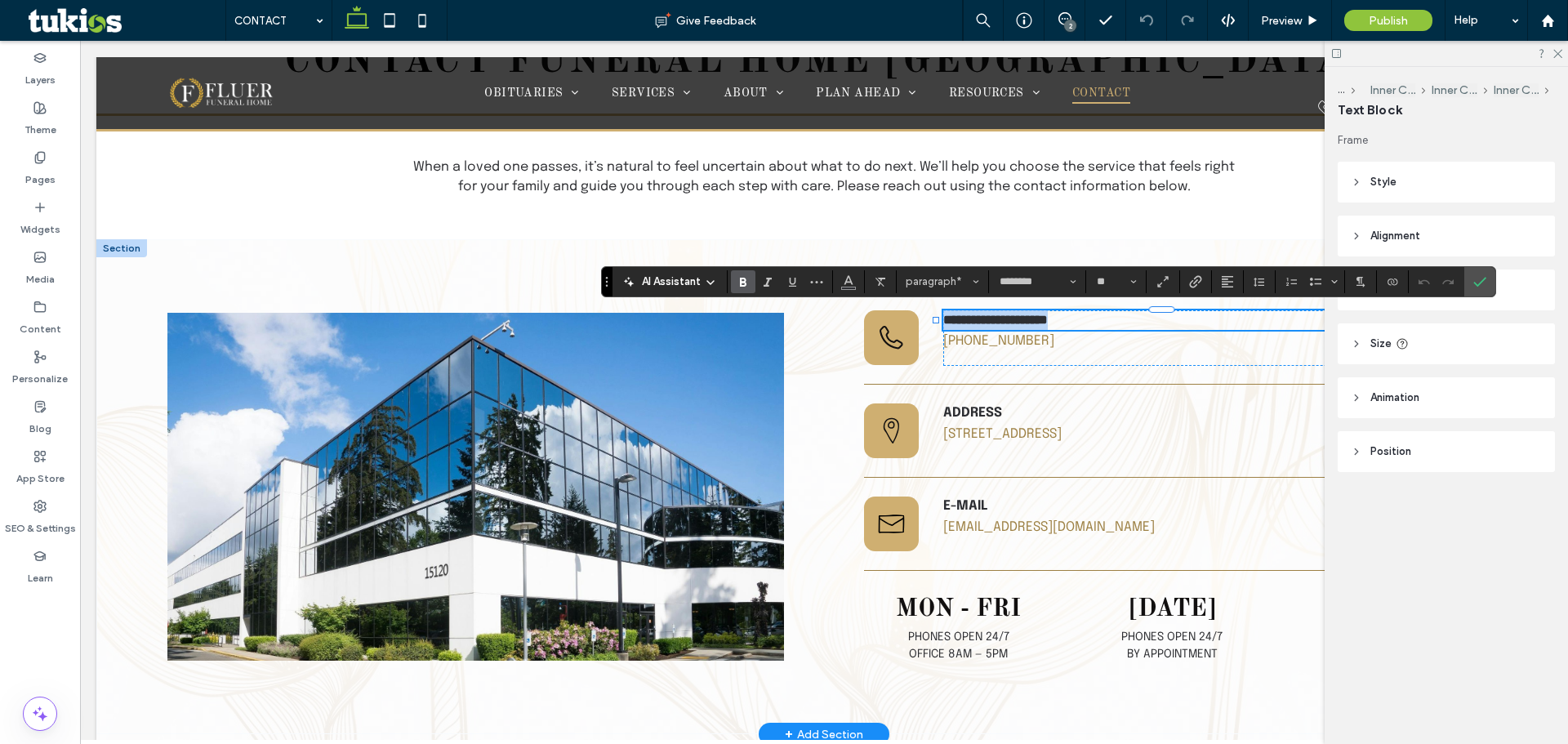
click at [1073, 326] on p "**********" at bounding box center [1169, 320] width 453 height 20
drag, startPoint x: 1073, startPoint y: 325, endPoint x: 964, endPoint y: 320, distance: 109.1
click at [964, 320] on strong "**********" at bounding box center [995, 320] width 105 height 12
click at [1012, 348] on div "**********" at bounding box center [1169, 338] width 453 height 55
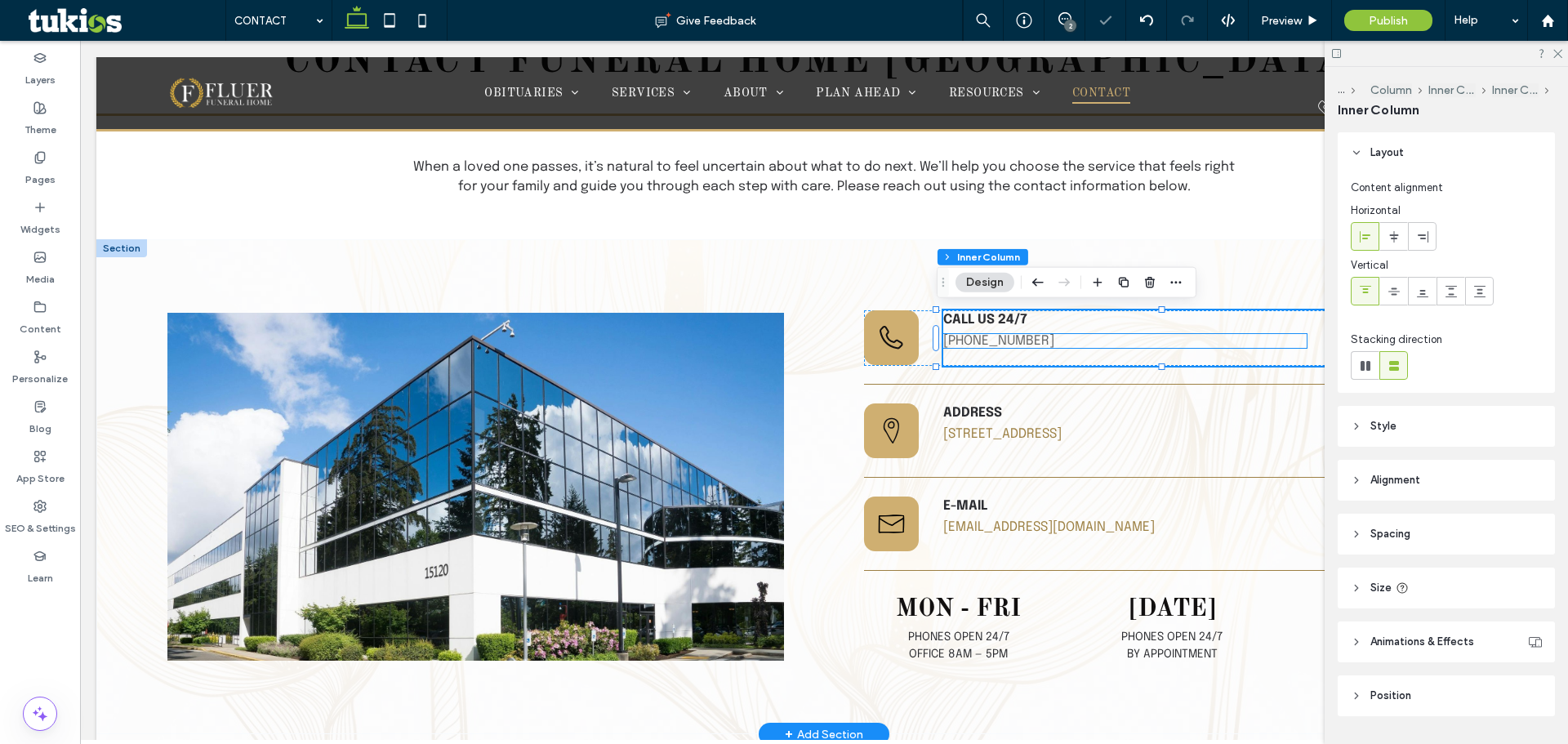
click at [1013, 341] on link "[PHONE_NUMBER]" at bounding box center [998, 341] width 111 height 14
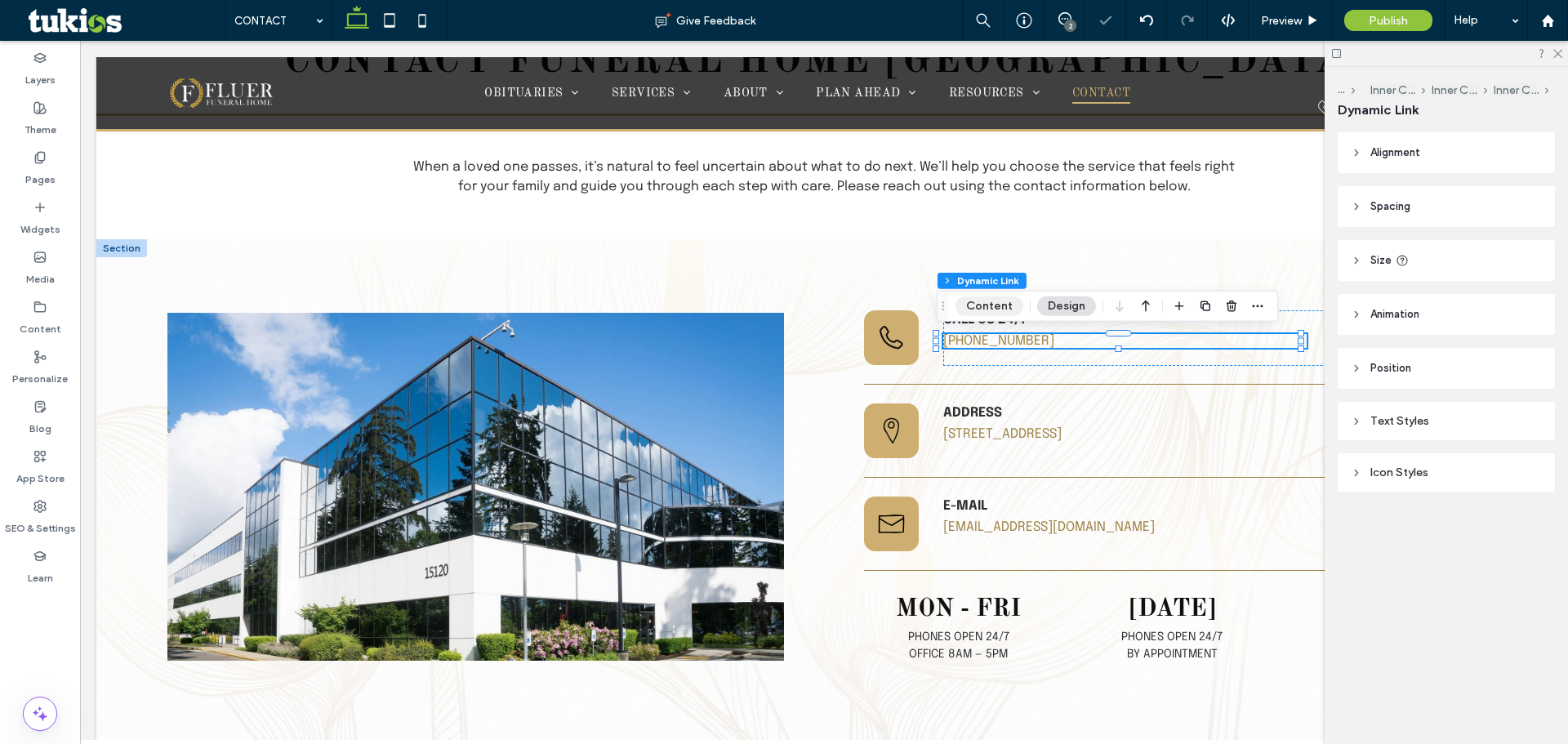
click at [1007, 309] on button "Content" at bounding box center [989, 306] width 68 height 20
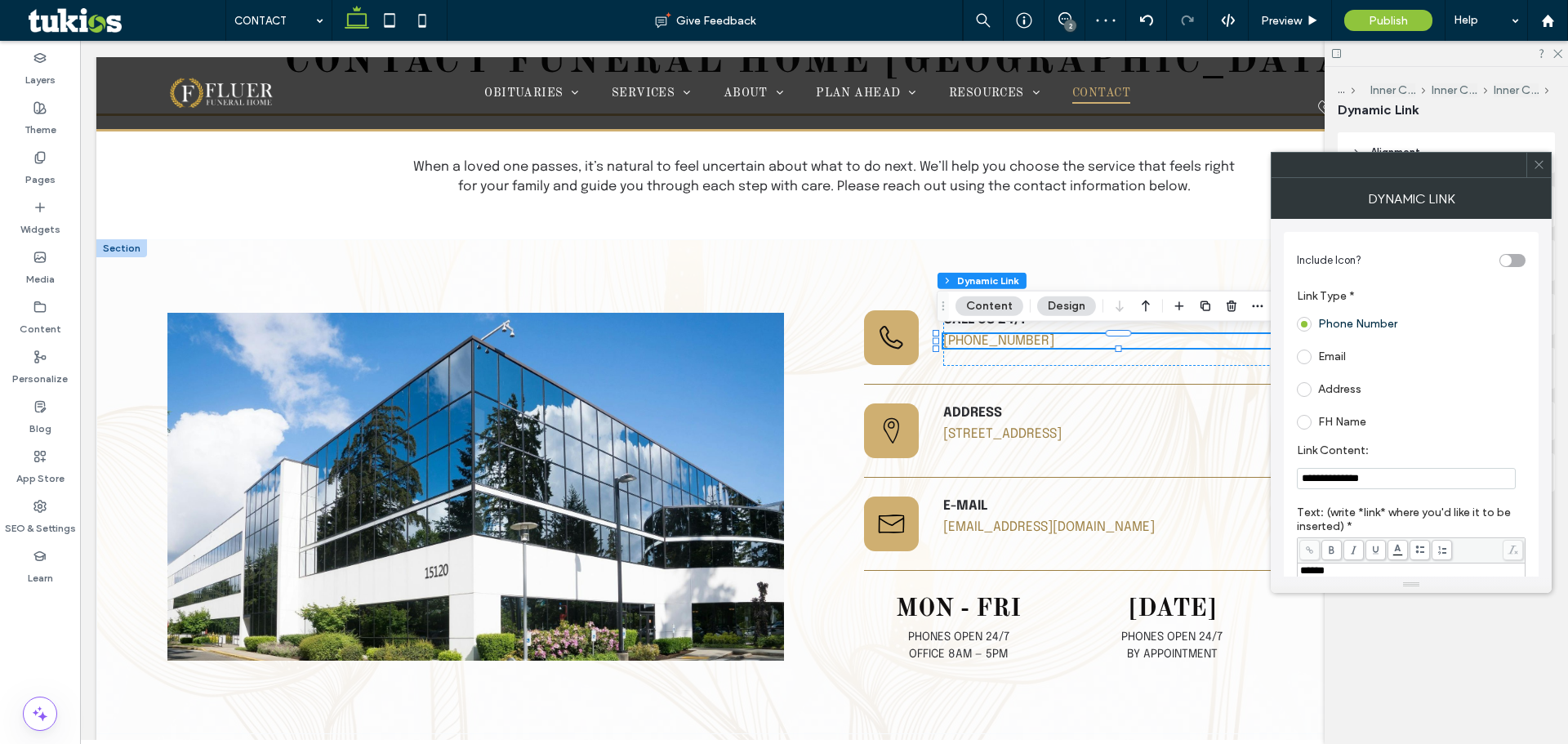
drag, startPoint x: 1359, startPoint y: 480, endPoint x: 1286, endPoint y: 476, distance: 73.1
click at [1286, 476] on div "**********" at bounding box center [1411, 519] width 255 height 574
paste input "**********"
click at [1440, 468] on input "*" at bounding box center [1406, 479] width 219 height 22
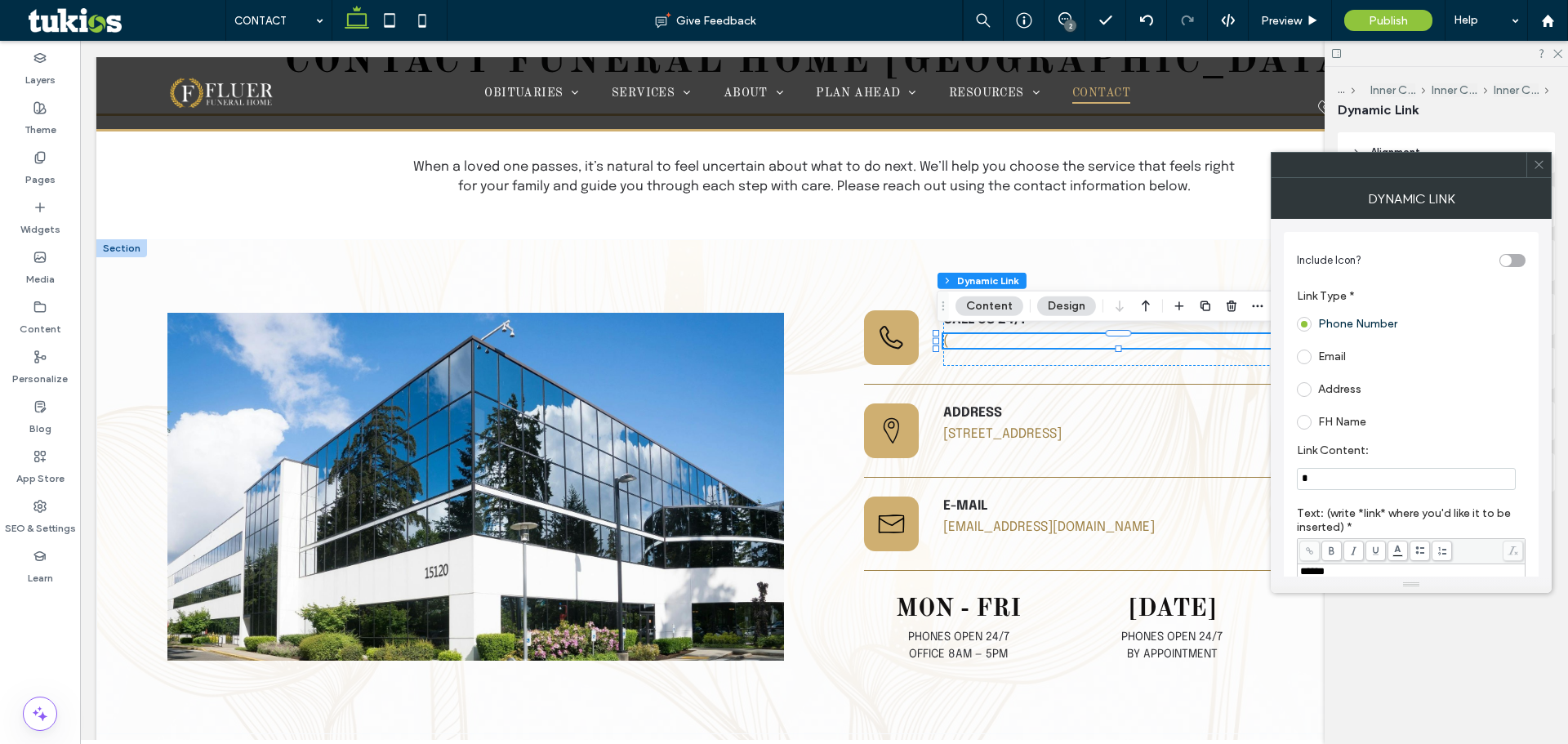
paste input "**********"
click at [1319, 480] on input "**********" at bounding box center [1406, 479] width 219 height 22
drag, startPoint x: 1395, startPoint y: 477, endPoint x: 1415, endPoint y: 405, distance: 74.7
click at [1397, 477] on input "**********" at bounding box center [1406, 479] width 219 height 22
type input "**********"
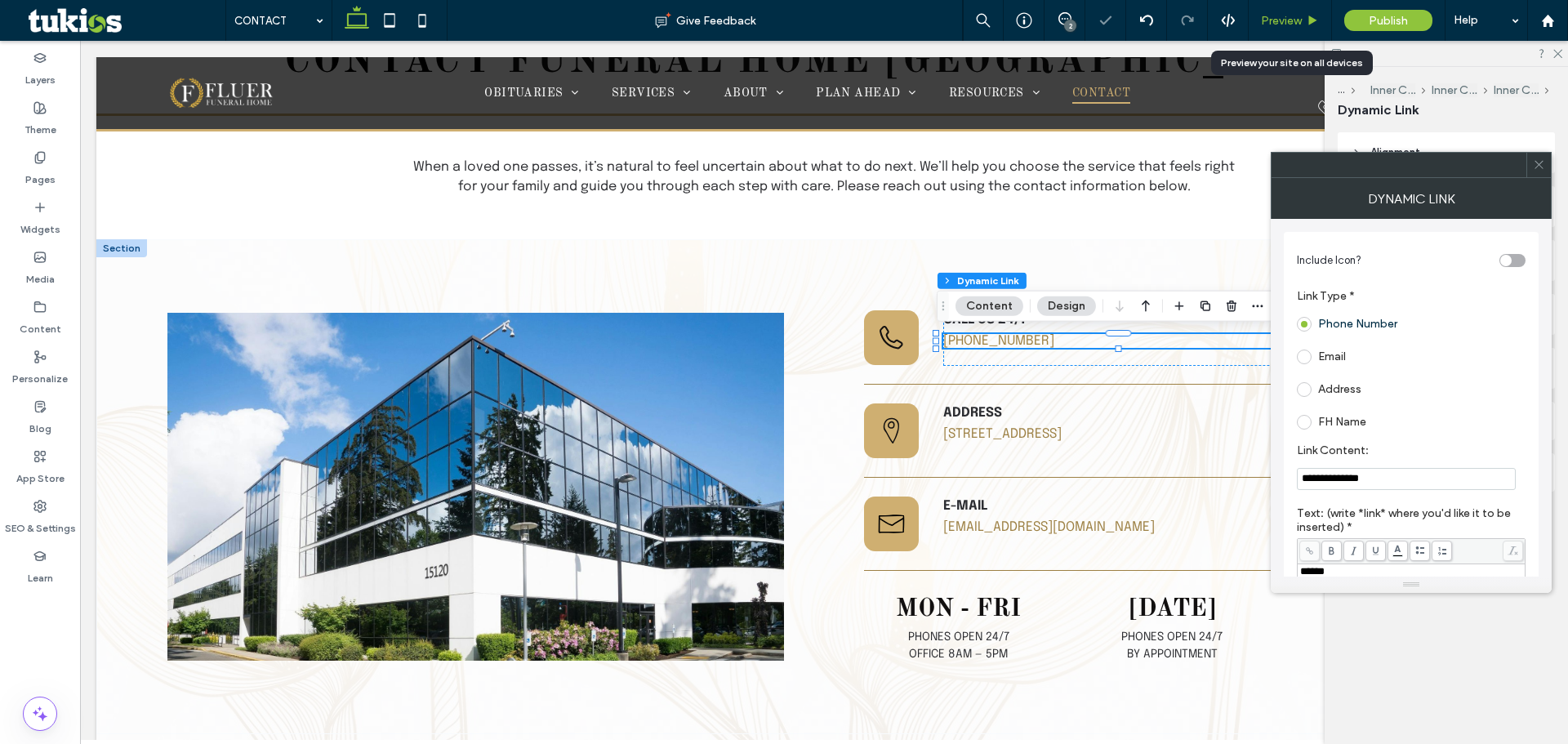
drag, startPoint x: 1286, startPoint y: 21, endPoint x: 1080, endPoint y: 223, distance: 288.5
click at [1286, 21] on span "Preview" at bounding box center [1281, 21] width 40 height 14
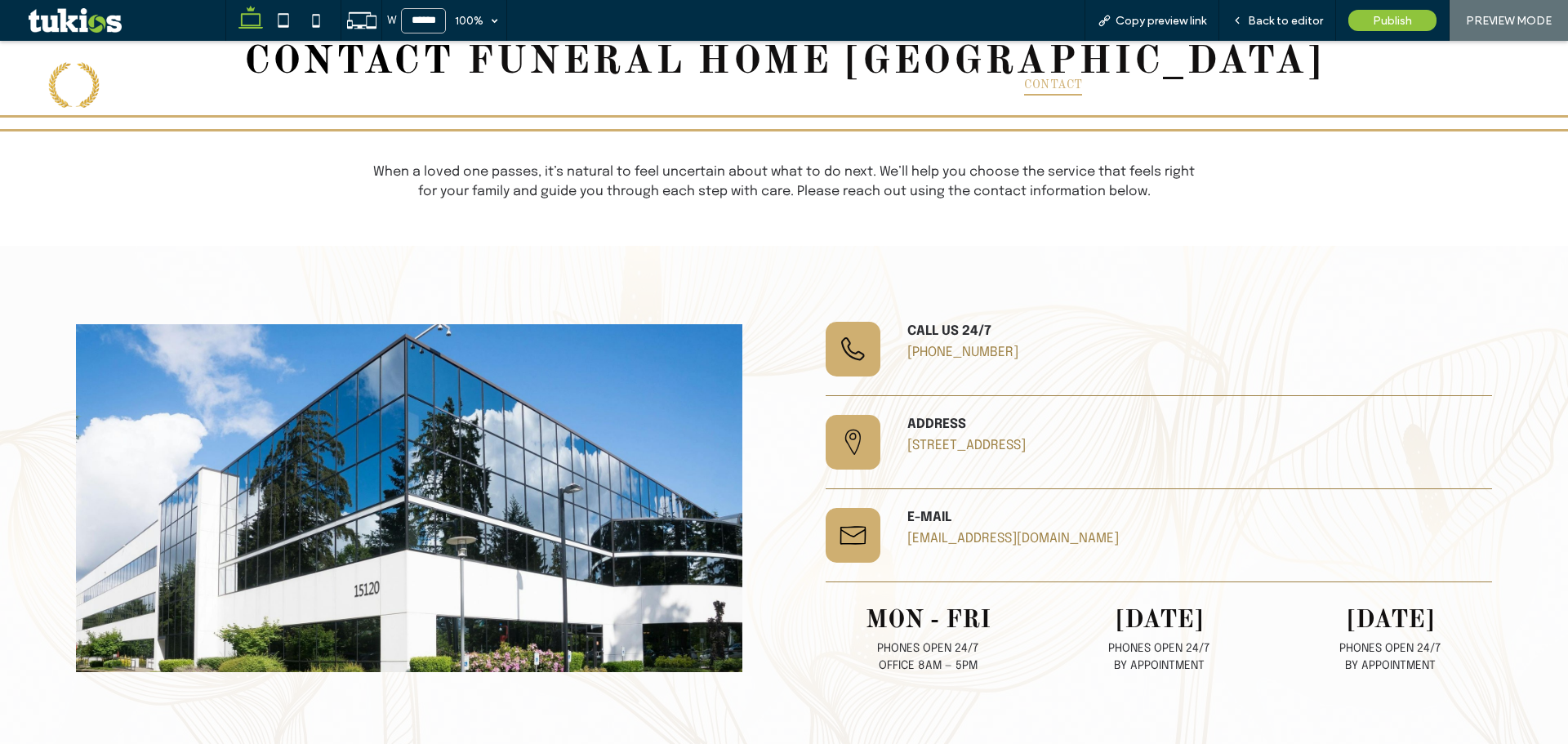
scroll to position [409, 0]
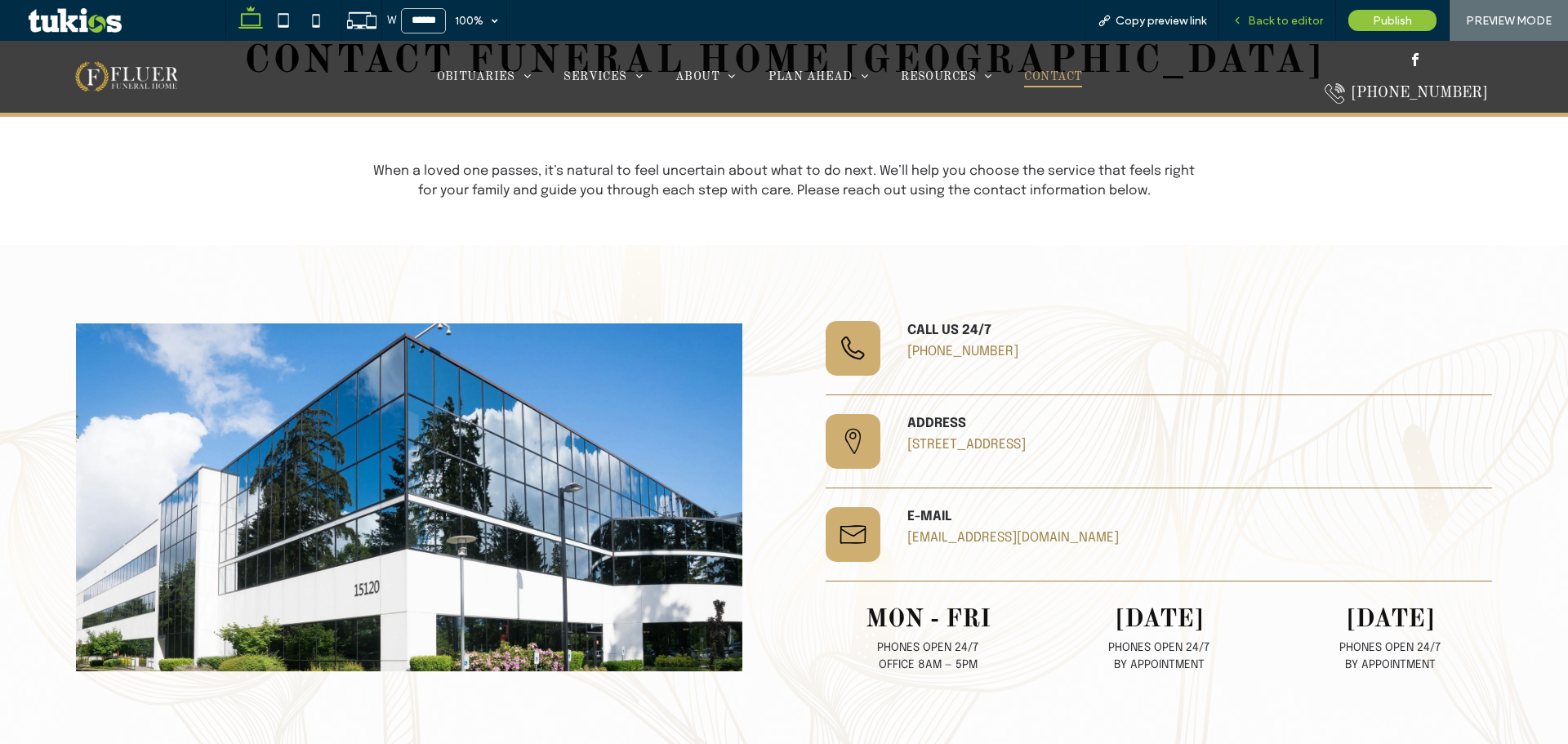
click at [1266, 21] on span "Back to editor" at bounding box center [1285, 21] width 75 height 14
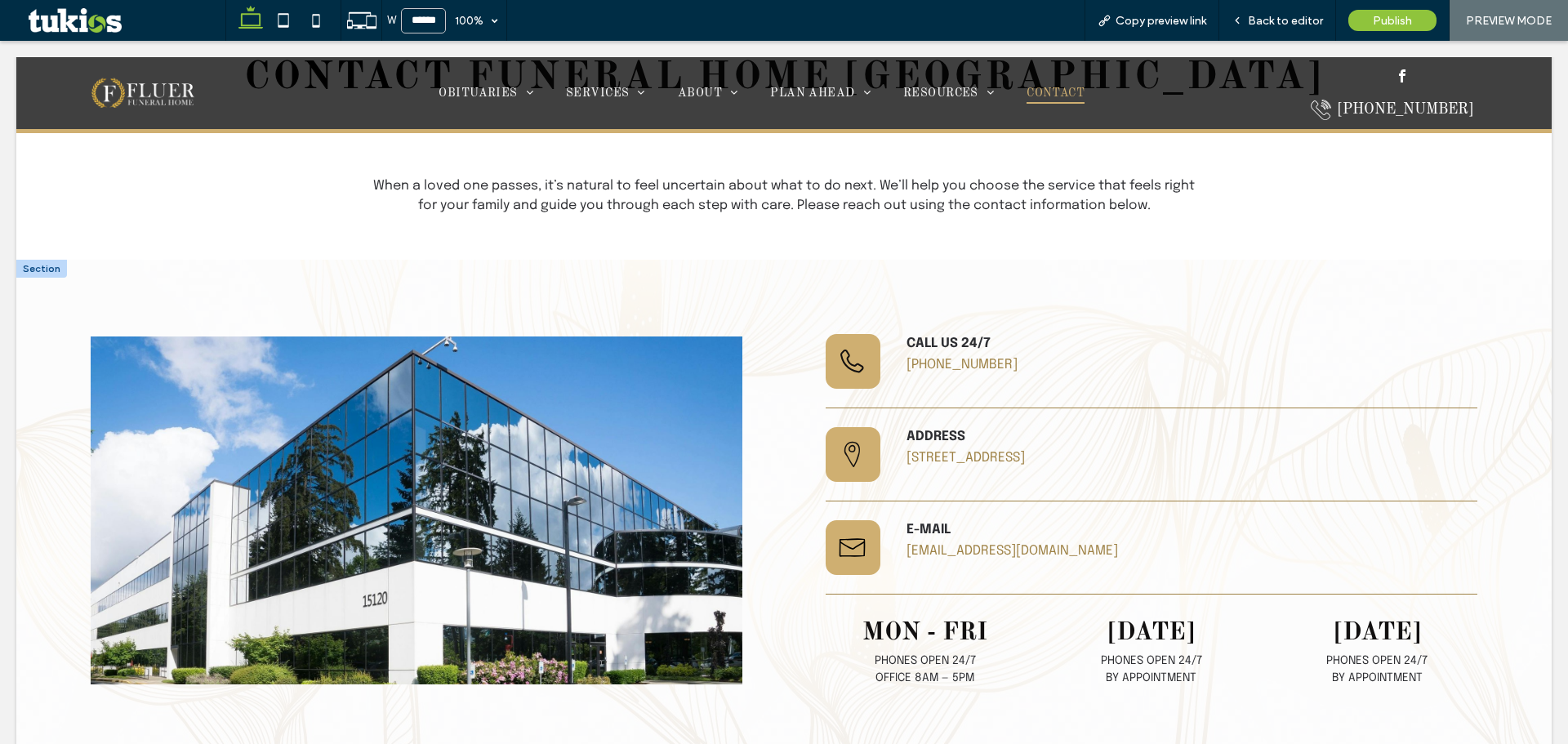
scroll to position [424, 0]
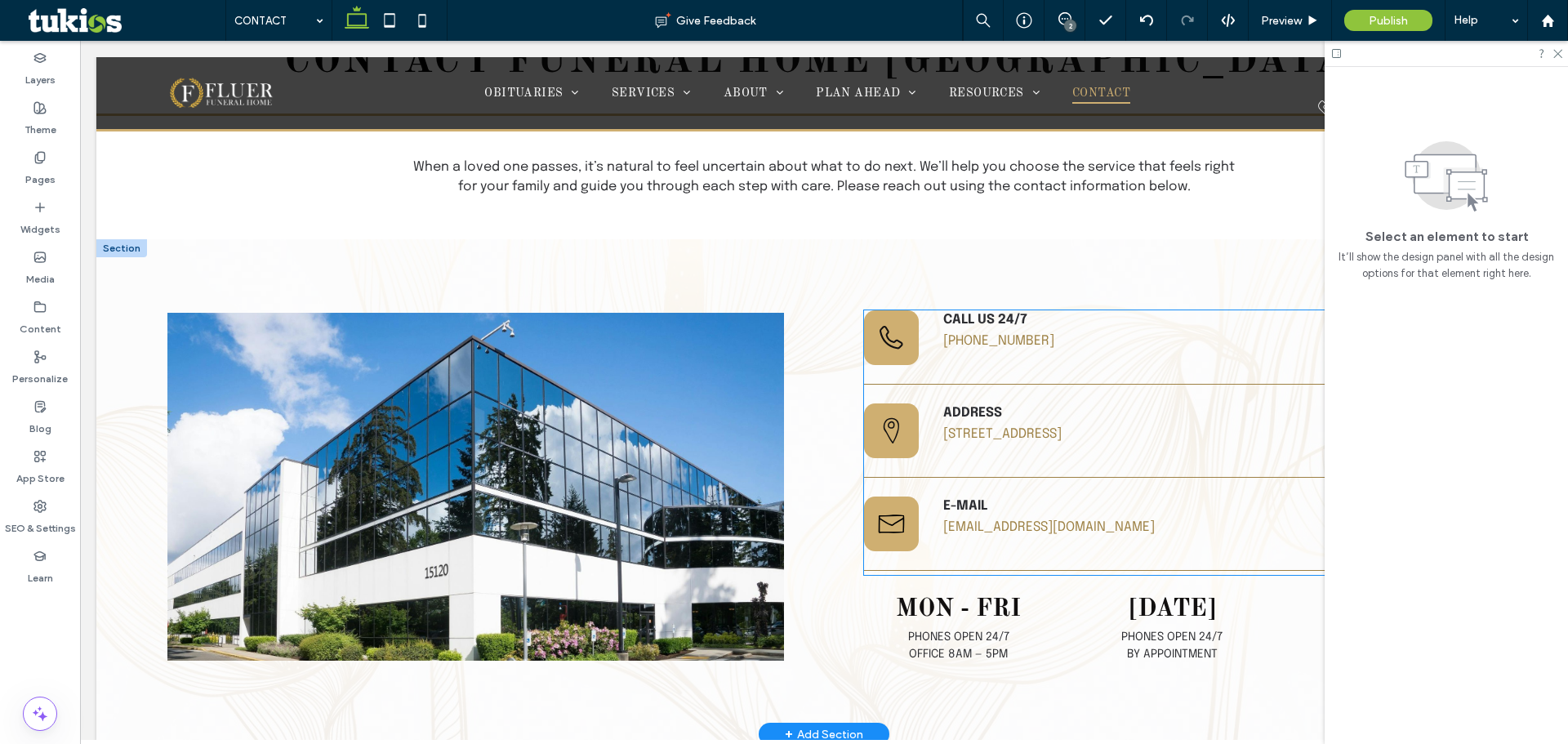
click at [1073, 539] on div "E-mail test@tukios.com" at bounding box center [1169, 524] width 453 height 55
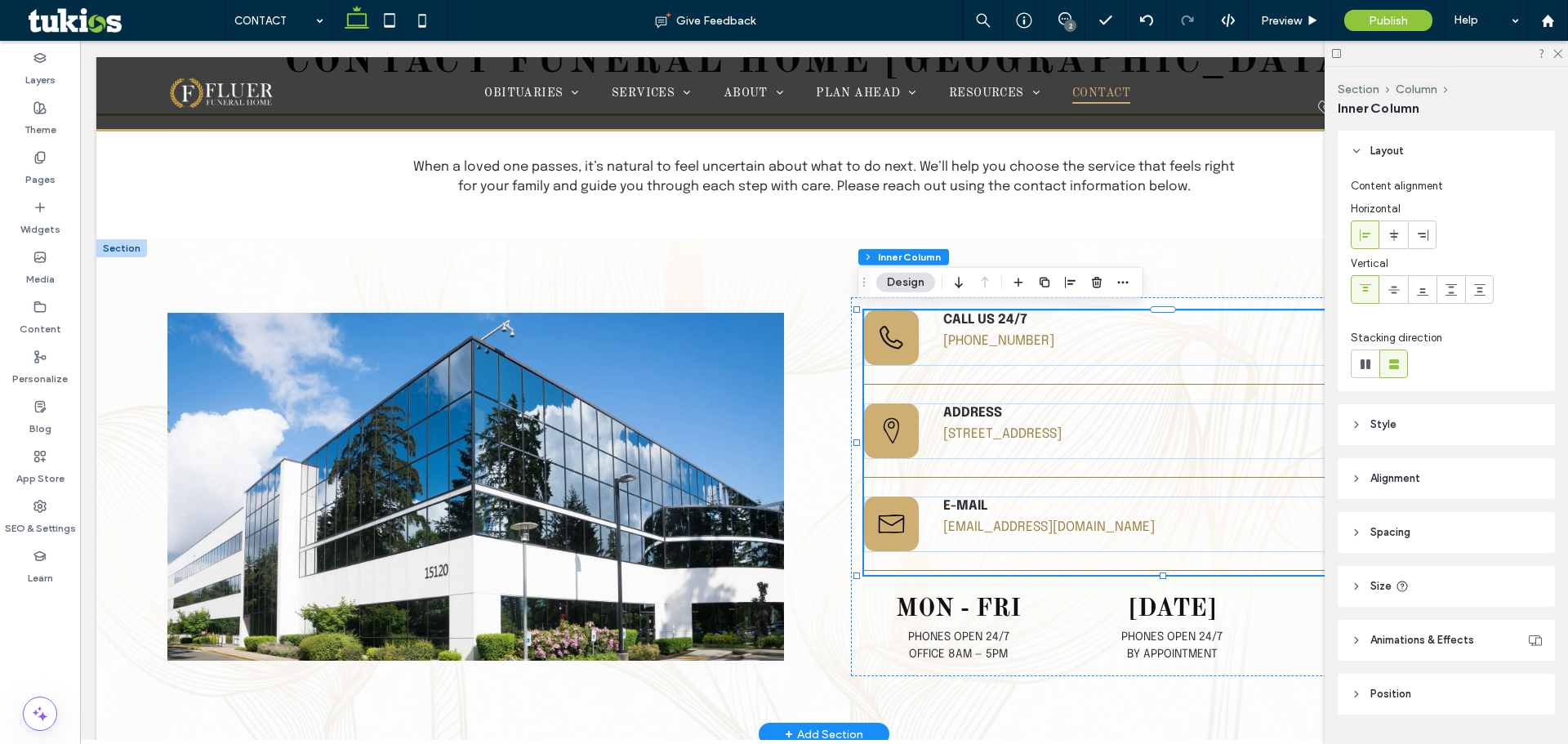
click at [998, 533] on div "E-mail test@tukios.com" at bounding box center [1169, 524] width 453 height 55
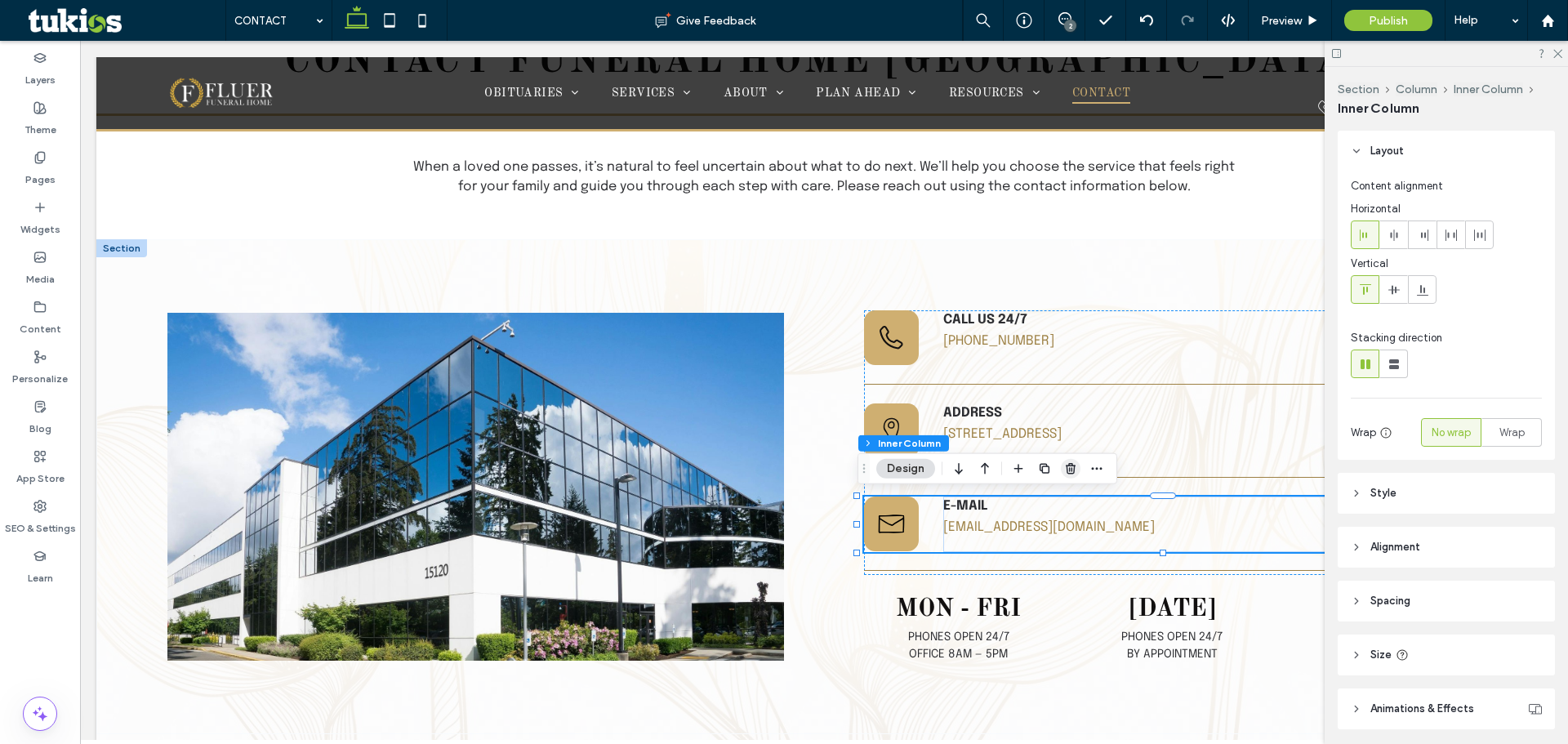
click at [1075, 471] on icon "button" at bounding box center [1071, 469] width 13 height 13
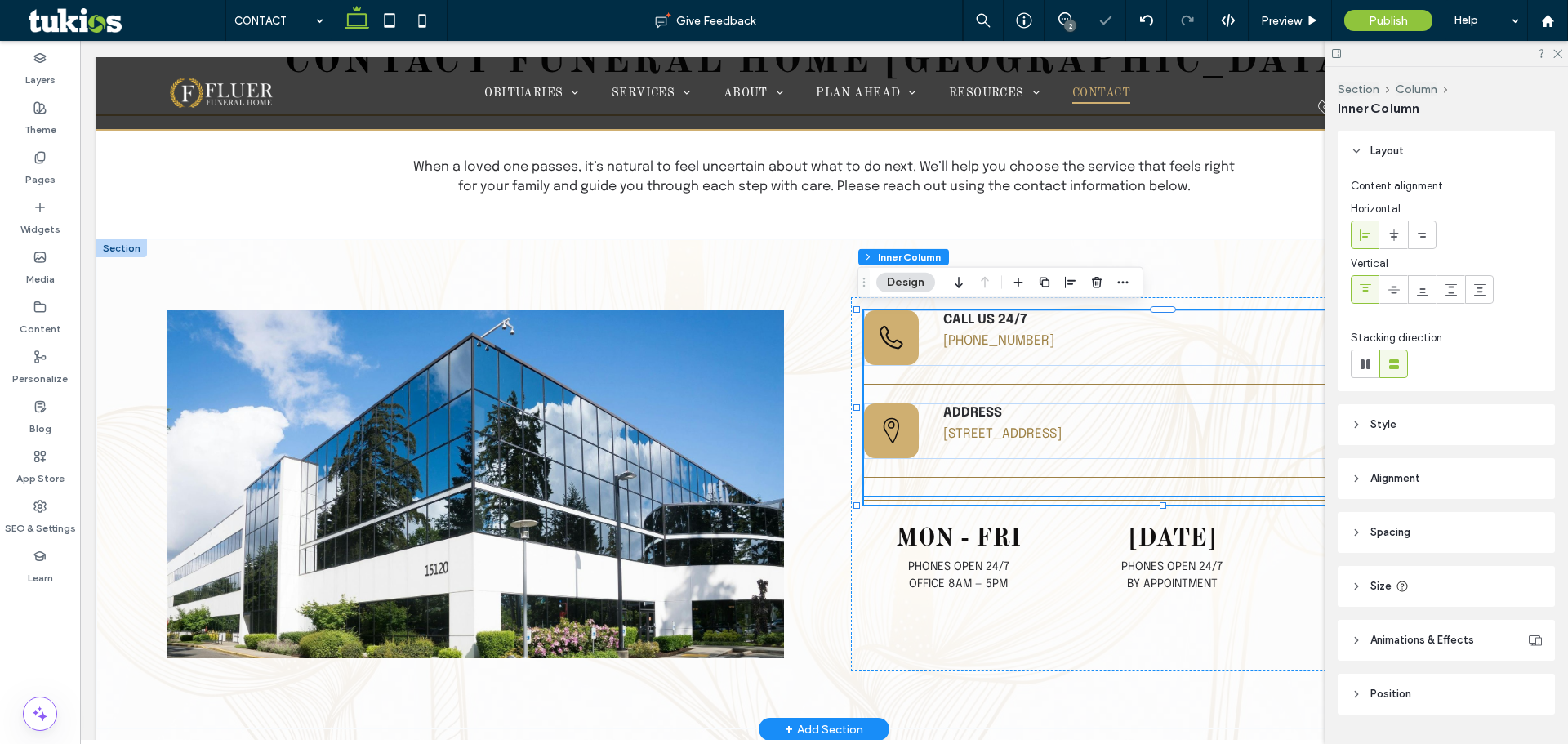
click at [1002, 500] on hr at bounding box center [1172, 500] width 617 height 2
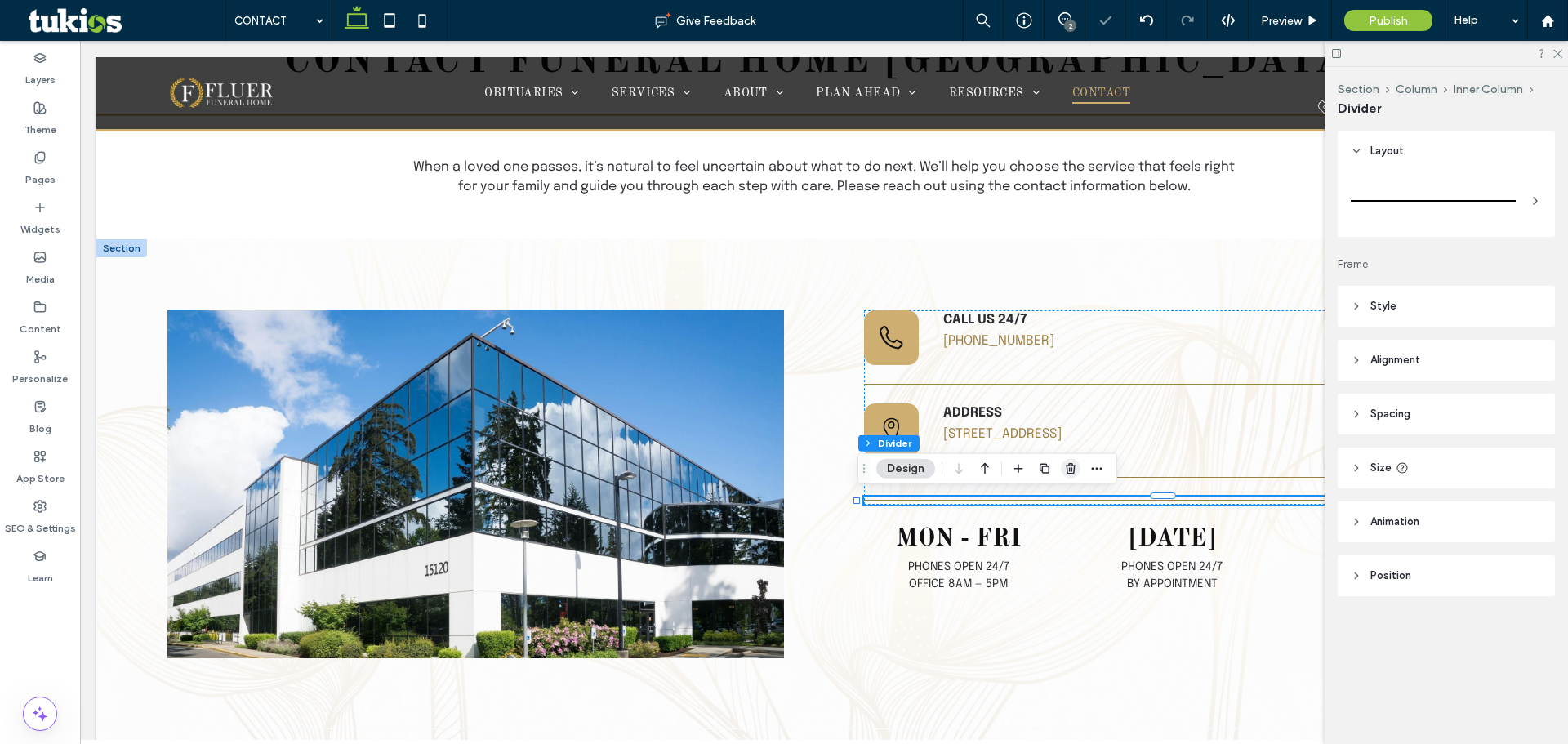
click at [1075, 466] on use "button" at bounding box center [1071, 468] width 10 height 11
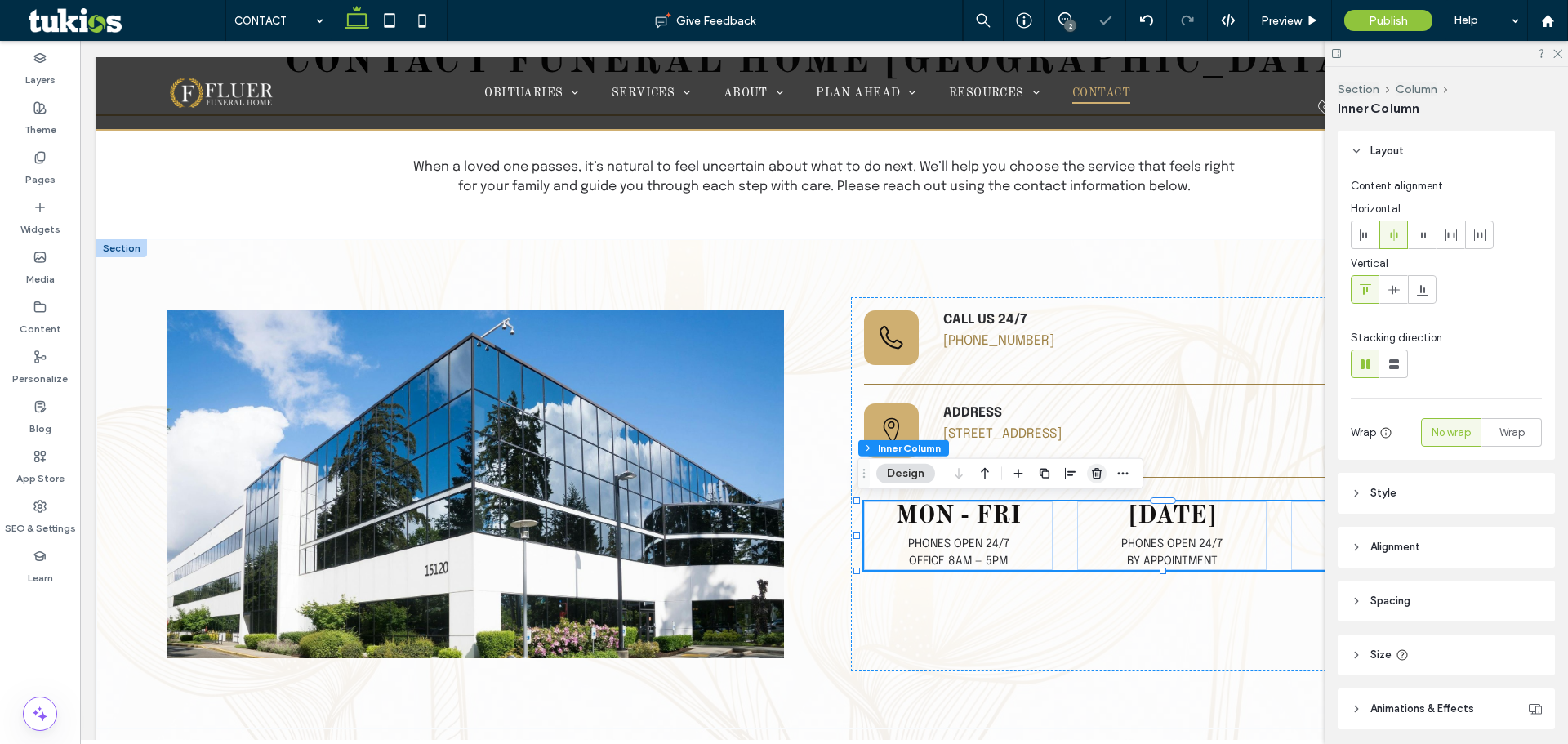
click at [1092, 475] on icon "button" at bounding box center [1097, 474] width 13 height 13
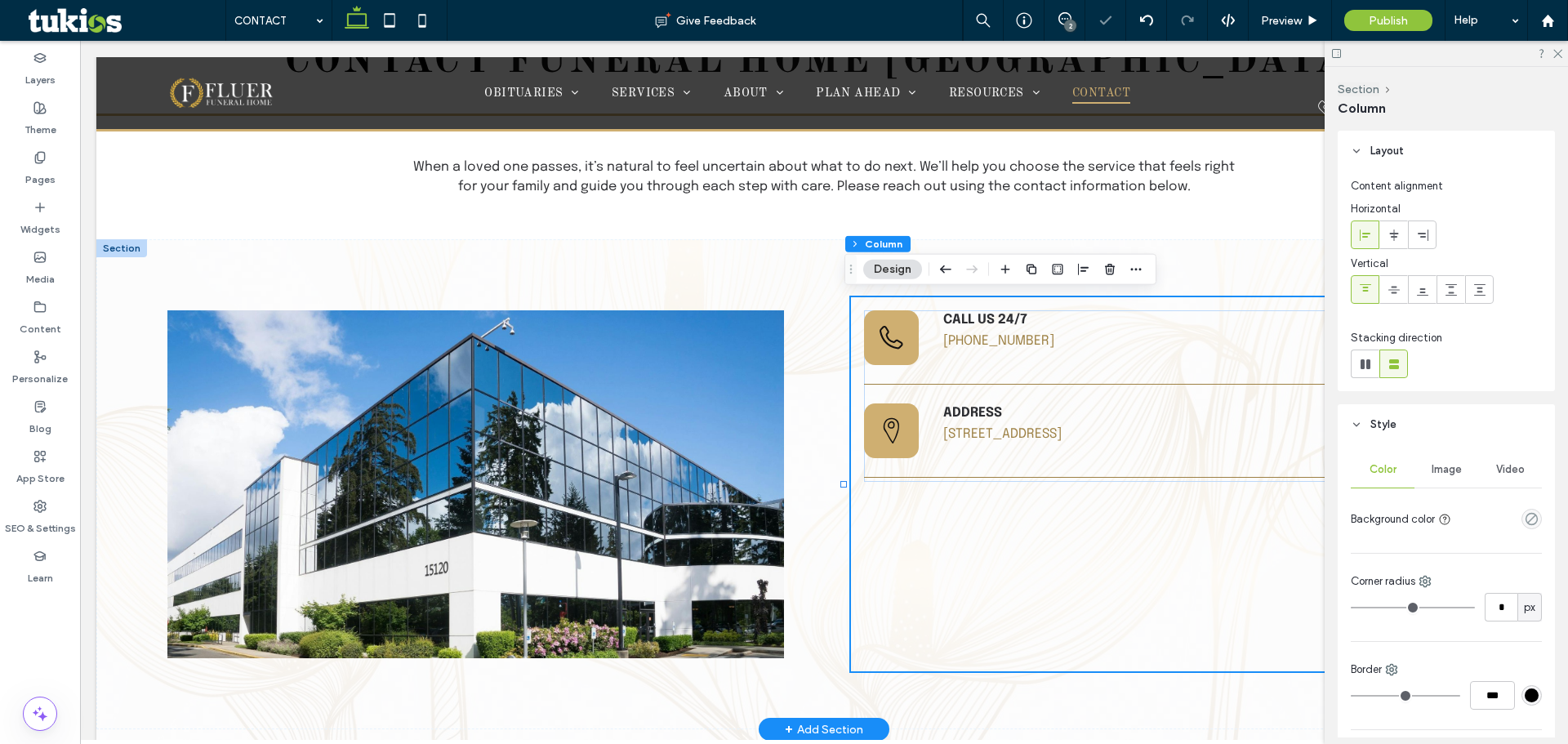
click at [912, 568] on div "A black and white drawing of a telephone on a white background. Call us 24/7 (3…" at bounding box center [1172, 484] width 642 height 374
click at [1086, 266] on icon "button" at bounding box center [1084, 270] width 13 height 13
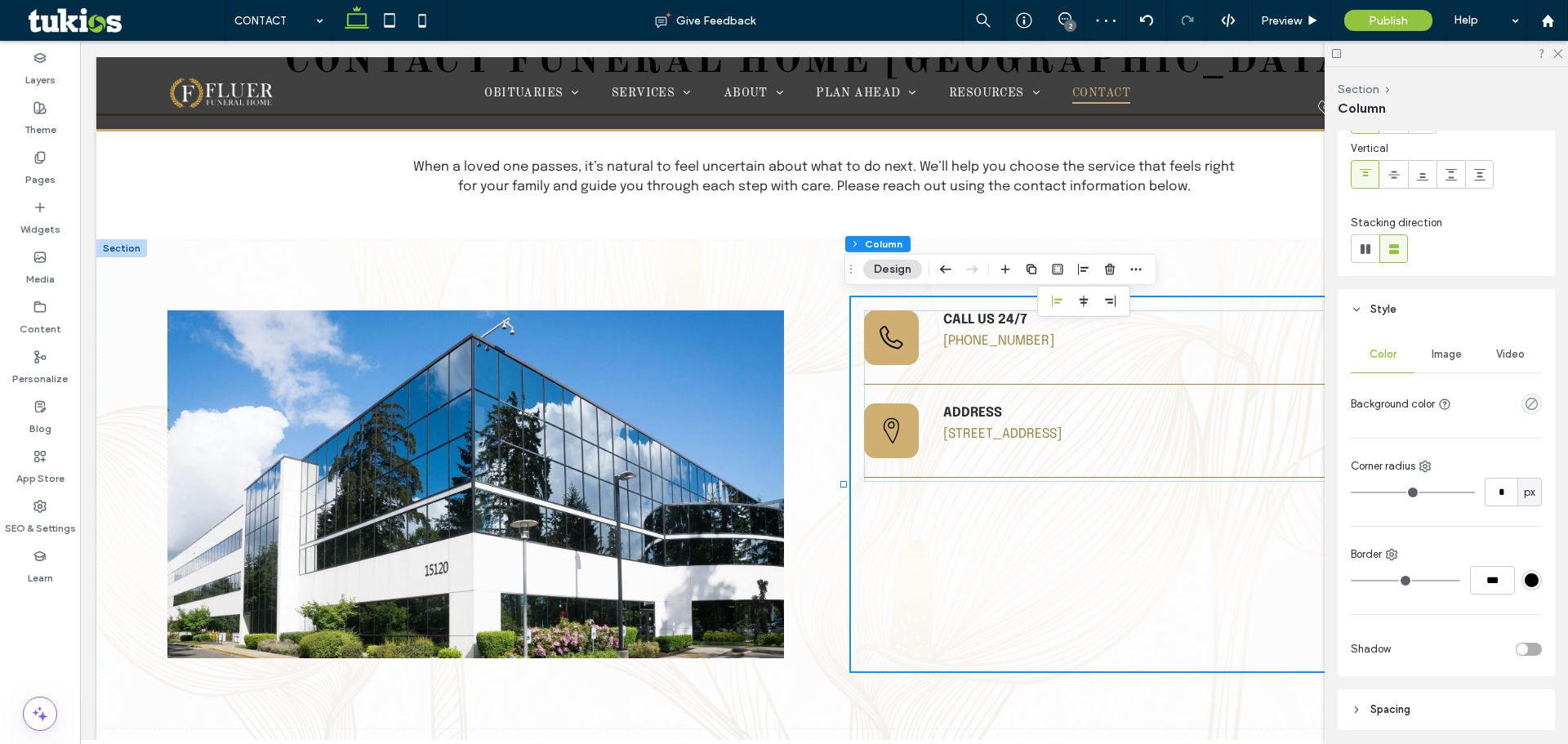
scroll to position [0, 0]
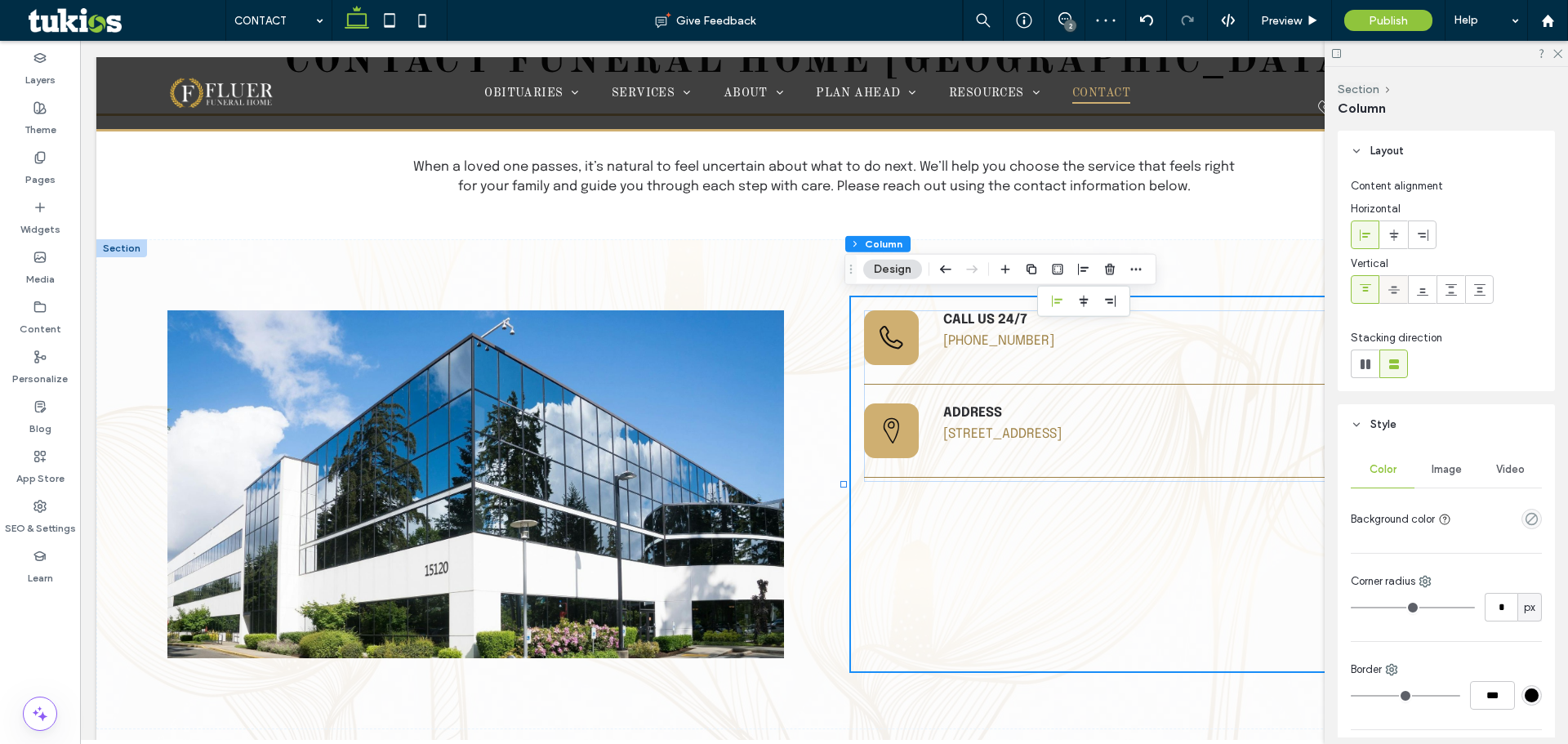
click at [1400, 303] on label at bounding box center [1394, 289] width 29 height 29
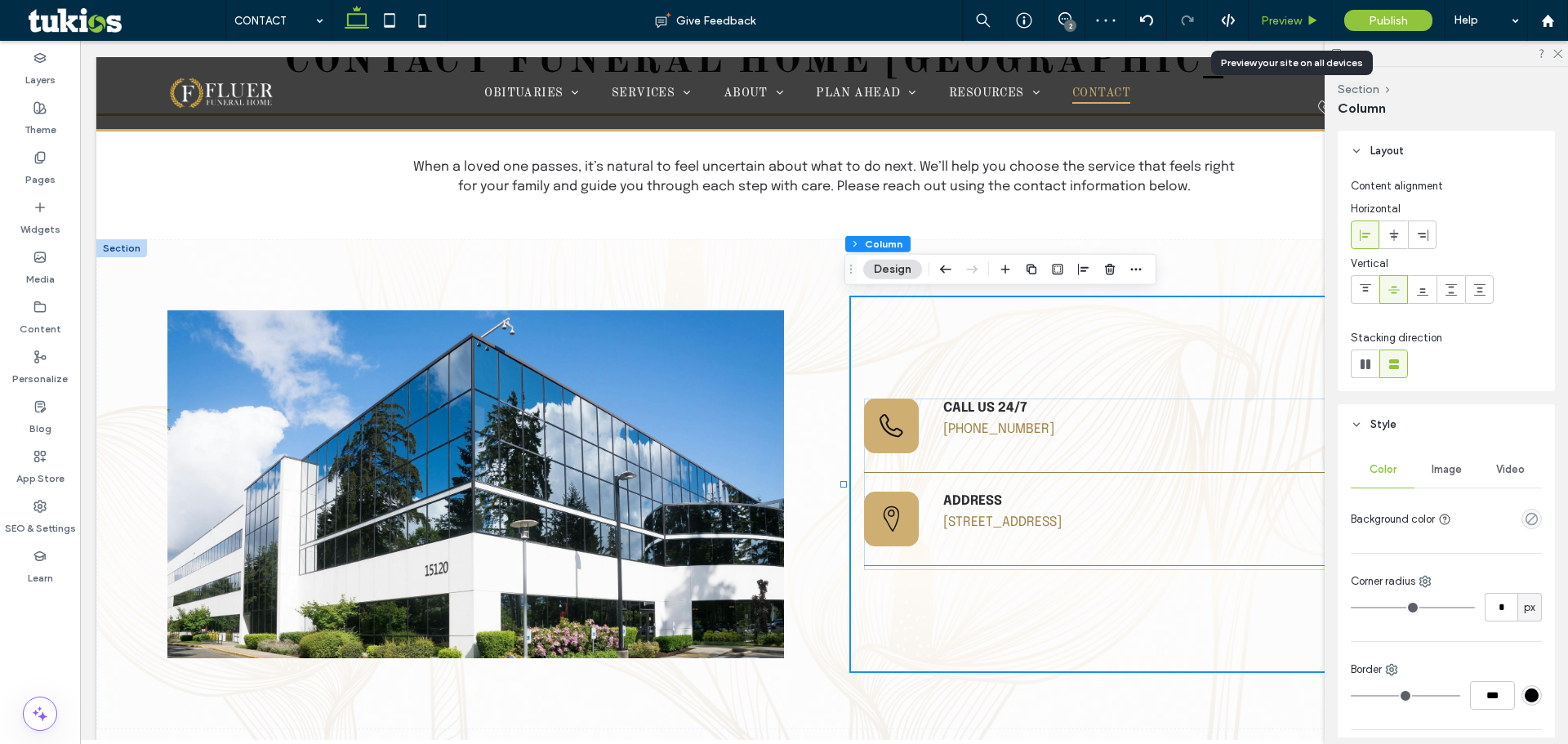
click at [1279, 16] on span "Preview" at bounding box center [1281, 21] width 40 height 14
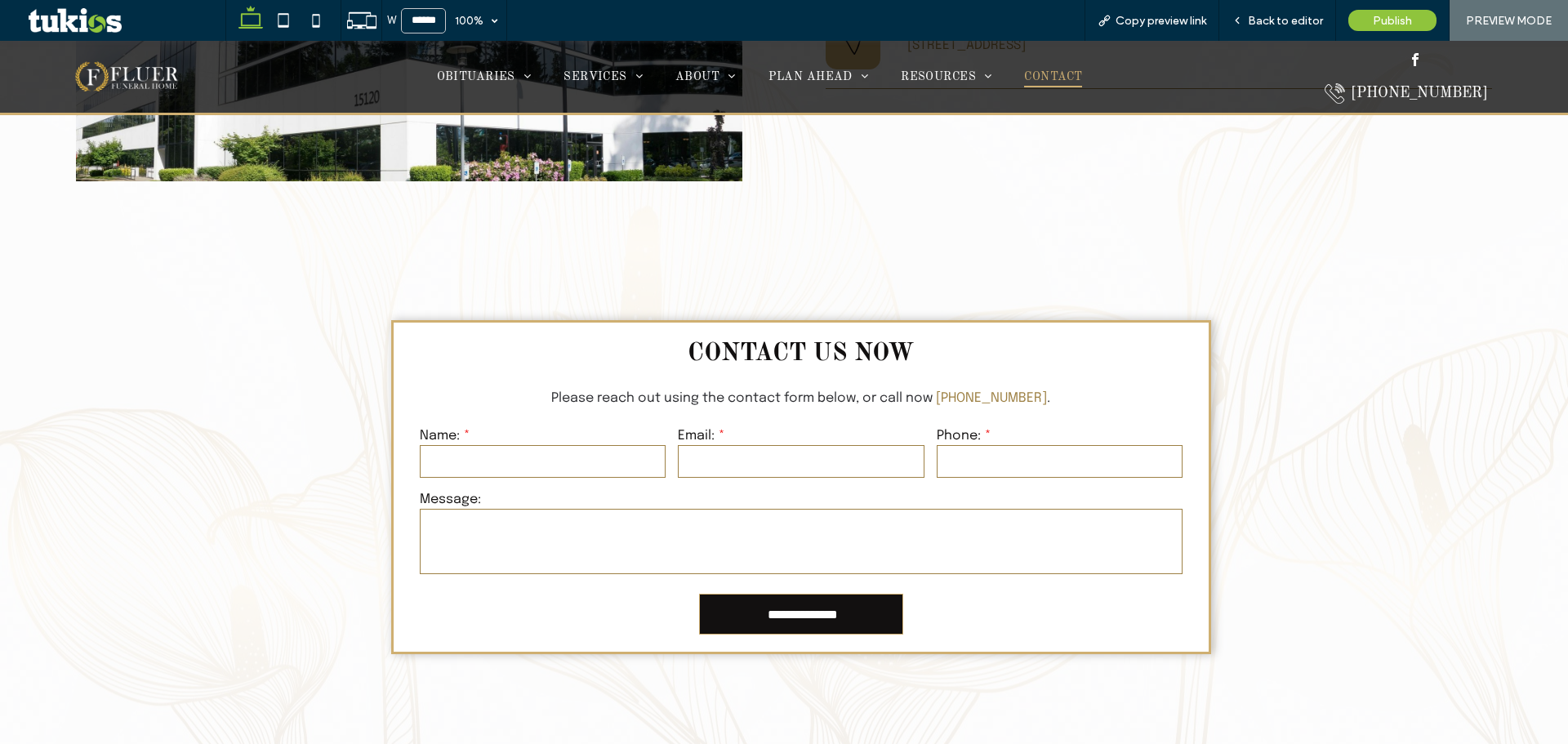
scroll to position [898, 0]
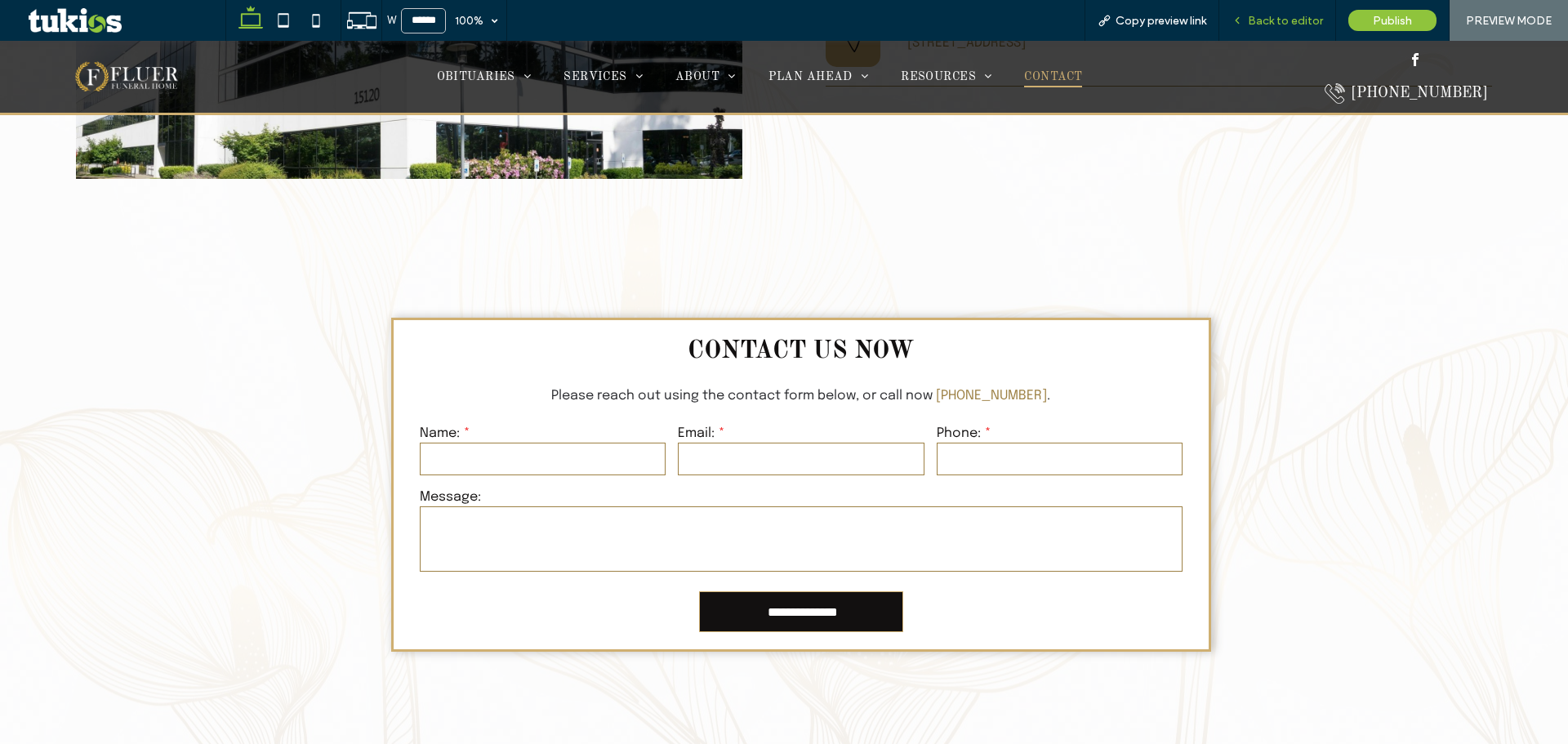
drag, startPoint x: 1252, startPoint y: 0, endPoint x: 1274, endPoint y: 24, distance: 32.6
click at [1274, 24] on span "Back to editor" at bounding box center [1285, 21] width 75 height 14
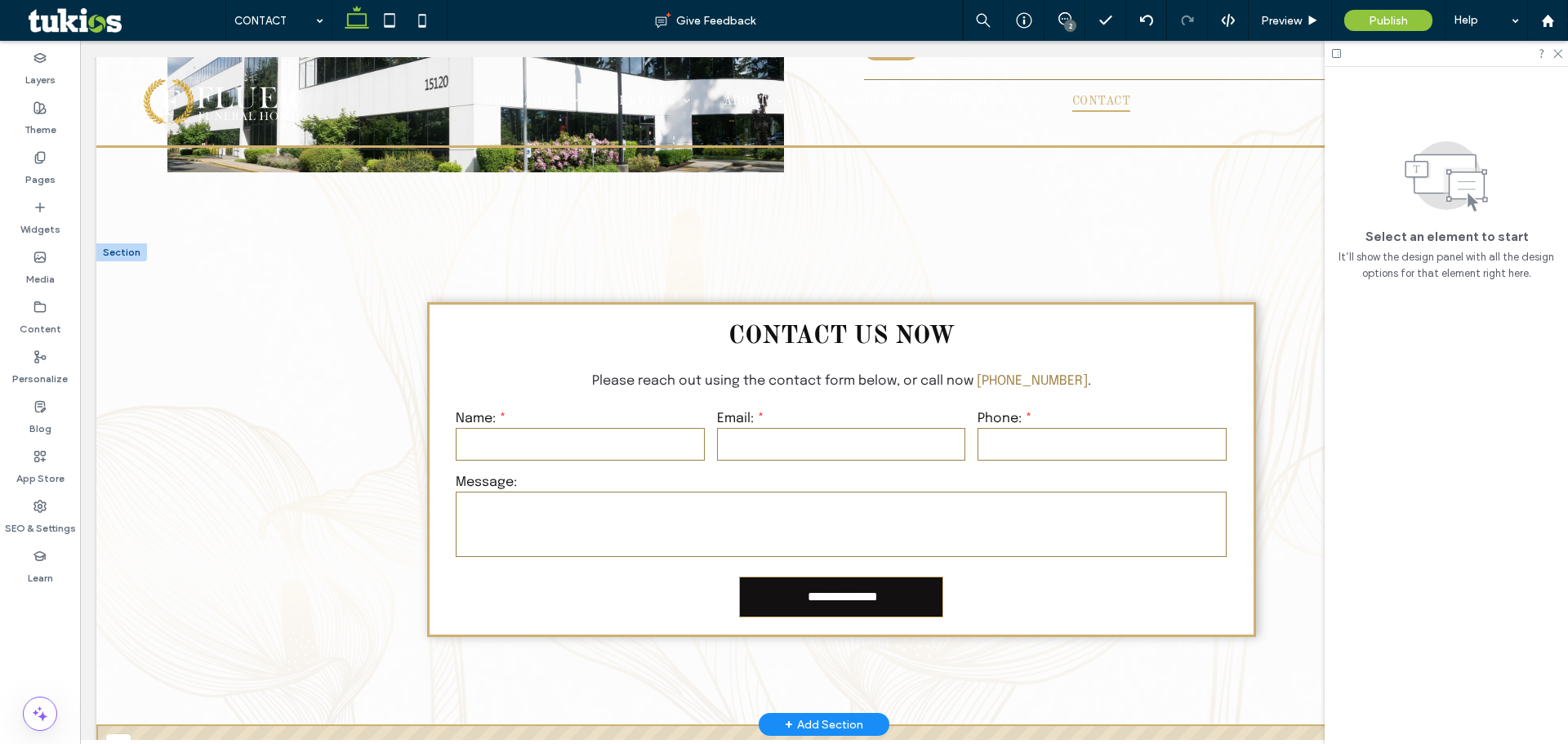
scroll to position [908, 0]
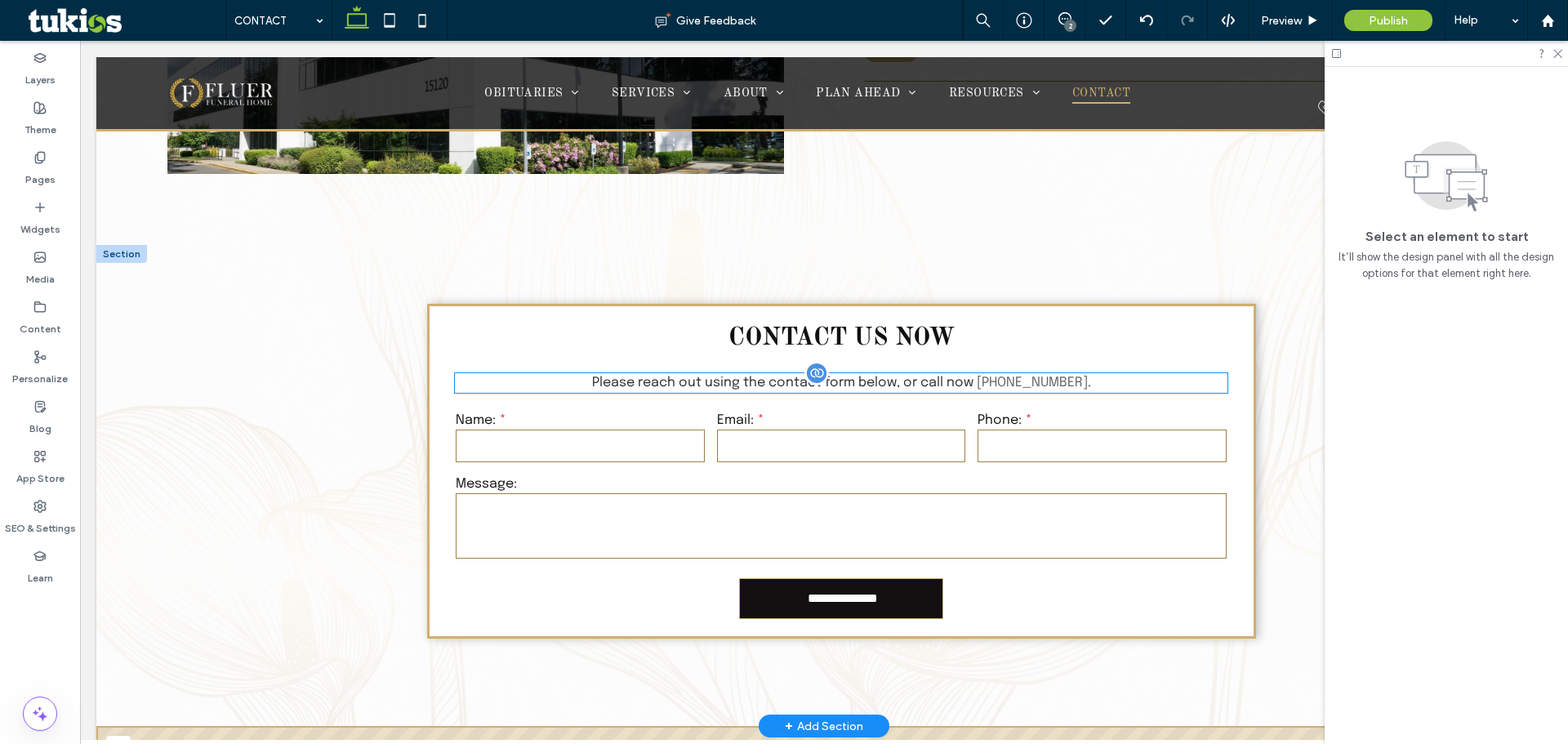
click at [1019, 381] on span "[PHONE_NUMBER]" at bounding box center [1032, 382] width 111 height 14
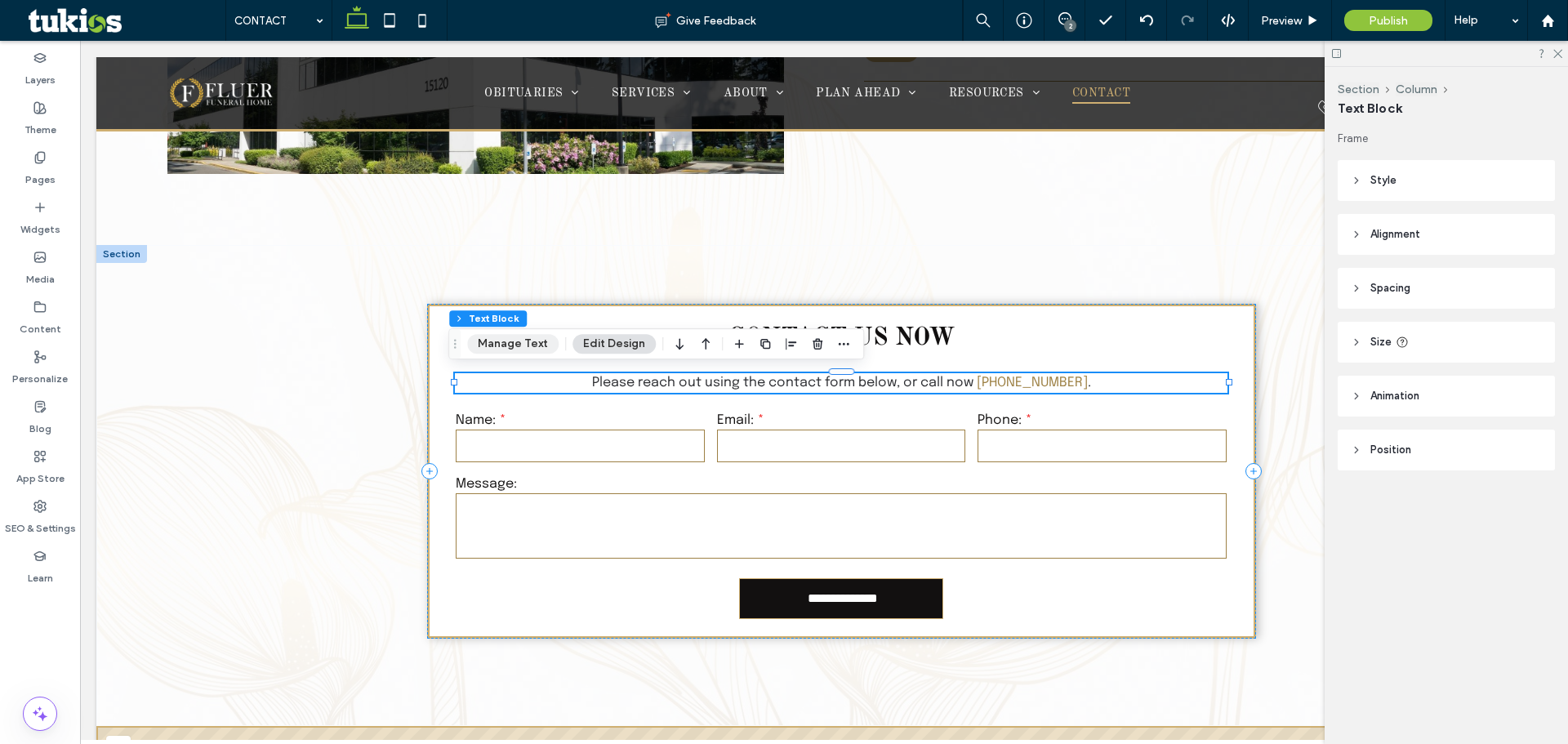
click at [506, 345] on button "Manage Text" at bounding box center [513, 344] width 92 height 20
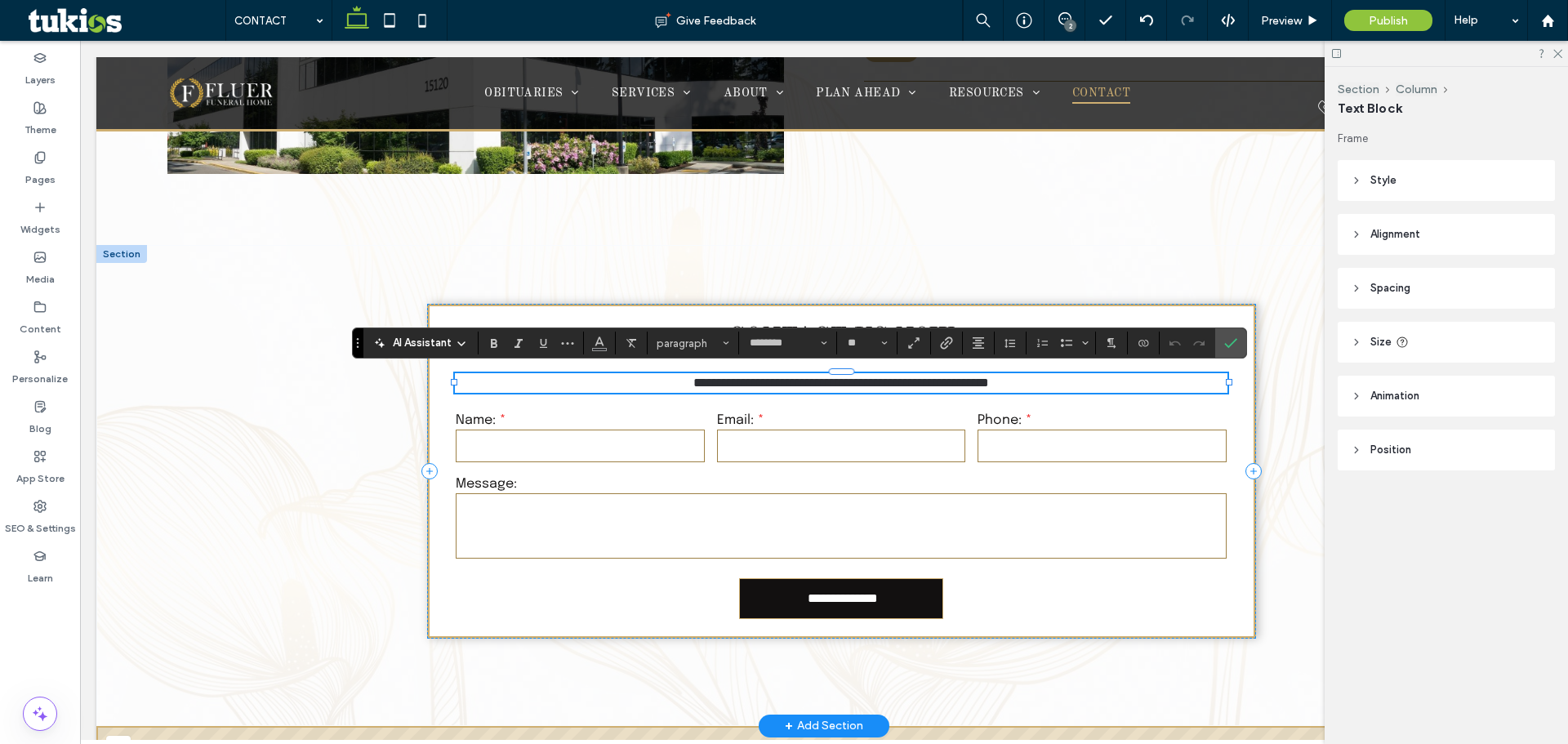
click at [989, 381] on span "**********" at bounding box center [841, 382] width 296 height 12
click at [1003, 379] on span "**********" at bounding box center [841, 382] width 354 height 12
click at [978, 379] on span "**********" at bounding box center [841, 382] width 359 height 12
drag, startPoint x: 975, startPoint y: 383, endPoint x: 1073, endPoint y: 379, distance: 98.1
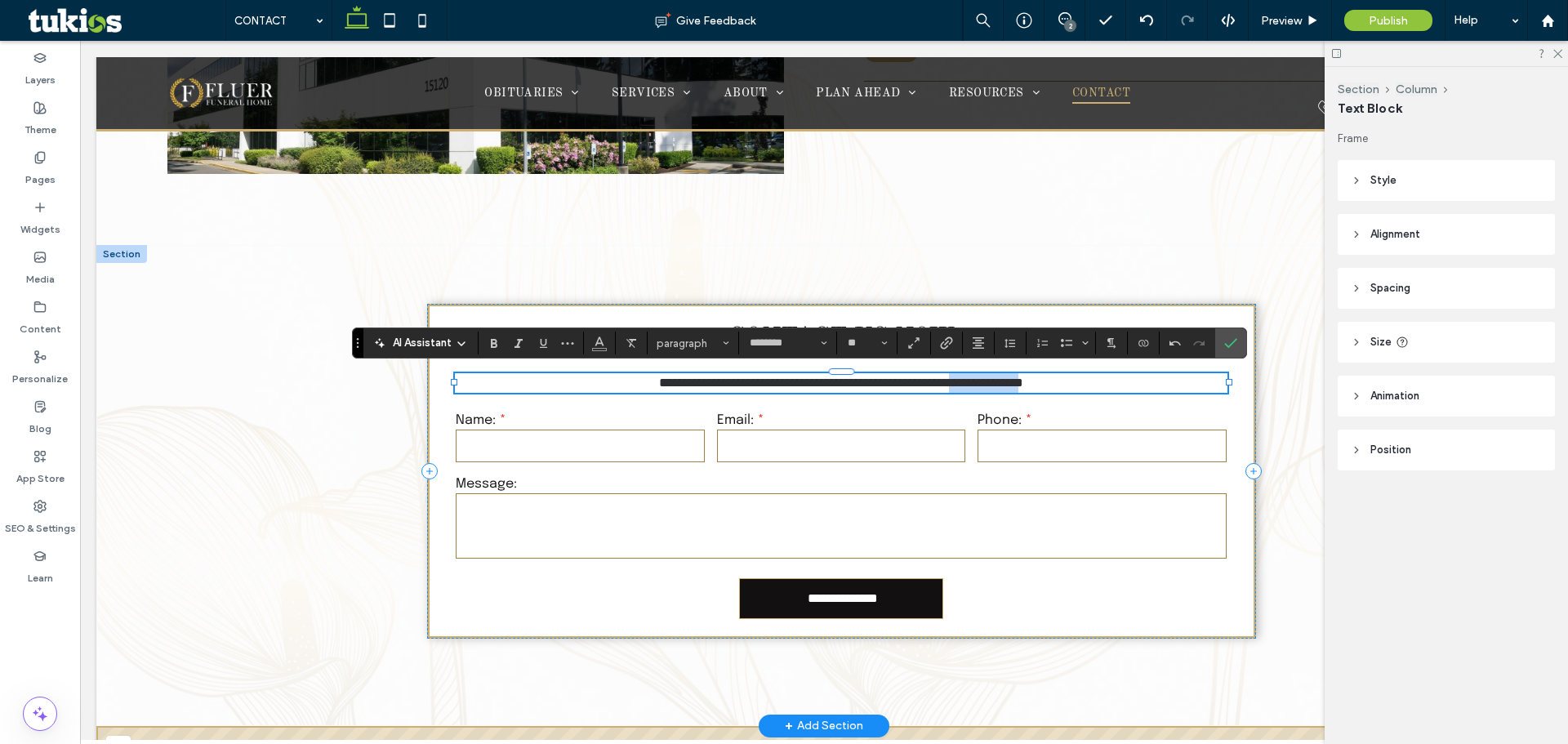
click at [1023, 379] on span "**********" at bounding box center [841, 382] width 364 height 12
click at [945, 350] on span "Link" at bounding box center [944, 344] width 7 height 23
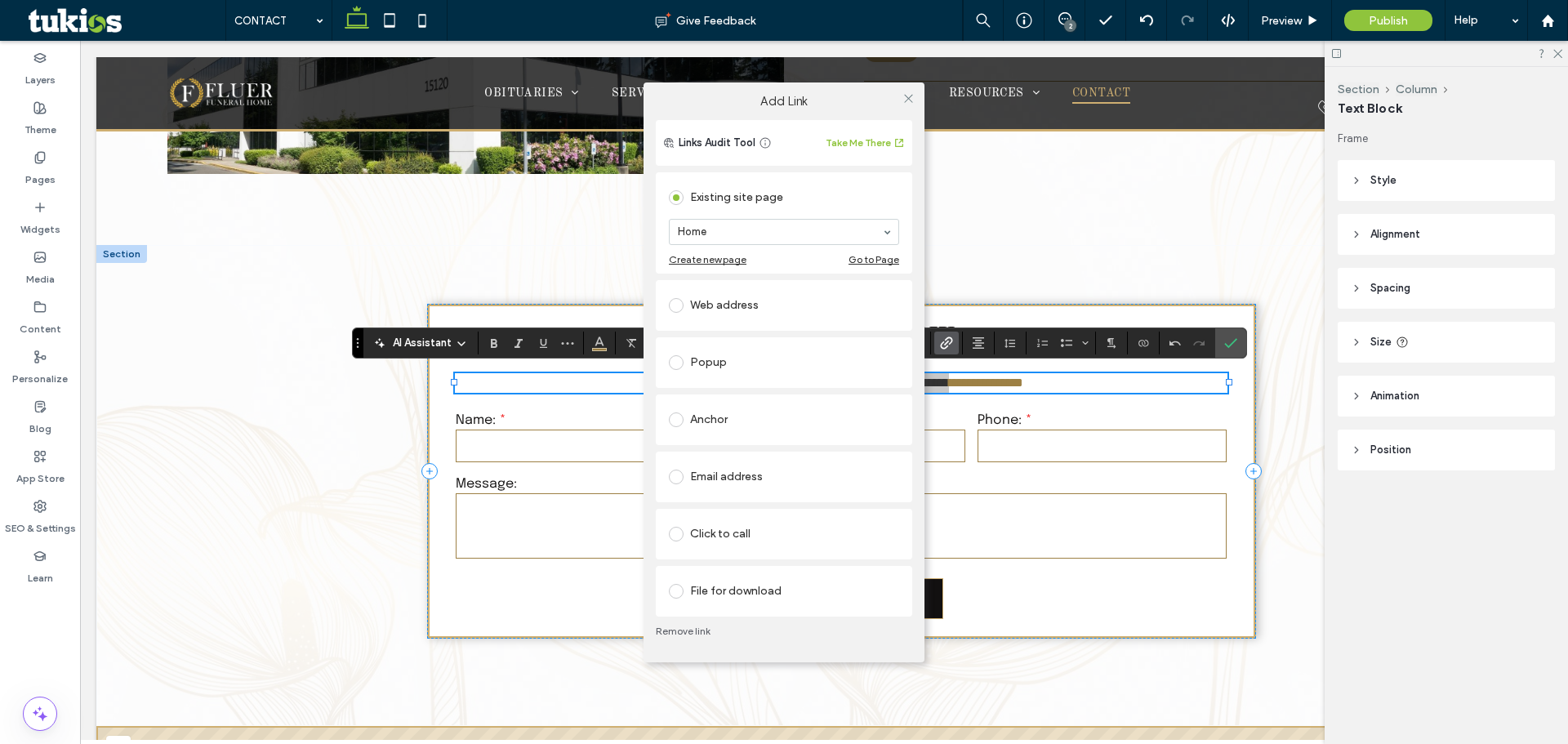
click at [744, 563] on div "Existing site page Home Create new page Go to Page Web address Popup Anchor Ema…" at bounding box center [784, 393] width 257 height 448
click at [746, 530] on div "Click to call" at bounding box center [784, 534] width 230 height 26
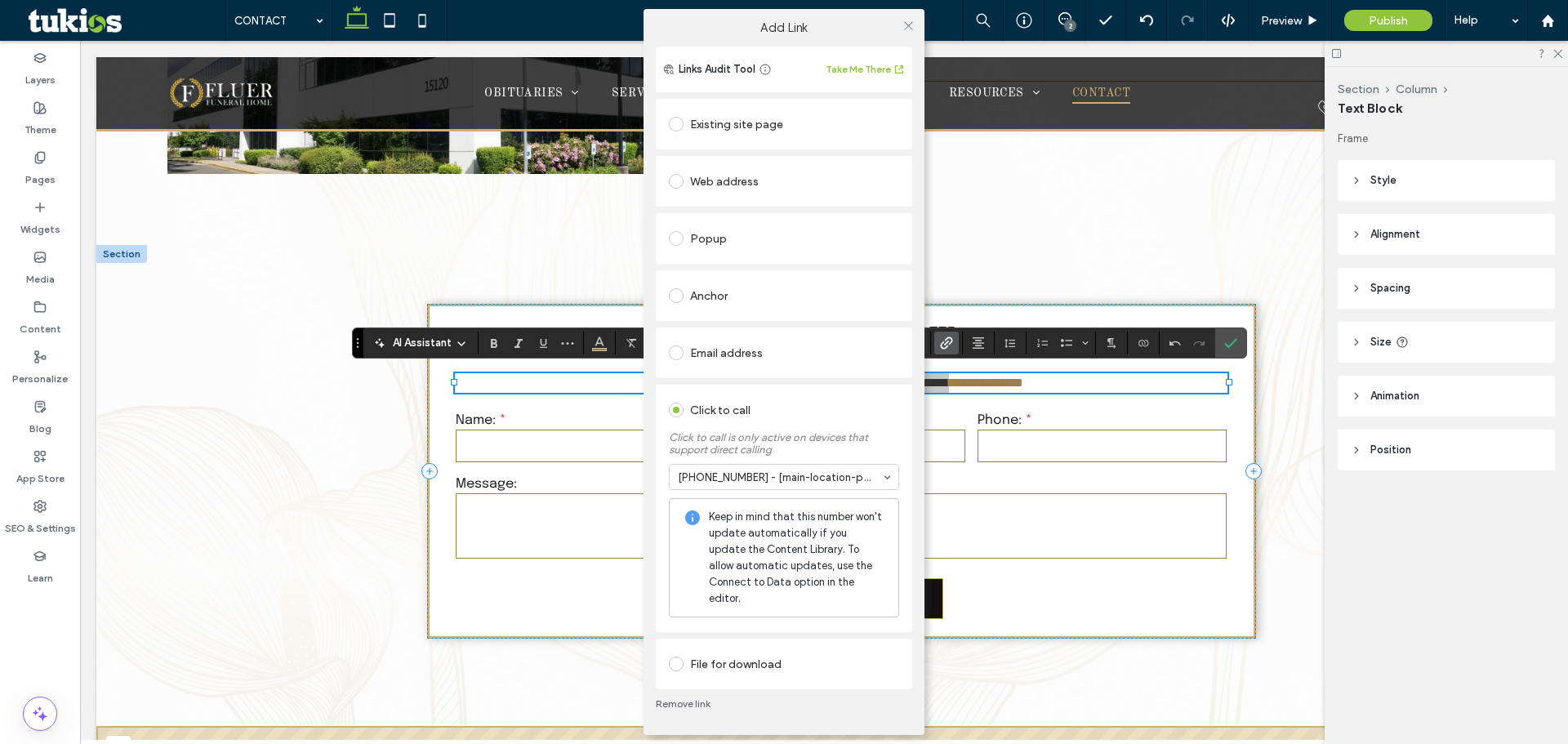
click at [1275, 17] on div "Add Link Links Audit Tool Take Me There Existing site page Home Create new page…" at bounding box center [784, 372] width 1568 height 744
click at [903, 32] on icon at bounding box center [908, 26] width 12 height 12
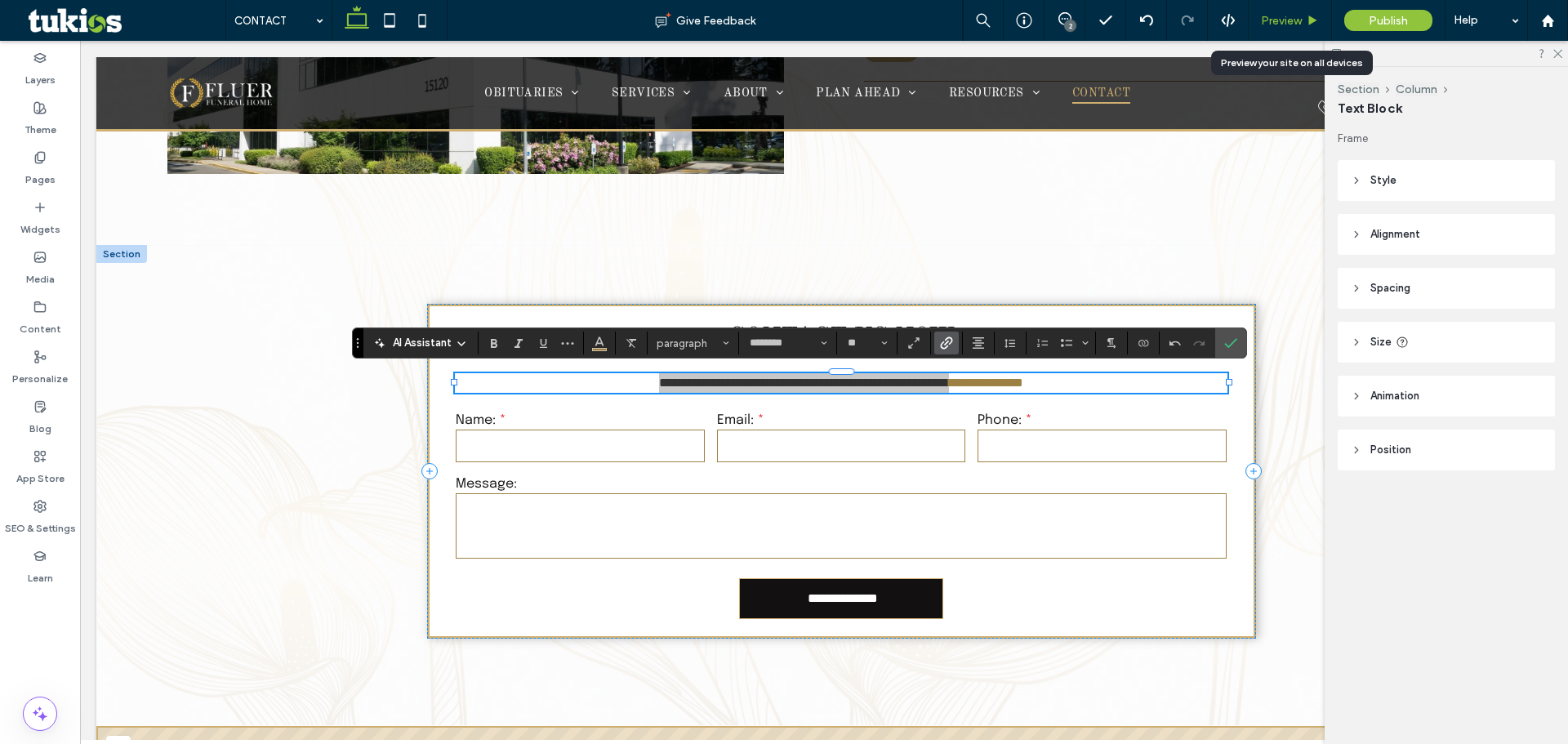
drag, startPoint x: 1275, startPoint y: 21, endPoint x: 1125, endPoint y: 371, distance: 380.8
click at [1275, 21] on span "Preview" at bounding box center [1281, 21] width 40 height 14
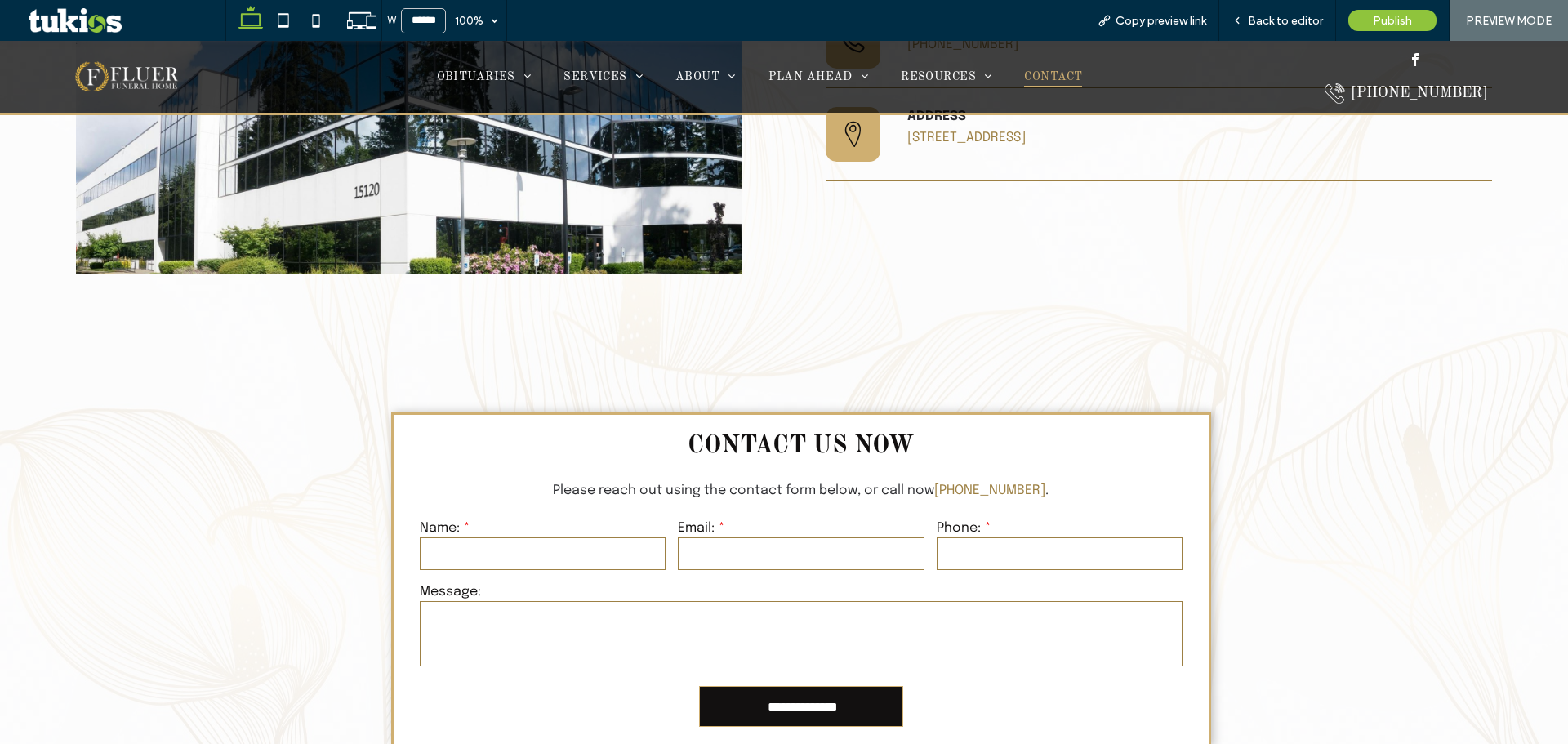
scroll to position [817, 0]
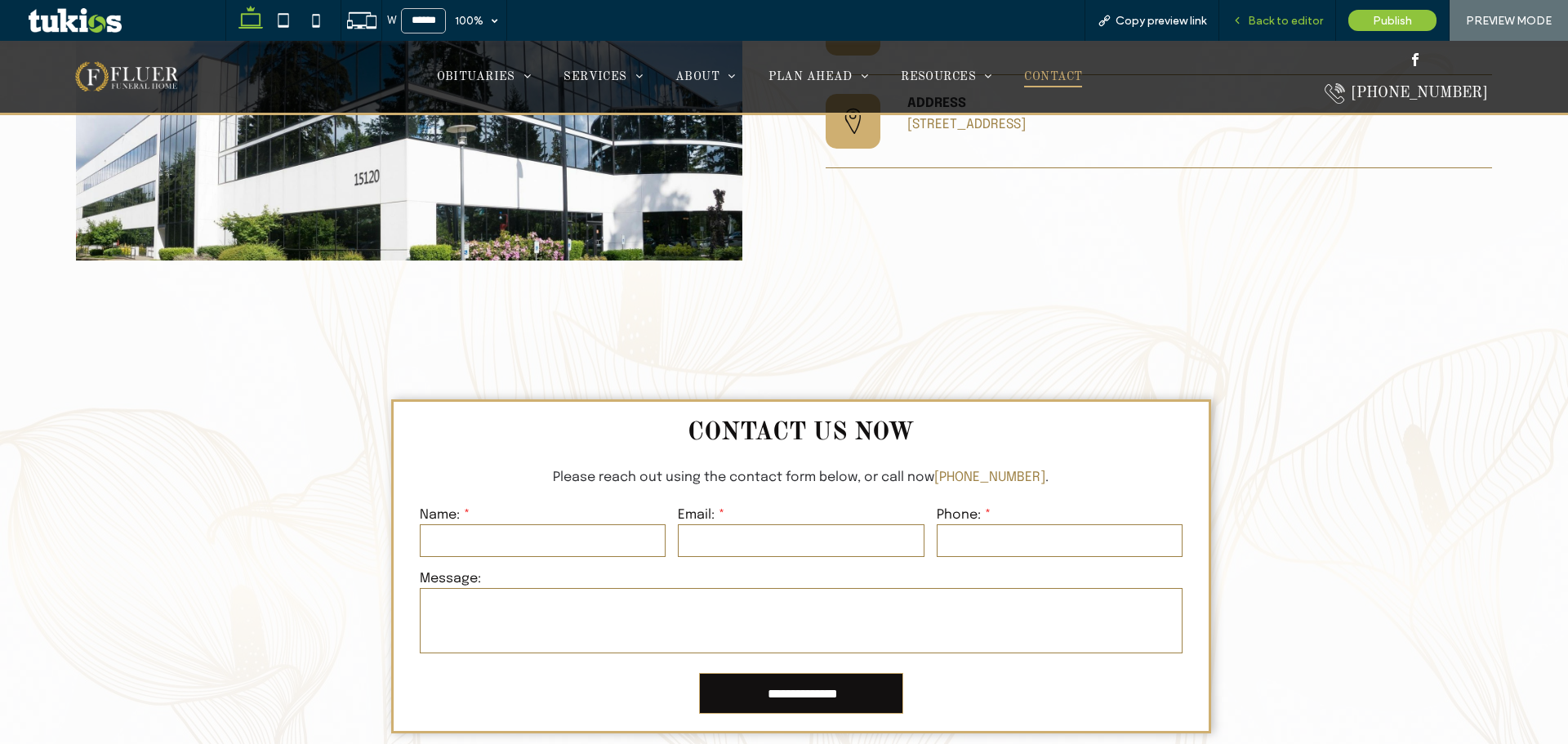
click at [1261, 12] on div "Back to editor" at bounding box center [1277, 20] width 116 height 40
click at [1263, 23] on span "Back to editor" at bounding box center [1285, 21] width 75 height 14
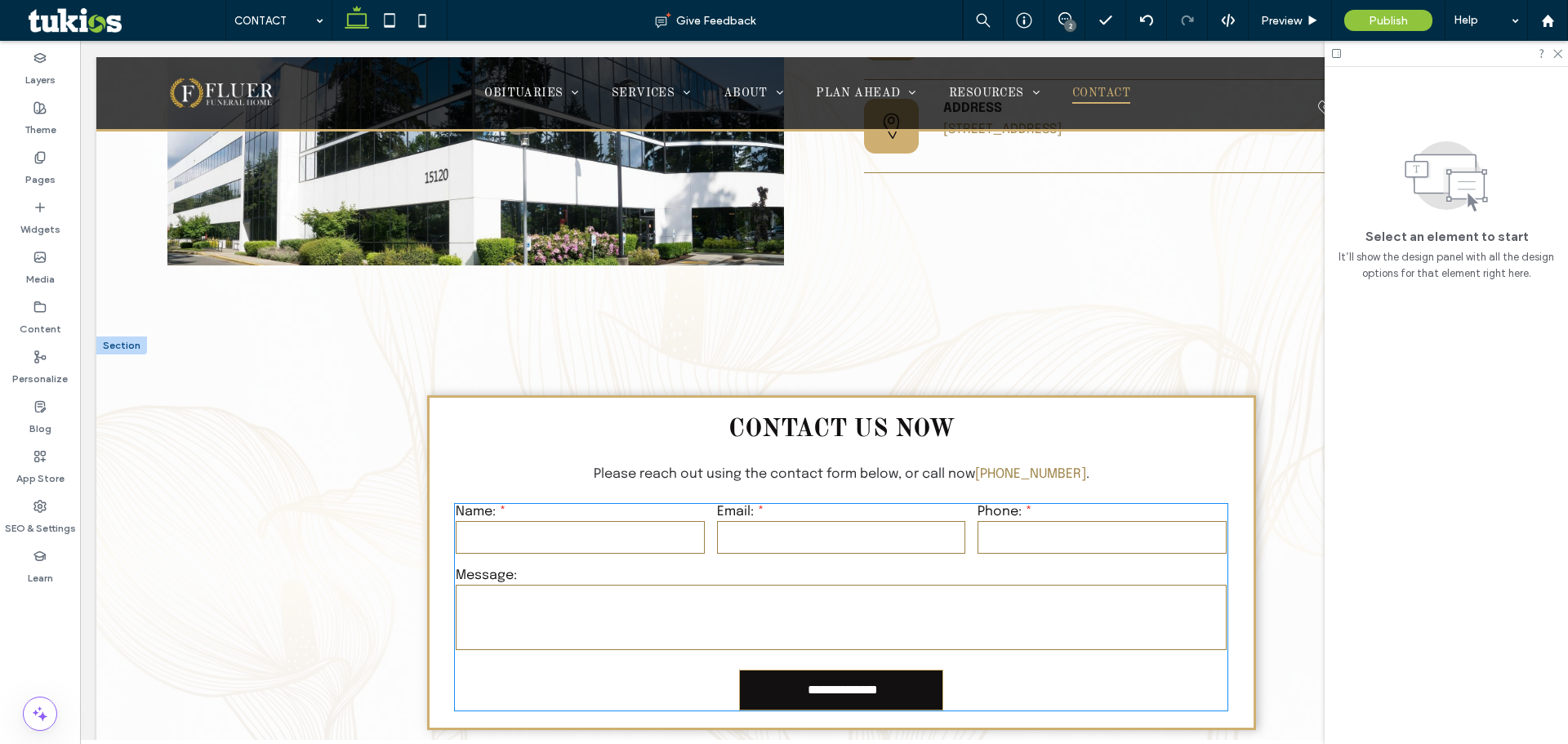
scroll to position [827, 0]
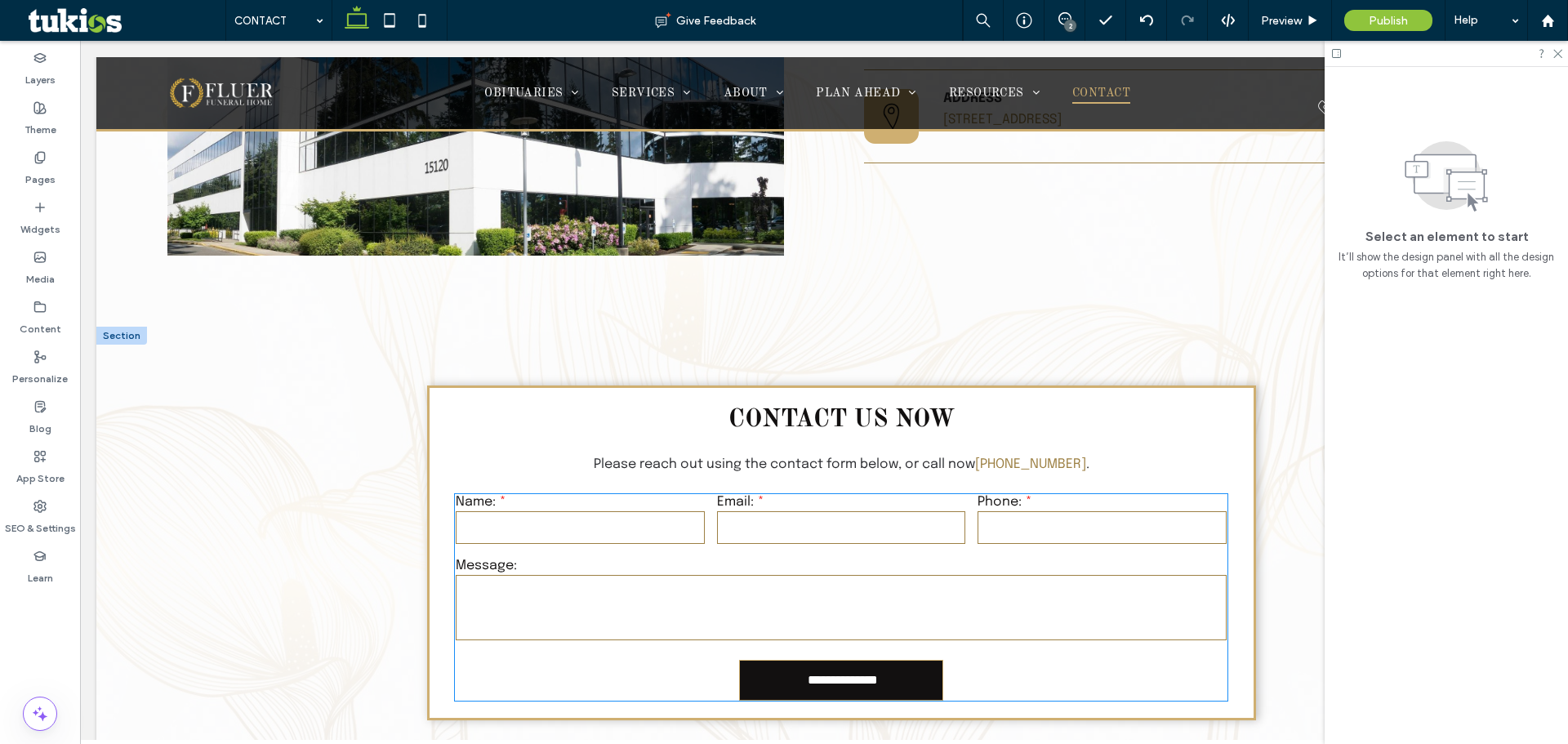
click at [854, 566] on label "Message:" at bounding box center [841, 566] width 771 height 14
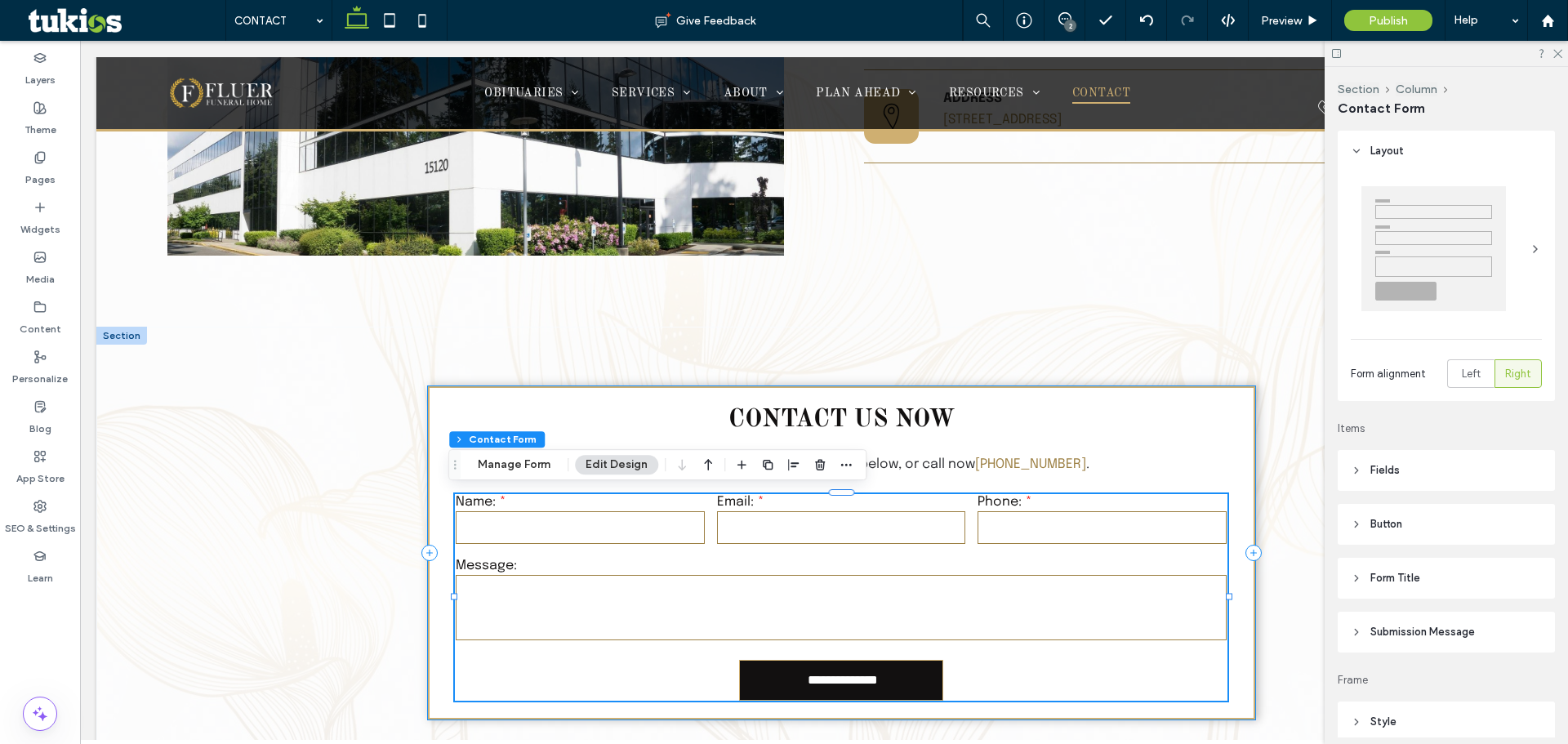
type input "*"
type input "***"
type input "*"
type input "***"
click at [547, 465] on button "Manage Form" at bounding box center [514, 465] width 94 height 20
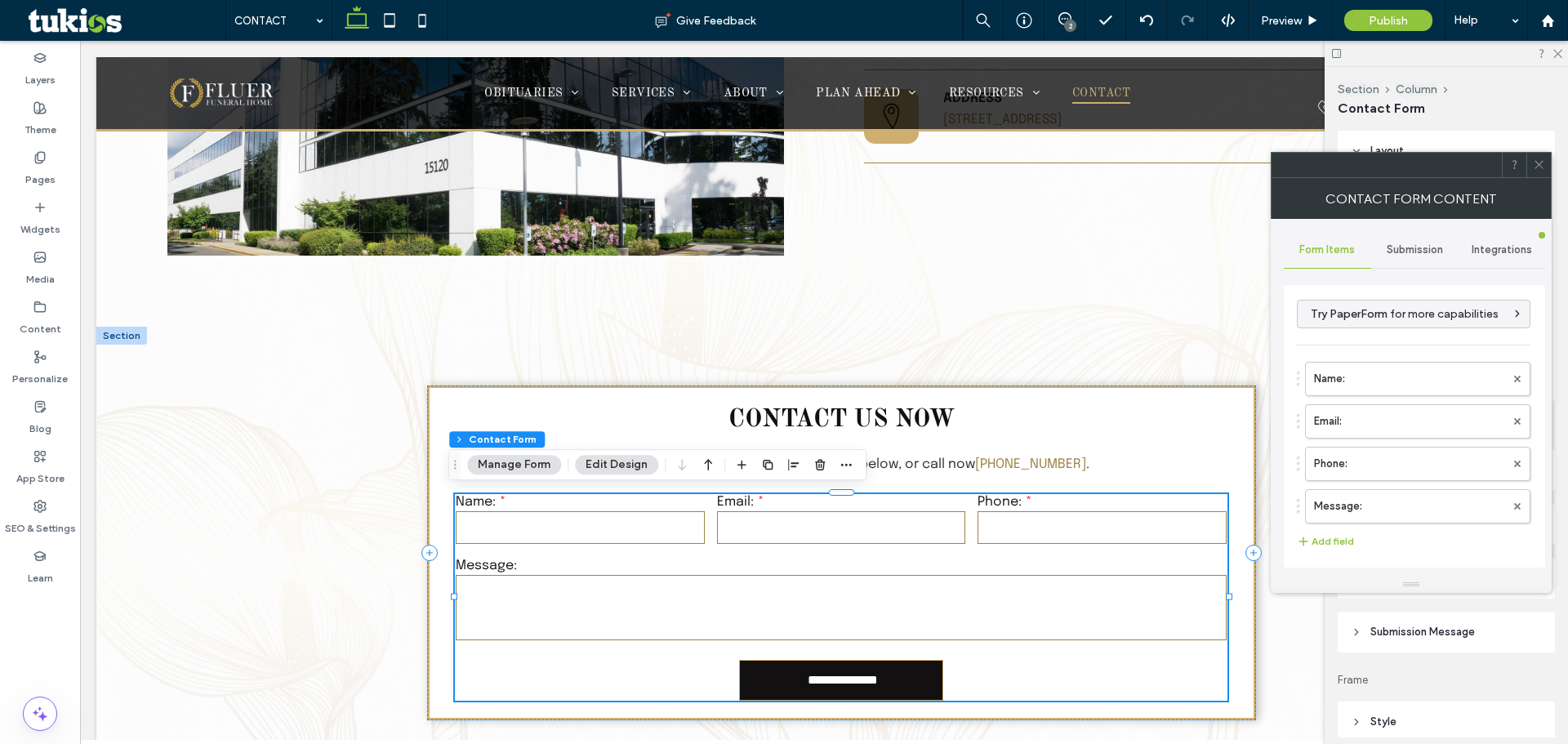
click at [1421, 277] on div "**********" at bounding box center [1414, 424] width 262 height 304
click at [1405, 249] on span "Submission" at bounding box center [1415, 250] width 56 height 13
click at [1376, 323] on label "New submission notification" at bounding box center [1415, 327] width 218 height 33
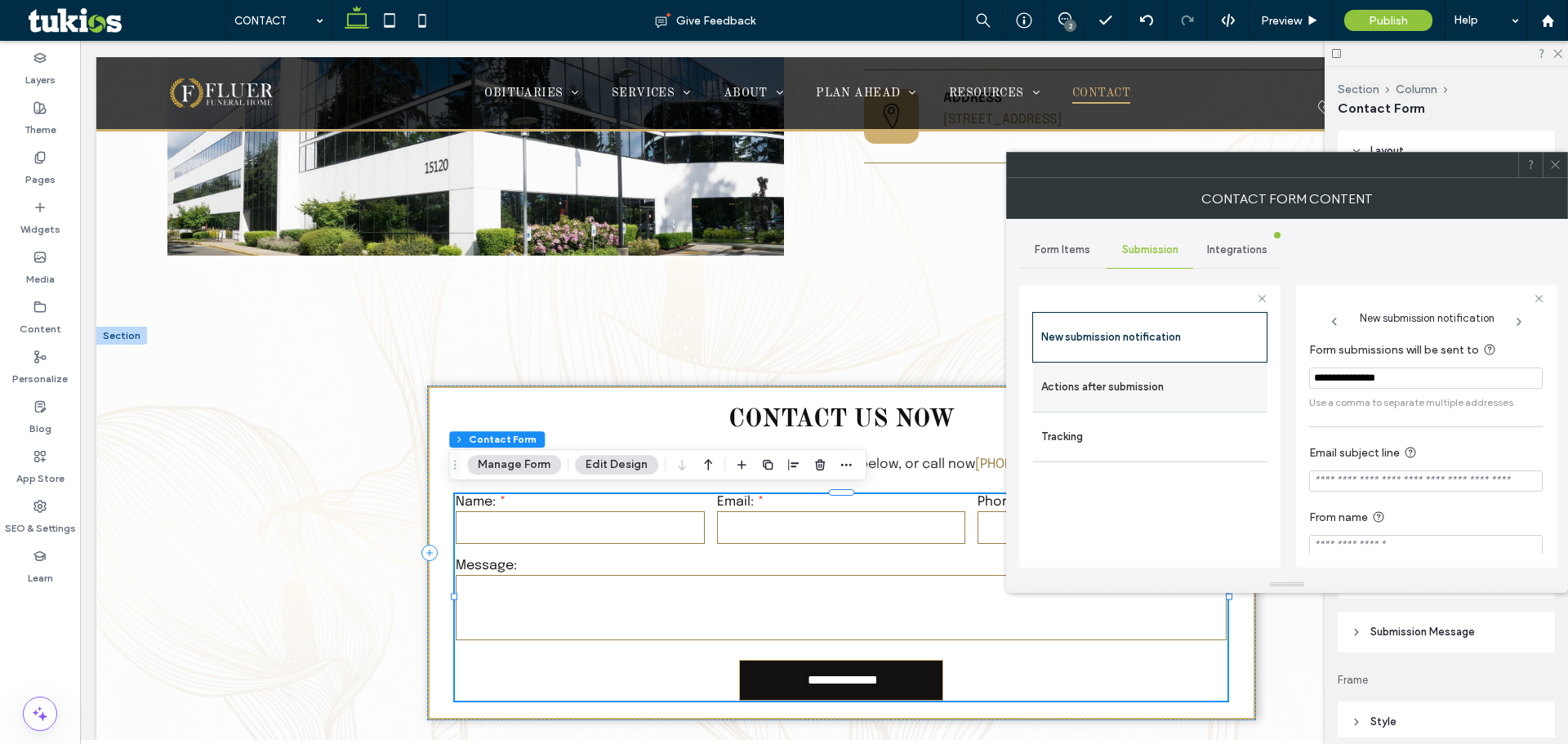
click at [1210, 384] on label "Actions after submission" at bounding box center [1150, 387] width 218 height 33
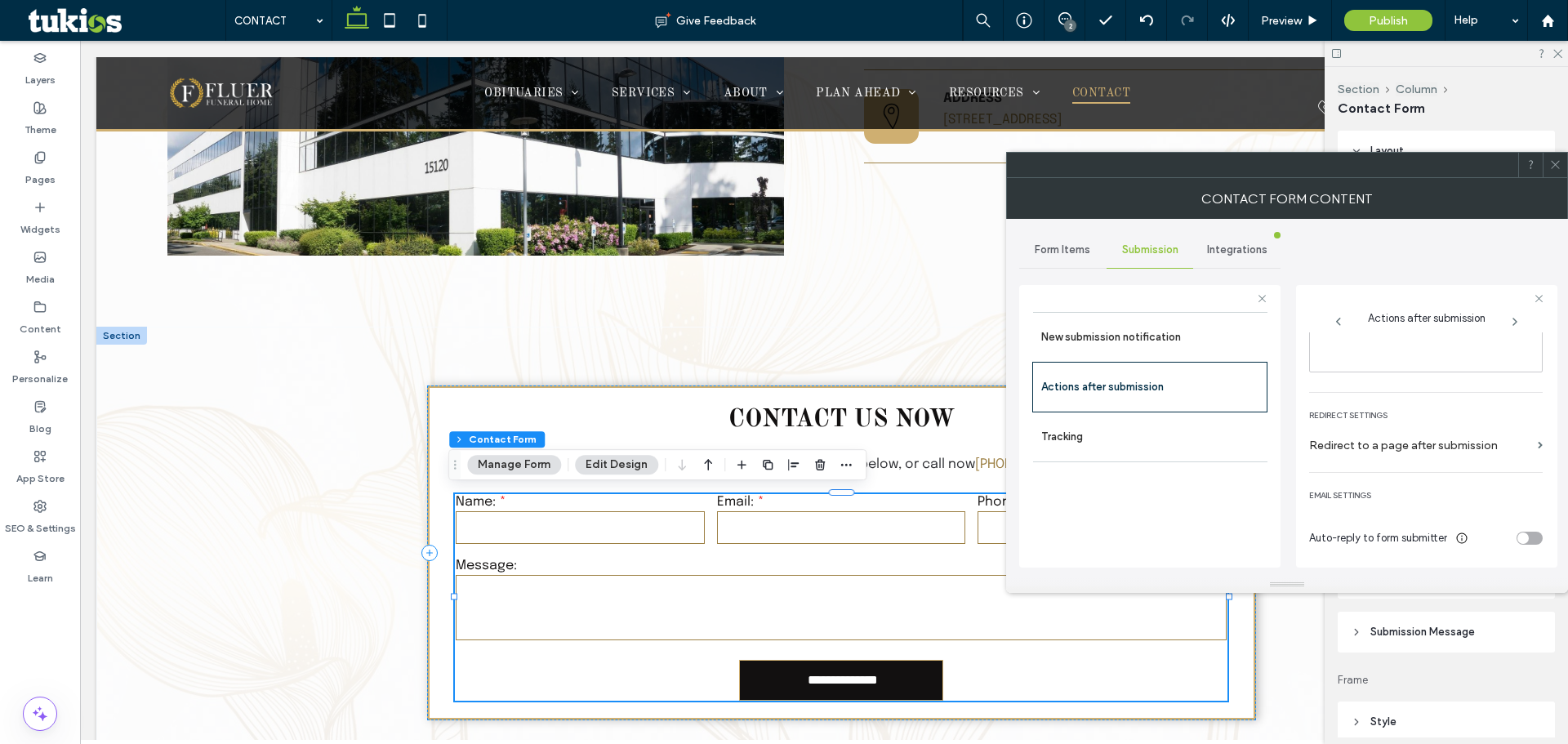
click at [1531, 543] on div "toggle" at bounding box center [1530, 538] width 26 height 13
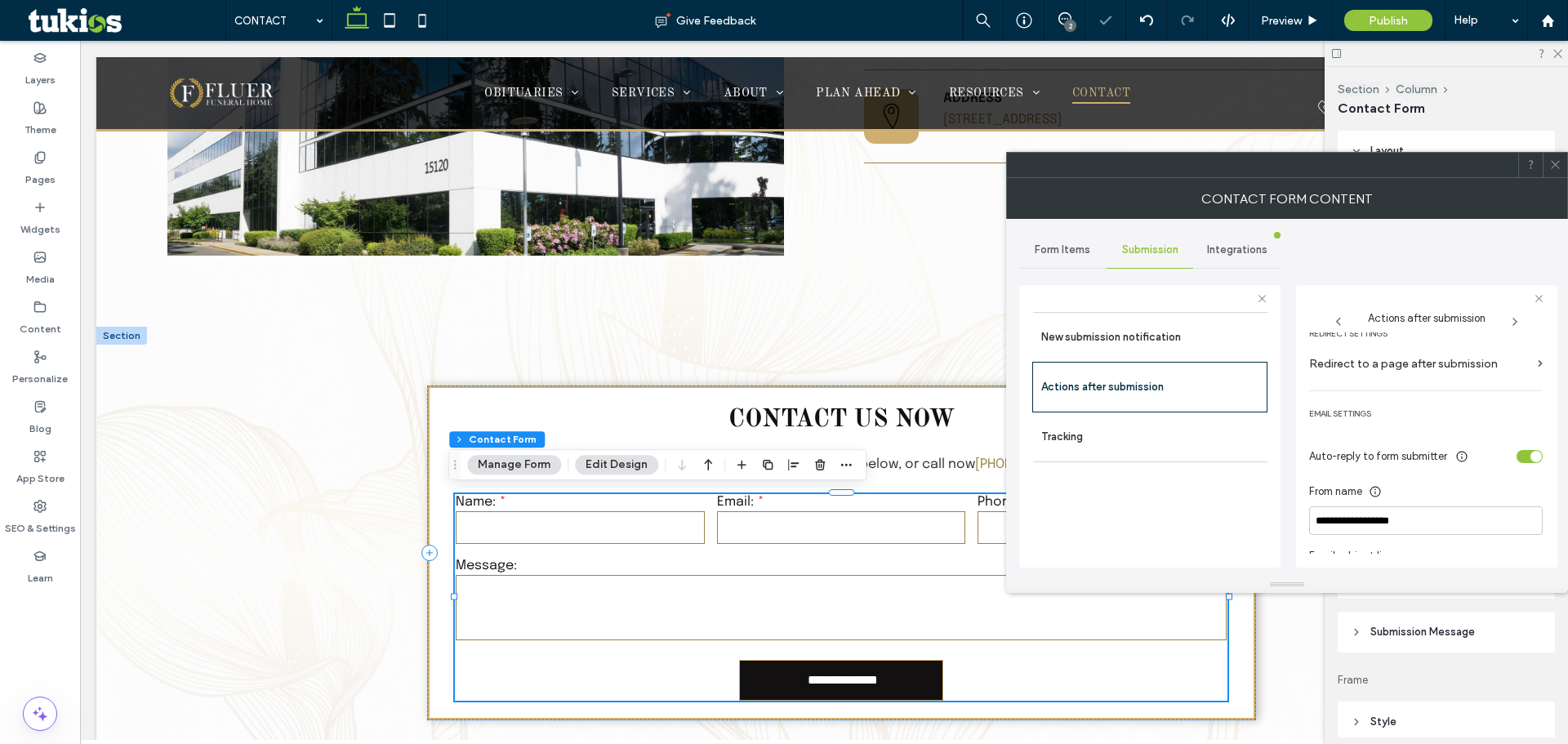
click at [1518, 460] on div "toggle" at bounding box center [1530, 457] width 26 height 13
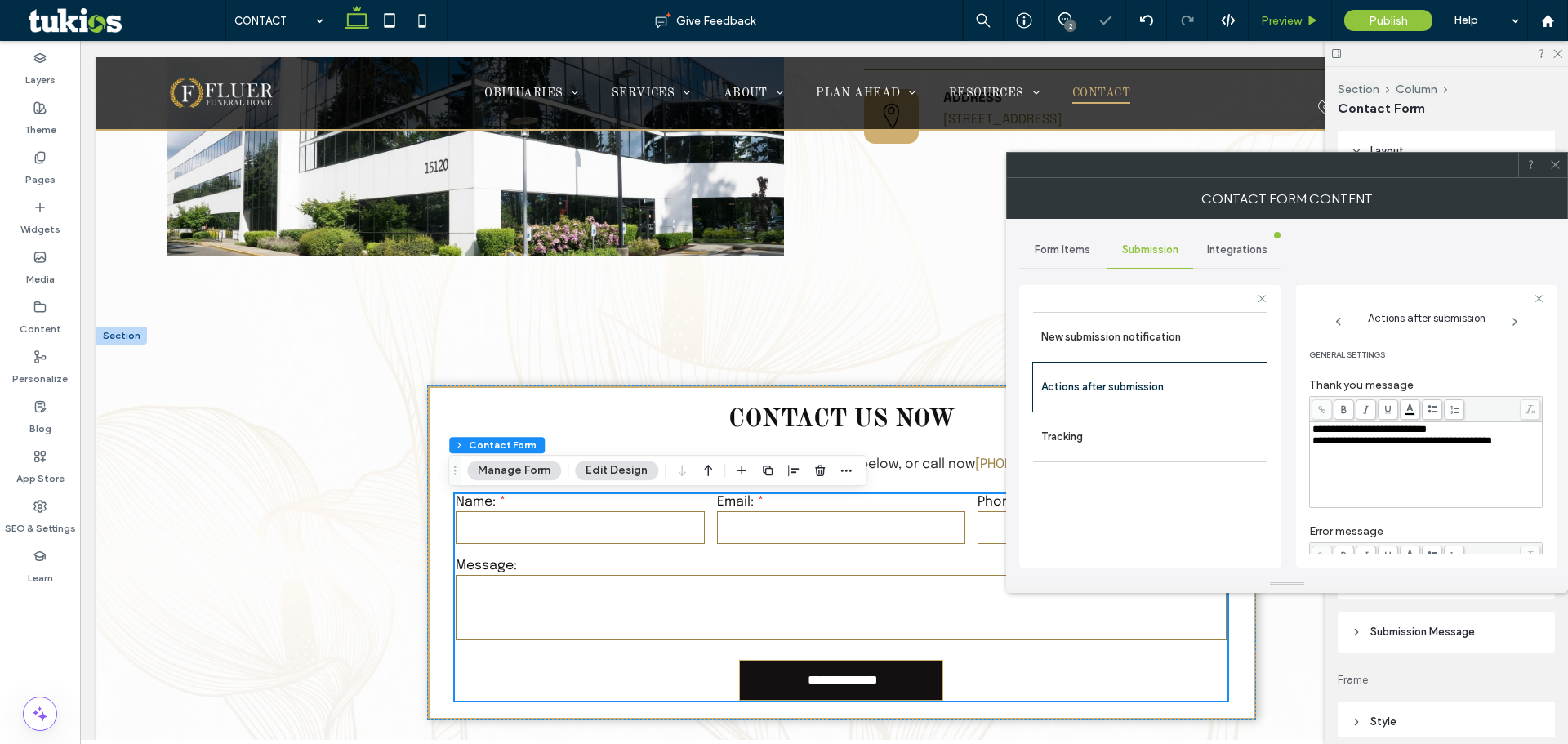
scroll to position [663, 0]
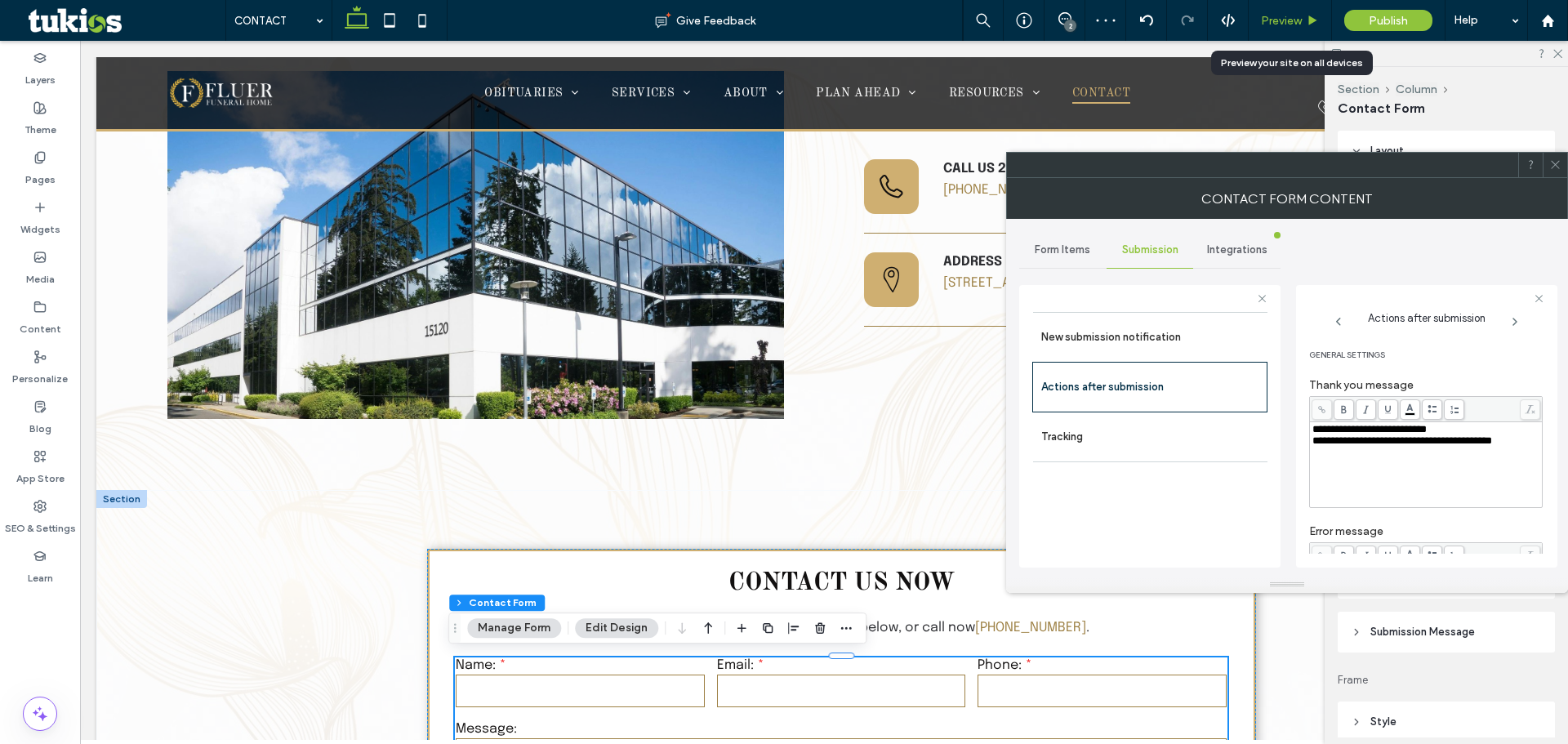
click at [1283, 18] on span "Preview" at bounding box center [1281, 21] width 40 height 14
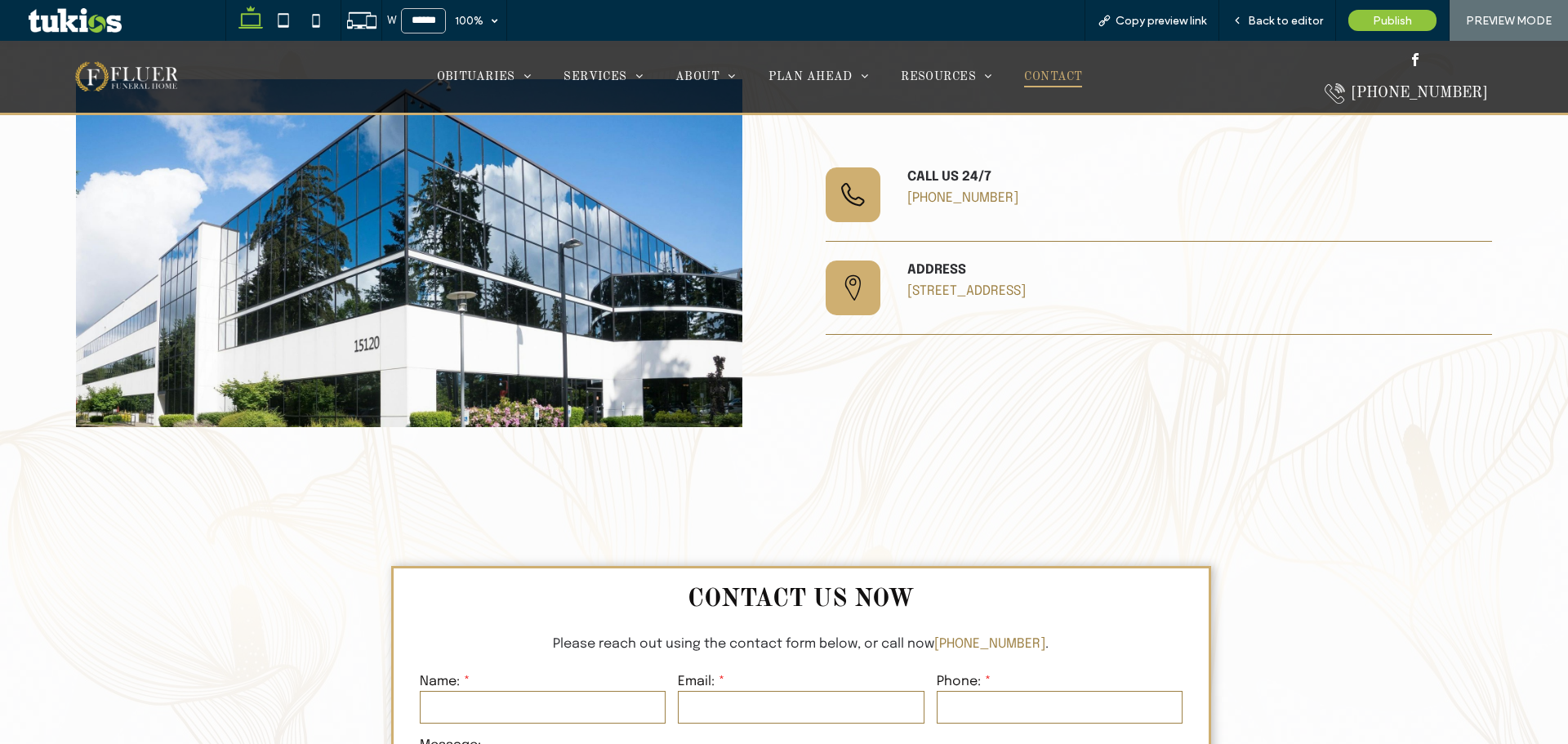
scroll to position [653, 0]
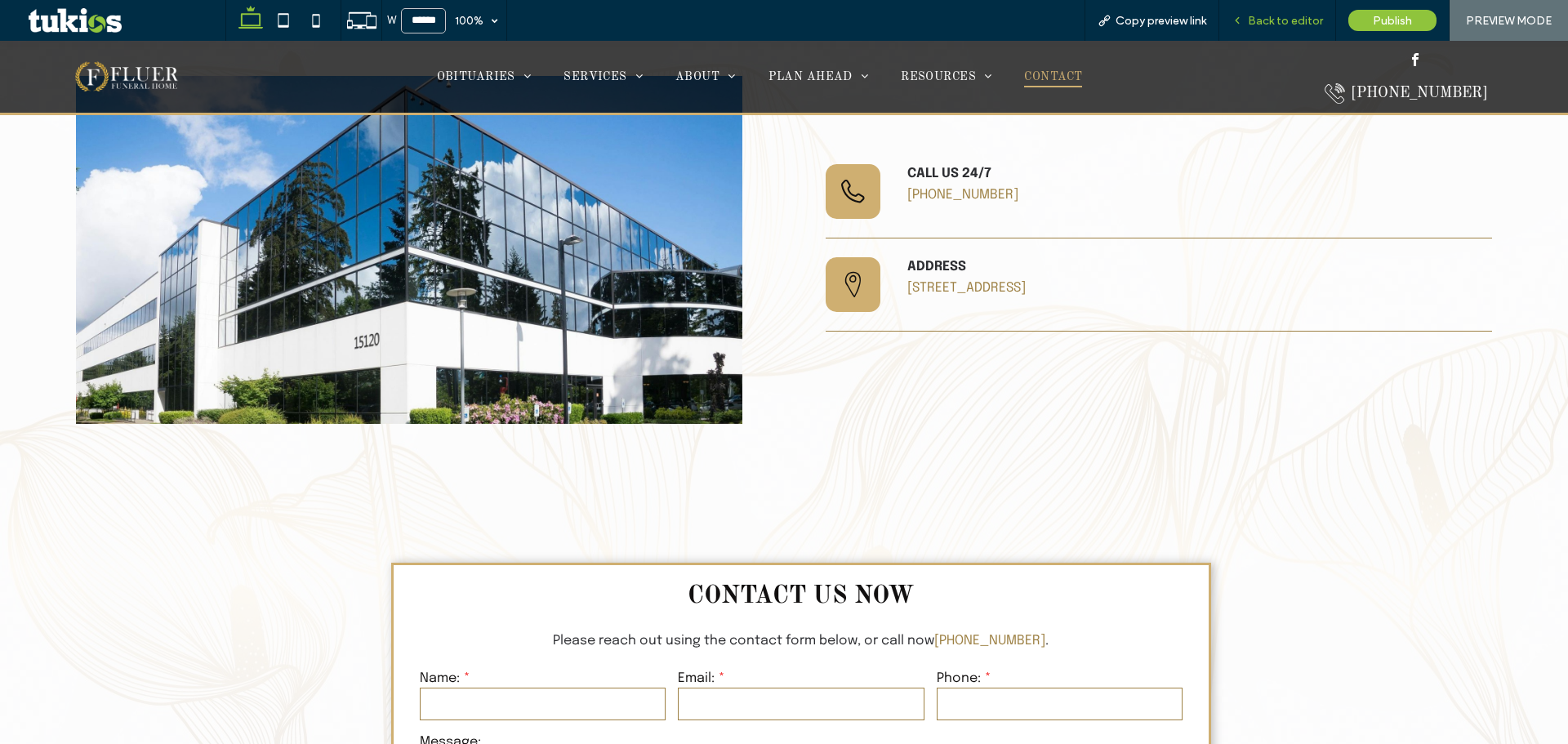
click at [1294, 22] on span "Back to editor" at bounding box center [1285, 21] width 75 height 14
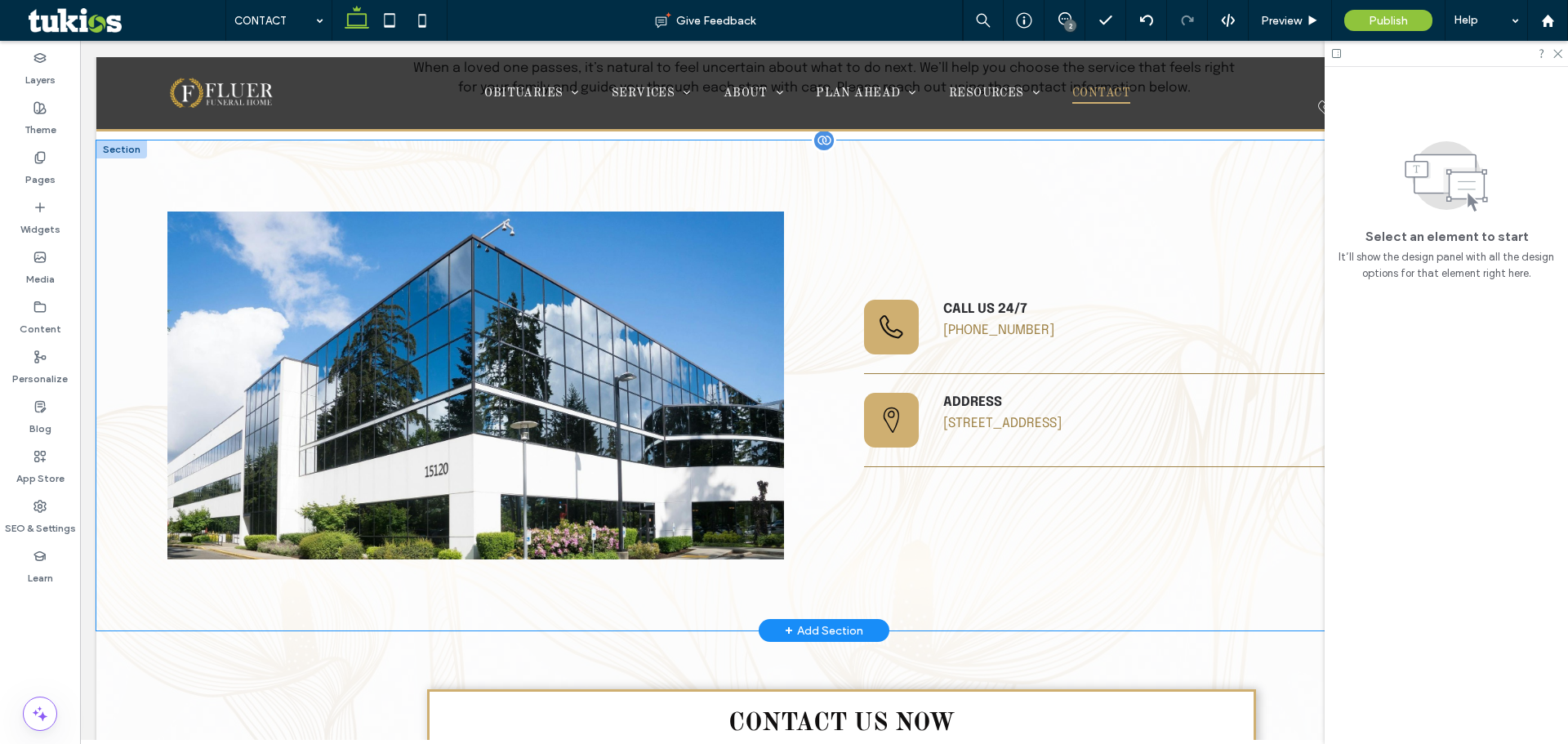
scroll to position [500, 0]
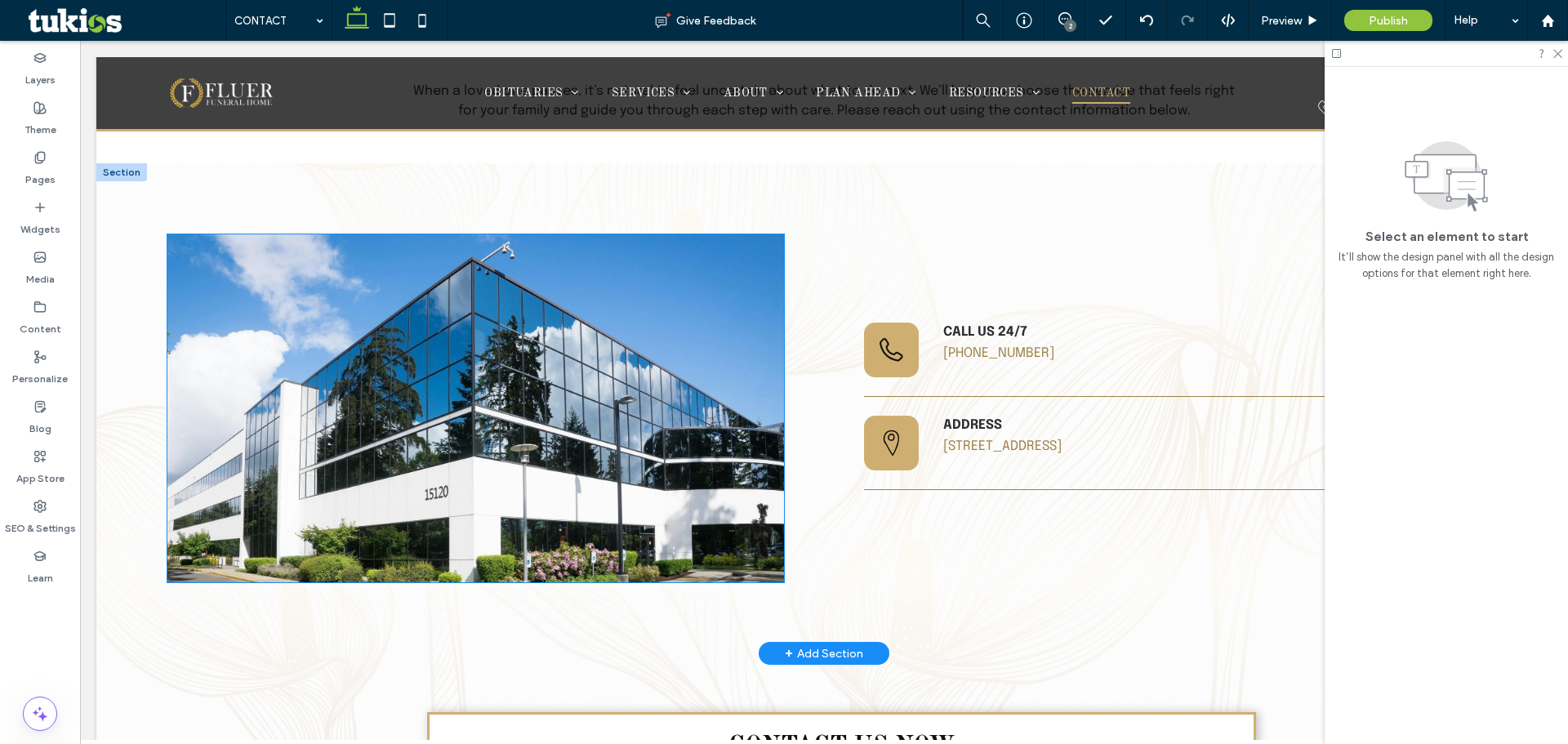
click at [620, 362] on img at bounding box center [476, 408] width 617 height 348
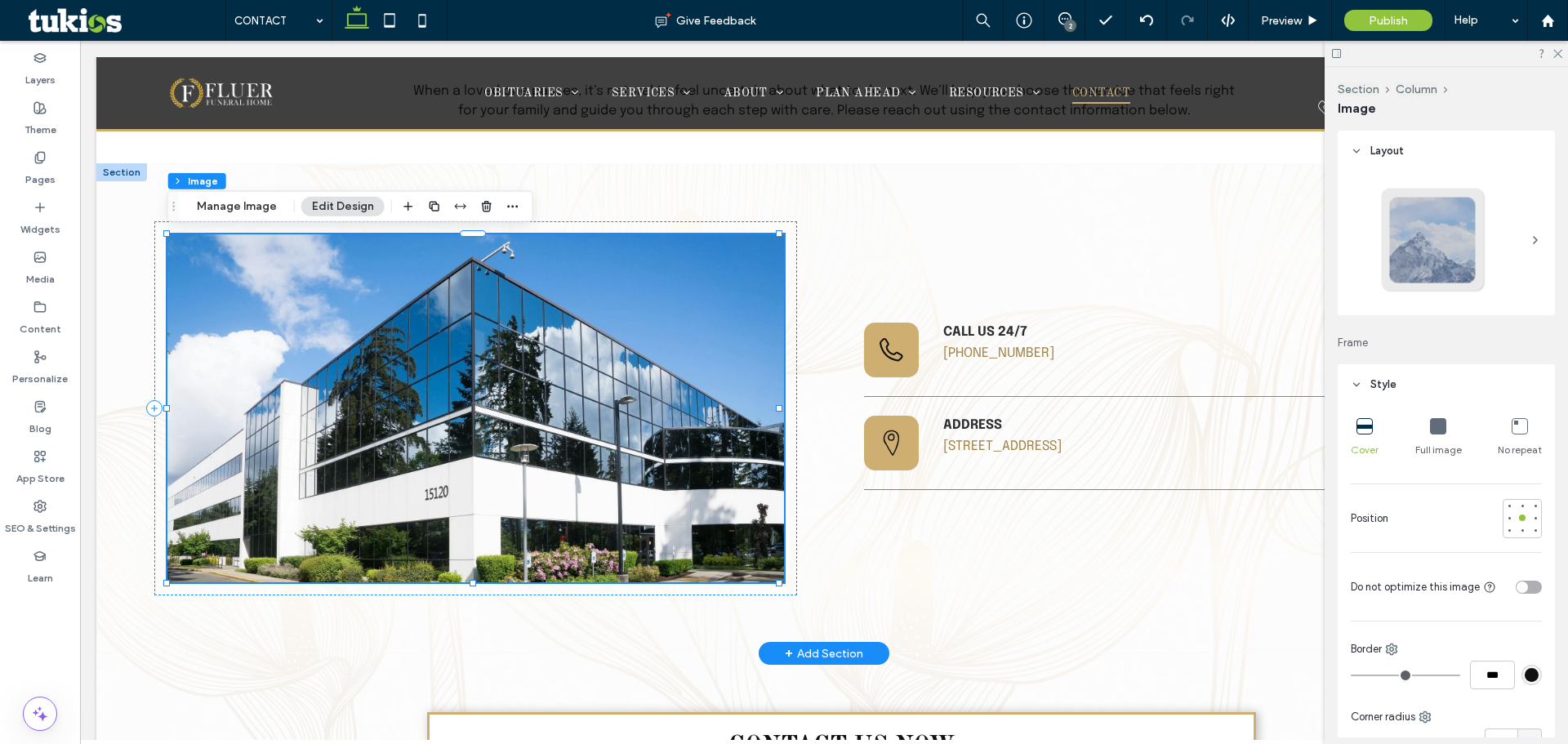
click at [495, 435] on img at bounding box center [476, 408] width 617 height 348
click at [272, 202] on button "Manage Image" at bounding box center [237, 206] width 102 height 20
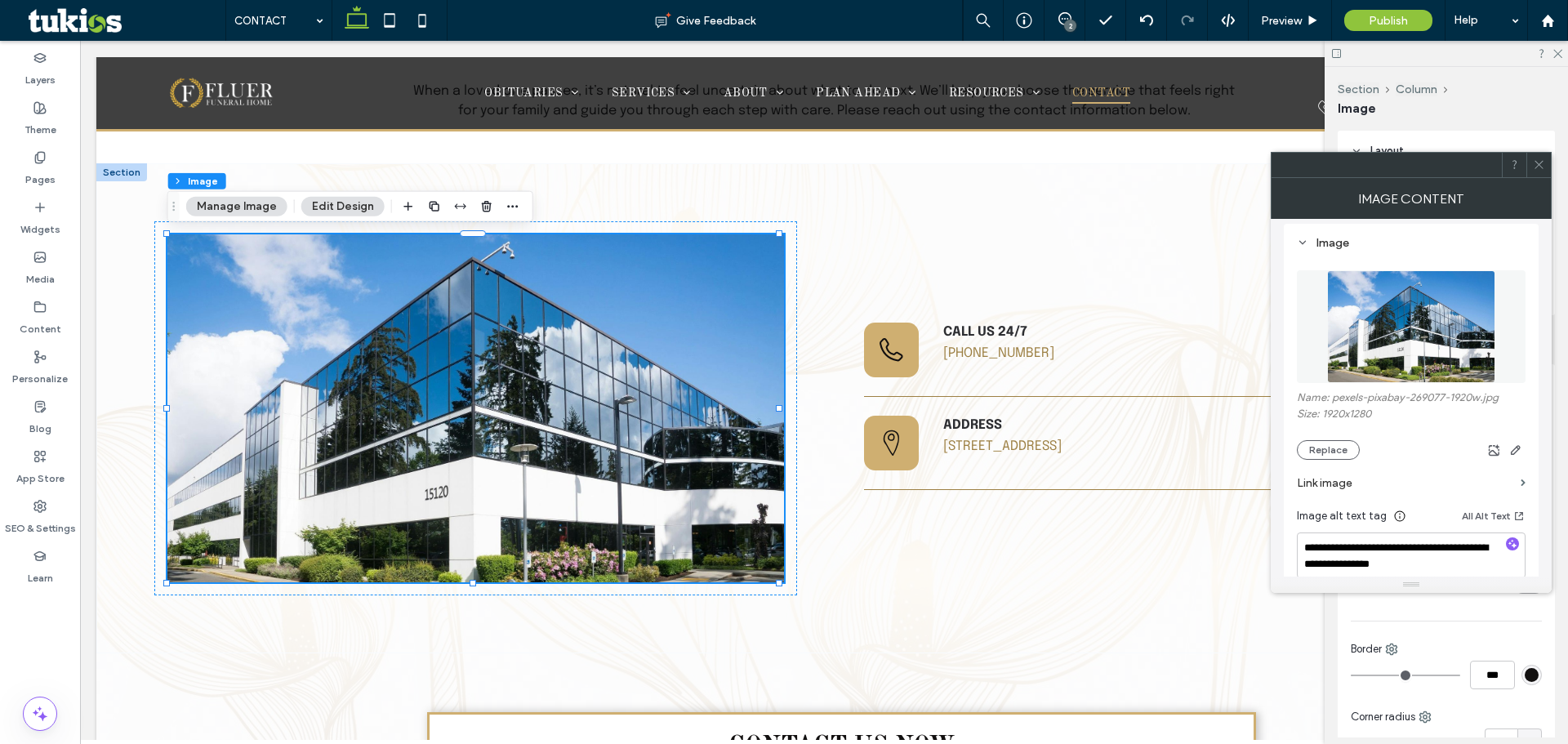
scroll to position [163, 0]
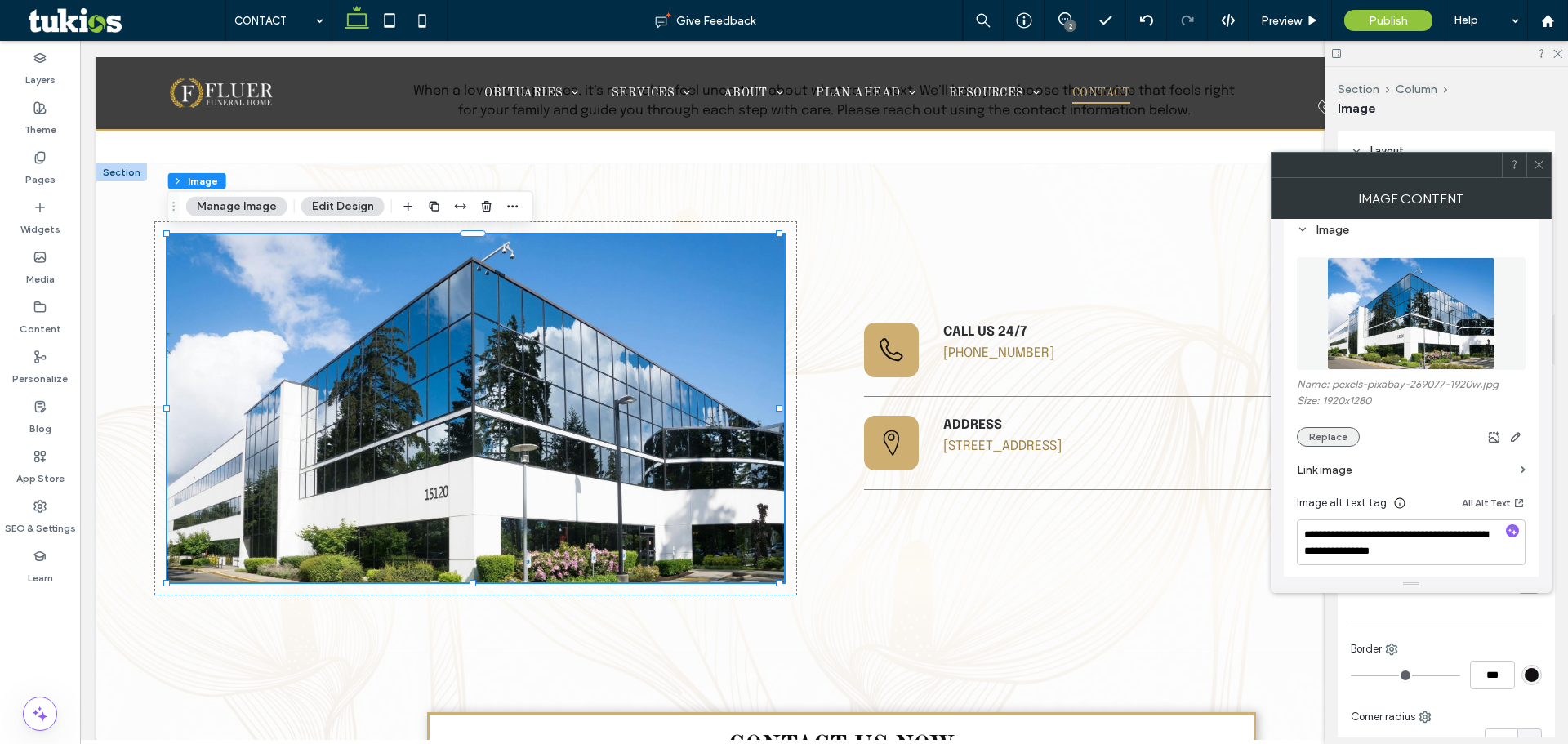
click at [1335, 435] on button "Replace" at bounding box center [1329, 437] width 63 height 20
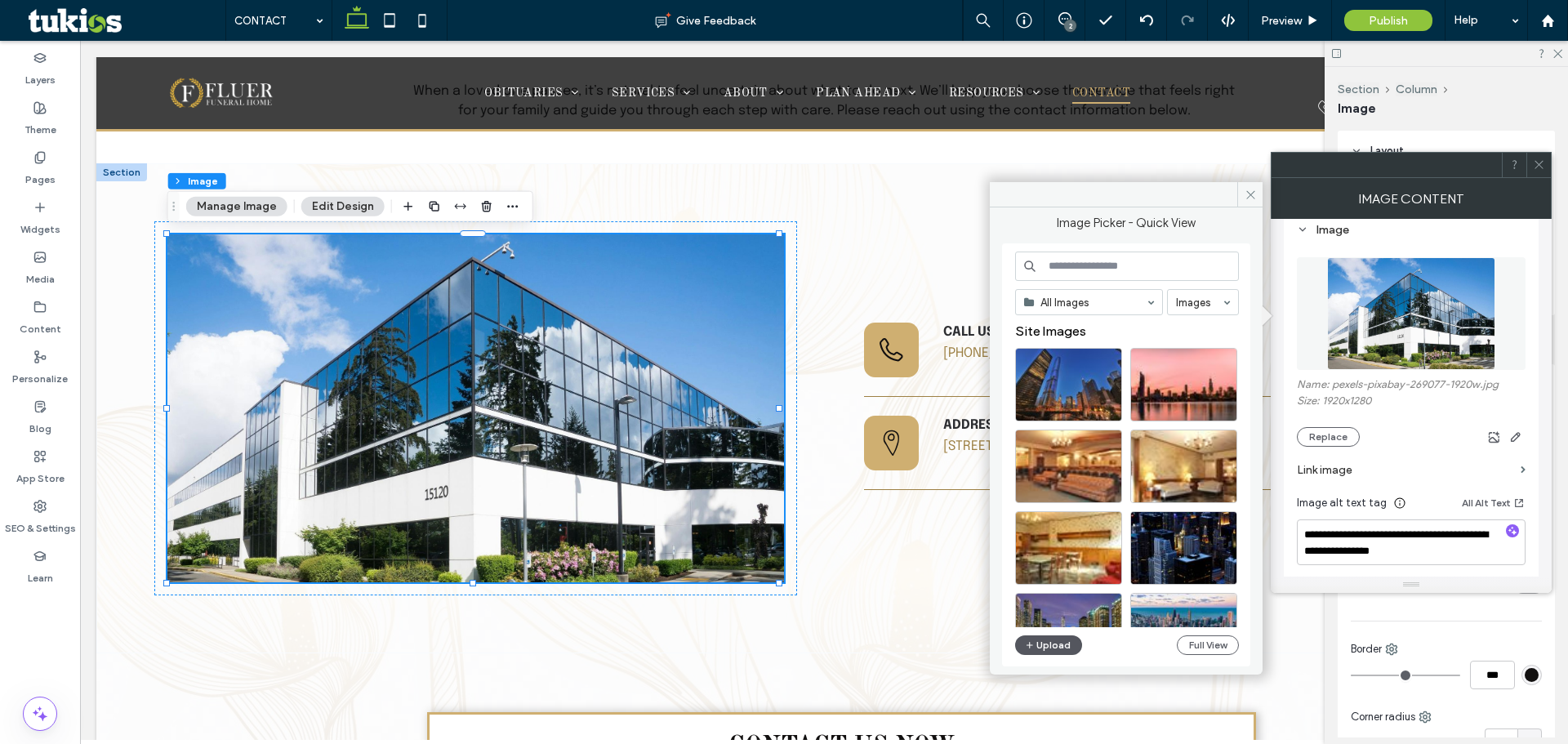
click at [1068, 643] on button "Upload" at bounding box center [1049, 646] width 67 height 20
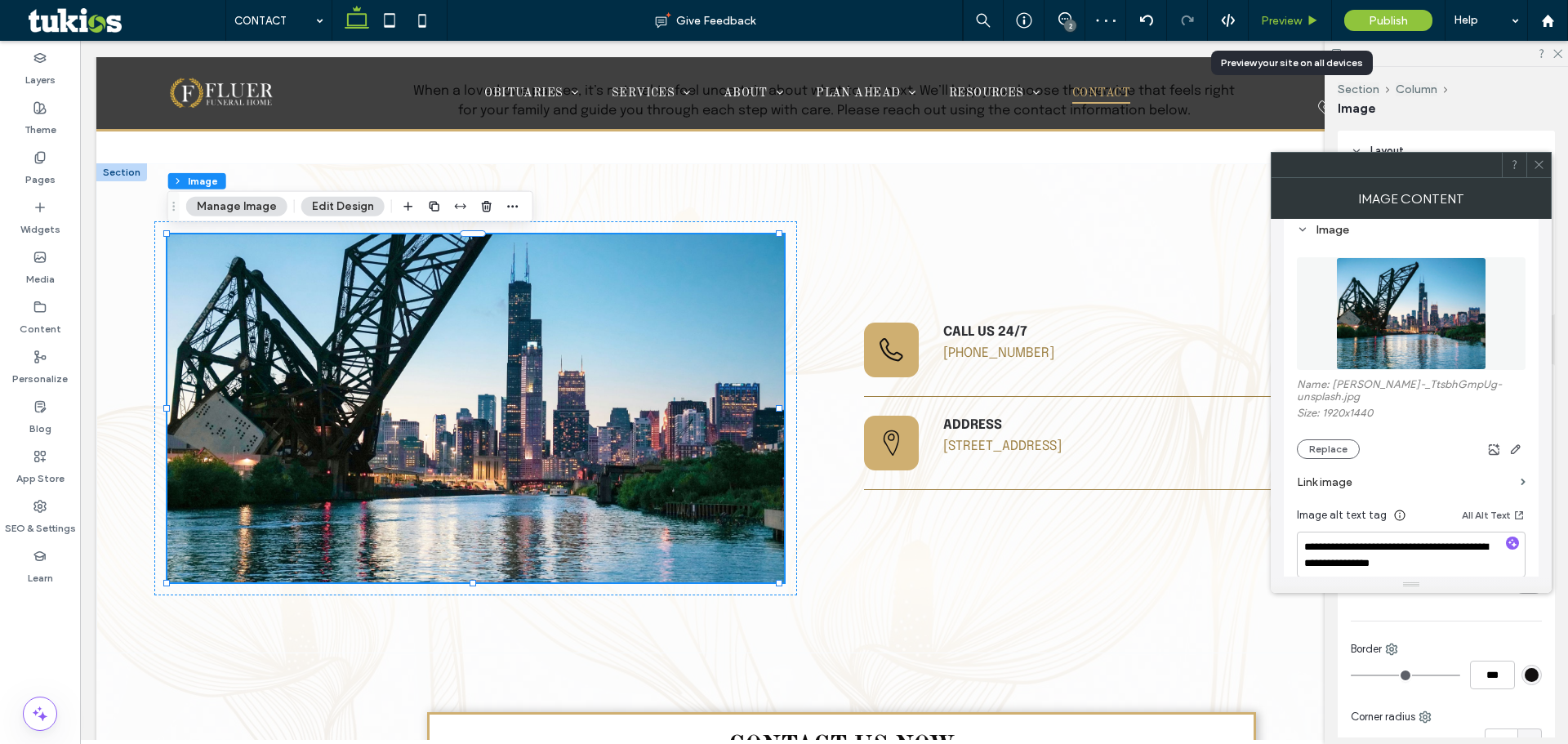
drag, startPoint x: 1051, startPoint y: 93, endPoint x: 1291, endPoint y: 13, distance: 253.0
click at [1291, 14] on span "Preview" at bounding box center [1281, 21] width 40 height 14
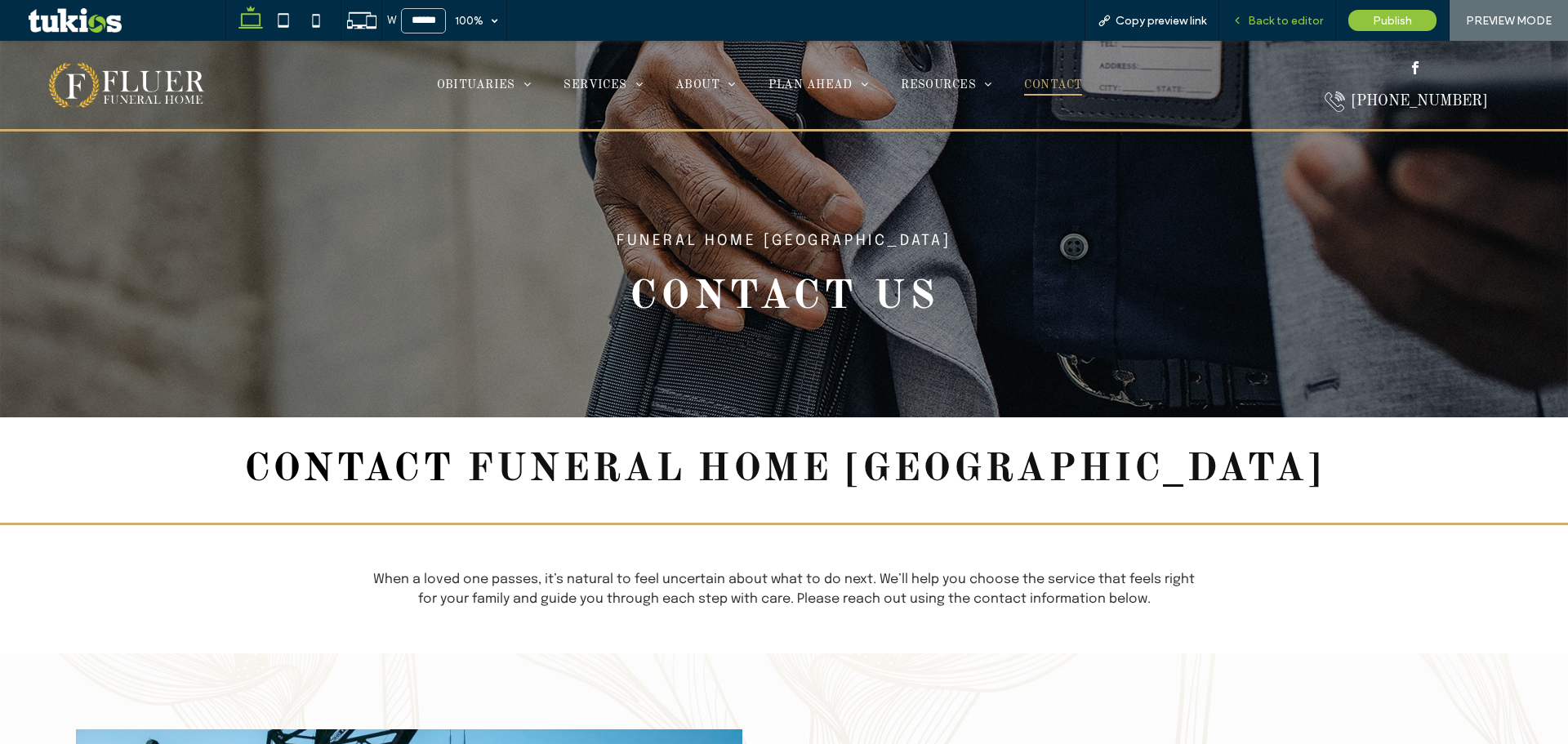
click at [1288, 26] on span "Back to editor" at bounding box center [1285, 21] width 75 height 14
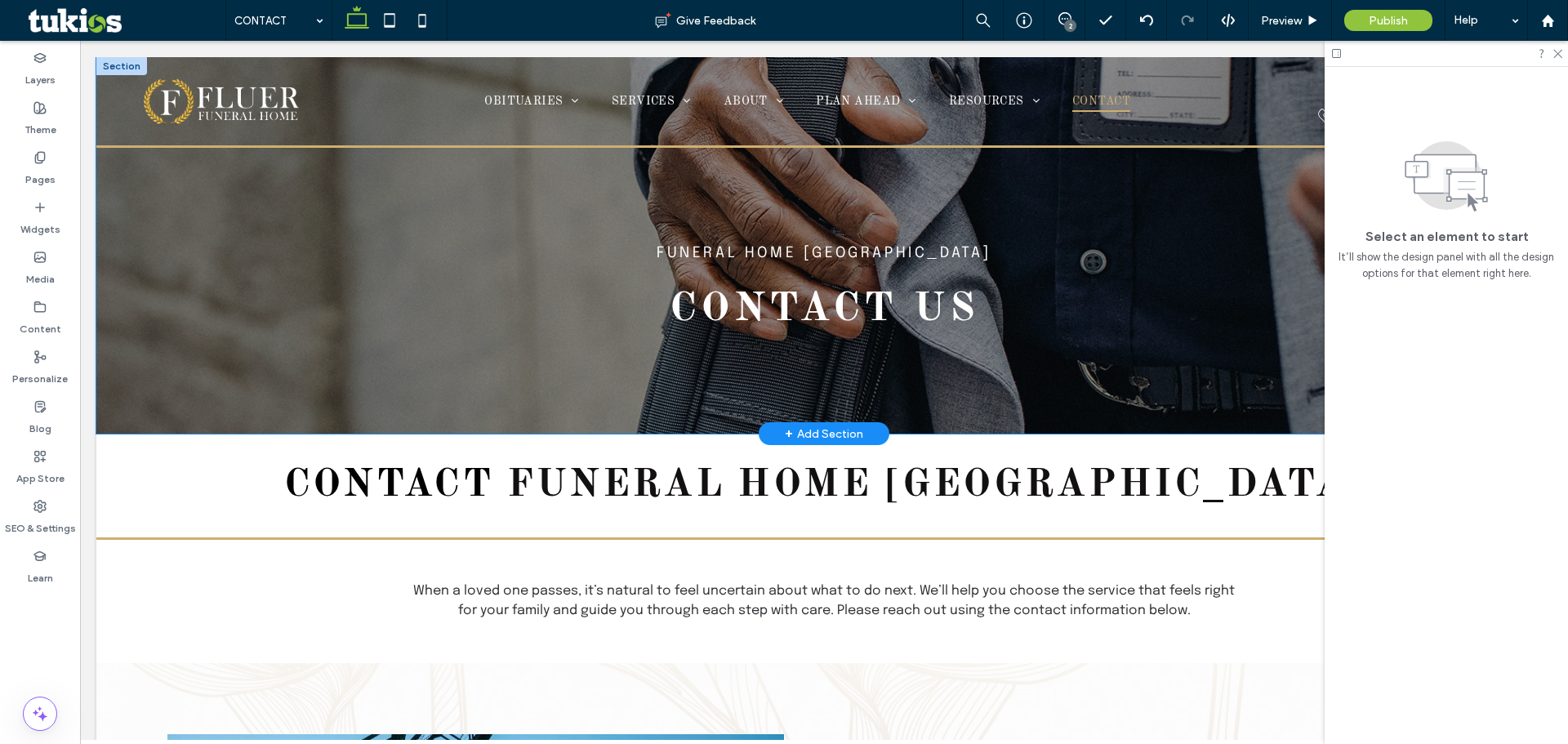
click at [1299, 249] on div "Funeral Home Chicago contact us" at bounding box center [824, 245] width 980 height 377
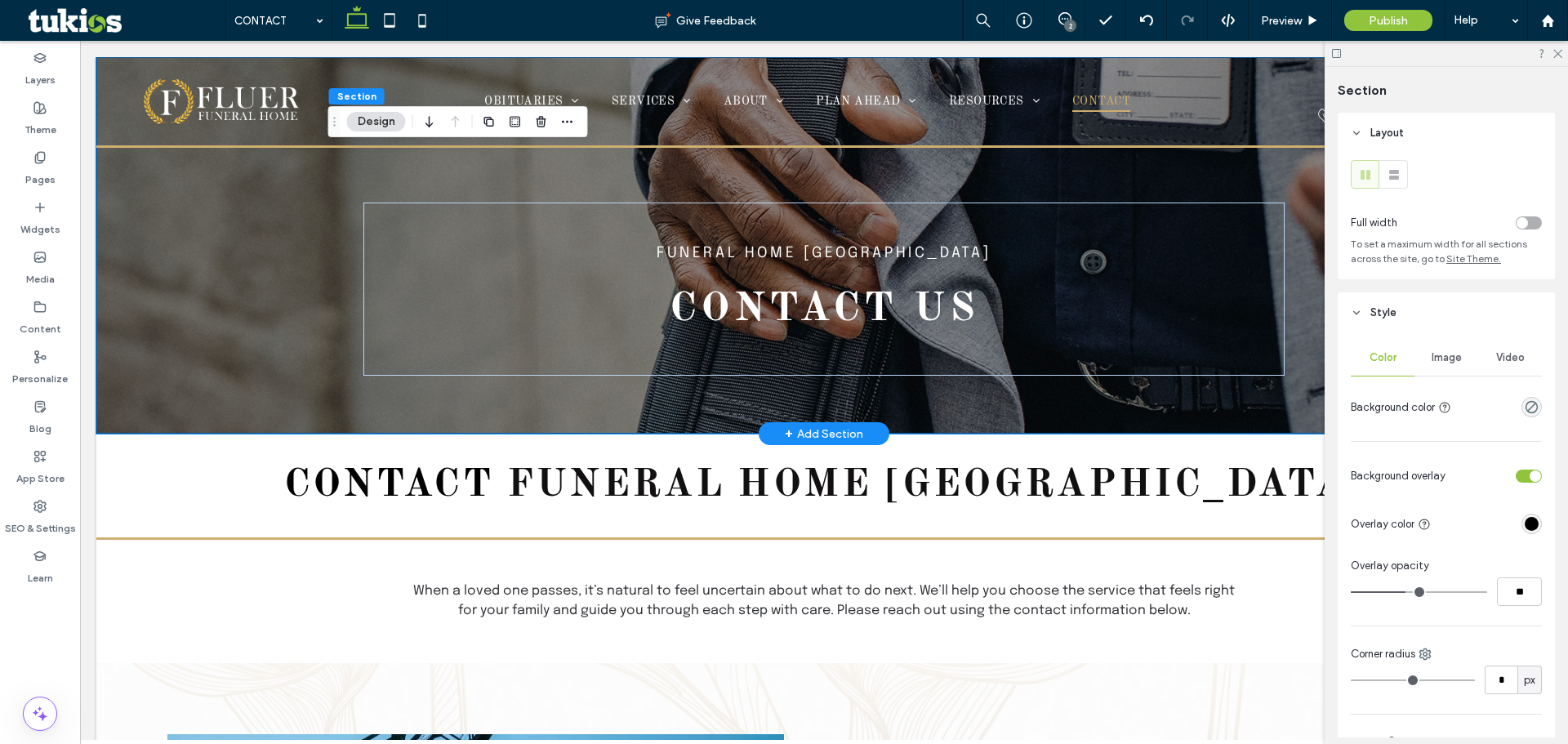
click at [251, 207] on div "Funeral Home Chicago contact us" at bounding box center [824, 245] width 1456 height 377
click at [1464, 351] on div "Image" at bounding box center [1446, 358] width 64 height 36
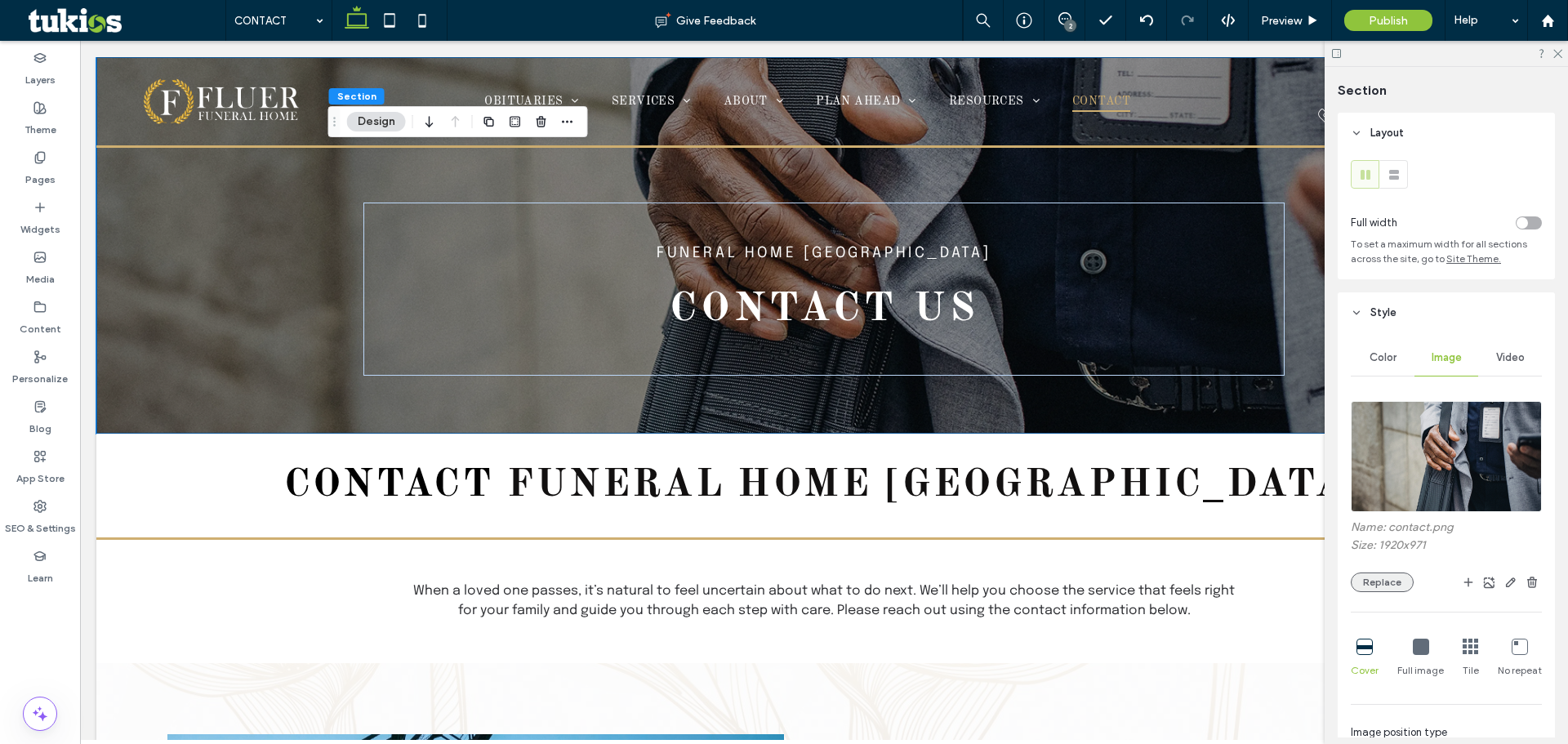
click at [1389, 585] on button "Replace" at bounding box center [1382, 582] width 63 height 20
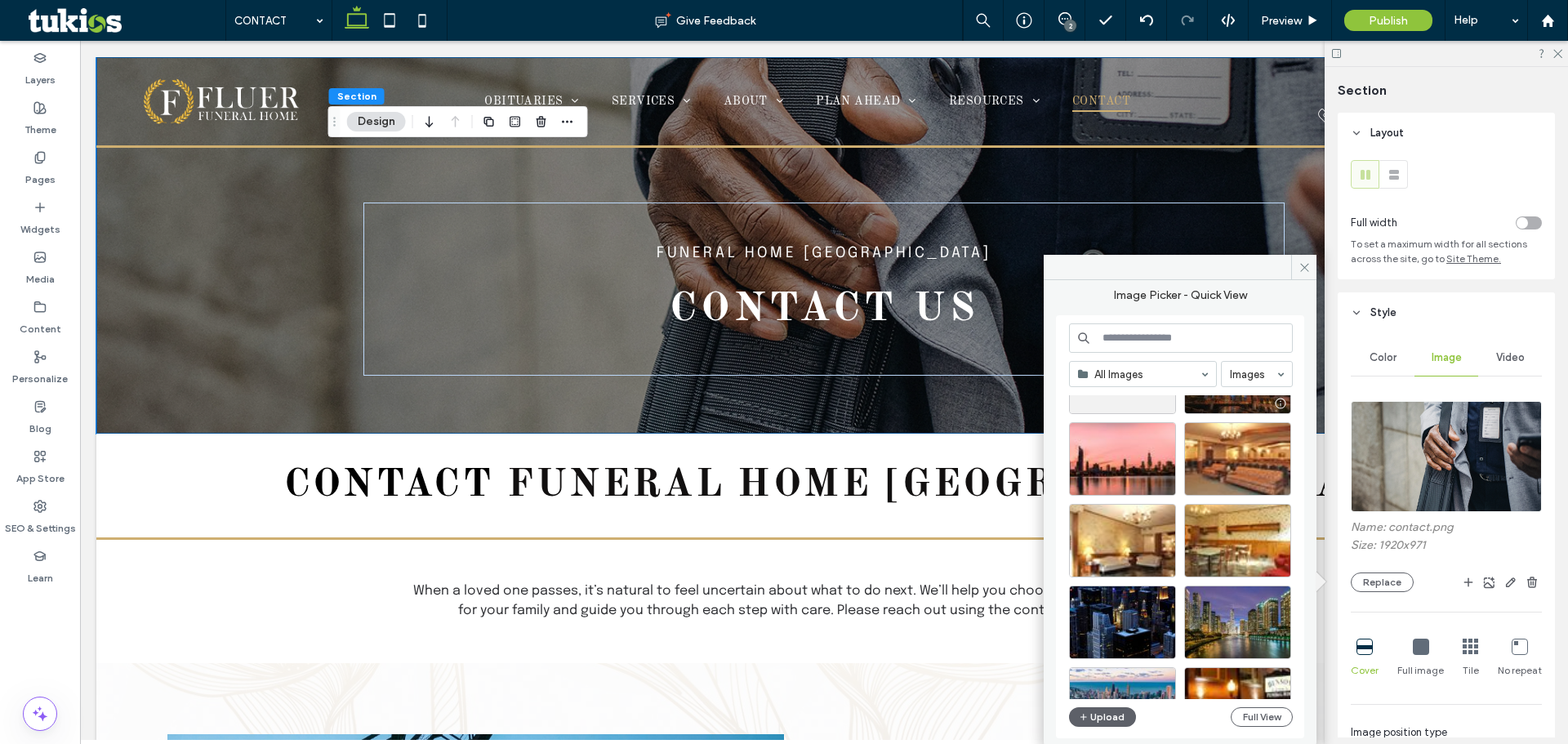
scroll to position [82, 0]
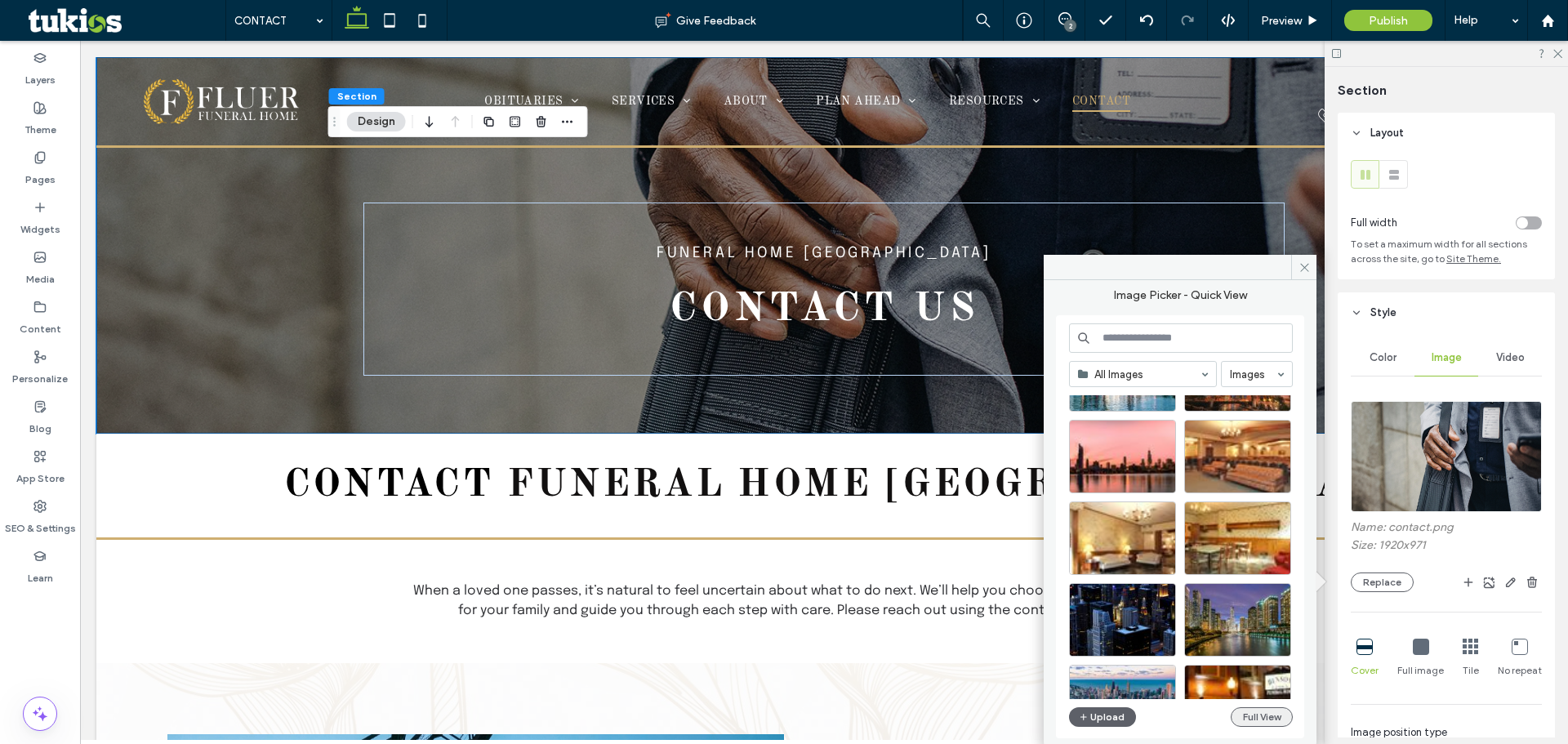
click at [1258, 724] on button "Full View" at bounding box center [1262, 718] width 62 height 20
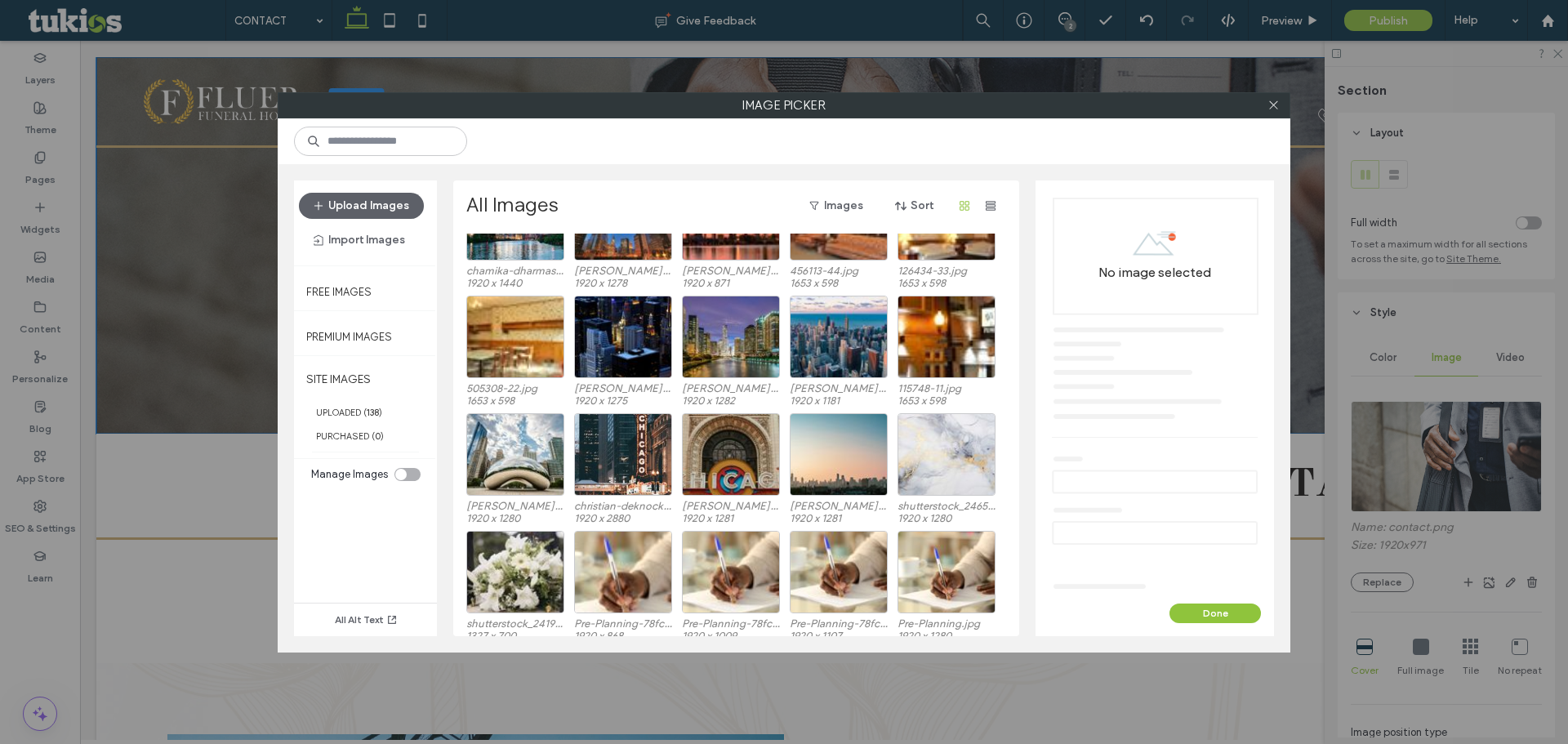
scroll to position [0, 0]
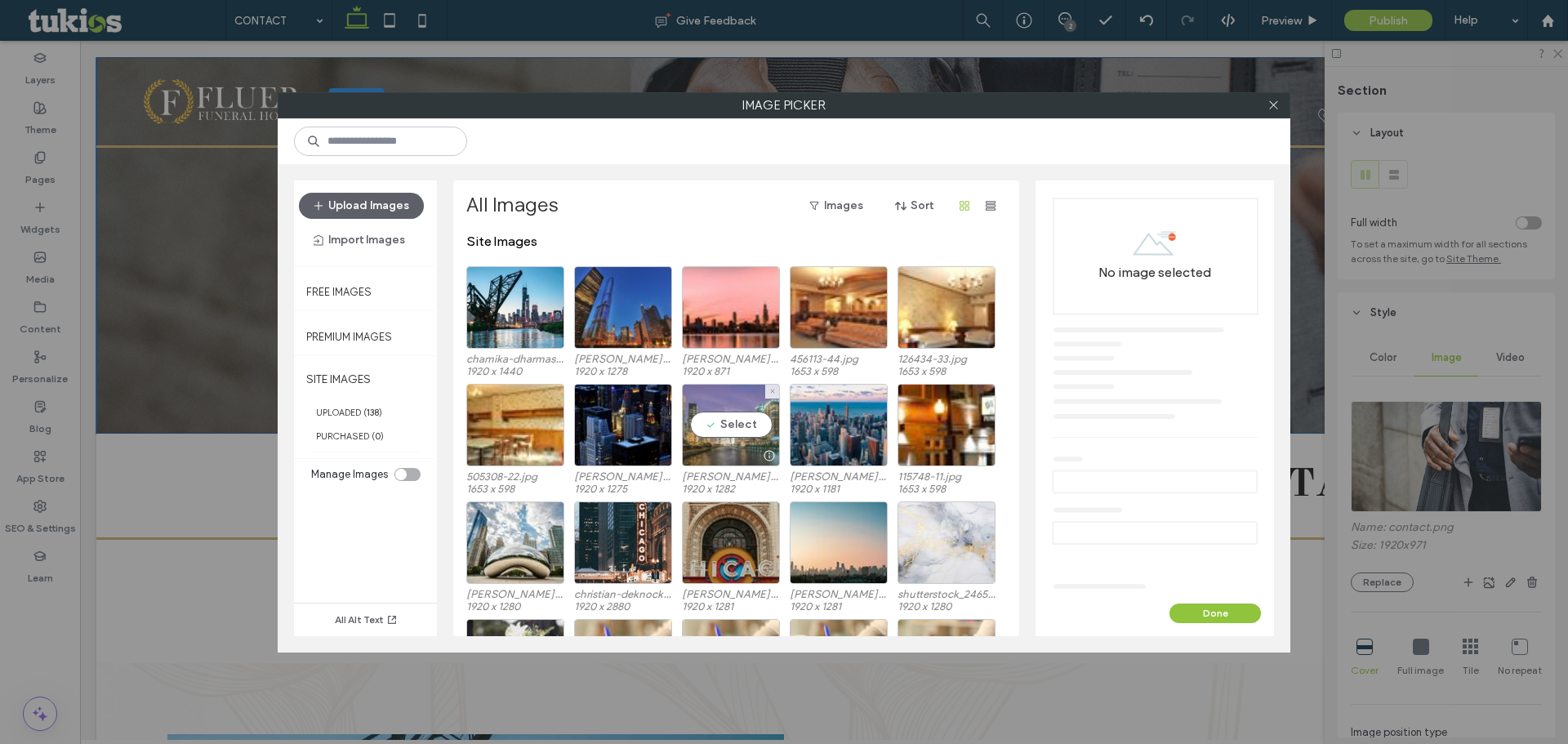
click at [732, 420] on div "Select" at bounding box center [731, 425] width 98 height 83
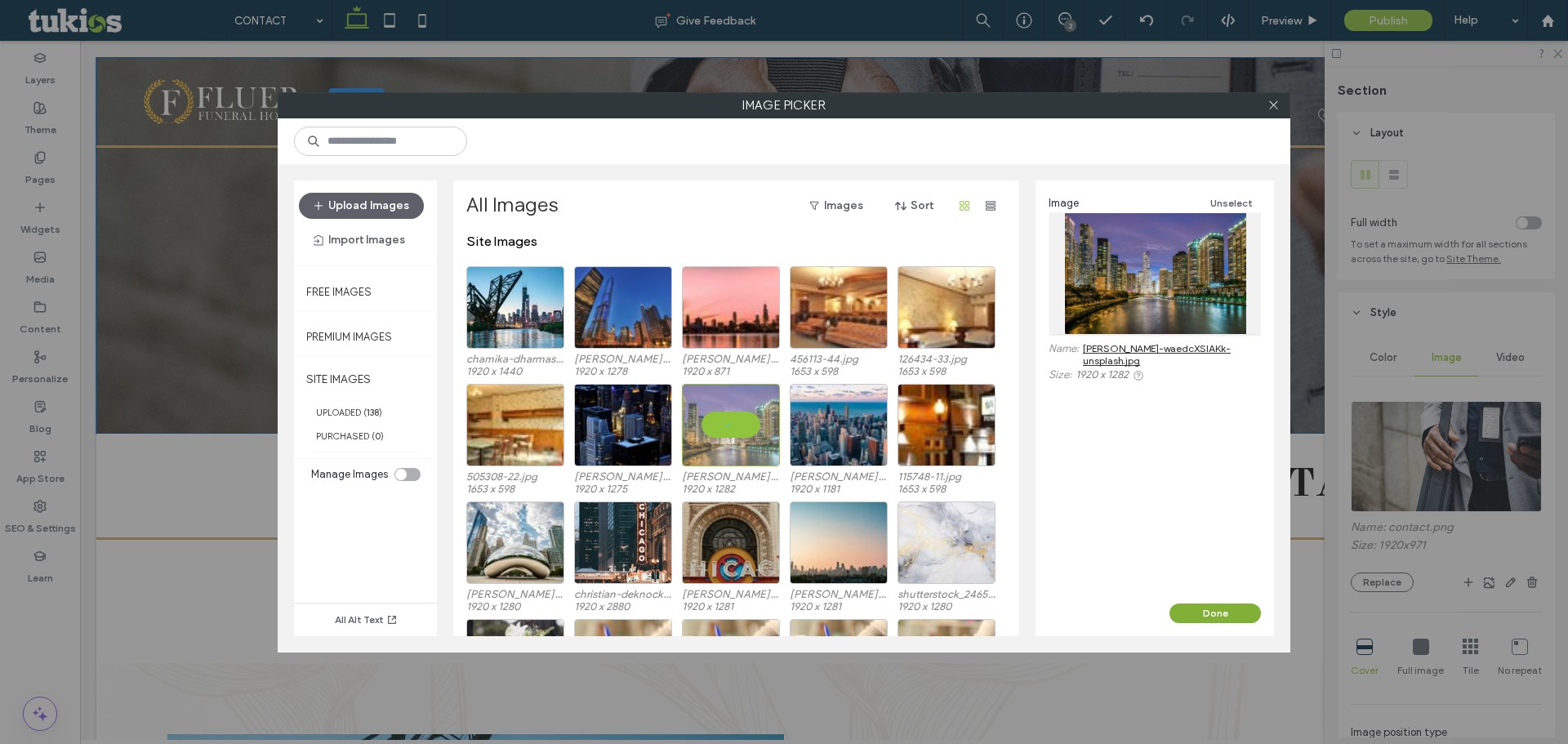
click at [1212, 604] on button "Done" at bounding box center [1215, 614] width 92 height 20
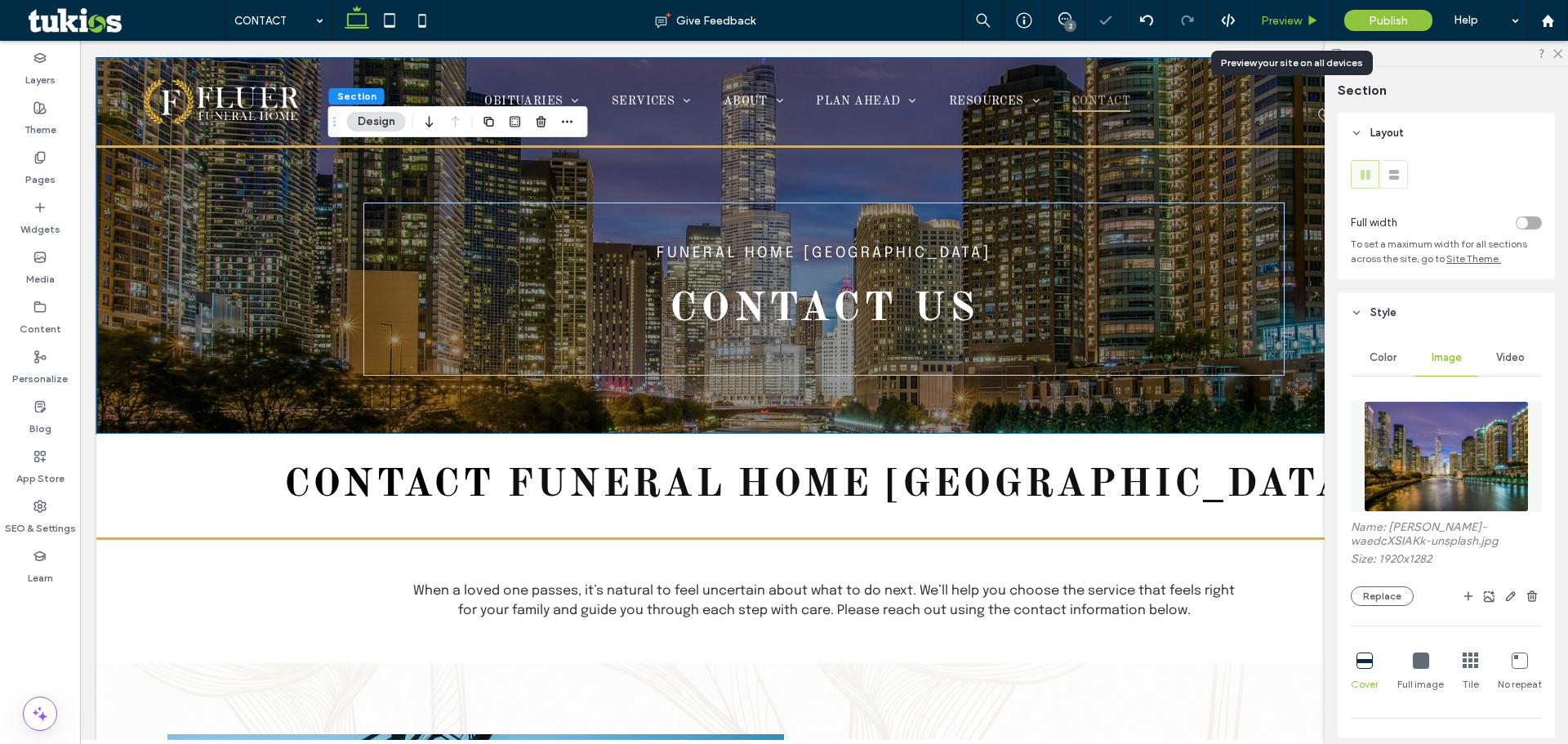
drag, startPoint x: 1289, startPoint y: 19, endPoint x: 1056, endPoint y: 131, distance: 258.5
click at [1289, 19] on span "Preview" at bounding box center [1281, 21] width 40 height 14
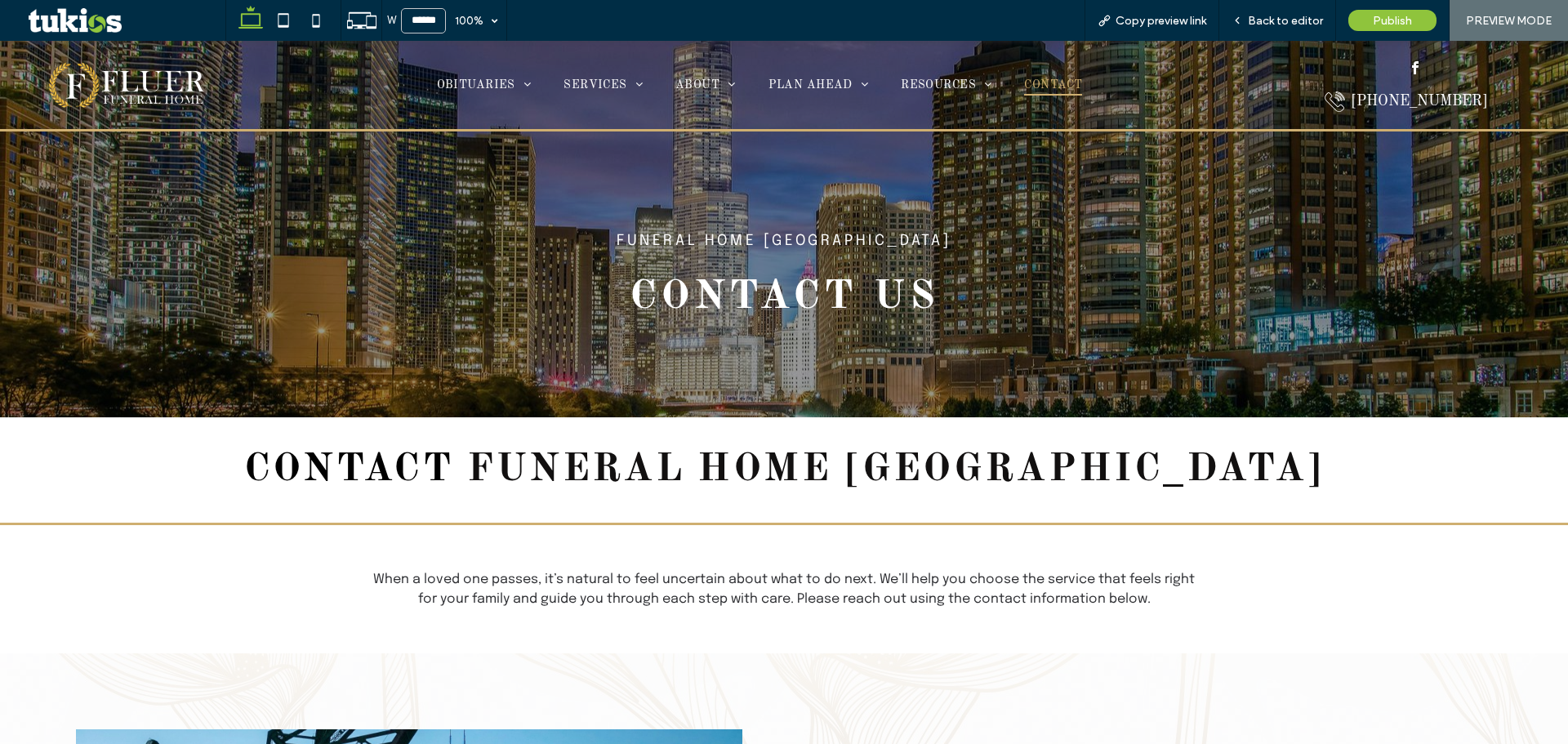
click at [133, 90] on img at bounding box center [126, 84] width 166 height 56
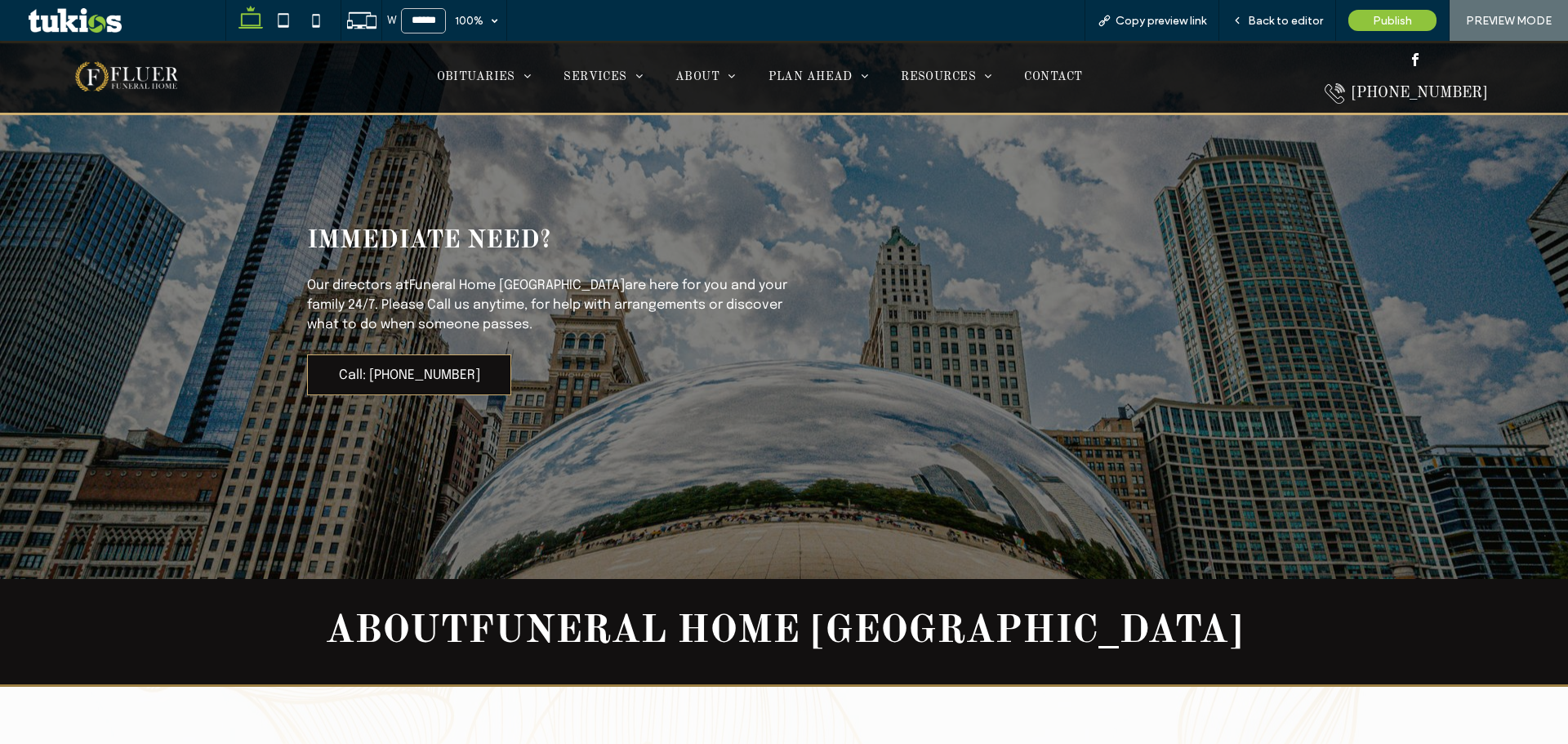
scroll to position [1470, 0]
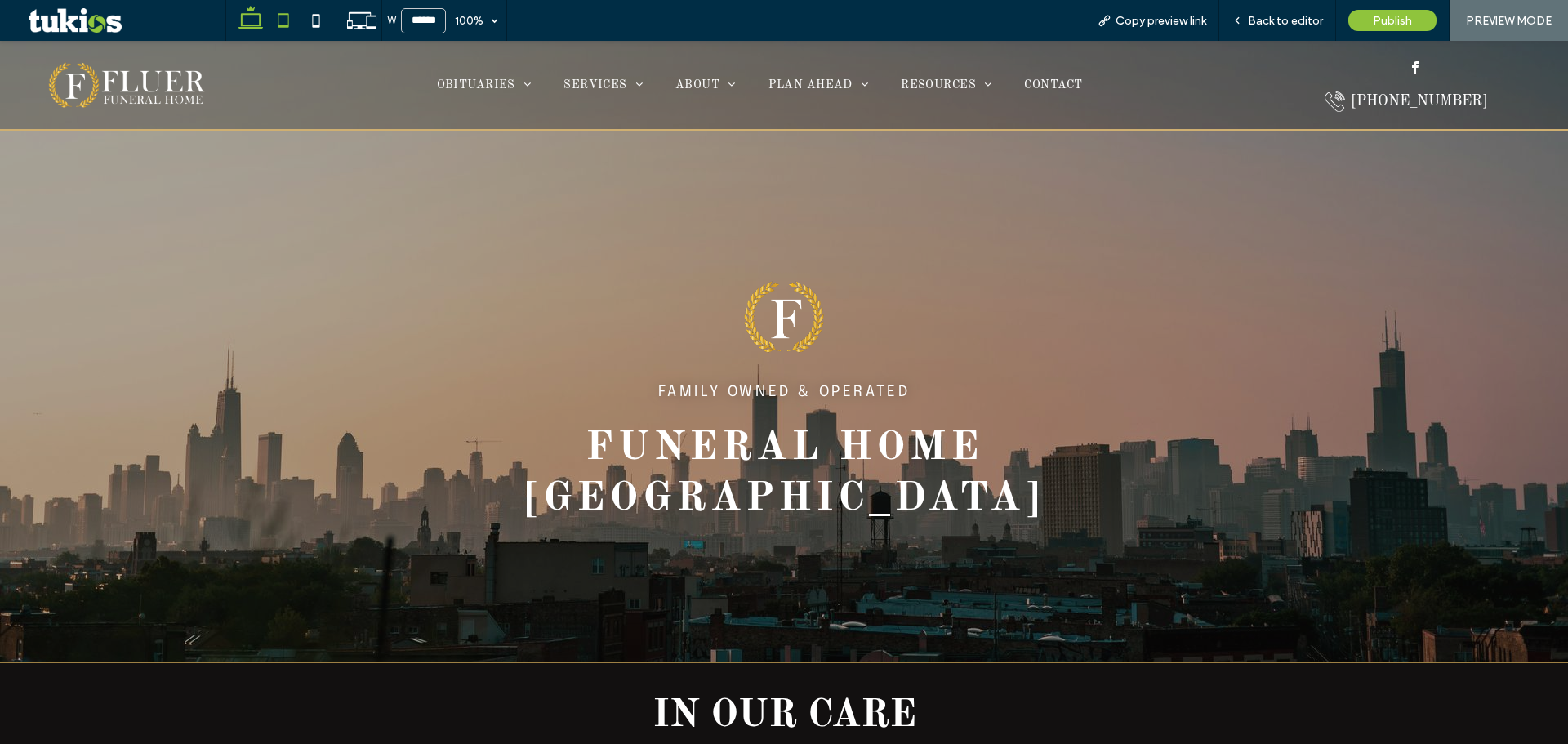
click at [288, 17] on icon at bounding box center [283, 21] width 33 height 33
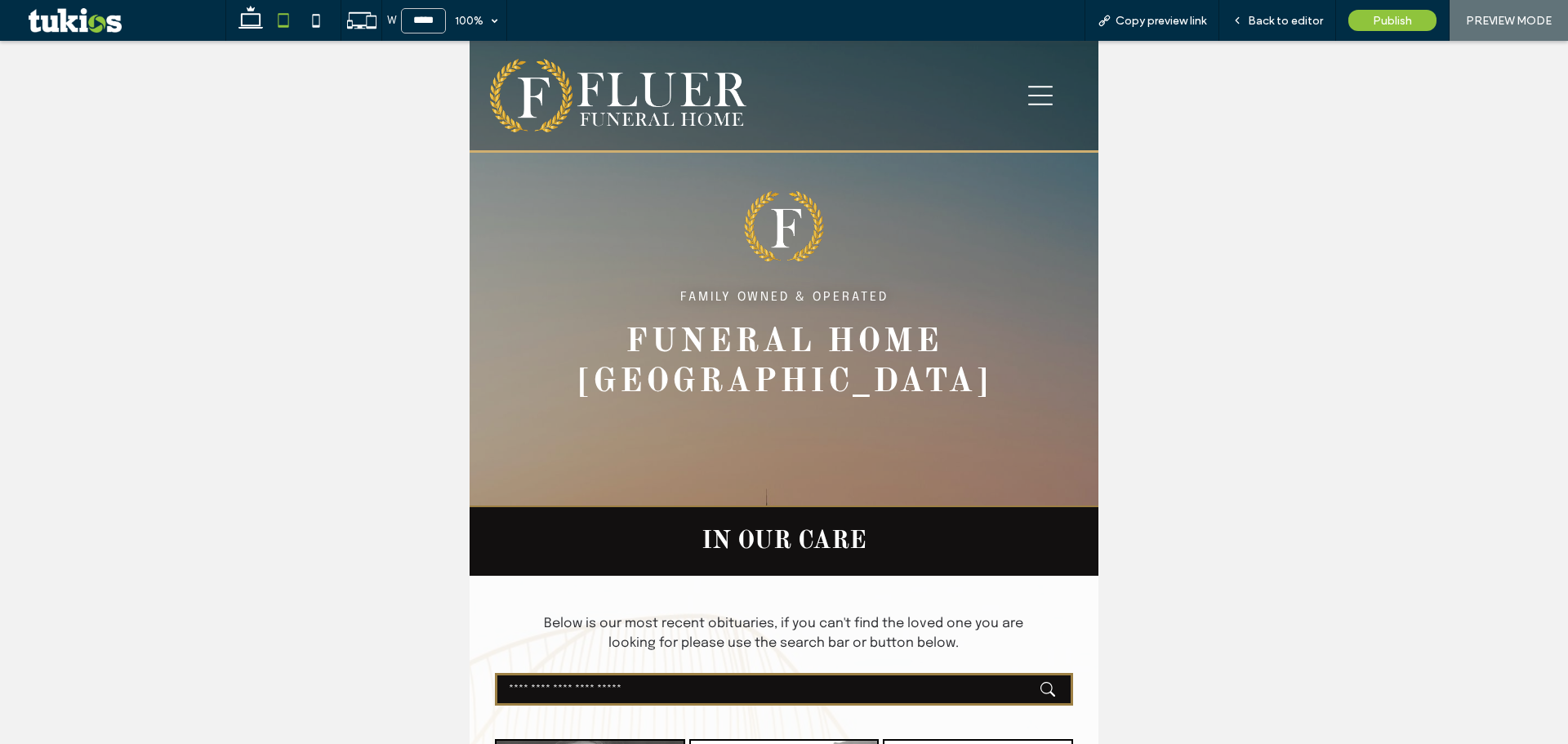
click at [1039, 94] on icon "hamburger menu icon" at bounding box center [1040, 96] width 25 height 25
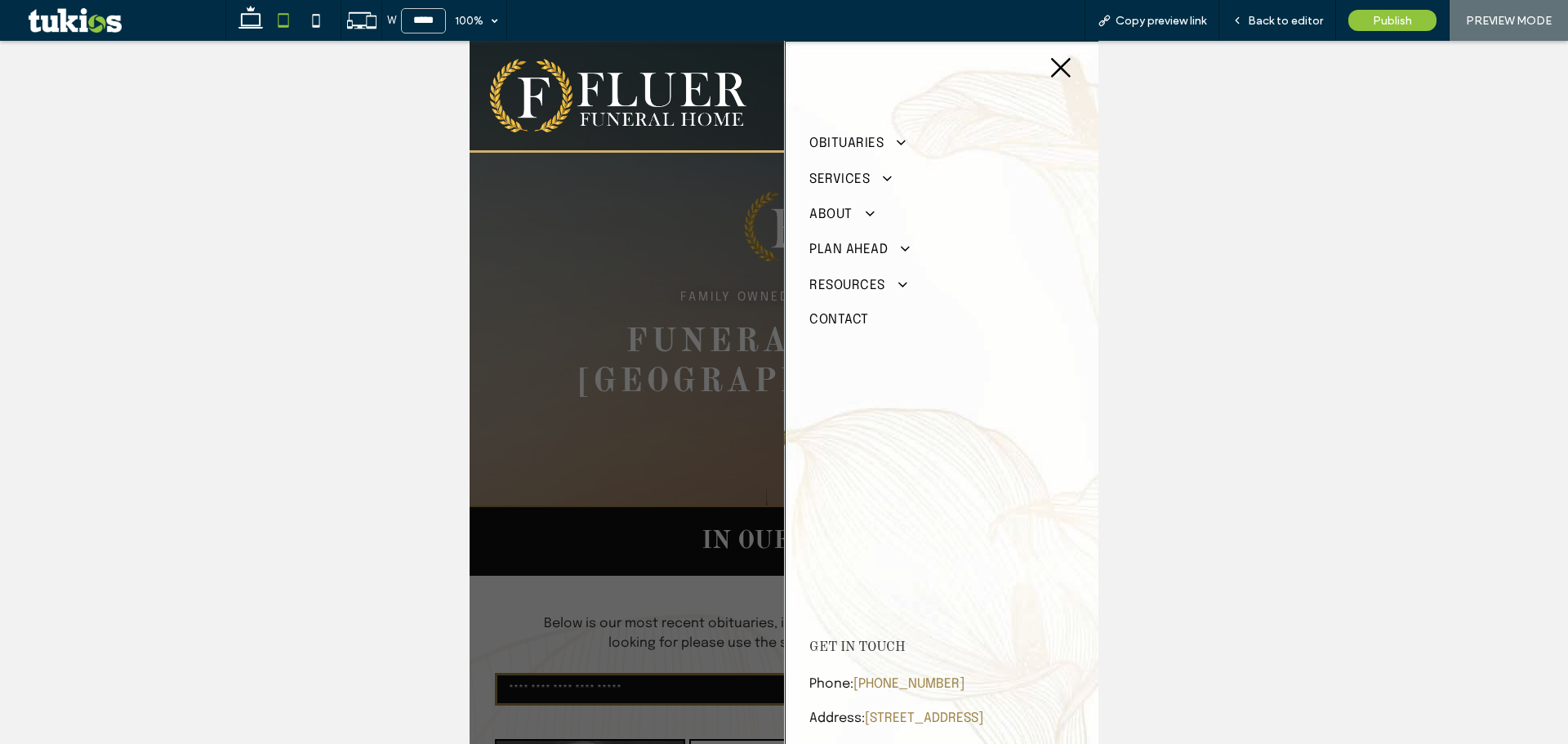
scroll to position [18, 0]
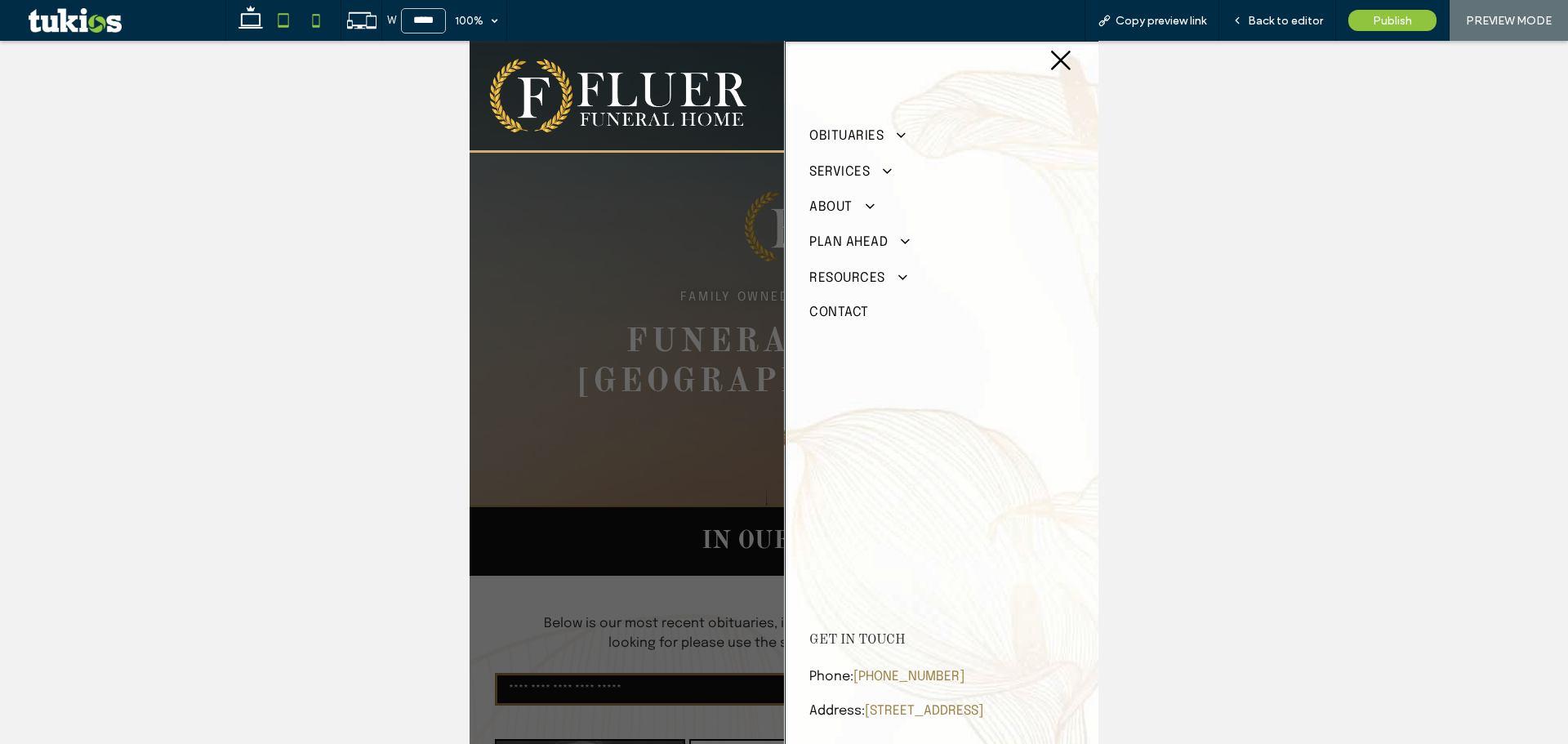
click at [315, 14] on icon at bounding box center [316, 21] width 33 height 33
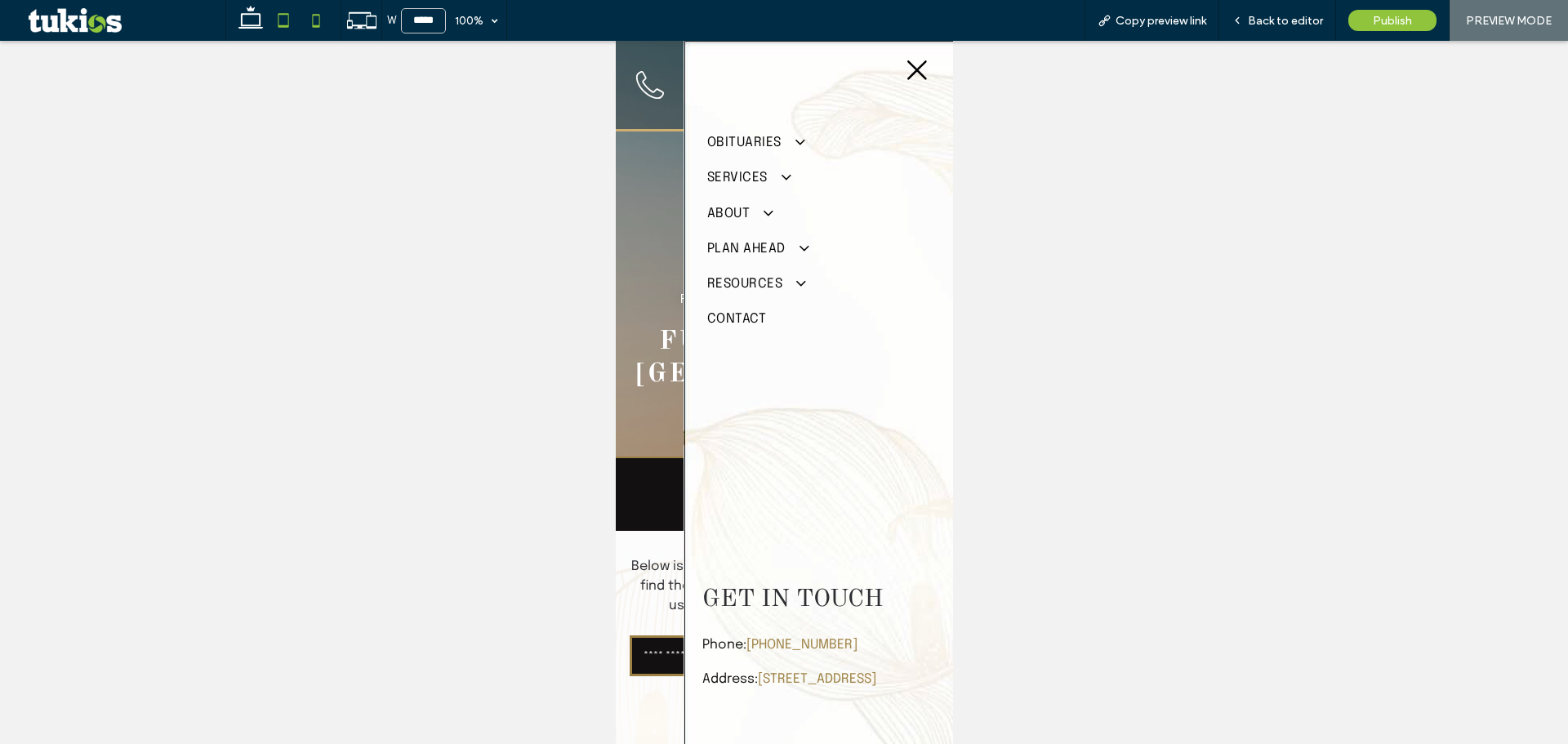
click at [288, 26] on use at bounding box center [283, 20] width 11 height 14
type input "*****"
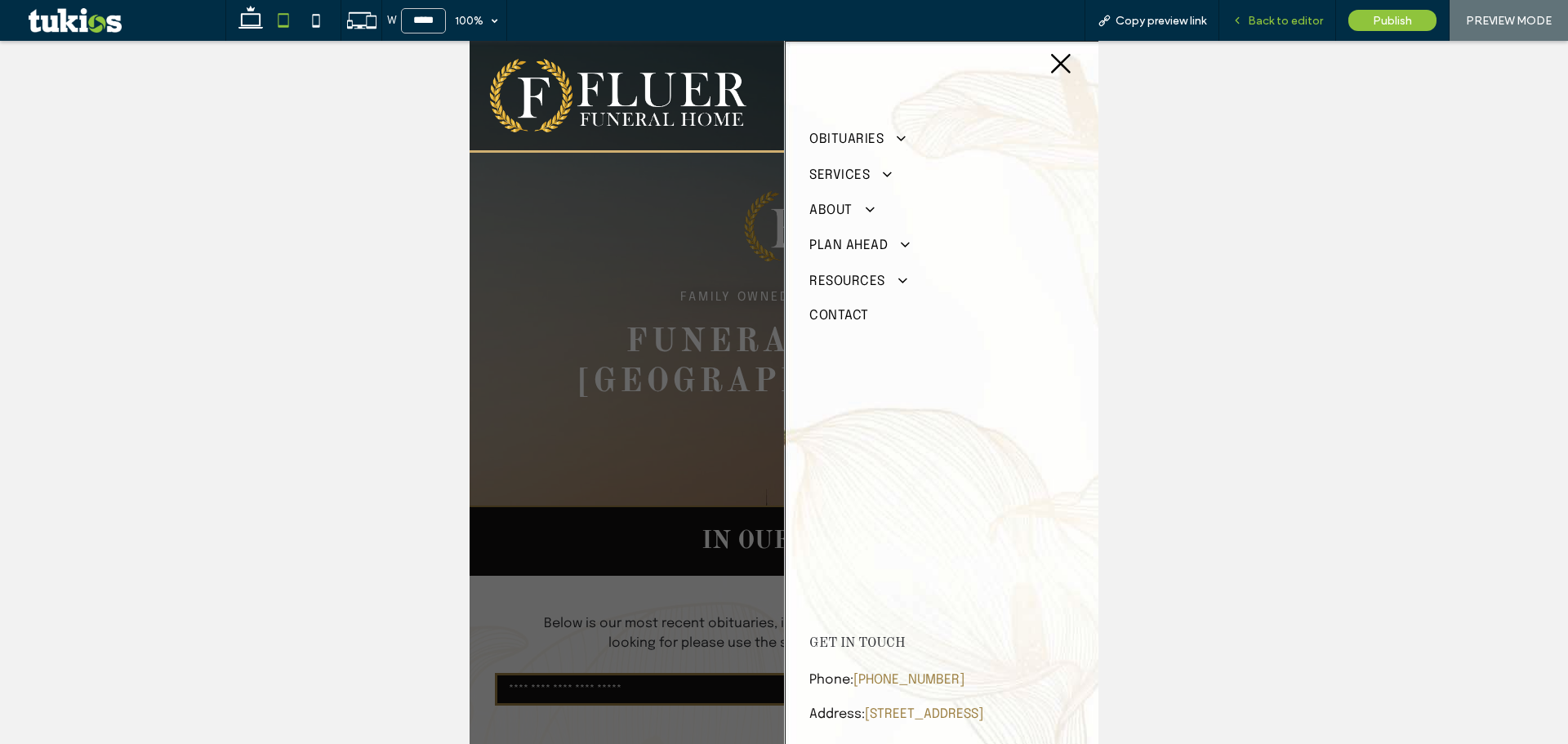
click at [1250, 17] on div "Back to editor" at bounding box center [1277, 21] width 116 height 14
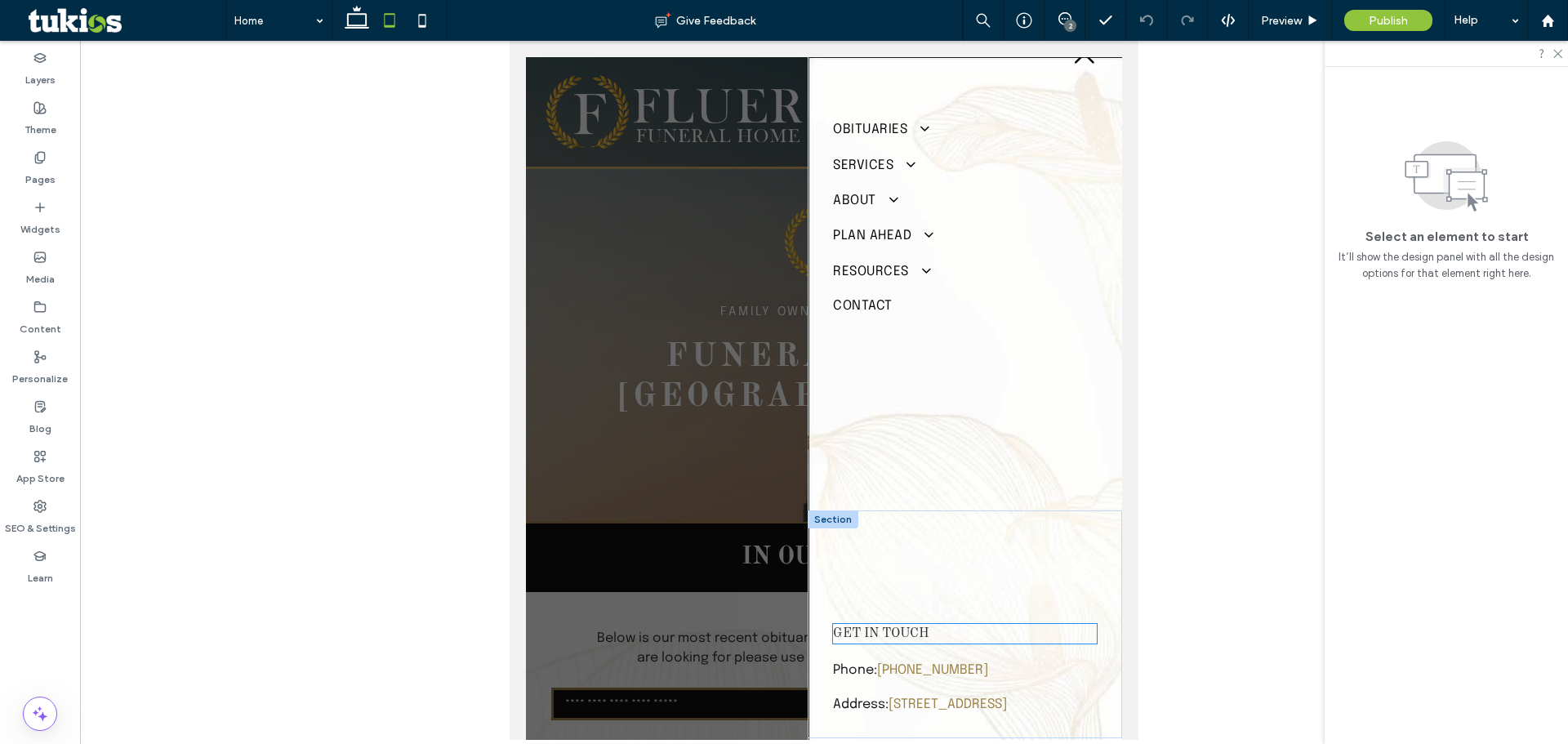
scroll to position [42, 0]
click at [950, 661] on link "[PHONE_NUMBER]" at bounding box center [932, 668] width 111 height 14
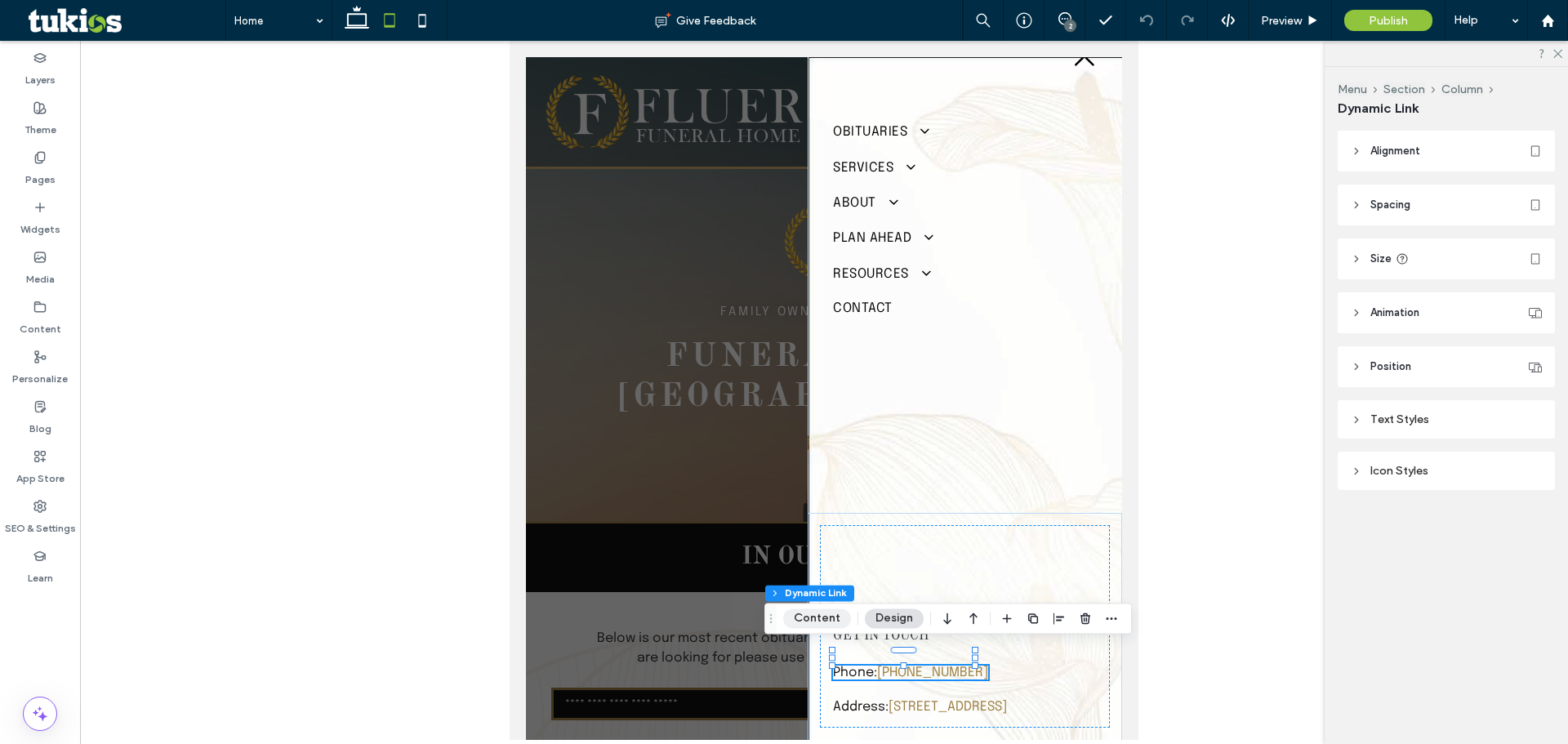
click at [817, 617] on button "Content" at bounding box center [817, 618] width 68 height 20
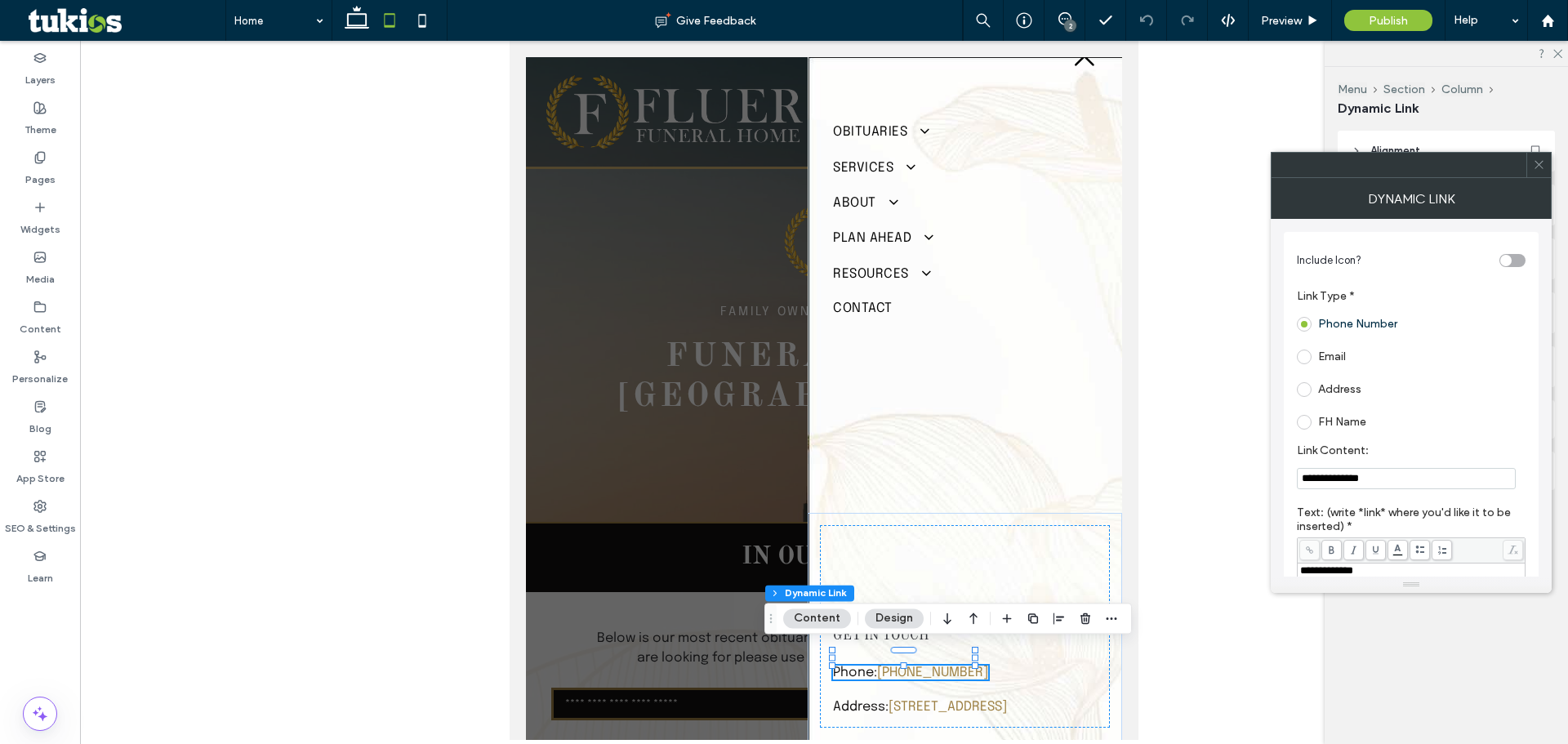
scroll to position [38, 0]
drag, startPoint x: 1369, startPoint y: 482, endPoint x: 1338, endPoint y: 484, distance: 31.1
click at [1338, 484] on input "**********" at bounding box center [1406, 479] width 219 height 21
drag, startPoint x: 1363, startPoint y: 488, endPoint x: 1308, endPoint y: 481, distance: 55.4
click at [1308, 481] on input "**********" at bounding box center [1406, 479] width 219 height 21
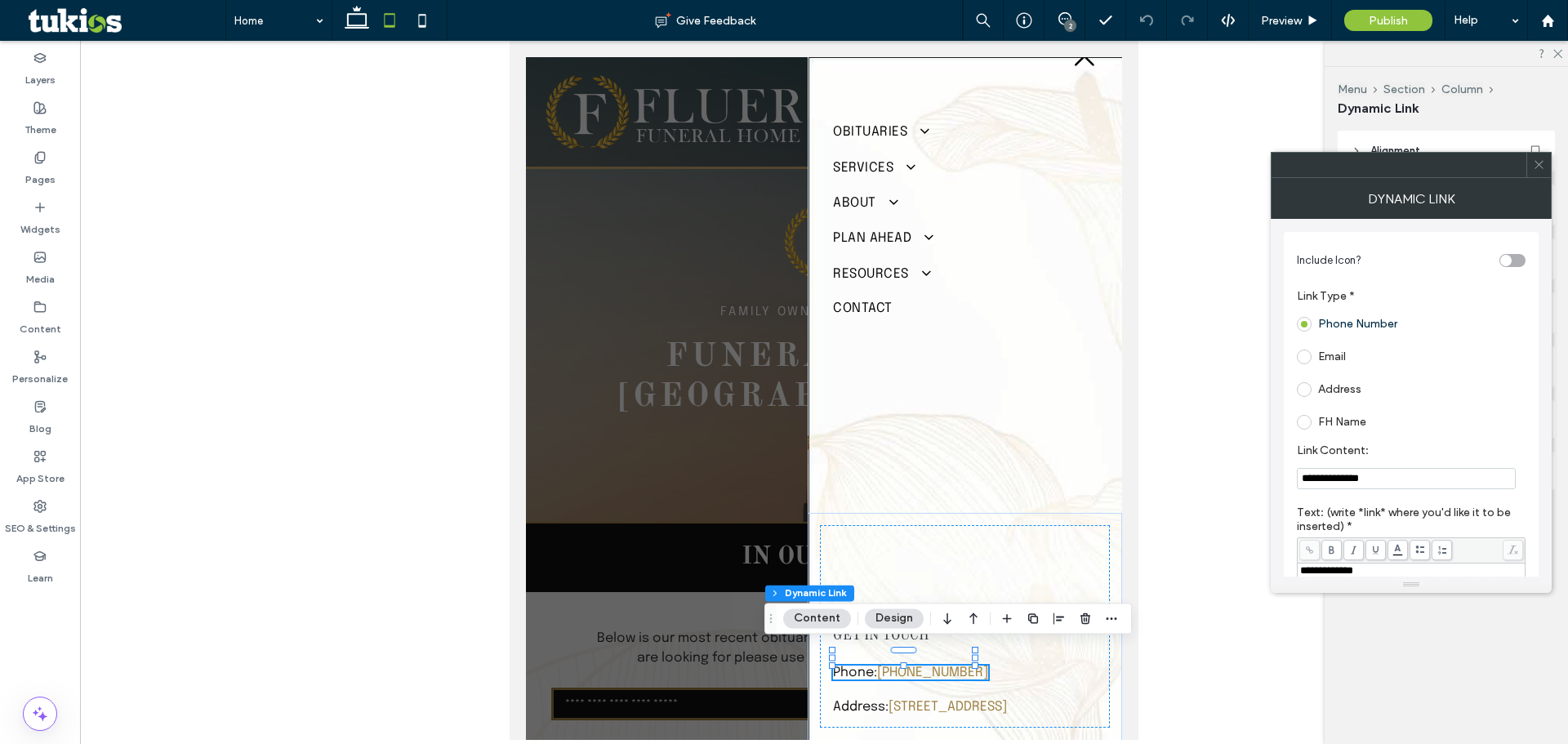
paste input "Link Content:"
drag, startPoint x: 1322, startPoint y: 481, endPoint x: 1387, endPoint y: 488, distance: 65.4
click at [1329, 480] on input "**********" at bounding box center [1406, 479] width 219 height 21
type input "**********"
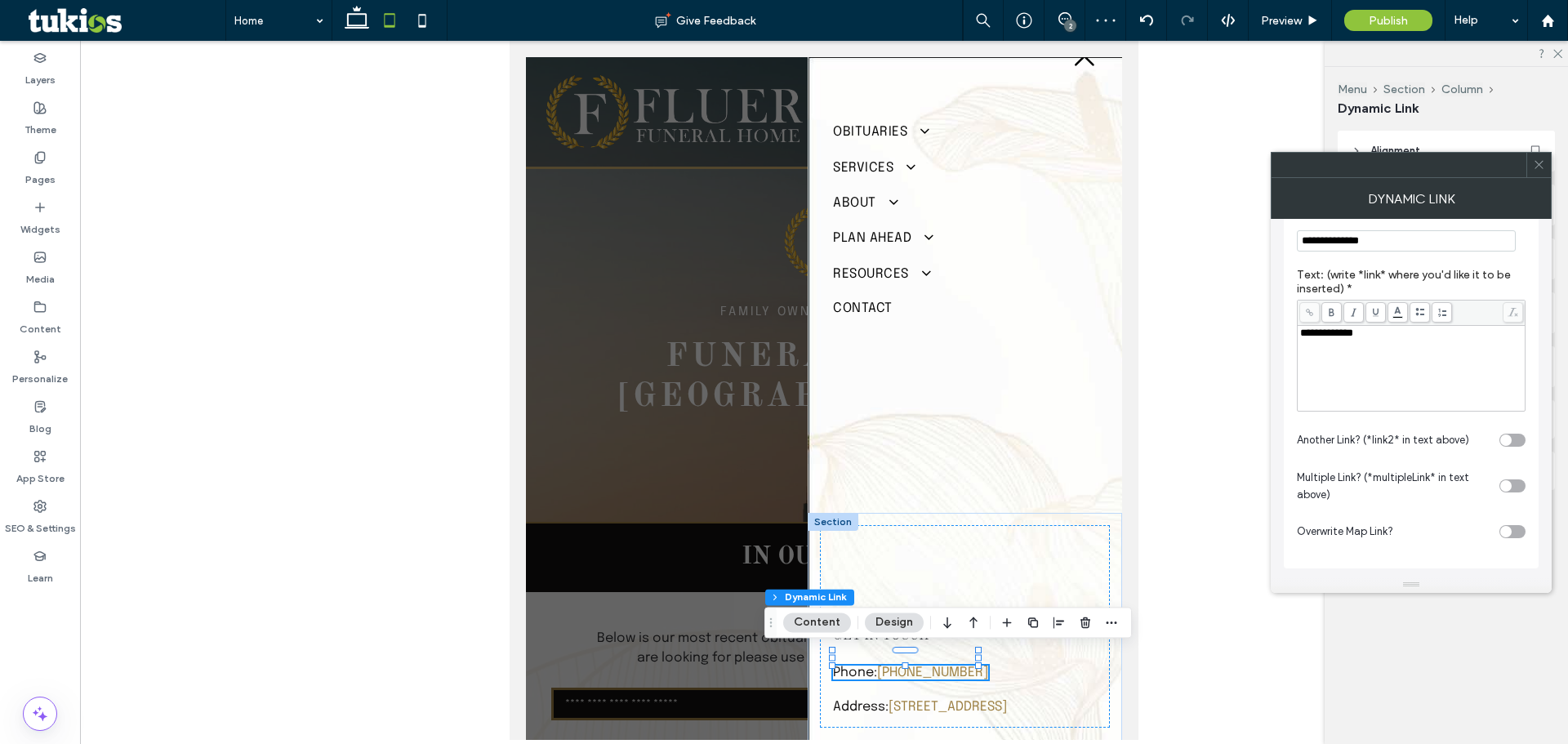
scroll to position [42, 0]
click at [928, 695] on p "Address: [STREET_ADDRESS]" at bounding box center [920, 703] width 174 height 16
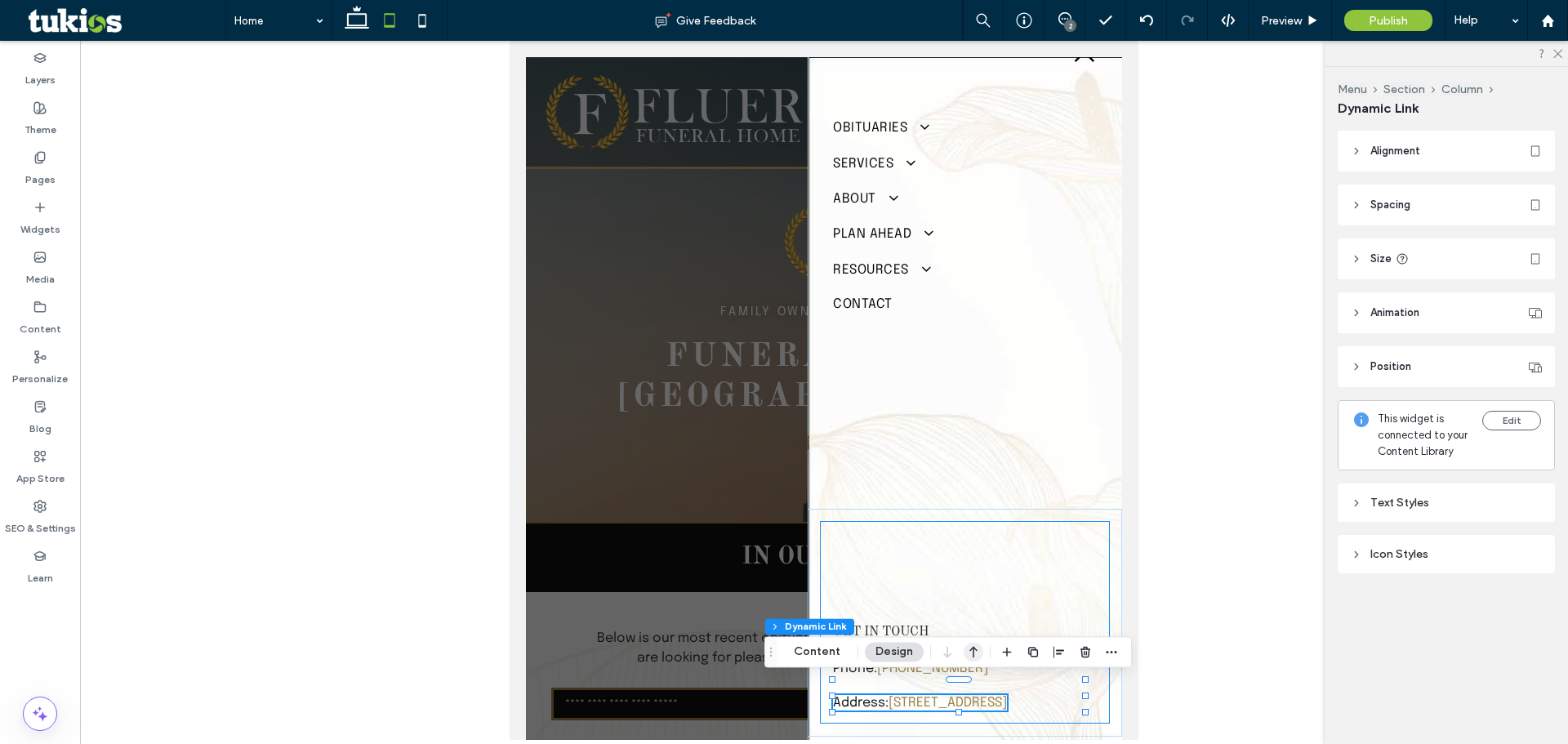
scroll to position [38, 0]
click at [423, 16] on use at bounding box center [422, 21] width 7 height 13
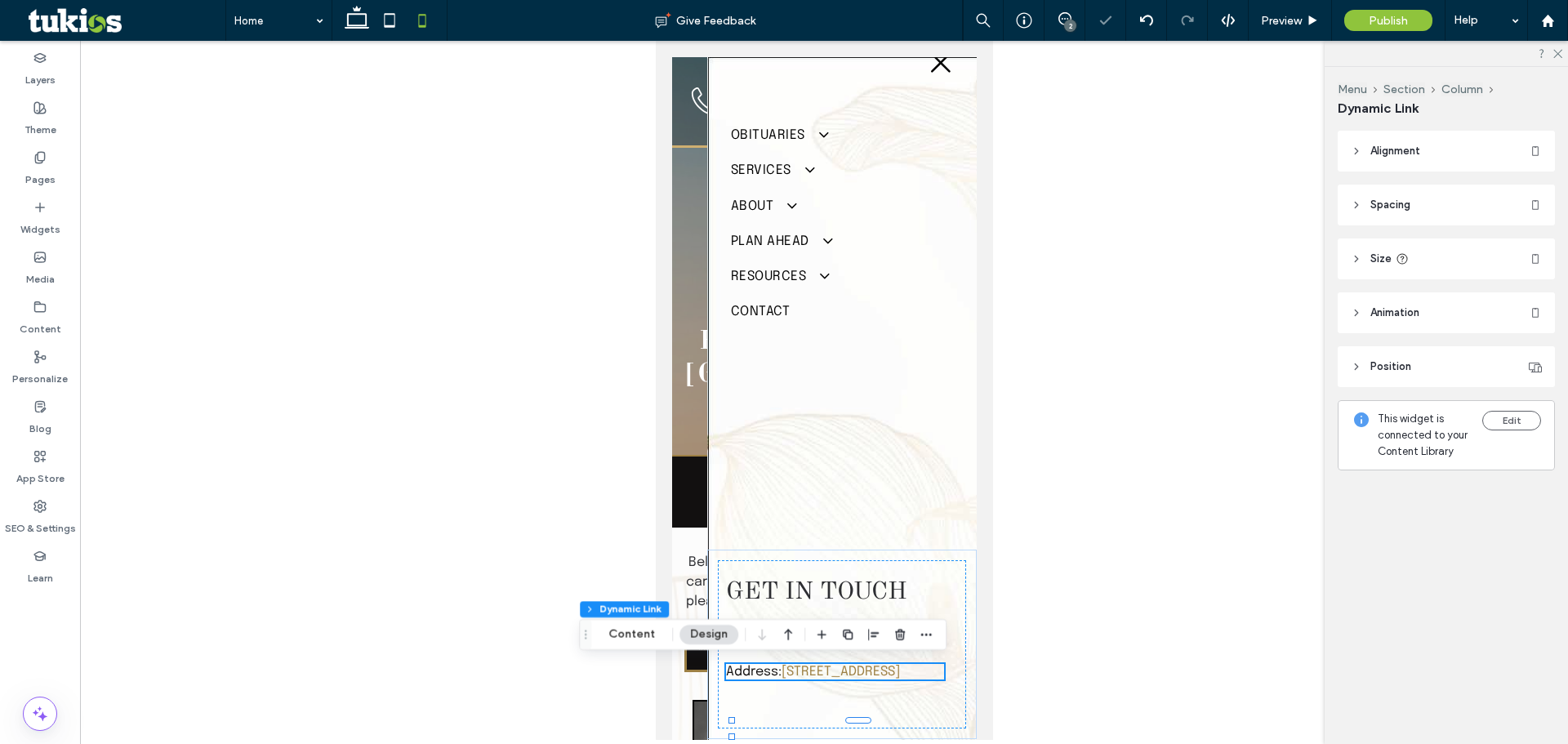
type input "***"
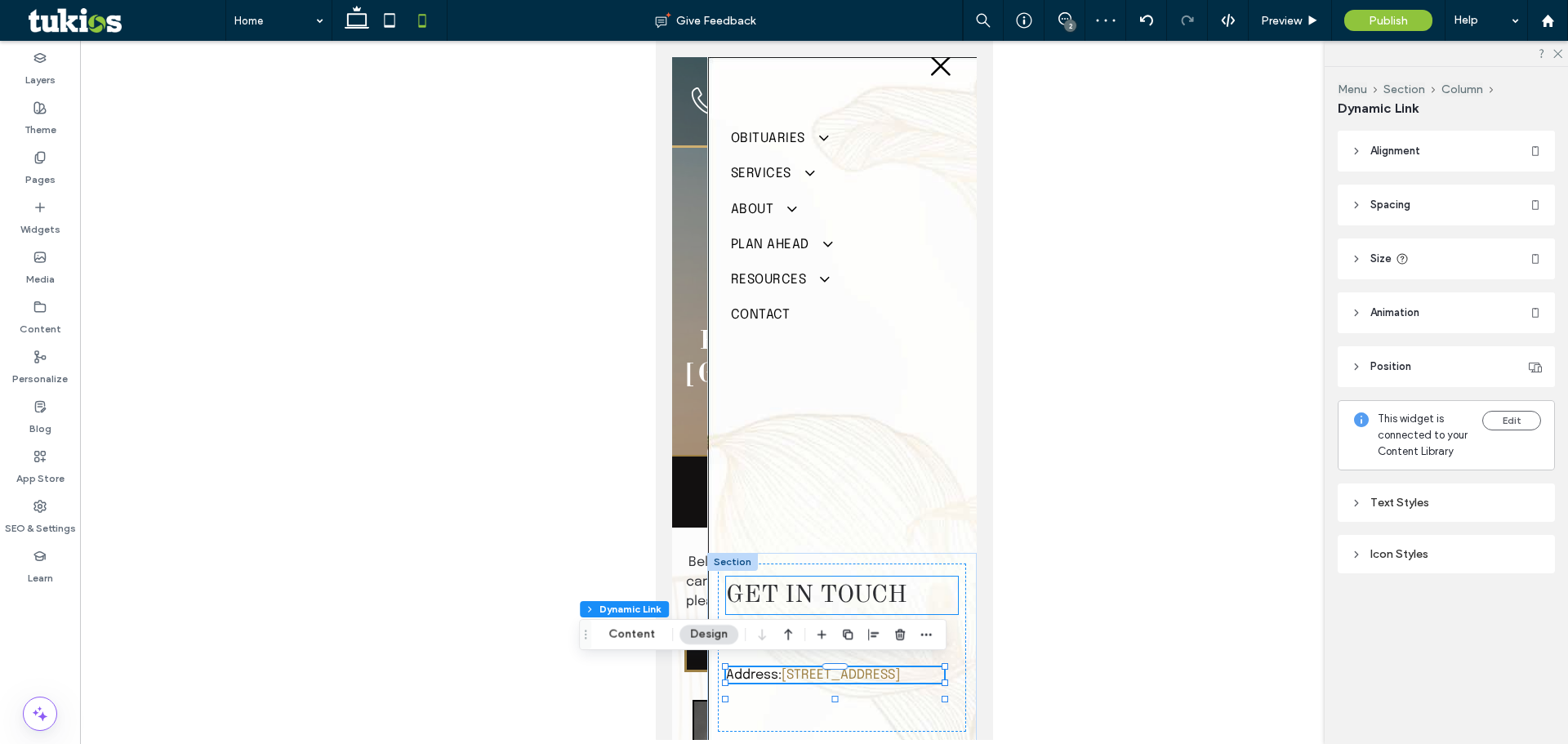
click at [793, 583] on span "GET IN TOUCH" at bounding box center [816, 595] width 182 height 25
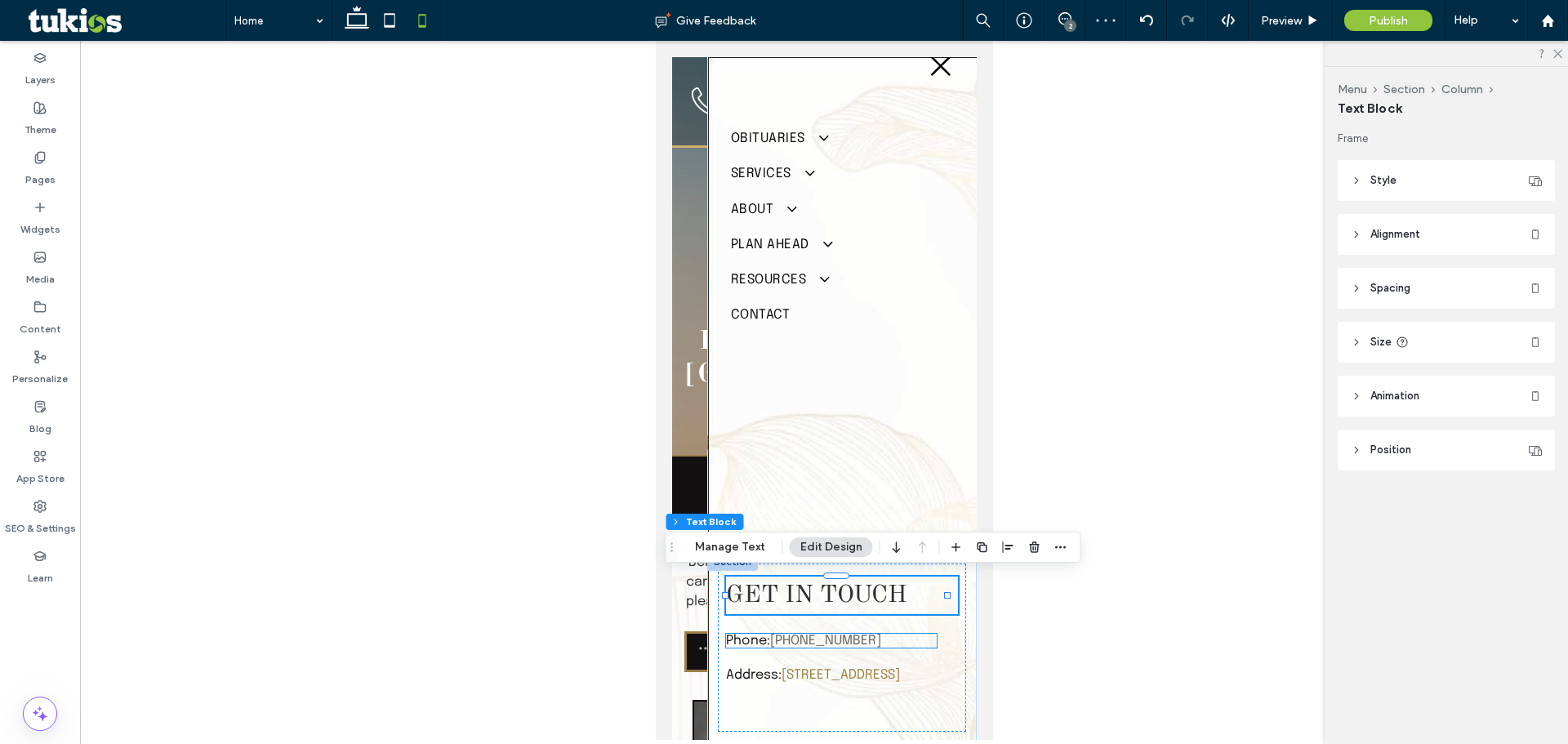
click at [802, 638] on link "[PHONE_NUMBER]" at bounding box center [825, 641] width 111 height 14
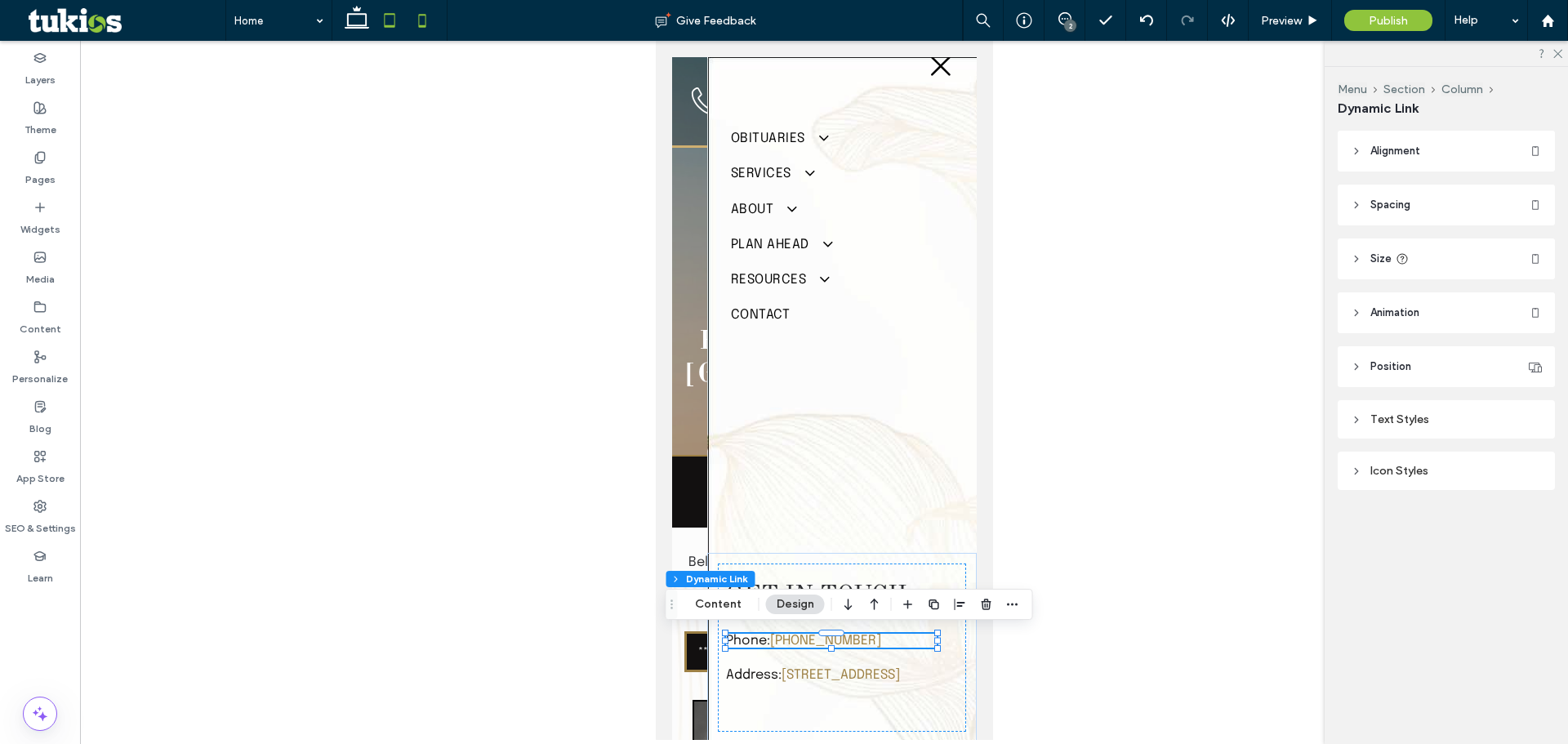
click at [386, 29] on icon at bounding box center [390, 21] width 33 height 33
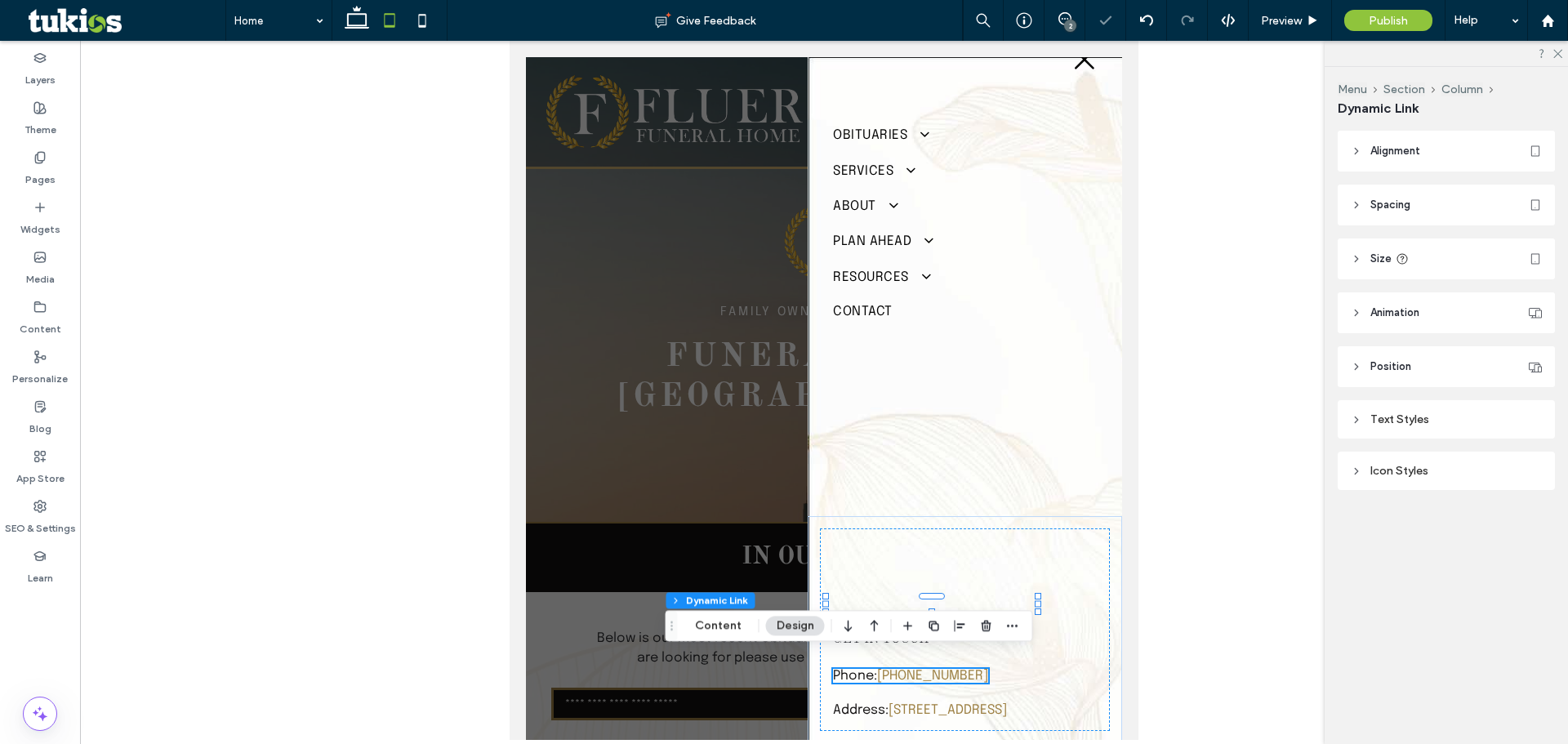
type input "*"
click at [417, 19] on icon at bounding box center [423, 21] width 33 height 33
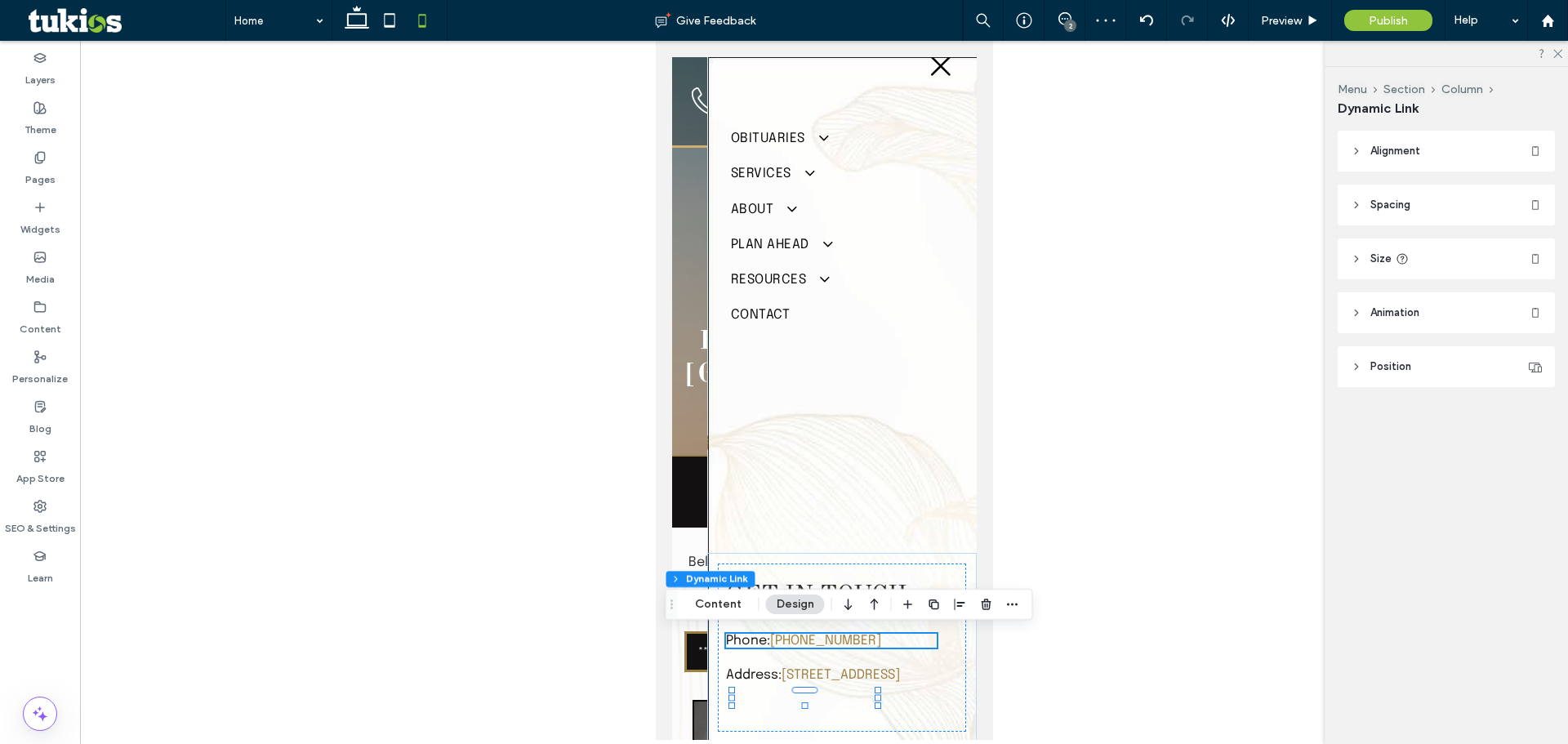
type input "***"
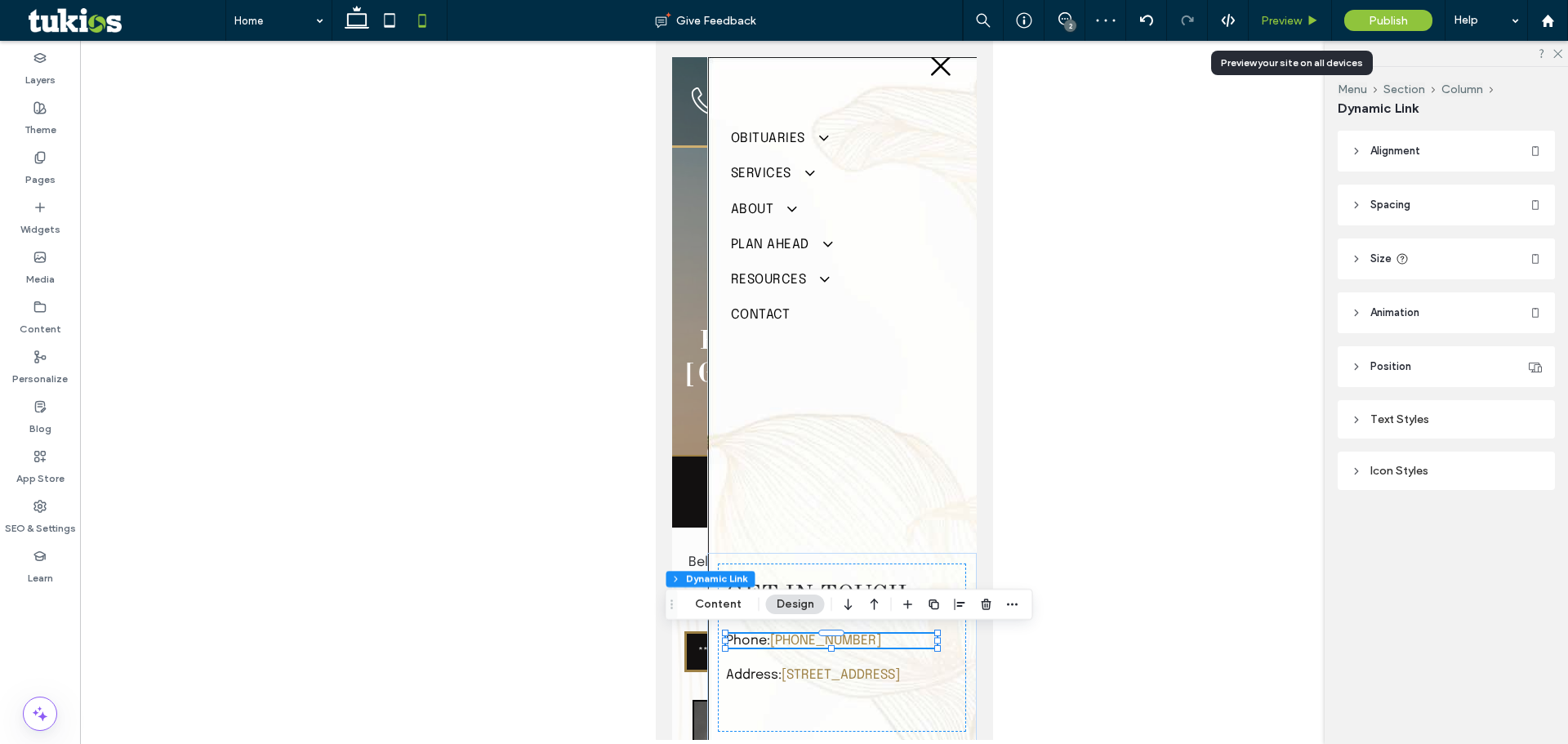
drag, startPoint x: 1281, startPoint y: 17, endPoint x: 268, endPoint y: 83, distance: 1015.1
click at [1281, 17] on span "Preview" at bounding box center [1281, 21] width 40 height 14
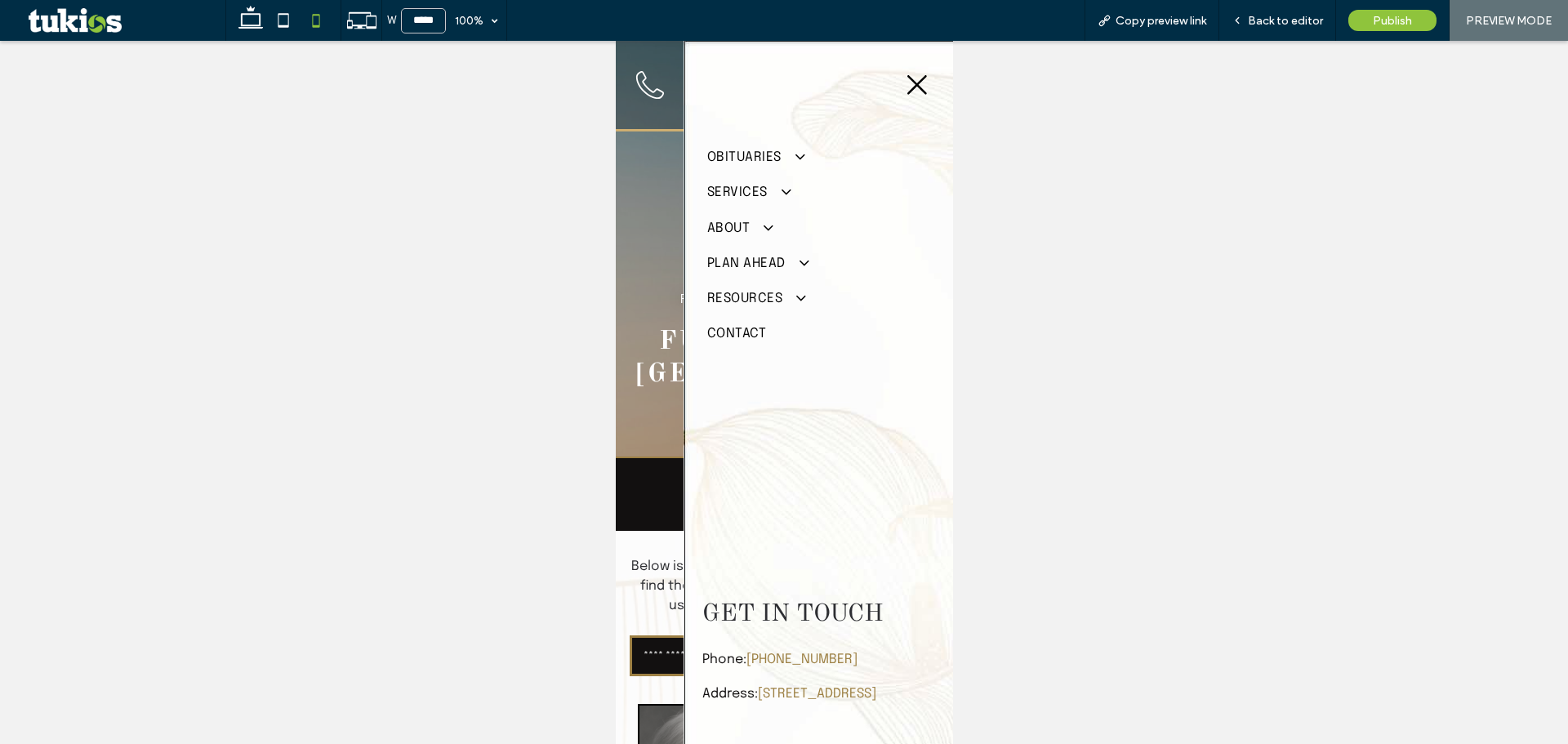
click at [907, 88] on icon at bounding box center [917, 85] width 20 height 20
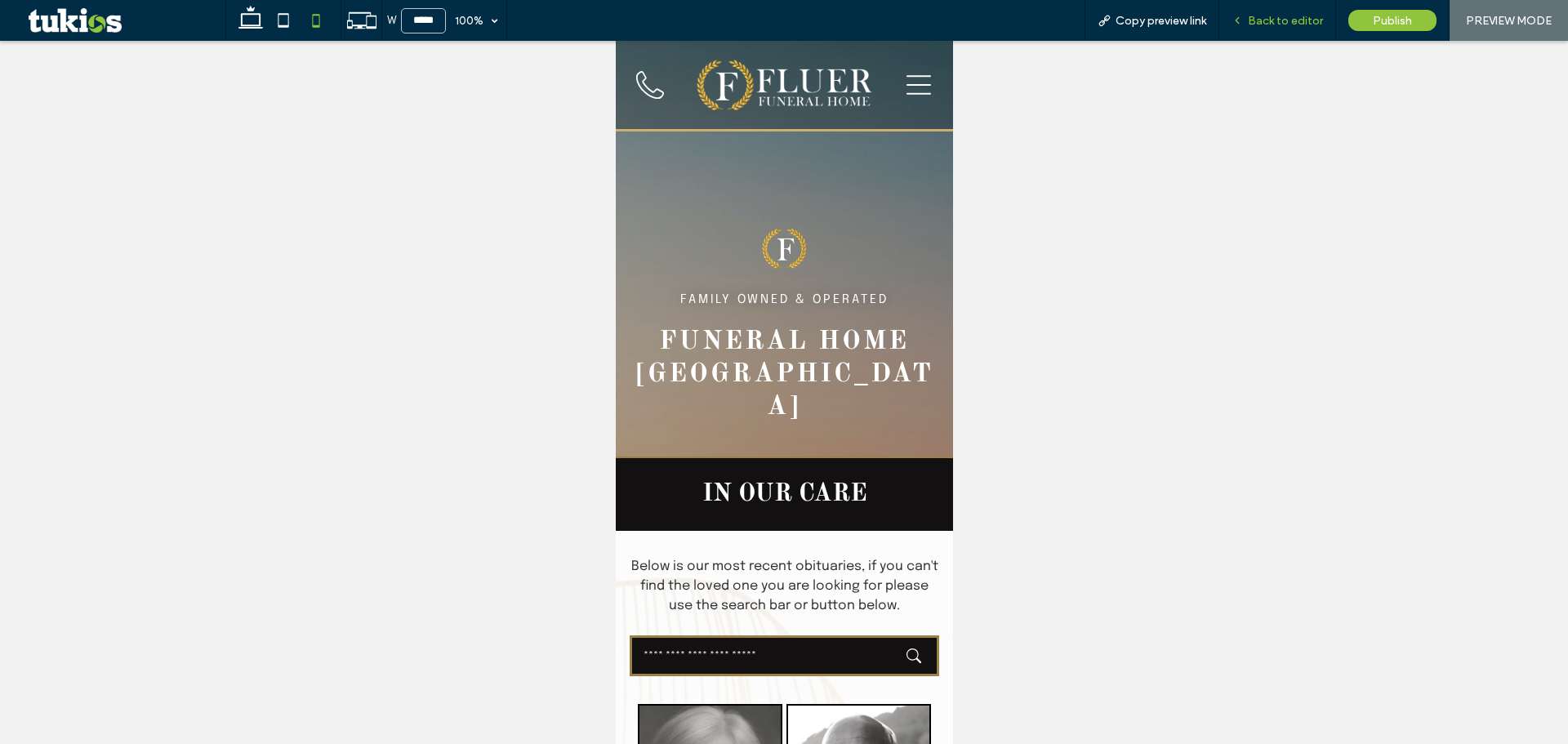
click at [1282, 21] on span "Back to editor" at bounding box center [1285, 21] width 75 height 14
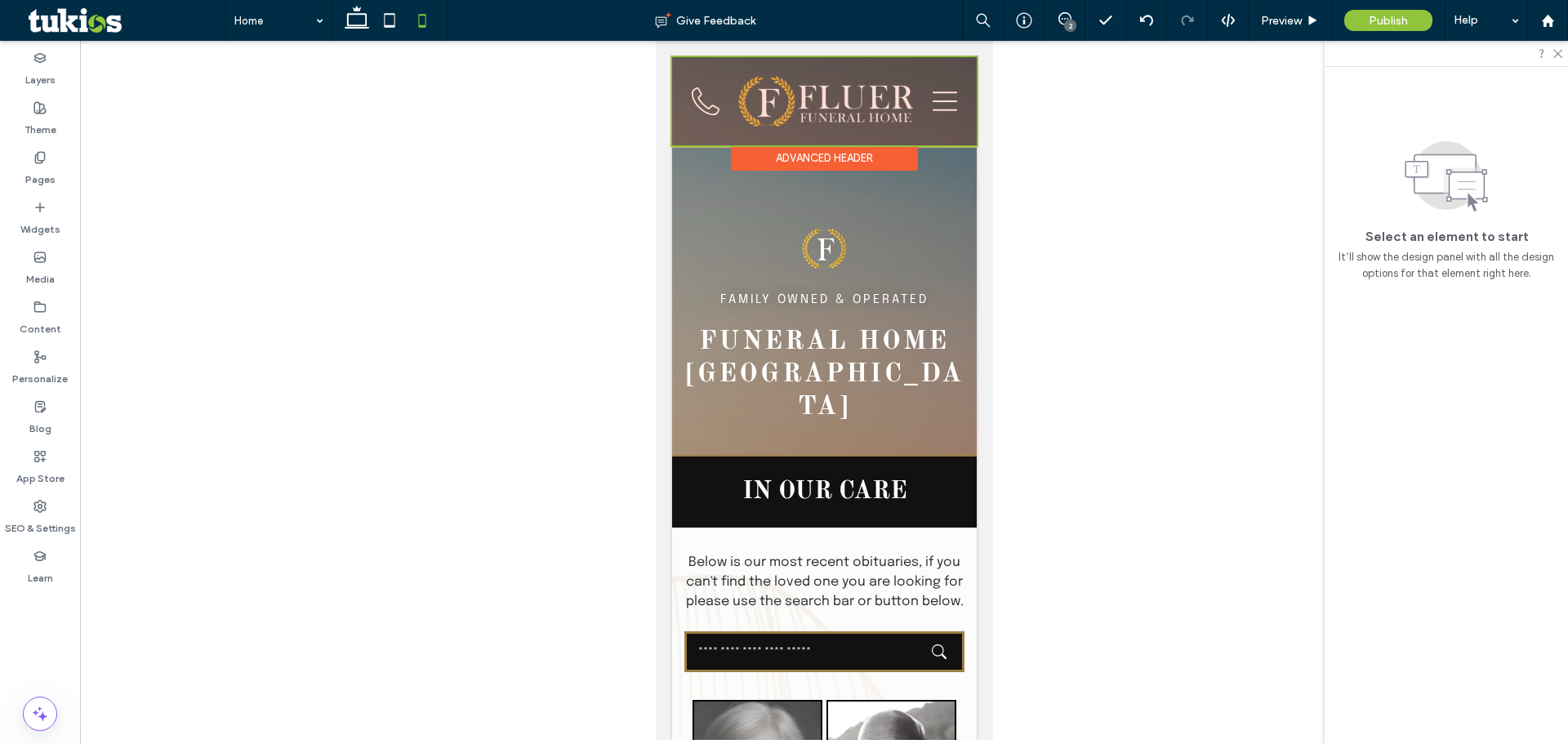
click at [699, 106] on div at bounding box center [823, 101] width 305 height 88
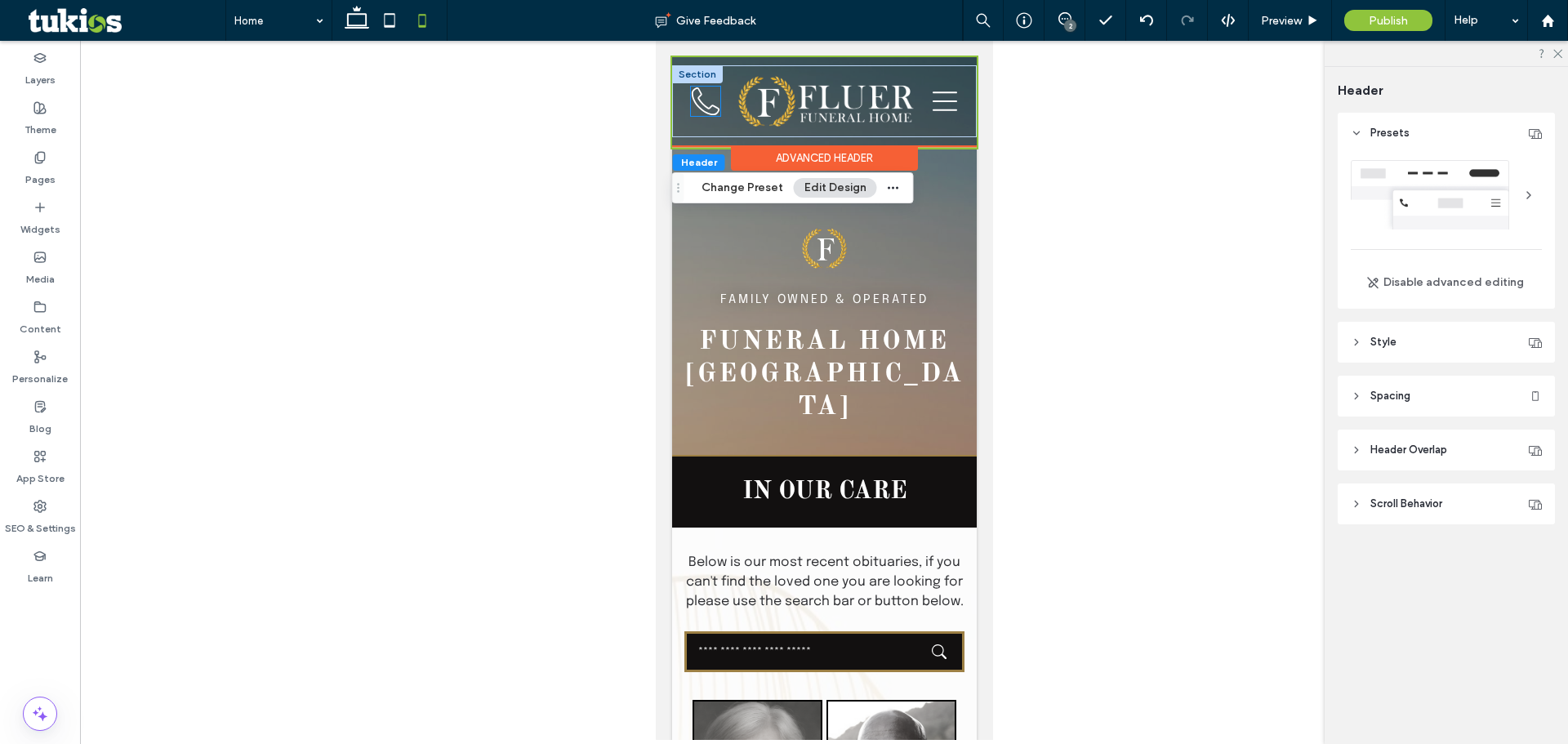
click at [699, 101] on icon at bounding box center [705, 102] width 28 height 28
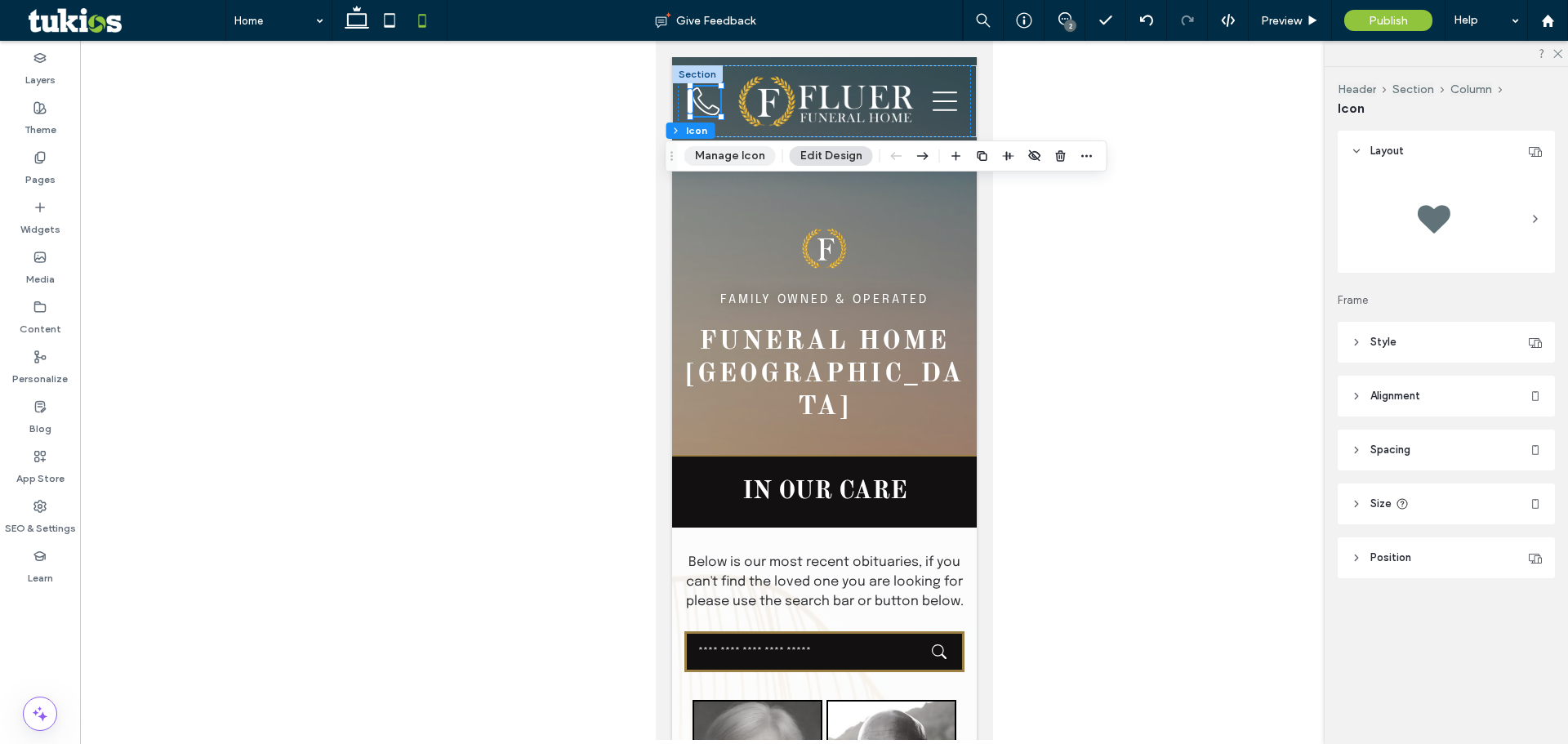
click at [727, 155] on button "Manage Icon" at bounding box center [730, 156] width 92 height 20
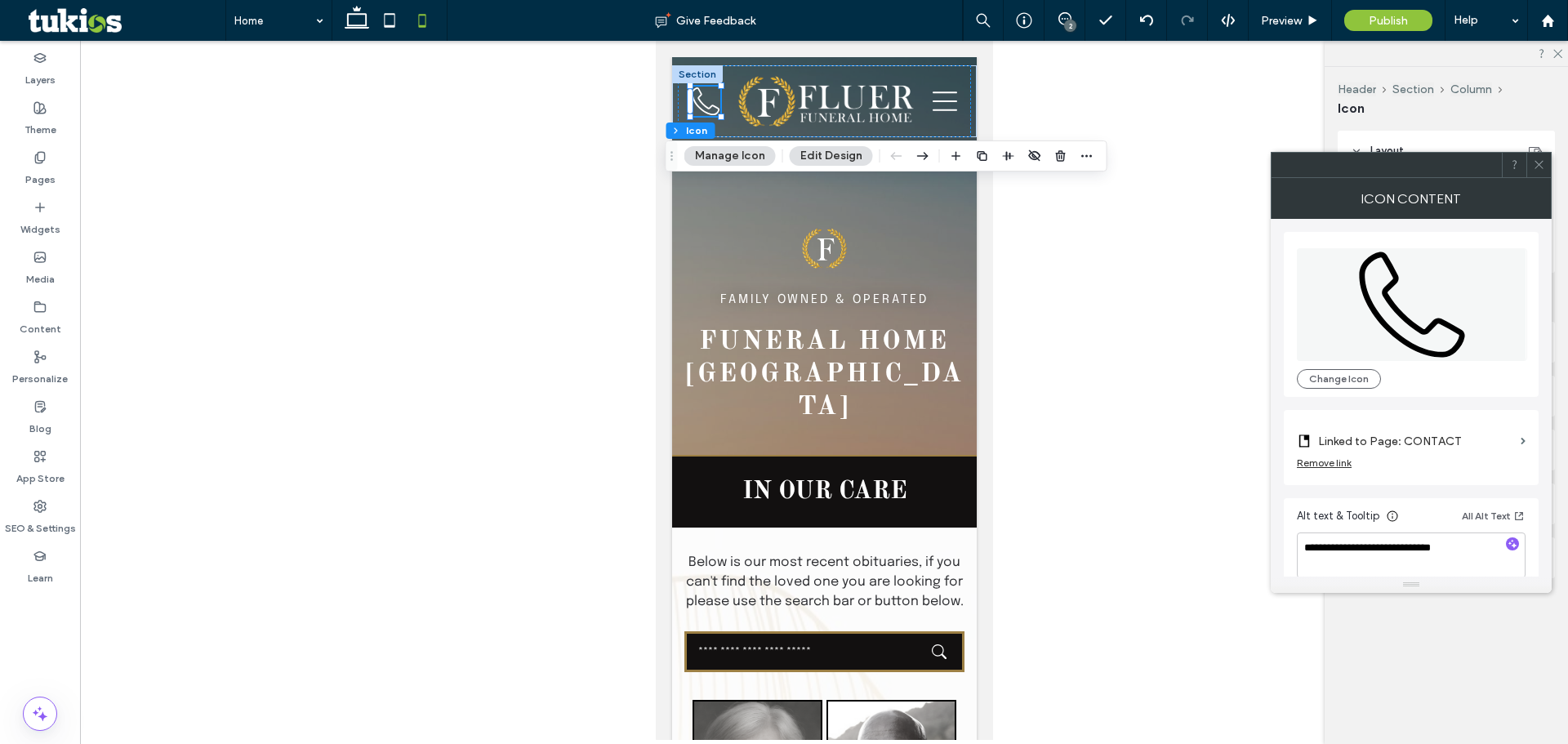
click at [1335, 462] on div "Remove link" at bounding box center [1324, 462] width 54 height 12
click at [1453, 443] on label "Link Icon" at bounding box center [1405, 441] width 217 height 31
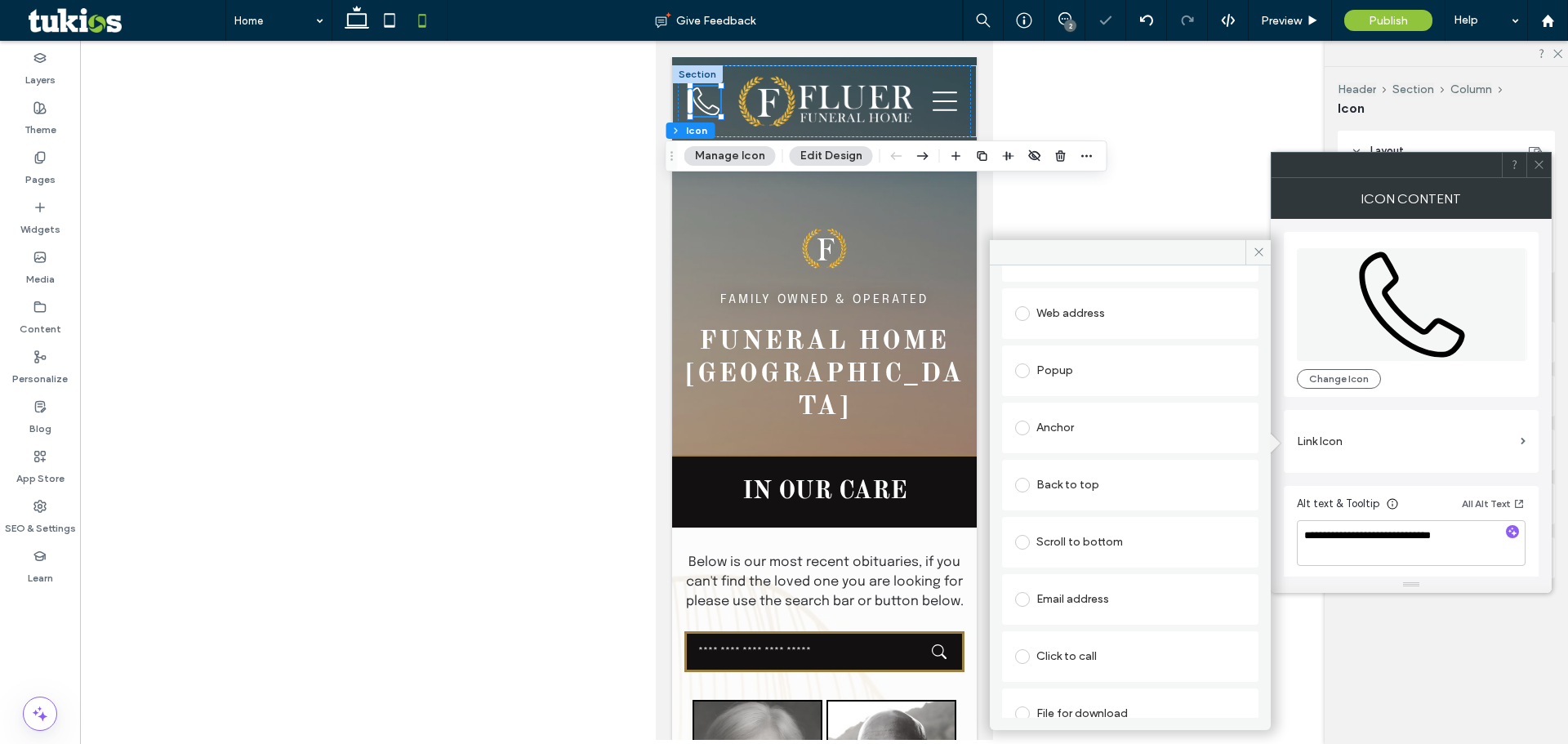
scroll to position [140, 0]
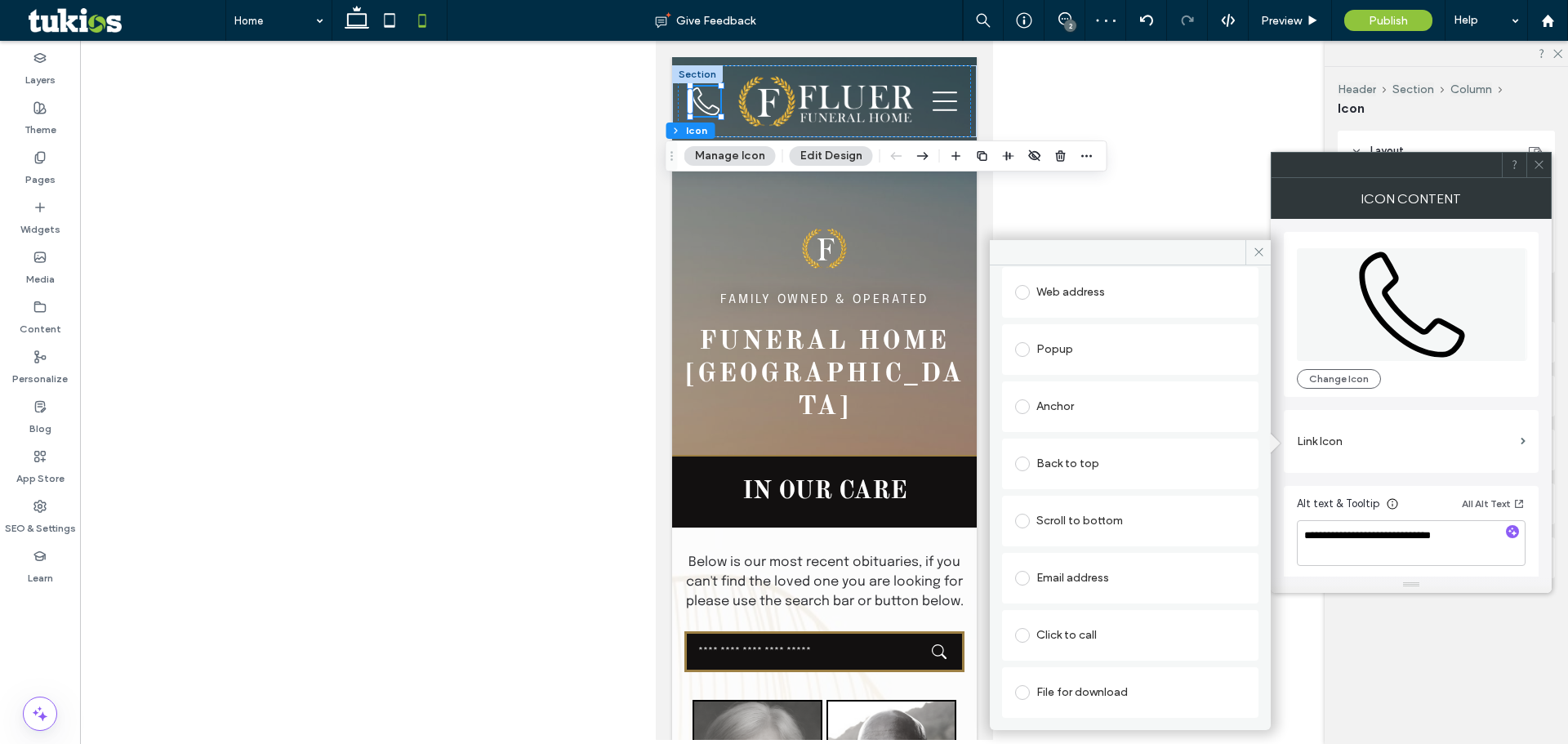
click at [1089, 633] on div "Click to call" at bounding box center [1130, 636] width 230 height 26
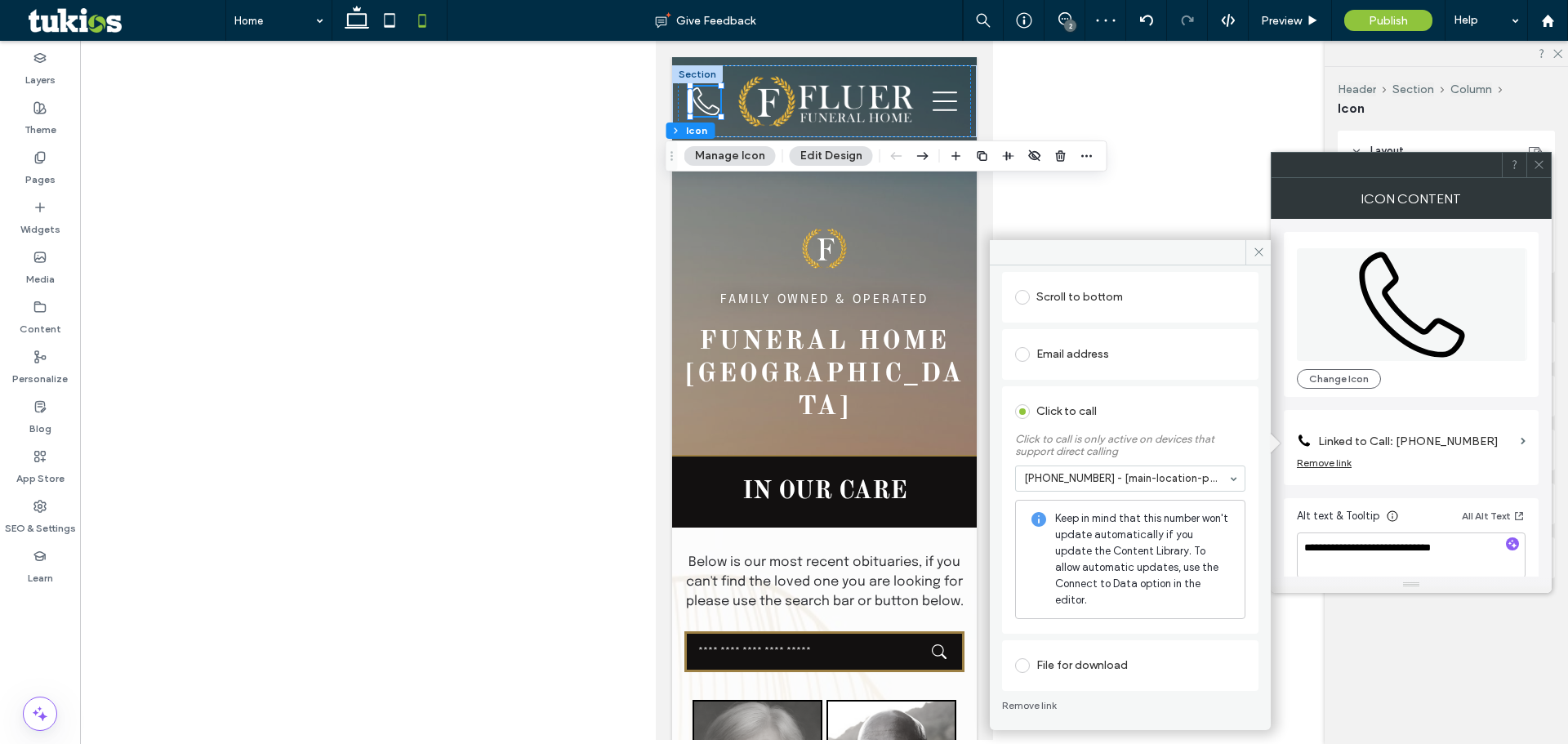
scroll to position [367, 0]
click at [1253, 254] on icon at bounding box center [1258, 252] width 12 height 12
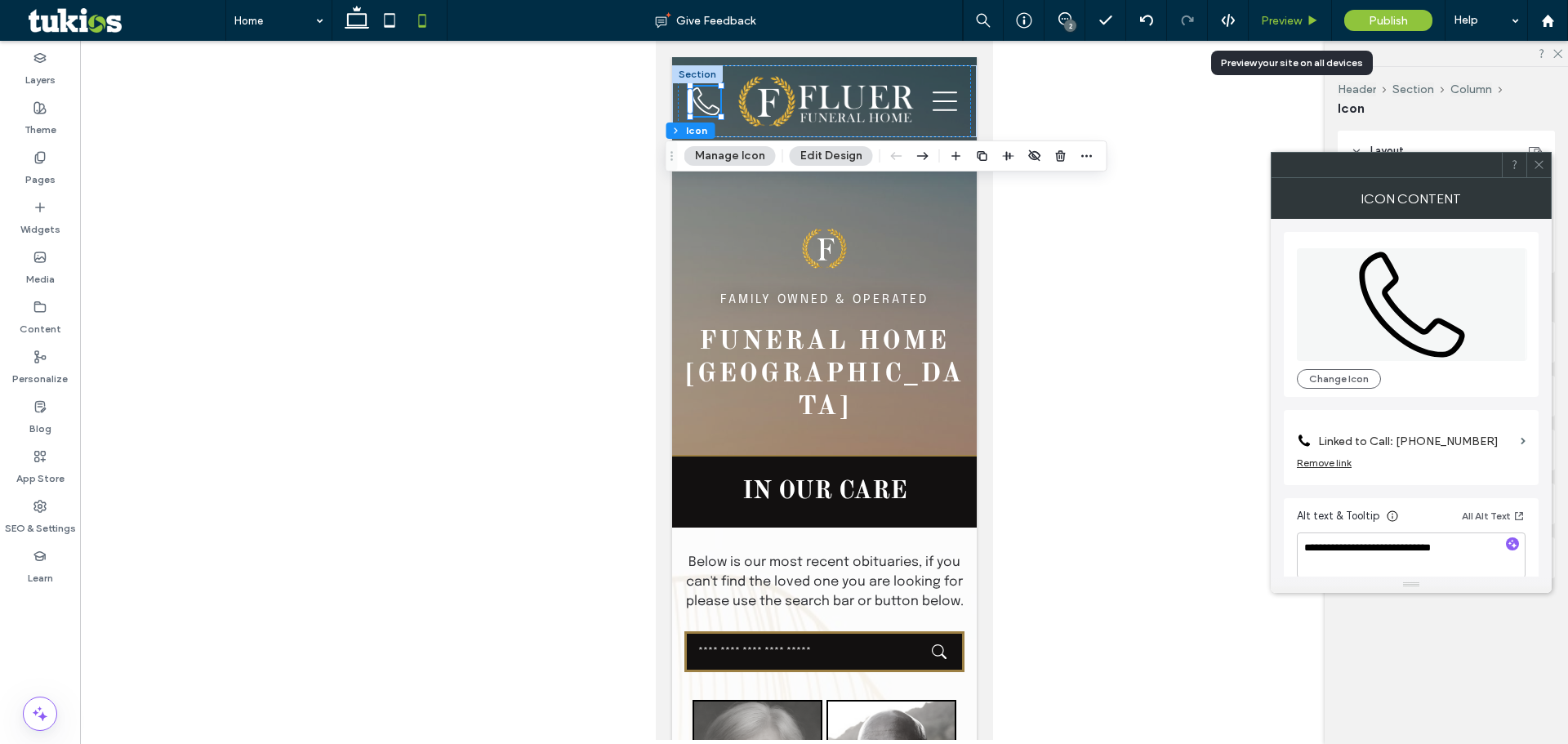
click at [1295, 17] on span "Preview" at bounding box center [1281, 21] width 40 height 14
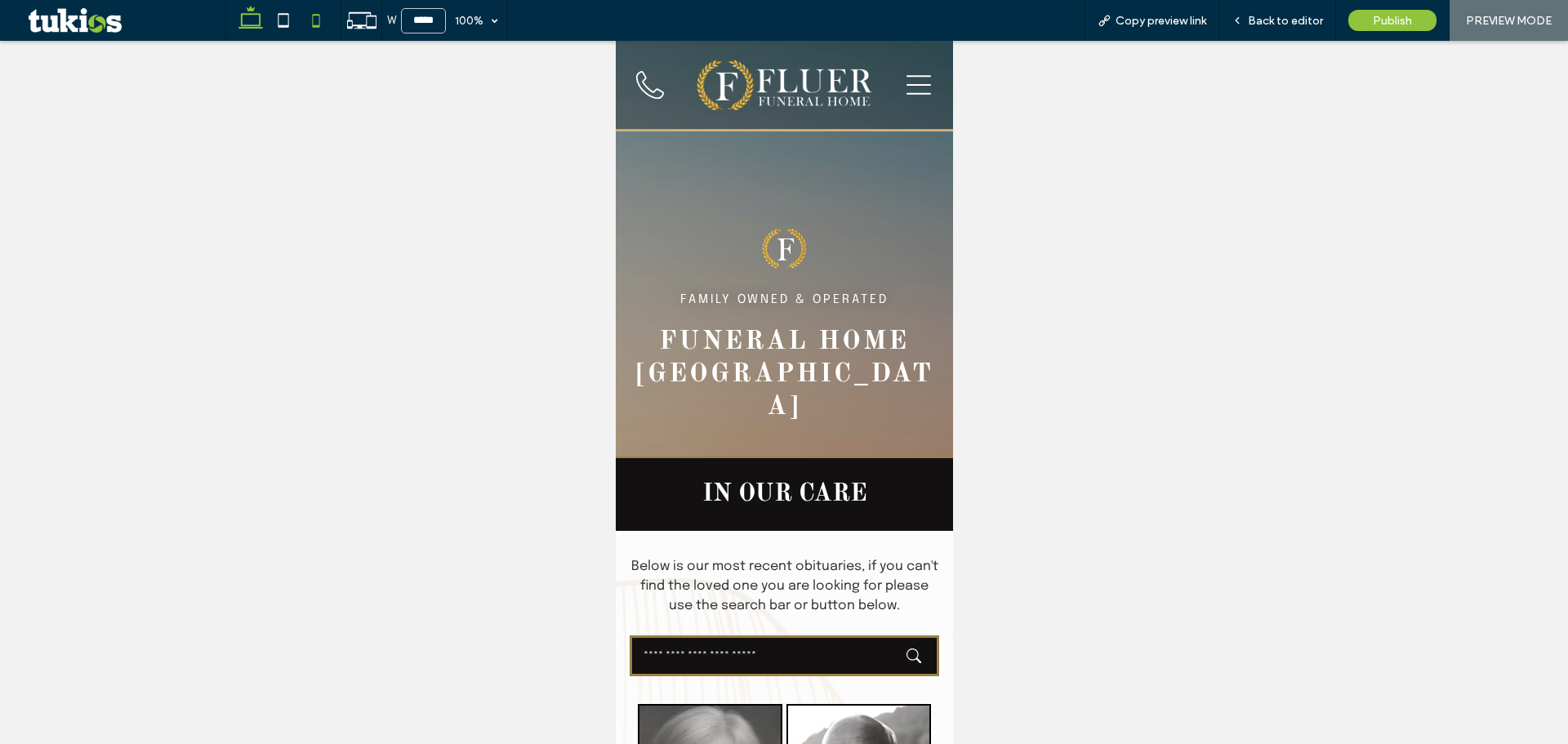
click at [250, 28] on use at bounding box center [251, 17] width 25 height 23
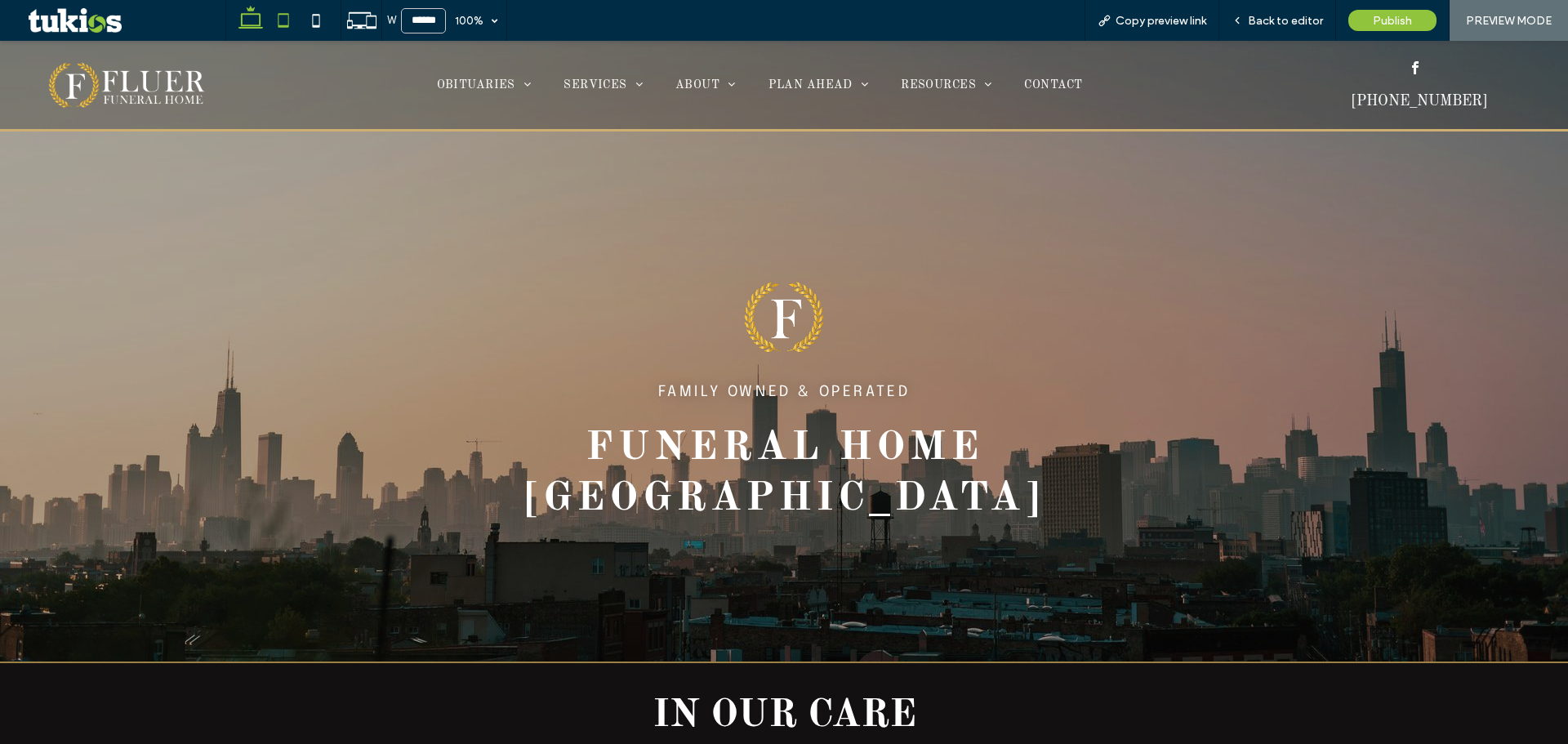
click at [294, 19] on icon at bounding box center [283, 21] width 33 height 33
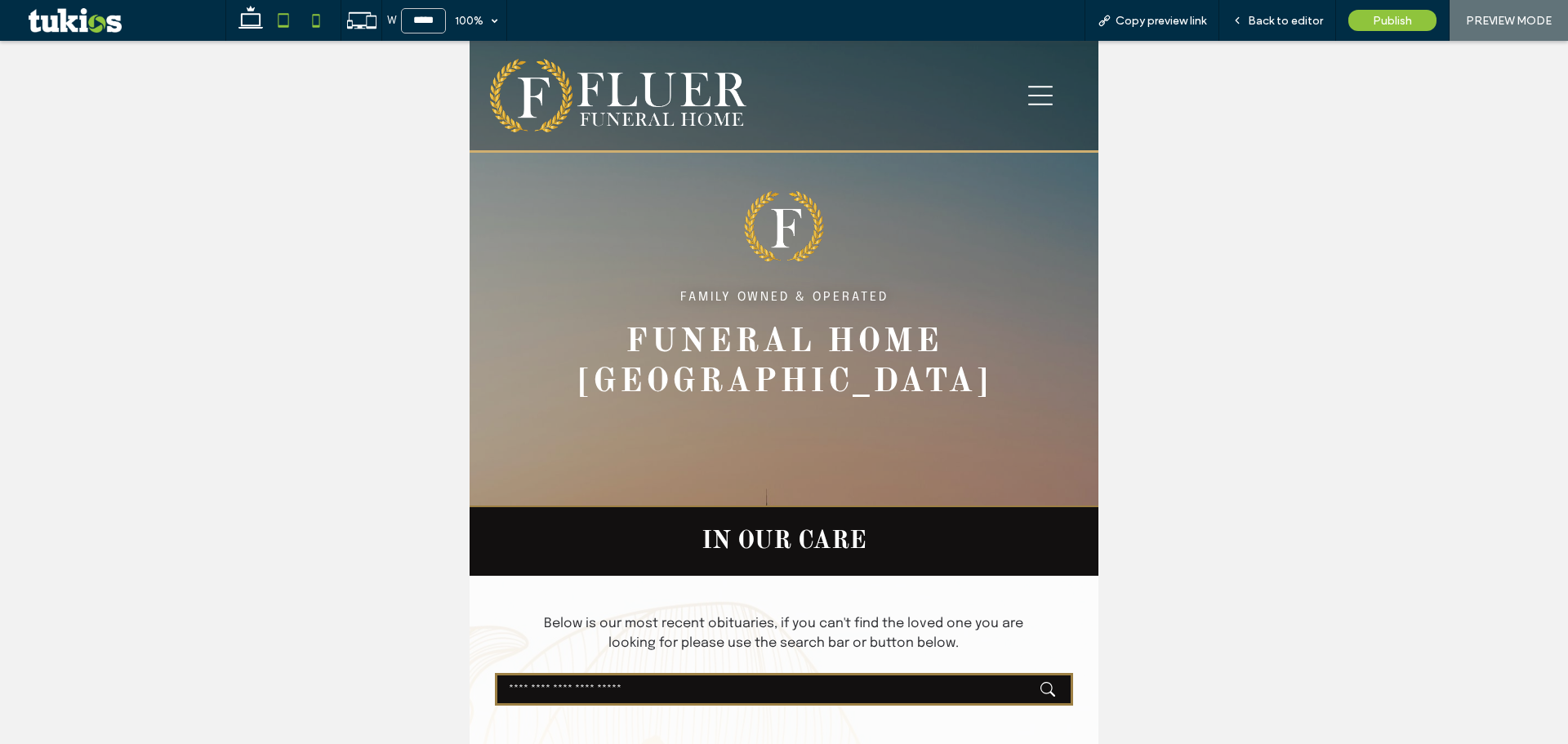
click at [310, 18] on icon at bounding box center [316, 21] width 33 height 33
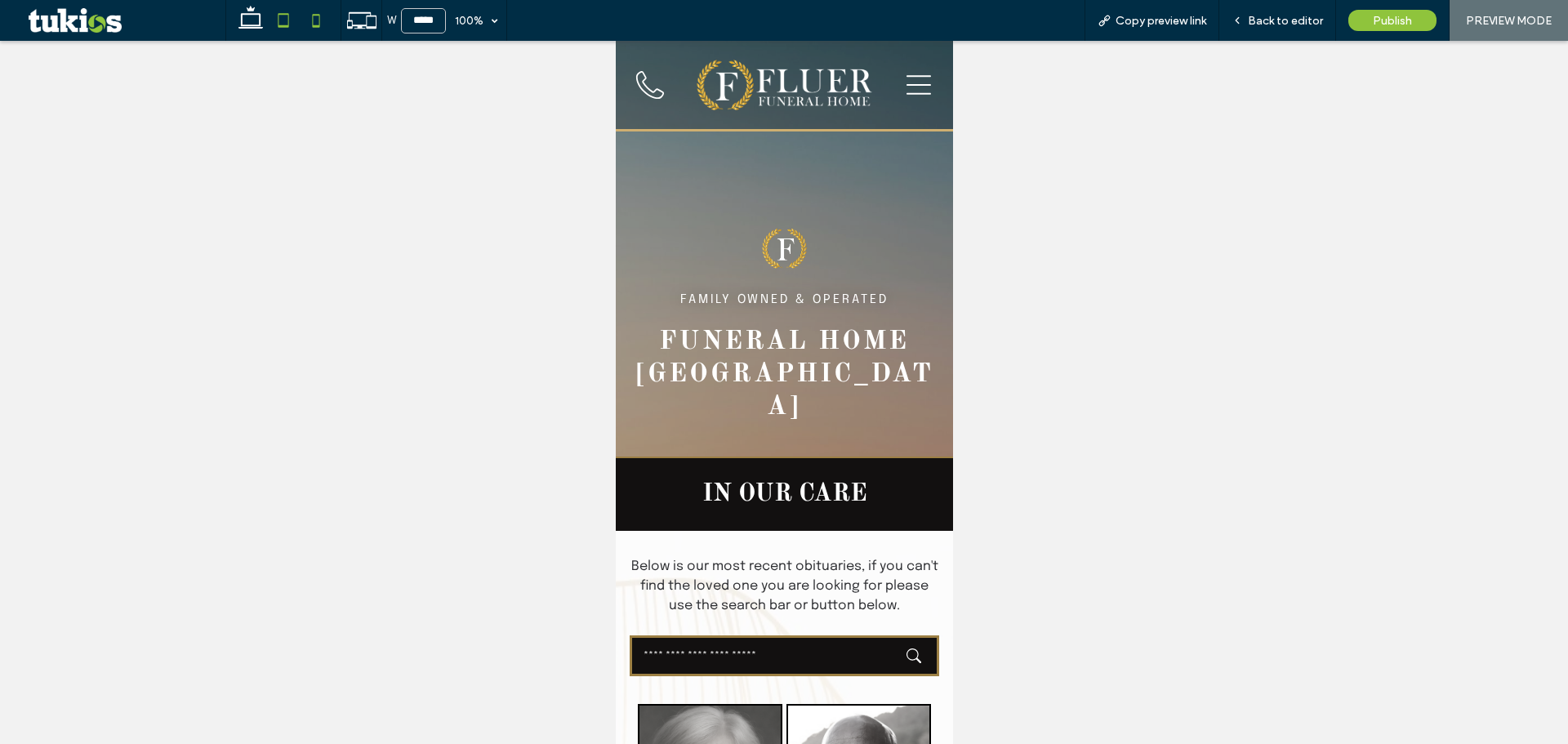
click at [287, 15] on use at bounding box center [283, 20] width 11 height 14
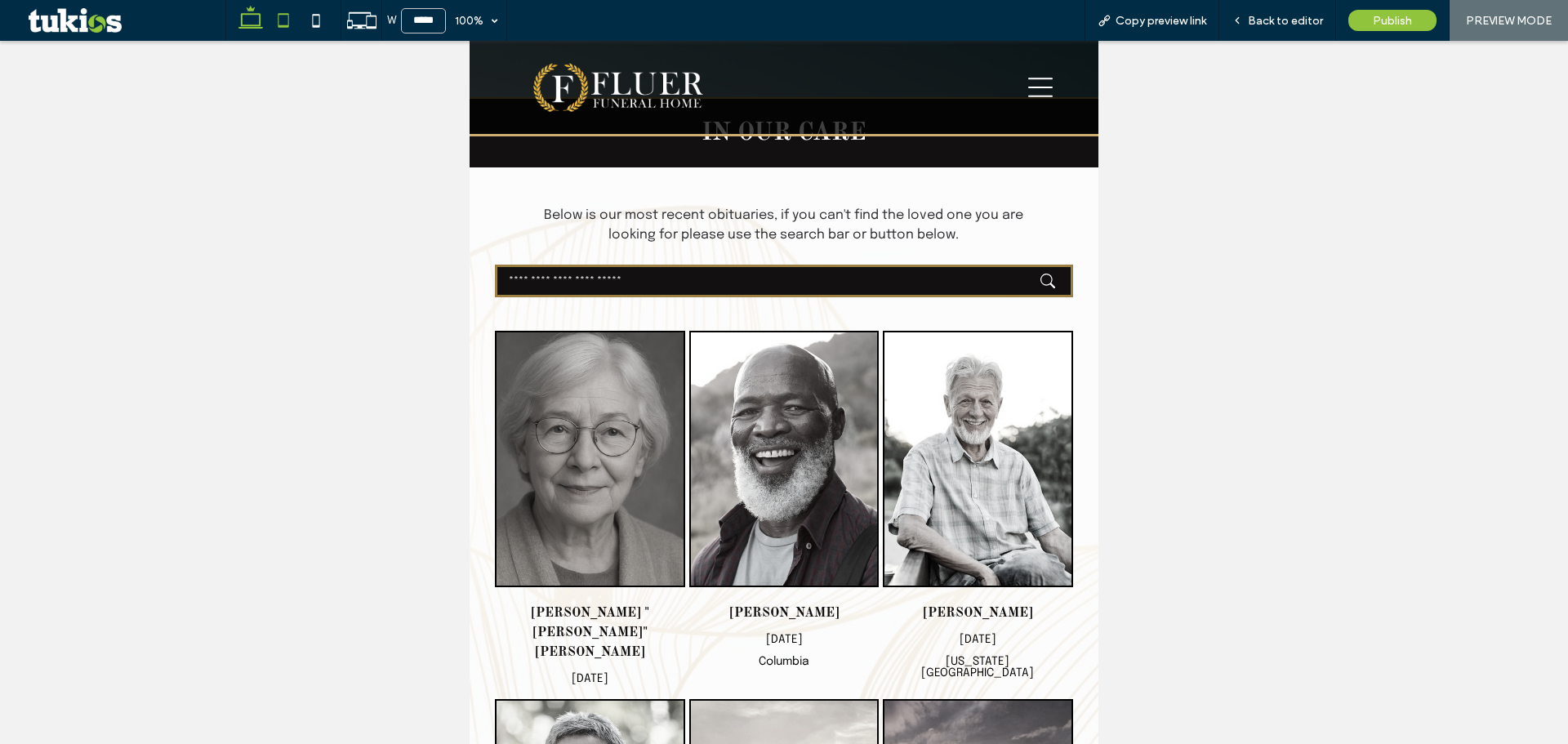
click at [249, 29] on icon at bounding box center [251, 21] width 33 height 33
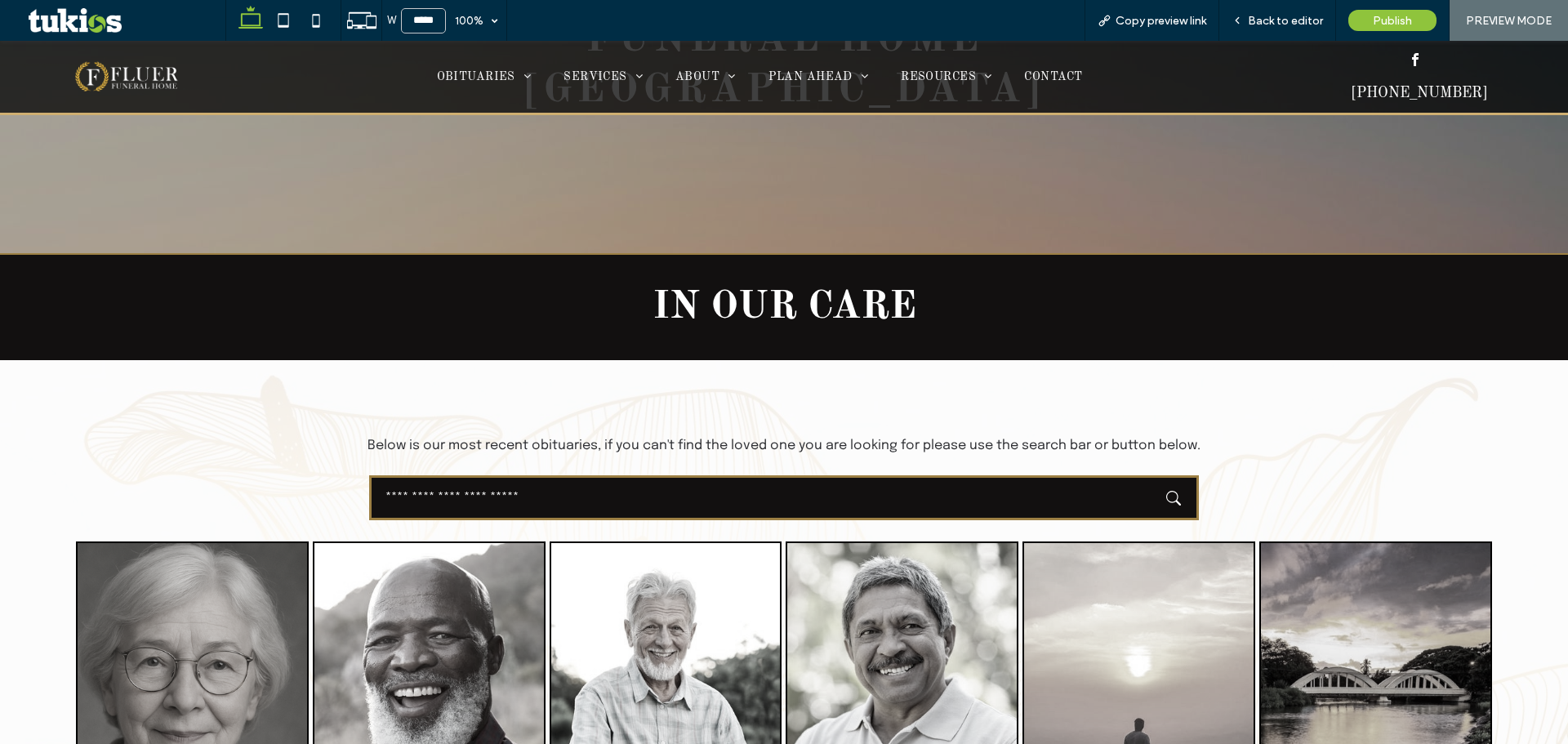
type input "******"
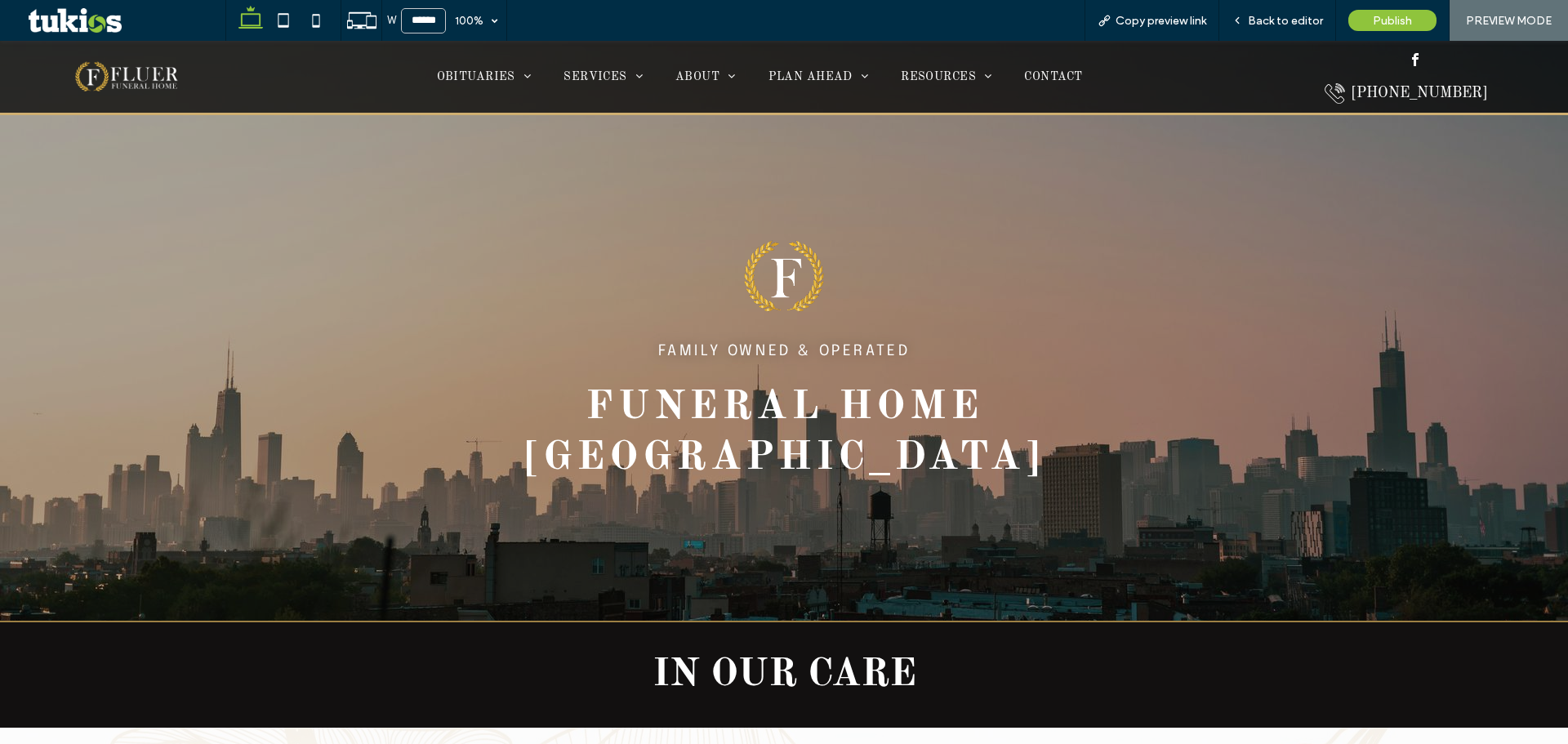
scroll to position [82, 0]
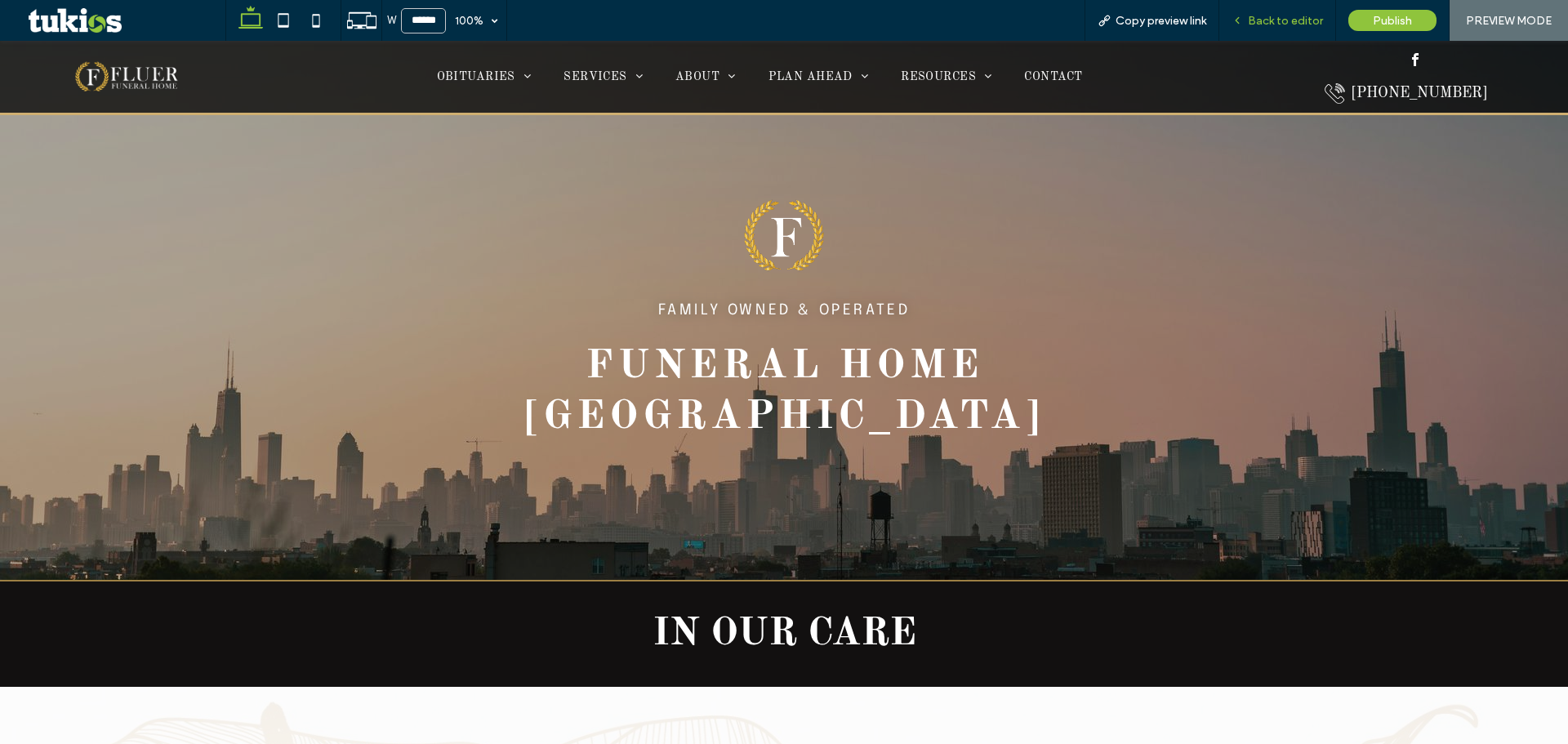
click at [1283, 14] on div "Back to editor" at bounding box center [1277, 20] width 116 height 40
click at [1276, 26] on span "Back to editor" at bounding box center [1285, 21] width 75 height 14
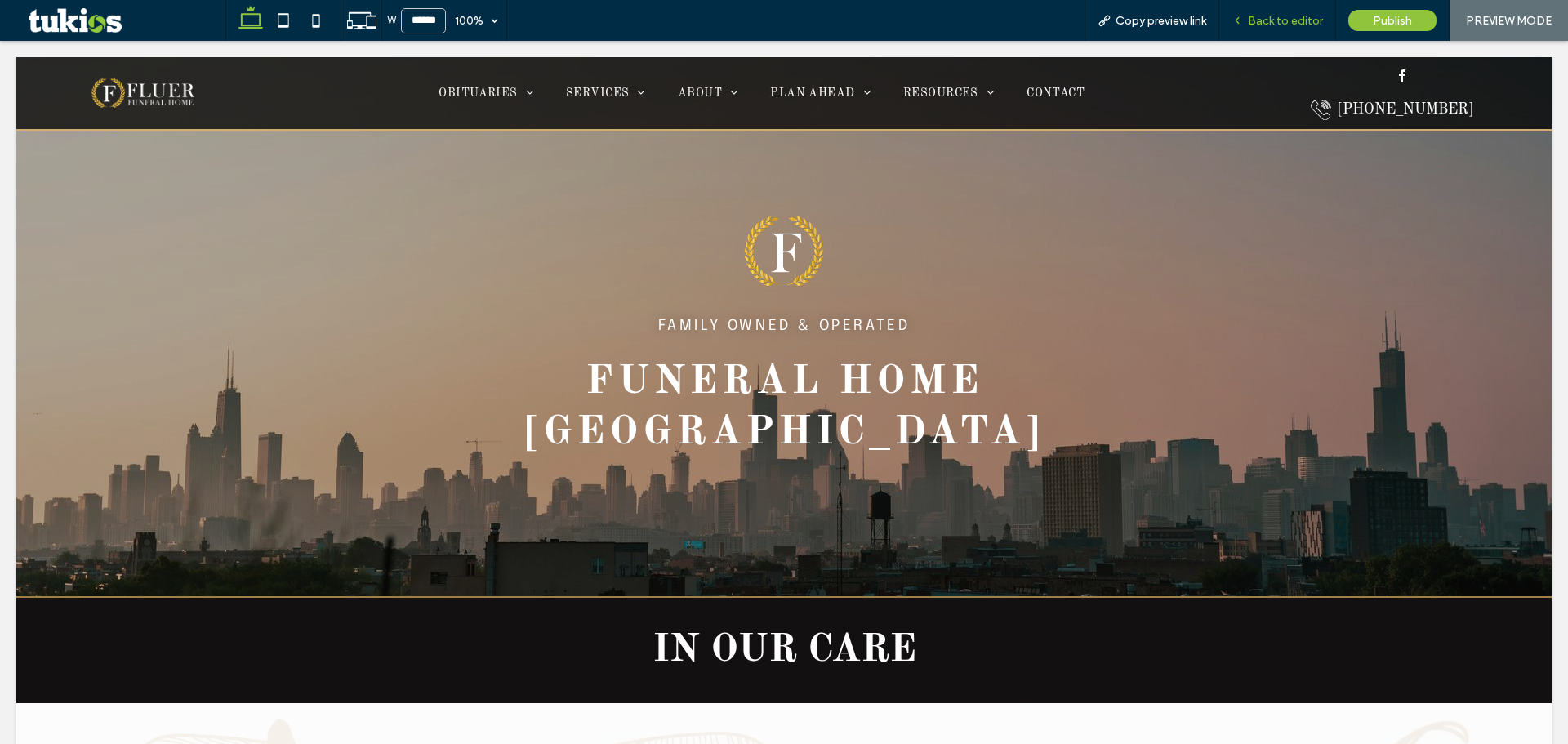
scroll to position [98, 0]
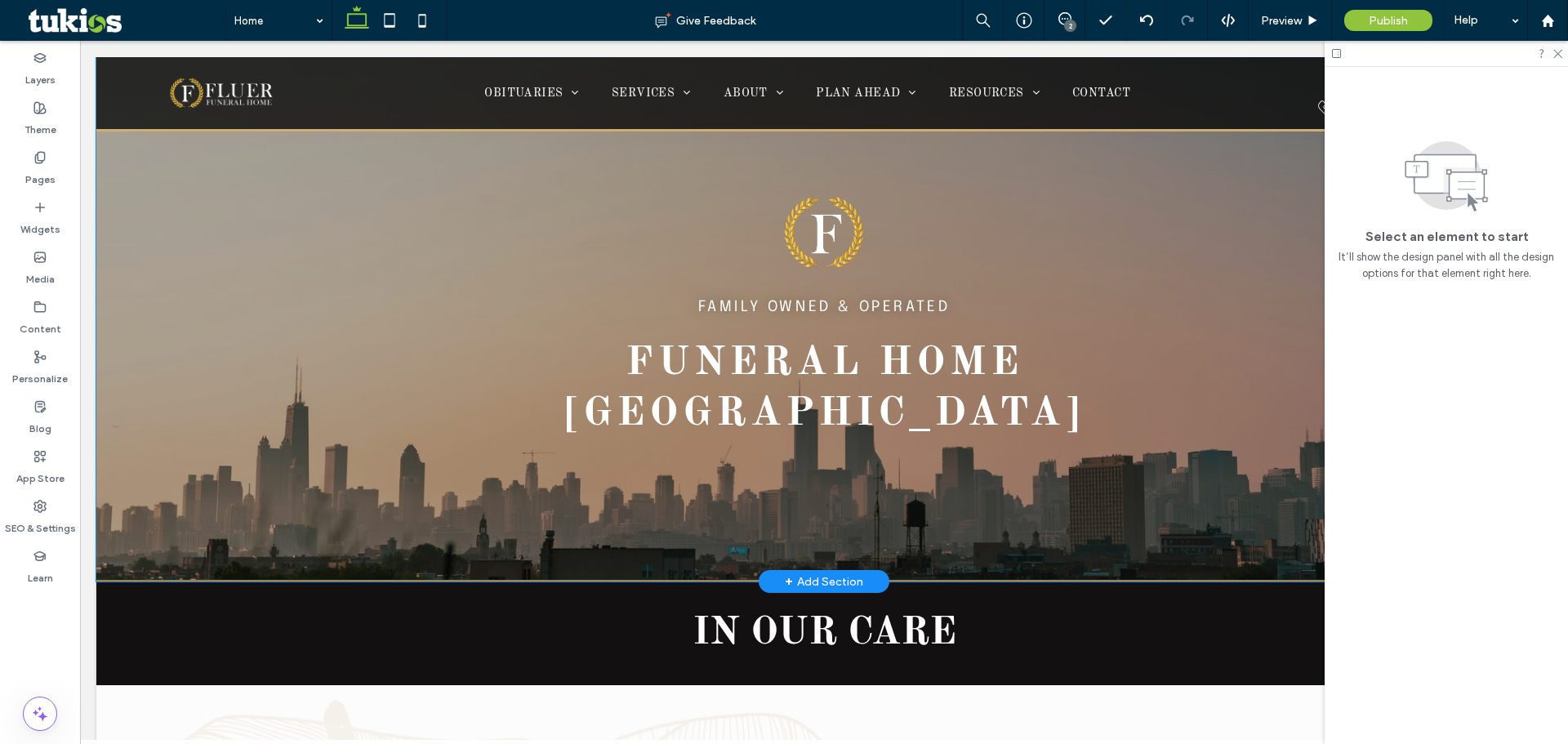
click at [1293, 517] on div "FAMILY OWNED & OPERATED Funeral Home [GEOGRAPHIC_DATA]" at bounding box center [824, 270] width 980 height 621
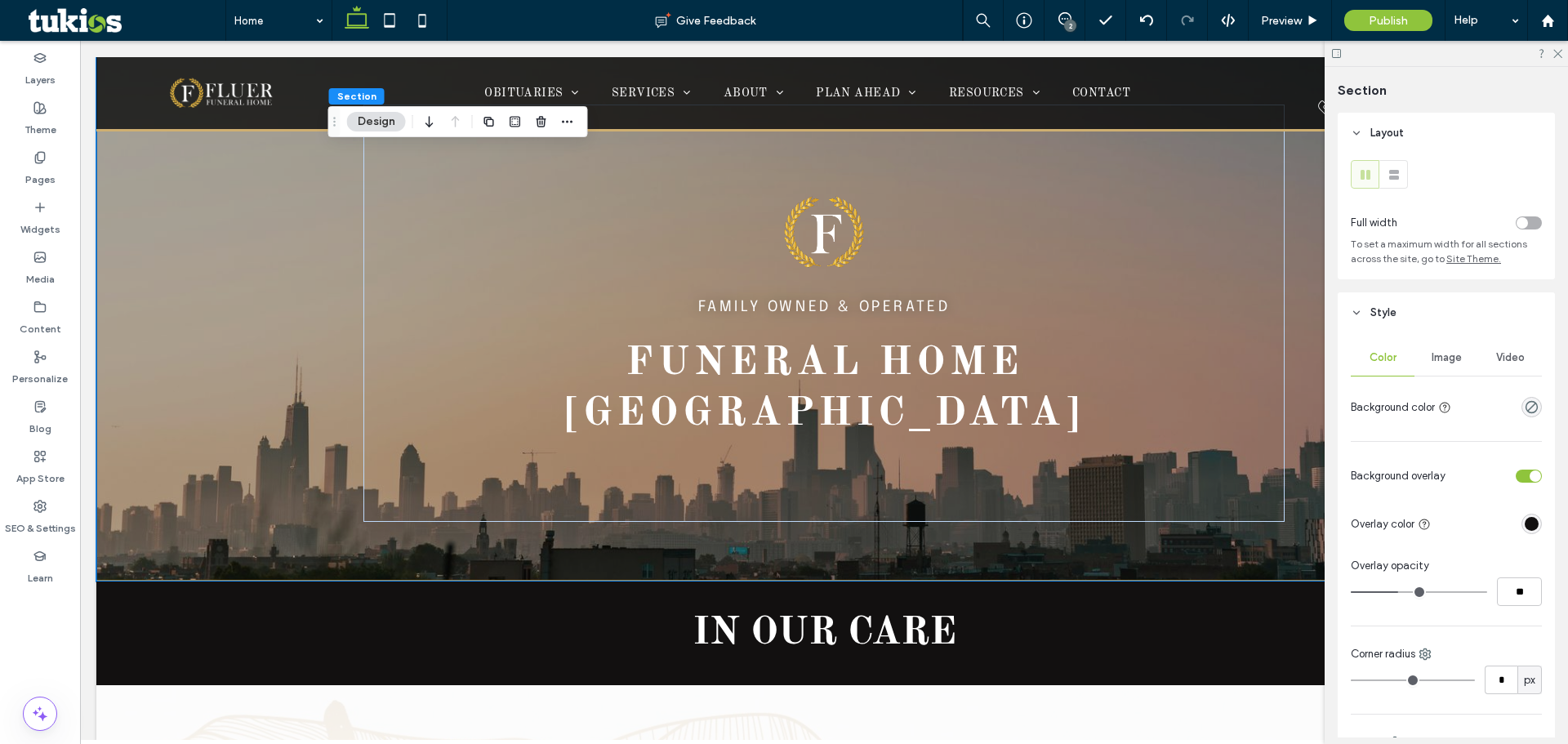
click at [1438, 364] on div "Image" at bounding box center [1446, 358] width 64 height 36
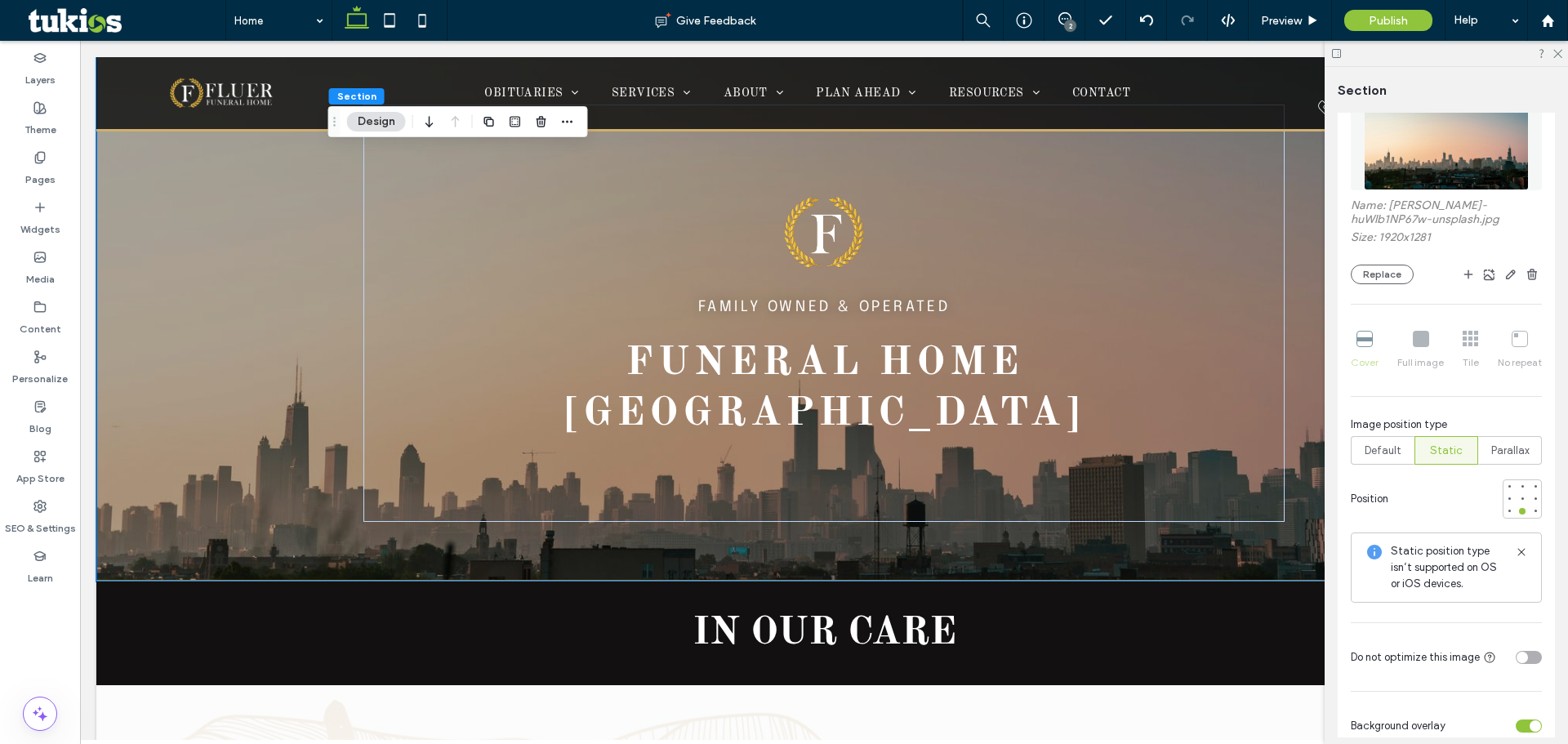
scroll to position [327, 0]
click at [1517, 490] on div at bounding box center [1523, 494] width 12 height 12
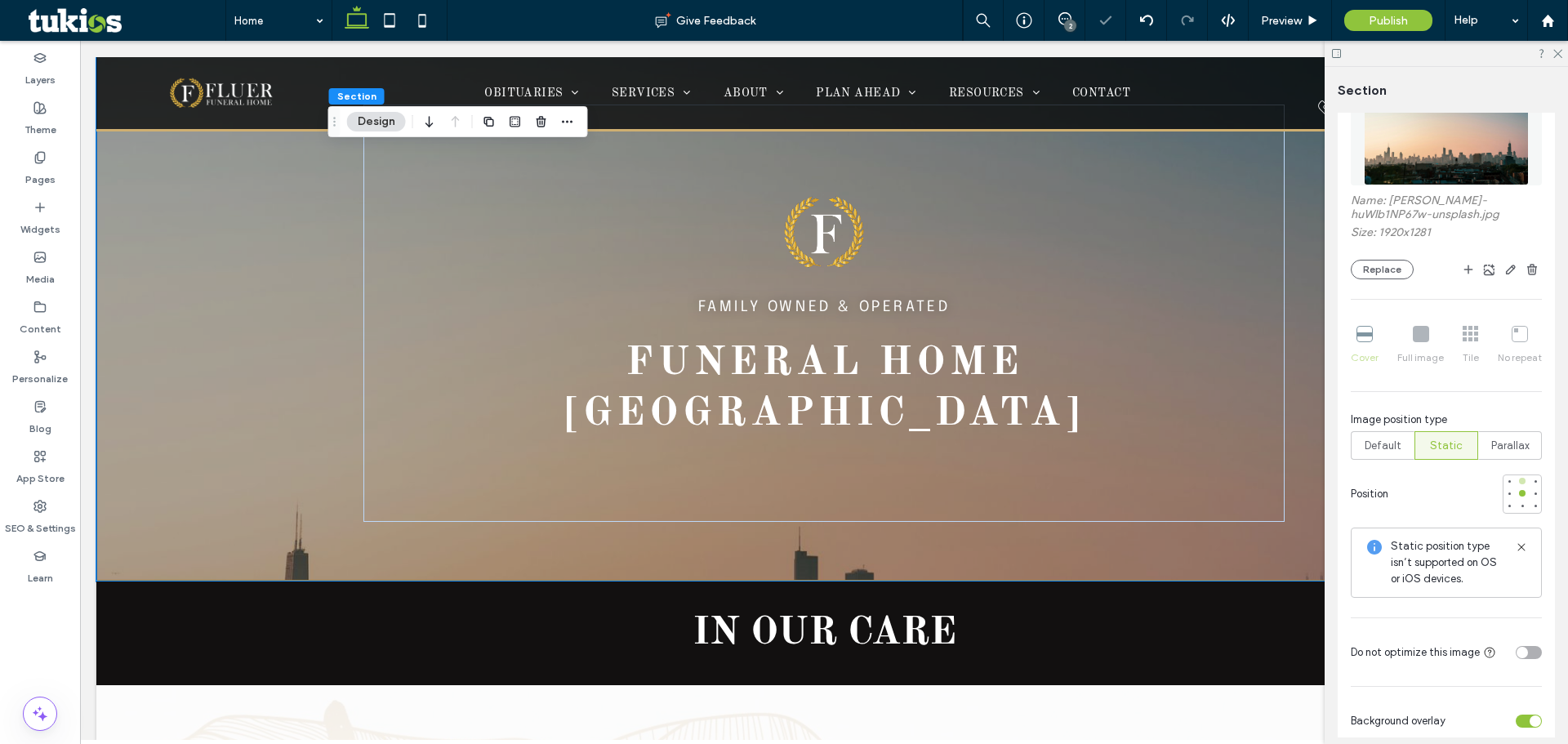
click at [1519, 484] on div at bounding box center [1523, 481] width 7 height 7
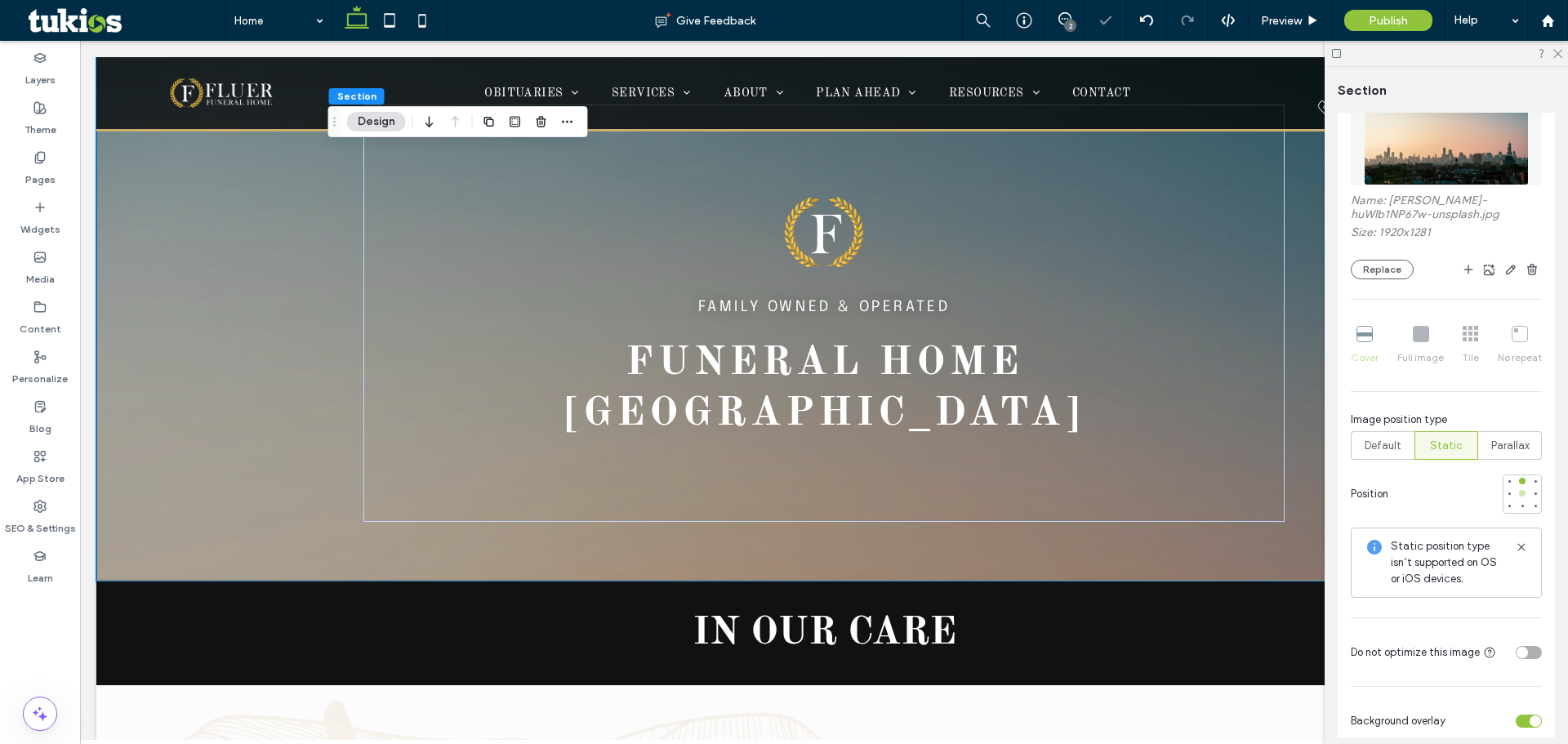
click at [1517, 496] on div at bounding box center [1523, 494] width 12 height 12
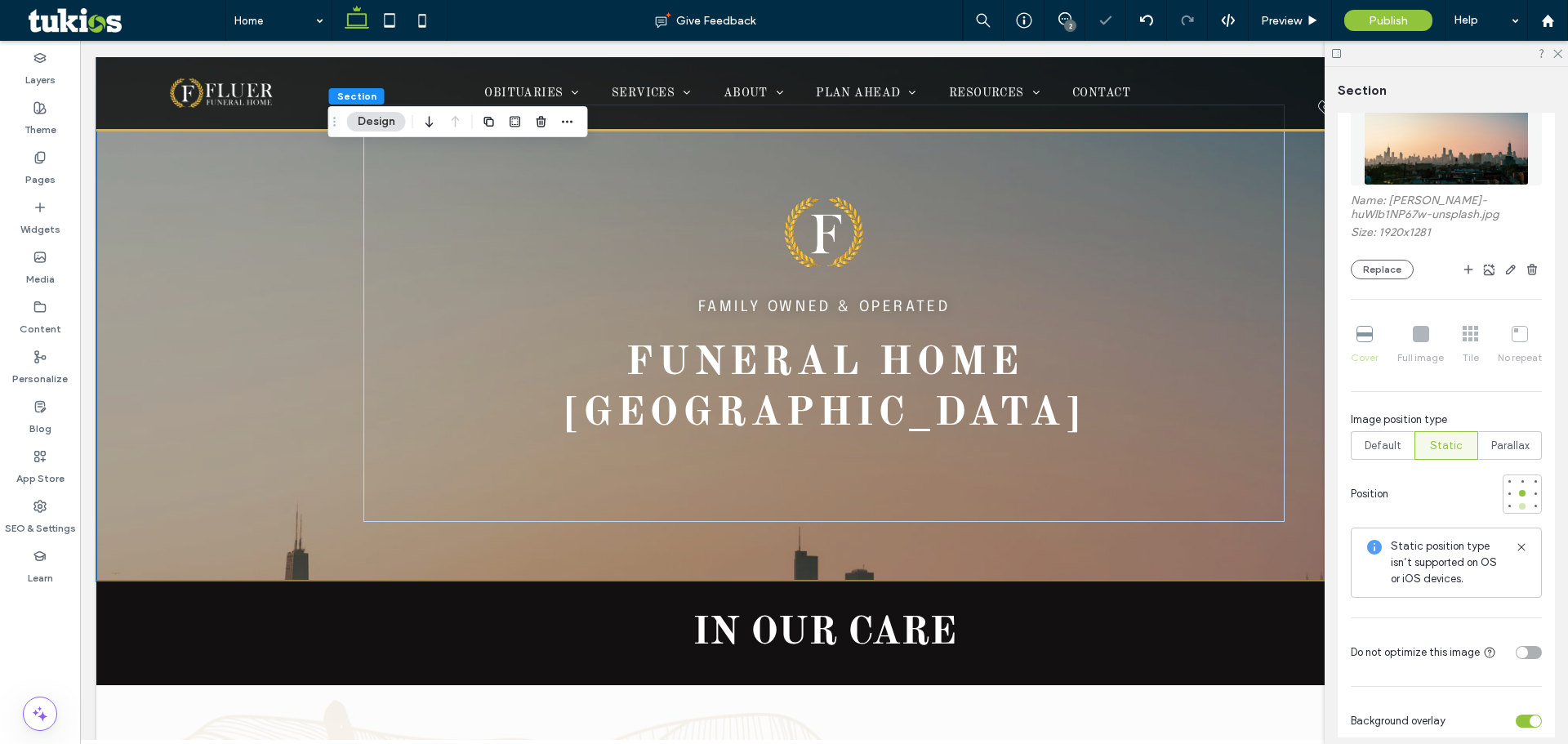
click at [1519, 506] on div at bounding box center [1523, 506] width 7 height 7
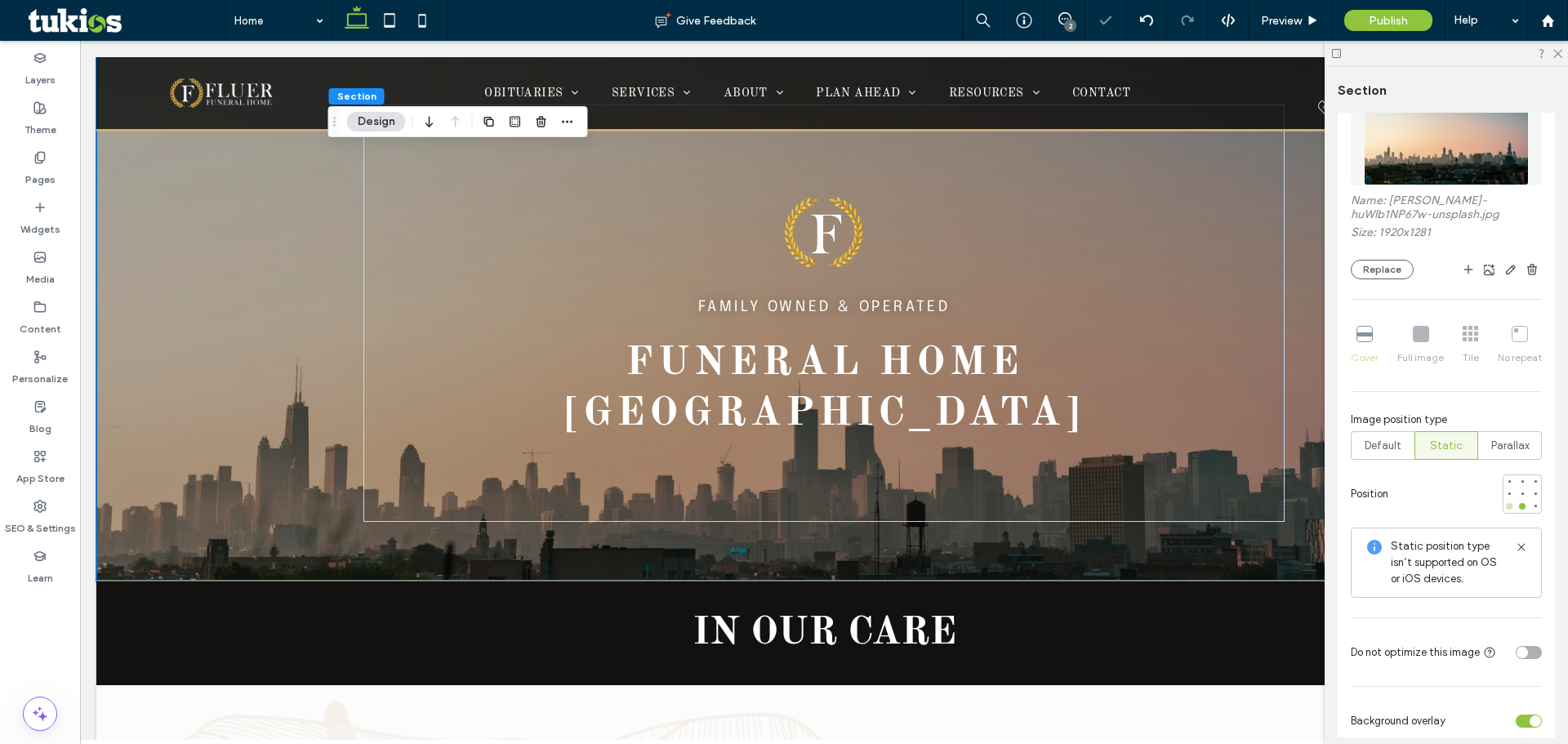
click at [1506, 505] on div at bounding box center [1509, 506] width 7 height 7
click at [1517, 509] on div at bounding box center [1523, 506] width 12 height 12
click at [1532, 504] on div at bounding box center [1536, 506] width 7 height 7
click at [1519, 503] on div at bounding box center [1523, 506] width 7 height 7
click at [1493, 449] on span "Parallax" at bounding box center [1510, 446] width 38 height 17
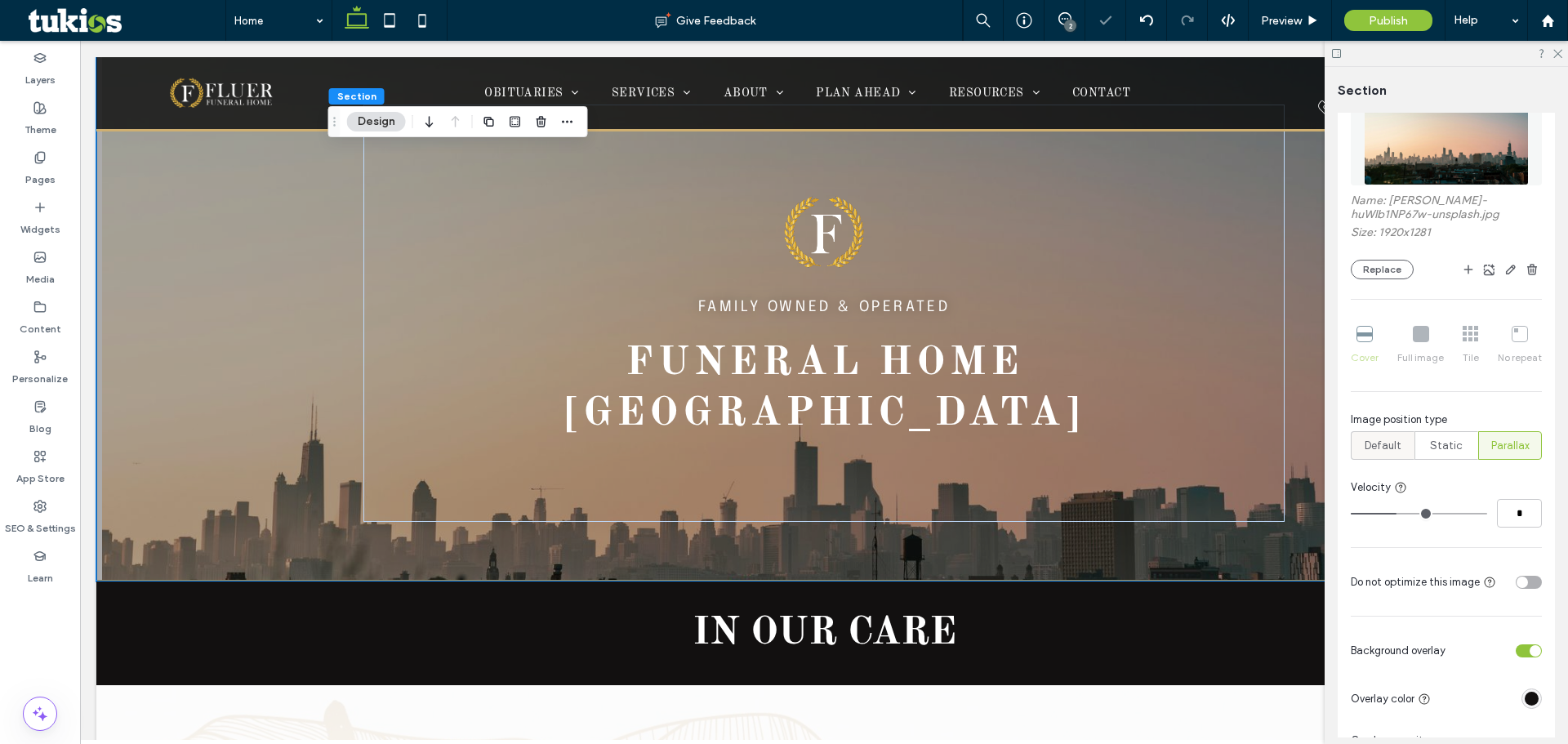
click at [1398, 450] on span "Default" at bounding box center [1383, 446] width 37 height 17
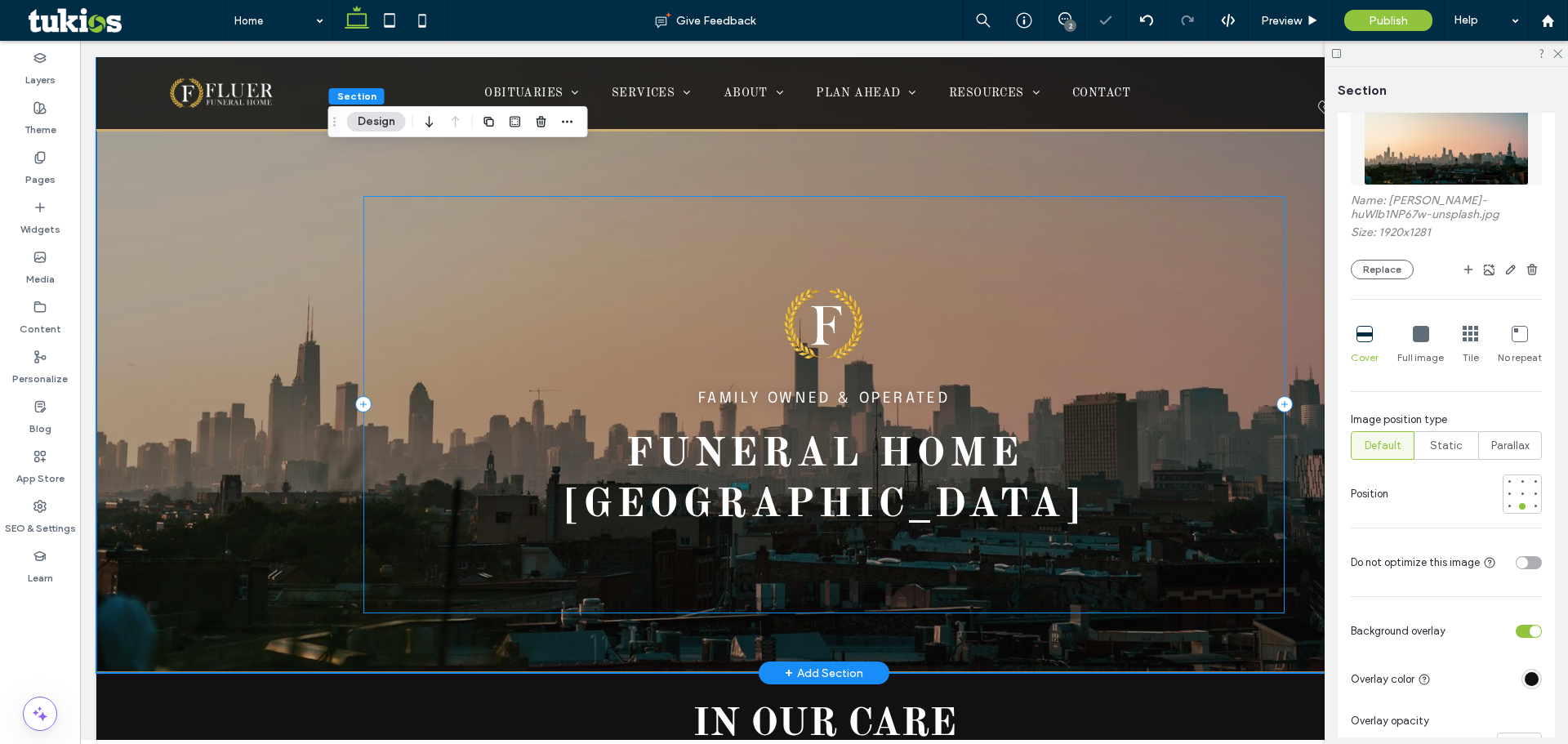
scroll to position [0, 0]
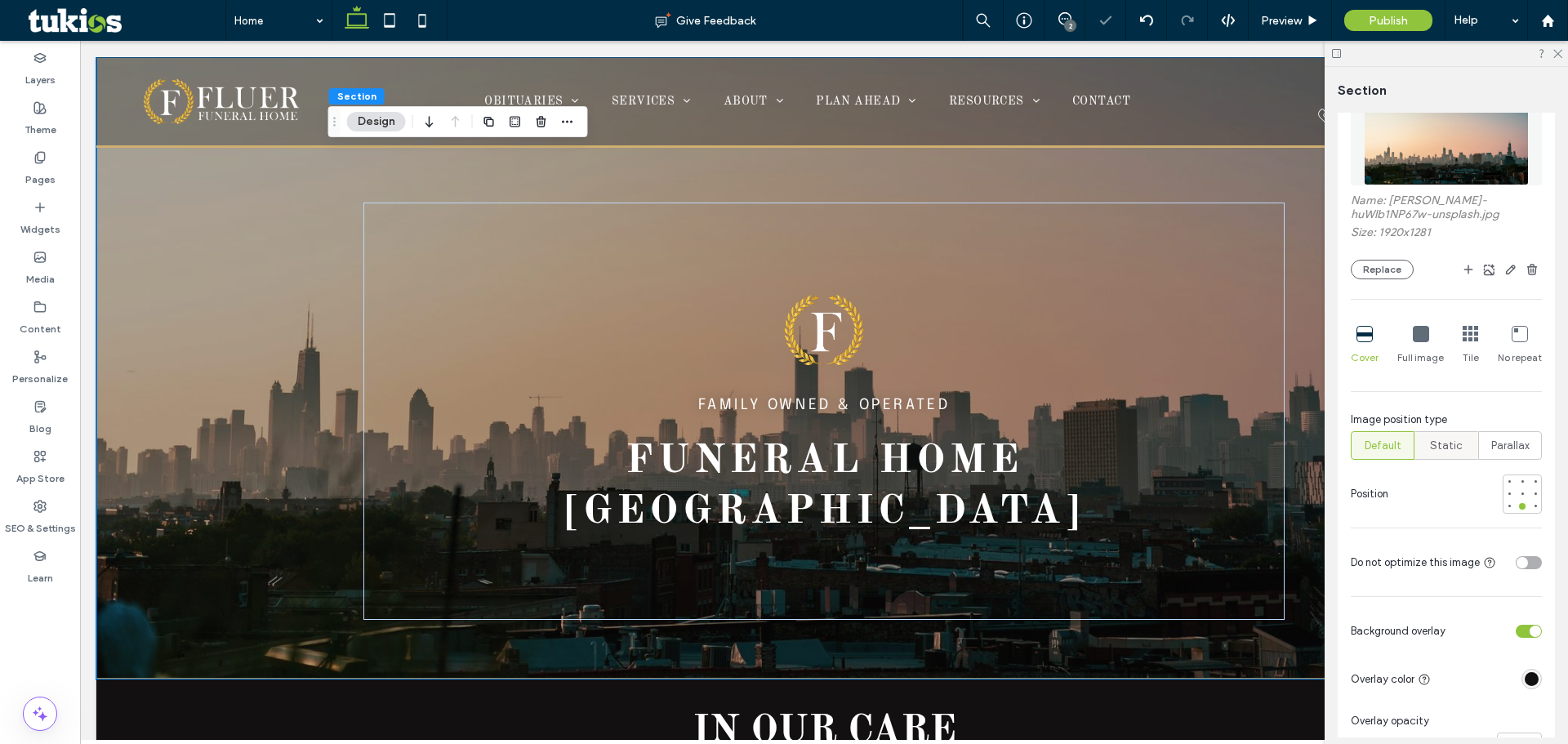
click at [1440, 441] on span "Static" at bounding box center [1447, 446] width 33 height 17
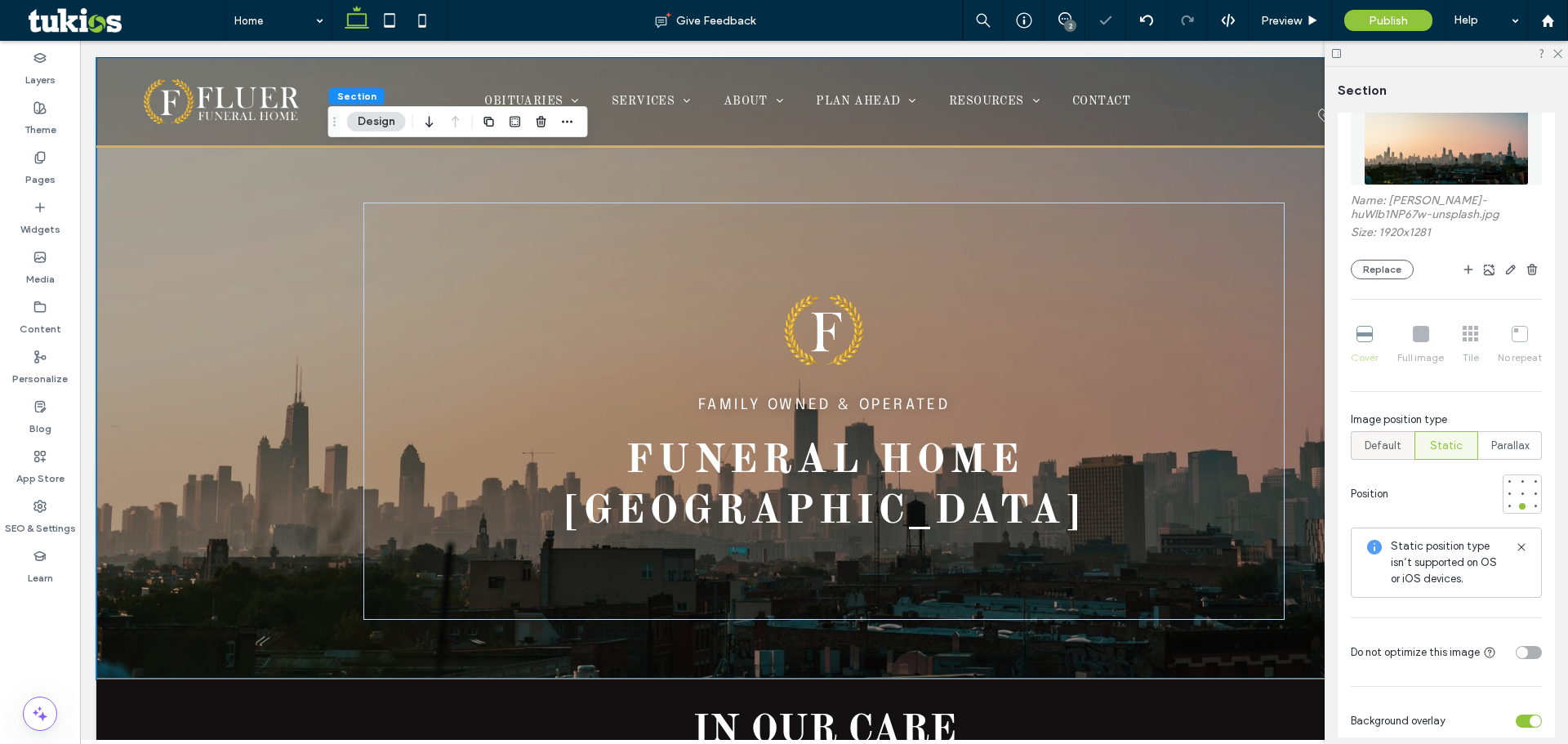
click at [1400, 453] on div "Default" at bounding box center [1382, 445] width 42 height 27
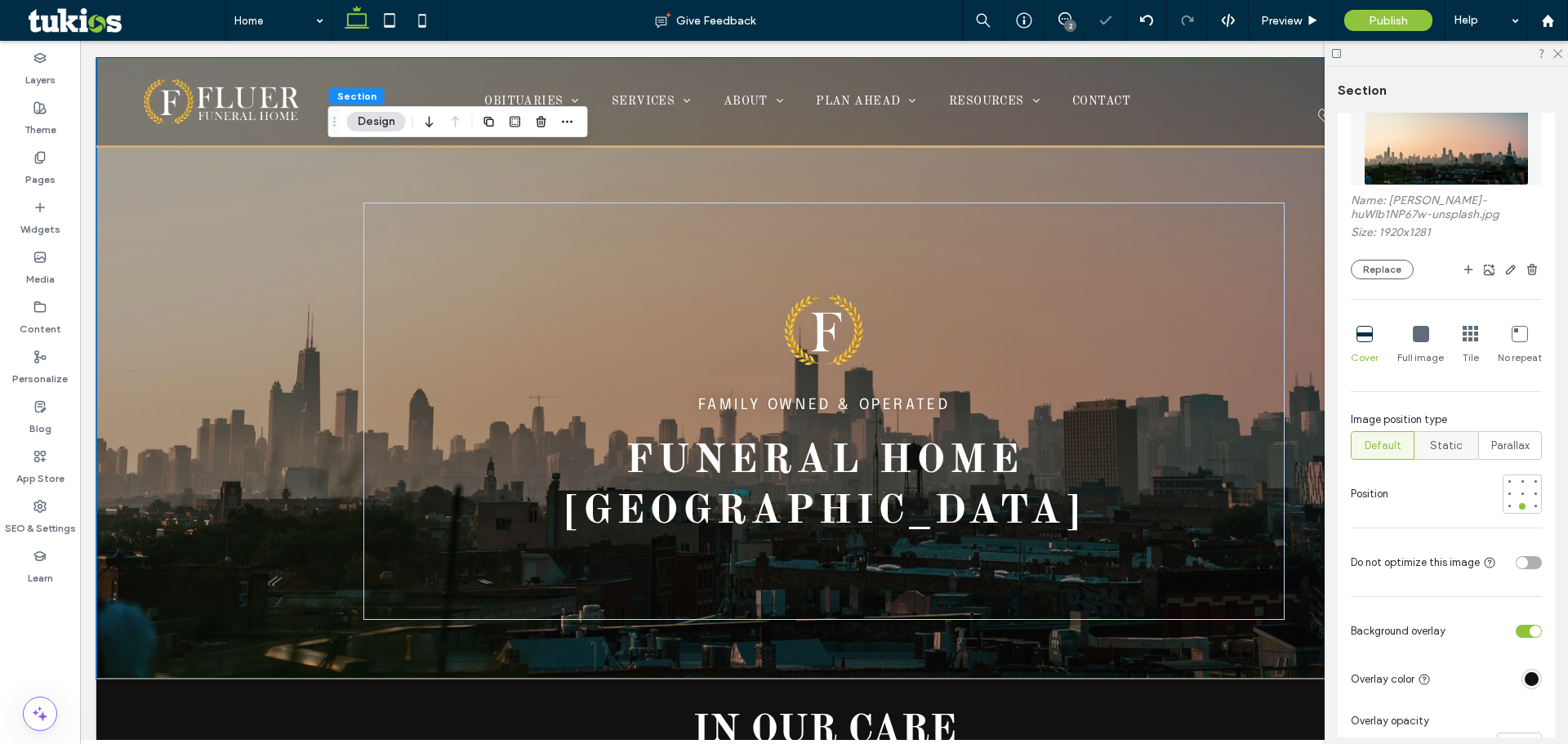
click at [1461, 459] on label "Static" at bounding box center [1446, 445] width 64 height 29
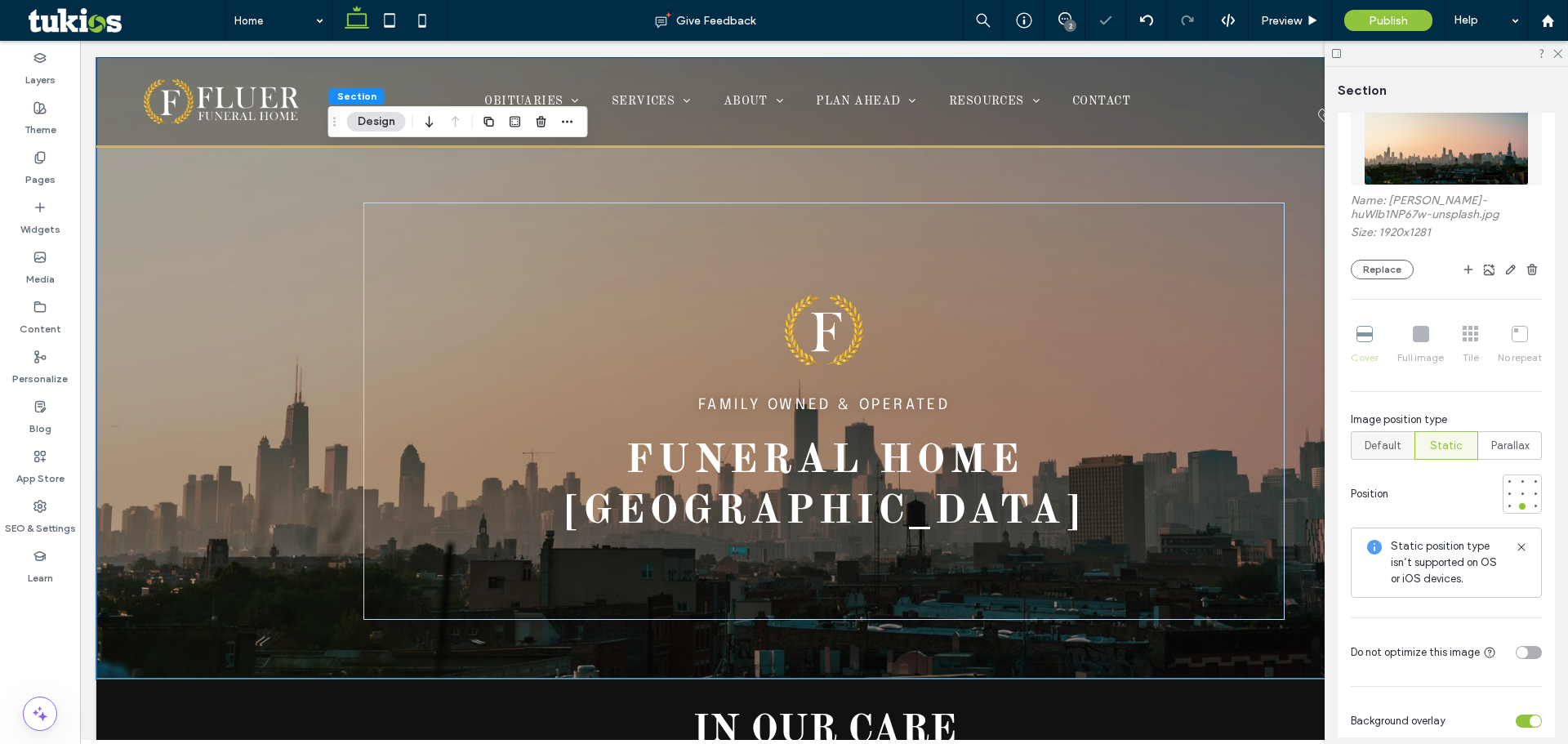
click at [1384, 457] on div "Default" at bounding box center [1382, 445] width 42 height 27
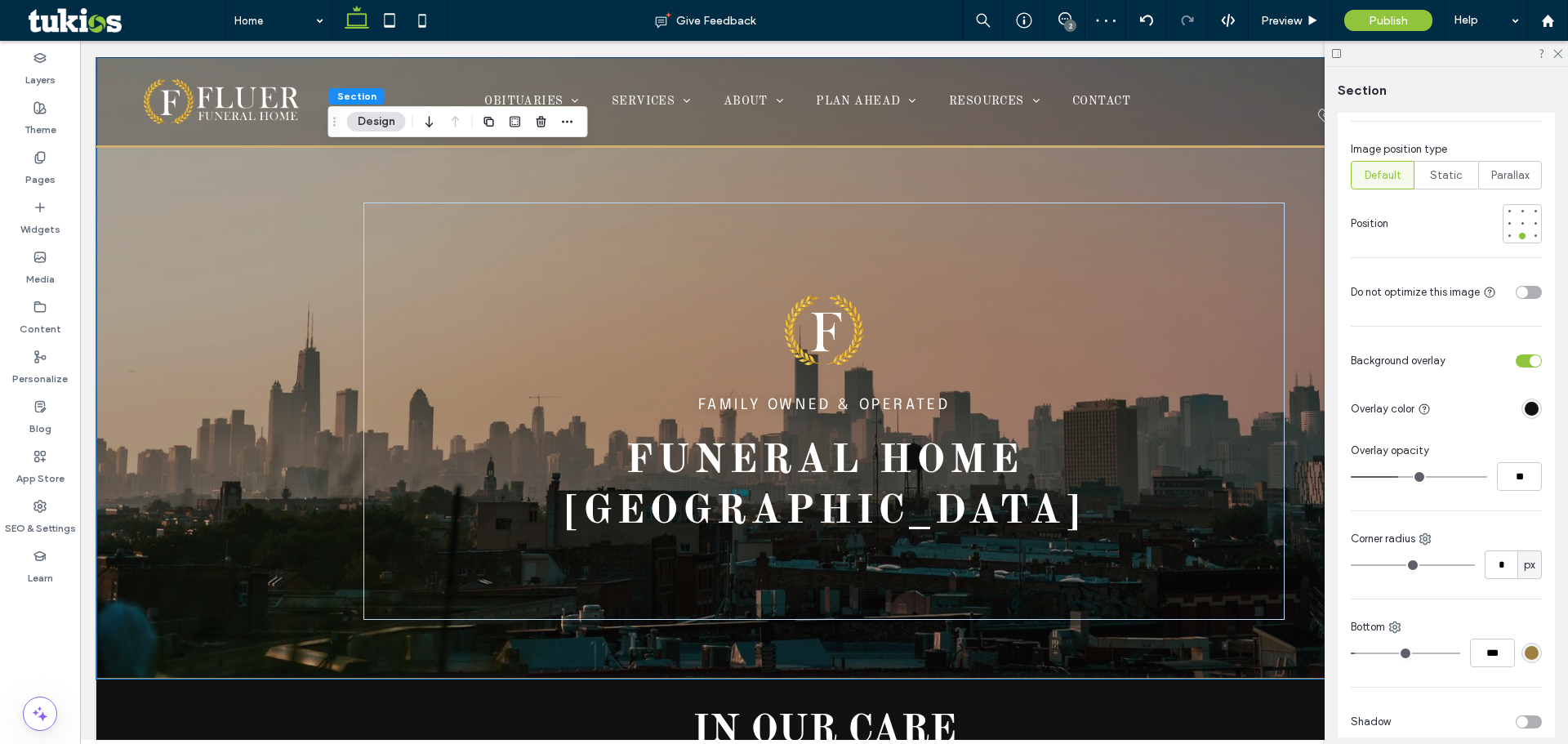
scroll to position [409, 0]
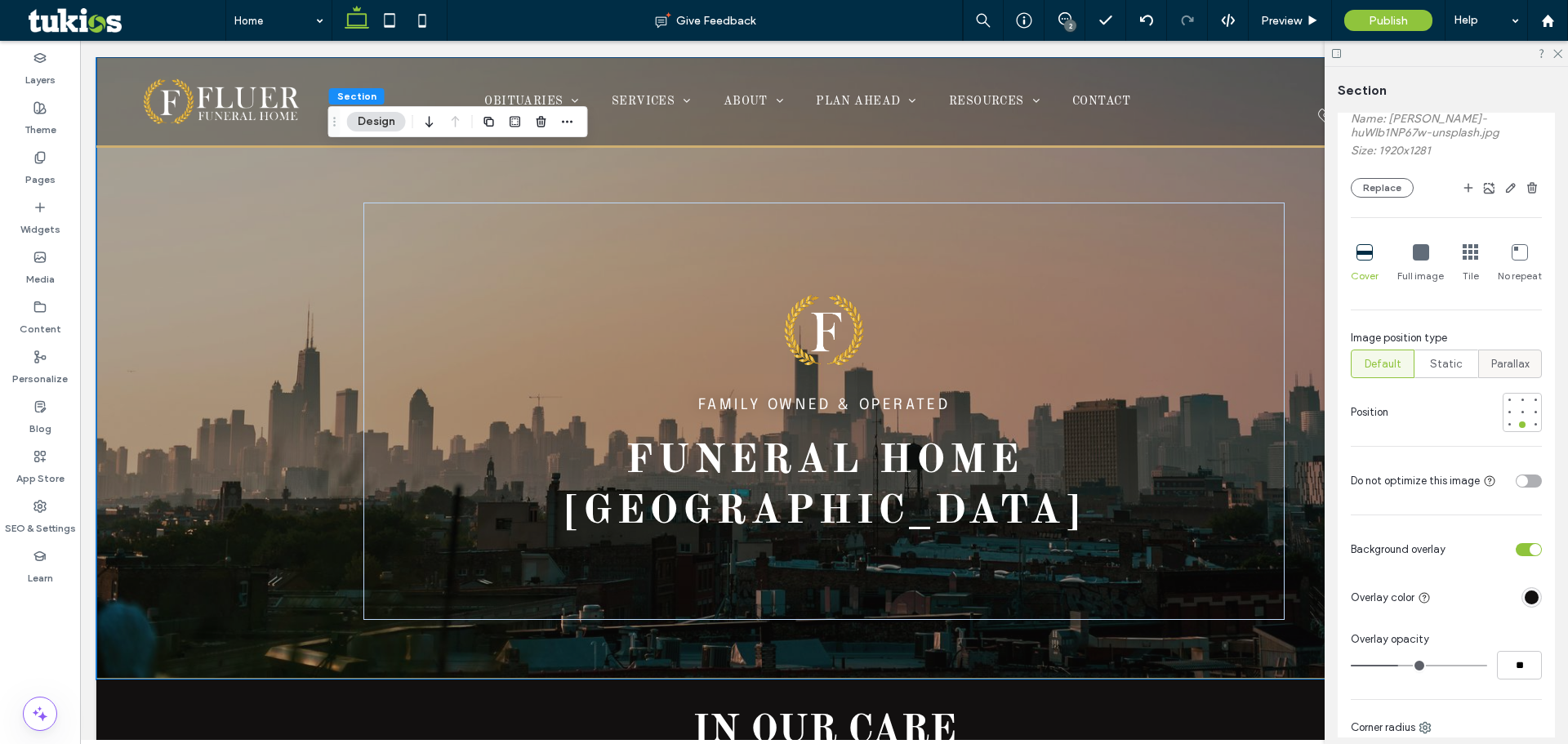
click at [1502, 363] on span "Parallax" at bounding box center [1510, 364] width 38 height 17
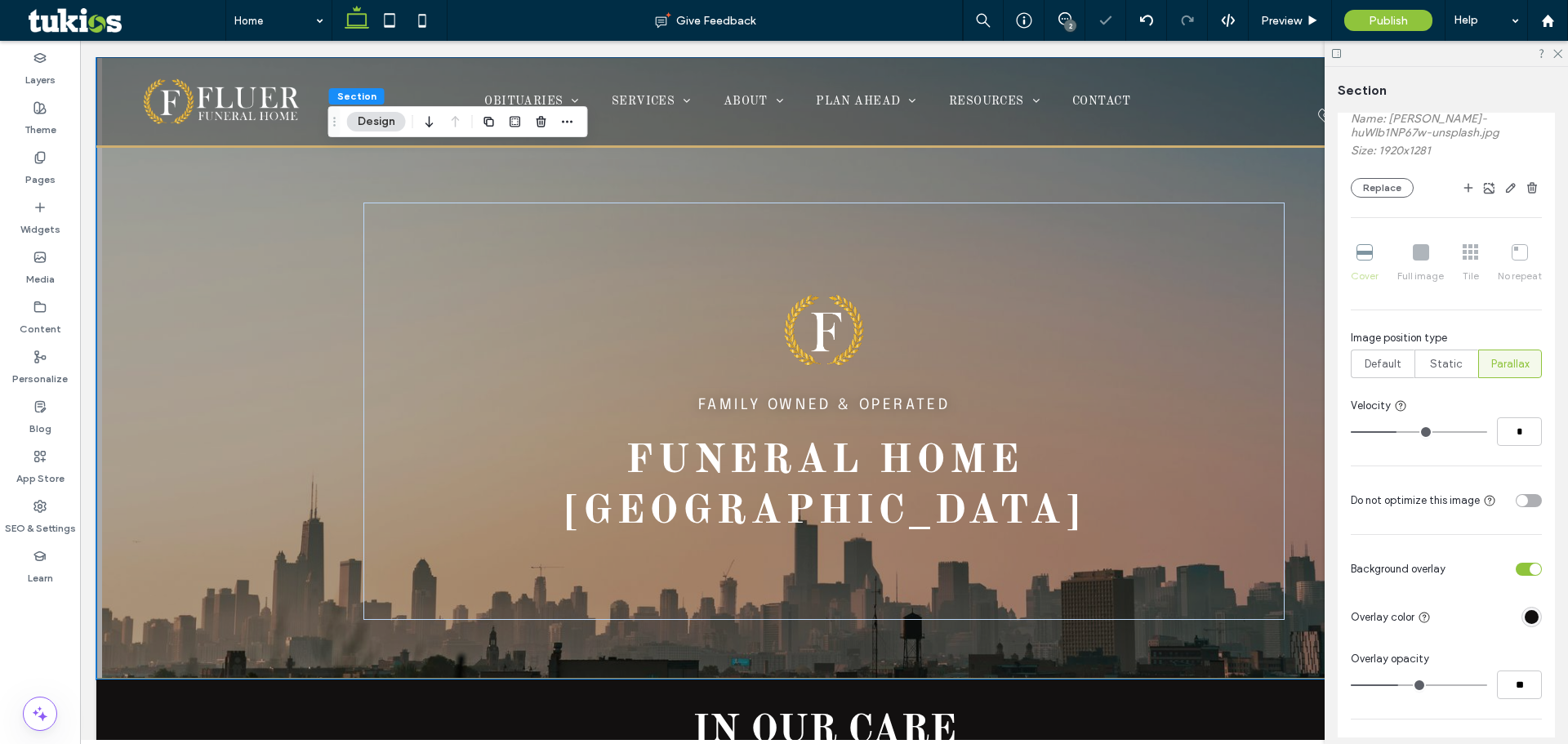
type input "*"
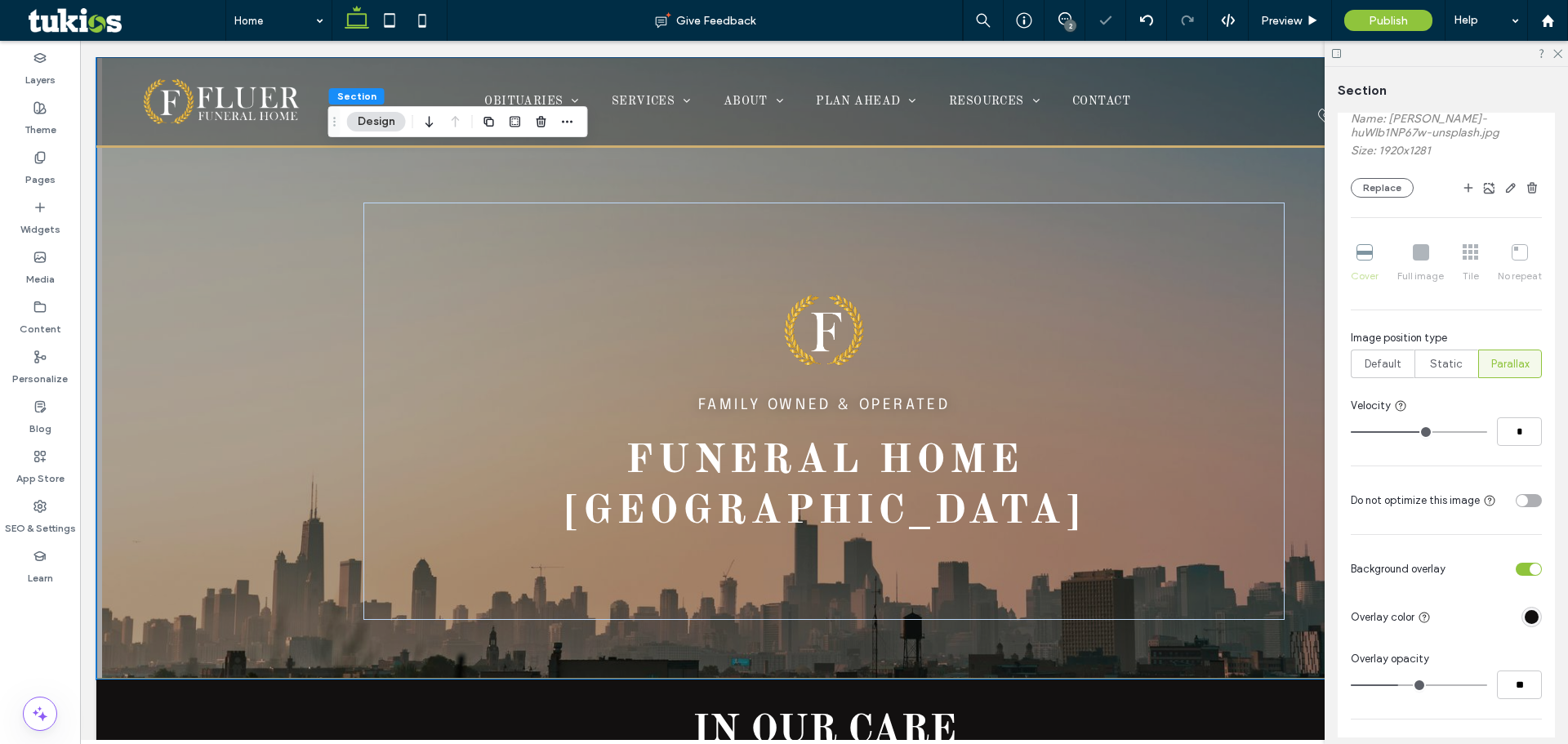
type input "*"
drag, startPoint x: 1391, startPoint y: 429, endPoint x: 1419, endPoint y: 428, distance: 28.0
click at [1419, 431] on input "range" at bounding box center [1419, 432] width 136 height 2
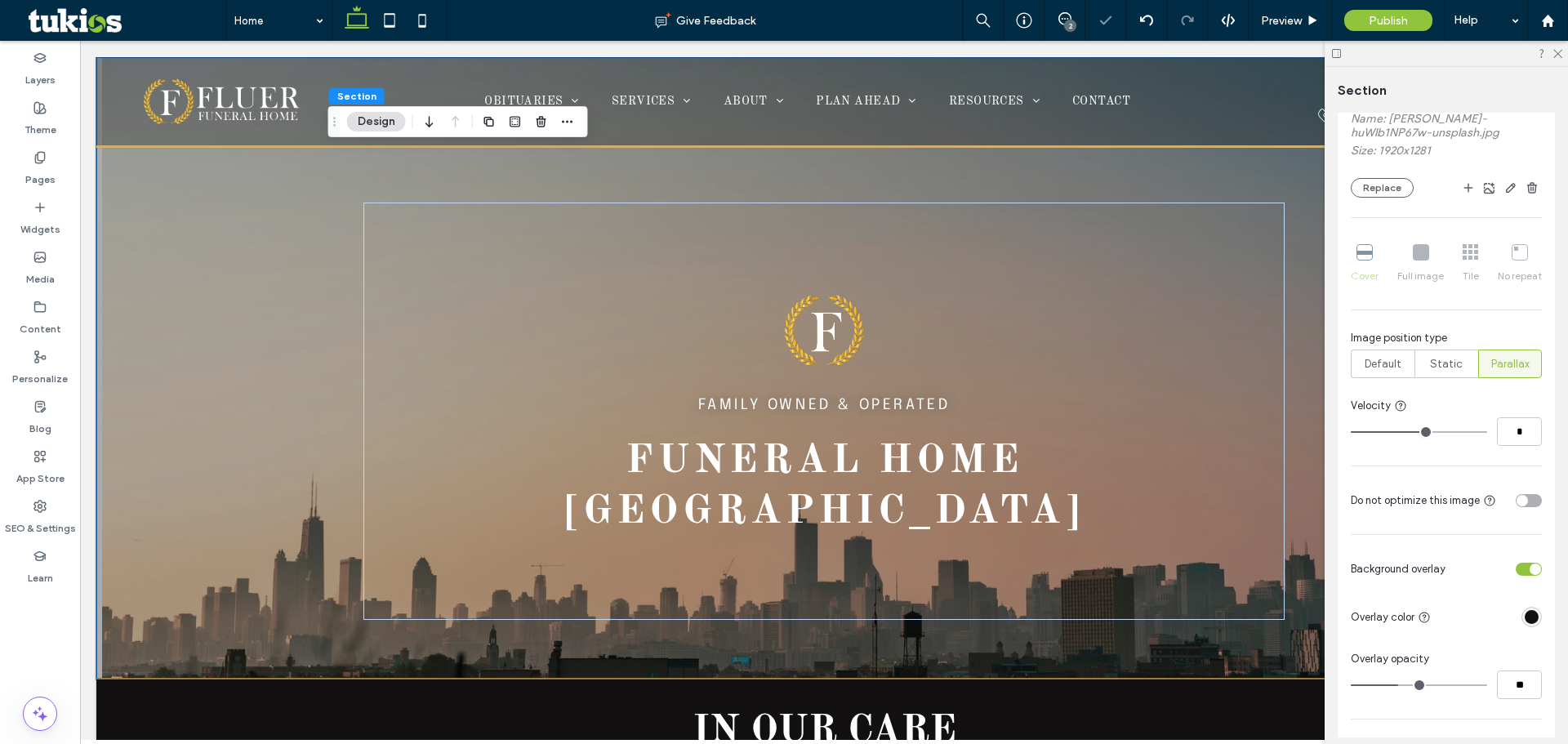
type input "*"
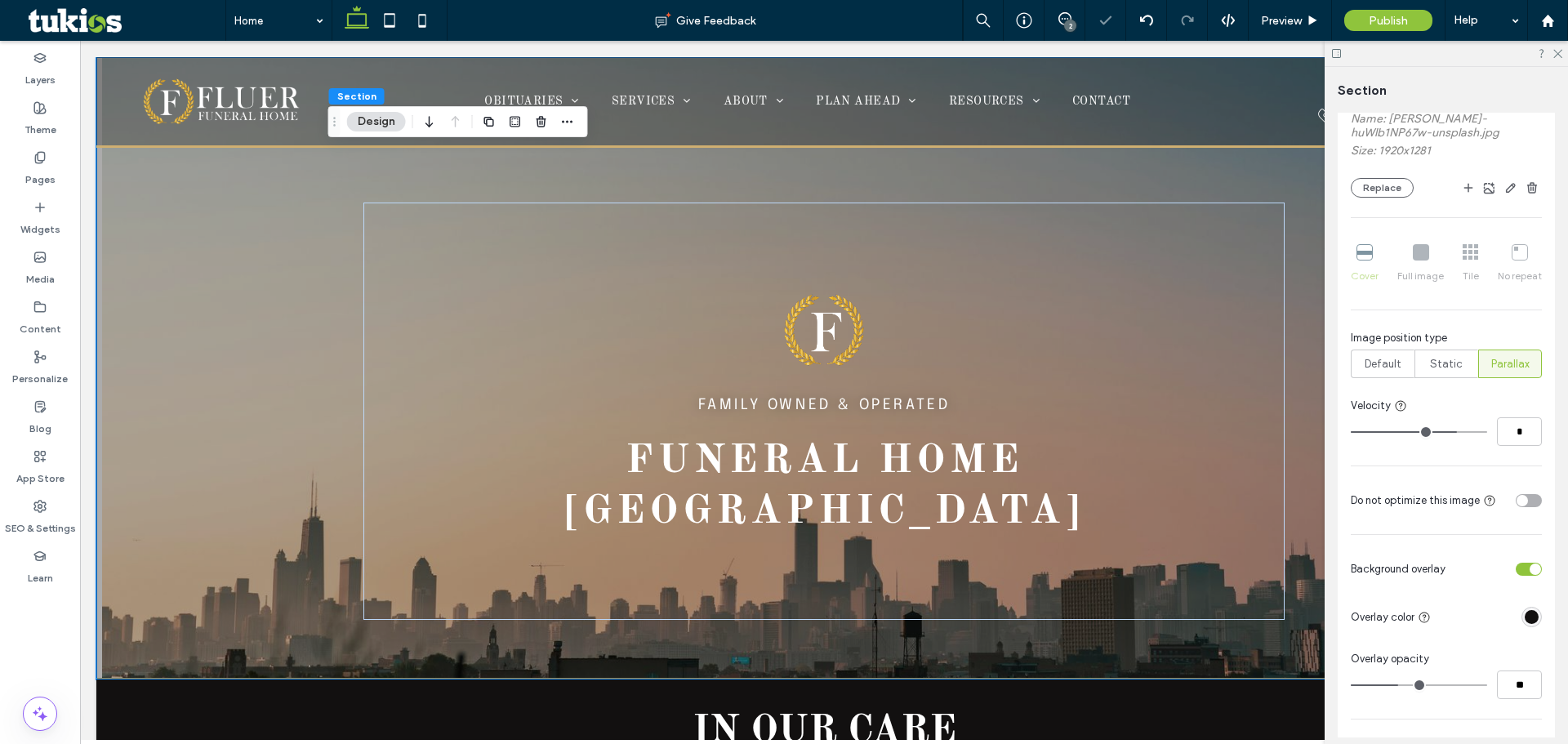
type input "*"
drag, startPoint x: 1422, startPoint y: 428, endPoint x: 1455, endPoint y: 435, distance: 33.7
click at [1455, 433] on input "range" at bounding box center [1419, 432] width 136 height 2
type input "*"
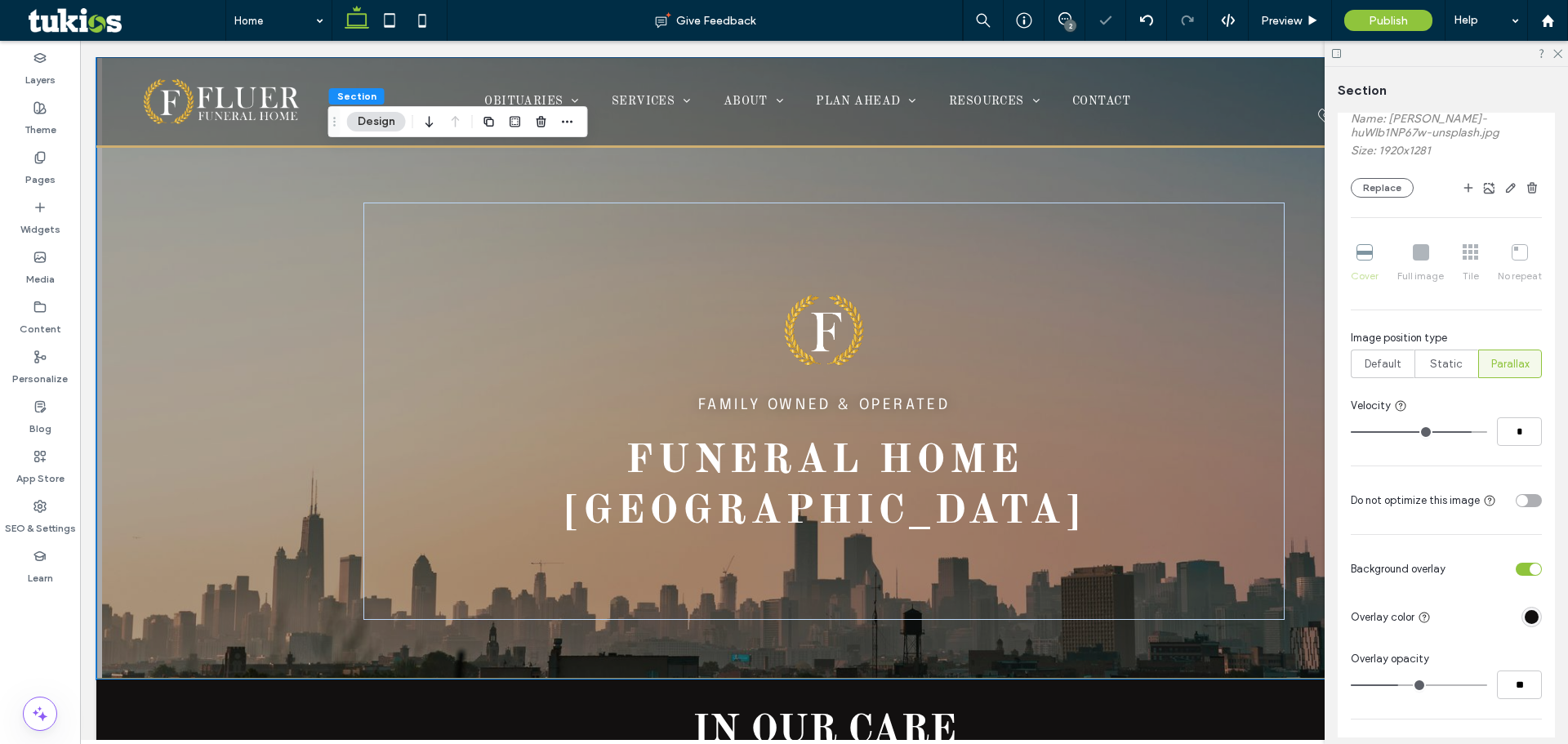
type input "*"
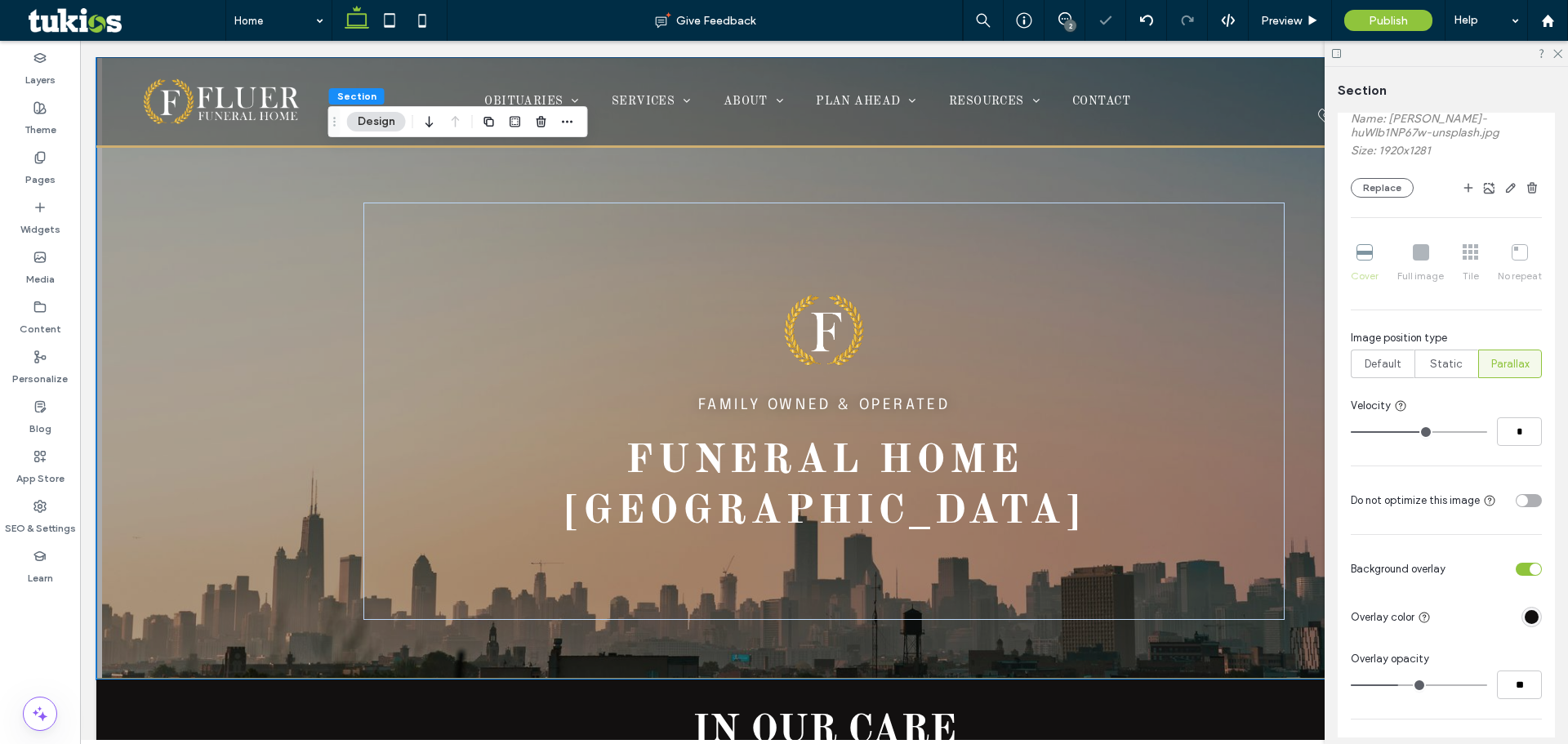
type input "*"
drag, startPoint x: 1433, startPoint y: 432, endPoint x: 1395, endPoint y: 433, distance: 38.0
click at [1395, 433] on input "range" at bounding box center [1419, 432] width 136 height 2
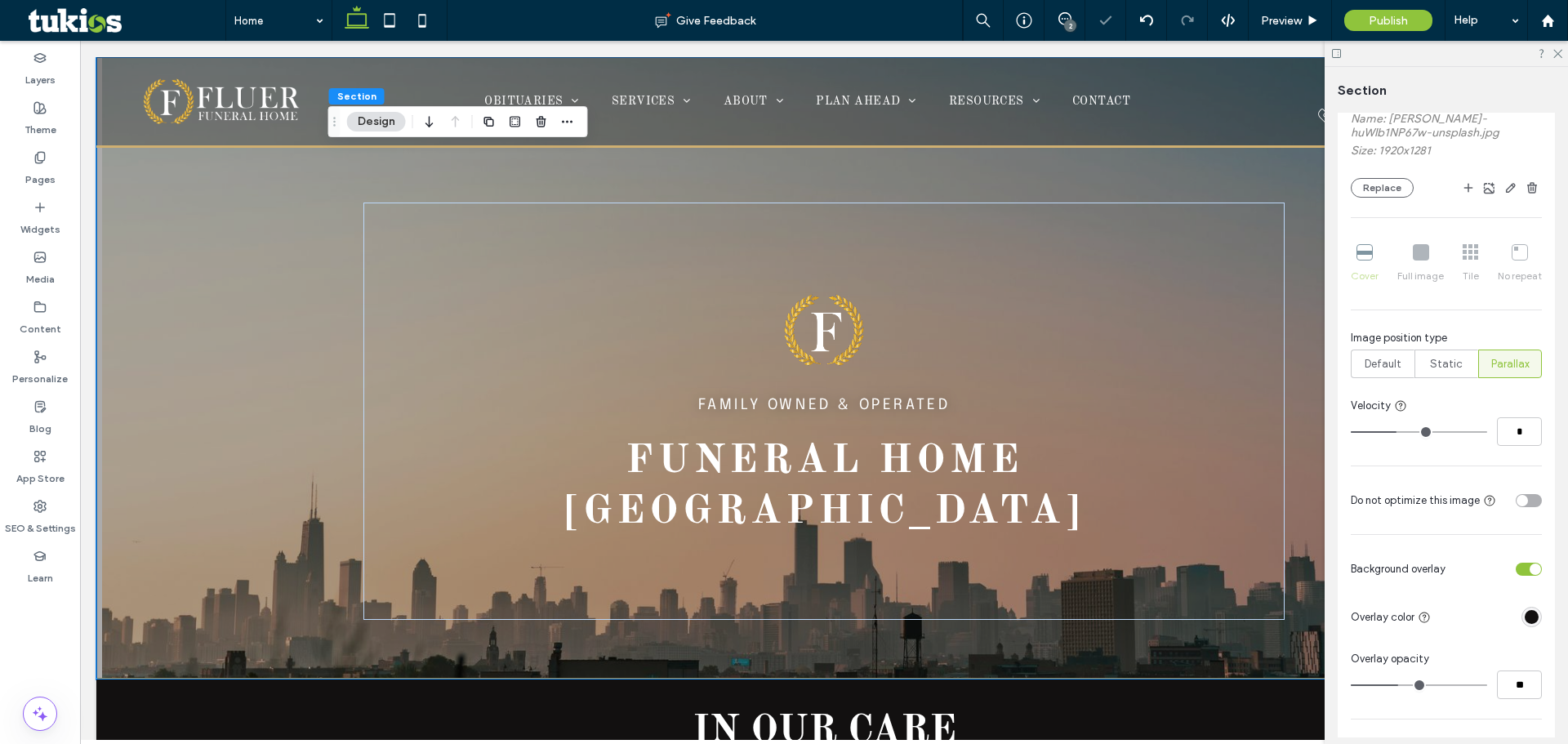
click at [1393, 431] on input "range" at bounding box center [1419, 432] width 136 height 2
type input "*"
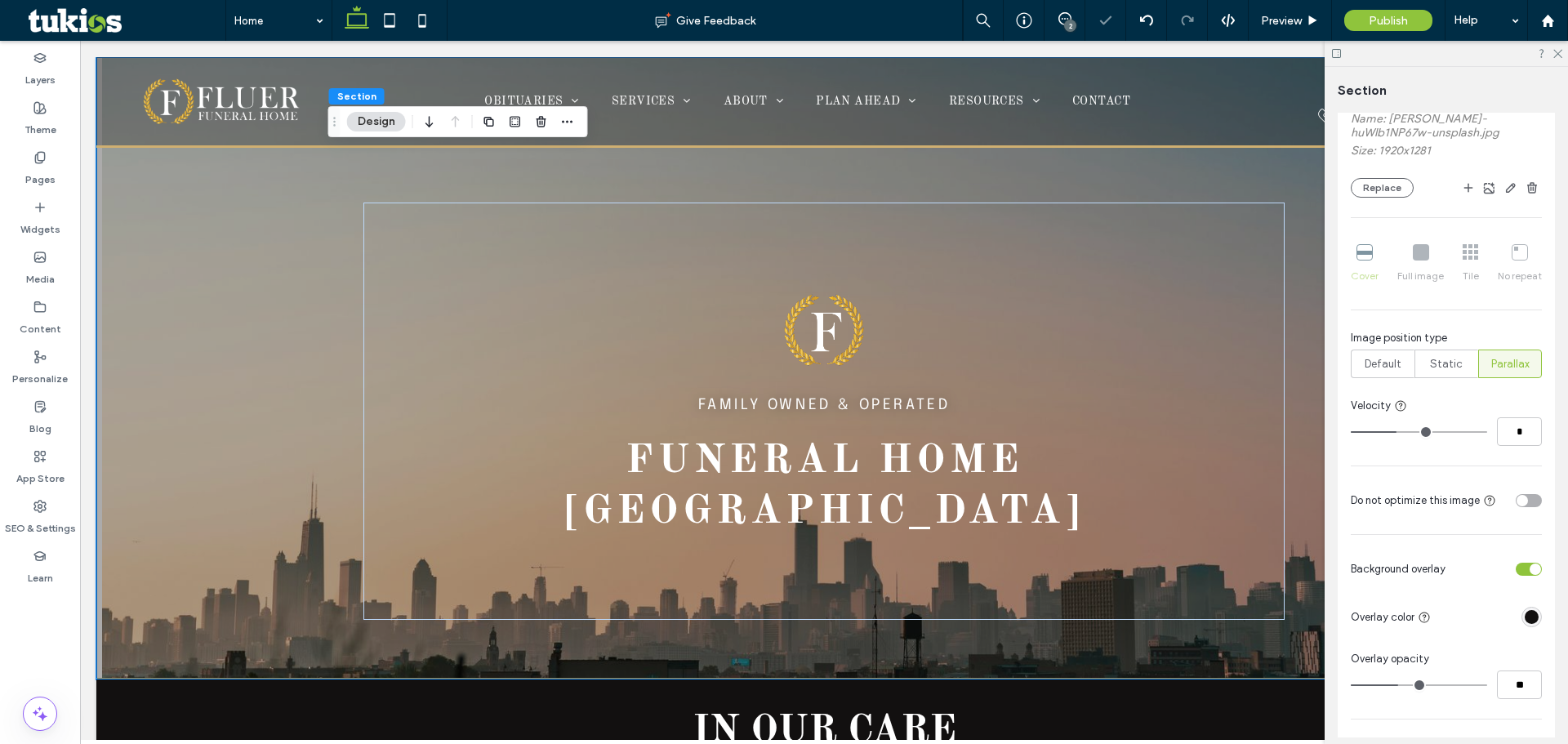
type input "*"
drag, startPoint x: 1393, startPoint y: 430, endPoint x: 1352, endPoint y: 433, distance: 41.1
click at [1351, 431] on input "range" at bounding box center [1419, 432] width 136 height 2
type input "*"
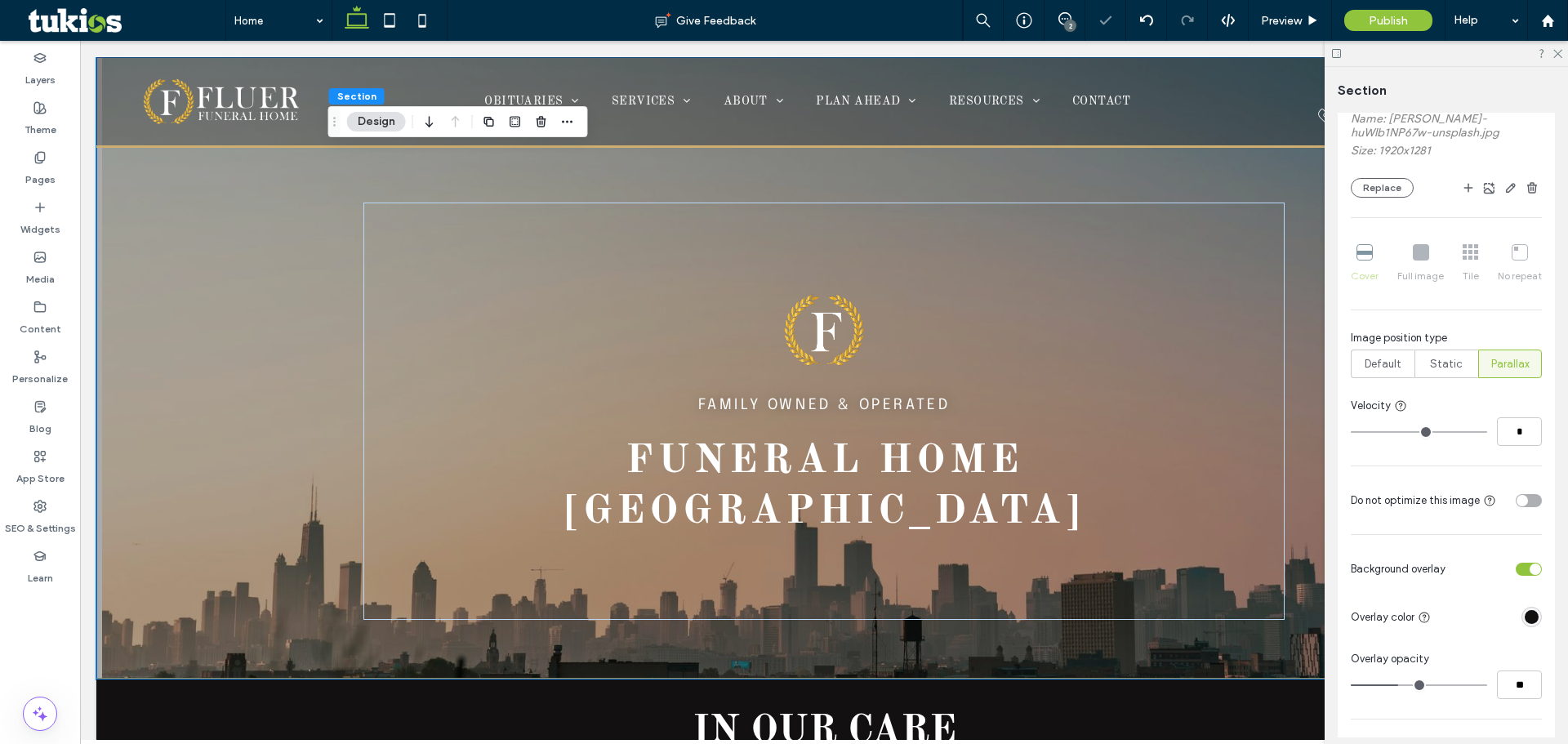
type input "*"
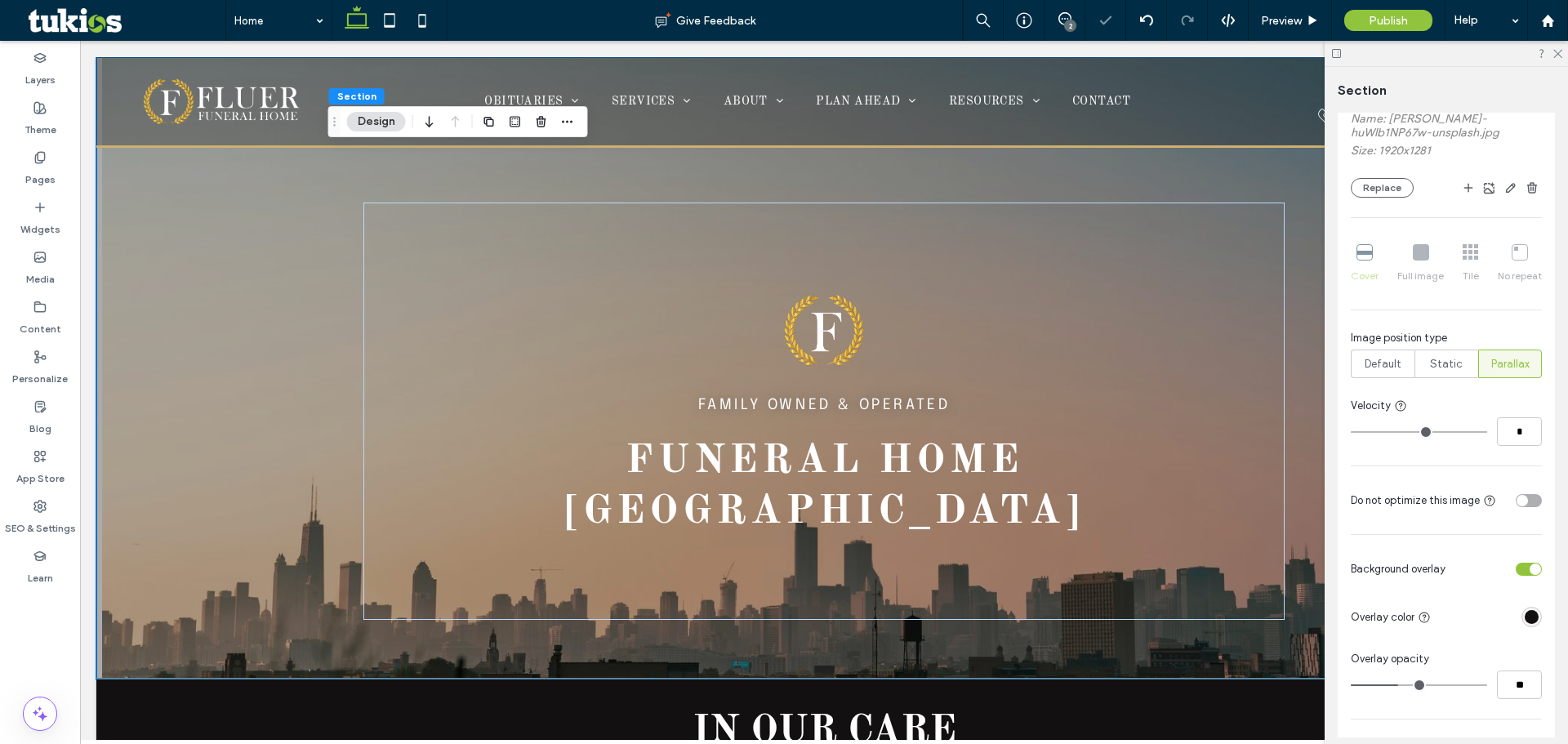
type input "*"
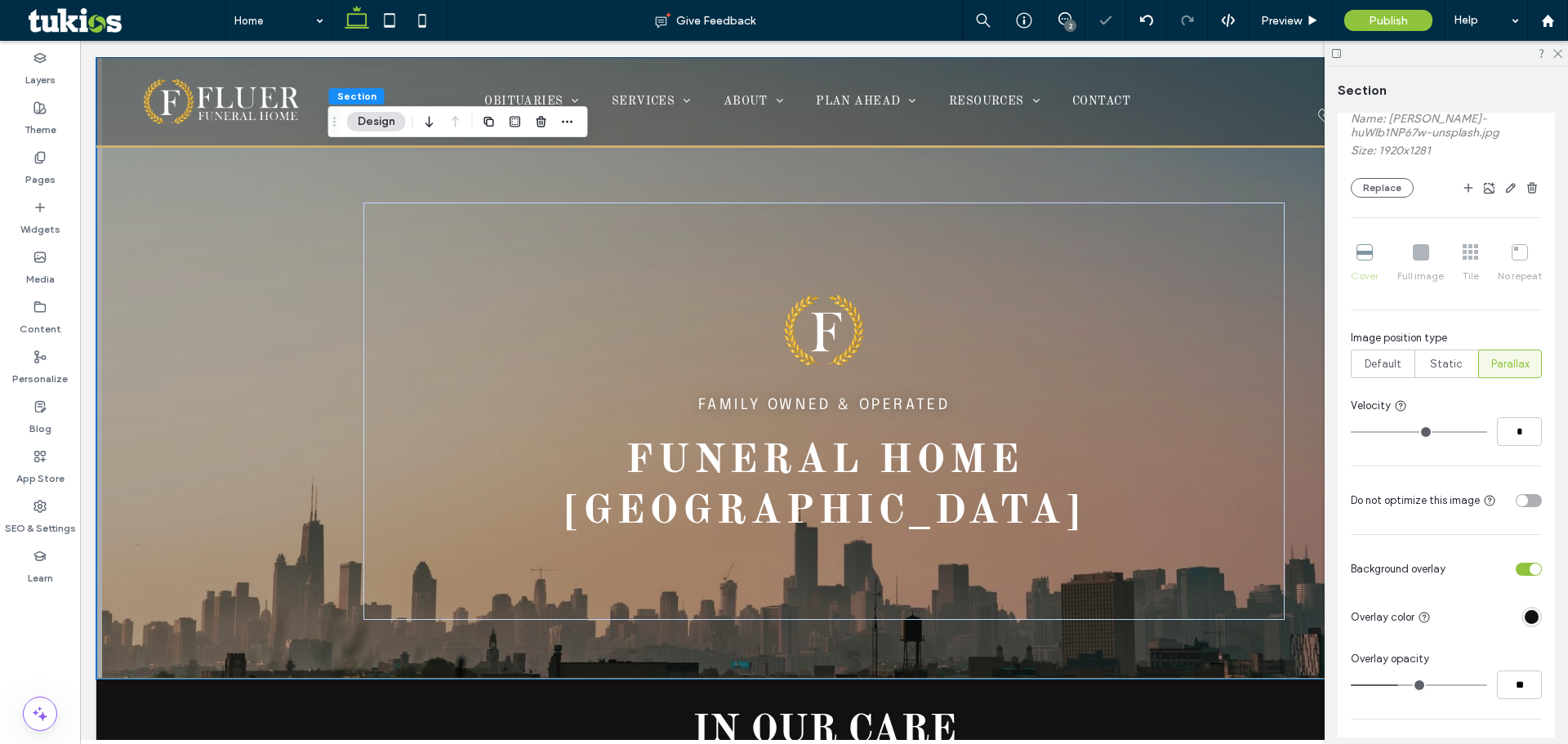
type input "*"
type input "**"
drag, startPoint x: 1410, startPoint y: 428, endPoint x: 1504, endPoint y: 433, distance: 94.1
click at [1487, 433] on input "range" at bounding box center [1419, 432] width 136 height 2
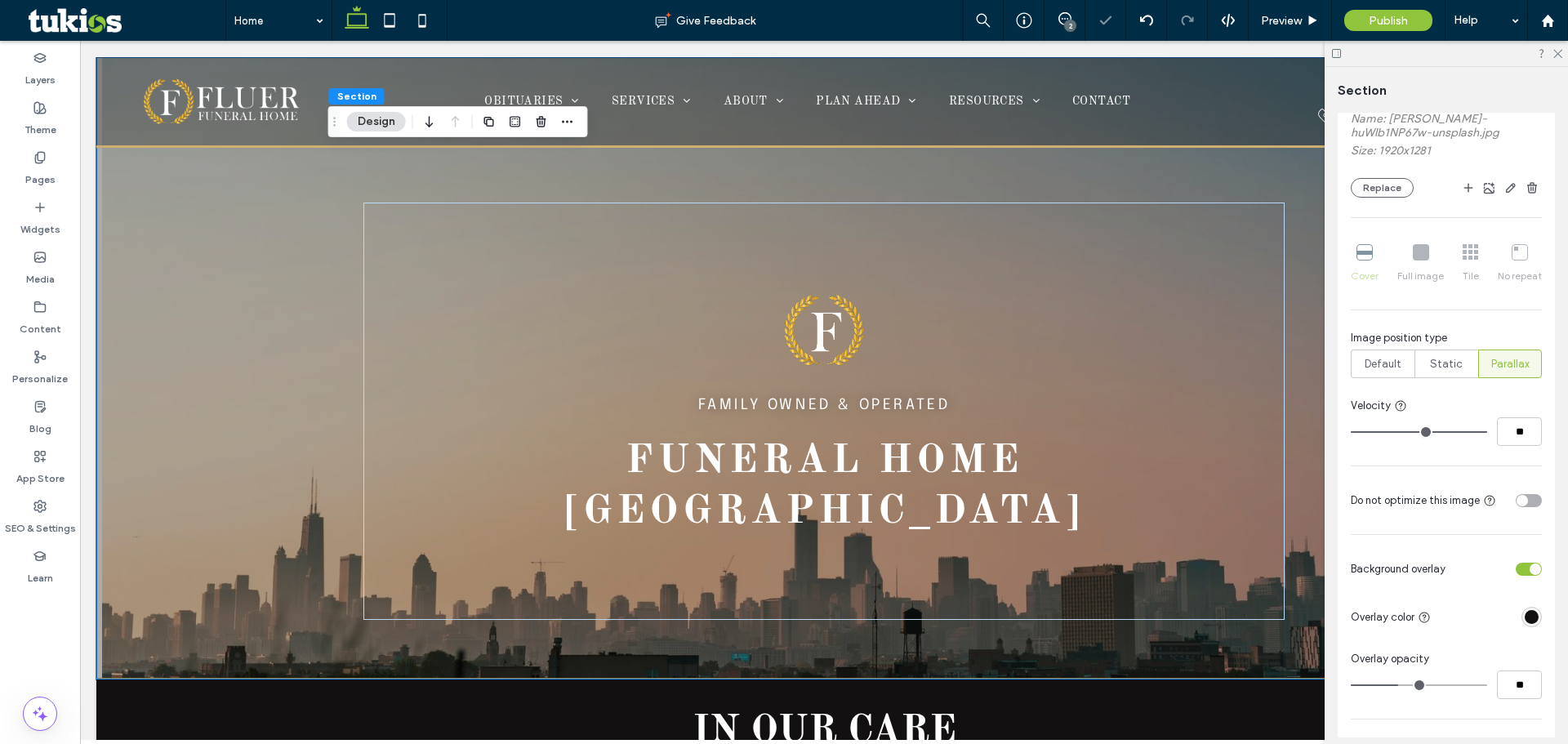
type input "*"
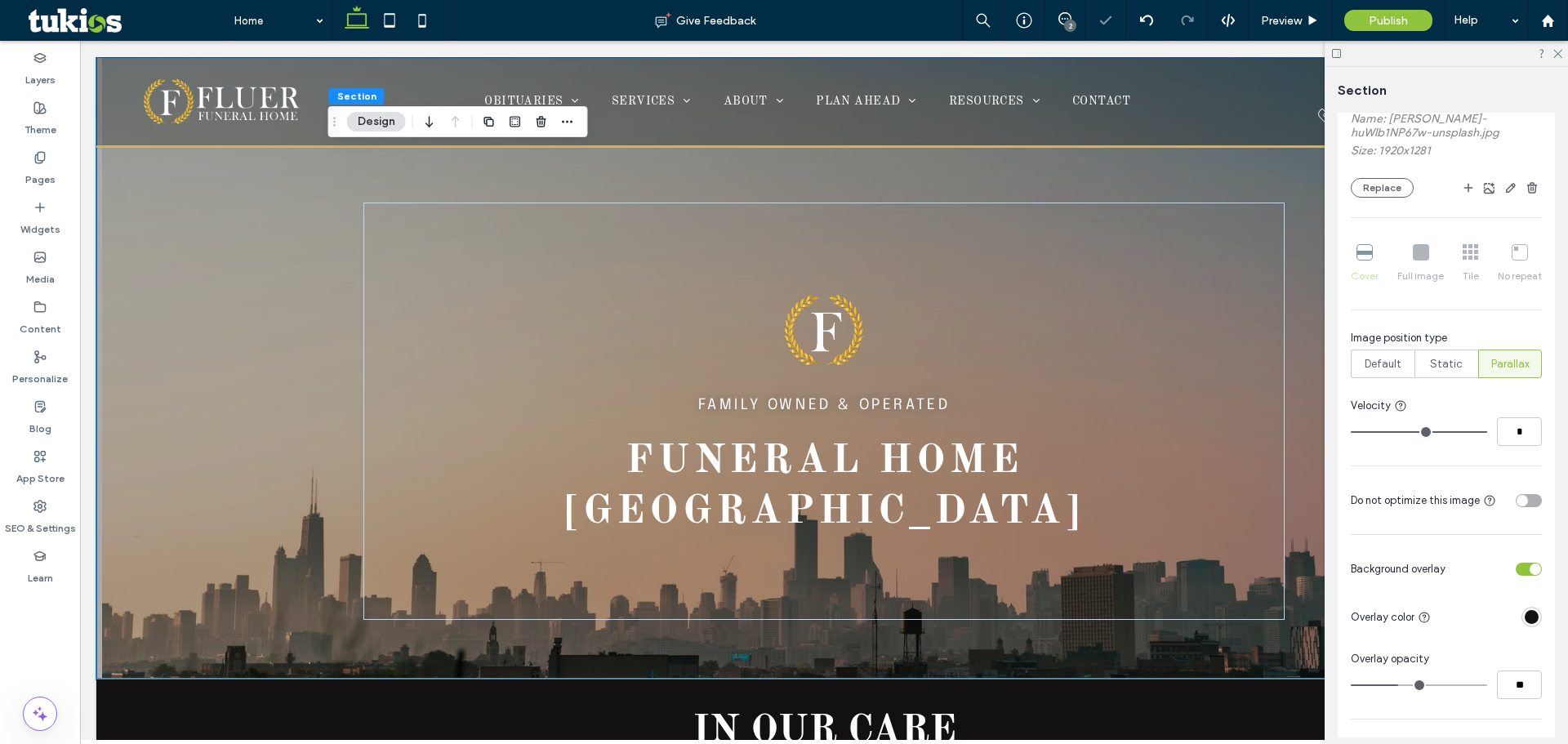
type input "*"
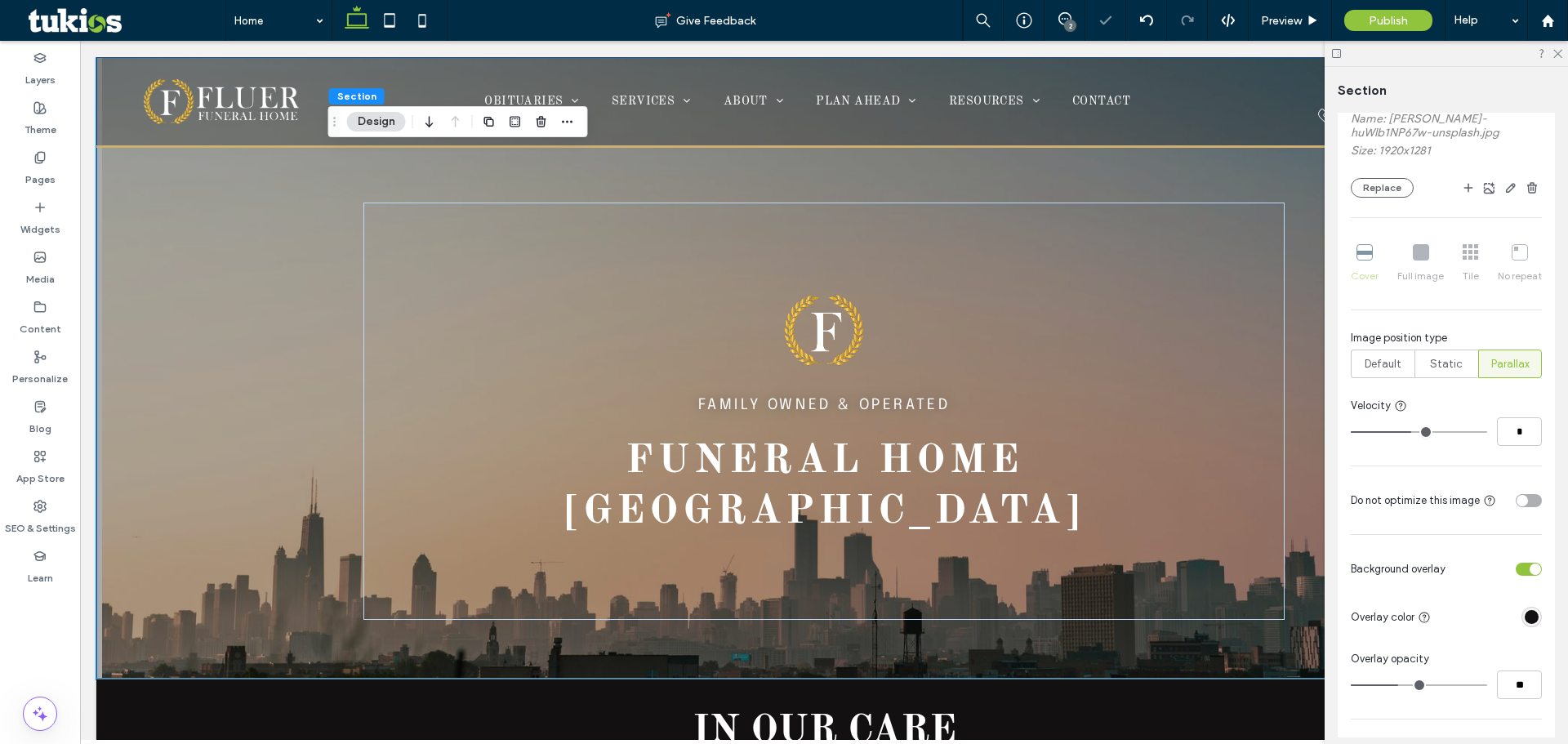
drag, startPoint x: 1414, startPoint y: 428, endPoint x: 1398, endPoint y: 428, distance: 16.0
type input "*"
click at [1398, 431] on input "range" at bounding box center [1419, 432] width 136 height 2
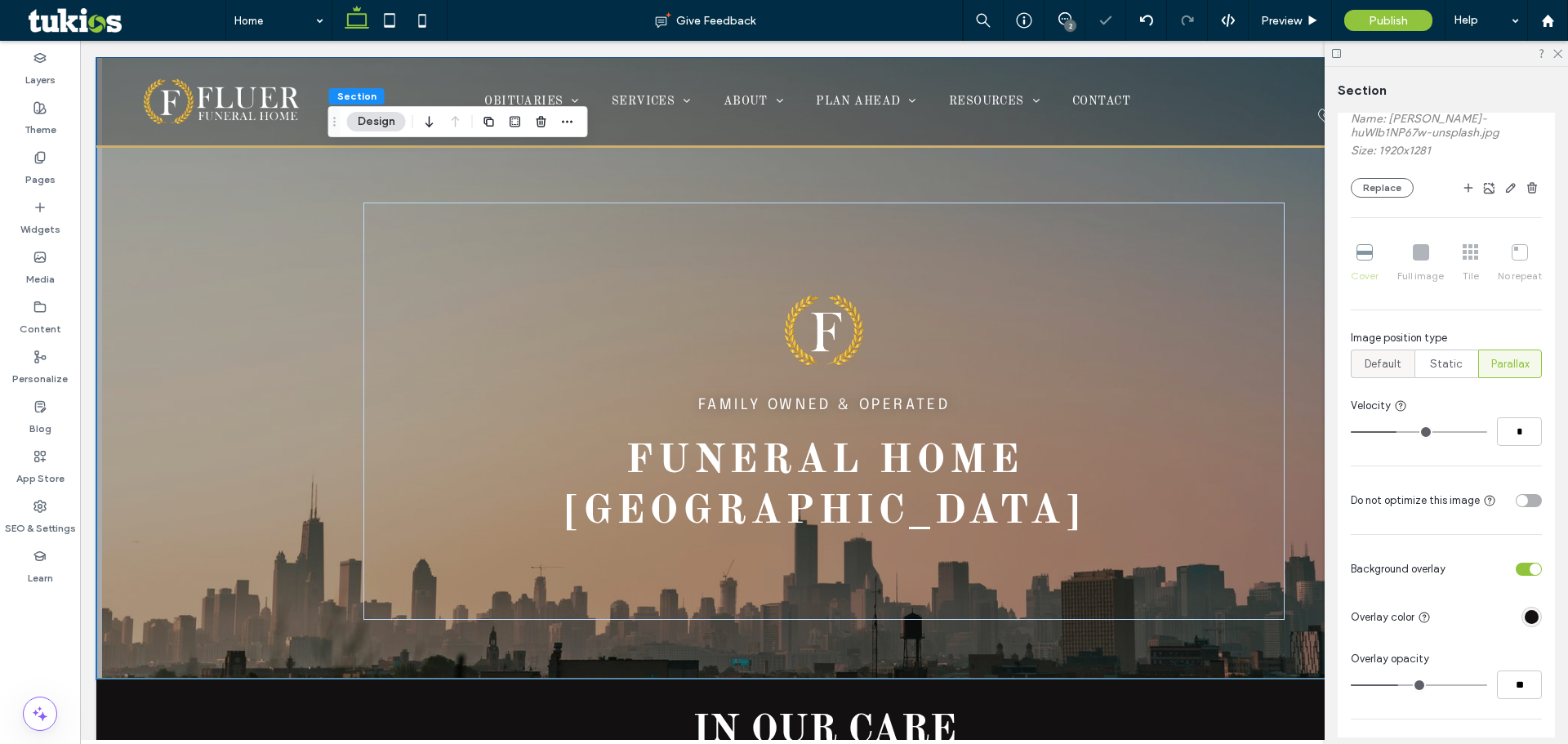
click at [1381, 369] on span "Default" at bounding box center [1383, 364] width 37 height 17
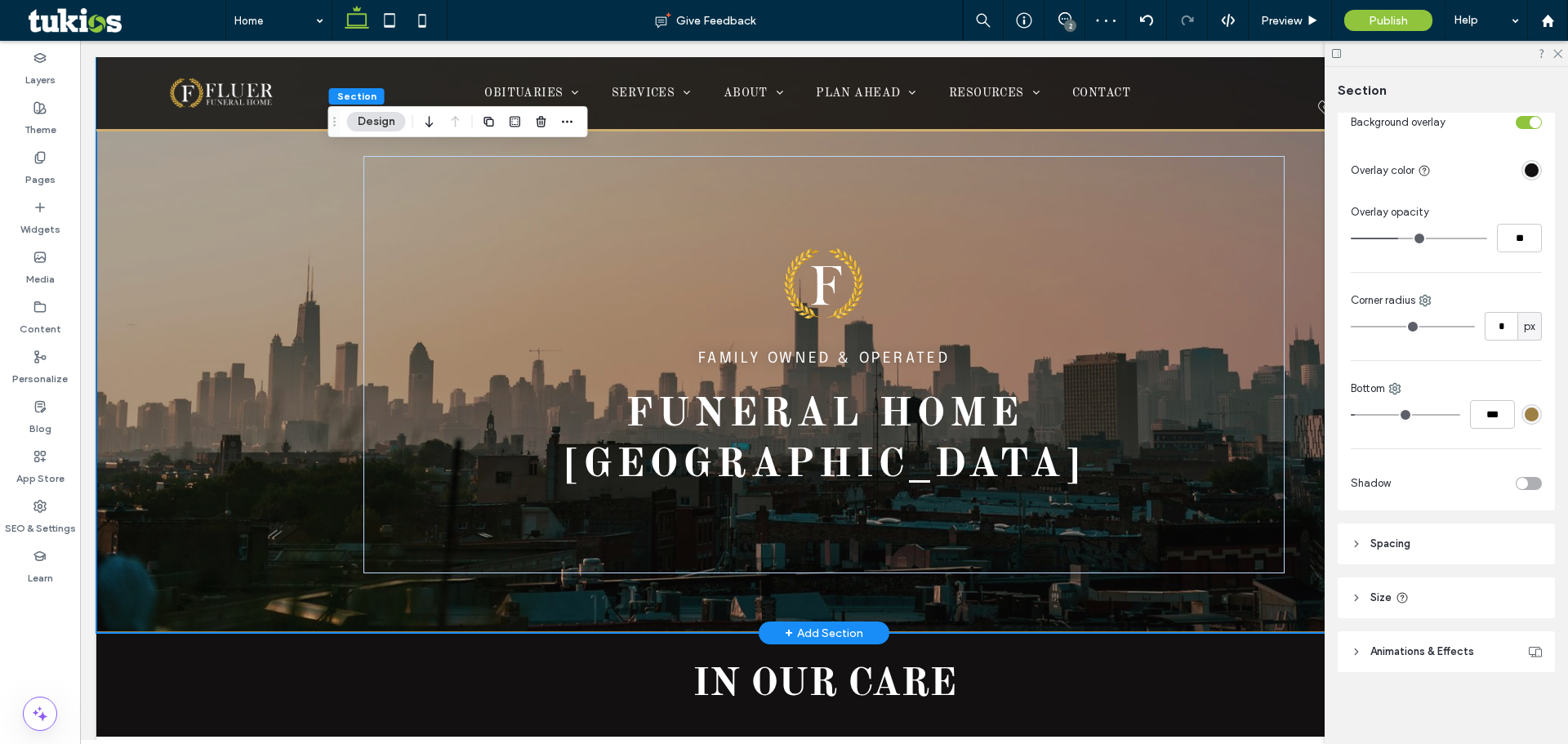
scroll to position [0, 0]
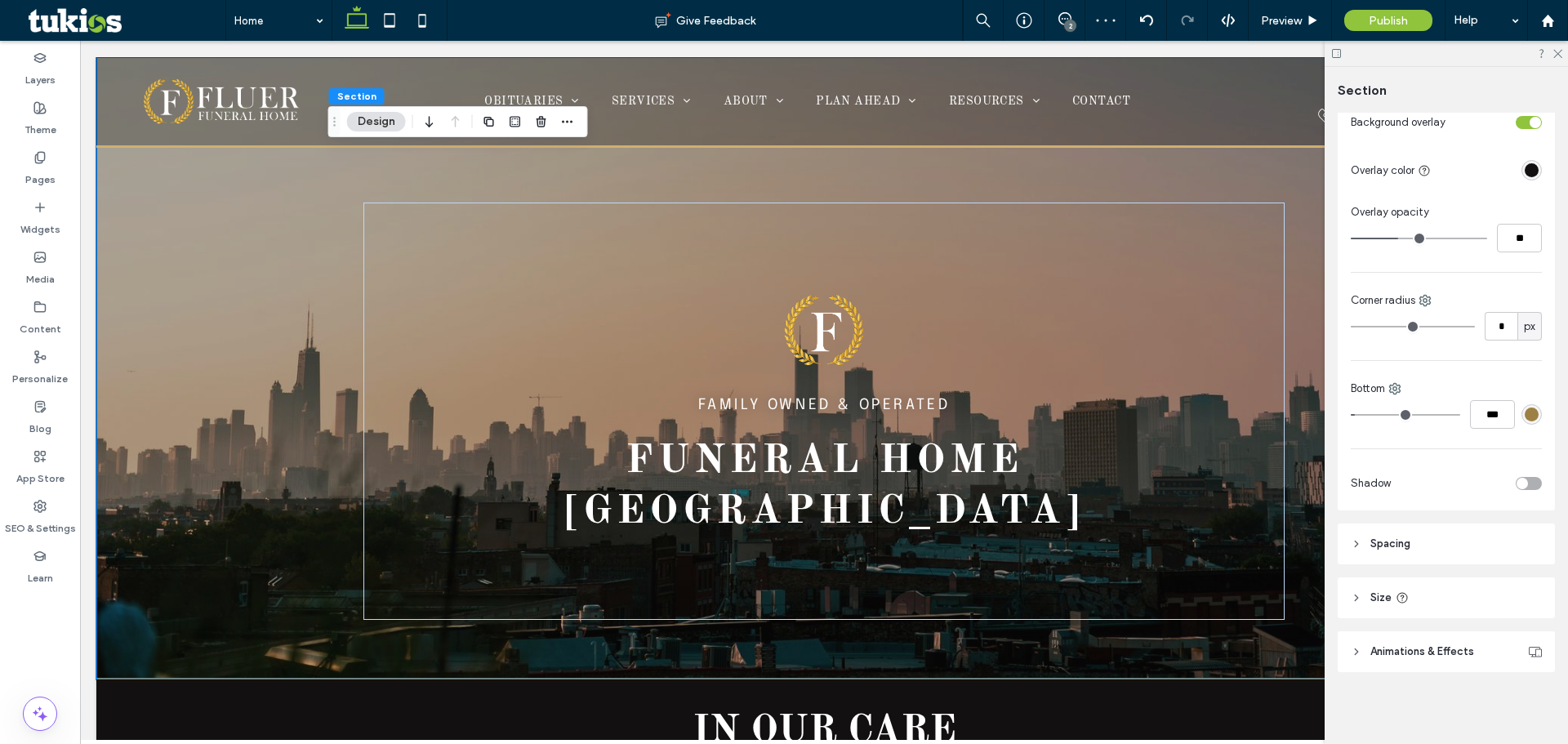
click at [1370, 551] on header "Spacing" at bounding box center [1446, 543] width 217 height 40
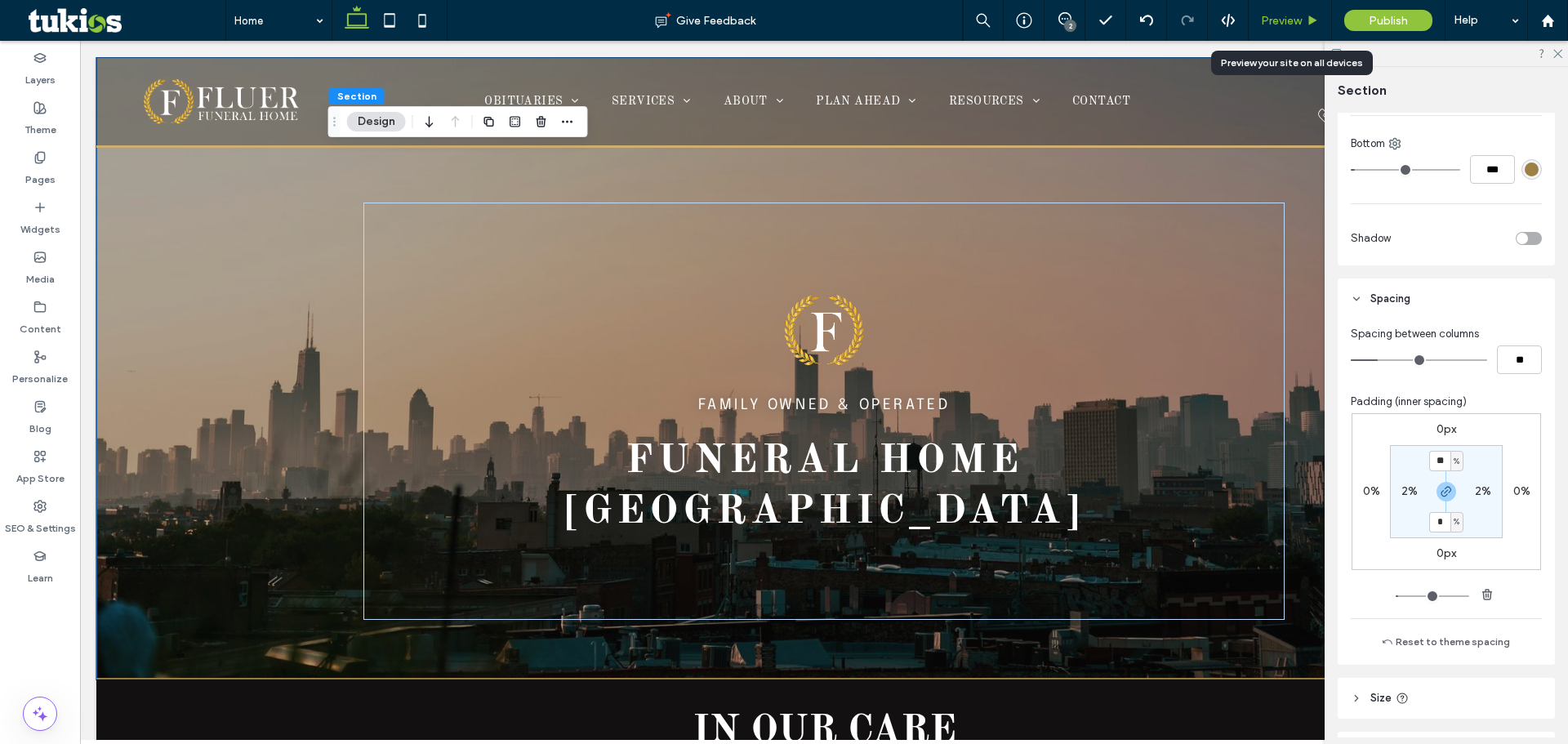
click at [1288, 29] on div "Preview" at bounding box center [1290, 20] width 83 height 40
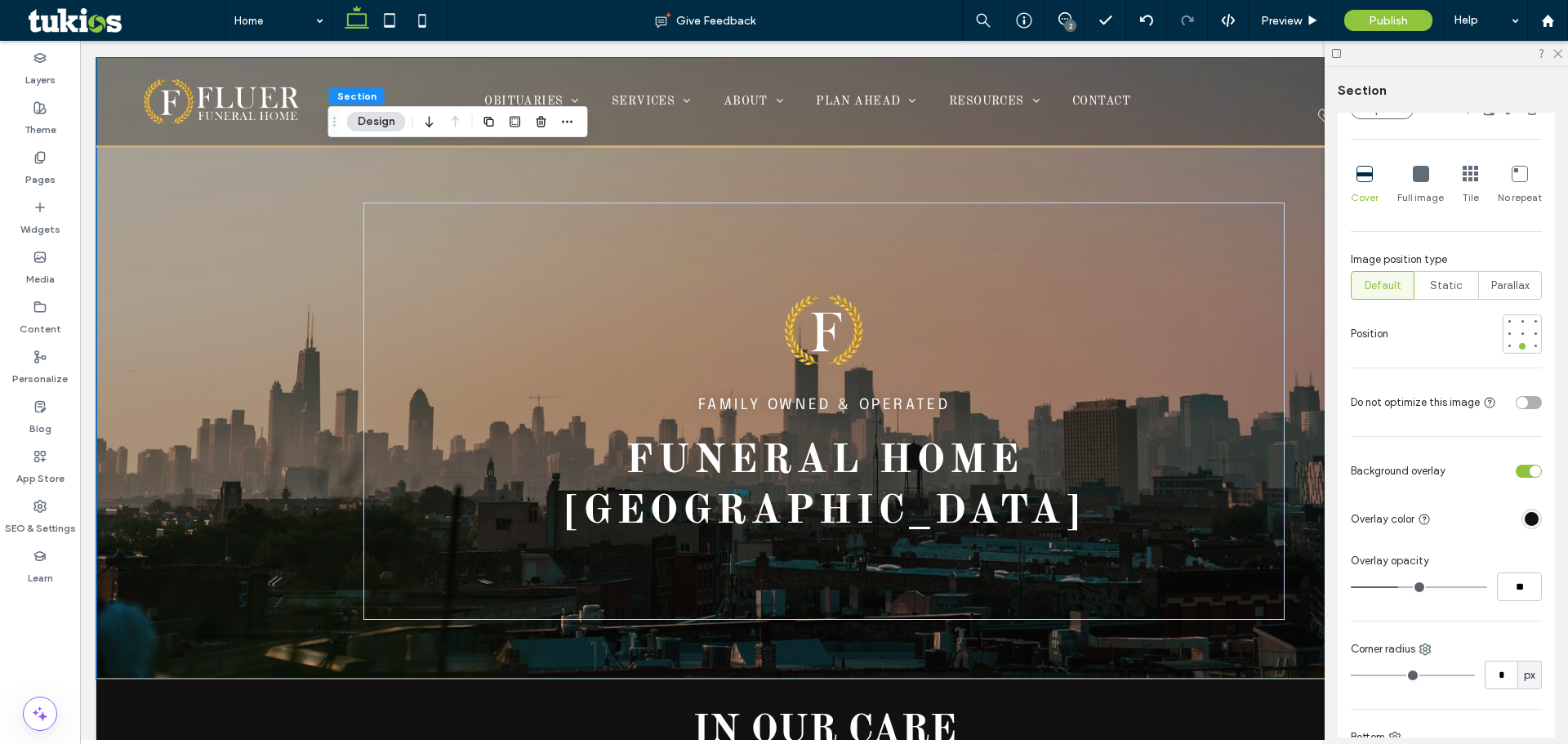
scroll to position [446, 0]
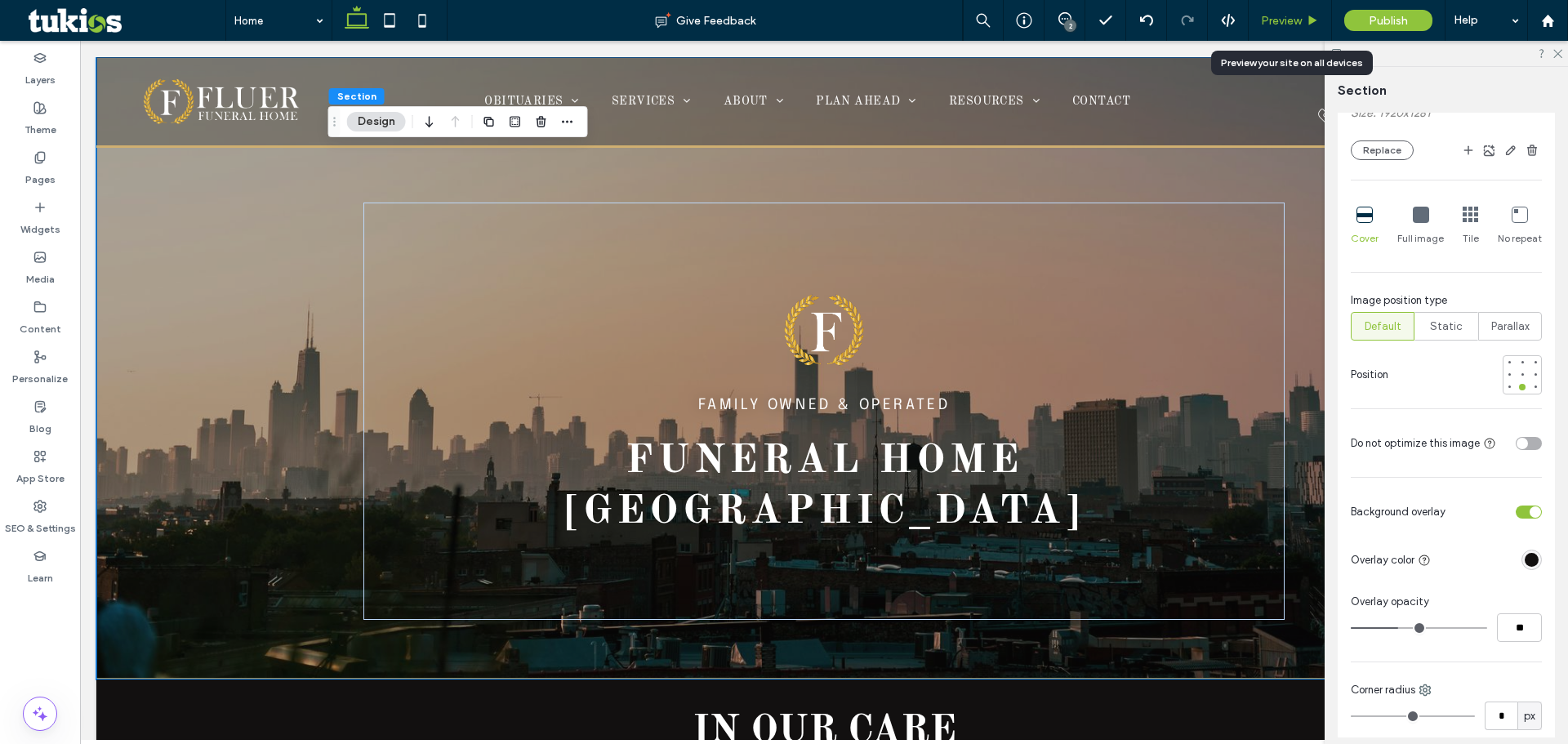
click at [1298, 19] on span "Preview" at bounding box center [1281, 21] width 40 height 14
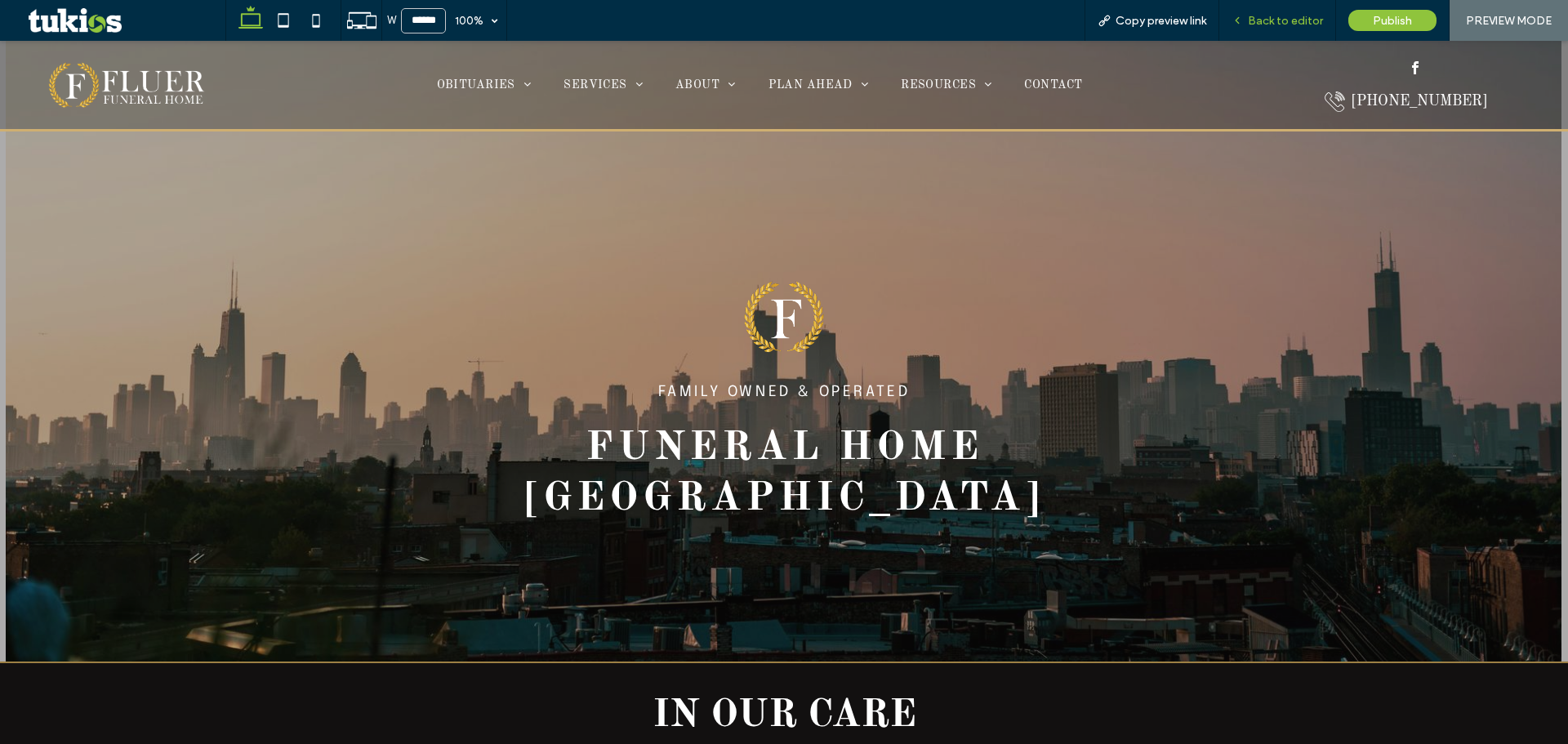
click at [1286, 23] on span "Back to editor" at bounding box center [1285, 21] width 75 height 14
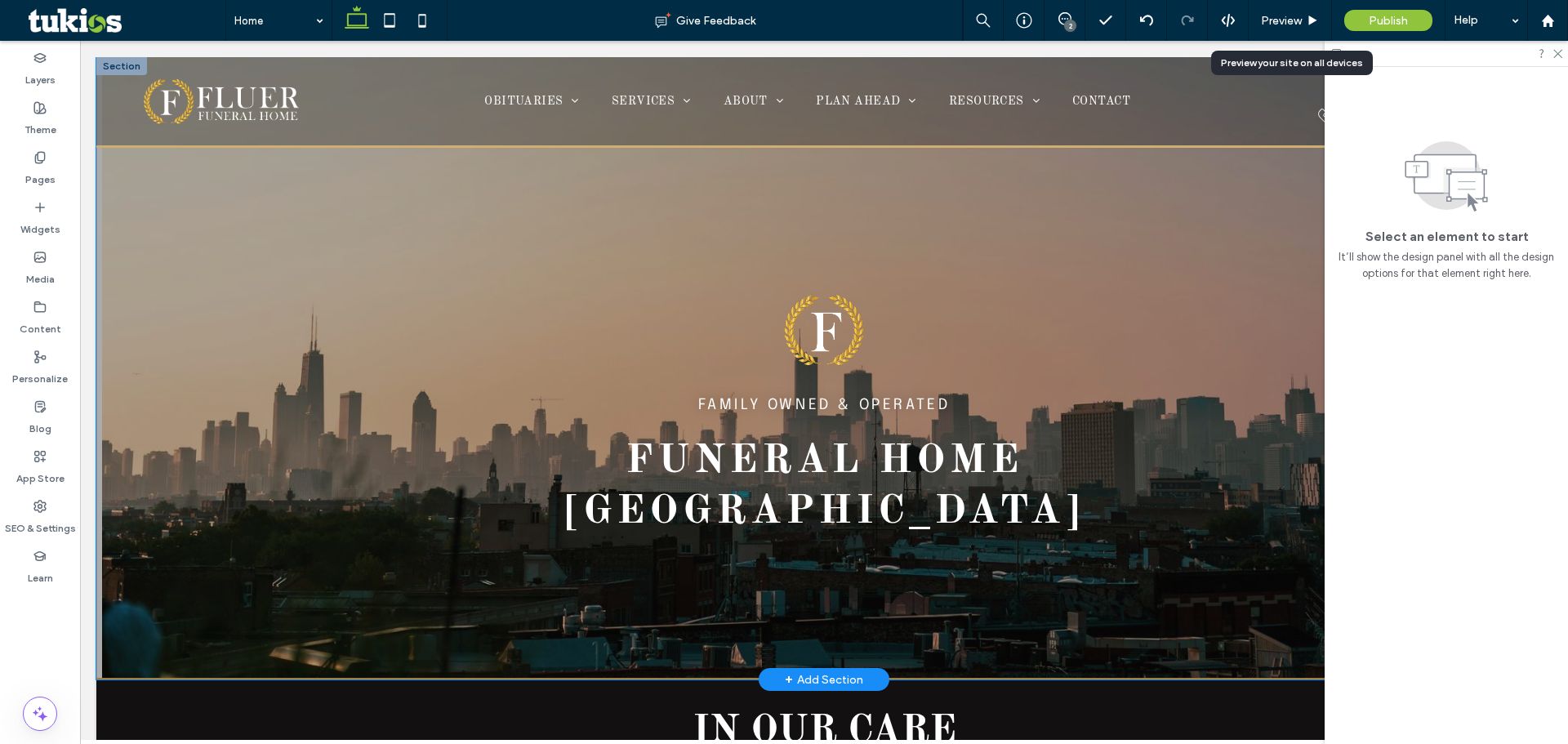
click at [1305, 425] on div "FAMILY OWNED & OPERATED Funeral Home [GEOGRAPHIC_DATA]" at bounding box center [824, 367] width 980 height 621
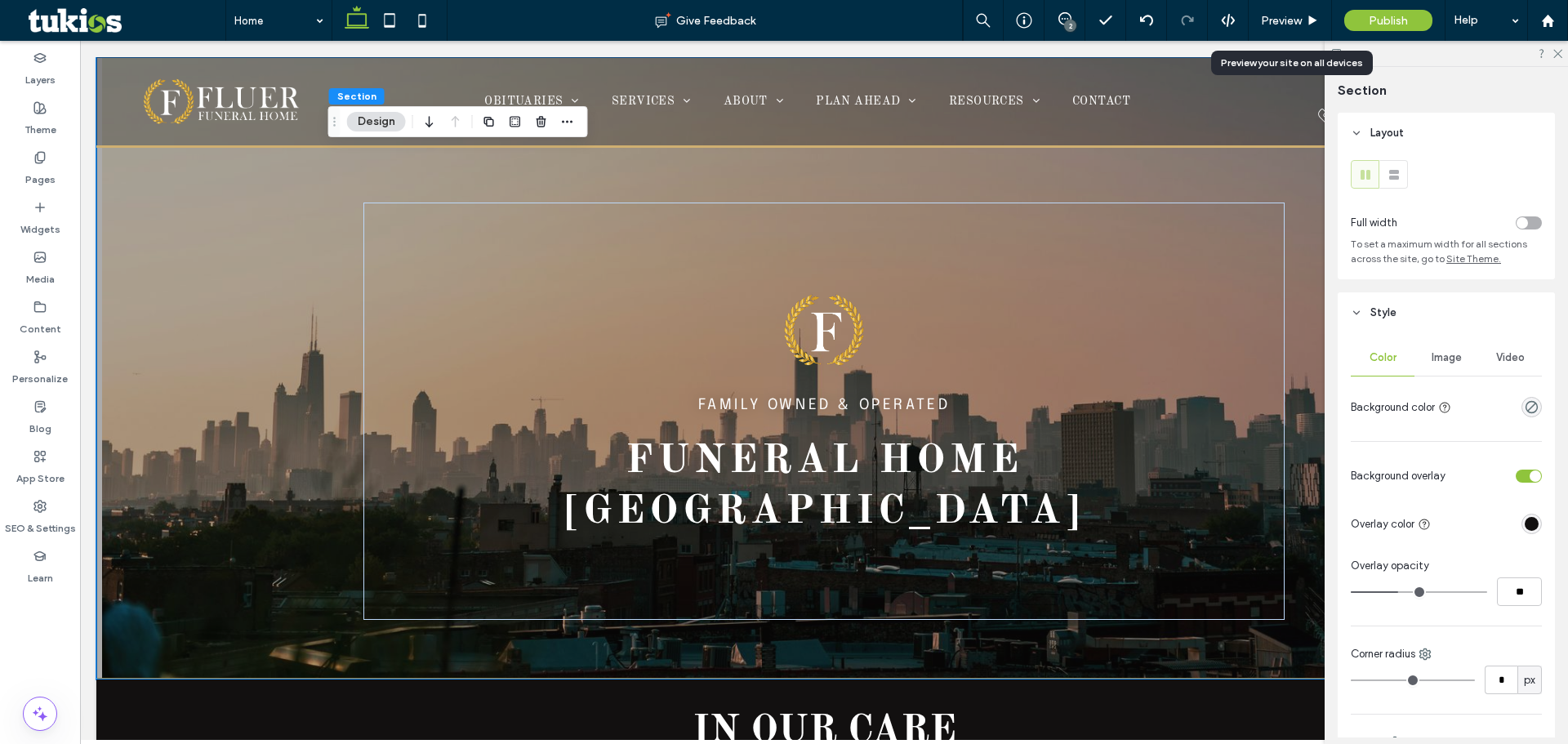
click at [1442, 356] on span "Image" at bounding box center [1447, 358] width 31 height 13
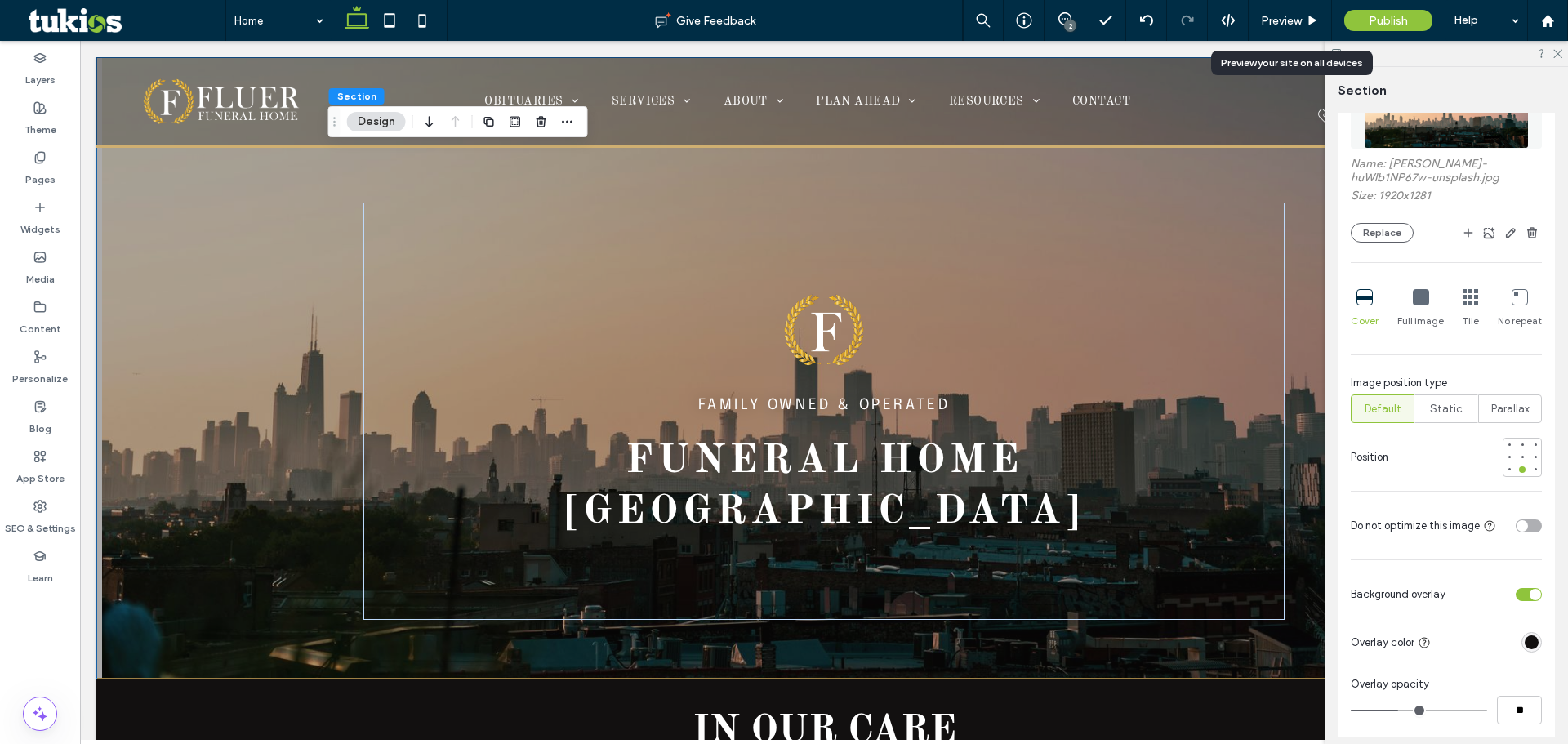
scroll to position [490, 0]
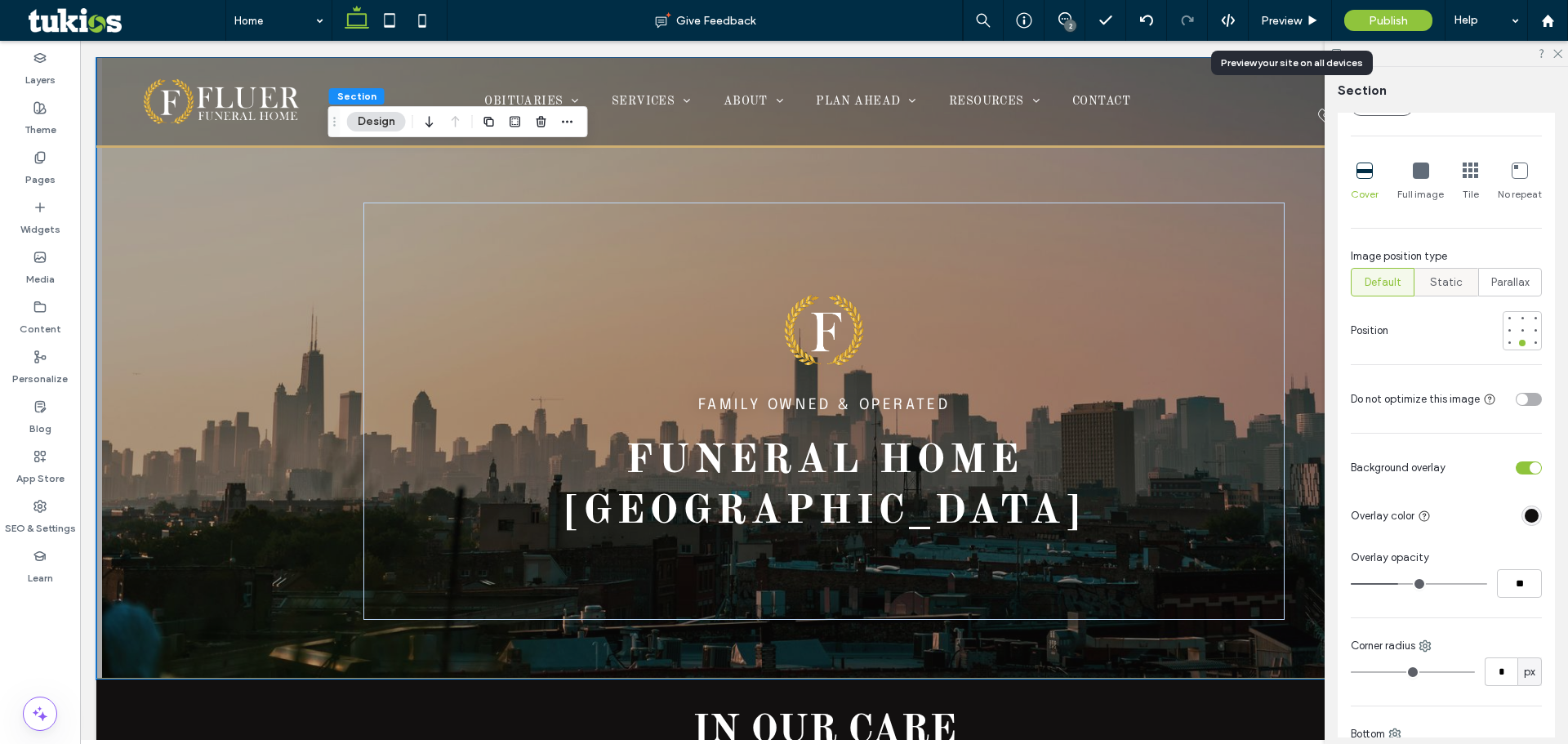
click at [1445, 283] on span "Static" at bounding box center [1447, 282] width 33 height 17
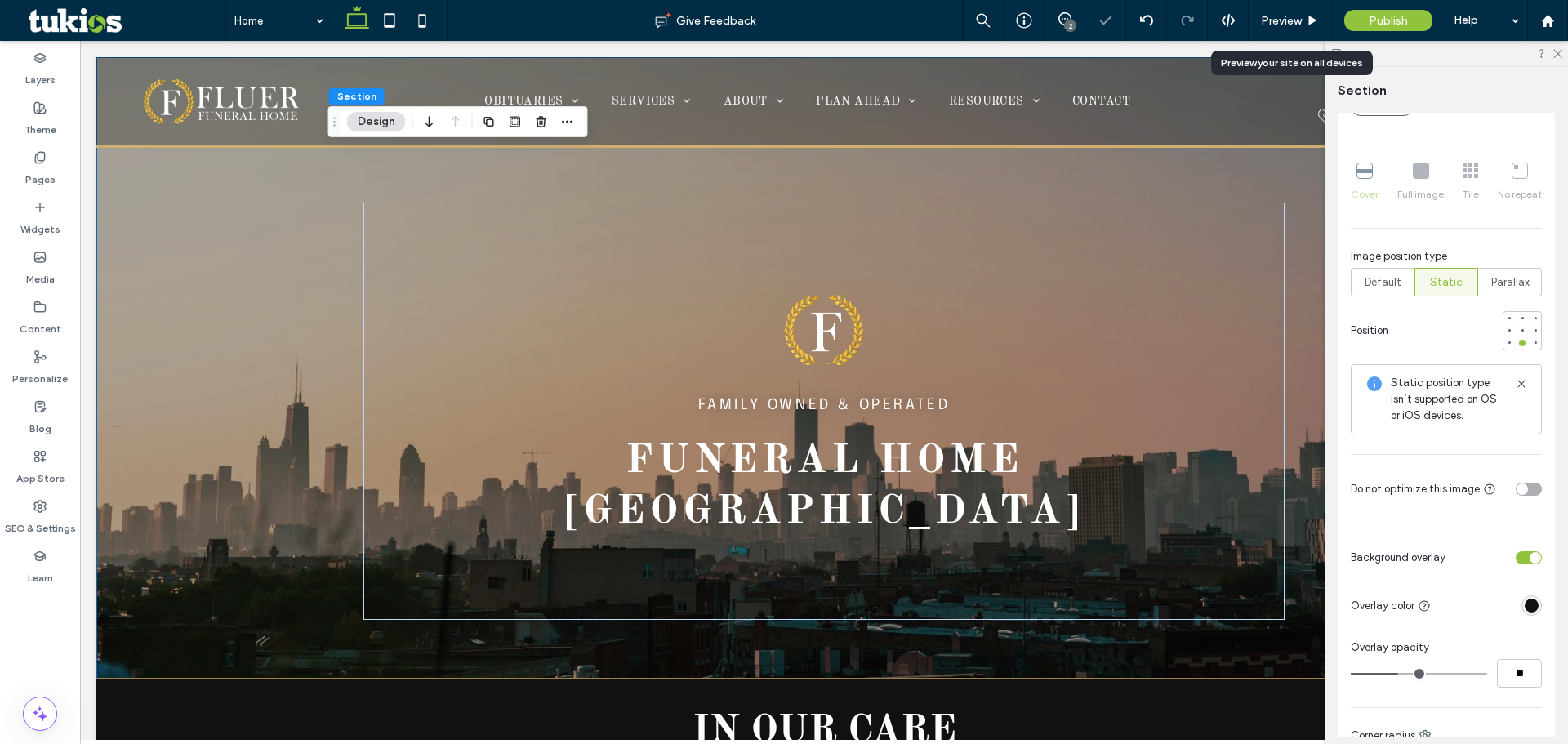
click at [1517, 384] on icon at bounding box center [1522, 384] width 13 height 13
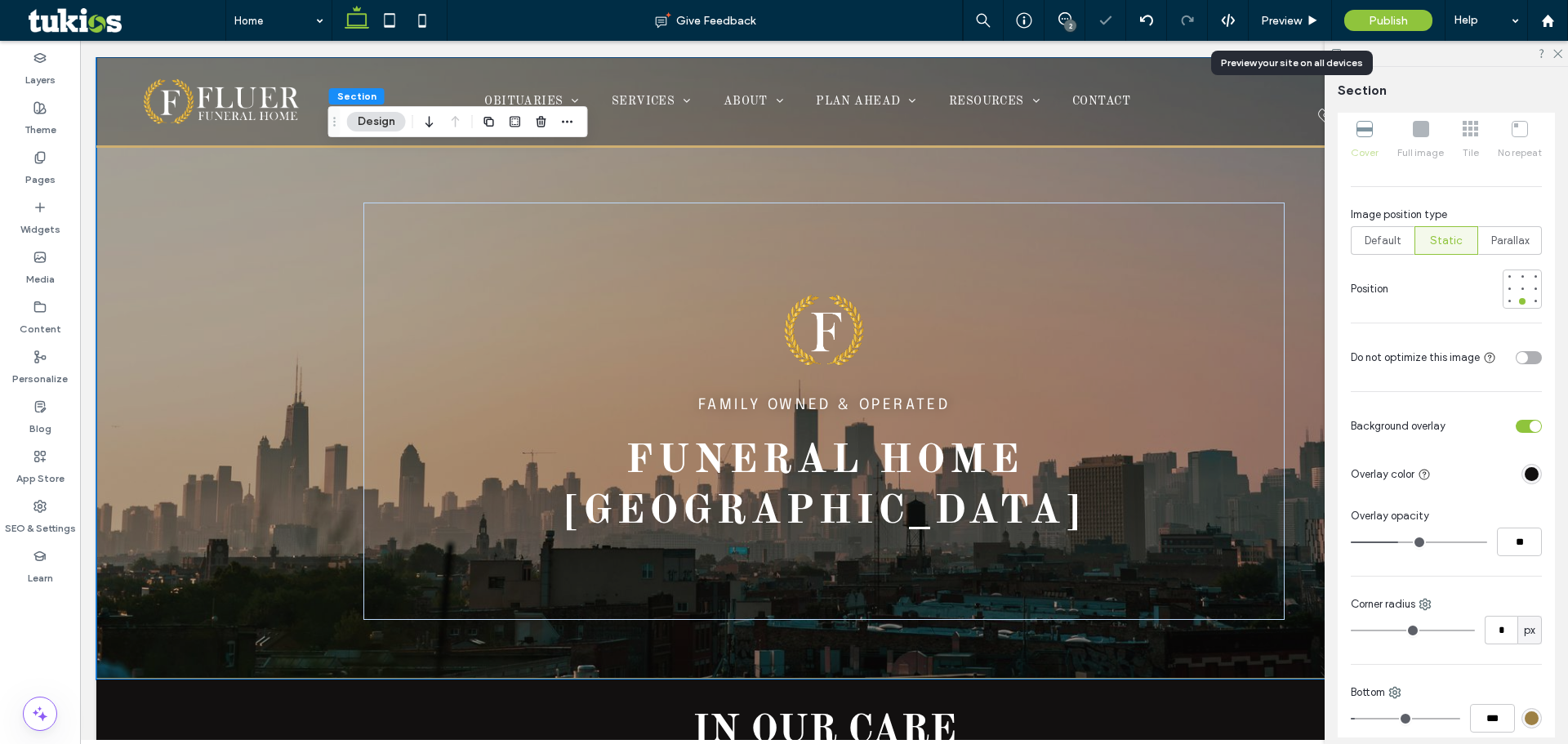
scroll to position [571, 0]
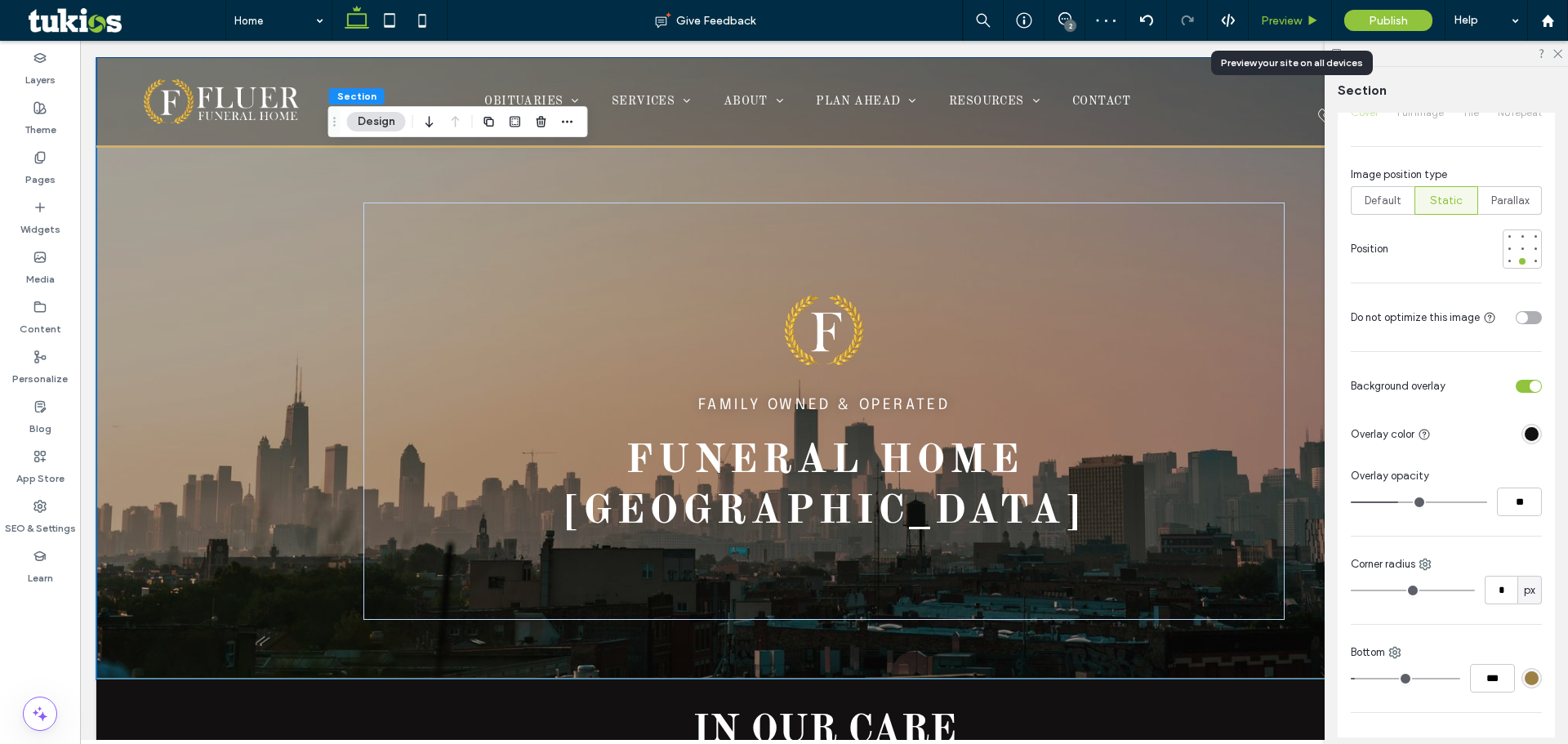
drag, startPoint x: 1299, startPoint y: 20, endPoint x: 1242, endPoint y: 319, distance: 304.4
click at [1299, 20] on span "Preview" at bounding box center [1281, 21] width 40 height 14
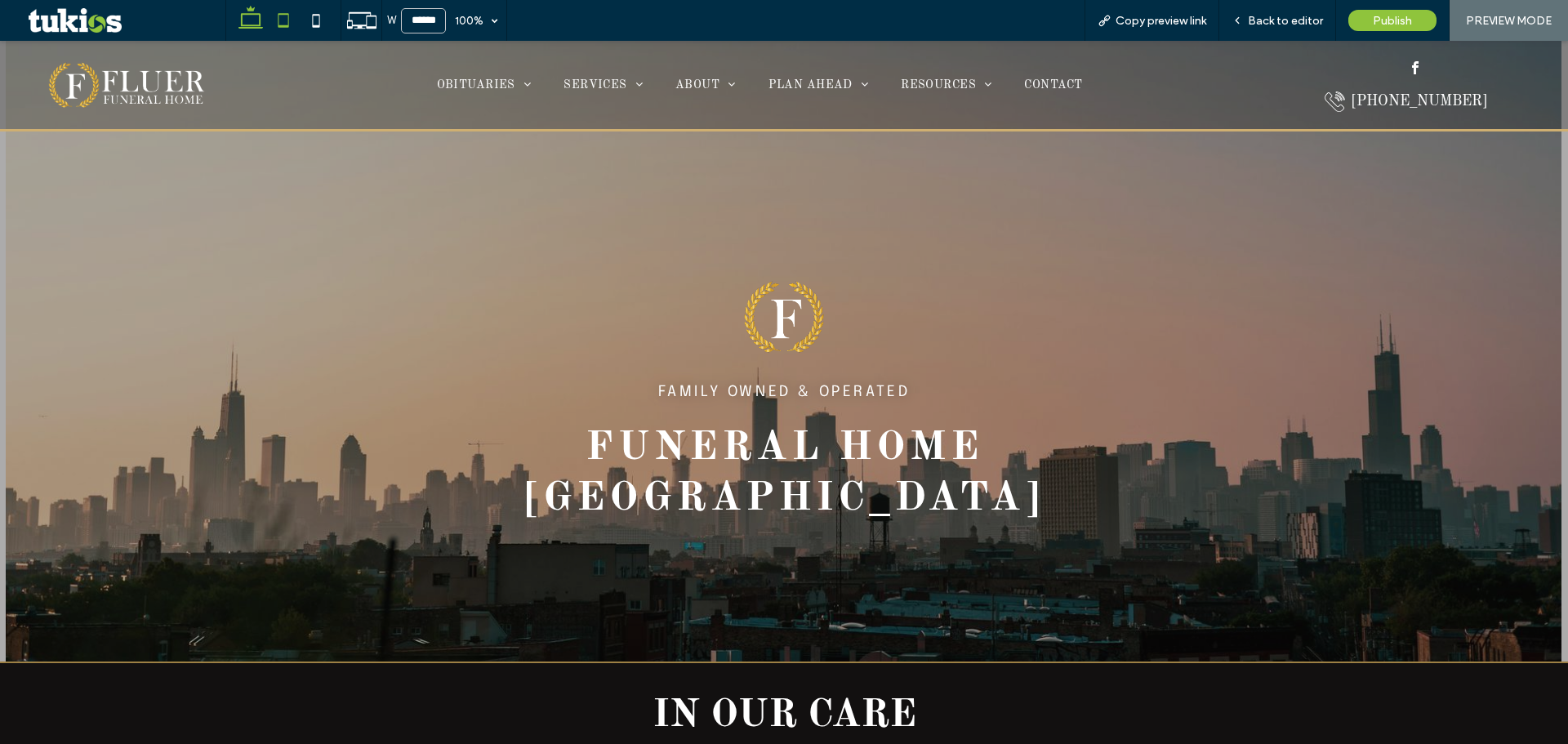
click at [279, 31] on icon at bounding box center [283, 21] width 33 height 33
type input "*****"
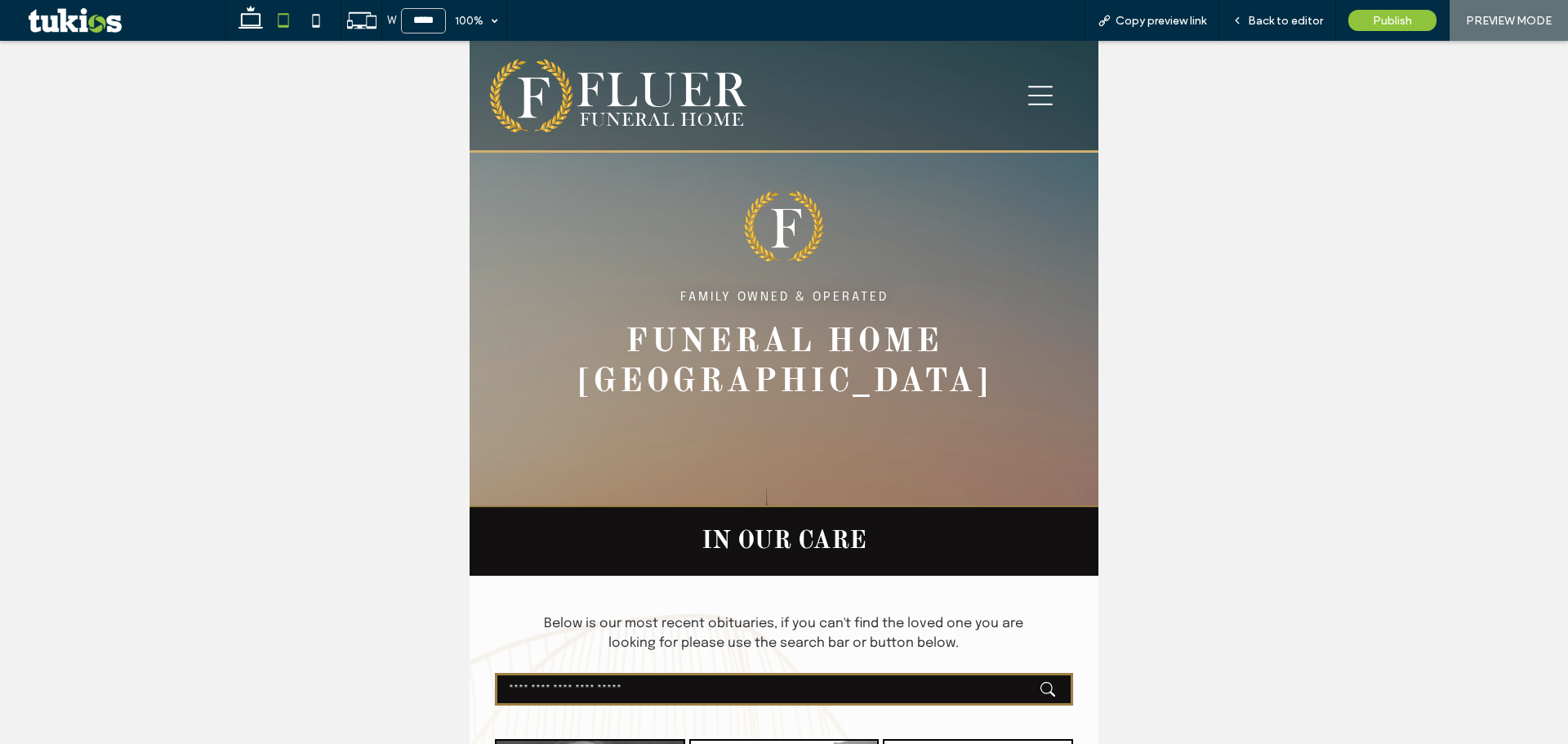
click at [1039, 98] on icon "hamburger menu icon" at bounding box center [1040, 96] width 25 height 25
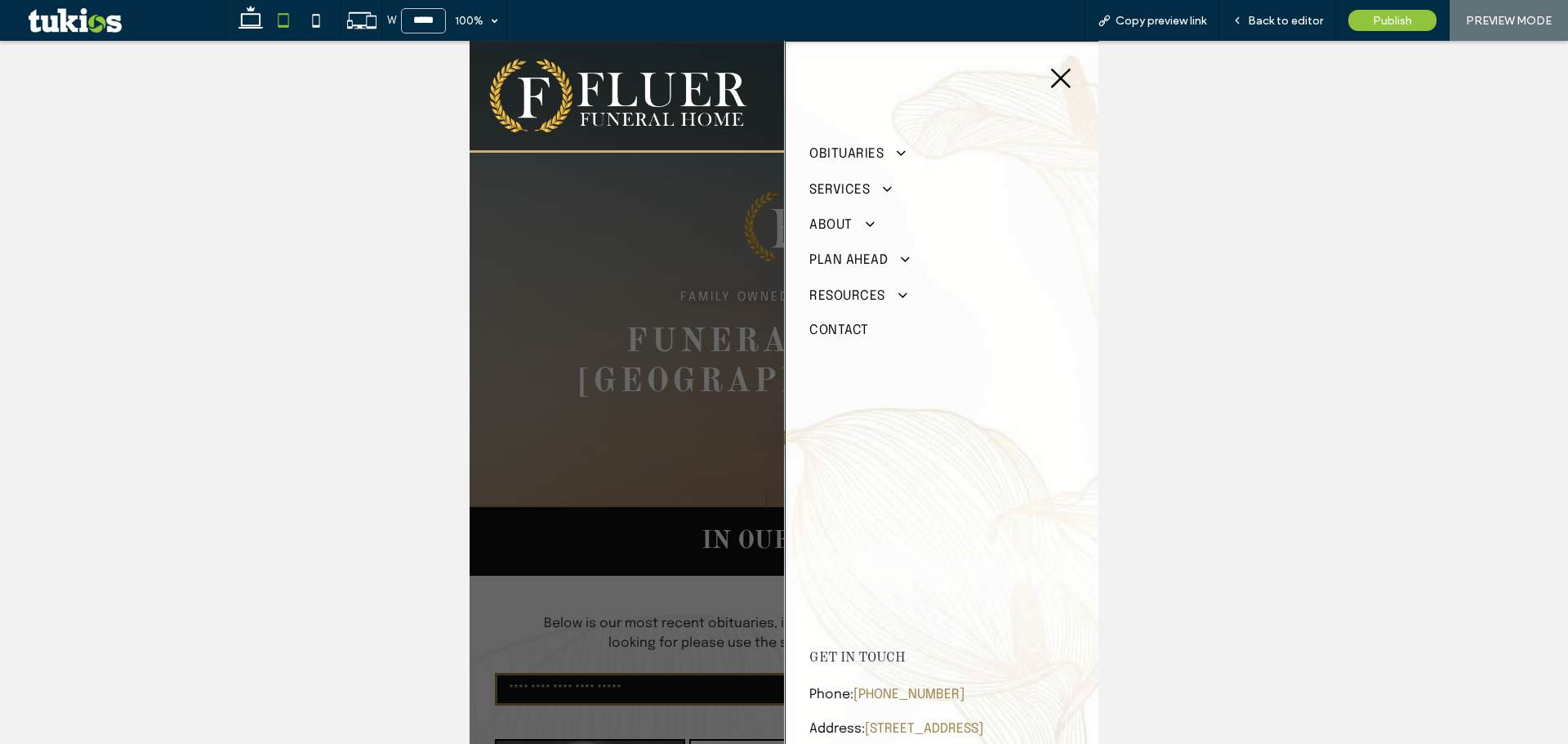
click at [1052, 82] on icon at bounding box center [1061, 78] width 20 height 20
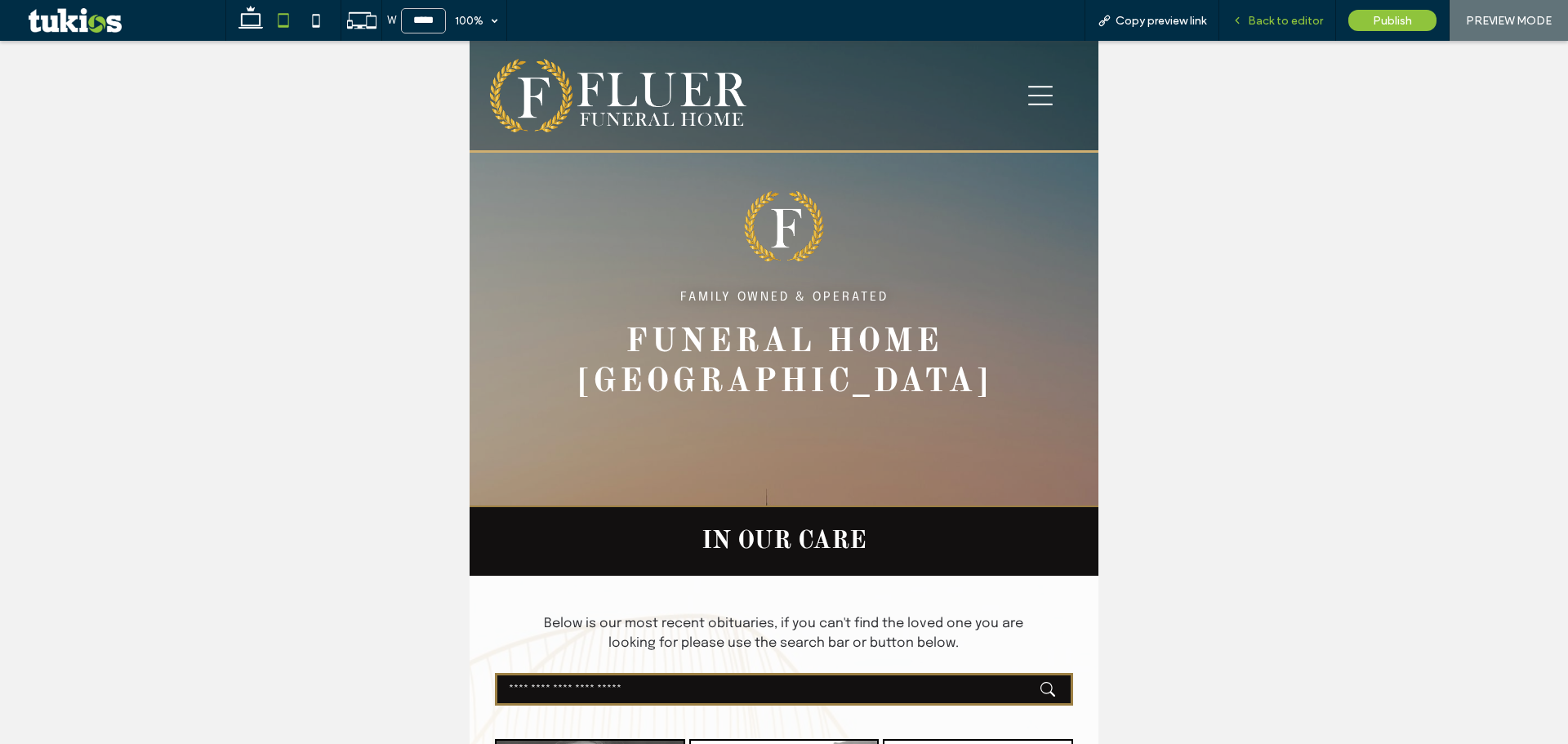
click at [1267, 17] on span "Back to editor" at bounding box center [1285, 21] width 75 height 14
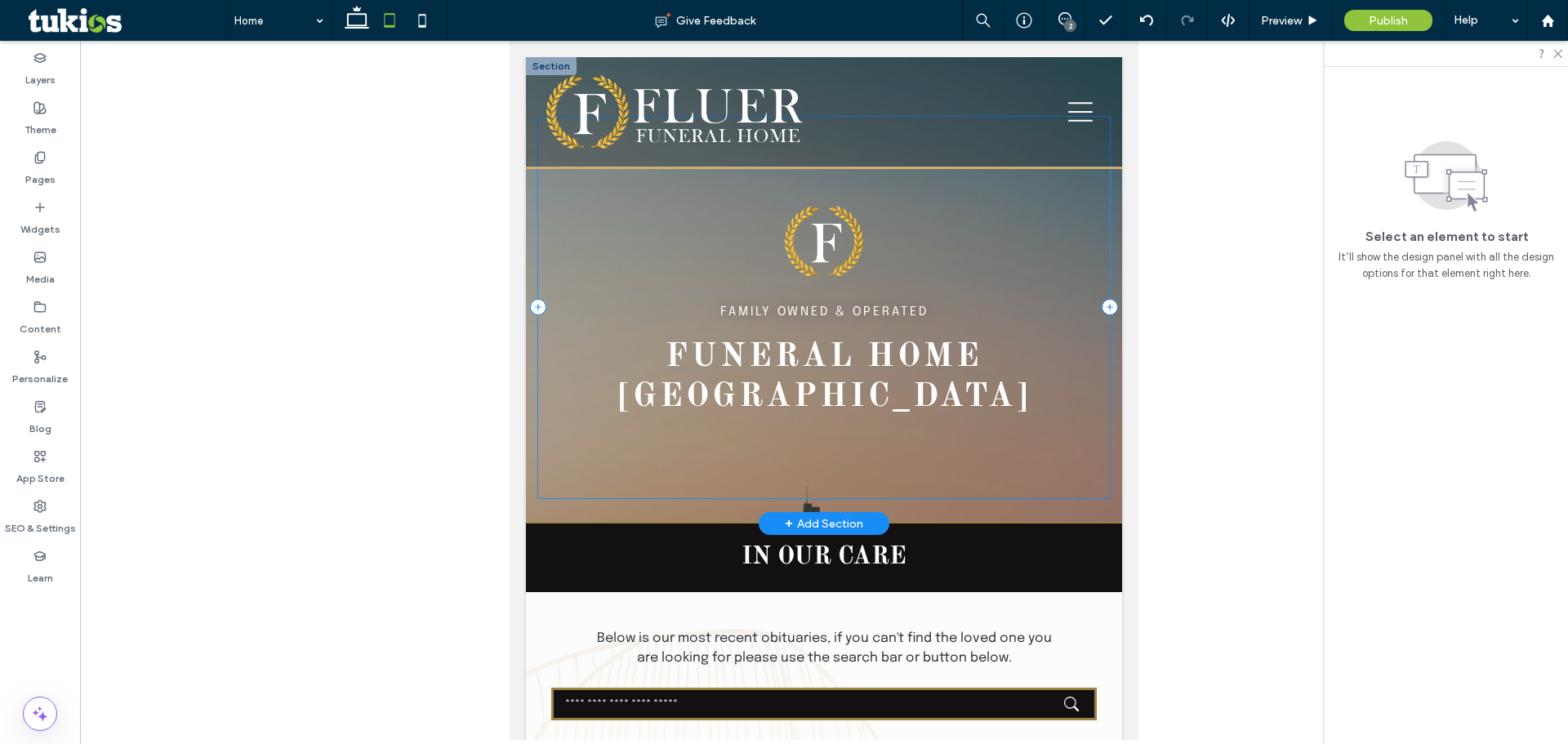
click at [562, 257] on div "FAMILY OWNED & OPERATED Funeral Home [GEOGRAPHIC_DATA]" at bounding box center [824, 307] width 572 height 381
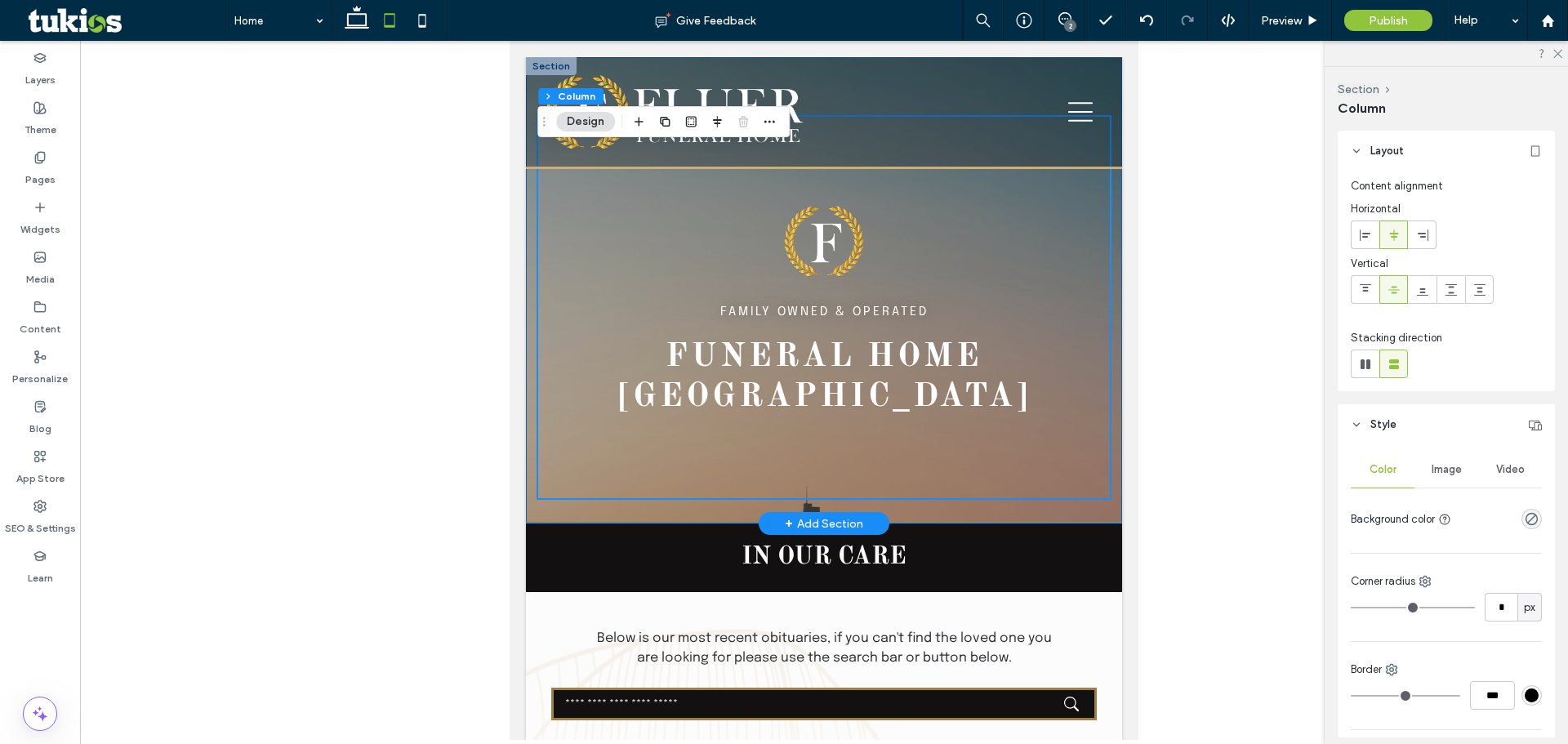
click at [680, 507] on div "FAMILY OWNED & OPERATED Funeral Home [GEOGRAPHIC_DATA]" at bounding box center [824, 289] width 596 height 465
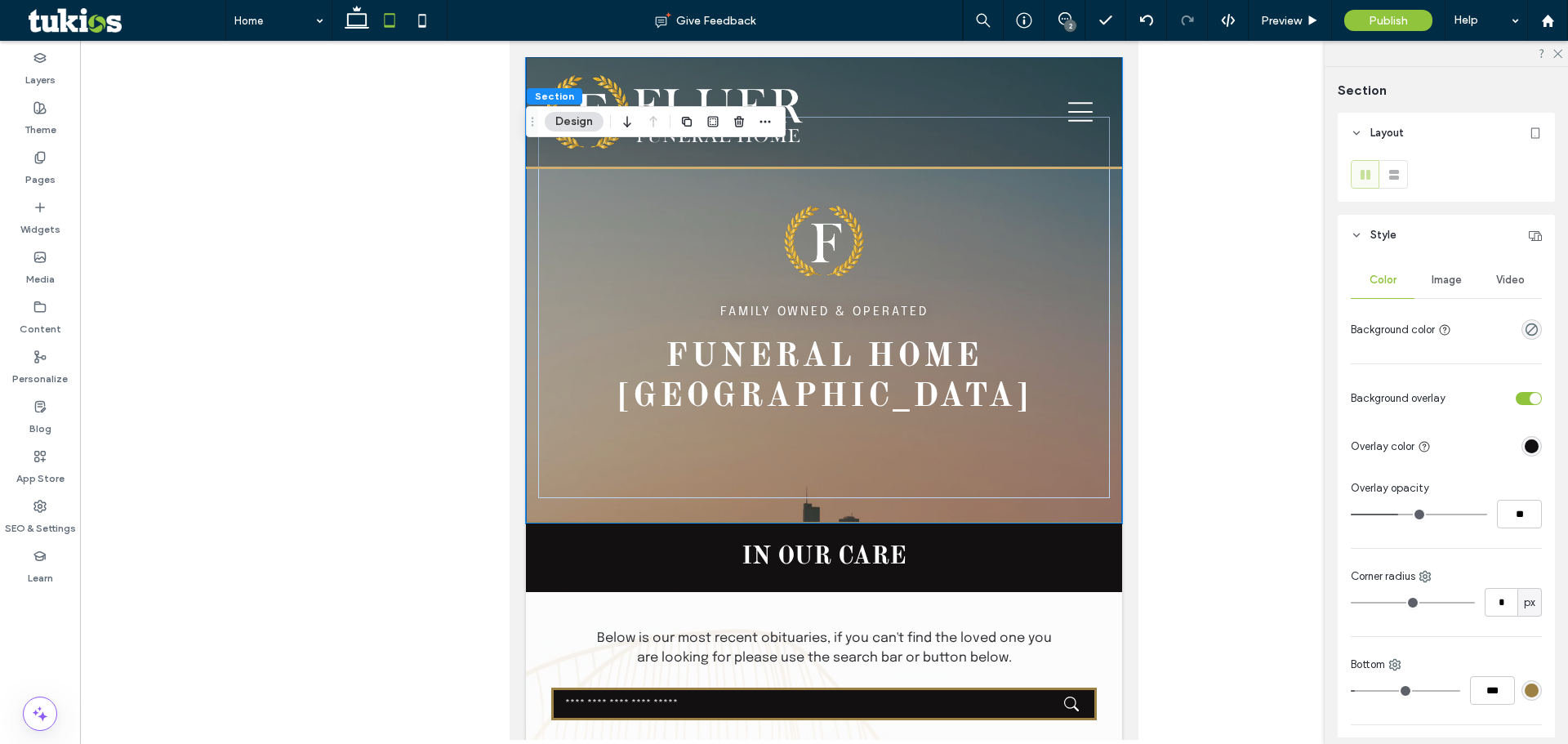
click at [1442, 288] on div "Image" at bounding box center [1446, 281] width 64 height 36
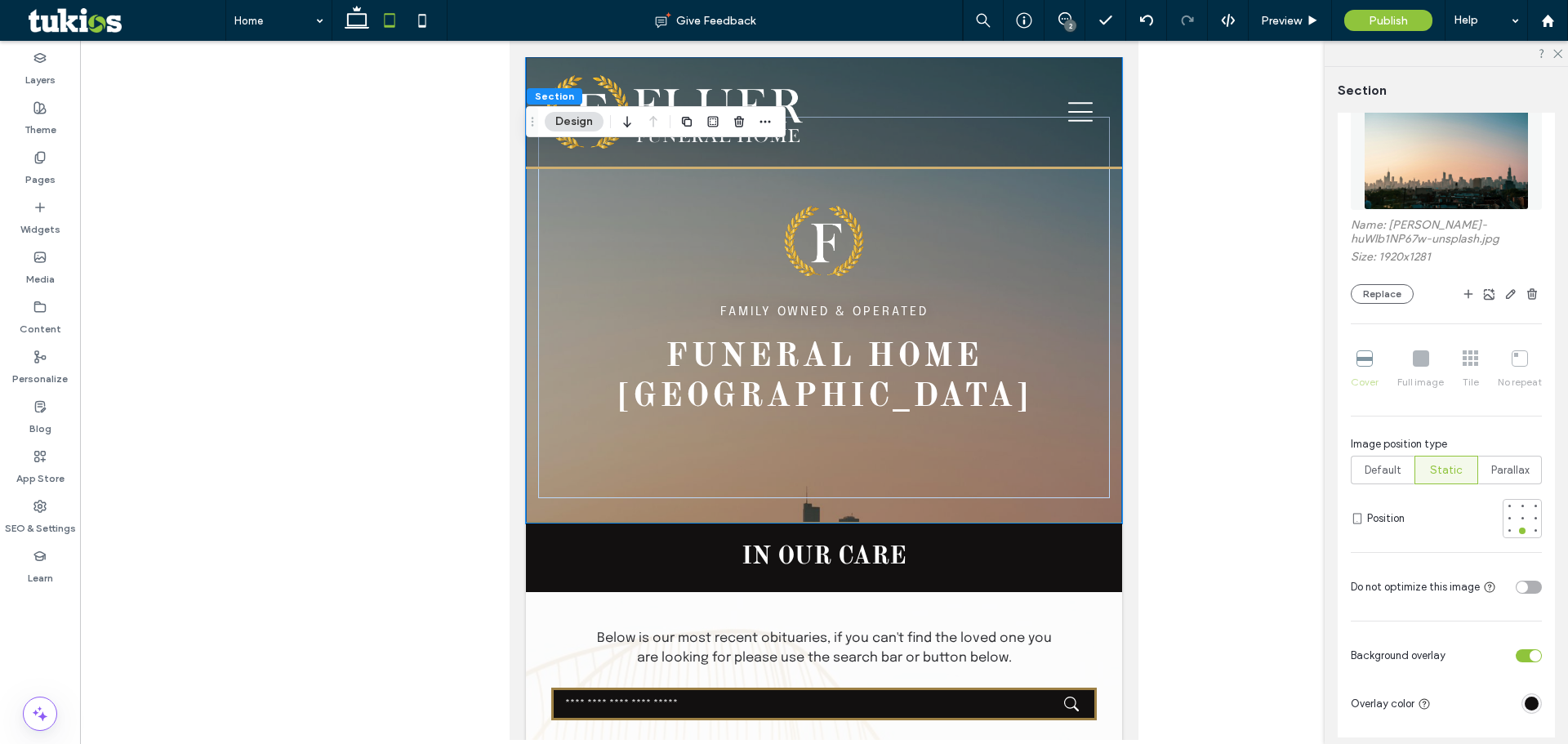
scroll to position [245, 0]
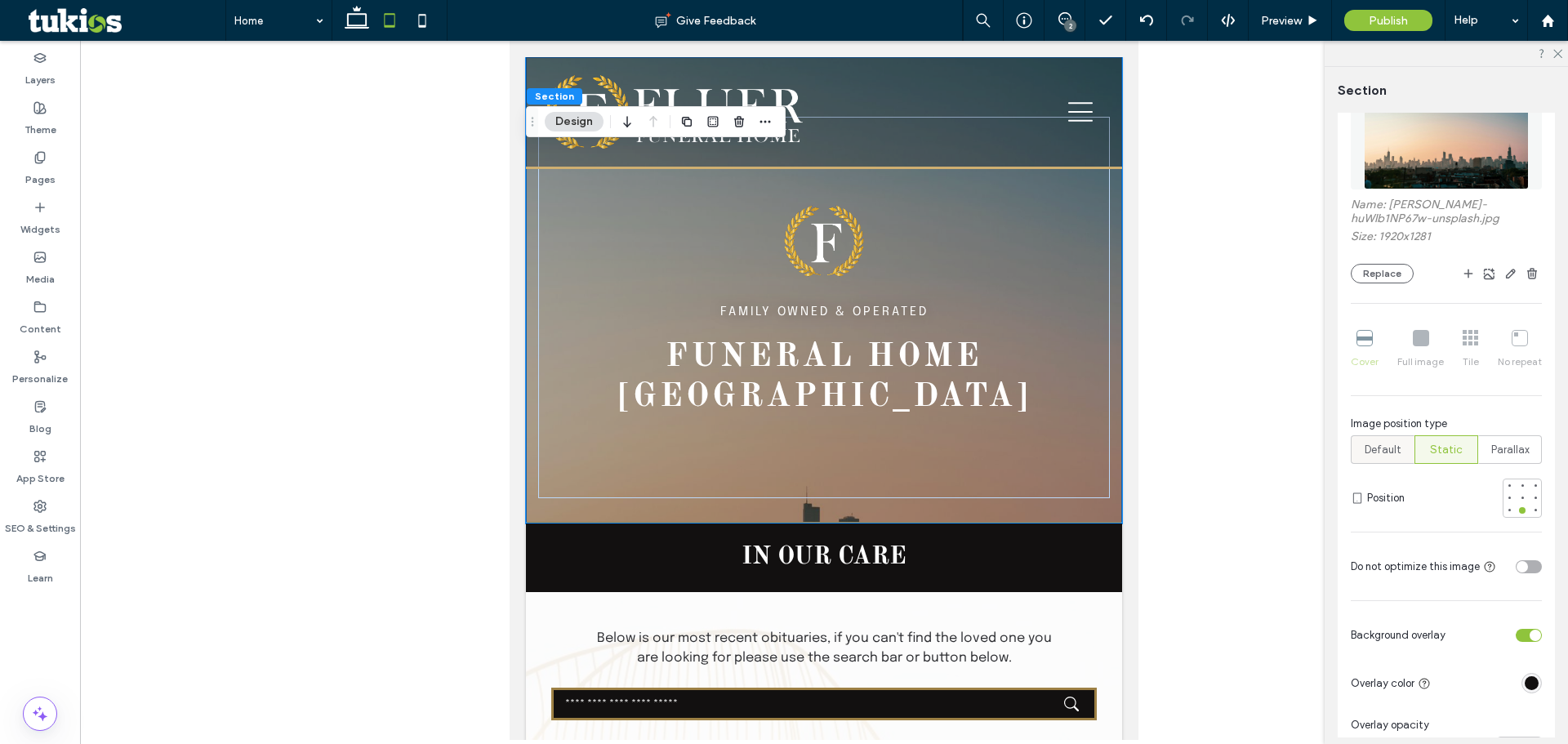
click at [1399, 450] on span "Default" at bounding box center [1383, 450] width 37 height 17
click at [1393, 453] on span "Default" at bounding box center [1383, 450] width 37 height 17
click at [1386, 450] on span "Default" at bounding box center [1383, 450] width 37 height 17
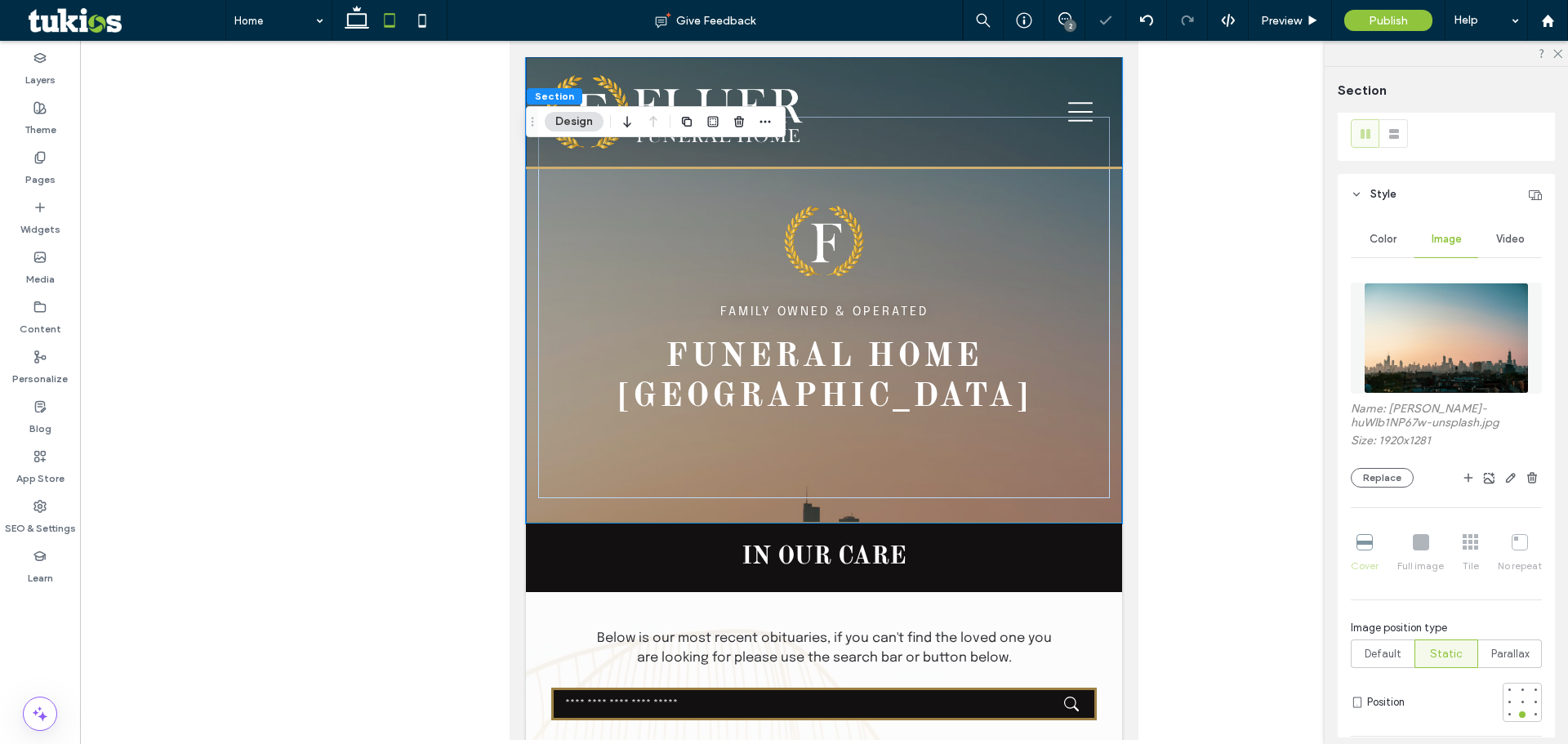
scroll to position [0, 0]
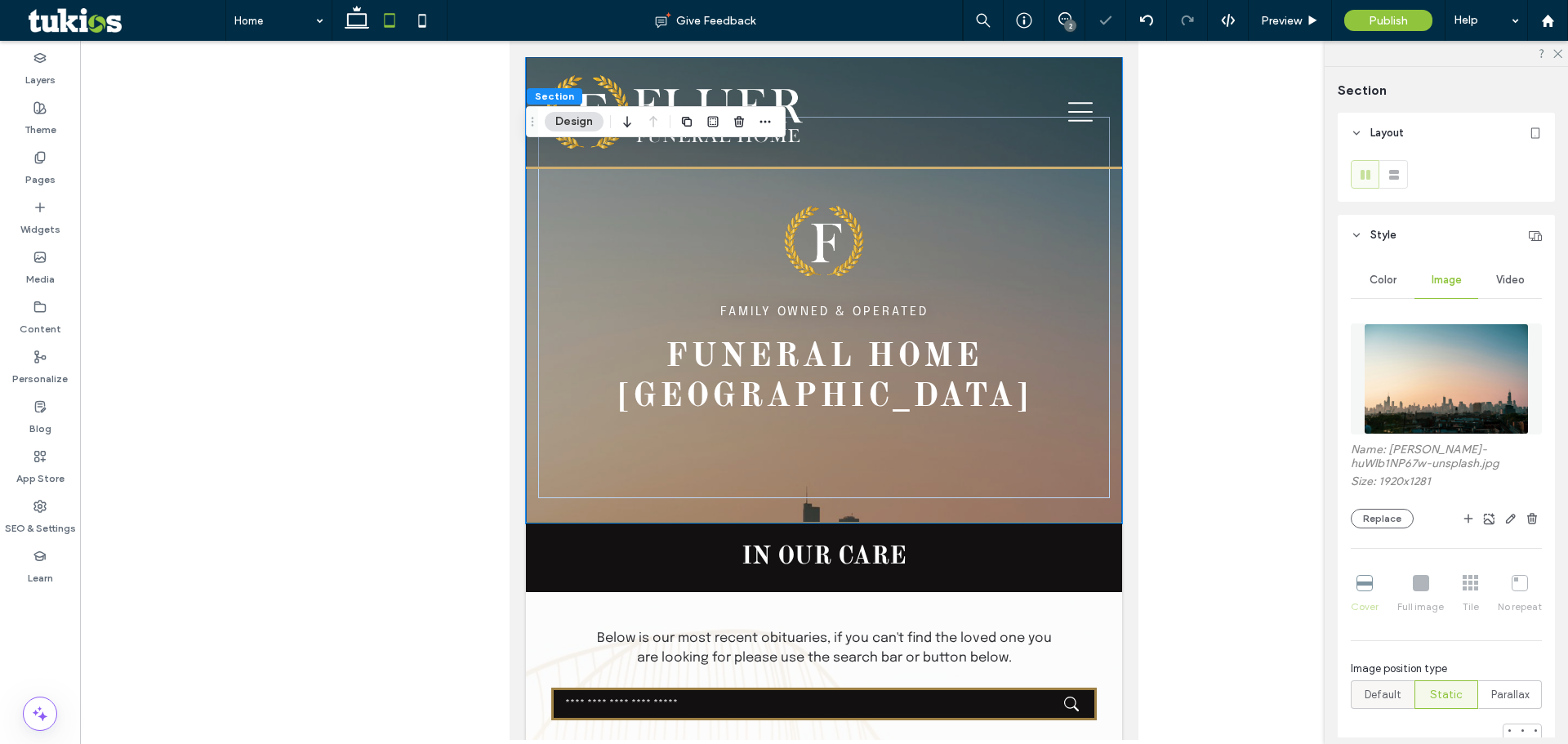
click at [1376, 687] on span "Default" at bounding box center [1383, 695] width 37 height 17
click at [1379, 695] on span "Default" at bounding box center [1383, 695] width 37 height 17
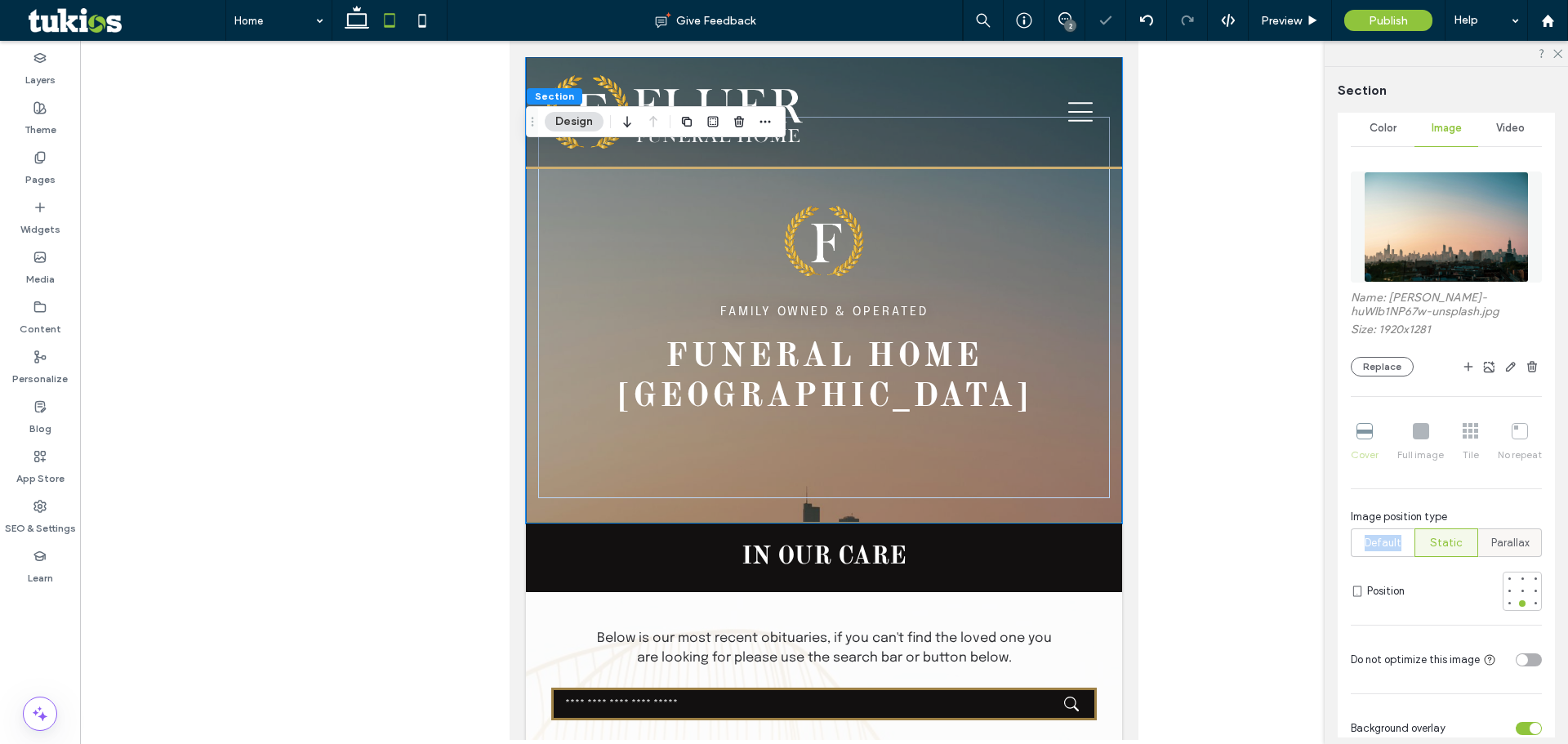
scroll to position [163, 0]
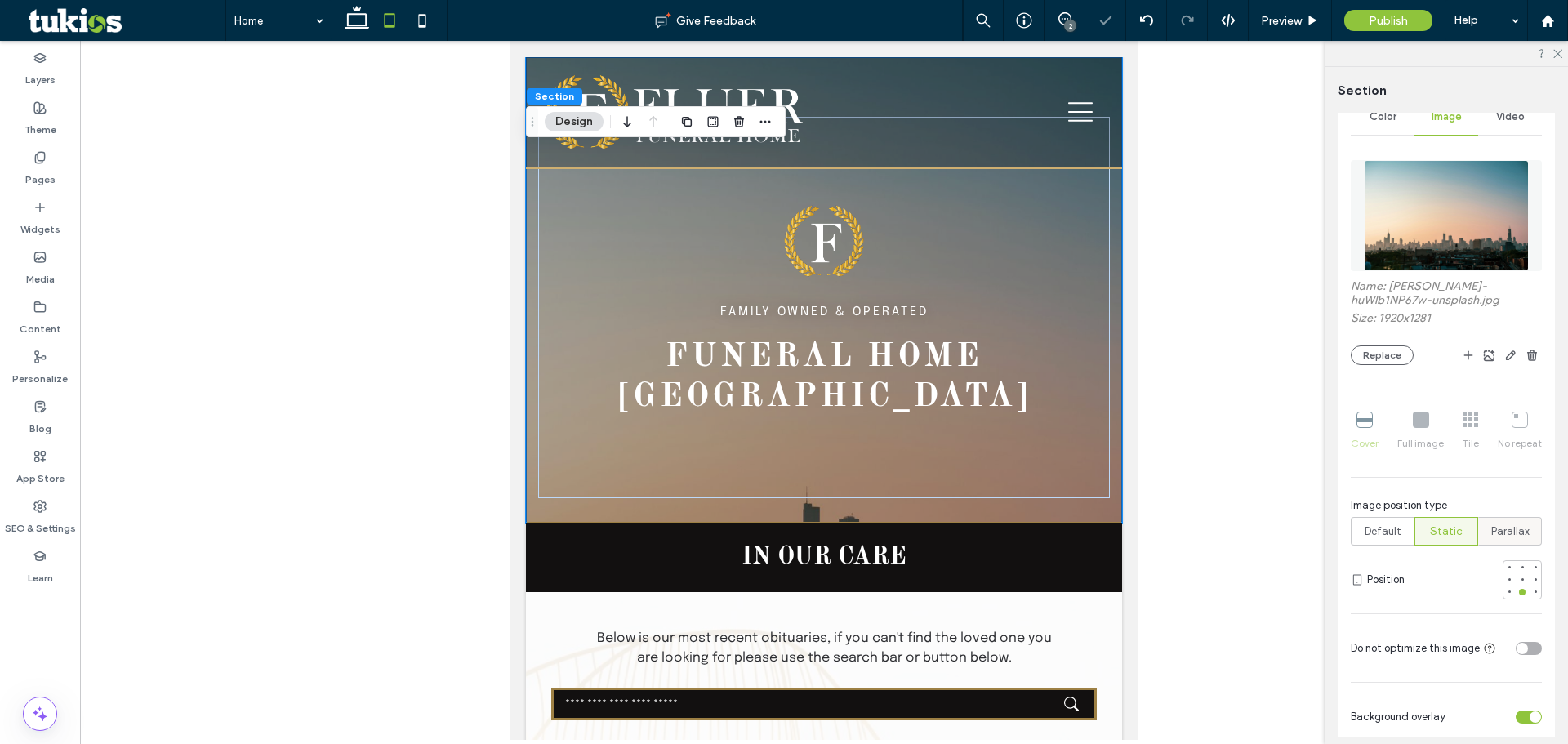
click at [1495, 525] on span "Parallax" at bounding box center [1510, 532] width 38 height 17
click at [1381, 531] on span "Default" at bounding box center [1383, 532] width 37 height 17
click at [1401, 534] on label "Default" at bounding box center [1382, 531] width 64 height 29
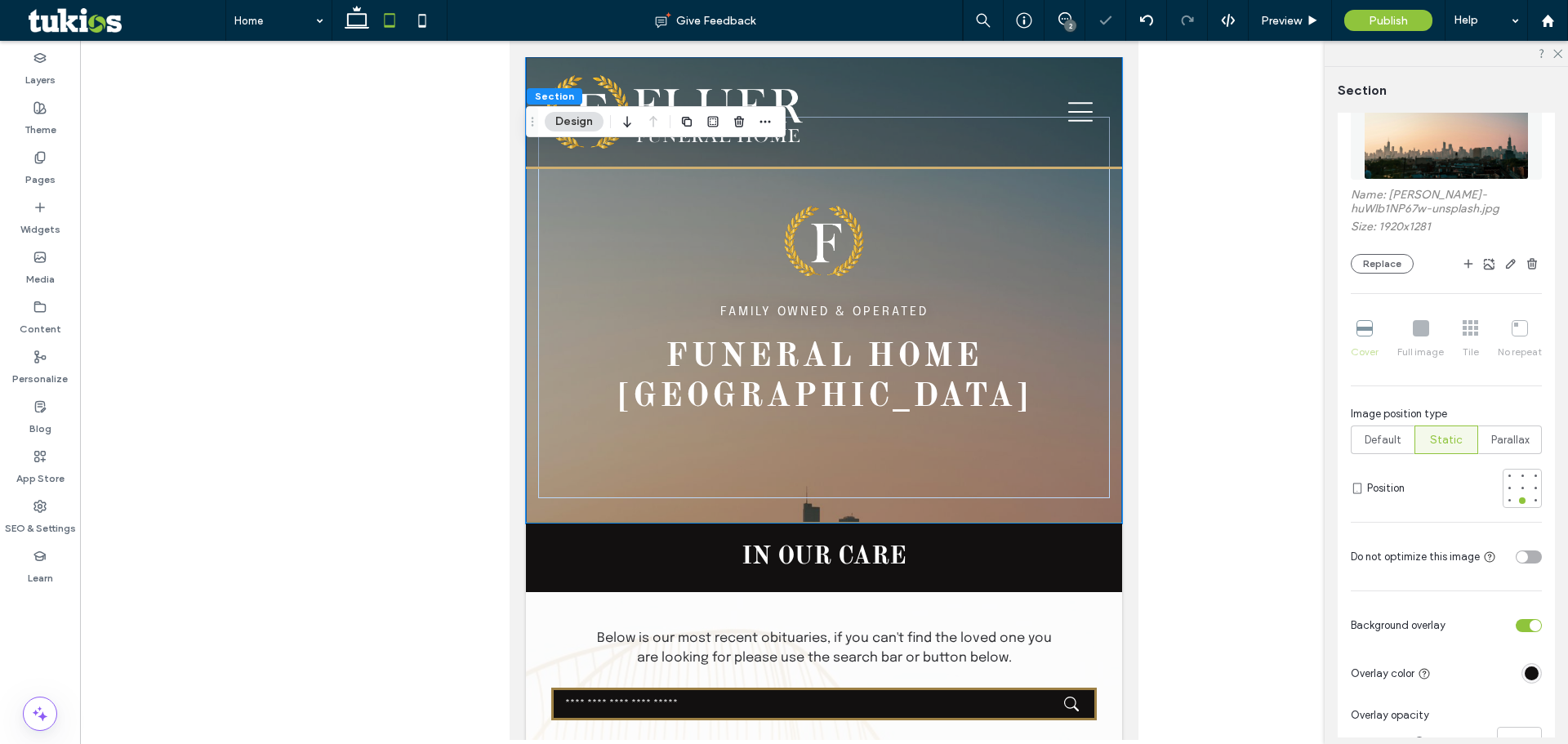
scroll to position [327, 0]
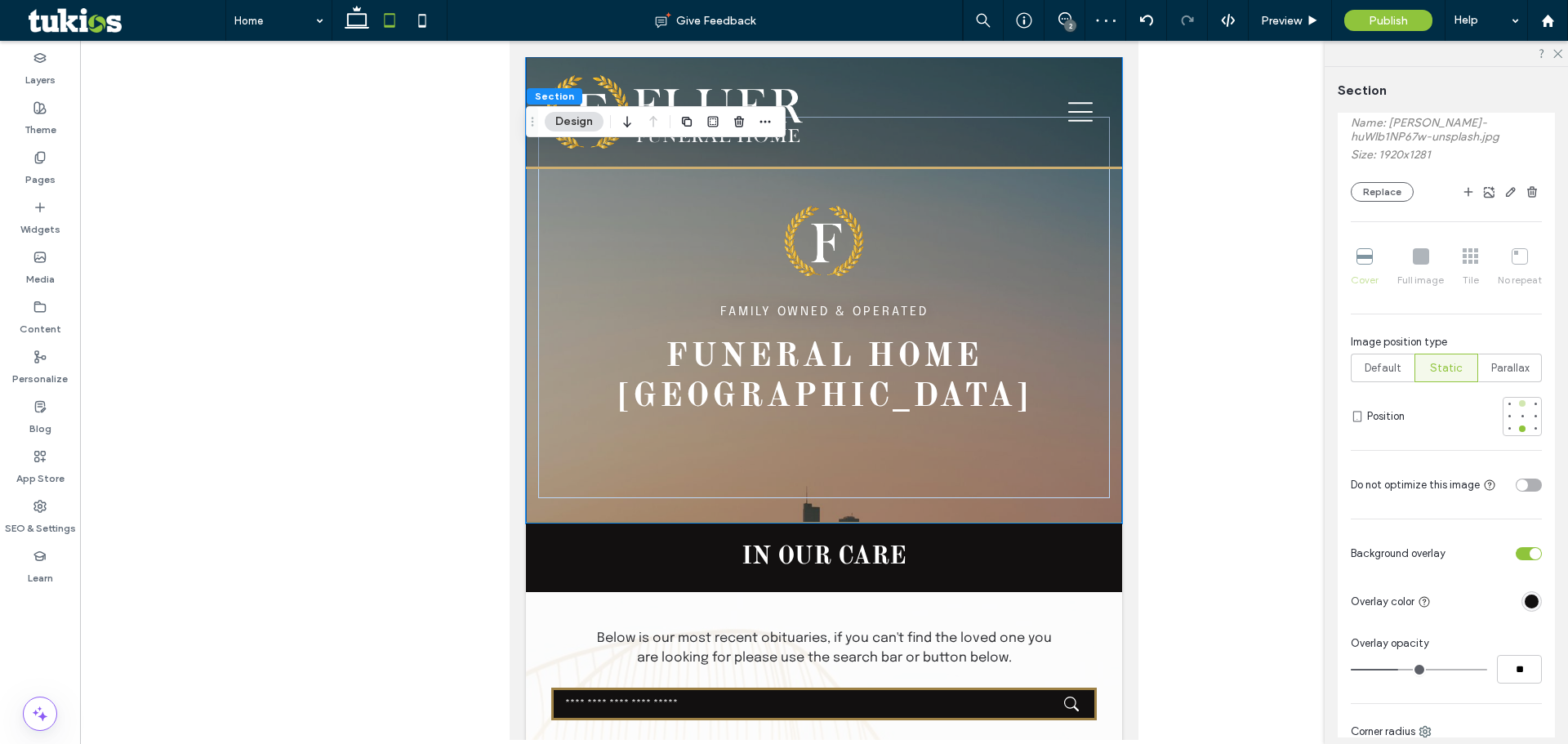
click at [1517, 409] on div at bounding box center [1523, 404] width 12 height 12
click at [1518, 414] on div at bounding box center [1523, 416] width 12 height 12
click at [1517, 433] on div at bounding box center [1523, 429] width 12 height 12
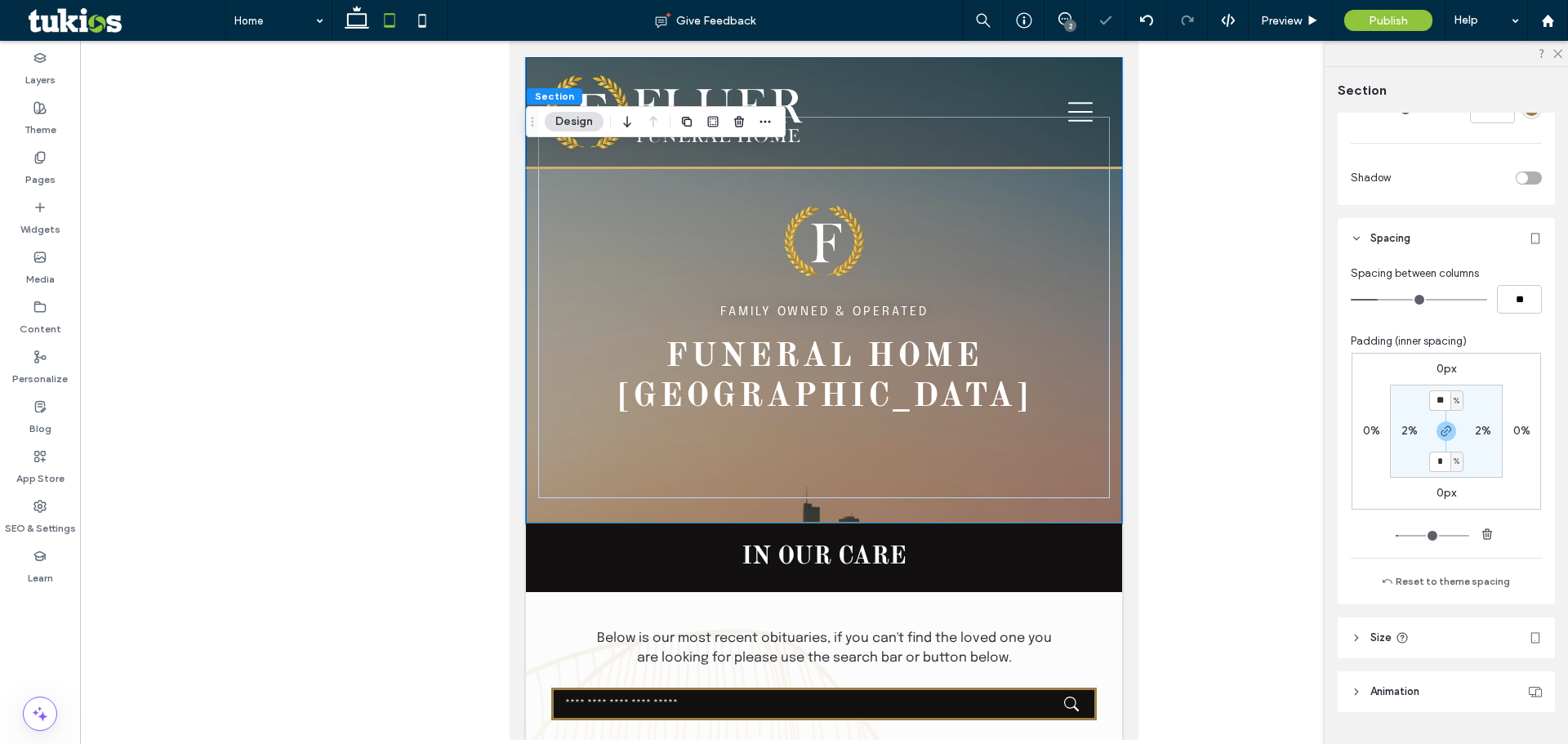
scroll to position [1103, 0]
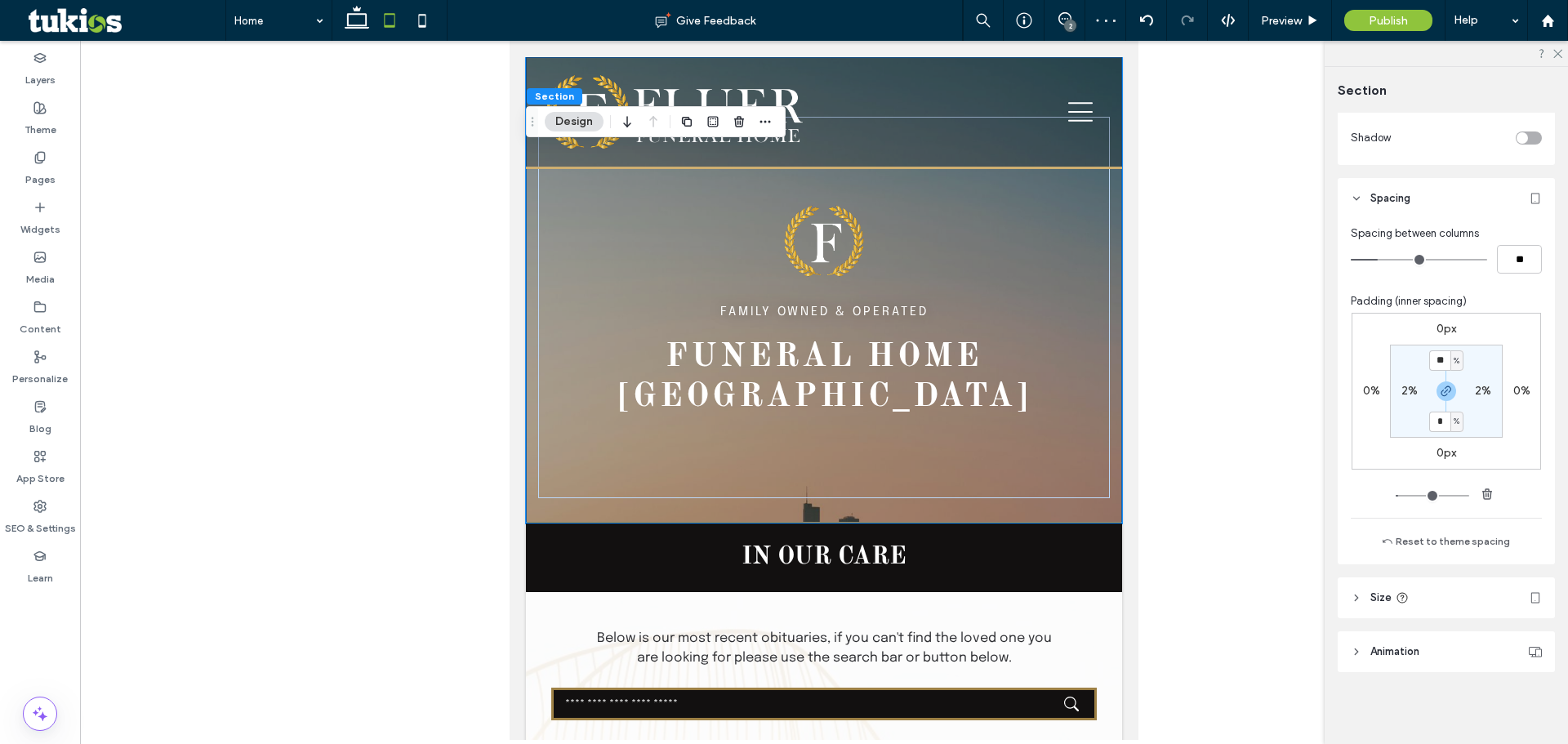
click at [1468, 602] on header "Size" at bounding box center [1446, 597] width 217 height 40
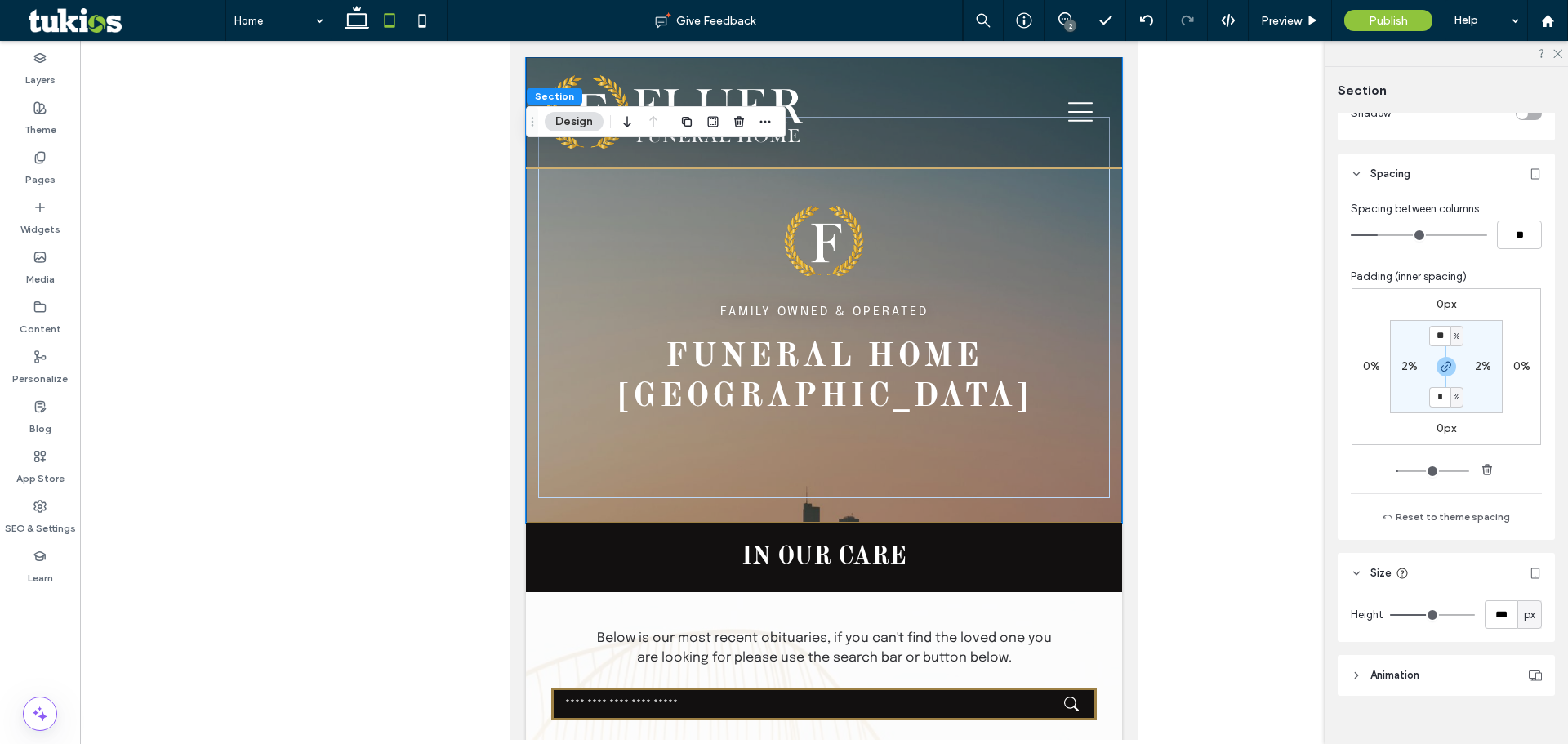
scroll to position [1152, 0]
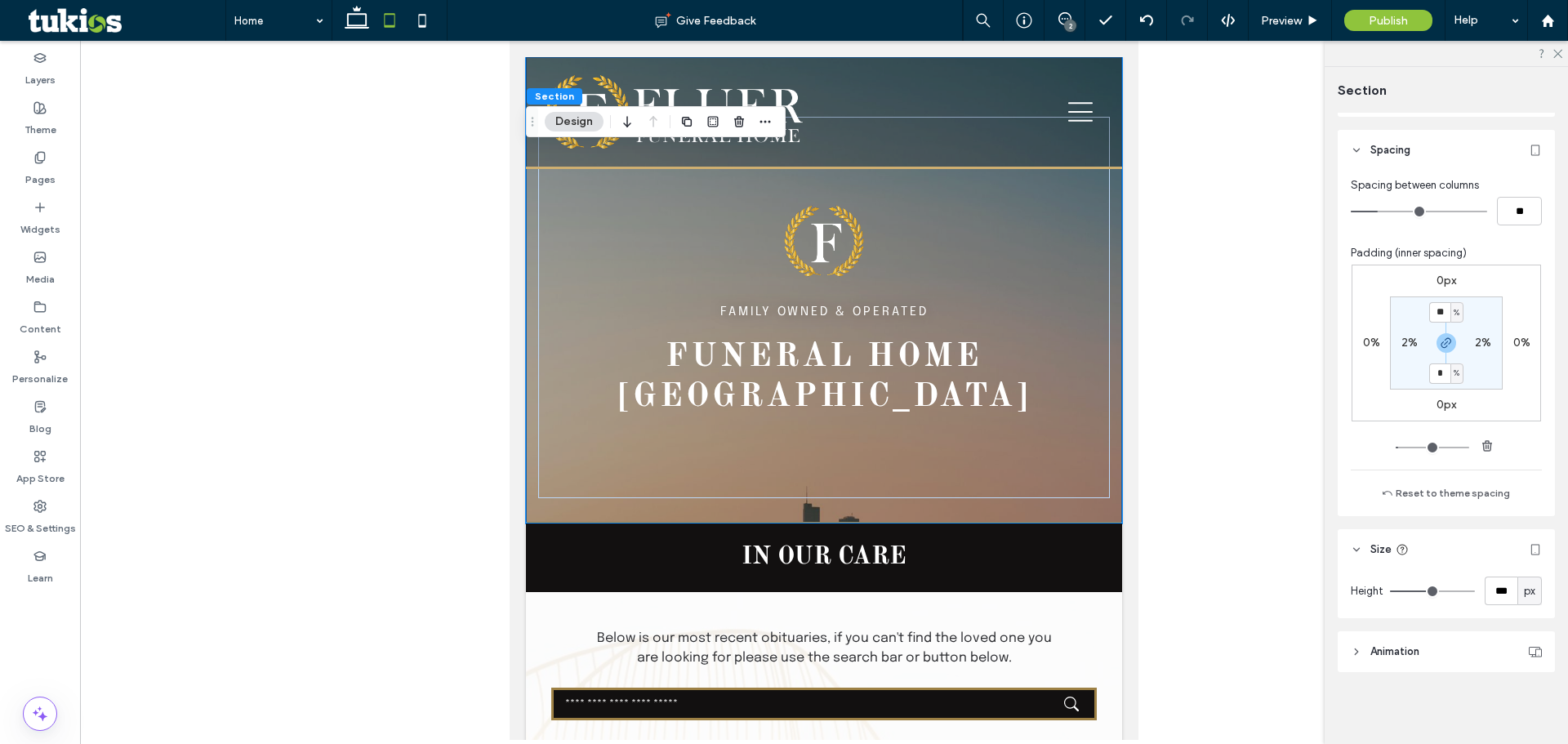
type input "***"
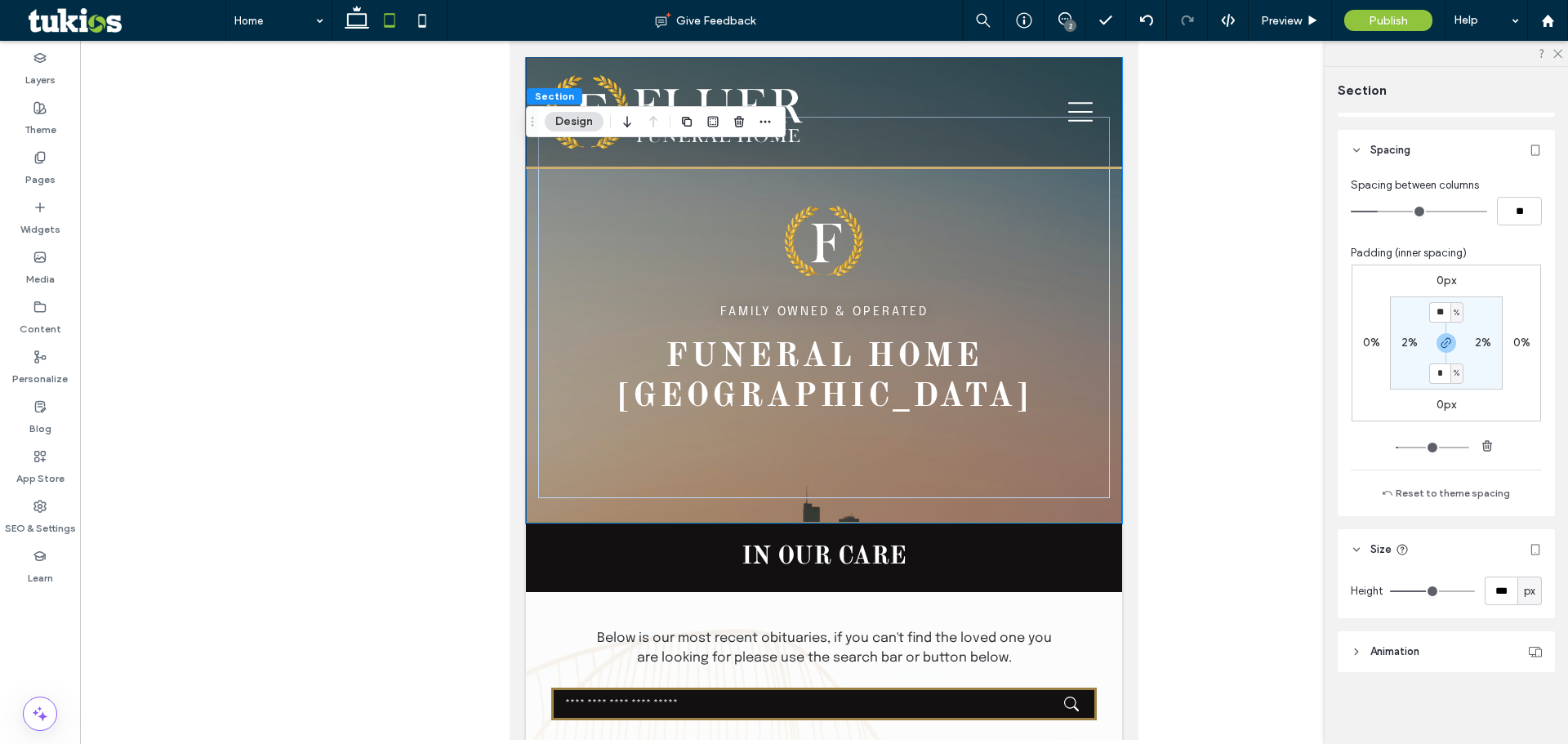
type input "***"
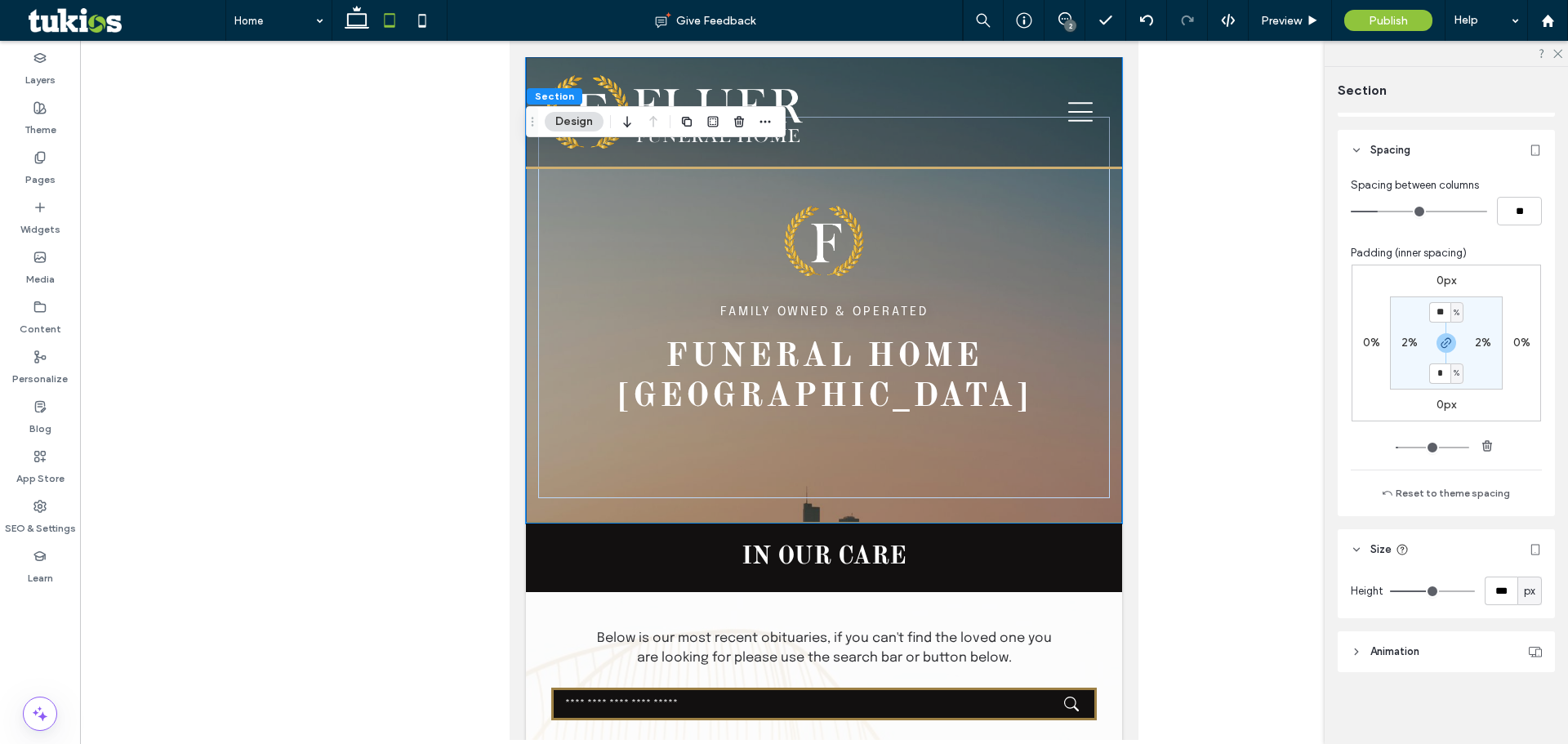
type input "***"
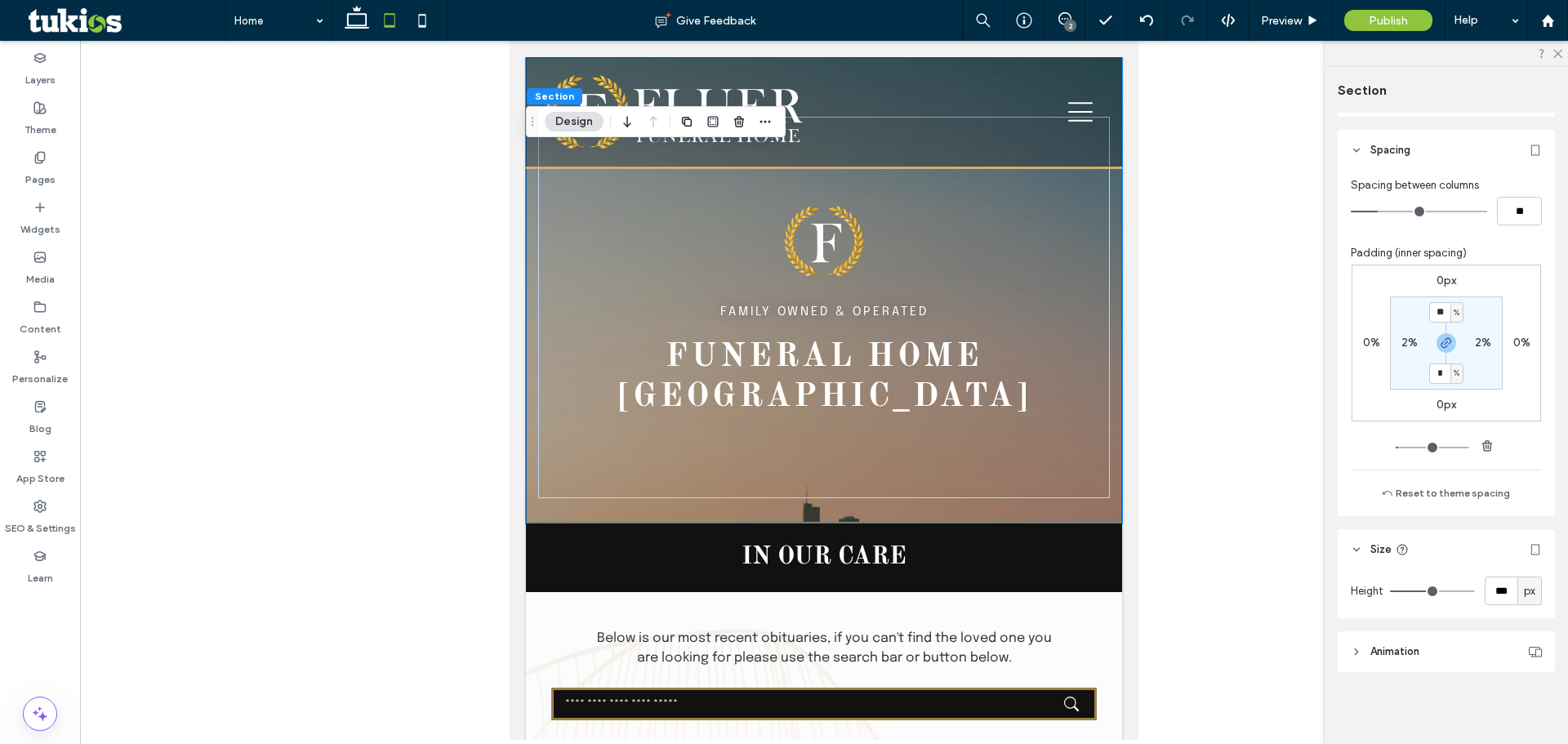
type input "***"
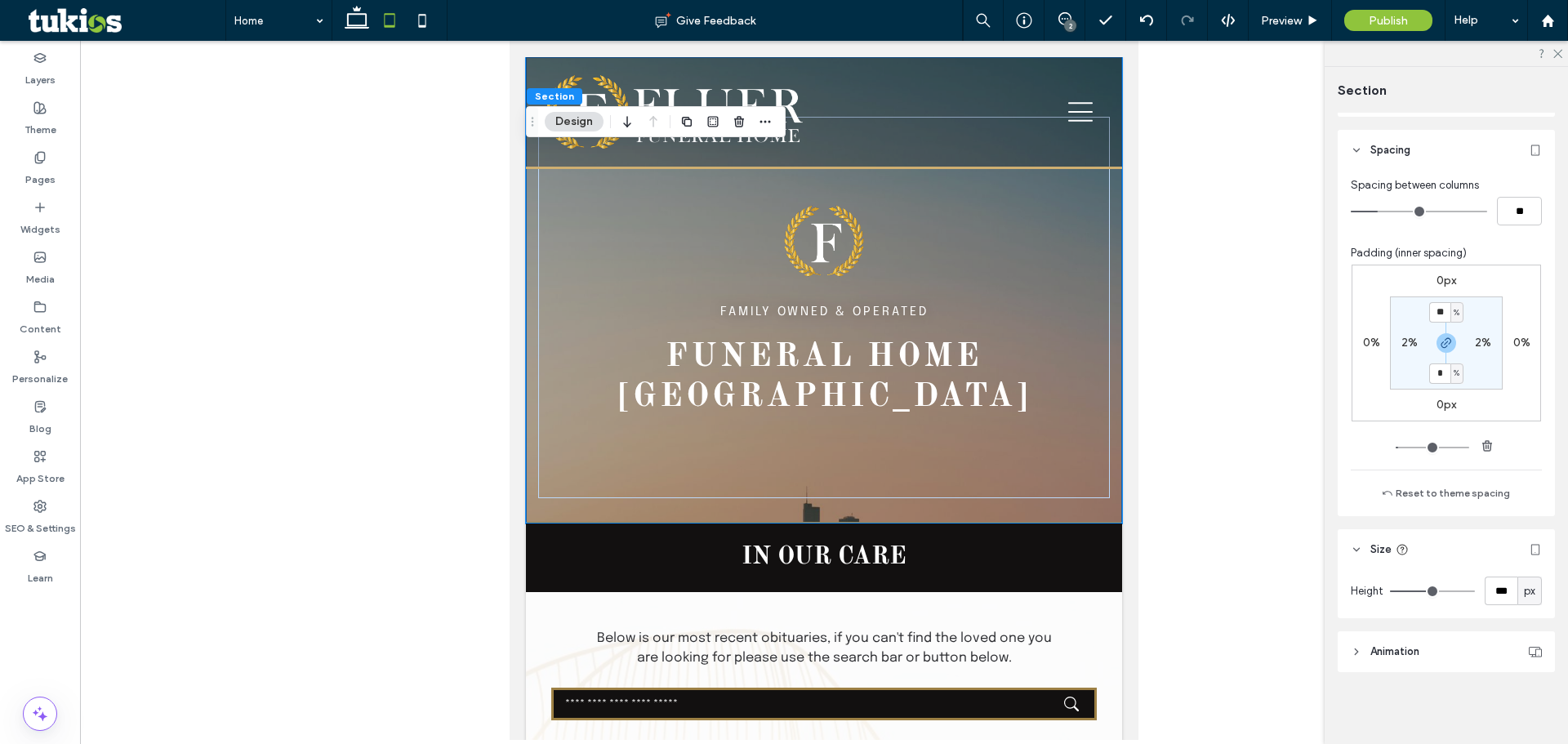
type input "***"
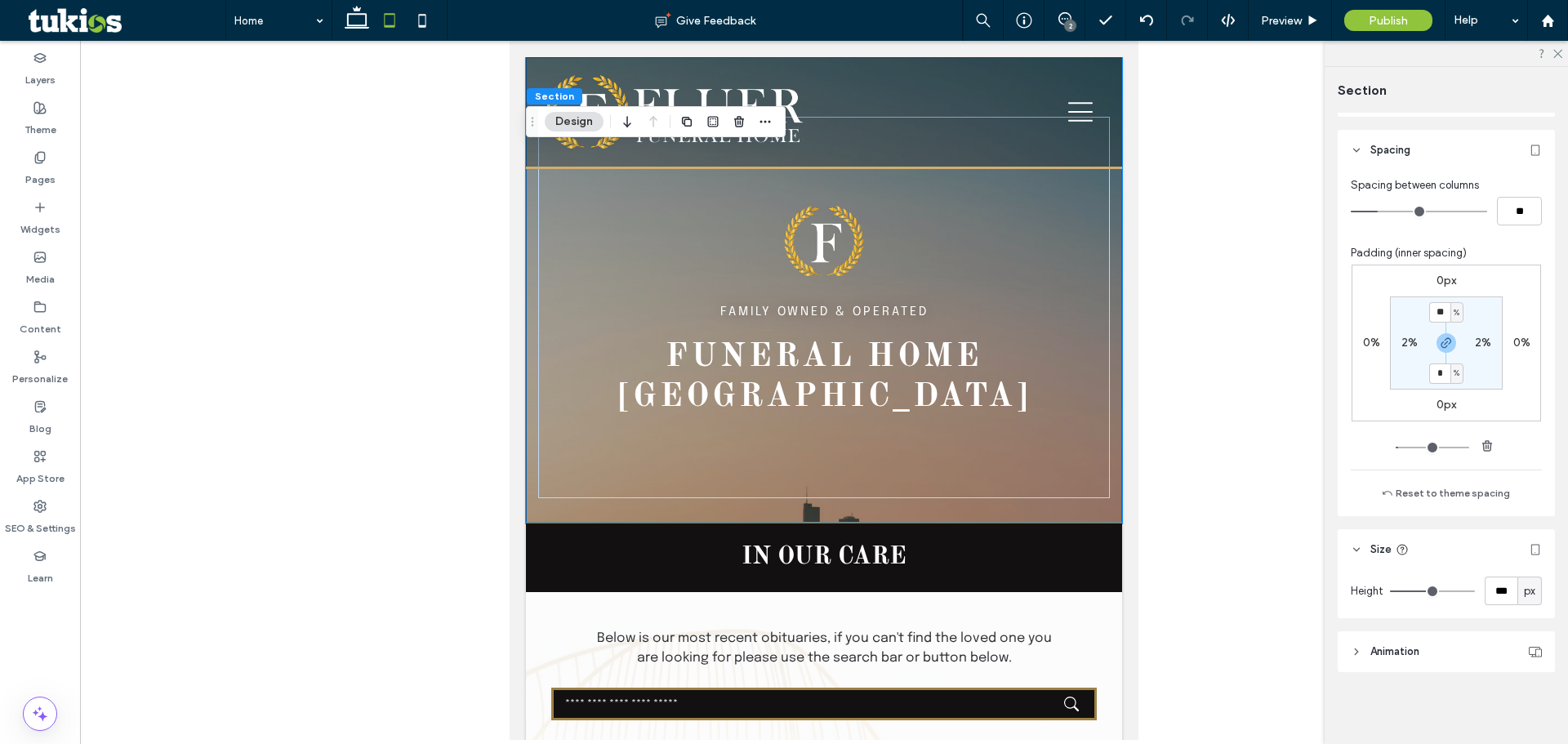
type input "***"
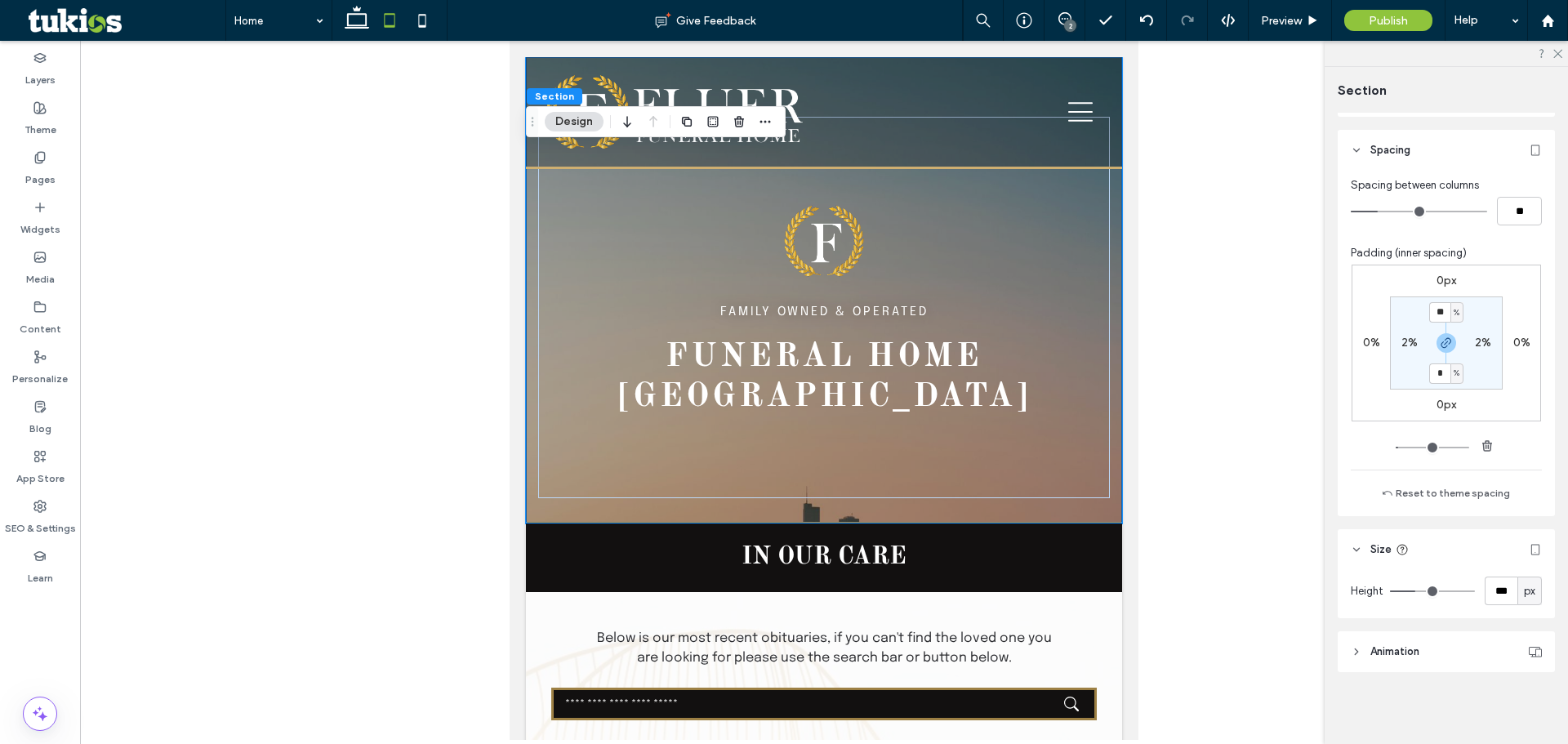
type input "***"
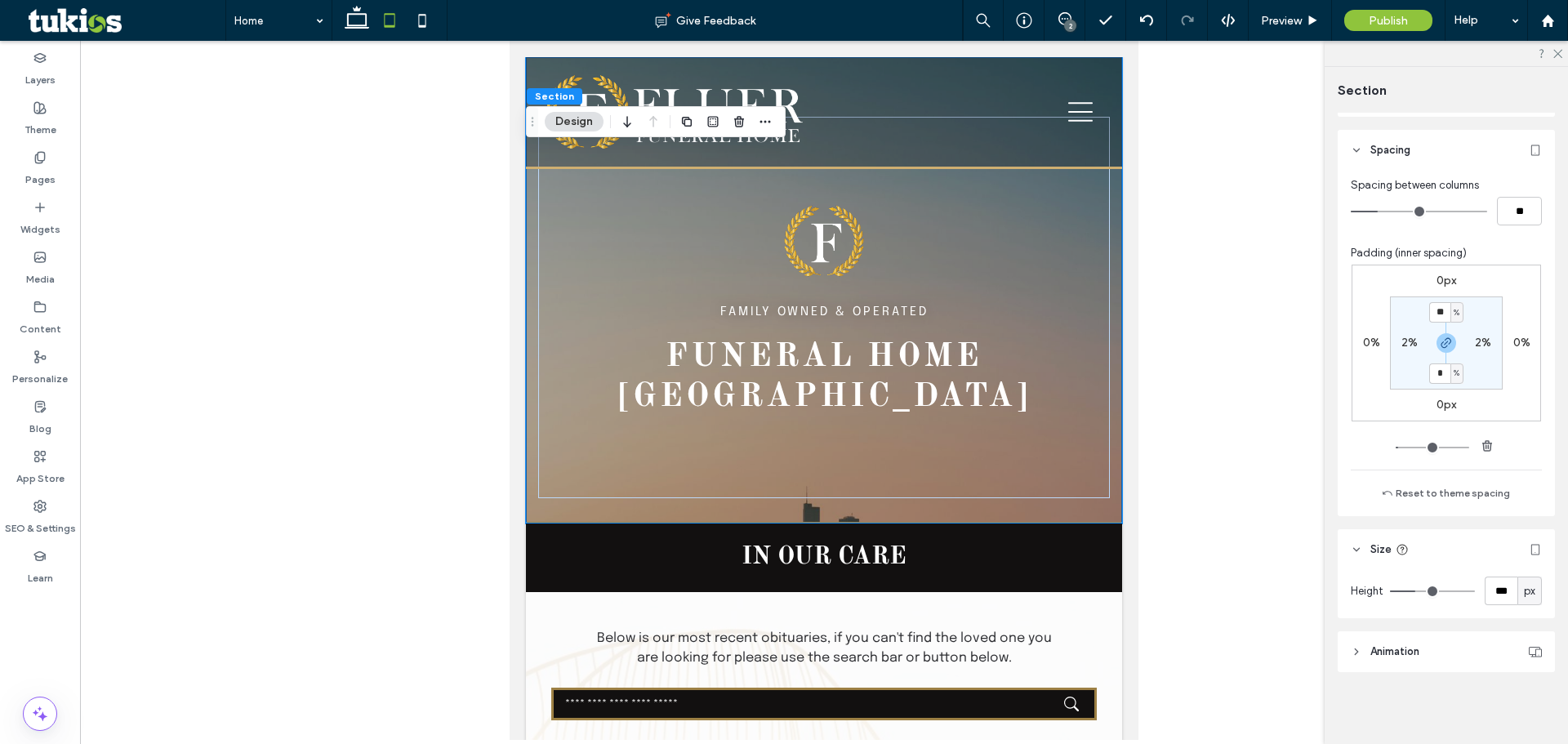
type input "***"
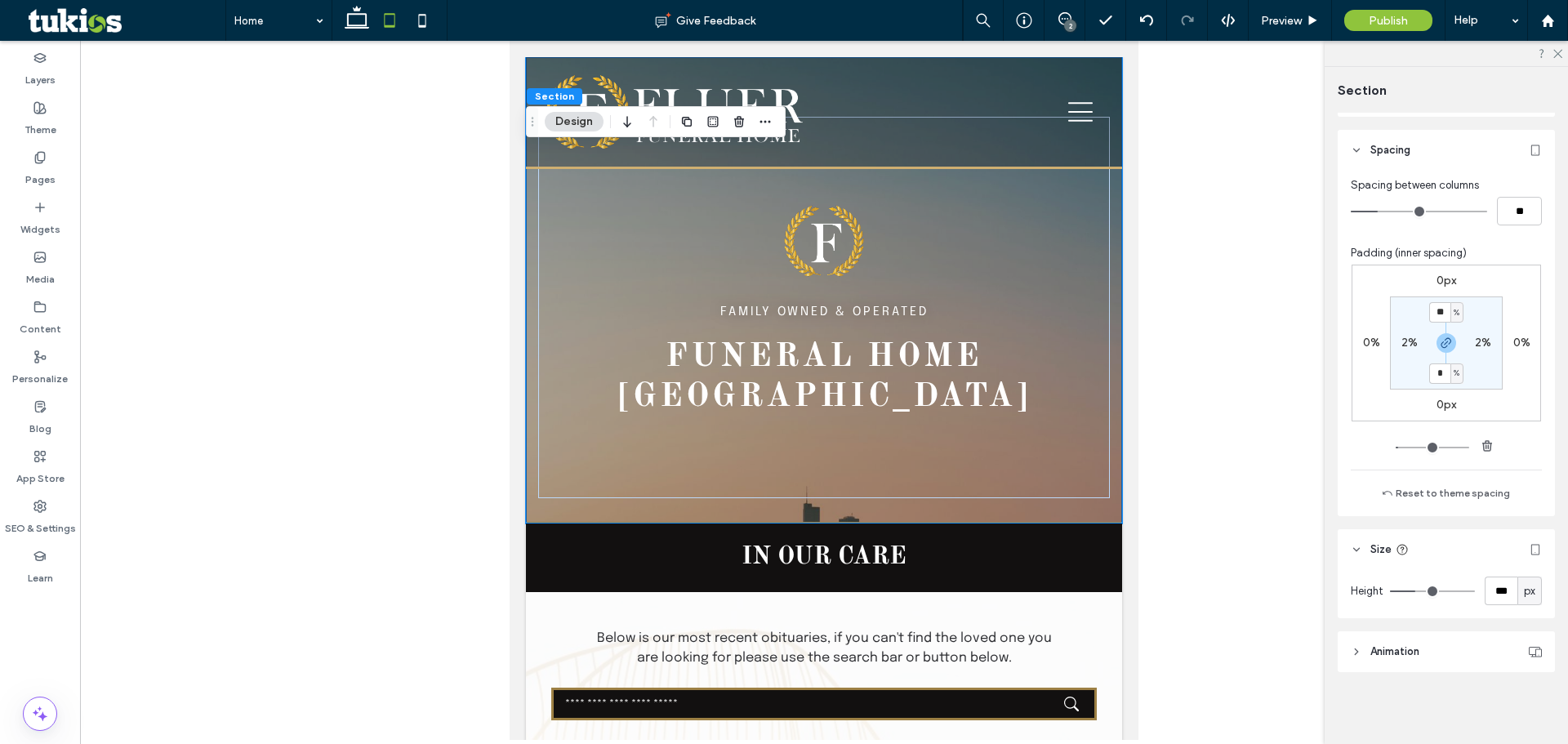
type input "***"
drag, startPoint x: 1428, startPoint y: 587, endPoint x: 1409, endPoint y: 588, distance: 19.0
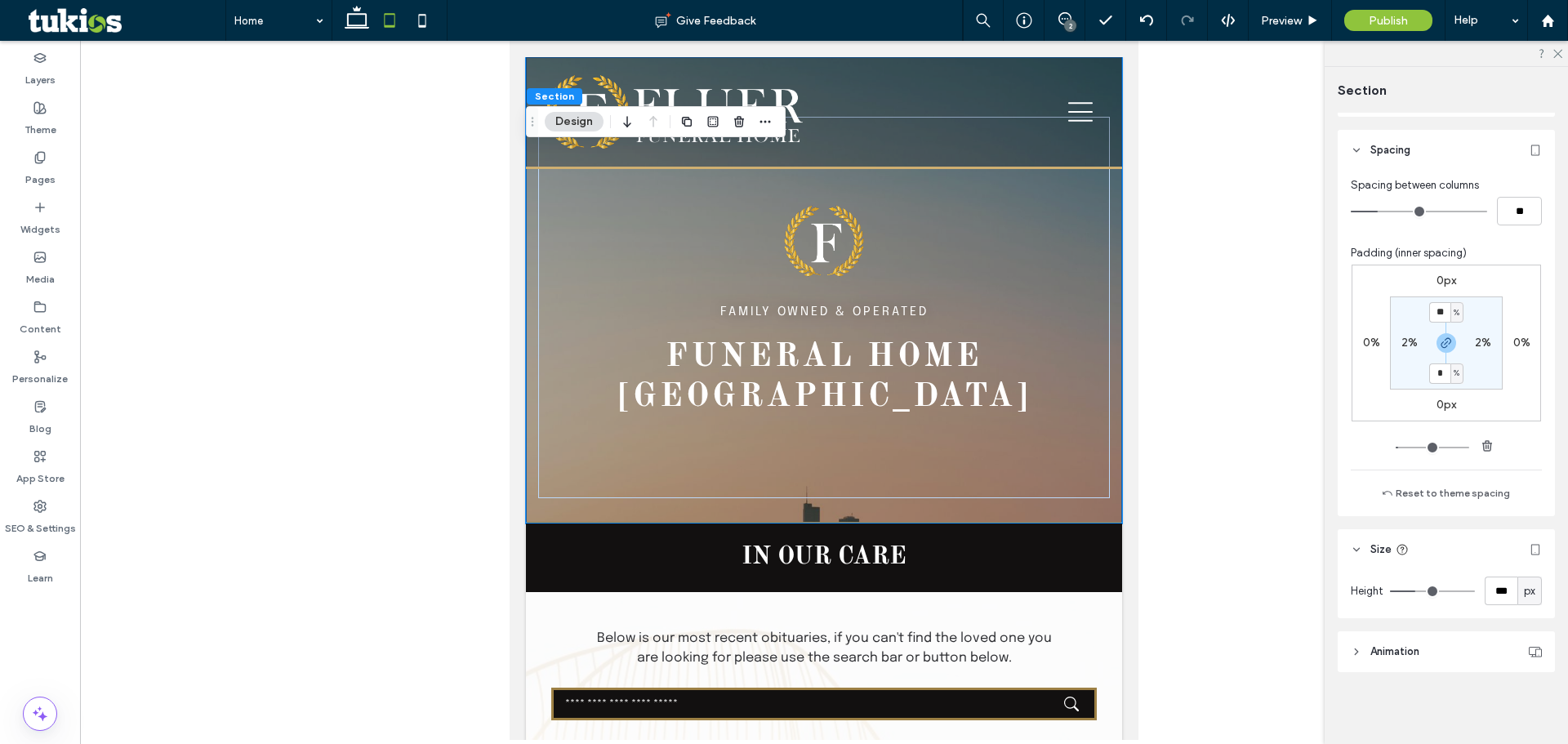
click at [1409, 590] on input "range" at bounding box center [1433, 591] width 85 height 2
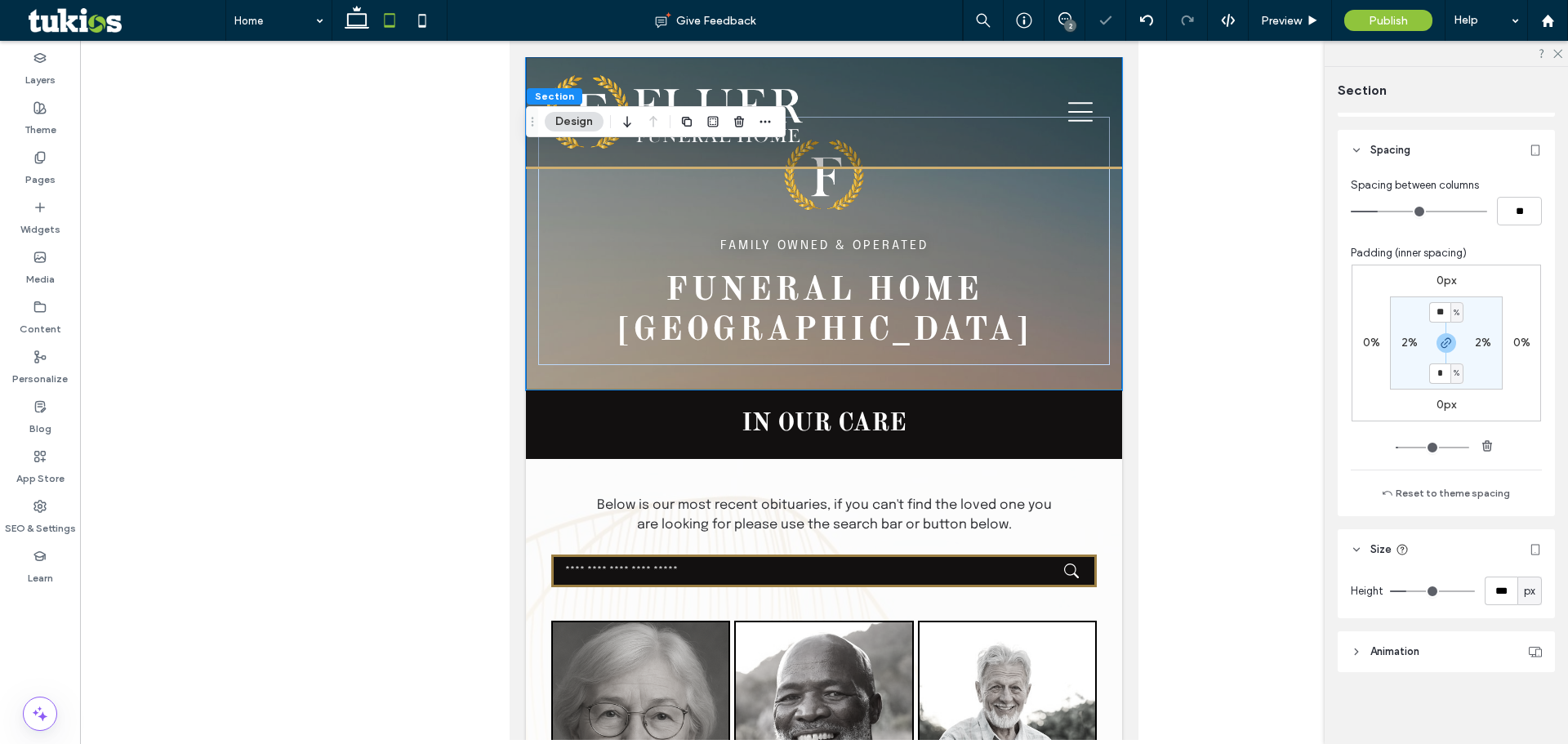
type input "***"
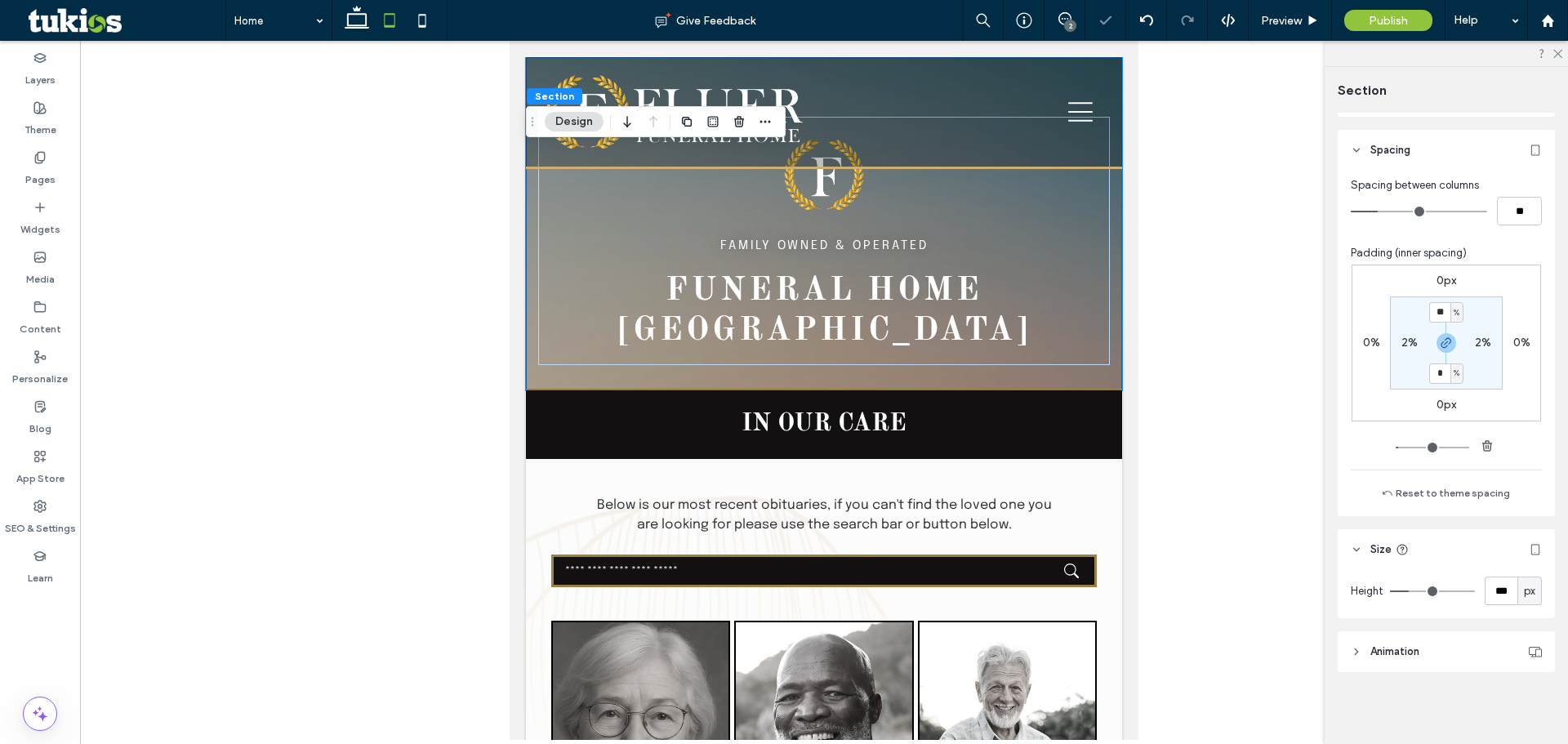
type input "***"
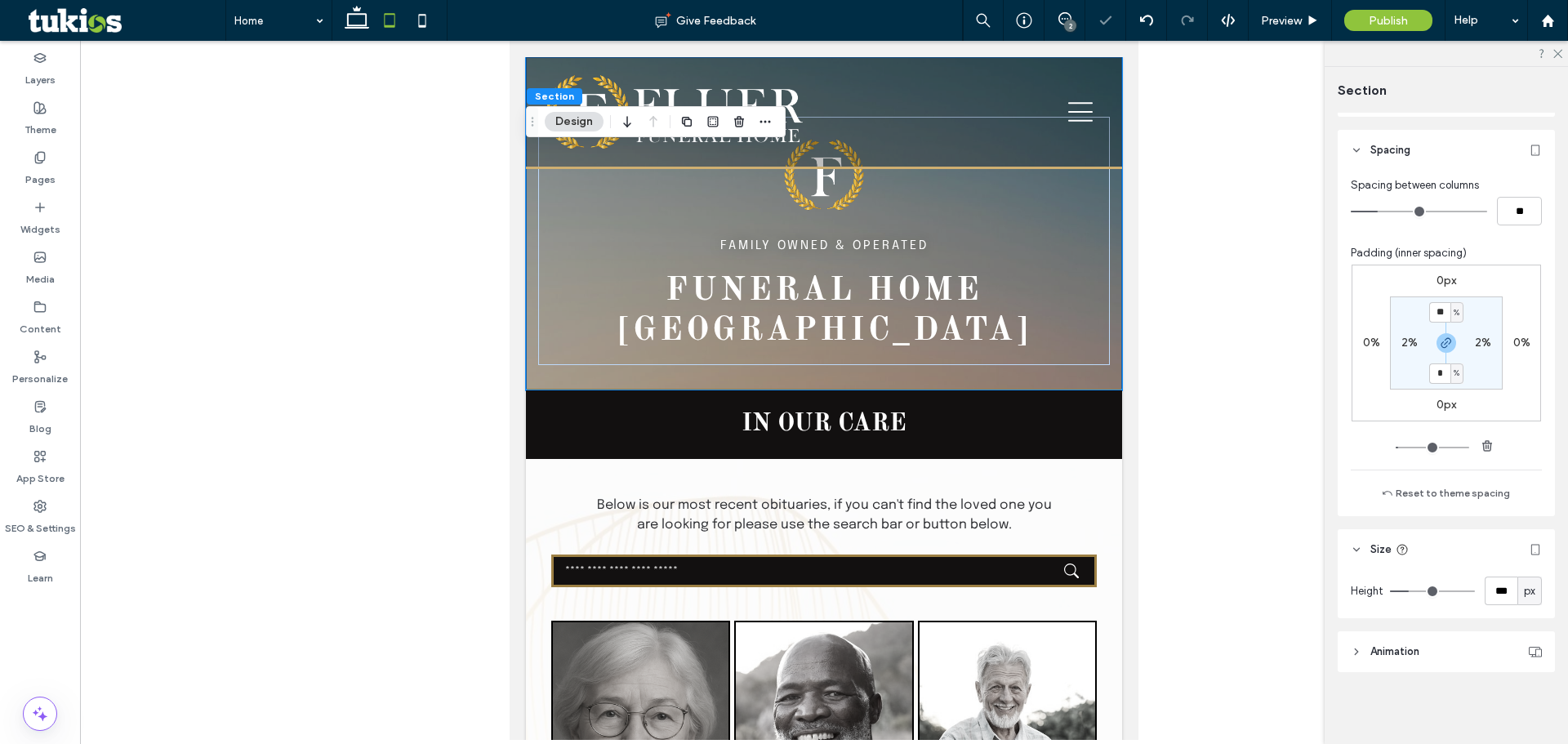
type input "***"
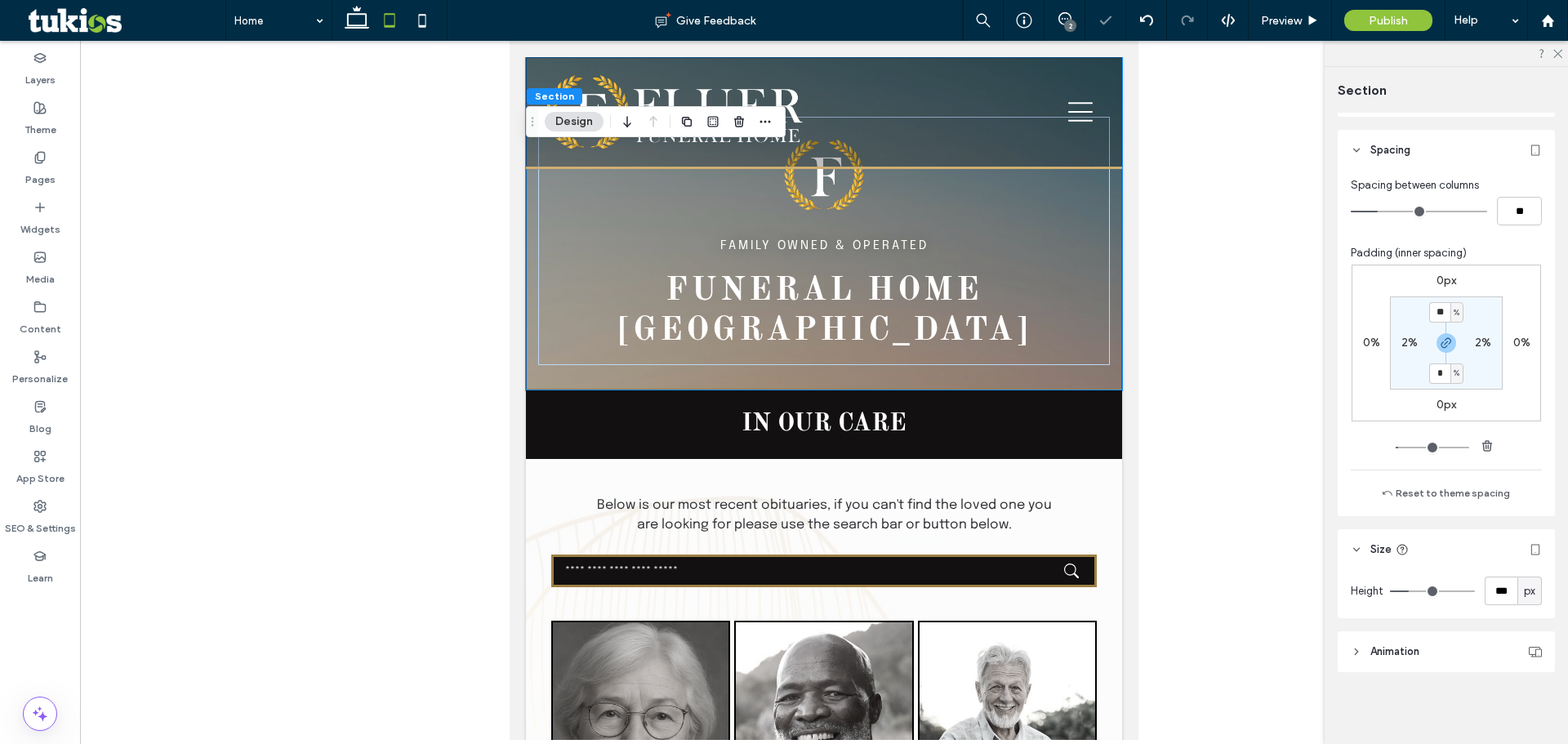
type input "***"
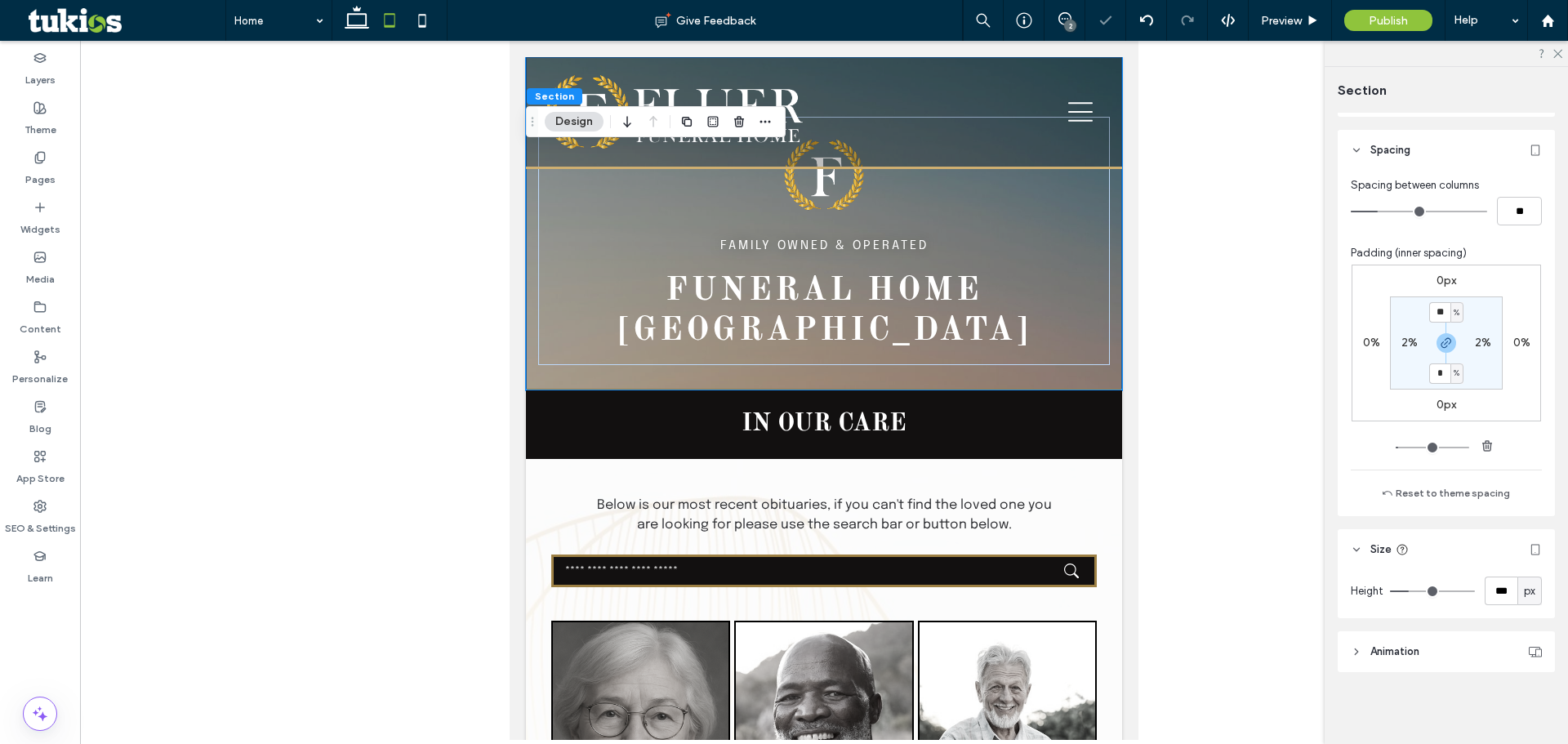
type input "***"
drag, startPoint x: 1409, startPoint y: 588, endPoint x: 1428, endPoint y: 586, distance: 19.1
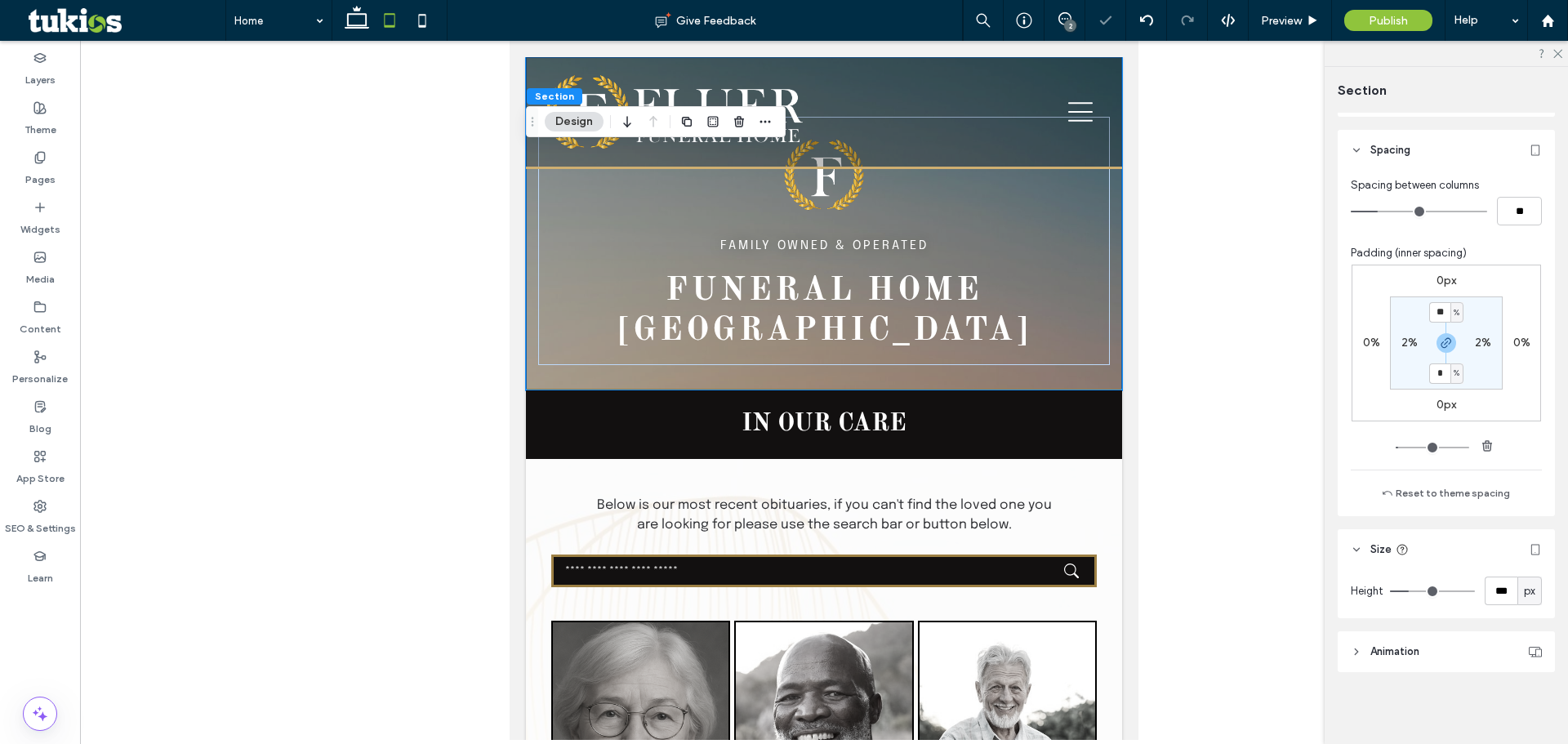
click at [1428, 590] on input "range" at bounding box center [1433, 591] width 85 height 2
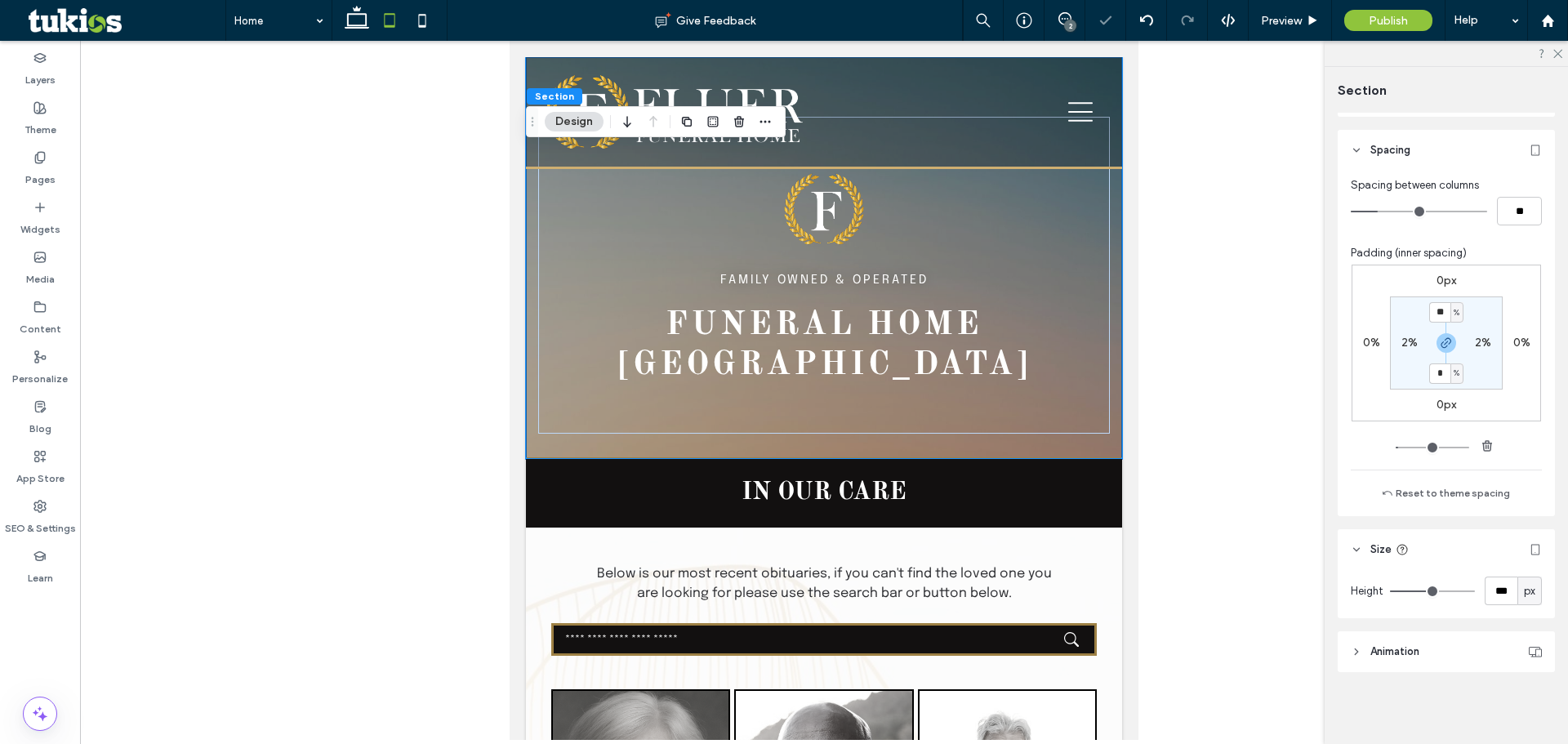
type input "***"
click at [1440, 590] on input "range" at bounding box center [1433, 591] width 85 height 2
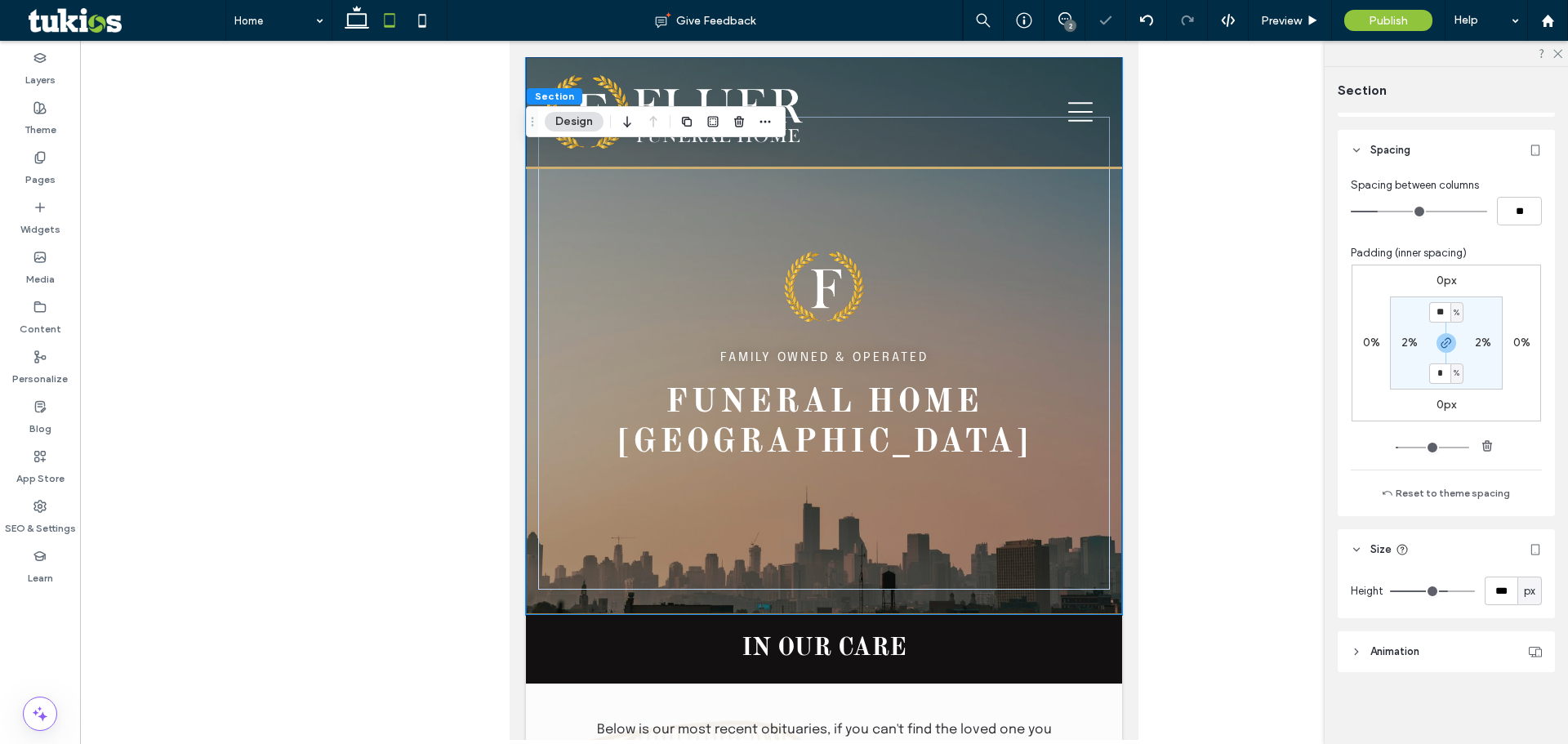
type input "***"
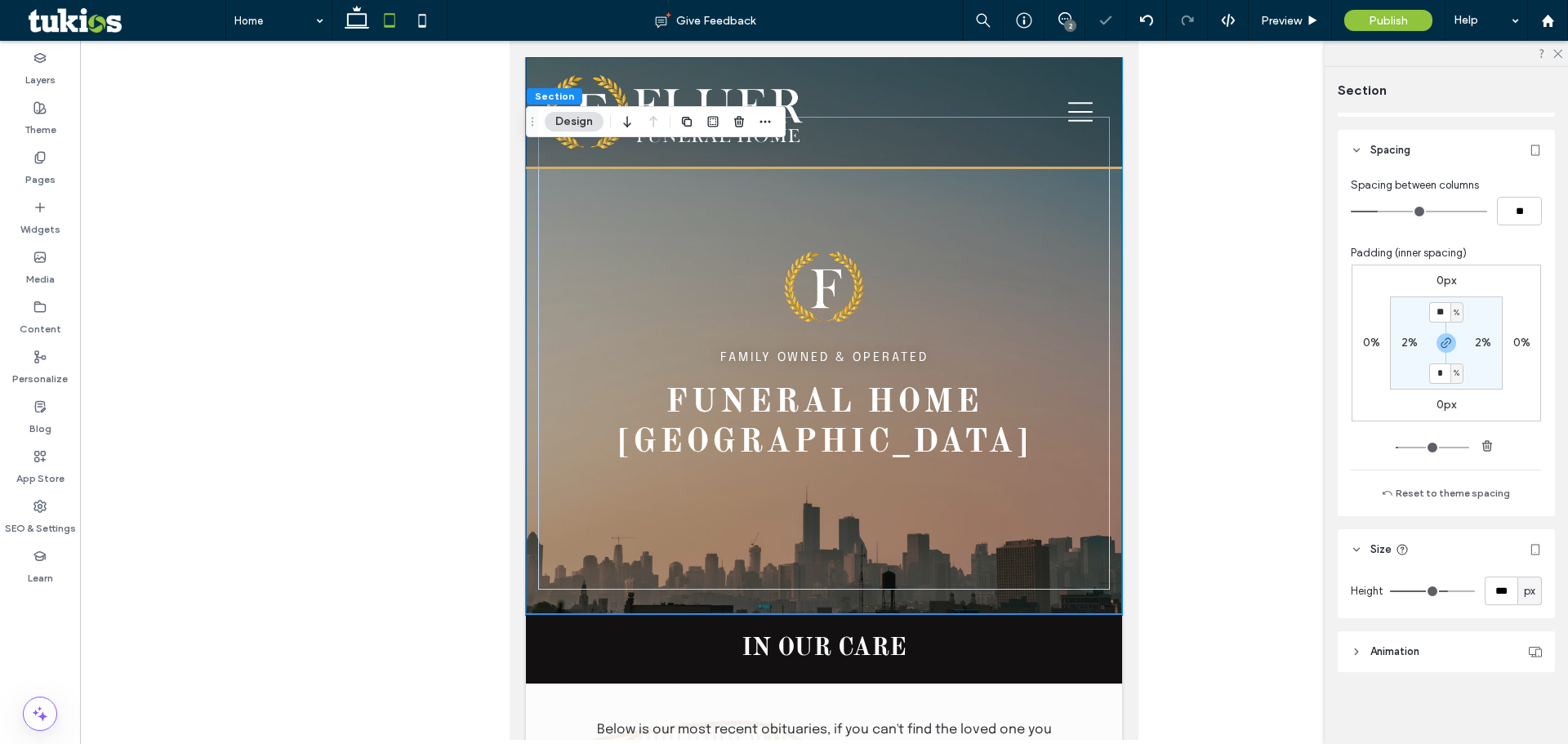
type input "***"
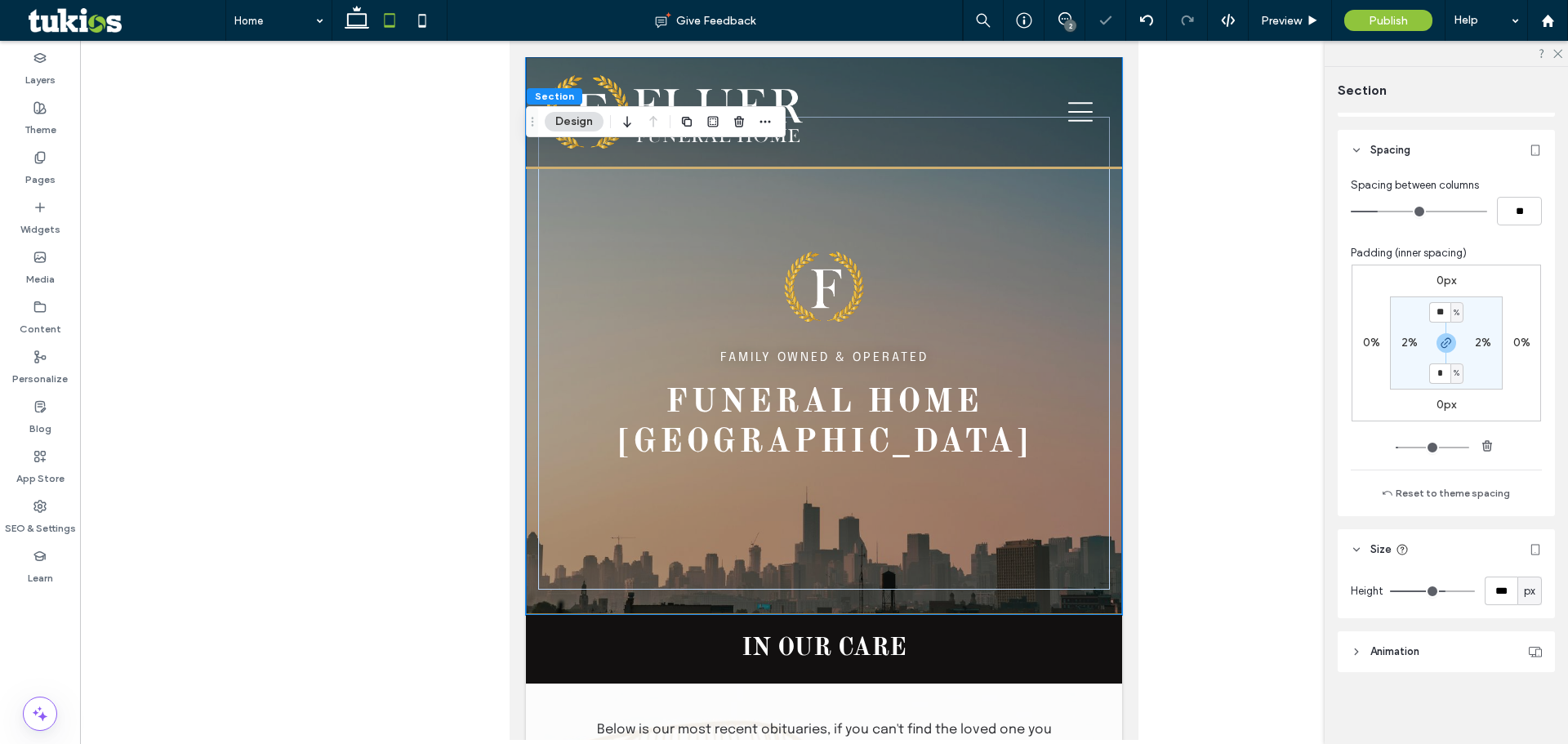
type input "***"
click at [1436, 592] on input "range" at bounding box center [1433, 591] width 85 height 2
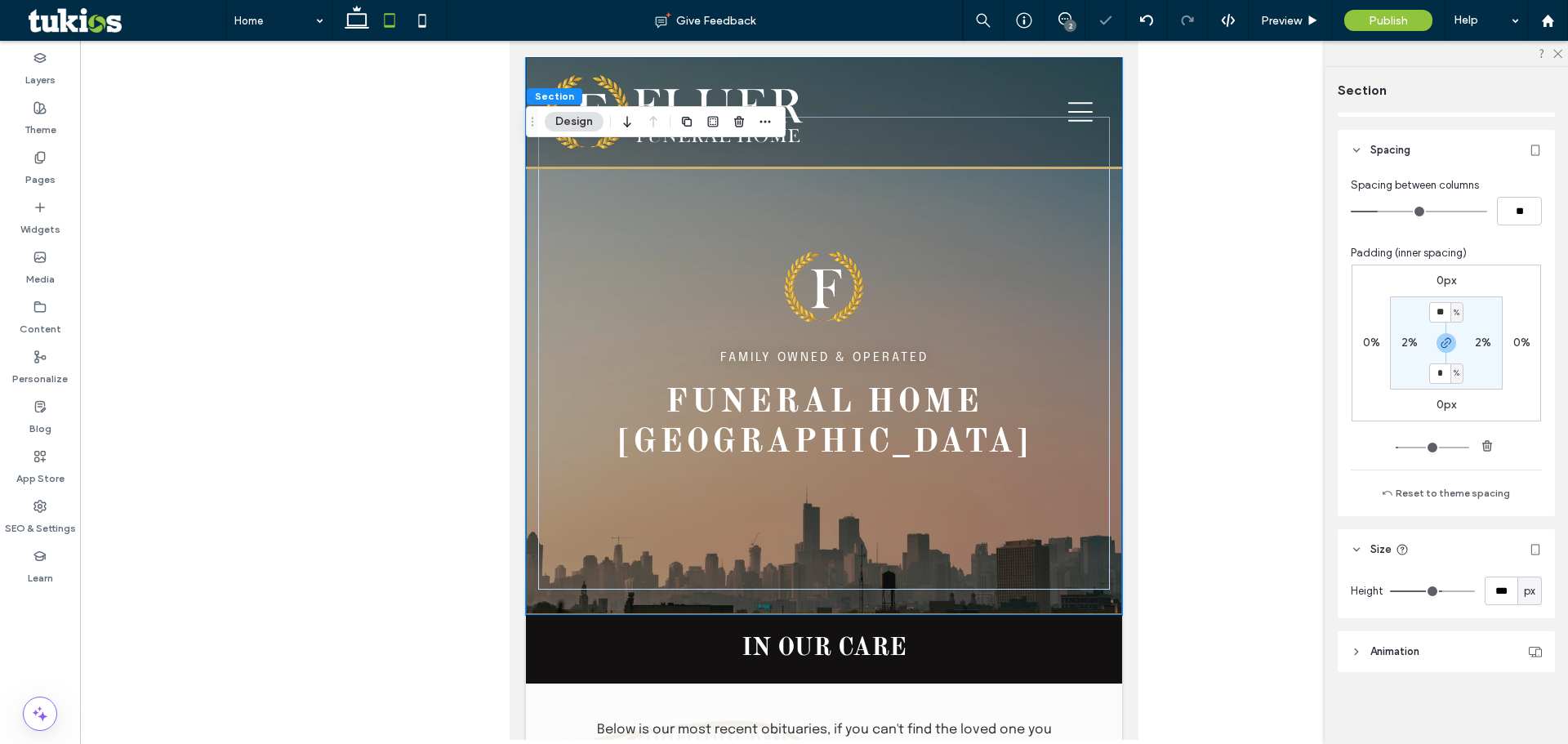
type input "***"
click at [1433, 592] on input "range" at bounding box center [1433, 591] width 85 height 2
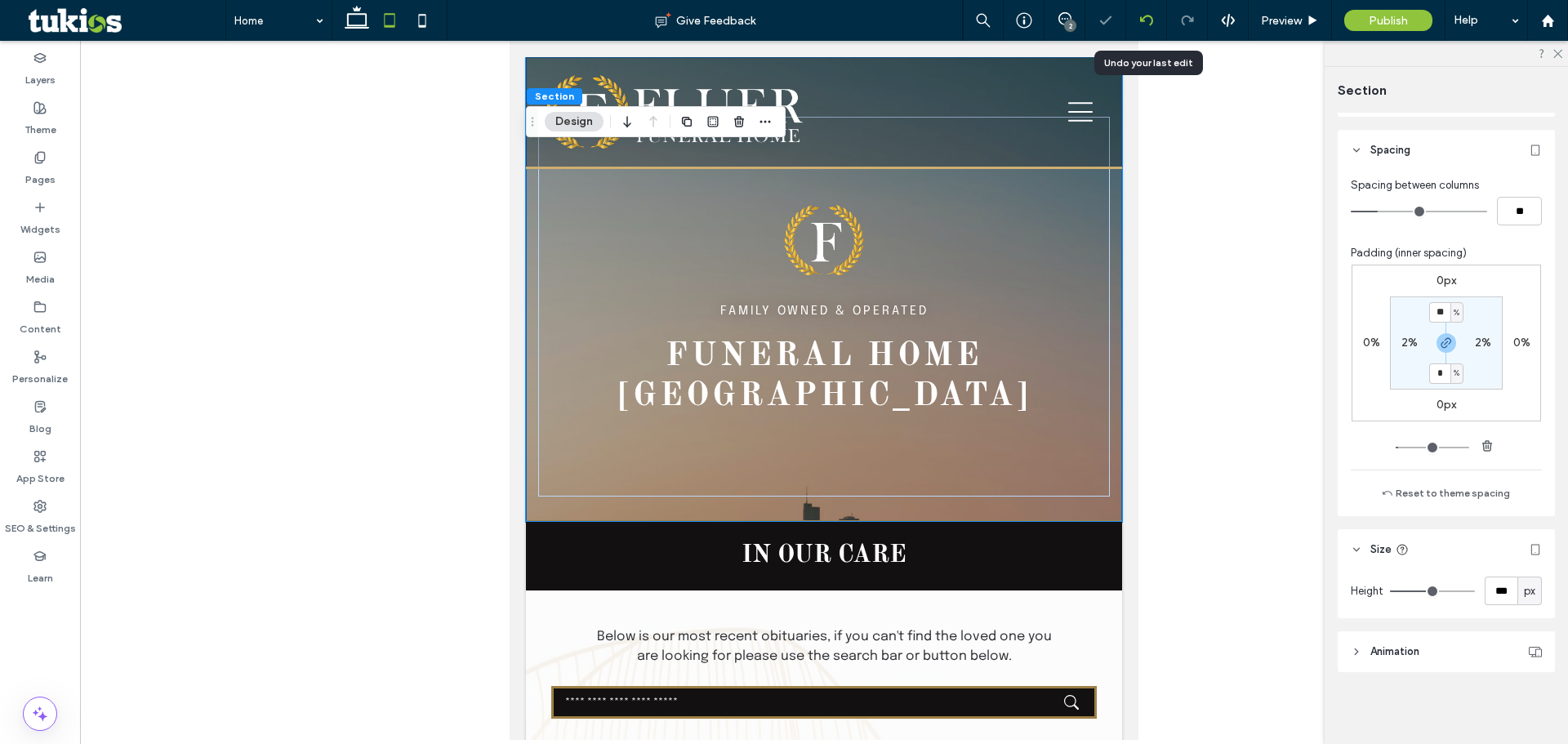
click at [1146, 20] on icon at bounding box center [1147, 21] width 13 height 13
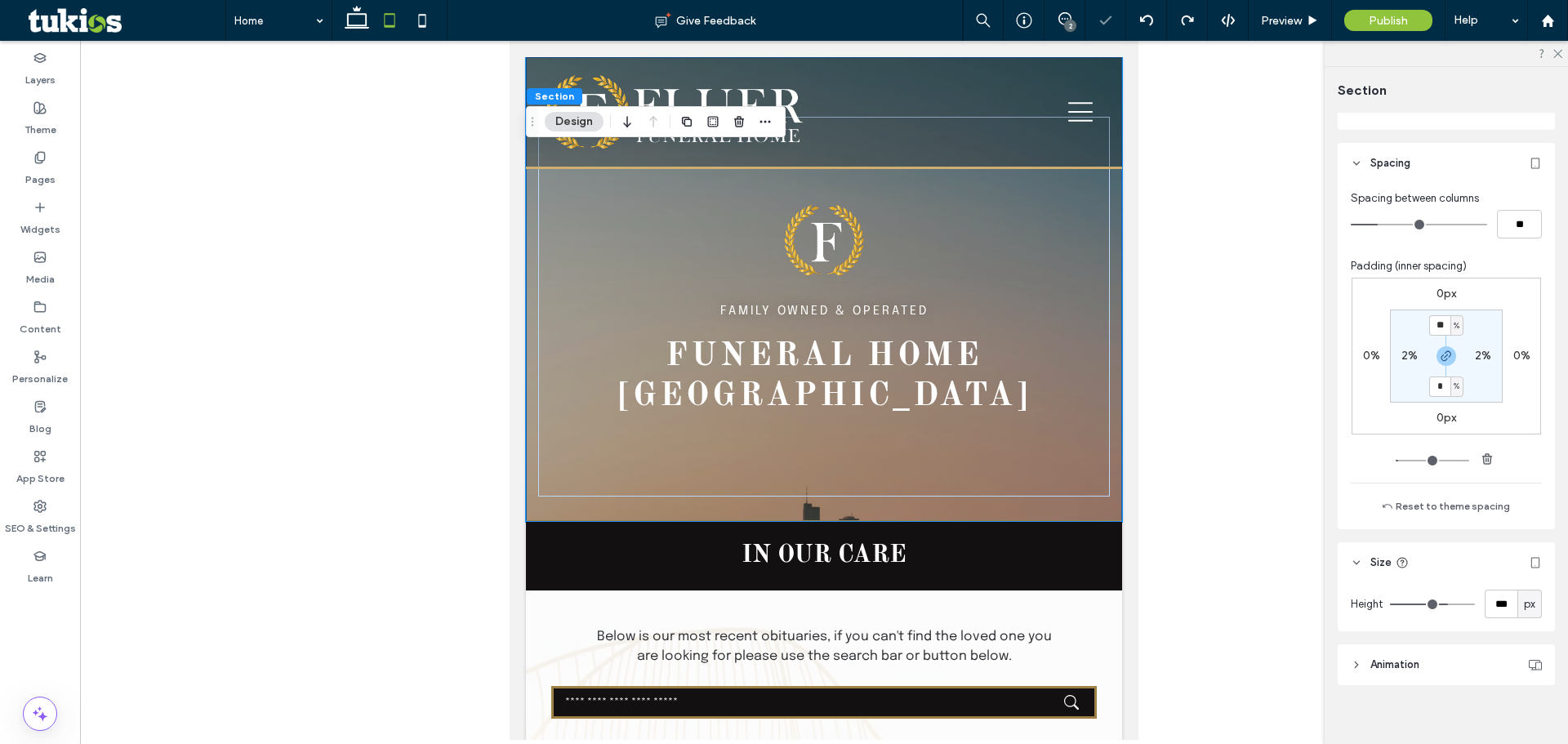
scroll to position [670, 0]
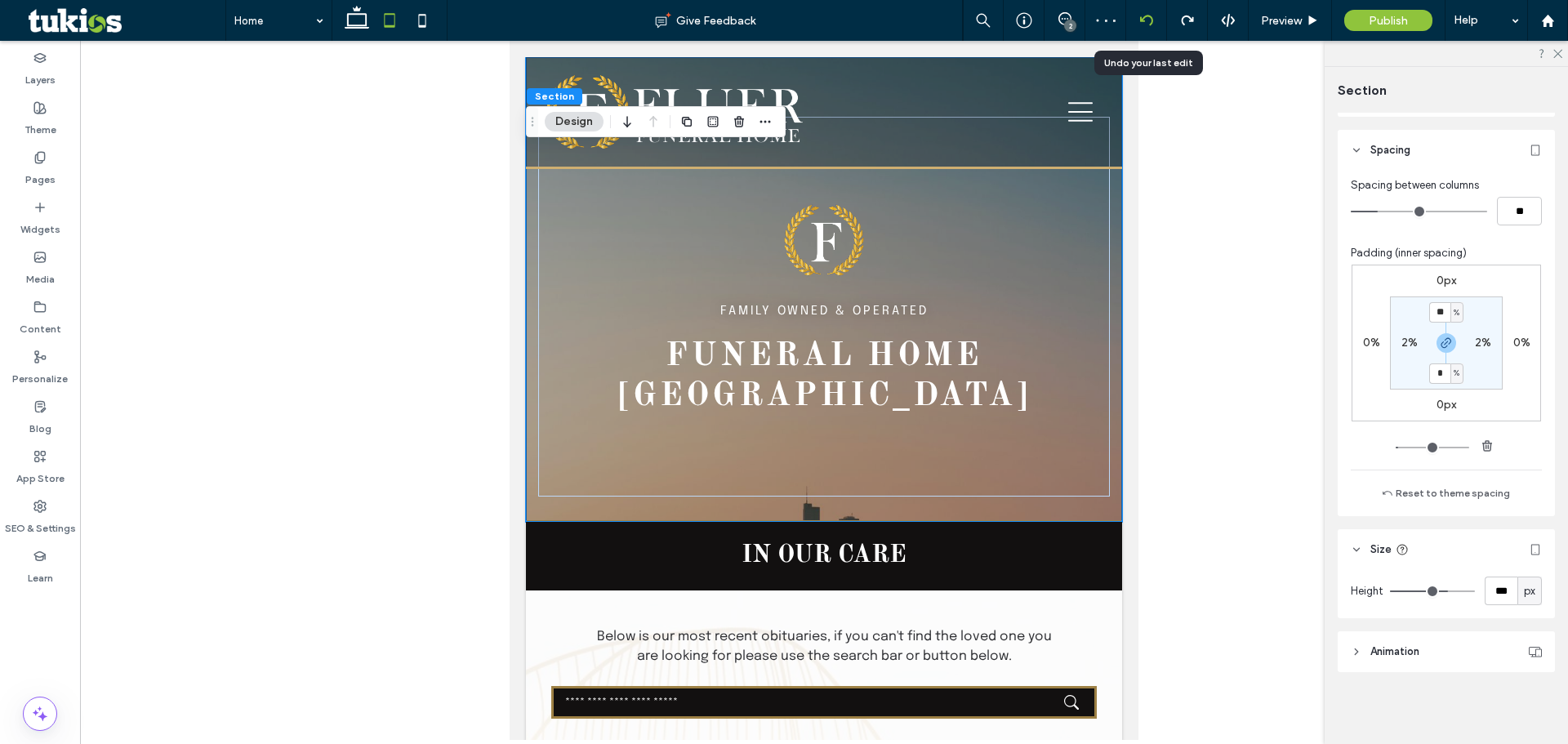
click at [1142, 21] on use at bounding box center [1146, 20] width 13 height 11
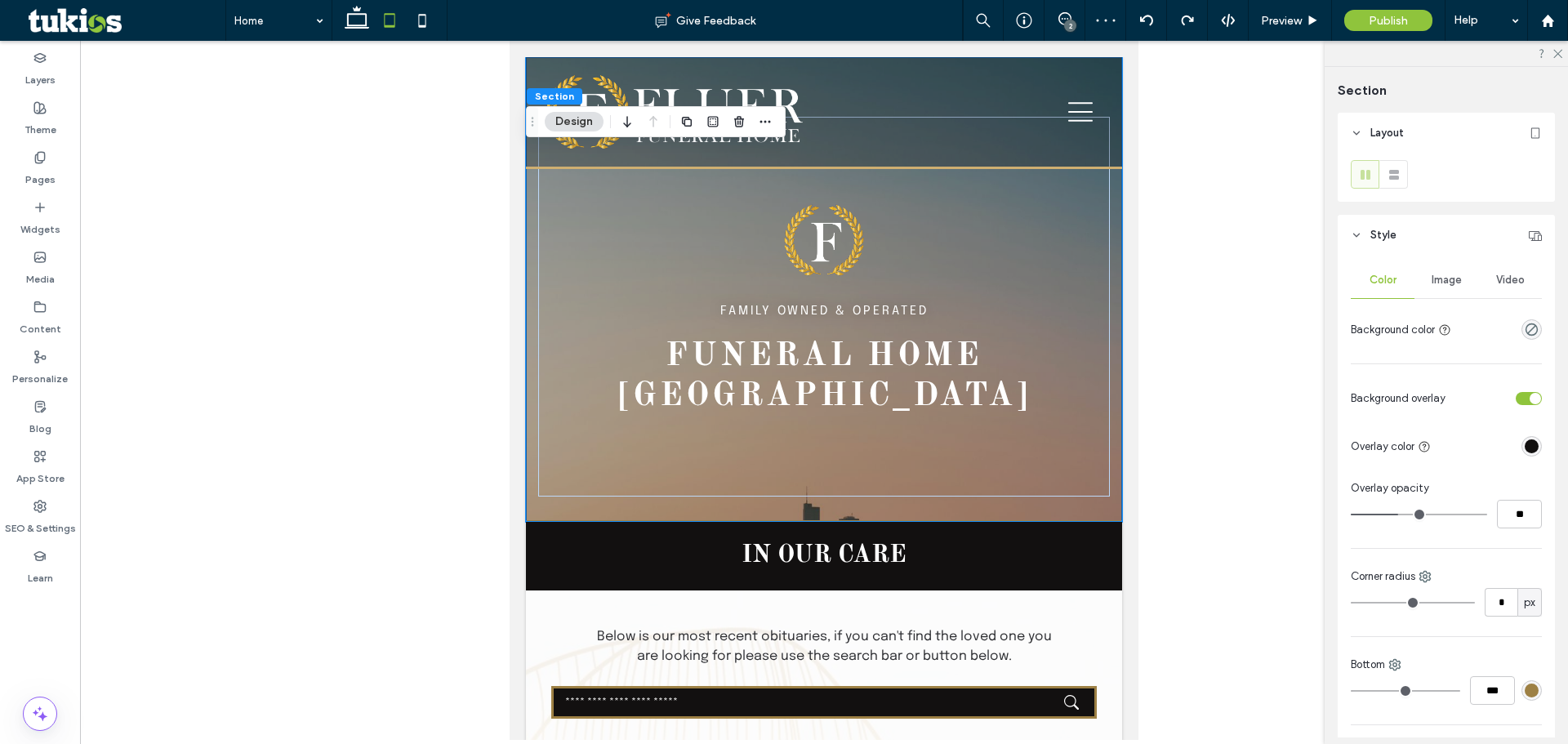
type input "*"
type input "***"
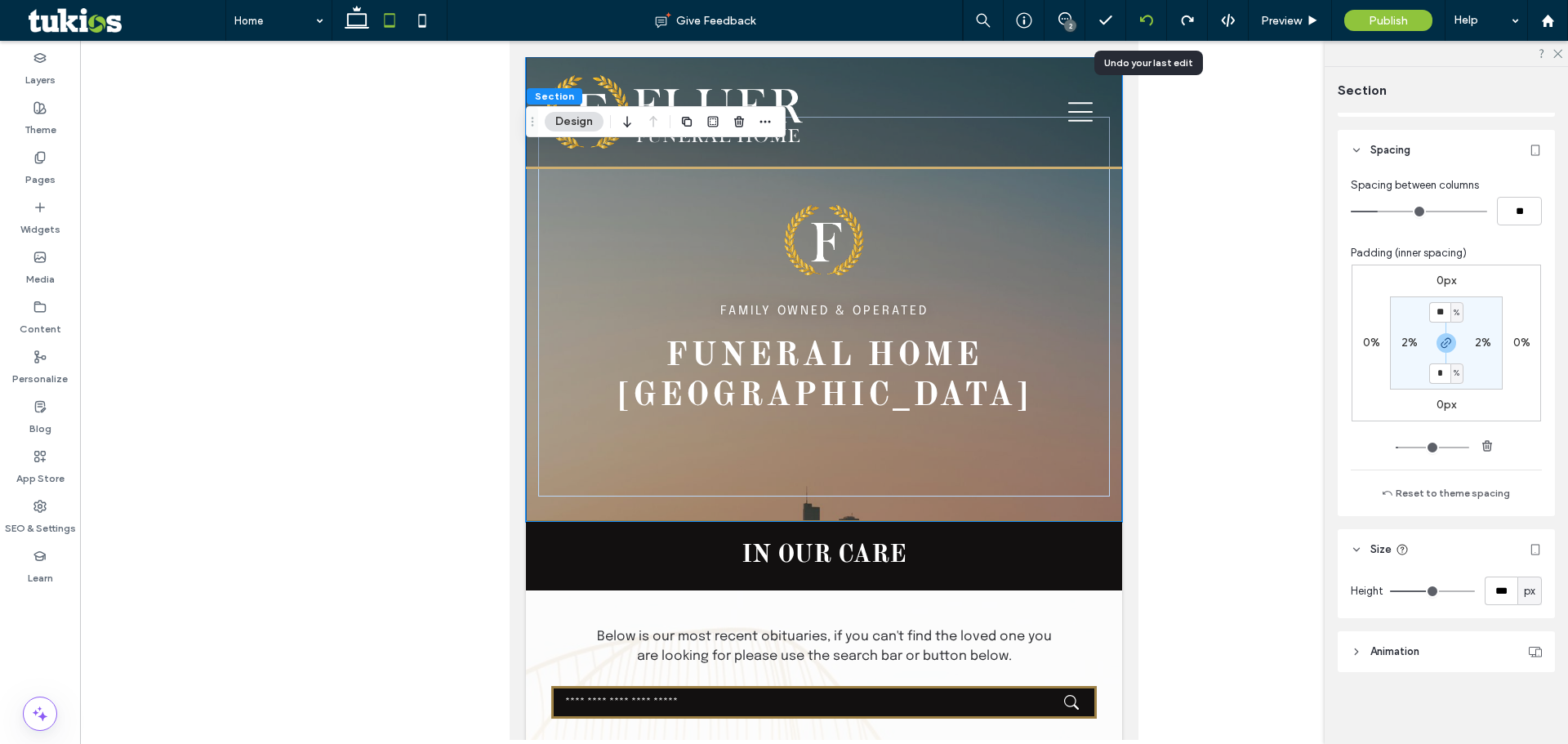
click at [1149, 26] on icon at bounding box center [1147, 21] width 13 height 13
click at [1141, 19] on use at bounding box center [1146, 20] width 13 height 11
click at [1302, 26] on span "Preview" at bounding box center [1281, 21] width 40 height 14
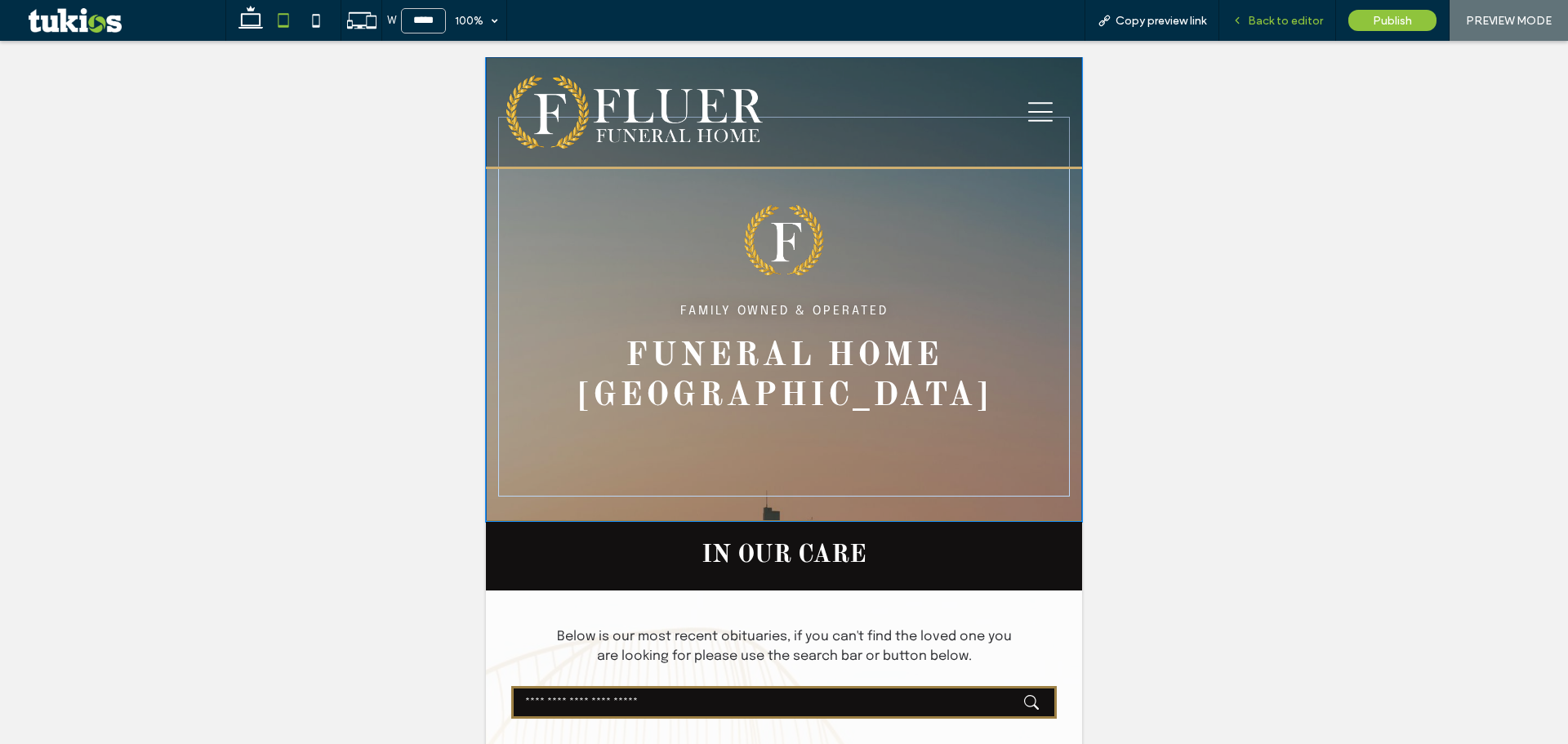
click at [1268, 19] on span "Back to editor" at bounding box center [1285, 21] width 75 height 14
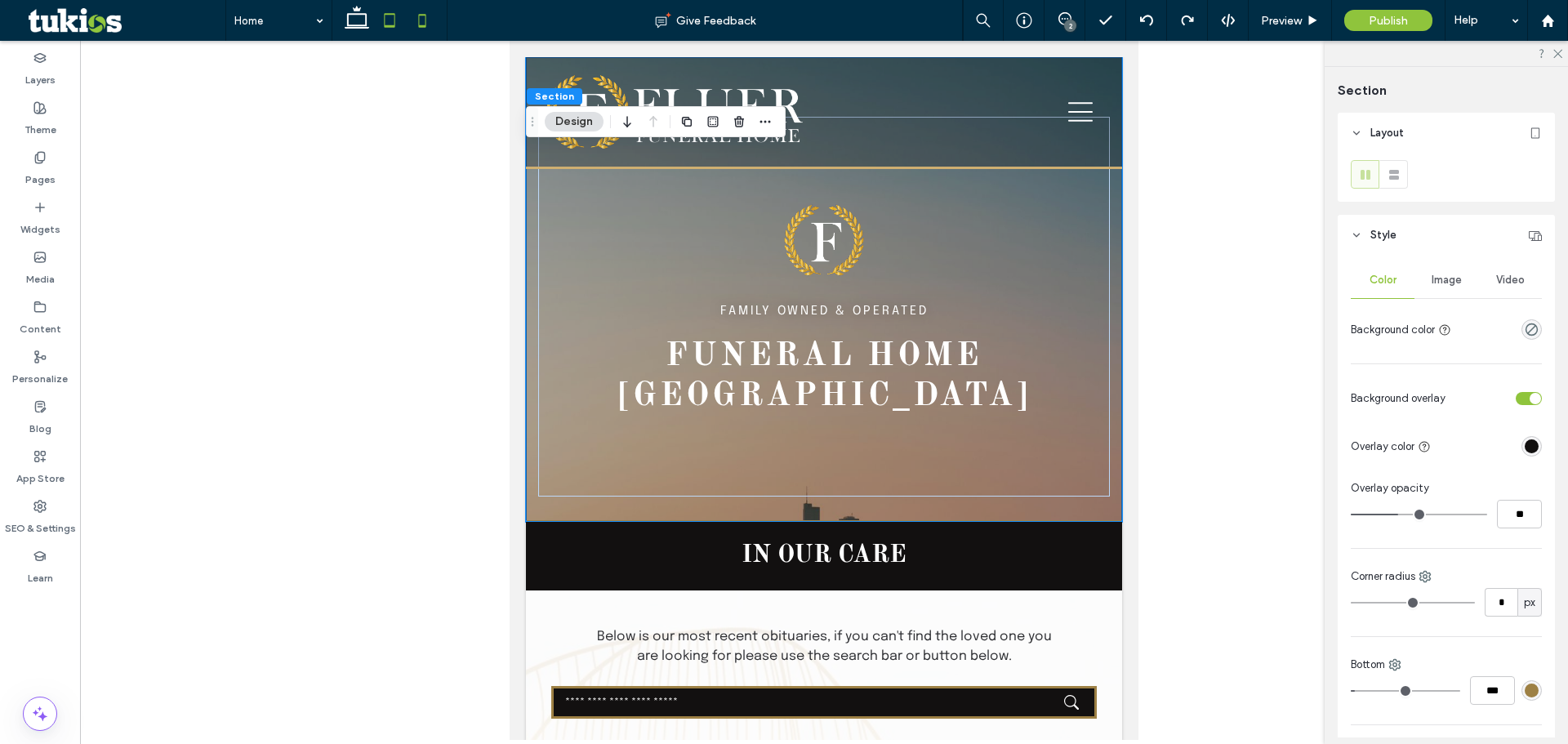
click at [422, 22] on icon at bounding box center [423, 21] width 33 height 33
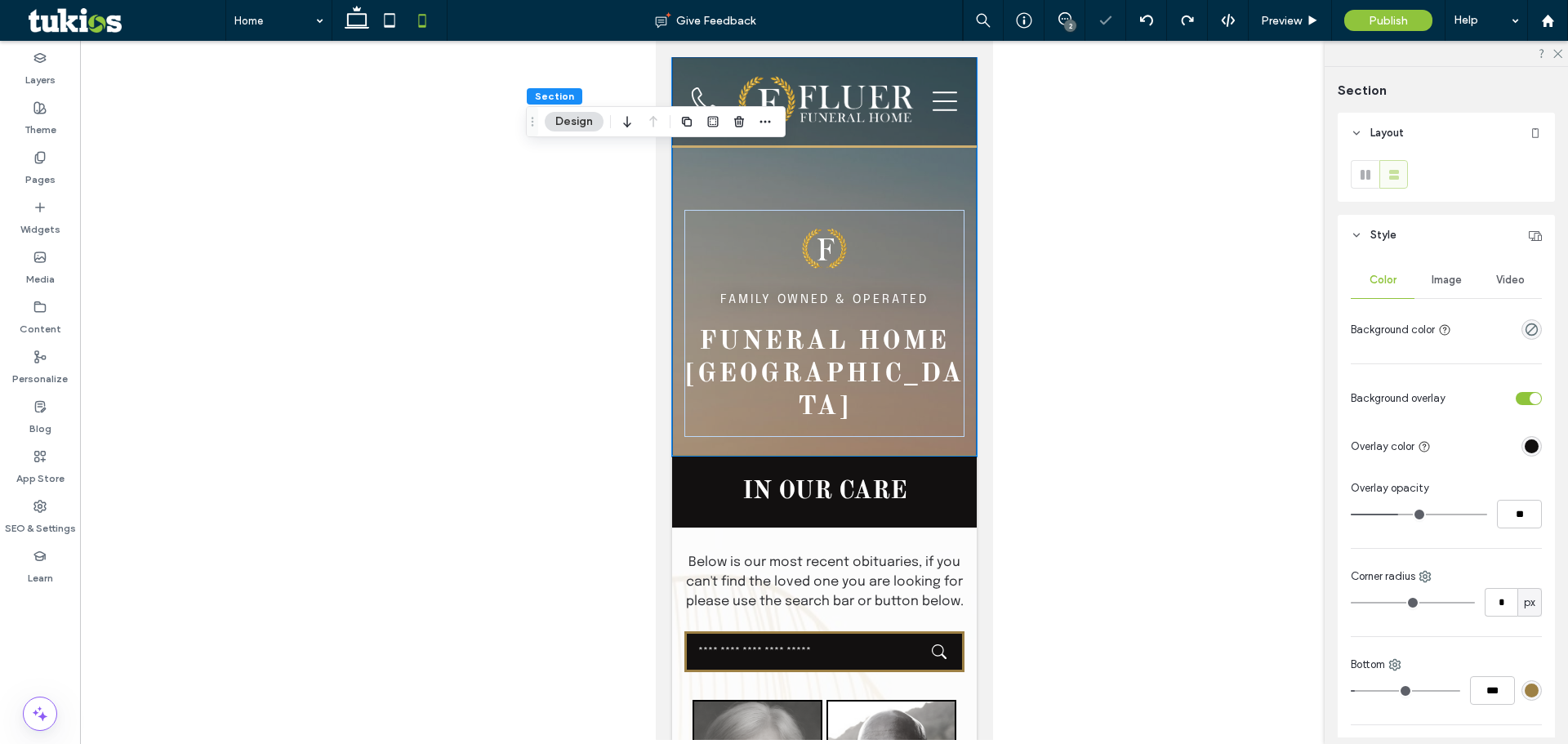
type input "**"
type input "*"
type input "**"
click at [1283, 17] on span "Preview" at bounding box center [1281, 21] width 40 height 14
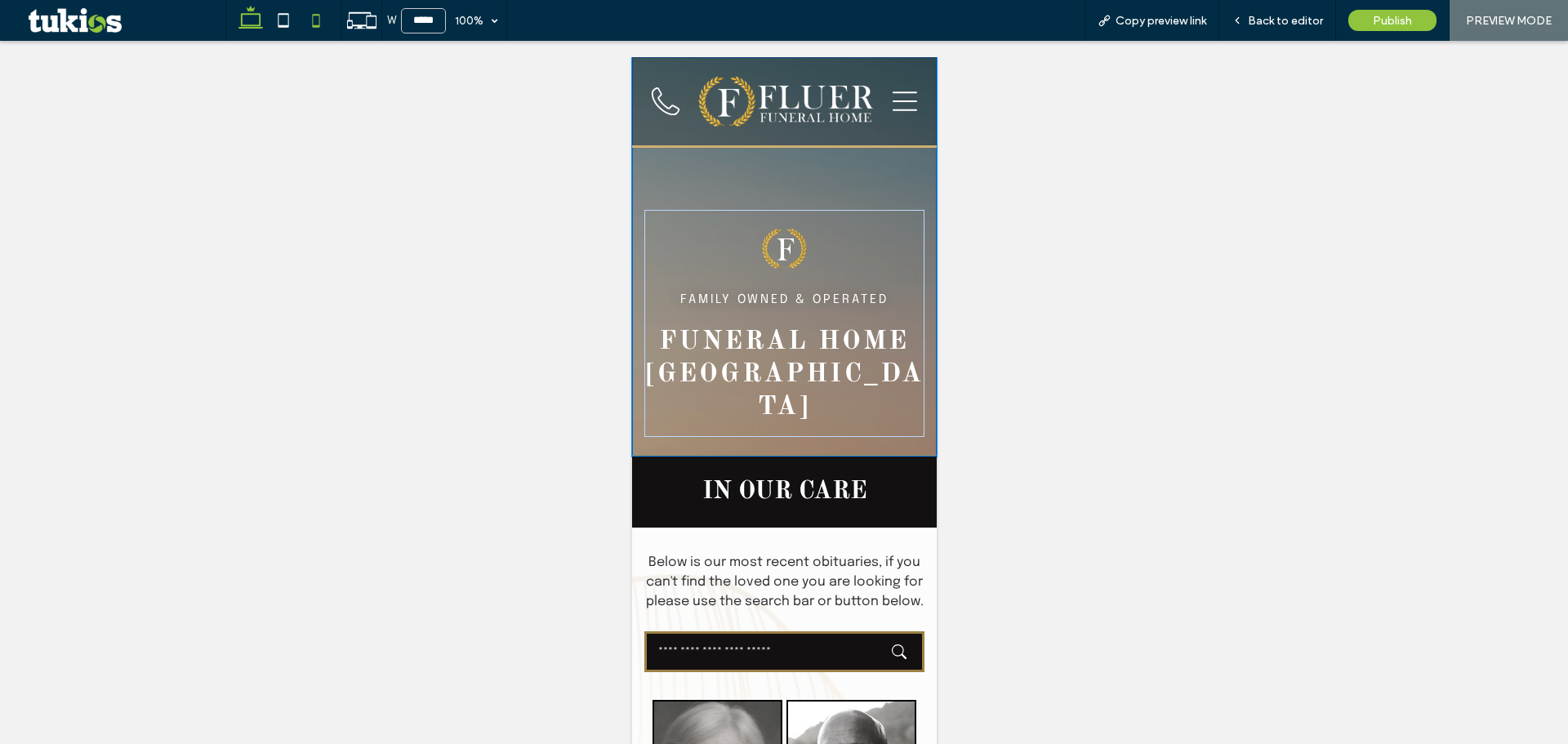
click at [255, 38] on span at bounding box center [251, 20] width 33 height 40
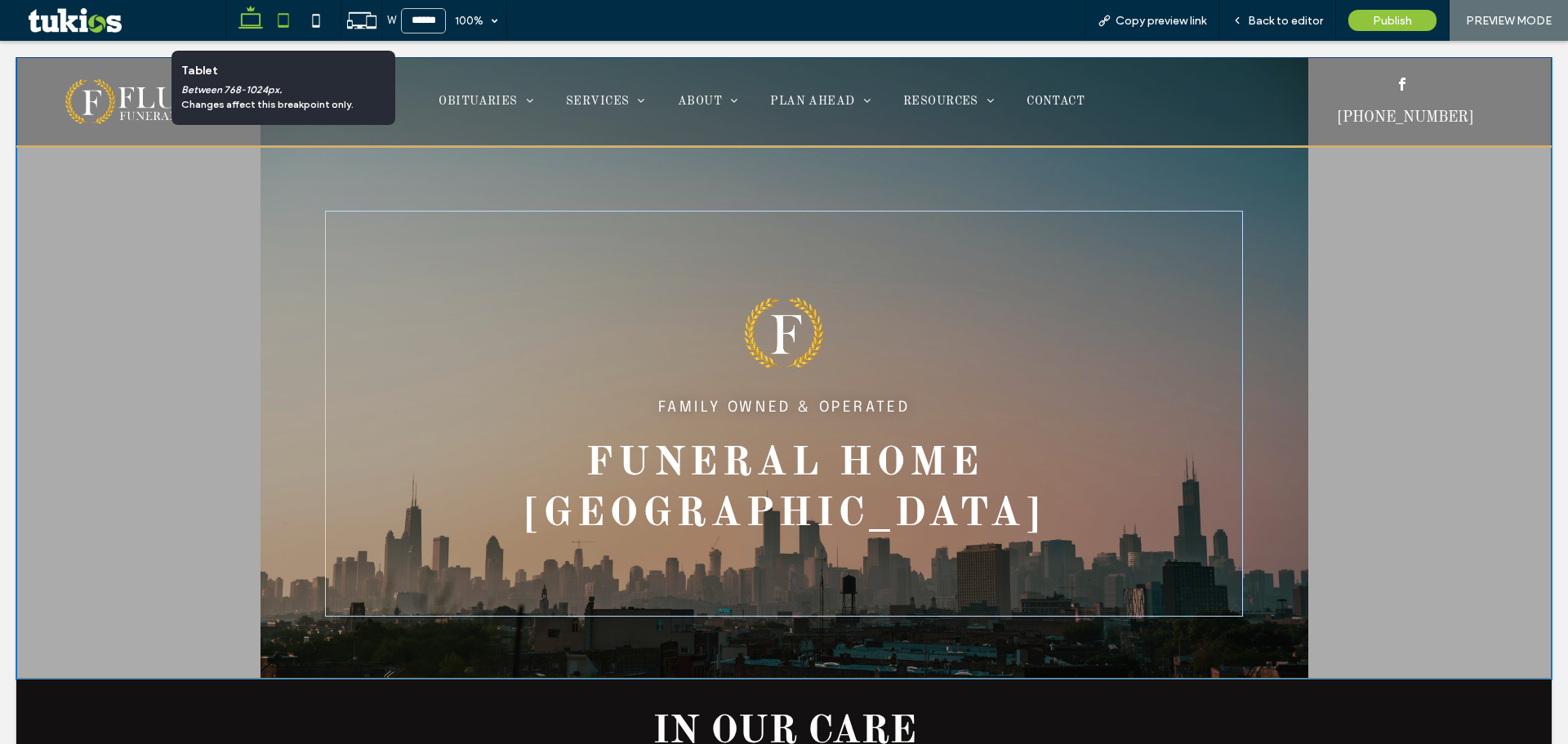
click at [283, 26] on use at bounding box center [283, 20] width 11 height 14
type input "*****"
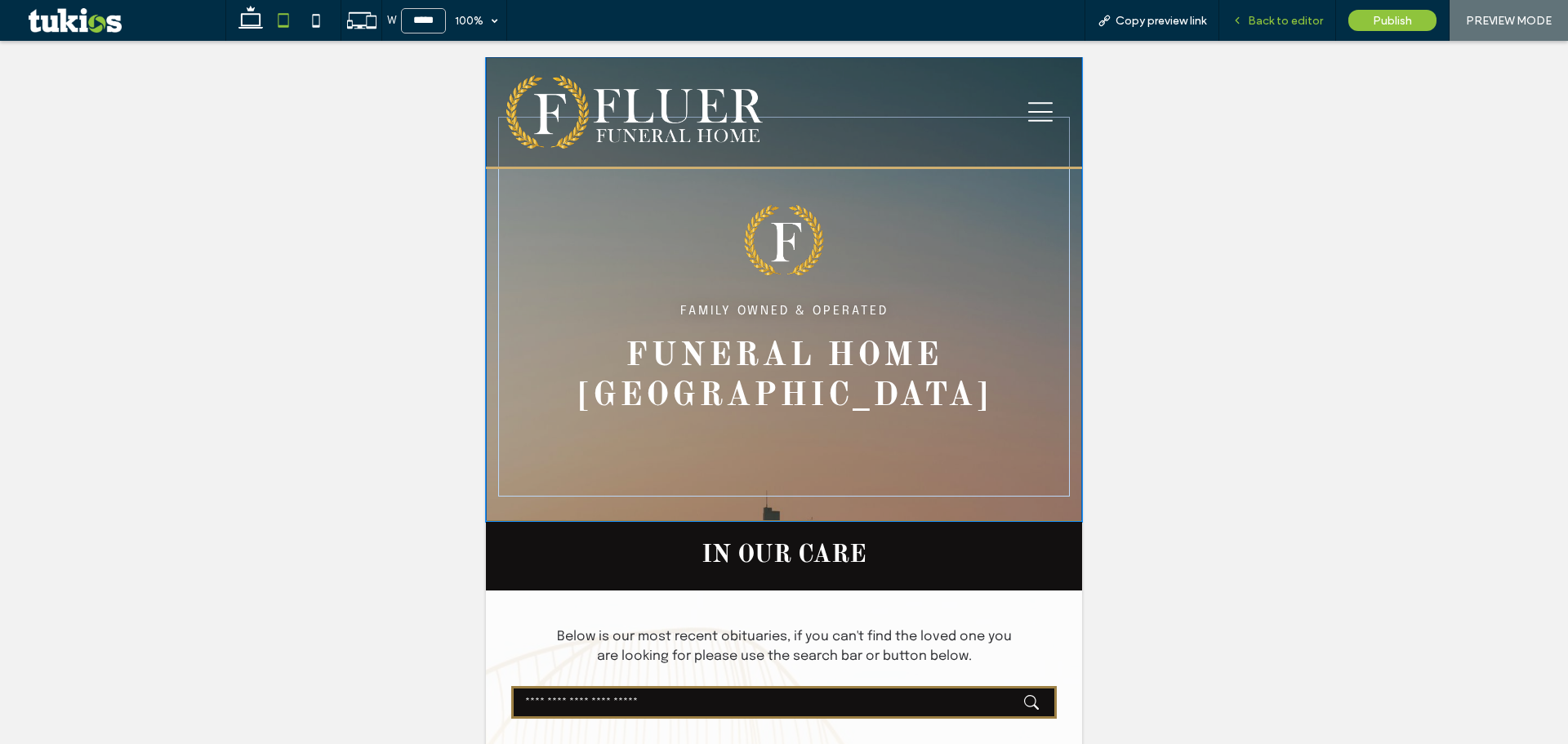
click at [1253, 24] on span "Back to editor" at bounding box center [1285, 21] width 75 height 14
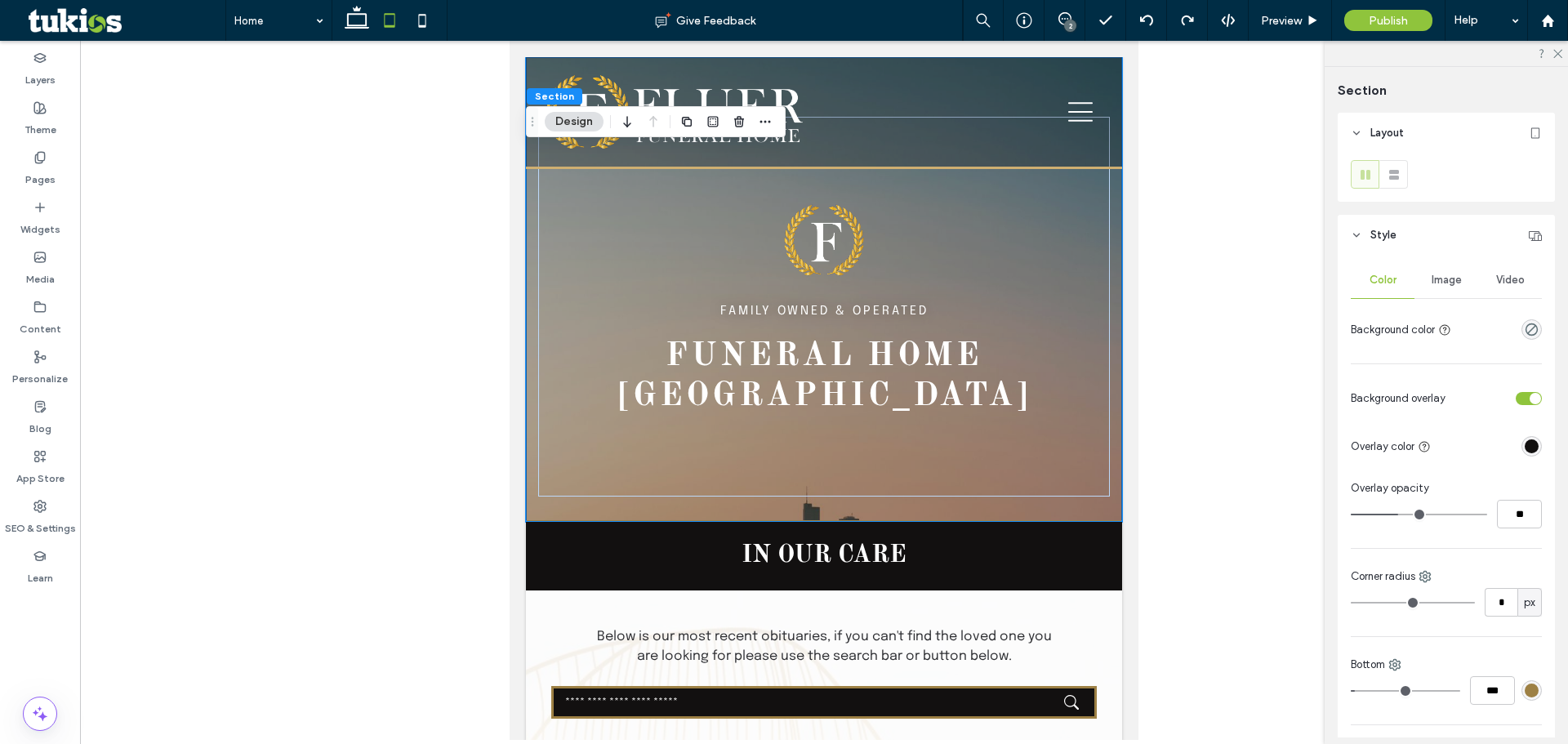
click at [1444, 285] on span "Image" at bounding box center [1447, 280] width 31 height 13
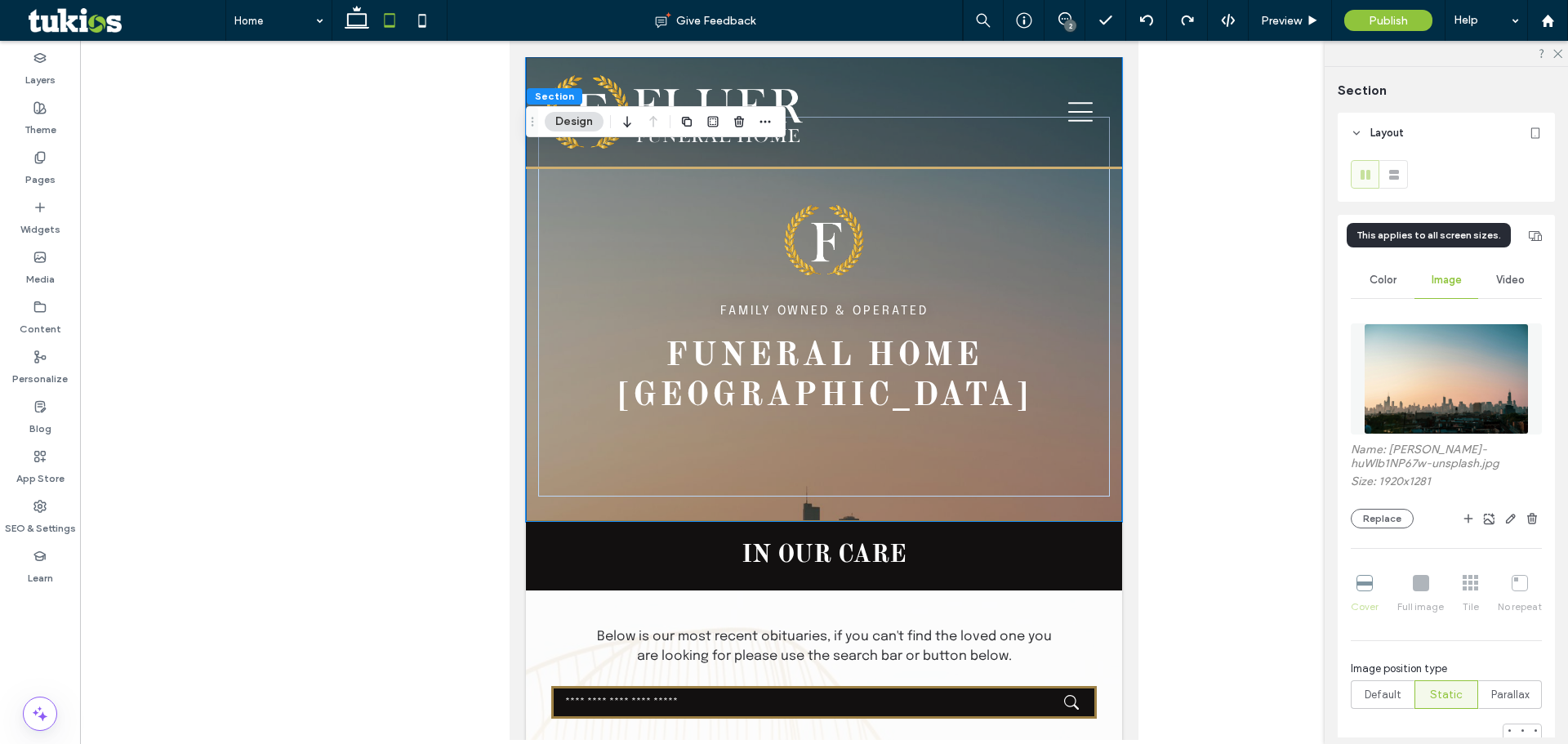
click at [1530, 235] on icon at bounding box center [1536, 235] width 13 height 13
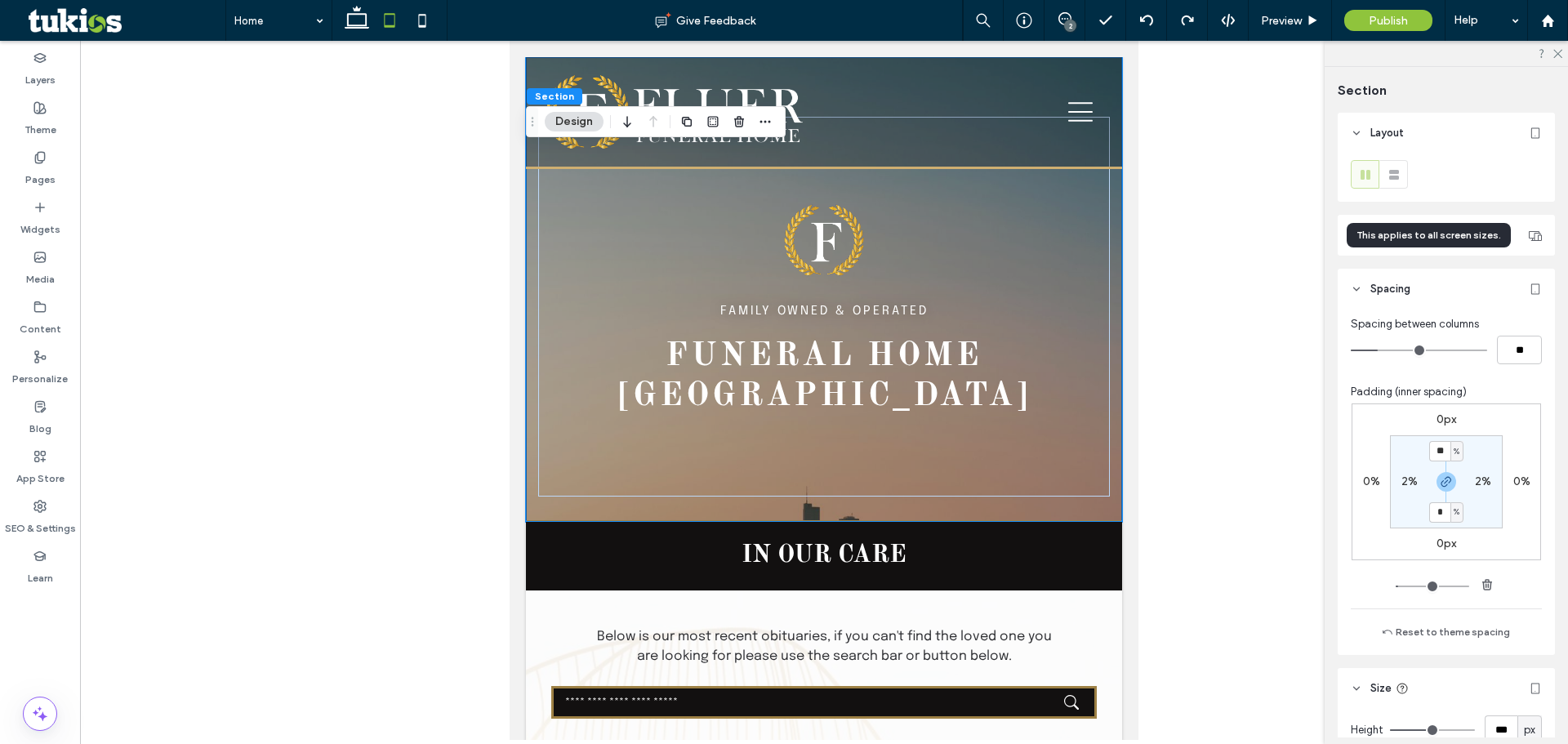
click at [1530, 235] on icon at bounding box center [1536, 235] width 13 height 13
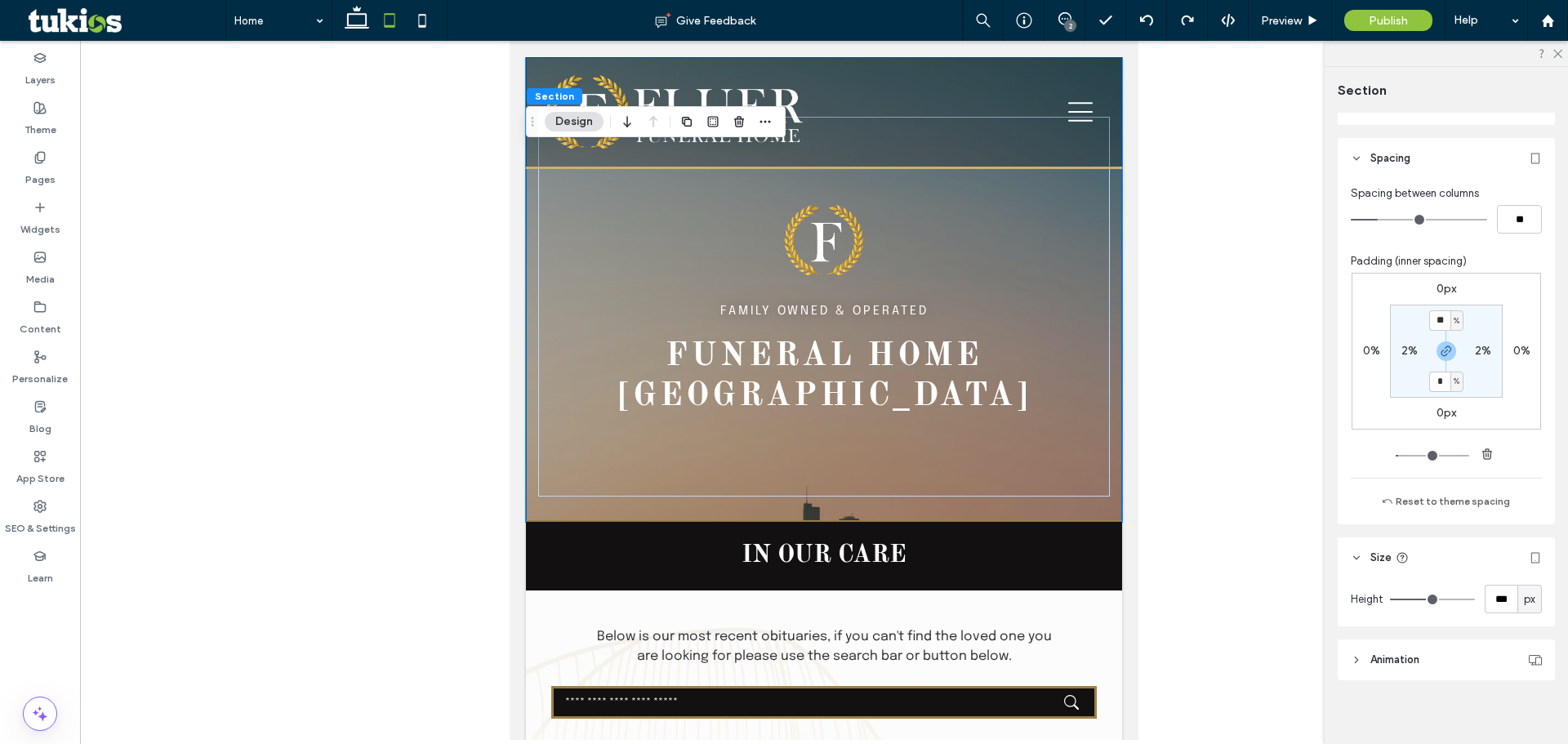
scroll to position [1152, 0]
click at [1429, 650] on header "Animation" at bounding box center [1446, 652] width 217 height 40
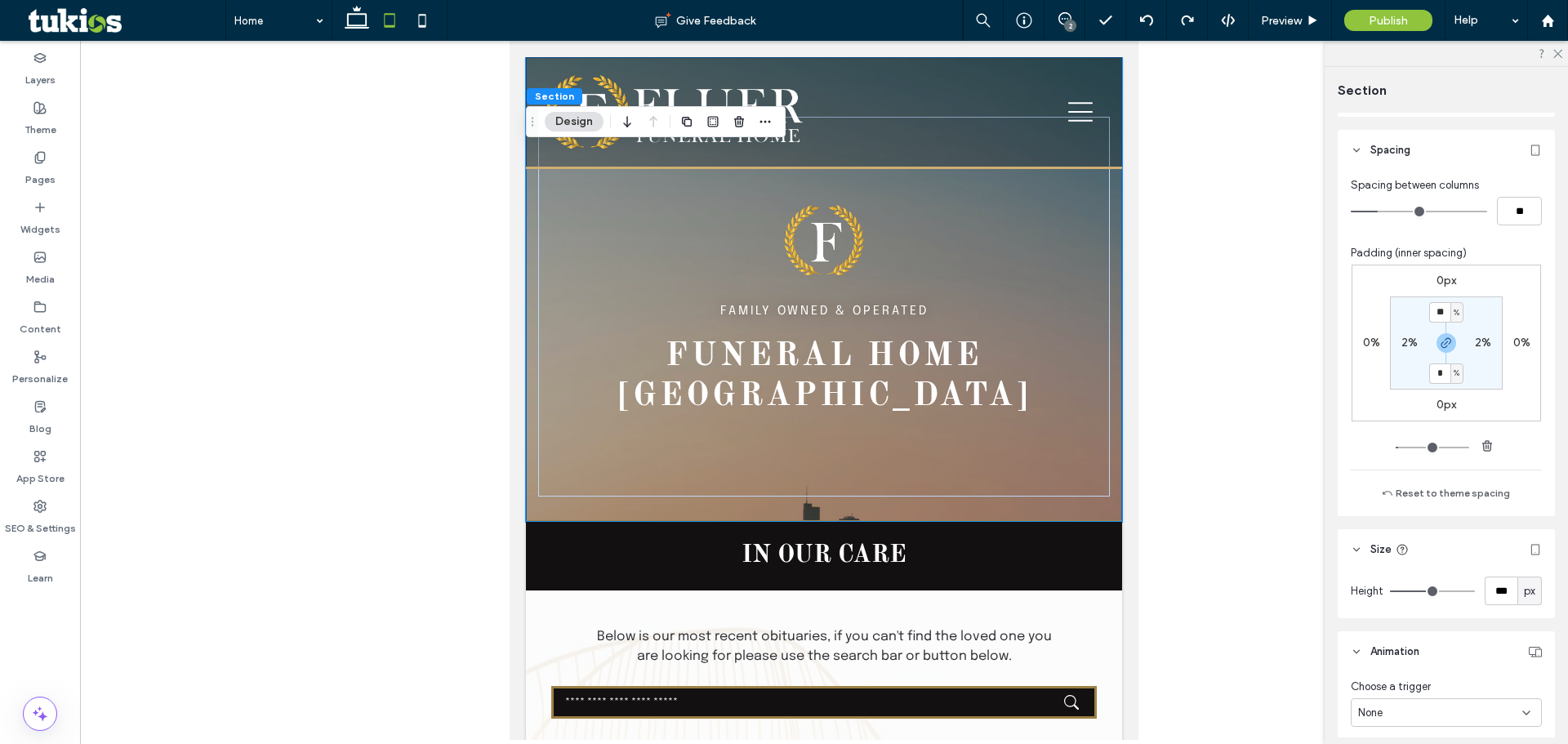
click at [1428, 666] on header "Animation" at bounding box center [1446, 652] width 217 height 40
click at [1437, 406] on label "0px" at bounding box center [1447, 405] width 20 height 14
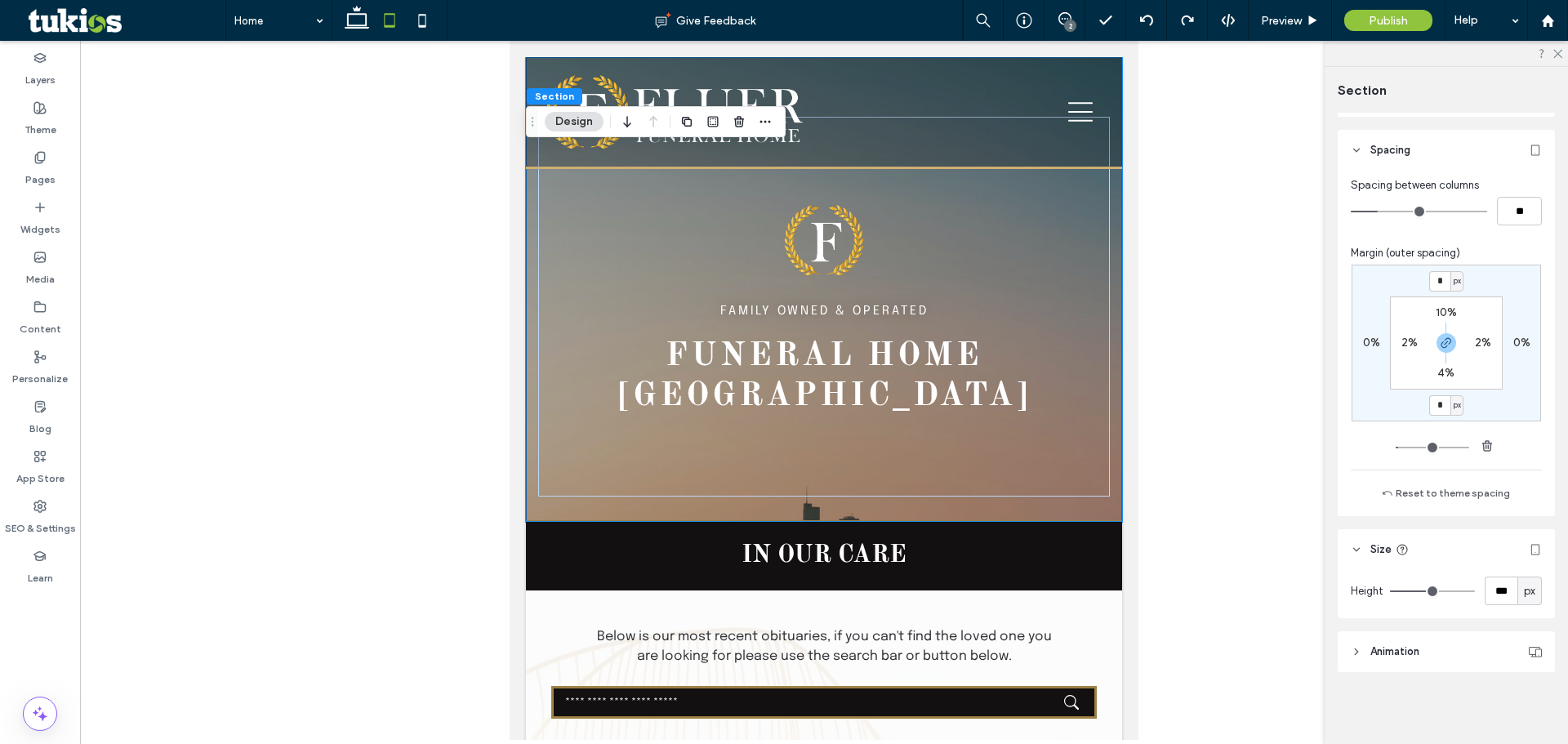
type input "*"
type input "***"
type input "*"
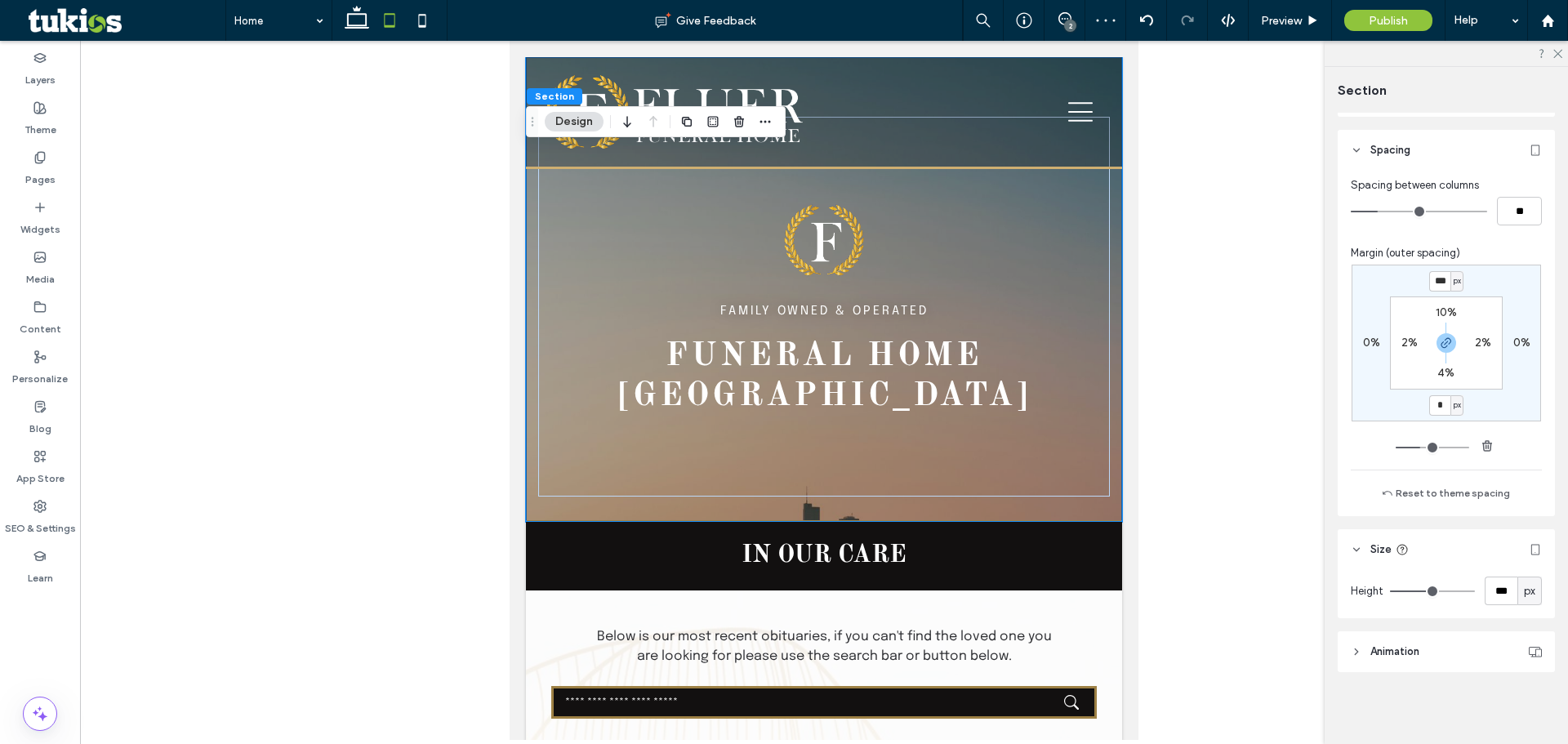
type input "*"
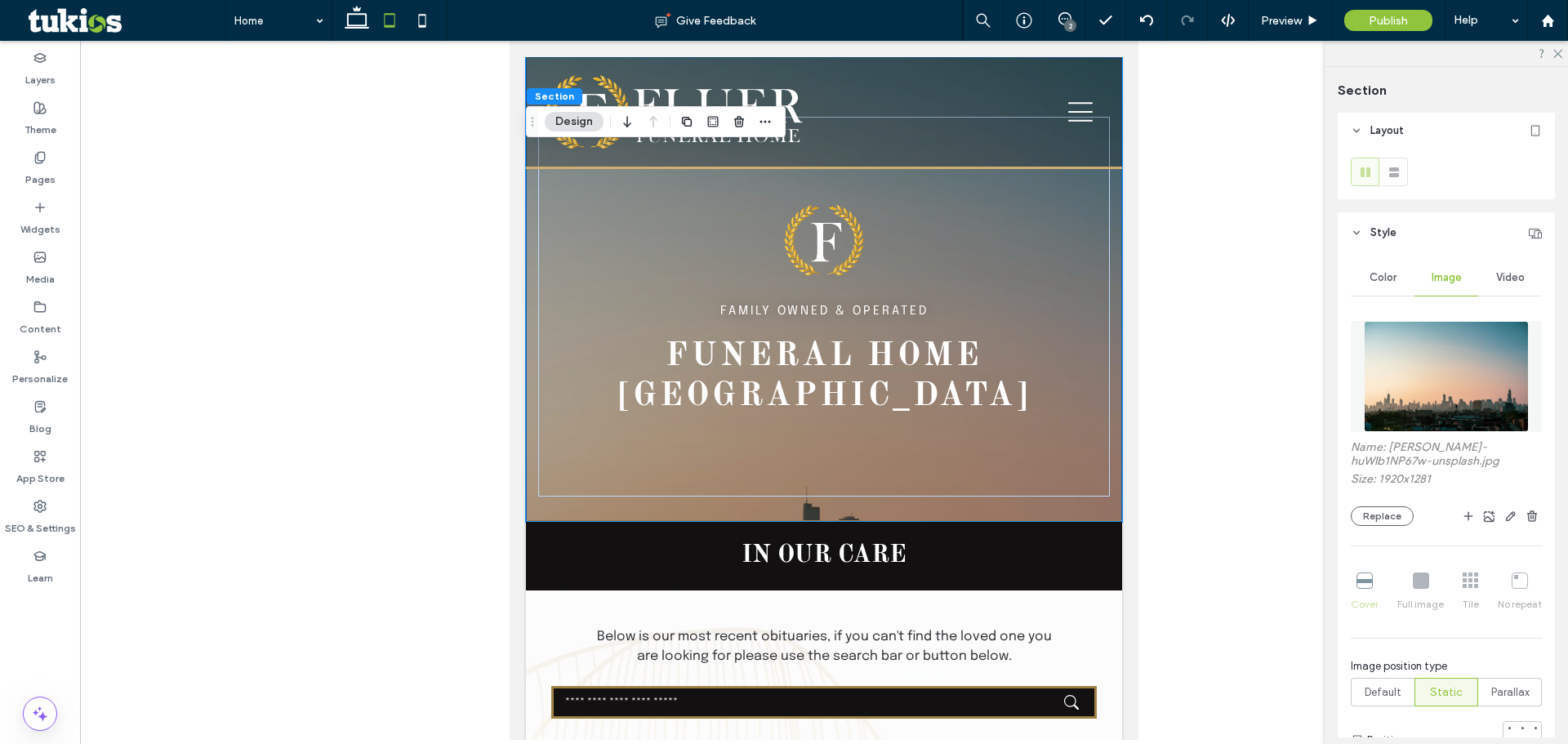
scroll to position [0, 0]
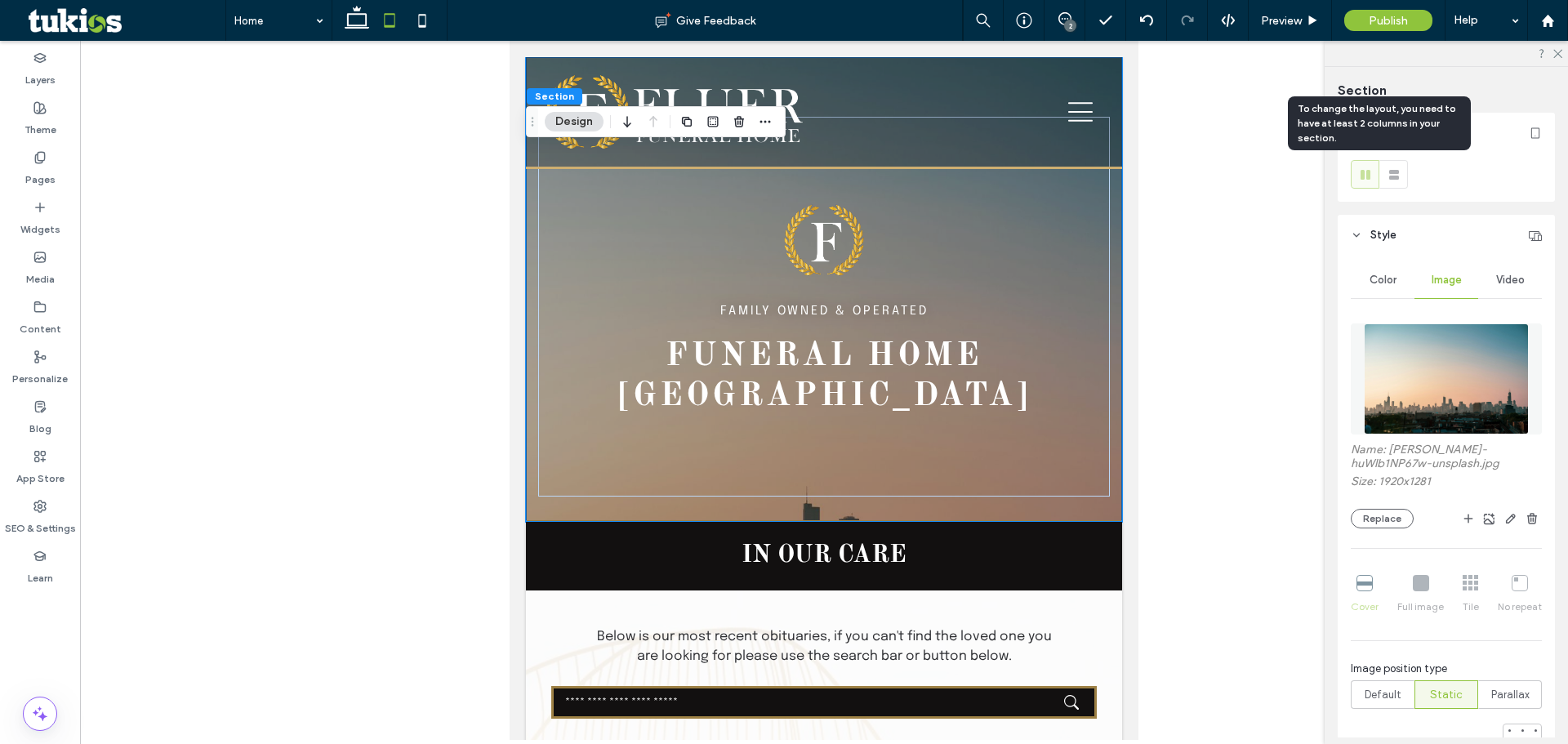
click at [1363, 173] on use at bounding box center [1366, 175] width 10 height 10
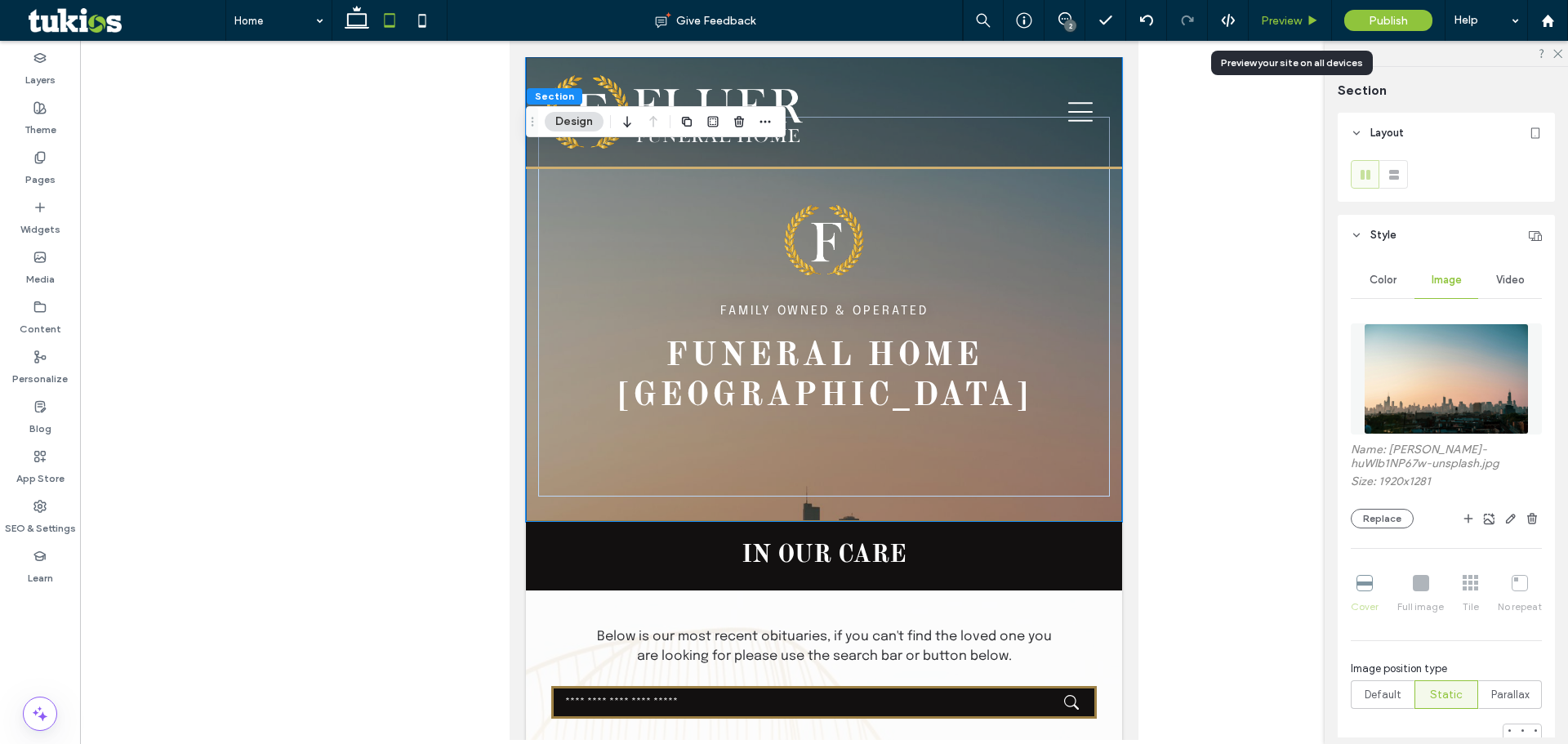
click at [1310, 18] on use at bounding box center [1314, 20] width 8 height 9
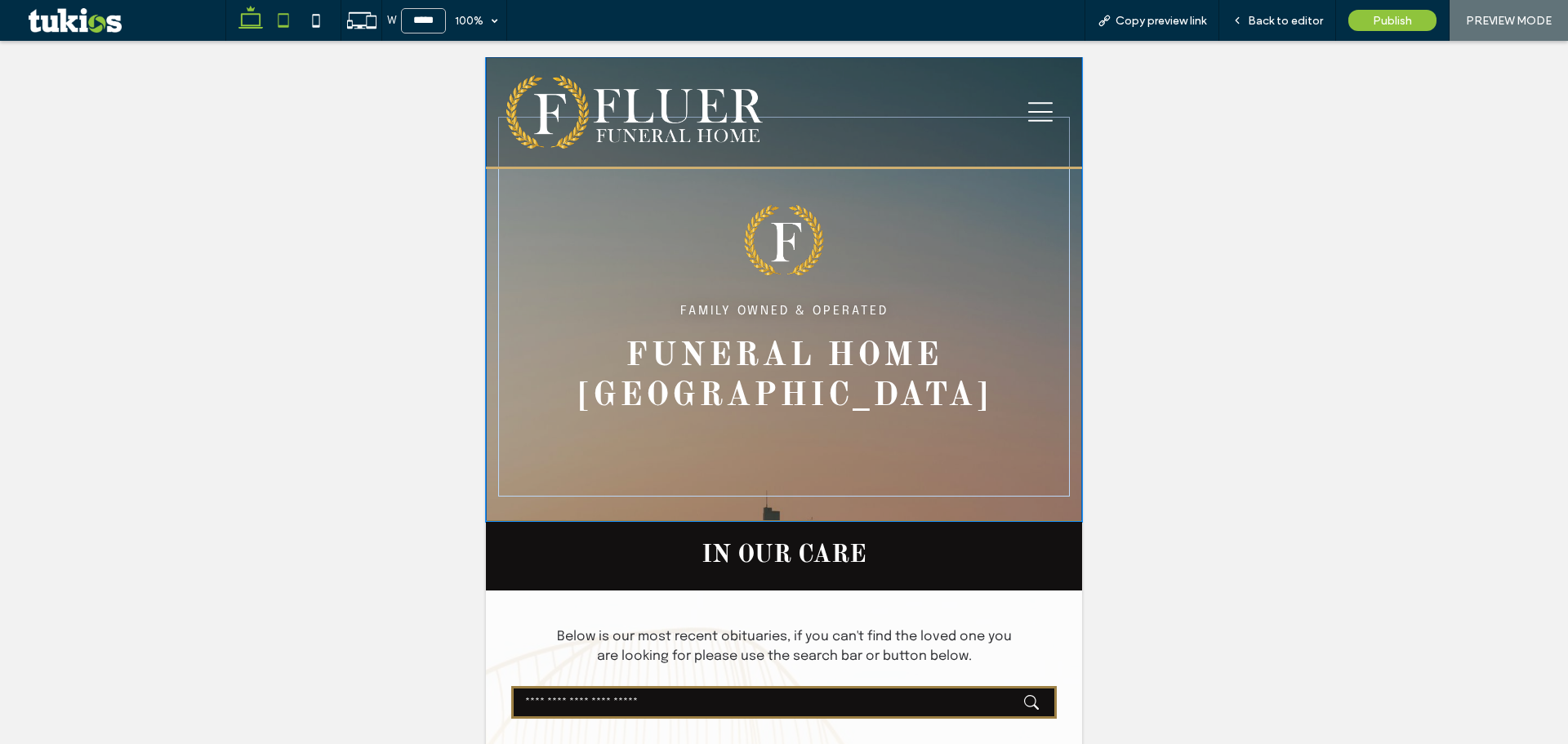
click at [241, 26] on icon at bounding box center [251, 21] width 33 height 33
type input "******"
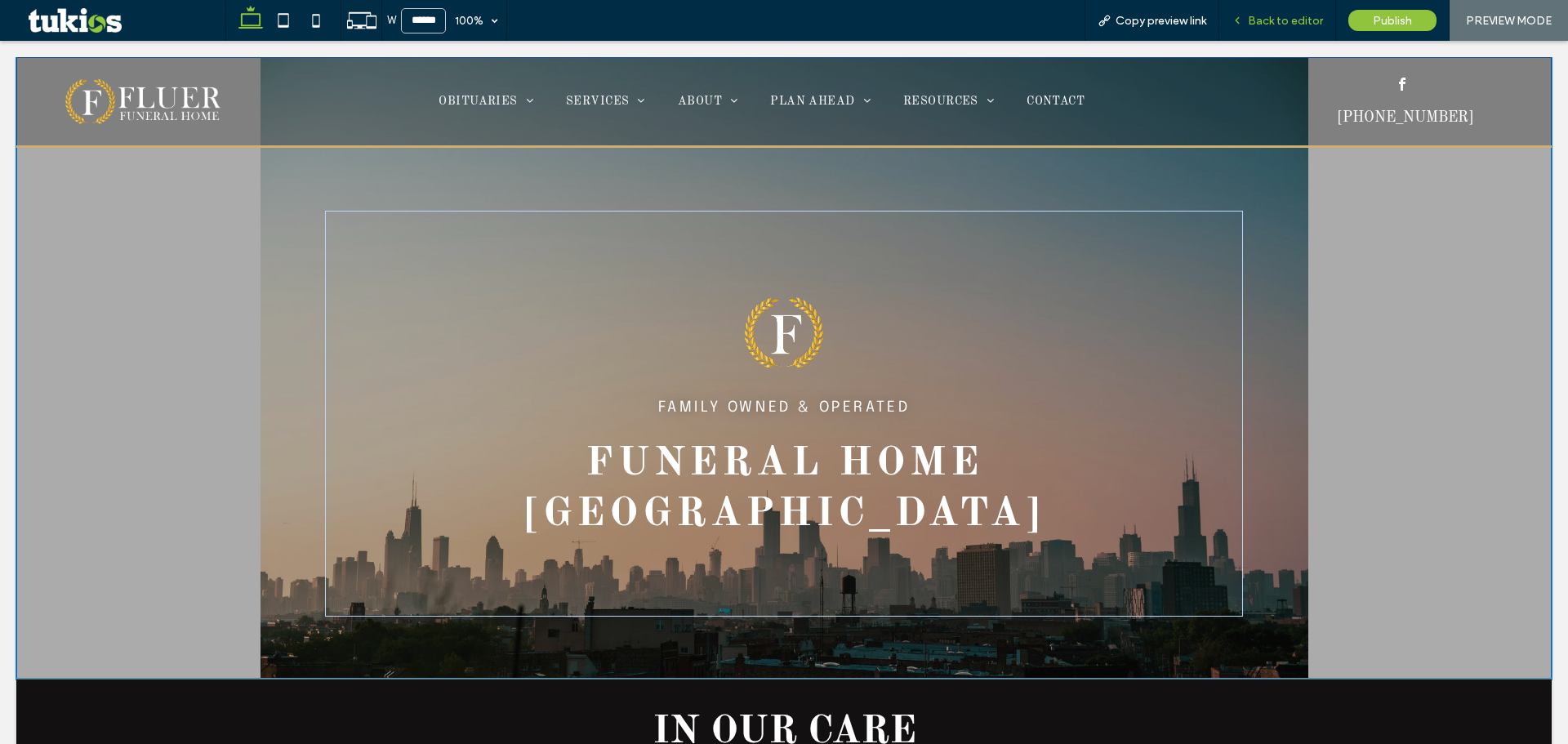
click at [1295, 14] on span "Back to editor" at bounding box center [1285, 21] width 75 height 14
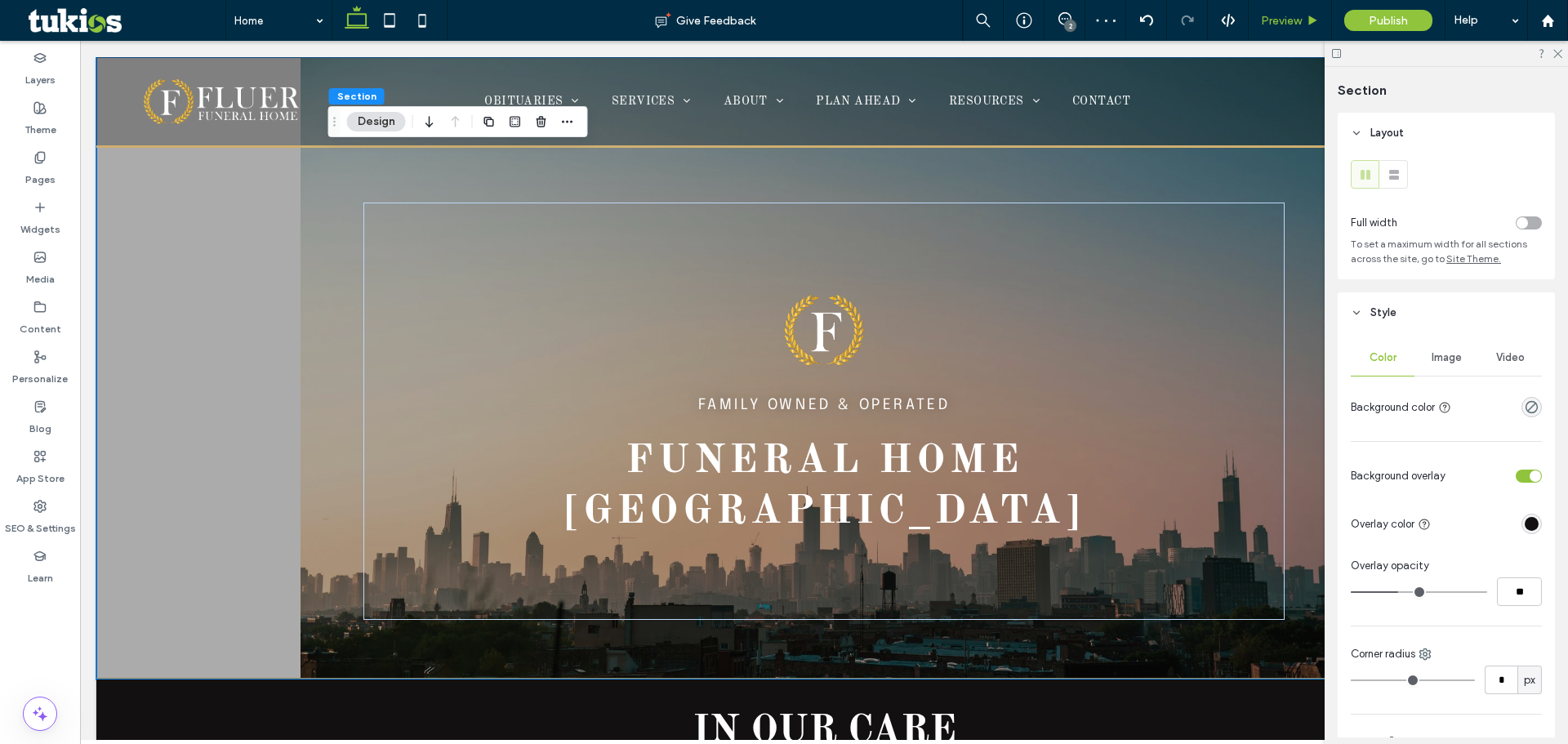
type input "*"
type input "***"
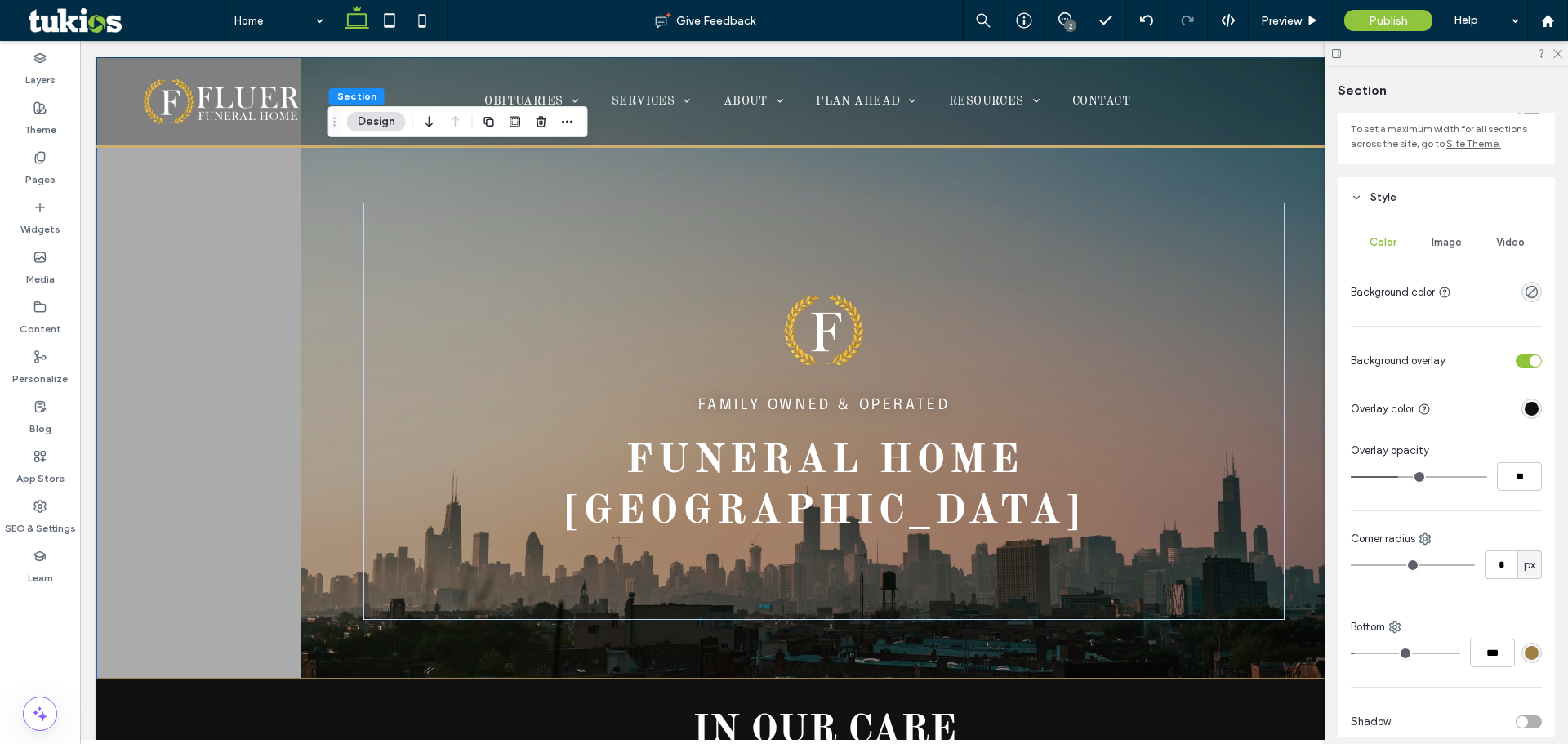
scroll to position [12, 0]
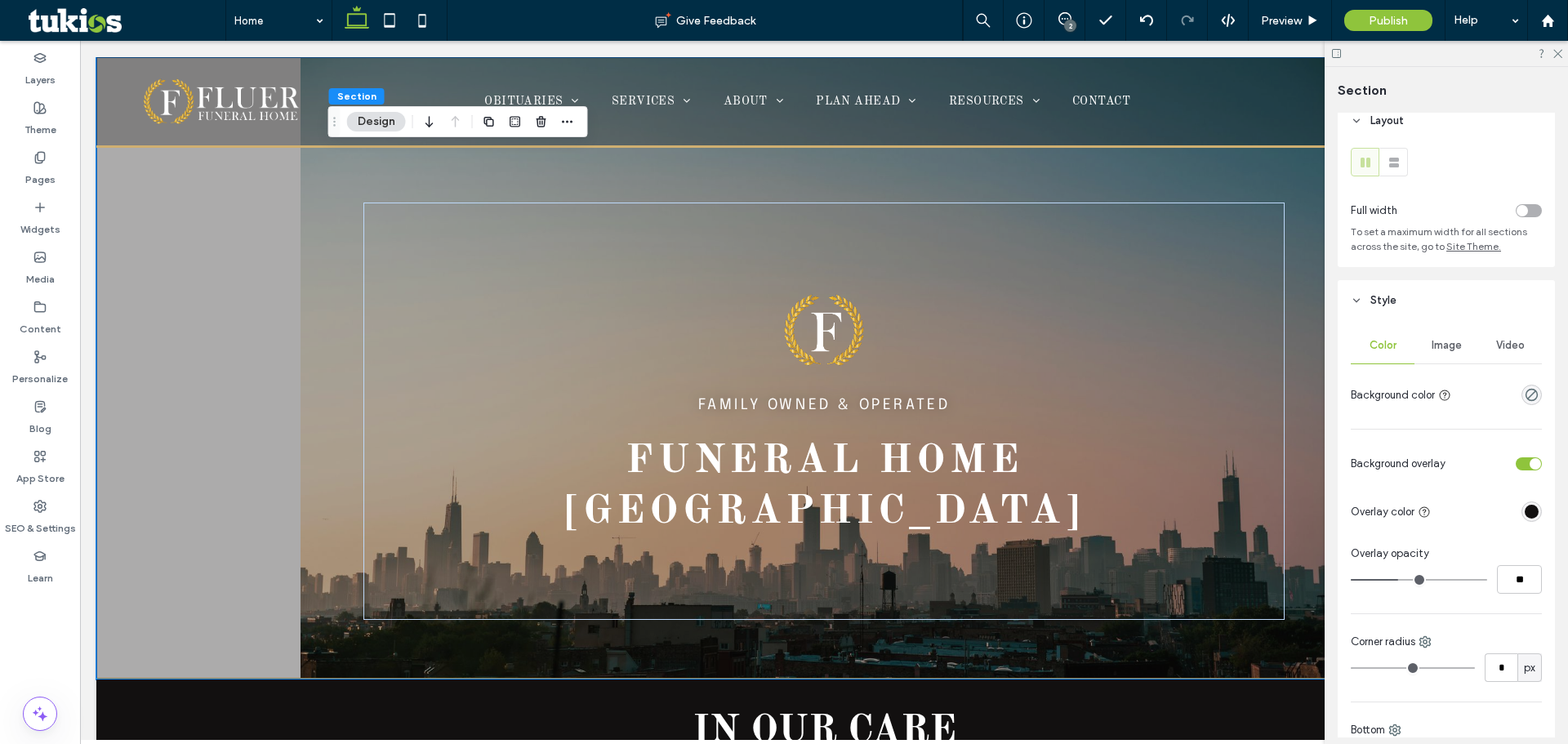
click at [1439, 344] on span "Image" at bounding box center [1447, 345] width 31 height 13
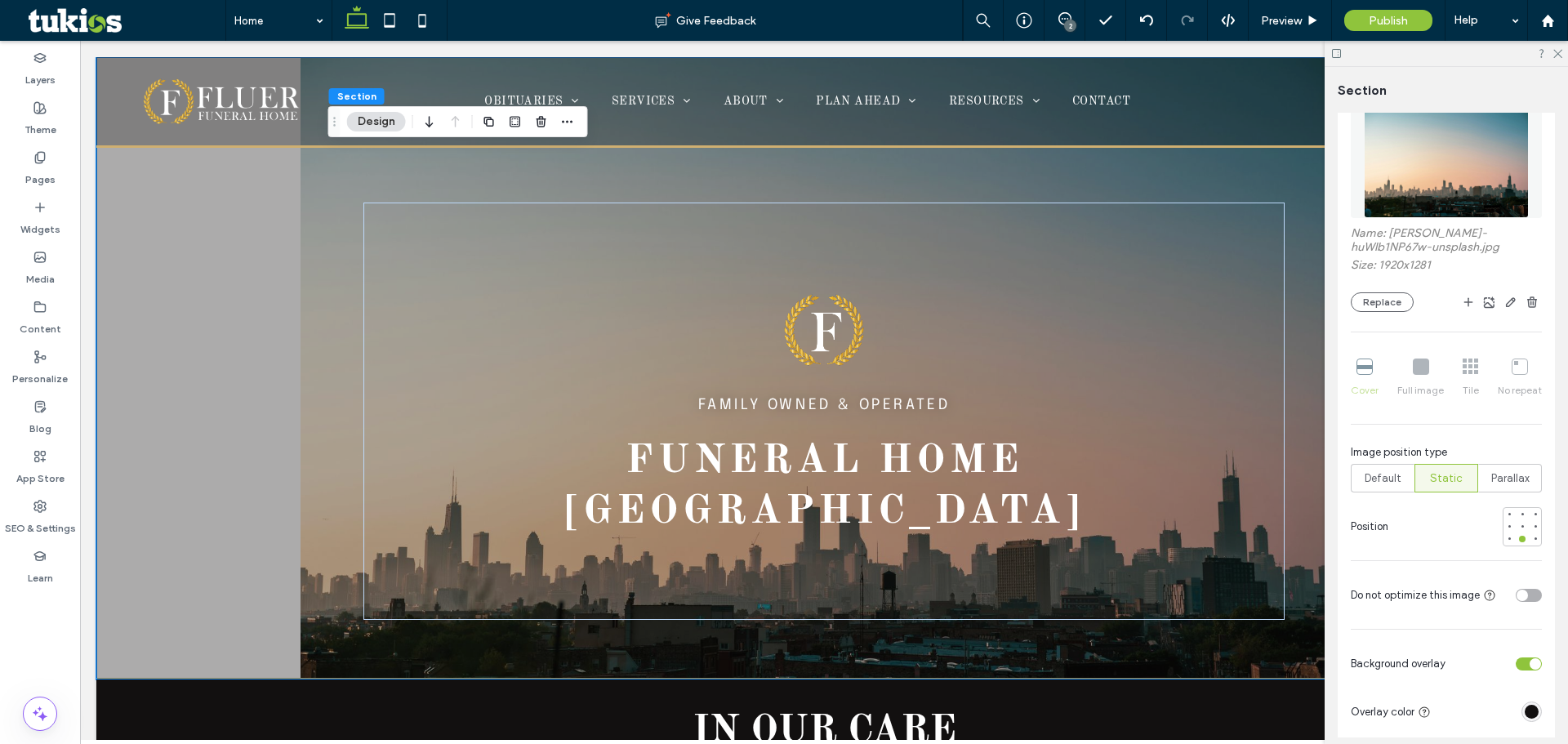
scroll to position [339, 0]
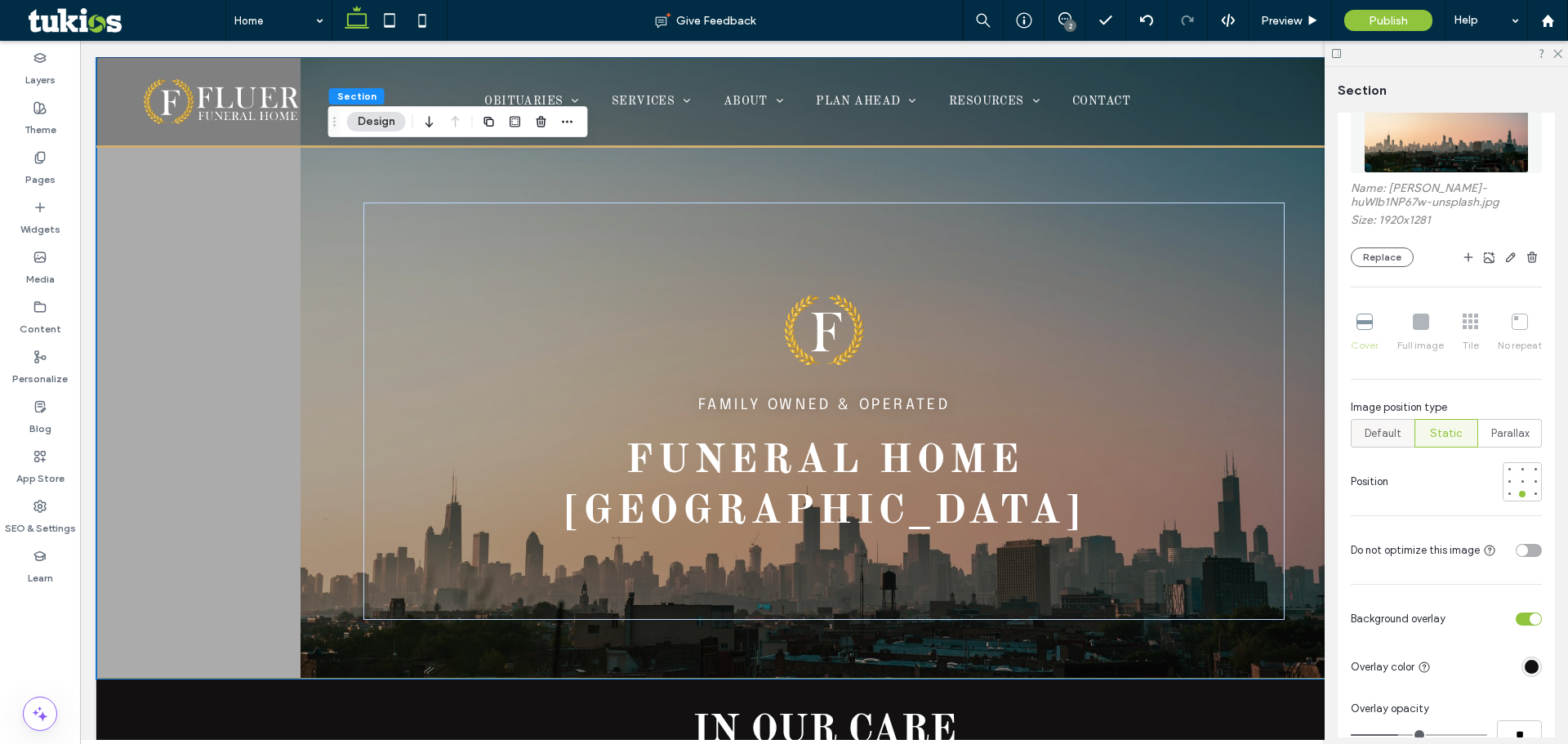
click at [1386, 423] on div "Default" at bounding box center [1382, 433] width 42 height 27
click at [1517, 474] on div at bounding box center [1523, 469] width 12 height 12
click at [1519, 490] on div at bounding box center [1523, 495] width 12 height 12
click at [1519, 483] on div at bounding box center [1523, 481] width 12 height 12
click at [1517, 489] on div at bounding box center [1523, 495] width 12 height 12
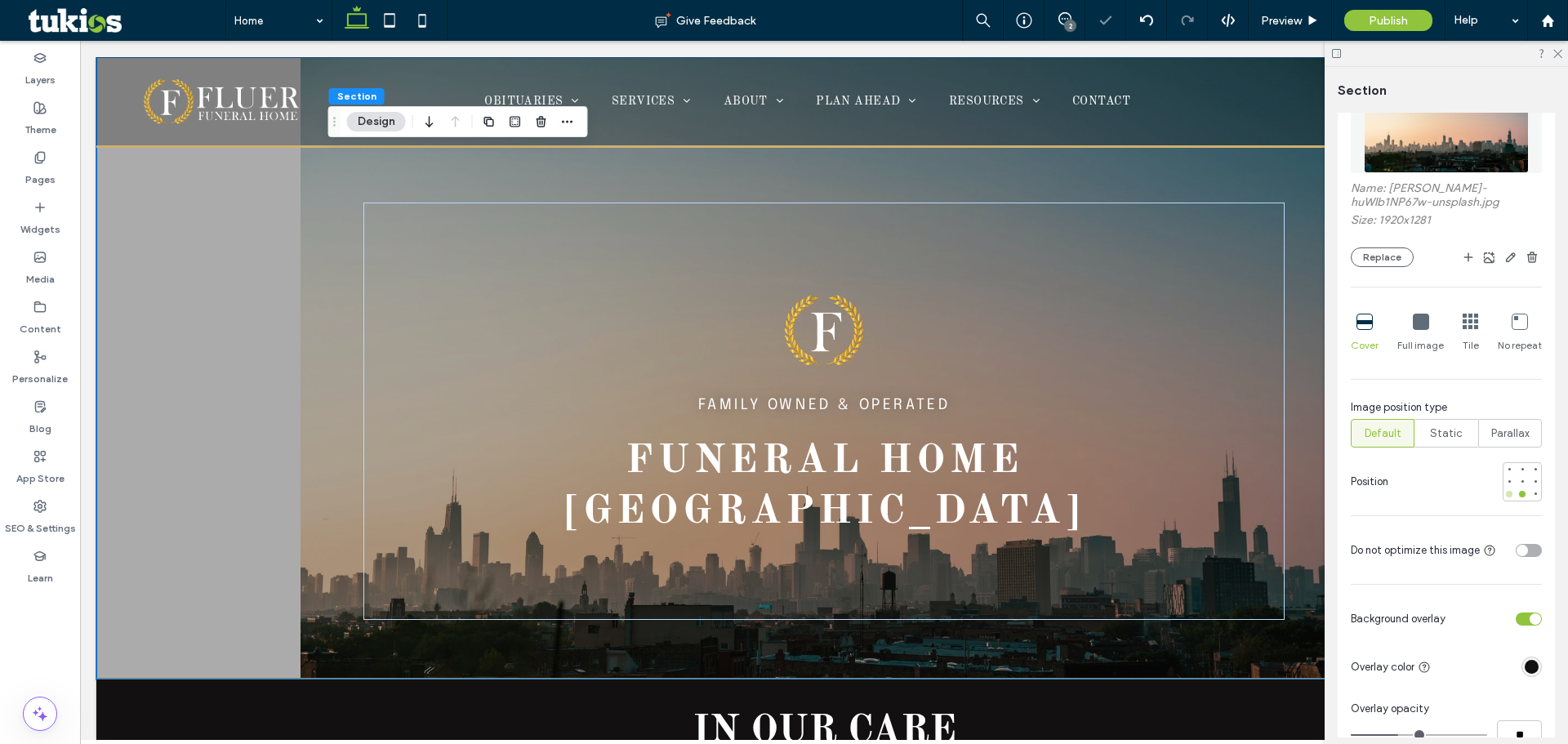
click at [1506, 496] on div at bounding box center [1509, 494] width 7 height 7
click at [1519, 493] on div at bounding box center [1523, 494] width 7 height 7
click at [1532, 494] on div at bounding box center [1536, 494] width 7 height 7
click at [1519, 495] on div at bounding box center [1523, 494] width 7 height 7
click at [1292, 21] on span "Preview" at bounding box center [1281, 21] width 40 height 14
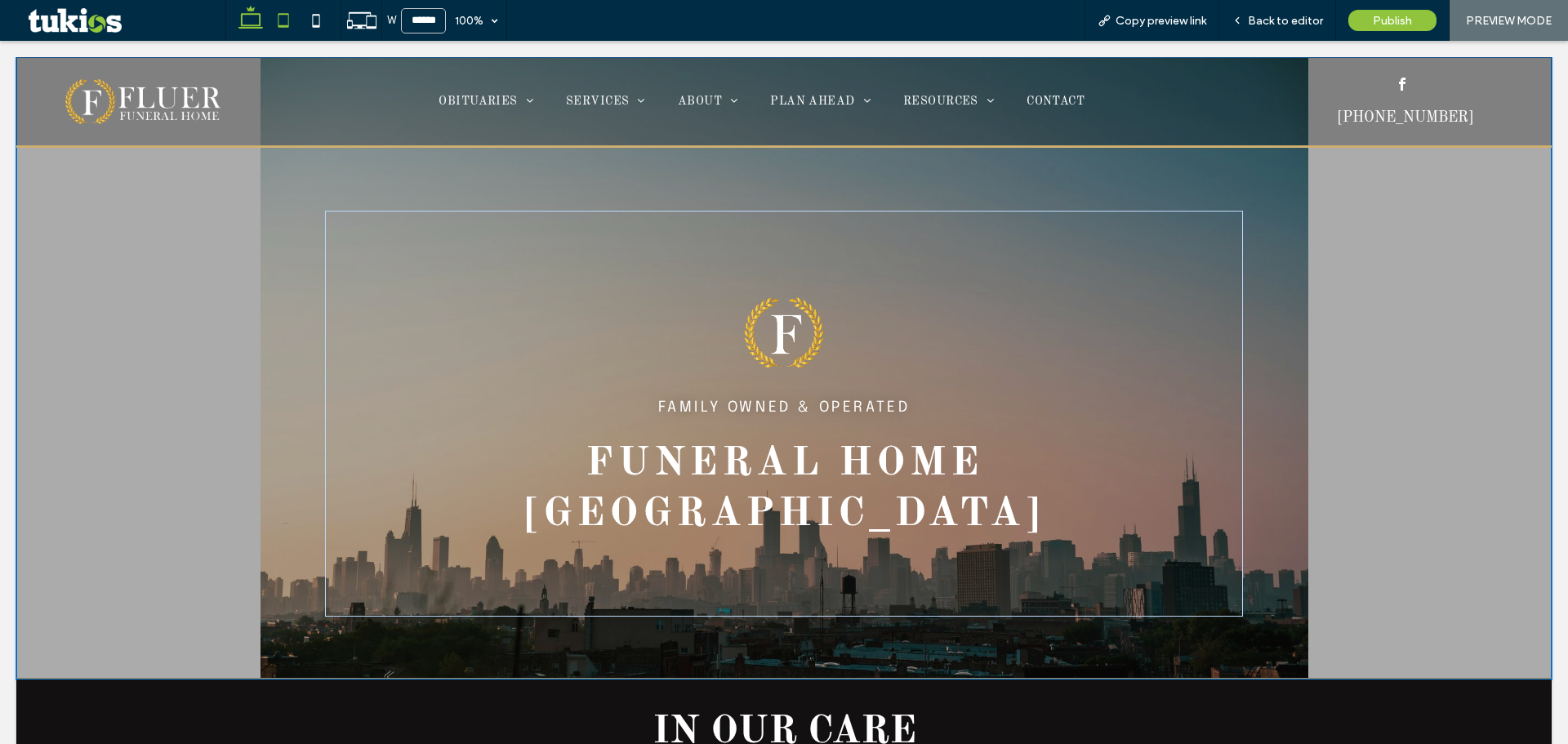
click at [290, 22] on icon at bounding box center [283, 21] width 33 height 33
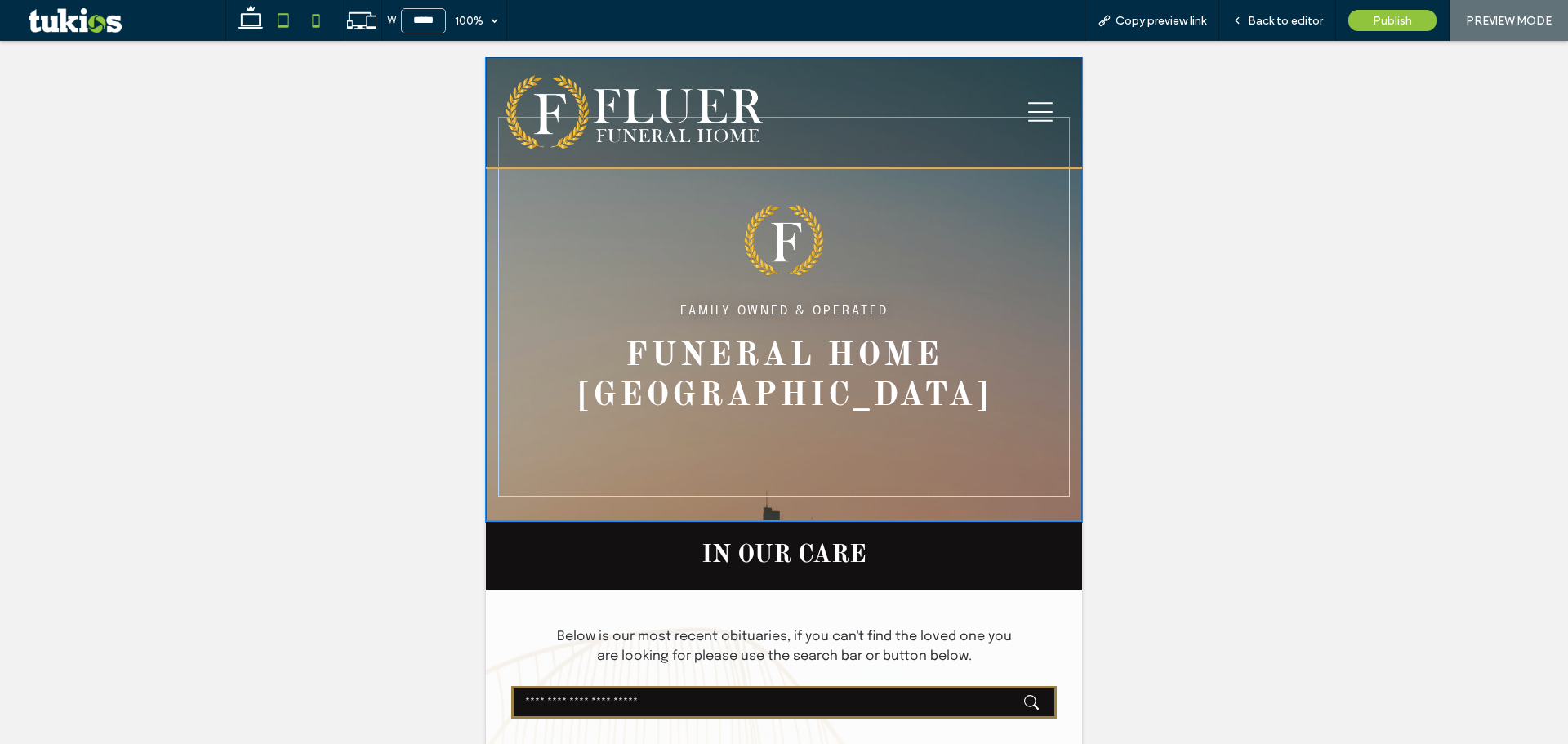
click at [312, 21] on icon at bounding box center [316, 21] width 33 height 33
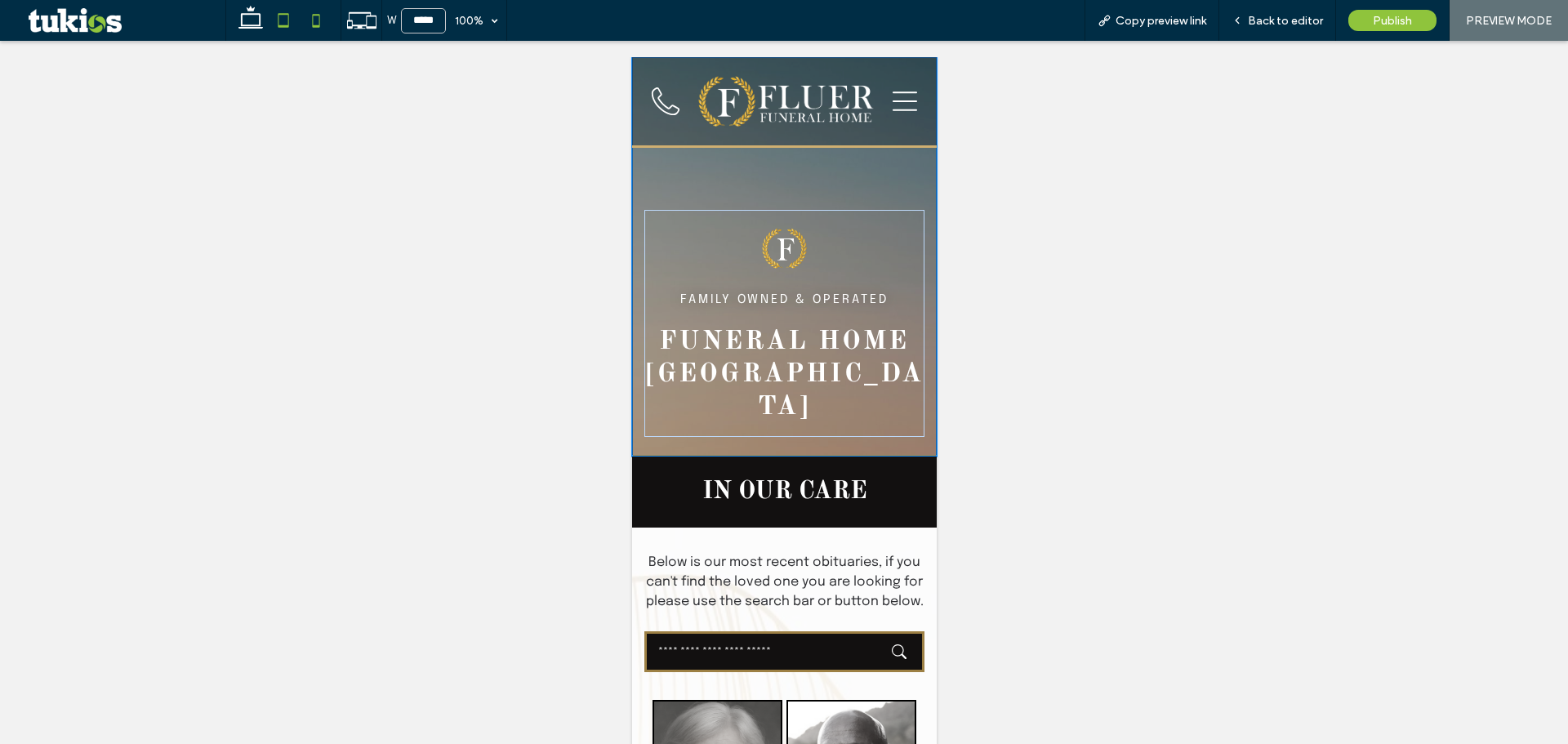
click at [277, 14] on icon at bounding box center [283, 21] width 33 height 33
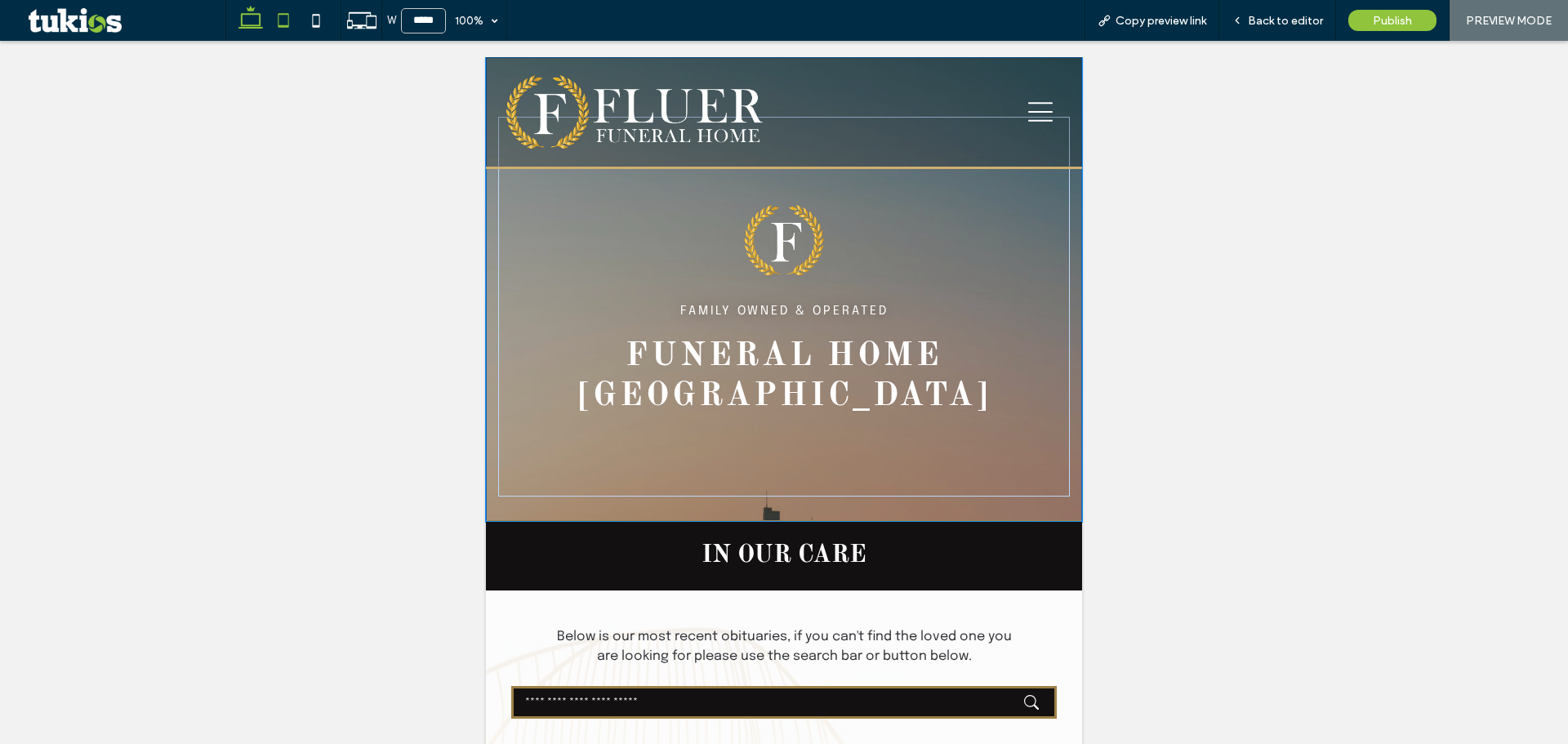
click at [260, 24] on use at bounding box center [251, 17] width 25 height 23
type input "******"
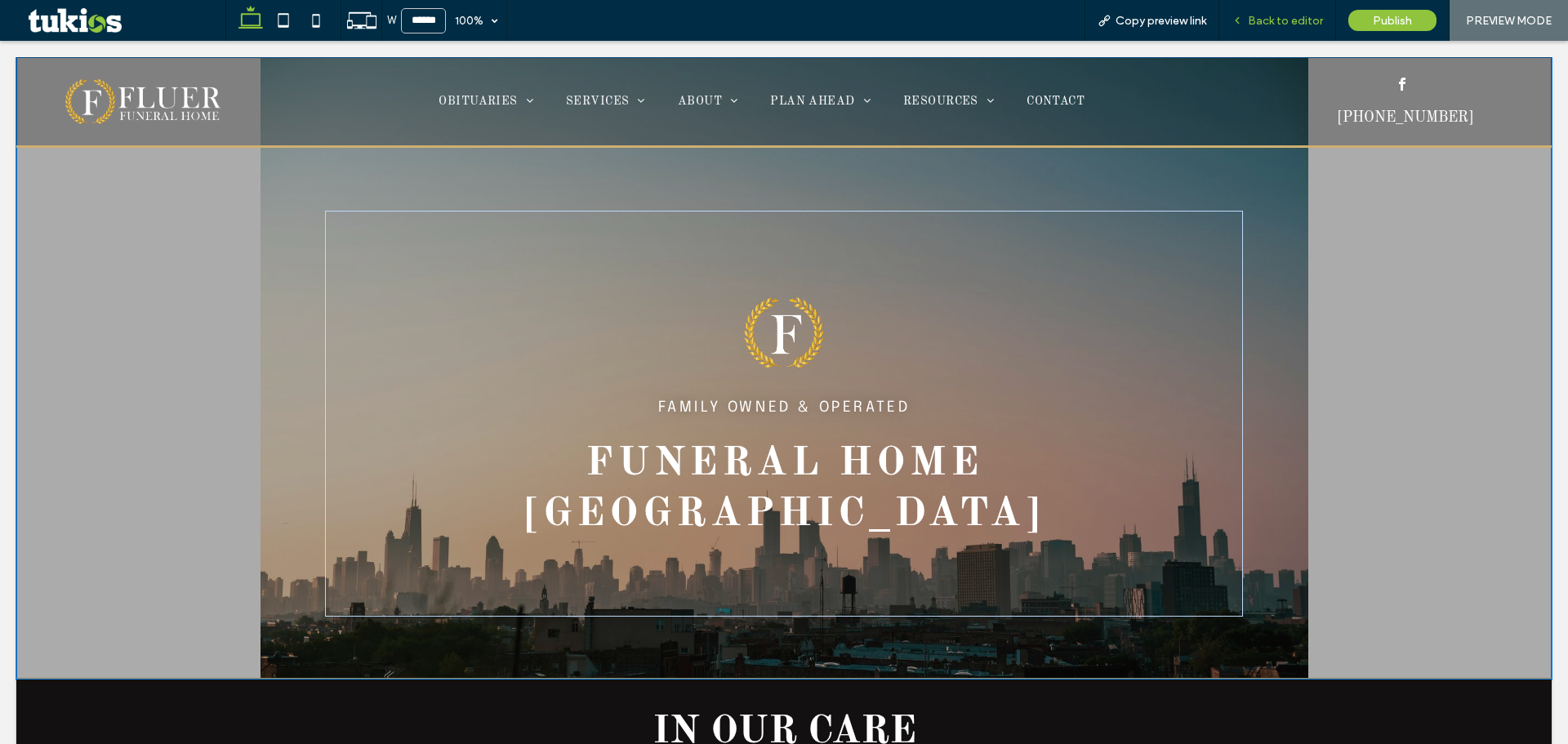
click at [1263, 23] on span "Back to editor" at bounding box center [1285, 21] width 75 height 14
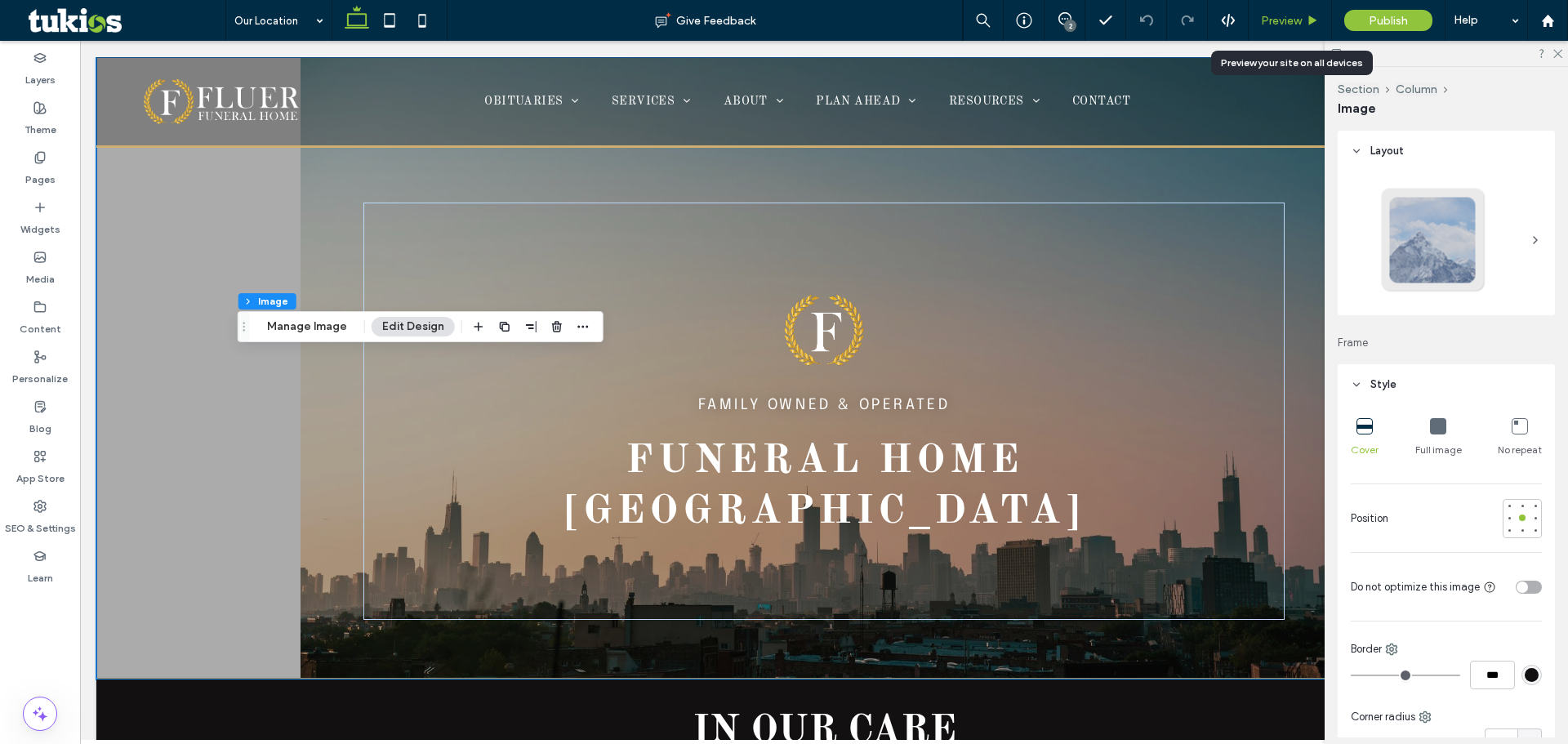
click at [1283, 19] on span "Preview" at bounding box center [1281, 21] width 40 height 14
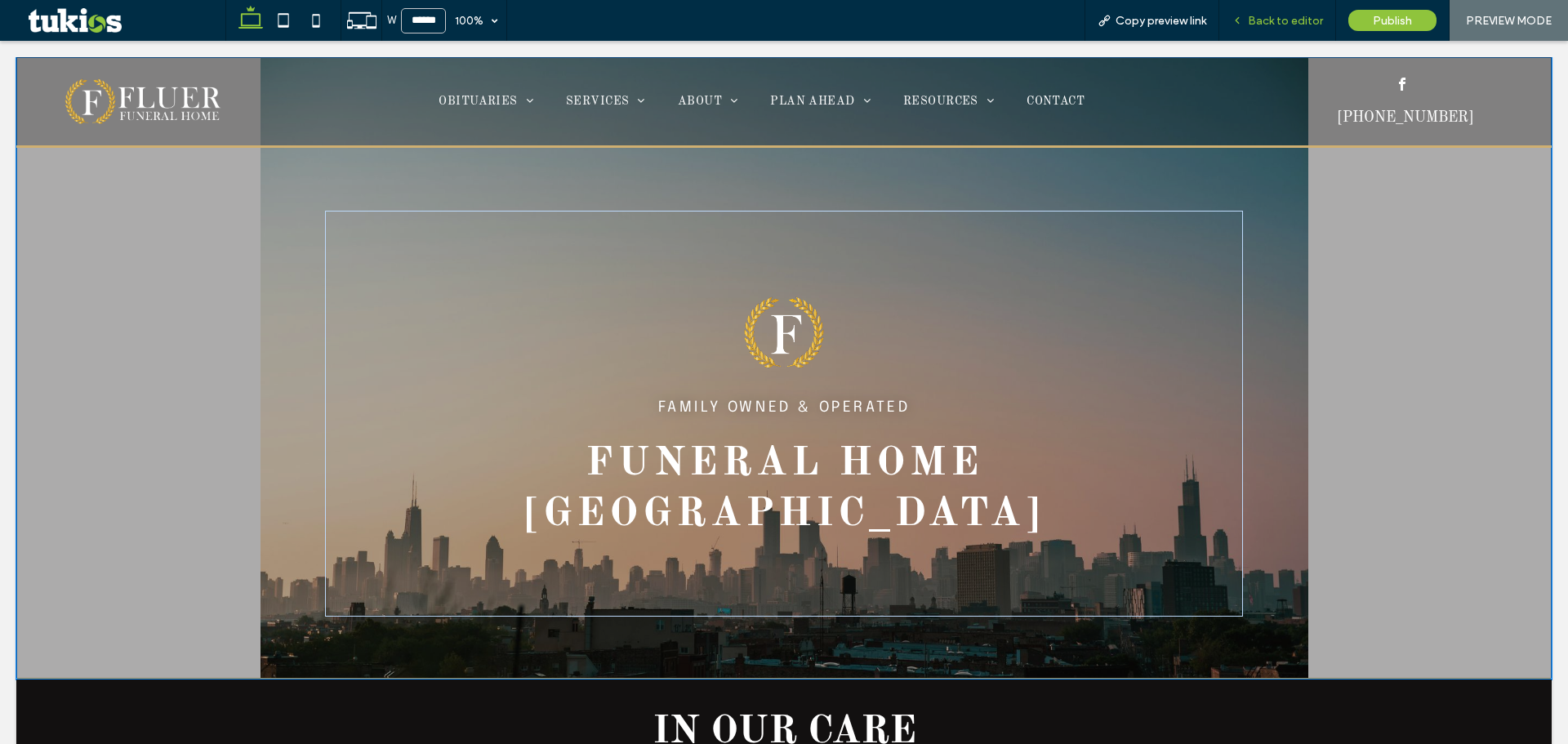
click at [1281, 12] on div "Back to editor" at bounding box center [1277, 20] width 116 height 40
click at [1260, 19] on span "Back to editor" at bounding box center [1285, 21] width 75 height 14
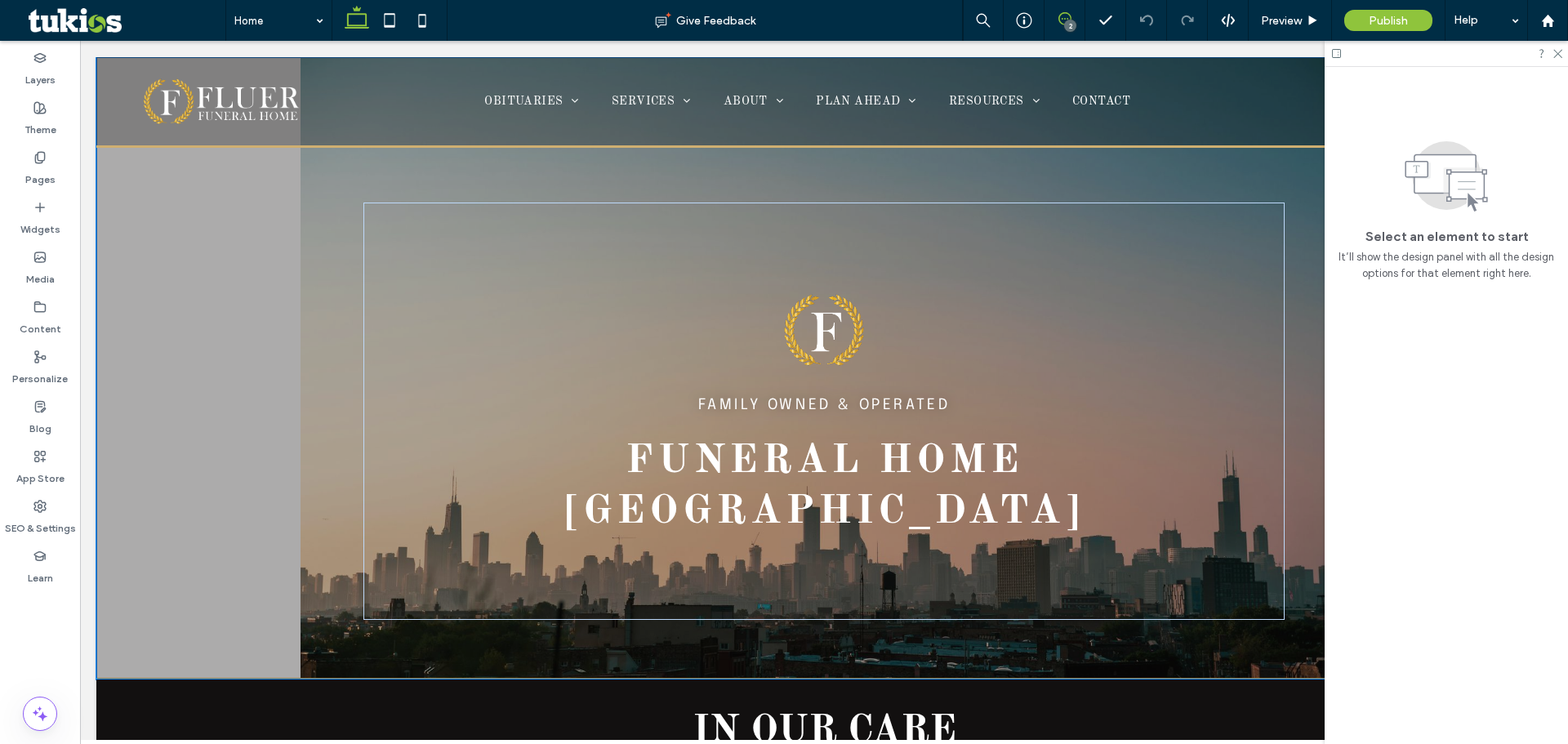
click at [1064, 19] on use at bounding box center [1065, 19] width 13 height 13
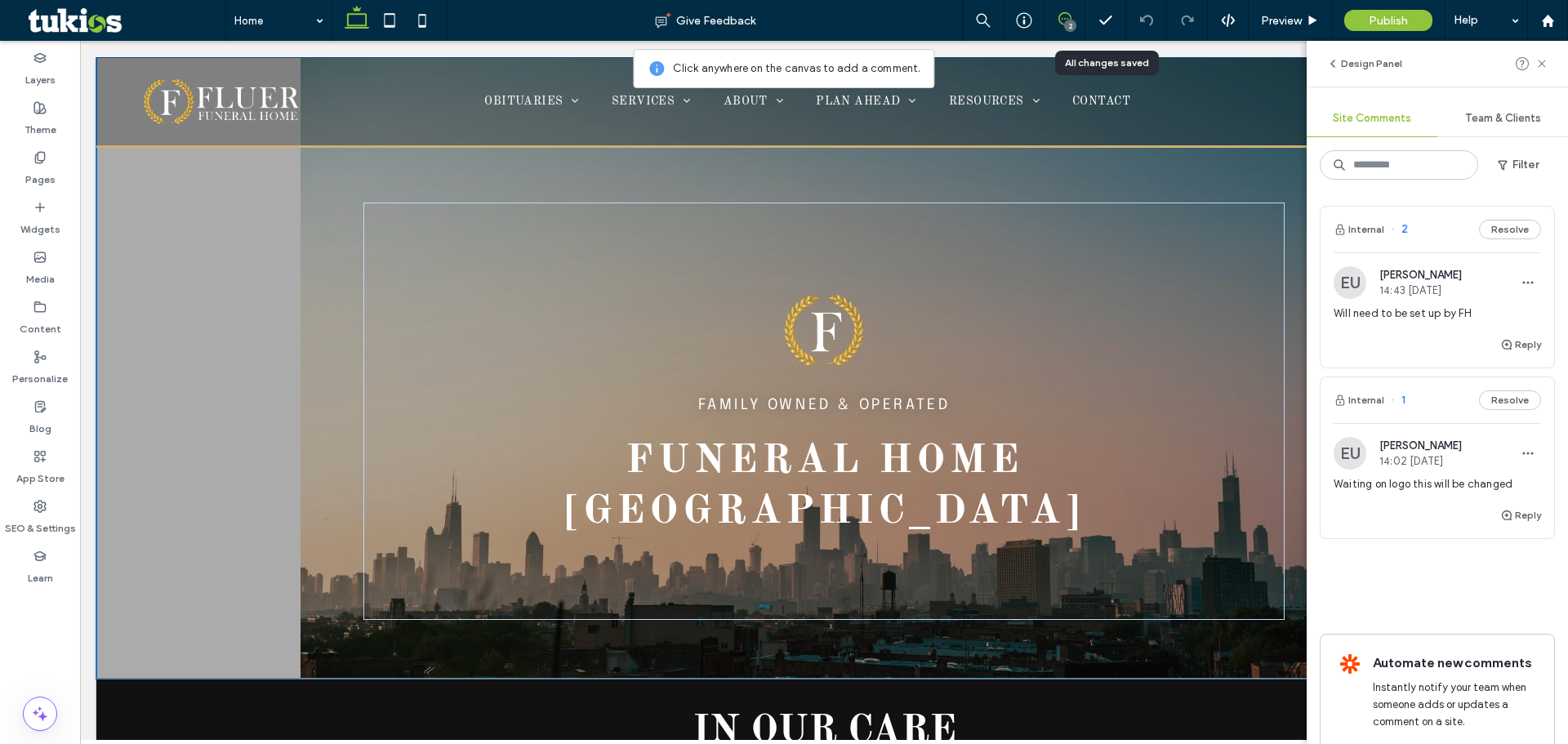
click at [1411, 487] on span "Waiting on logo this will be changed" at bounding box center [1437, 485] width 207 height 17
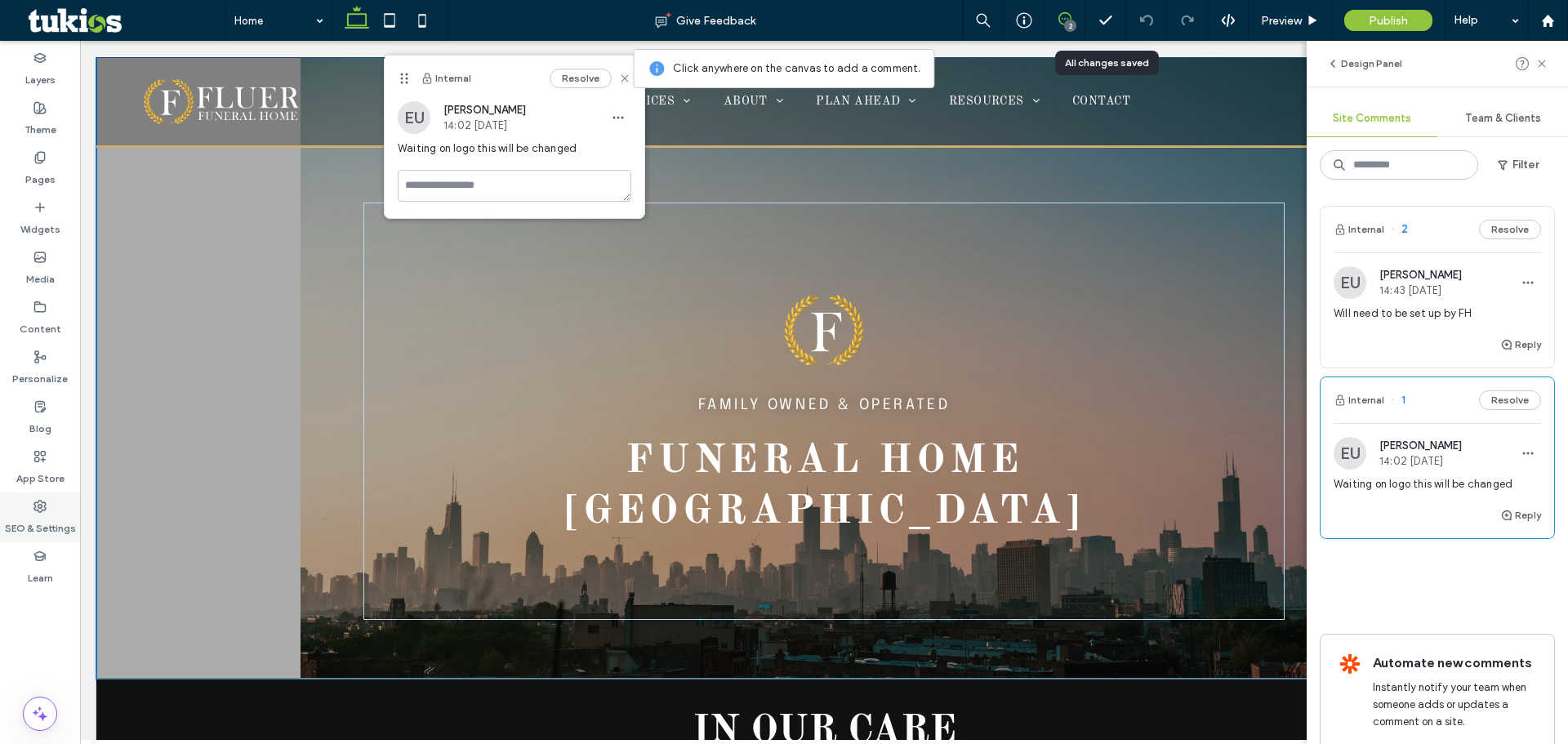
click at [40, 530] on label "SEO & Settings" at bounding box center [40, 524] width 71 height 23
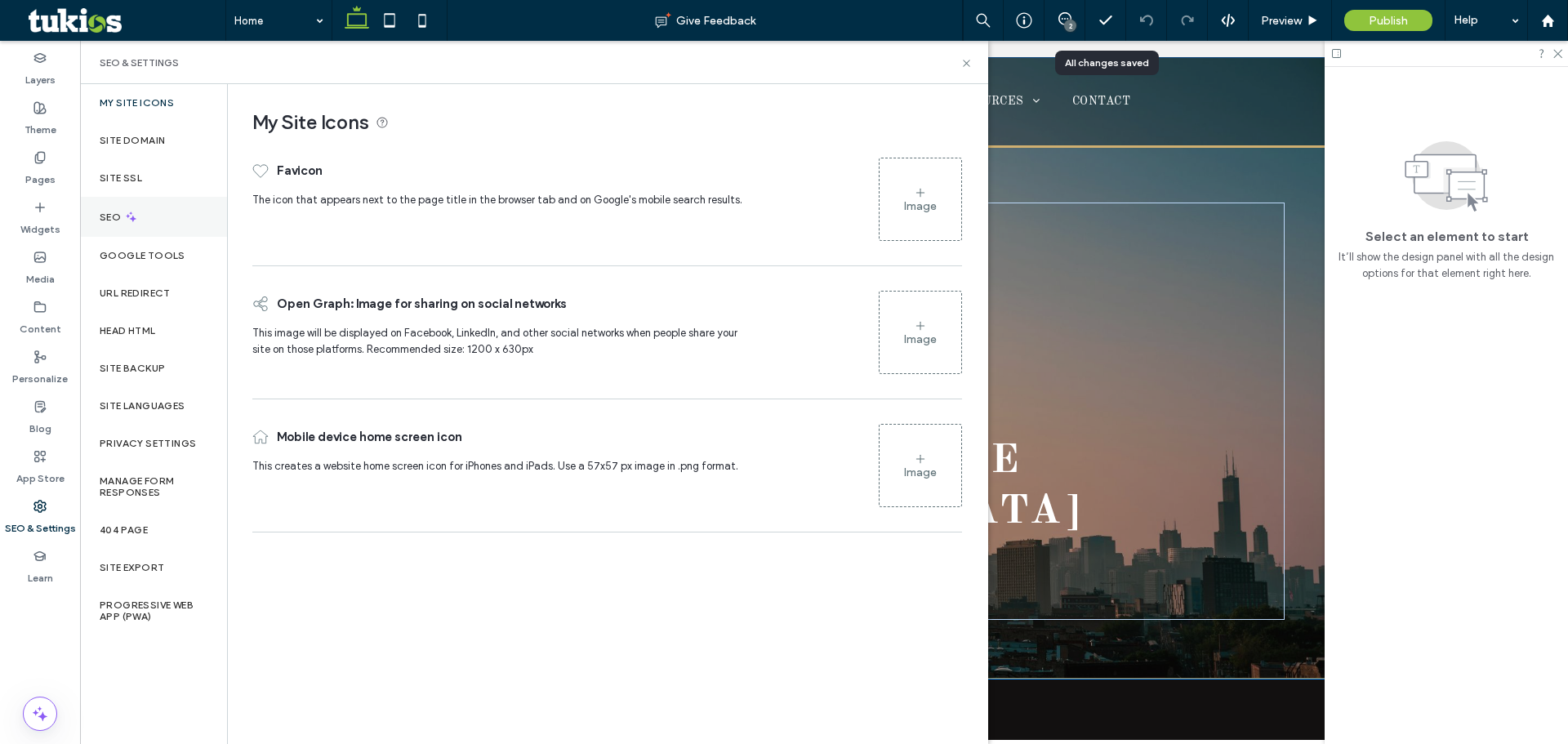
click at [181, 231] on div "SEO" at bounding box center [154, 216] width 147 height 40
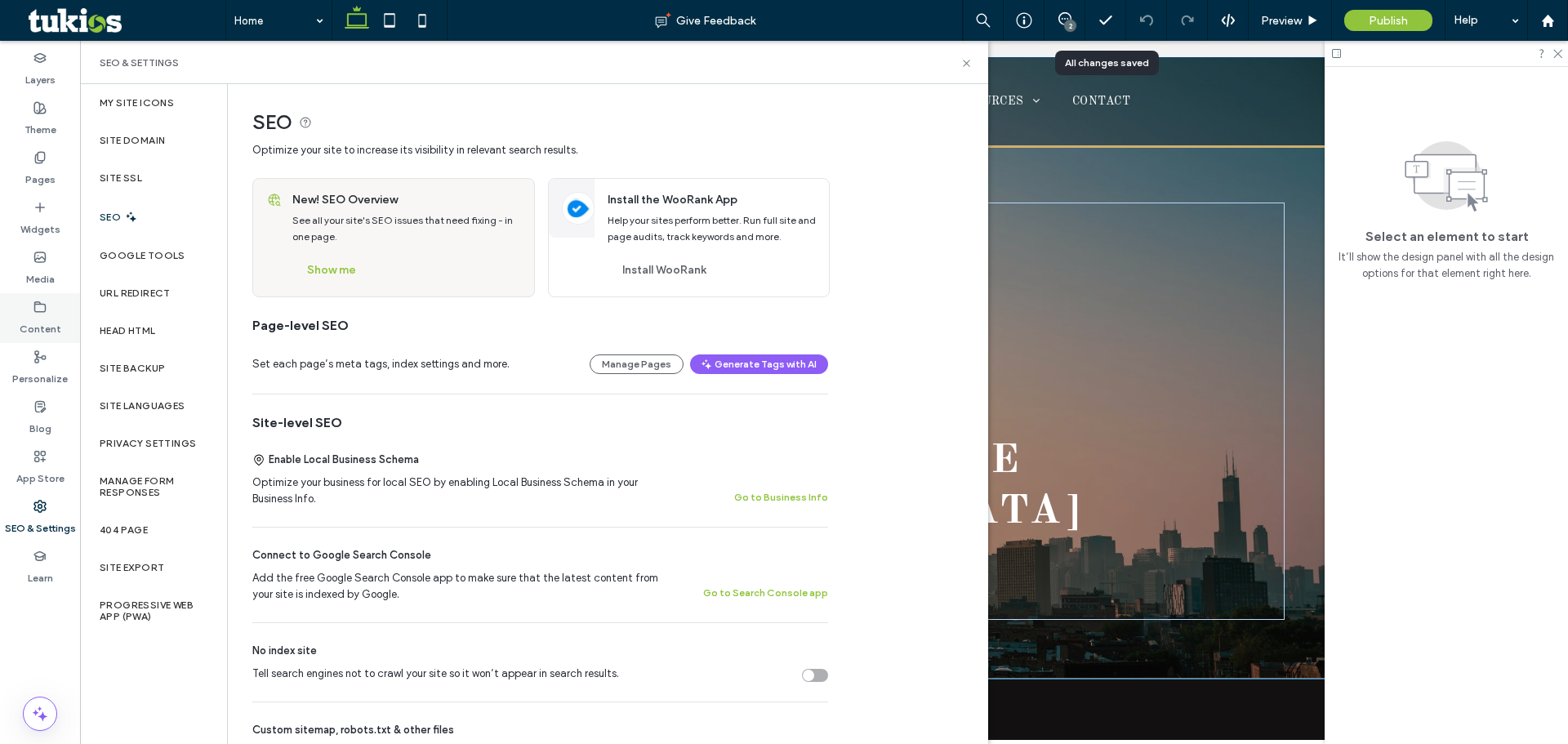
click at [49, 312] on div "Content" at bounding box center [40, 318] width 80 height 50
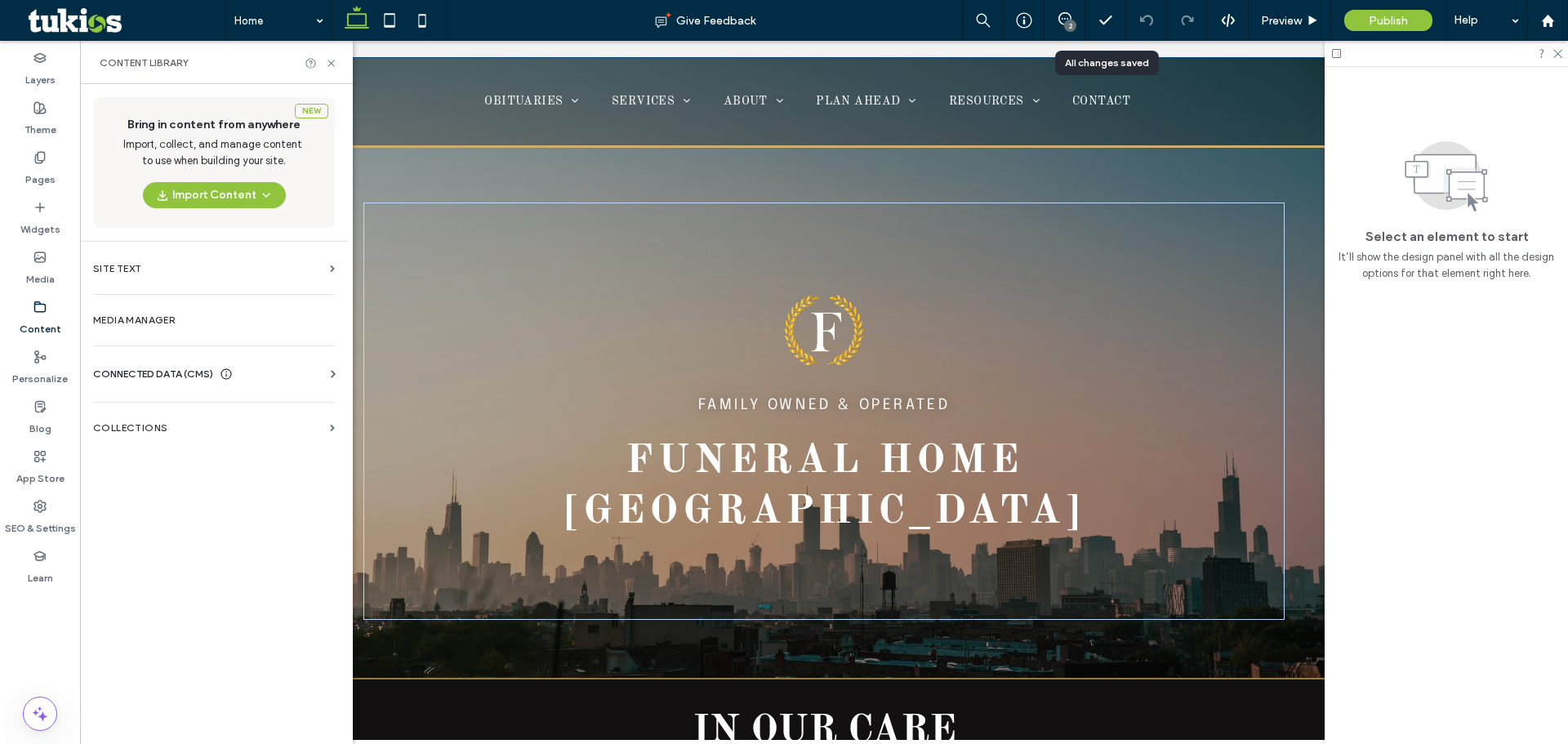
drag, startPoint x: 182, startPoint y: 366, endPoint x: 188, endPoint y: 381, distance: 16.2
click at [182, 367] on span "CONNECTED DATA (CMS)" at bounding box center [153, 374] width 120 height 17
click at [196, 423] on section "Business Info" at bounding box center [217, 415] width 249 height 38
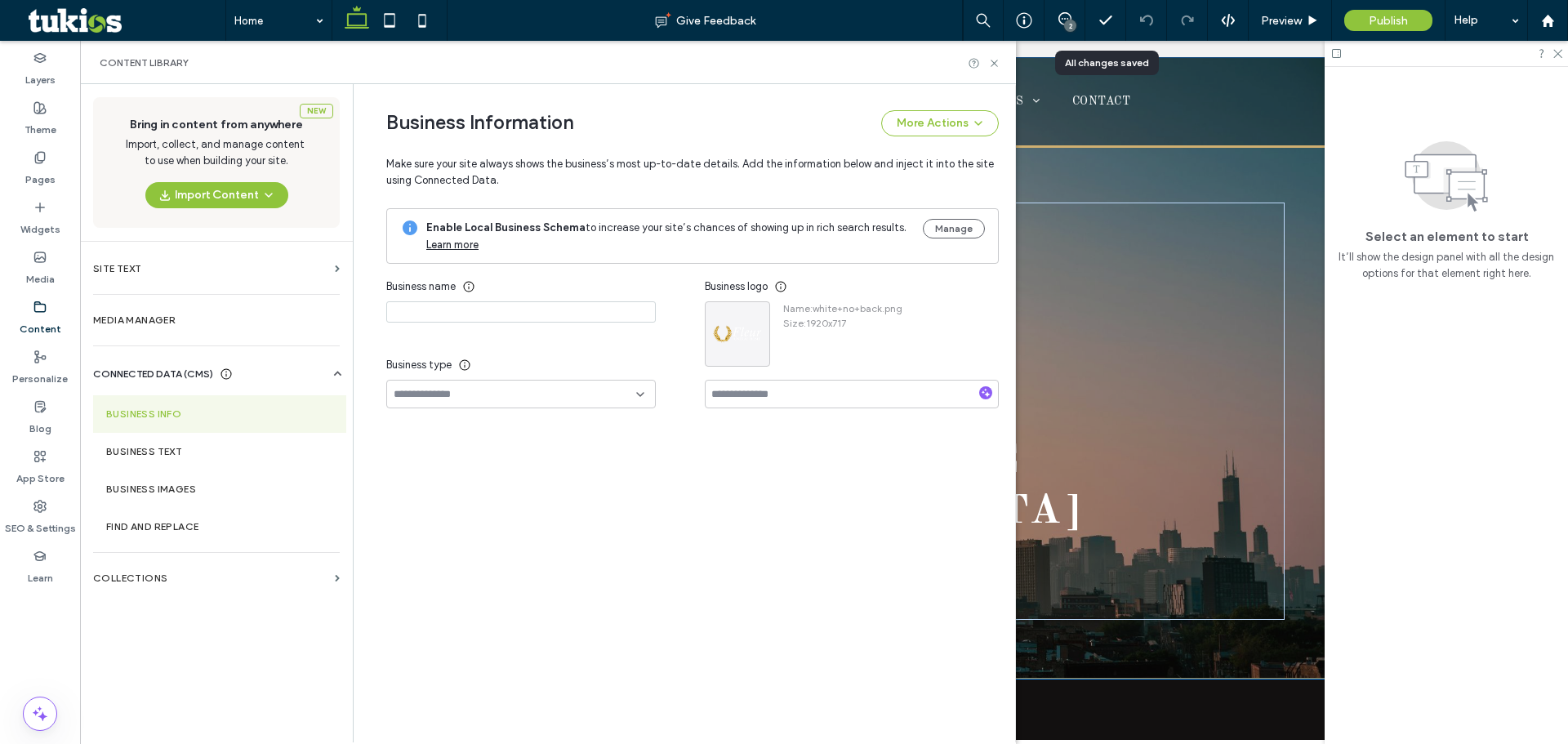
type input "**********"
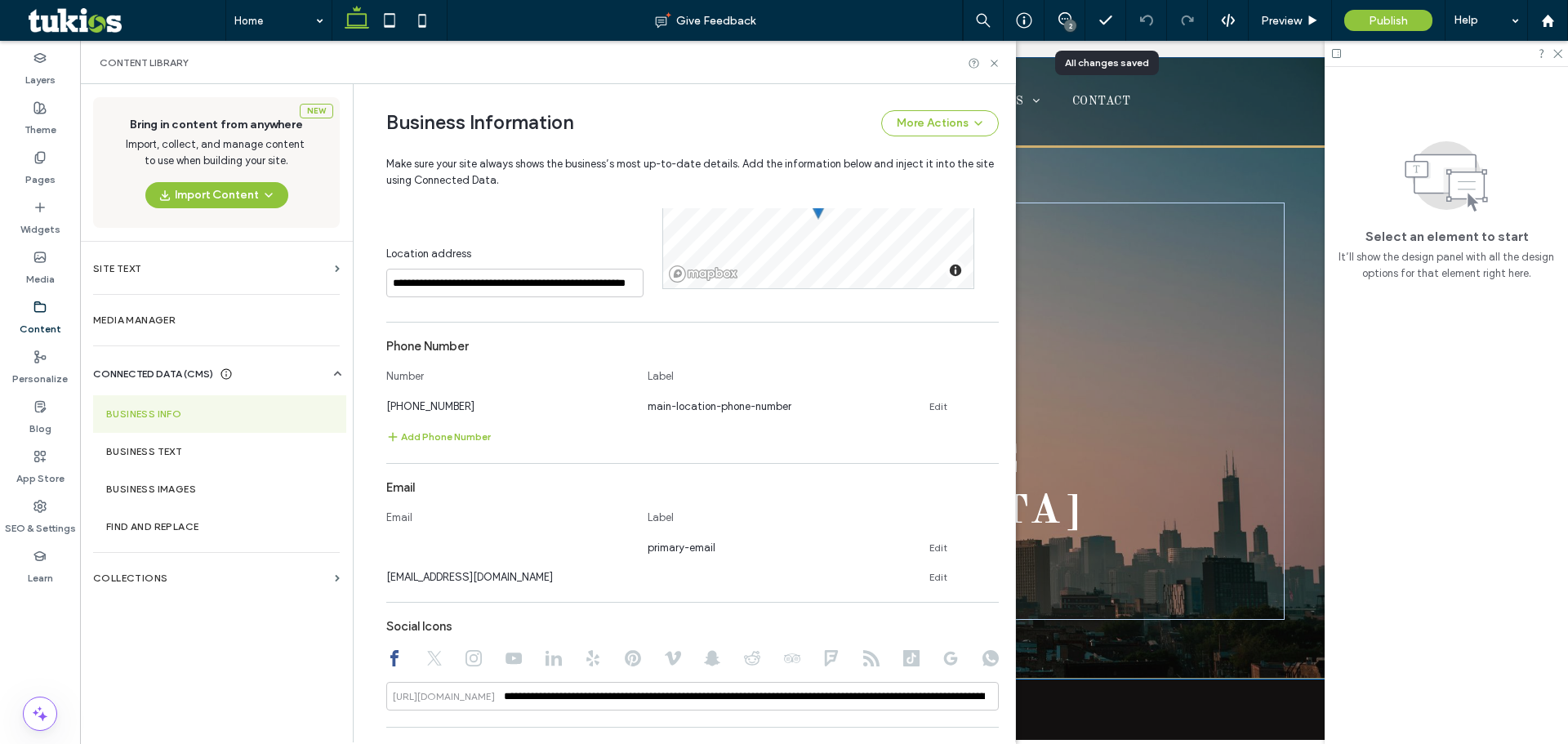
scroll to position [409, 0]
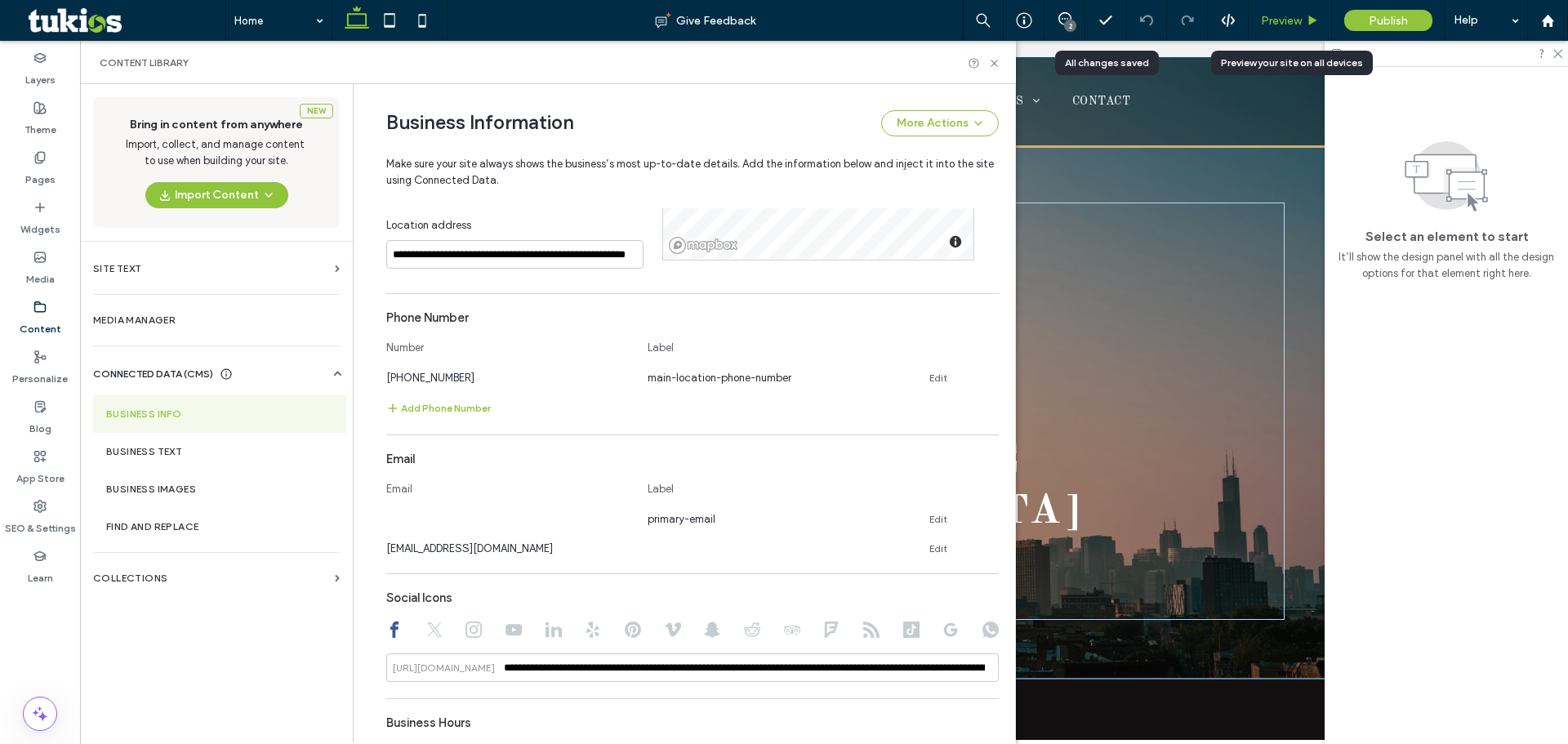
click at [1272, 15] on span "Preview" at bounding box center [1281, 21] width 40 height 14
